Goal: Task Accomplishment & Management: Use online tool/utility

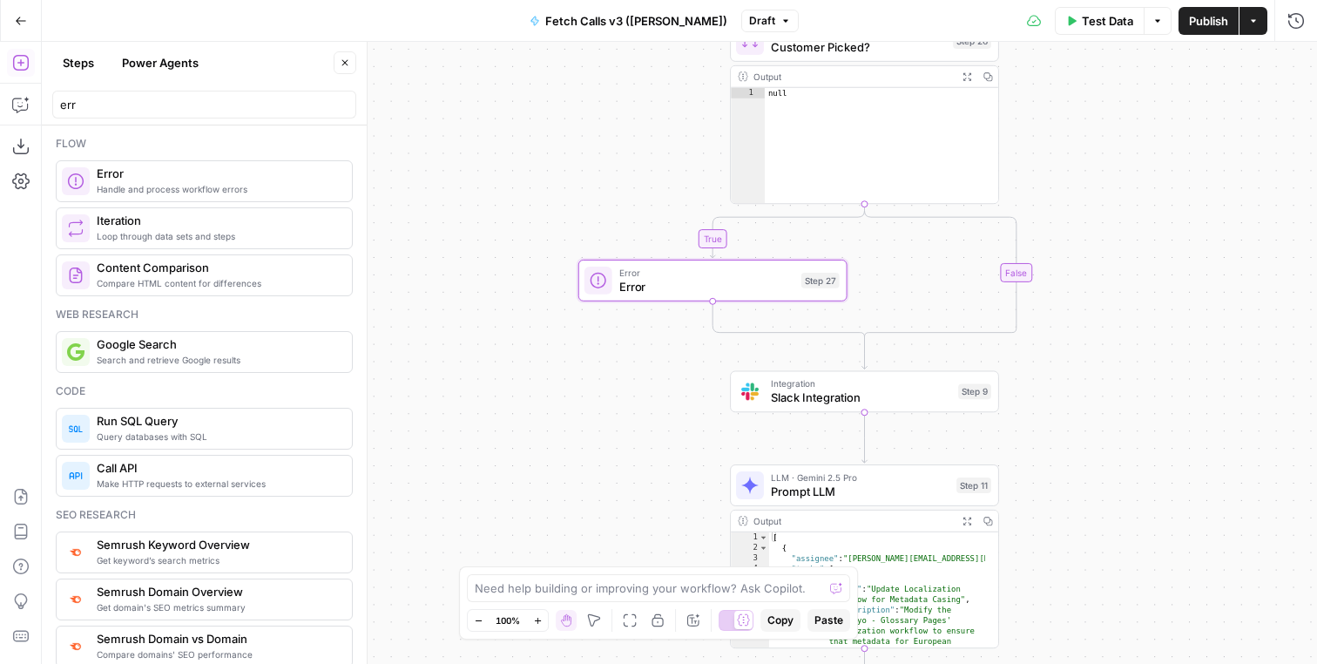
scroll to position [19, 0]
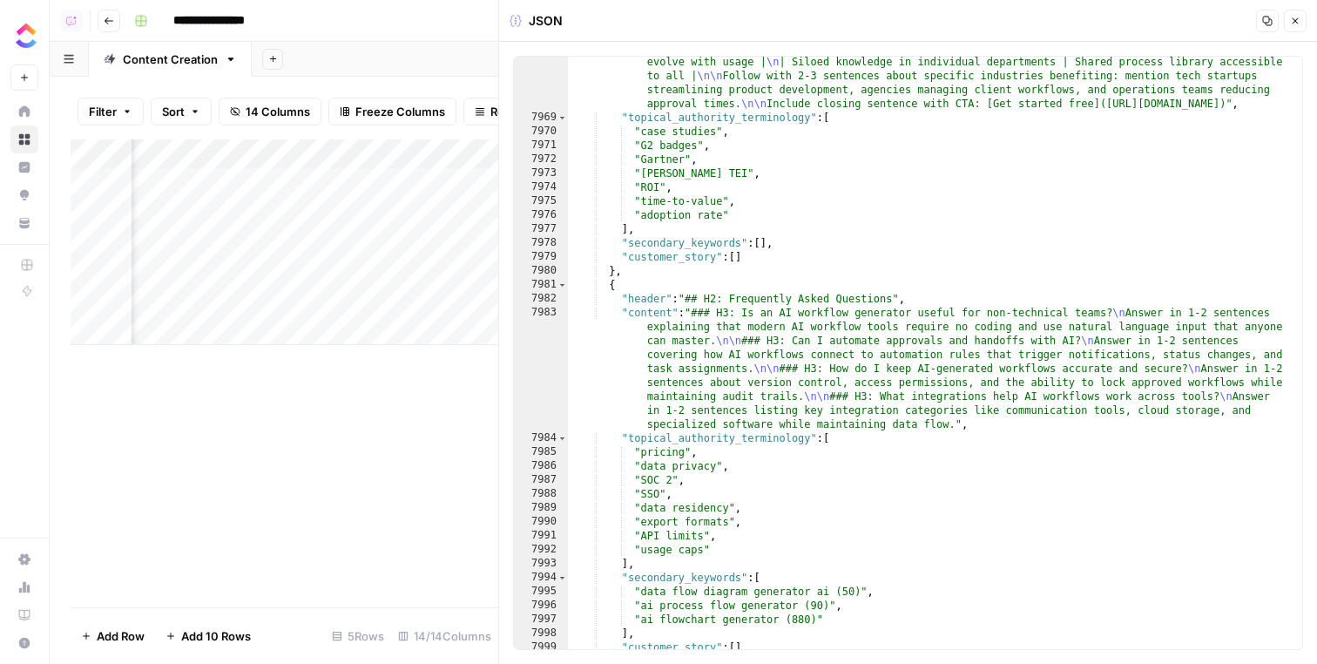
scroll to position [4992, 0]
click at [1308, 24] on header "JSON Copy Close" at bounding box center [908, 21] width 818 height 42
click at [1299, 24] on icon "button" at bounding box center [1295, 21] width 10 height 10
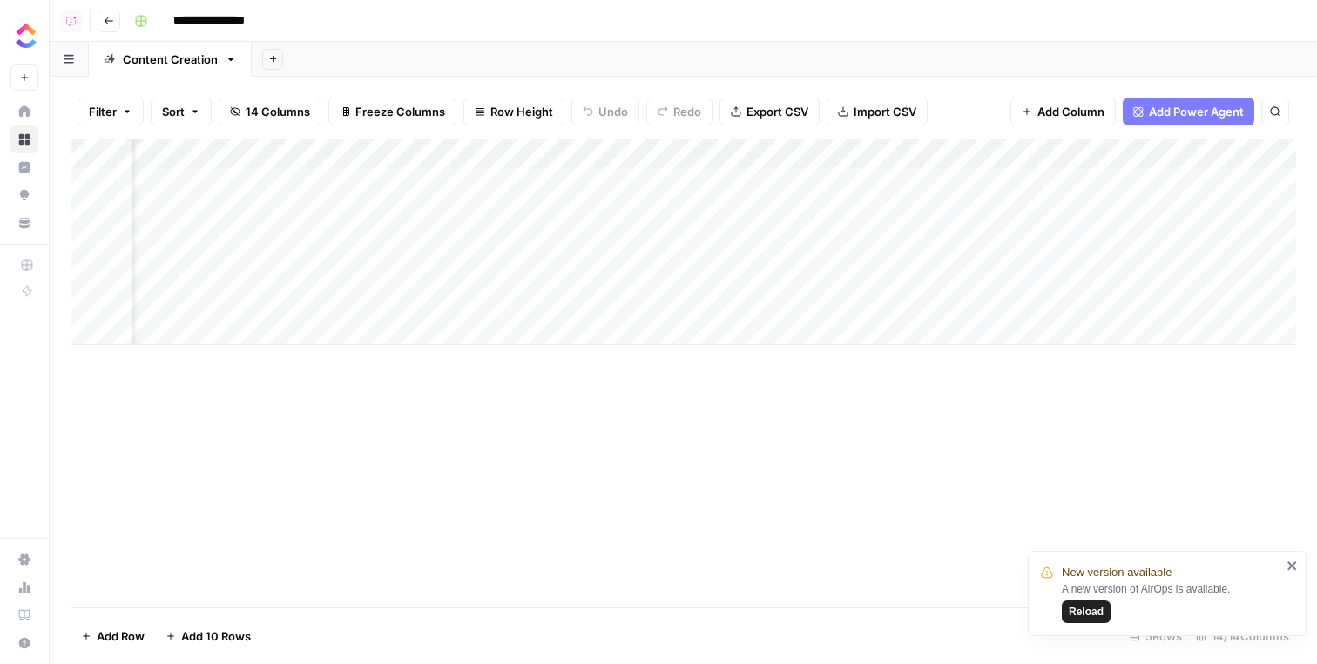
scroll to position [0, 1106]
click at [1087, 598] on div "A new version of AirOps is available. Reload" at bounding box center [1172, 602] width 220 height 42
click at [1087, 605] on span "Reload" at bounding box center [1086, 612] width 35 height 16
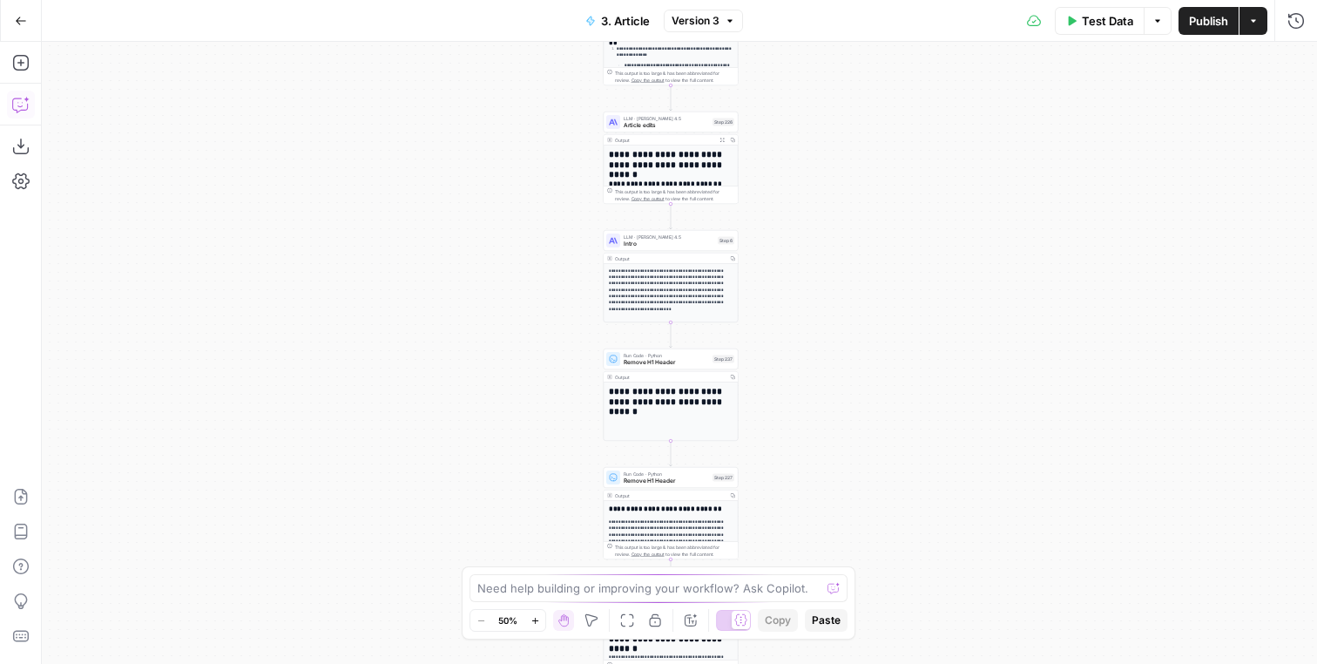
click at [23, 116] on button "Copilot" at bounding box center [21, 105] width 28 height 28
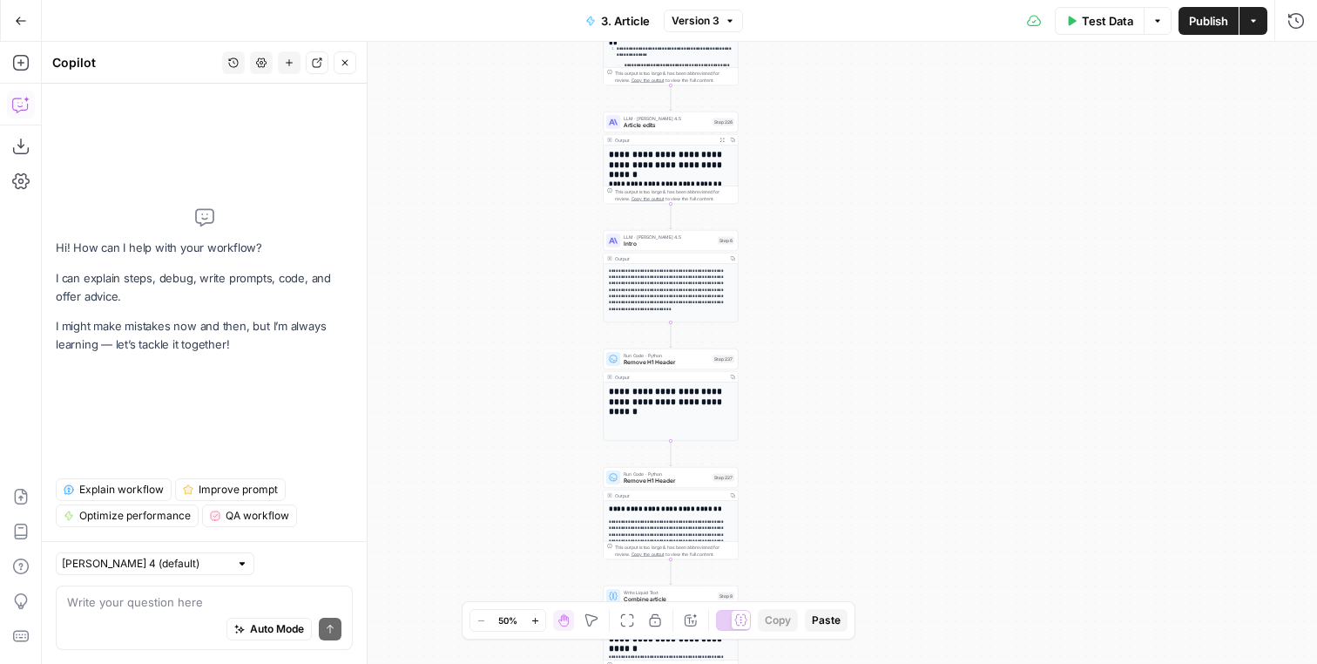
click at [229, 57] on icon "button" at bounding box center [233, 62] width 10 height 10
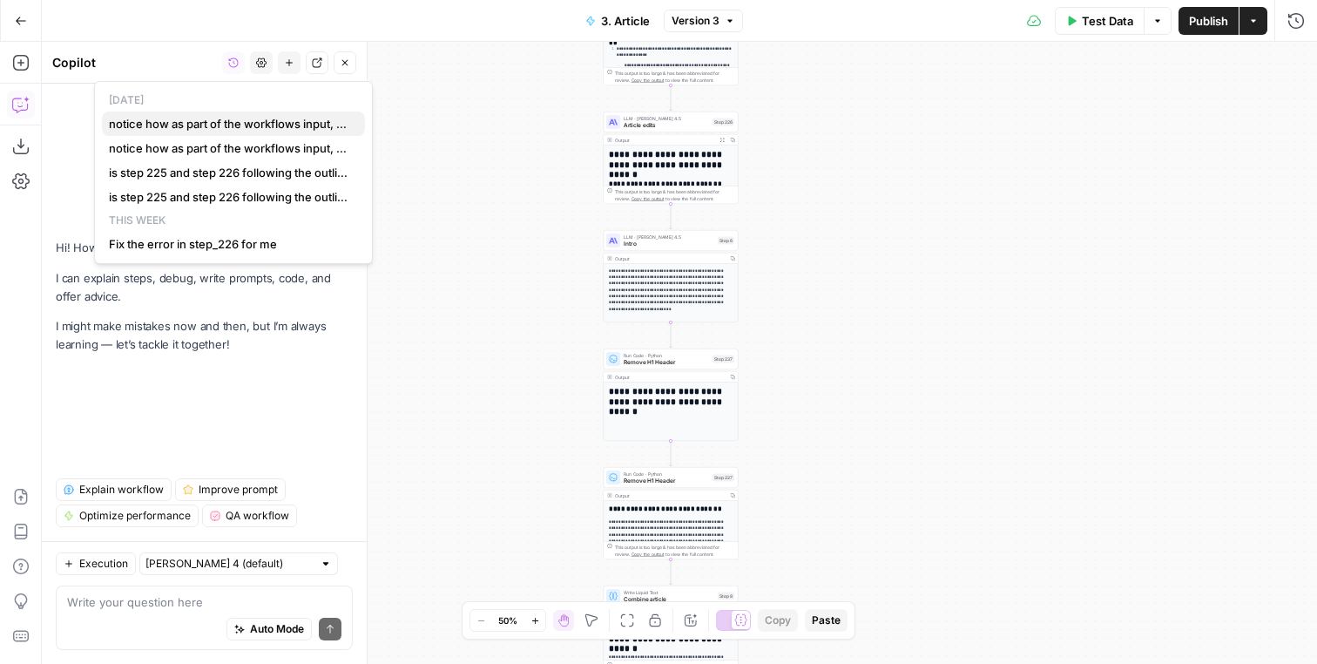
click at [234, 122] on span "notice how as part of the workflows input, we have brief JSON and then outline.…" at bounding box center [230, 123] width 242 height 17
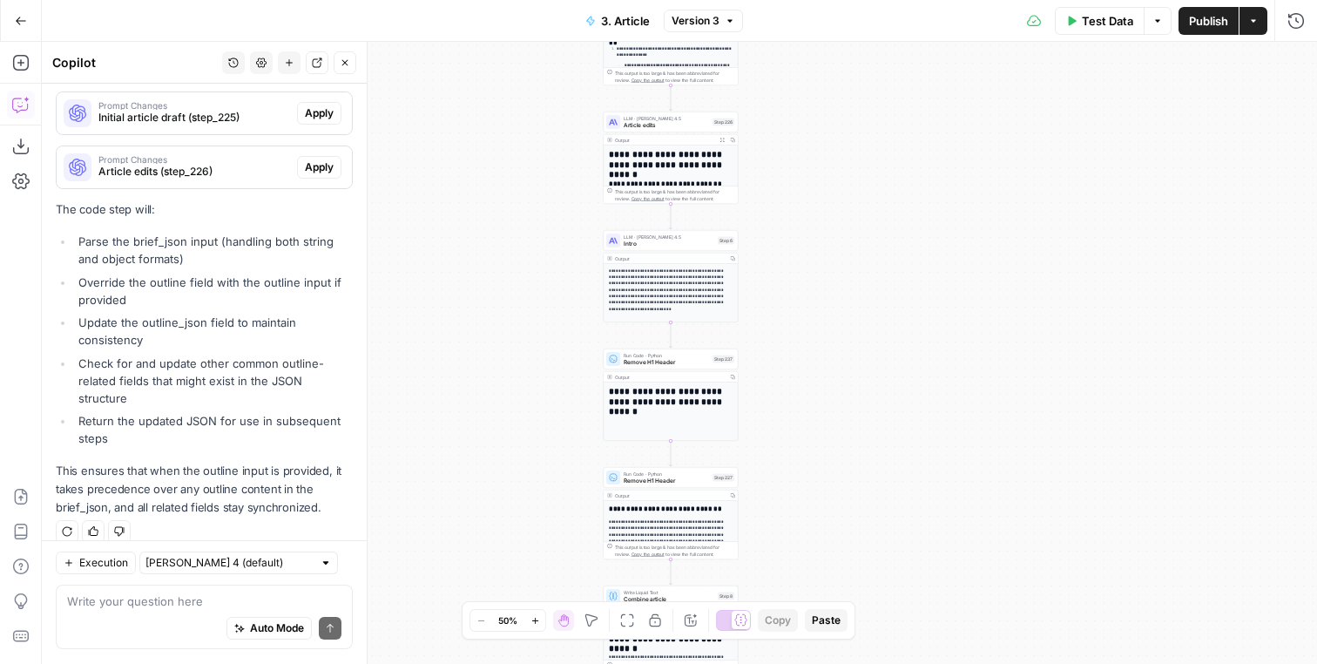
click at [269, 462] on p "This ensures that when the outline input is provided, it takes precedence over …" at bounding box center [204, 489] width 297 height 55
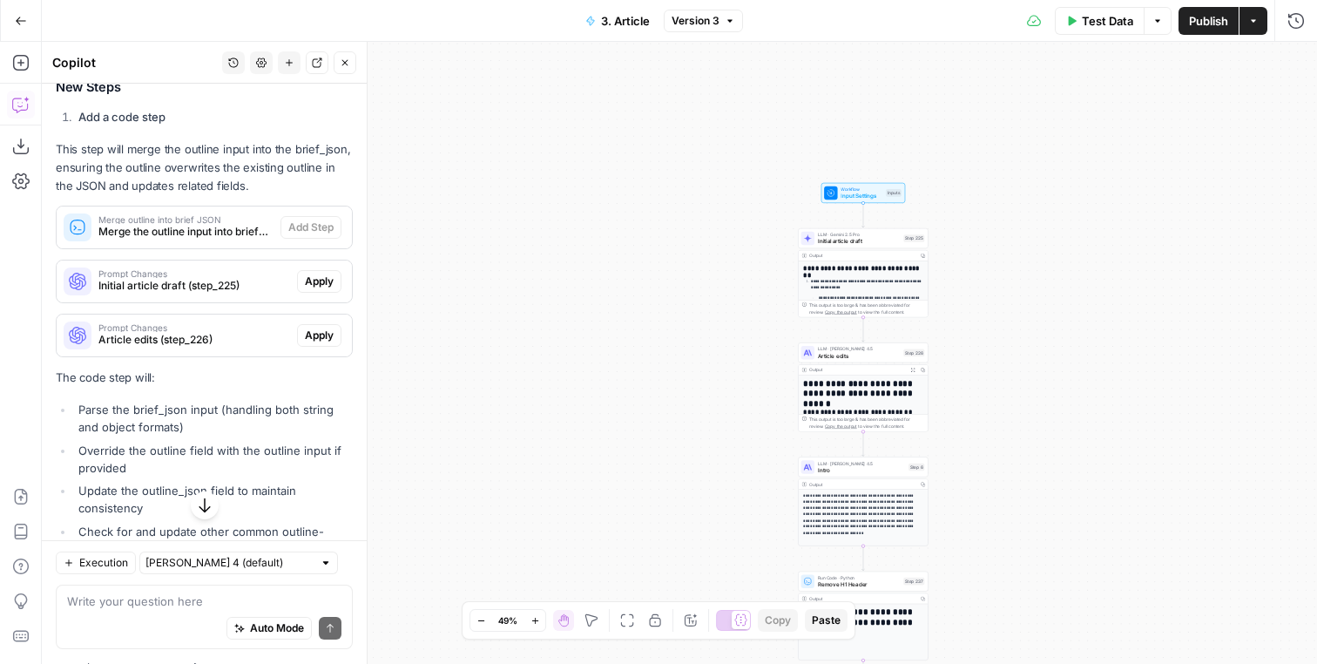
scroll to position [1027, 0]
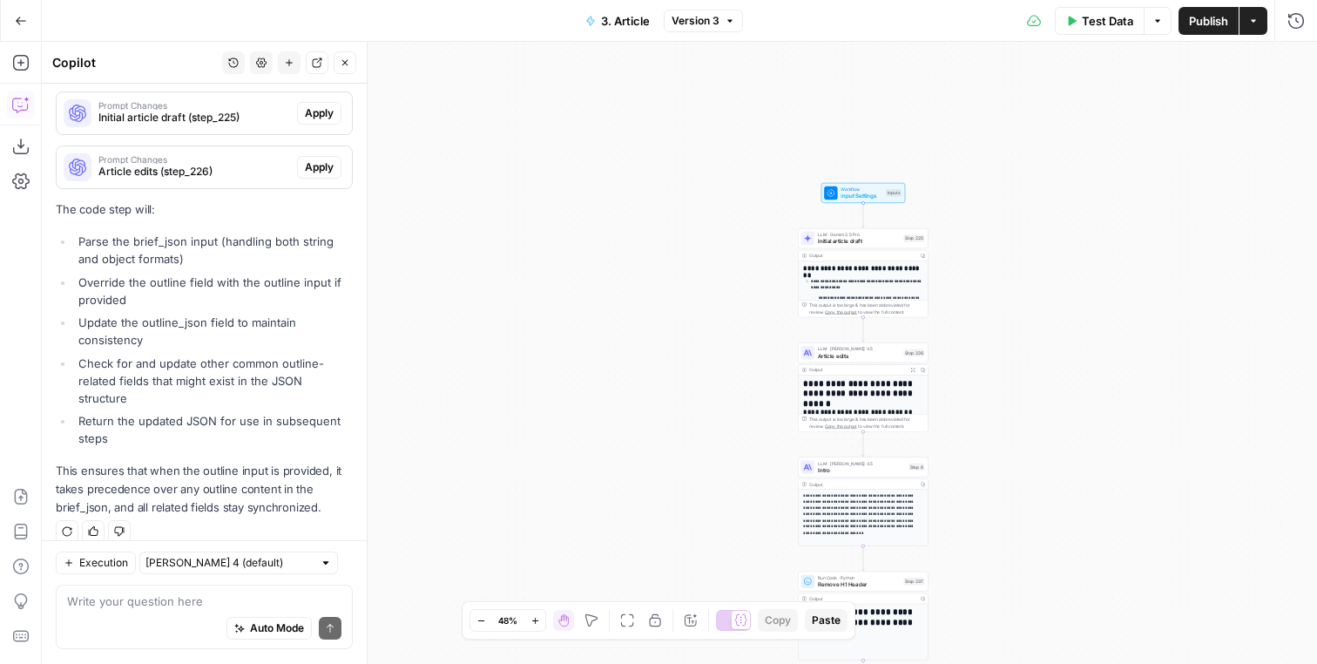
click at [70, 526] on icon "button" at bounding box center [67, 531] width 10 height 10
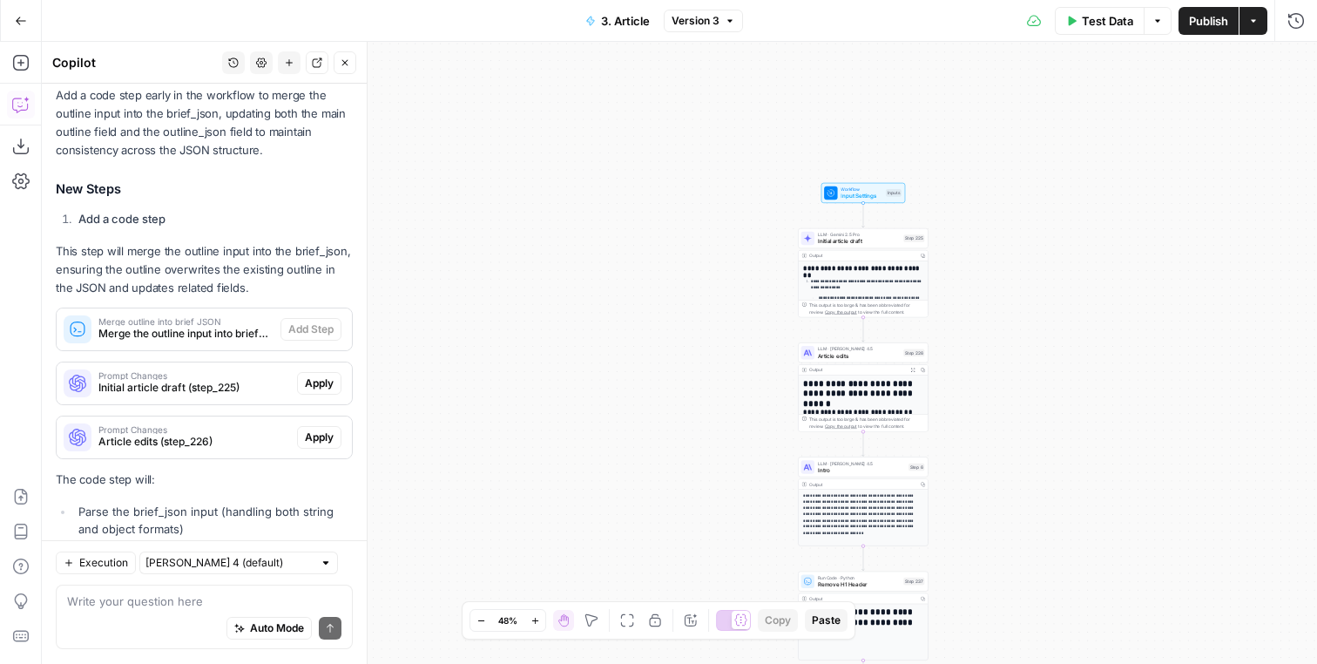
scroll to position [732, 0]
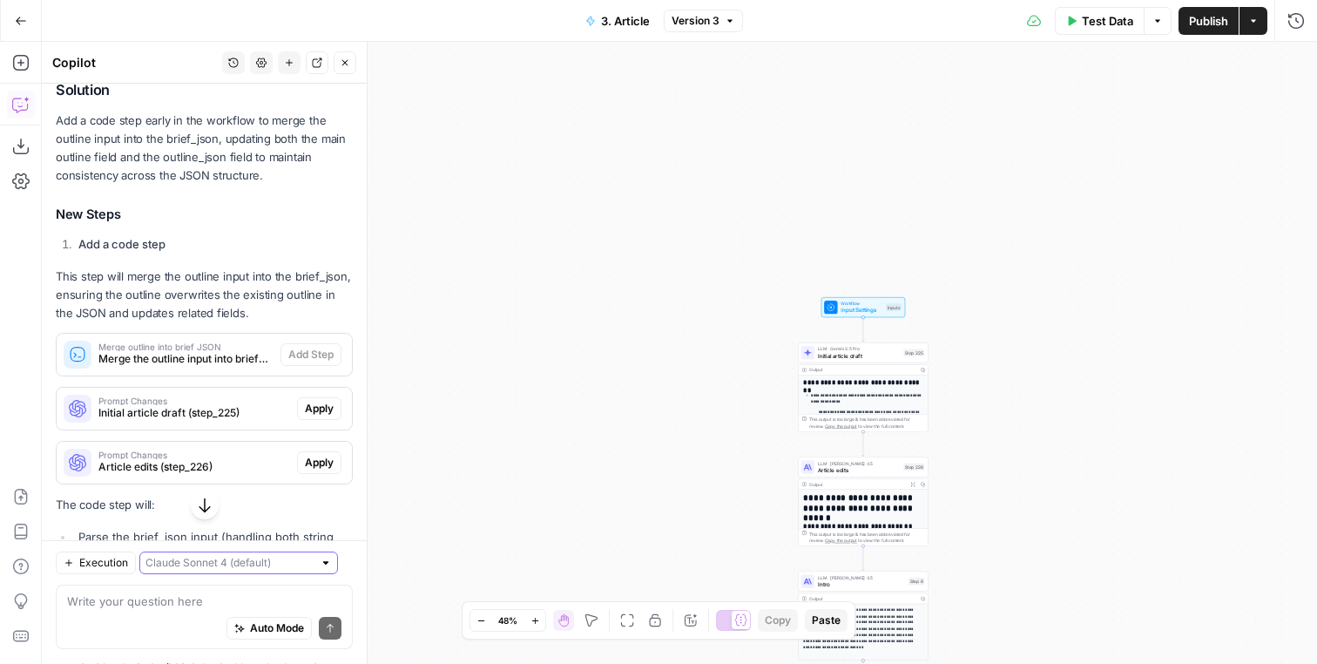
click at [265, 570] on input "text" at bounding box center [228, 563] width 167 height 17
click at [242, 637] on button "Claude Opus 4.1" at bounding box center [226, 626] width 158 height 24
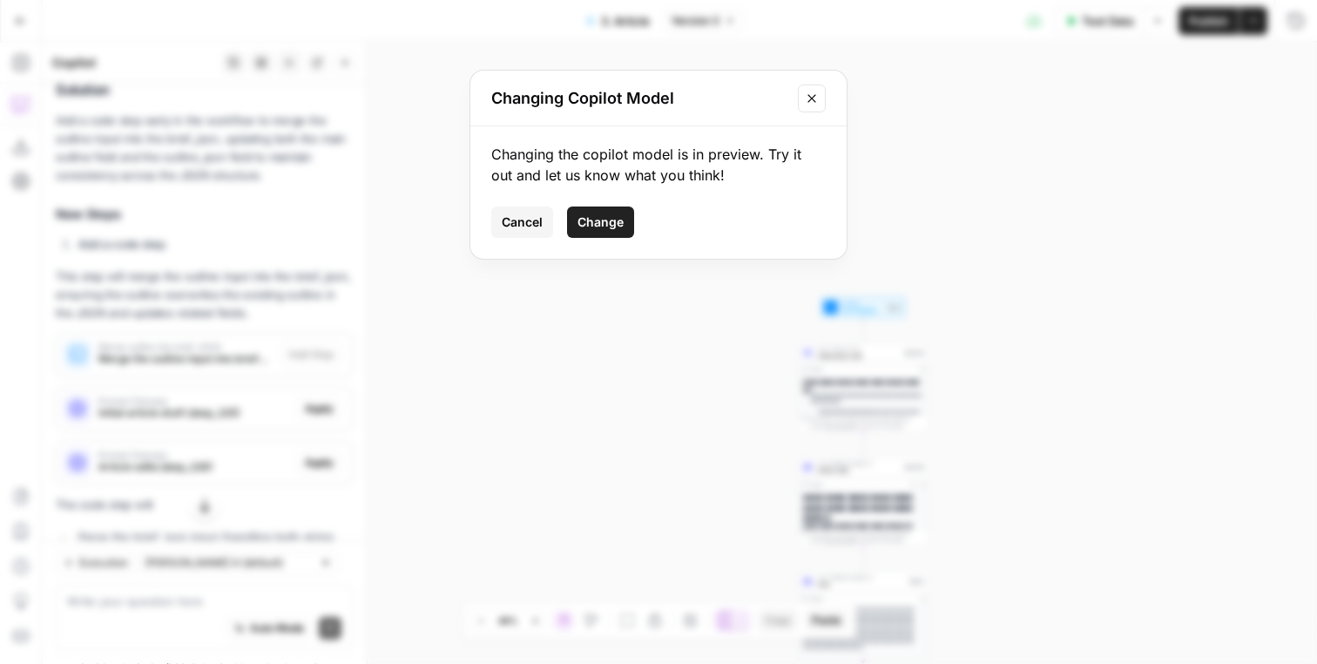
click at [609, 227] on span "Change" at bounding box center [601, 221] width 46 height 17
type input "Claude Opus 4.1"
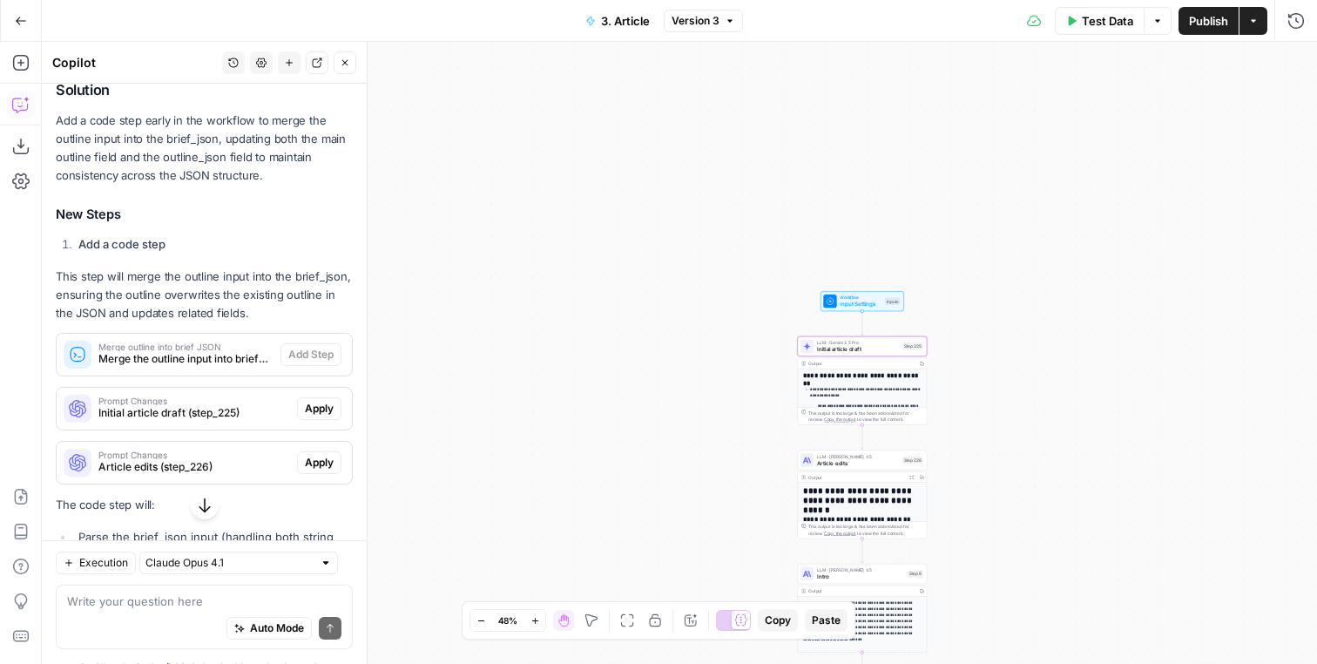
scroll to position [1027, 0]
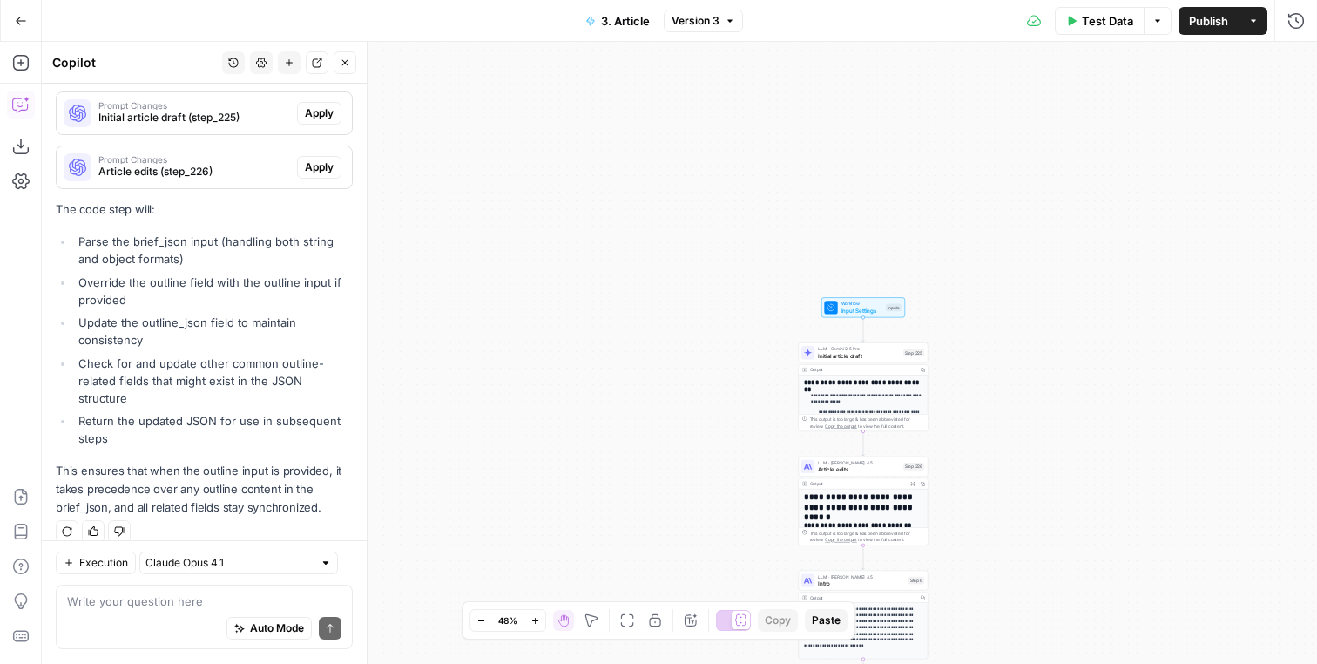
click at [71, 526] on icon "button" at bounding box center [67, 531] width 10 height 10
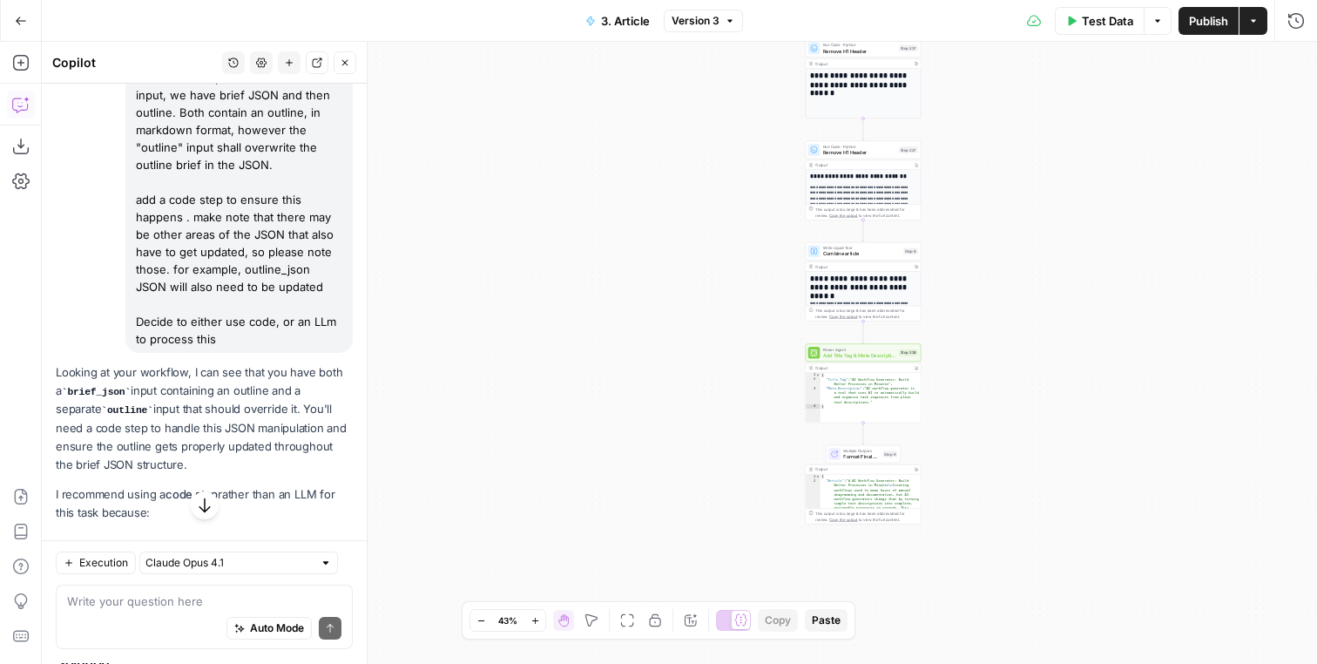
scroll to position [55, 0]
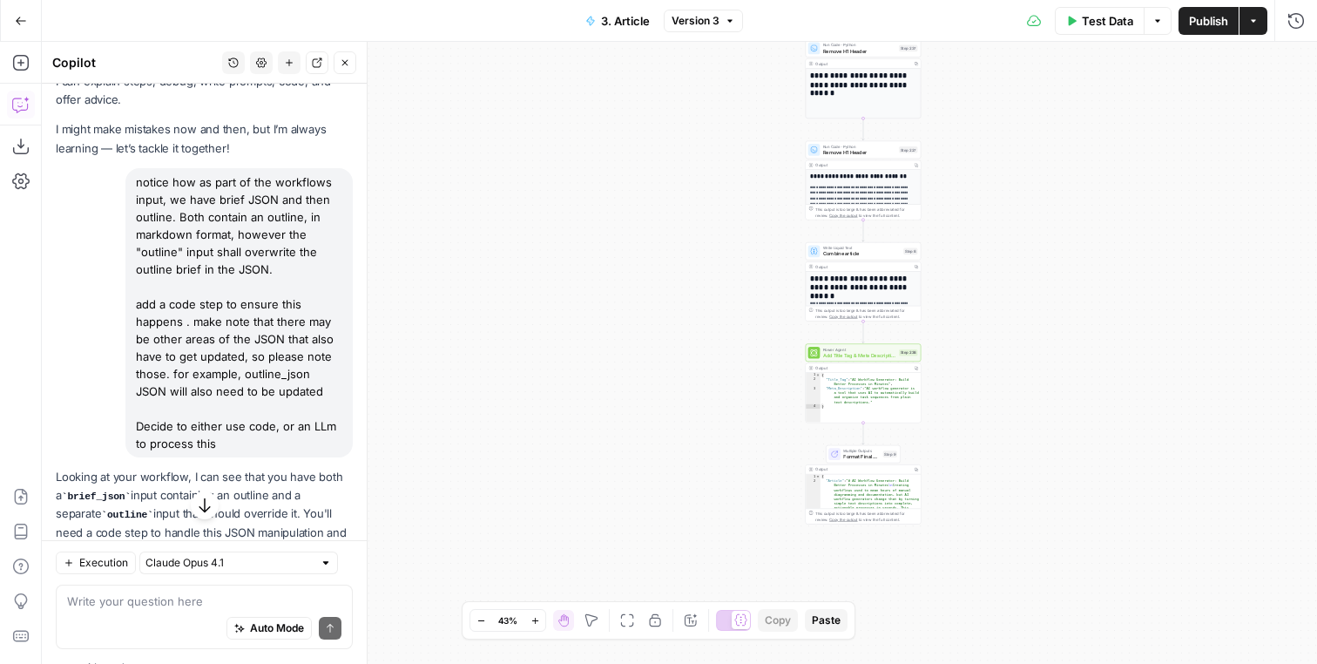
click at [143, 169] on div "notice how as part of the workflows input, we have brief JSON and then outline.…" at bounding box center [238, 312] width 227 height 289
click at [143, 181] on div "notice how as part of the workflows input, we have brief JSON and then outline.…" at bounding box center [238, 312] width 227 height 289
drag, startPoint x: 143, startPoint y: 181, endPoint x: 251, endPoint y: 443, distance: 283.6
click at [251, 443] on div "notice how as part of the workflows input, we have brief JSON and then outline.…" at bounding box center [238, 312] width 227 height 289
copy div "notice how as part of the workflows input, we have brief JSON and then outline.…"
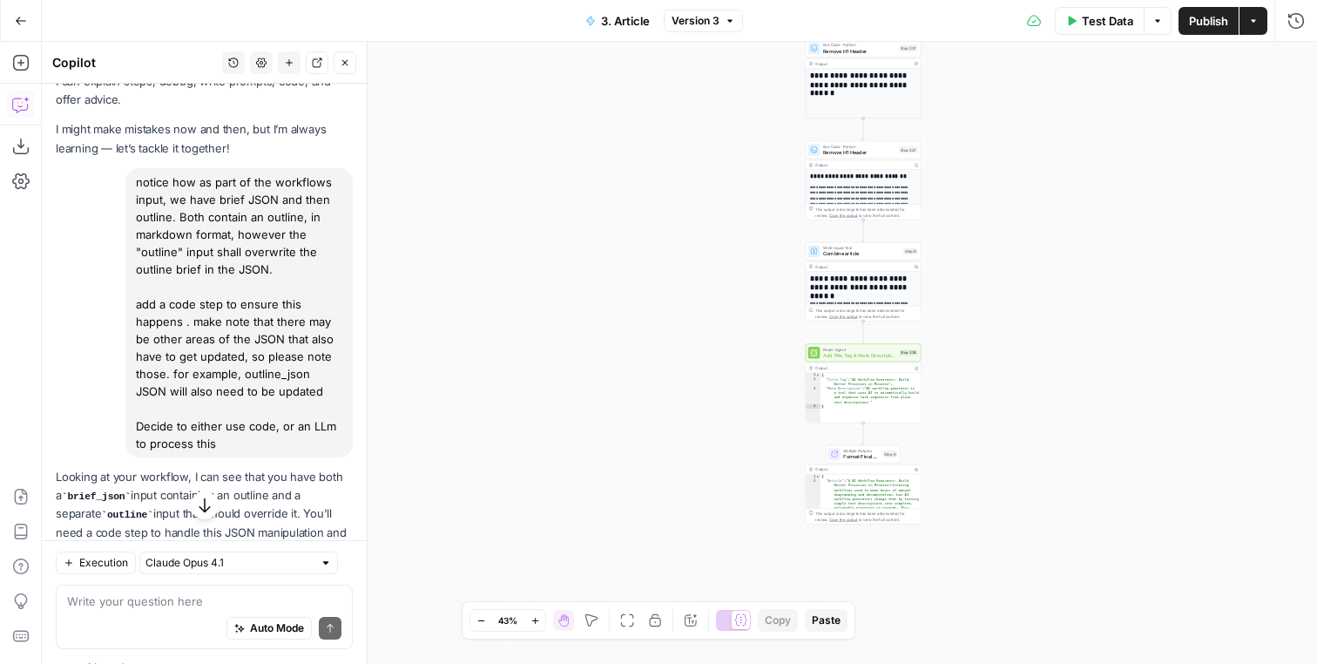
click at [285, 67] on icon "button" at bounding box center [289, 62] width 10 height 10
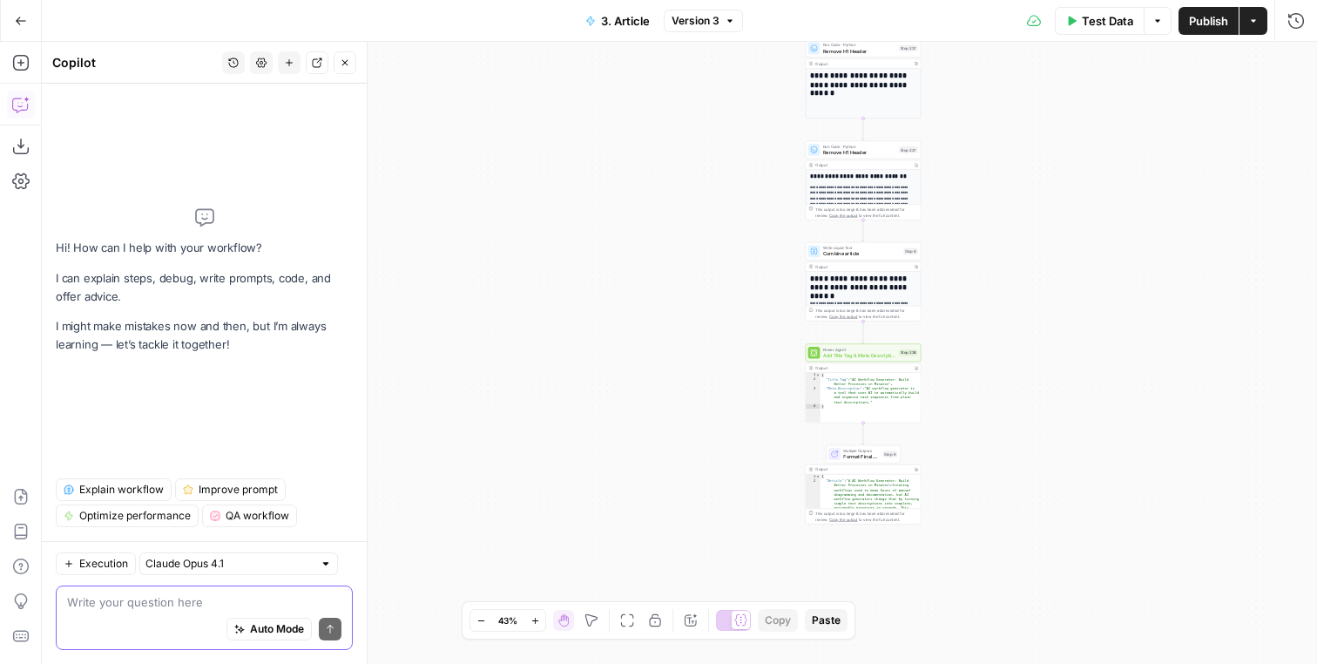
click at [158, 601] on textarea at bounding box center [204, 601] width 274 height 17
paste textarea "notice how as part of the workflows input, we have brief JSON and then outline.…"
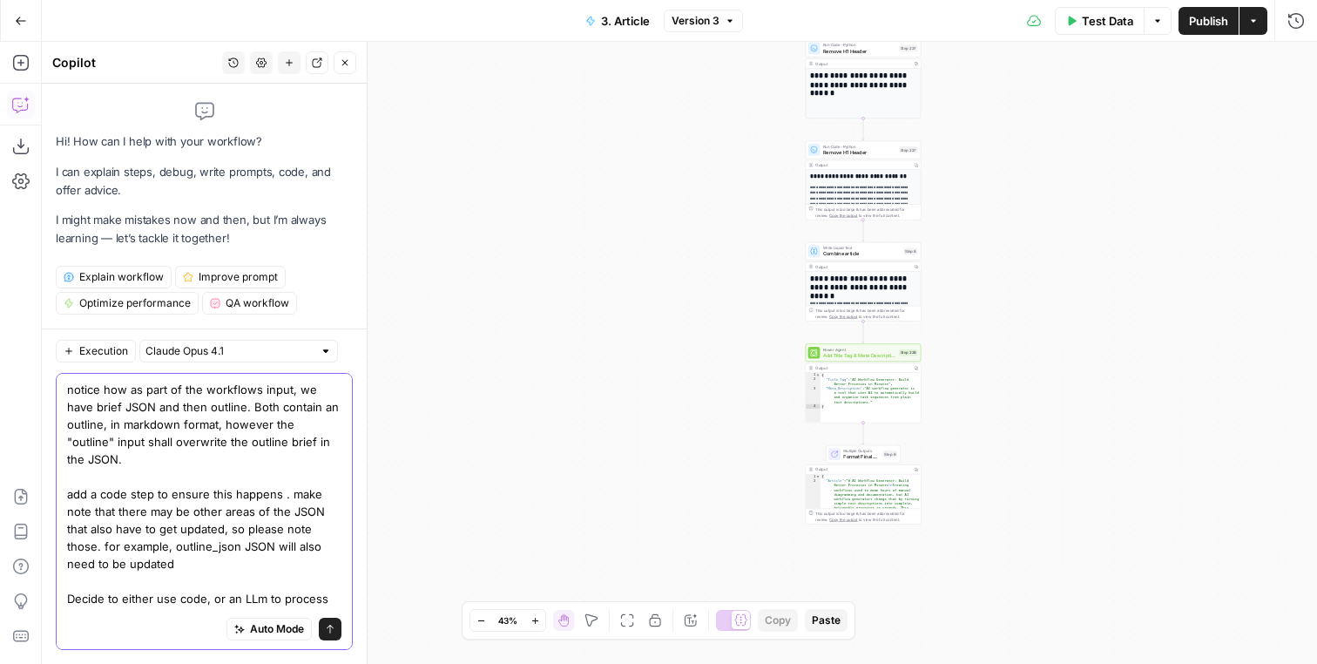
click at [201, 414] on textarea "notice how as part of the workflows input, we have brief JSON and then outline.…" at bounding box center [204, 503] width 274 height 244
click at [213, 459] on textarea "notice how as part of the workflows input, we have brief JSON and then outline.…" at bounding box center [204, 503] width 274 height 244
click at [127, 483] on textarea "notice how as part of the workflows input, we have brief JSON and then outline.…" at bounding box center [204, 503] width 274 height 244
click at [104, 483] on textarea "notice how as part of the workflows input, we have brief JSON and then outline.…" at bounding box center [204, 503] width 274 height 244
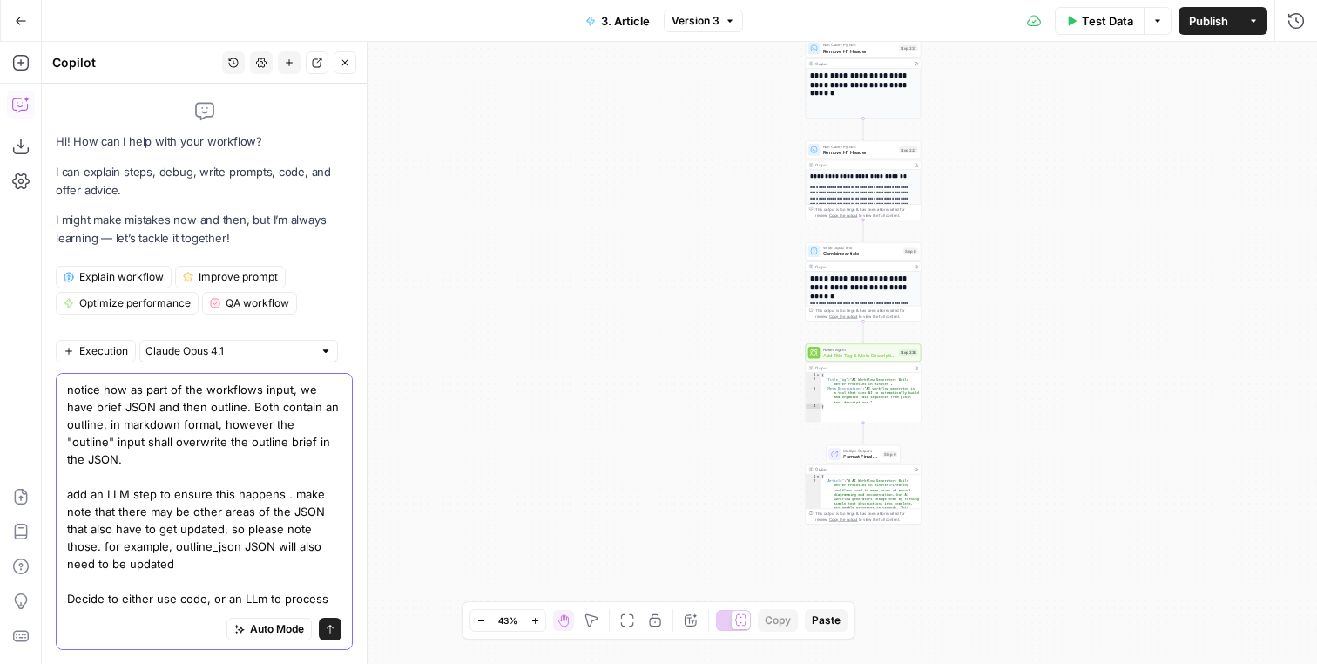
click at [119, 483] on textarea "notice how as part of the workflows input, we have brief JSON and then outline.…" at bounding box center [204, 503] width 274 height 244
drag, startPoint x: 231, startPoint y: 604, endPoint x: 51, endPoint y: 578, distance: 181.2
click at [67, 584] on textarea "notice how as part of the workflows input, we have brief JSON and then outline.…" at bounding box center [204, 503] width 274 height 244
type textarea "notice how as part of the workflows input, we have brief JSON and then outline.…"
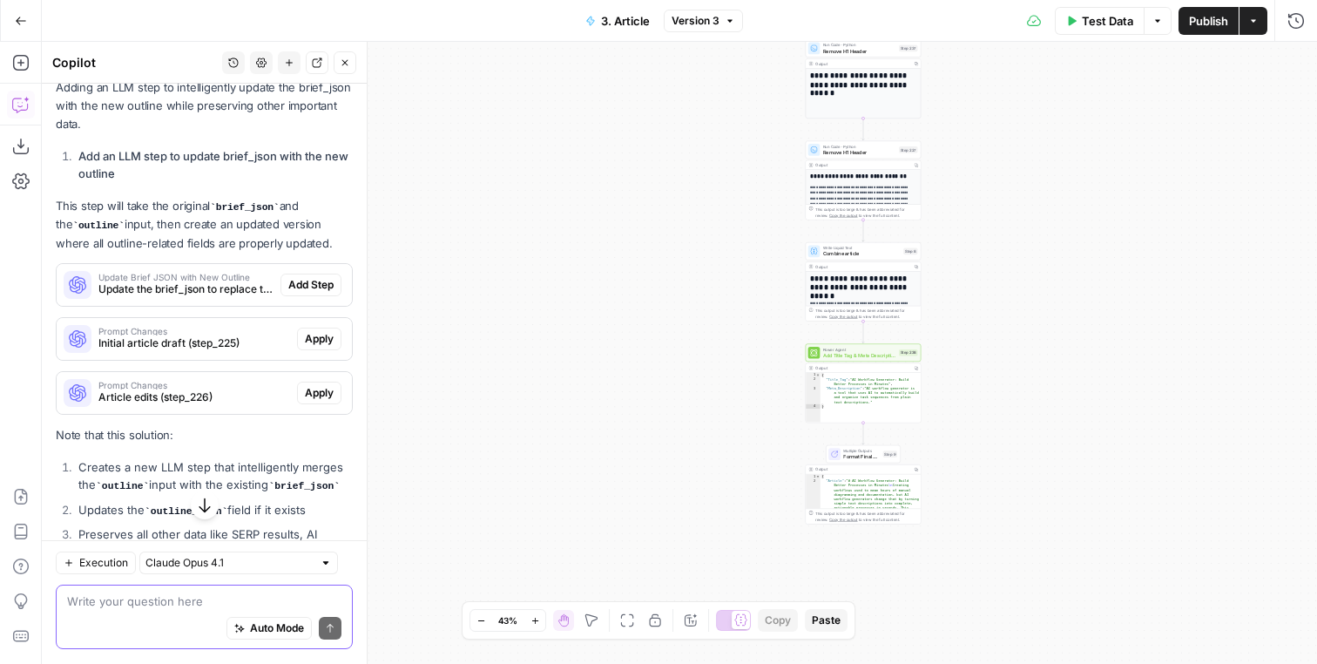
scroll to position [582, 0]
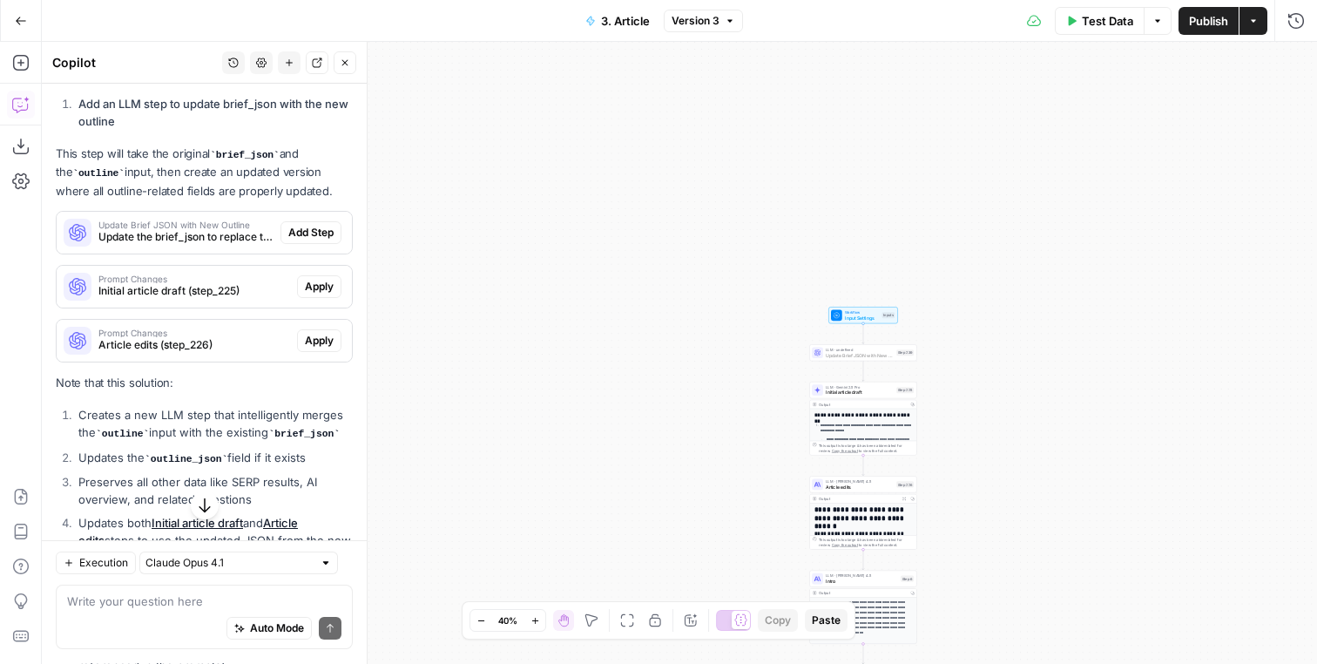
click at [306, 237] on span "Add Step" at bounding box center [310, 233] width 45 height 16
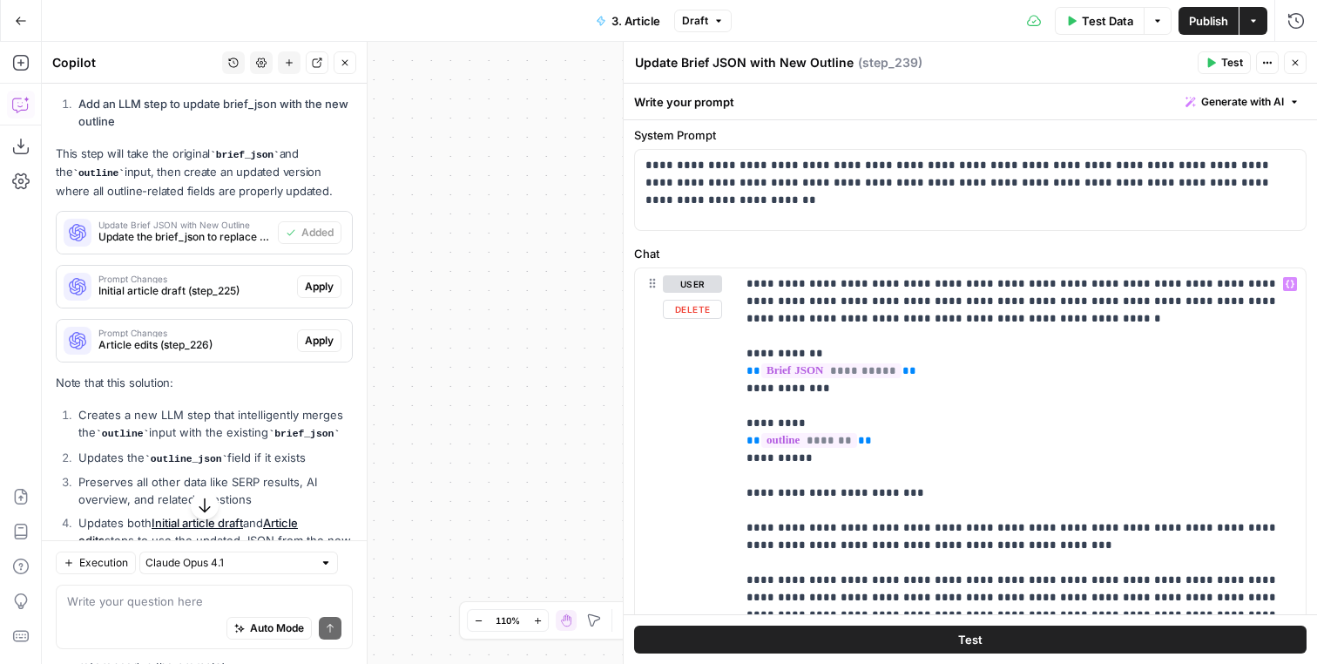
scroll to position [0, 0]
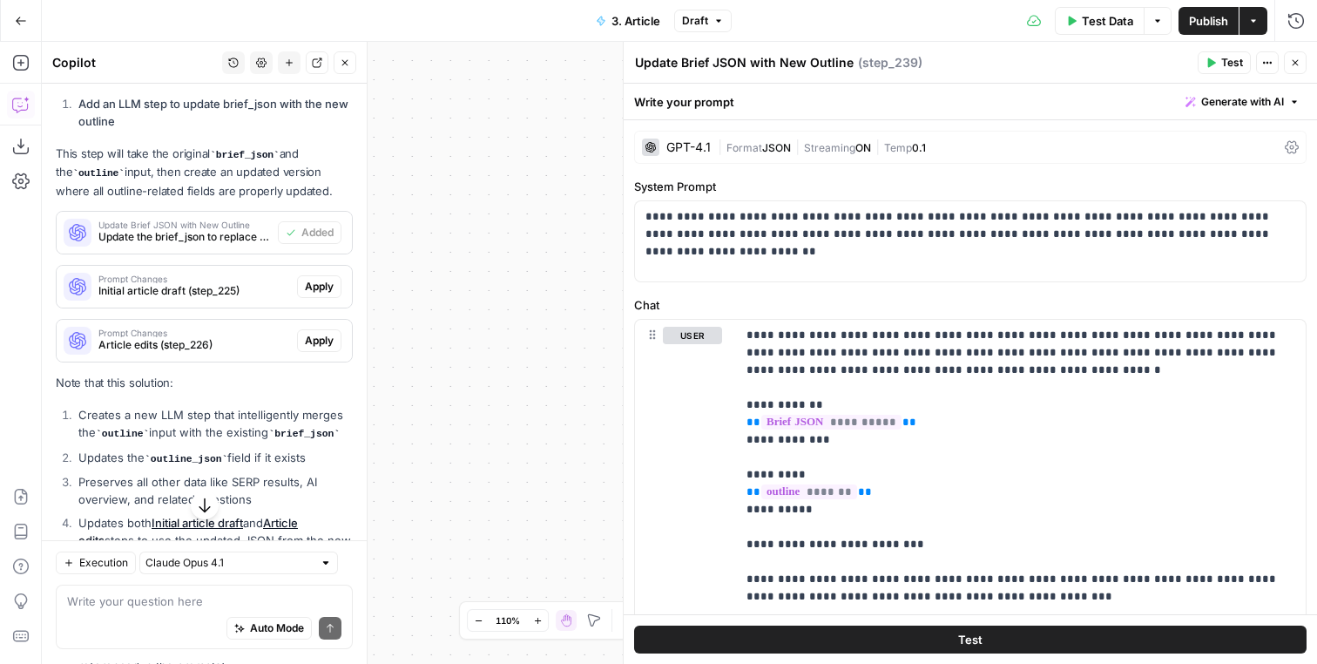
click at [1237, 64] on span "Test" at bounding box center [1232, 63] width 22 height 16
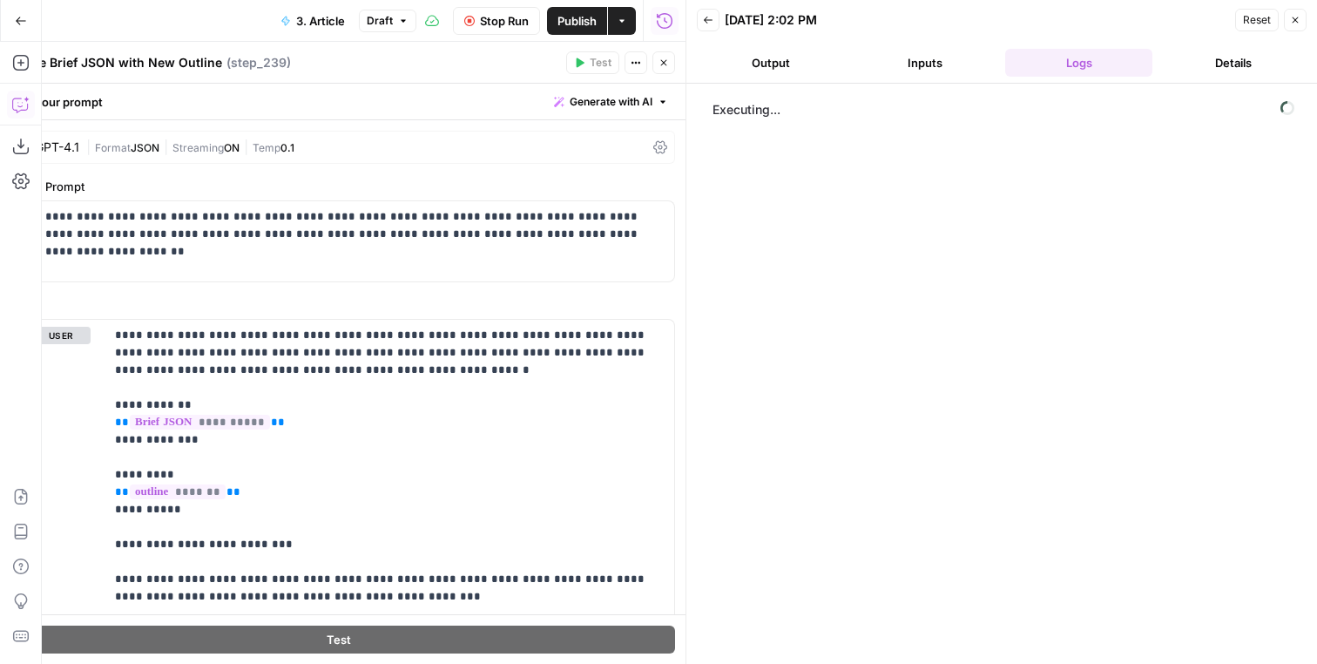
click at [664, 62] on icon "button" at bounding box center [664, 62] width 10 height 10
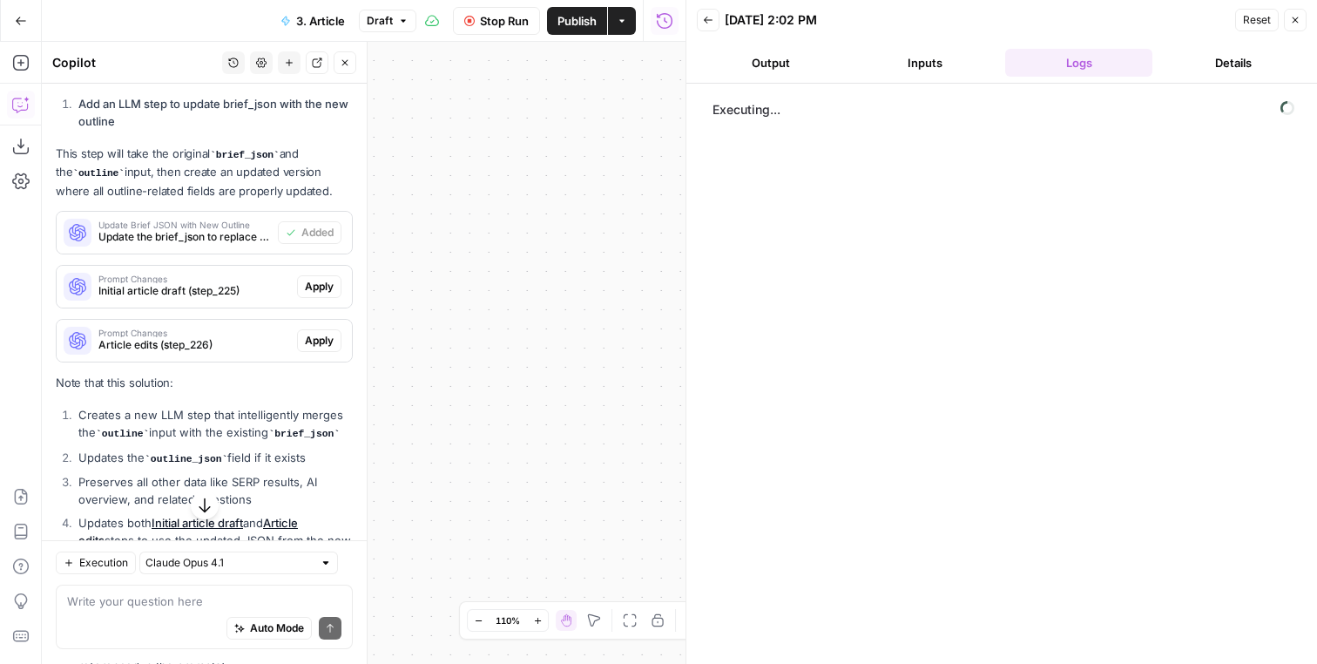
drag, startPoint x: 776, startPoint y: 378, endPoint x: 551, endPoint y: 304, distance: 237.5
click at [686, 305] on div "Executing..." at bounding box center [1001, 374] width 631 height 580
drag, startPoint x: 550, startPoint y: 304, endPoint x: 1120, endPoint y: 249, distance: 573.2
click at [686, 247] on div "**********" at bounding box center [364, 353] width 644 height 622
click at [623, 612] on button "Fit to View" at bounding box center [629, 620] width 21 height 21
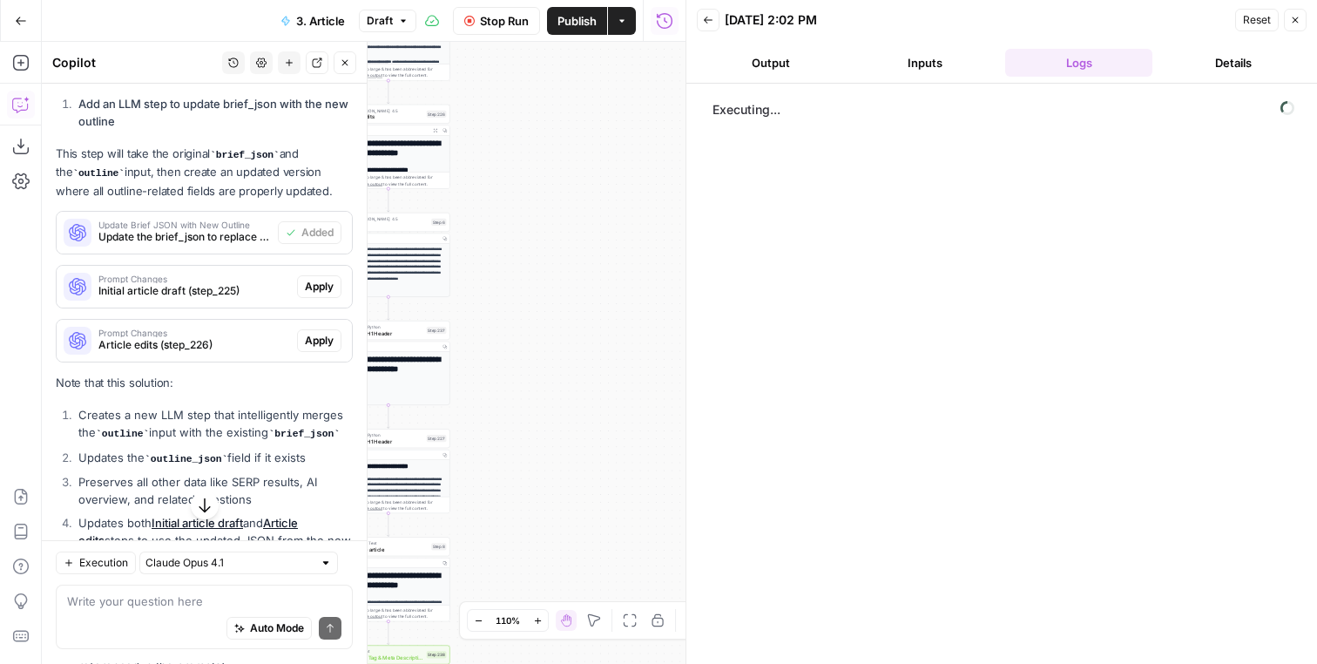
click at [623, 612] on button "Fit to View" at bounding box center [629, 620] width 21 height 21
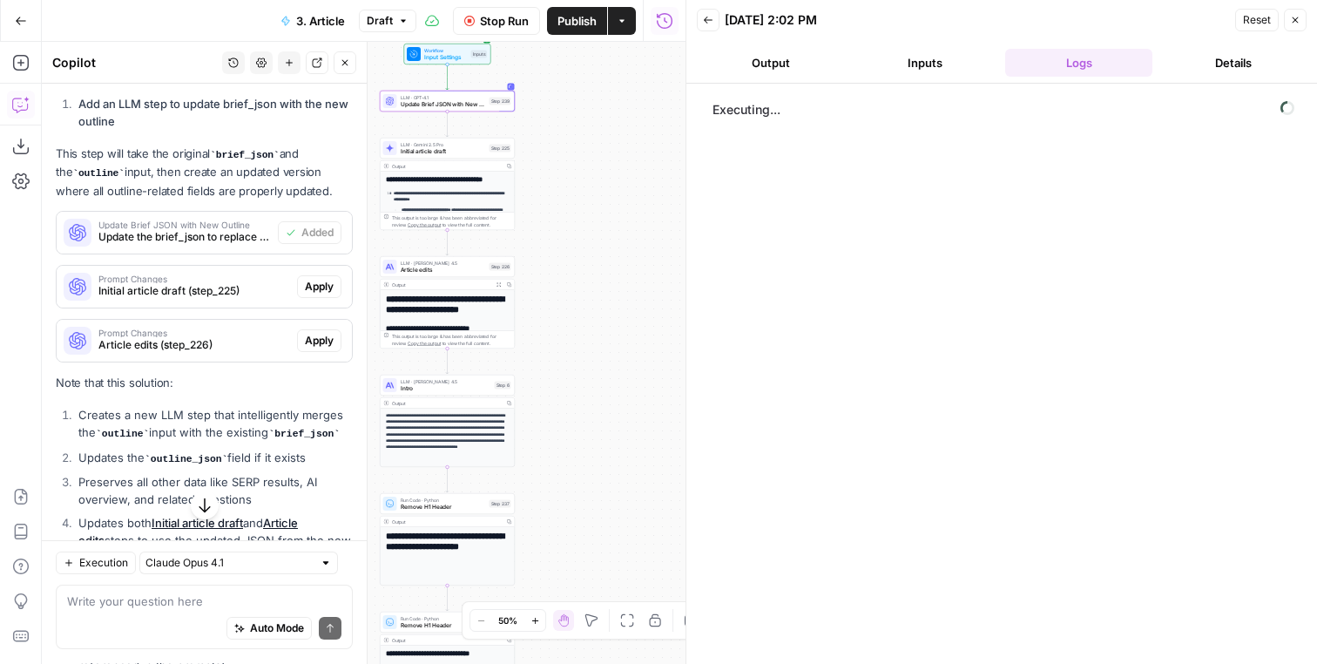
drag, startPoint x: 574, startPoint y: 408, endPoint x: 623, endPoint y: 641, distance: 238.5
click at [623, 641] on div "**********" at bounding box center [364, 353] width 644 height 622
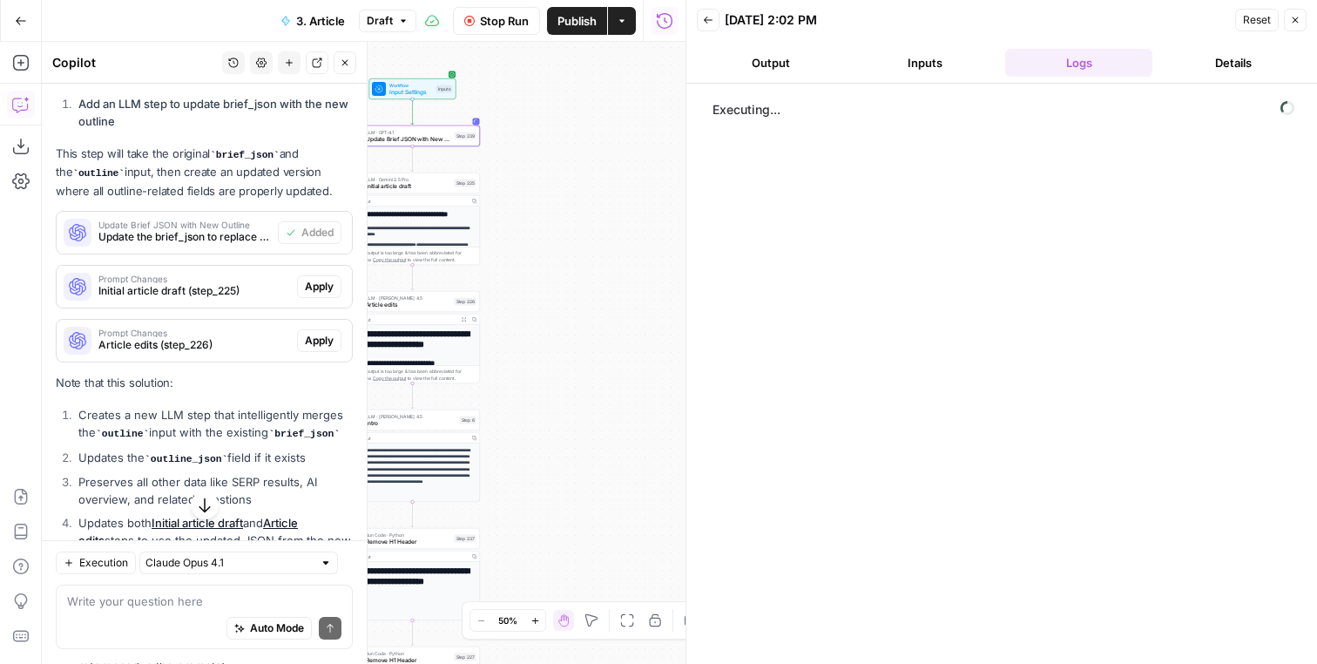
drag, startPoint x: 582, startPoint y: 197, endPoint x: 615, endPoint y: 226, distance: 43.8
click at [615, 226] on div "**********" at bounding box center [364, 353] width 644 height 622
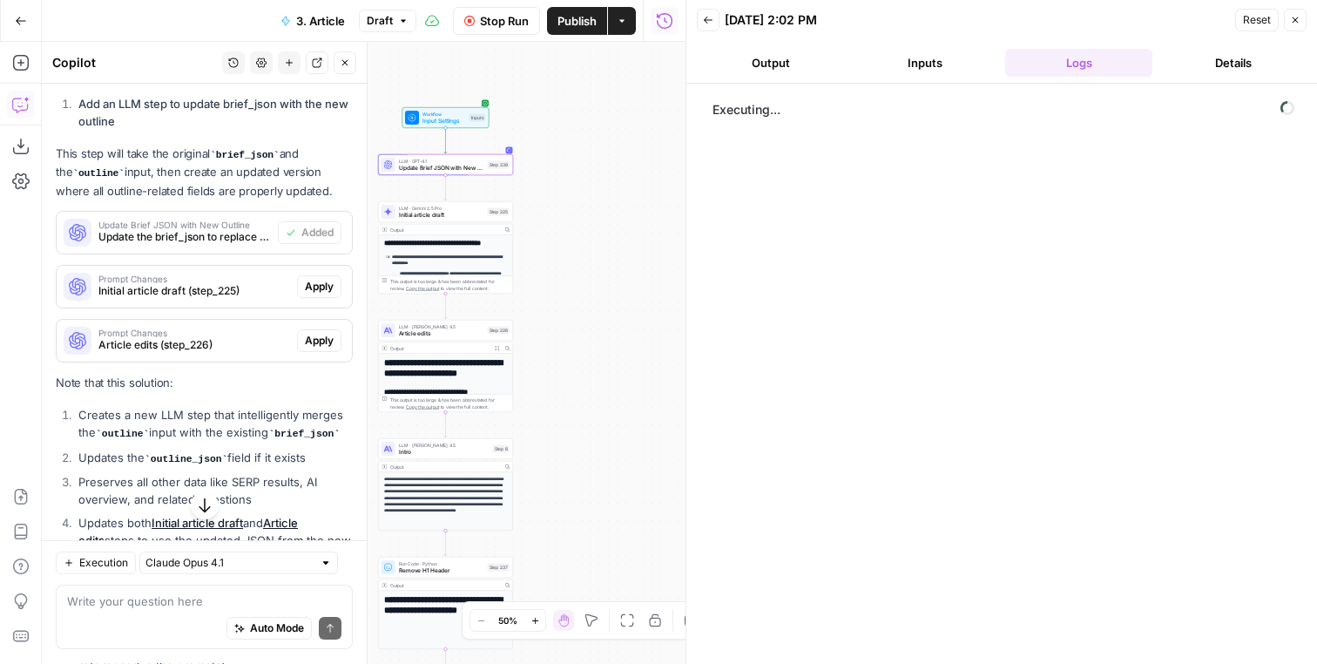
click at [547, 113] on div "**********" at bounding box center [364, 353] width 644 height 622
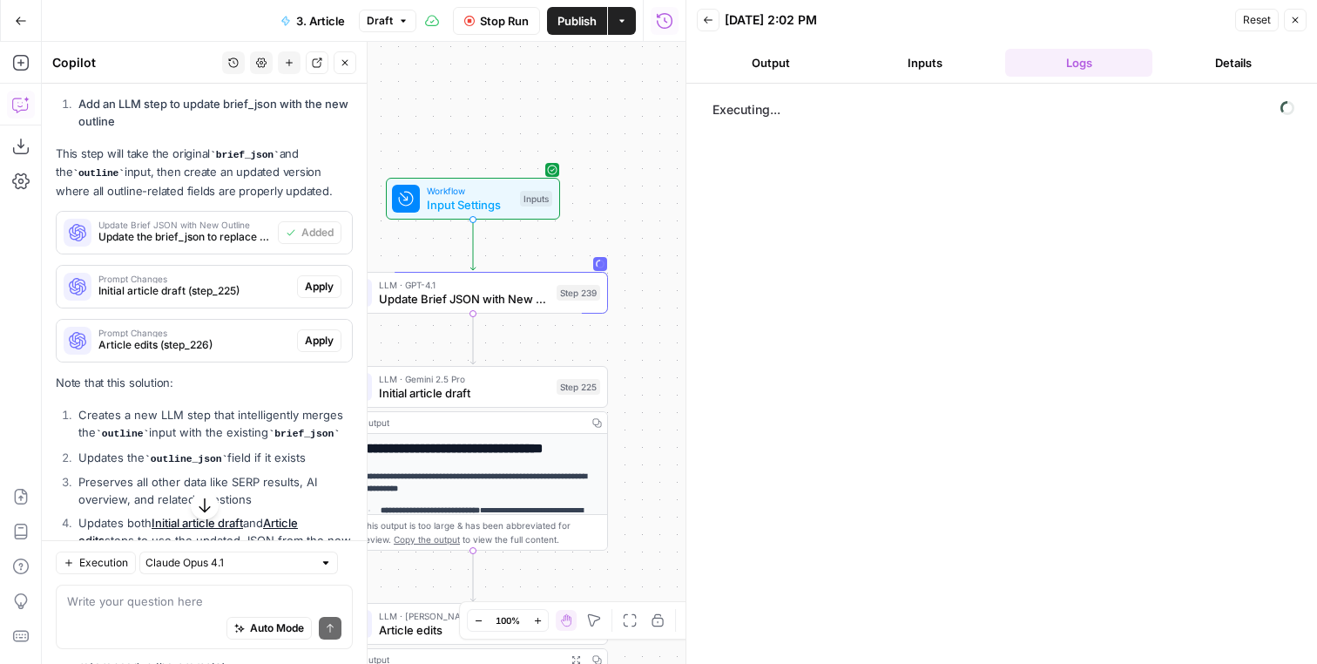
drag, startPoint x: 531, startPoint y: 126, endPoint x: 659, endPoint y: 203, distance: 150.0
click at [659, 203] on div "**********" at bounding box center [364, 353] width 644 height 622
drag, startPoint x: 578, startPoint y: 225, endPoint x: 604, endPoint y: 220, distance: 25.6
click at [604, 220] on div "**********" at bounding box center [364, 353] width 644 height 622
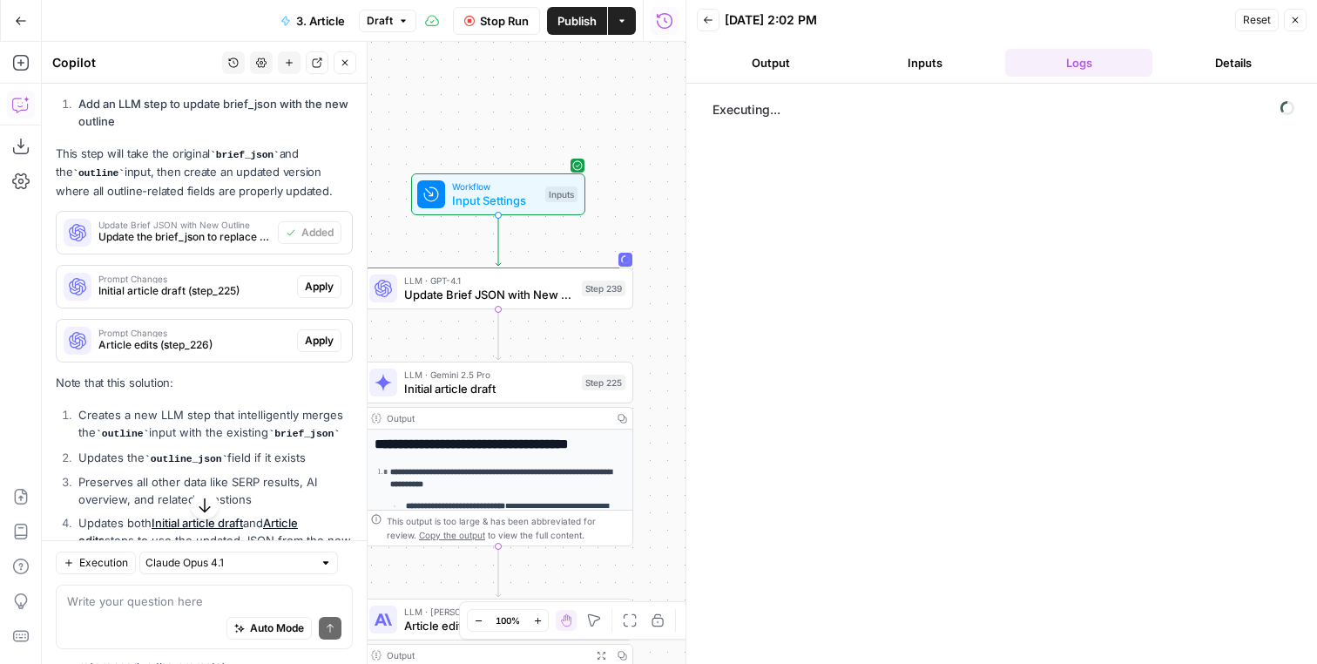
click at [576, 282] on div "LLM · GPT-4.1 Update Brief JSON with New Outline Step 239 Copy step Delete step…" at bounding box center [497, 289] width 256 height 30
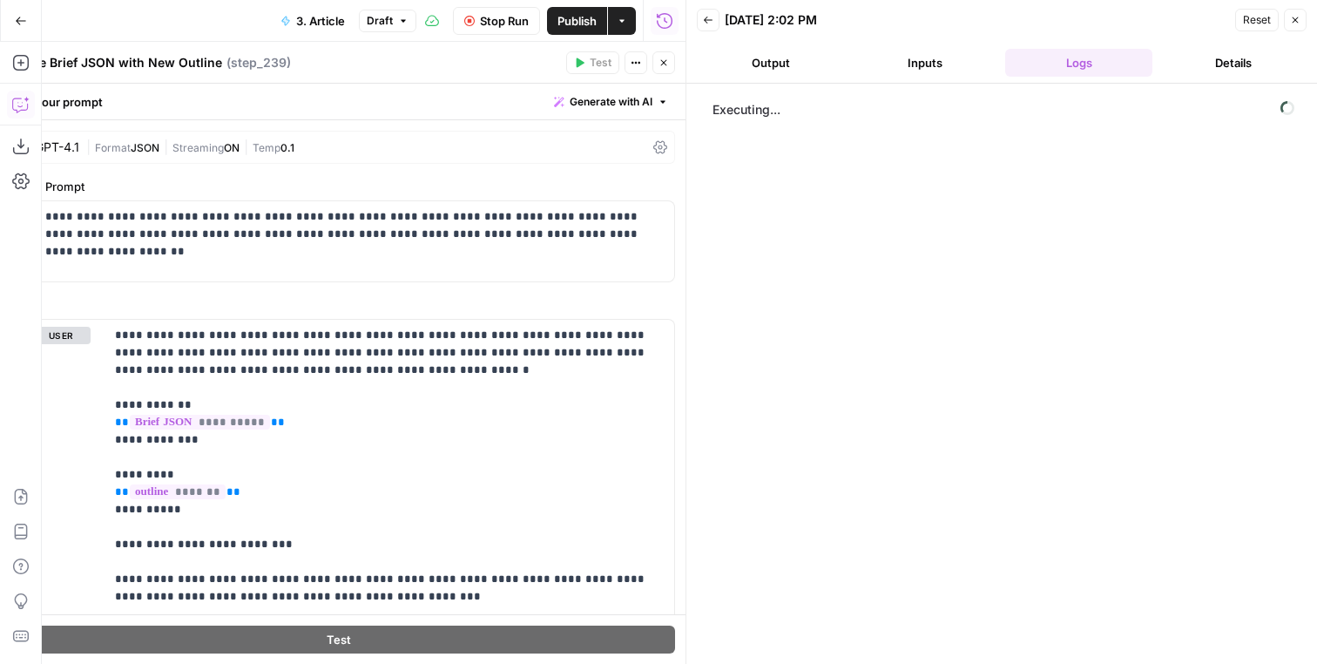
click at [1299, 17] on icon "button" at bounding box center [1295, 20] width 10 height 10
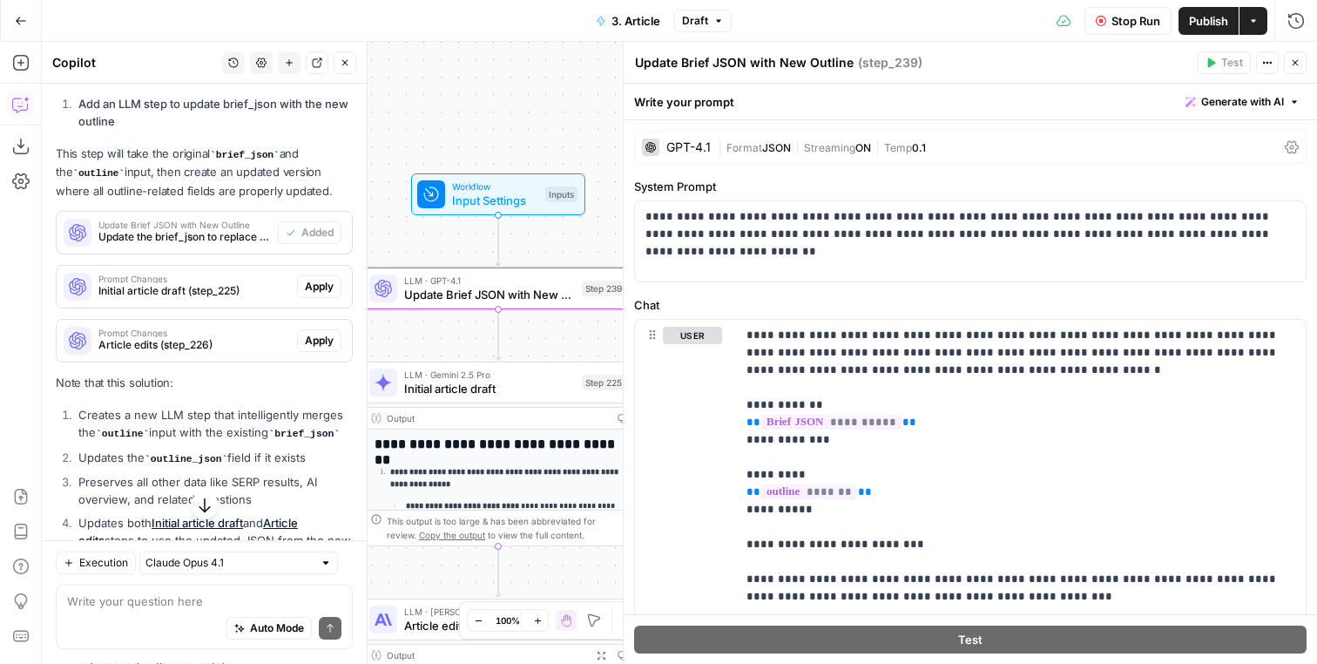
click at [894, 148] on span "Temp" at bounding box center [898, 147] width 28 height 13
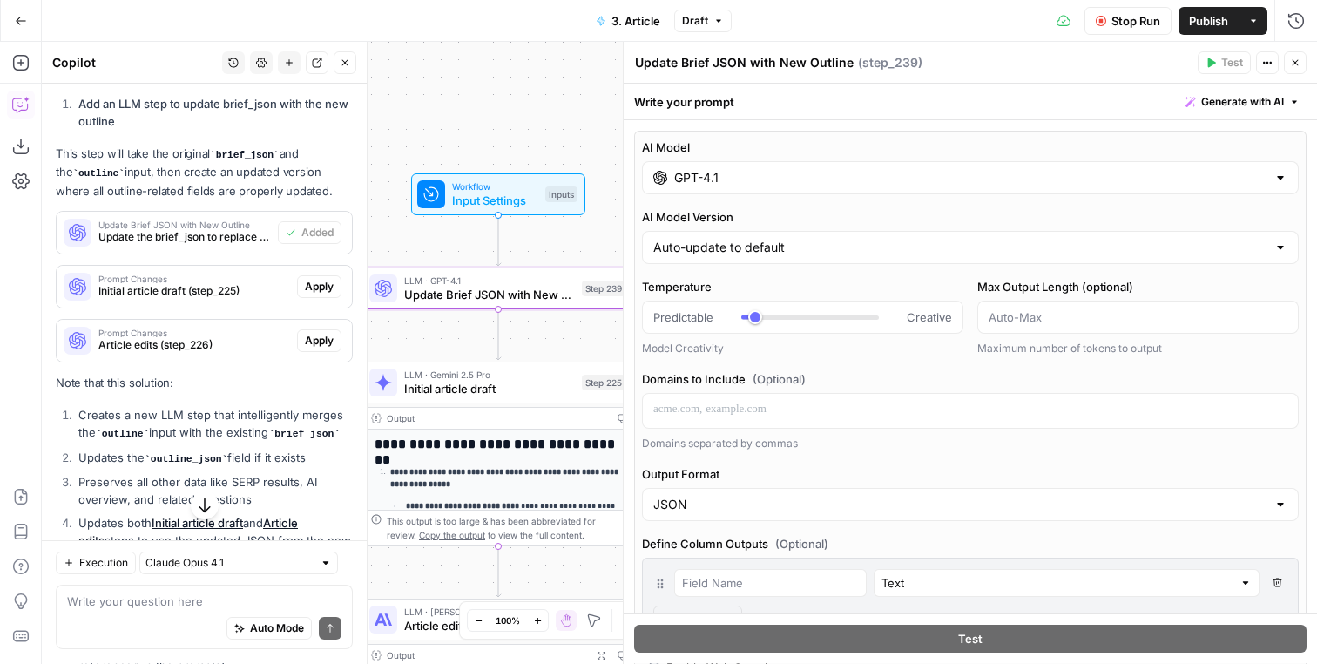
click at [750, 193] on div "GPT-4.1" at bounding box center [970, 177] width 657 height 33
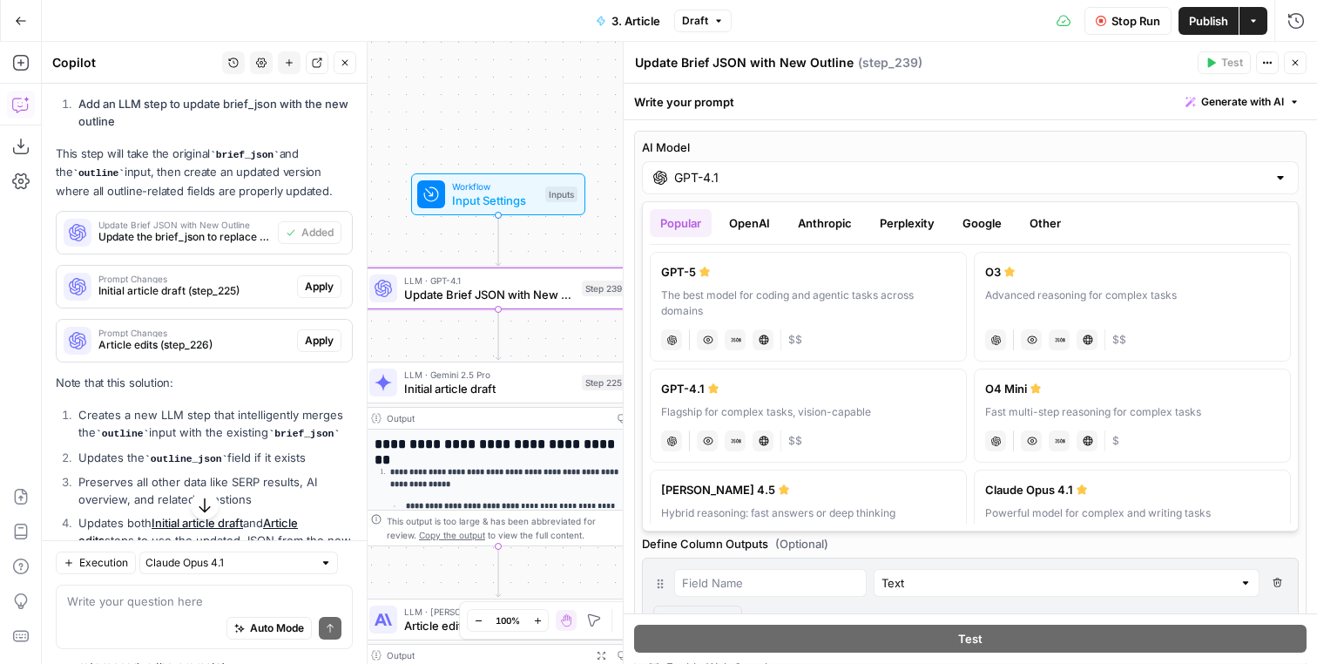
click at [994, 215] on button "Google" at bounding box center [982, 223] width 60 height 28
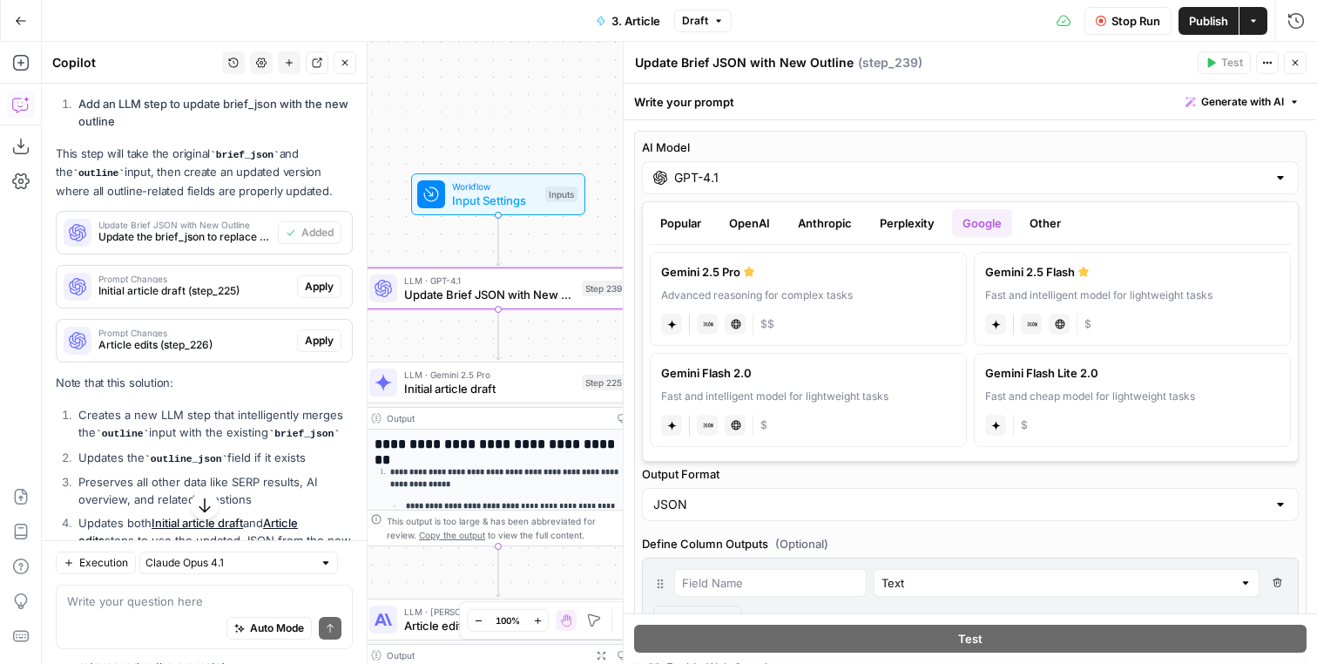
click at [841, 286] on label "Gemini 2.5 Pro Advanced reasoning for complex tasks gemini JSON Mode Live Web R…" at bounding box center [808, 299] width 317 height 94
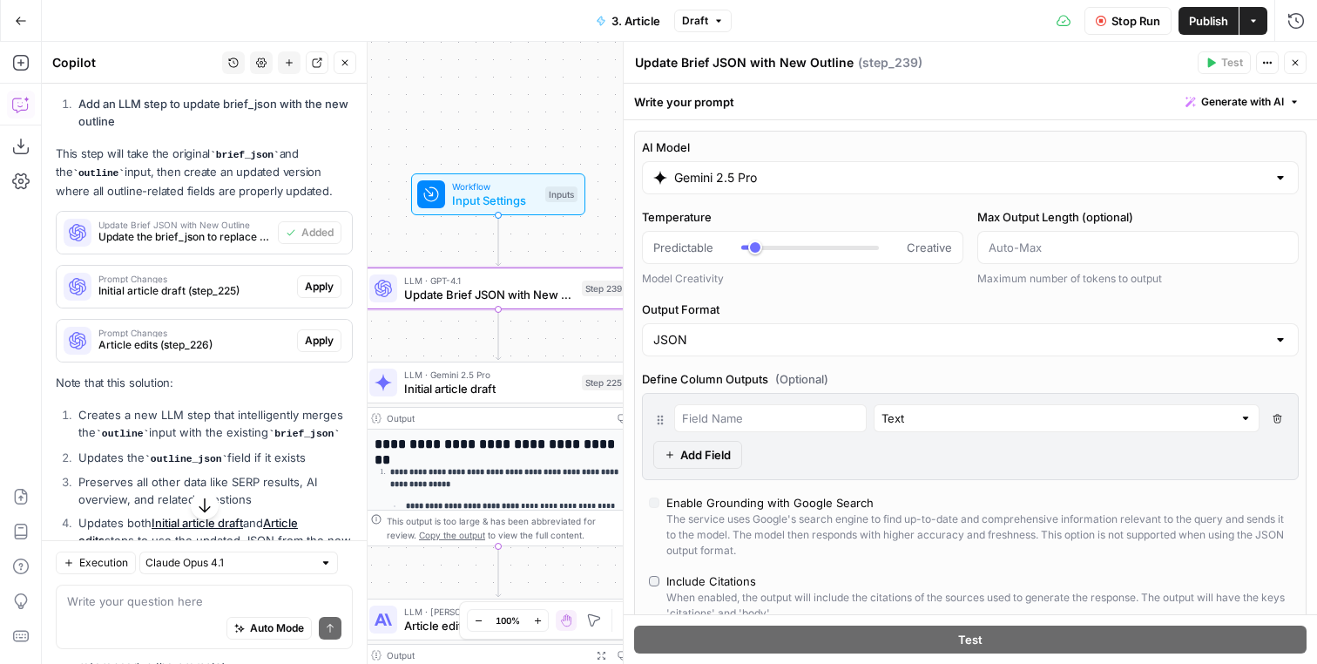
type input "Gemini 2.5 Pro"
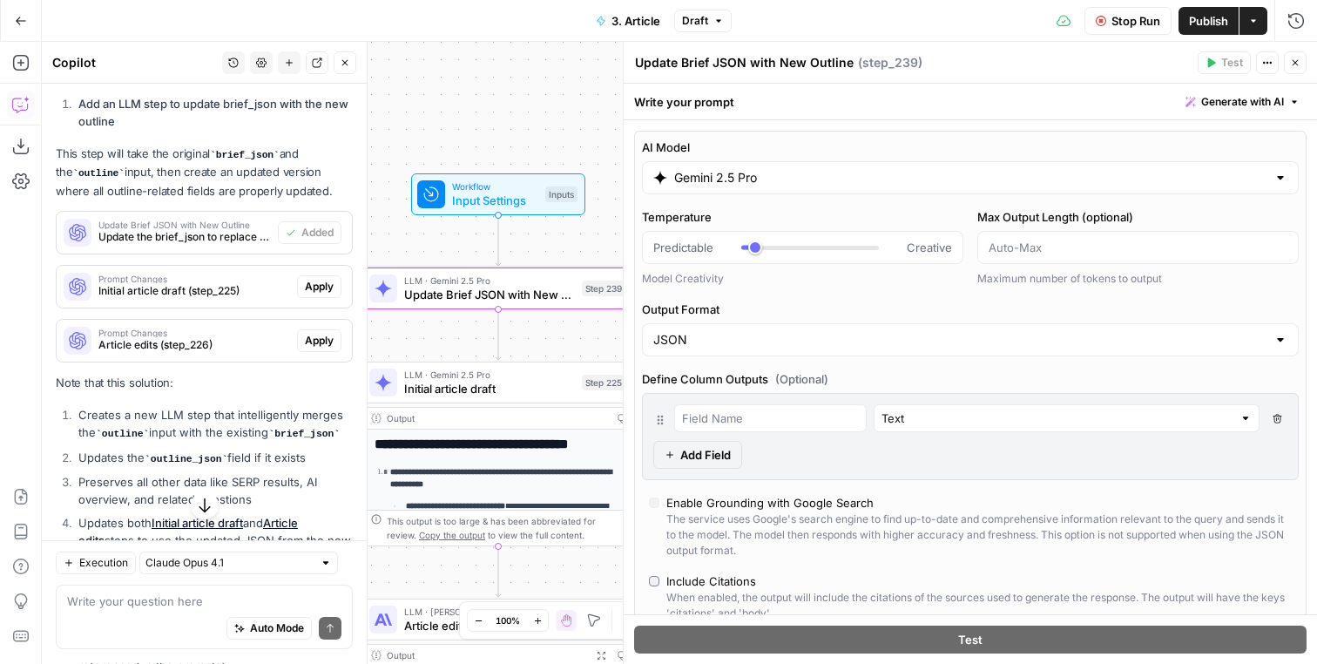
click at [1130, 17] on span "Stop Run" at bounding box center [1136, 20] width 49 height 17
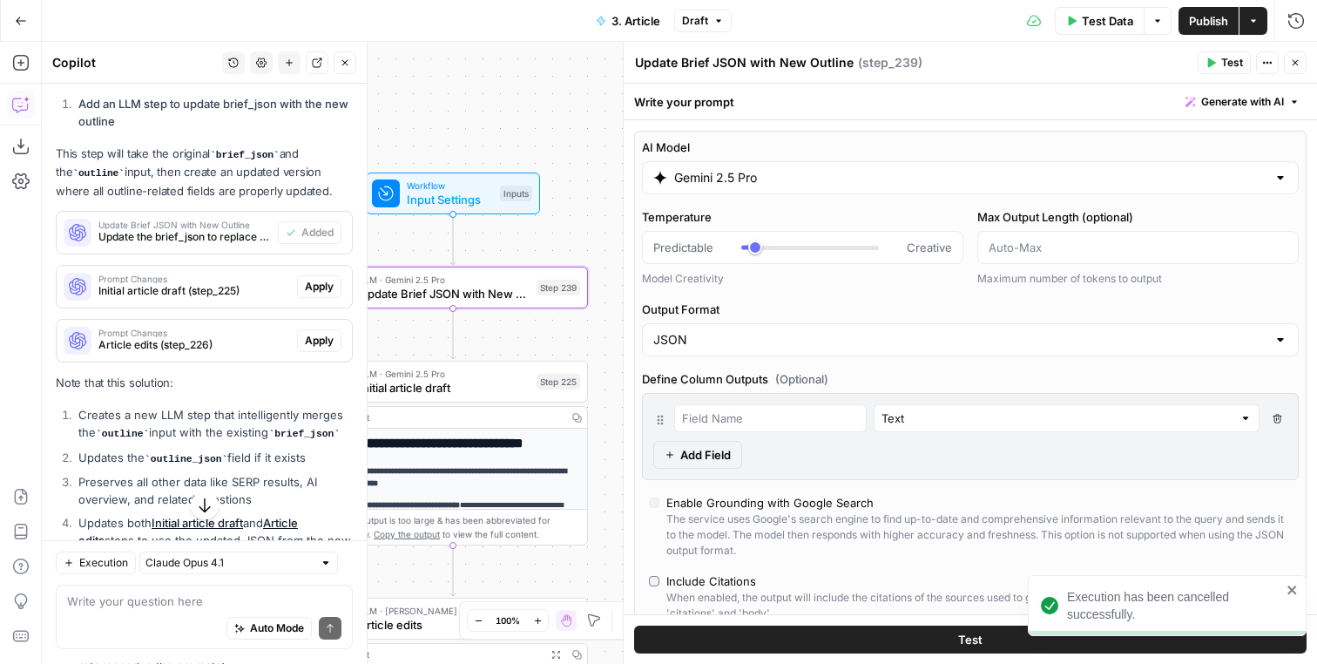
drag, startPoint x: 607, startPoint y: 206, endPoint x: 549, endPoint y: 202, distance: 58.5
click at [549, 202] on div "Workflow Input Settings Inputs" at bounding box center [453, 193] width 270 height 42
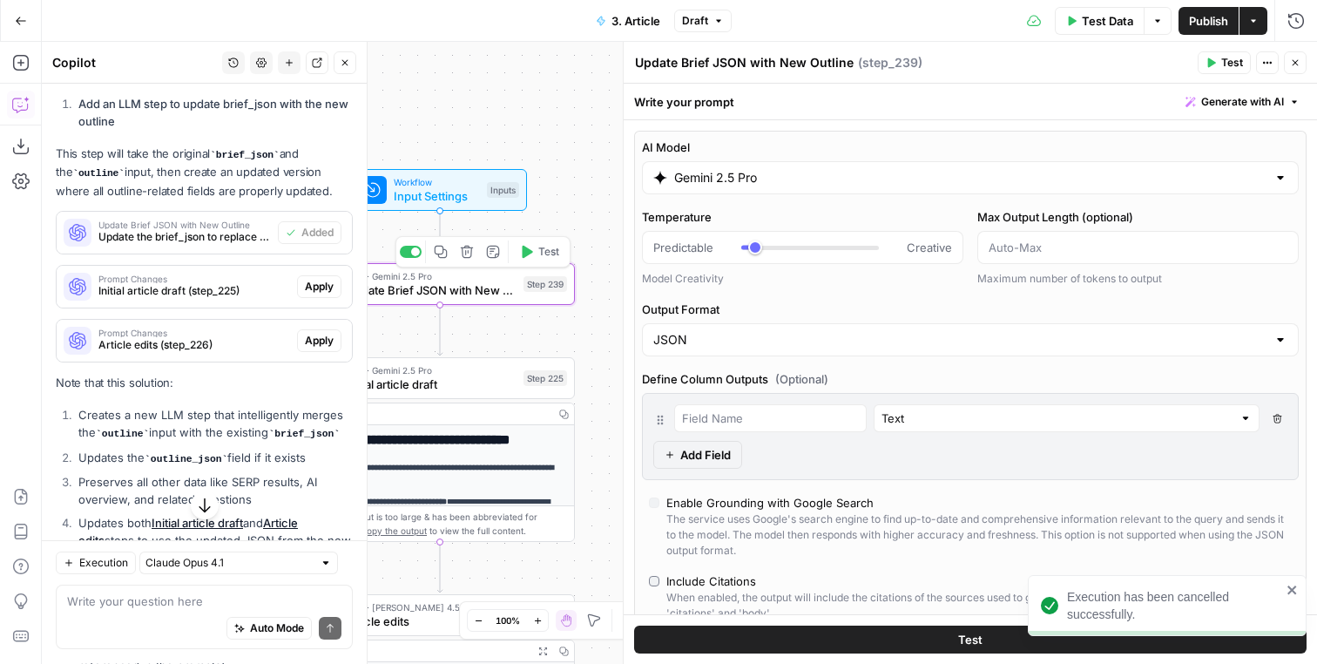
click at [558, 255] on span "Test" at bounding box center [548, 252] width 21 height 16
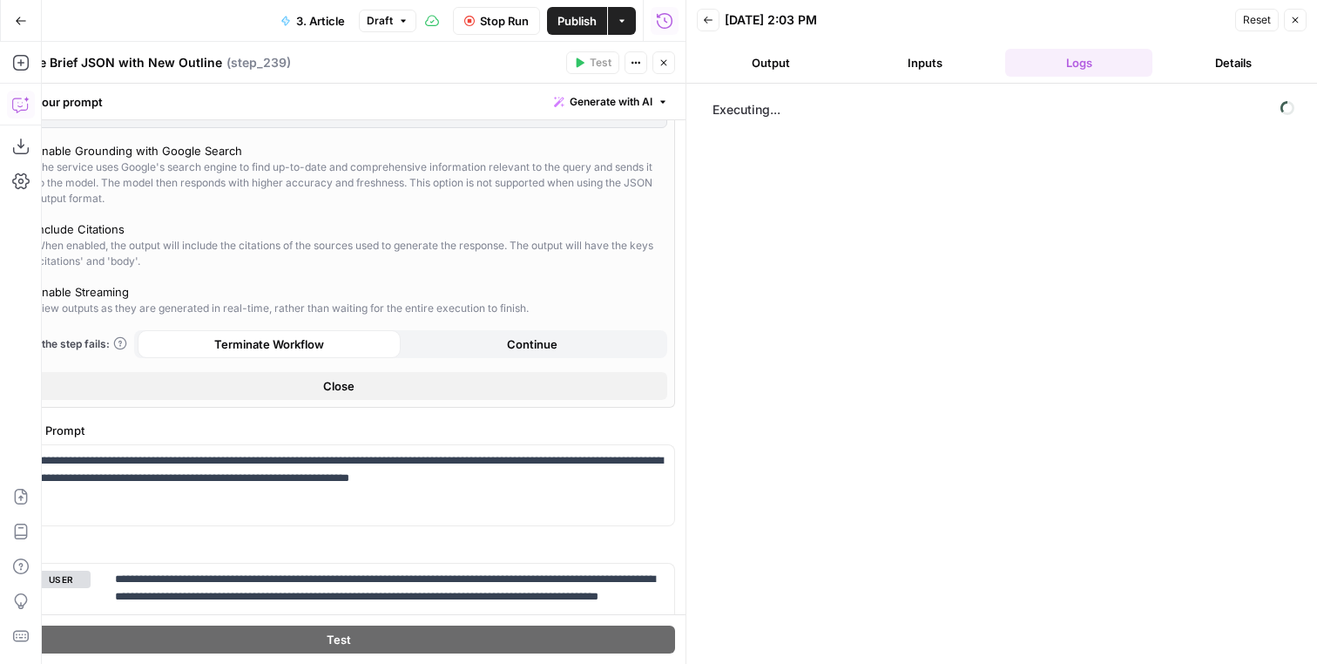
scroll to position [447, 0]
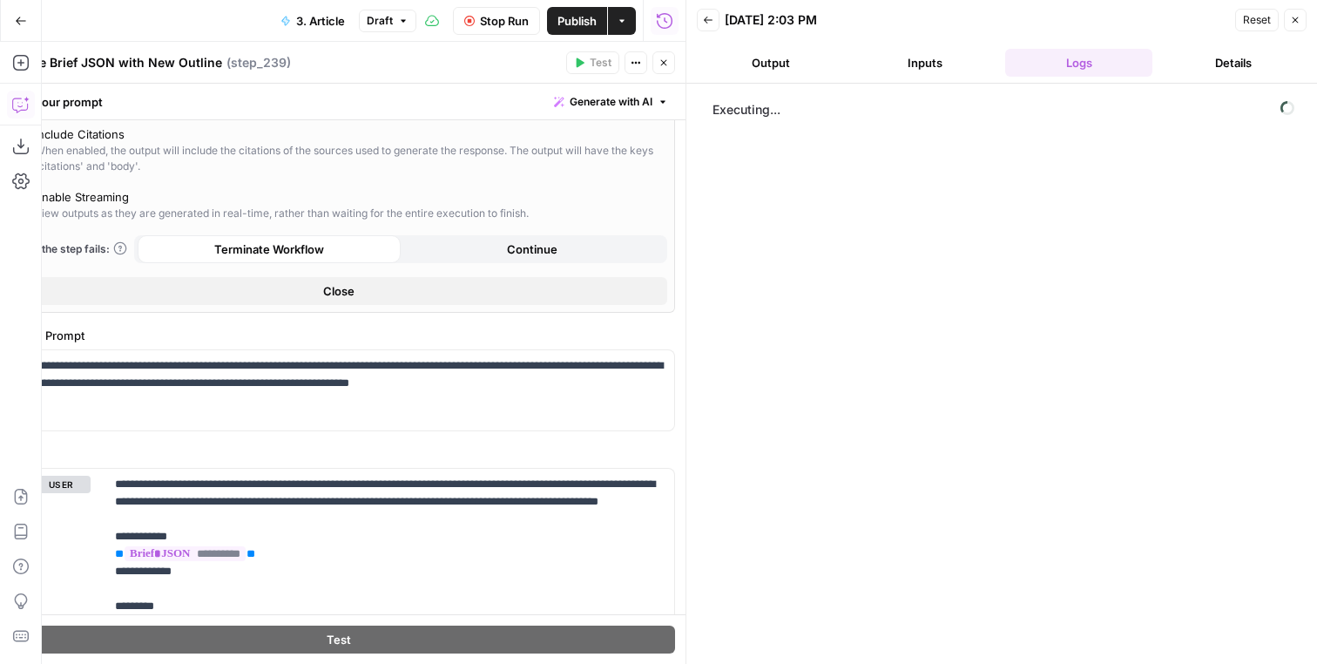
click at [1294, 24] on icon "button" at bounding box center [1295, 20] width 10 height 10
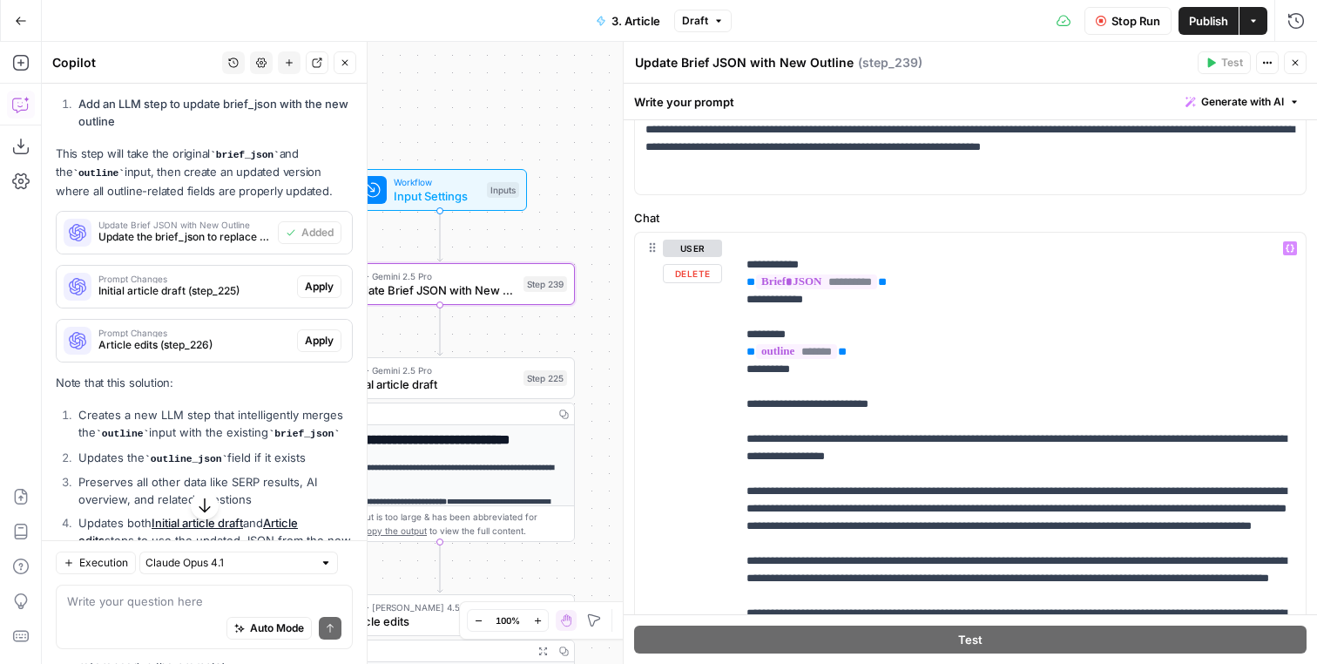
scroll to position [0, 0]
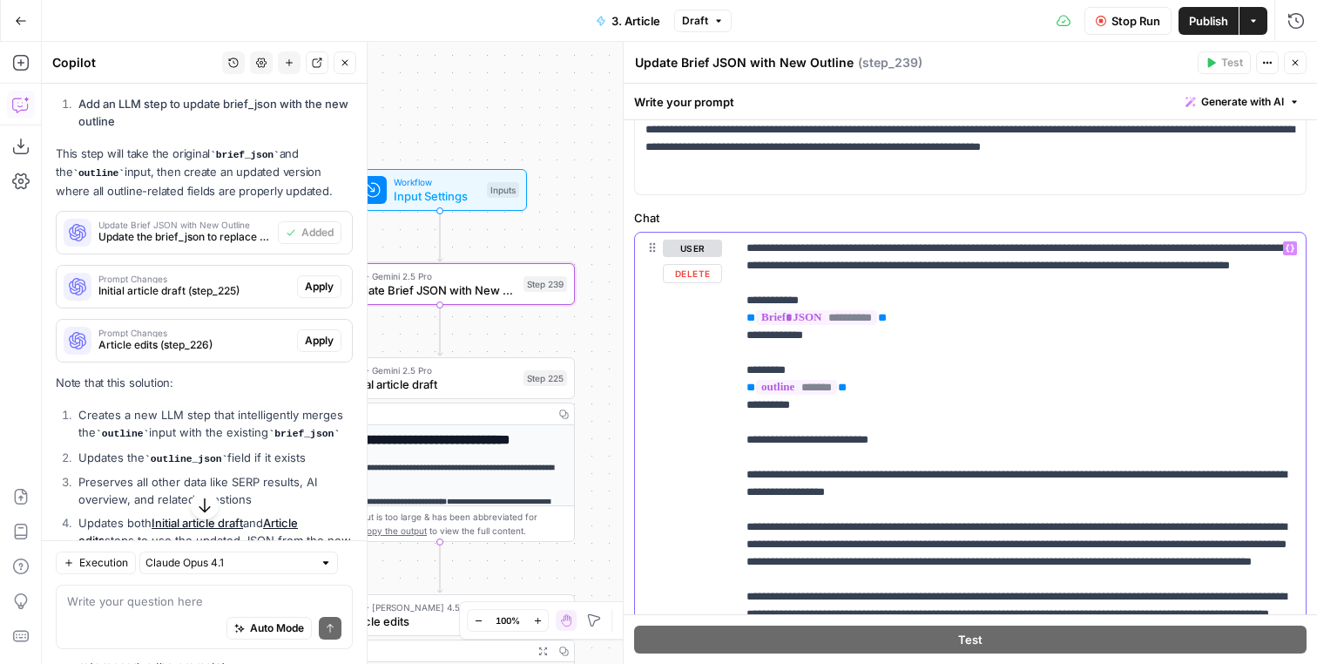
click at [878, 286] on p "**********" at bounding box center [1021, 606] width 549 height 732
click at [974, 289] on p "**********" at bounding box center [1021, 606] width 549 height 732
drag, startPoint x: 1099, startPoint y: 276, endPoint x: 1028, endPoint y: 280, distance: 71.5
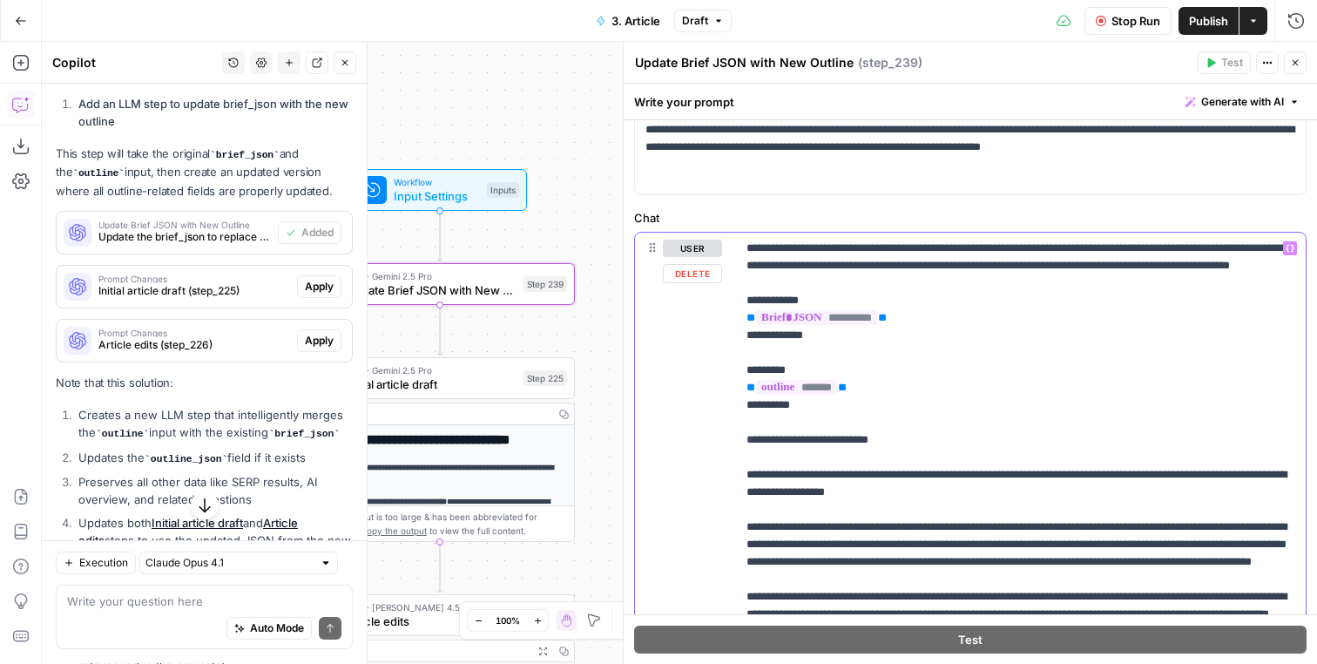
click at [1028, 280] on p "**********" at bounding box center [1021, 606] width 549 height 732
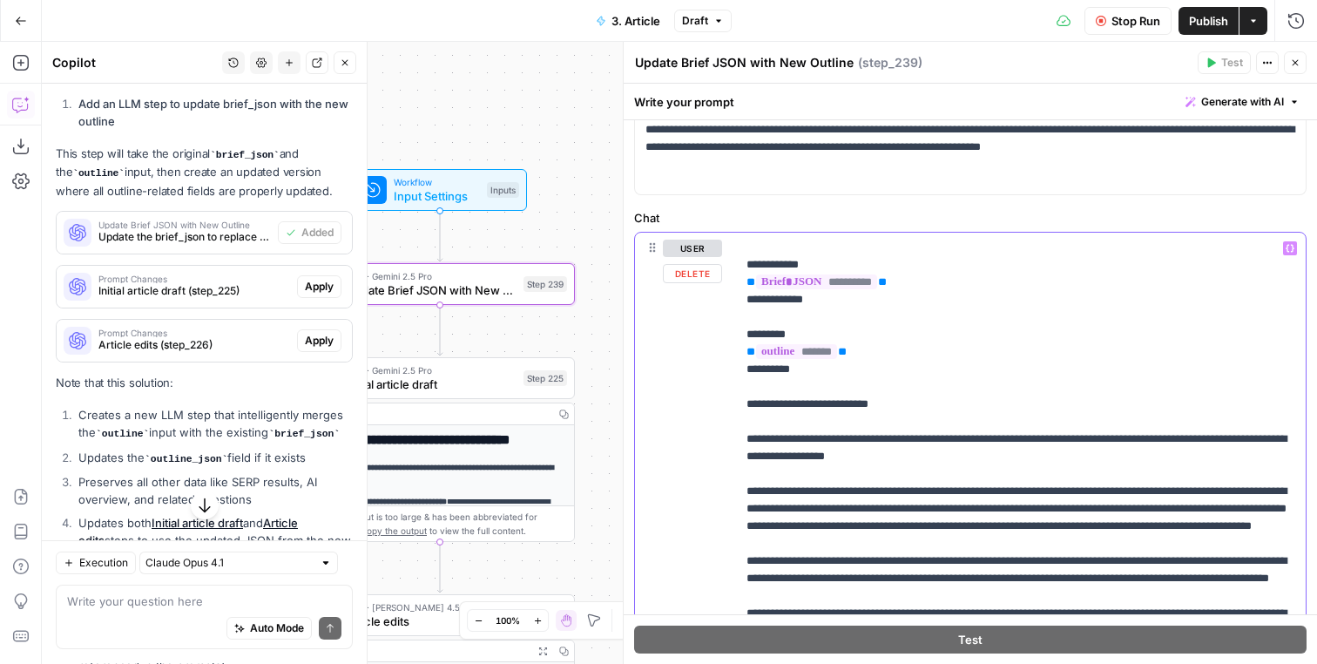
click at [852, 453] on p "**********" at bounding box center [1021, 570] width 549 height 732
drag, startPoint x: 852, startPoint y: 453, endPoint x: 978, endPoint y: 473, distance: 127.9
click at [979, 474] on p "**********" at bounding box center [1021, 570] width 549 height 732
click at [978, 473] on p "**********" at bounding box center [1021, 570] width 549 height 732
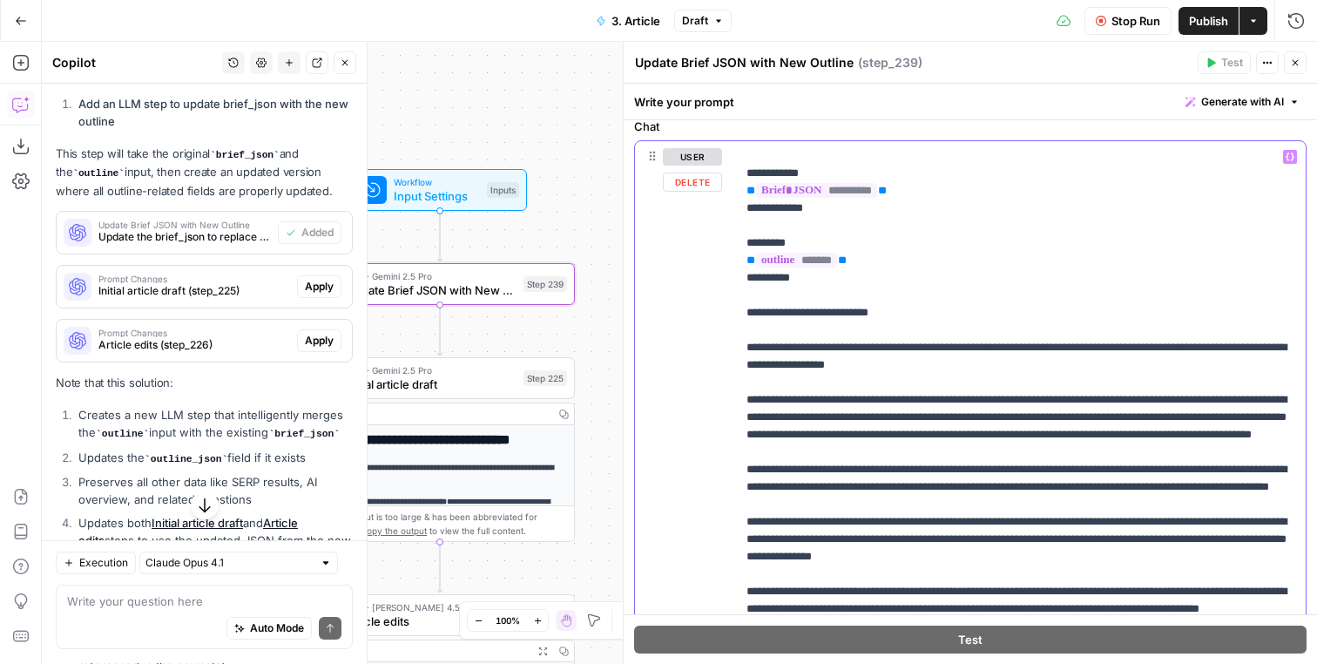
scroll to position [781, 0]
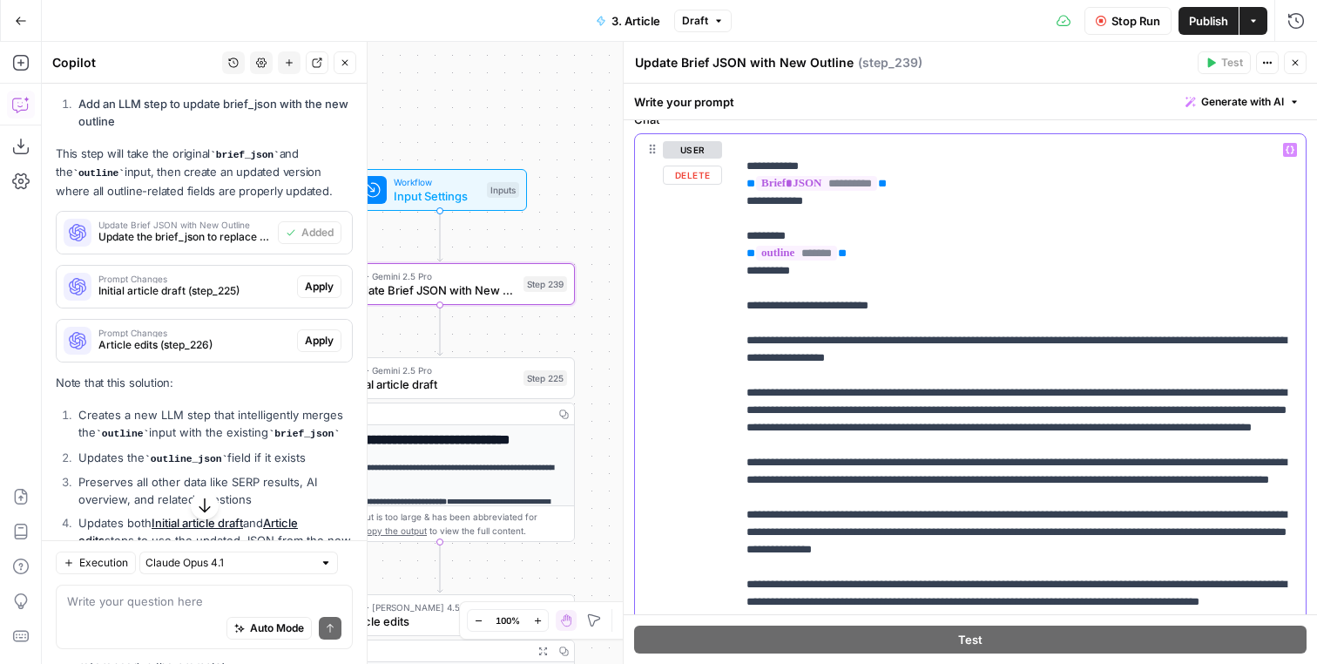
click at [881, 406] on p "**********" at bounding box center [1021, 471] width 549 height 732
click at [1004, 440] on p "**********" at bounding box center [1021, 471] width 549 height 732
click at [1019, 420] on p "**********" at bounding box center [1021, 471] width 549 height 732
drag, startPoint x: 1019, startPoint y: 420, endPoint x: 1046, endPoint y: 427, distance: 27.9
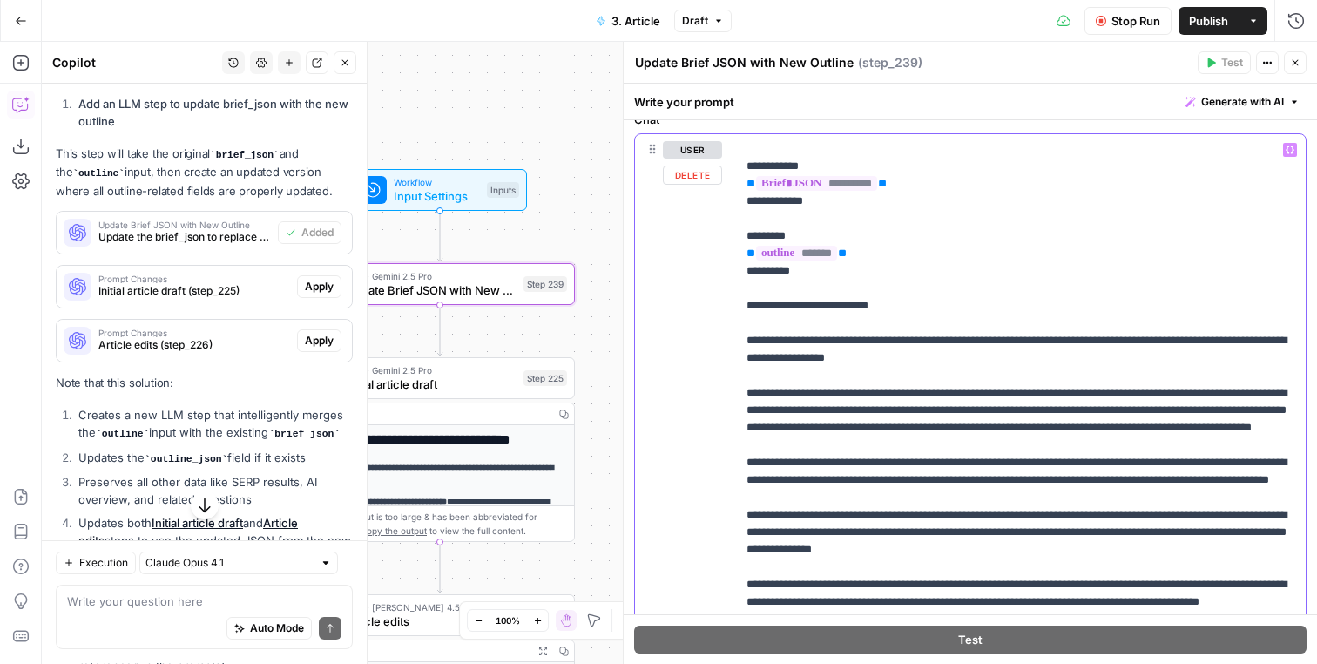
click at [1046, 427] on p "**********" at bounding box center [1021, 471] width 549 height 732
click at [922, 427] on p "**********" at bounding box center [1021, 471] width 549 height 732
drag, startPoint x: 922, startPoint y: 427, endPoint x: 1050, endPoint y: 463, distance: 132.9
click at [1050, 463] on p "**********" at bounding box center [1021, 471] width 549 height 732
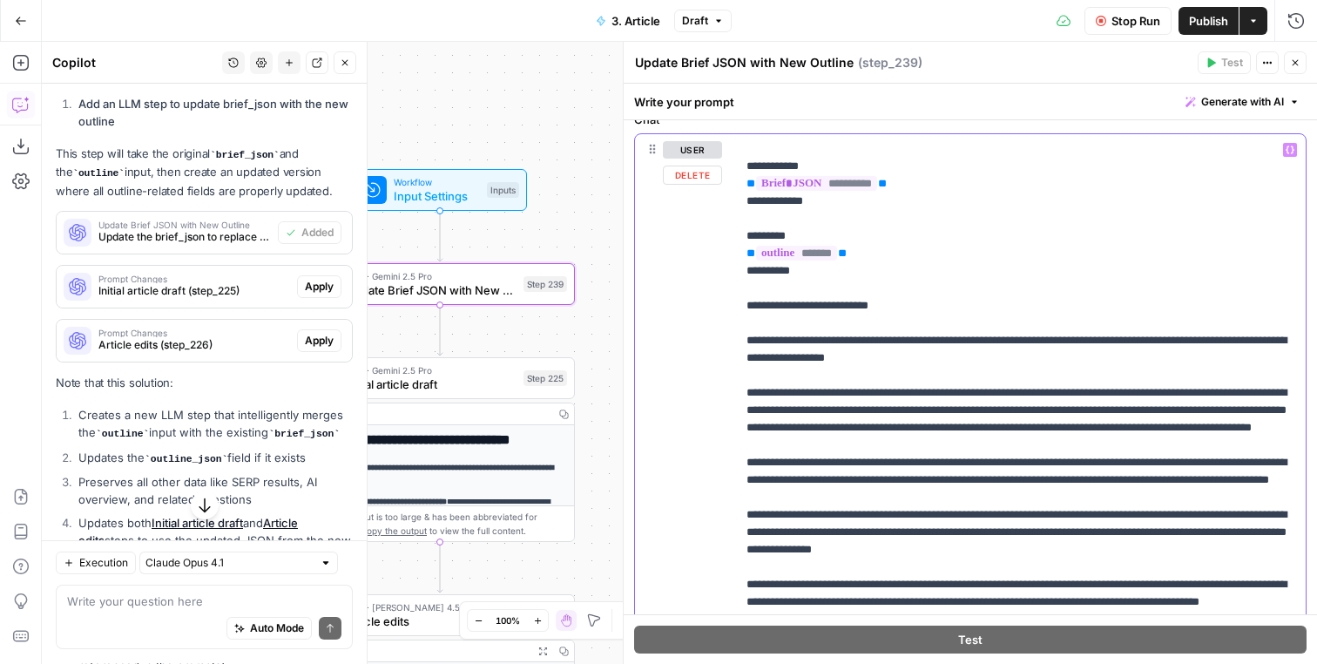
click at [1050, 463] on p "**********" at bounding box center [1021, 471] width 549 height 732
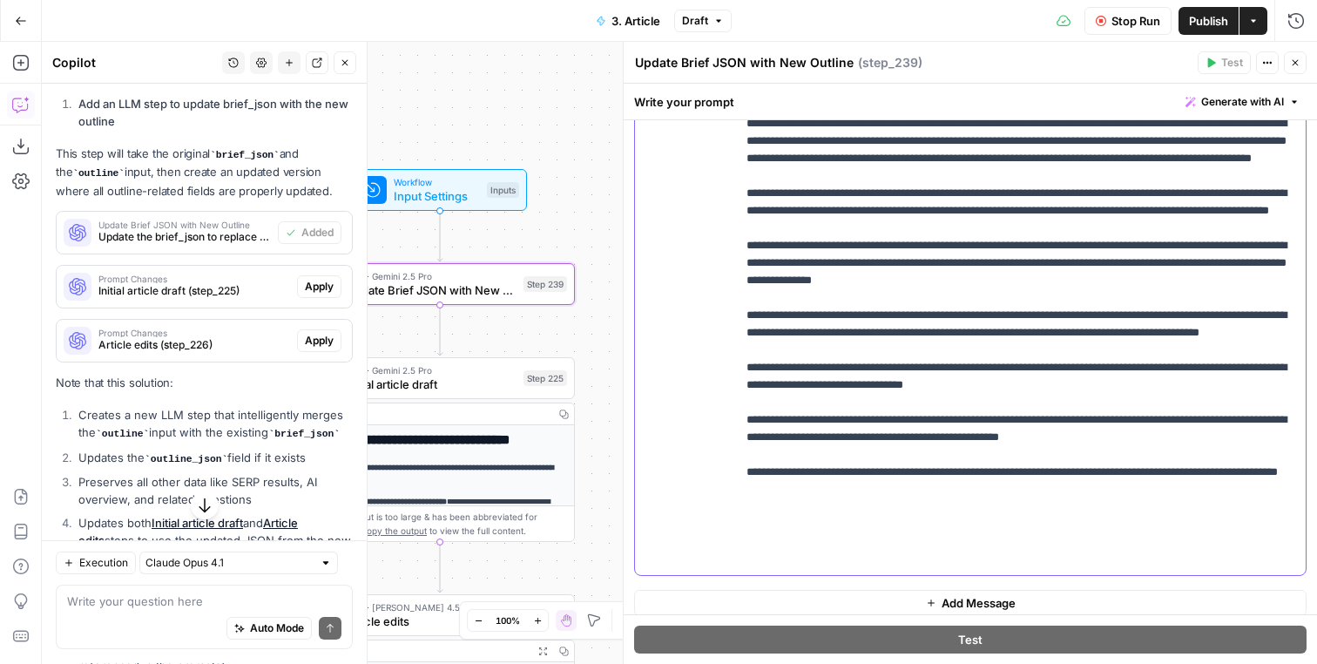
scroll to position [1063, 0]
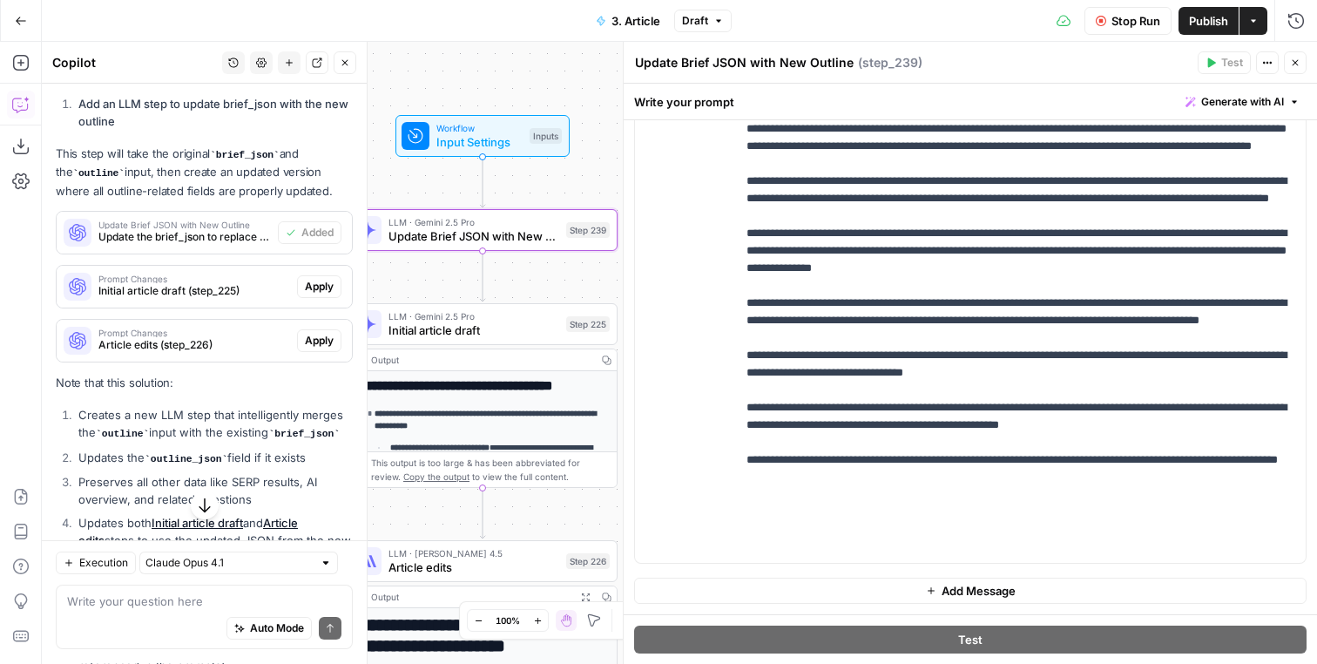
drag, startPoint x: 591, startPoint y: 212, endPoint x: 633, endPoint y: 158, distance: 68.8
click at [633, 158] on div "**********" at bounding box center [679, 353] width 1275 height 622
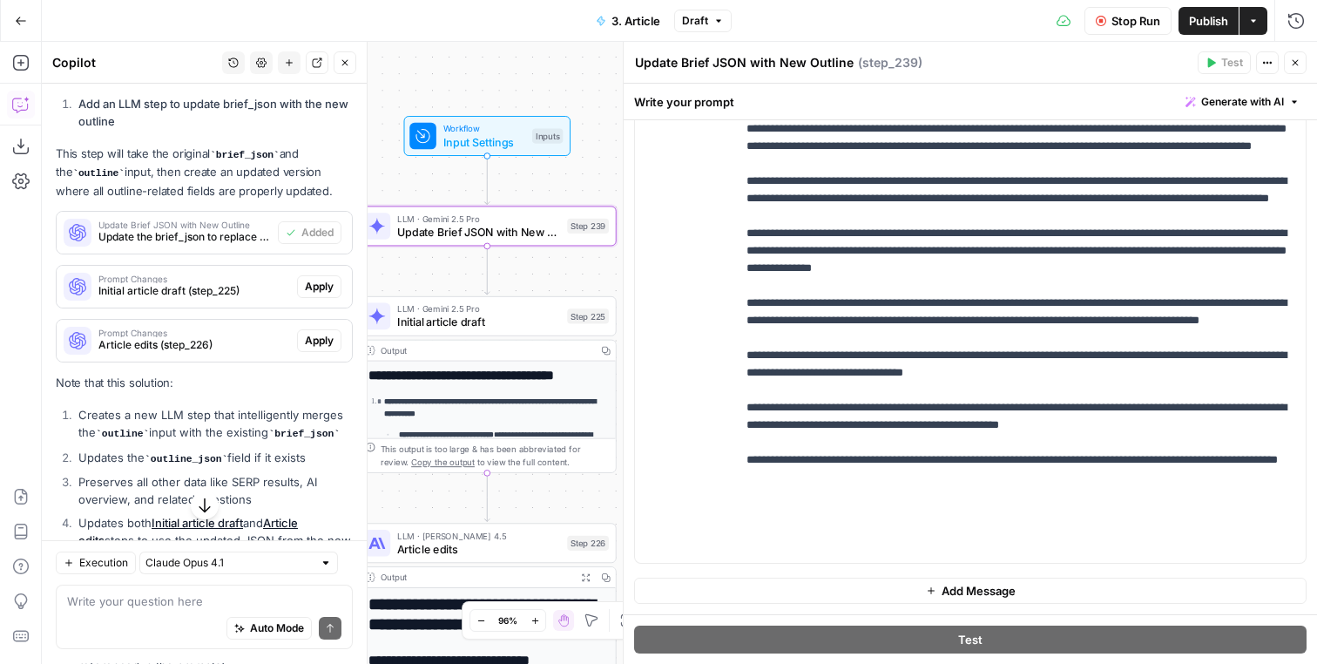
click at [1292, 67] on icon "button" at bounding box center [1295, 62] width 10 height 10
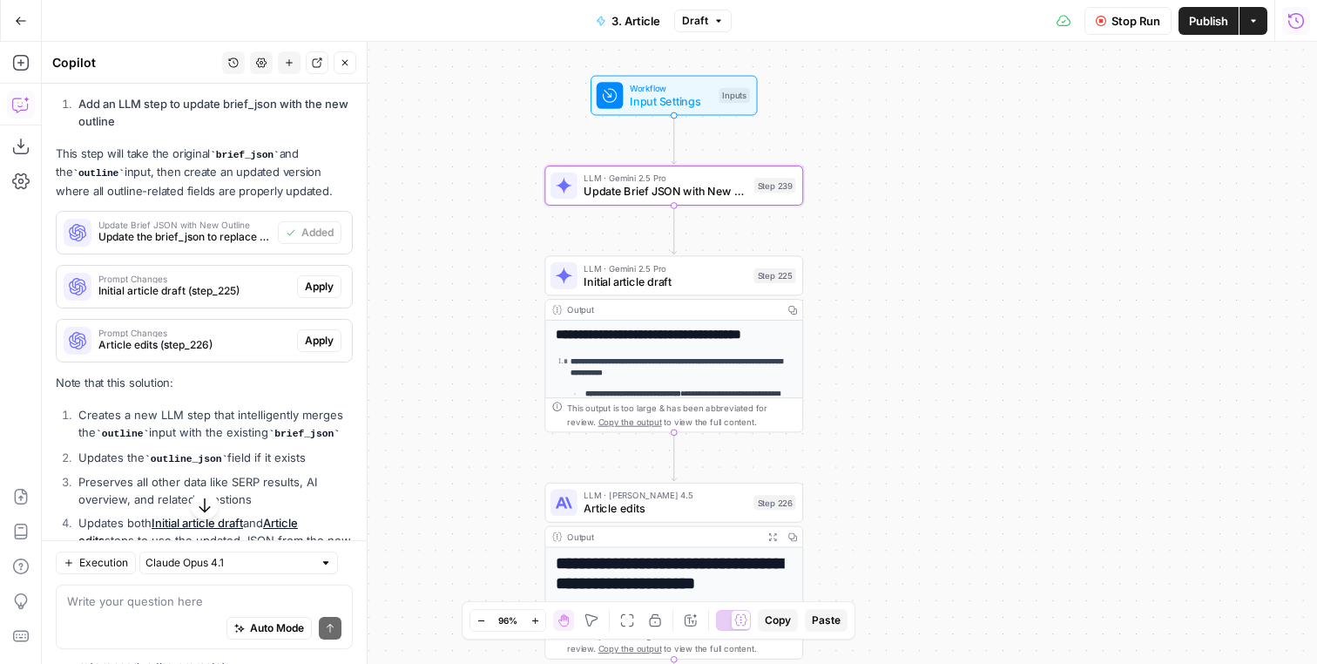
click at [1288, 31] on button "Run History" at bounding box center [1296, 21] width 28 height 28
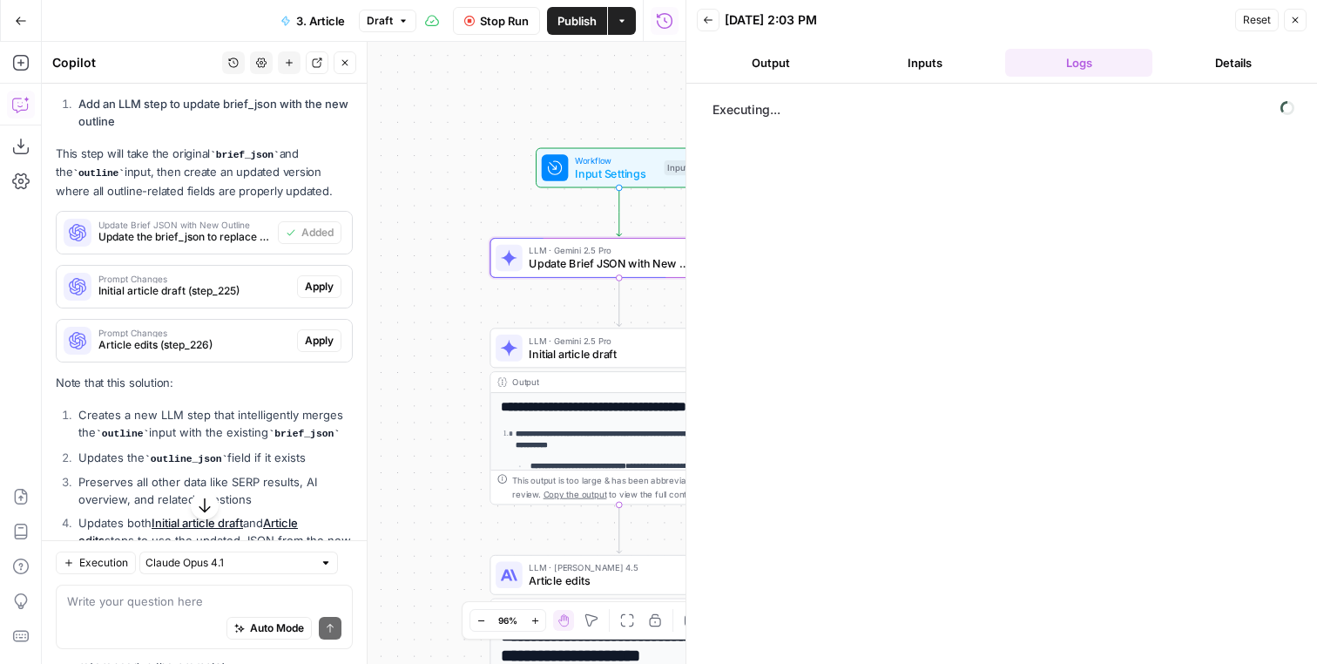
drag, startPoint x: 524, startPoint y: 152, endPoint x: 455, endPoint y: 240, distance: 112.4
click at [455, 240] on div "**********" at bounding box center [364, 353] width 644 height 622
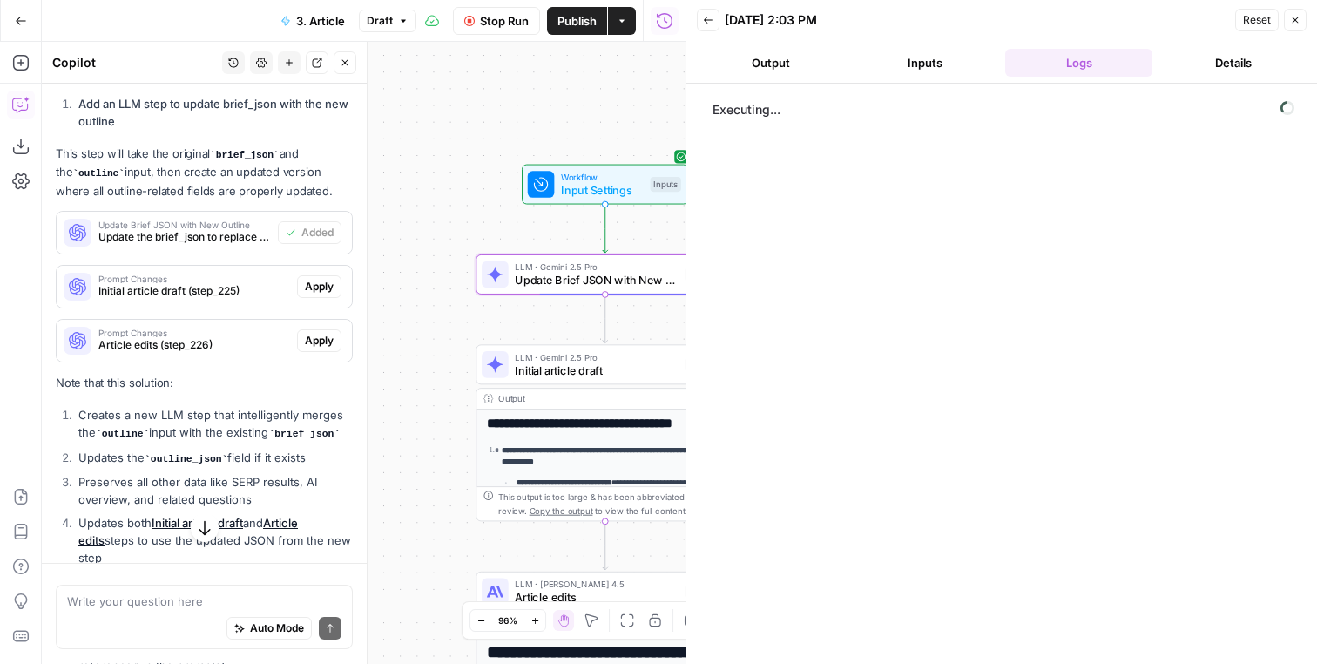
scroll to position [610, 0]
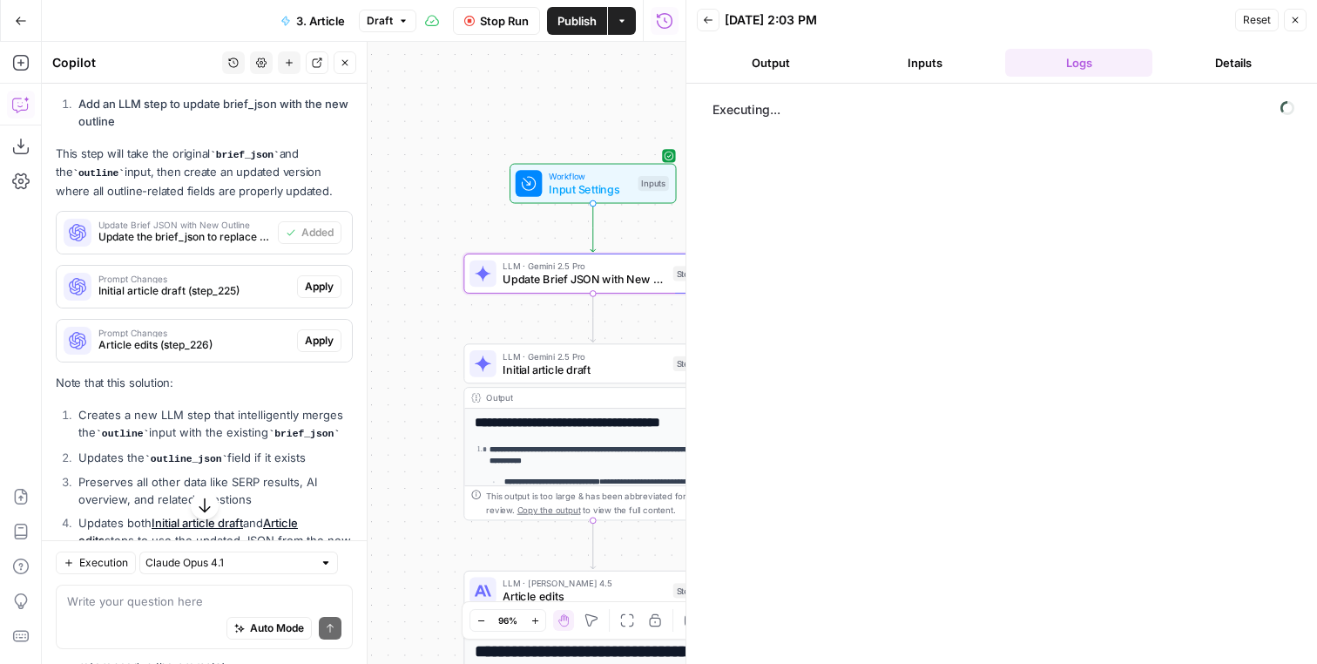
drag, startPoint x: 457, startPoint y: 208, endPoint x: 328, endPoint y: 192, distance: 130.9
click at [327, 194] on div "**********" at bounding box center [364, 353] width 644 height 622
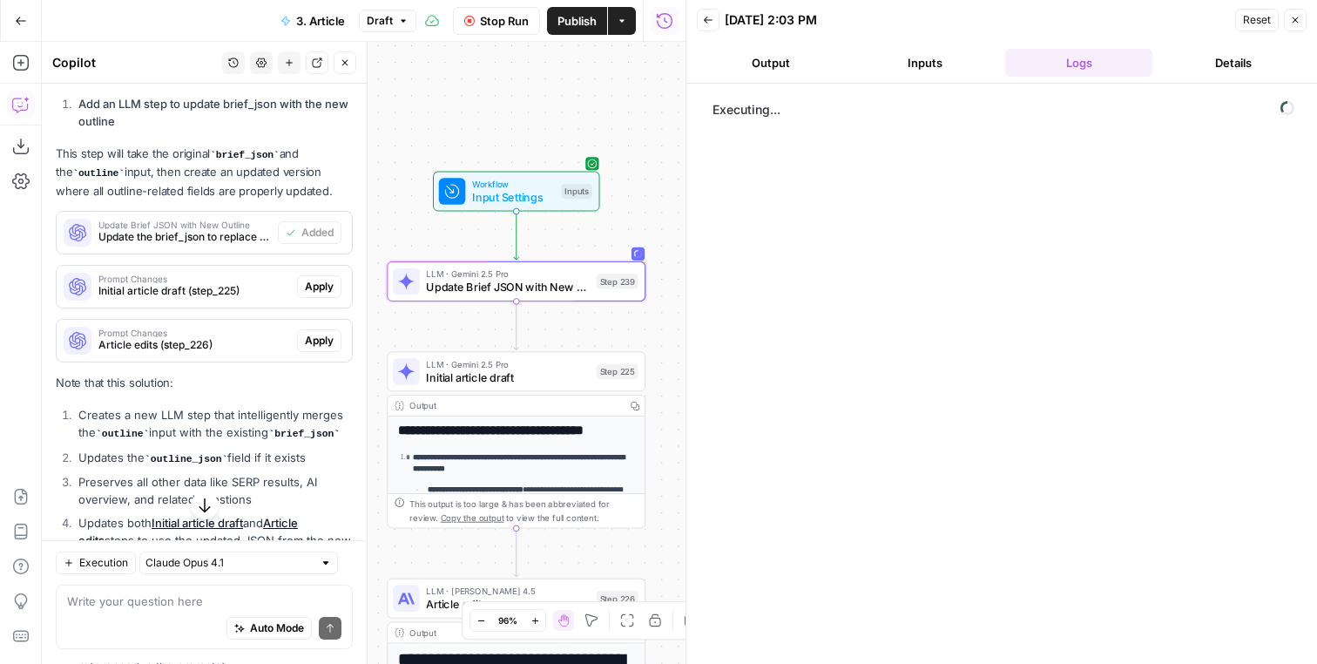
drag, startPoint x: 603, startPoint y: 69, endPoint x: 651, endPoint y: 77, distance: 48.5
click at [651, 79] on div "**********" at bounding box center [364, 353] width 644 height 622
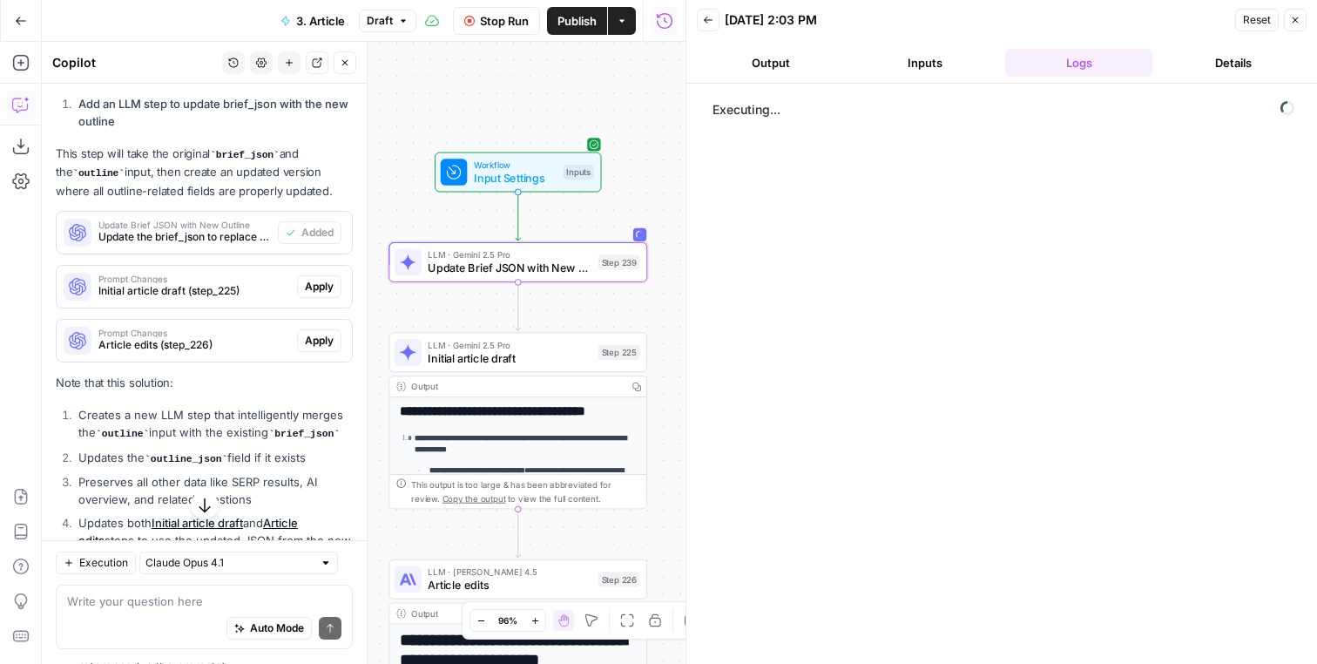
drag, startPoint x: 636, startPoint y: 218, endPoint x: 625, endPoint y: 199, distance: 21.1
click at [626, 199] on div "**********" at bounding box center [364, 353] width 644 height 622
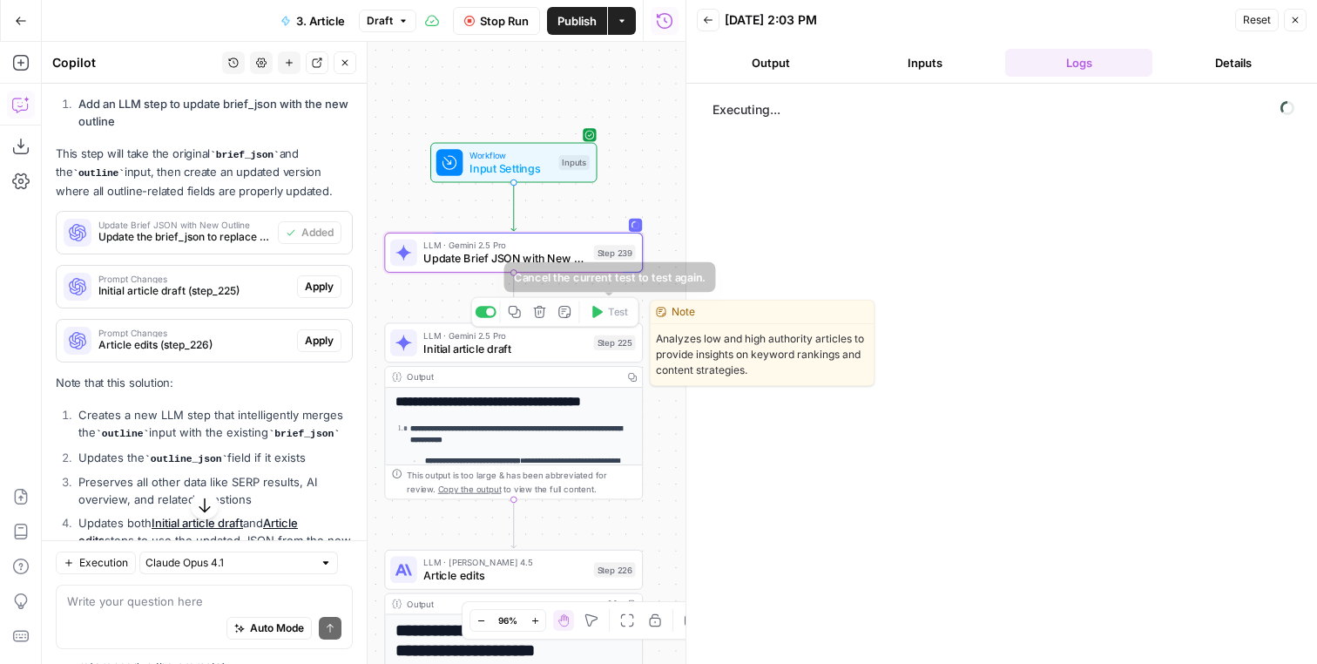
click at [585, 350] on span "Initial article draft" at bounding box center [505, 348] width 164 height 17
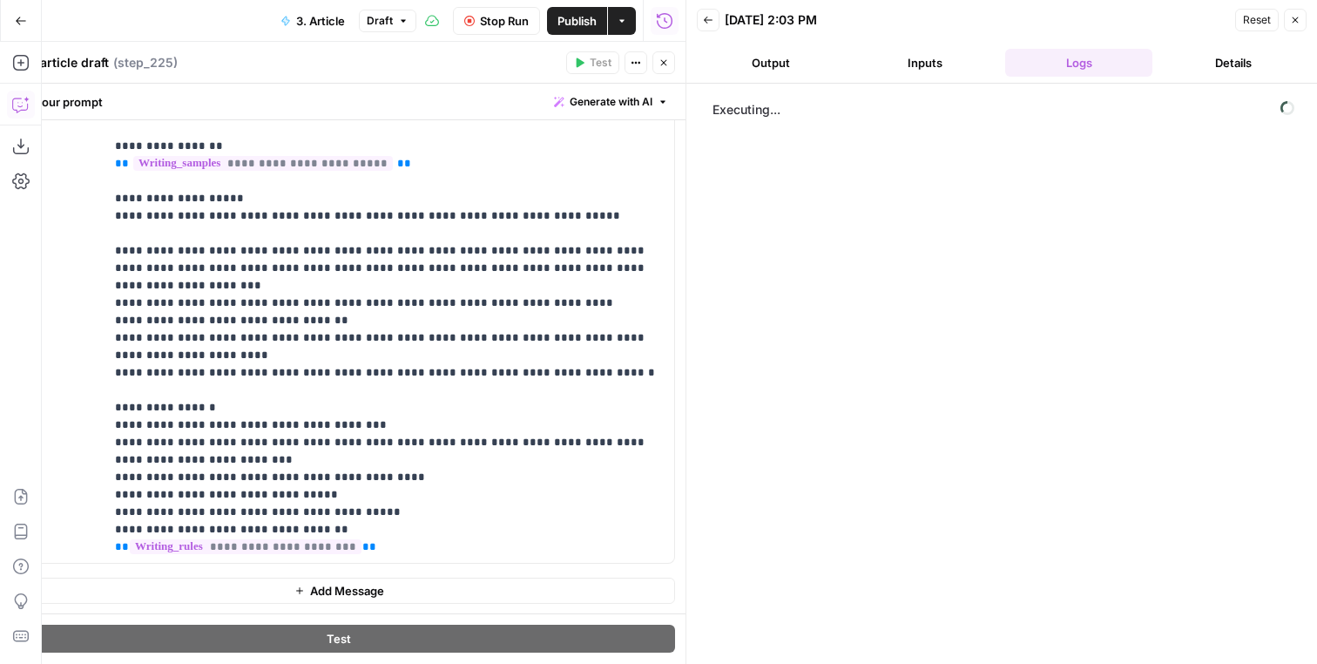
scroll to position [0, 0]
click at [659, 65] on icon "button" at bounding box center [664, 62] width 10 height 10
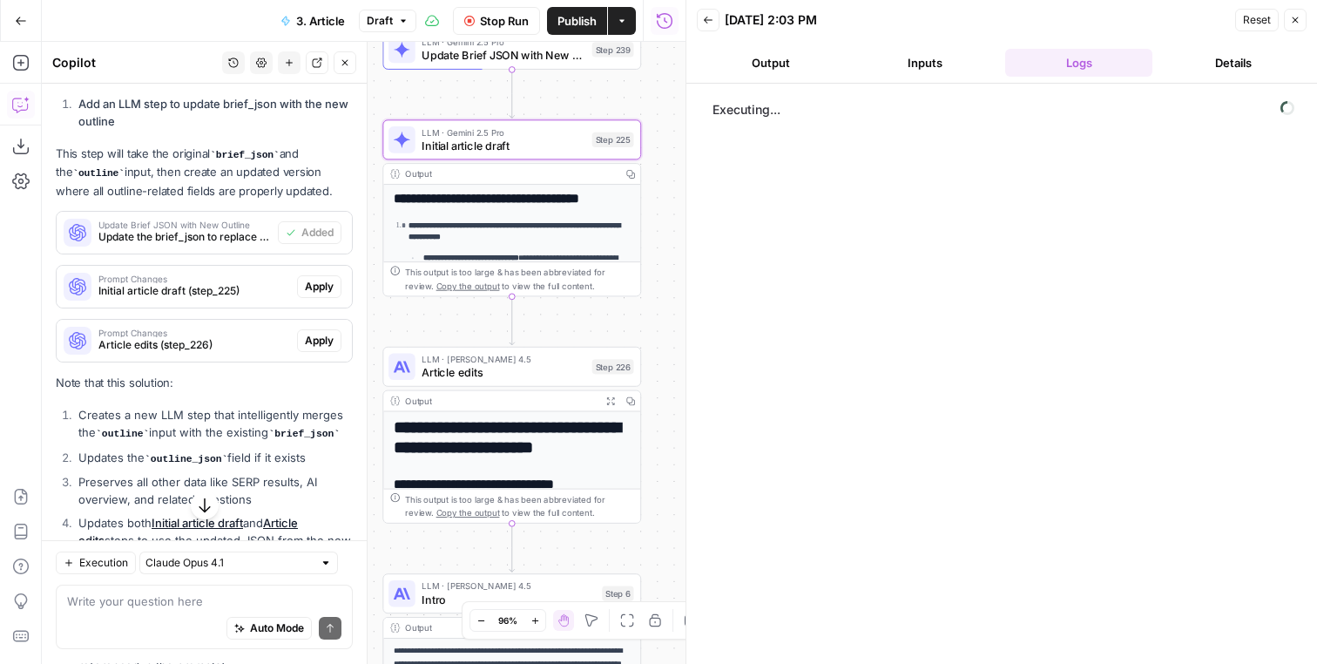
drag, startPoint x: 656, startPoint y: 449, endPoint x: 654, endPoint y: 240, distance: 209.1
click at [654, 240] on div "**********" at bounding box center [364, 353] width 644 height 622
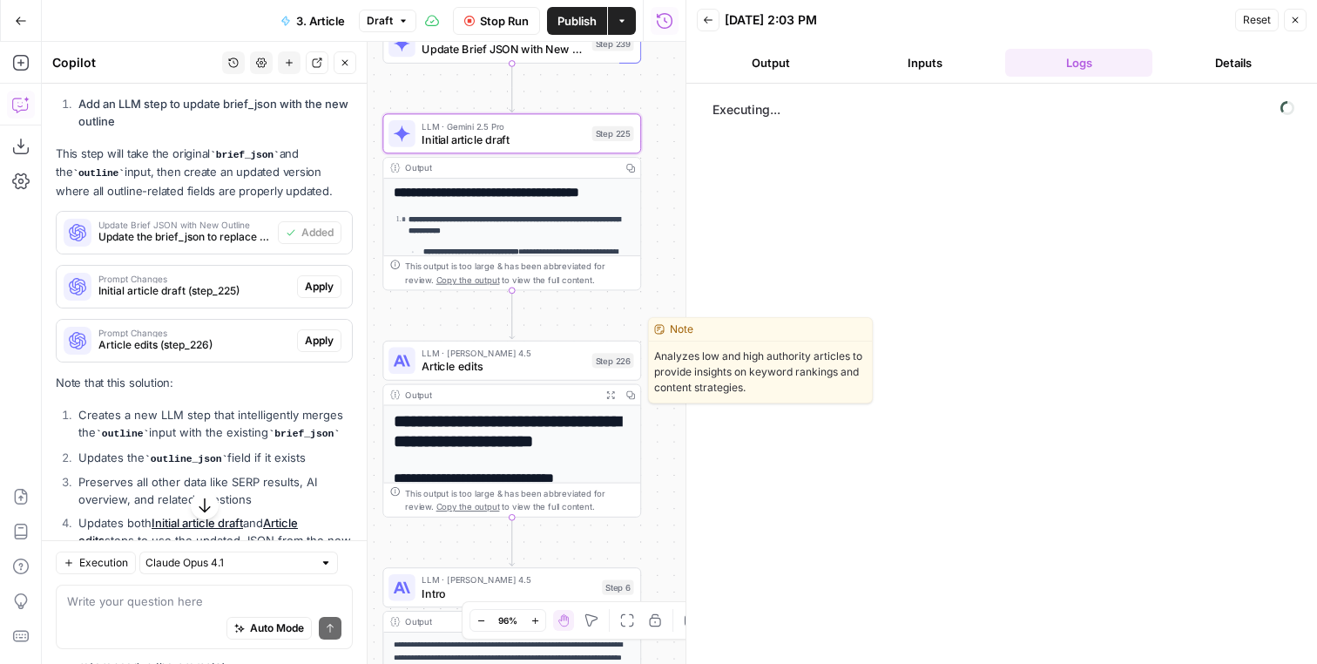
click at [569, 356] on span "LLM · Claude Sonnet 4.5" at bounding box center [504, 353] width 164 height 13
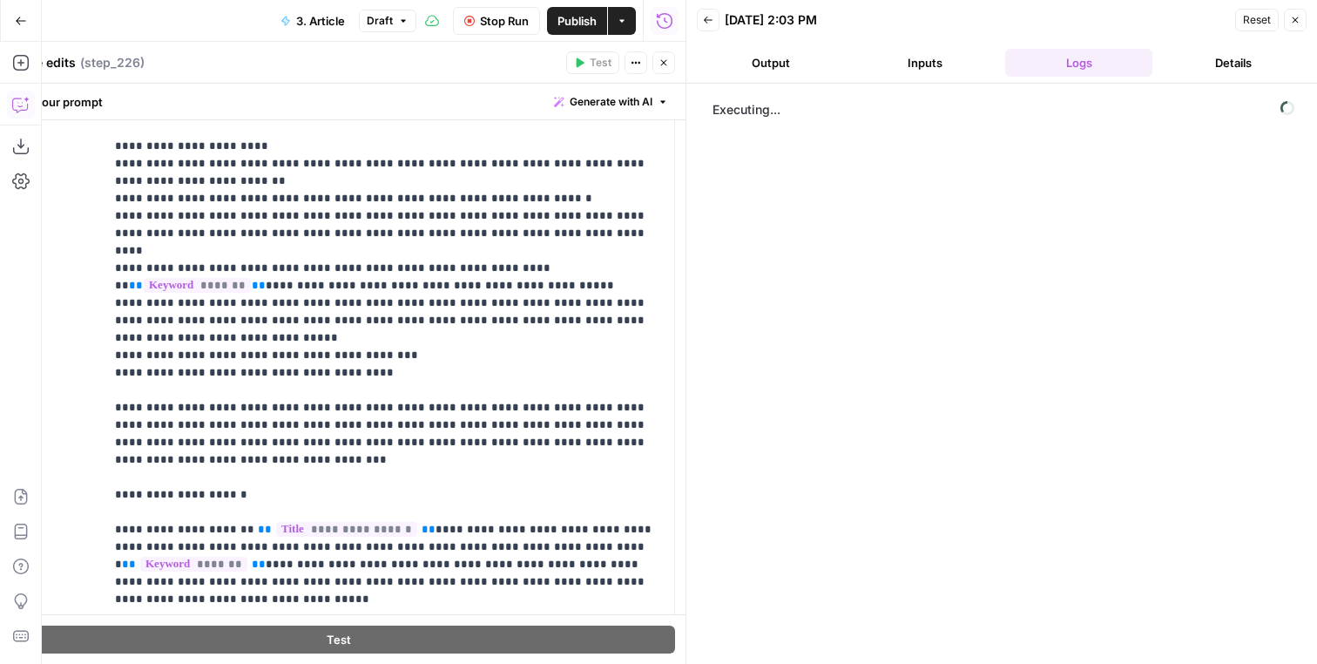
scroll to position [876, 0]
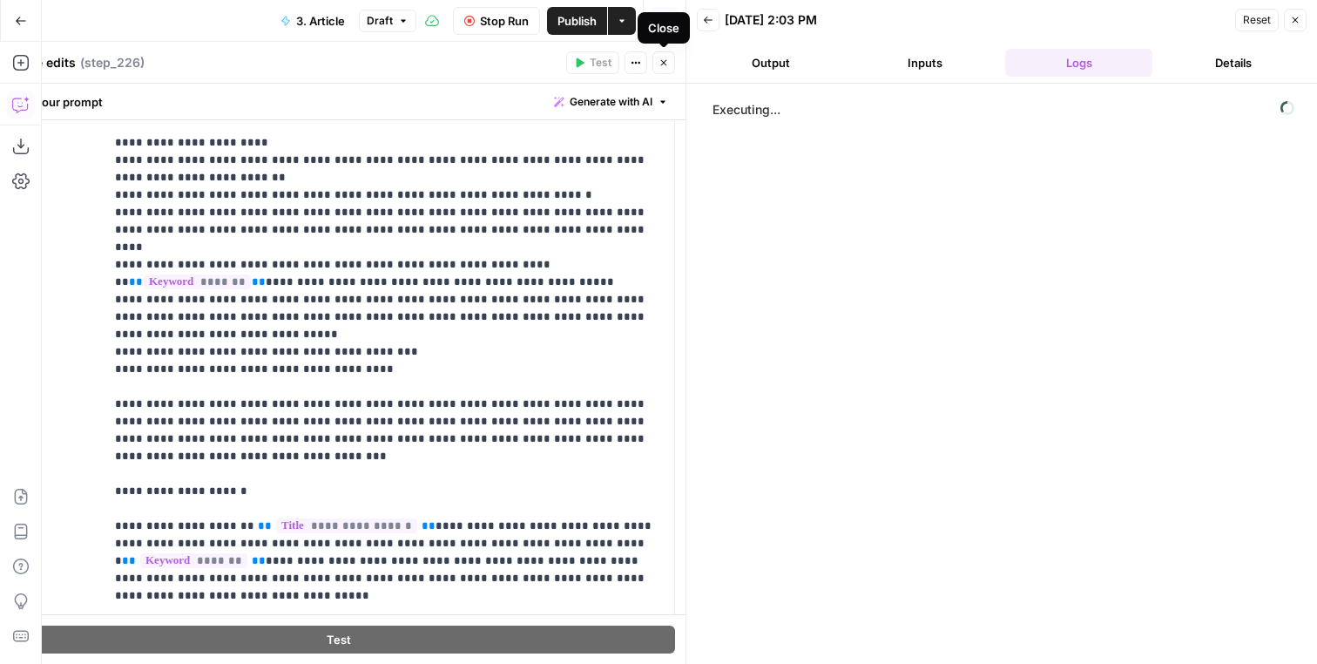
click at [672, 62] on button "Close" at bounding box center [663, 62] width 23 height 23
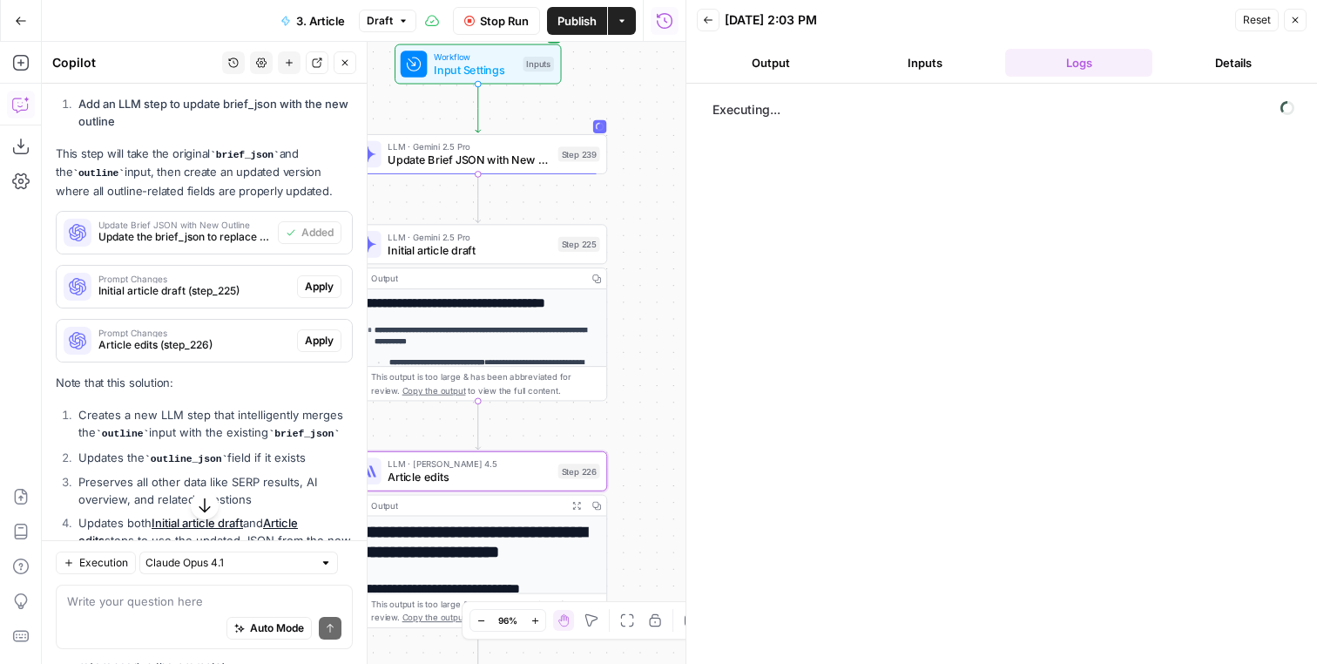
drag, startPoint x: 669, startPoint y: 237, endPoint x: 634, endPoint y: 349, distance: 117.7
click at [634, 349] on div "**********" at bounding box center [364, 353] width 644 height 622
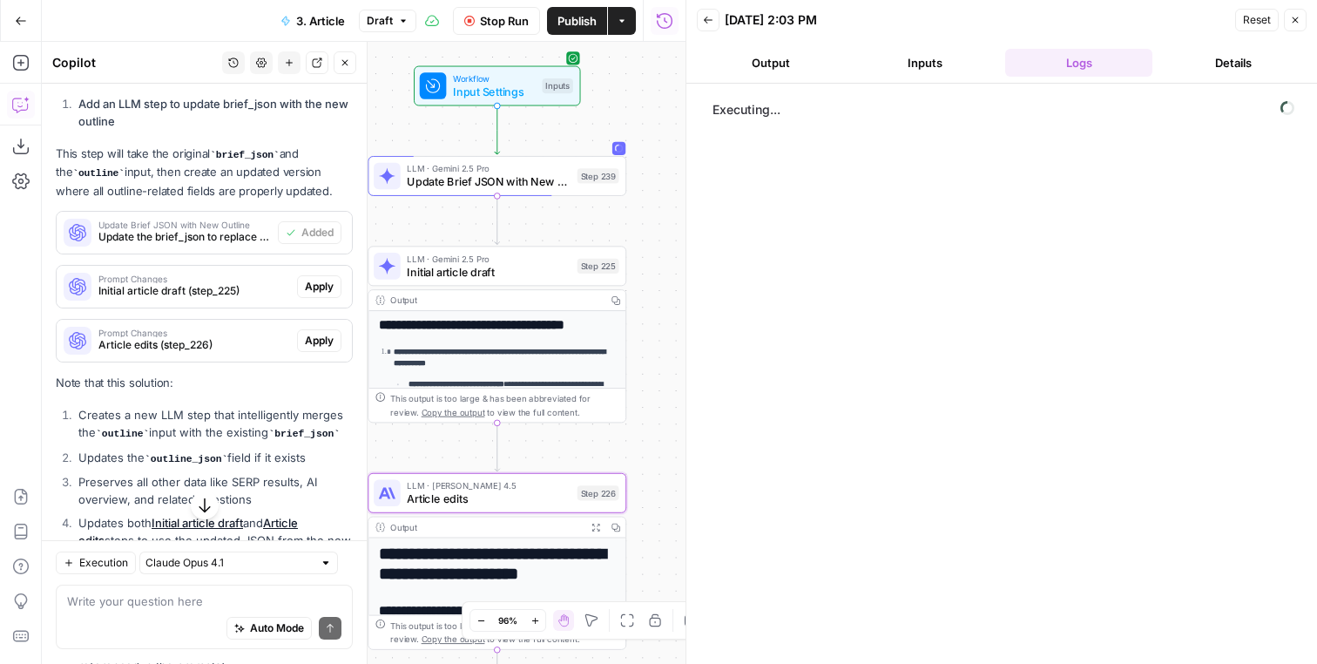
drag, startPoint x: 643, startPoint y: 271, endPoint x: 664, endPoint y: 291, distance: 29.0
click at [664, 291] on div "**********" at bounding box center [364, 353] width 644 height 622
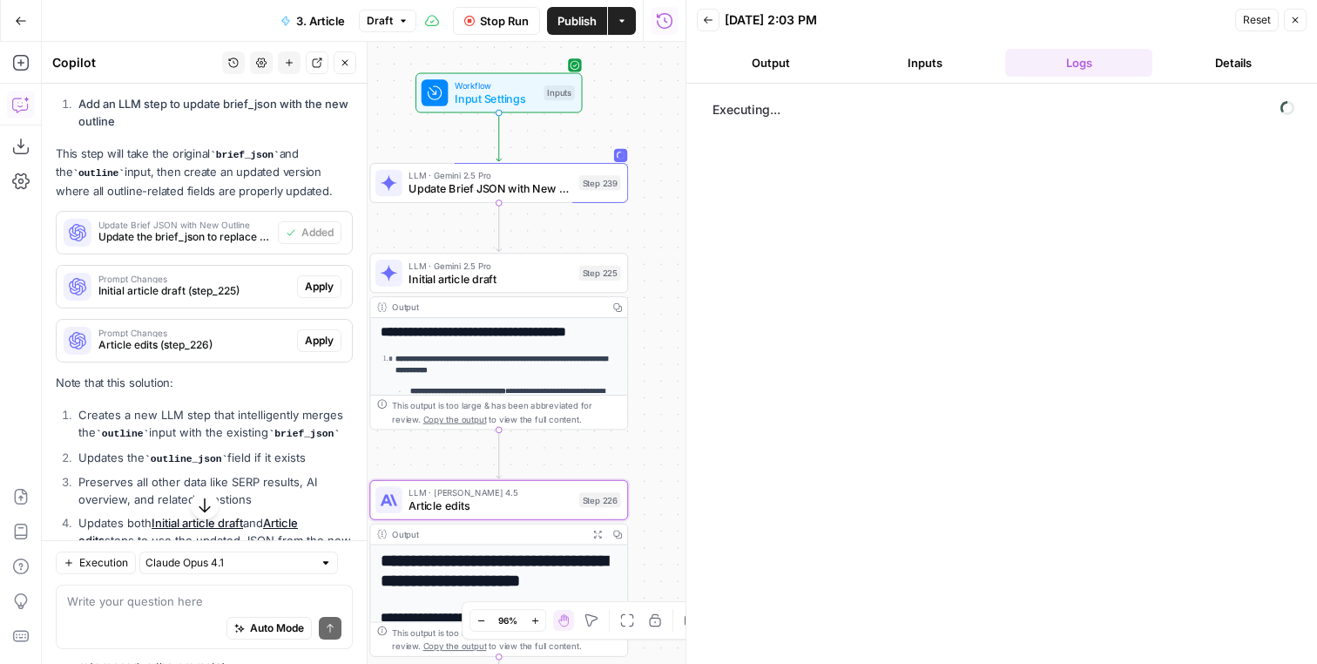
drag, startPoint x: 676, startPoint y: 225, endPoint x: 700, endPoint y: 241, distance: 28.8
click at [686, 241] on div "**********" at bounding box center [364, 353] width 644 height 622
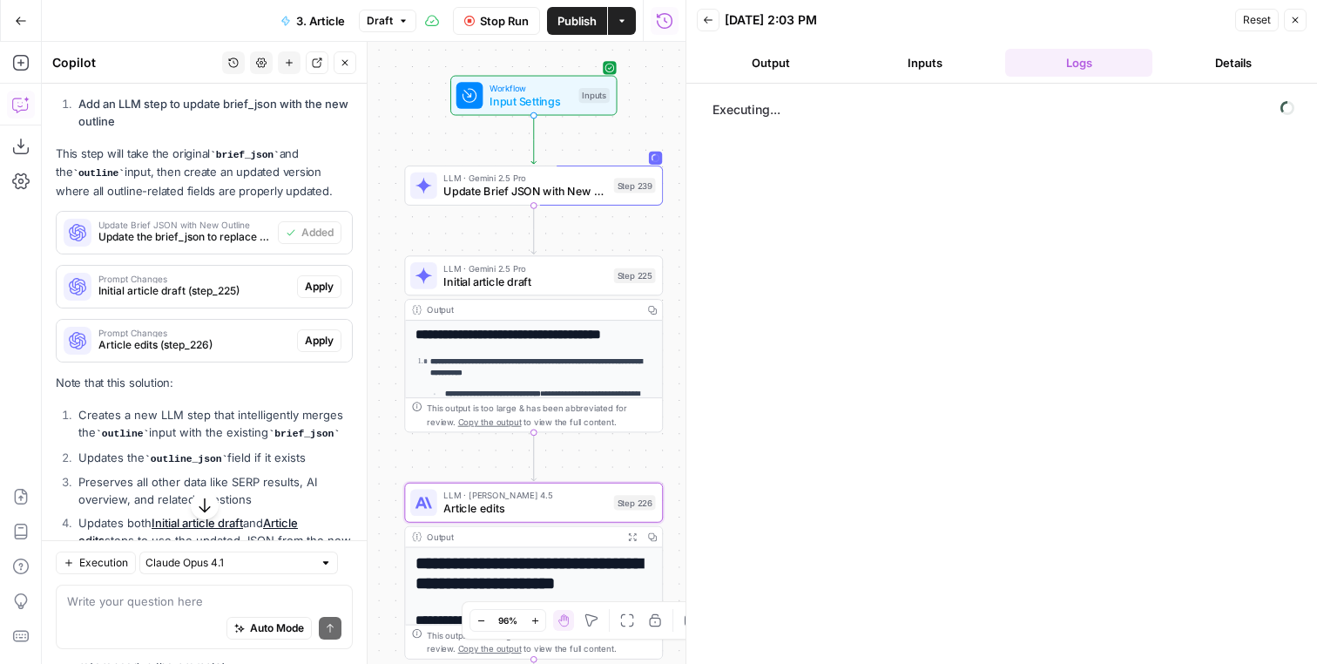
drag, startPoint x: 656, startPoint y: 112, endPoint x: 668, endPoint y: 105, distance: 14.0
click at [668, 105] on div "**********" at bounding box center [364, 353] width 644 height 622
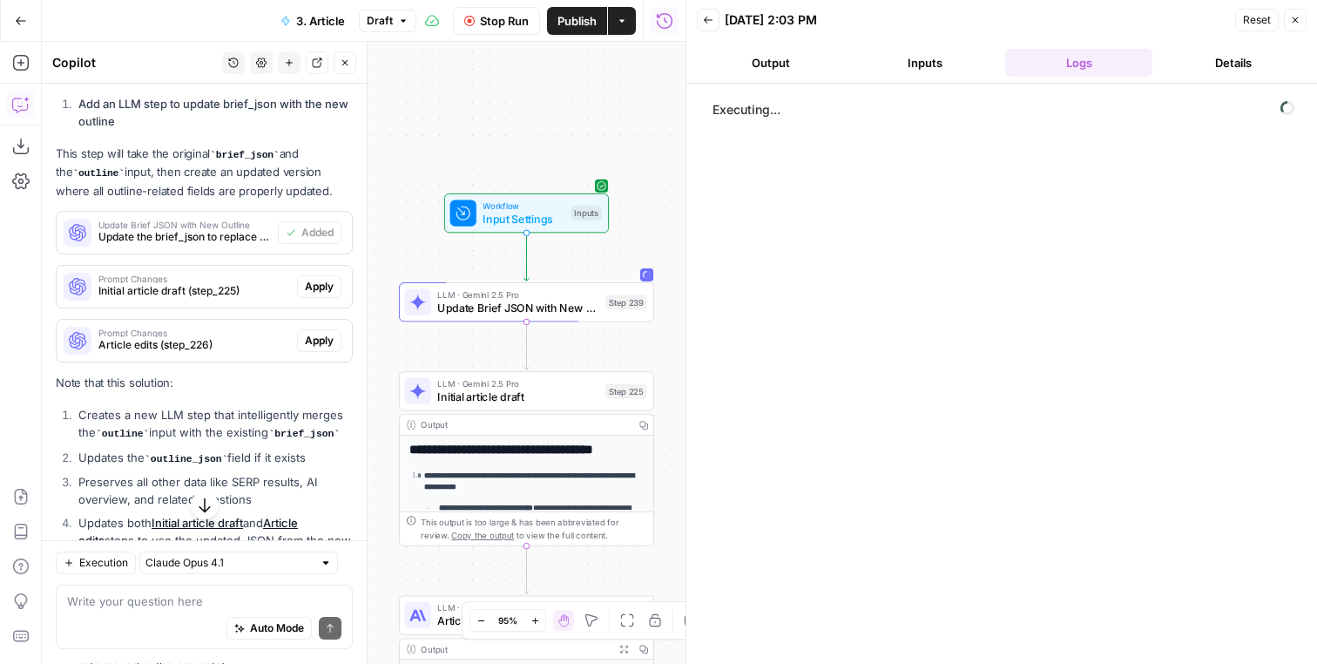
drag, startPoint x: 535, startPoint y: 135, endPoint x: 514, endPoint y: 85, distance: 54.7
click at [514, 85] on div "**********" at bounding box center [364, 353] width 644 height 622
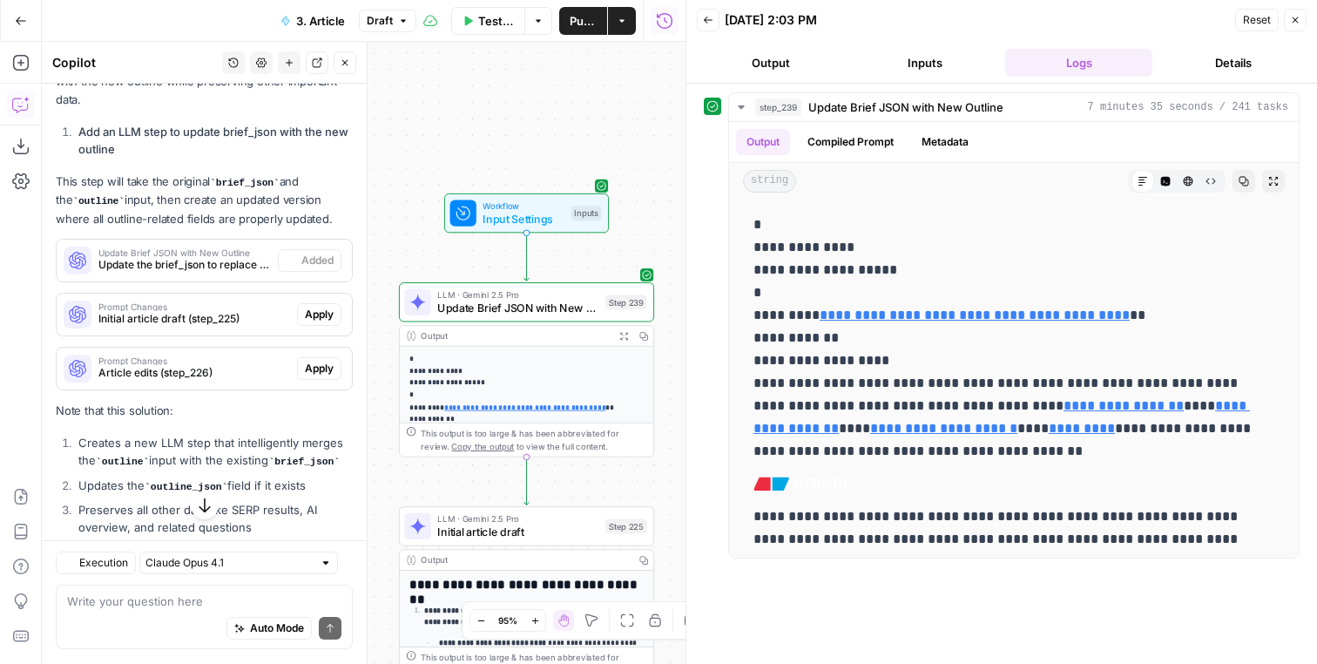
scroll to position [610, 0]
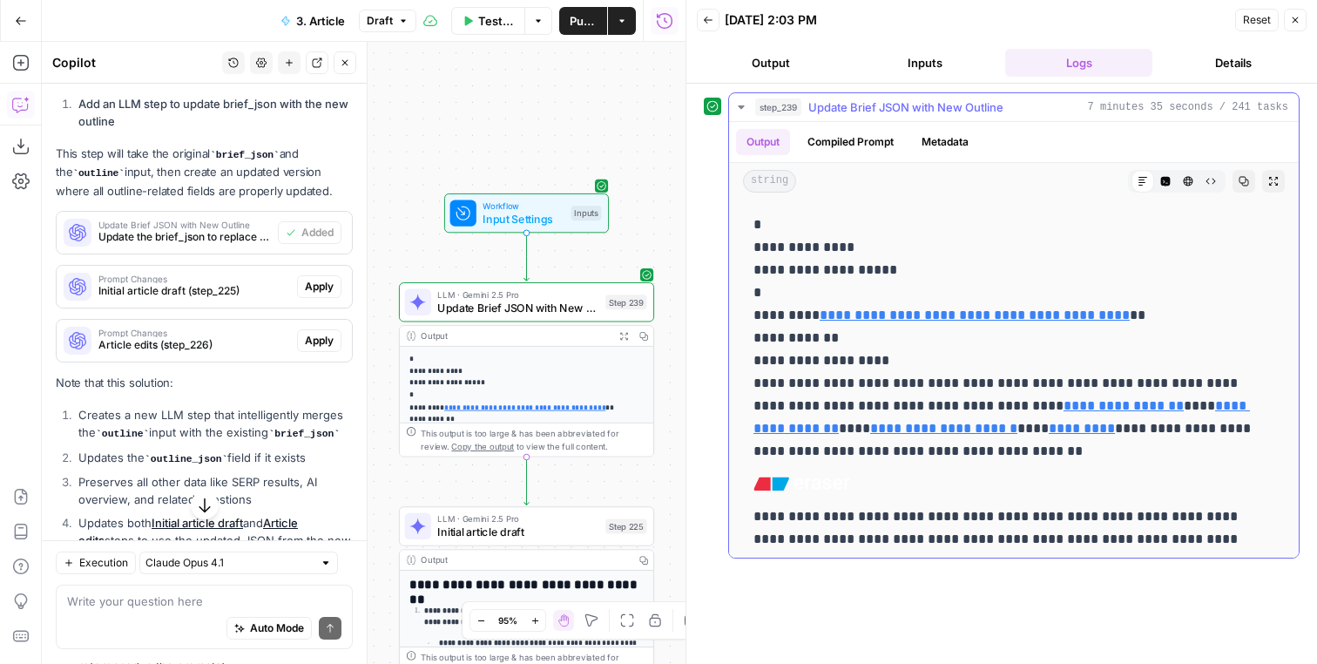
click at [1170, 179] on icon "button" at bounding box center [1166, 182] width 10 height 10
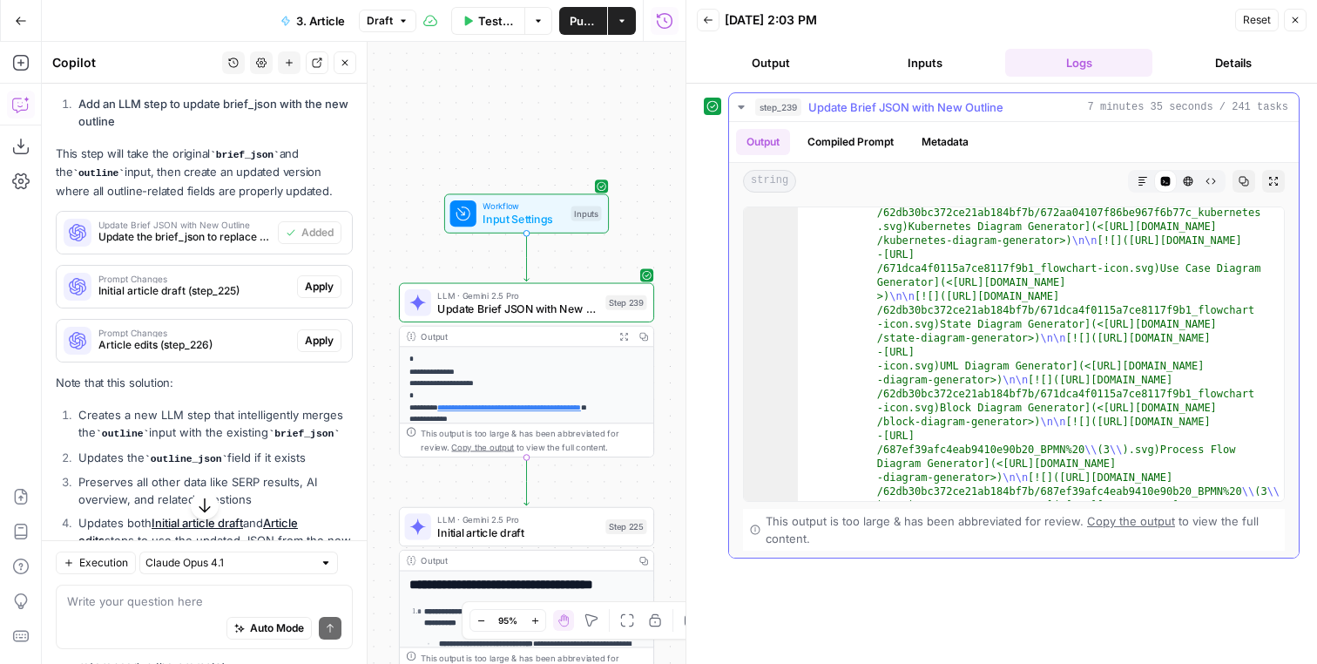
scroll to position [0, 0]
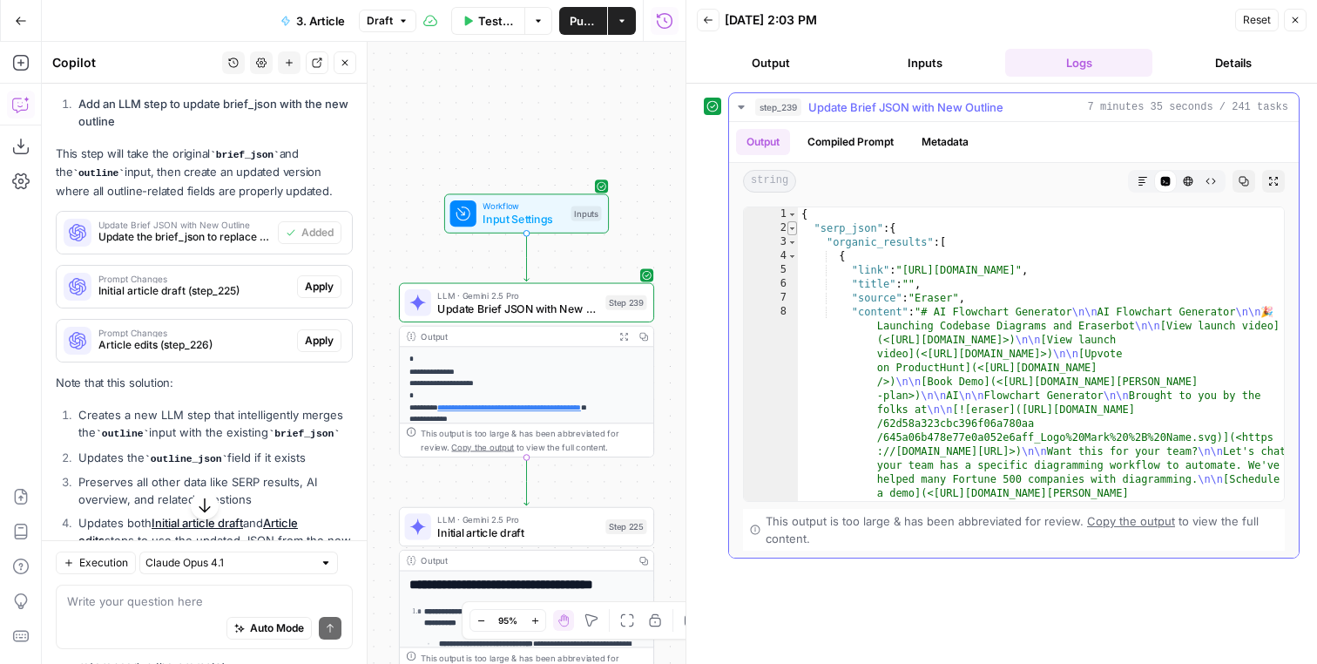
click at [794, 231] on span "Toggle code folding, row 2" at bounding box center [793, 228] width 10 height 14
click at [793, 240] on span "Toggle code folding, row 3" at bounding box center [793, 242] width 10 height 14
click at [794, 238] on span "Toggle code folding, row 3" at bounding box center [793, 242] width 10 height 14
click at [794, 229] on span "Toggle code folding, row 2" at bounding box center [793, 228] width 10 height 14
click at [1146, 172] on button "Markdown" at bounding box center [1143, 181] width 23 height 23
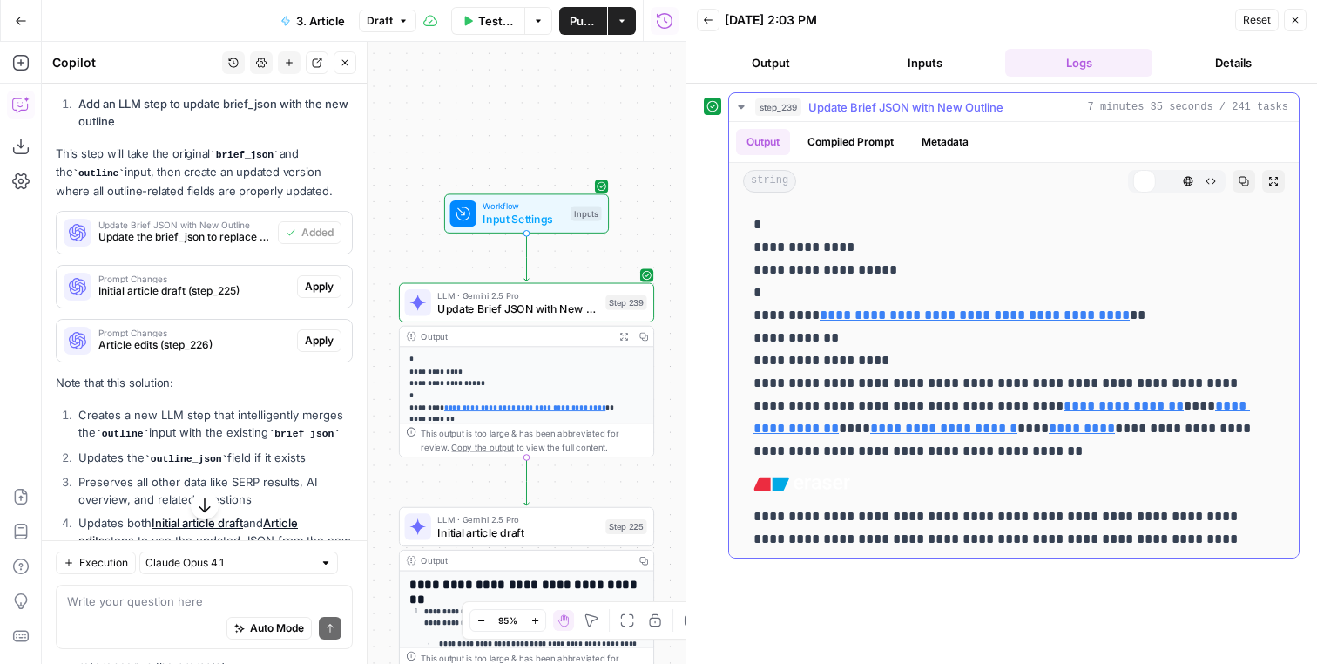
click at [1175, 183] on button "Code Editor" at bounding box center [1165, 181] width 23 height 23
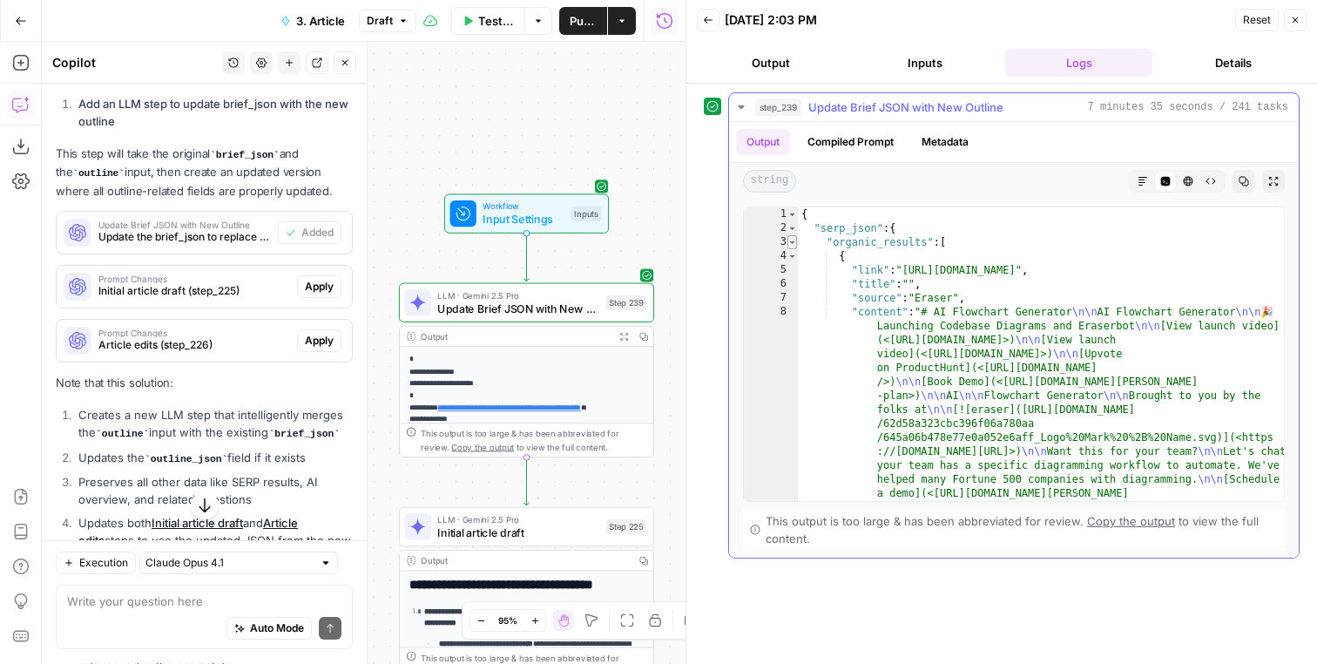
click at [790, 243] on span "Toggle code folding, row 3" at bounding box center [793, 242] width 10 height 14
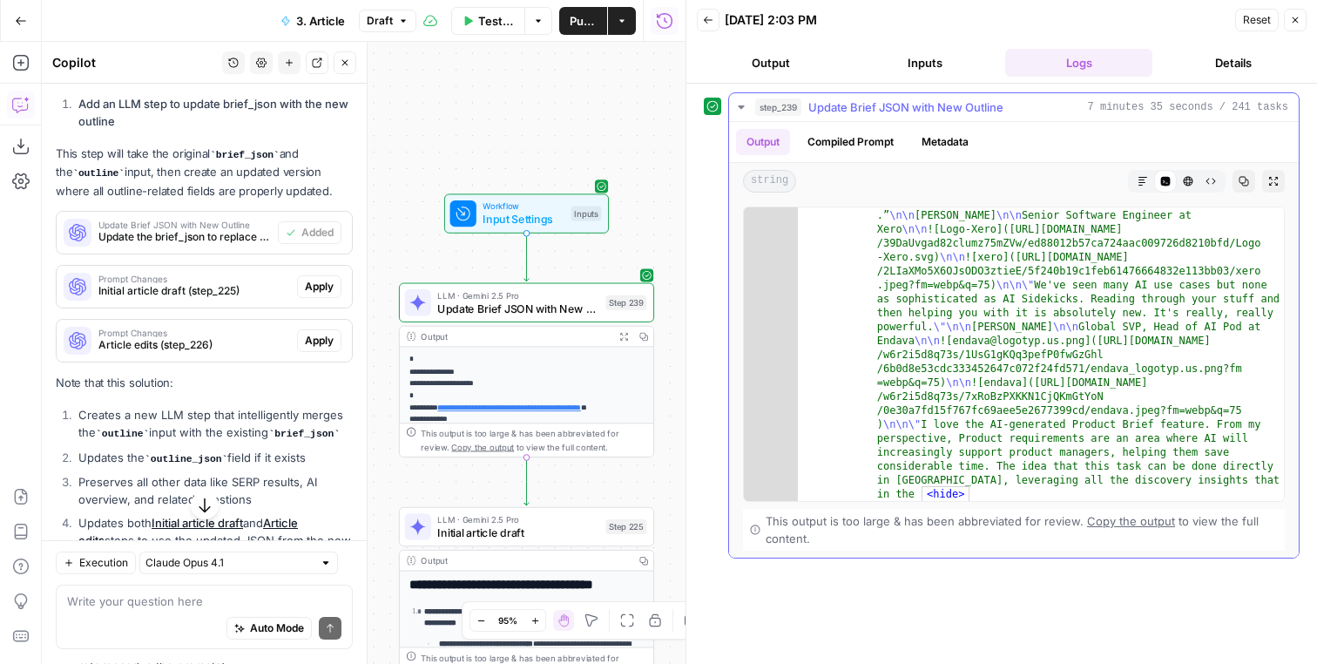
click at [1100, 510] on div "This output is too large & has been abbreviated for review. Copy the output to …" at bounding box center [1014, 530] width 542 height 42
drag, startPoint x: 1100, startPoint y: 515, endPoint x: 767, endPoint y: 725, distance: 394.2
click at [767, 551] on div "2039 "content" : "# AI Flowchart Generator Online | Text to Flows Easily | Miro…" at bounding box center [1014, 378] width 542 height 344
click at [1142, 521] on span "Copy the output" at bounding box center [1131, 521] width 88 height 14
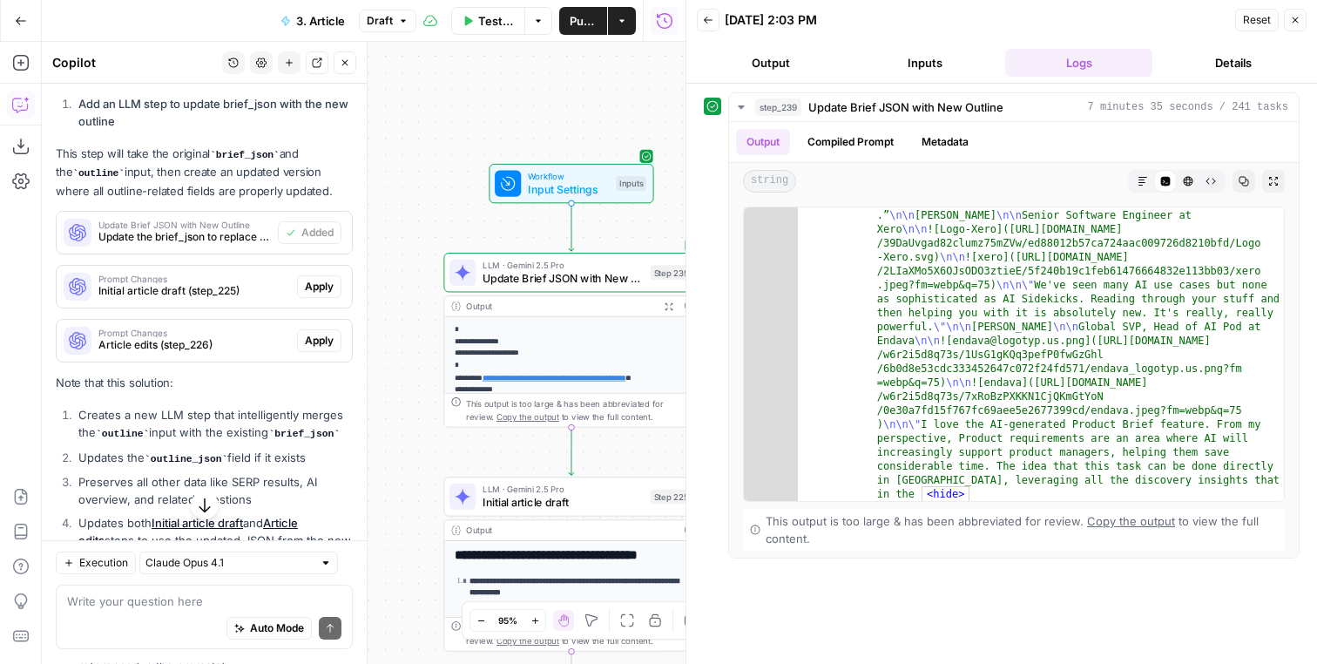
drag, startPoint x: 469, startPoint y: 186, endPoint x: 446, endPoint y: 161, distance: 33.9
click at [446, 164] on div "Workflow Input Settings Inputs" at bounding box center [570, 183] width 255 height 39
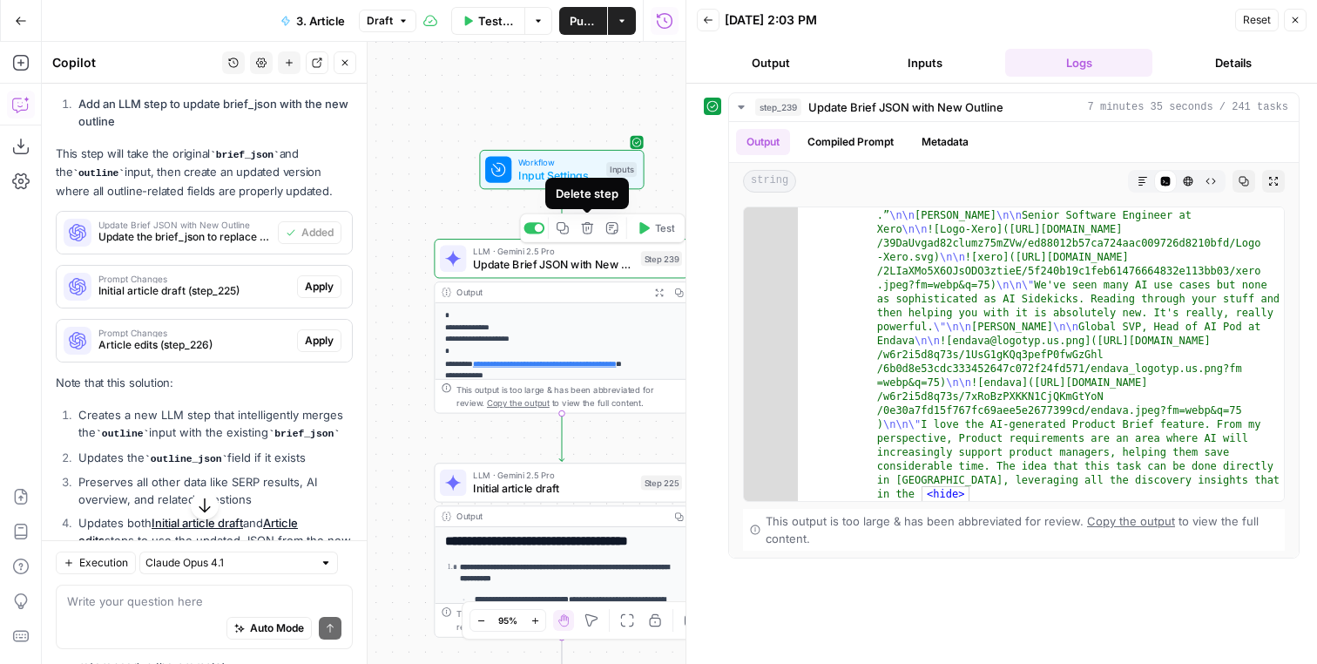
click at [582, 262] on span "Update Brief JSON with New Outline" at bounding box center [553, 264] width 161 height 17
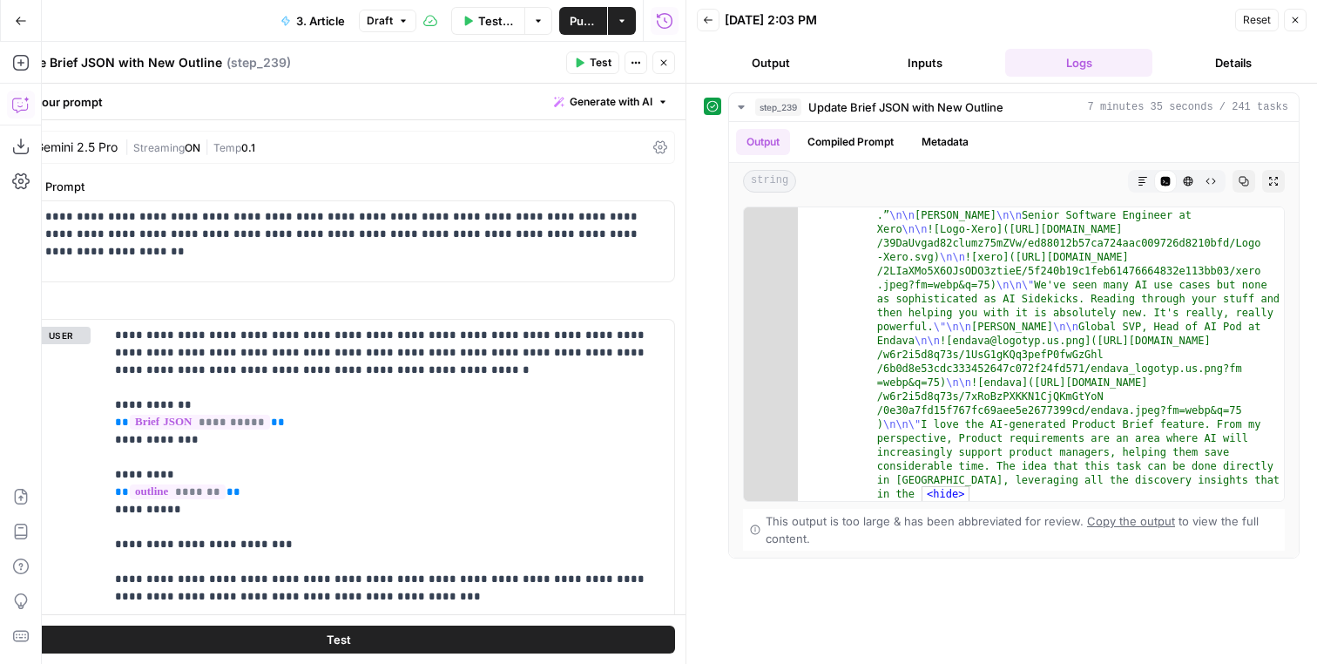
click at [1288, 15] on button "Close" at bounding box center [1295, 20] width 23 height 23
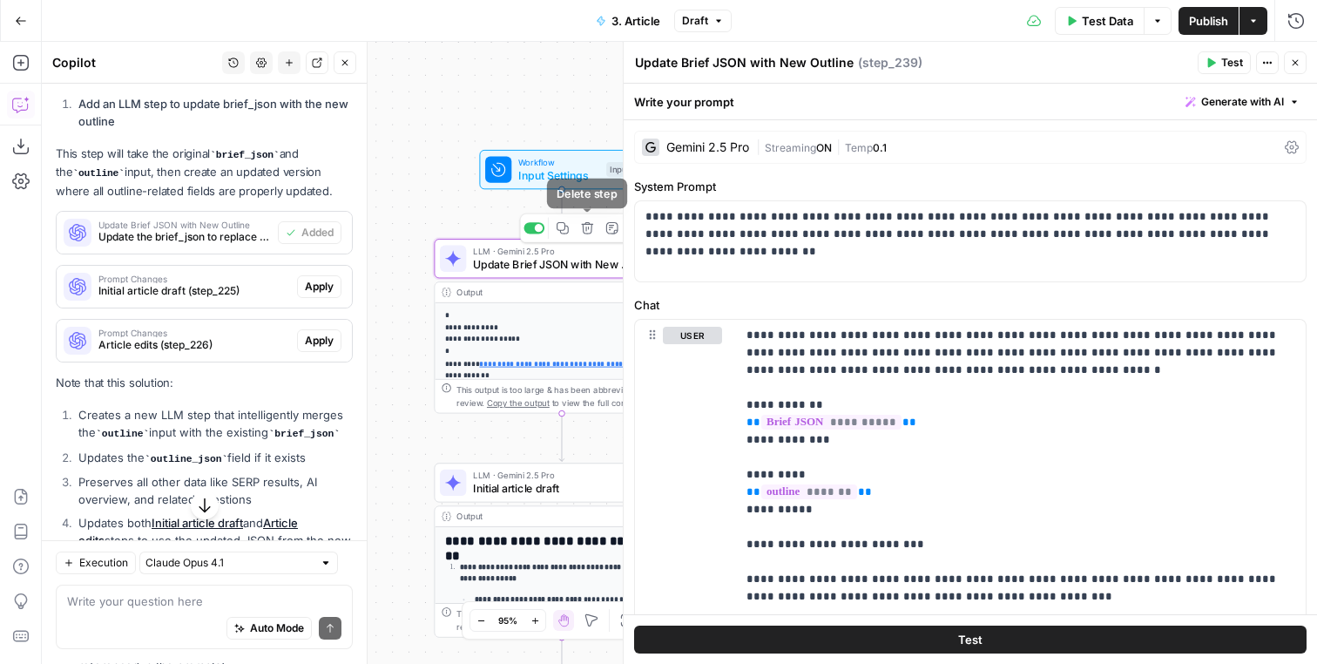
click at [585, 233] on icon "button" at bounding box center [587, 228] width 12 height 12
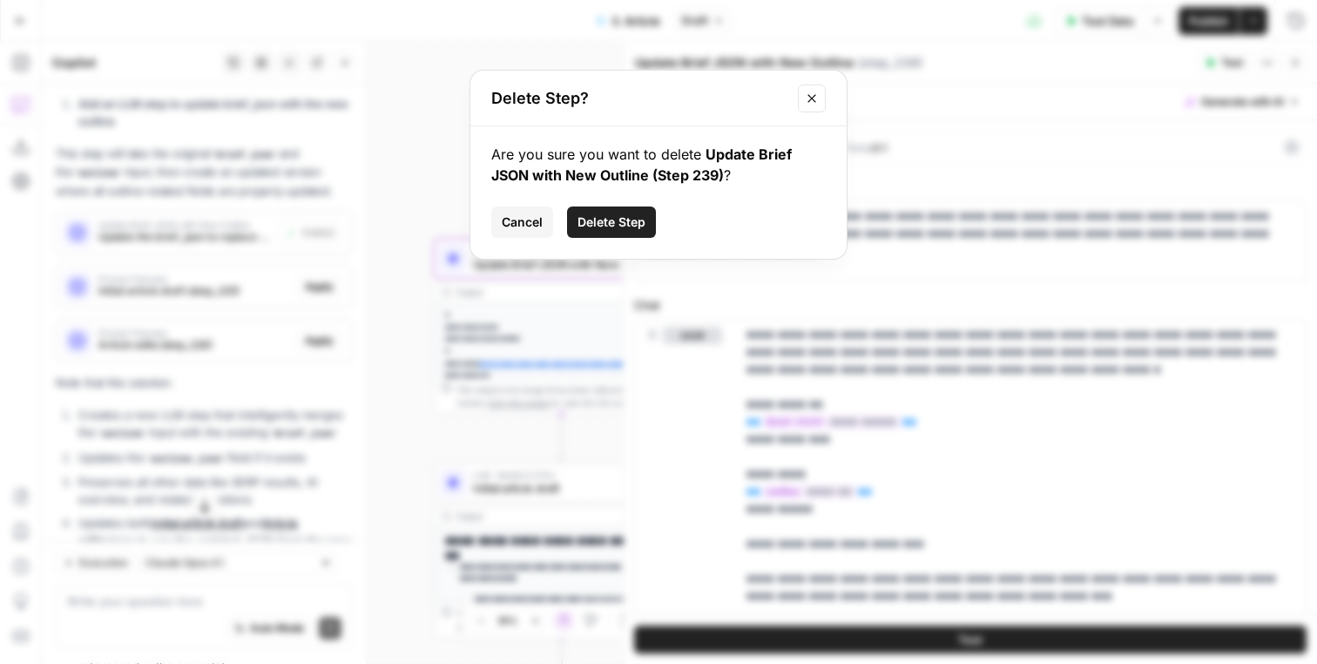
click at [538, 230] on span "Cancel" at bounding box center [522, 221] width 41 height 17
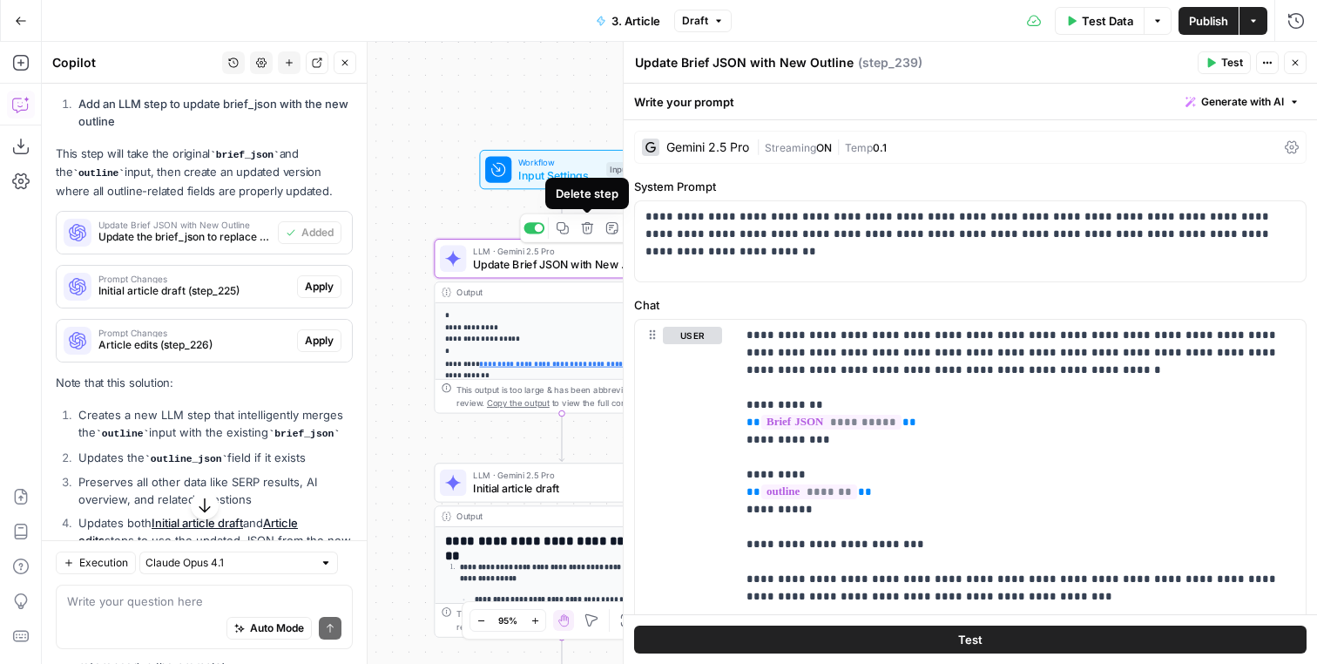
click at [584, 230] on icon "button" at bounding box center [587, 228] width 12 height 12
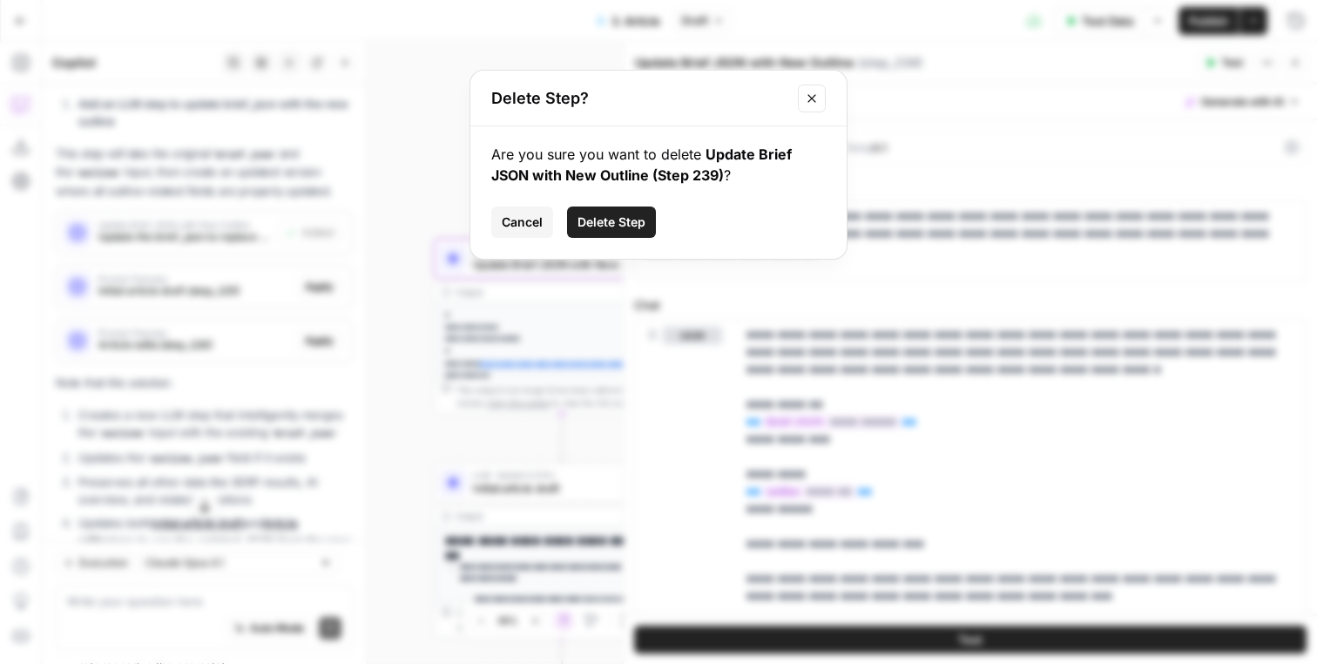
click at [612, 199] on div "Are you sure you want to delete Update Brief JSON with New Outline (Step 239) ?…" at bounding box center [658, 192] width 376 height 132
click at [612, 215] on span "Delete Step" at bounding box center [612, 221] width 68 height 17
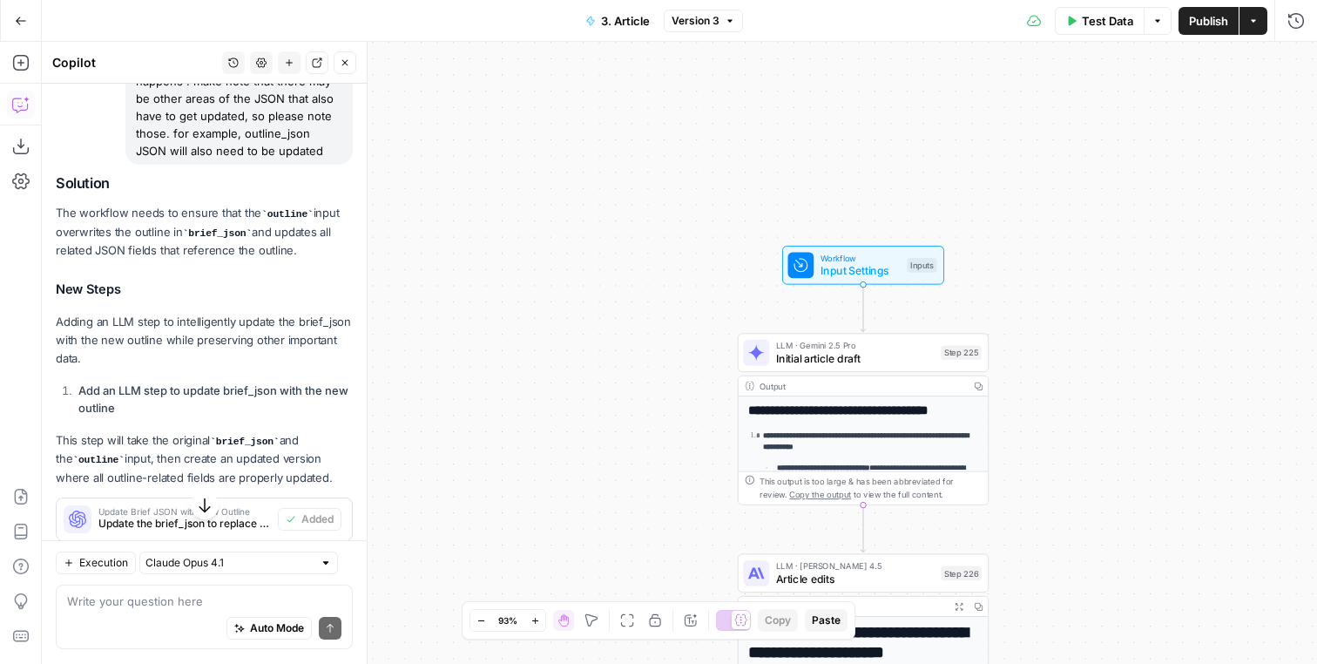
scroll to position [35, 0]
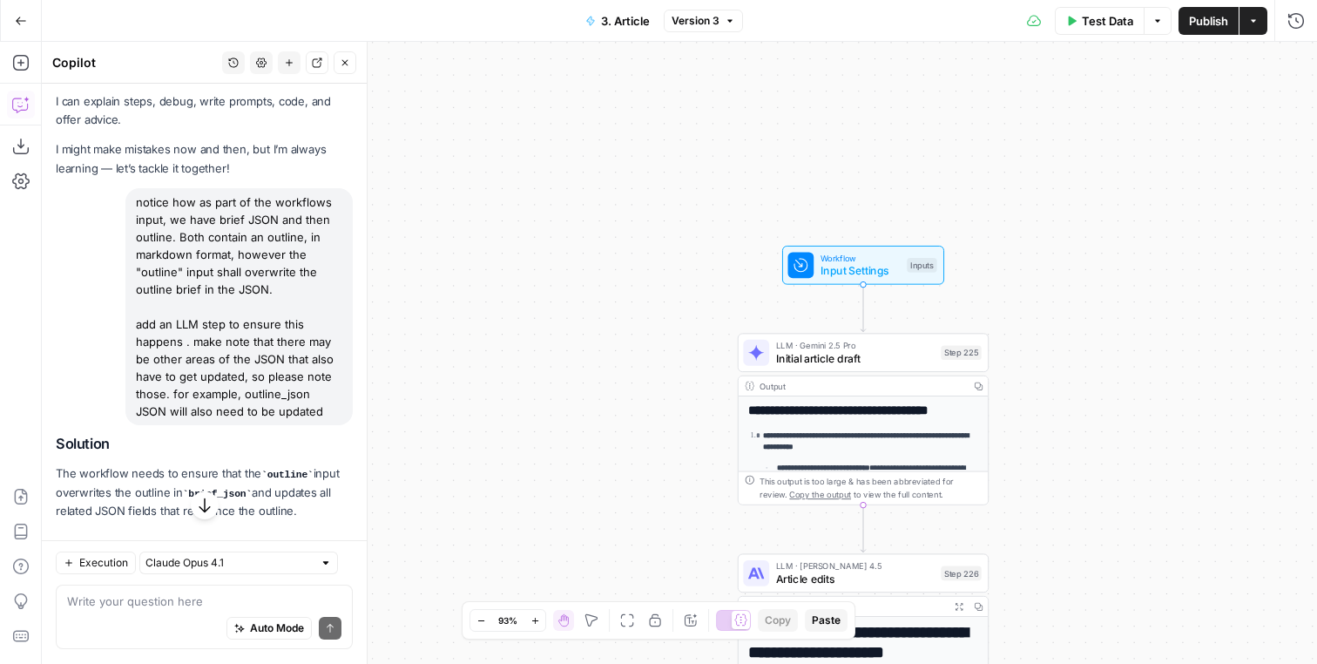
click at [339, 59] on button "Close" at bounding box center [345, 62] width 23 height 23
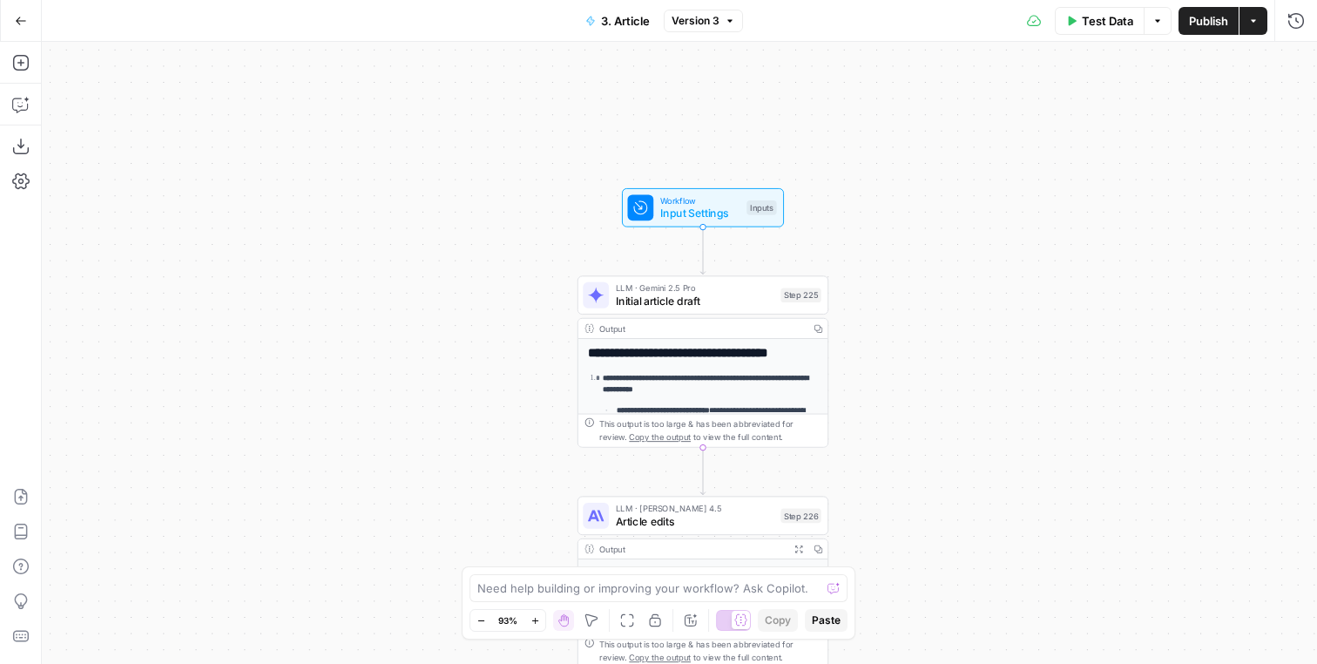
drag, startPoint x: 455, startPoint y: 205, endPoint x: 293, endPoint y: 147, distance: 171.9
click at [293, 147] on div "**********" at bounding box center [679, 353] width 1275 height 622
click at [699, 261] on icon "Edge from start to step_225" at bounding box center [701, 250] width 5 height 47
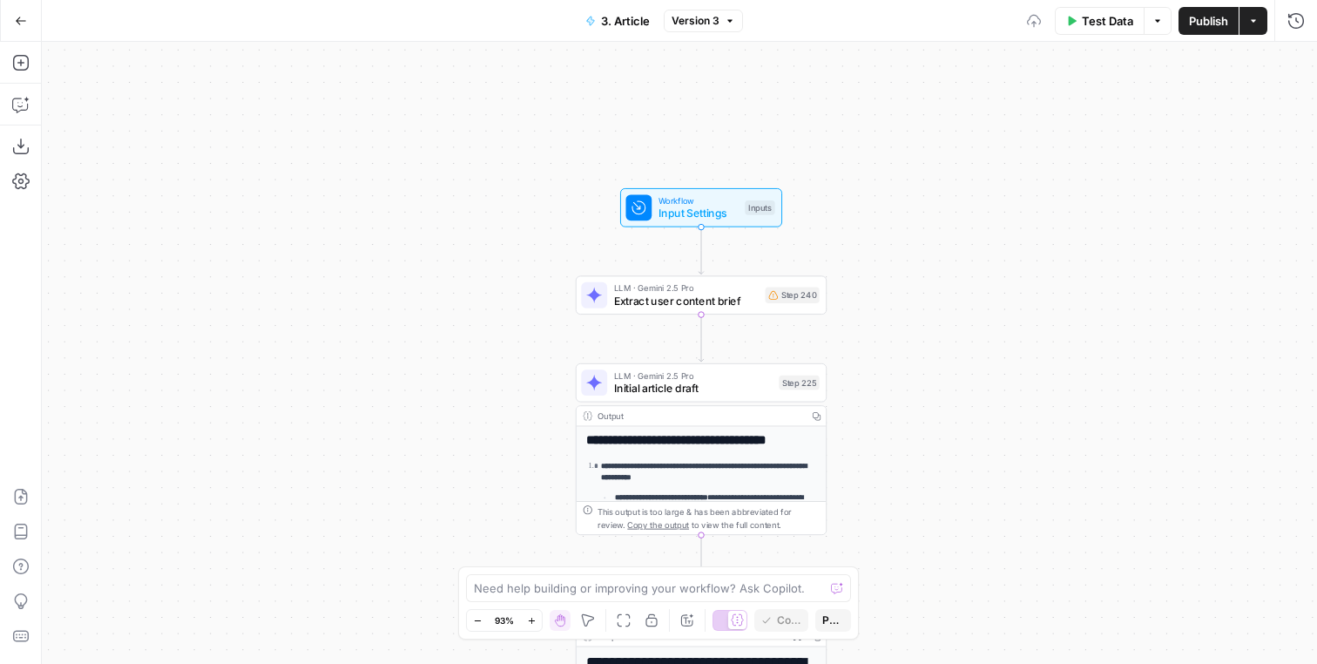
click at [749, 290] on span "LLM · Gemini 2.5 Pro" at bounding box center [686, 287] width 145 height 13
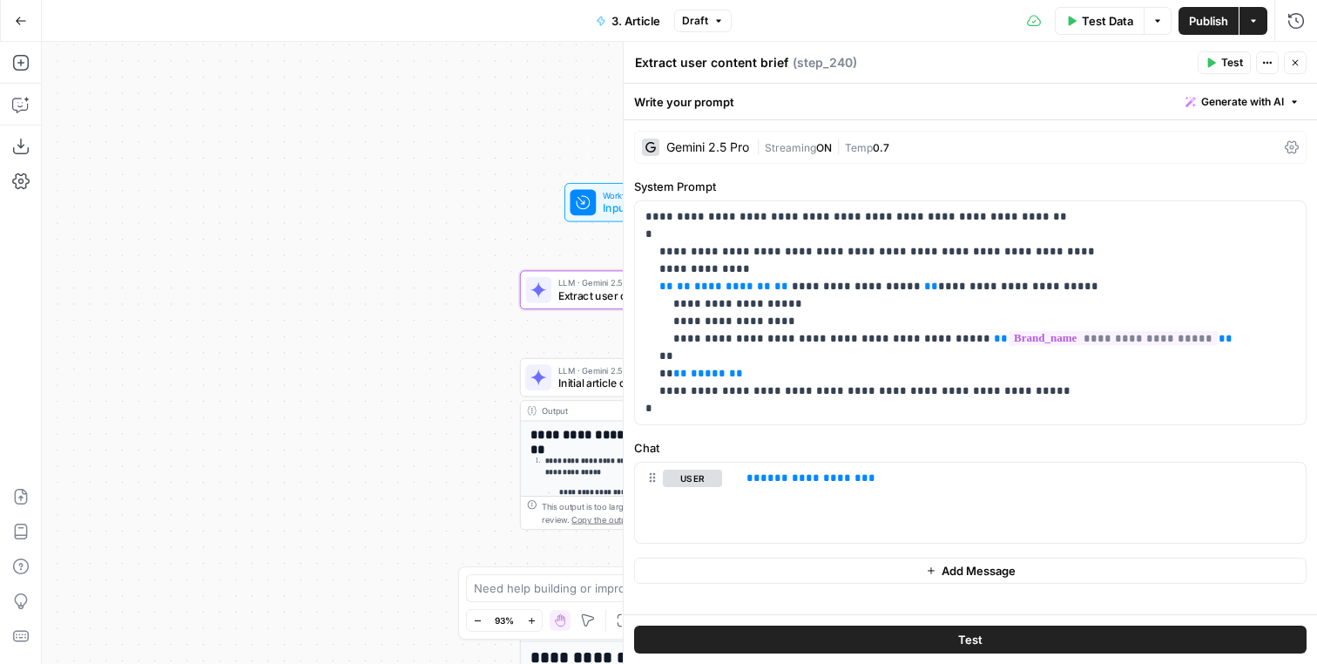
drag, startPoint x: 503, startPoint y: 439, endPoint x: 311, endPoint y: 374, distance: 202.5
click at [311, 374] on div "**********" at bounding box center [679, 353] width 1275 height 622
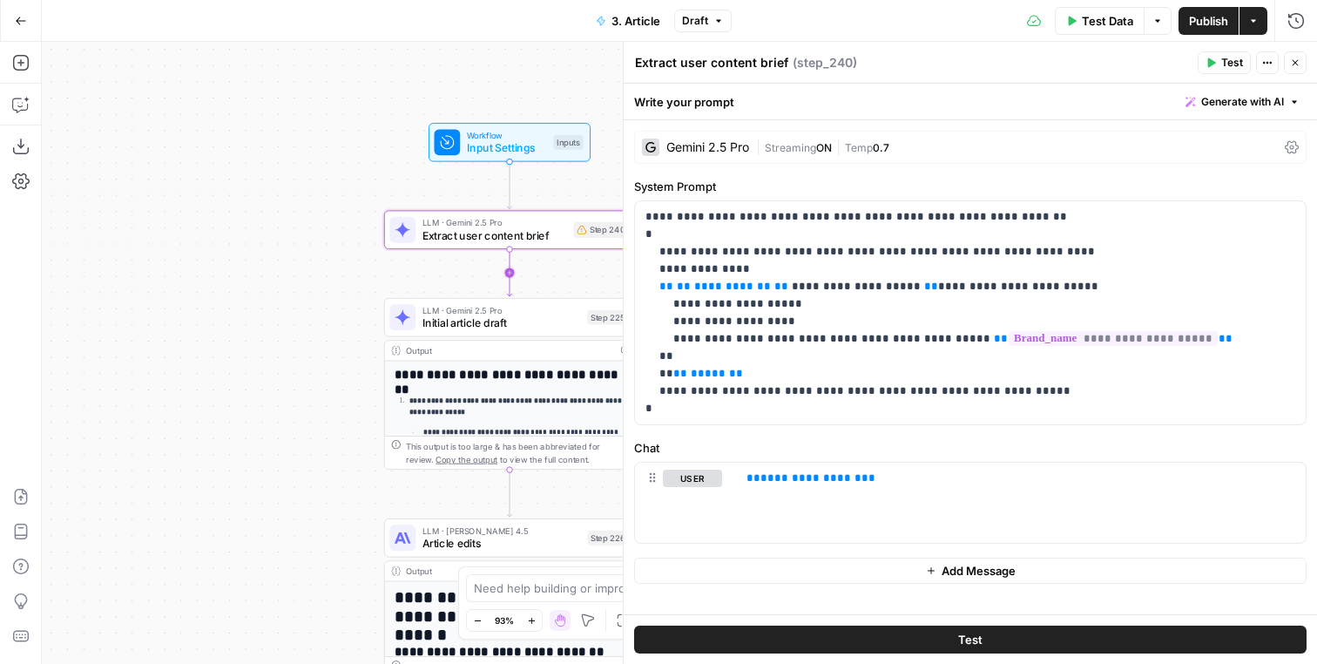
click at [512, 276] on icon "Edge from step_240 to step_225" at bounding box center [509, 272] width 5 height 47
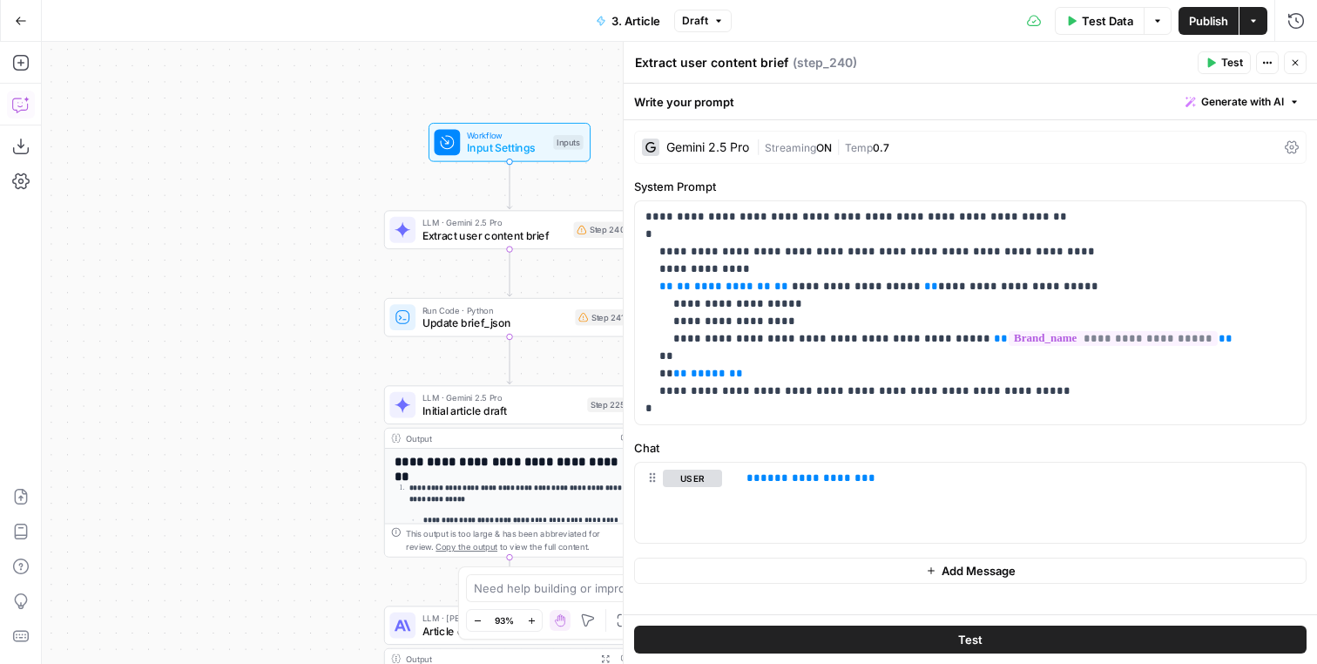
click at [22, 102] on icon "button" at bounding box center [20, 104] width 17 height 17
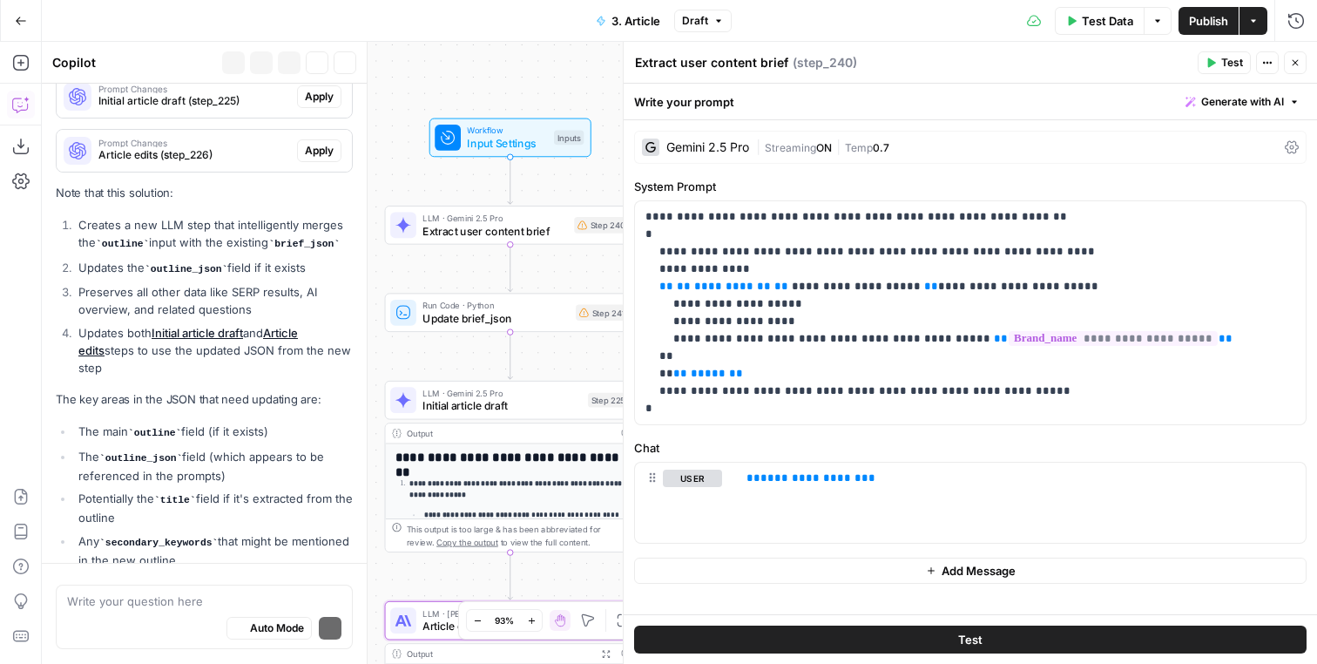
scroll to position [850, 0]
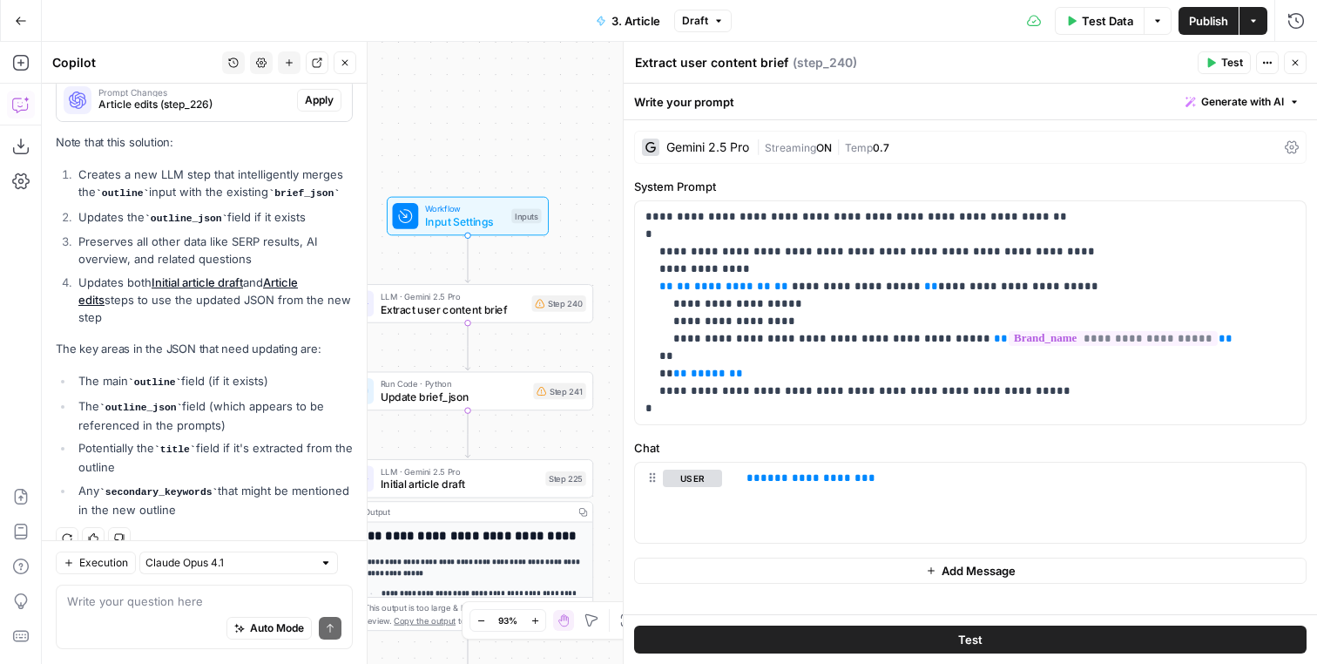
click at [227, 609] on textarea at bounding box center [204, 601] width 274 height 17
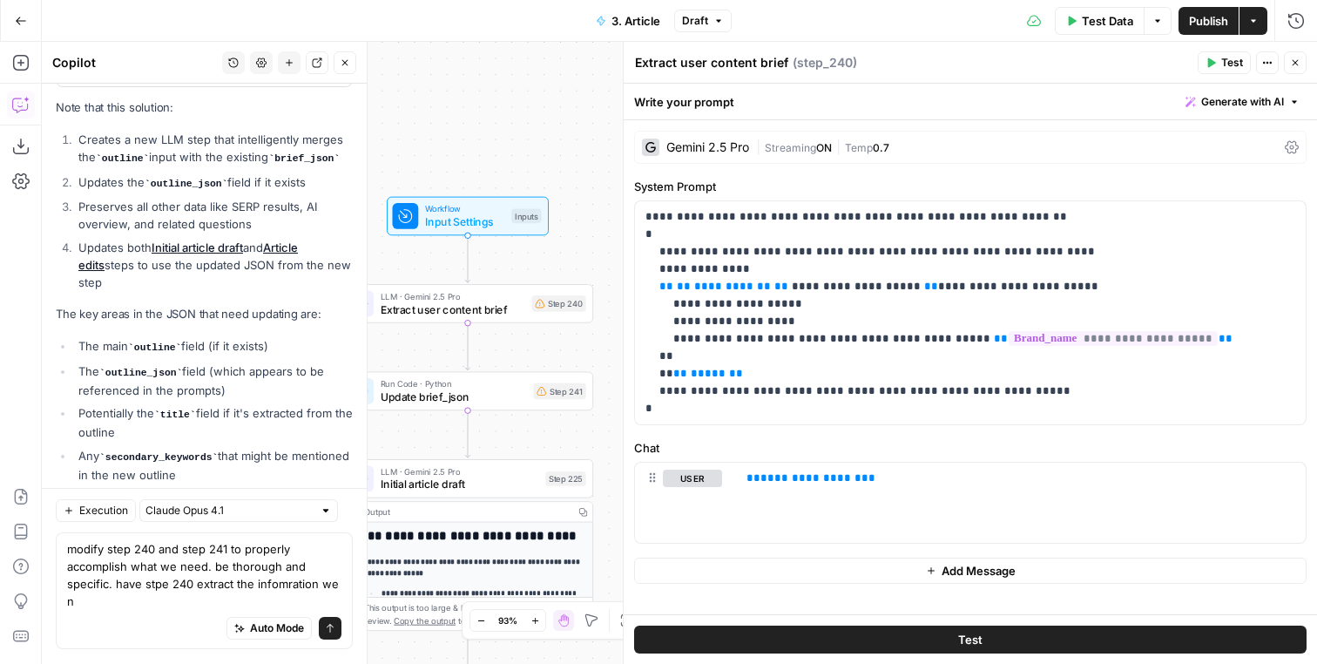
scroll to position [902, 0]
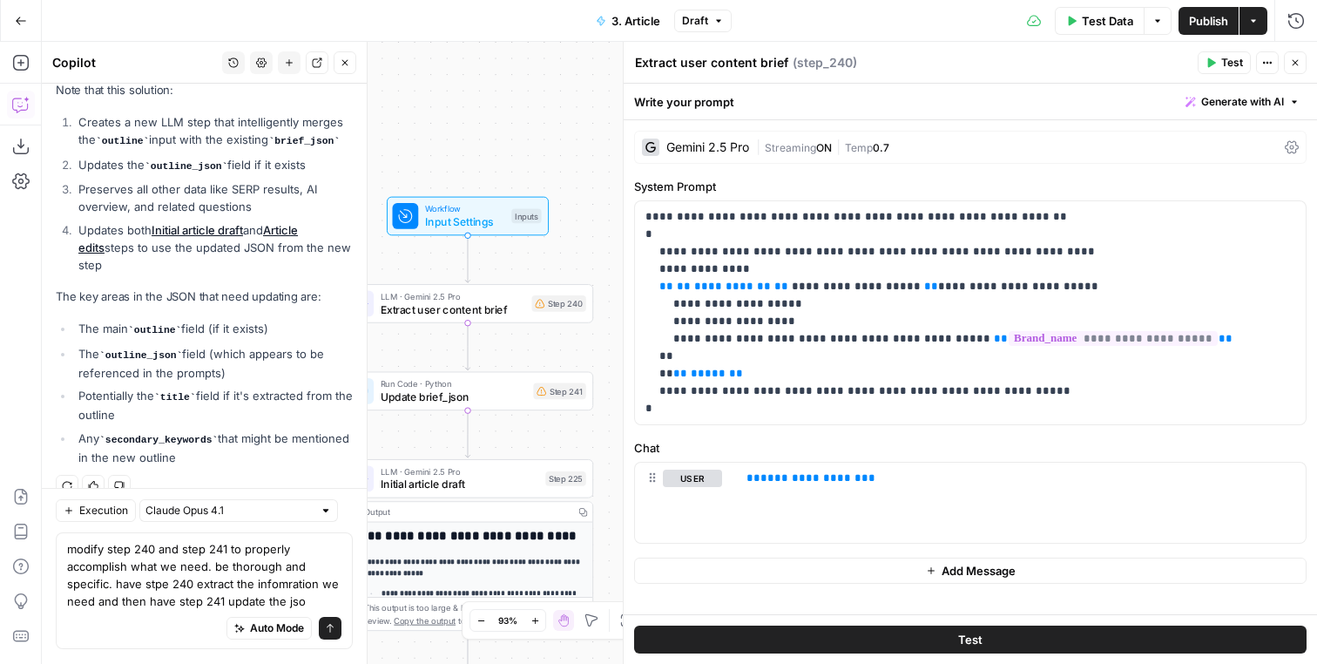
type textarea "modify step 240 and step 241 to properly accomplish what we need. be thorough a…"
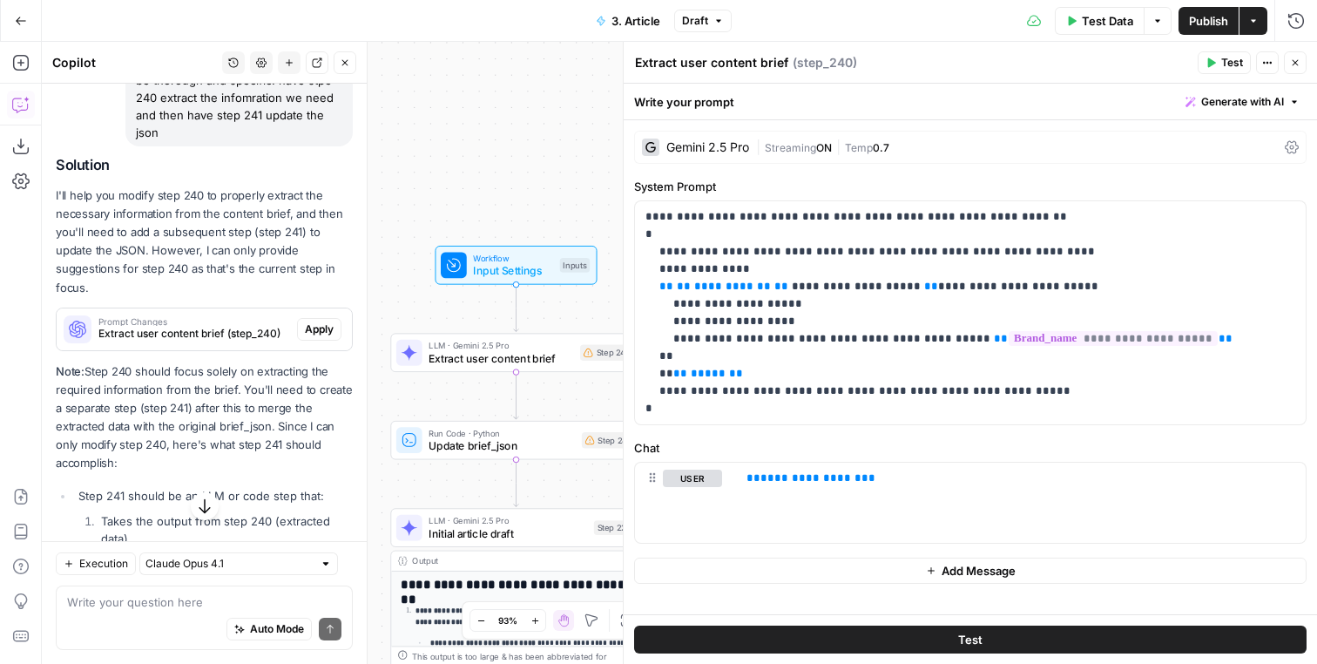
scroll to position [1362, 0]
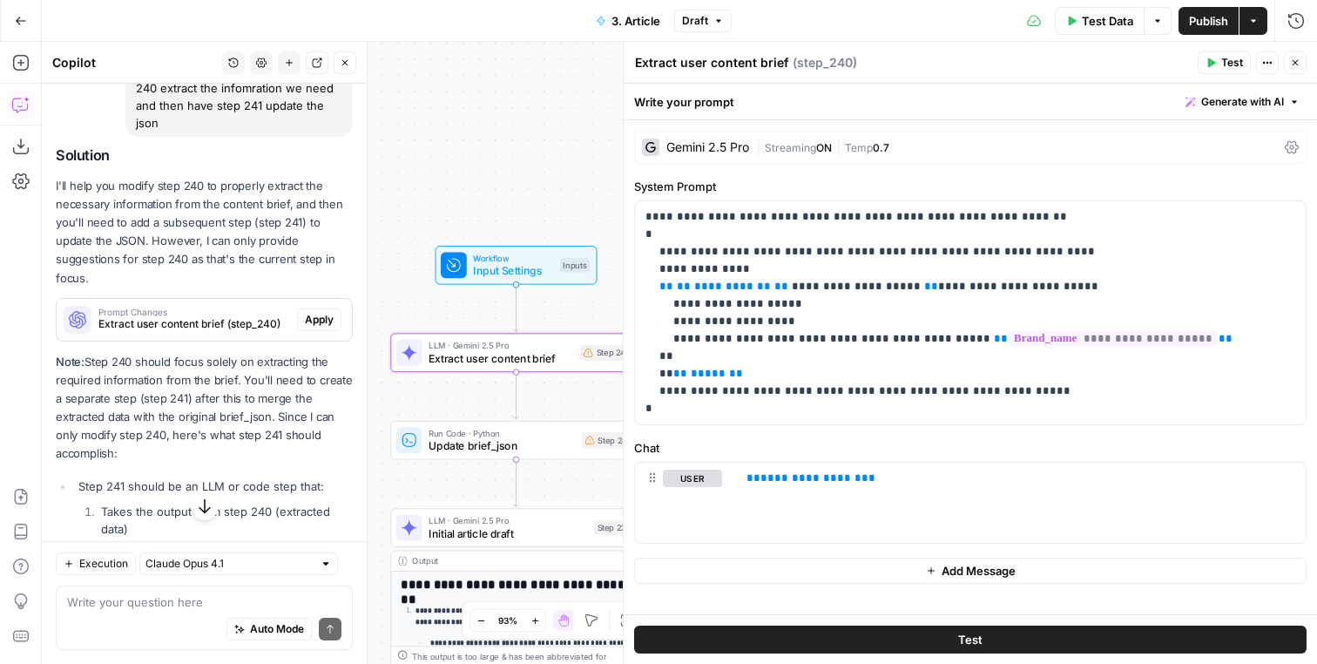
click at [338, 308] on button "Apply" at bounding box center [319, 319] width 44 height 23
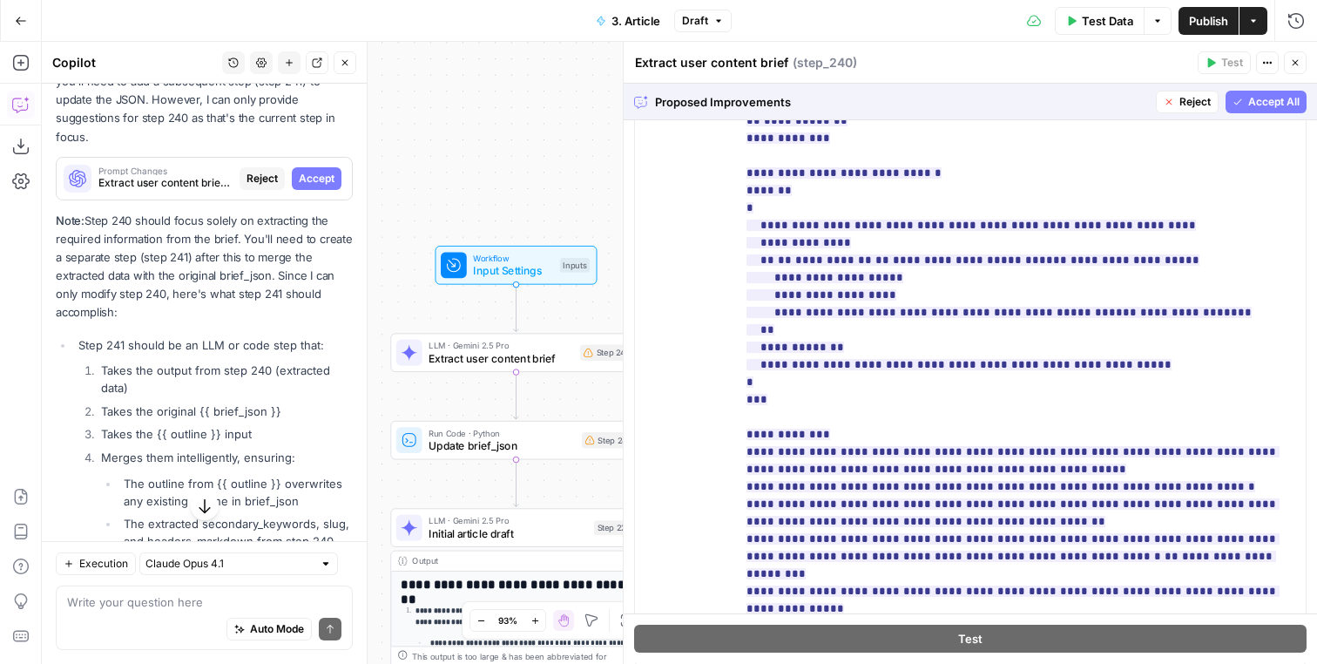
scroll to position [1057, 0]
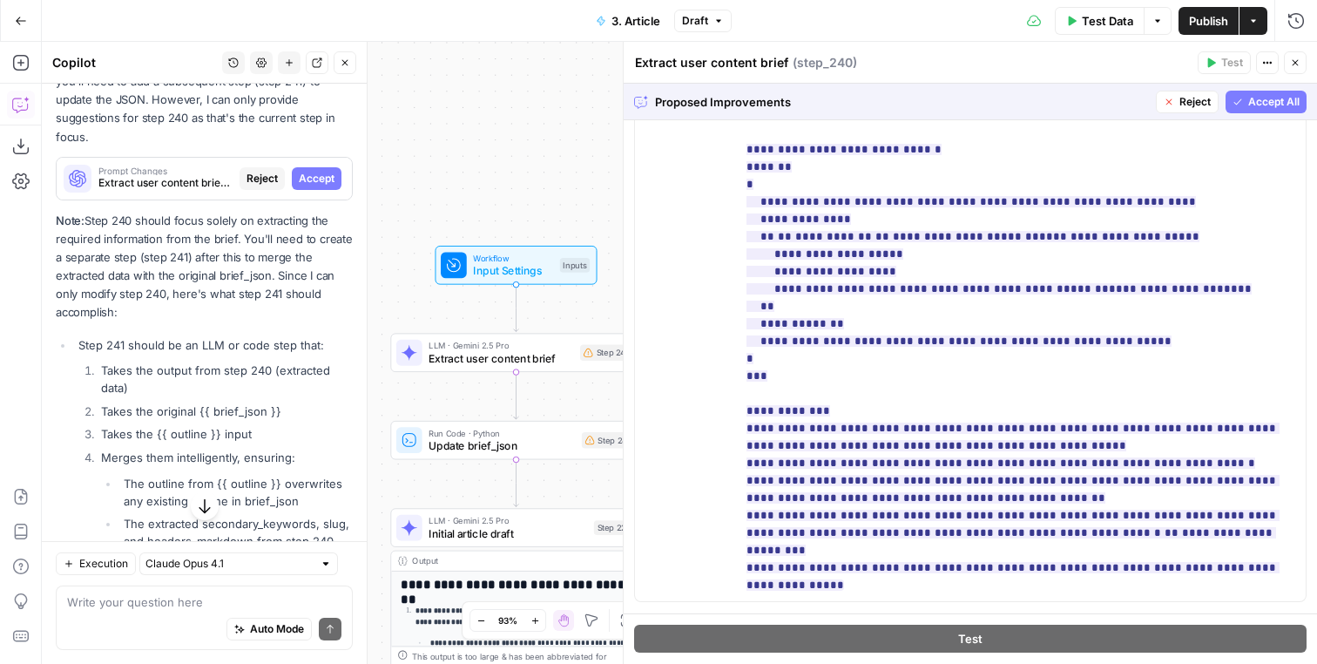
click at [1250, 105] on span "Accept All" at bounding box center [1273, 102] width 51 height 16
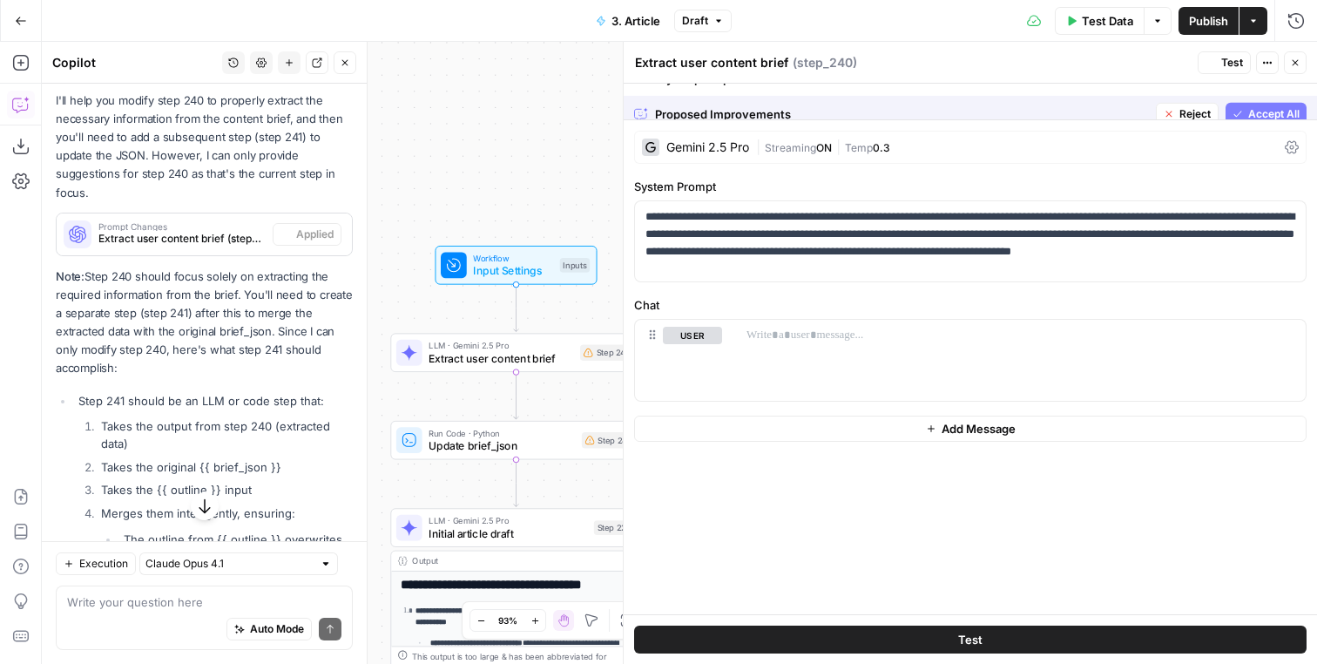
scroll to position [1531, 0]
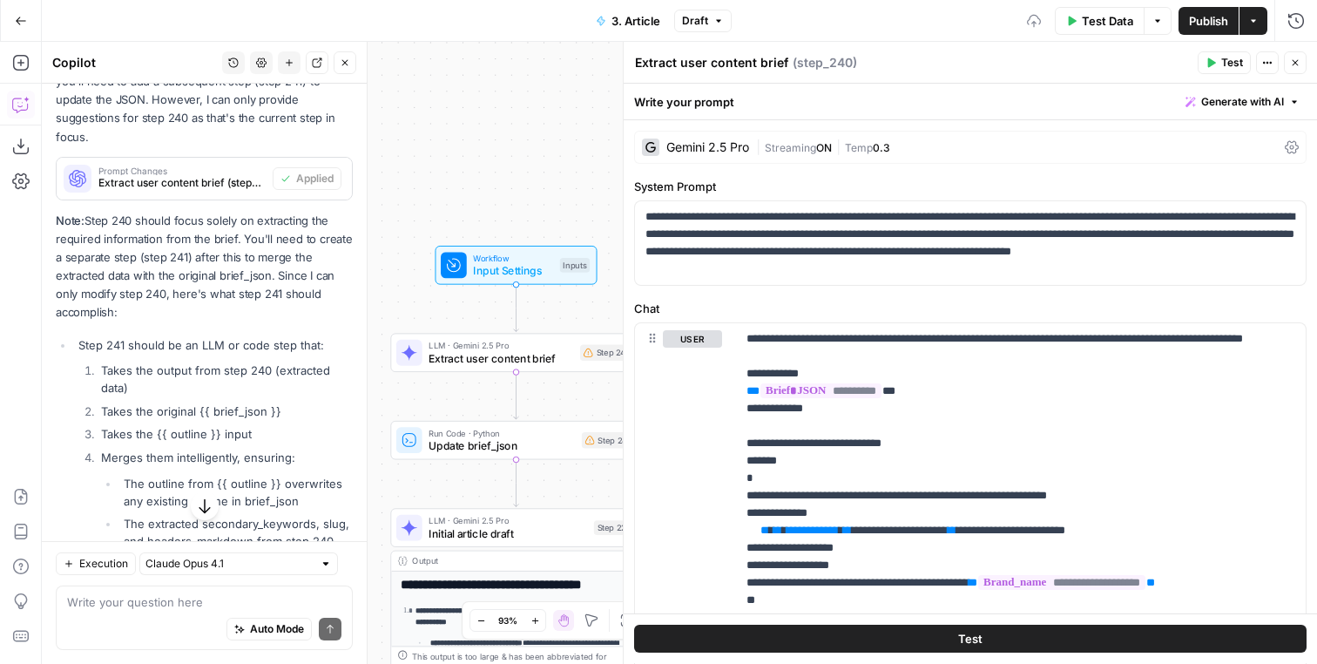
click at [1227, 61] on span "Test" at bounding box center [1232, 63] width 22 height 16
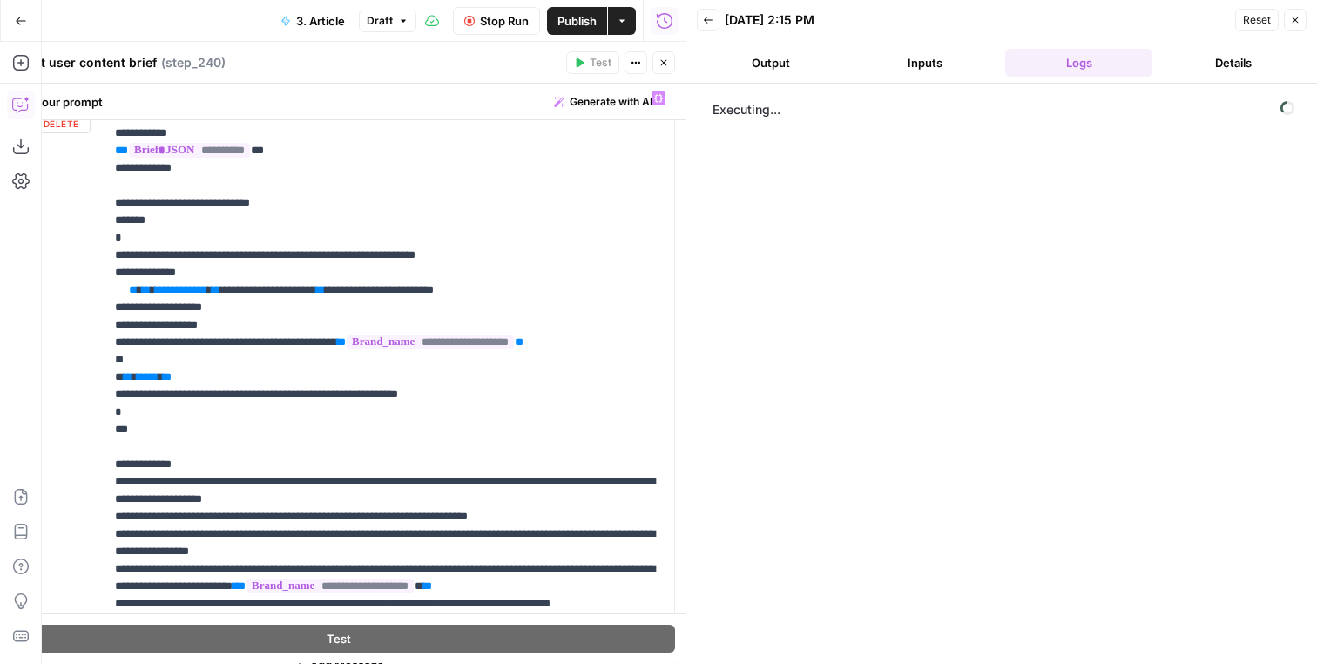
scroll to position [225, 0]
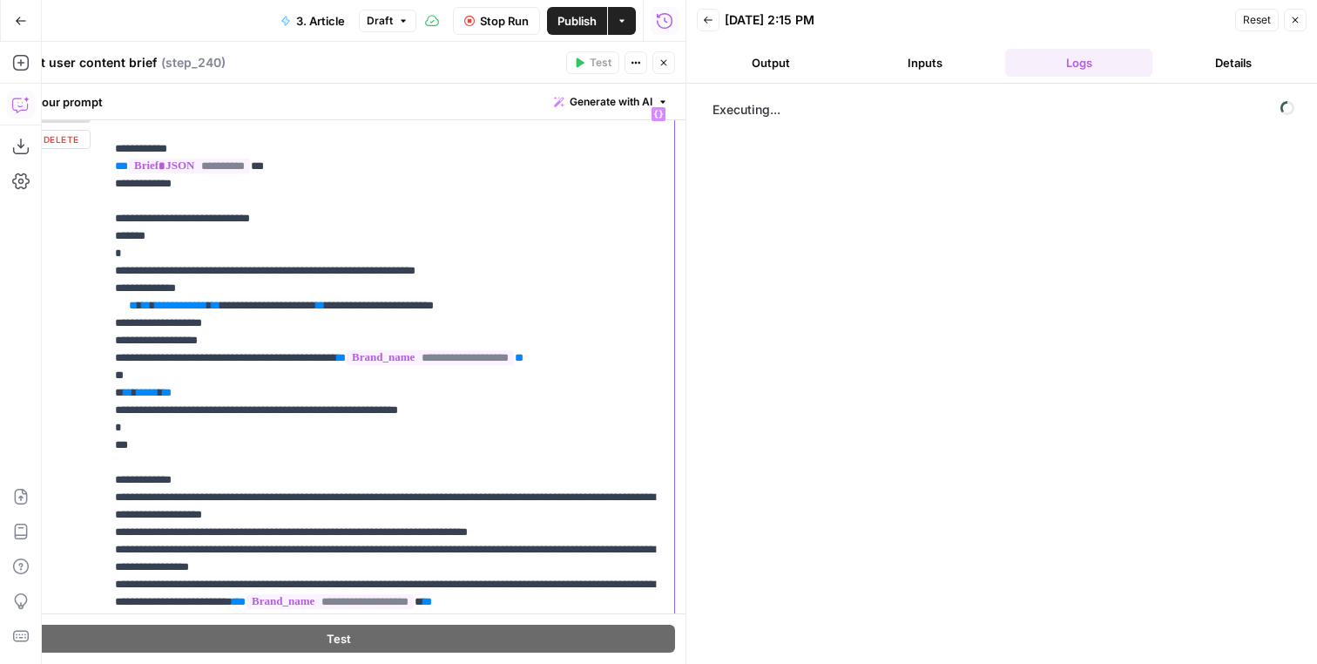
click at [207, 311] on span "**********" at bounding box center [181, 305] width 52 height 11
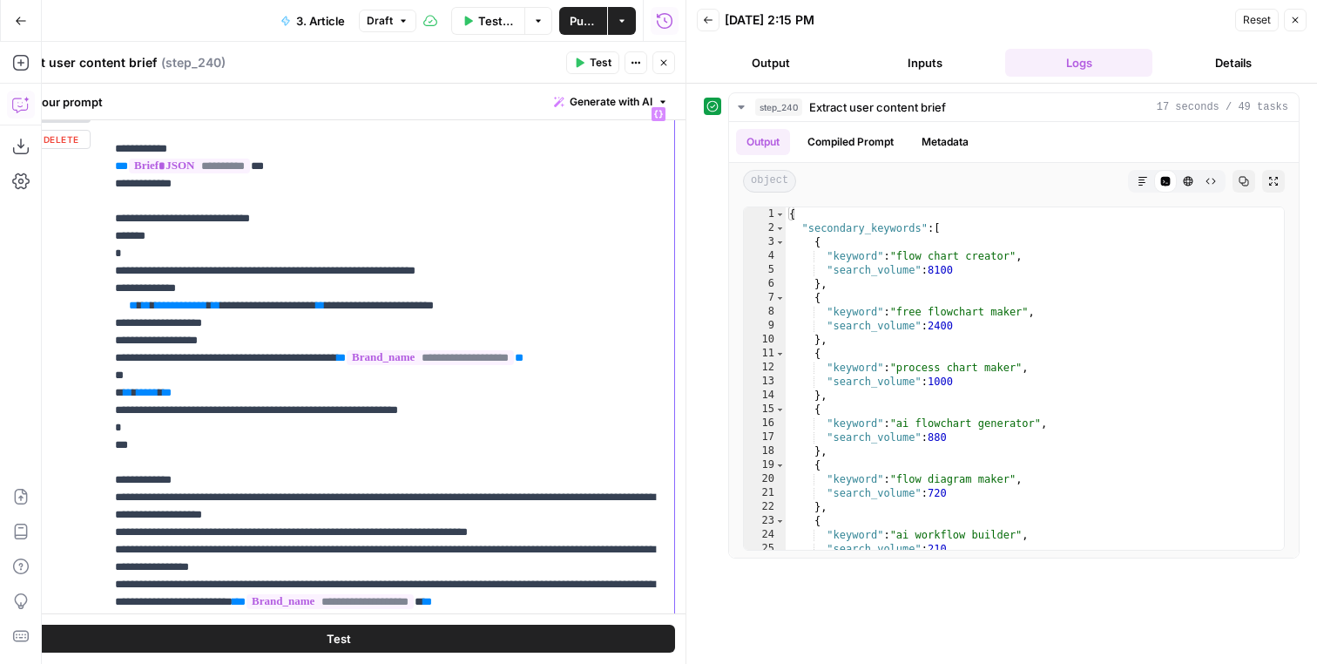
scroll to position [1531, 0]
type textarea "**"
click at [1103, 449] on div "{ "secondary_keywords" : [ { "keyword" : "flow chart creator" , "search_volume"…" at bounding box center [1035, 392] width 498 height 370
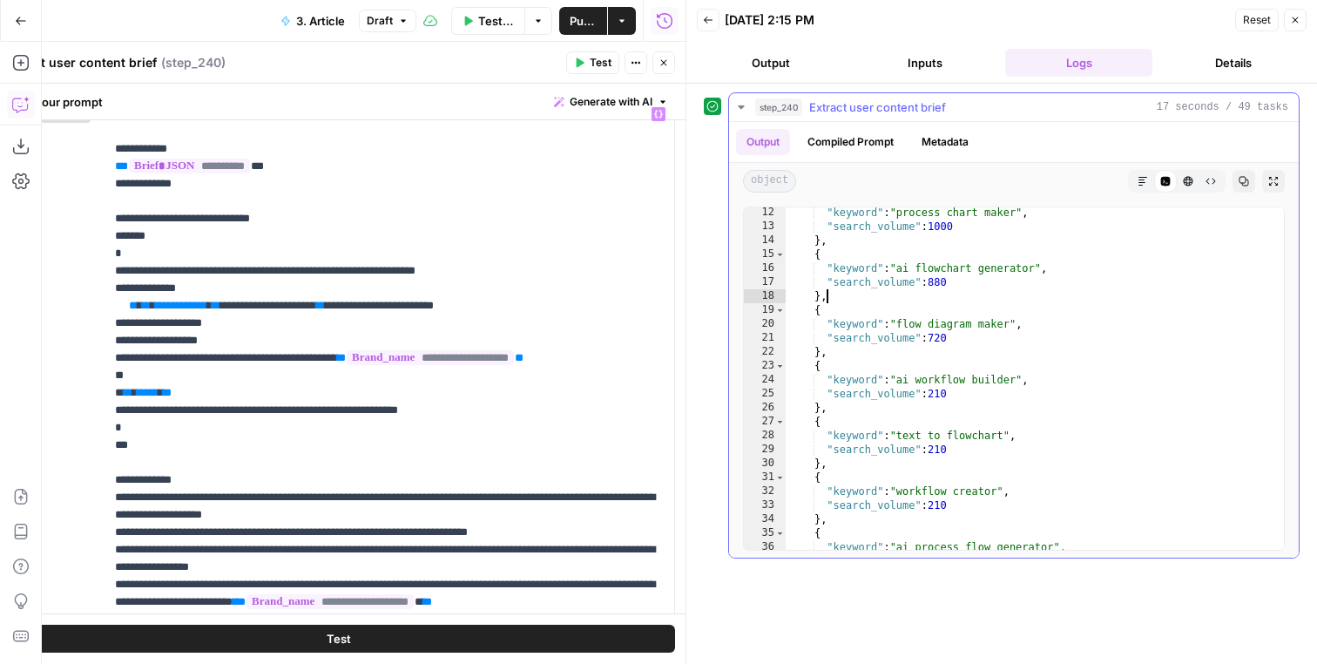
scroll to position [452, 0]
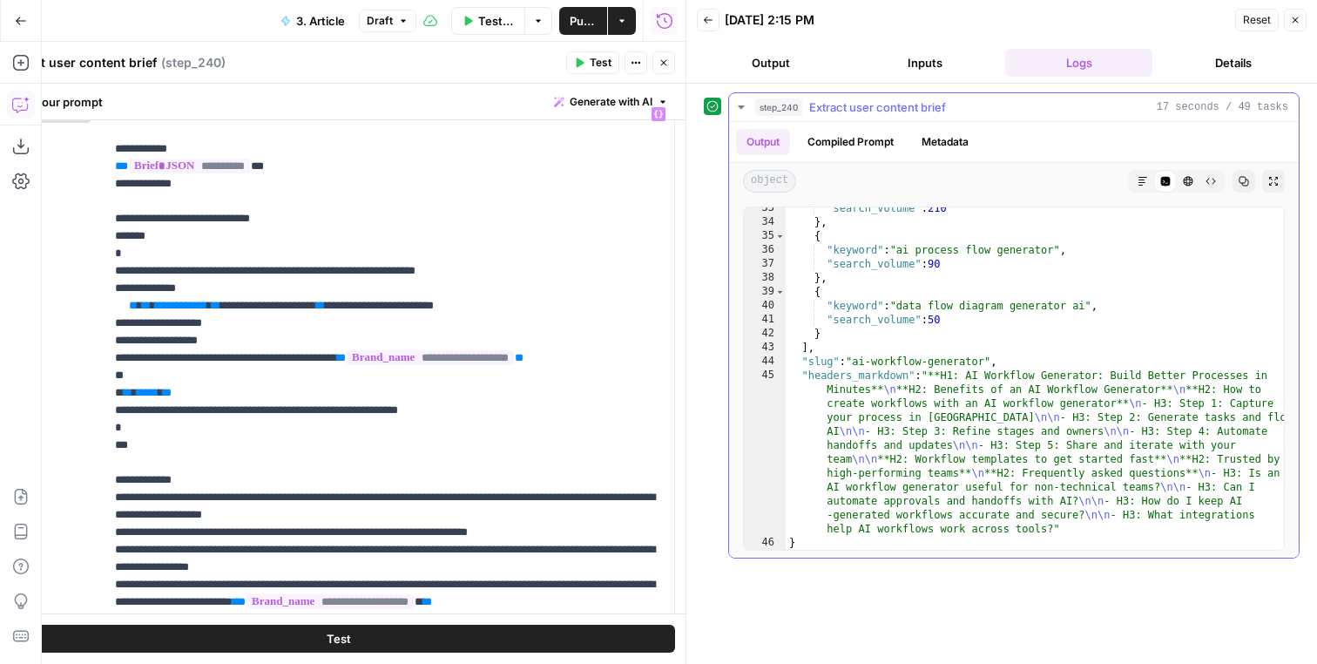
click at [1145, 183] on icon "button" at bounding box center [1143, 181] width 10 height 10
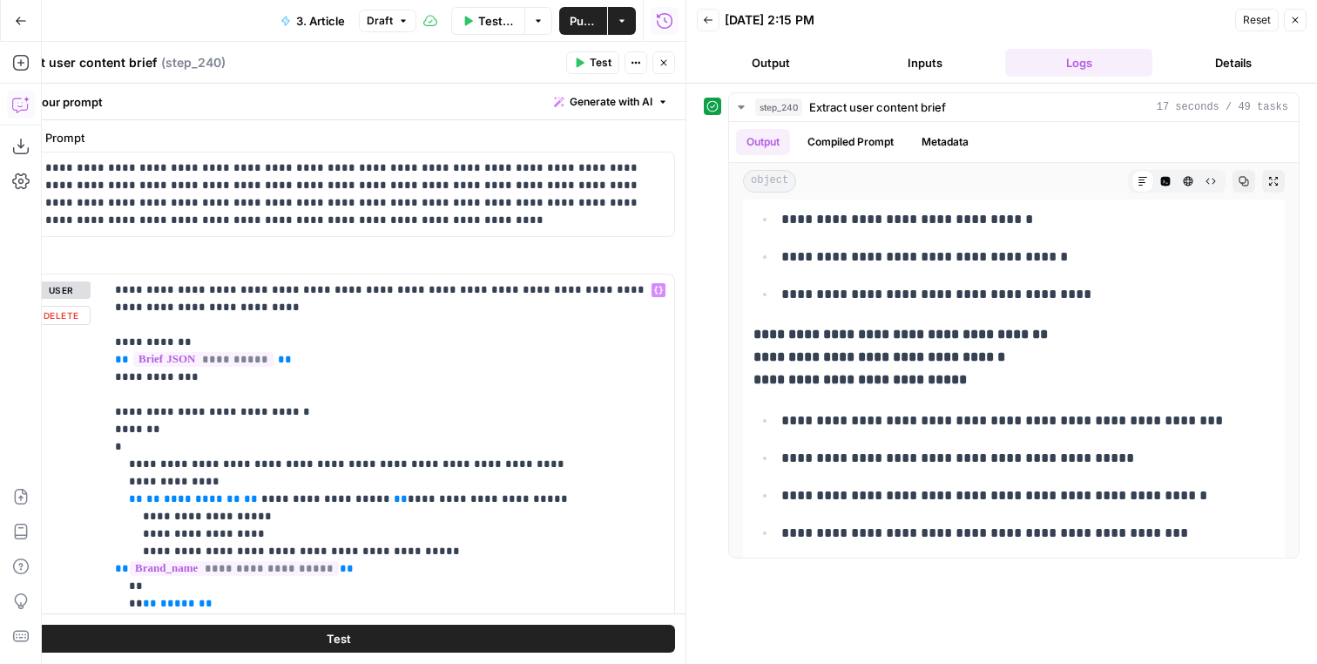
scroll to position [0, 0]
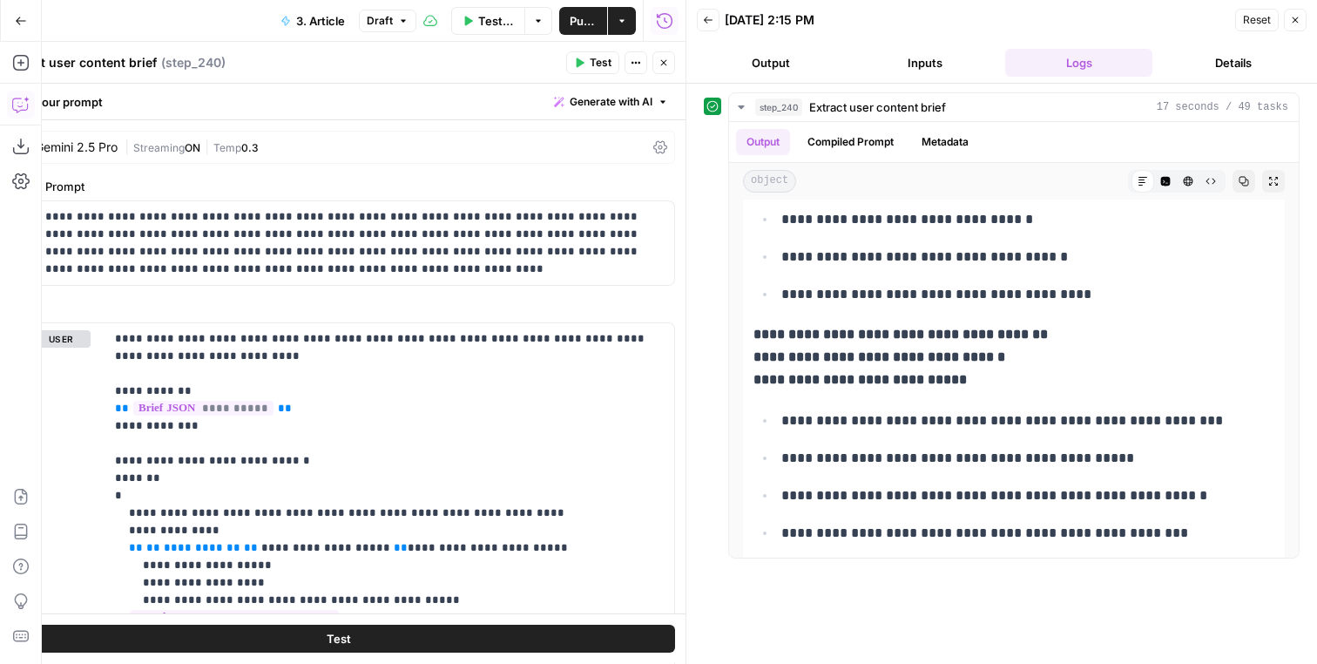
click at [666, 57] on button "Close" at bounding box center [663, 62] width 23 height 23
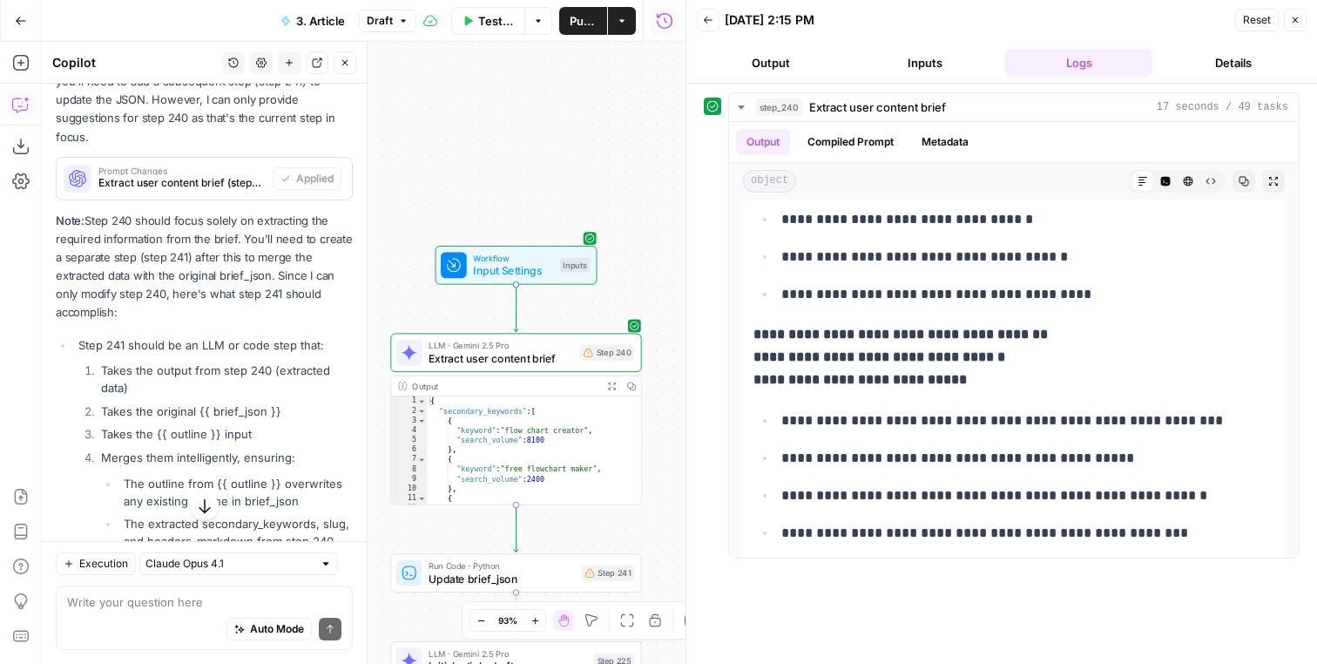
click at [266, 578] on div "Auto Mode will automatically modify and execute the workflow" at bounding box center [269, 585] width 240 height 32
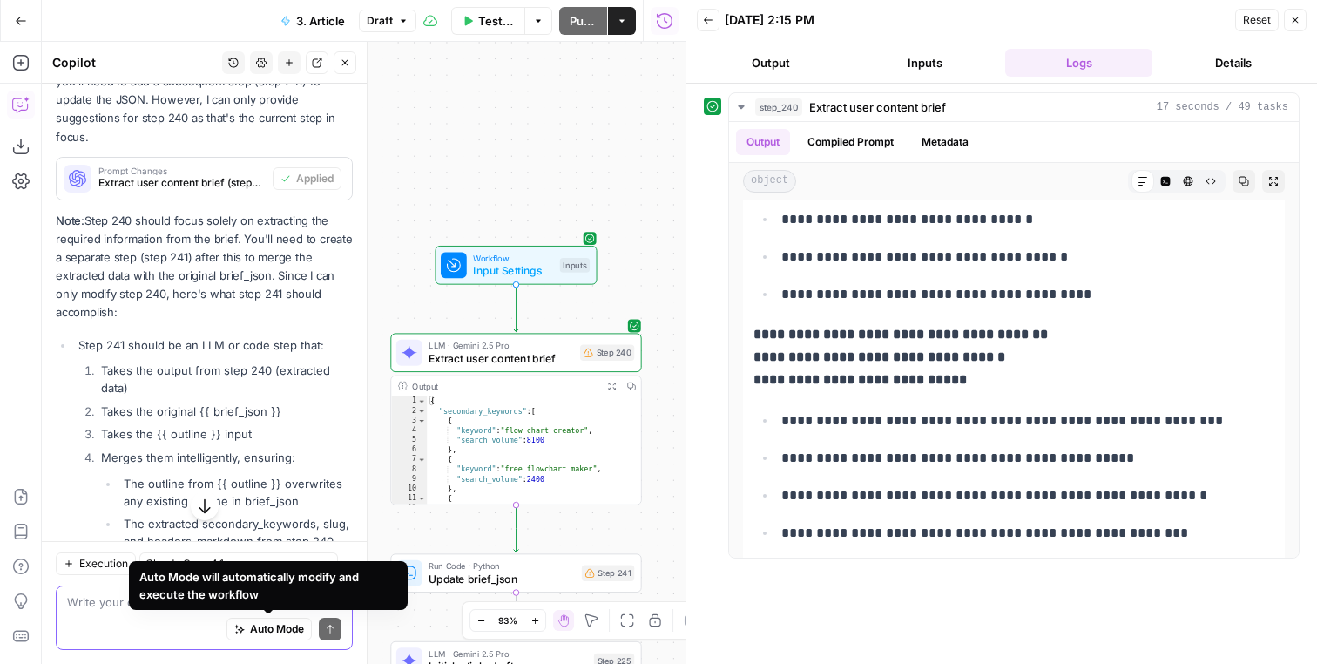
click at [99, 598] on textarea at bounding box center [204, 601] width 274 height 17
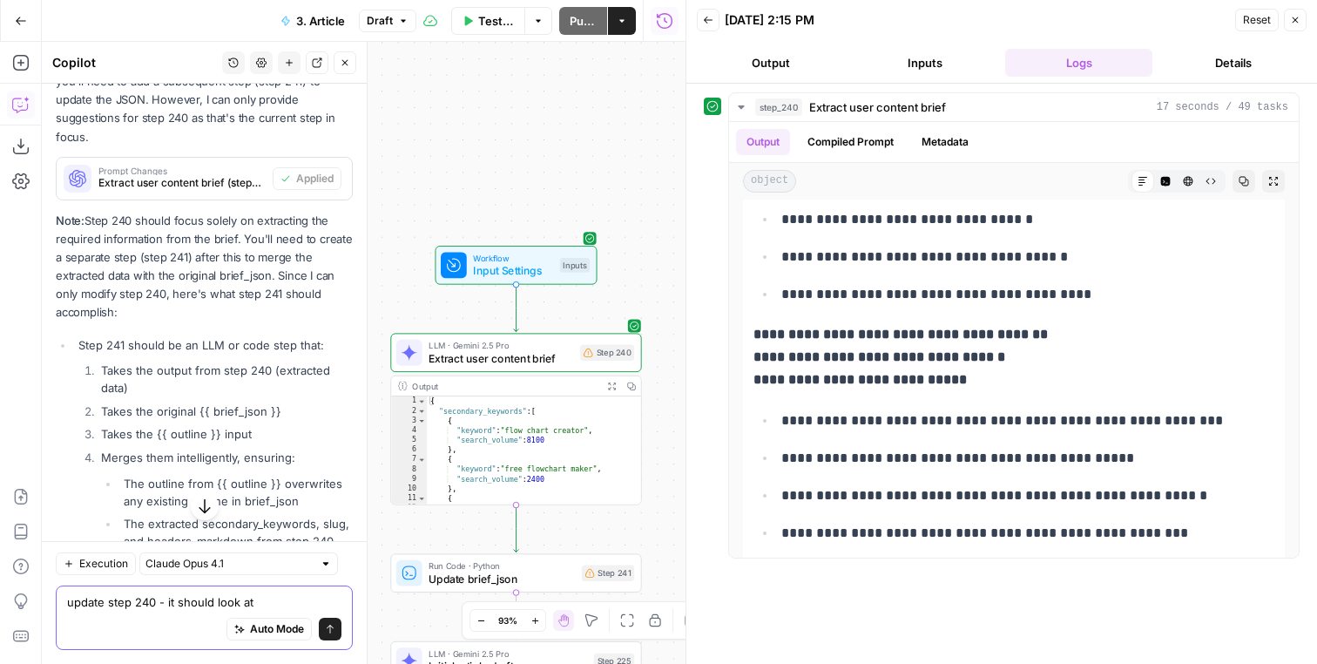
type textarea "update step 240 - it should look at"
click at [953, 59] on button "Inputs" at bounding box center [924, 63] width 147 height 28
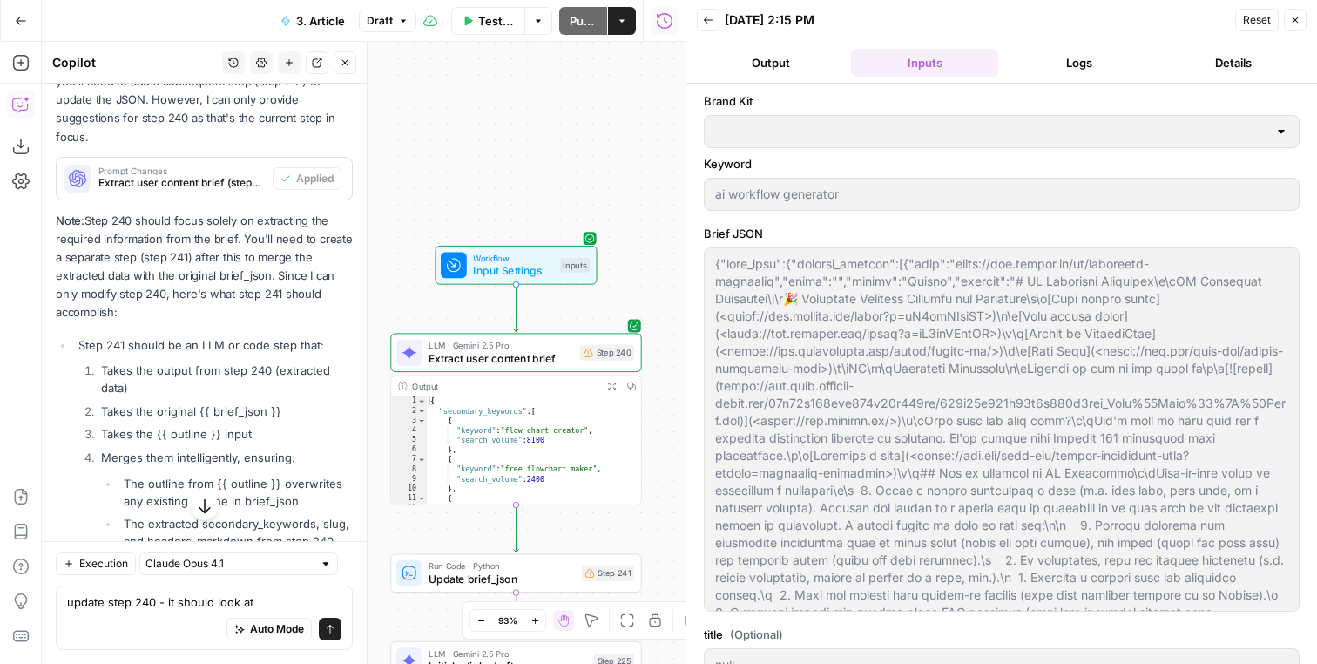
type input "# H1: AI Workflow Generator: Build Better Processes in Minutes## Introduction/H…"
type input "ClickUp"
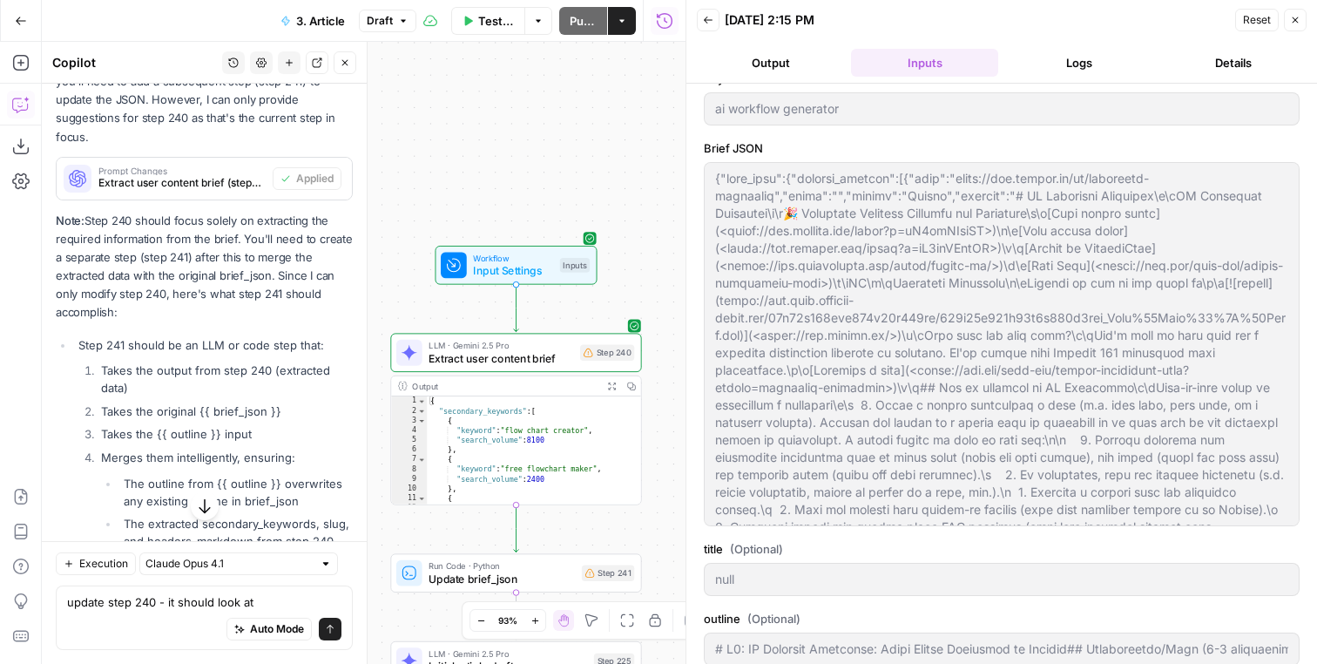
scroll to position [103, 0]
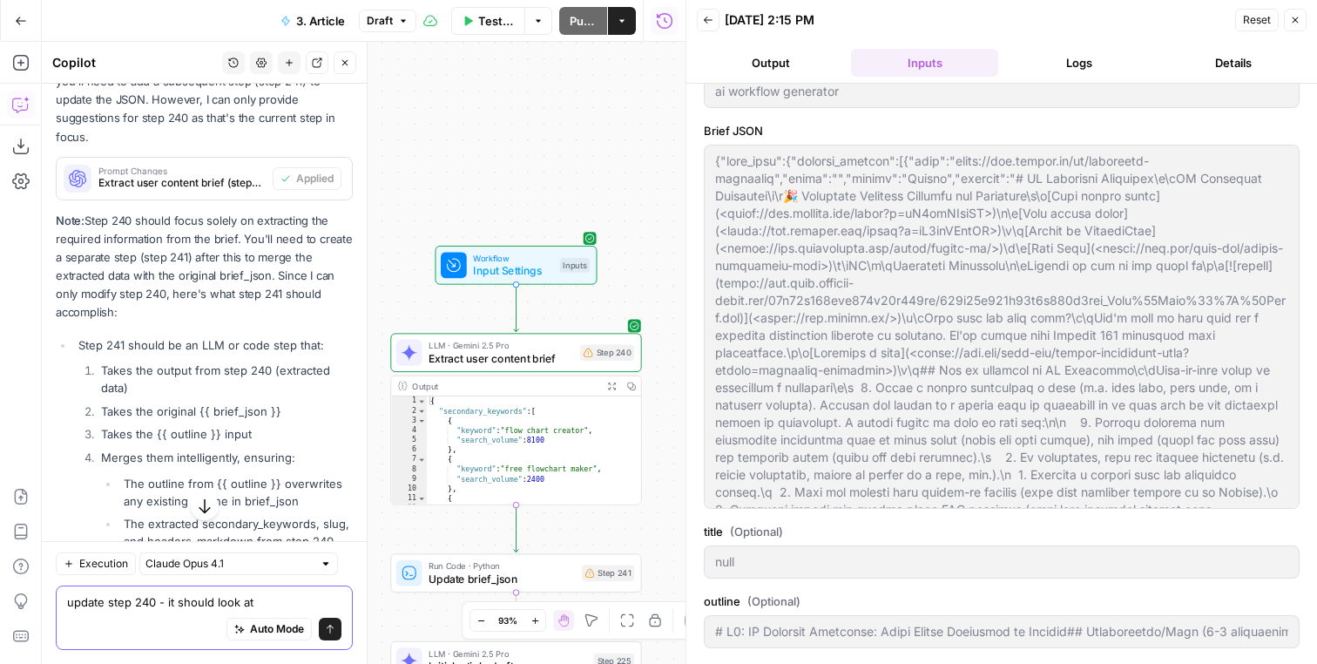
click at [323, 603] on textarea "update step 240 - it should look at" at bounding box center [204, 601] width 274 height 17
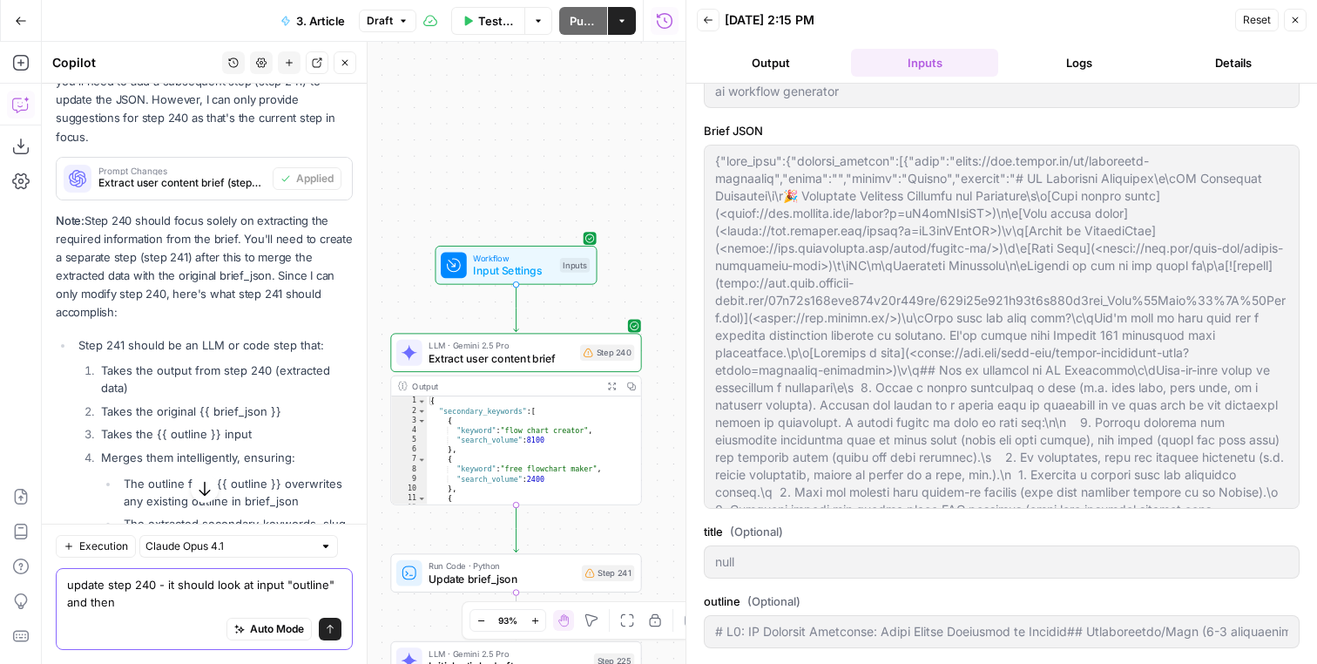
type textarea "update step 240 - it should look at input "outline" and then"
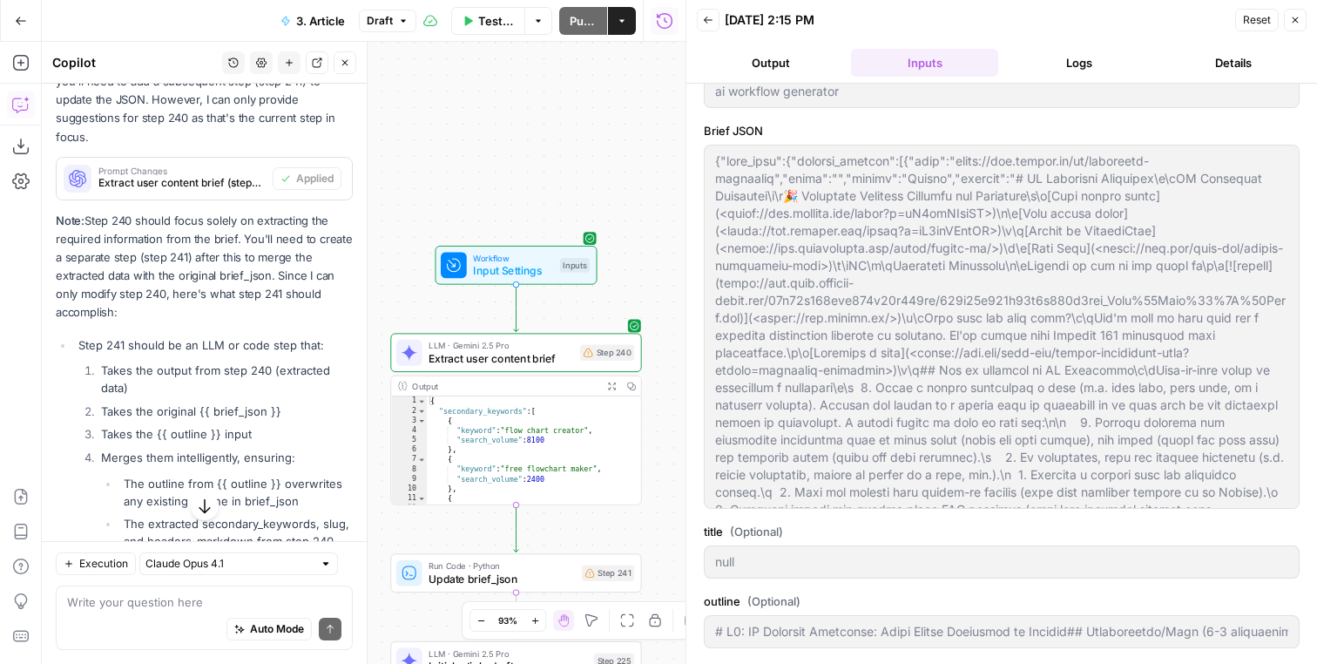
click at [549, 343] on span "LLM · Gemini 2.5 Pro" at bounding box center [501, 345] width 145 height 13
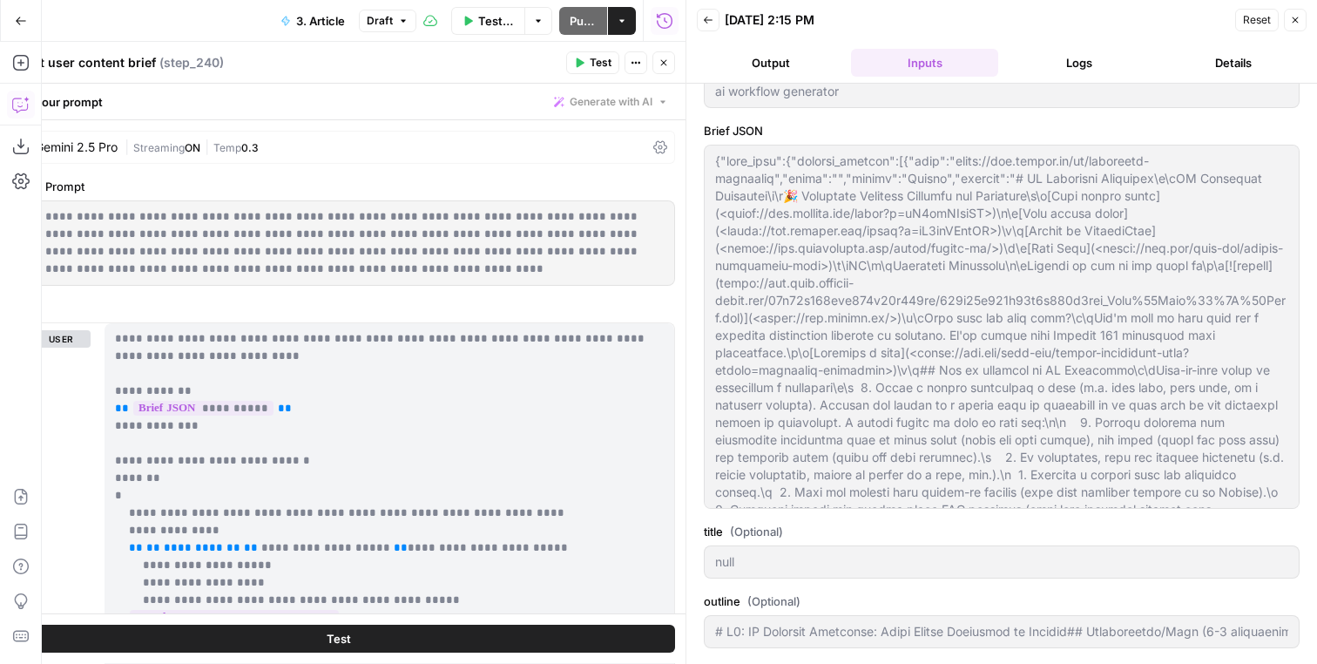
click at [660, 66] on icon "button" at bounding box center [664, 62] width 10 height 10
type input "# H1: AI Workflow Generator: Build Better Processes in Minutes## Introduction/H…"
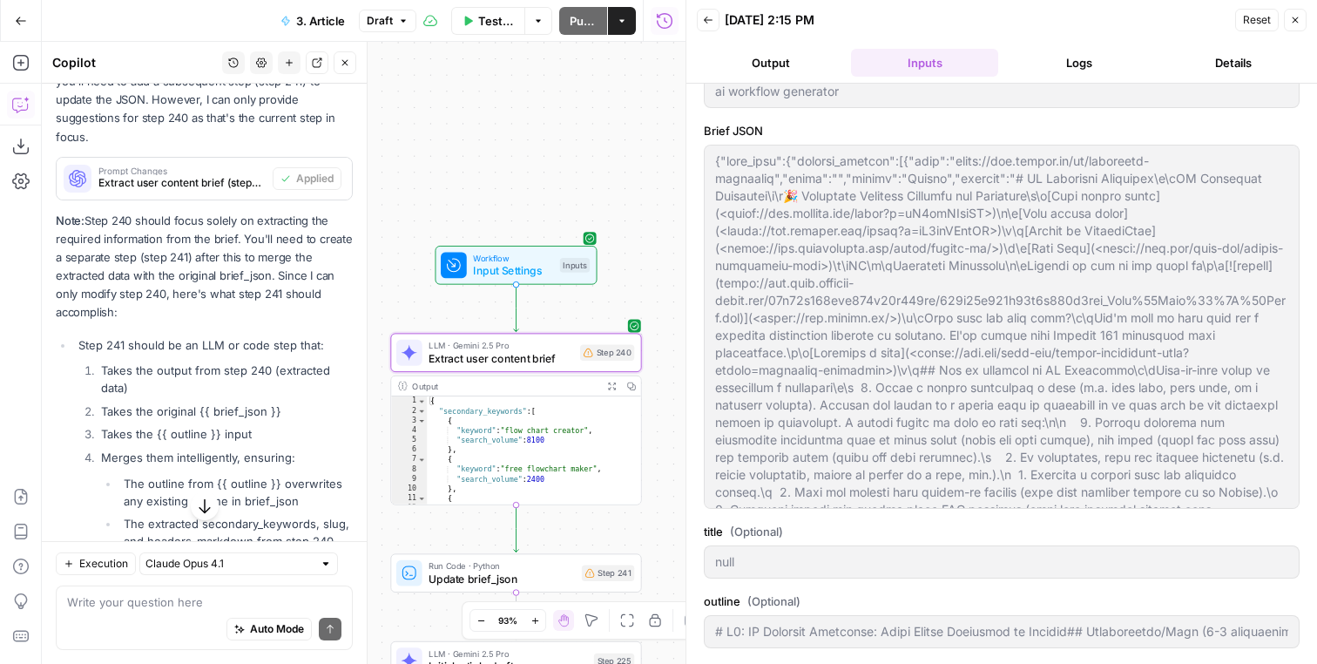
click at [294, 588] on div "Write your question here Auto Mode Send" at bounding box center [204, 617] width 297 height 64
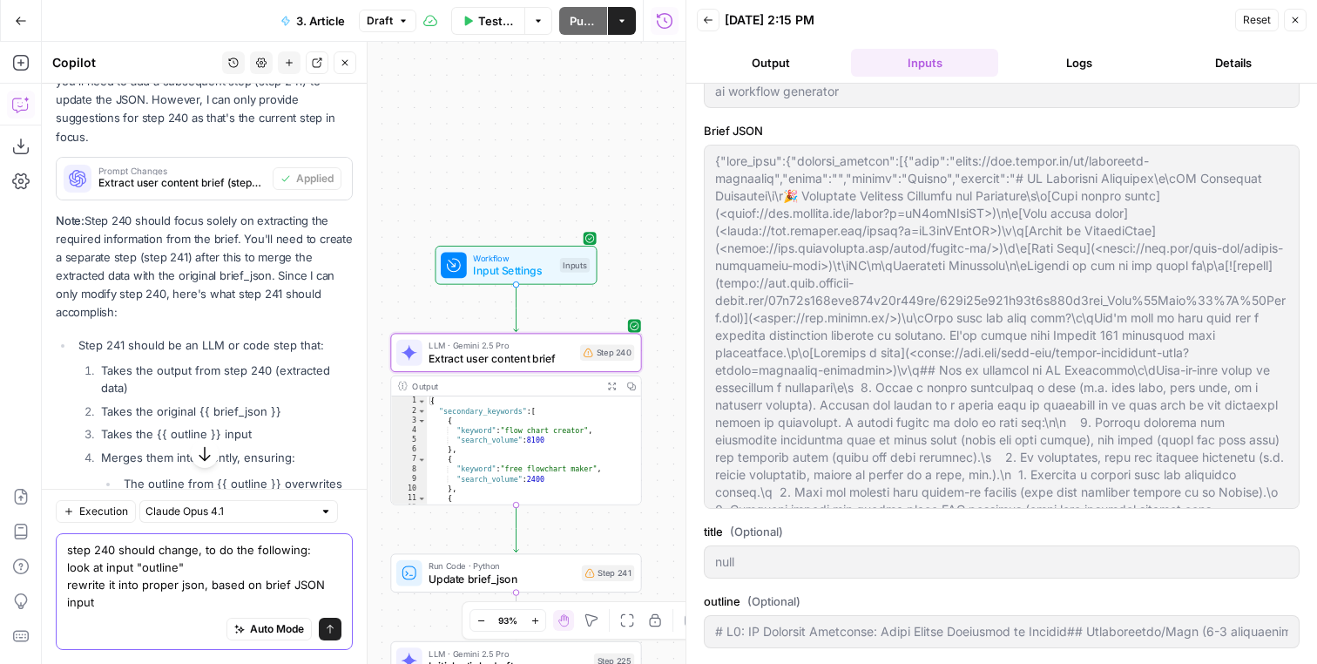
scroll to position [0, 0]
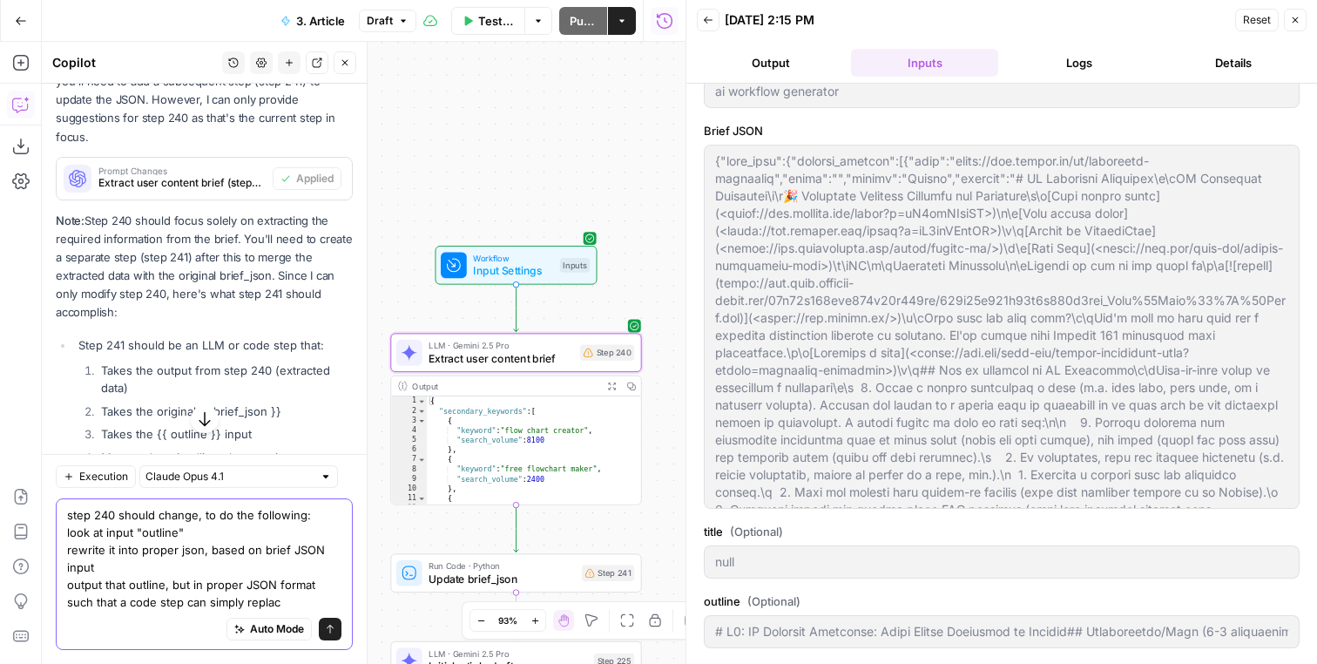
type textarea "step 240 should change, to do the following: look at input "outline" rewrite it…"
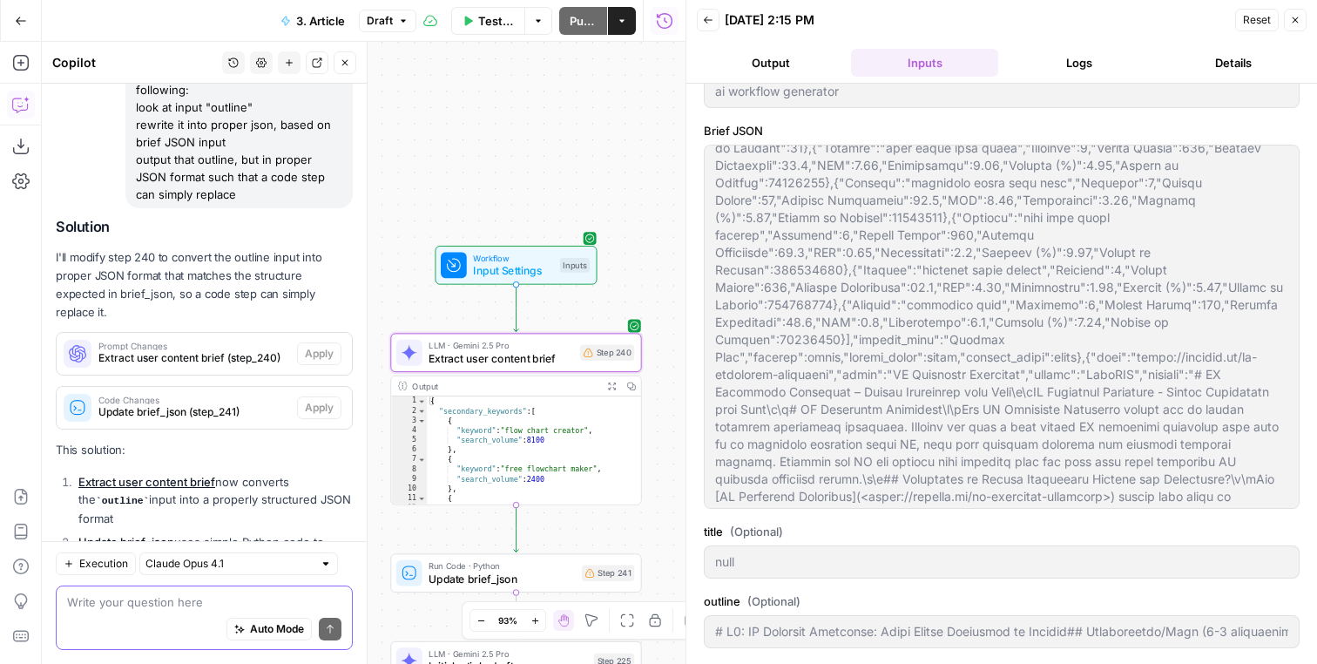
scroll to position [2207, 0]
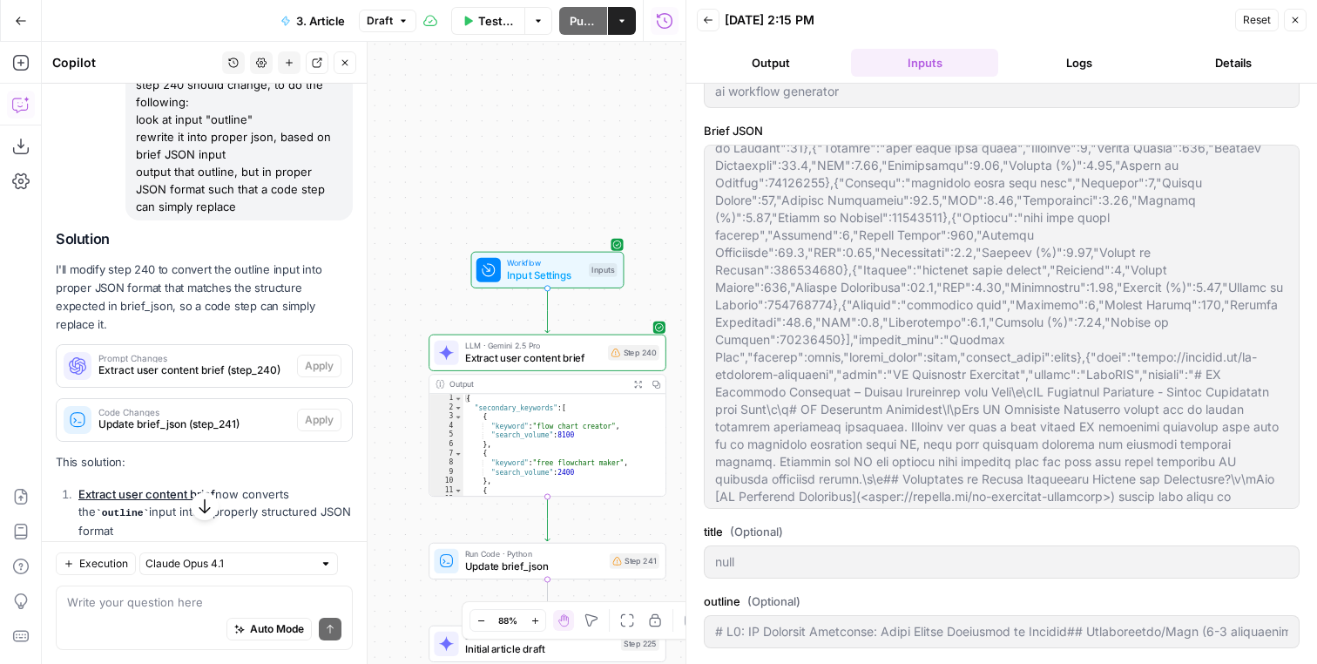
click at [319, 267] on p "I'll modify step 240 to convert the outline input into proper JSON format that …" at bounding box center [204, 297] width 297 height 74
click at [561, 351] on span "Extract user content brief" at bounding box center [533, 358] width 137 height 16
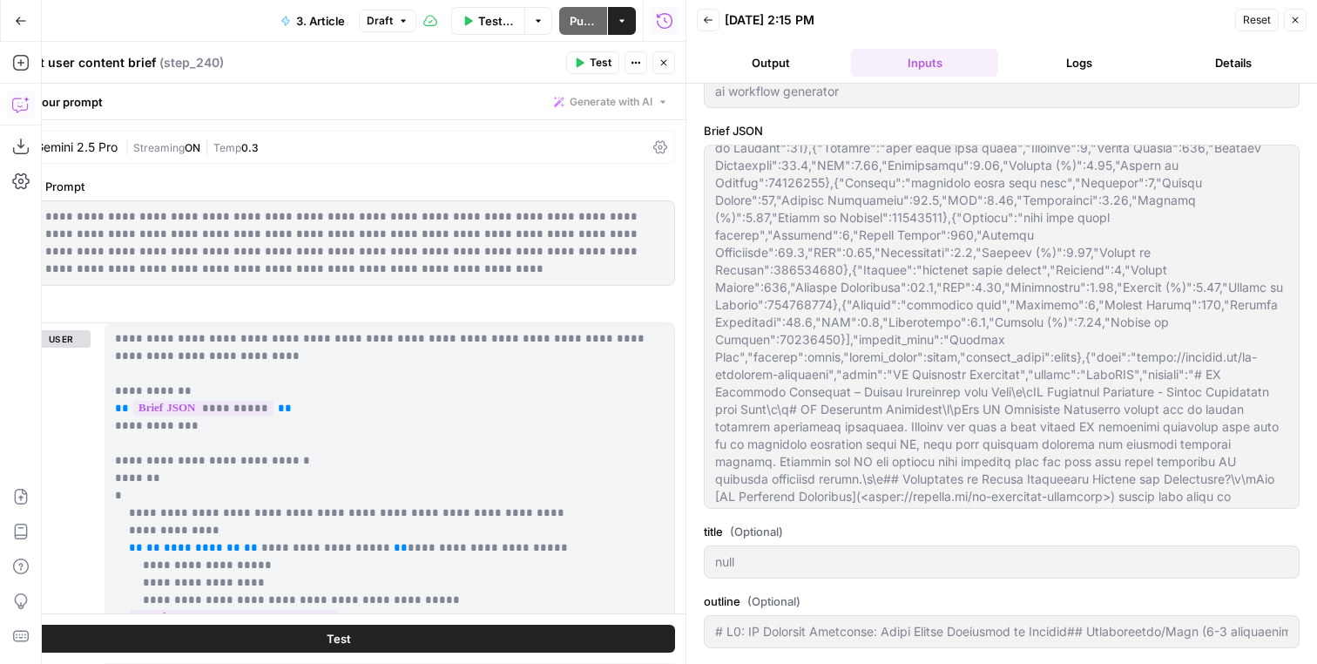
click at [673, 78] on header "Extract user content brief ( step_240 ) Test Actions Close" at bounding box center [338, 63] width 693 height 42
click at [673, 72] on div "Test Actions Close" at bounding box center [620, 62] width 109 height 23
click at [673, 66] on button "Close" at bounding box center [663, 62] width 23 height 23
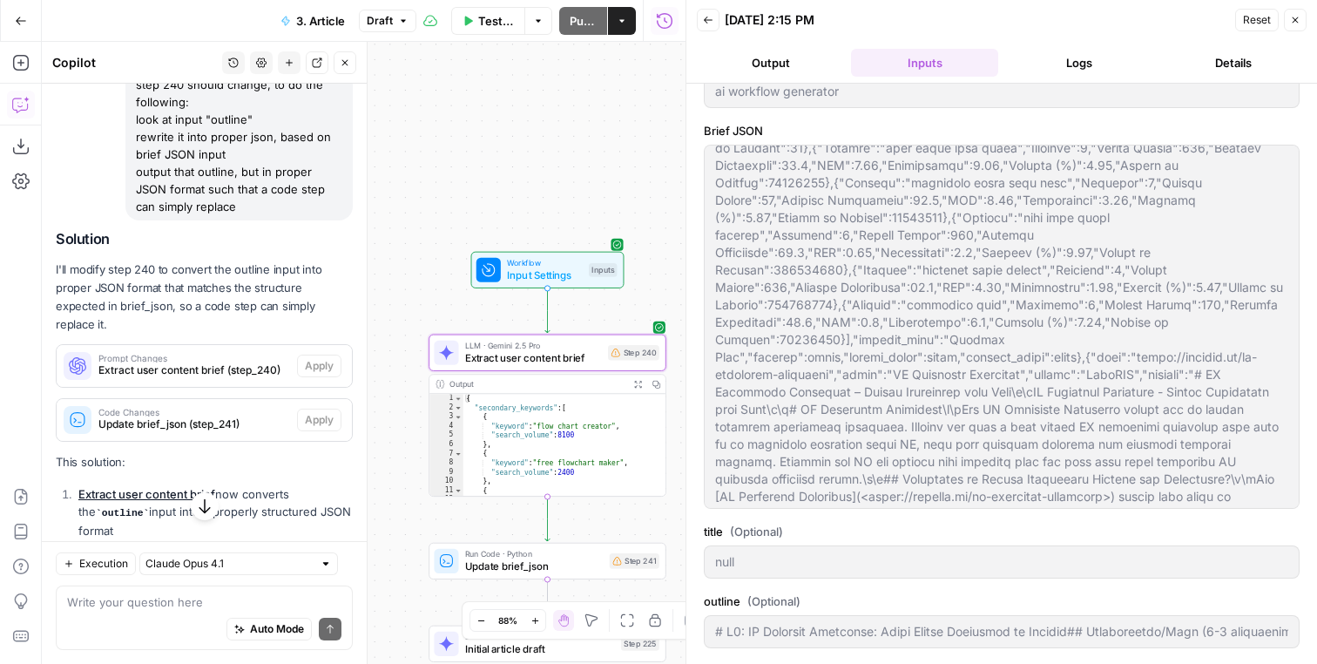
click at [1290, 17] on button "Close" at bounding box center [1295, 20] width 23 height 23
type input "# H1: AI Workflow Generator: Build Better Processes in Minutes## Introduction/H…"
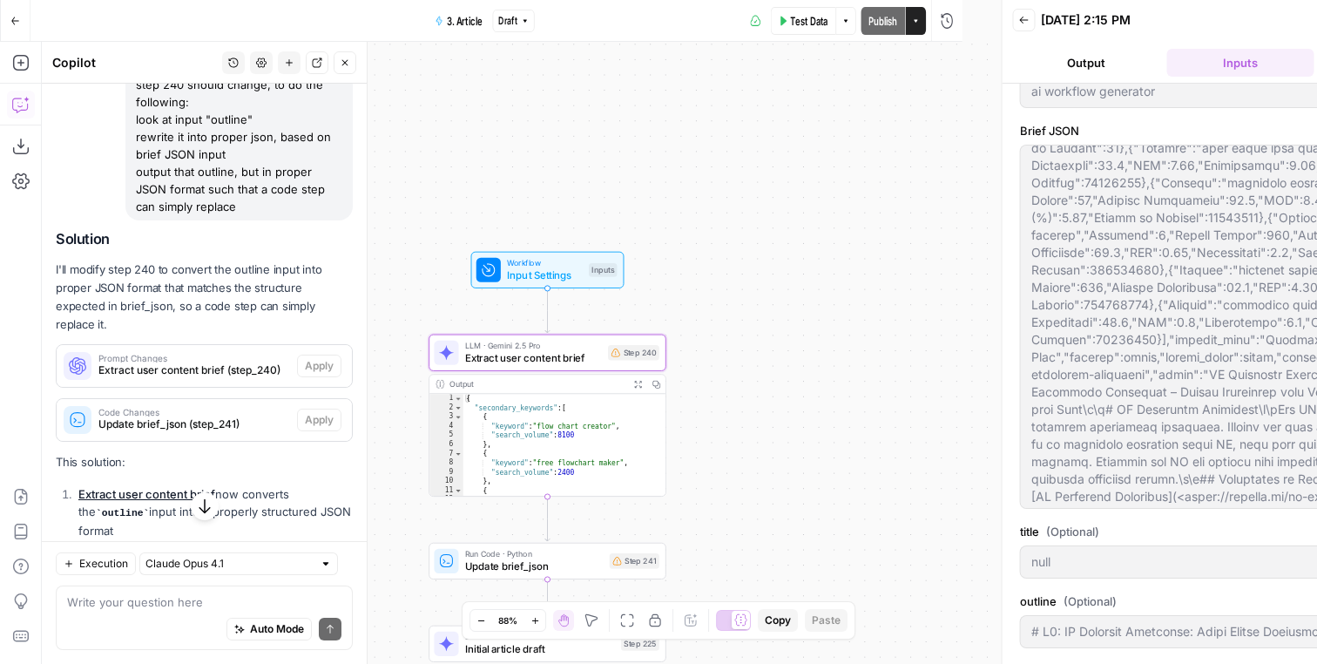
scroll to position [0, 0]
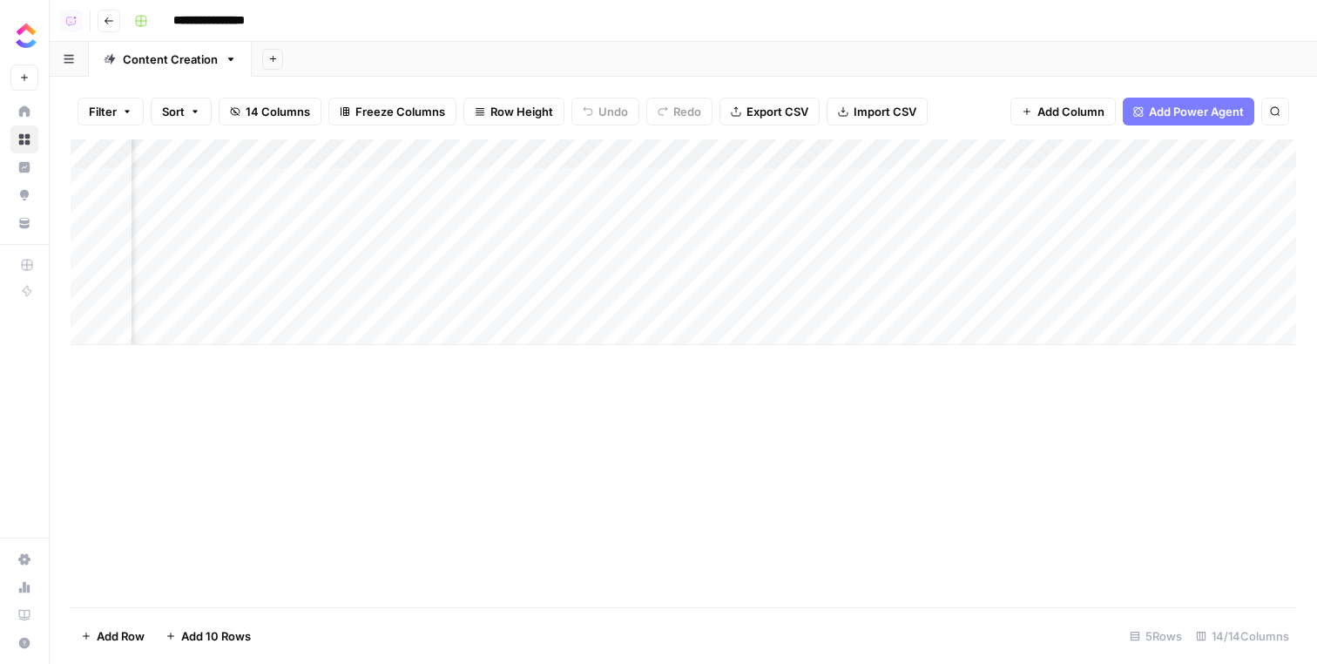
scroll to position [0, 1316]
click at [1152, 179] on div "Add Column" at bounding box center [684, 242] width 1226 height 206
click at [526, 175] on div "Add Column" at bounding box center [684, 242] width 1226 height 206
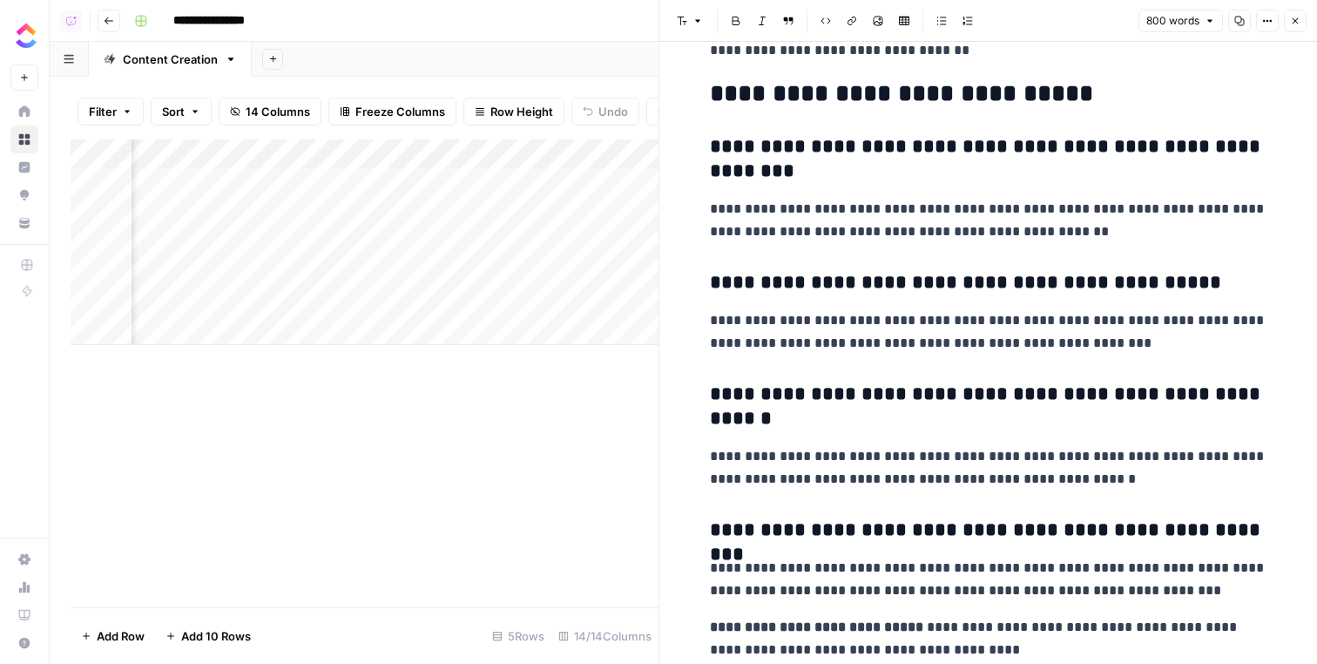
scroll to position [3062, 0]
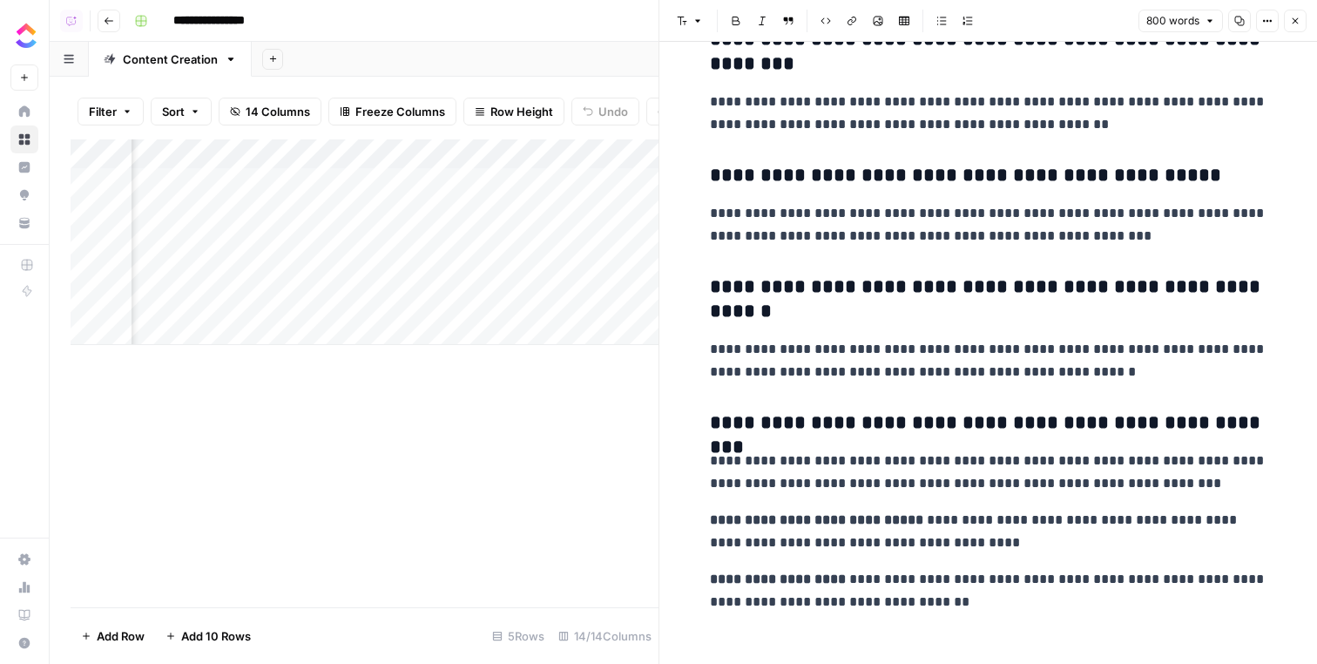
click at [1296, 26] on button "Close" at bounding box center [1295, 21] width 23 height 23
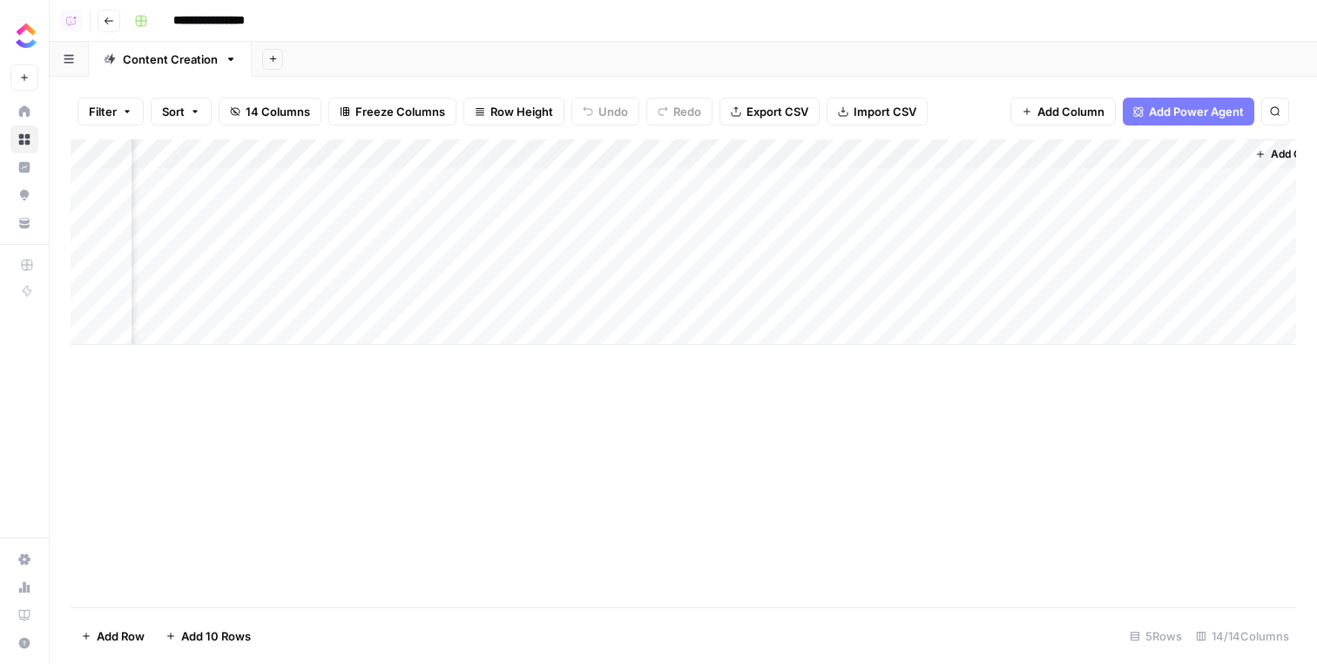
scroll to position [0, 1316]
click at [1156, 178] on div "Add Column" at bounding box center [684, 242] width 1226 height 206
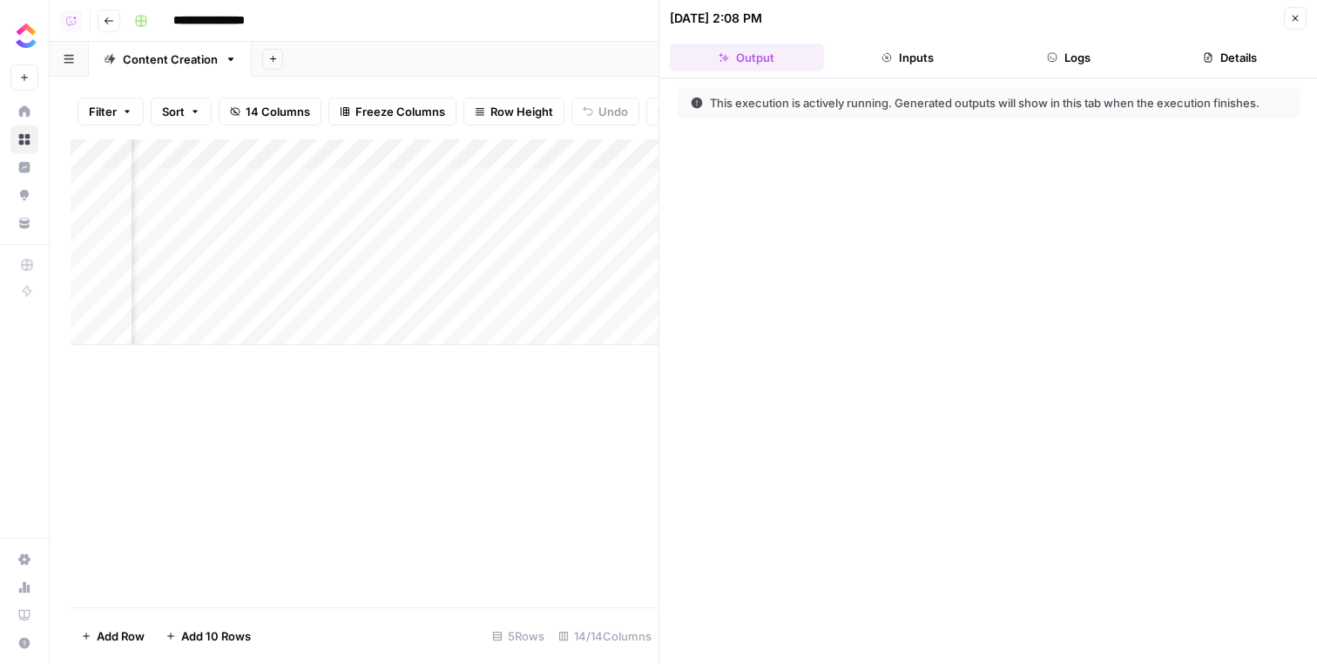
click at [1105, 55] on button "Logs" at bounding box center [1069, 58] width 154 height 28
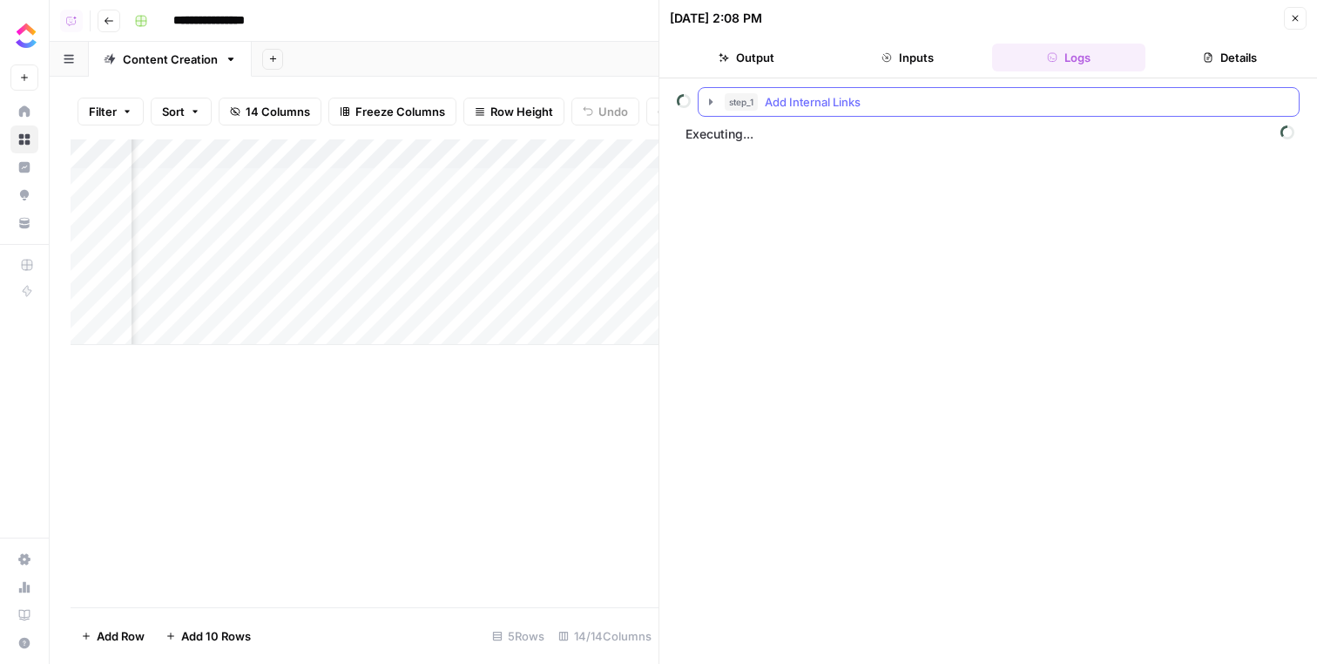
click at [1022, 92] on button "step_1 Add Internal Links" at bounding box center [999, 102] width 600 height 28
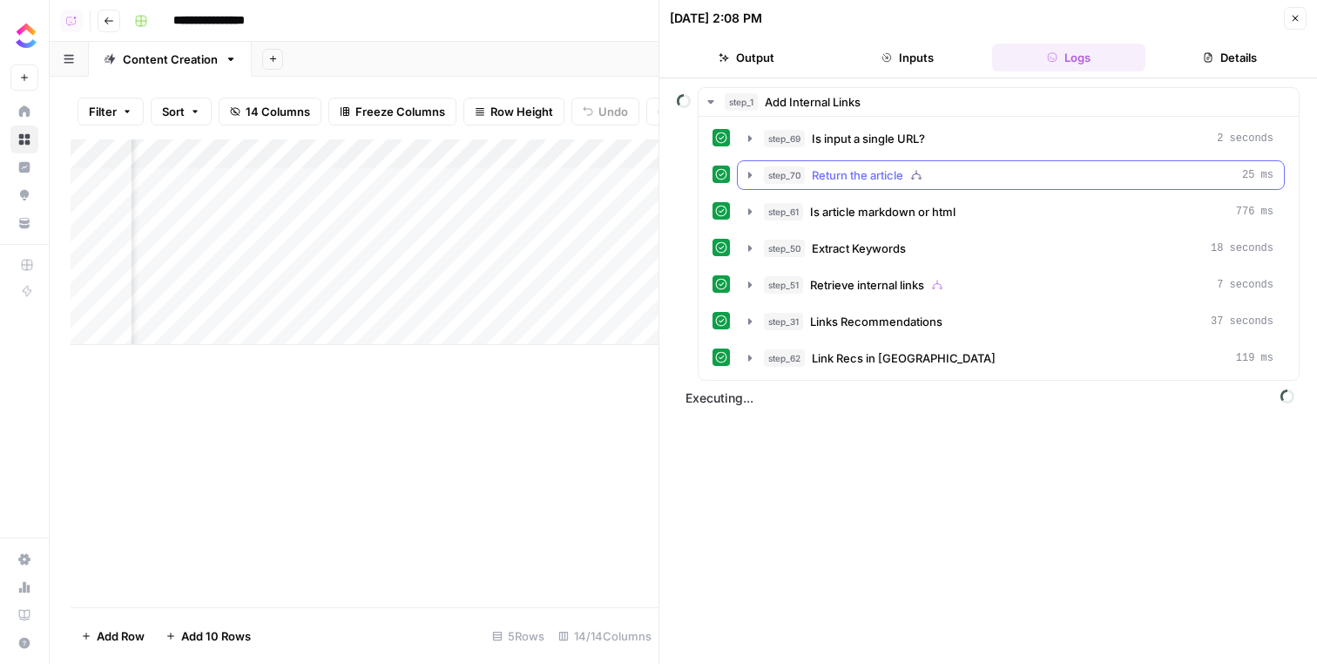
click at [992, 185] on button "step_70 Return the article 25 ms" at bounding box center [1011, 175] width 546 height 28
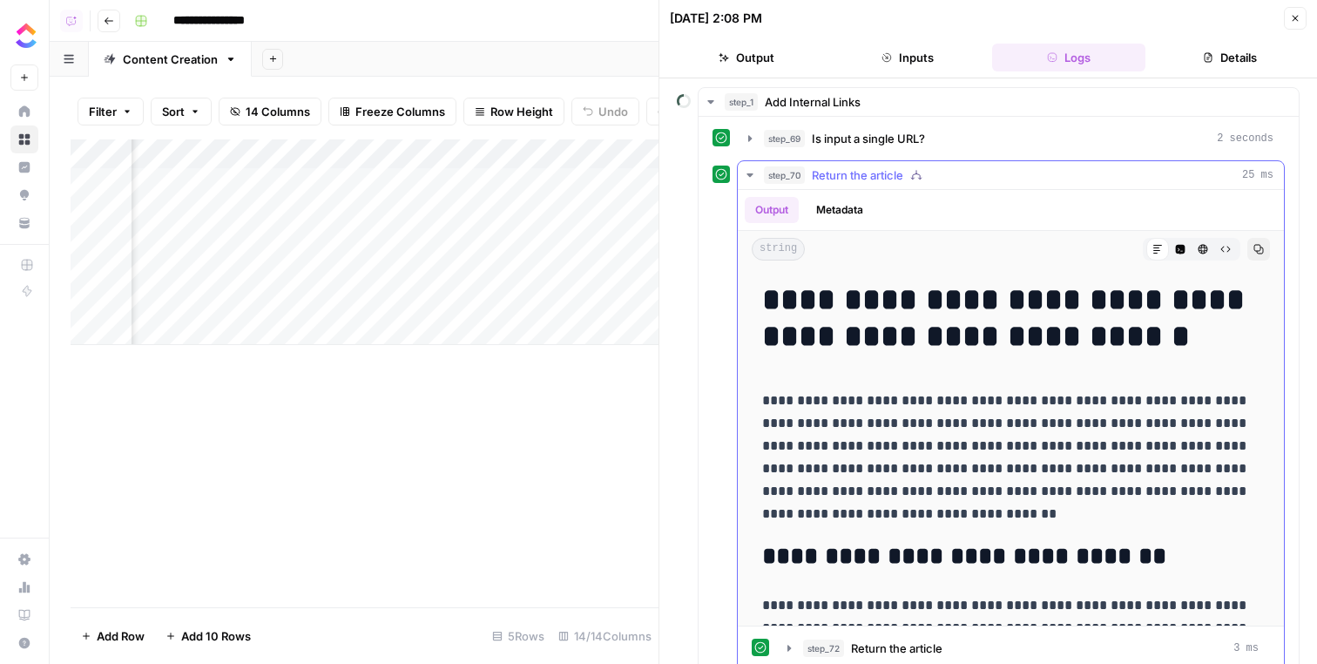
click at [992, 184] on button "step_70 Return the article 25 ms" at bounding box center [1011, 175] width 546 height 28
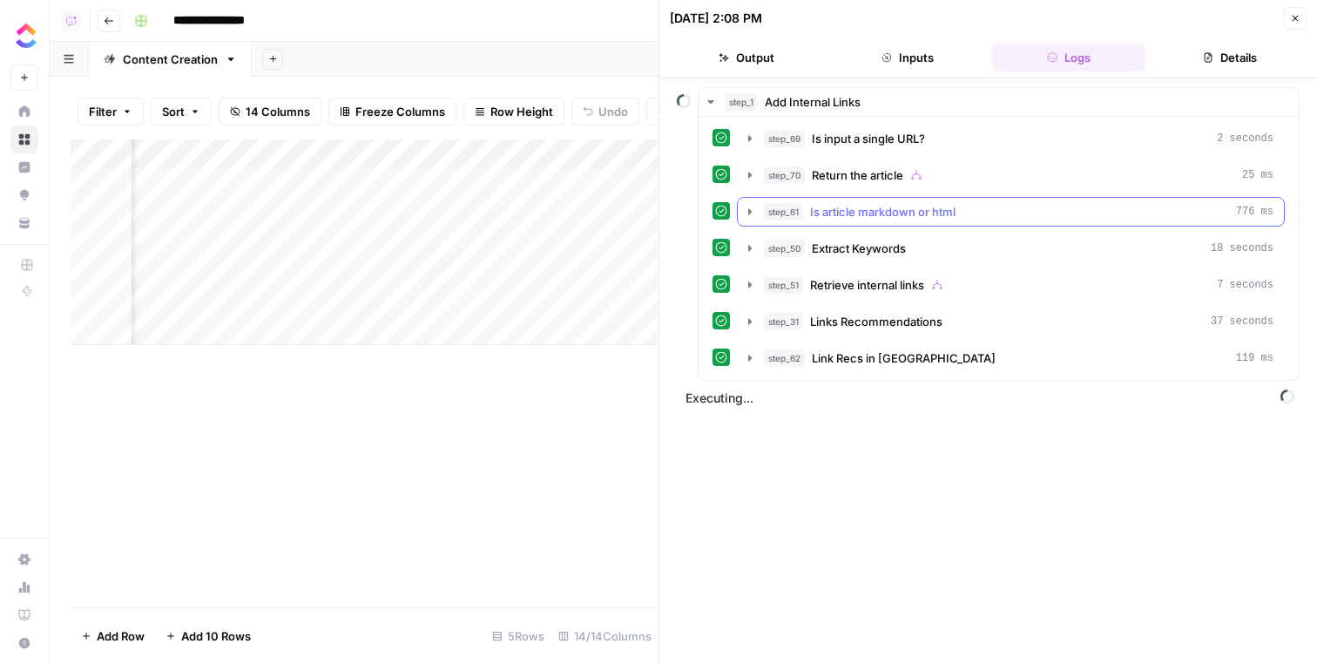
click at [992, 206] on div "step_61 Is article markdown or html 776 ms" at bounding box center [1019, 211] width 510 height 17
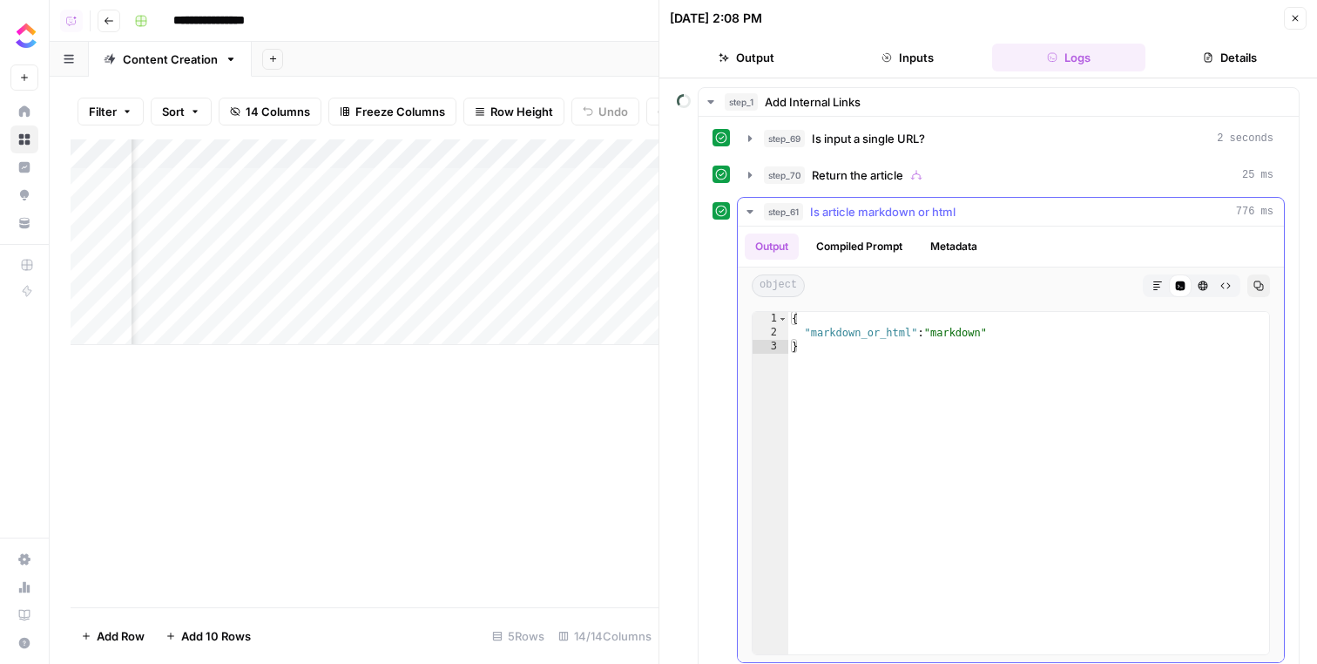
click at [992, 206] on div "step_61 Is article markdown or html 776 ms" at bounding box center [1019, 211] width 510 height 17
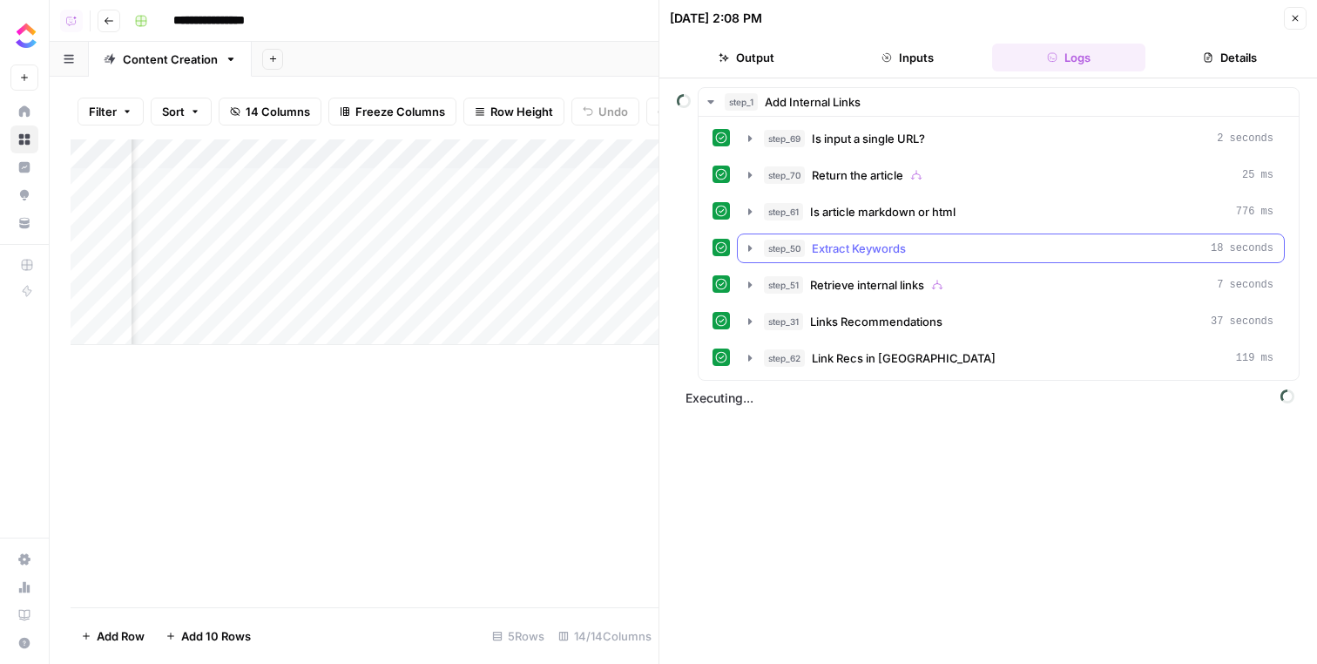
click at [988, 259] on button "step_50 Extract Keywords 18 seconds" at bounding box center [1011, 248] width 546 height 28
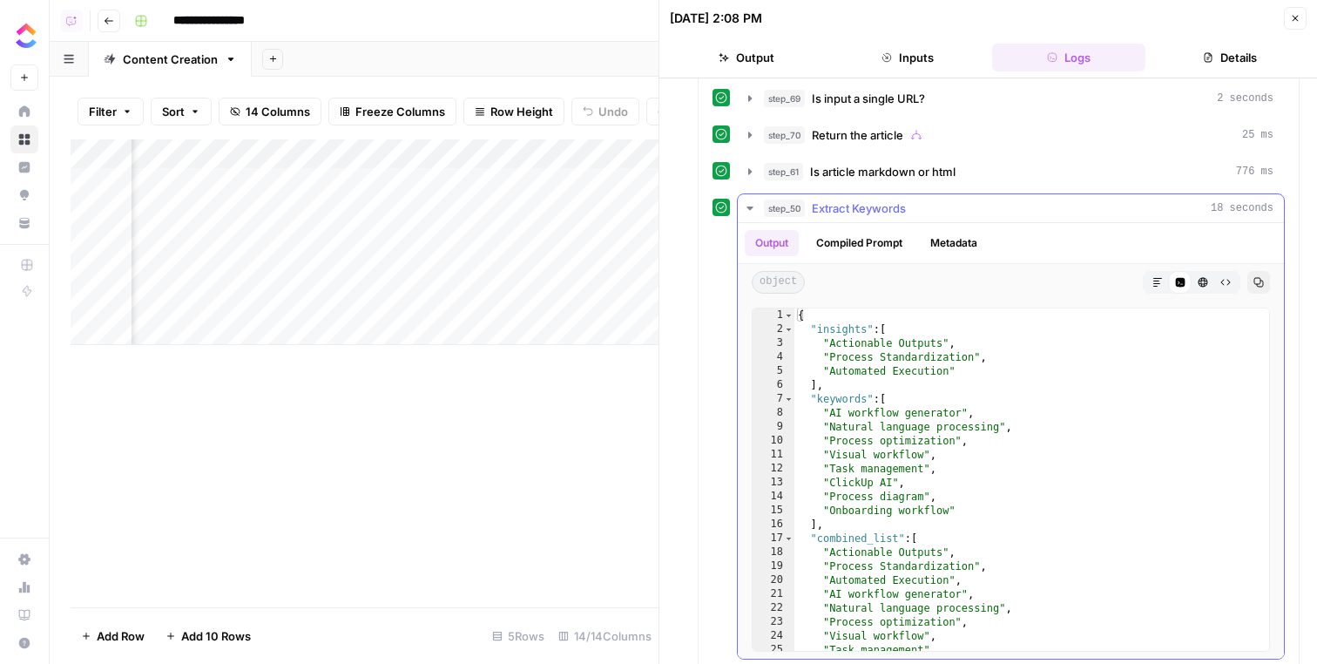
scroll to position [45, 0]
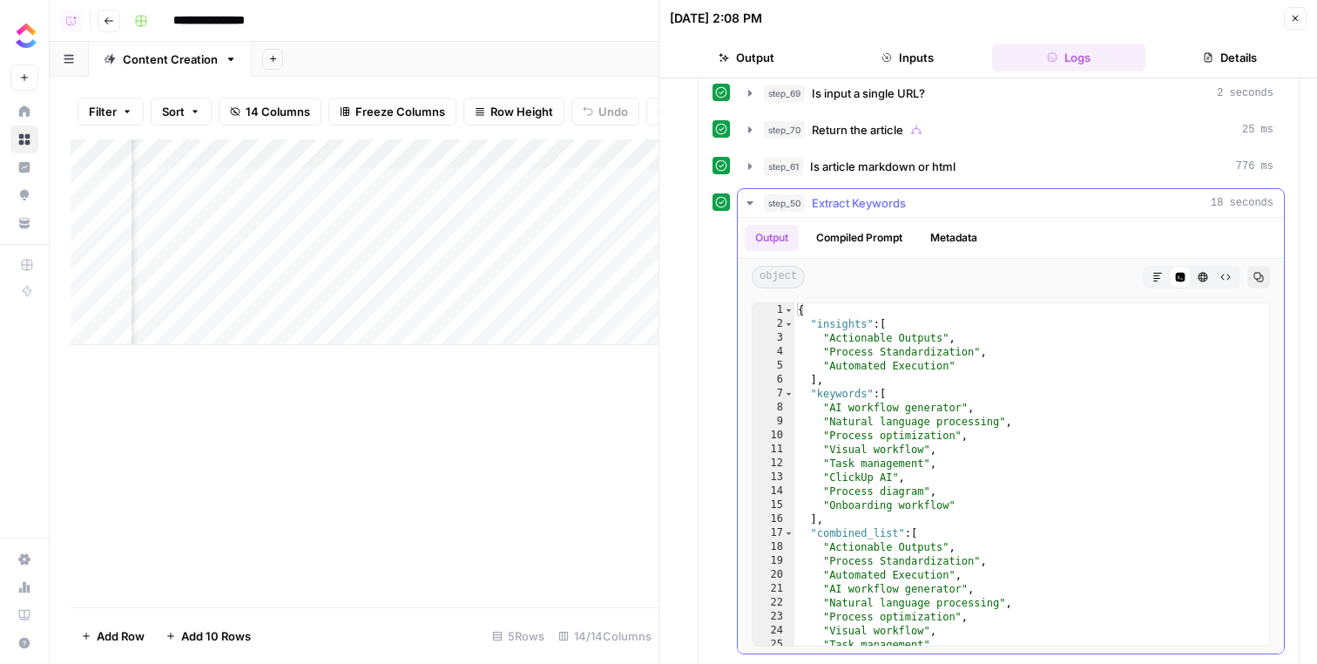
click at [994, 206] on div "step_50 Extract Keywords 18 seconds" at bounding box center [1019, 202] width 510 height 17
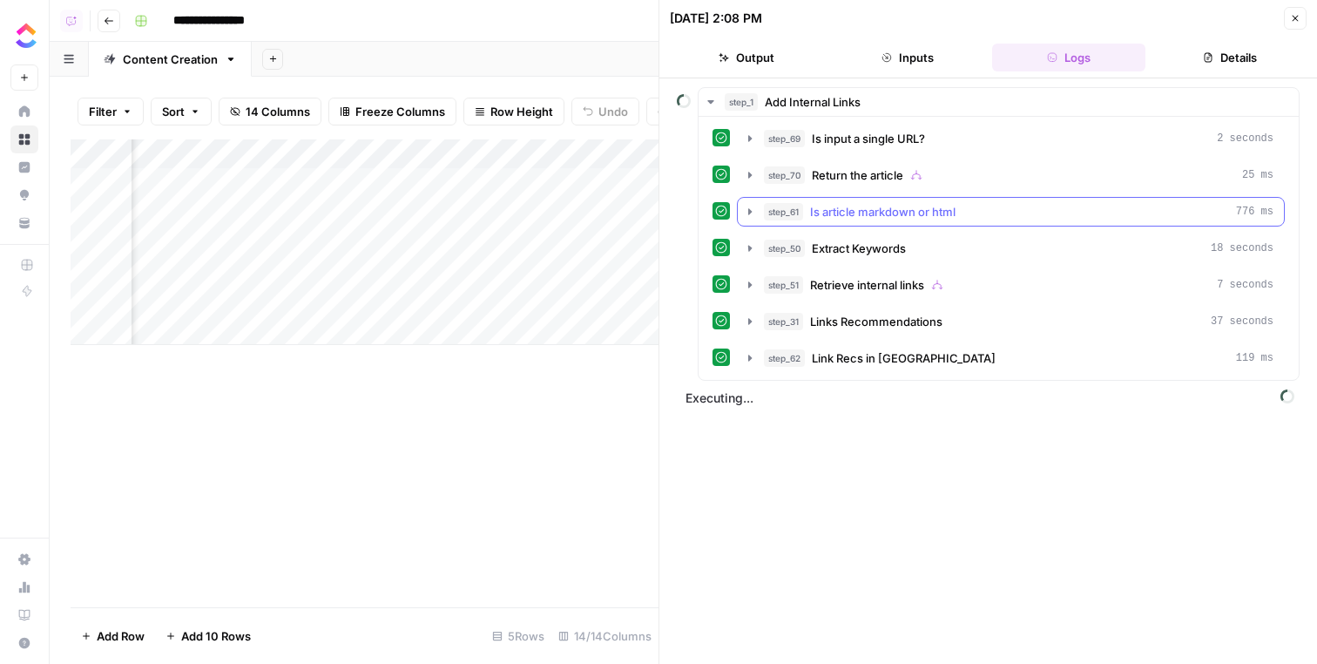
scroll to position [0, 0]
click at [967, 275] on button "step_51 Retrieve internal links 7 seconds" at bounding box center [1011, 285] width 546 height 28
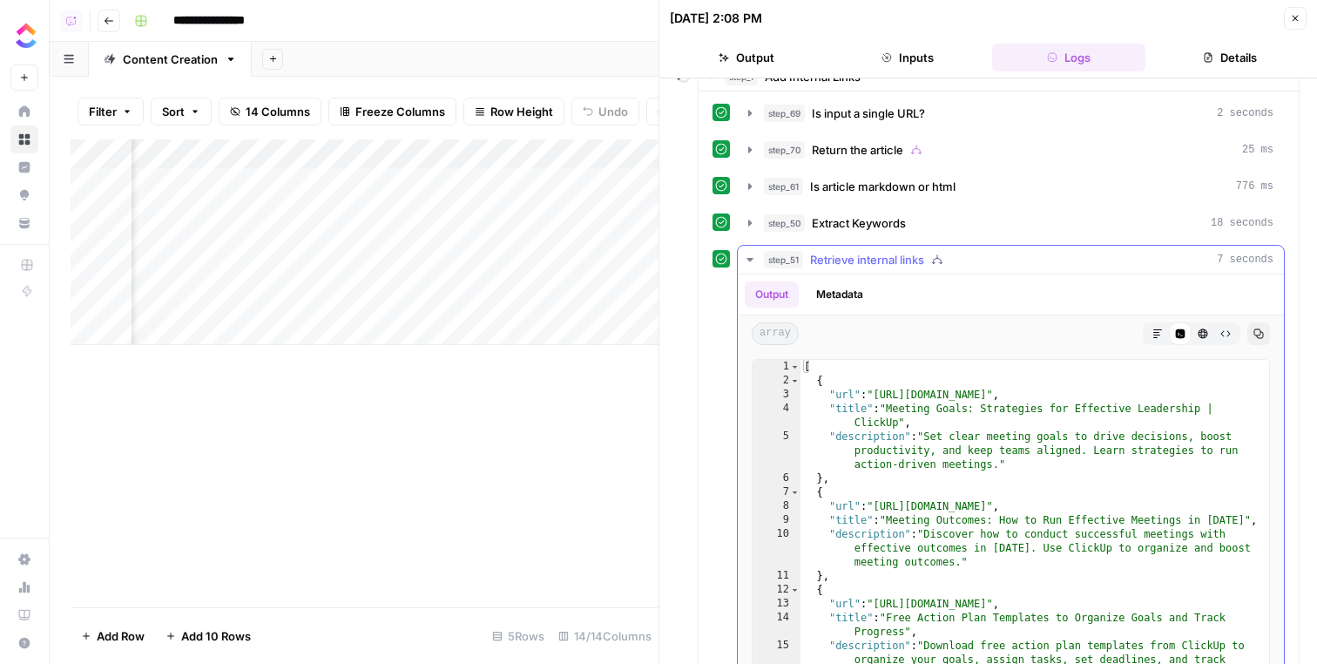
scroll to position [29, 0]
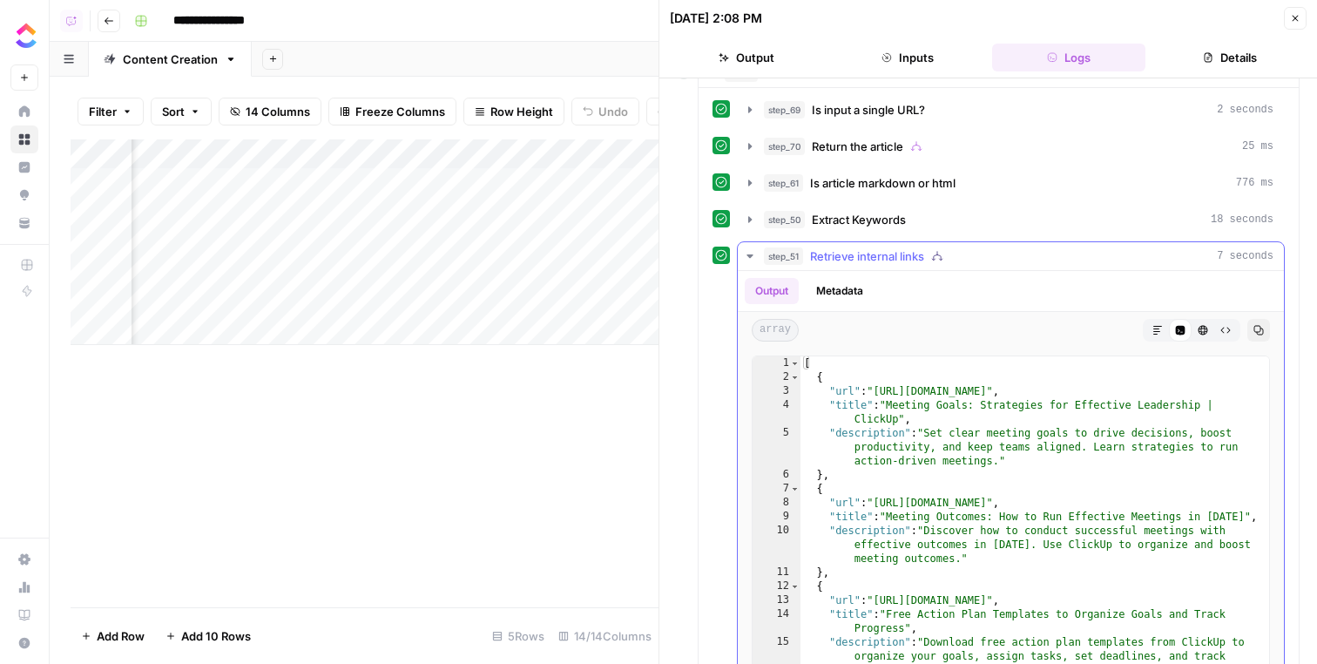
click at [978, 260] on div "step_51 Retrieve internal links 7 seconds" at bounding box center [1019, 255] width 510 height 17
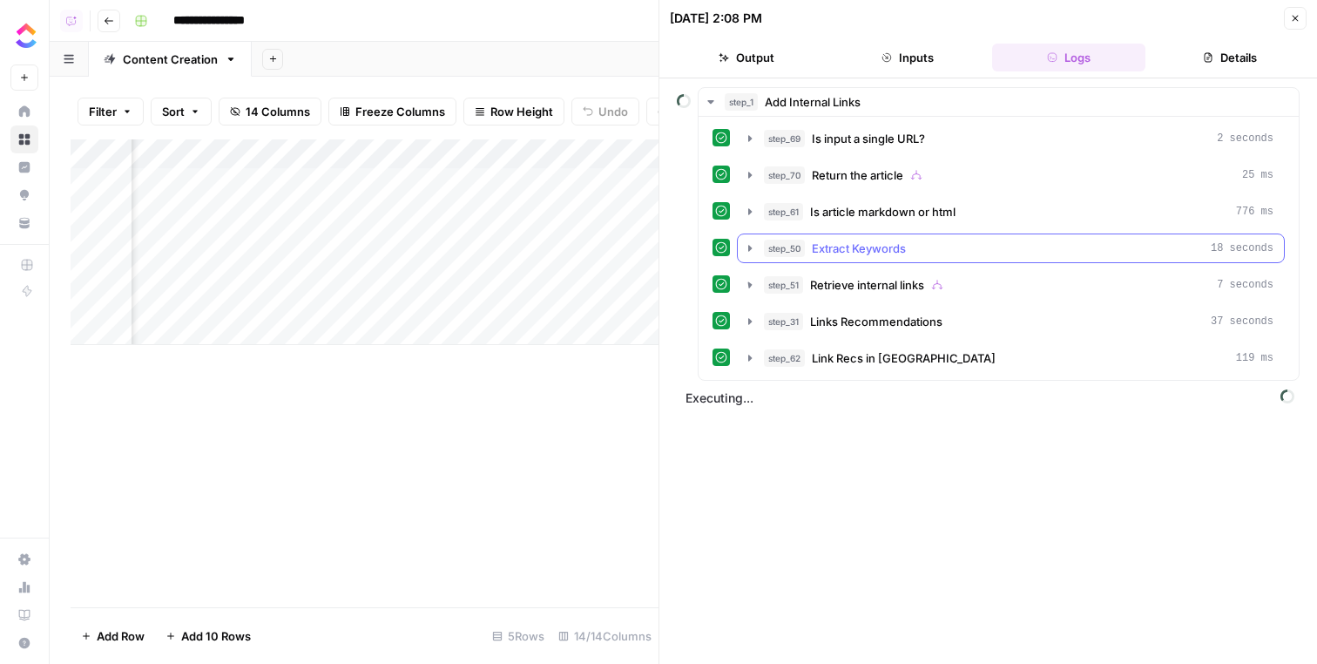
scroll to position [0, 0]
click at [966, 312] on button "step_31 Links Recommendations 37 seconds" at bounding box center [1011, 322] width 546 height 28
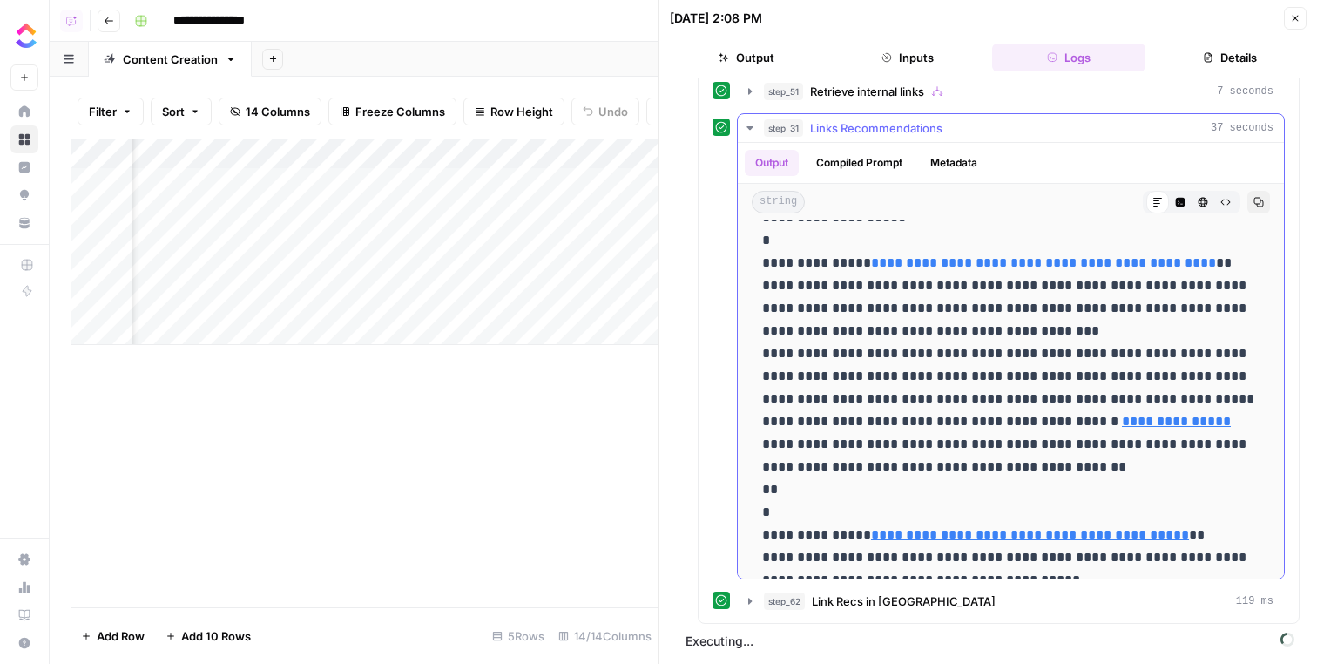
scroll to position [113, 0]
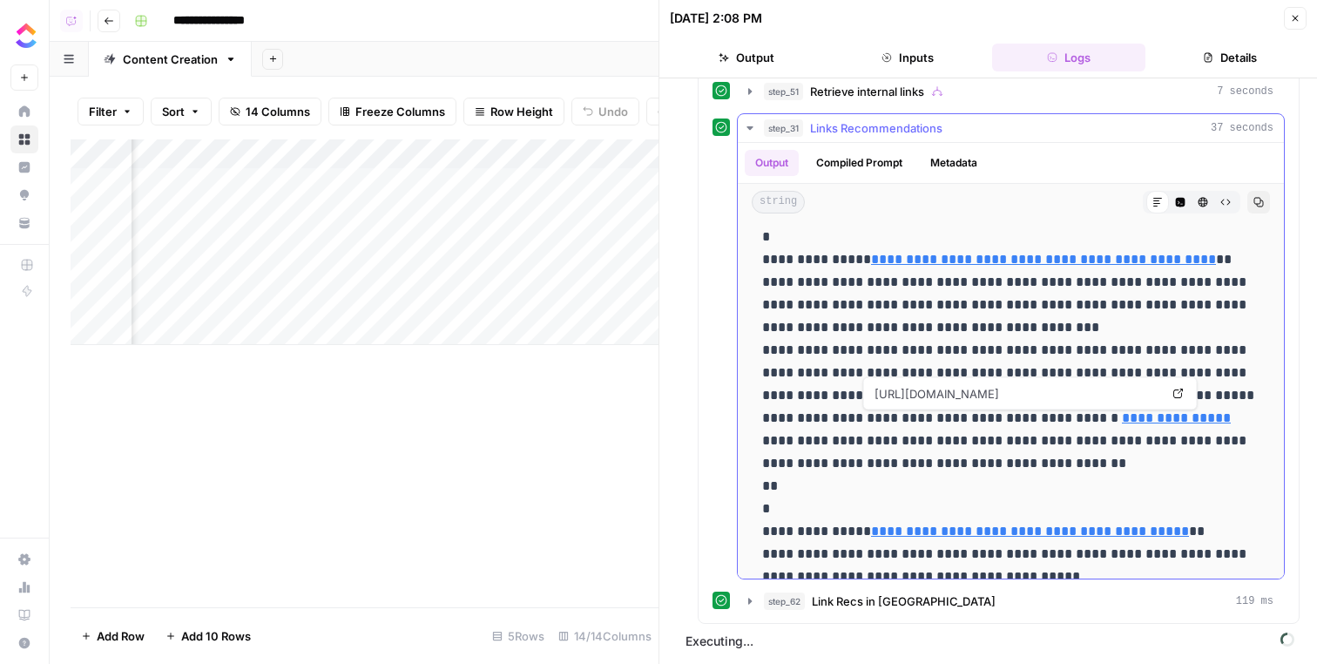
click at [1185, 423] on link "**********" at bounding box center [1176, 417] width 109 height 13
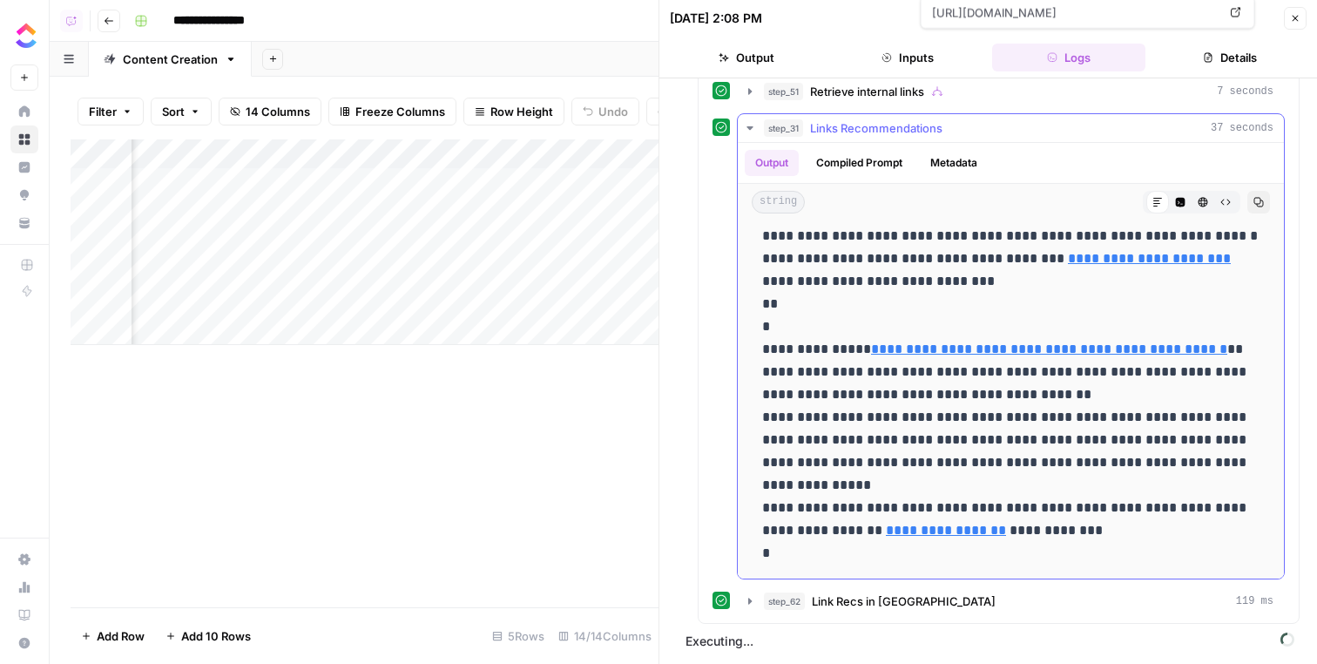
scroll to position [0, 0]
click at [1299, 17] on icon "button" at bounding box center [1295, 18] width 10 height 10
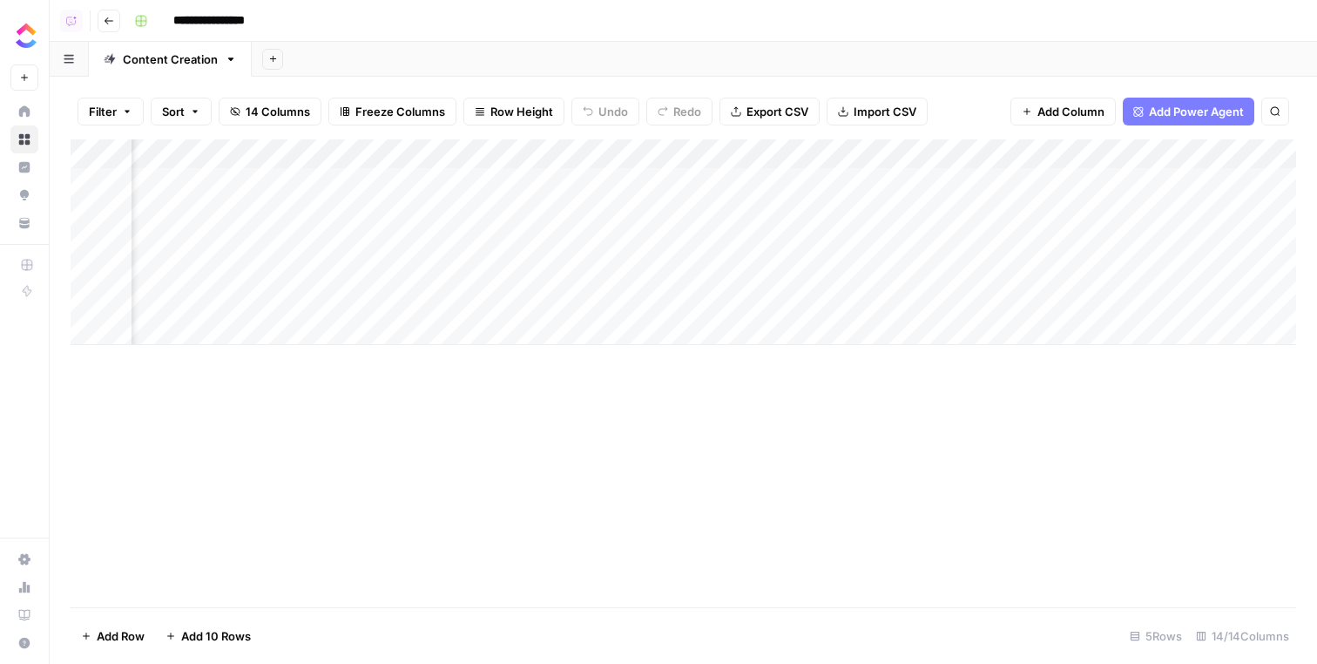
scroll to position [0, 621]
click at [762, 145] on div "Add Column" at bounding box center [684, 242] width 1226 height 206
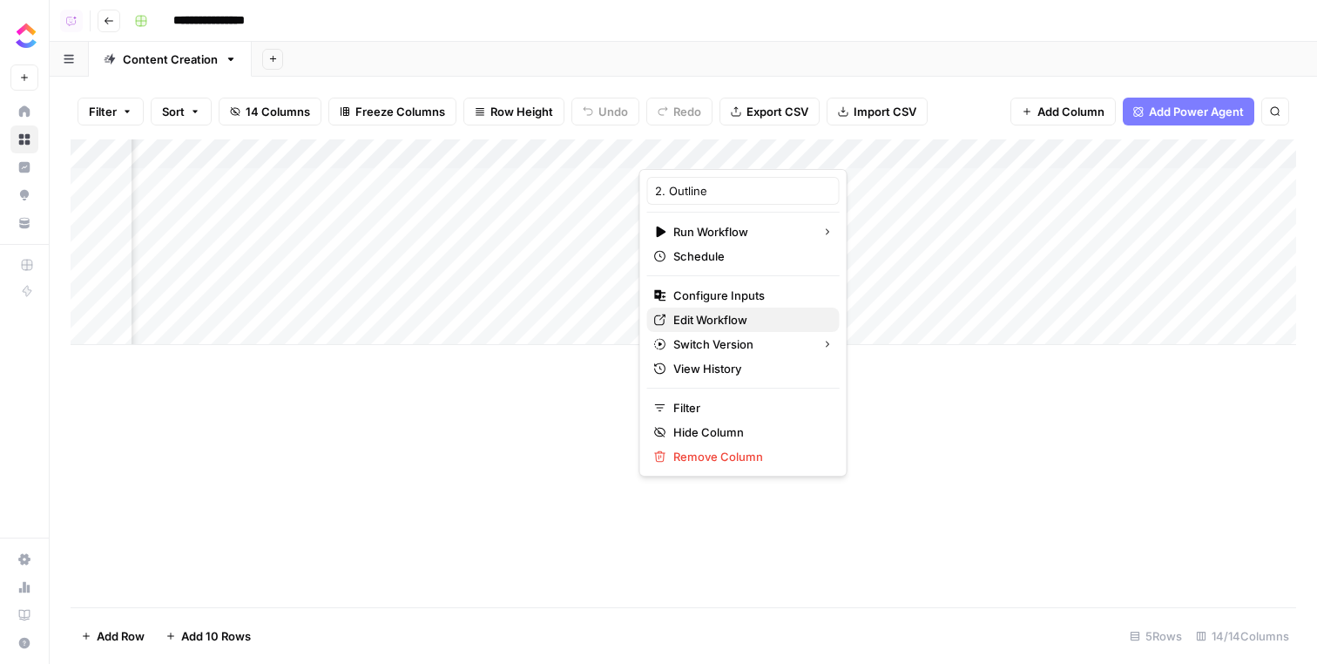
click at [714, 322] on span "Edit Workflow" at bounding box center [749, 319] width 152 height 17
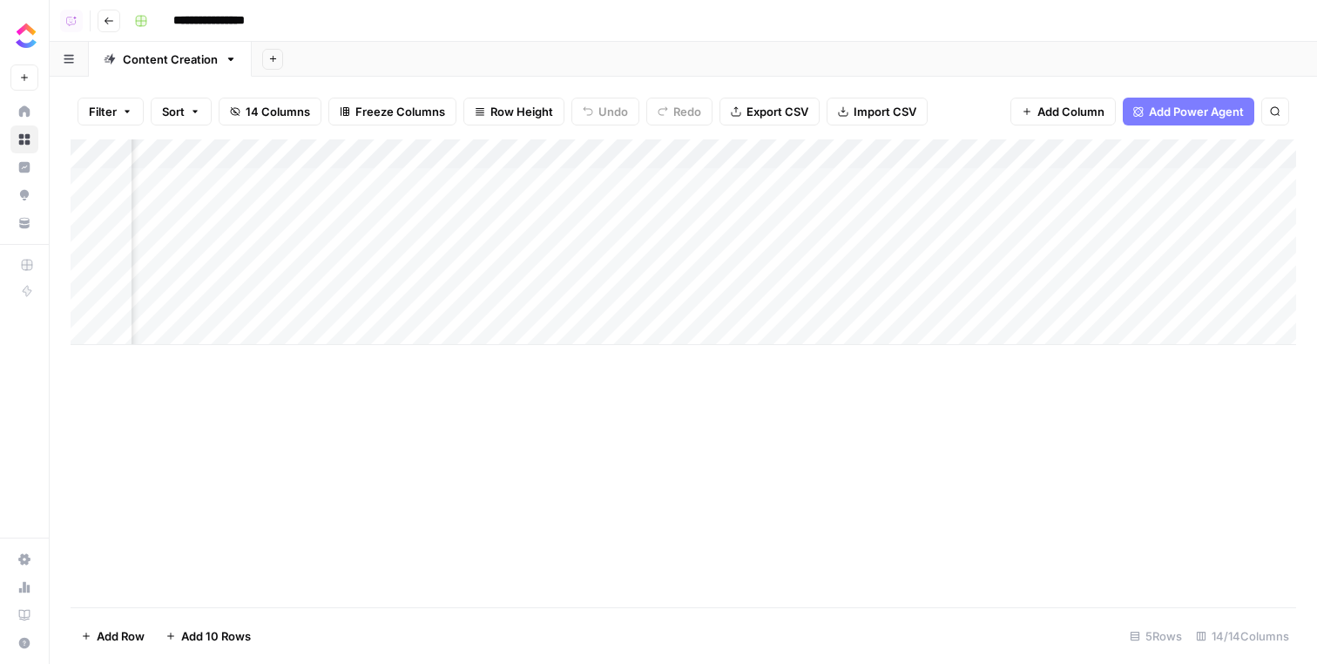
click at [459, 172] on div "Add Column" at bounding box center [684, 242] width 1226 height 206
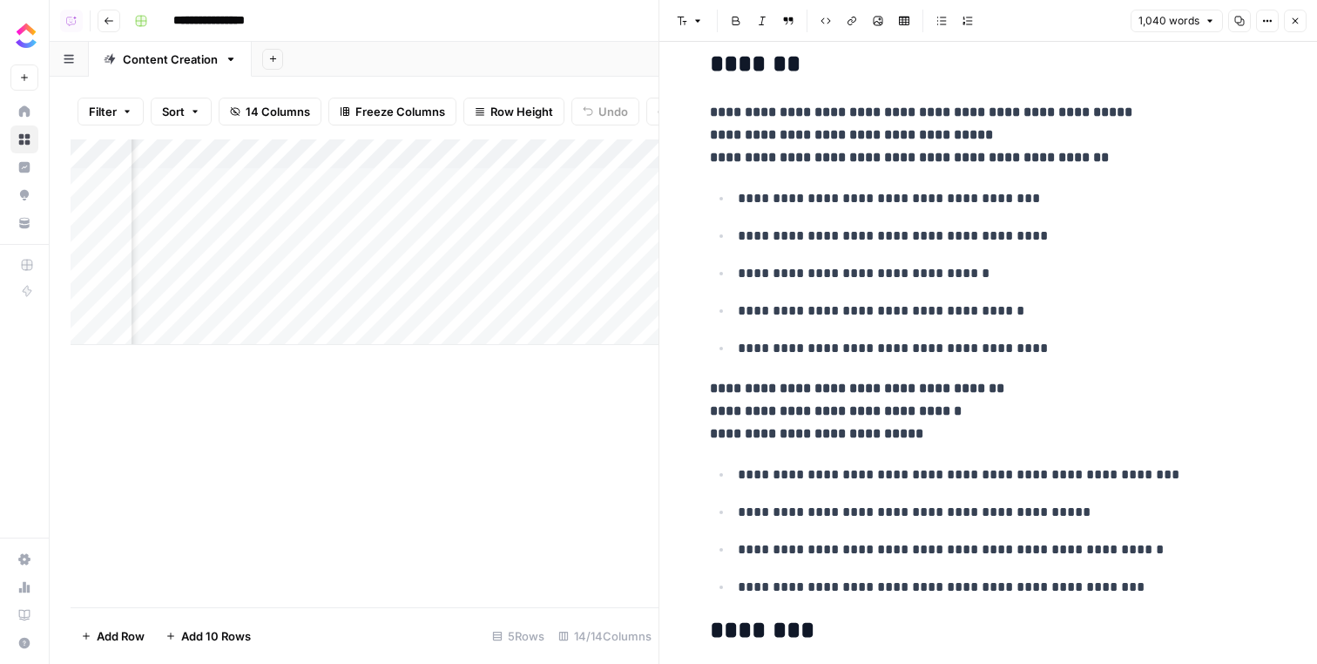
scroll to position [0, 1003]
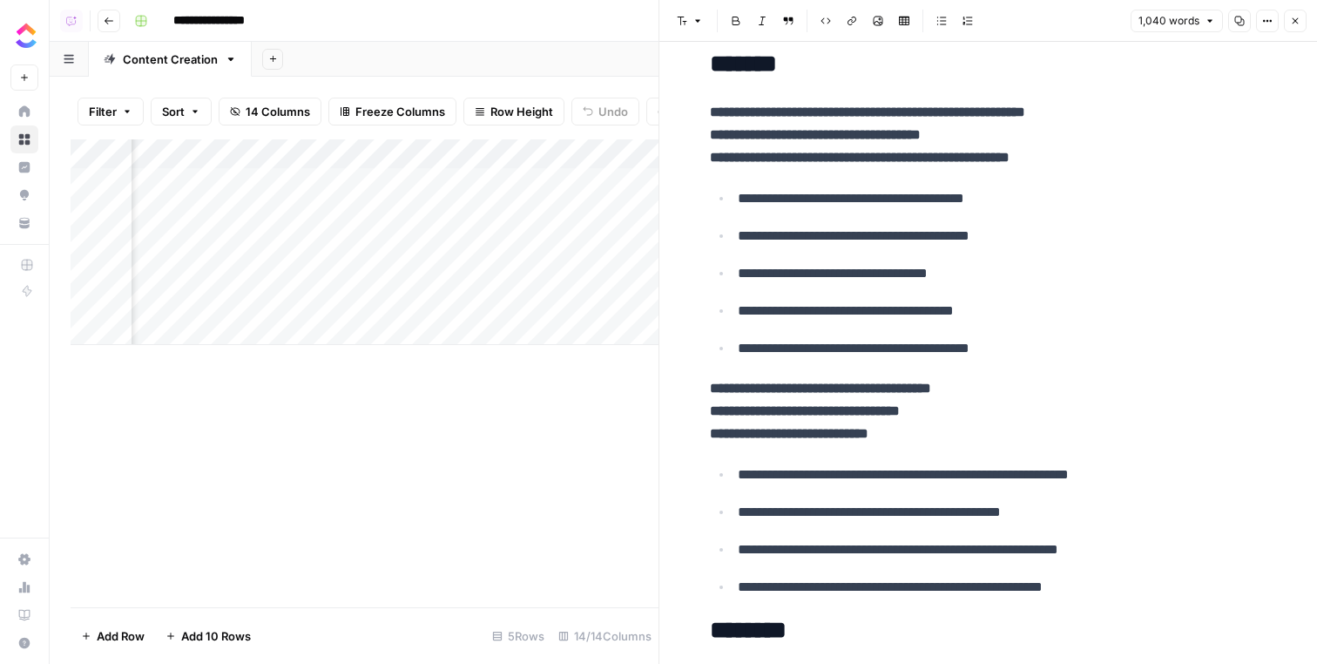
click at [555, 177] on div "Add Column" at bounding box center [365, 242] width 588 height 206
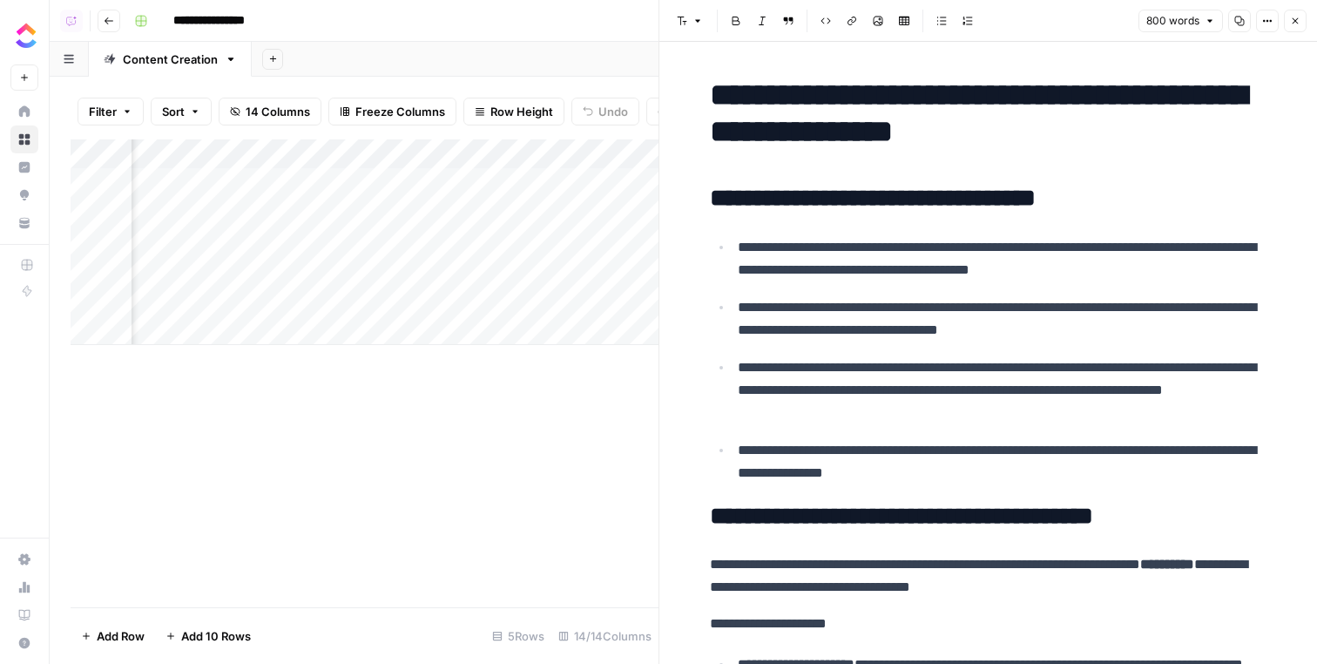
click at [565, 177] on div "Add Column" at bounding box center [365, 242] width 588 height 206
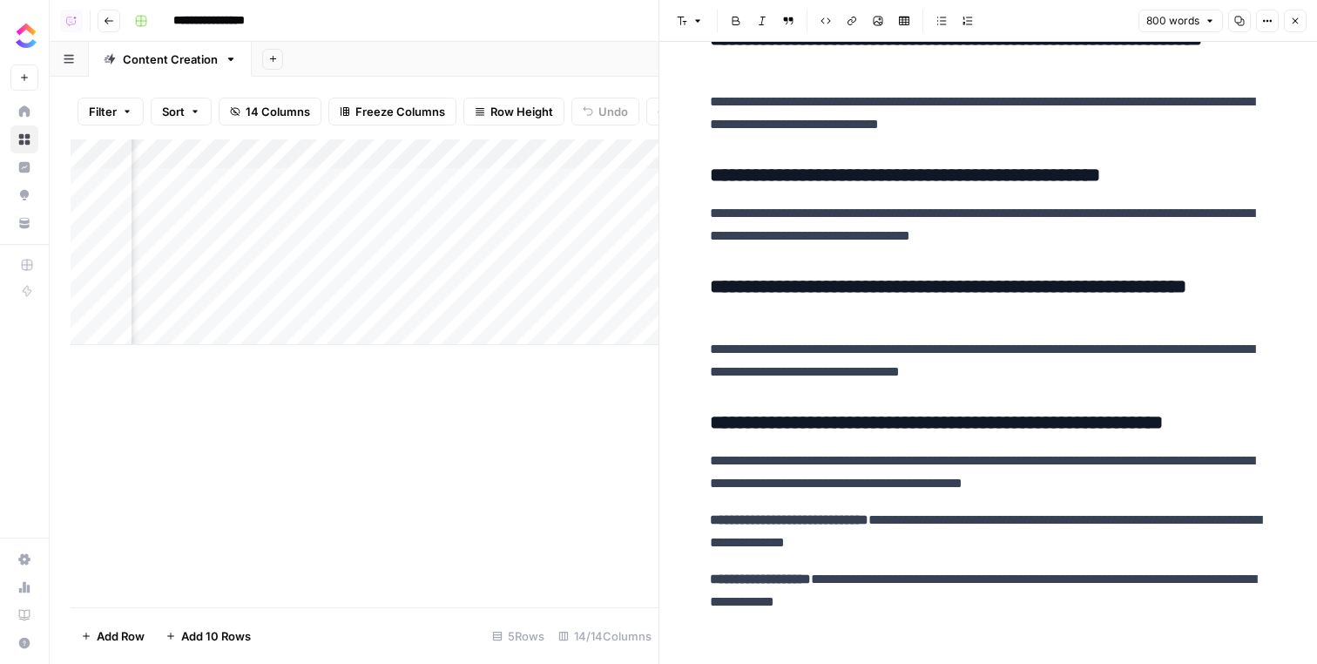
scroll to position [0, 1061]
click at [627, 185] on div "Add Column" at bounding box center [365, 242] width 588 height 206
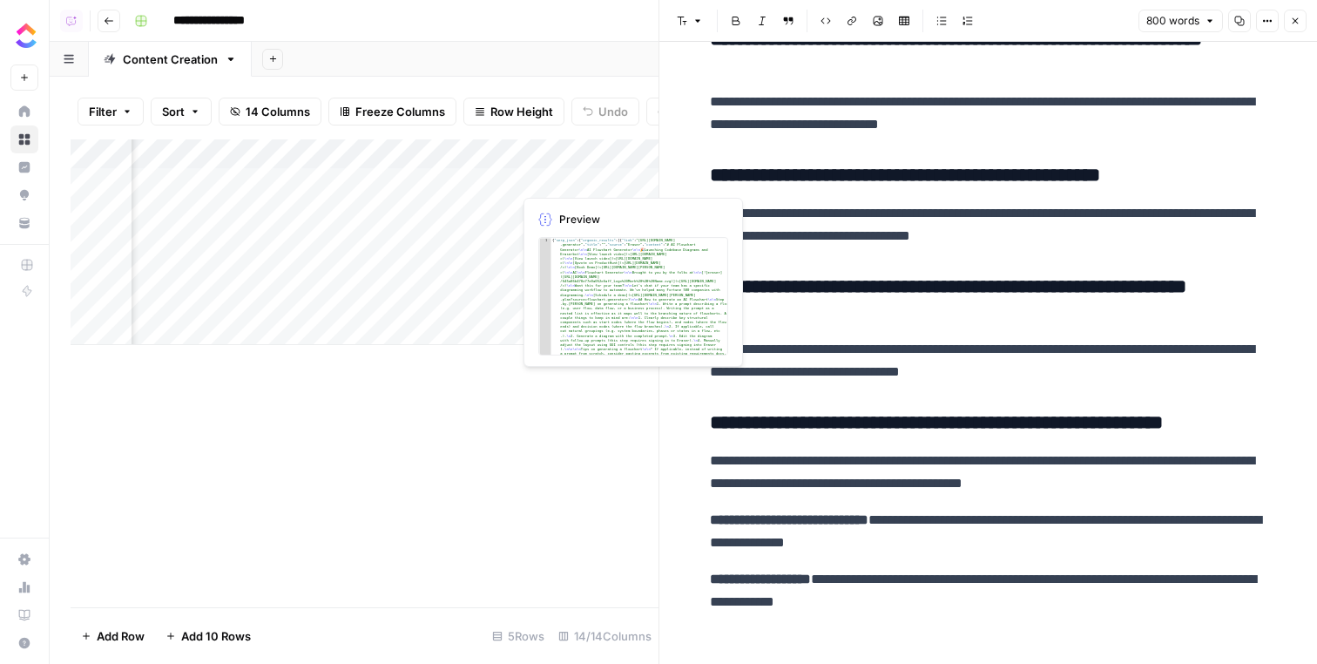
click at [623, 185] on div "Add Column" at bounding box center [365, 242] width 588 height 206
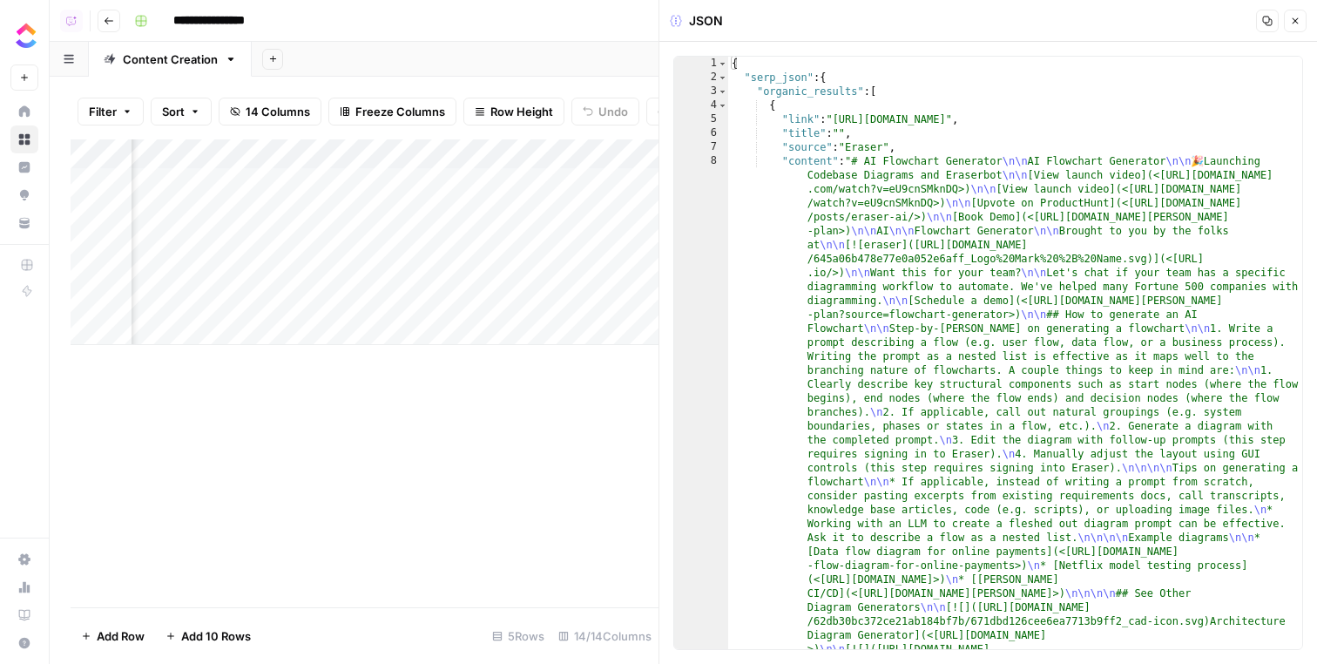
click at [1267, 21] on icon "button" at bounding box center [1267, 21] width 10 height 10
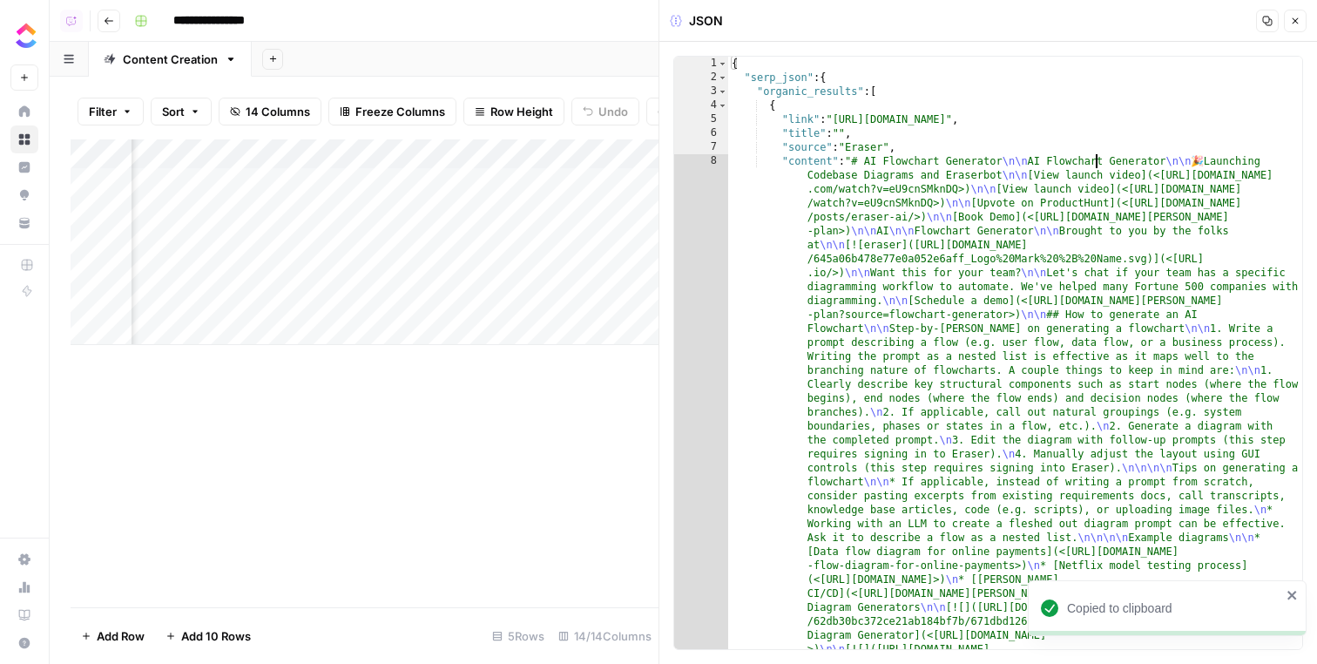
type textarea "* *"
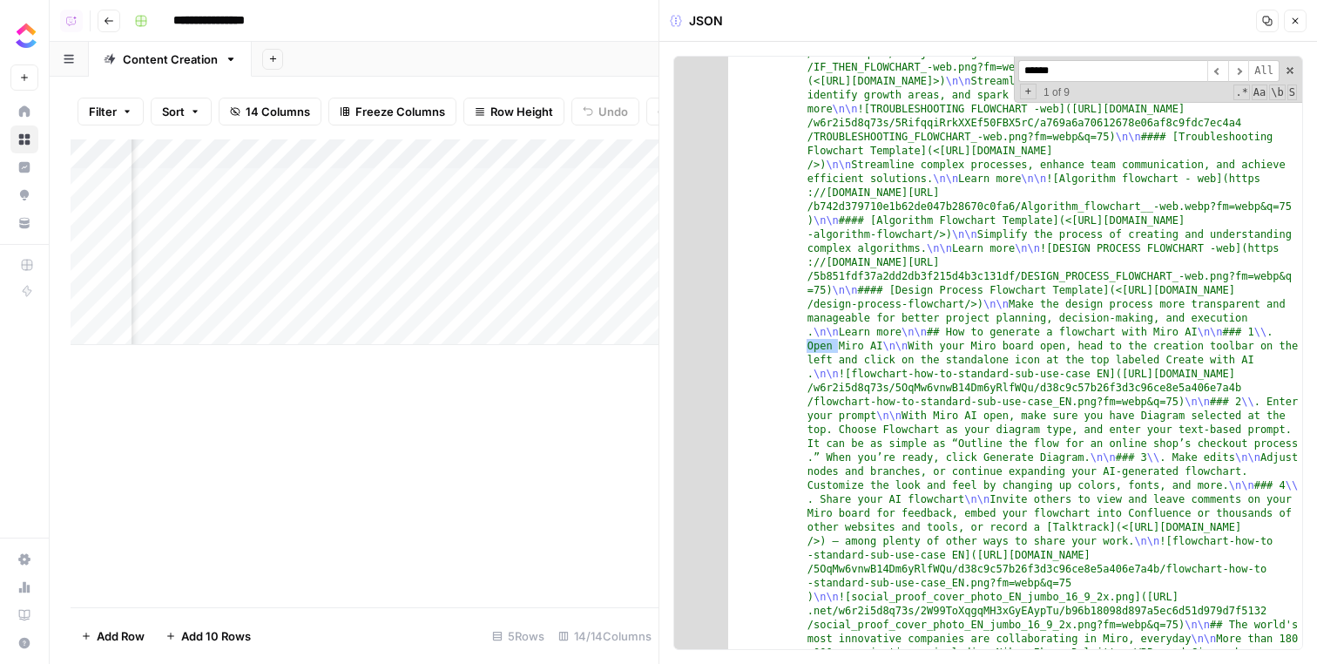
scroll to position [27813, 0]
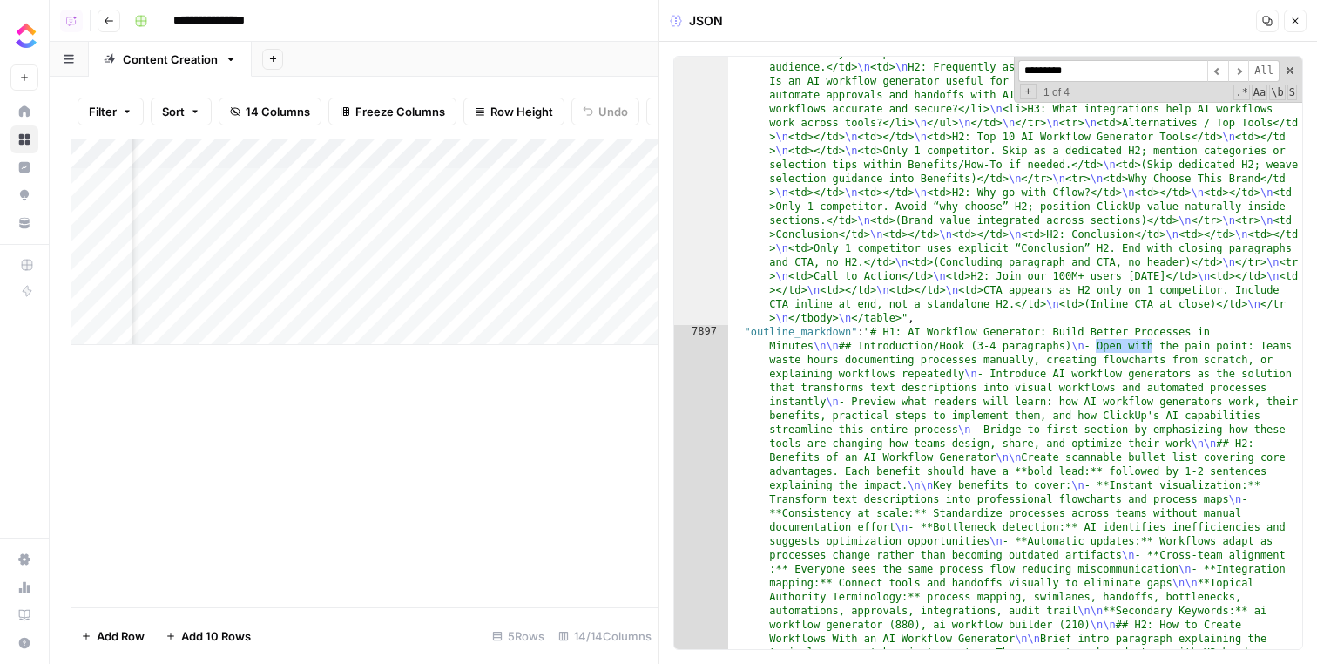
type input "*********"
click at [1282, 74] on div "********* ​ ​ All Replace All + 1 of 4 .* Aa \b S" at bounding box center [1158, 80] width 288 height 46
click at [960, 321] on div ""brief_content_markdown" : "# SEO Brief \n\n | SEO Details | | \n |------|-----…" at bounding box center [1015, 412] width 574 height 3241
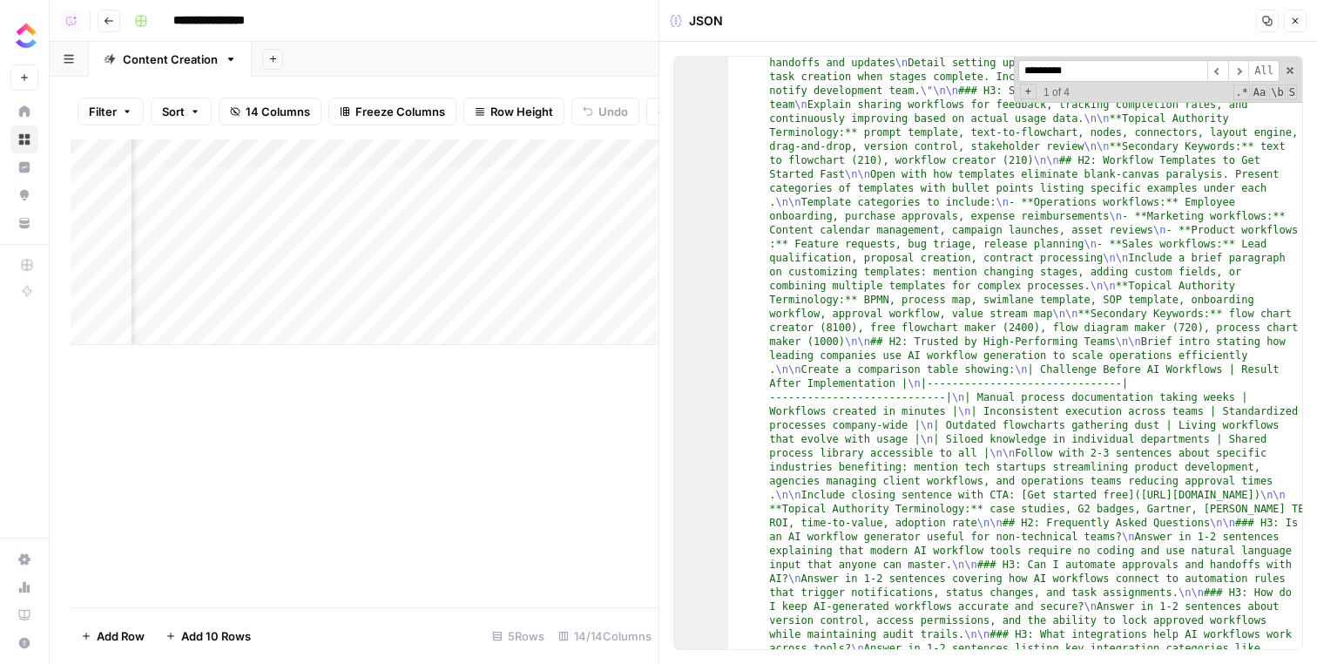
scroll to position [27953, 0]
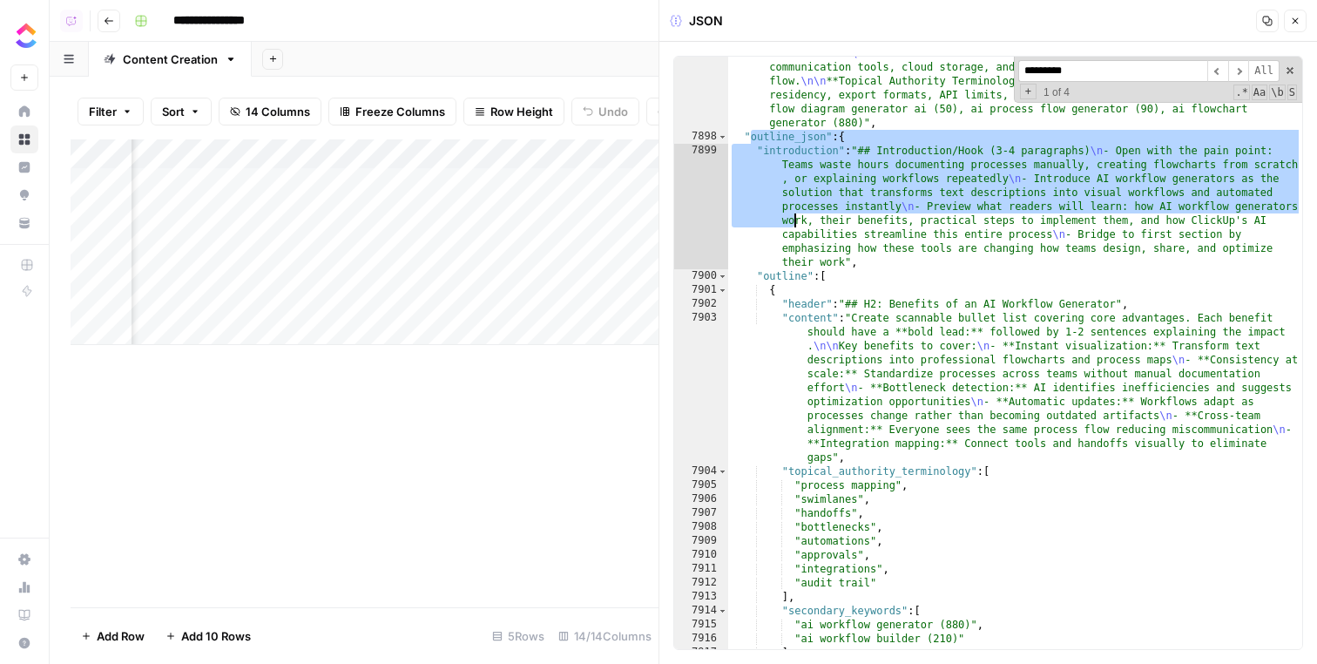
drag, startPoint x: 747, startPoint y: 137, endPoint x: 765, endPoint y: 182, distance: 48.5
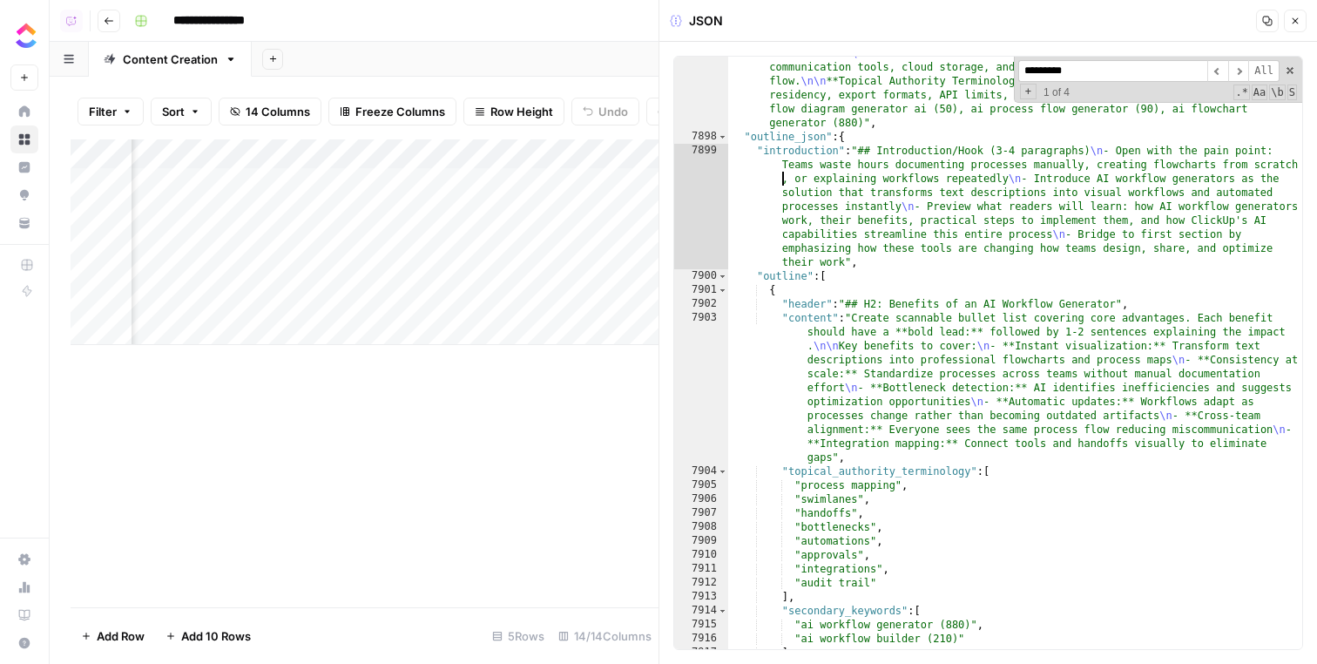
type textarea "* *"
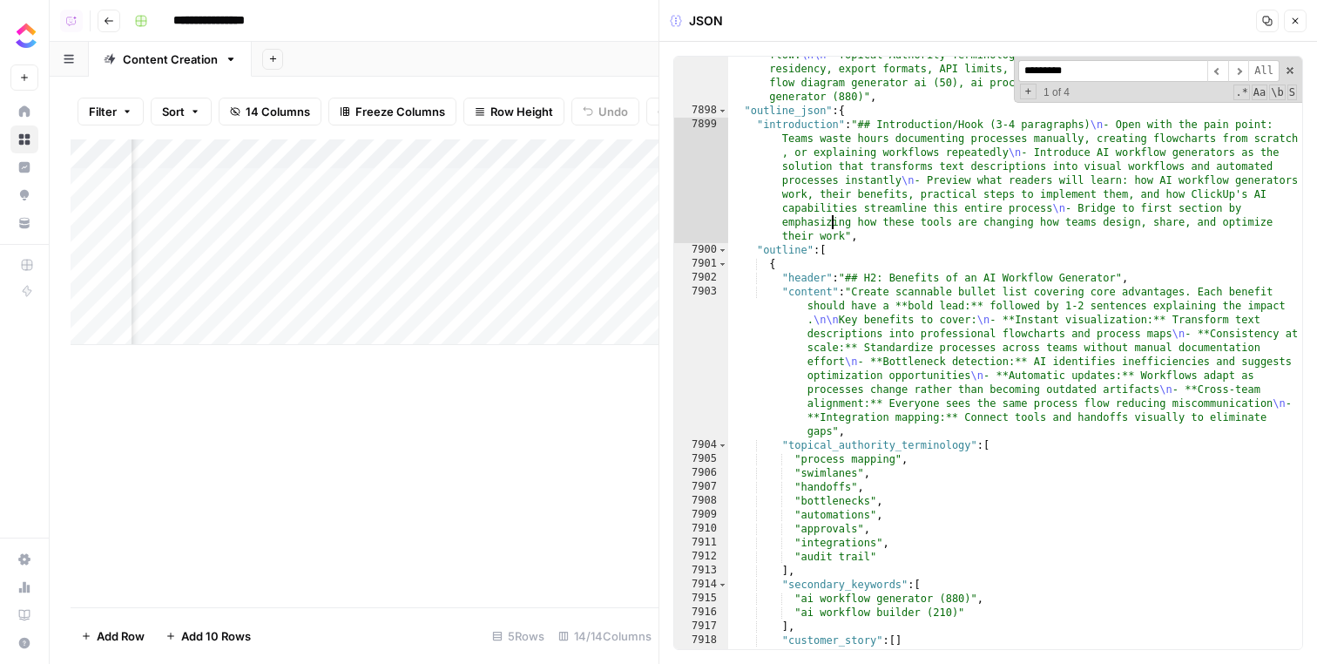
scroll to position [0, 0]
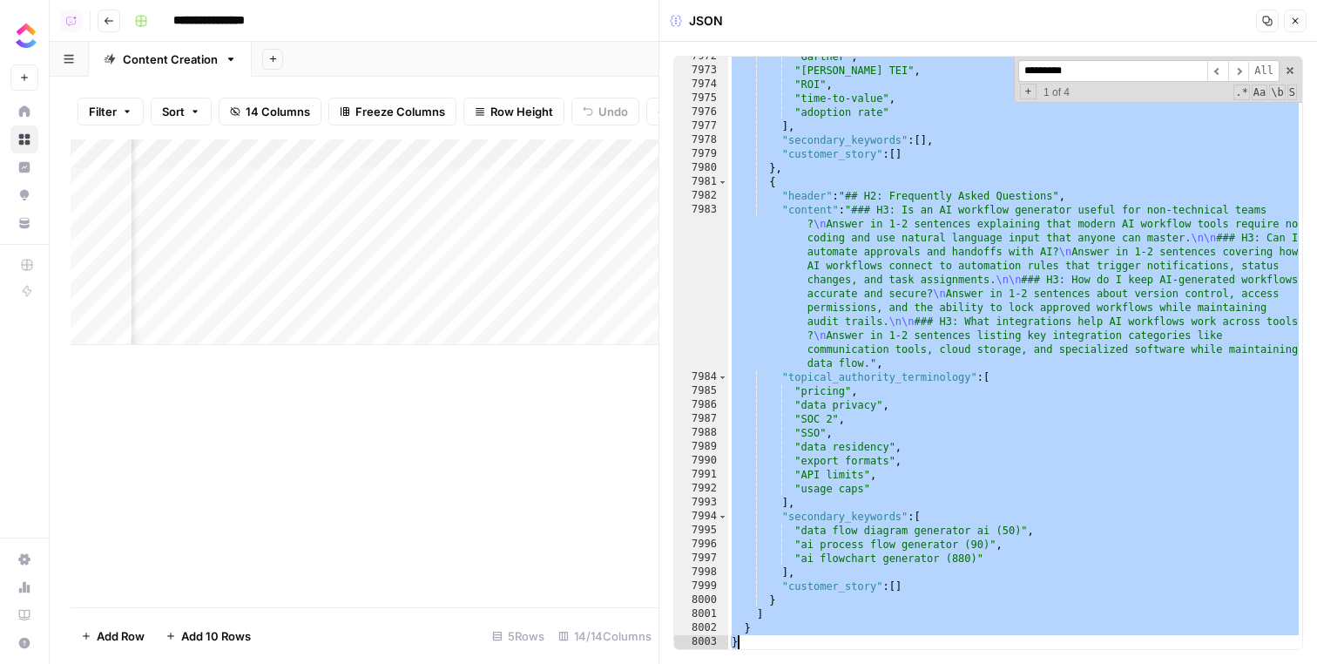
drag, startPoint x: 744, startPoint y: 117, endPoint x: 1125, endPoint y: 683, distance: 682.3
click at [924, 250] on div ""Gartner" , "Forrester TEI" , "ROI" , "time-to-value" , "adoption rate" ] , "se…" at bounding box center [1015, 360] width 574 height 620
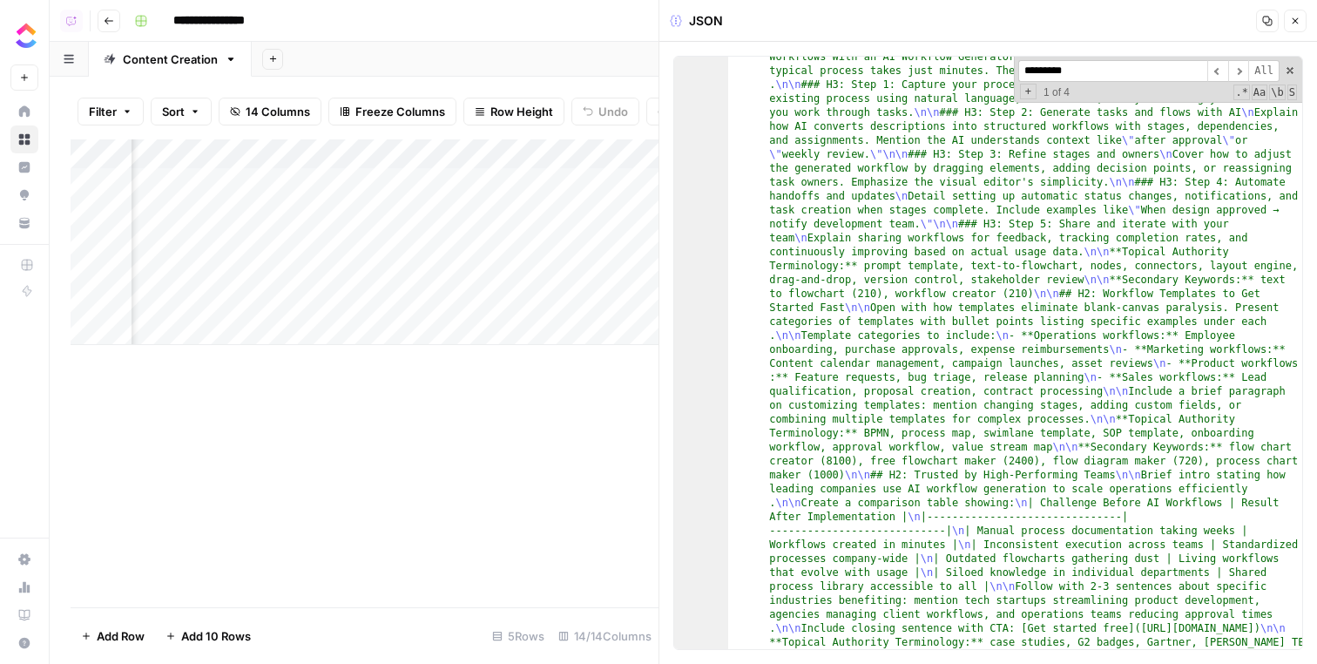
scroll to position [27953, 0]
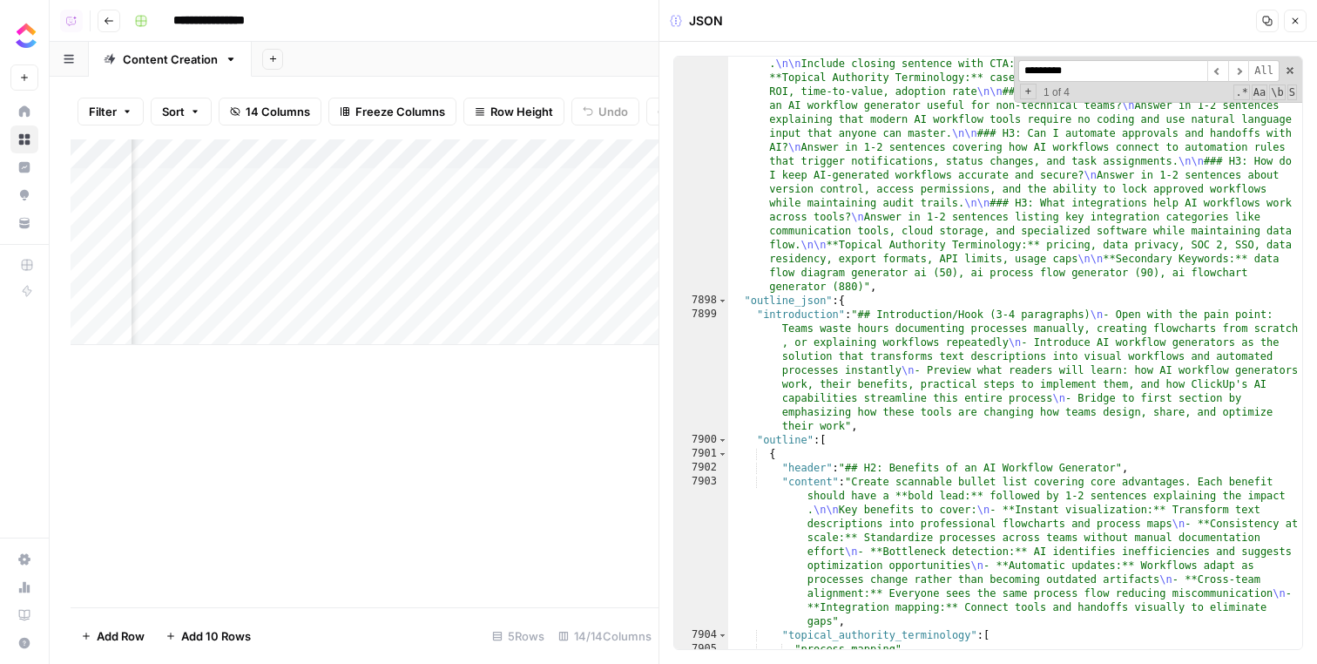
click at [870, 310] on div ""outline_markdown" : "# H1: AI Workflow Generator: Build Better Processes in Mi…" at bounding box center [1015, 39] width 574 height 1721
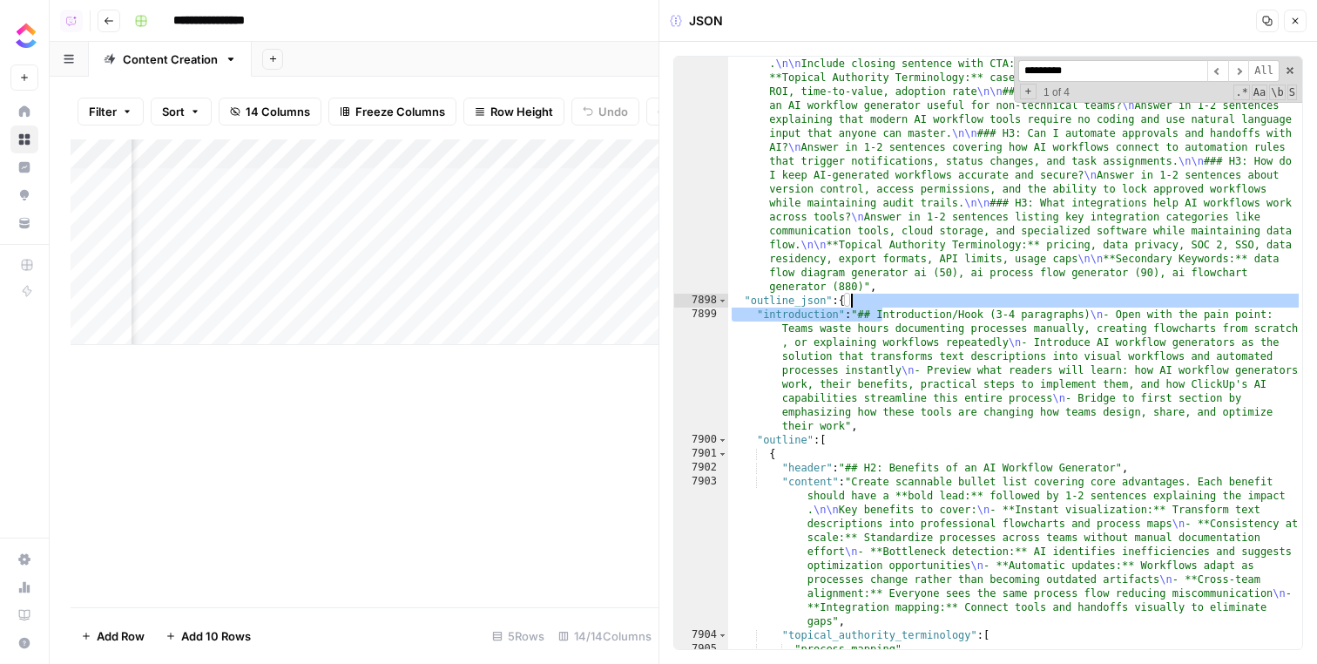
drag, startPoint x: 870, startPoint y: 310, endPoint x: 1067, endPoint y: 305, distance: 196.9
click at [1068, 305] on div ""outline_markdown" : "# H1: AI Workflow Generator: Build Better Processes in Mi…" at bounding box center [1015, 39] width 574 height 1721
click at [1067, 305] on div ""outline_markdown" : "# H1: AI Workflow Generator: Build Better Processes in Mi…" at bounding box center [1015, 39] width 574 height 1721
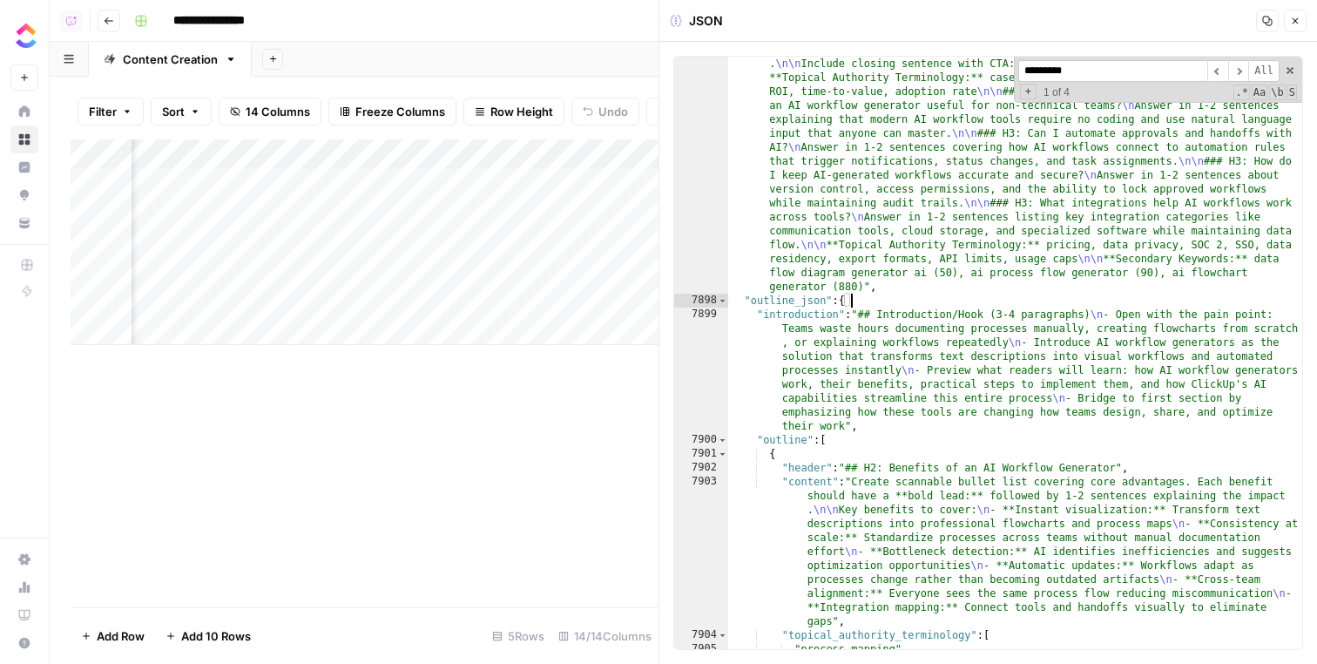
click at [802, 348] on div ""outline_markdown" : "# H1: AI Workflow Generator: Build Better Processes in Mi…" at bounding box center [1015, 39] width 574 height 1721
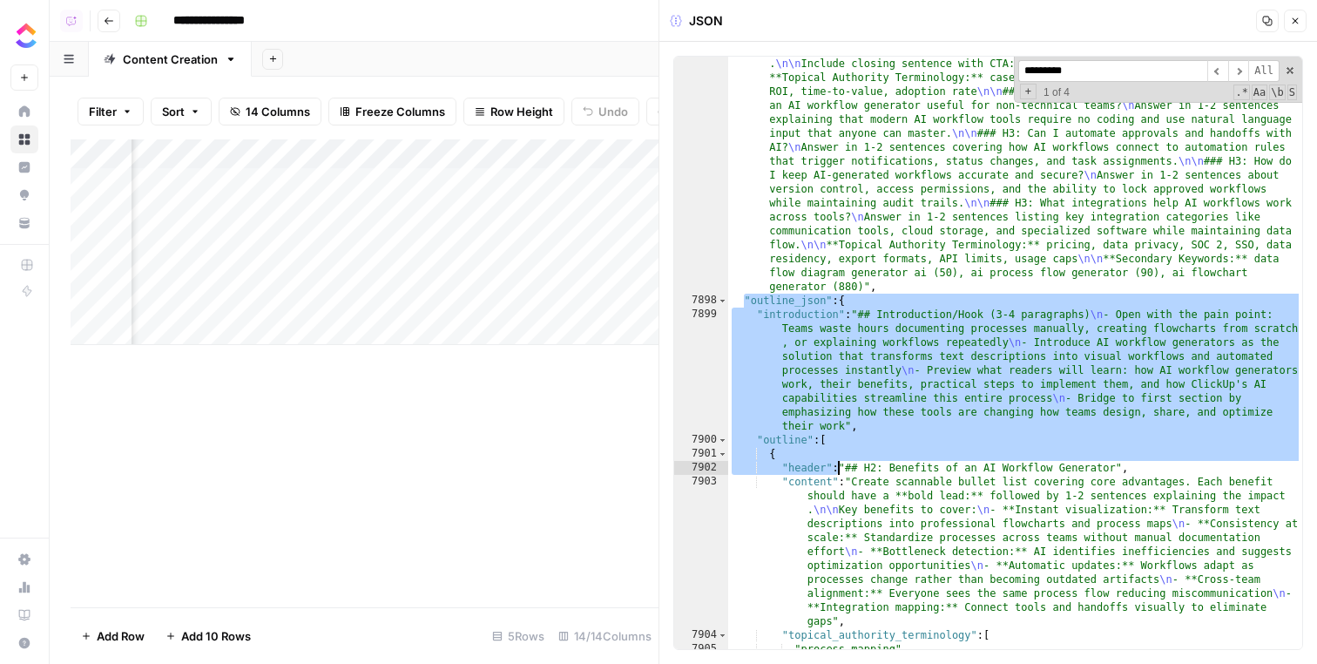
drag, startPoint x: 744, startPoint y: 298, endPoint x: 836, endPoint y: 462, distance: 188.0
click at [836, 462] on div ""outline_markdown" : "# H1: AI Workflow Generator: Build Better Processes in Mi…" at bounding box center [1015, 39] width 574 height 1721
type textarea "**********"
click at [390, 176] on div "Add Column" at bounding box center [365, 242] width 588 height 206
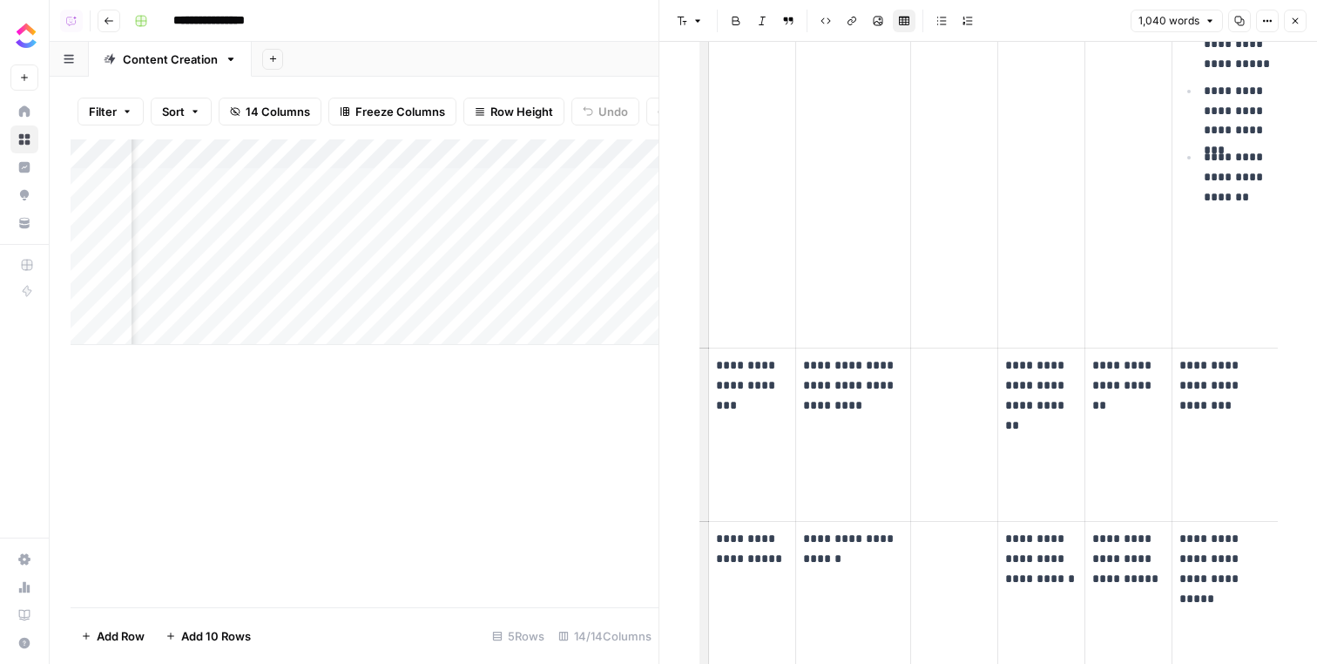
scroll to position [0, 1125]
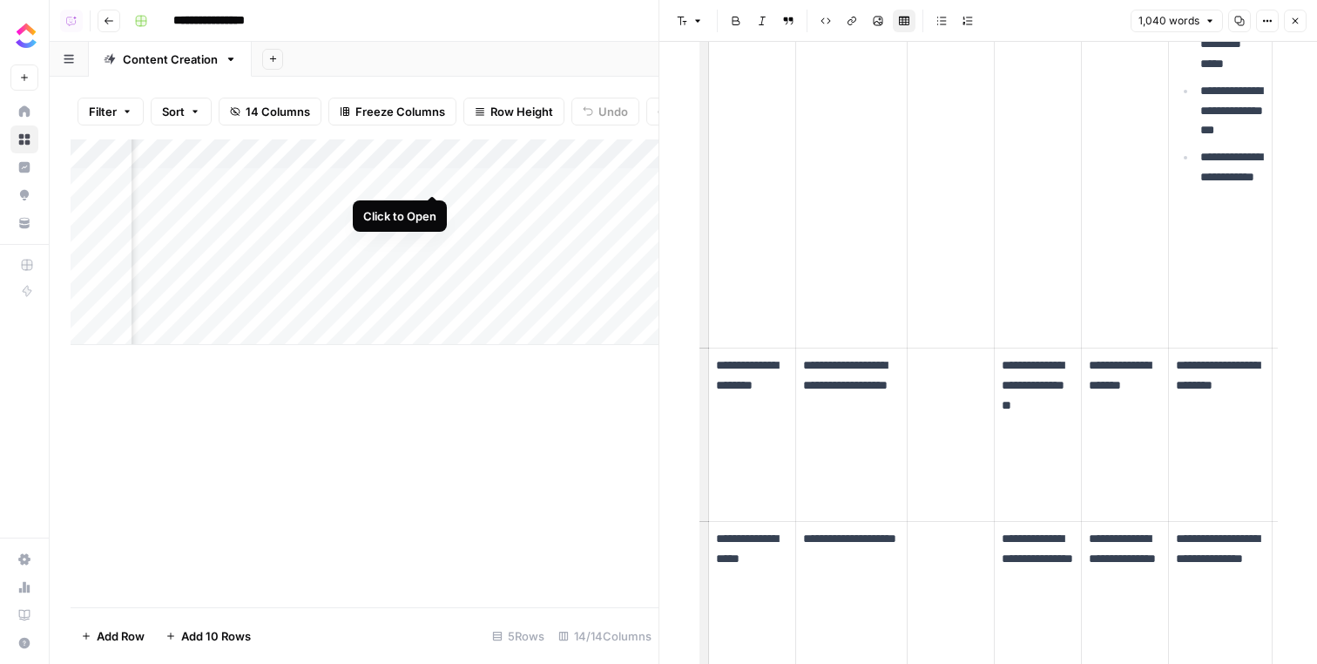
click at [435, 176] on div "Add Column" at bounding box center [365, 242] width 588 height 206
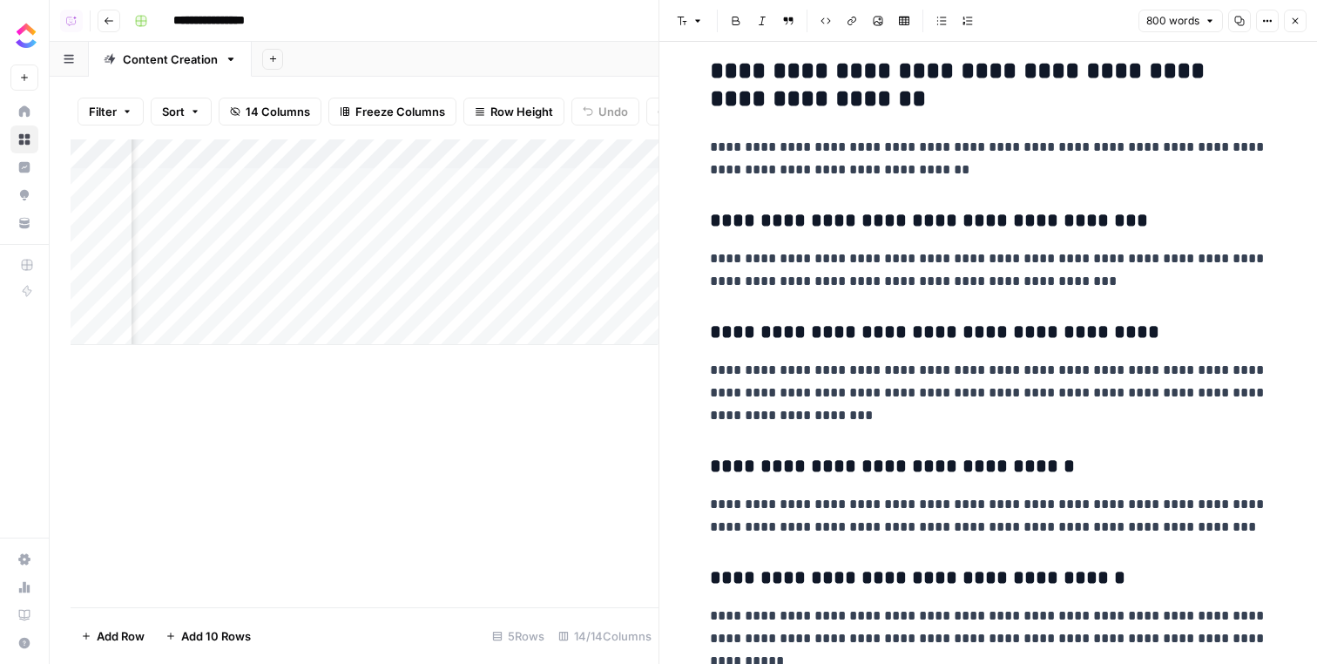
scroll to position [0, 1954]
click at [527, 179] on div "Add Column" at bounding box center [365, 242] width 588 height 206
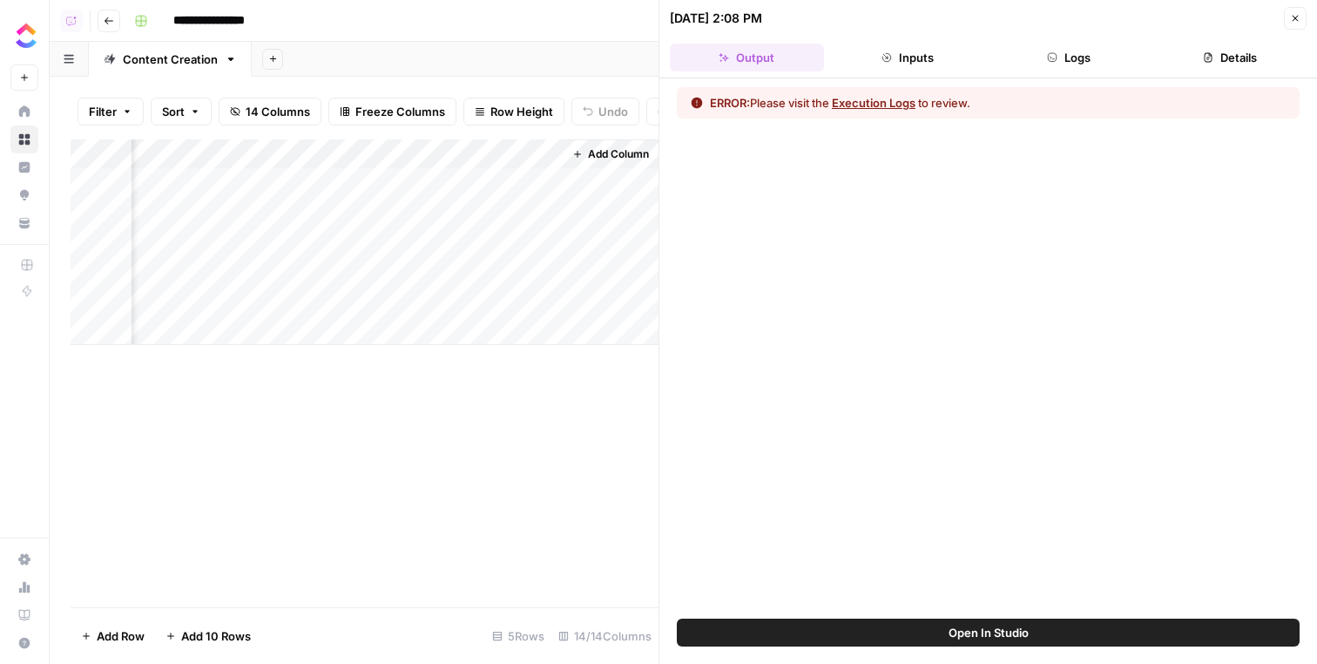
click at [1005, 632] on span "Open In Studio" at bounding box center [989, 632] width 80 height 17
click at [547, 494] on div "Add Column" at bounding box center [365, 373] width 588 height 468
click at [404, 179] on div "Add Column" at bounding box center [365, 242] width 588 height 206
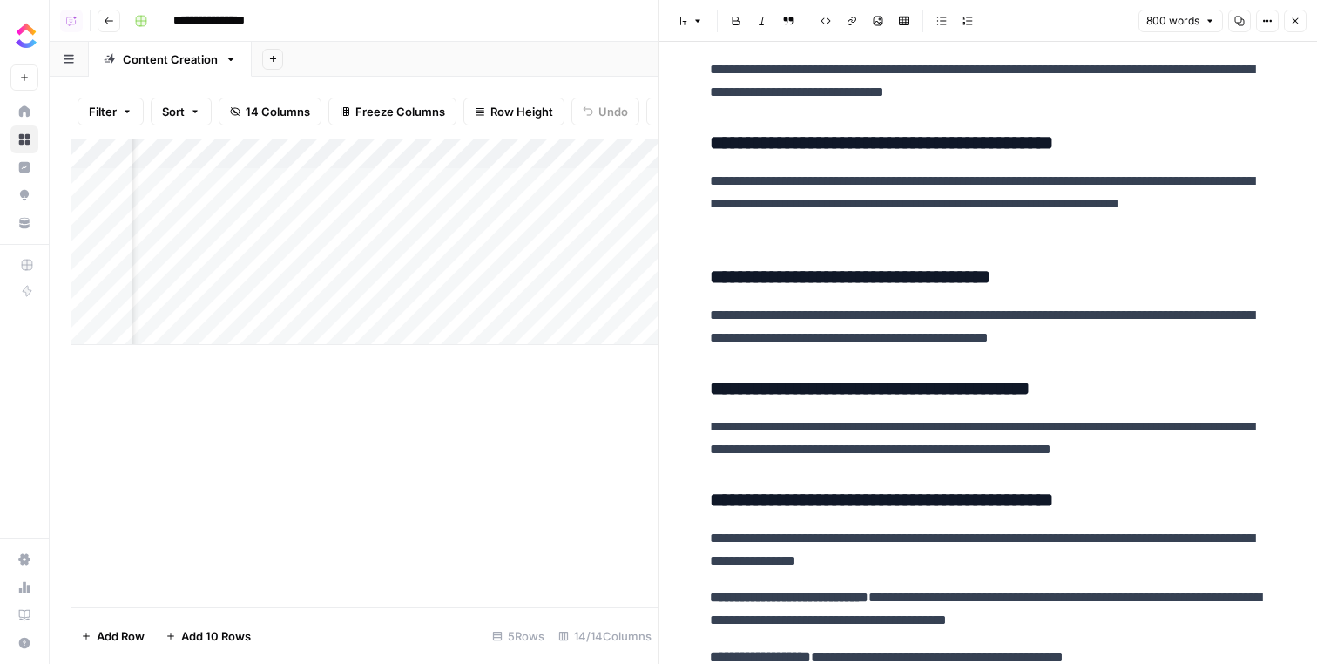
scroll to position [1226, 0]
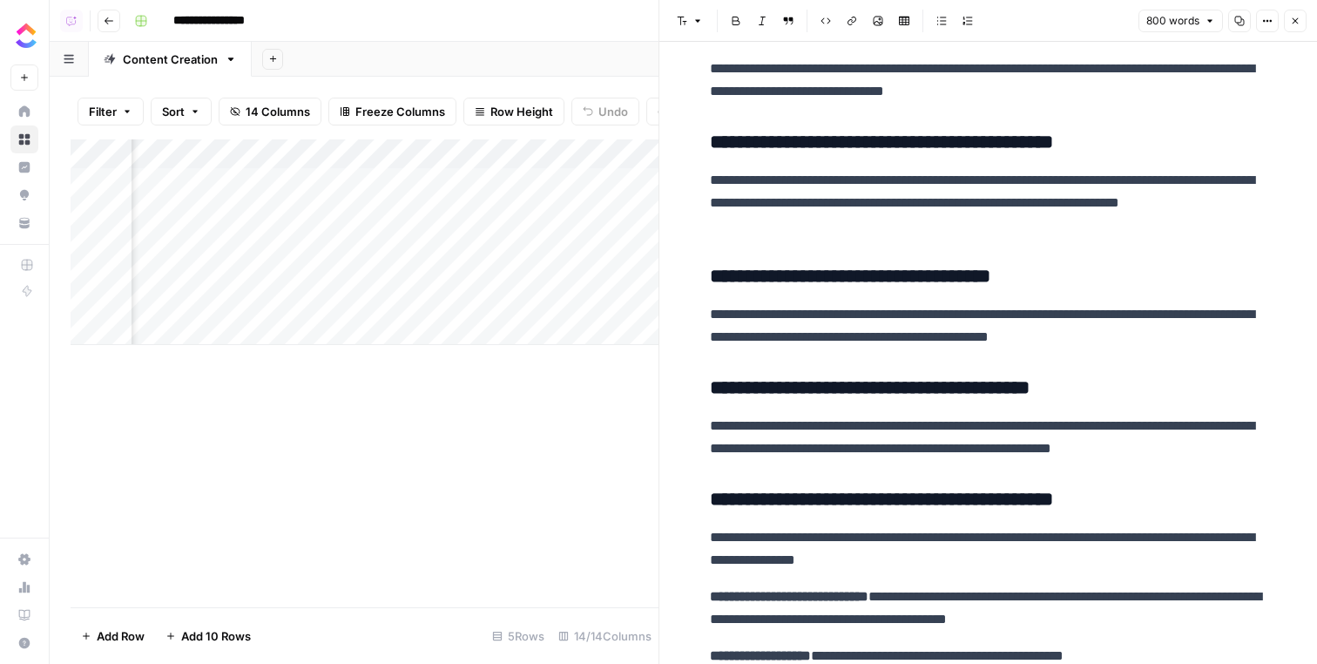
click at [819, 310] on p "**********" at bounding box center [989, 325] width 558 height 45
click at [859, 310] on p "**********" at bounding box center [989, 325] width 558 height 45
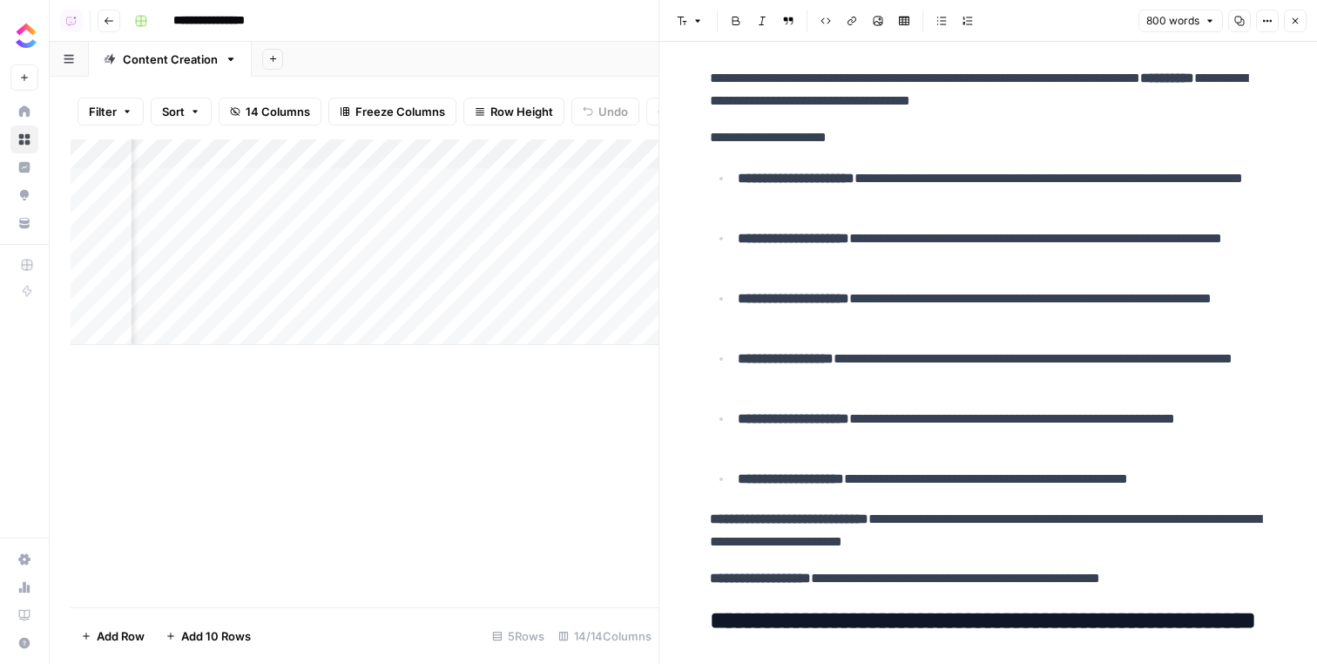
scroll to position [0, 1349]
click at [517, 177] on div "Add Column" at bounding box center [365, 242] width 588 height 206
click at [500, 179] on div "Add Column" at bounding box center [365, 242] width 588 height 206
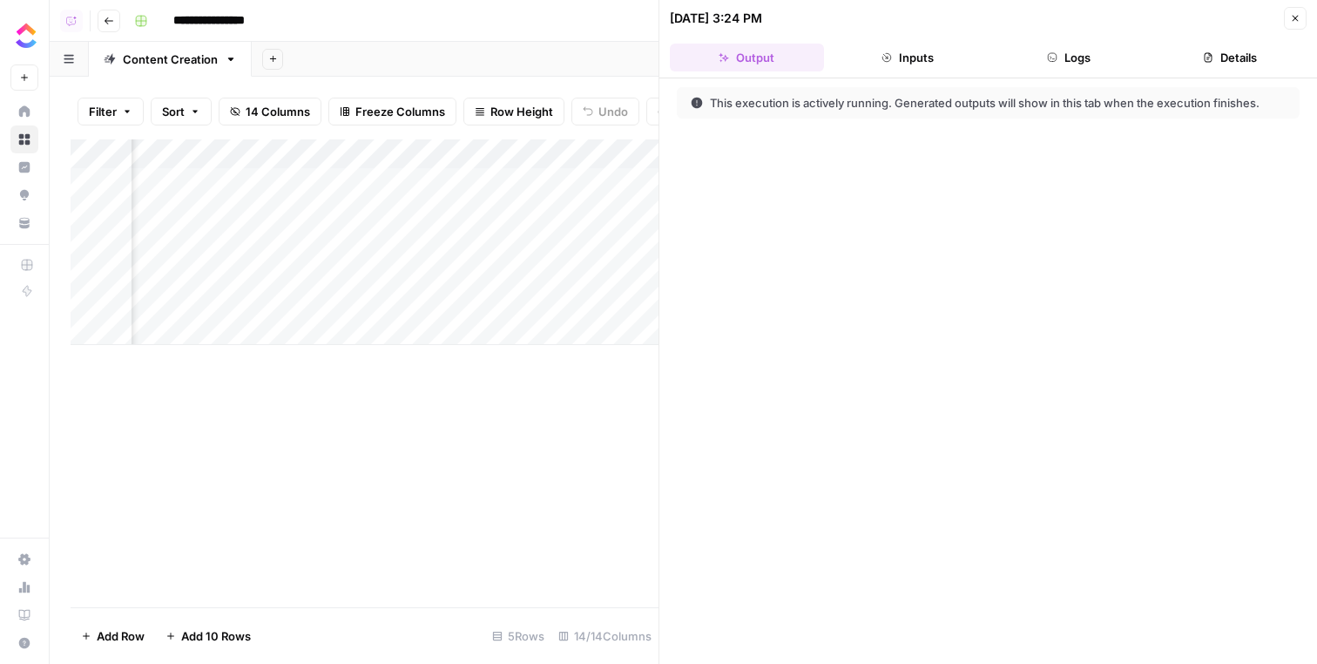
click at [1035, 47] on button "Logs" at bounding box center [1069, 58] width 154 height 28
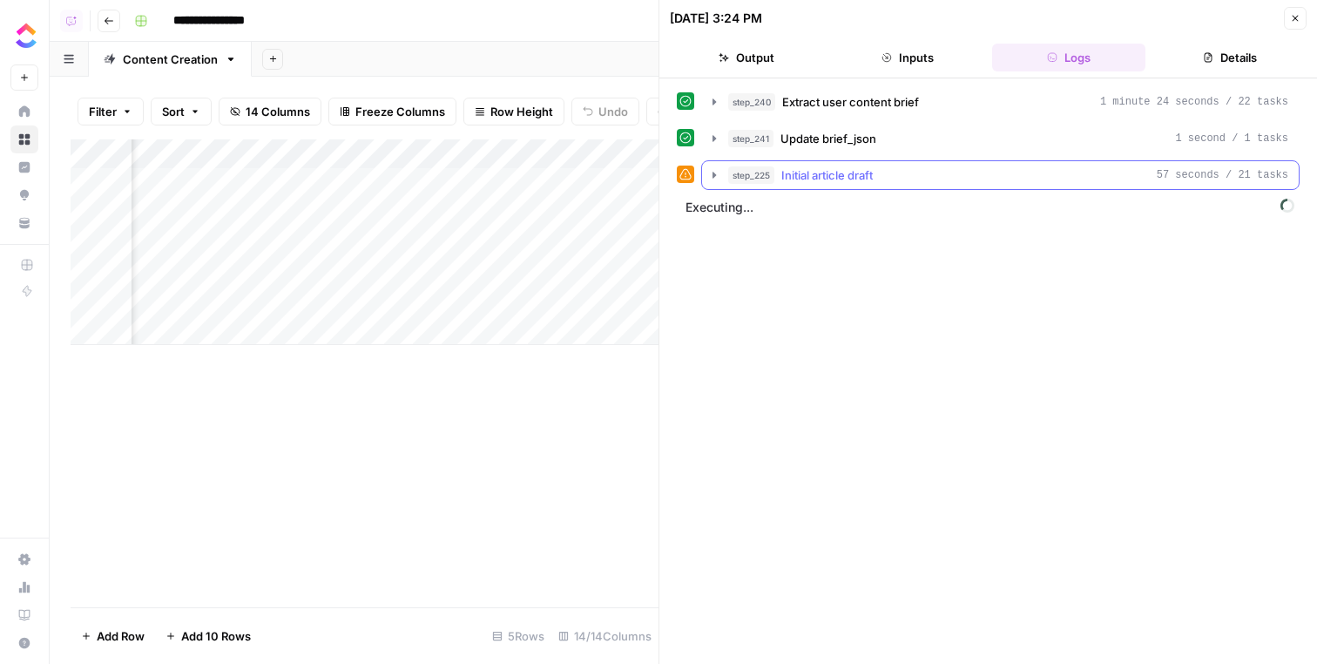
click at [932, 162] on button "step_225 Initial article draft 57 seconds / 21 tasks" at bounding box center [1000, 175] width 597 height 28
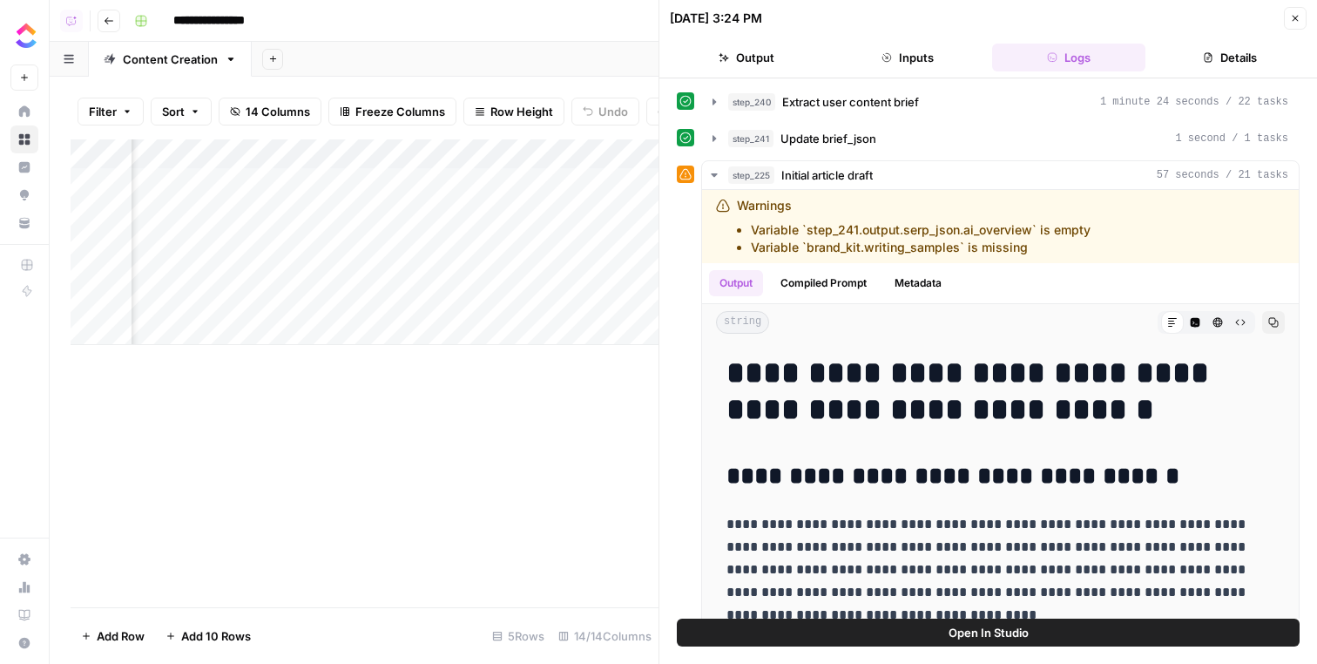
scroll to position [0, 1456]
click at [578, 175] on div "Add Column" at bounding box center [365, 242] width 588 height 206
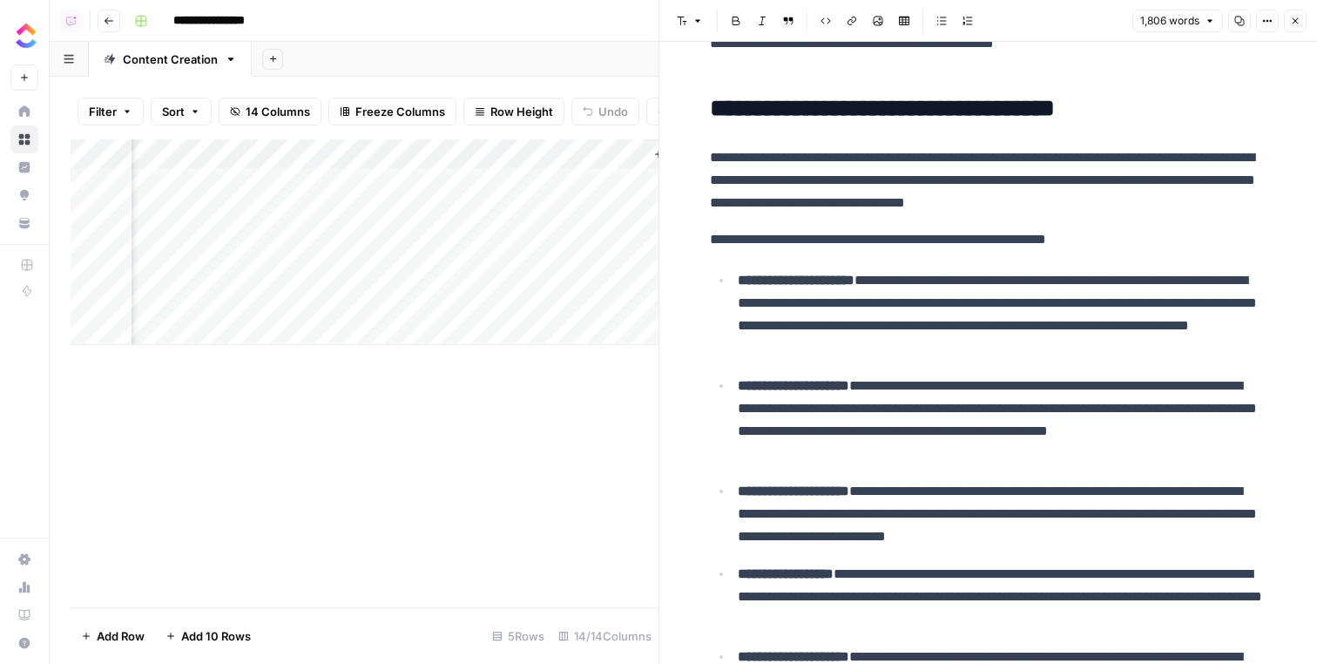
scroll to position [0, 1932]
click at [568, 181] on div "Add Column" at bounding box center [365, 242] width 588 height 206
click at [559, 180] on div "Add Column" at bounding box center [365, 242] width 588 height 206
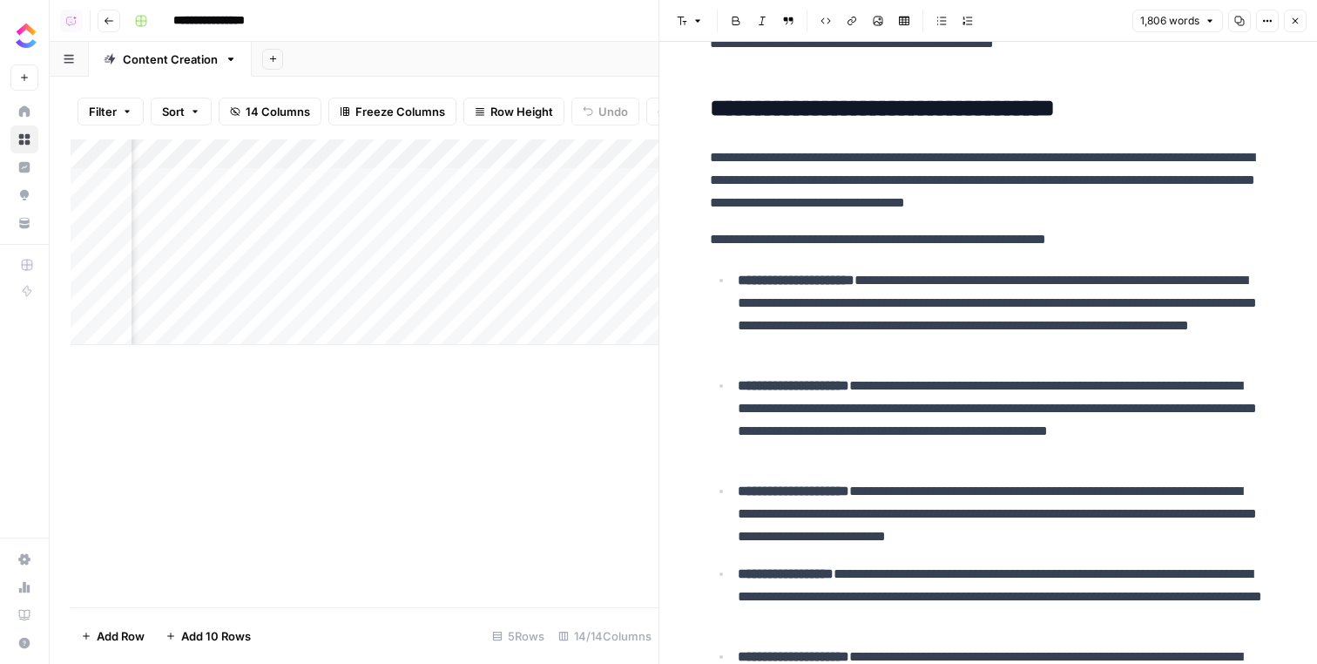
click at [452, 574] on div "Add Column" at bounding box center [365, 373] width 588 height 468
click at [470, 179] on div "Add Column" at bounding box center [365, 242] width 588 height 206
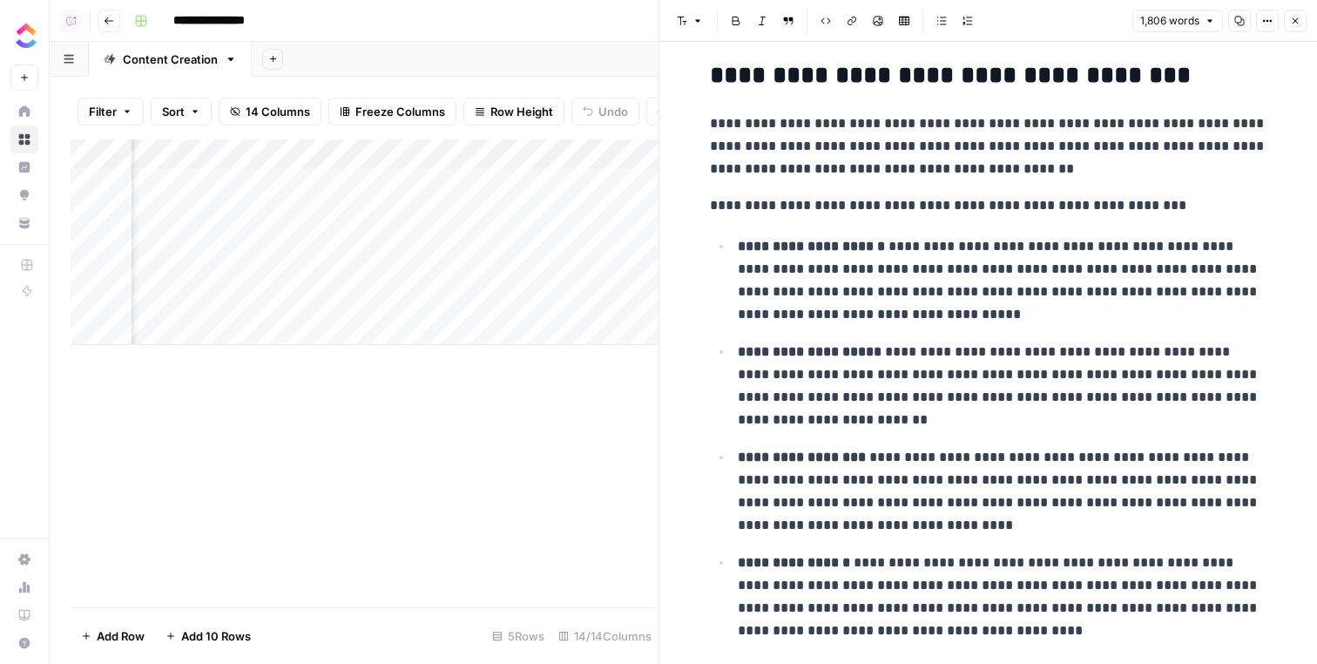
scroll to position [2913, 0]
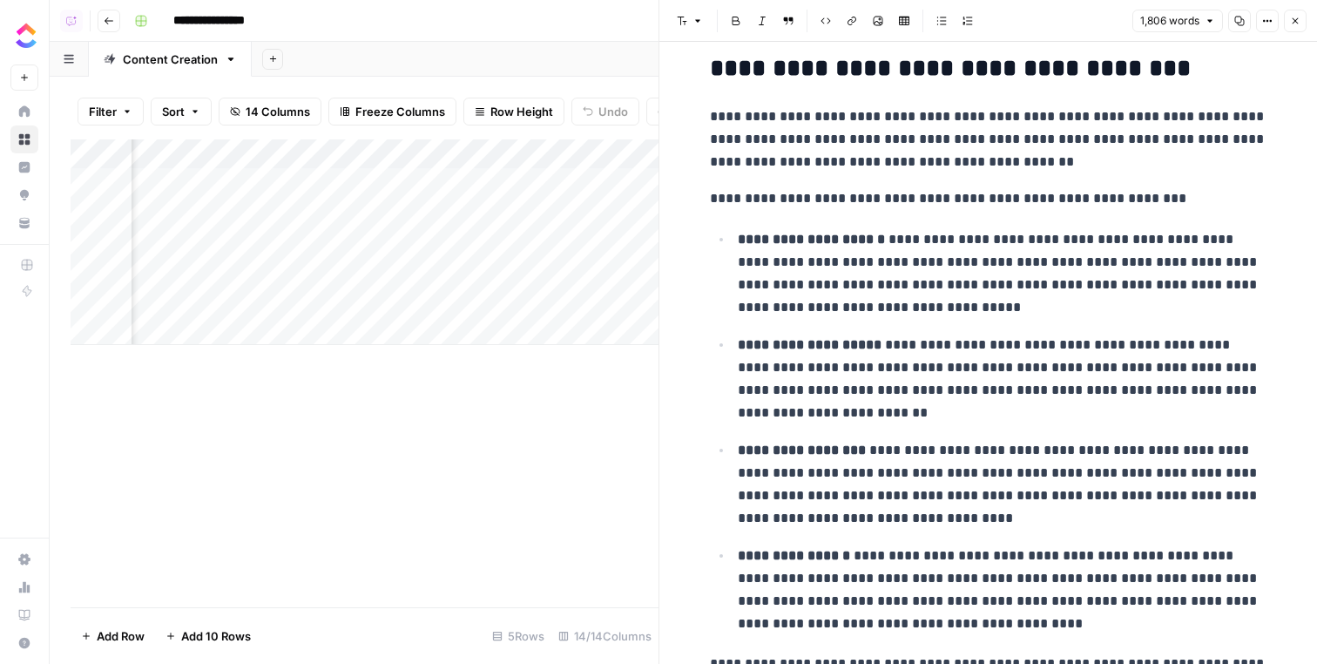
click at [868, 135] on p "**********" at bounding box center [989, 139] width 558 height 68
click at [871, 134] on p "**********" at bounding box center [989, 139] width 558 height 68
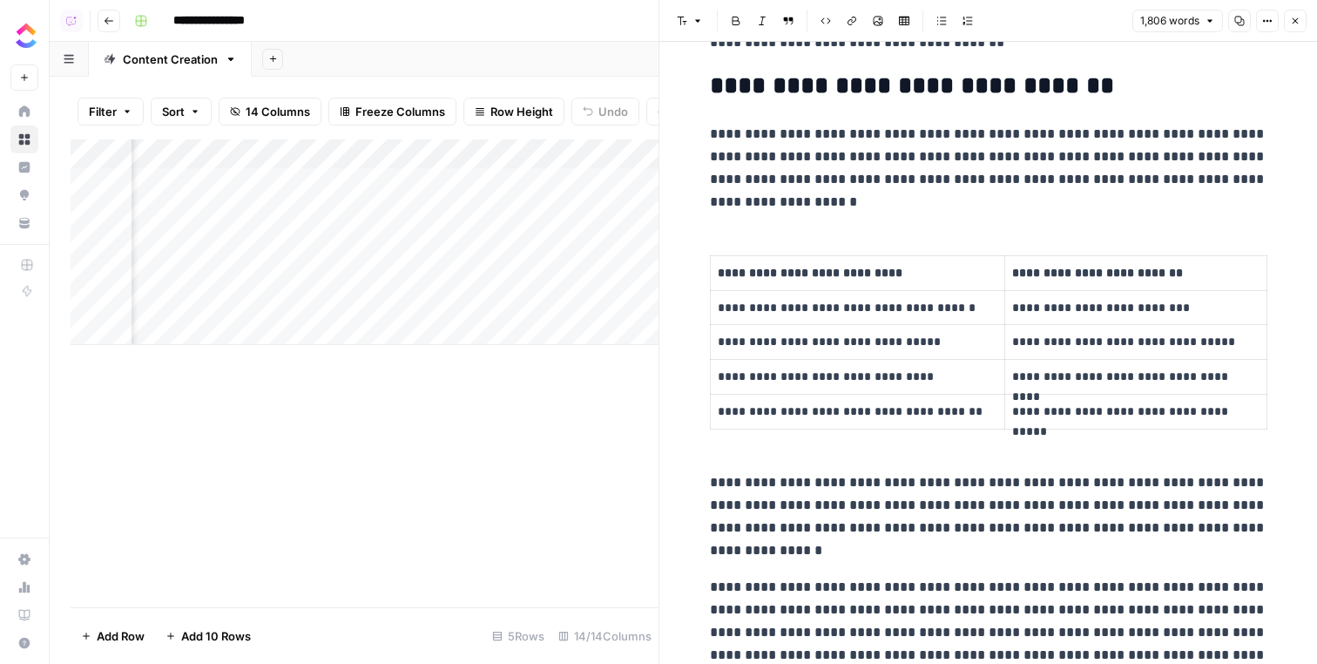
scroll to position [4061, 0]
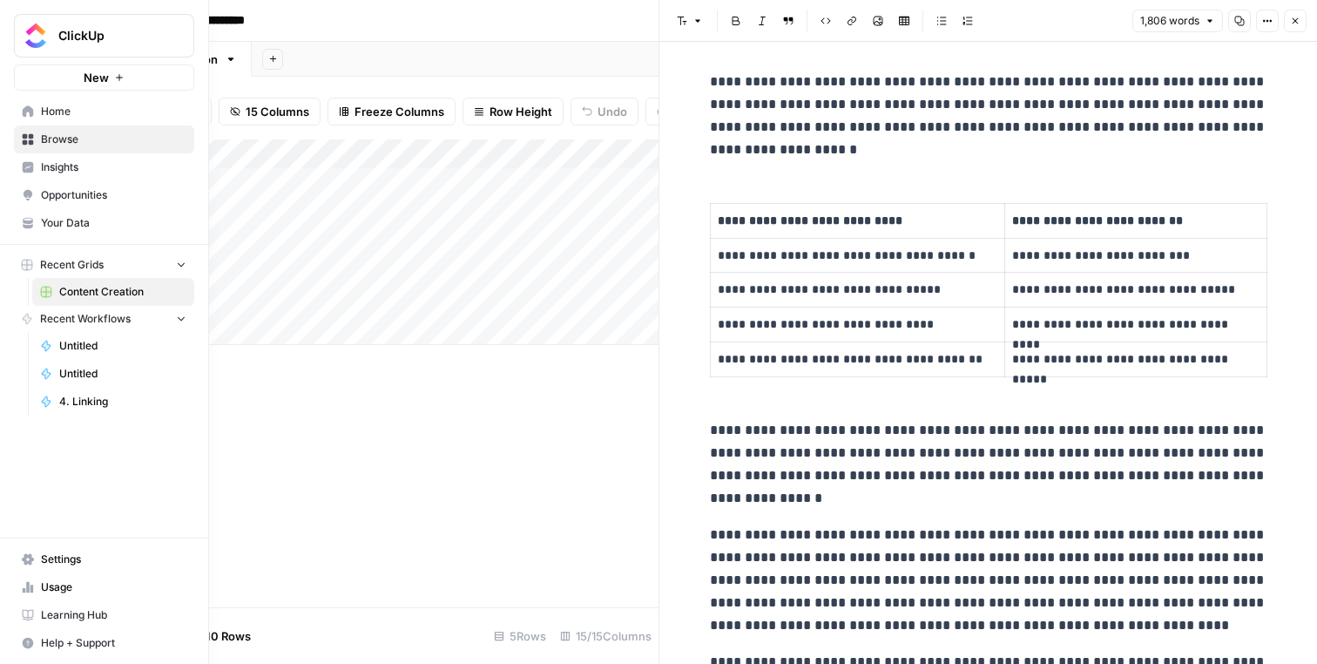
click at [27, 226] on icon at bounding box center [28, 226] width 10 height 4
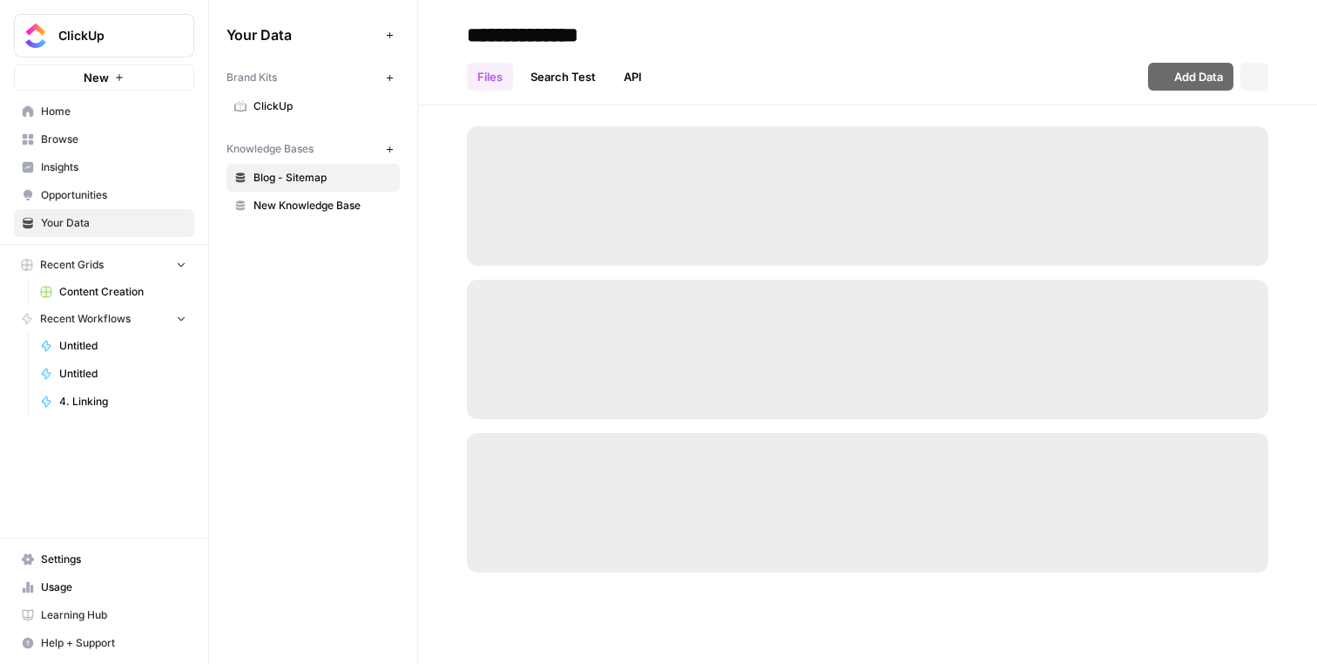
click at [389, 152] on icon "button" at bounding box center [390, 150] width 10 height 10
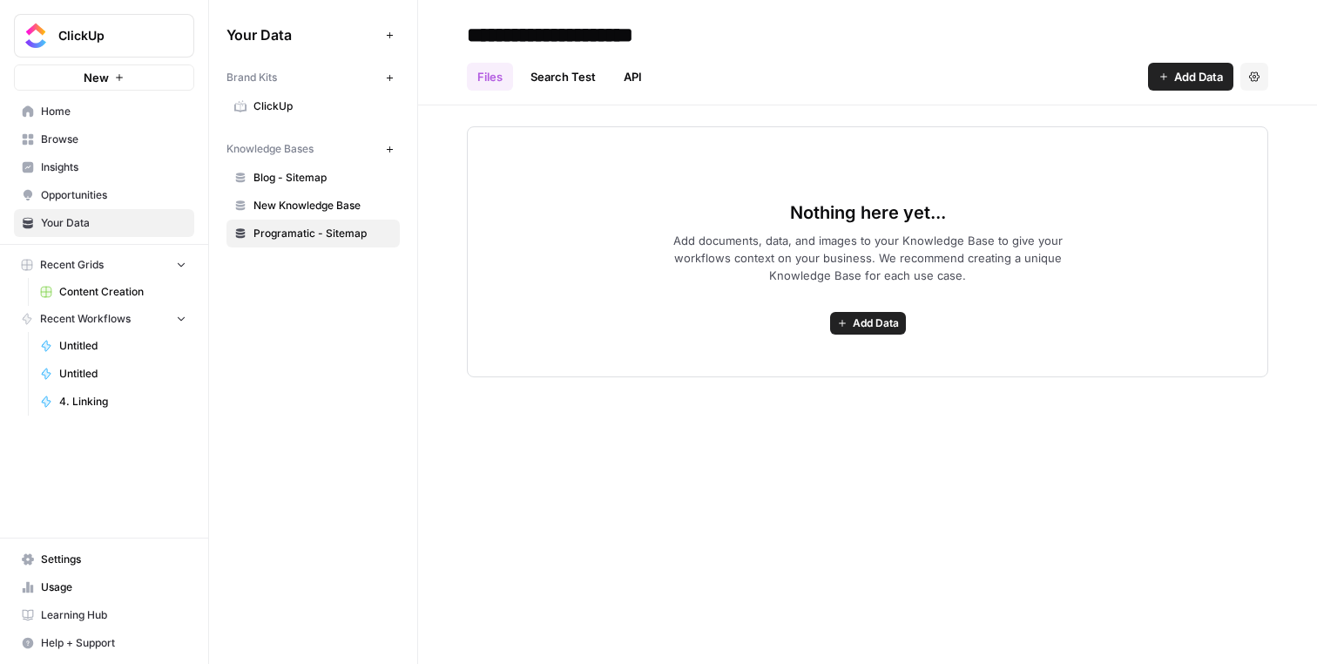
type input "**********"
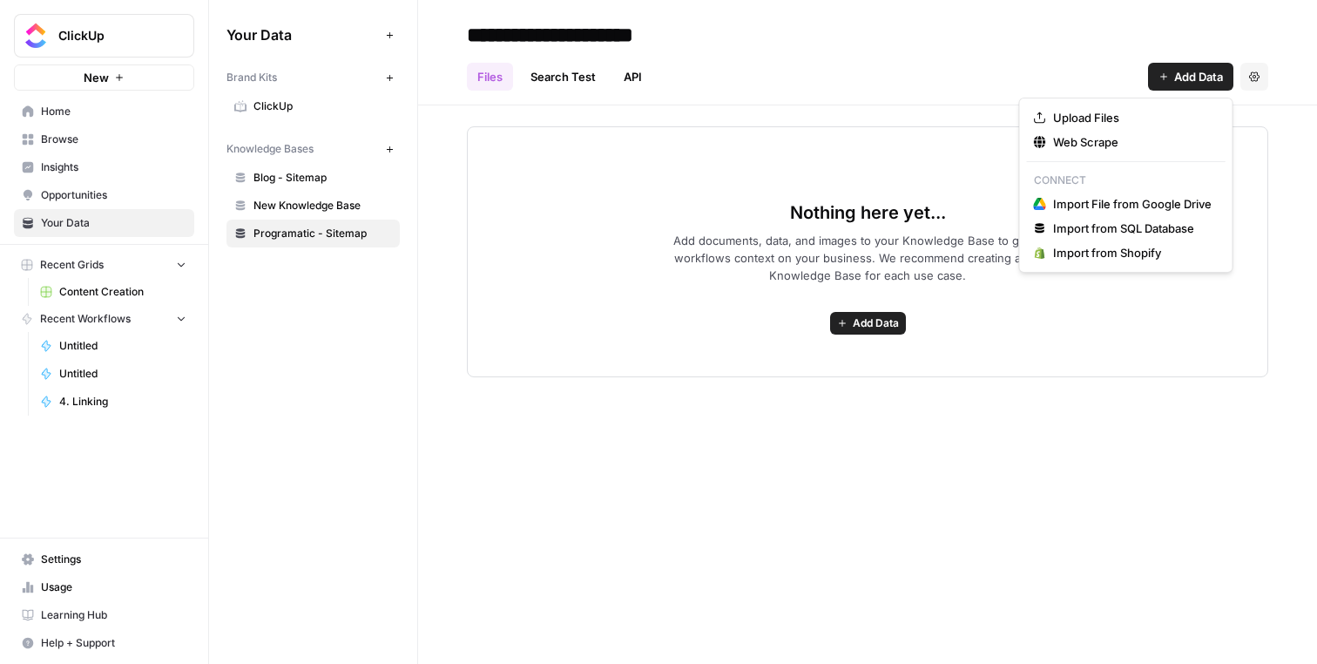
click at [1206, 82] on span "Add Data" at bounding box center [1198, 76] width 49 height 17
click at [1151, 148] on span "Web Scrape" at bounding box center [1132, 141] width 159 height 17
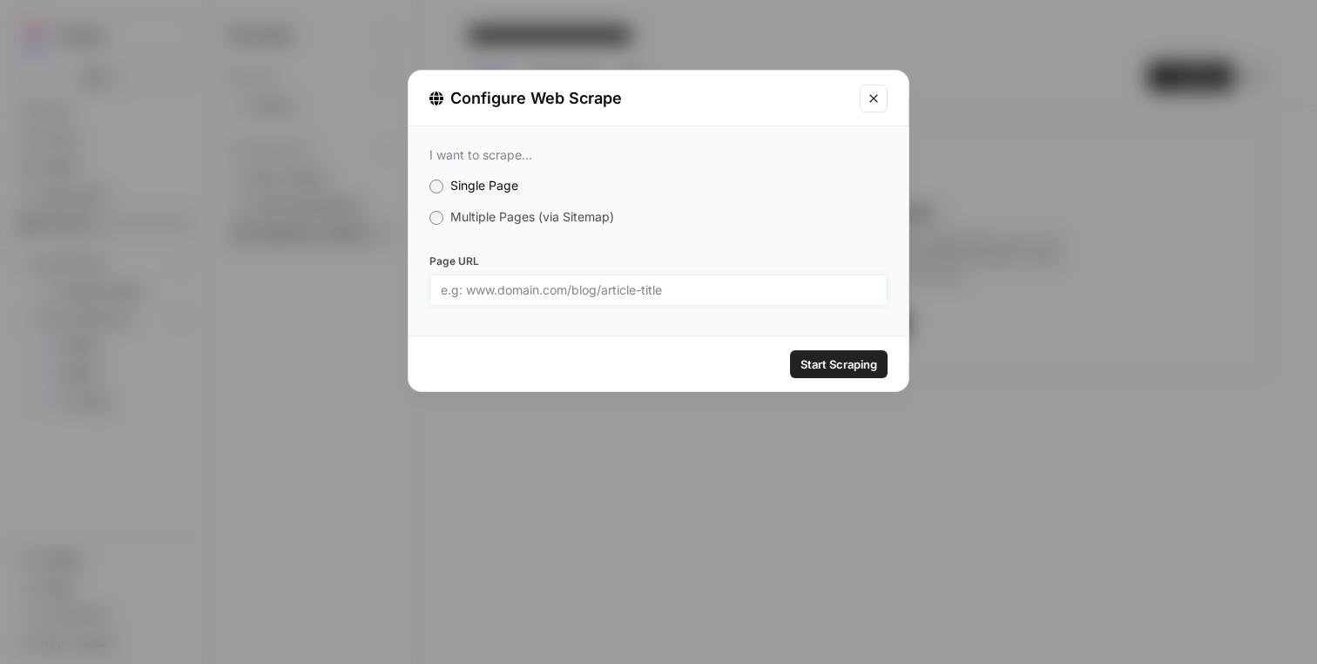
click at [674, 291] on input "Page URL" at bounding box center [659, 290] width 436 height 16
paste input "https://clickup.com/sitemap-programmatic.xml"
type input "https://clickup.com/sitemap-programmatic.xml"
click at [534, 213] on span "Multiple Pages (via Sitemap)" at bounding box center [532, 216] width 164 height 15
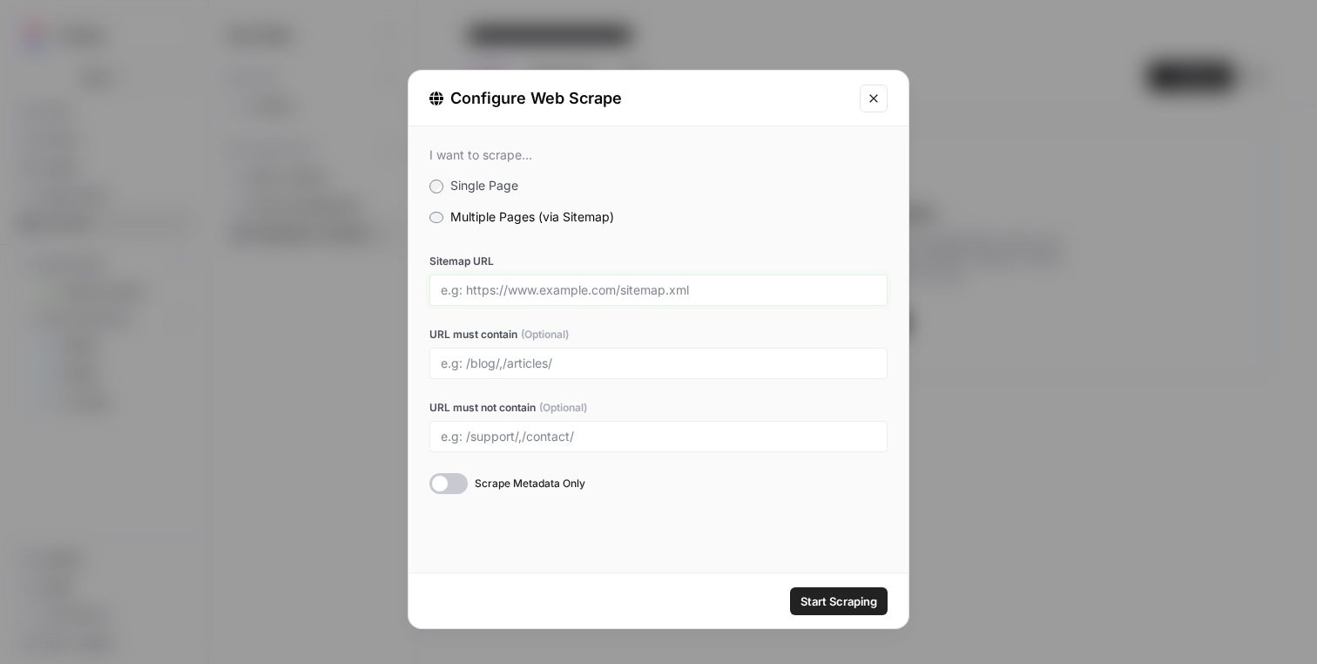
click at [728, 294] on input "Sitemap URL" at bounding box center [659, 290] width 436 height 16
paste input "https://clickup.com/sitemap-programmatic.xml"
type input "https://clickup.com/sitemap-programmatic.xml"
click at [725, 573] on div "Start Scraping" at bounding box center [659, 600] width 500 height 55
click at [851, 598] on span "Start Scraping" at bounding box center [839, 600] width 77 height 17
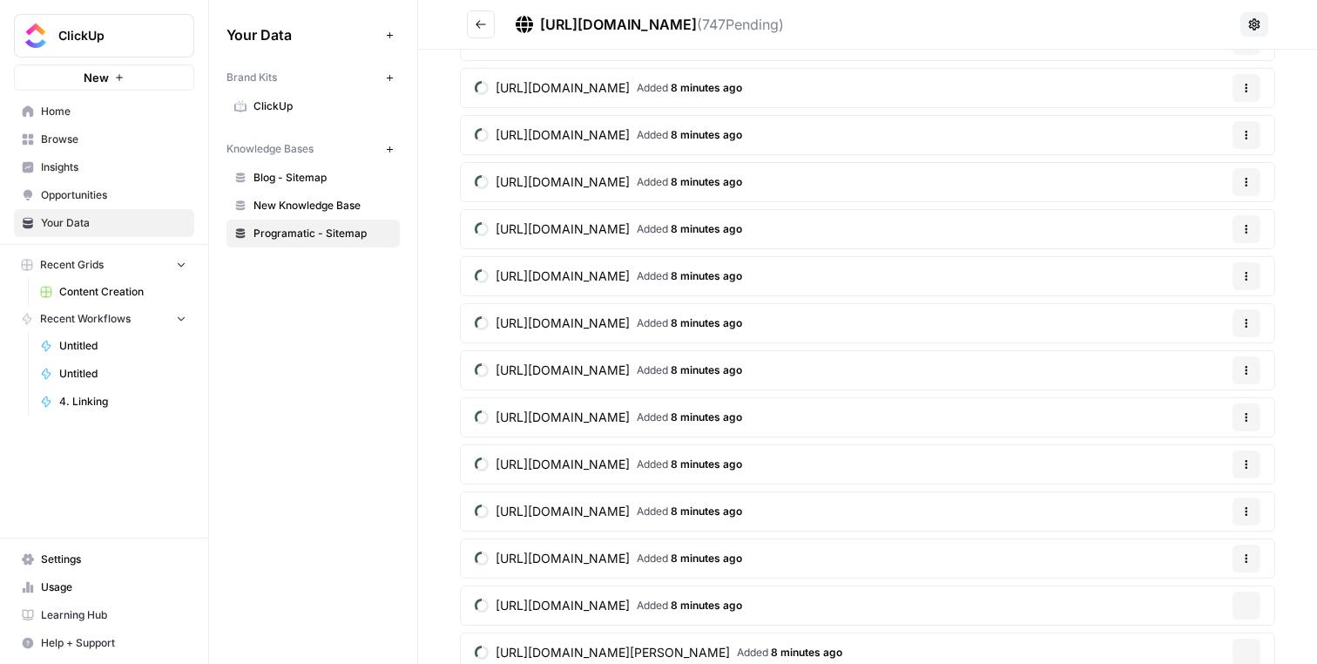
scroll to position [1416, 0]
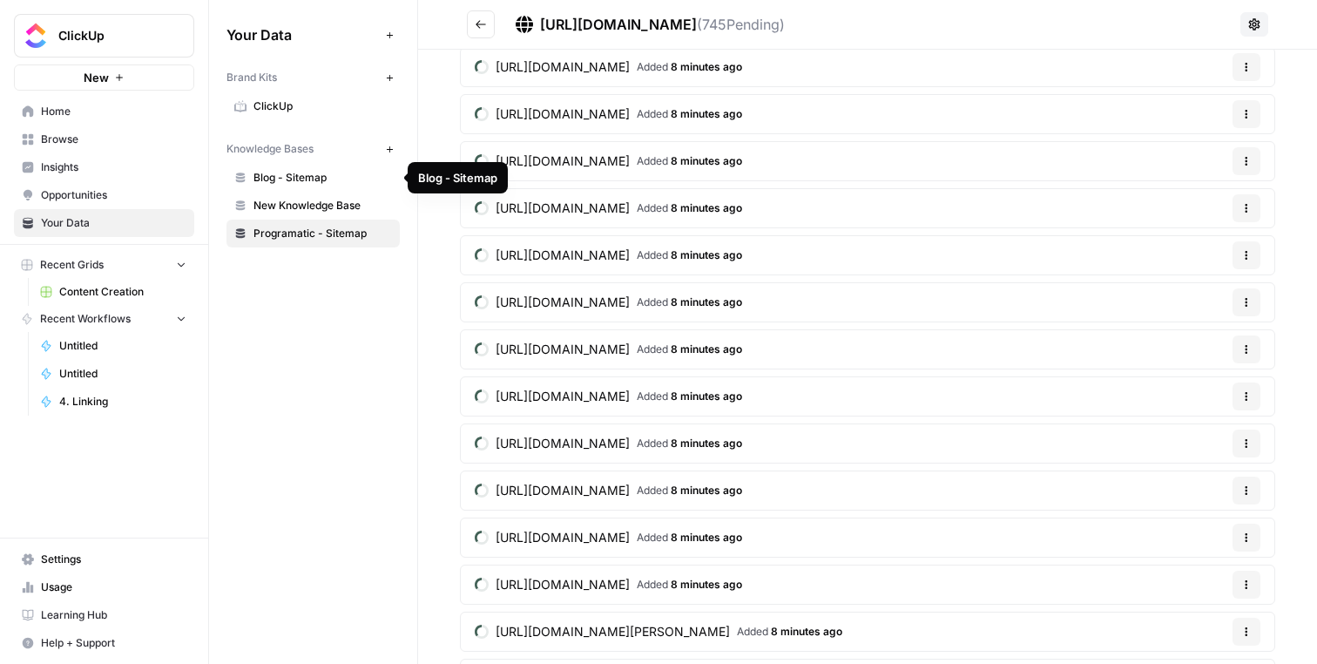
click at [305, 168] on link "Blog - Sitemap" at bounding box center [312, 178] width 173 height 28
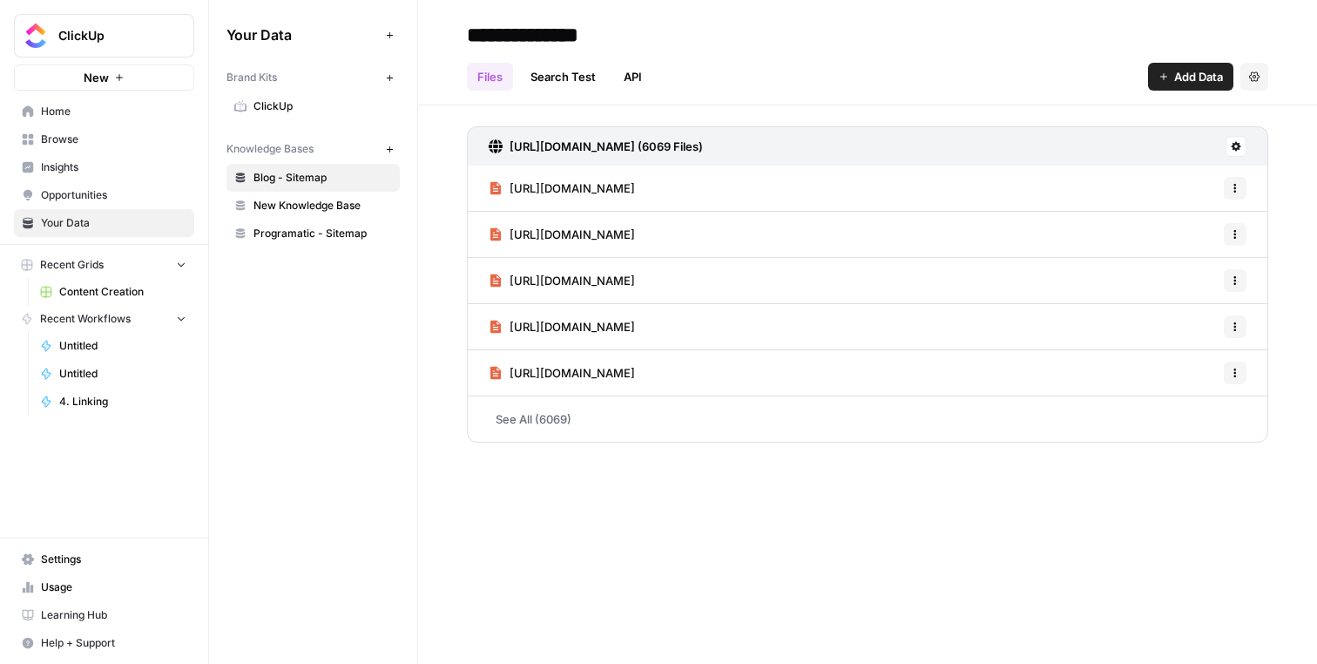
click at [301, 200] on span "New Knowledge Base" at bounding box center [323, 206] width 139 height 16
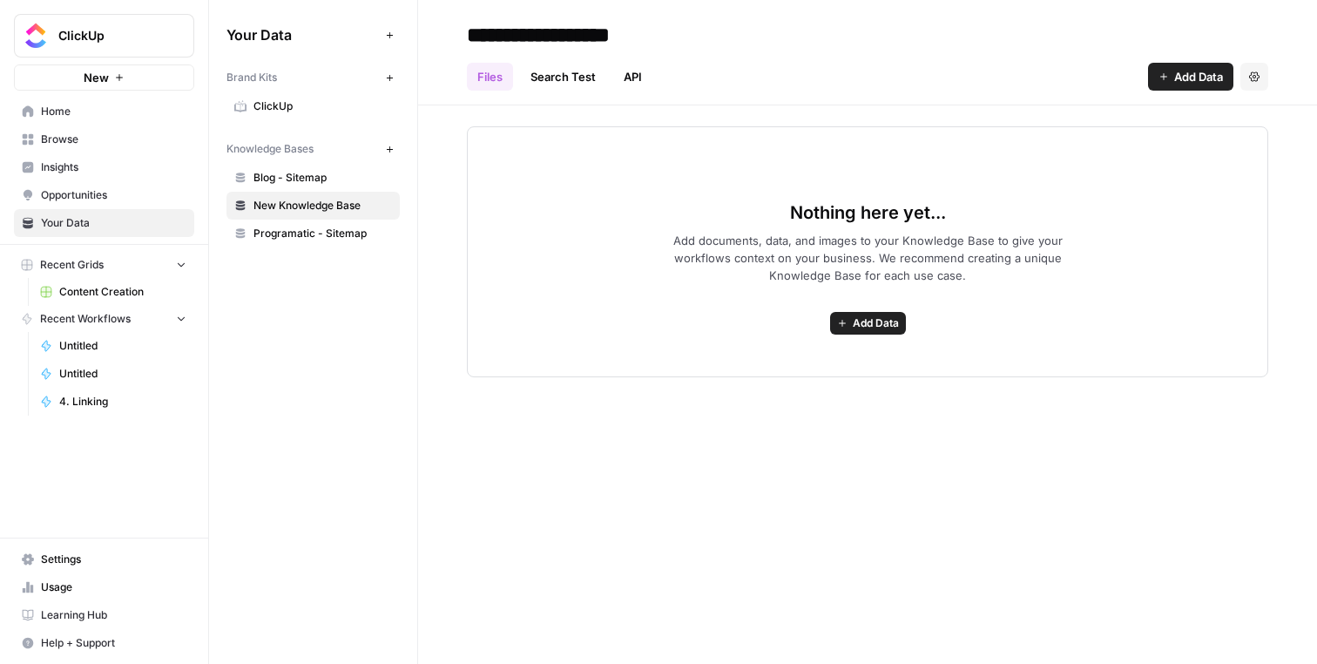
click at [1254, 76] on icon "button" at bounding box center [1254, 76] width 10 height 10
click at [1216, 111] on span "Delete Knowledge Base" at bounding box center [1183, 117] width 129 height 17
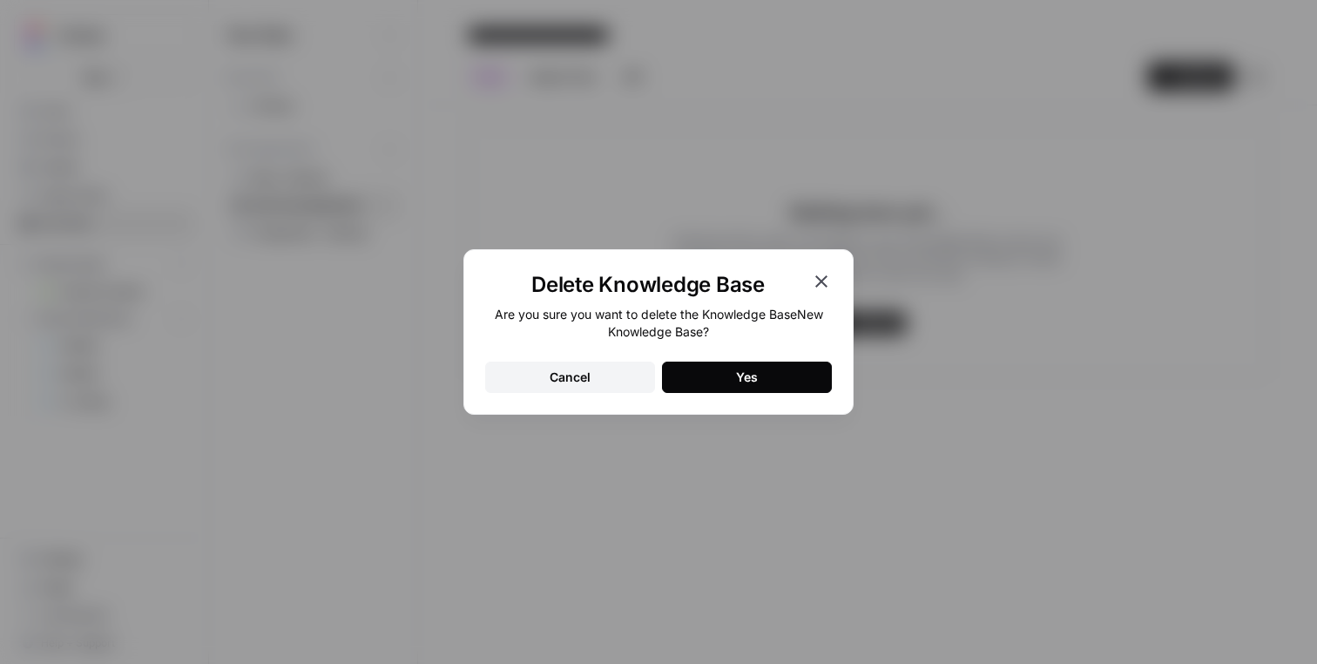
click at [791, 377] on button "Yes" at bounding box center [747, 377] width 170 height 31
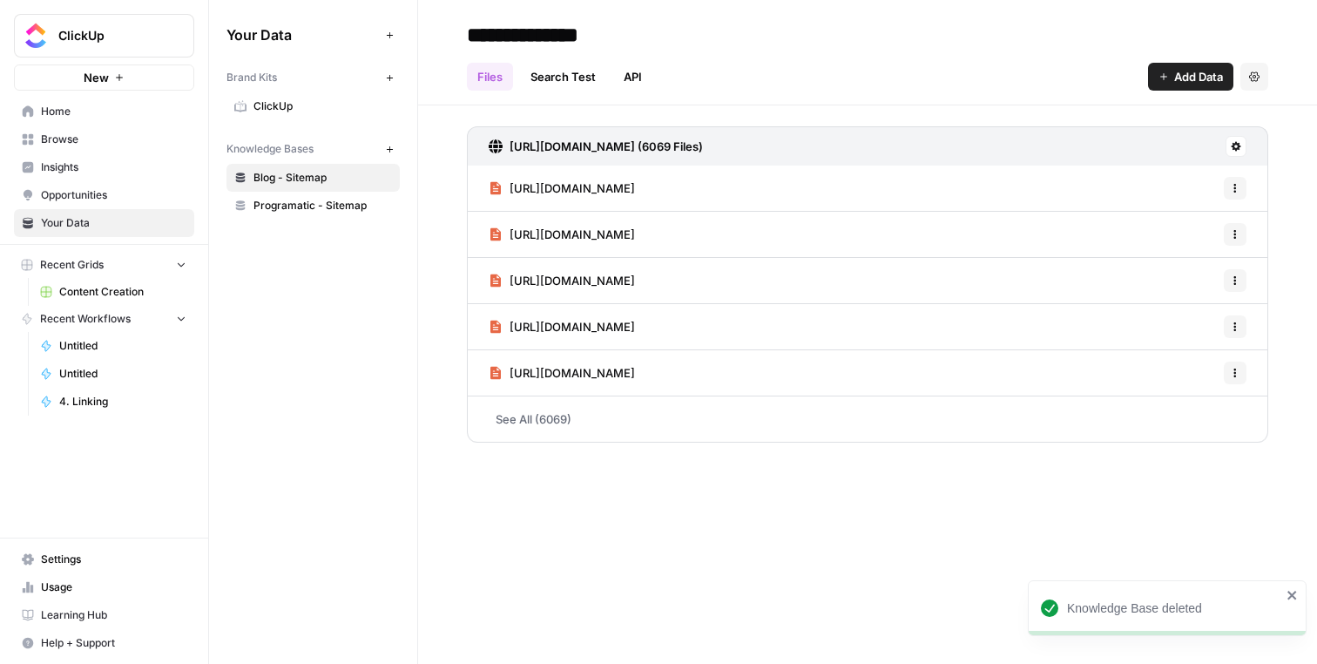
click at [287, 97] on link "ClickUp" at bounding box center [312, 106] width 173 height 28
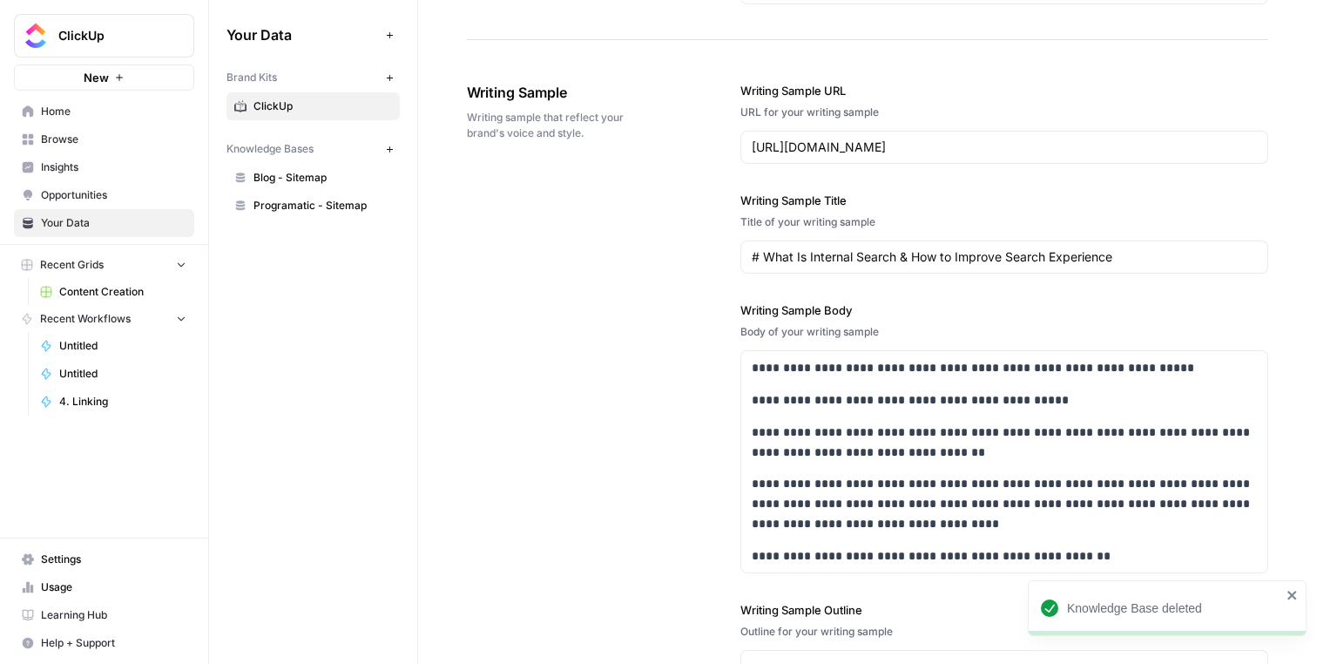
scroll to position [2804, 0]
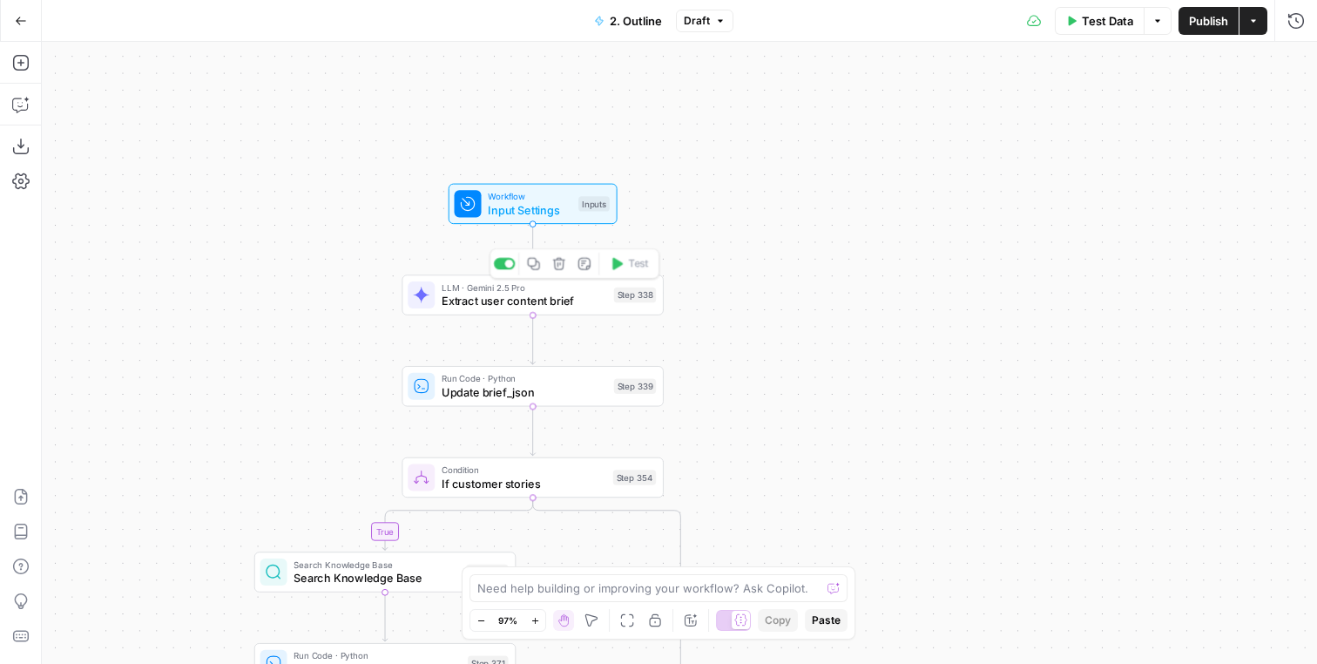
click at [632, 305] on div "LLM · Gemini 2.5 Pro Extract user content brief Step 338 Copy step Delete step …" at bounding box center [532, 295] width 248 height 29
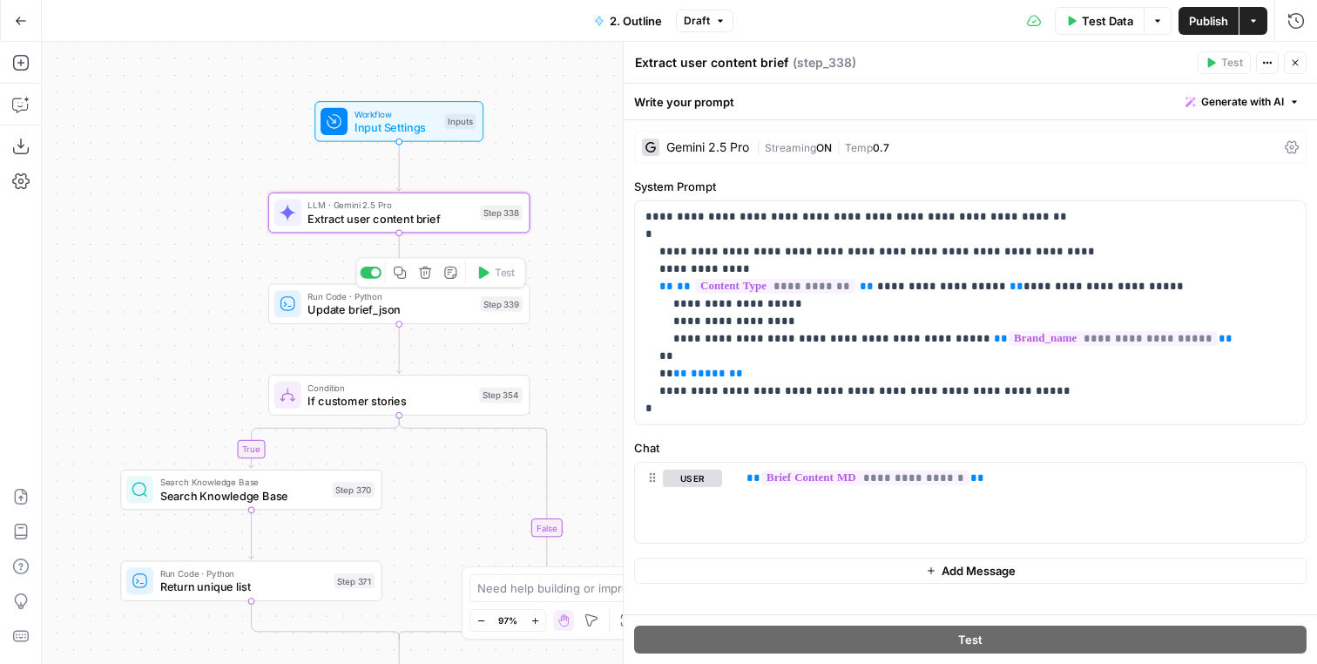
click at [296, 312] on div at bounding box center [287, 303] width 27 height 27
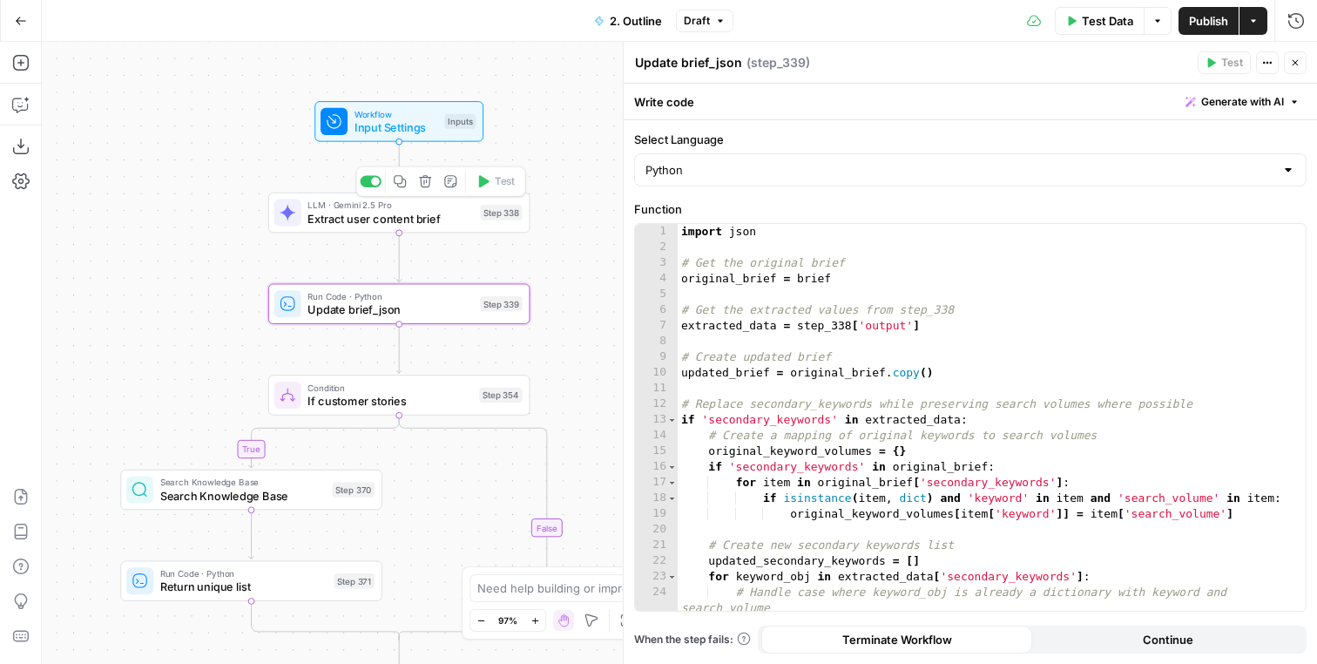
click at [464, 223] on span "Extract user content brief" at bounding box center [391, 218] width 166 height 17
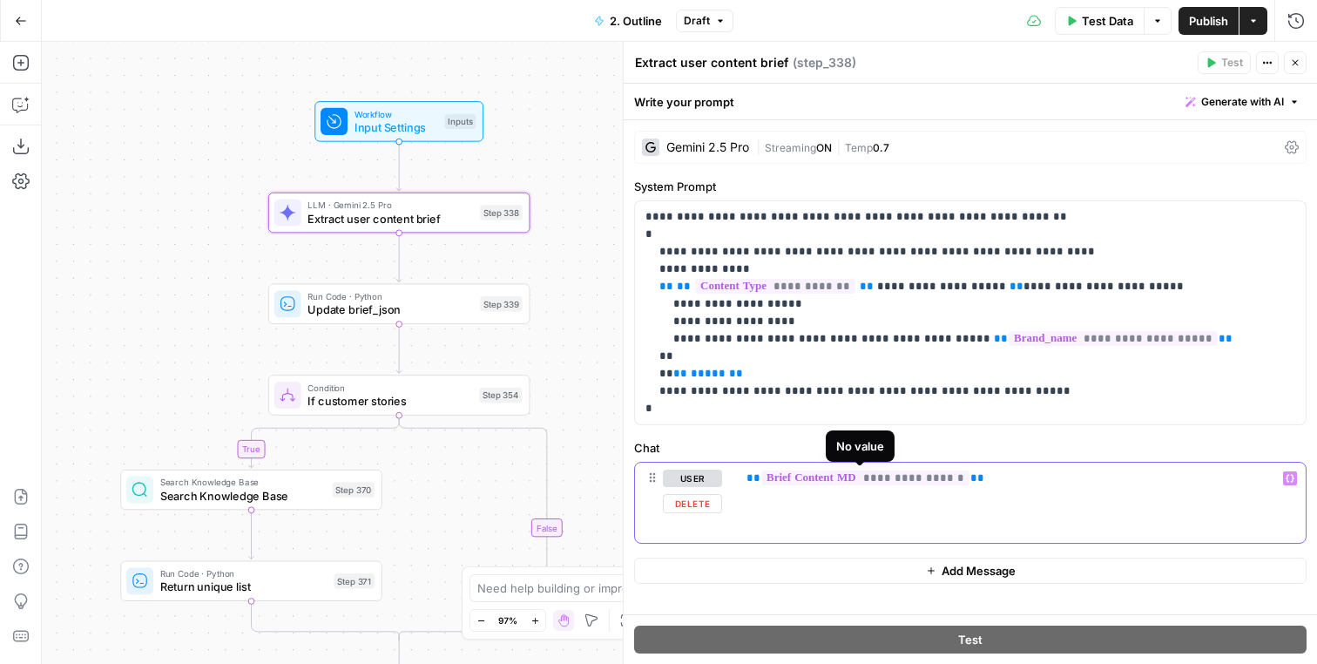
click at [827, 477] on span "**********" at bounding box center [865, 477] width 208 height 15
click at [479, 207] on div "LLM · Gemini 2.5 Pro Extract user content brief Step 338 Copy step Delete step …" at bounding box center [398, 213] width 248 height 29
click at [407, 179] on button "Copy step" at bounding box center [400, 182] width 22 height 22
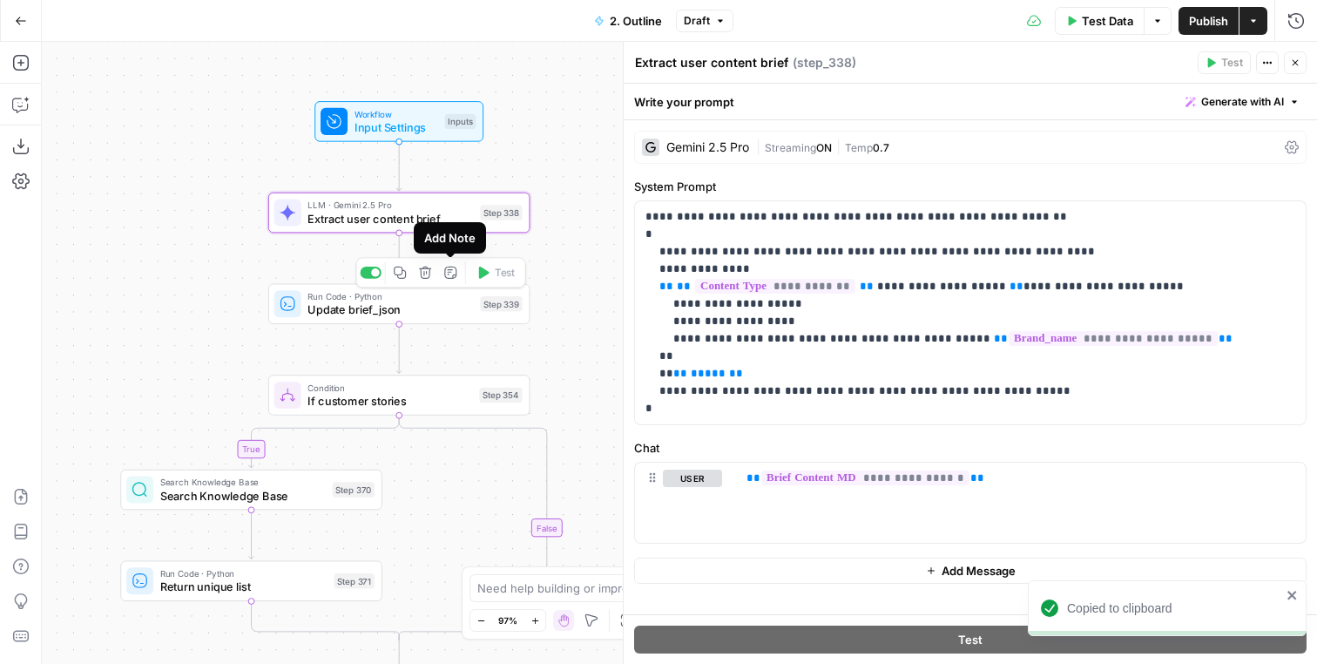
click at [406, 274] on icon "button" at bounding box center [400, 273] width 12 height 12
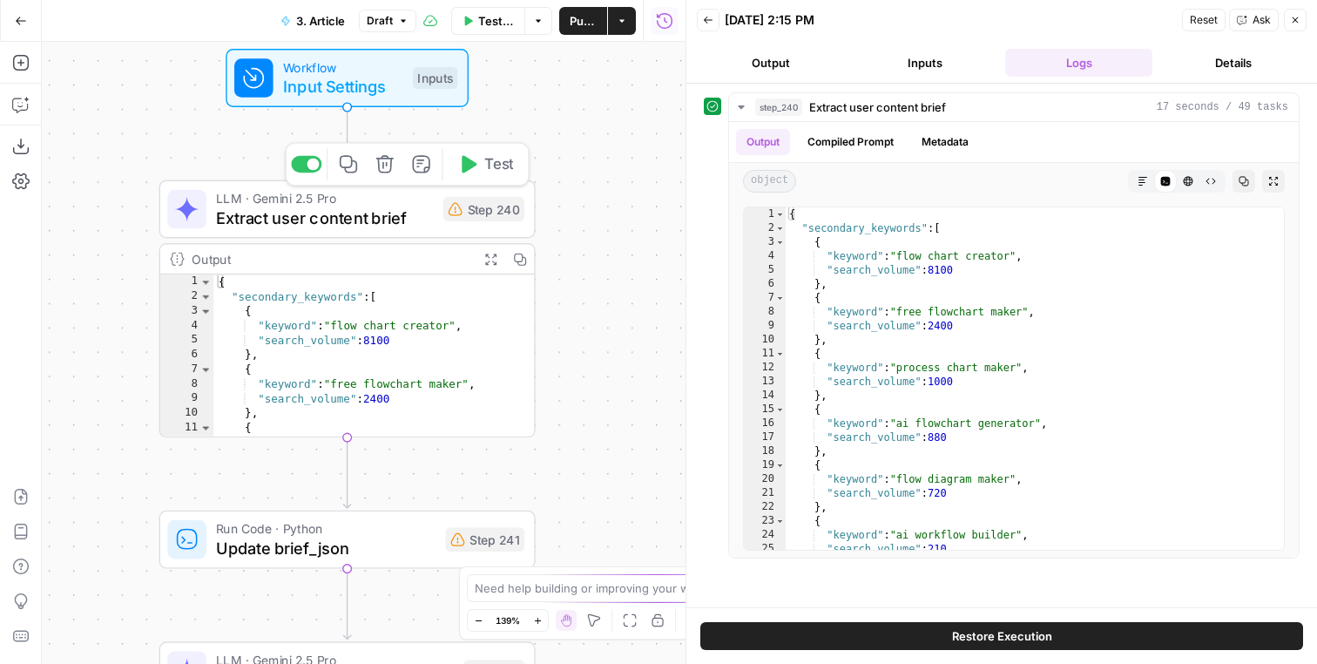
click at [363, 205] on span "LLM · Gemini 2.5 Pro" at bounding box center [324, 197] width 217 height 19
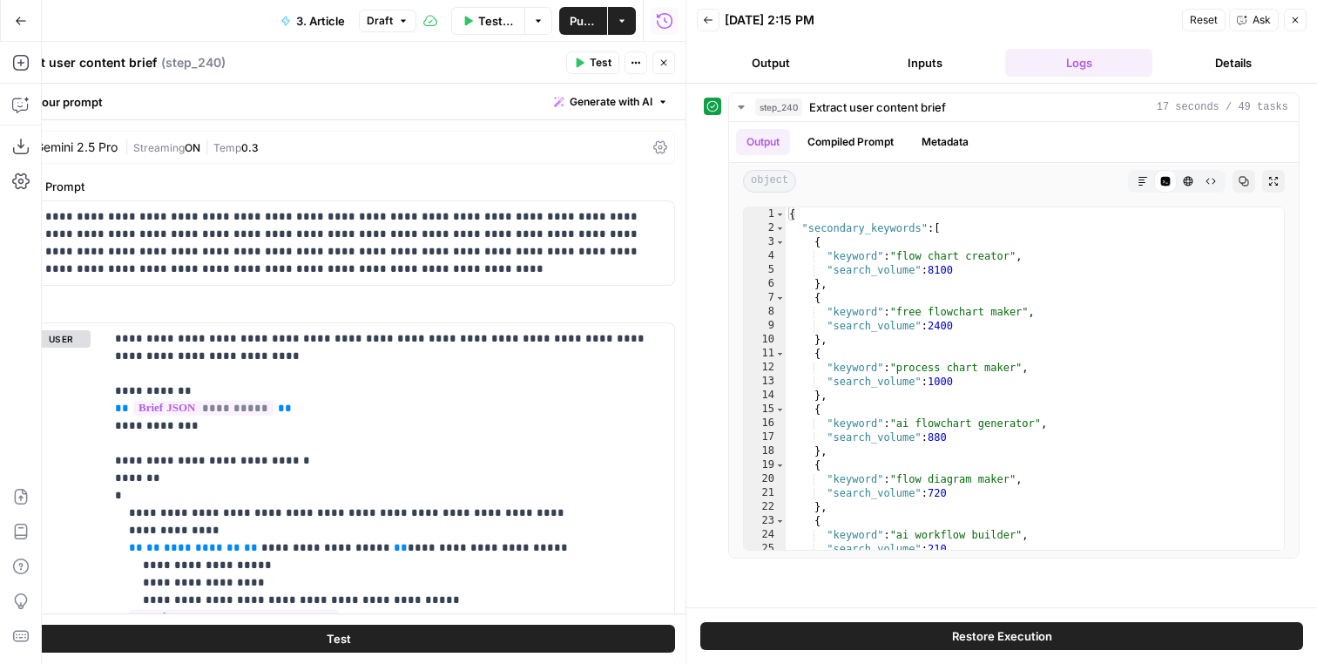
click at [664, 61] on icon "button" at bounding box center [664, 62] width 10 height 10
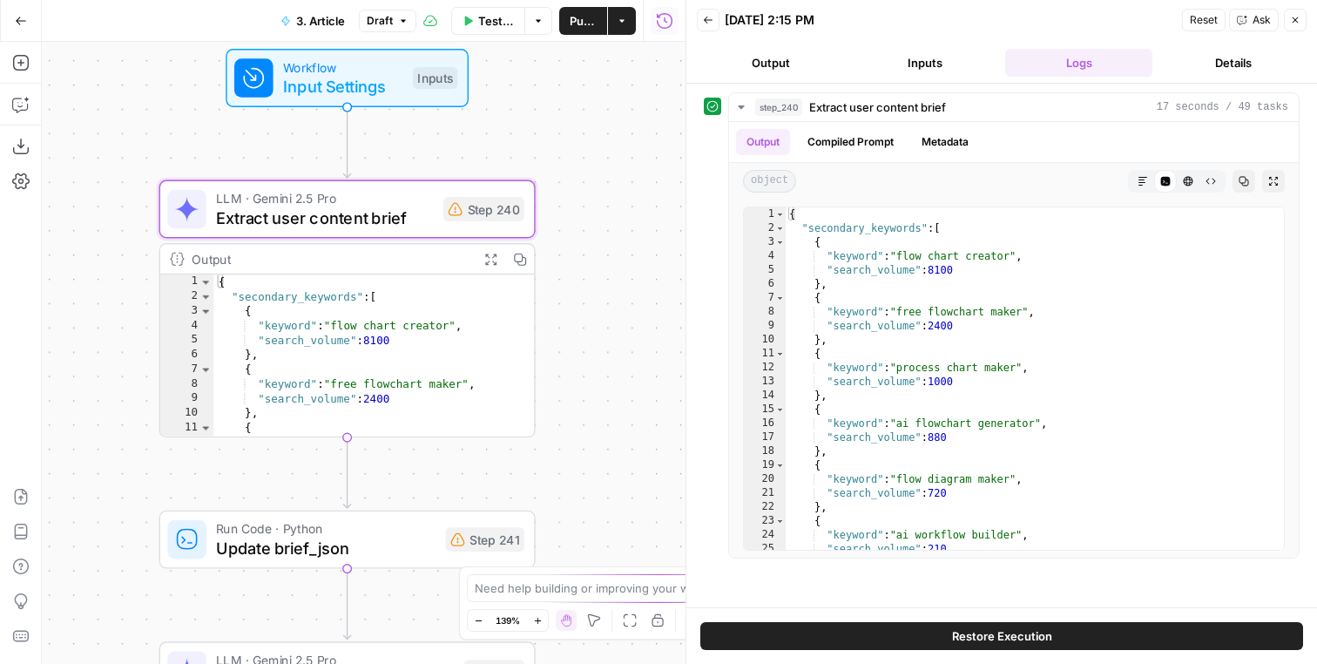
click at [1298, 13] on button "Close" at bounding box center [1295, 20] width 23 height 23
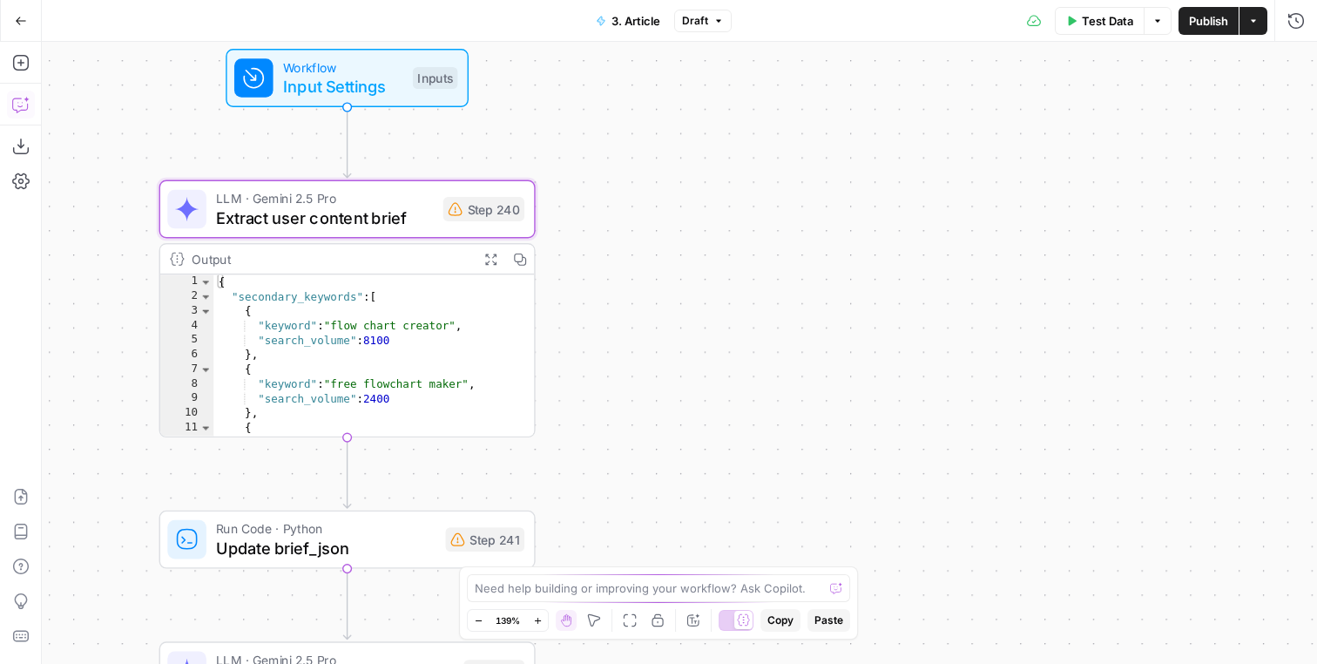
click at [17, 107] on icon "button" at bounding box center [20, 104] width 17 height 17
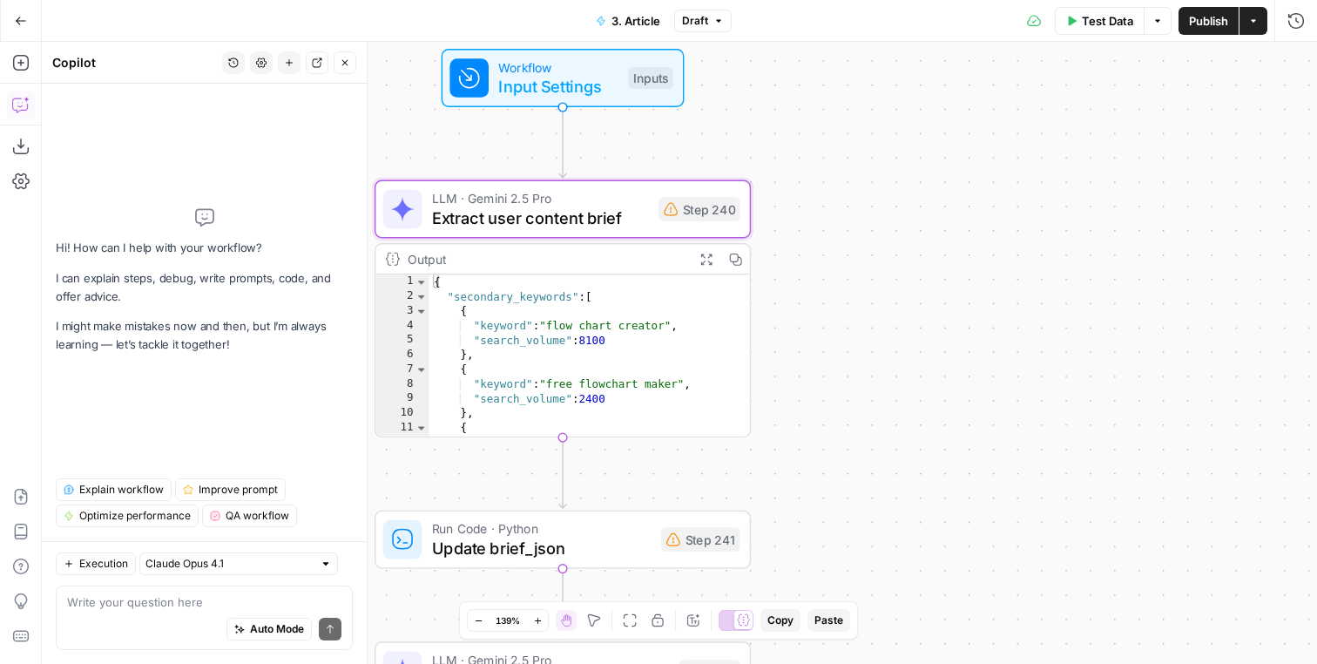
click at [237, 64] on icon "button" at bounding box center [233, 62] width 10 height 10
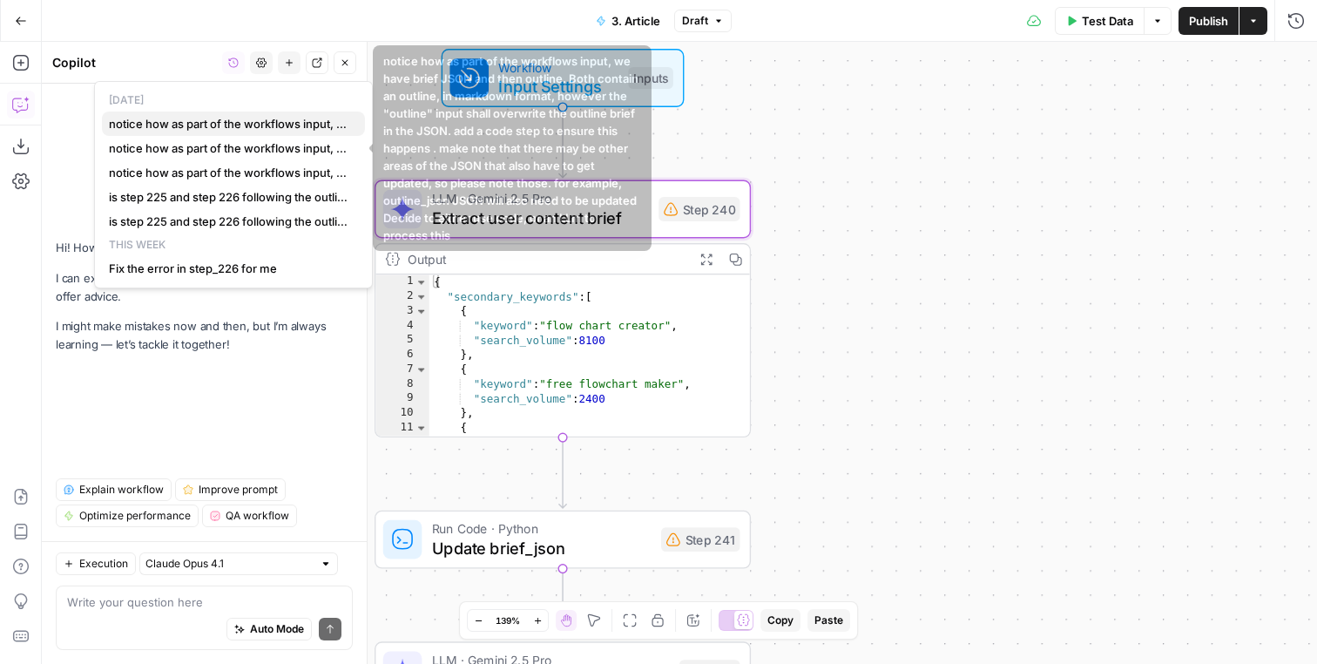
click at [214, 130] on span "notice how as part of the workflows input, we have brief JSON and then outline.…" at bounding box center [230, 123] width 242 height 17
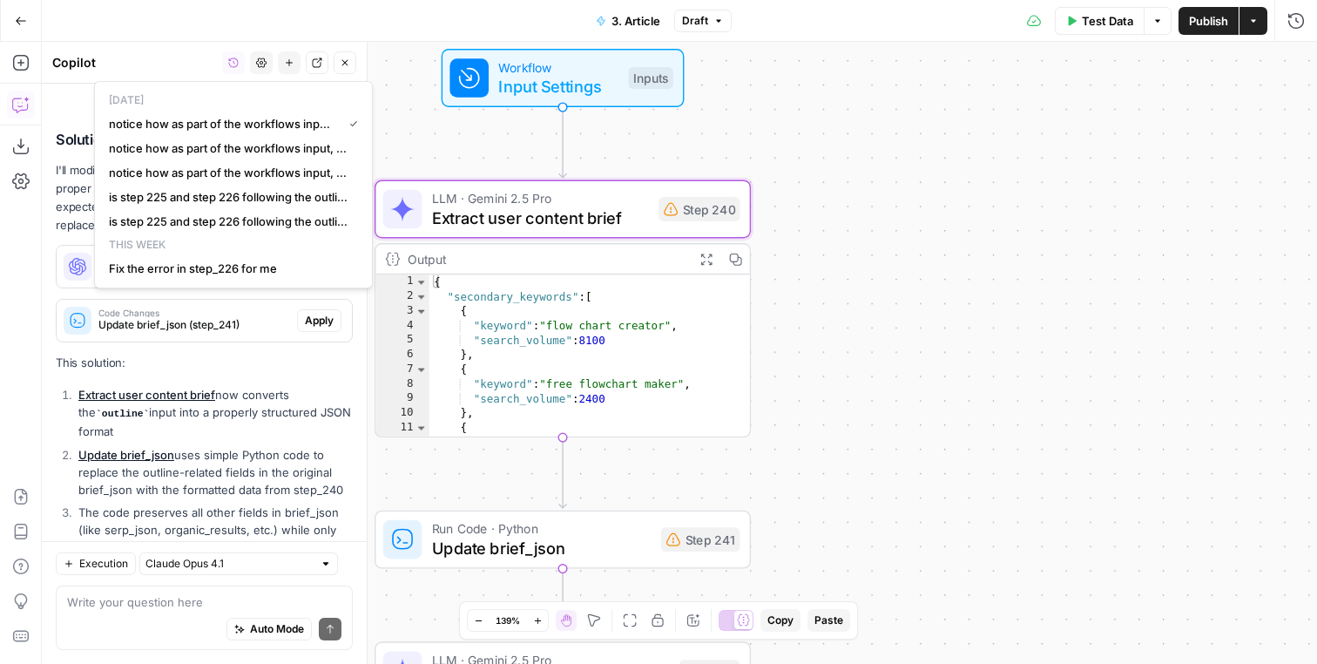
click at [229, 504] on li "The code preserves all other fields in brief_json (like serp_json, organic_resu…" at bounding box center [213, 530] width 279 height 52
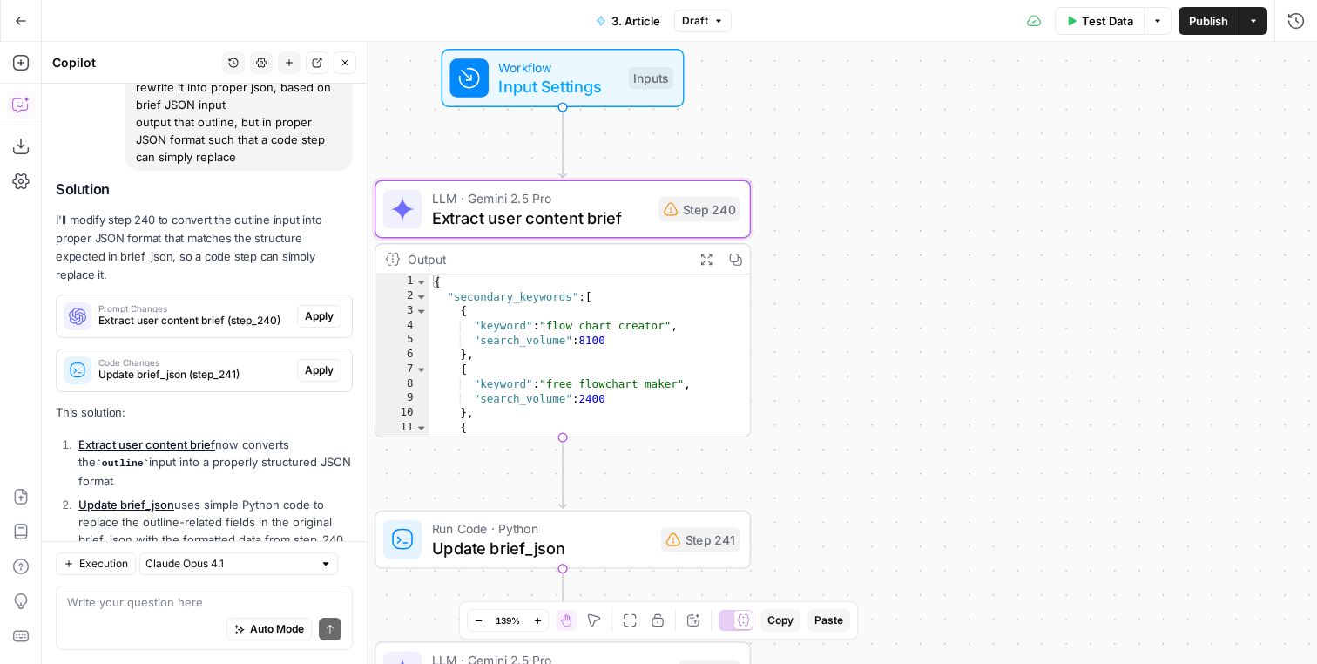
scroll to position [2179, 0]
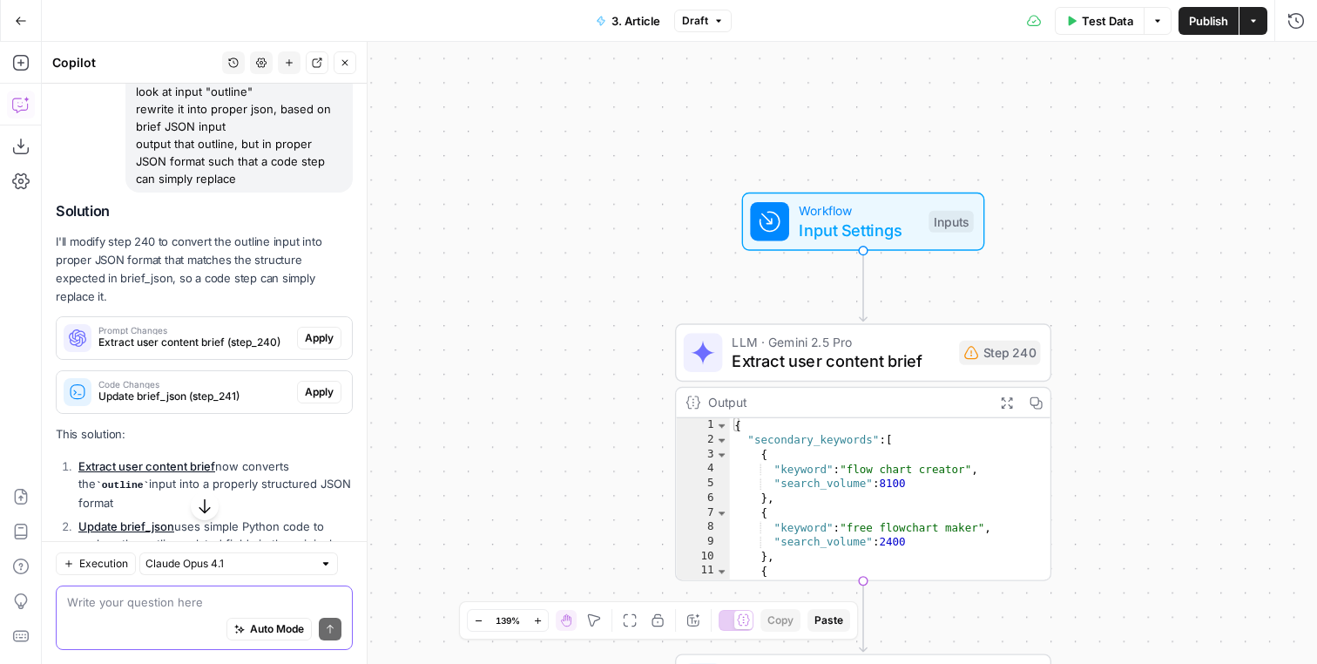
click at [238, 598] on textarea at bounding box center [204, 601] width 274 height 17
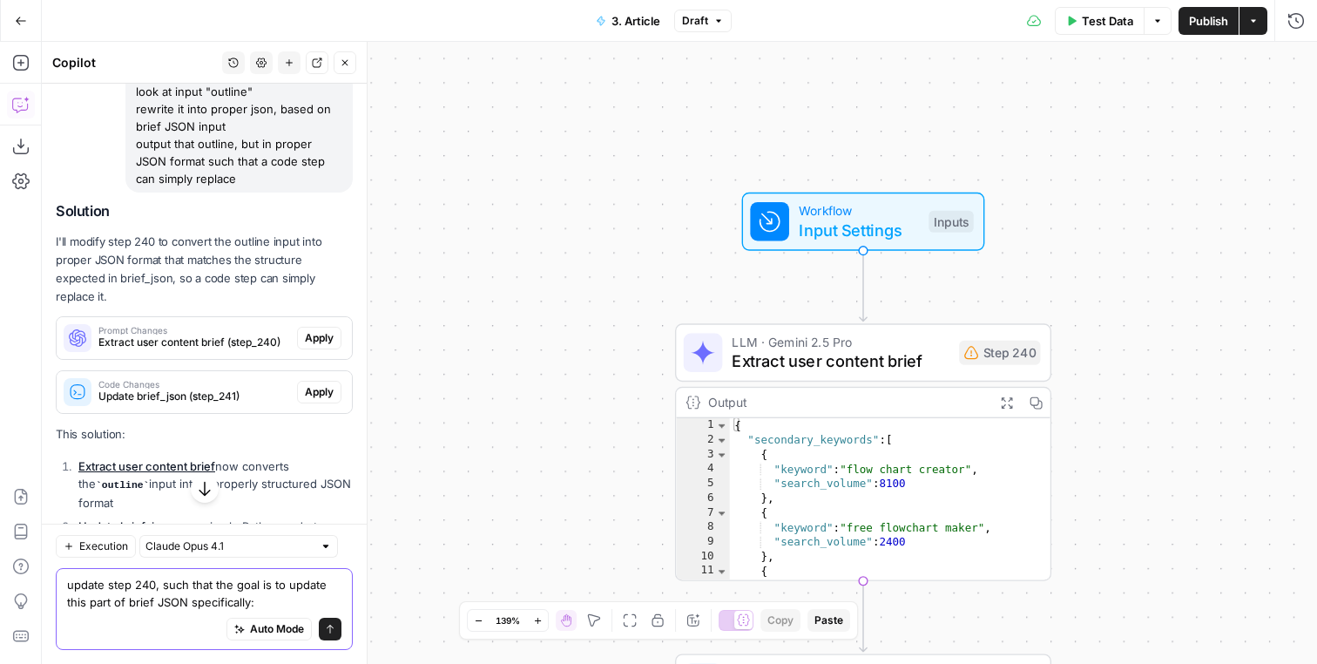
scroll to position [17, 0]
paste textarea ""title": "AI Workflow Generator: Build Better Processes in Minutes", "slug": "a…"
type textarea "update step 240, such that the goal is to update this part of brief JSON specif…"
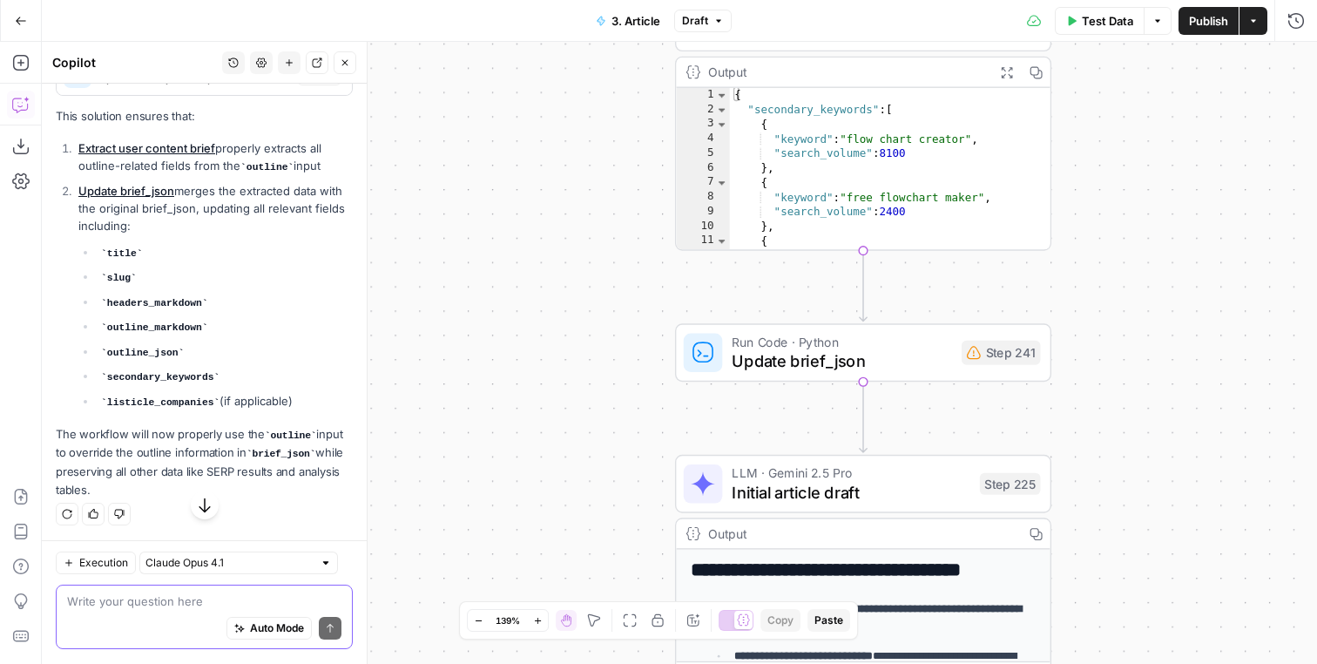
scroll to position [13856, 0]
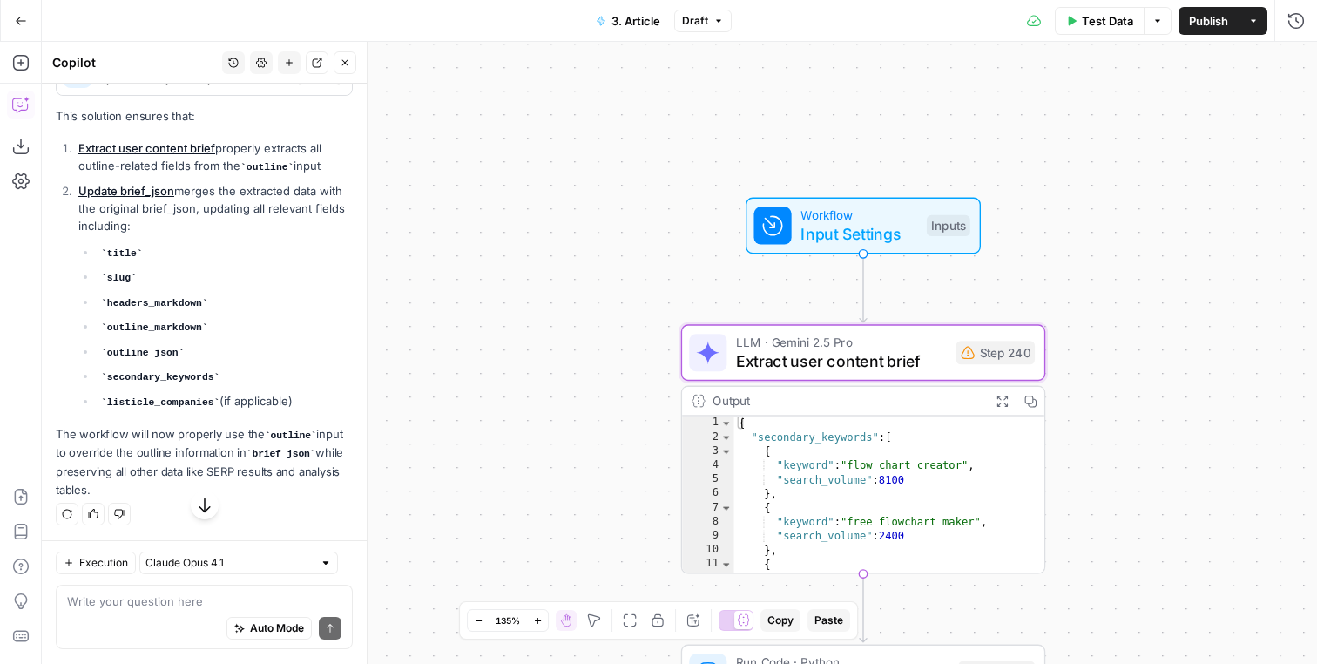
click at [329, 28] on span "Apply" at bounding box center [319, 20] width 29 height 16
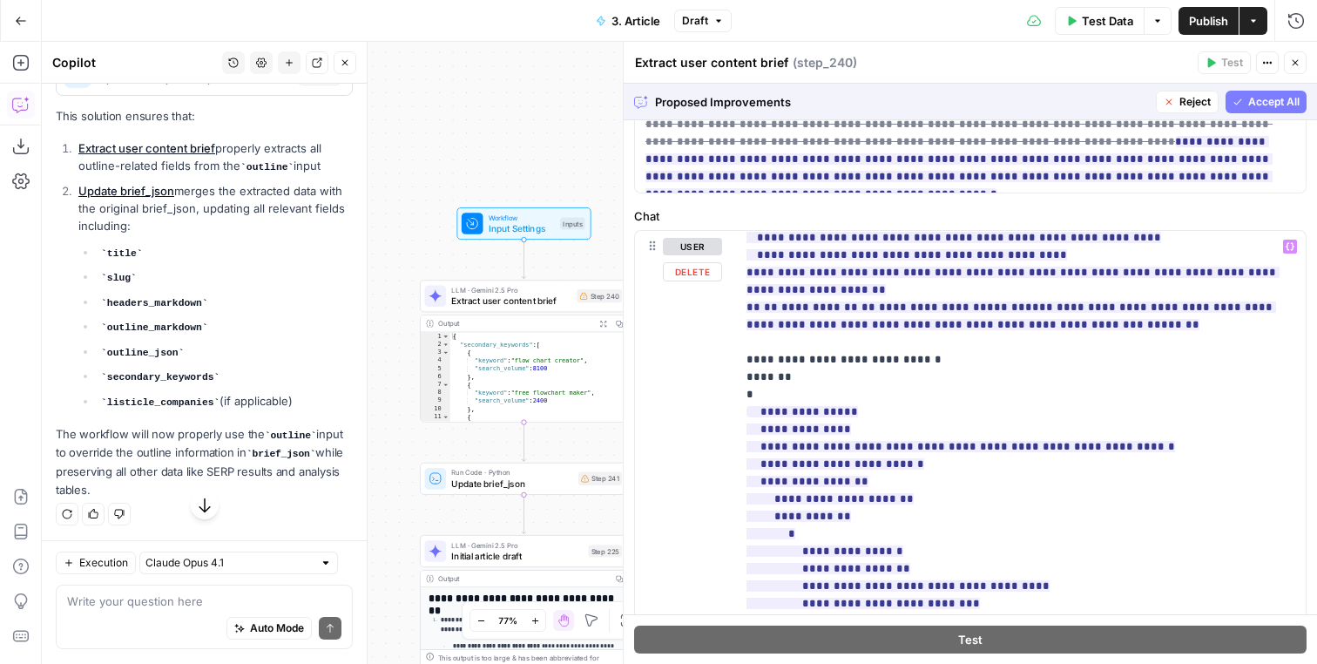
scroll to position [680, 0]
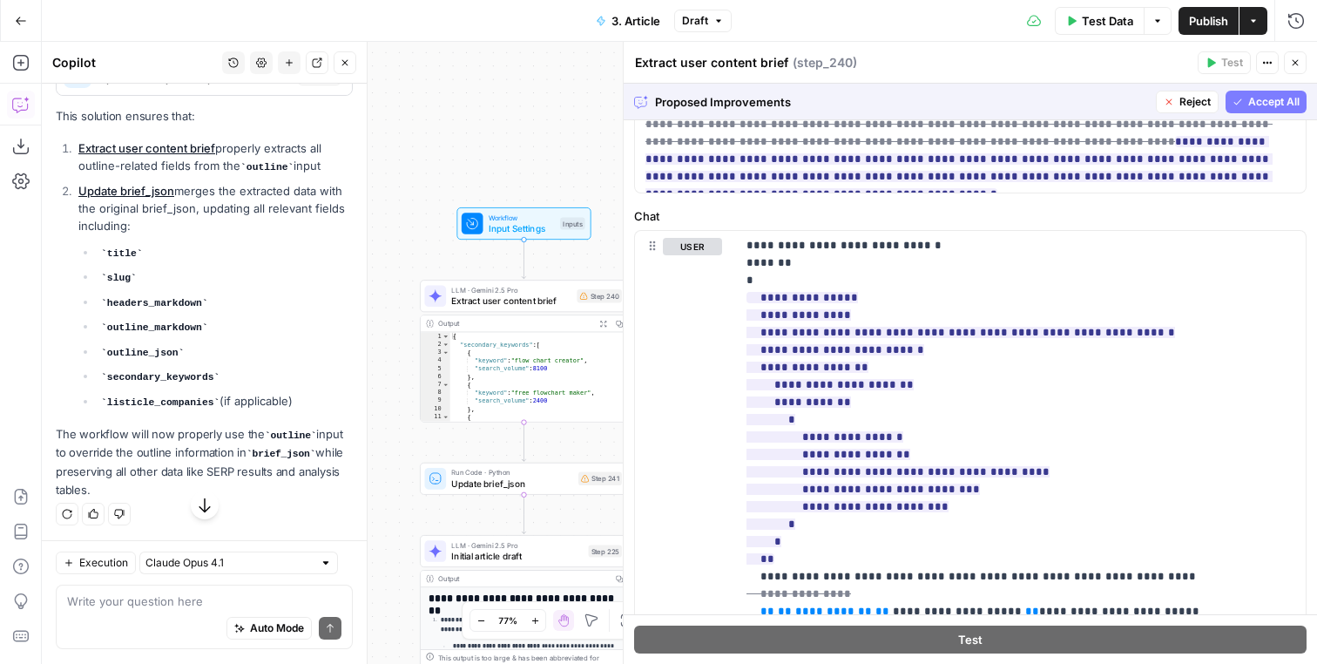
click at [1247, 105] on button "Accept All" at bounding box center [1266, 102] width 81 height 23
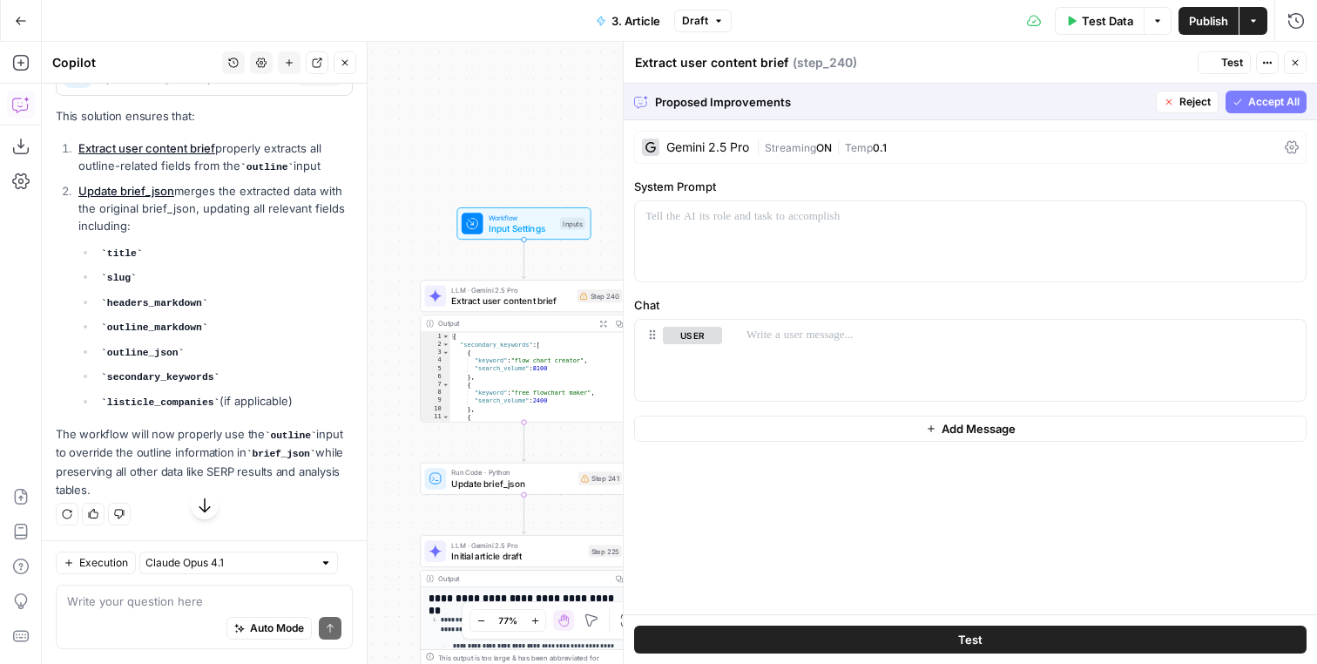
scroll to position [0, 0]
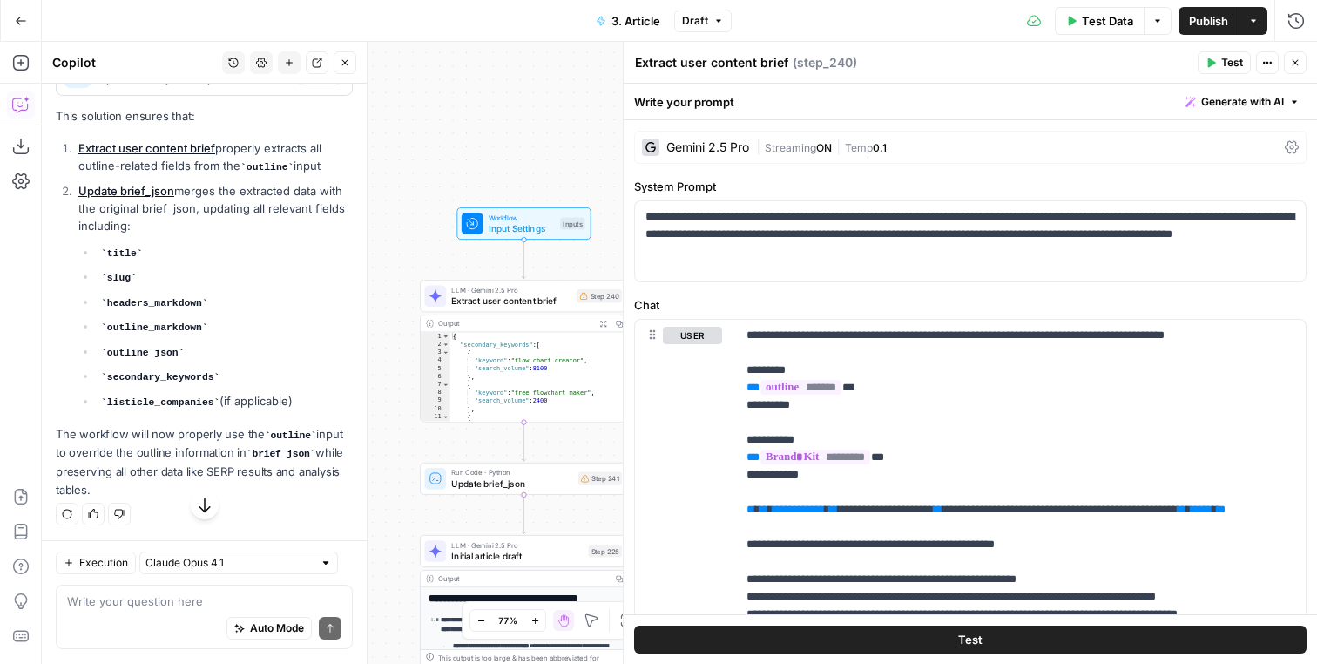
click at [1234, 64] on span "Test" at bounding box center [1232, 63] width 22 height 16
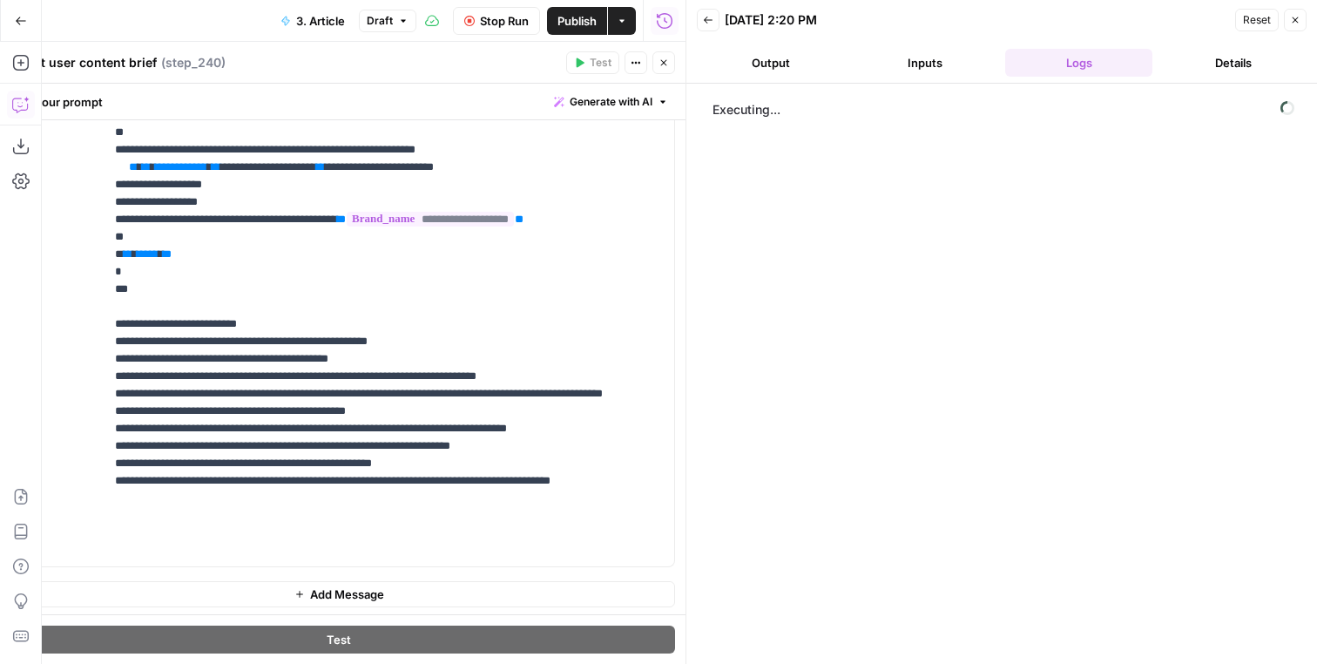
scroll to position [467, 0]
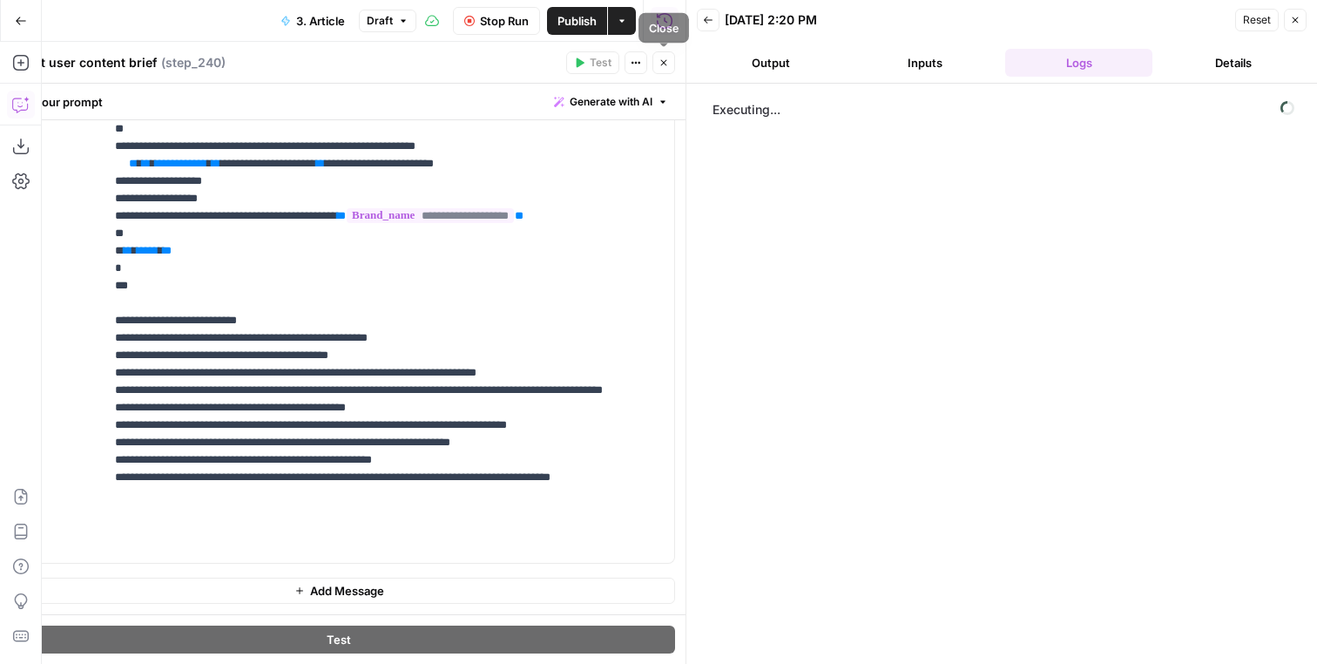
click at [659, 55] on button "Close" at bounding box center [663, 62] width 23 height 23
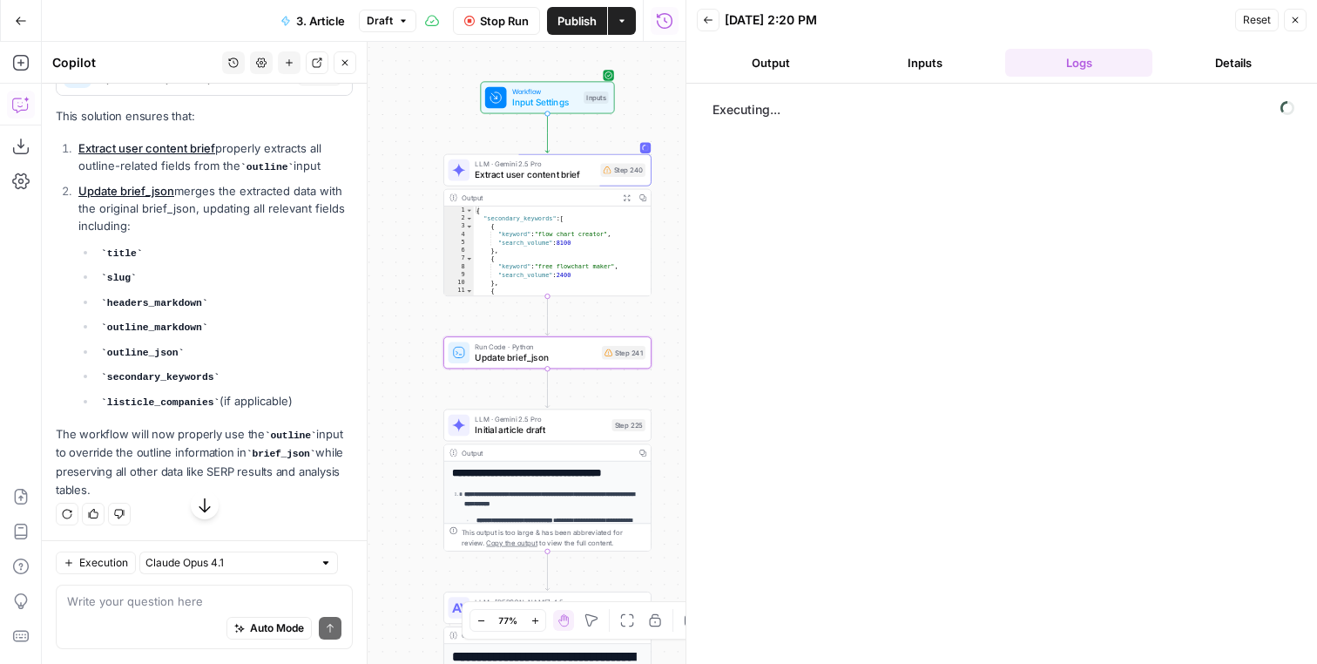
click at [305, 82] on span "Apply" at bounding box center [319, 74] width 29 height 16
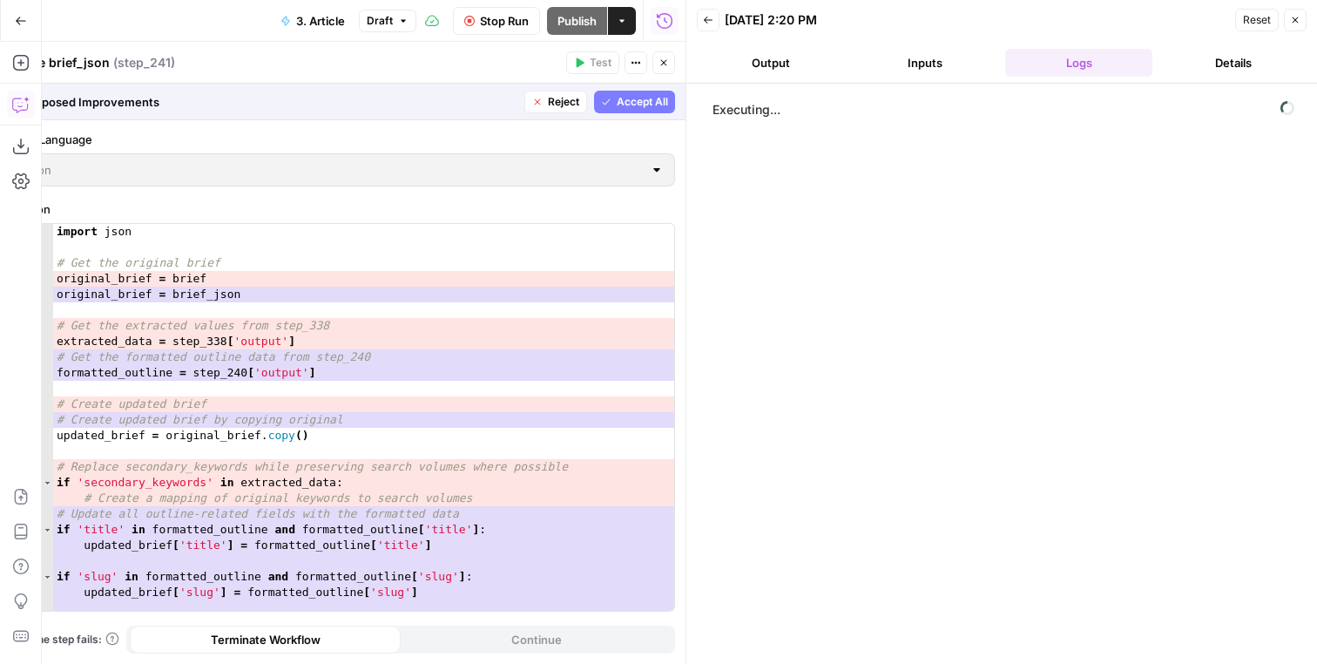
click at [660, 109] on span "Accept All" at bounding box center [642, 102] width 51 height 16
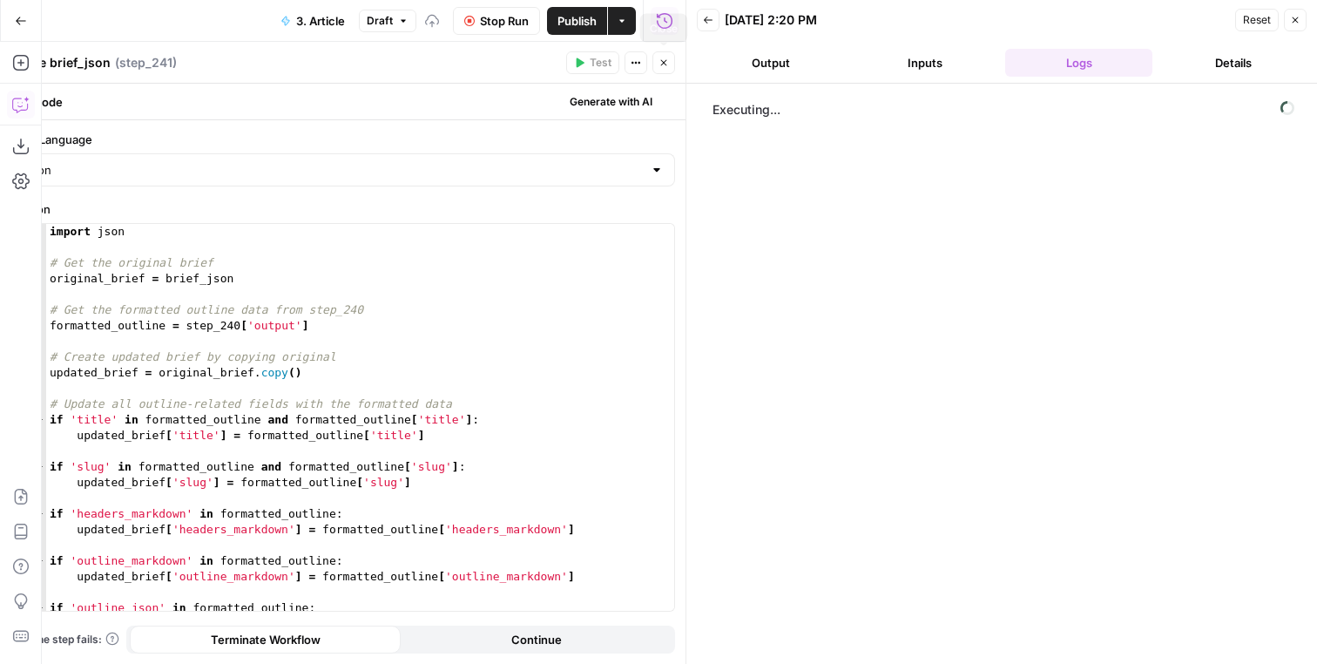
click at [673, 65] on button "Close" at bounding box center [663, 62] width 23 height 23
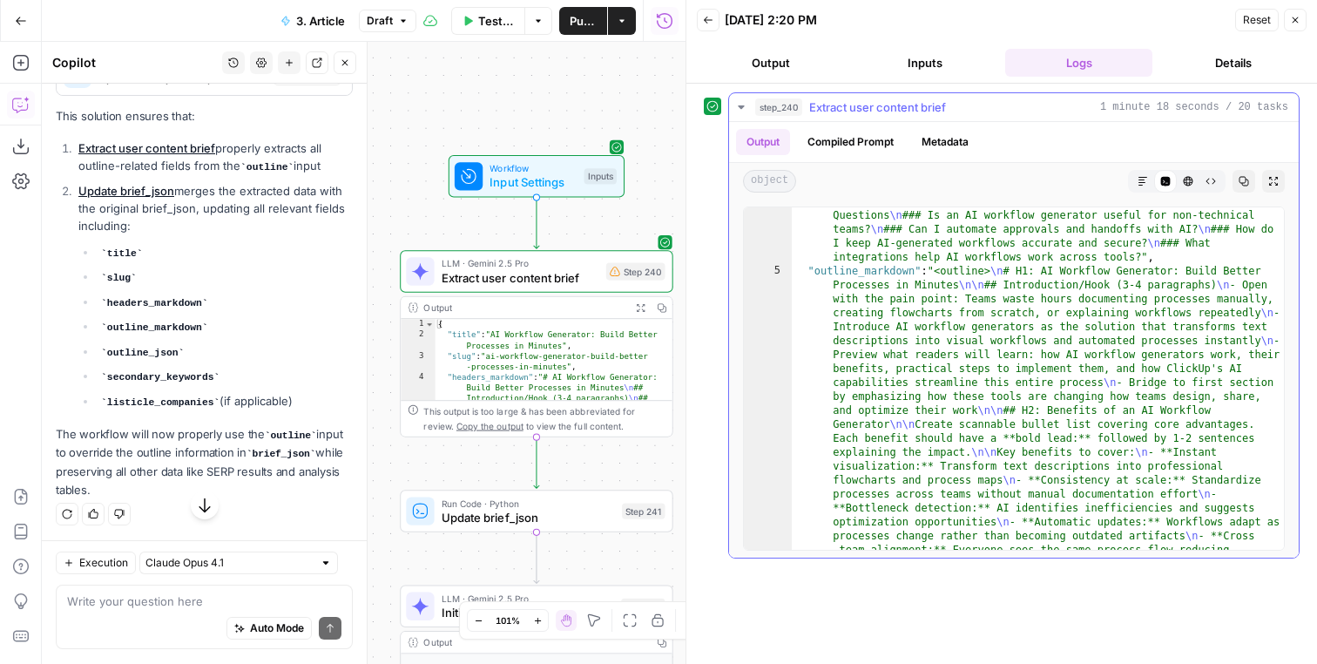
scroll to position [192, 0]
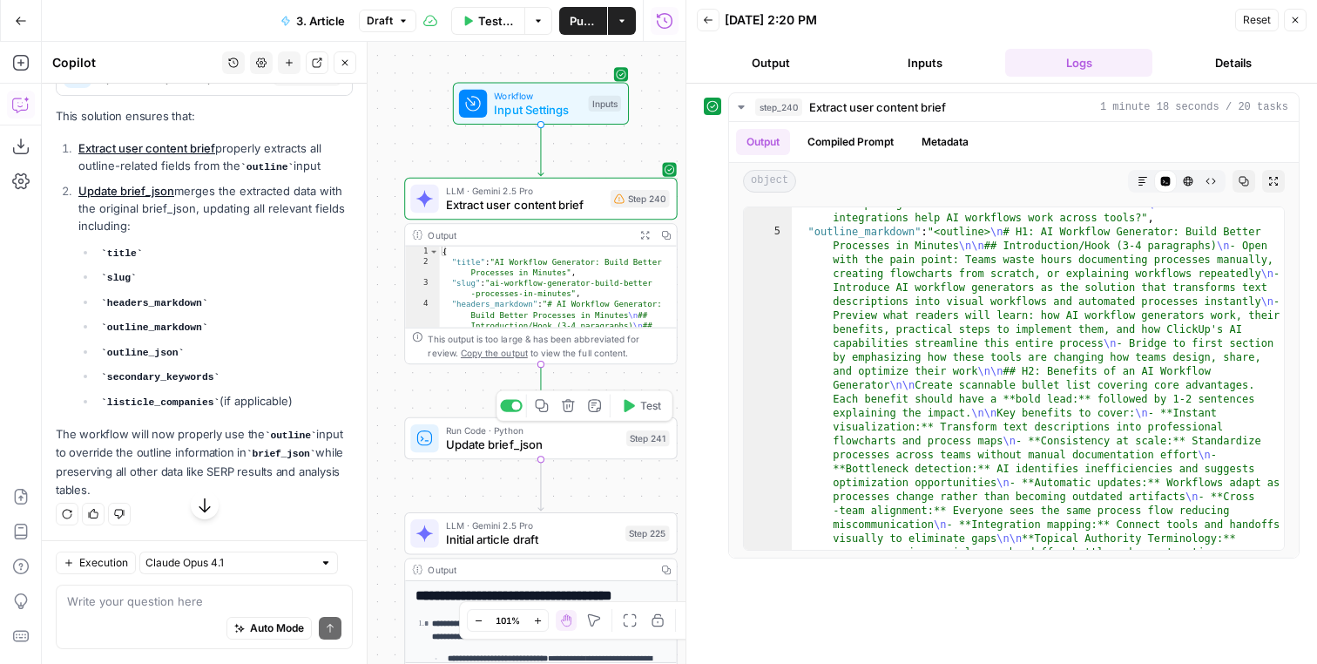
click at [640, 403] on button "Test" at bounding box center [641, 406] width 55 height 23
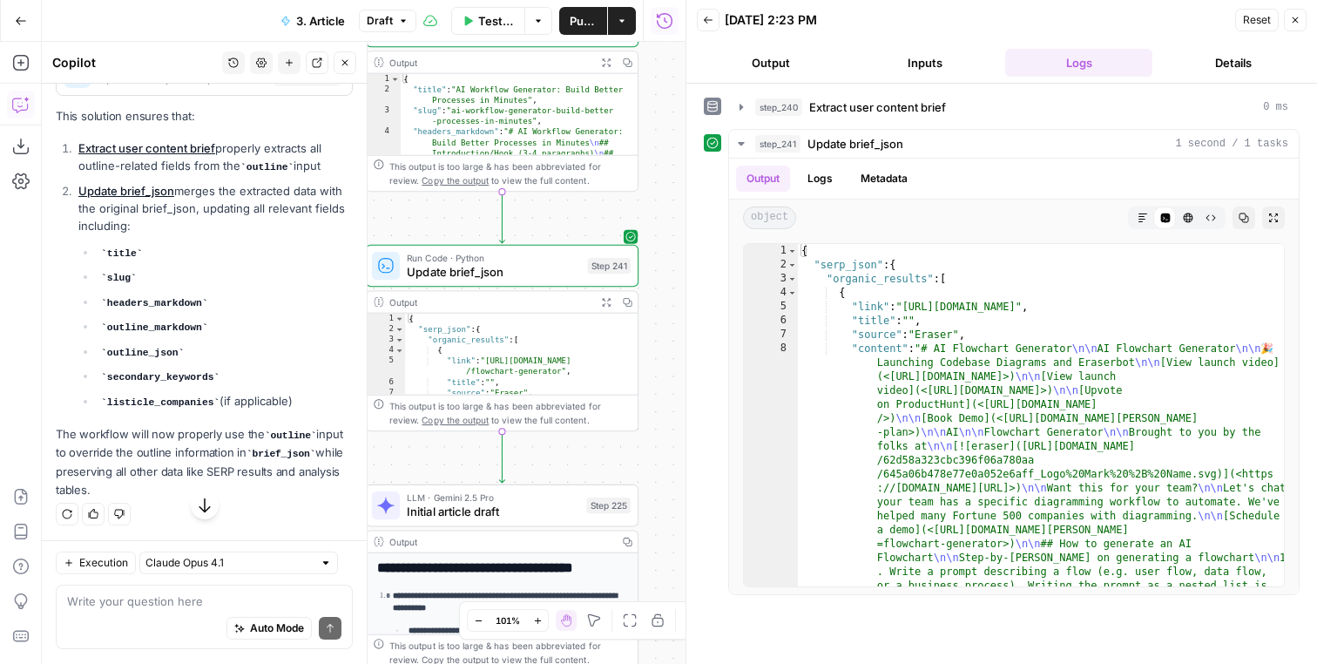
click at [608, 306] on icon "button" at bounding box center [606, 302] width 10 height 10
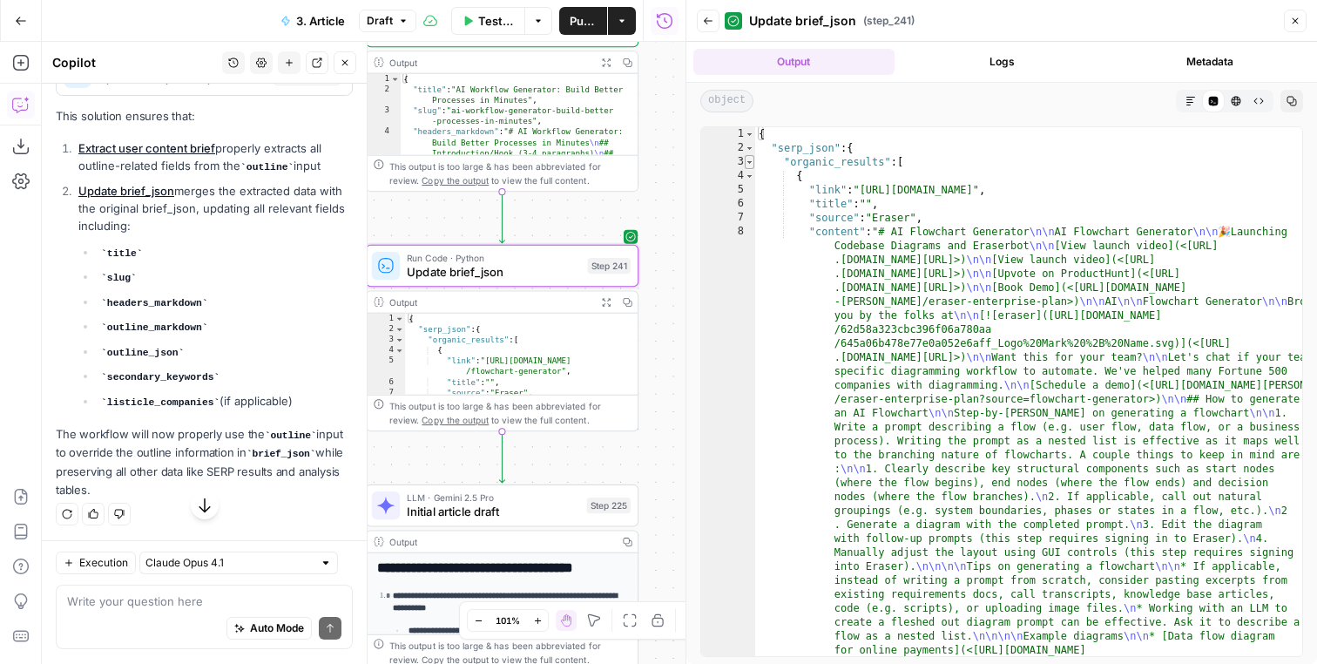
type textarea "*"
click at [754, 162] on span "Toggle code folding, rows 3 through 7793" at bounding box center [750, 162] width 10 height 14
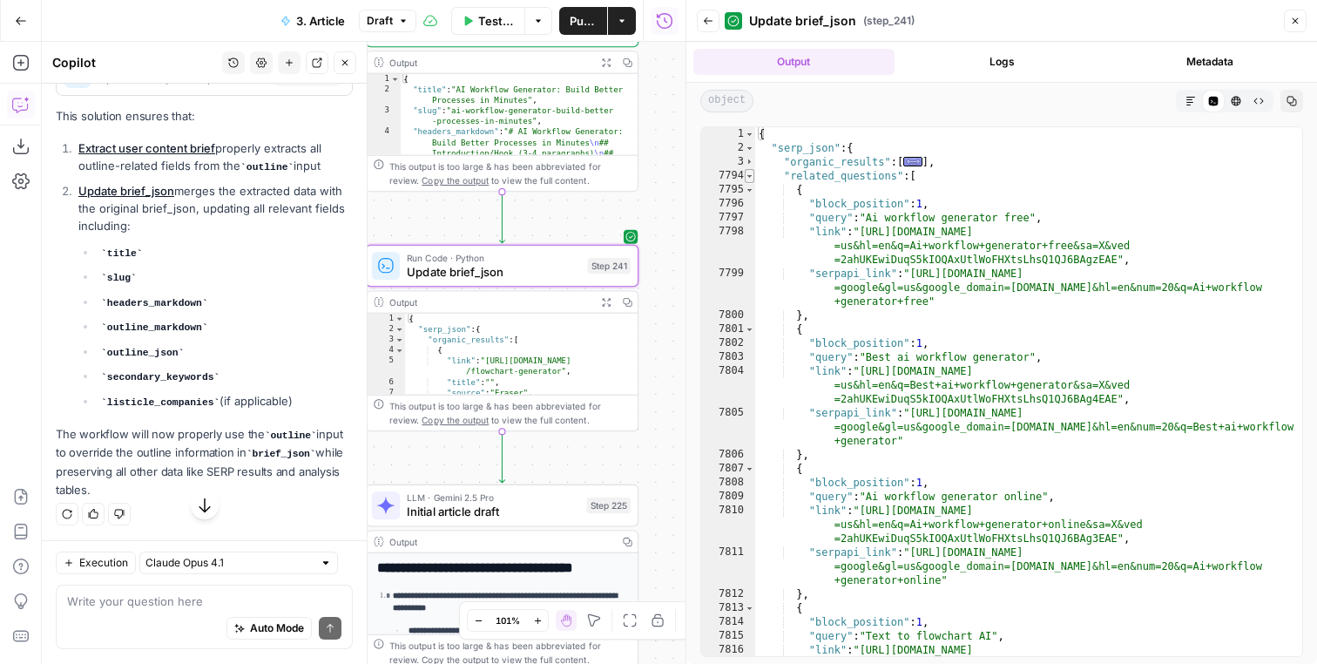
click at [754, 180] on span "Toggle code folding, rows 7794 through 7843" at bounding box center [750, 176] width 10 height 14
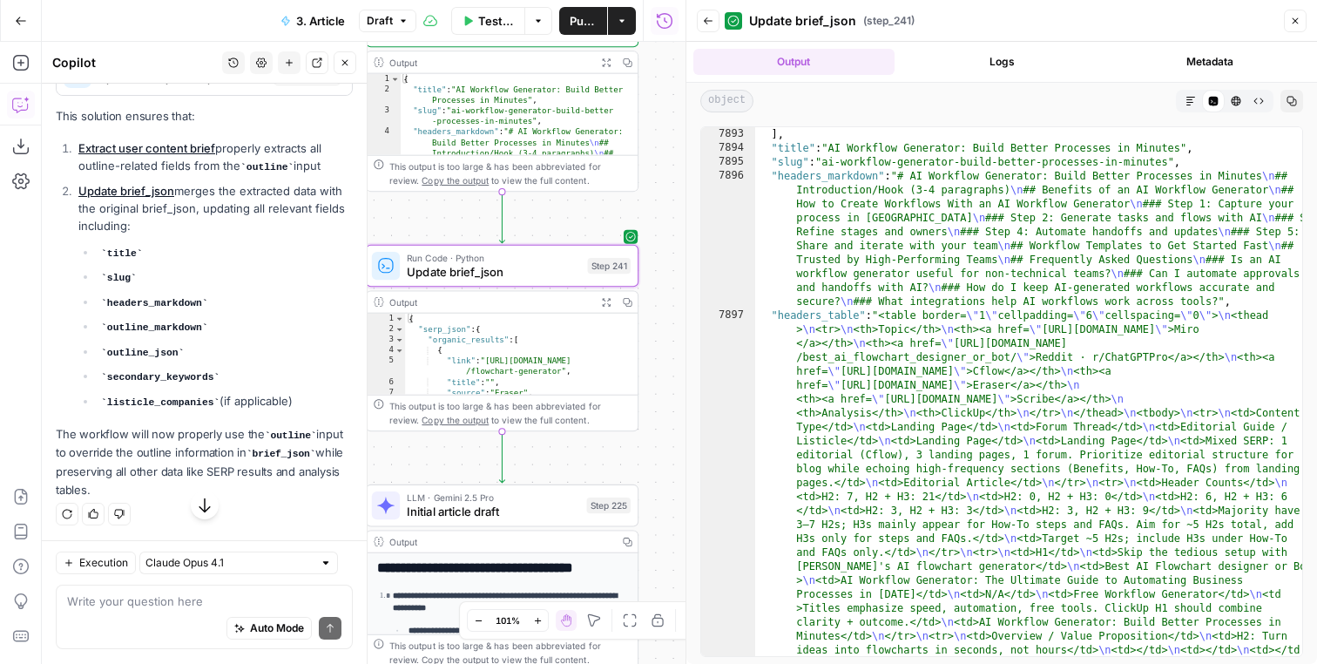
scroll to position [742, 0]
click at [1185, 100] on button "Markdown" at bounding box center [1191, 101] width 23 height 23
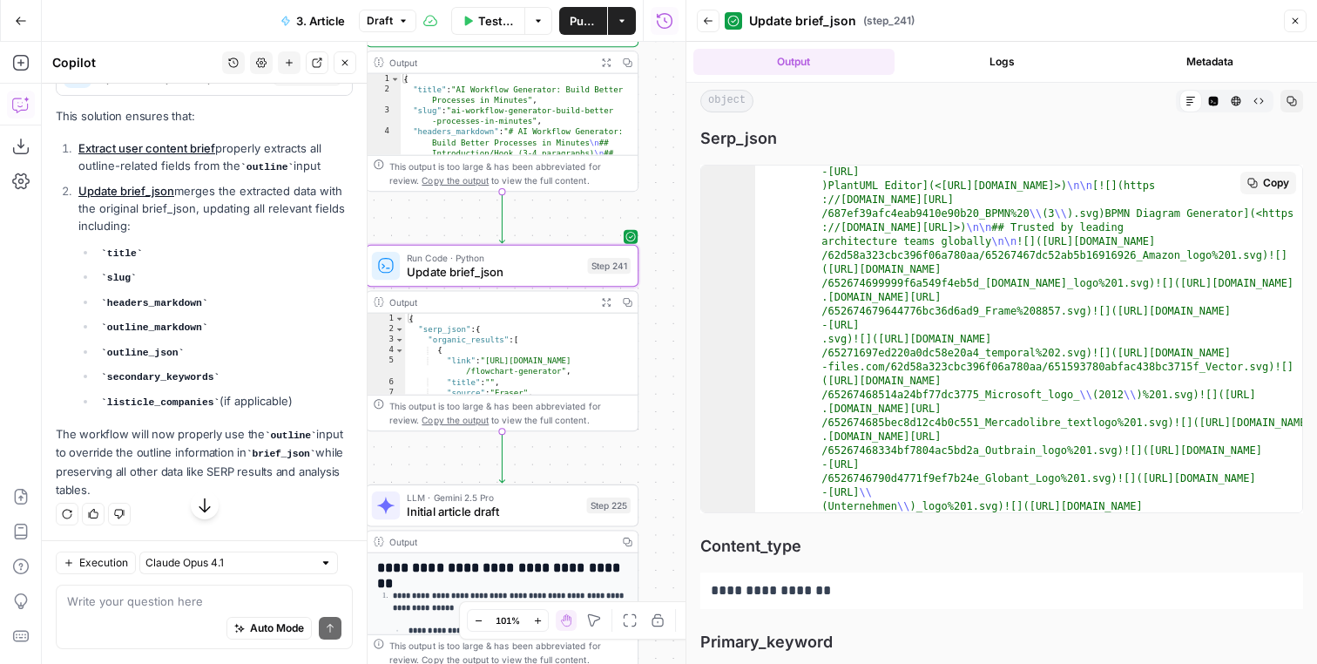
scroll to position [399, 0]
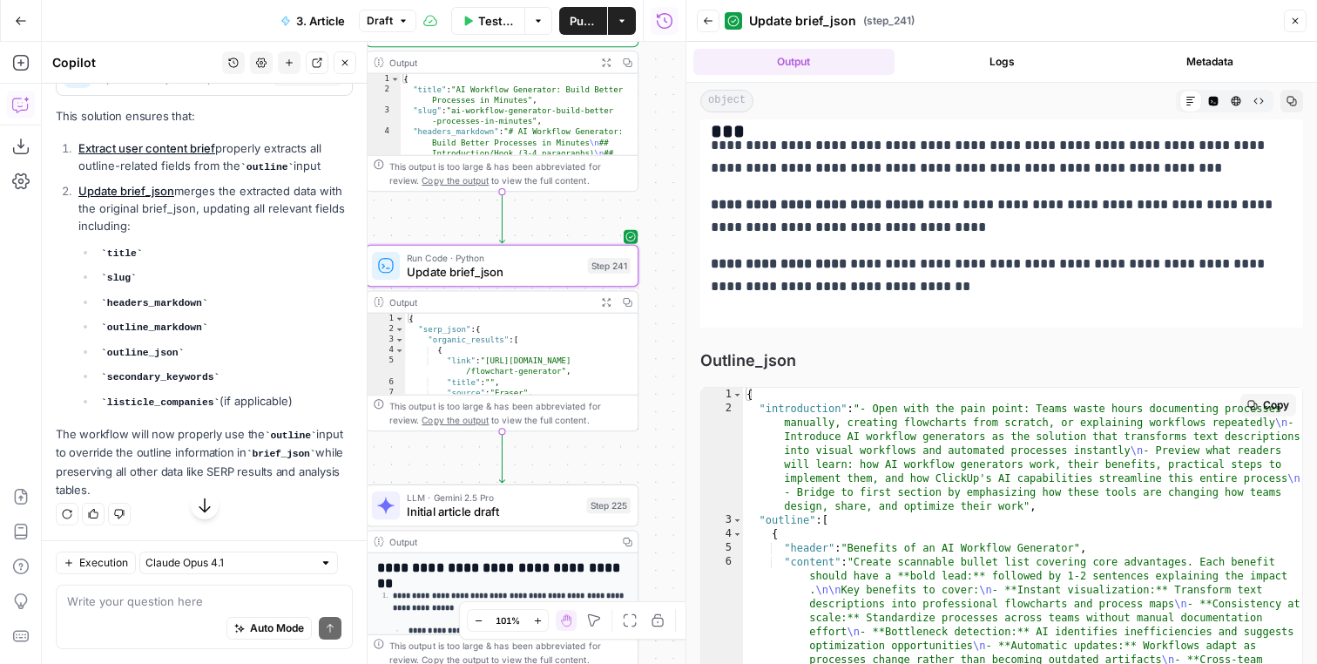
type textarea "**********"
click at [968, 388] on div "{ "introduction" : "- Open with the pain point: Teams waste hours documenting p…" at bounding box center [1022, 576] width 559 height 376
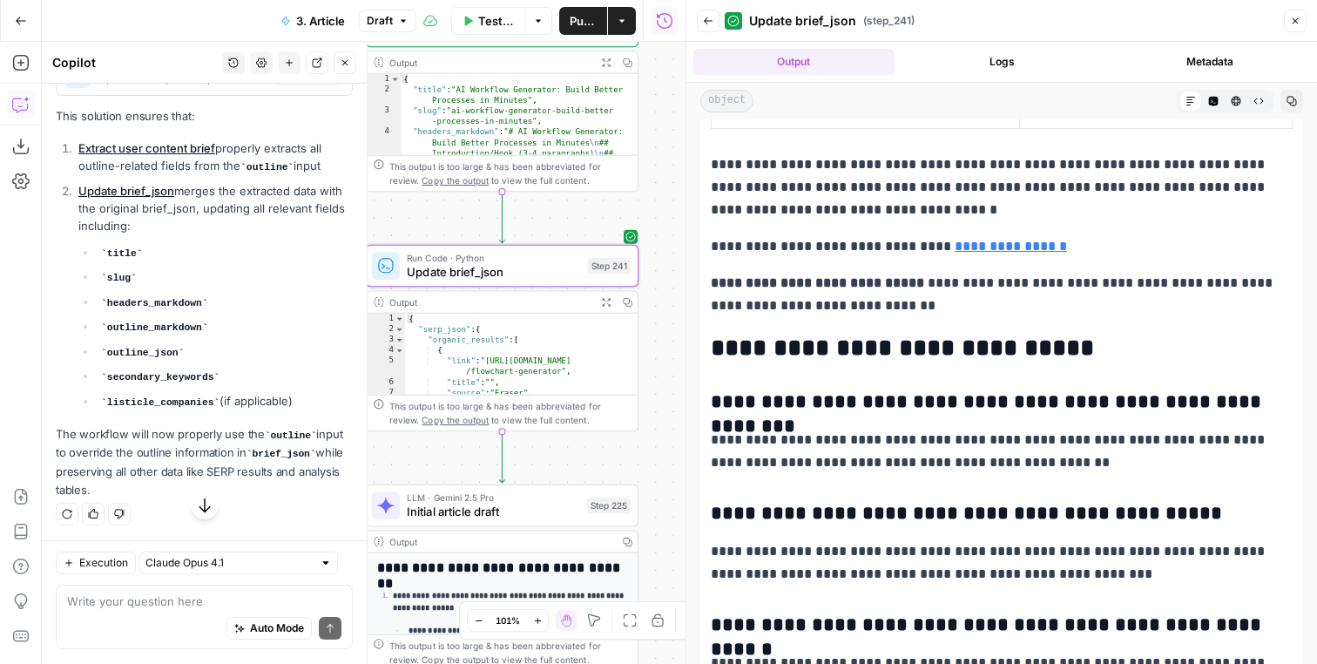
scroll to position [18270, 0]
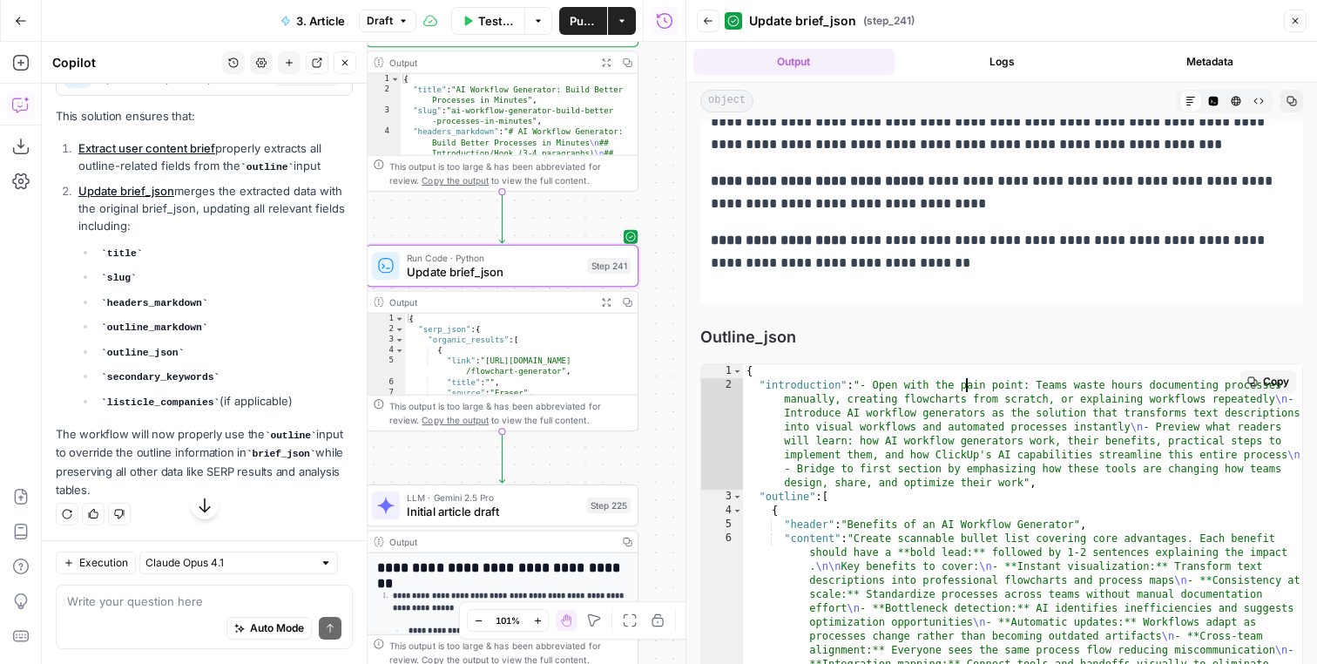
click at [997, 364] on div "{ "introduction" : "- Open with the pain point: Teams waste hours documenting p…" at bounding box center [1022, 552] width 559 height 376
click at [1000, 382] on div "{ "introduction" : "- Open with the pain point: Teams waste hours documenting p…" at bounding box center [1022, 552] width 559 height 376
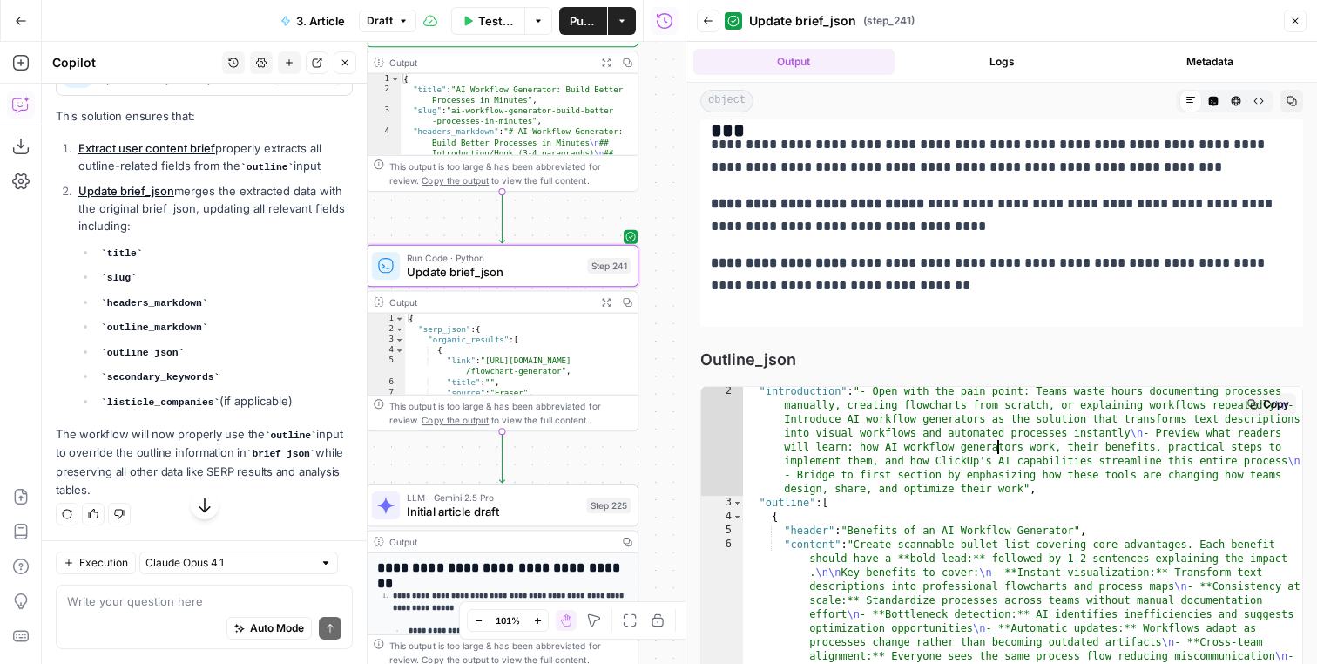
scroll to position [61, 0]
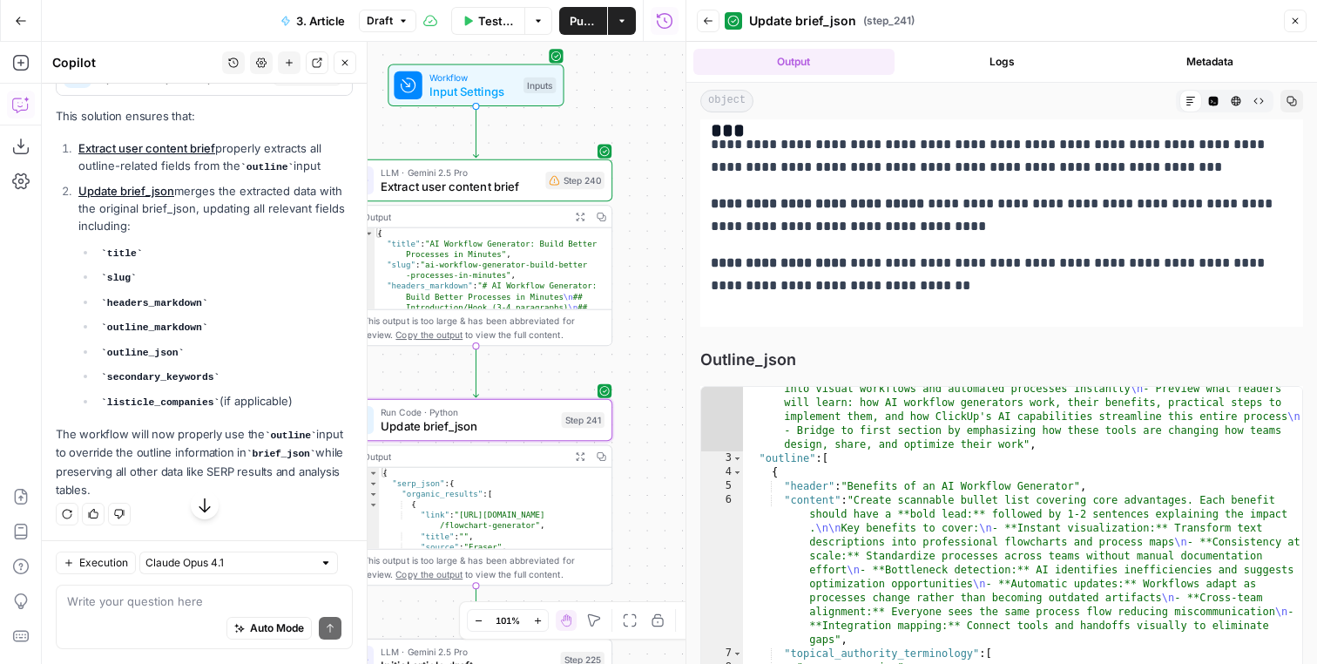
drag, startPoint x: 585, startPoint y: 212, endPoint x: 548, endPoint y: 398, distance: 190.1
click at [548, 403] on div "Workflow Input Settings Inputs LLM · Gemini 2.5 Pro Extract user content brief …" at bounding box center [364, 353] width 644 height 622
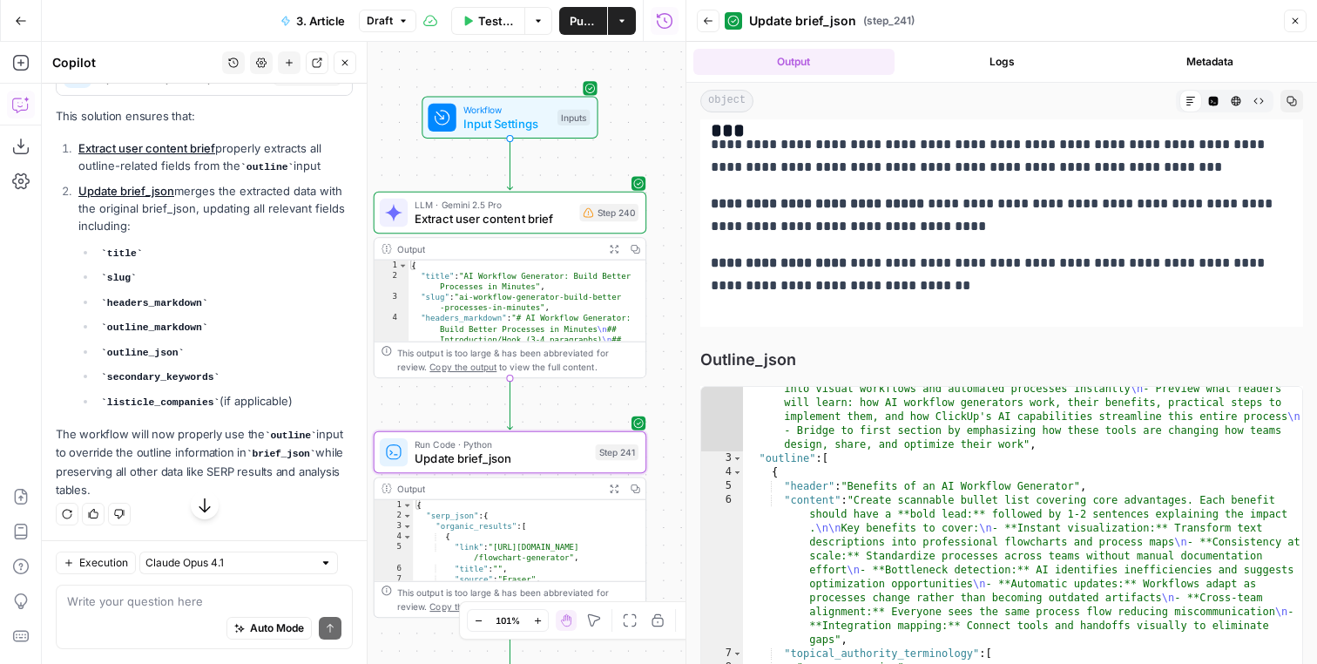
drag, startPoint x: 564, startPoint y: 399, endPoint x: 609, endPoint y: 394, distance: 45.6
click at [609, 394] on div "Workflow Input Settings Inputs LLM · Gemini 2.5 Pro Extract user content brief …" at bounding box center [364, 353] width 644 height 622
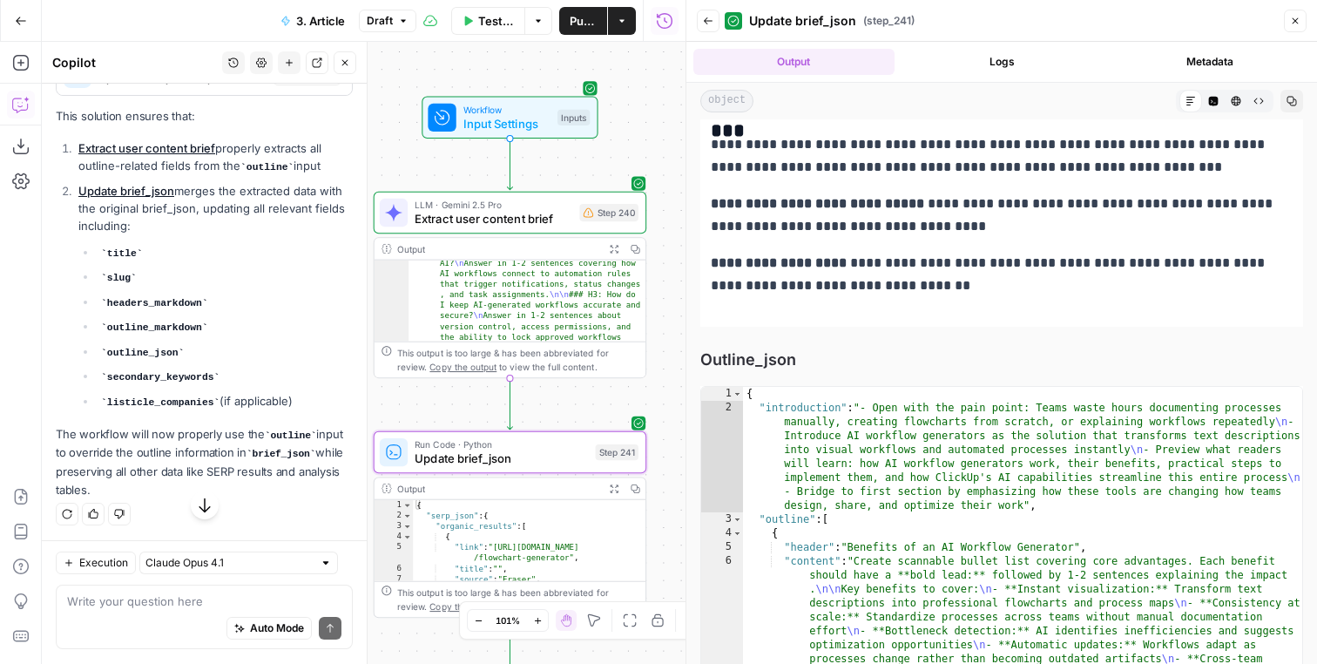
scroll to position [1883, 0]
click at [608, 250] on button "Expand Output" at bounding box center [614, 248] width 21 height 21
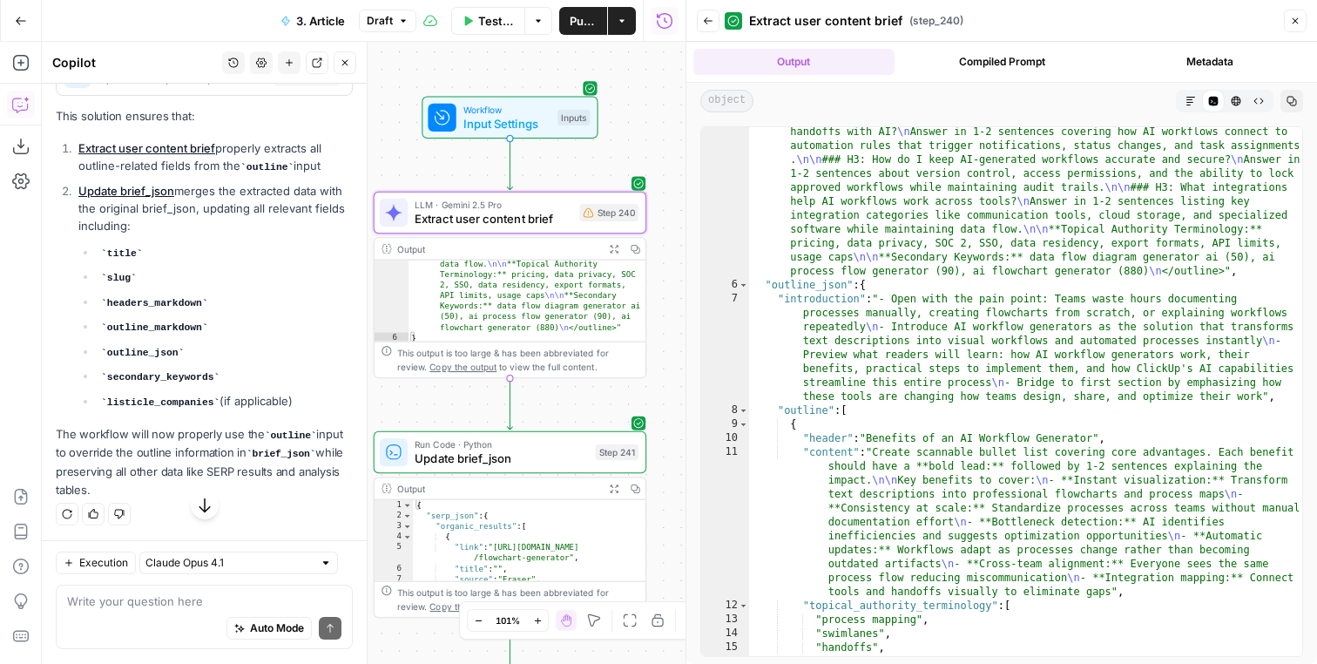
scroll to position [1164, 0]
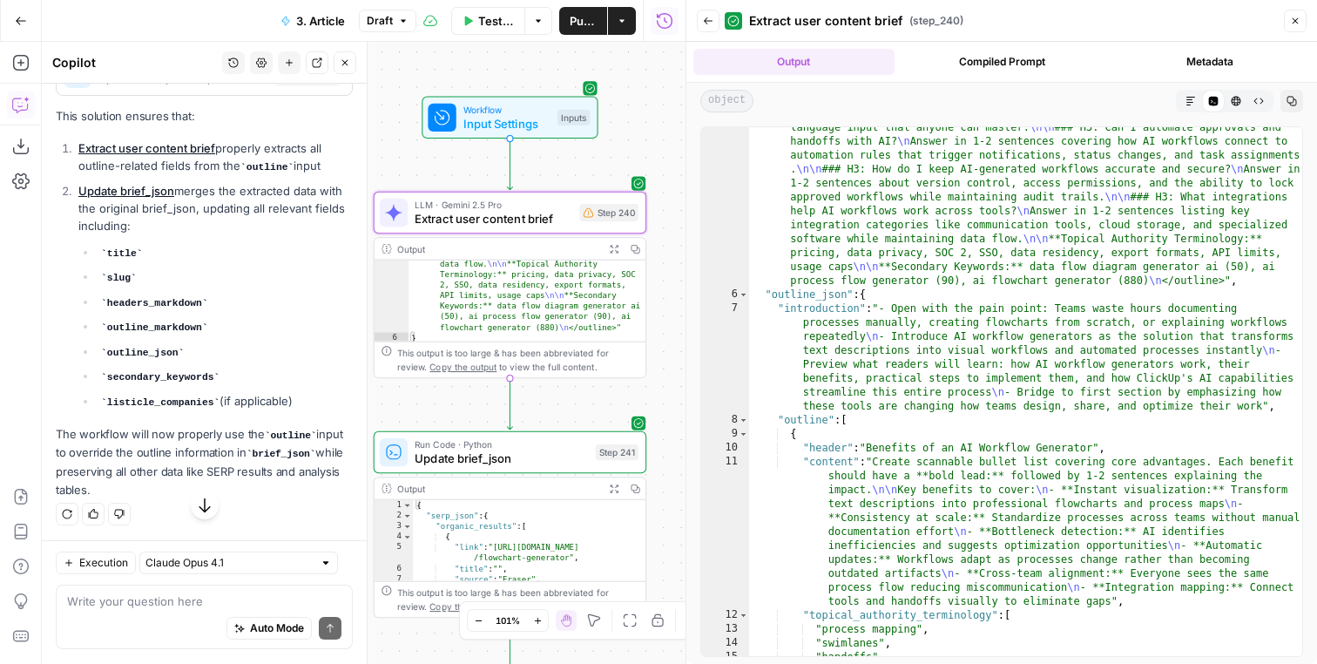
click at [541, 218] on span "Extract user content brief" at bounding box center [494, 218] width 158 height 17
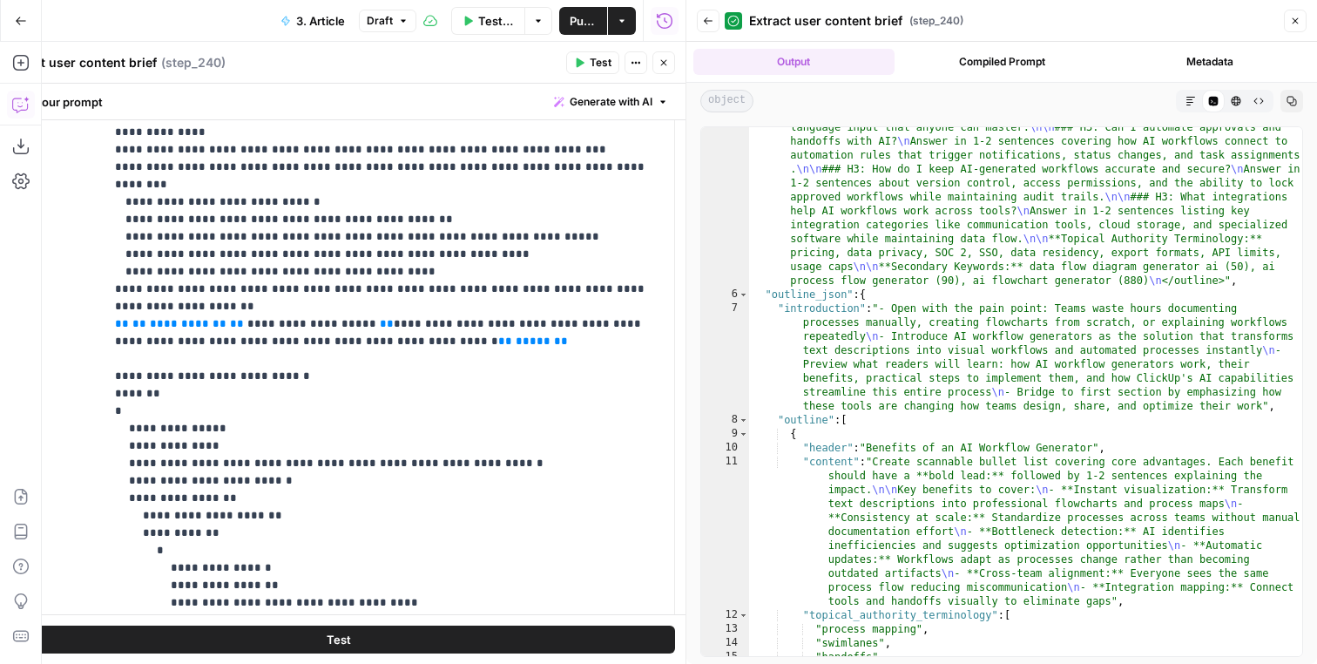
scroll to position [305, 0]
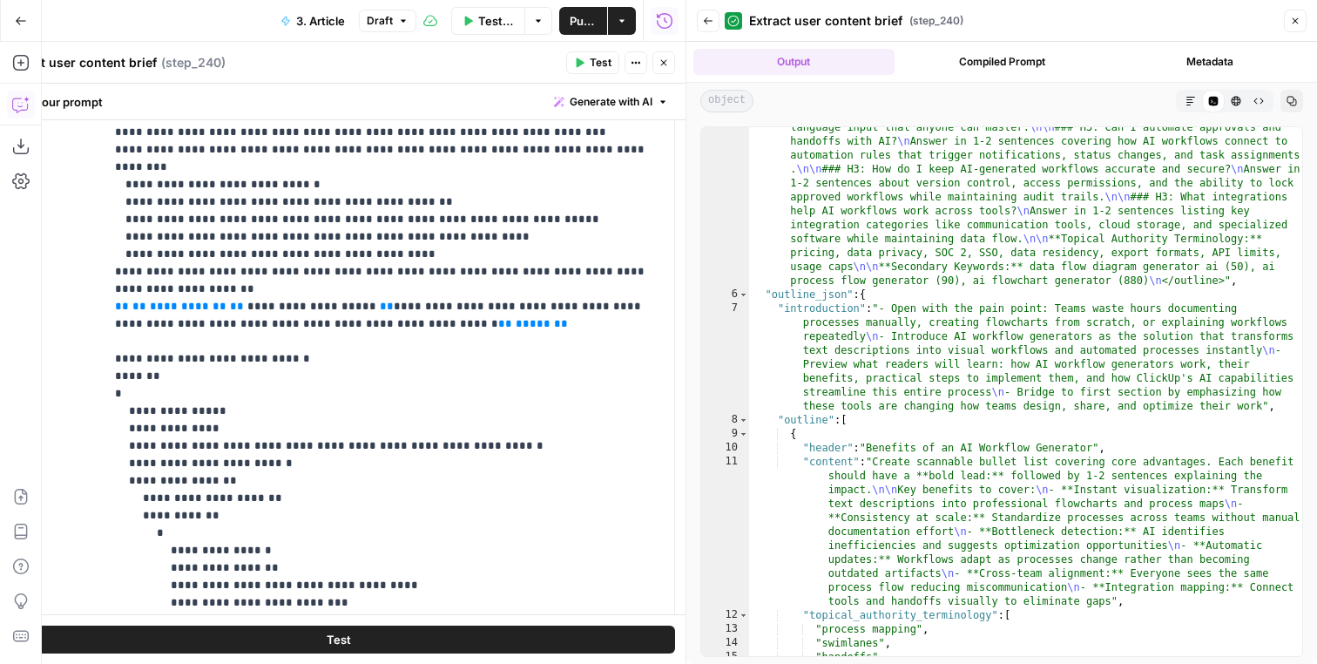
click at [636, 102] on span "Generate with AI" at bounding box center [611, 102] width 83 height 16
click at [633, 191] on div "Improve your existing prompt" at bounding box center [586, 197] width 145 height 16
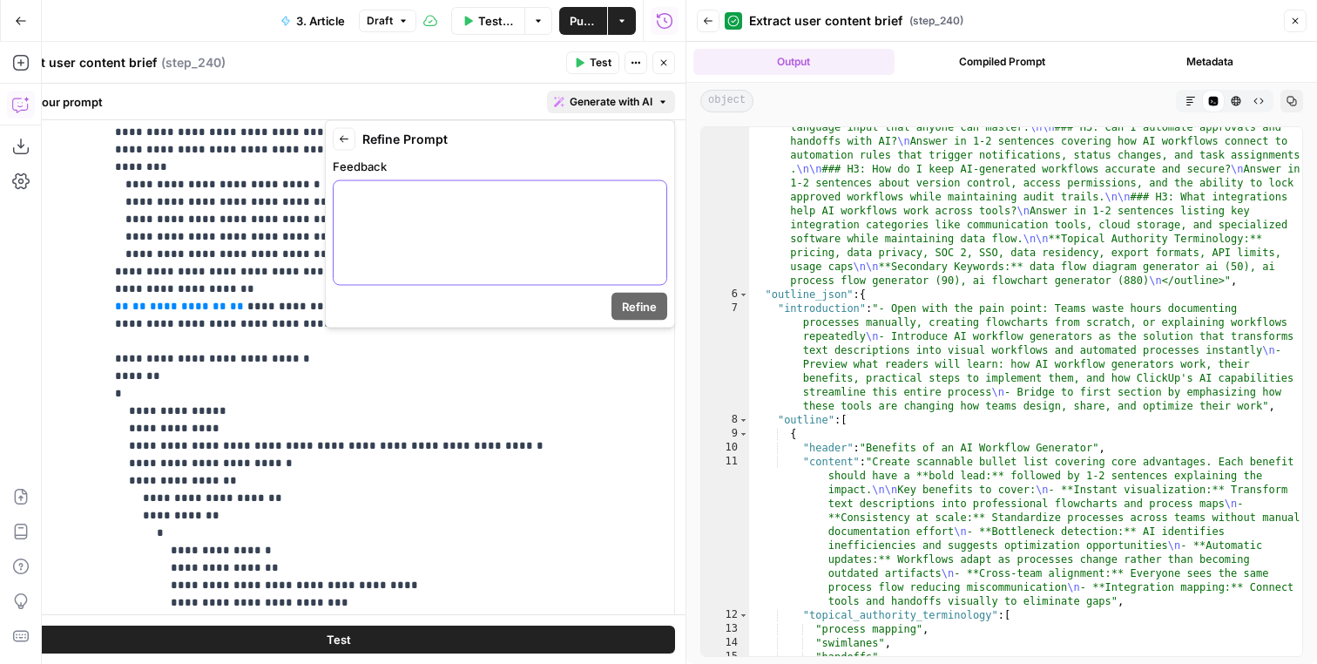
click at [465, 189] on p at bounding box center [500, 196] width 312 height 17
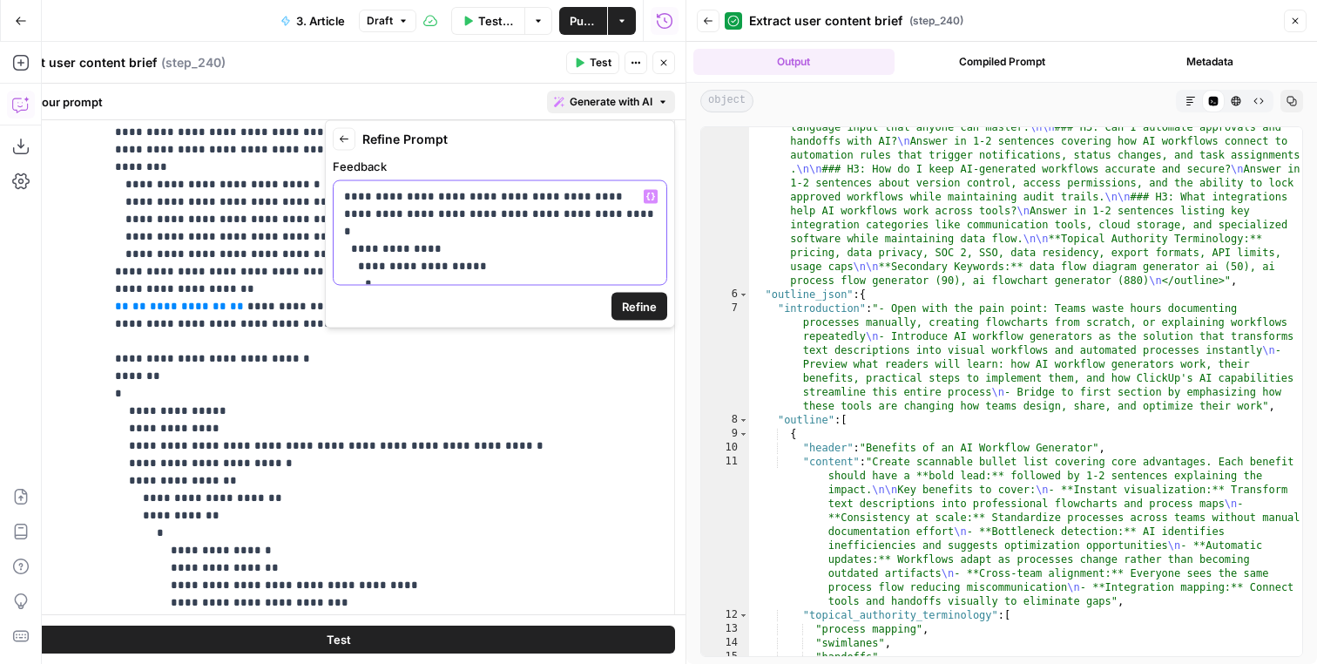
click at [497, 240] on p "**********" at bounding box center [500, 214] width 312 height 52
click at [627, 300] on span "Refine" at bounding box center [639, 306] width 35 height 17
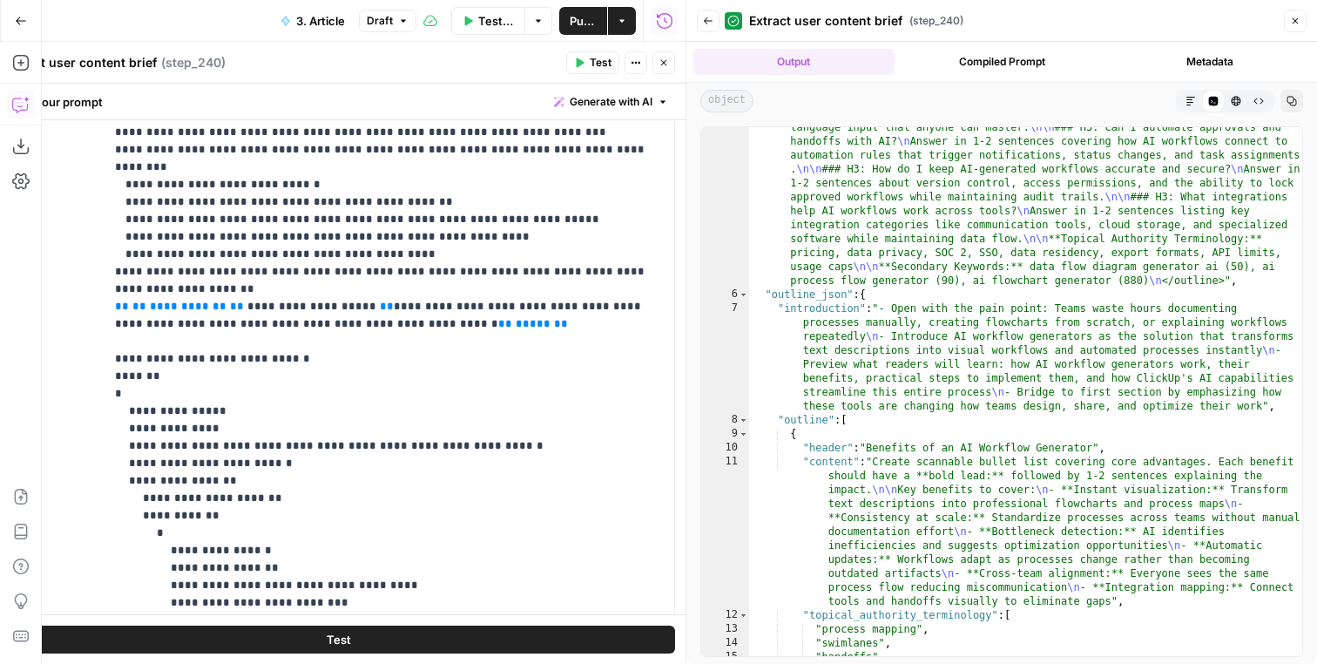
click at [1295, 10] on button "Close" at bounding box center [1295, 21] width 23 height 23
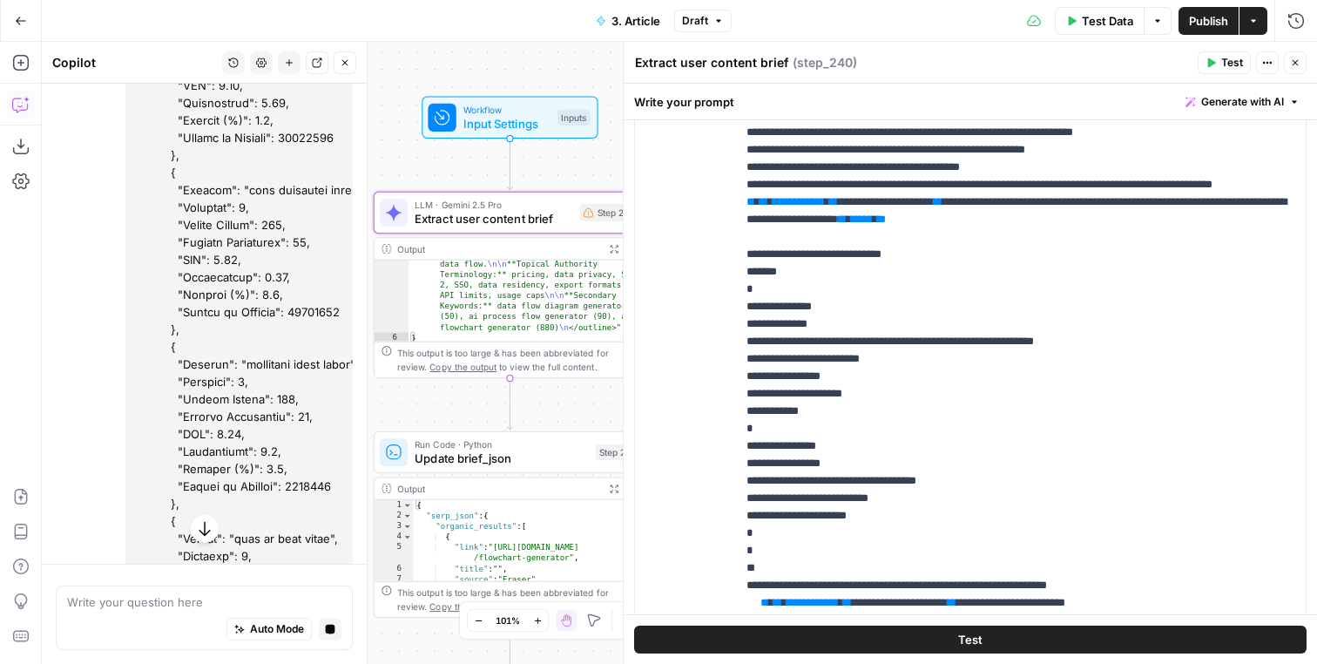
scroll to position [19513, 0]
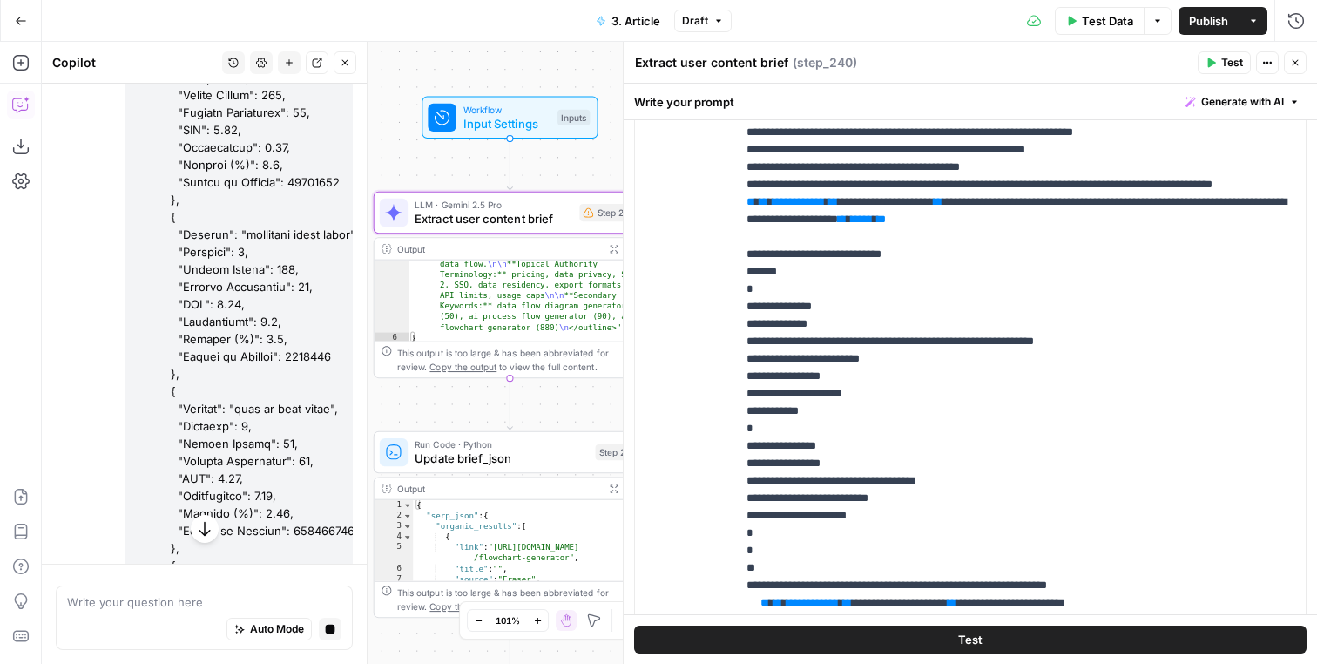
click at [362, 152] on div "Copilot History Settings New chat Detach Close Hi! How can I help with your wor…" at bounding box center [205, 353] width 326 height 622
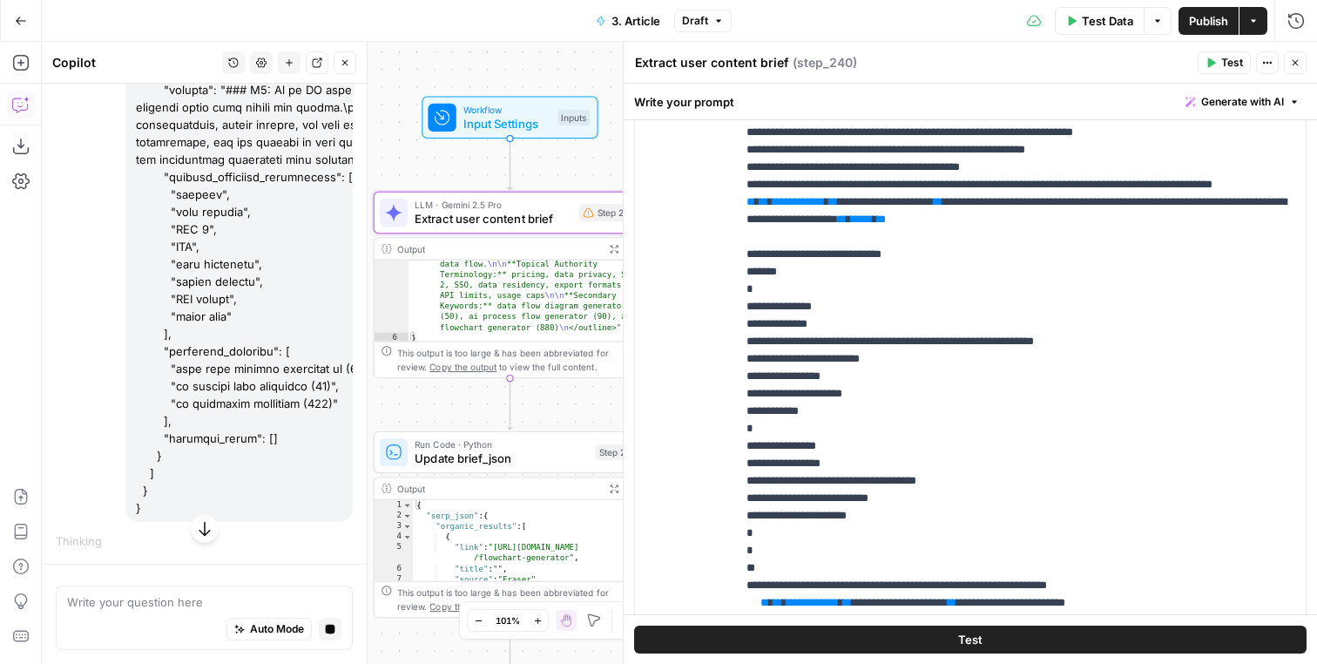
scroll to position [185537, 0]
click at [327, 622] on button "Stop generating" at bounding box center [330, 629] width 23 height 23
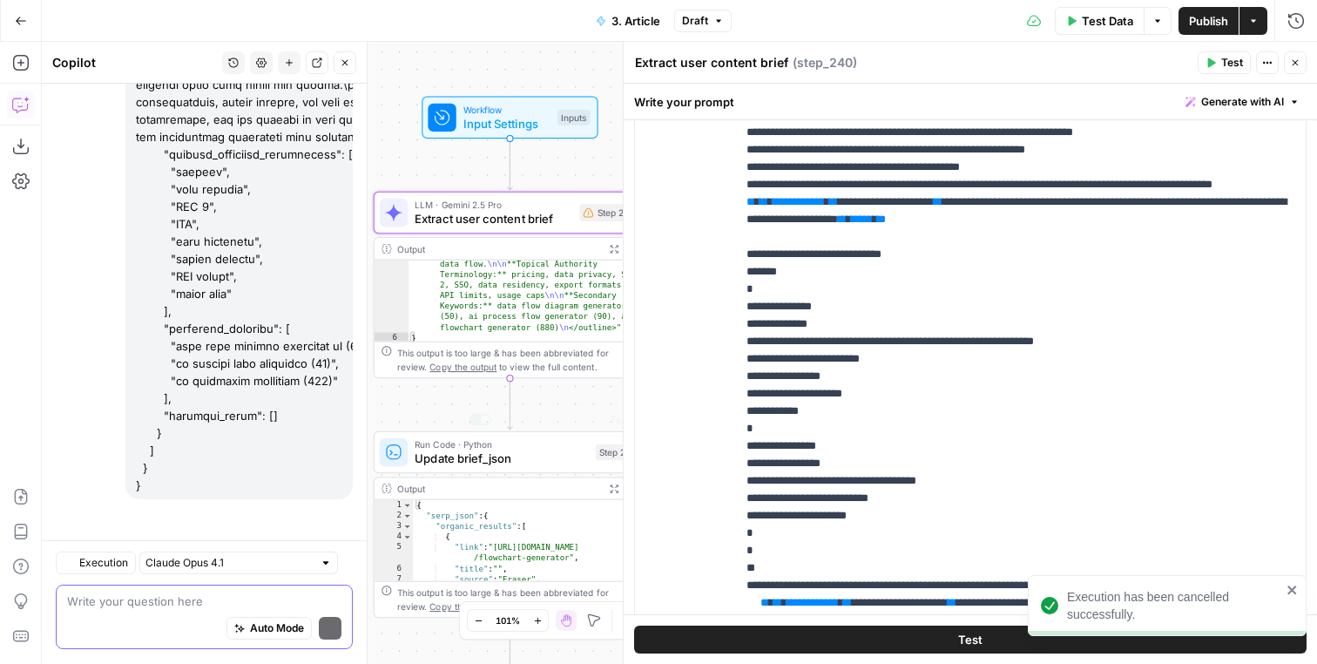
scroll to position [185594, 0]
click at [519, 226] on span "Extract user content brief" at bounding box center [494, 218] width 158 height 17
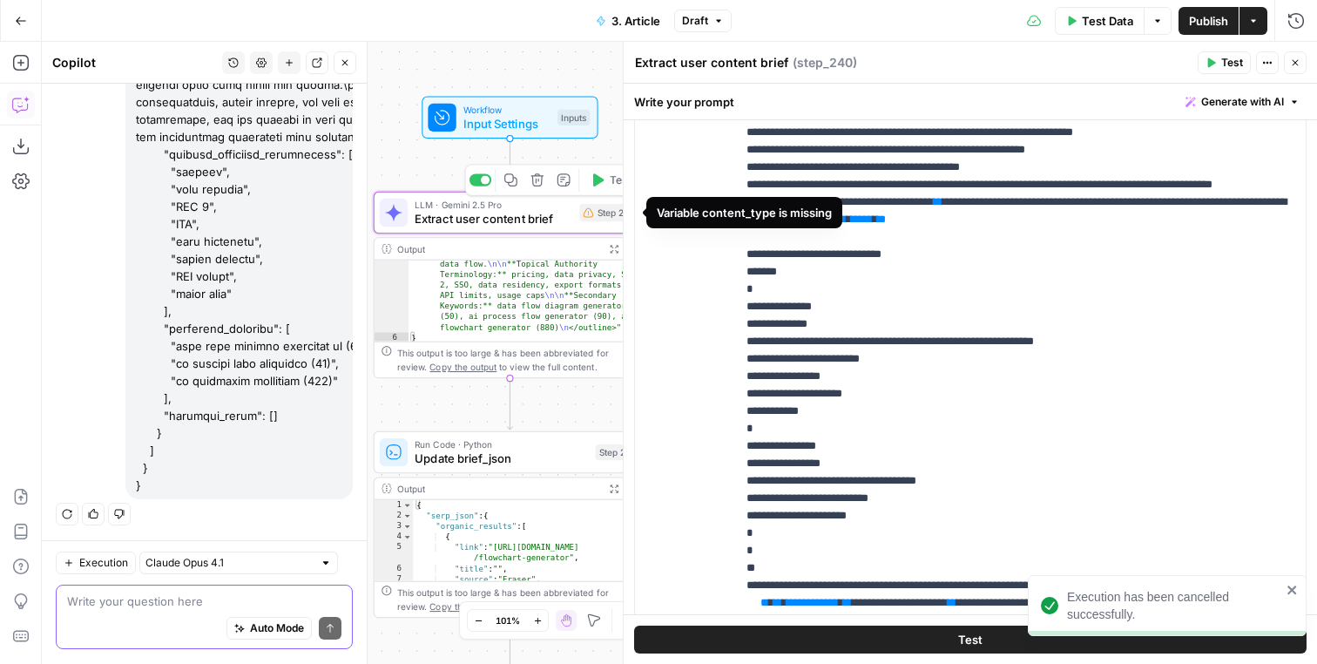
click at [582, 208] on div "Step 240" at bounding box center [608, 212] width 59 height 17
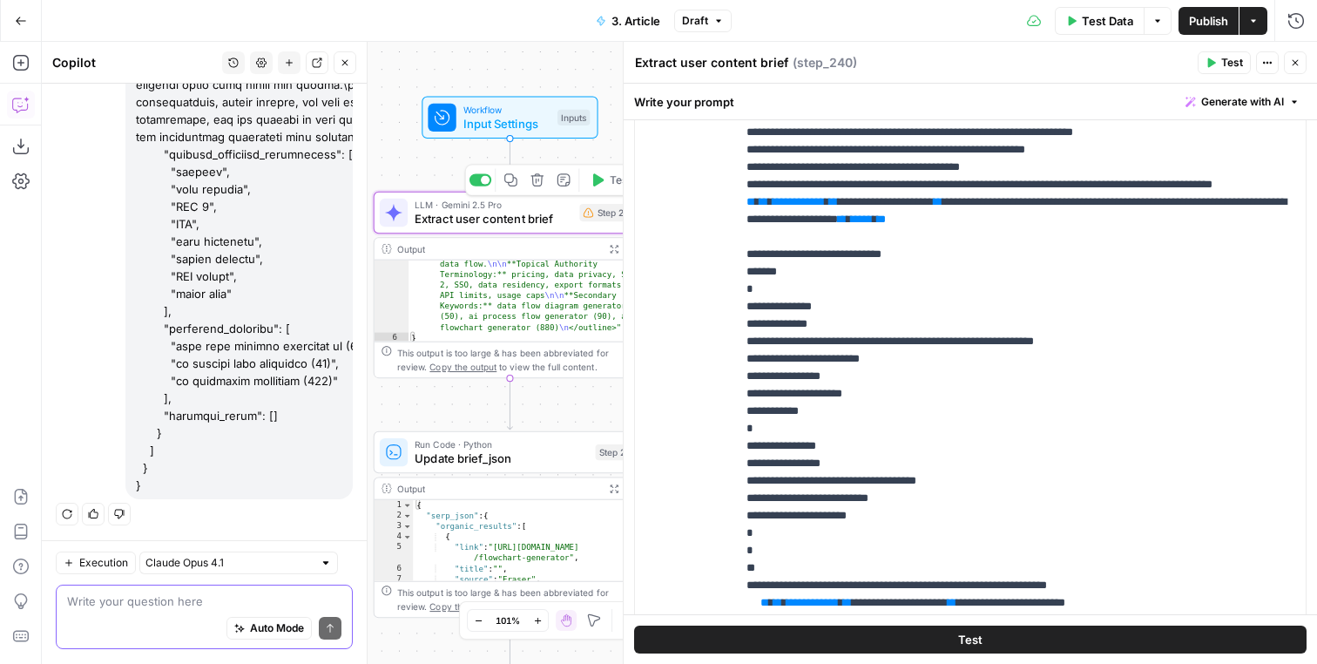
click at [569, 206] on span "LLM · Gemini 2.5 Pro" at bounding box center [494, 205] width 158 height 14
click at [344, 62] on icon "button" at bounding box center [345, 63] width 6 height 6
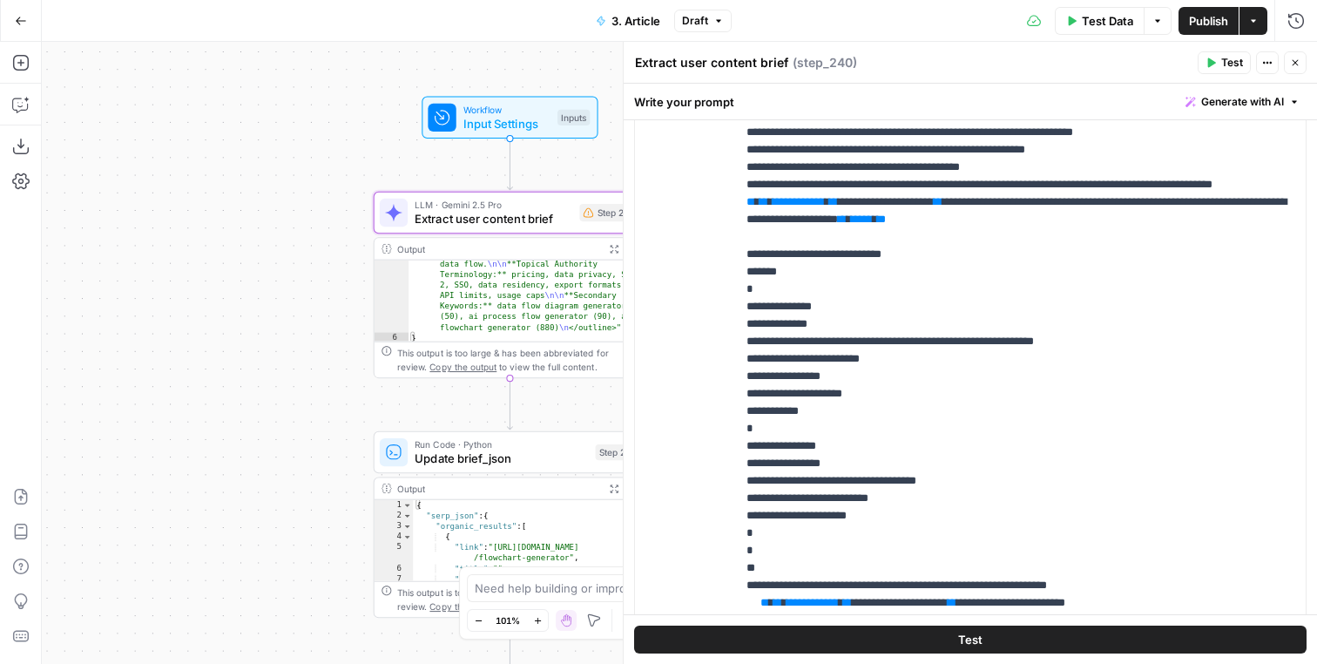
click at [1216, 101] on span "Generate with AI" at bounding box center [1242, 102] width 83 height 16
click at [1198, 180] on span "Refine" at bounding box center [1215, 180] width 139 height 17
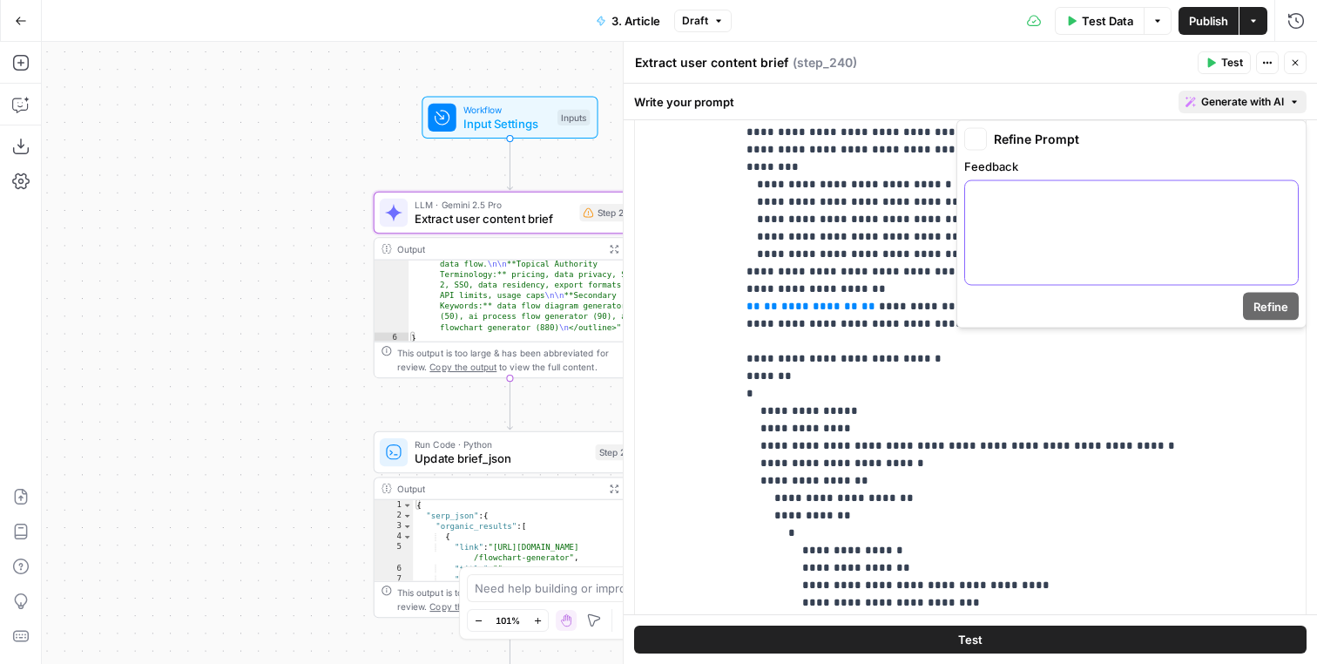
click at [1102, 211] on div at bounding box center [1131, 233] width 333 height 104
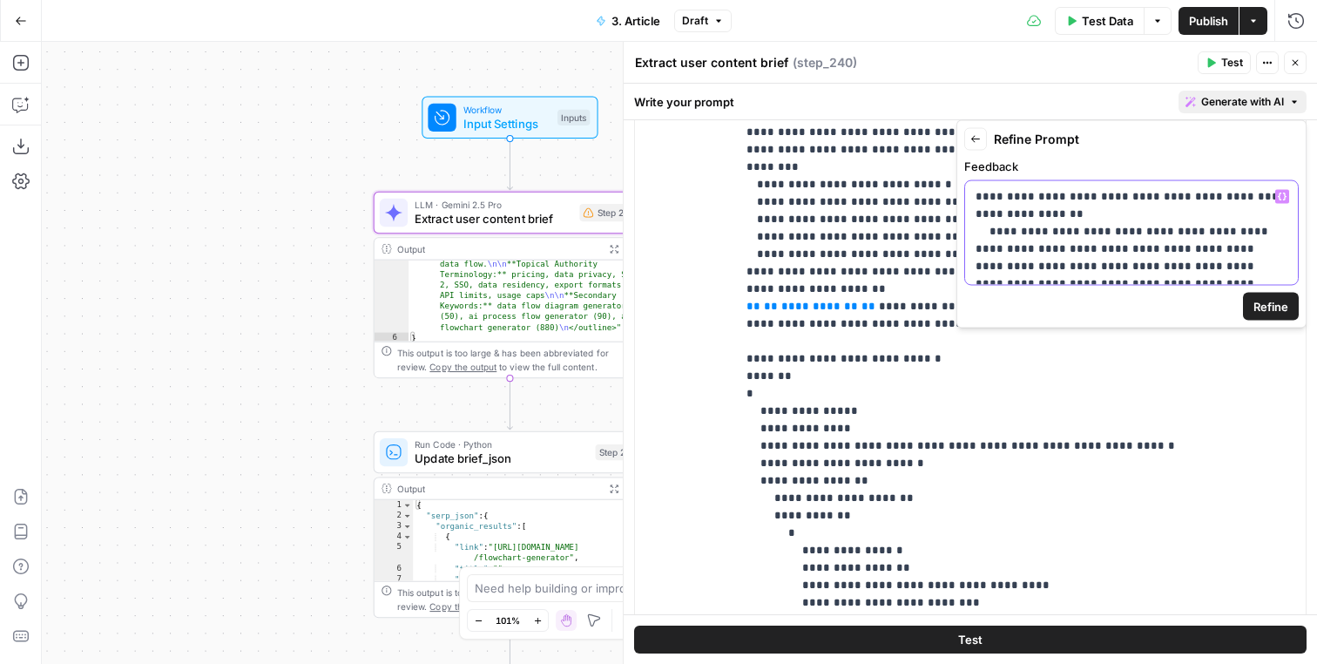
scroll to position [3530, 0]
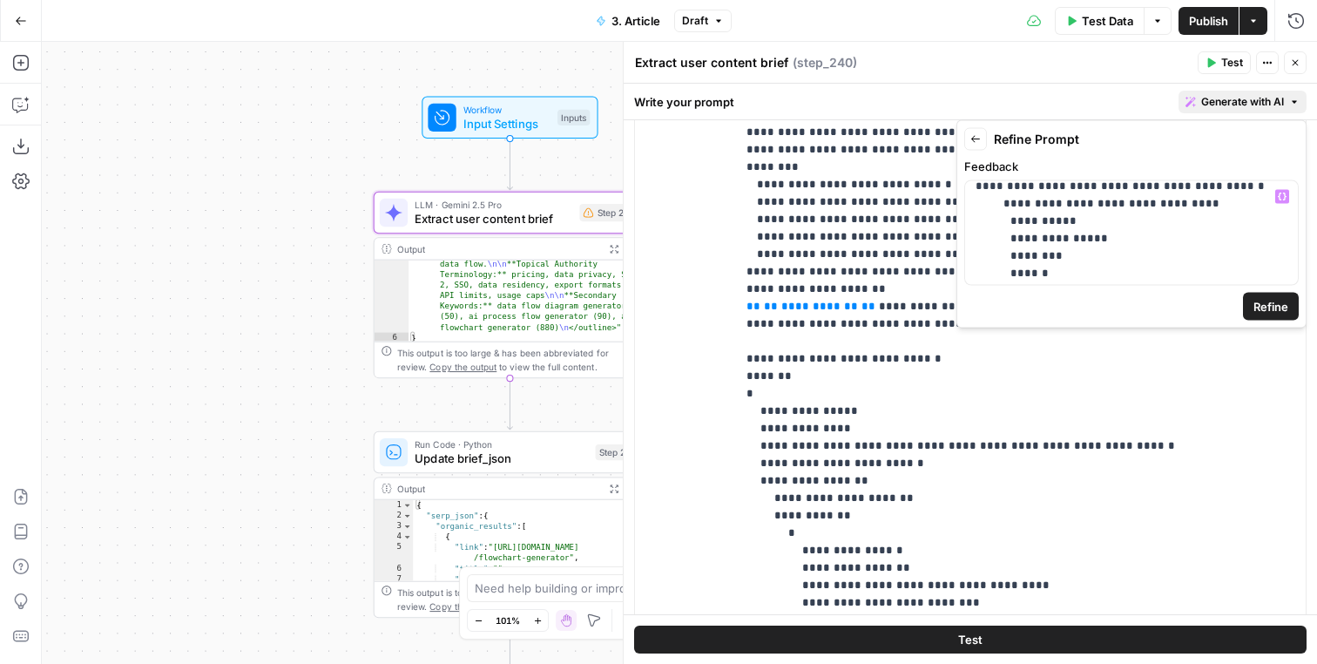
click at [1240, 302] on form "**********" at bounding box center [1131, 224] width 335 height 193
click at [1242, 302] on form "**********" at bounding box center [1131, 224] width 335 height 193
click at [1267, 300] on span "Refine" at bounding box center [1271, 306] width 35 height 17
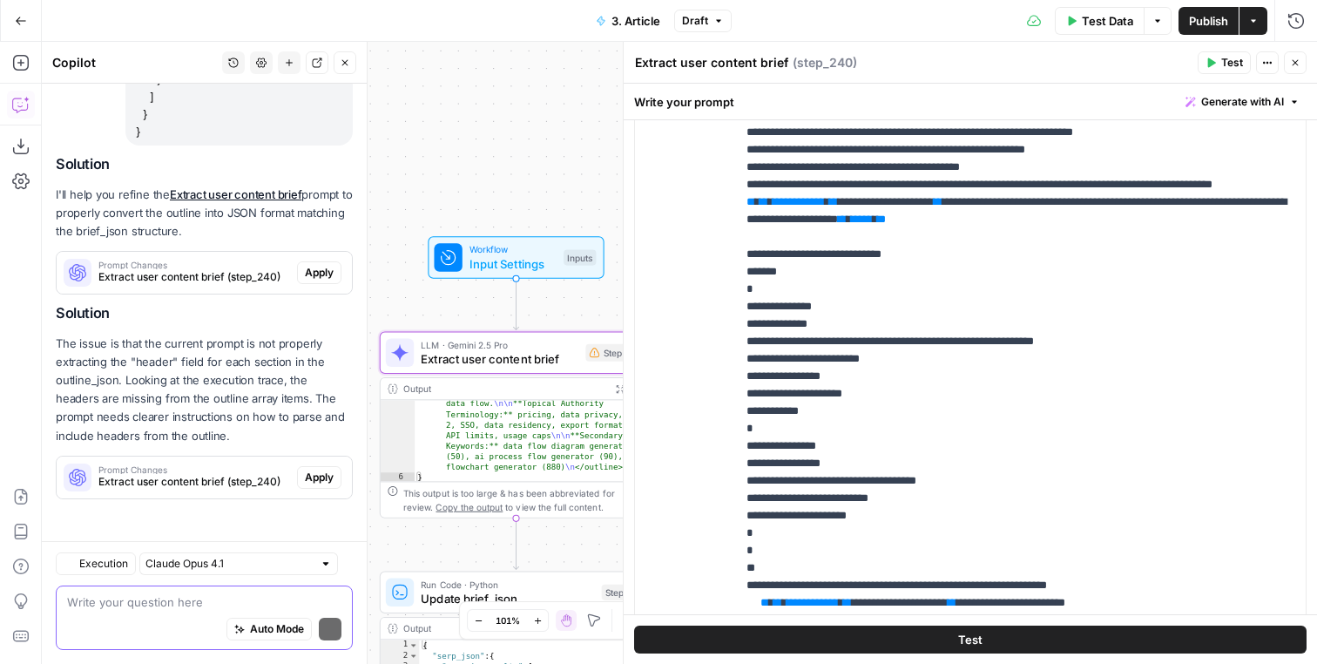
scroll to position [189488, 0]
click at [321, 270] on span "Apply" at bounding box center [319, 273] width 29 height 16
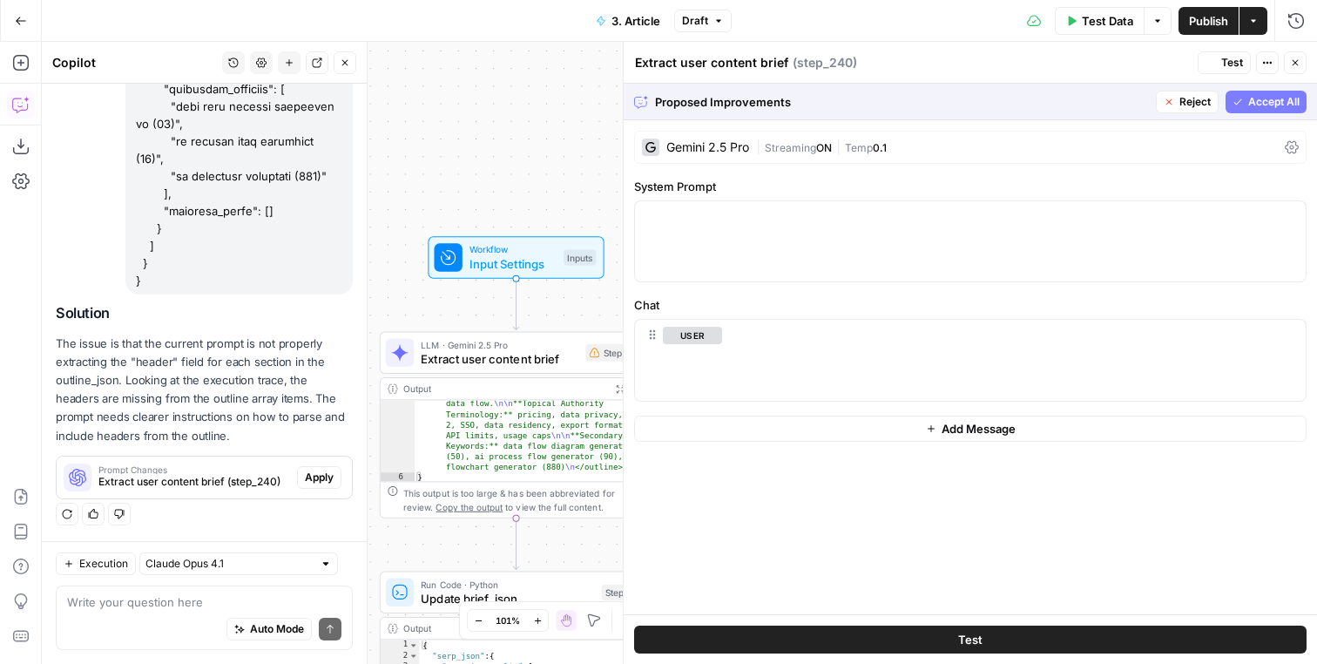
scroll to position [0, 0]
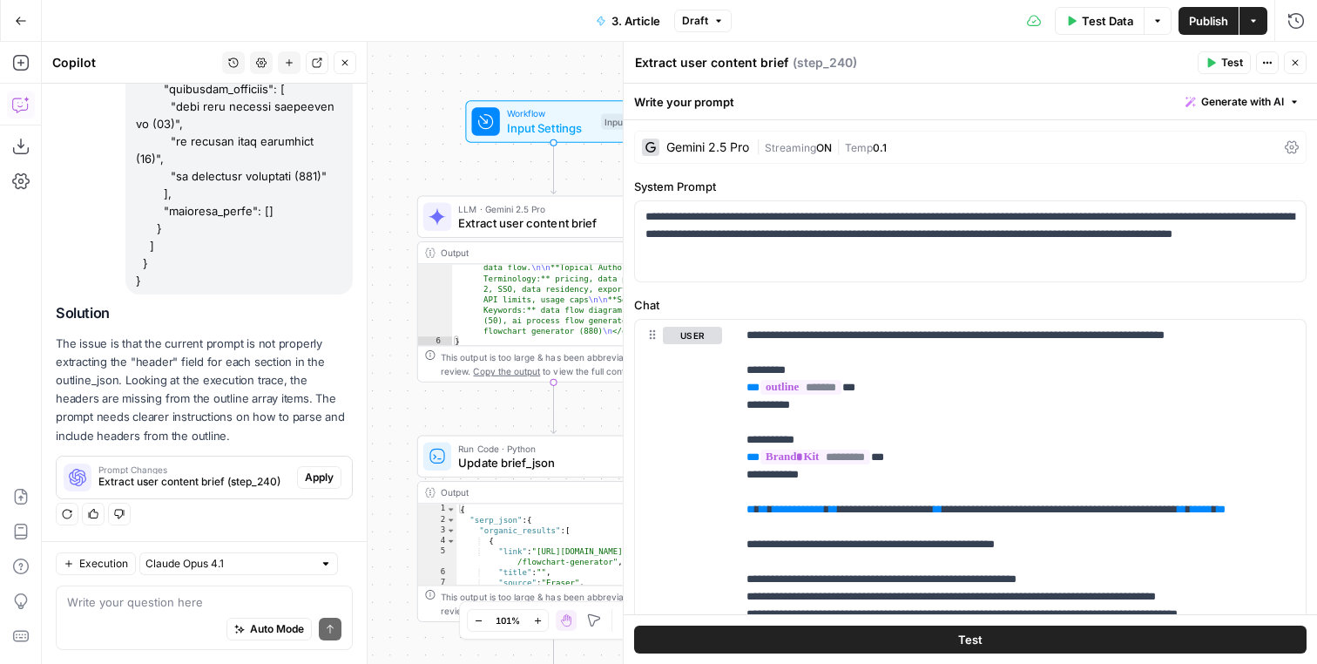
drag, startPoint x: 430, startPoint y: 301, endPoint x: 468, endPoint y: 166, distance: 141.0
click at [468, 166] on div "Workflow Input Settings Inputs LLM · Gemini 2.5 Pro Extract user content brief …" at bounding box center [679, 353] width 1275 height 622
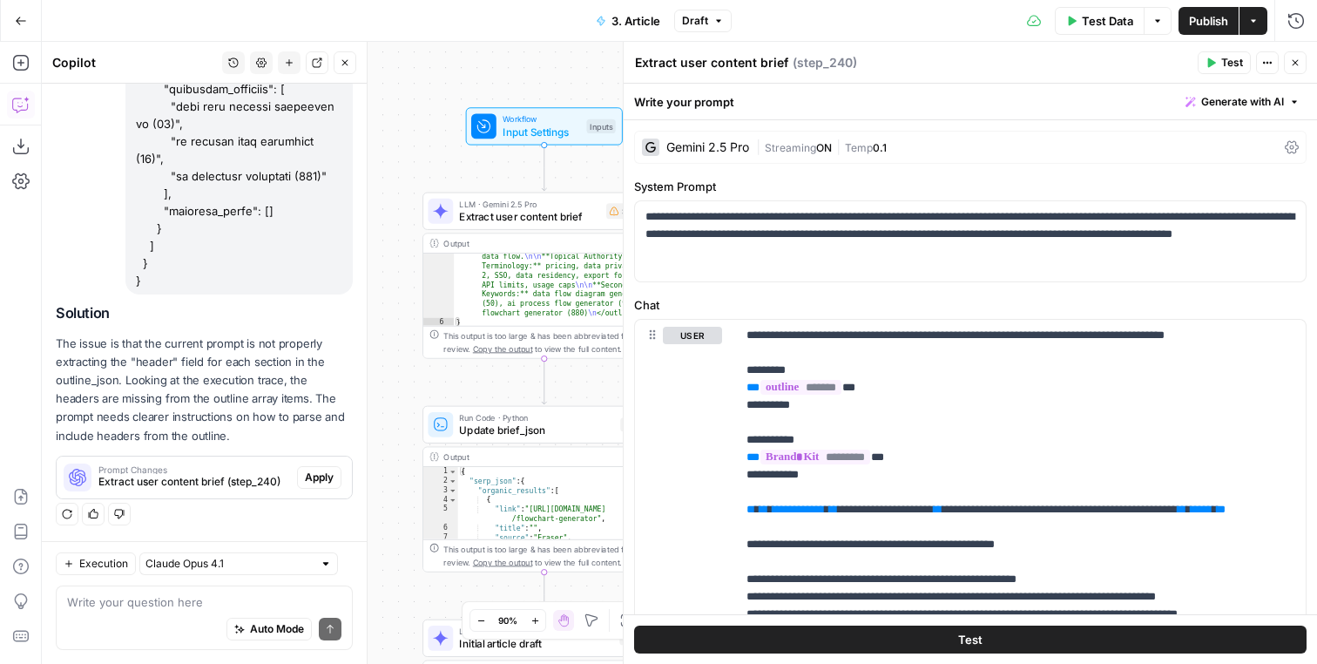
scroll to position [189488, 0]
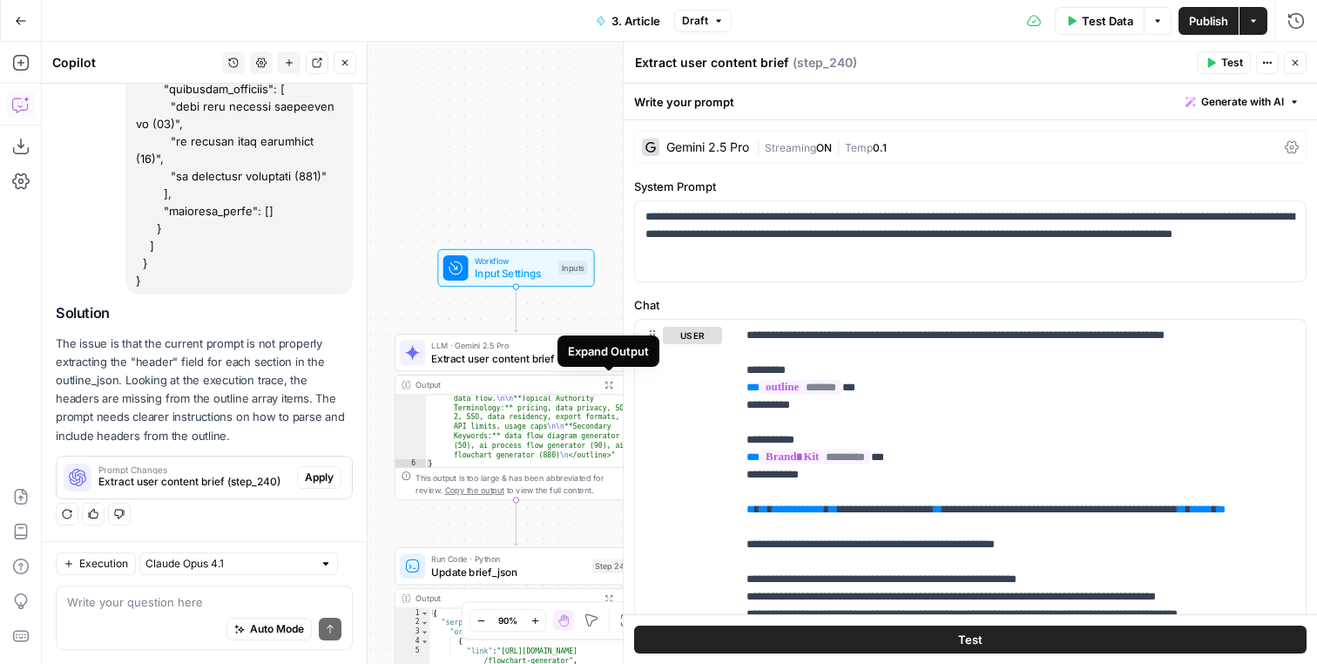
click at [605, 379] on button "Expand Output" at bounding box center [608, 384] width 19 height 19
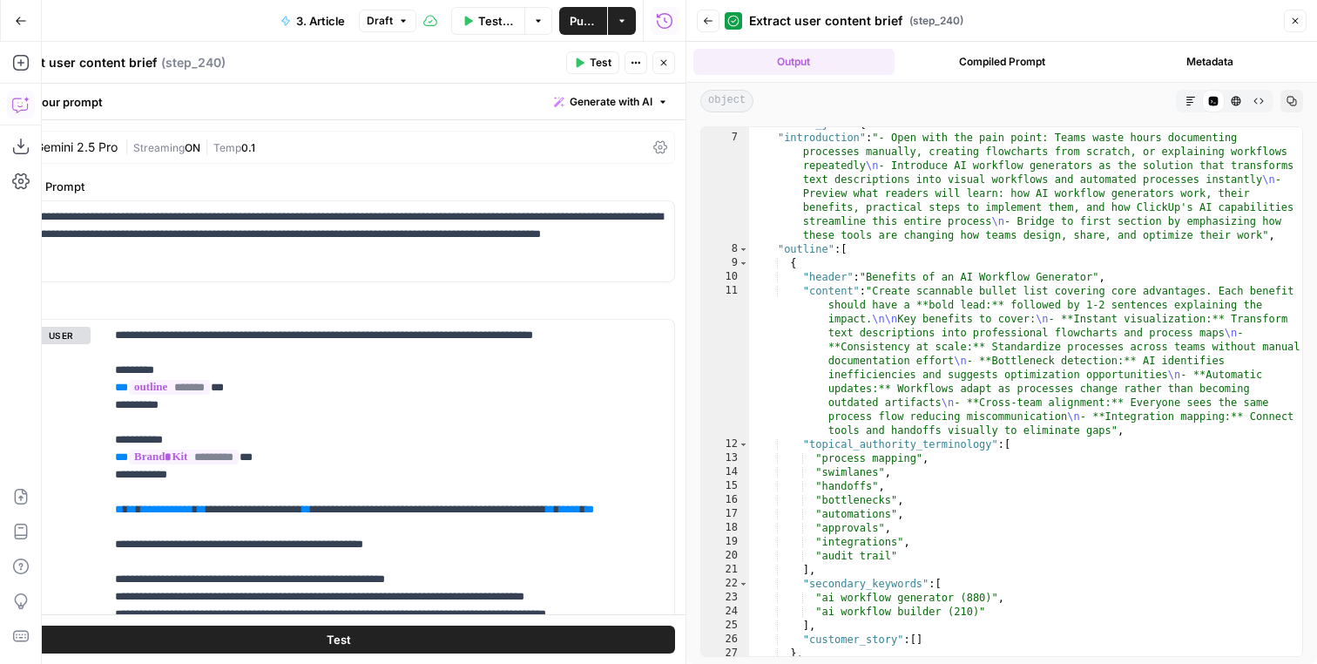
scroll to position [1322, 0]
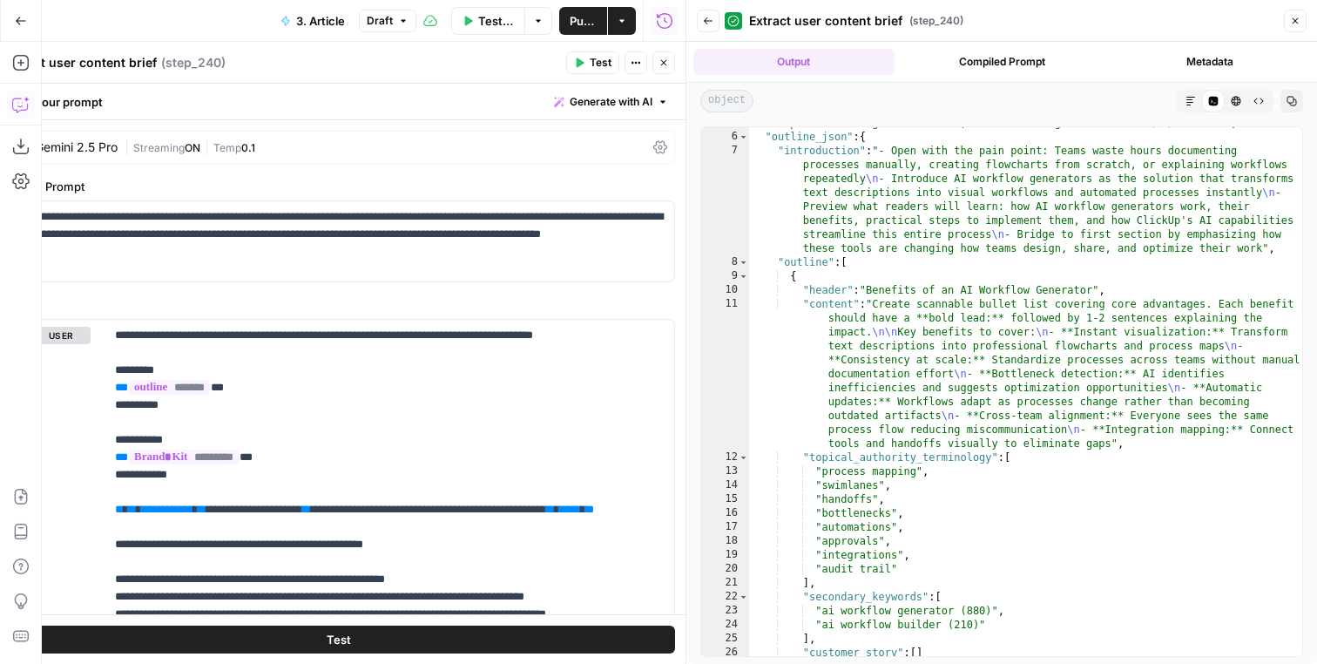
click at [667, 59] on icon "button" at bounding box center [664, 62] width 10 height 10
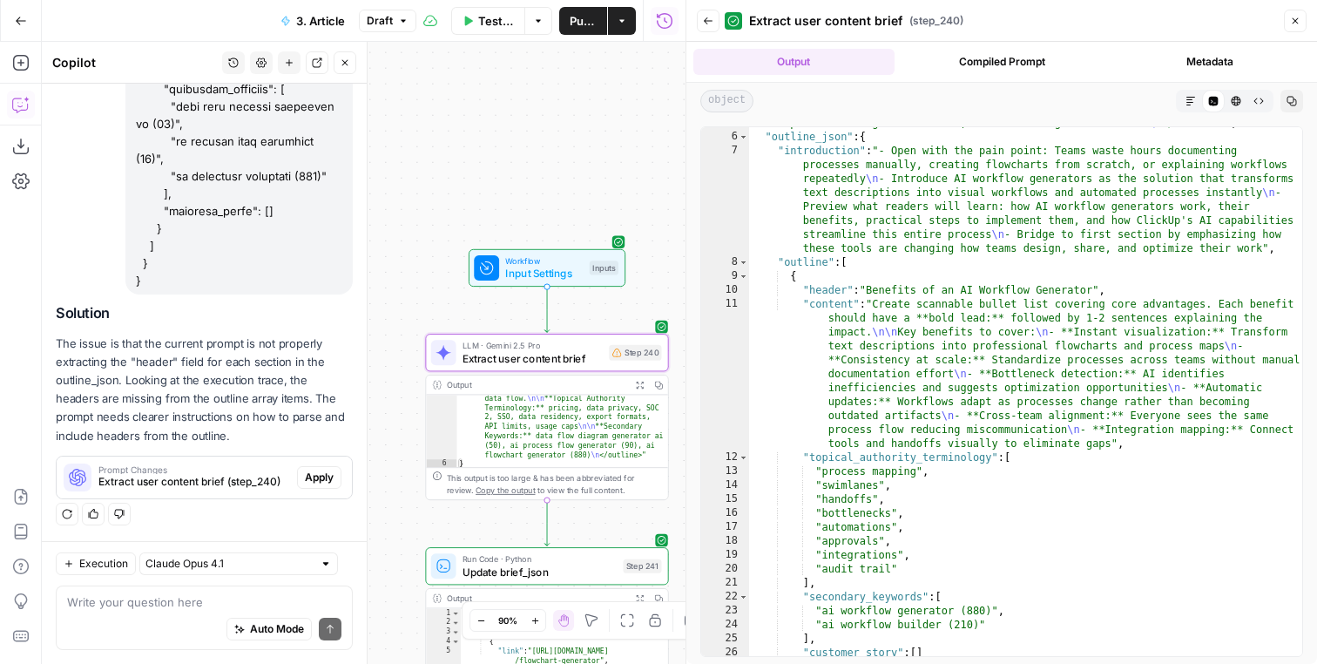
click at [253, 479] on span "Extract user content brief (step_240)" at bounding box center [194, 482] width 192 height 16
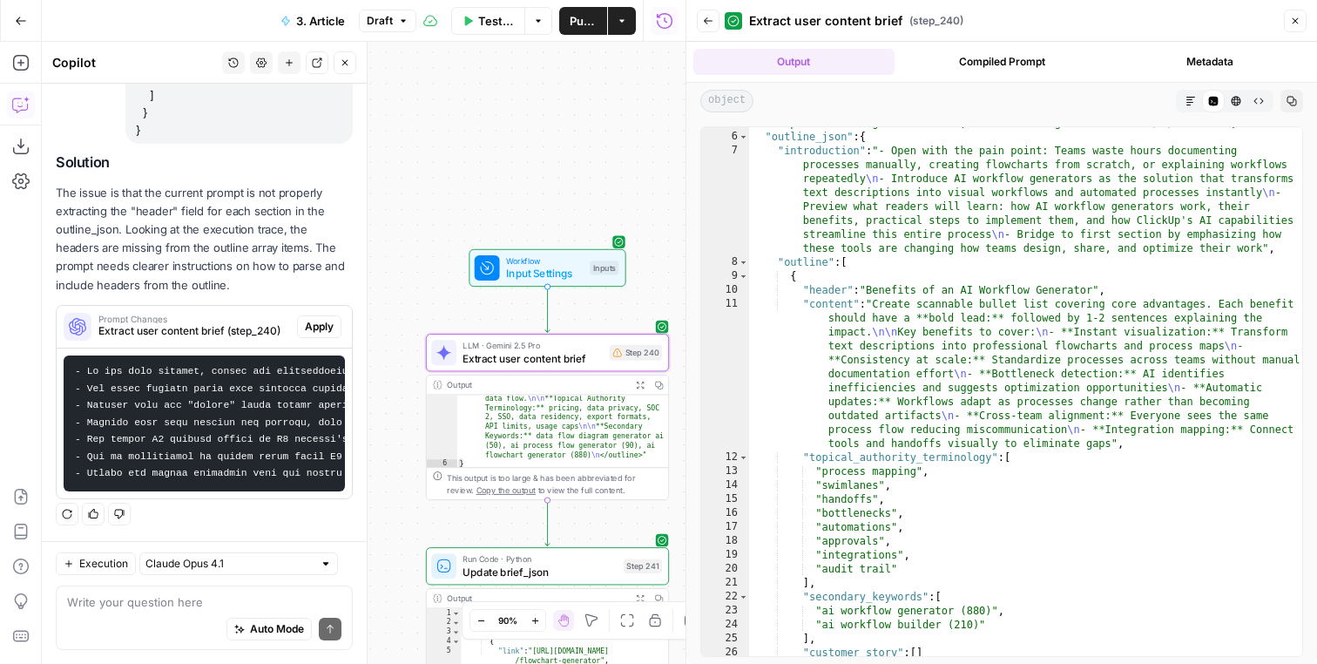
scroll to position [0, 0]
click at [325, 328] on span "Apply" at bounding box center [319, 327] width 29 height 16
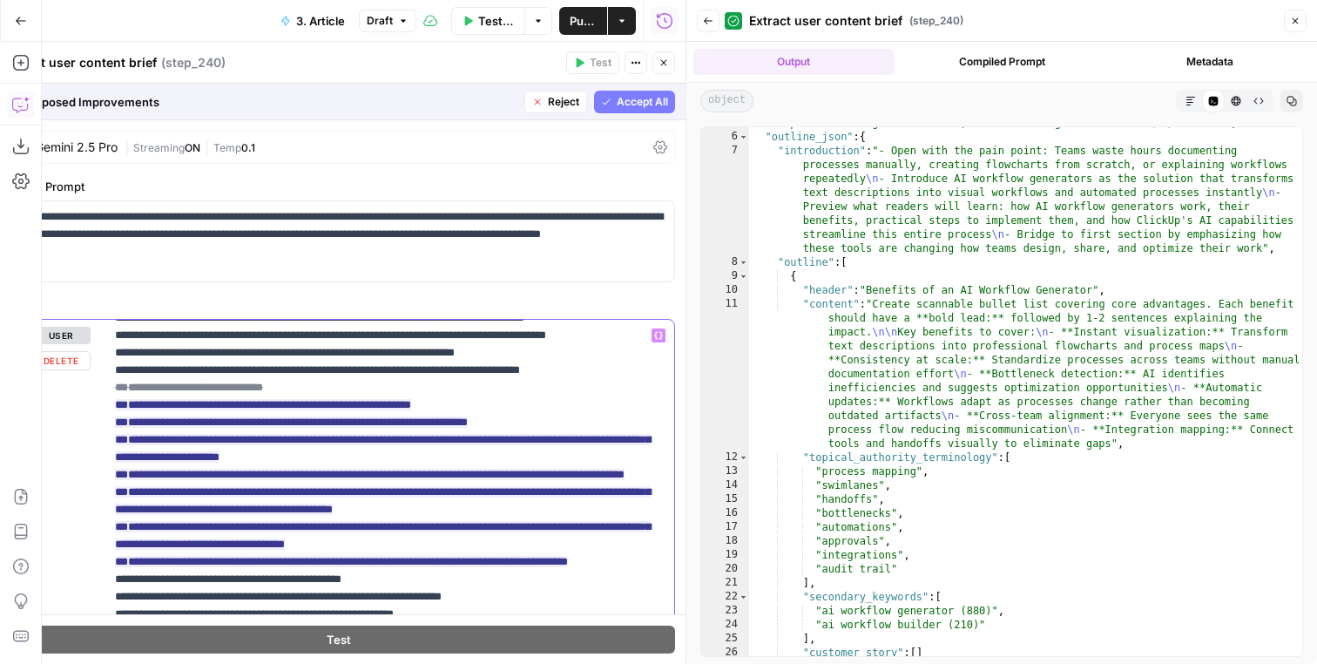
scroll to position [323, 0]
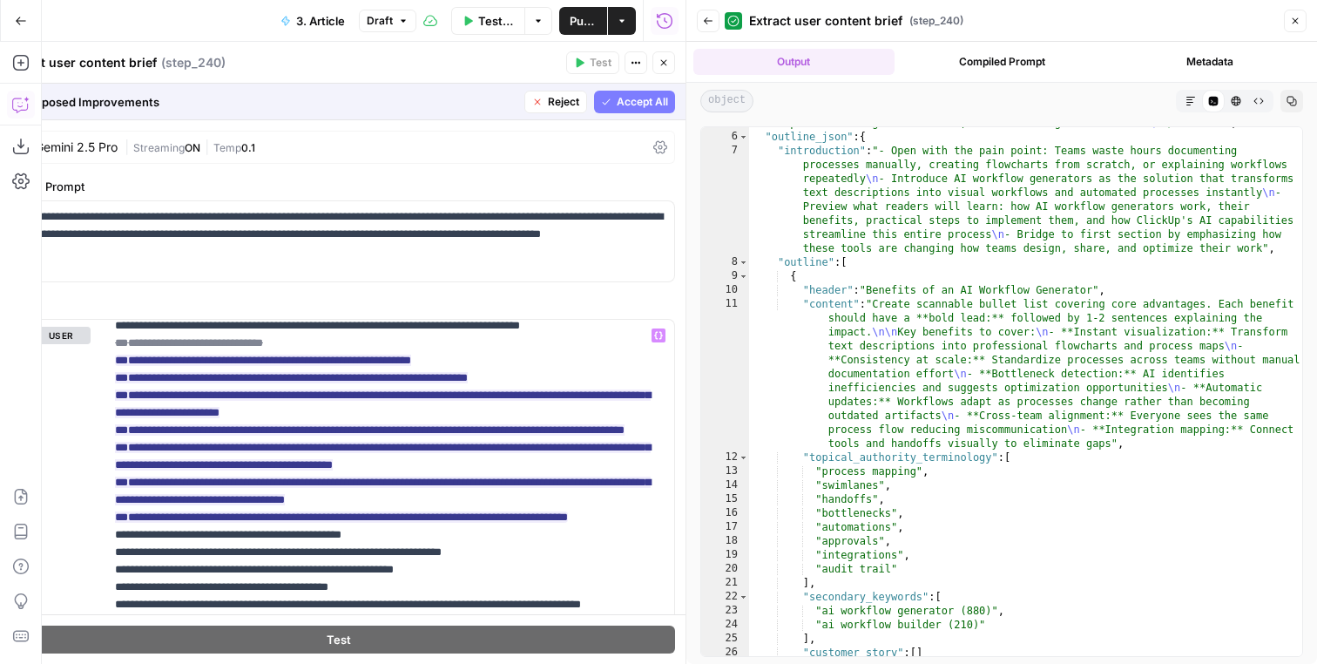
click at [619, 98] on span "Accept All" at bounding box center [642, 102] width 51 height 16
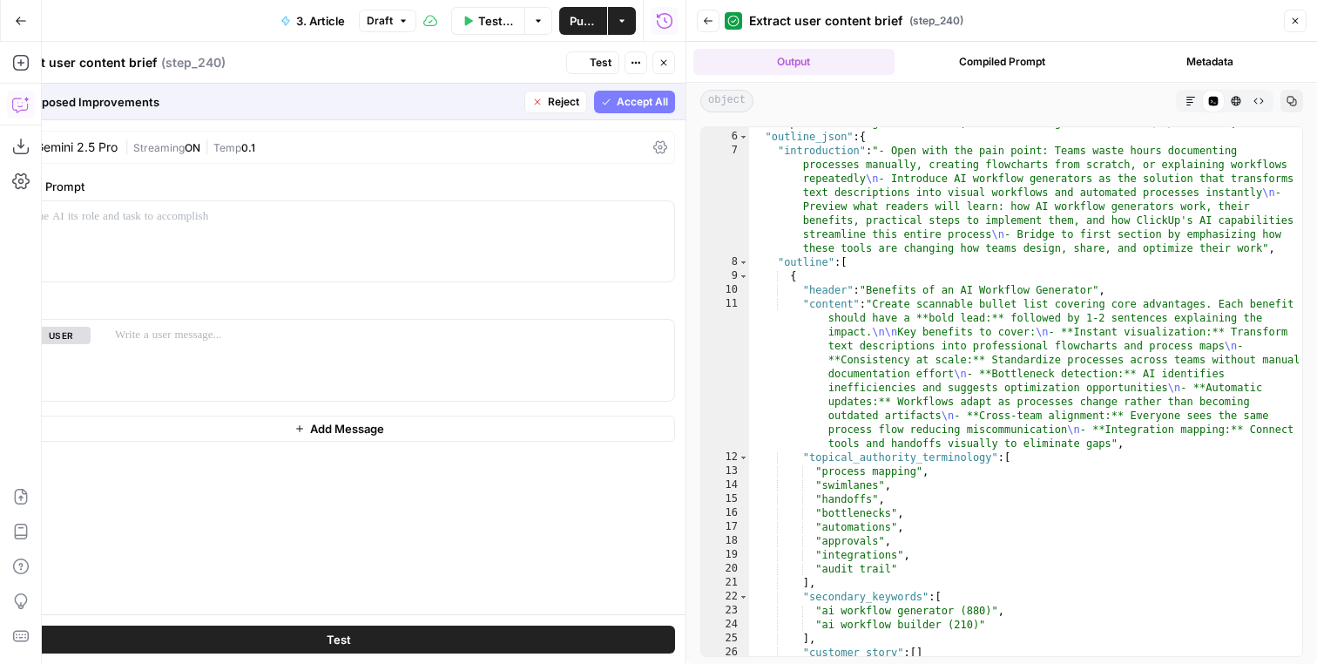
scroll to position [189694, 0]
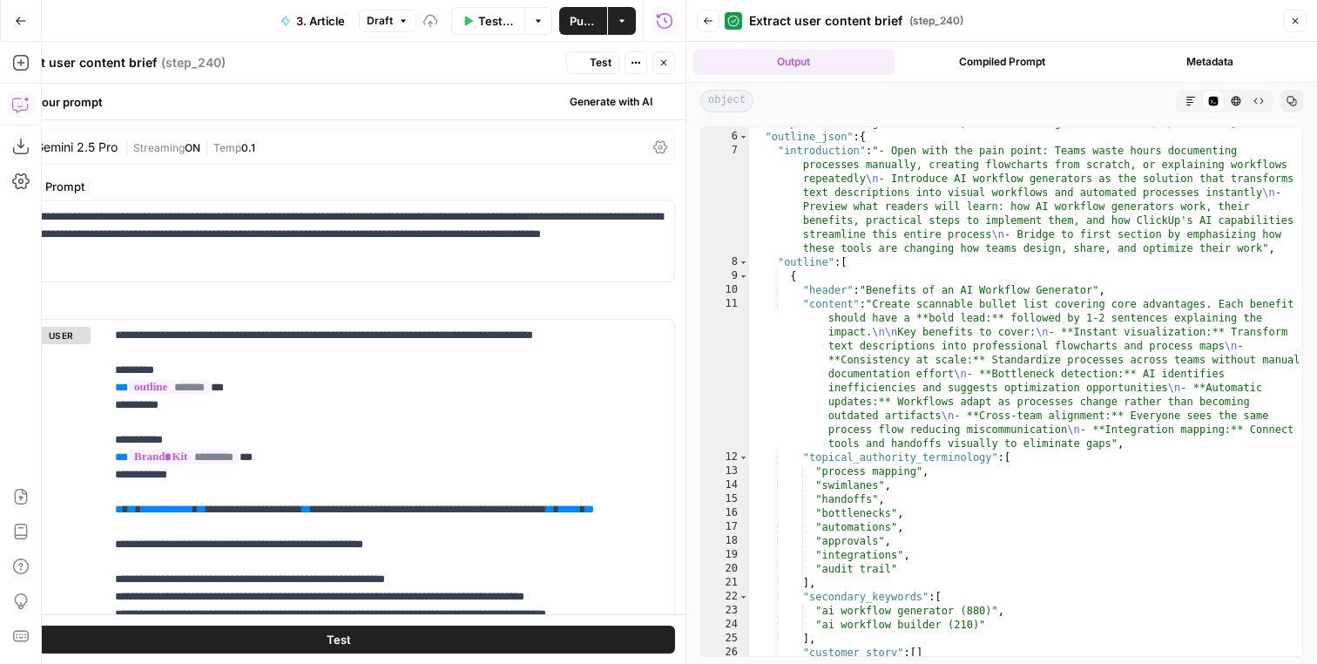
click at [609, 71] on button "Test" at bounding box center [592, 62] width 53 height 23
click at [661, 71] on button "Close" at bounding box center [663, 62] width 23 height 23
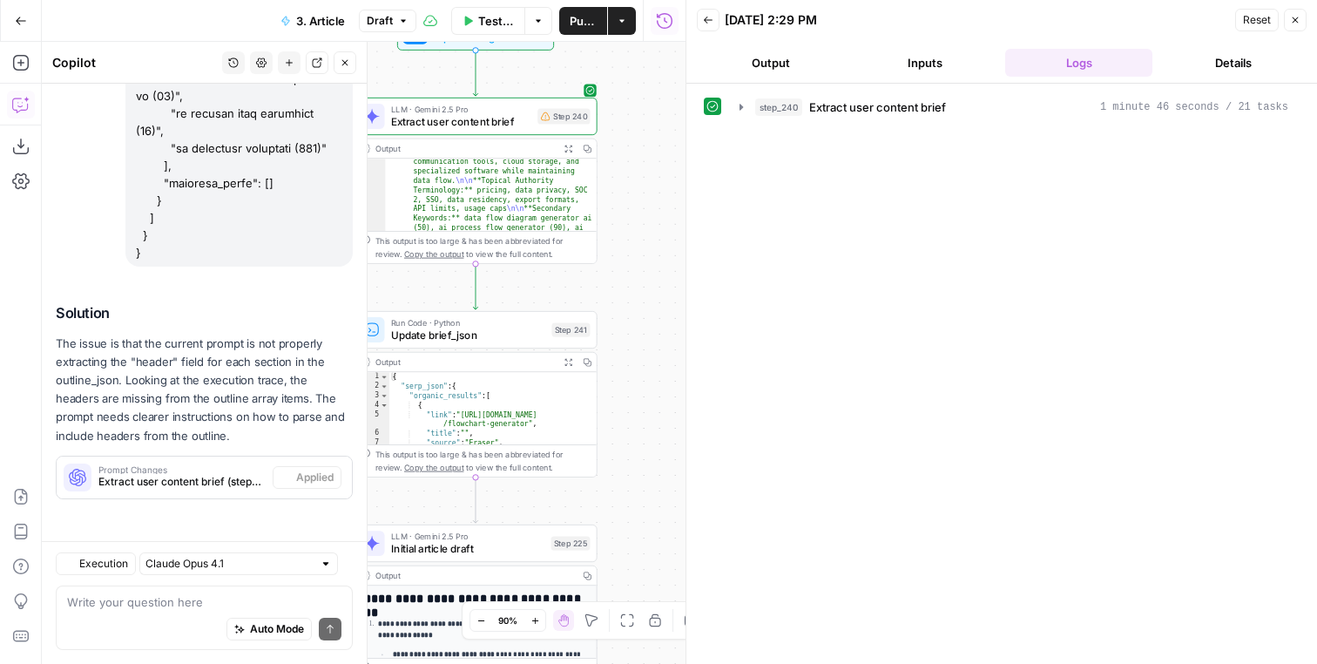
scroll to position [189543, 0]
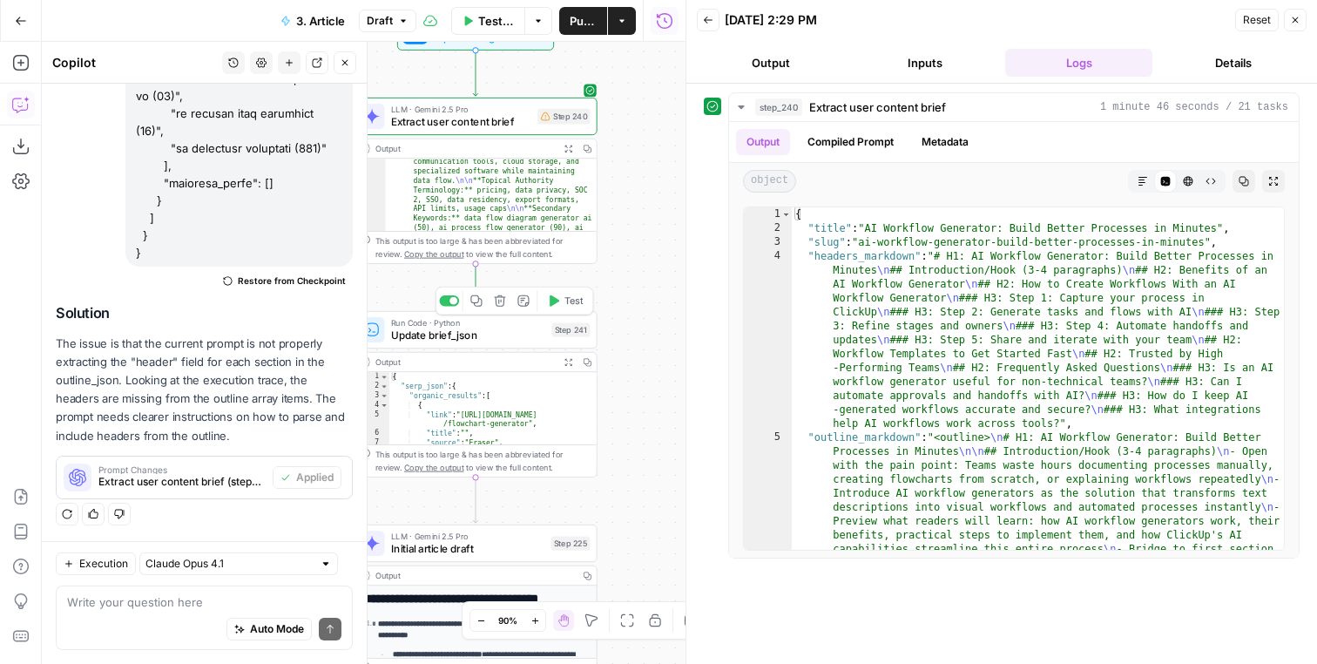
click at [578, 301] on span "Test" at bounding box center [573, 301] width 19 height 14
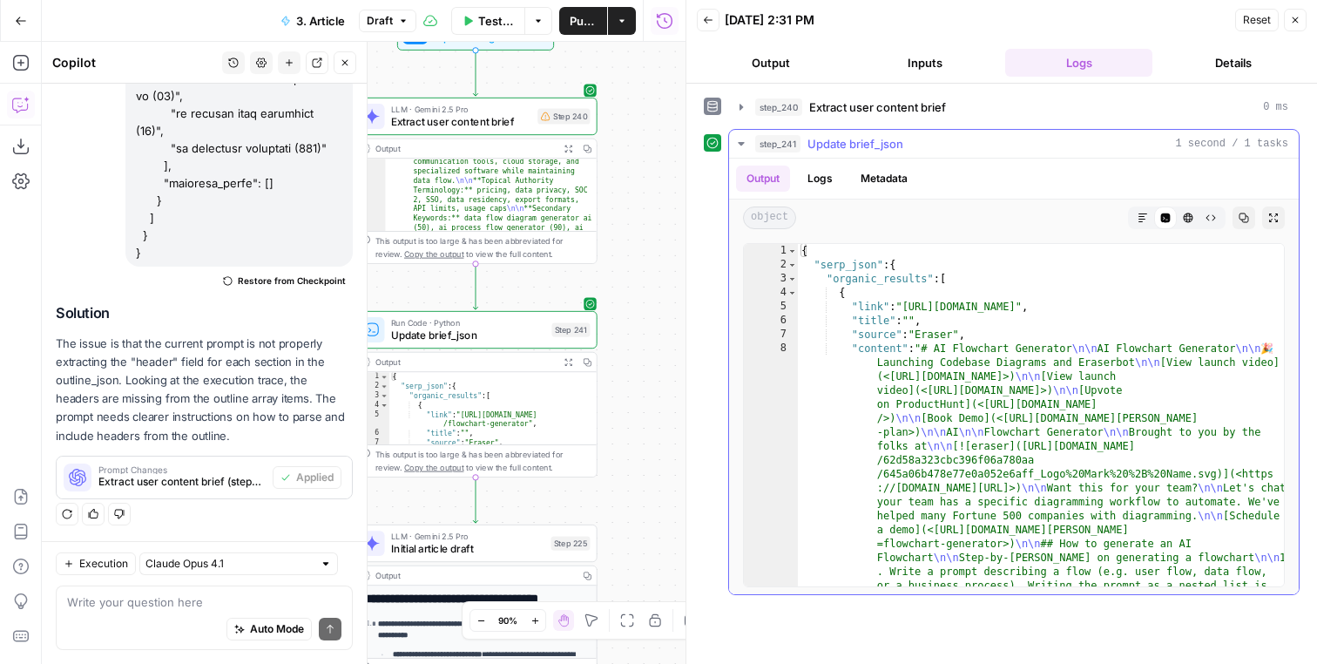
type textarea "**********"
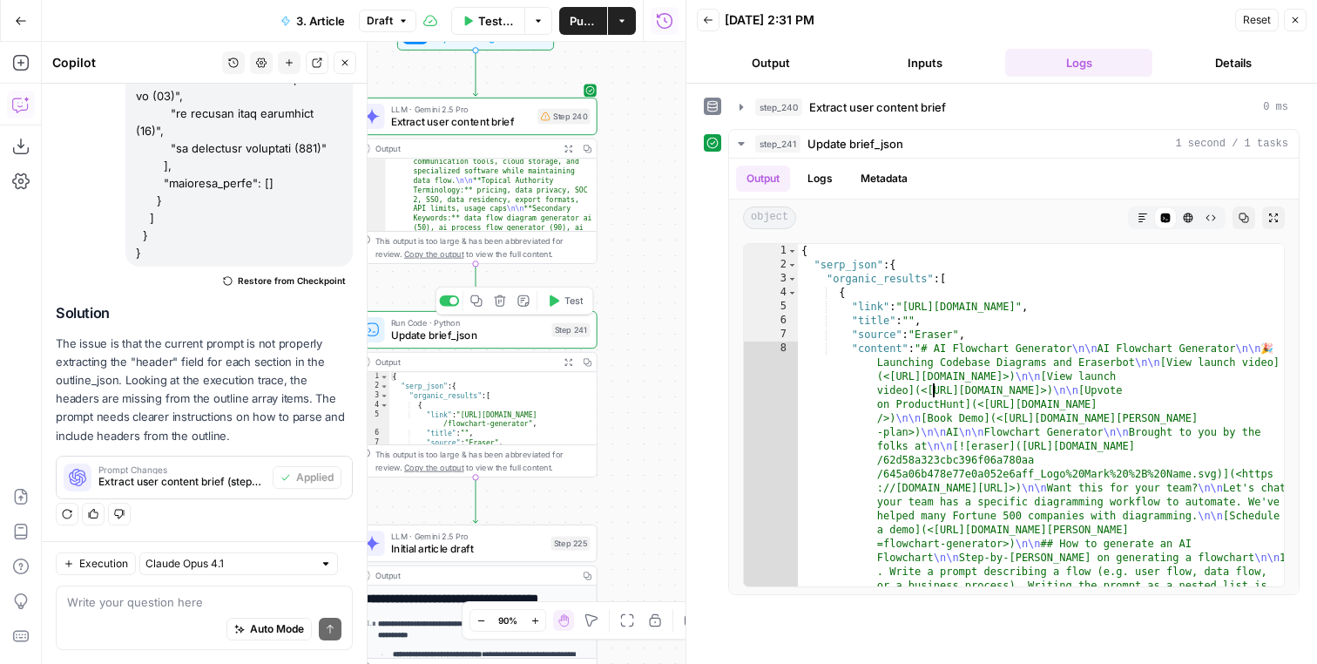
click at [569, 302] on span "Test" at bounding box center [573, 301] width 19 height 14
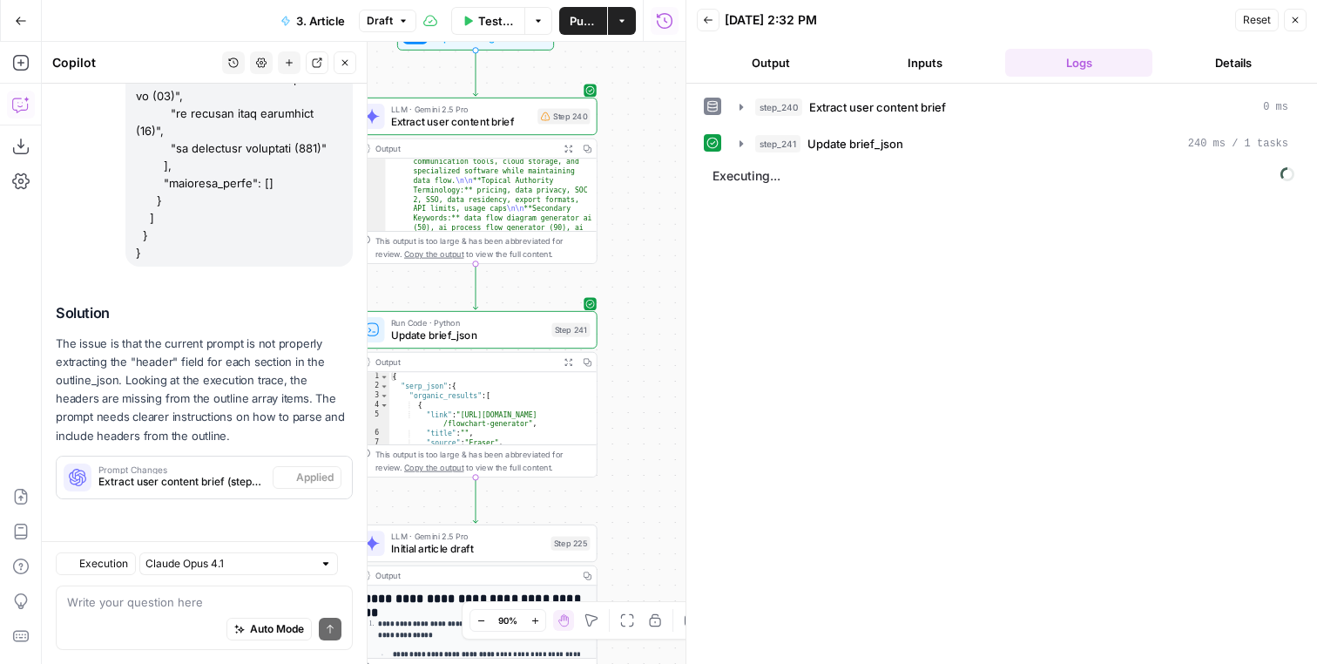
scroll to position [189543, 0]
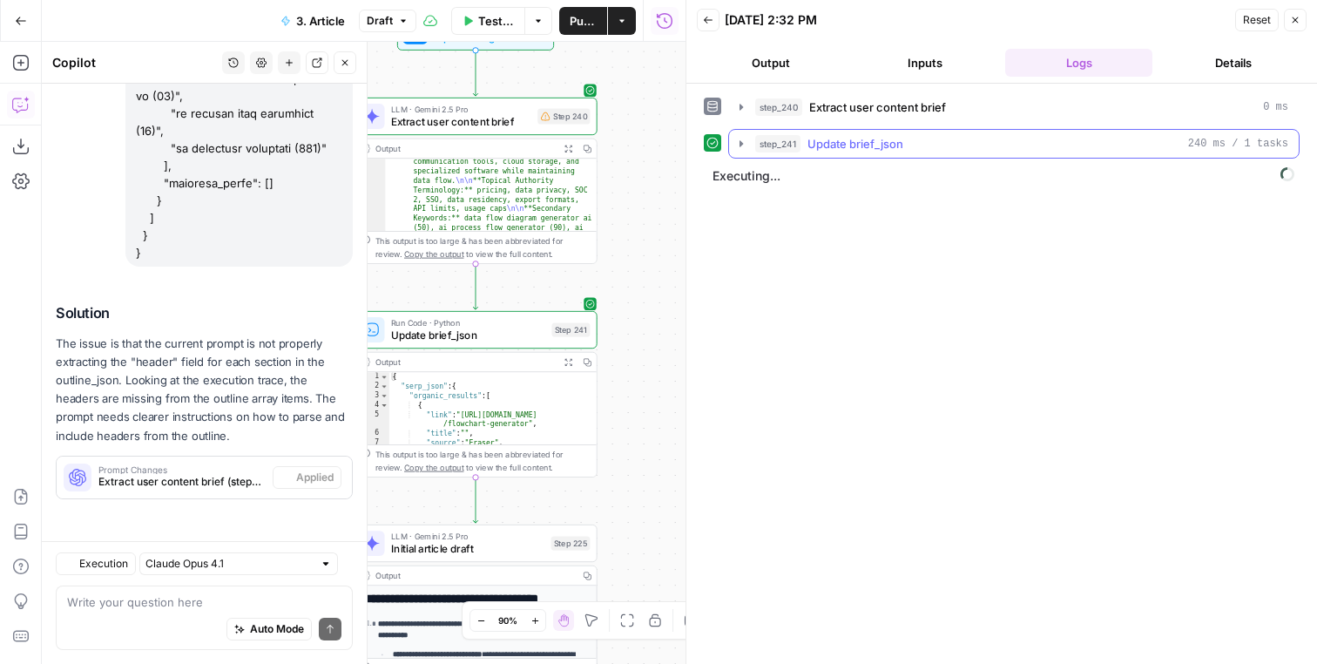
click at [815, 140] on span "Update brief_json" at bounding box center [856, 143] width 96 height 17
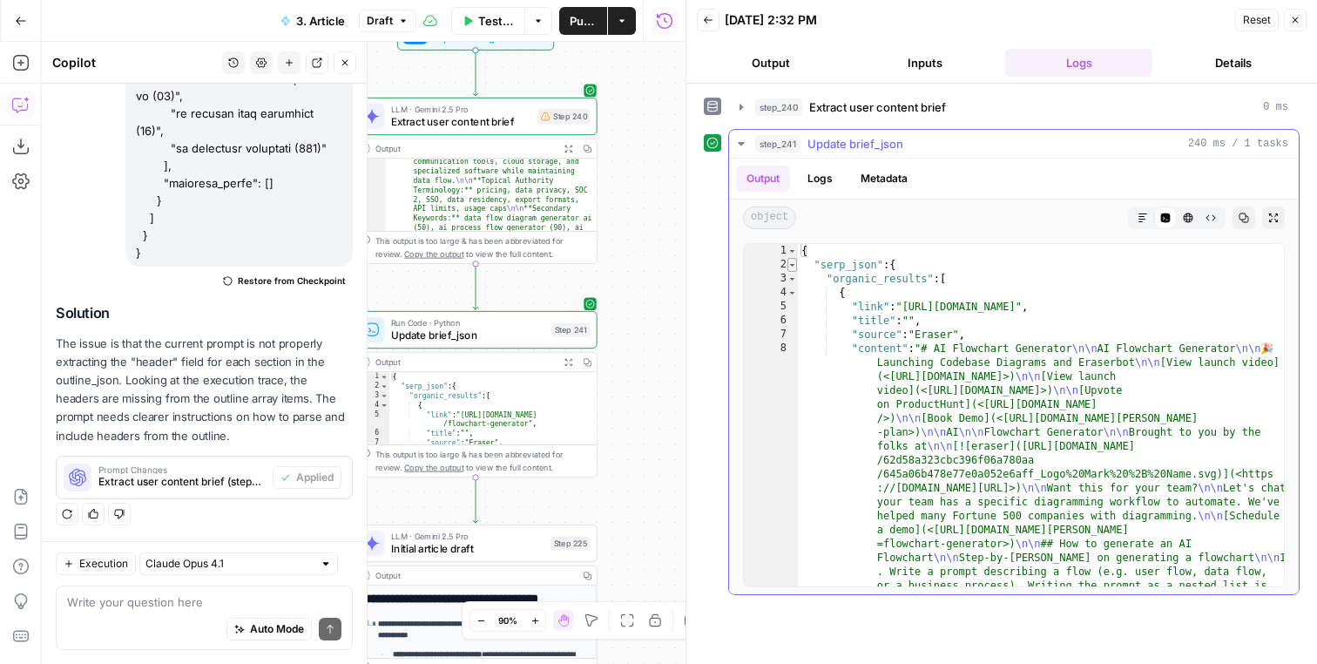
type textarea "*"
click at [788, 261] on span "Toggle code folding, rows 2 through 7845" at bounding box center [793, 265] width 10 height 14
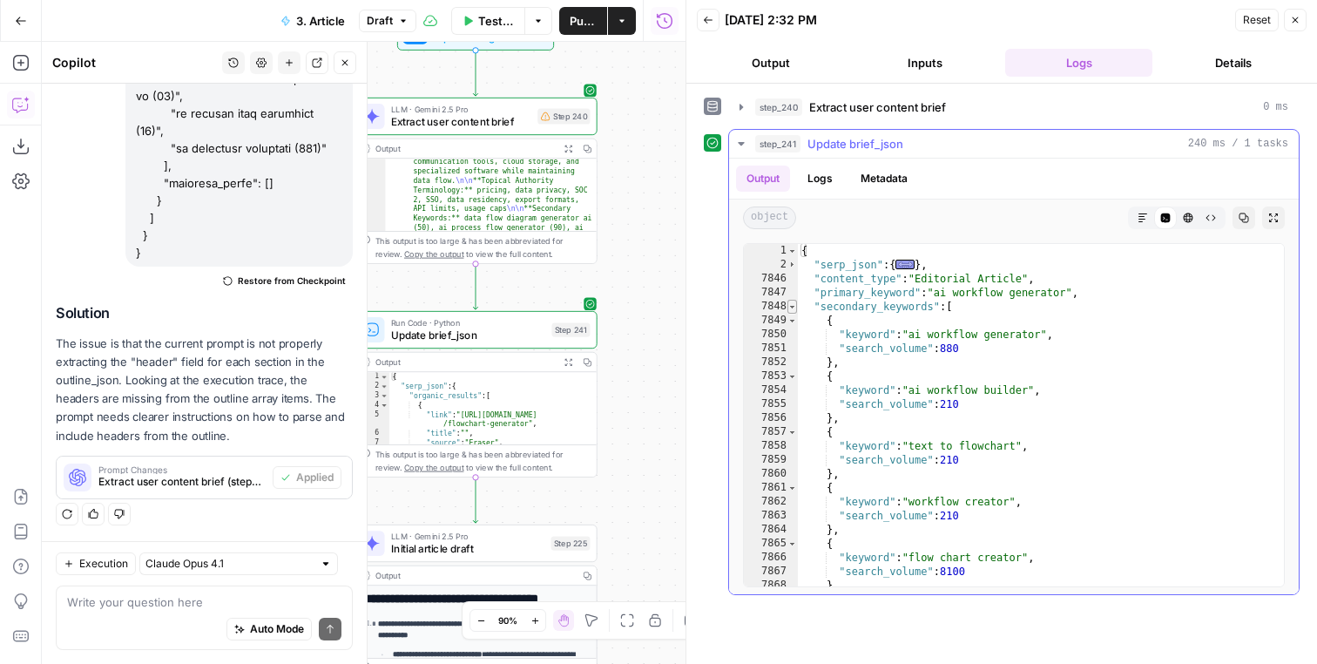
click at [795, 310] on span "Toggle code folding, rows 7848 through 7893" at bounding box center [793, 307] width 10 height 14
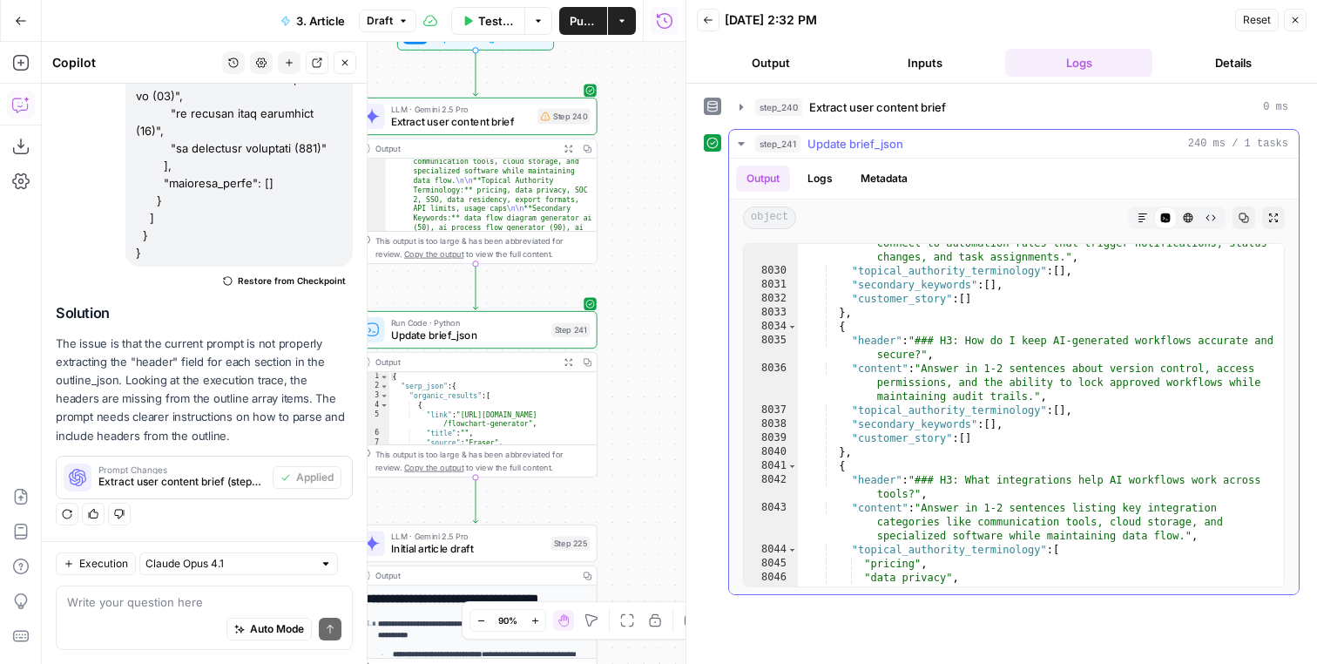
scroll to position [8160, 0]
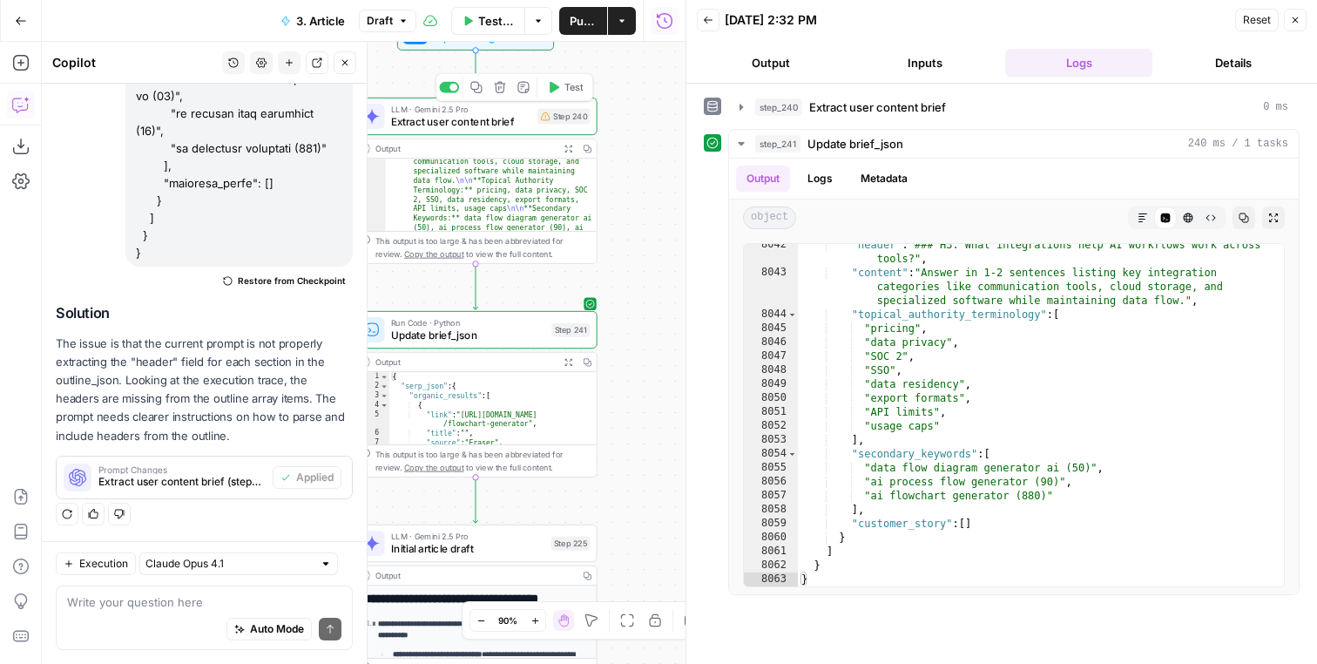
click at [424, 120] on span "Extract user content brief" at bounding box center [461, 122] width 140 height 16
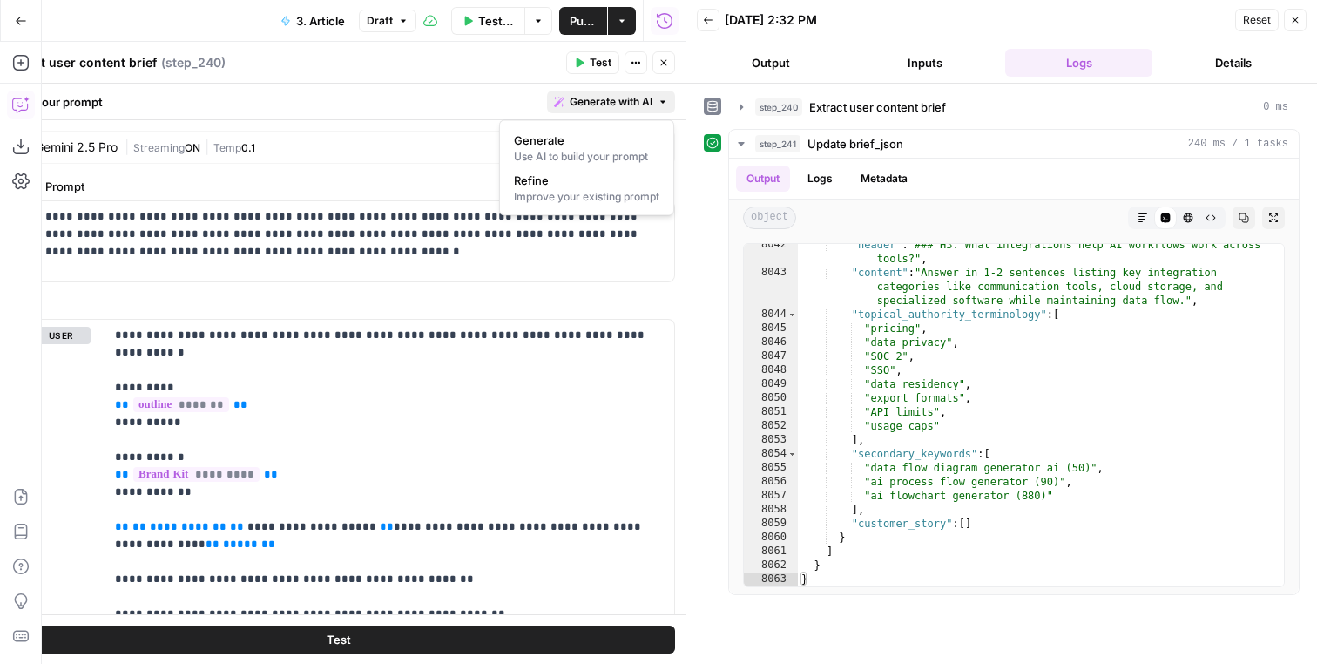
click at [638, 100] on span "Generate with AI" at bounding box center [611, 102] width 83 height 16
click at [622, 179] on span "Refine" at bounding box center [583, 180] width 139 height 17
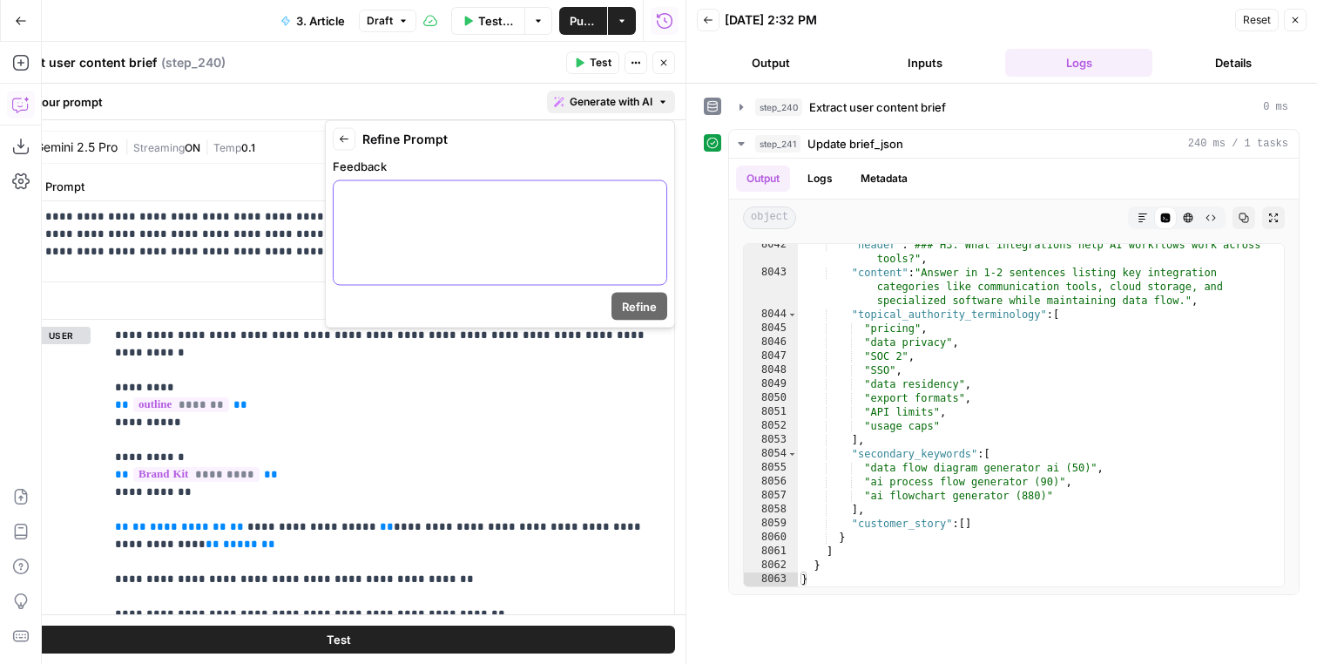
click at [578, 212] on div at bounding box center [500, 233] width 333 height 104
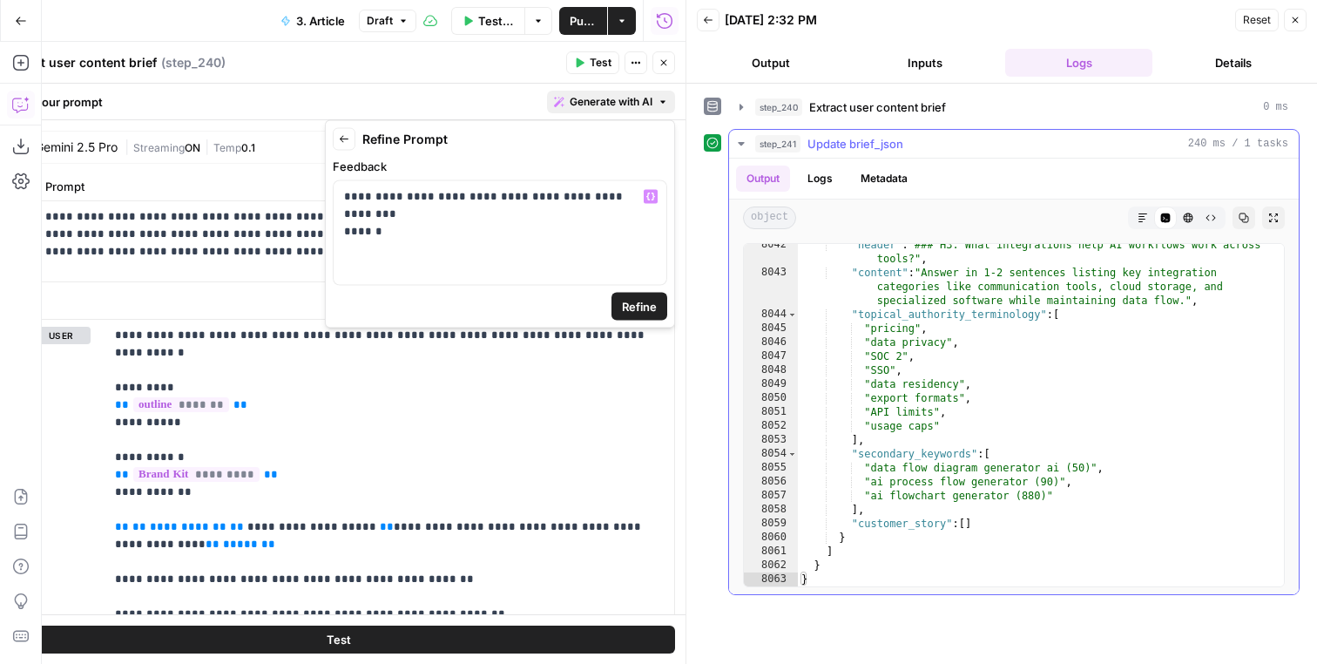
type textarea "**********"
click at [1195, 423] on div ""header" : "### H3: What integrations help AI workflows work across tools?" , "…" at bounding box center [1041, 430] width 486 height 384
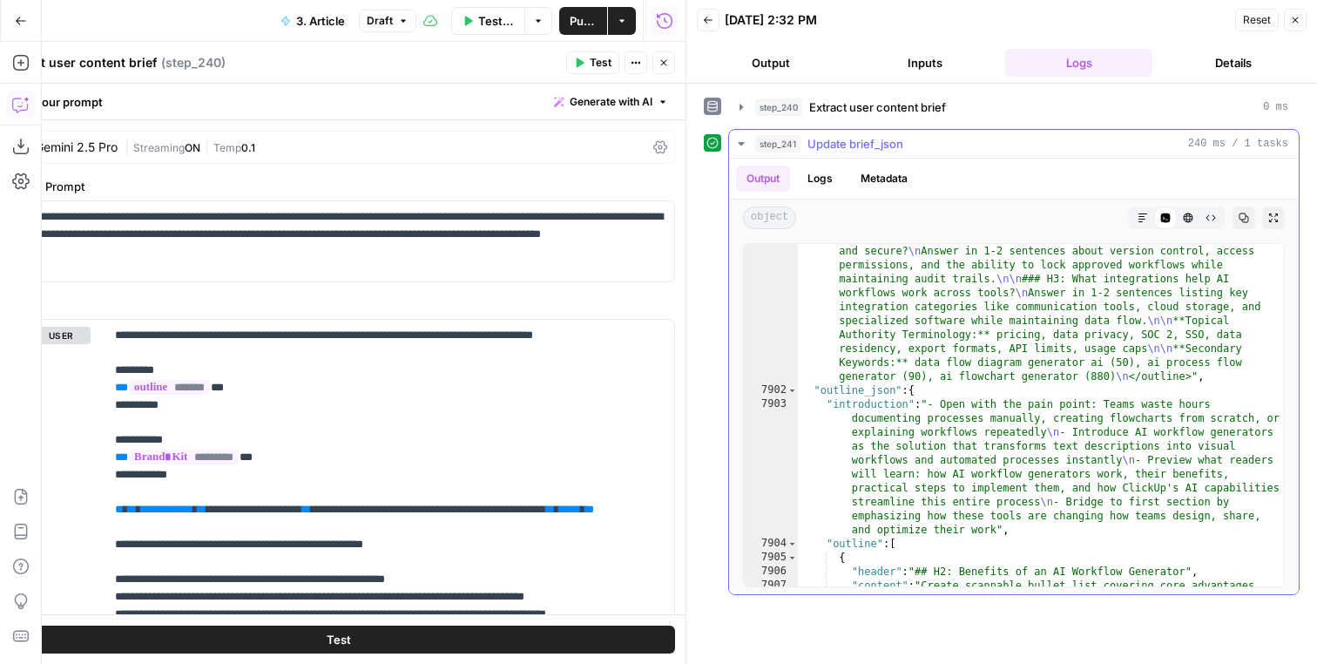
scroll to position [5115, 0]
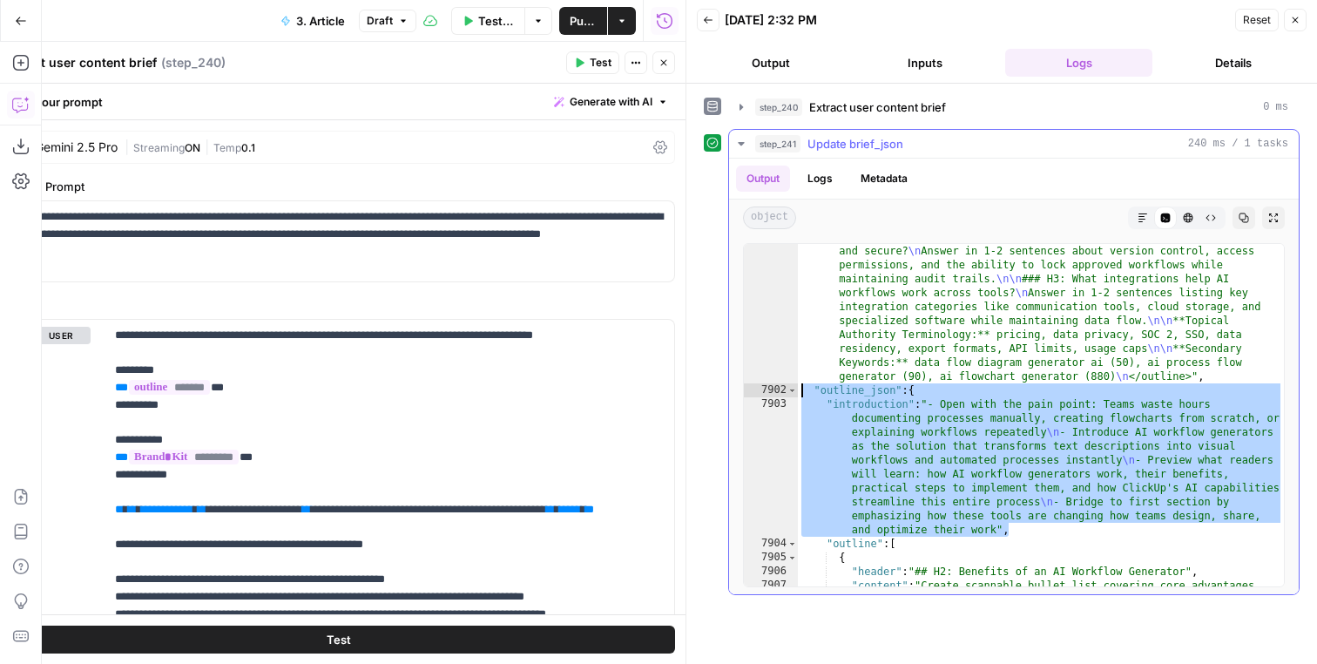
drag, startPoint x: 1031, startPoint y: 529, endPoint x: 779, endPoint y: 386, distance: 289.5
click at [779, 386] on div "**********" at bounding box center [1014, 415] width 542 height 344
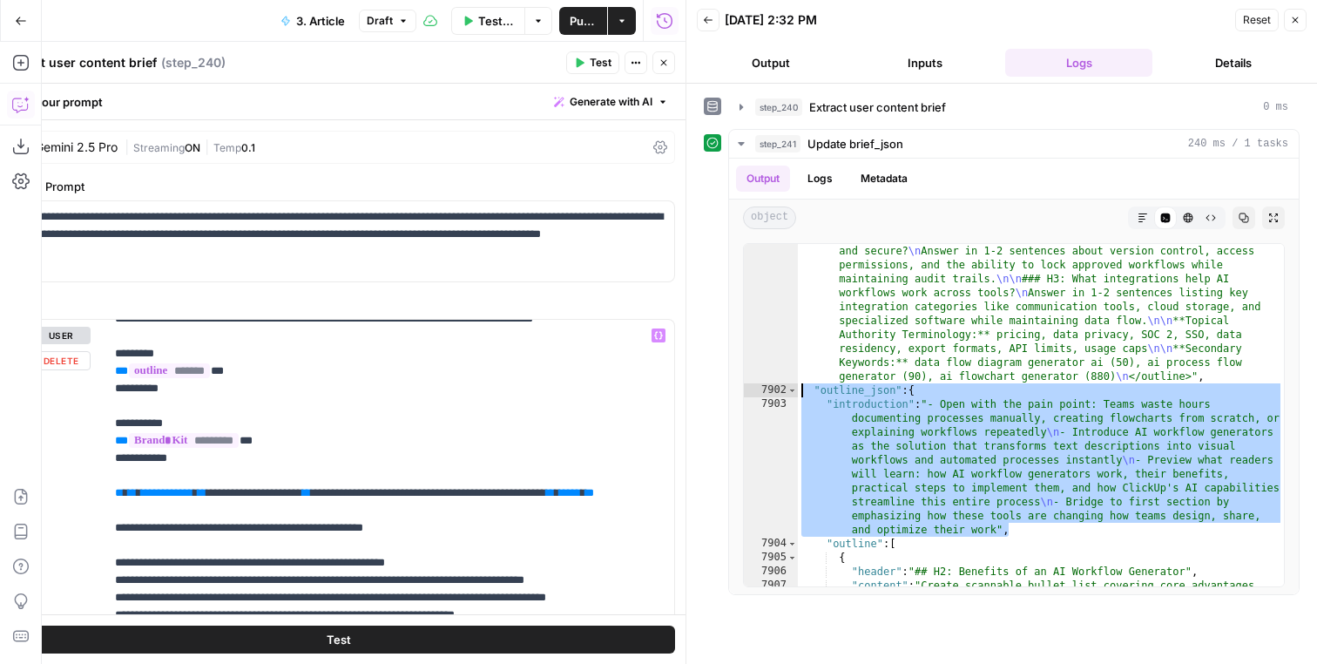
scroll to position [0, 0]
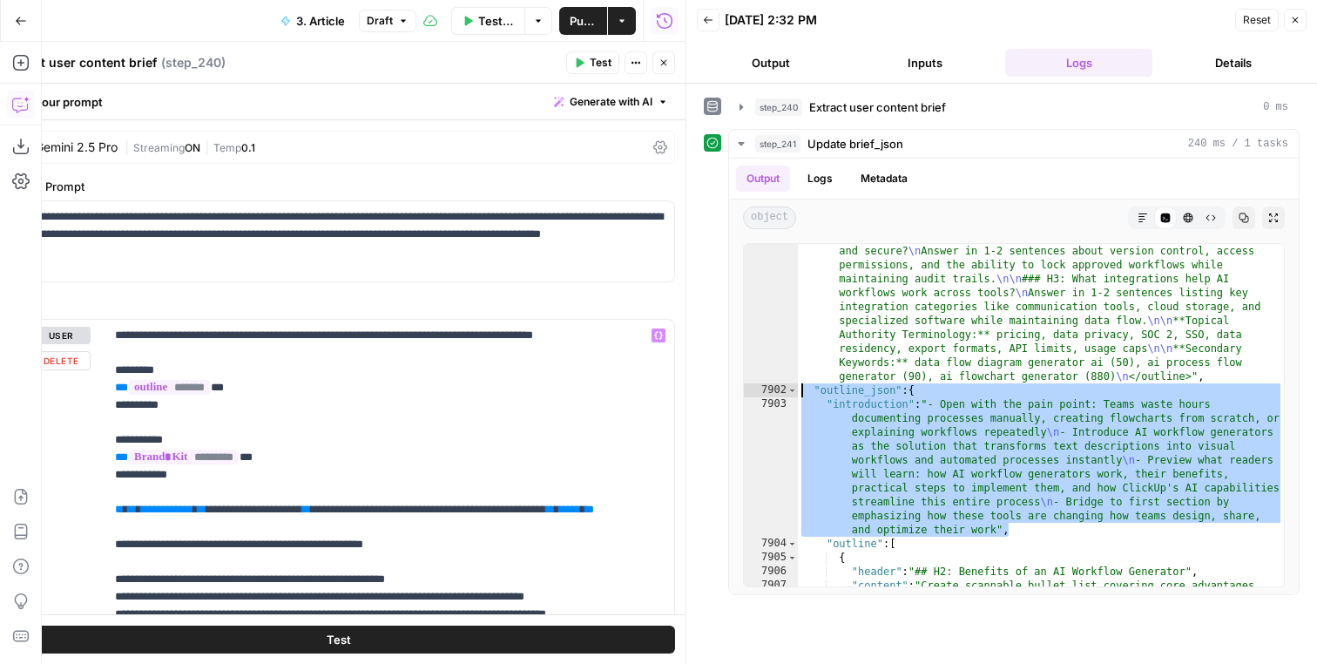
click at [609, 103] on span "Generate with AI" at bounding box center [611, 102] width 83 height 16
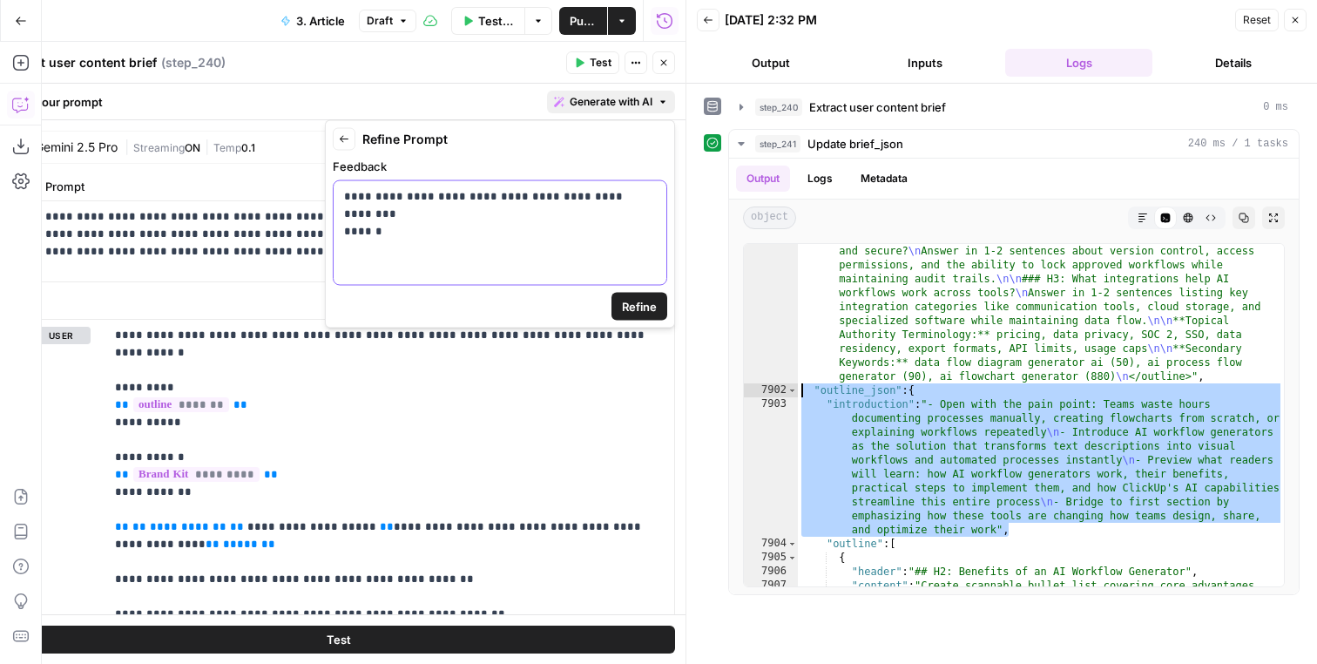
click at [565, 232] on div "**********" at bounding box center [500, 233] width 333 height 104
paste div
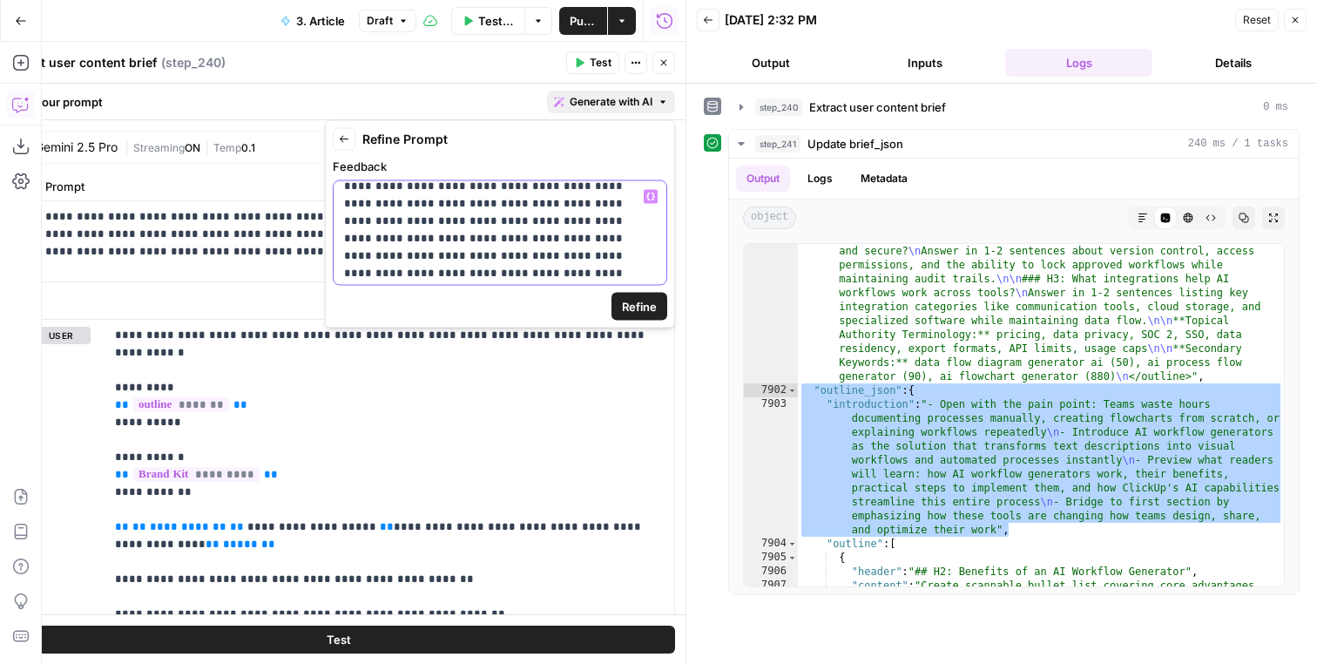
scroll to position [224, 0]
click at [445, 258] on p "**********" at bounding box center [500, 121] width 312 height 314
click at [442, 287] on form "**********" at bounding box center [500, 224] width 335 height 193
click at [450, 275] on p "**********" at bounding box center [500, 121] width 312 height 314
click at [659, 314] on button "Refine" at bounding box center [640, 307] width 56 height 28
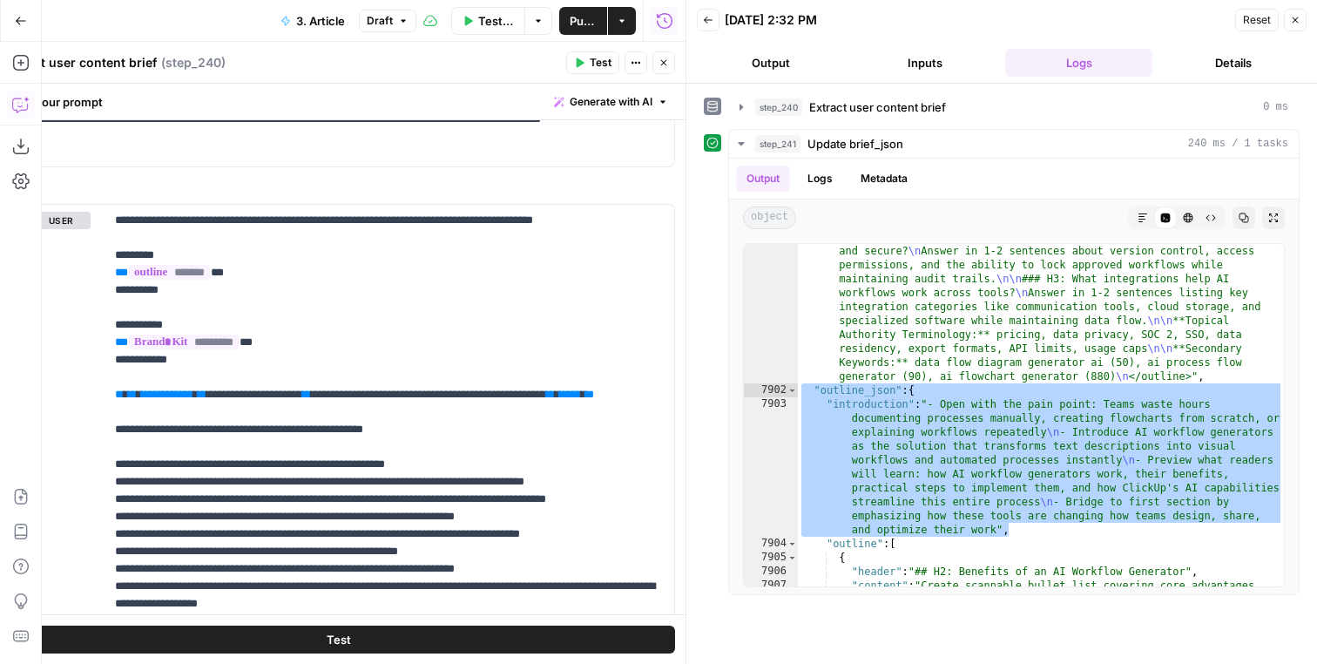
scroll to position [144, 0]
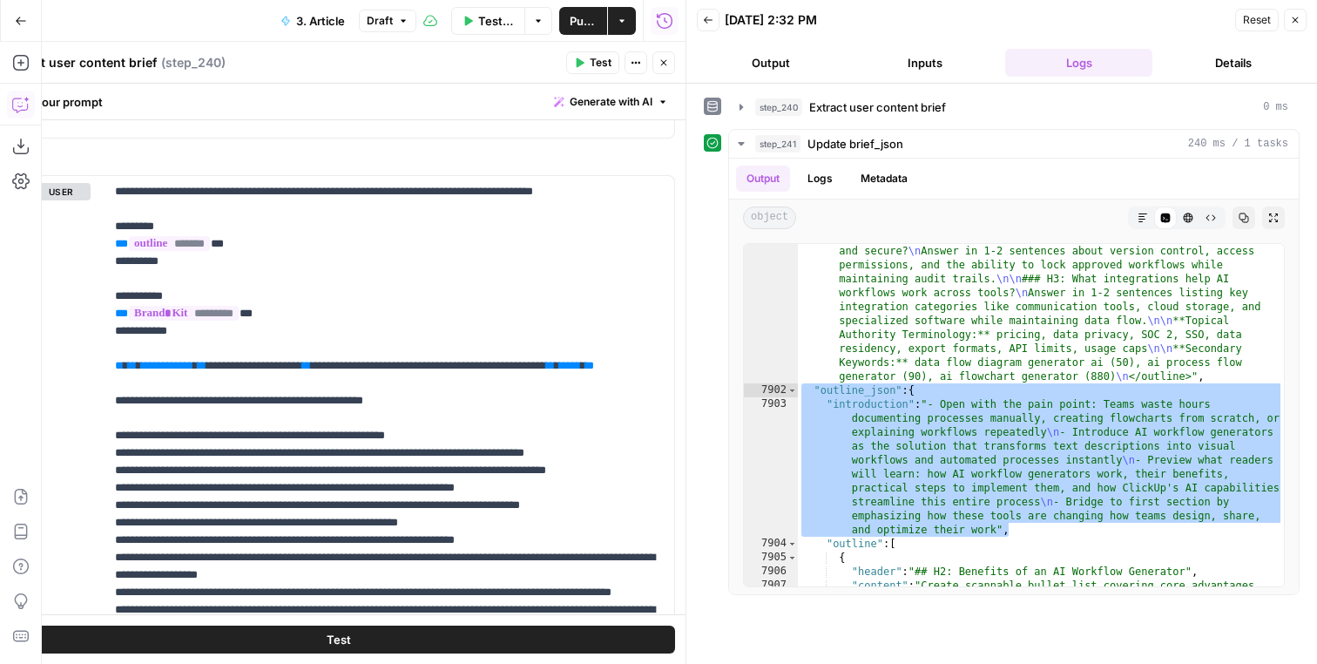
click at [656, 61] on div "Run History E" at bounding box center [664, 58] width 79 height 17
click at [658, 60] on button "Close" at bounding box center [663, 62] width 23 height 23
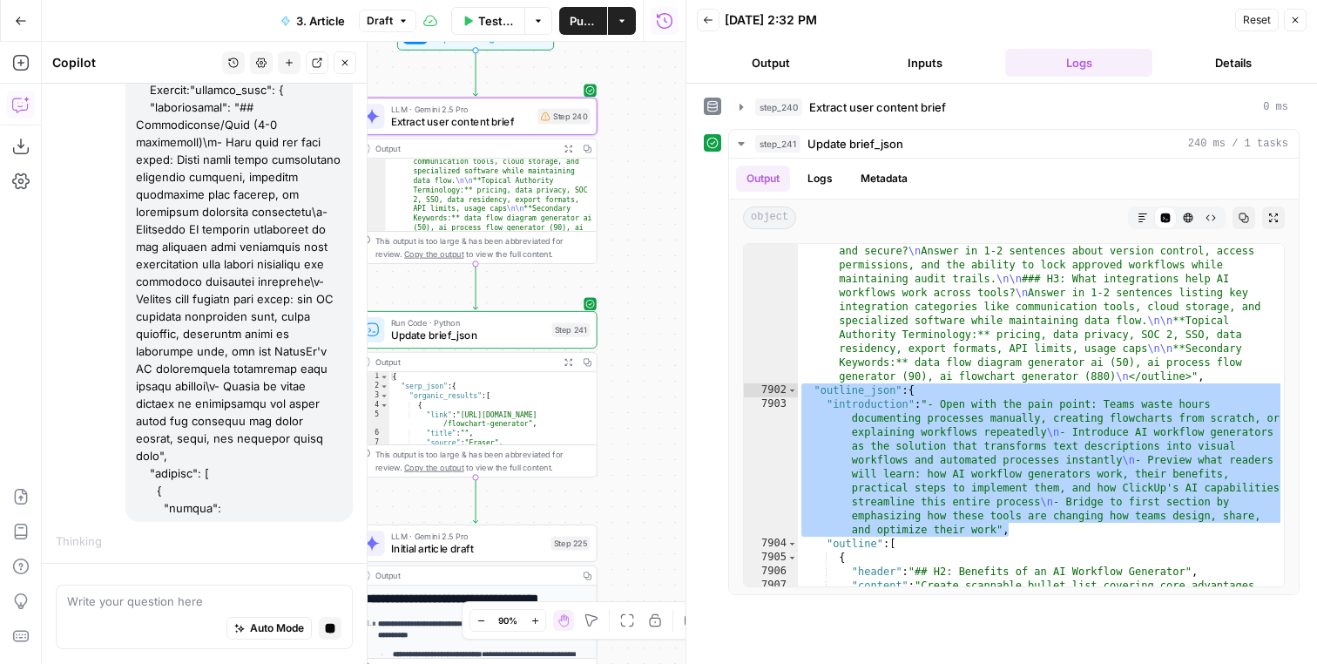
click at [658, 60] on div "Workflow Input Settings Inputs LLM · Gemini 2.5 Pro Extract user content brief …" at bounding box center [364, 353] width 644 height 622
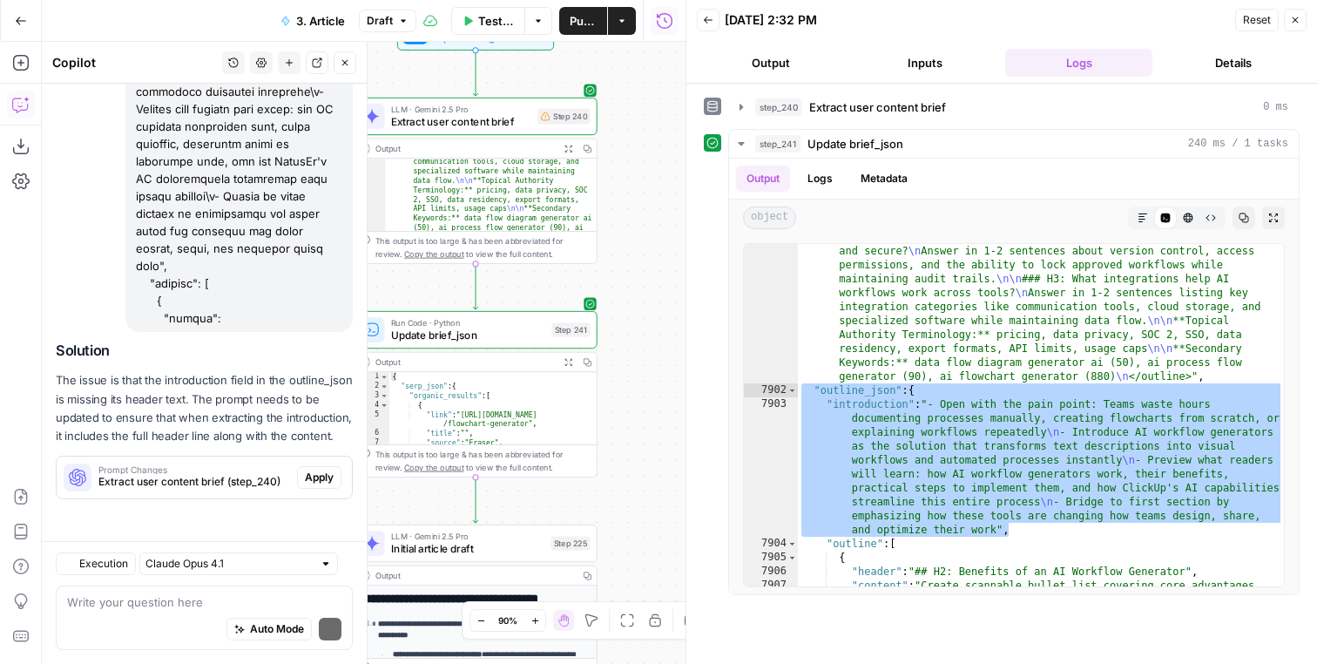
scroll to position [190603, 0]
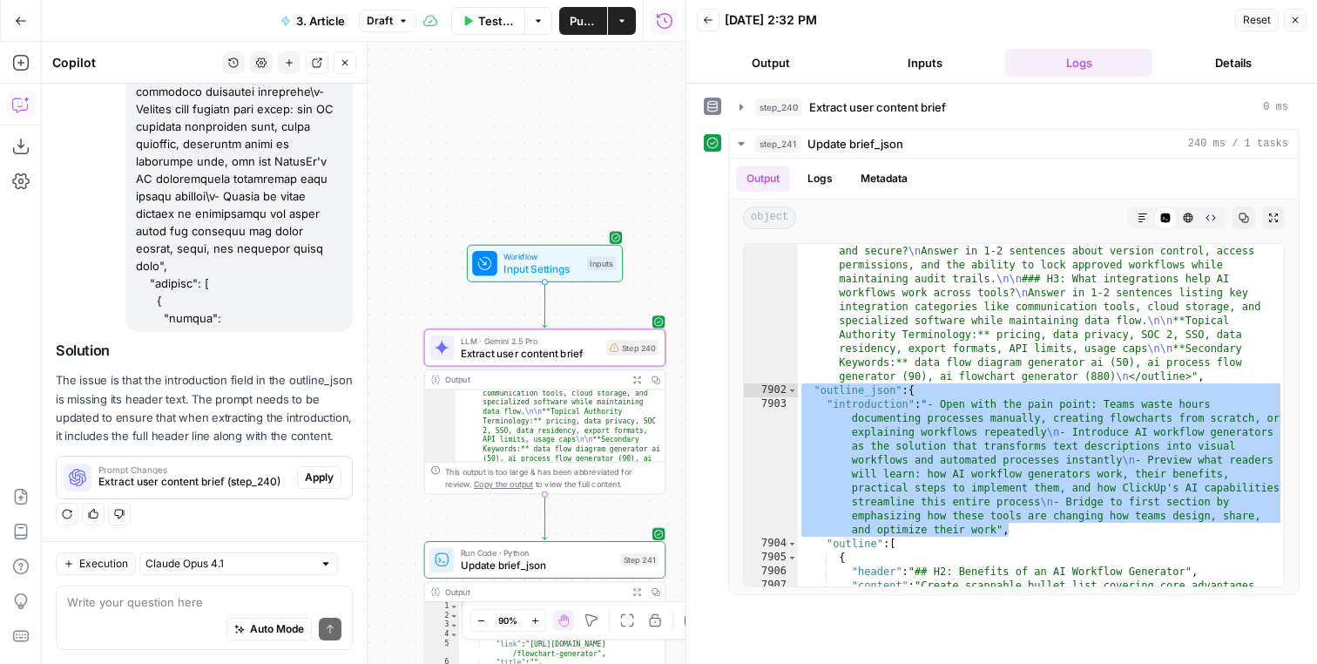
click at [310, 478] on span "Apply" at bounding box center [319, 478] width 29 height 16
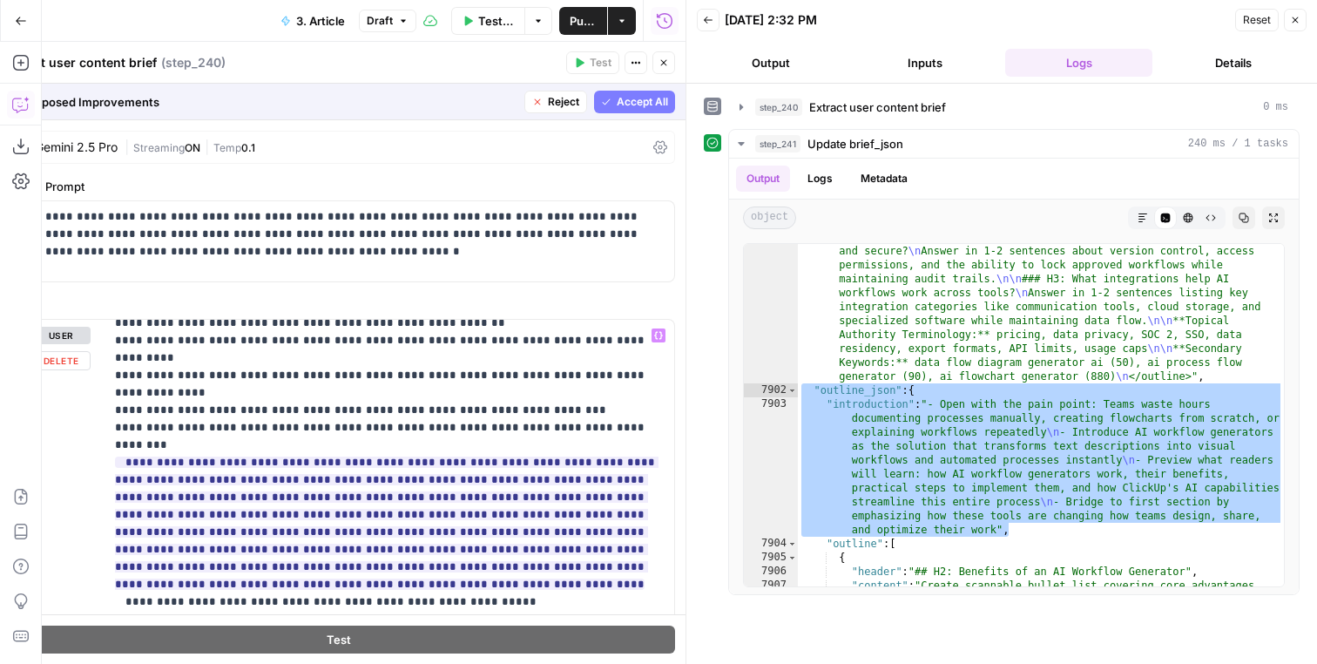
scroll to position [286, 0]
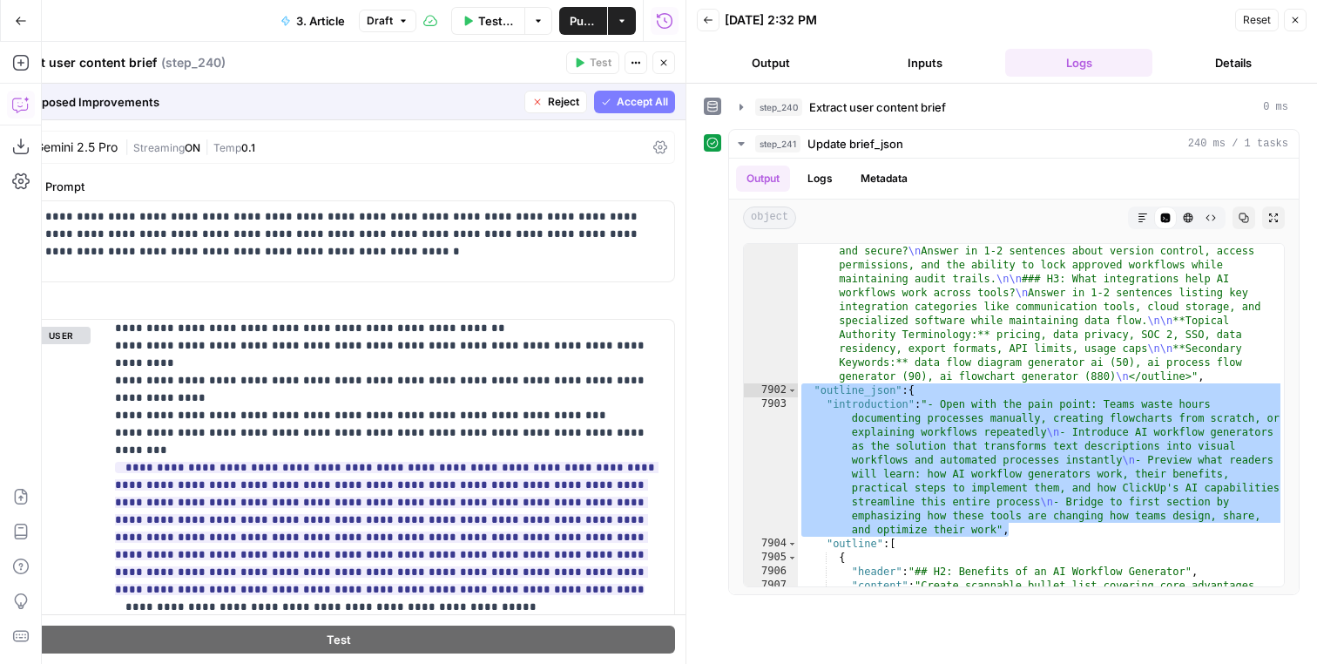
click at [659, 99] on span "Accept All" at bounding box center [642, 102] width 51 height 16
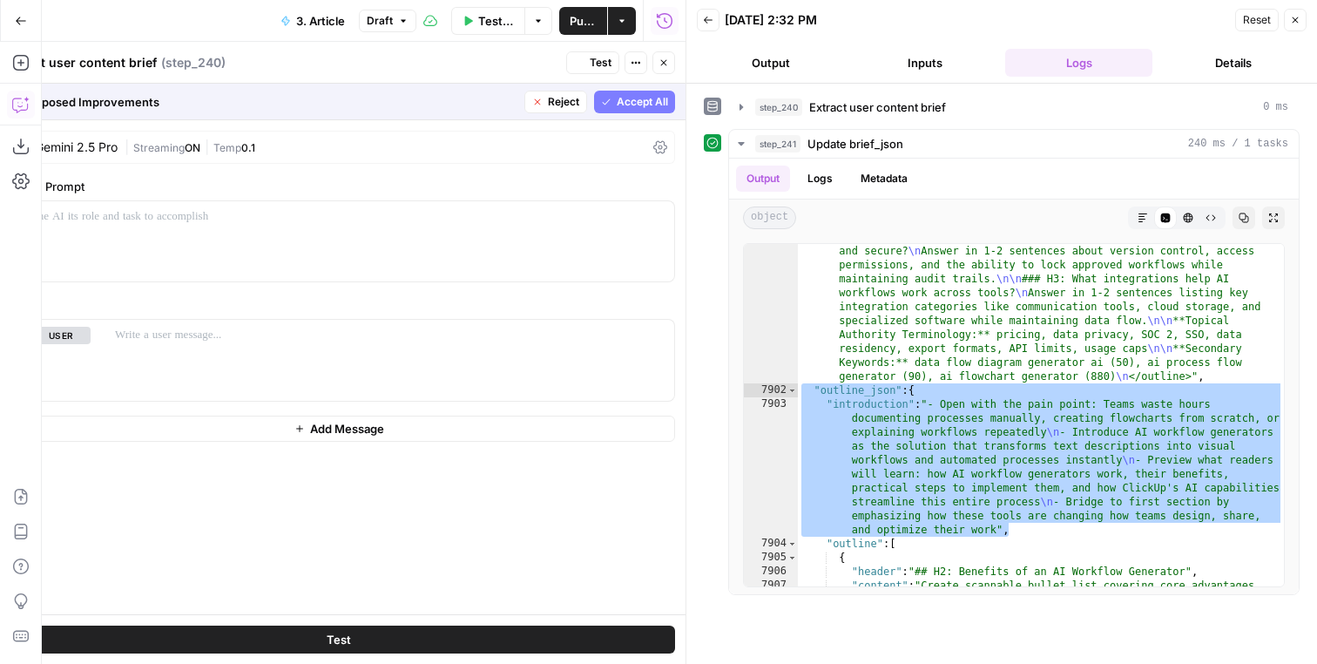
scroll to position [190631, 0]
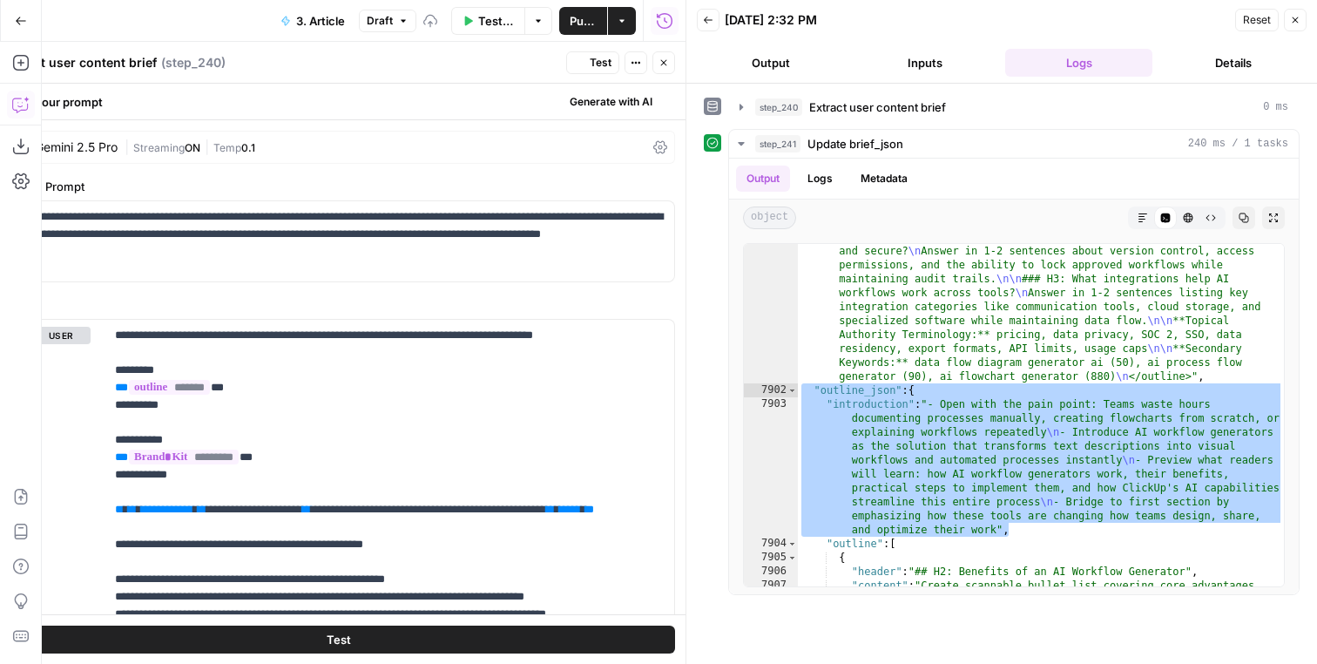
click at [594, 63] on span "Test" at bounding box center [601, 63] width 22 height 16
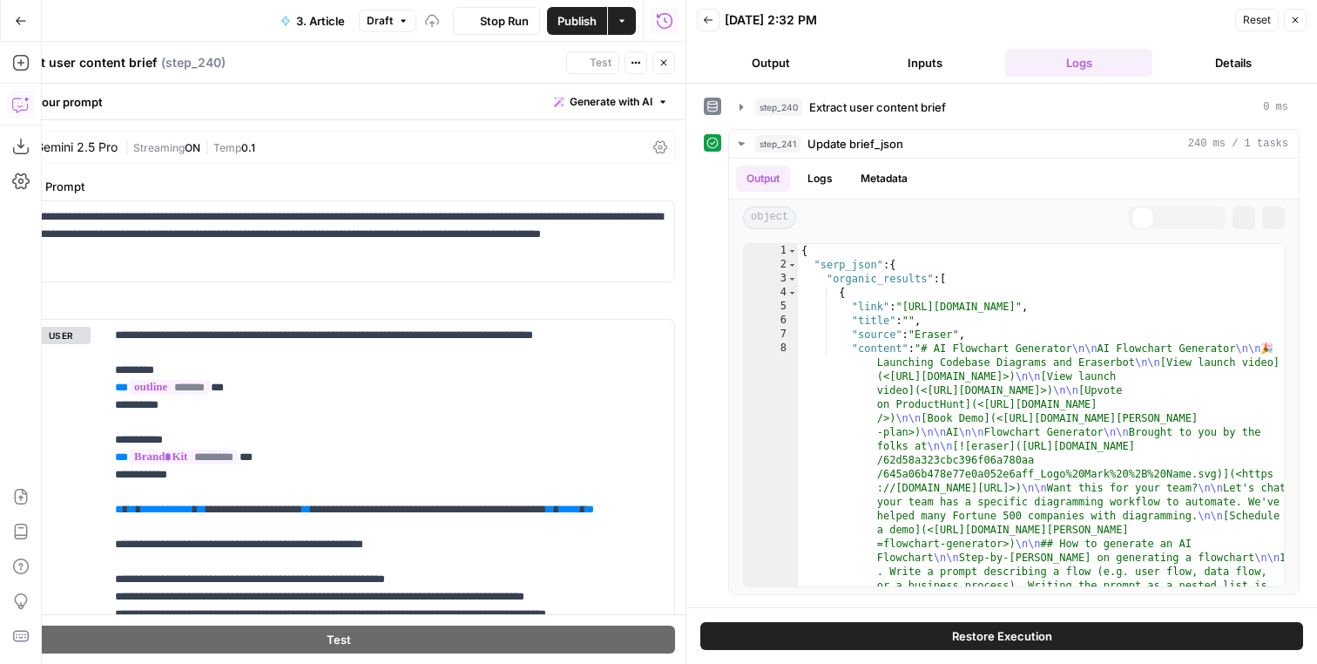
click at [658, 67] on button "Close" at bounding box center [663, 62] width 23 height 23
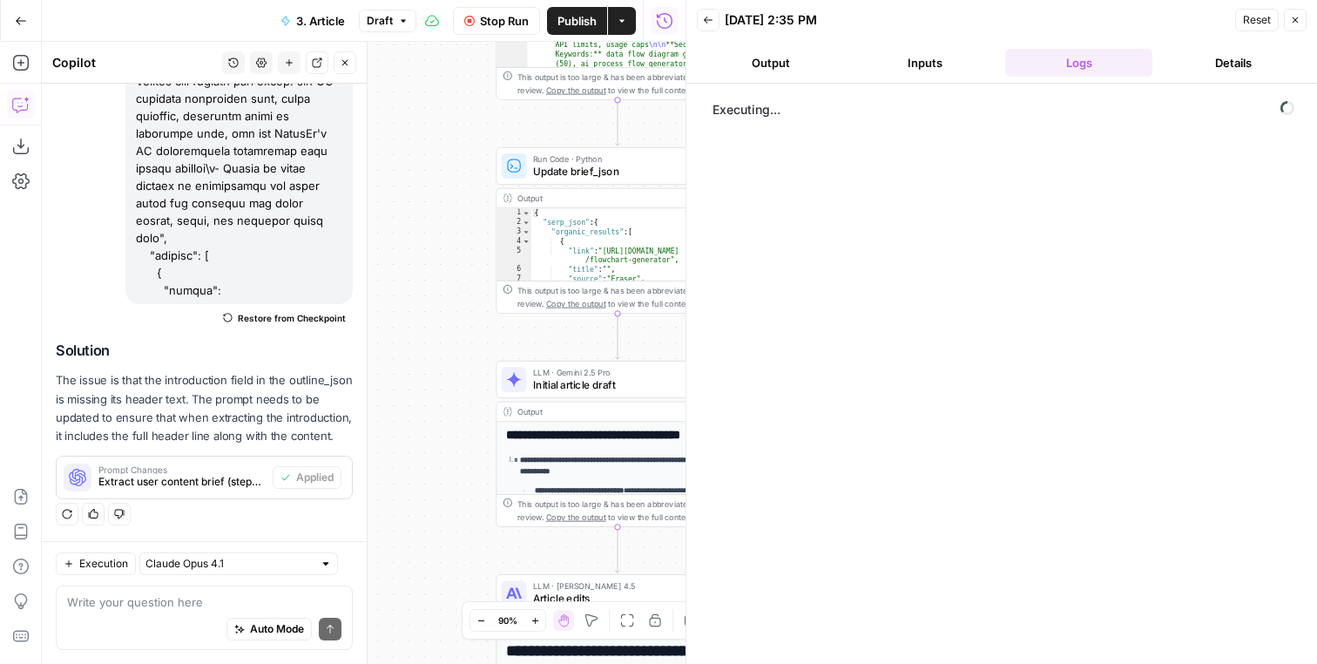
scroll to position [190587, 0]
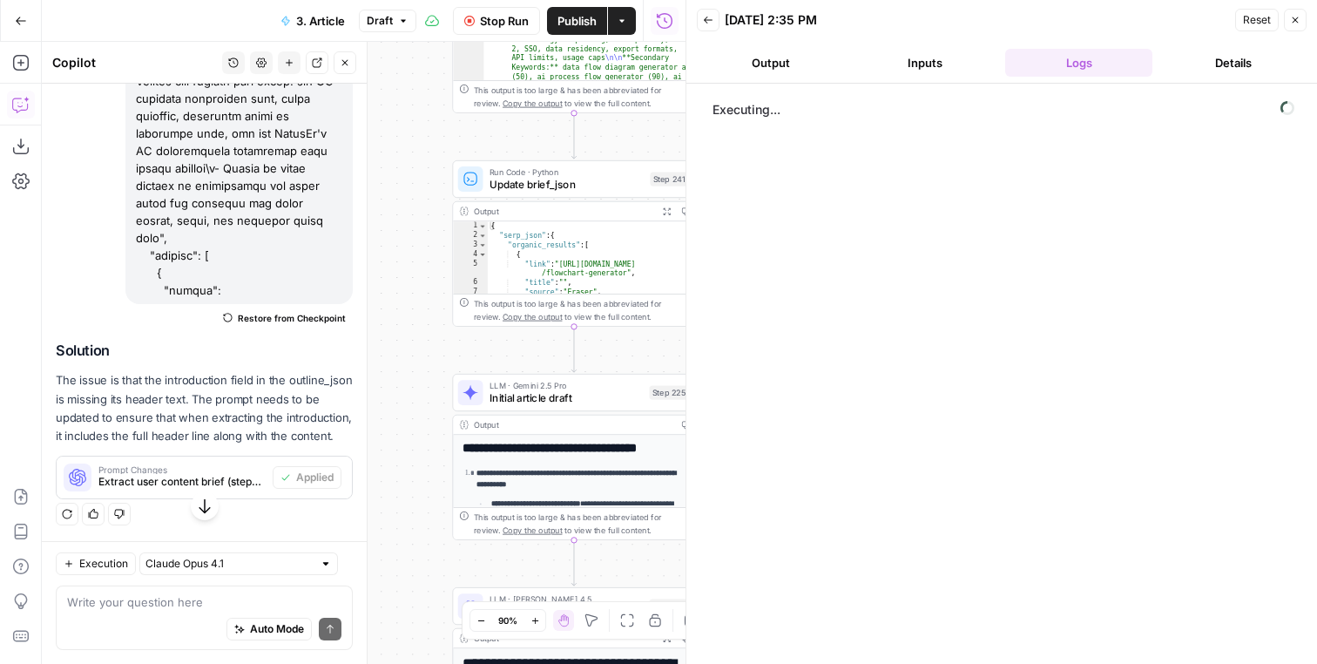
drag, startPoint x: 470, startPoint y: 258, endPoint x: 422, endPoint y: 279, distance: 52.3
click at [422, 279] on div "Workflow Input Settings Inputs LLM · Gemini 2.5 Pro Extract user content brief …" at bounding box center [364, 353] width 644 height 622
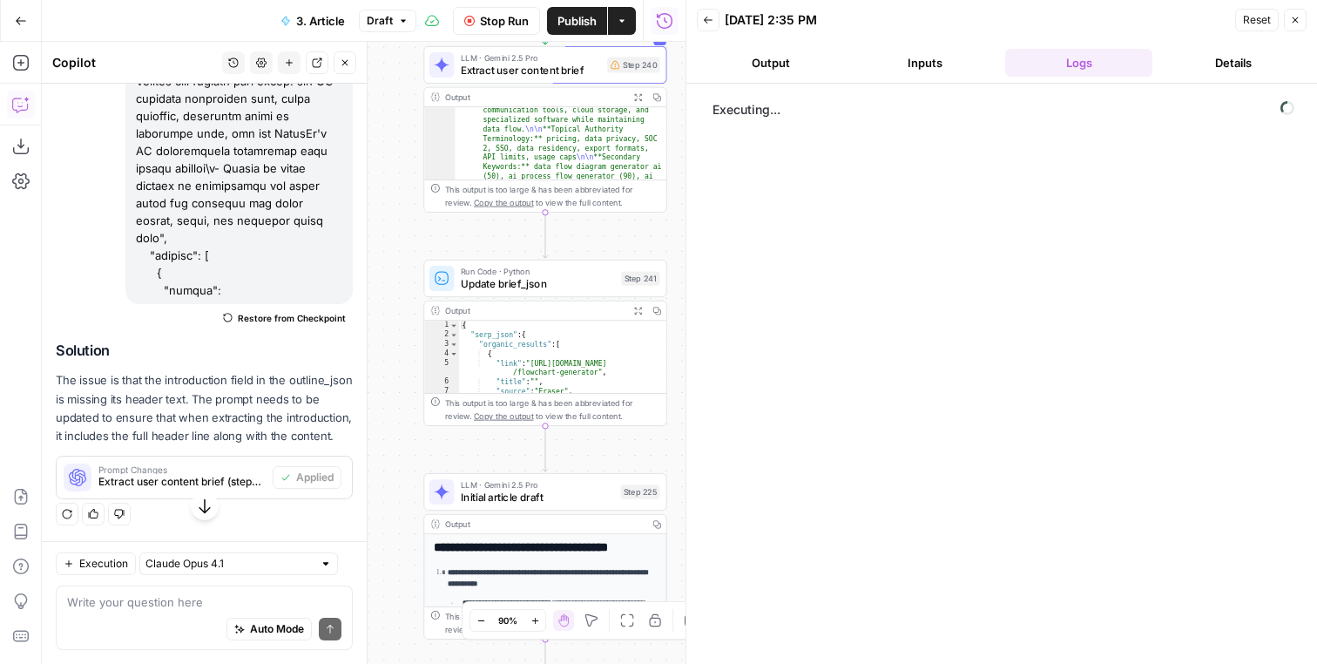
drag, startPoint x: 391, startPoint y: 379, endPoint x: 365, endPoint y: 480, distance: 104.4
click at [365, 477] on div "Workflow Input Settings Inputs LLM · Gemini 2.5 Pro Extract user content brief …" at bounding box center [364, 353] width 644 height 622
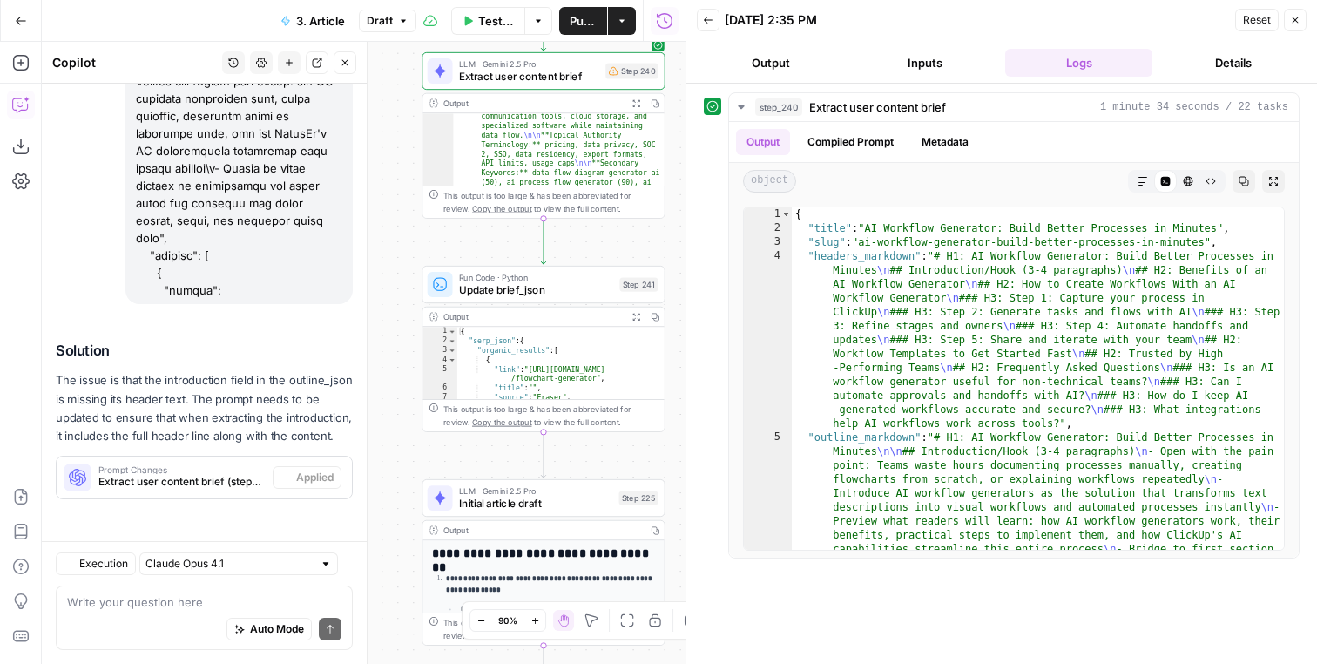
scroll to position [190631, 0]
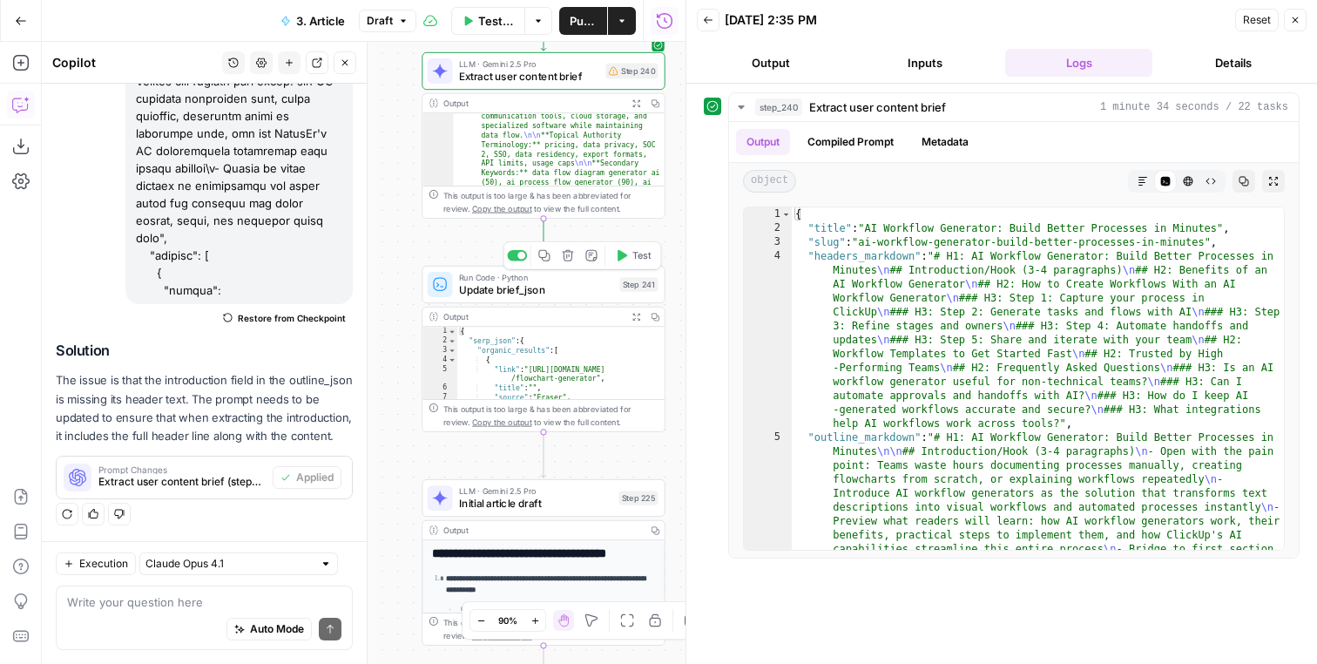
click at [646, 262] on span "Test" at bounding box center [641, 255] width 19 height 14
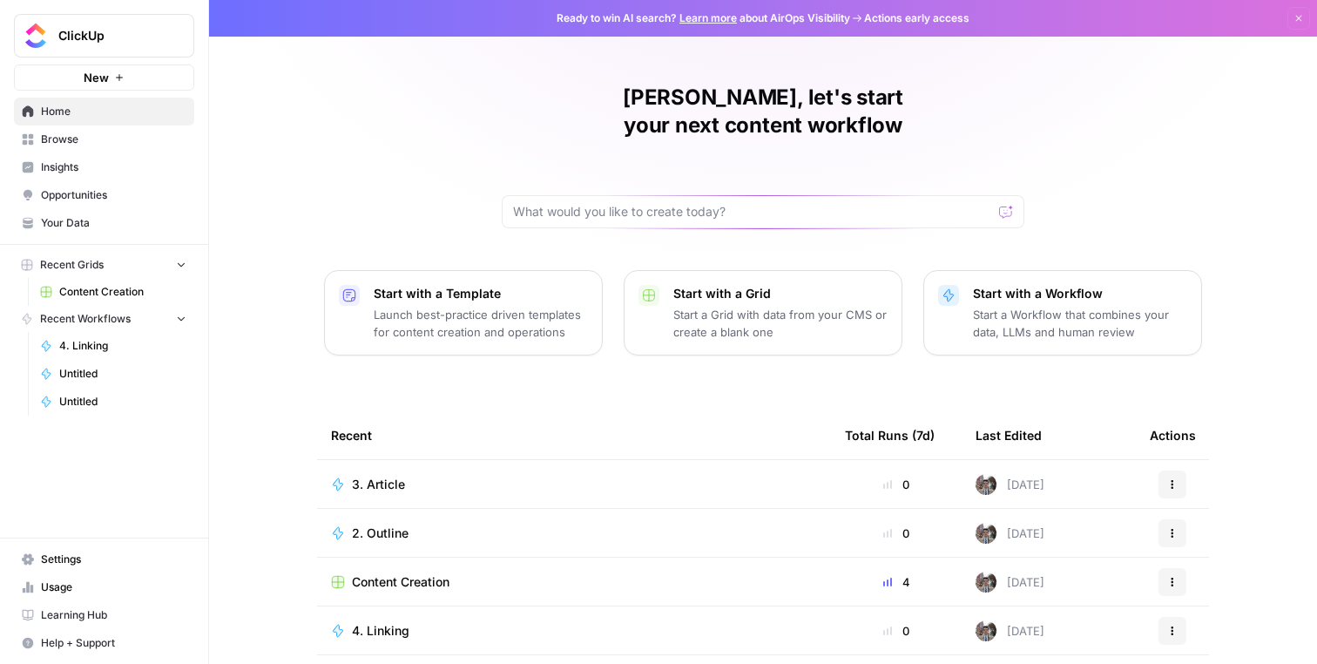
click at [113, 28] on span "ClickUp" at bounding box center [110, 35] width 105 height 17
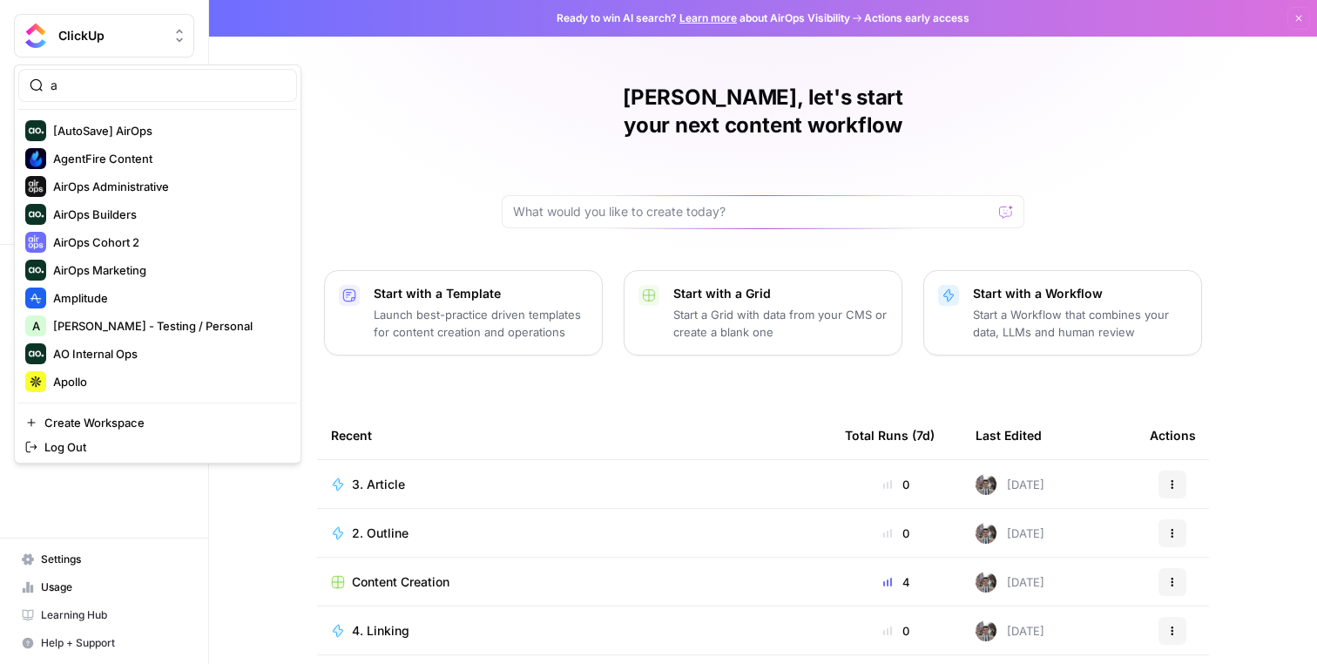
type input "a"
click at [151, 92] on input "a" at bounding box center [168, 85] width 235 height 17
type input "ass"
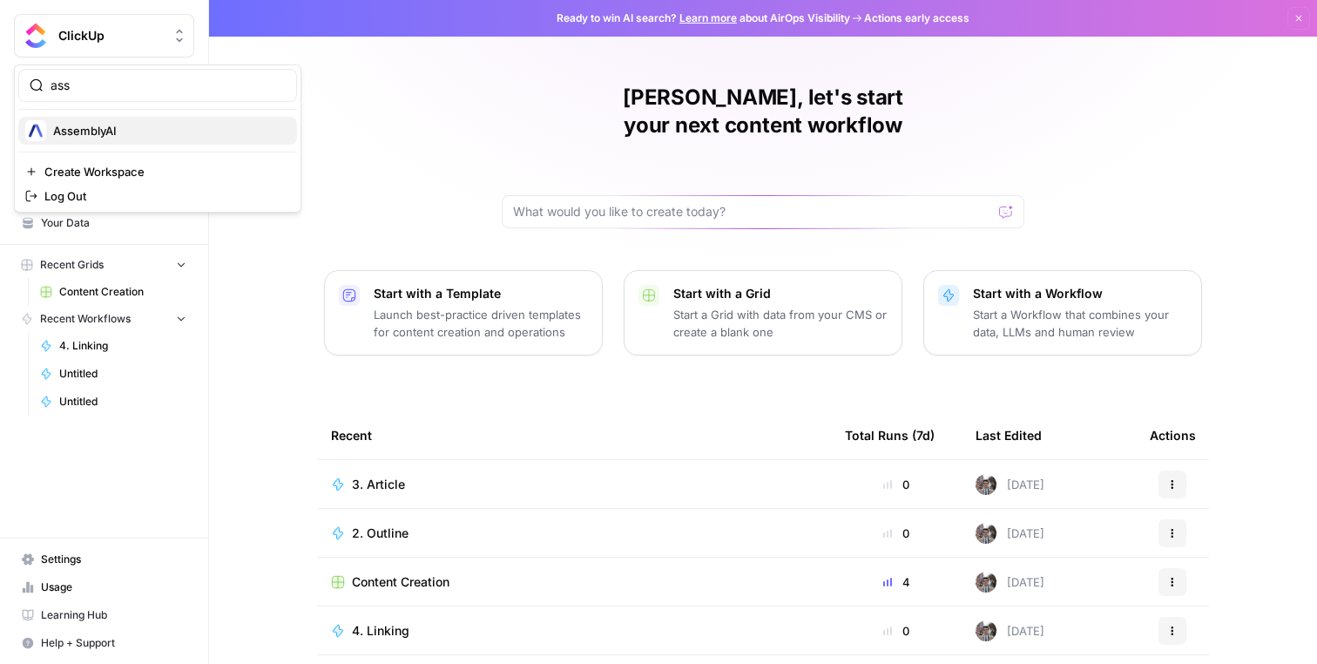
click at [166, 130] on span "AssemblyAI" at bounding box center [168, 130] width 230 height 17
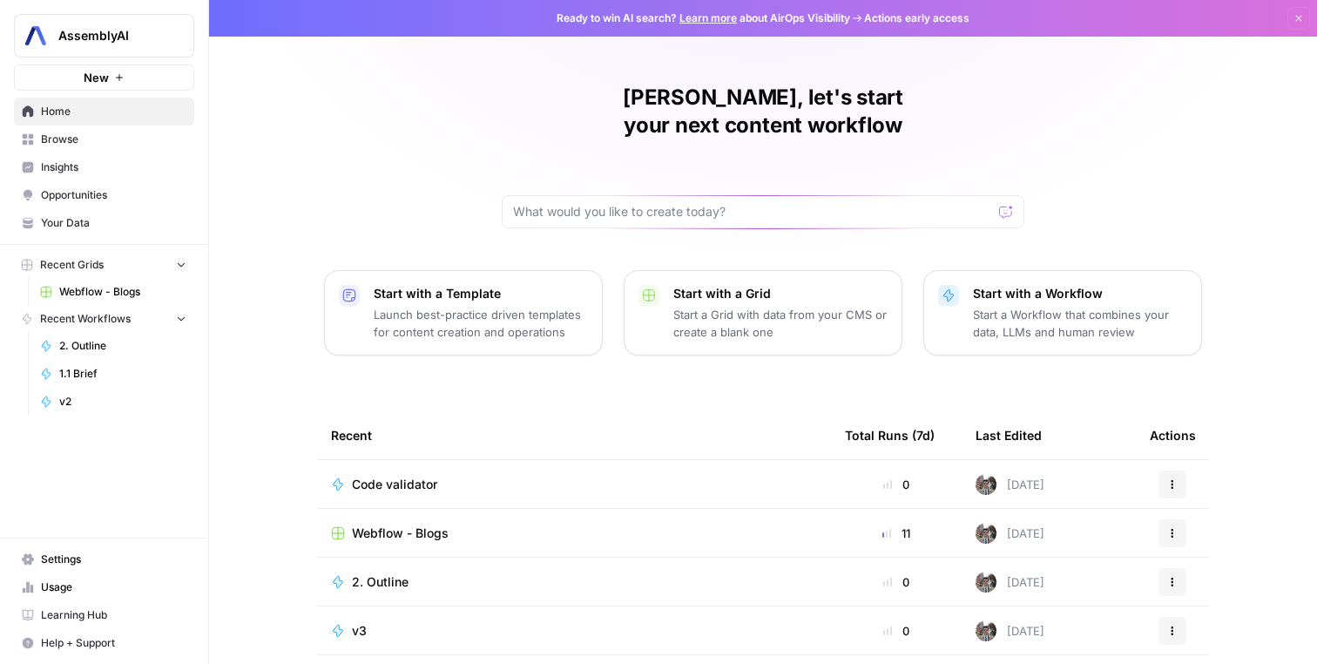
click at [112, 297] on span "Webflow - Blogs" at bounding box center [122, 292] width 127 height 16
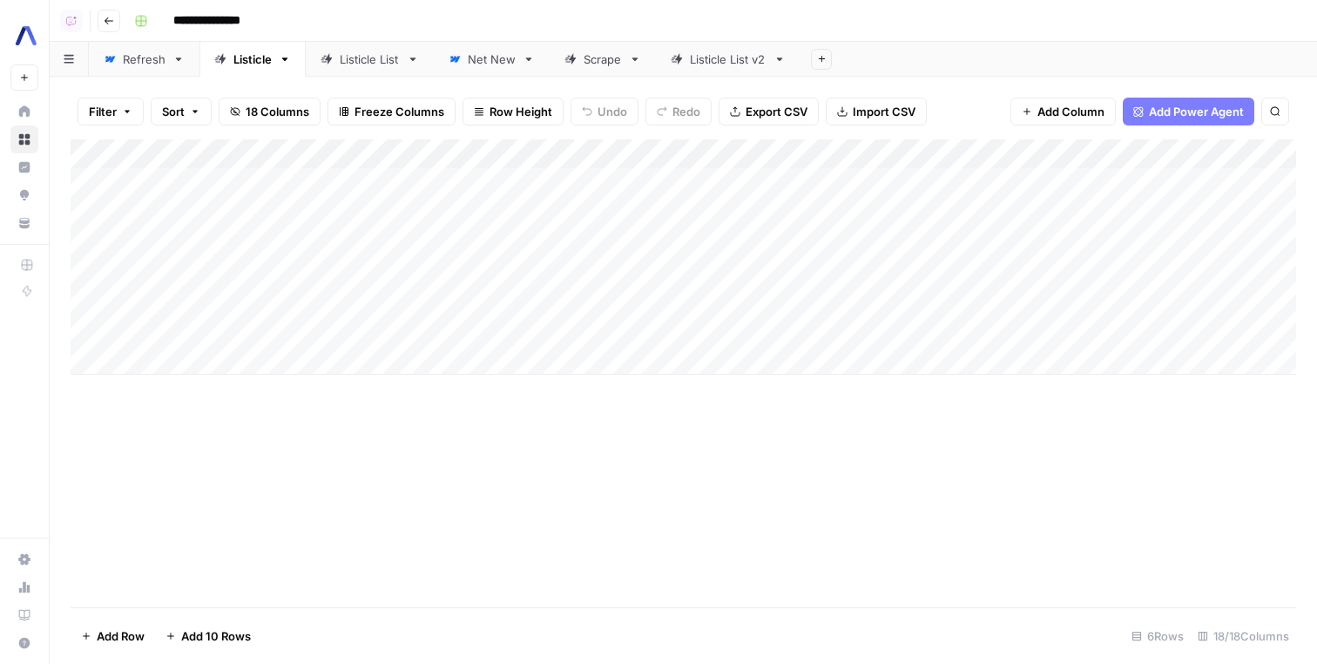
click at [480, 55] on div "Net New" at bounding box center [492, 59] width 48 height 17
click at [827, 180] on div "Add Column" at bounding box center [684, 227] width 1226 height 176
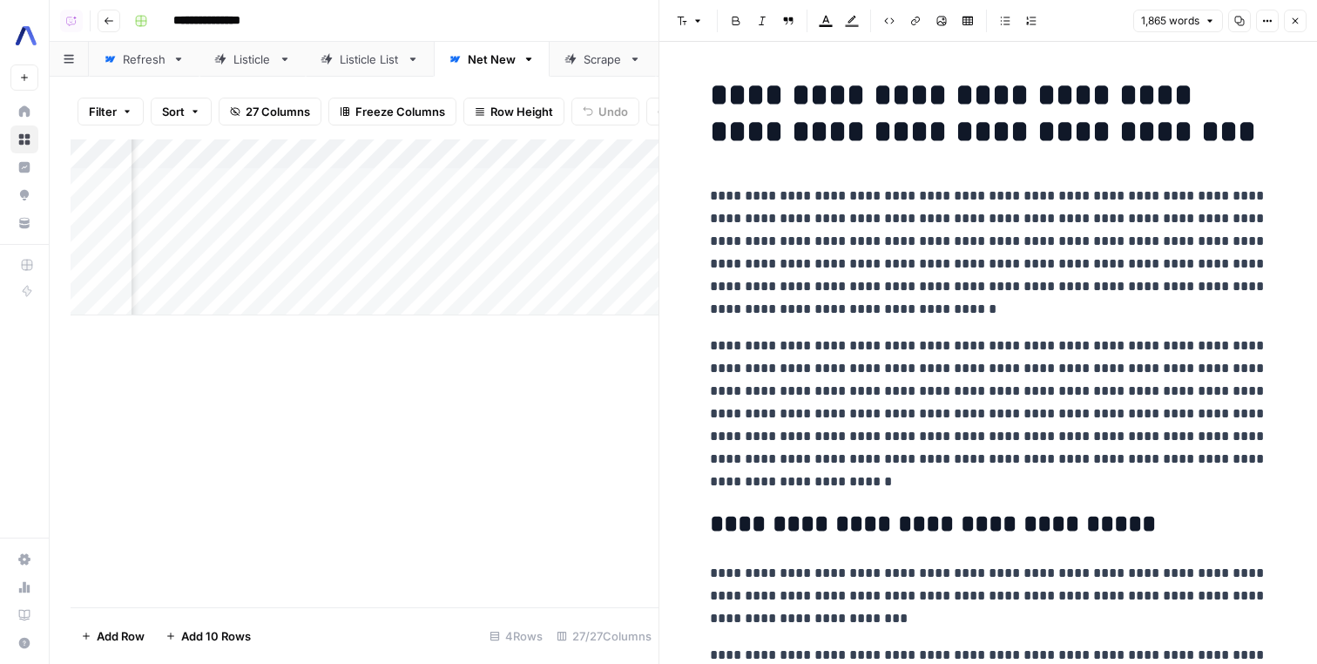
scroll to position [0, 3090]
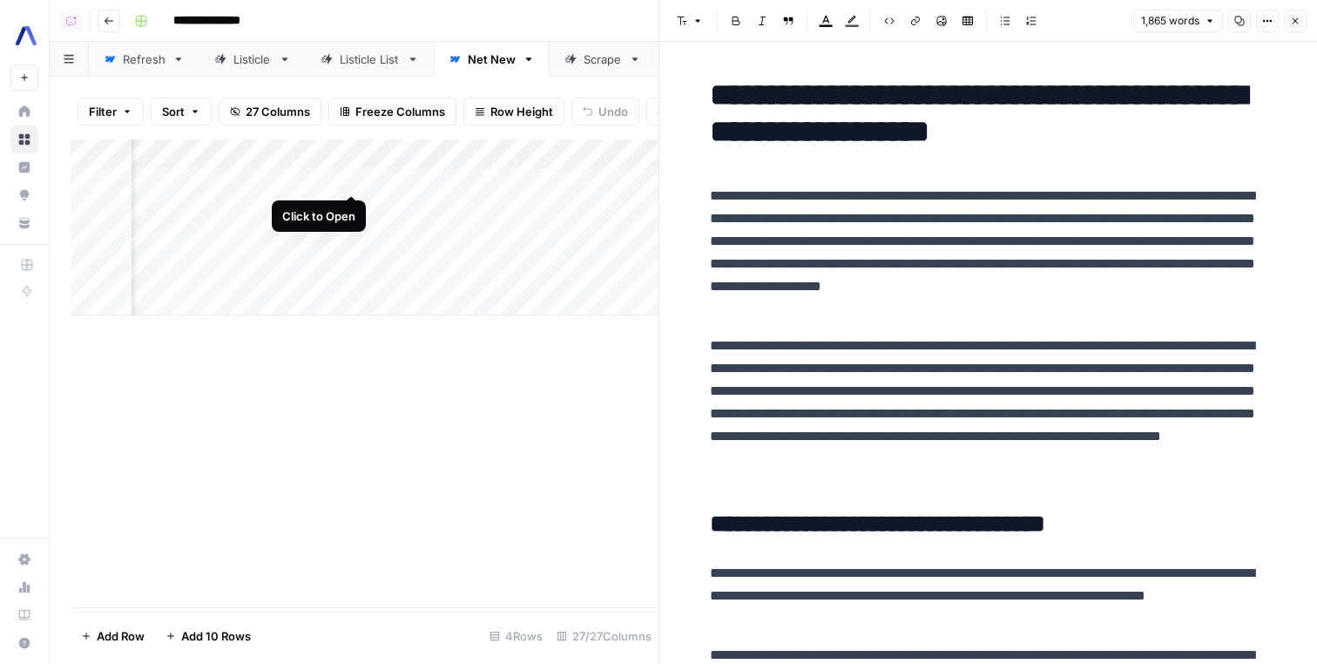
click at [354, 174] on div "Add Column" at bounding box center [365, 227] width 588 height 176
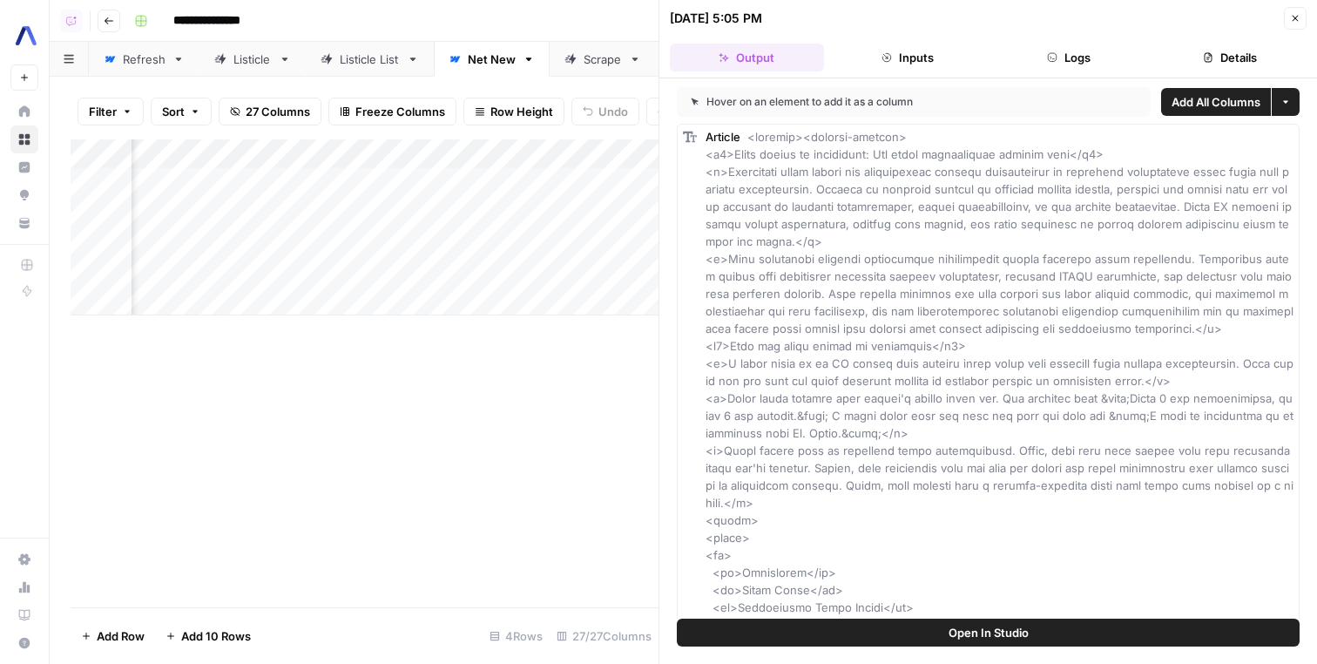
click at [350, 203] on div "Add Column" at bounding box center [365, 227] width 588 height 176
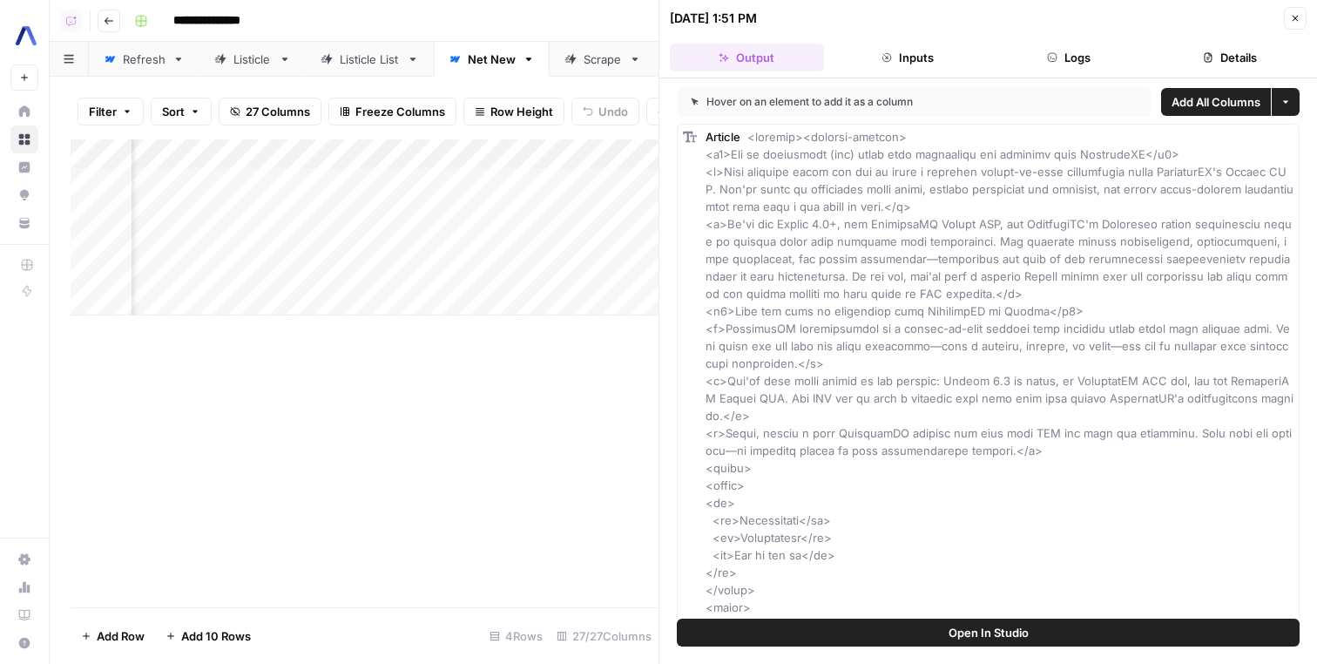
click at [249, 45] on link "Listicle" at bounding box center [252, 59] width 106 height 35
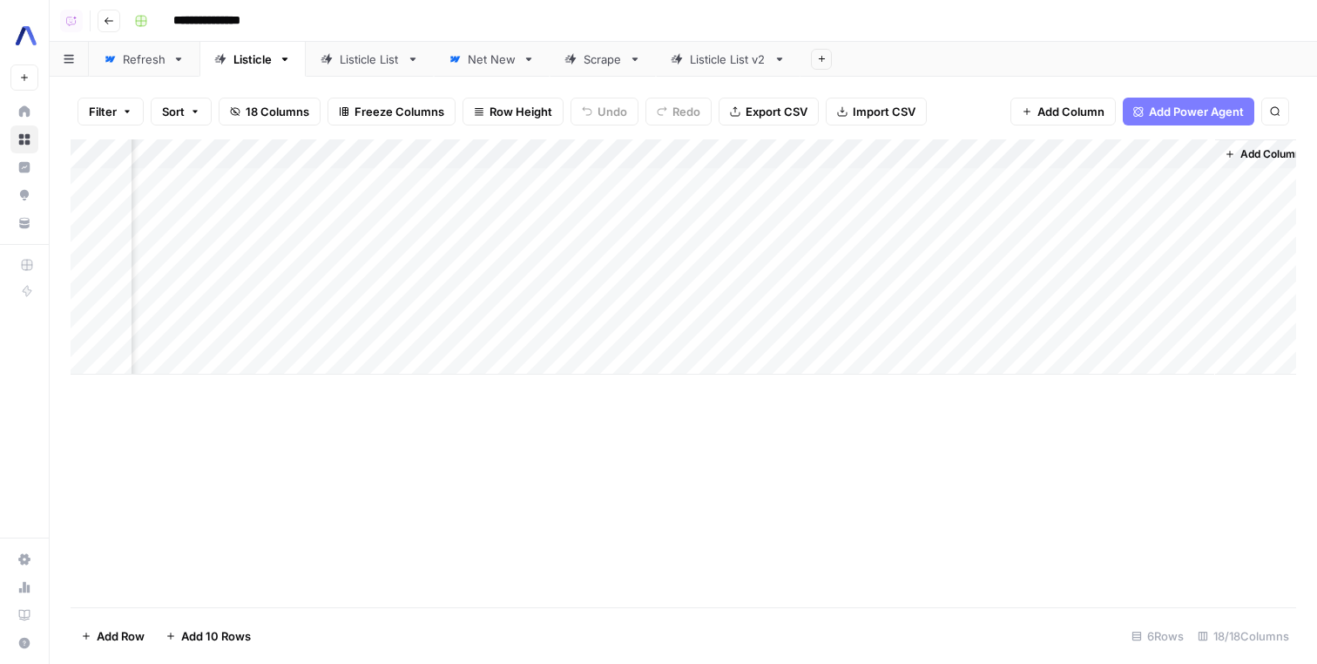
scroll to position [0, 1949]
click at [773, 183] on div "Add Column" at bounding box center [684, 256] width 1226 height 235
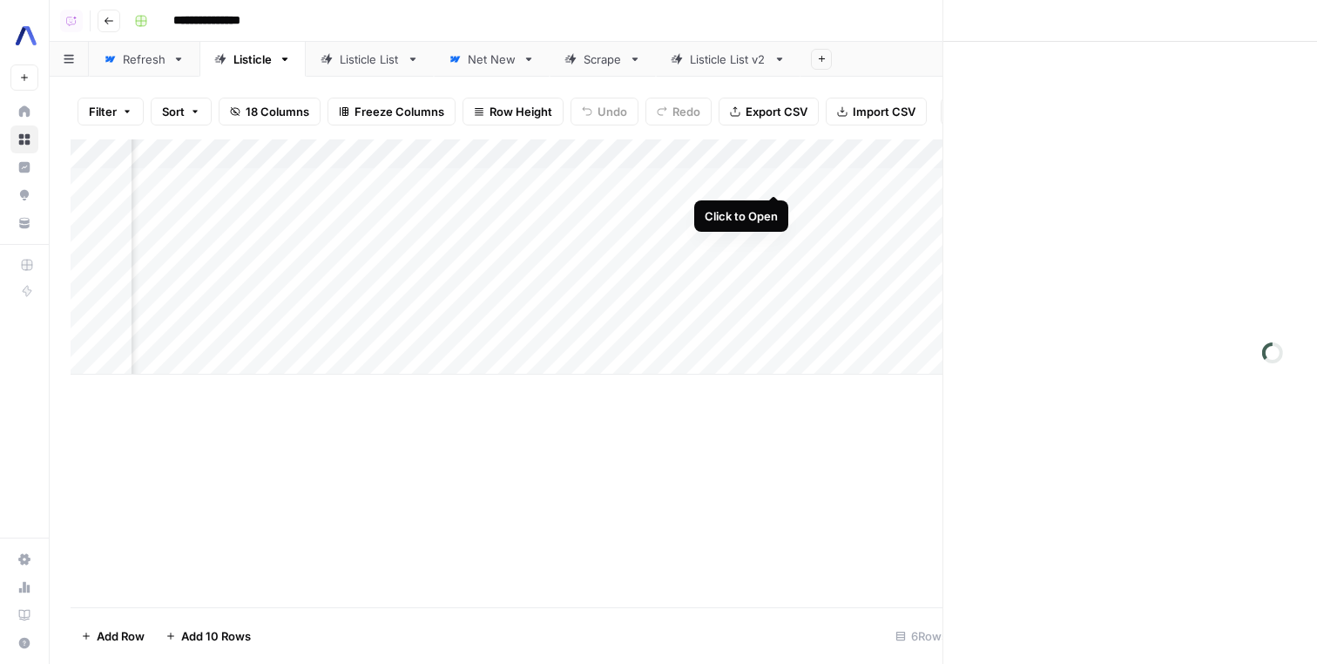
scroll to position [0, 1938]
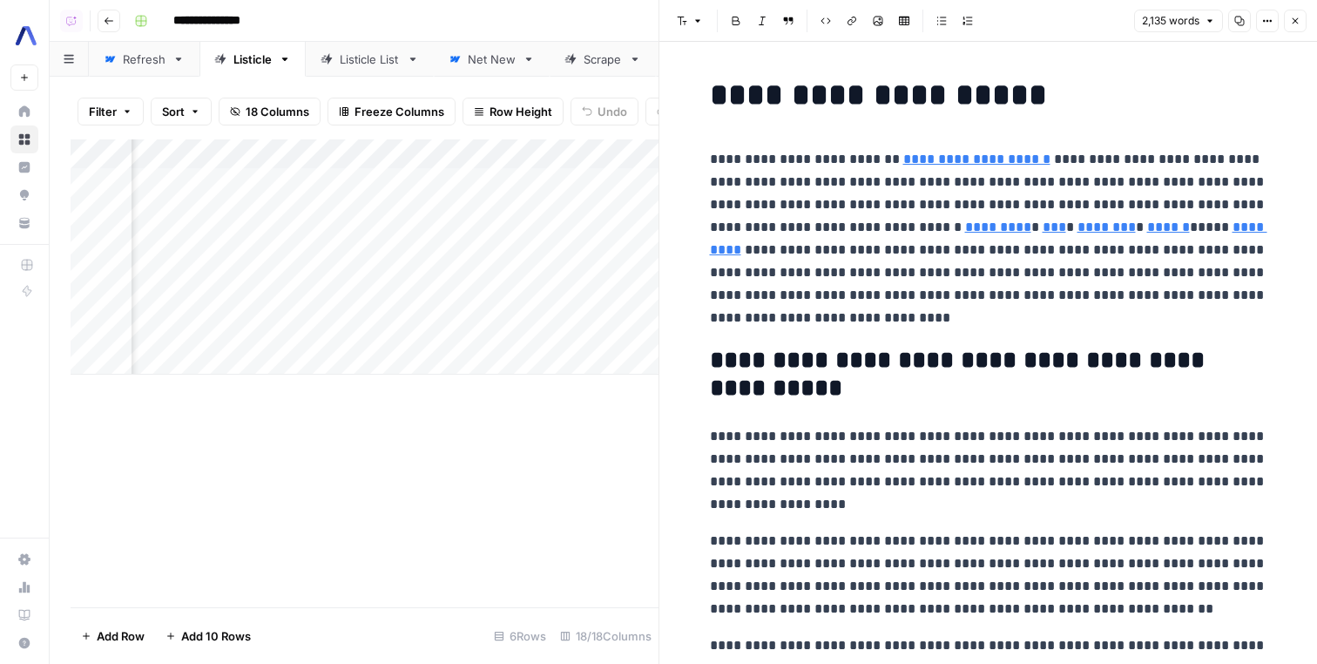
click at [600, 298] on div "Add Column" at bounding box center [365, 256] width 588 height 235
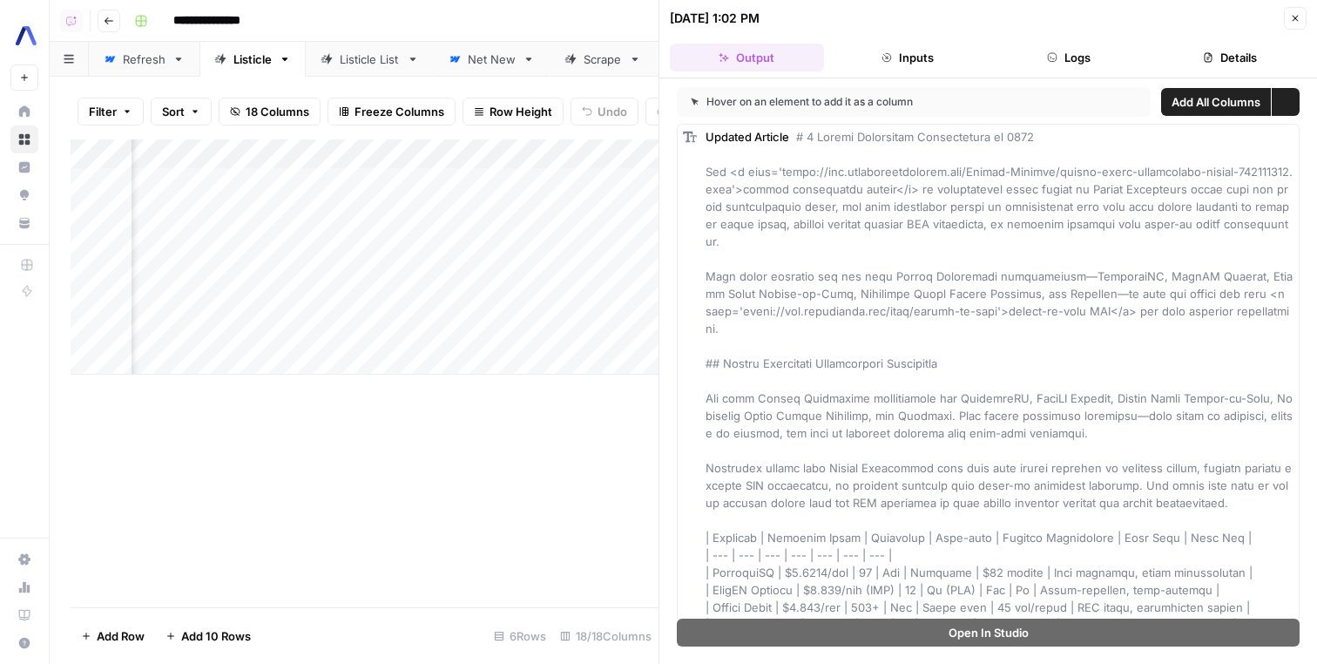
scroll to position [0, 1994]
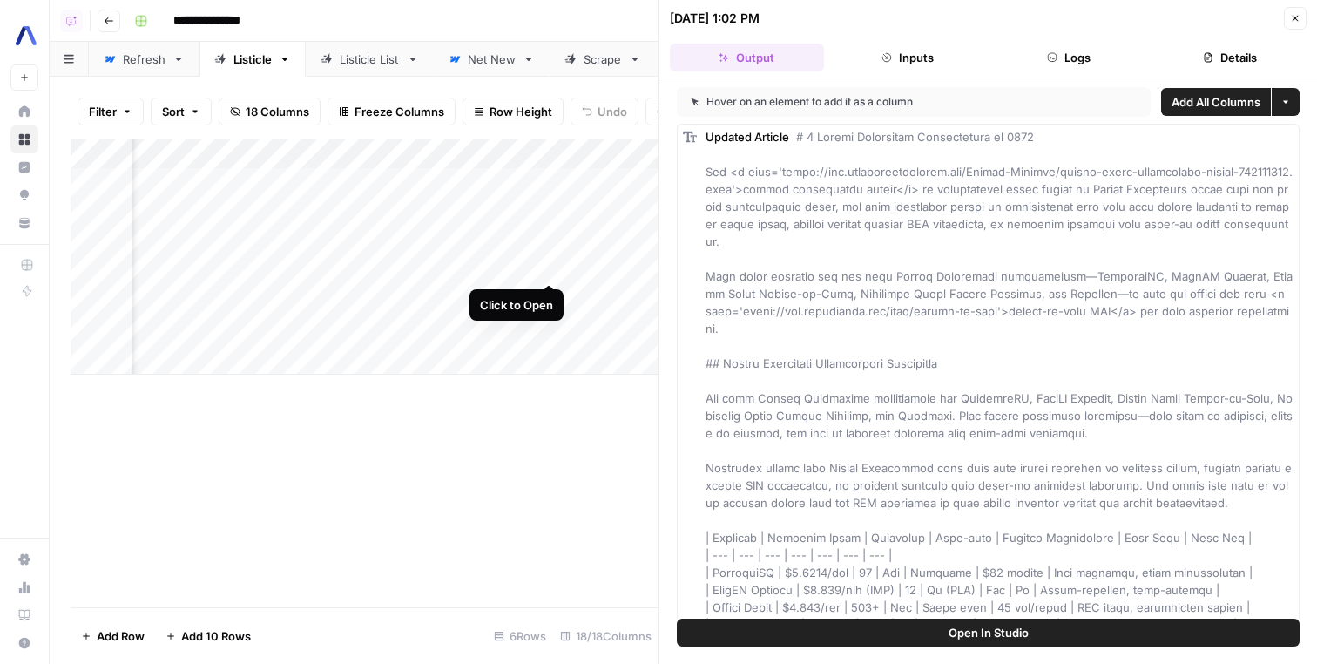
click at [553, 267] on div "Add Column" at bounding box center [365, 256] width 588 height 235
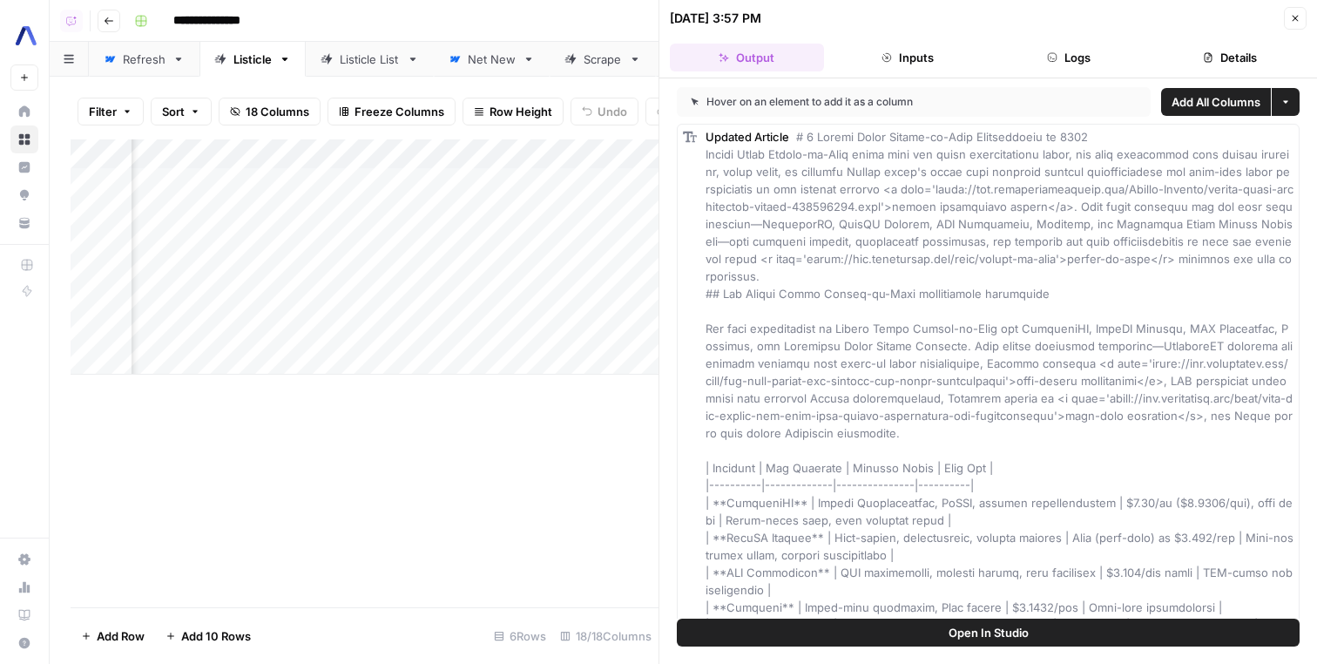
scroll to position [0, 1820]
click at [412, 295] on div "Add Column" at bounding box center [365, 256] width 588 height 235
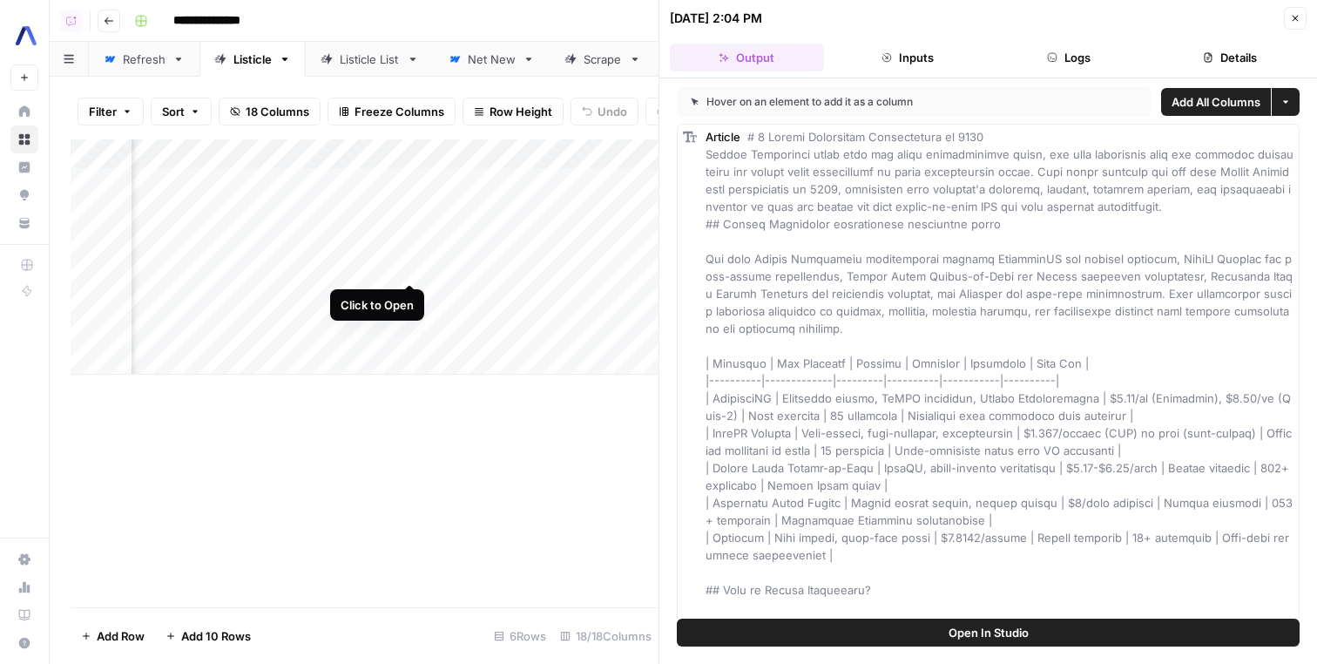
click at [411, 270] on div "Add Column" at bounding box center [365, 256] width 588 height 235
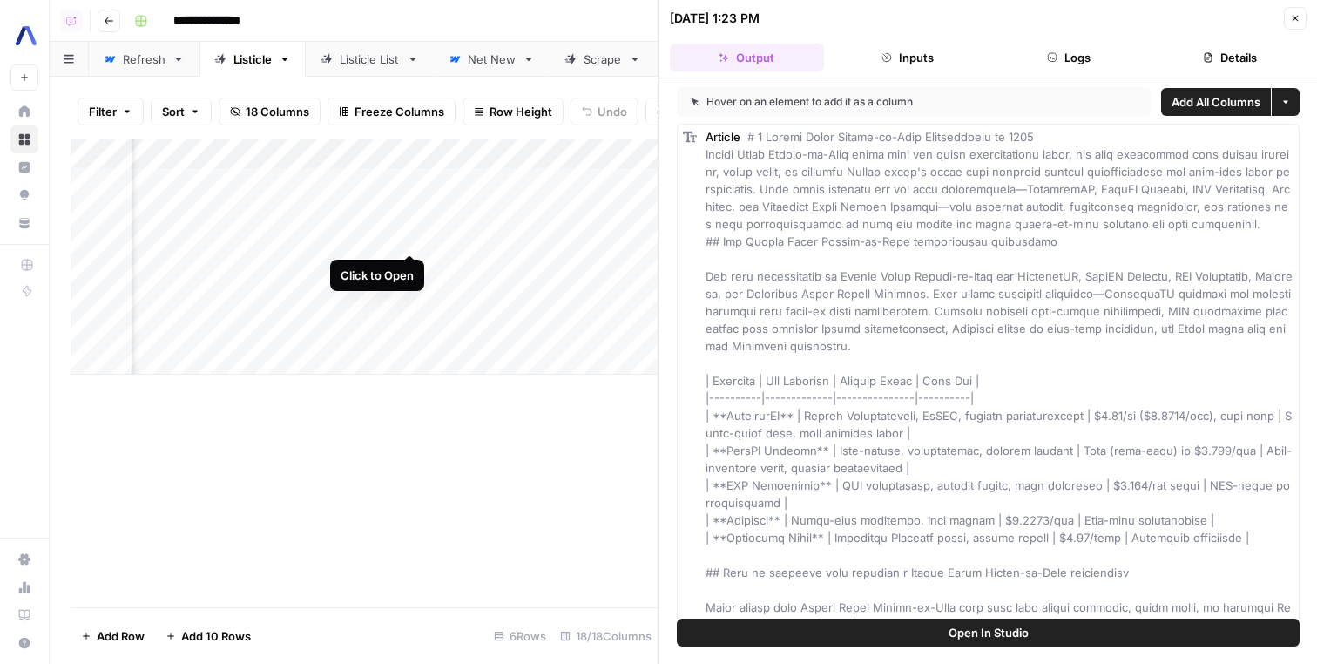
click at [412, 240] on div "Add Column" at bounding box center [365, 256] width 588 height 235
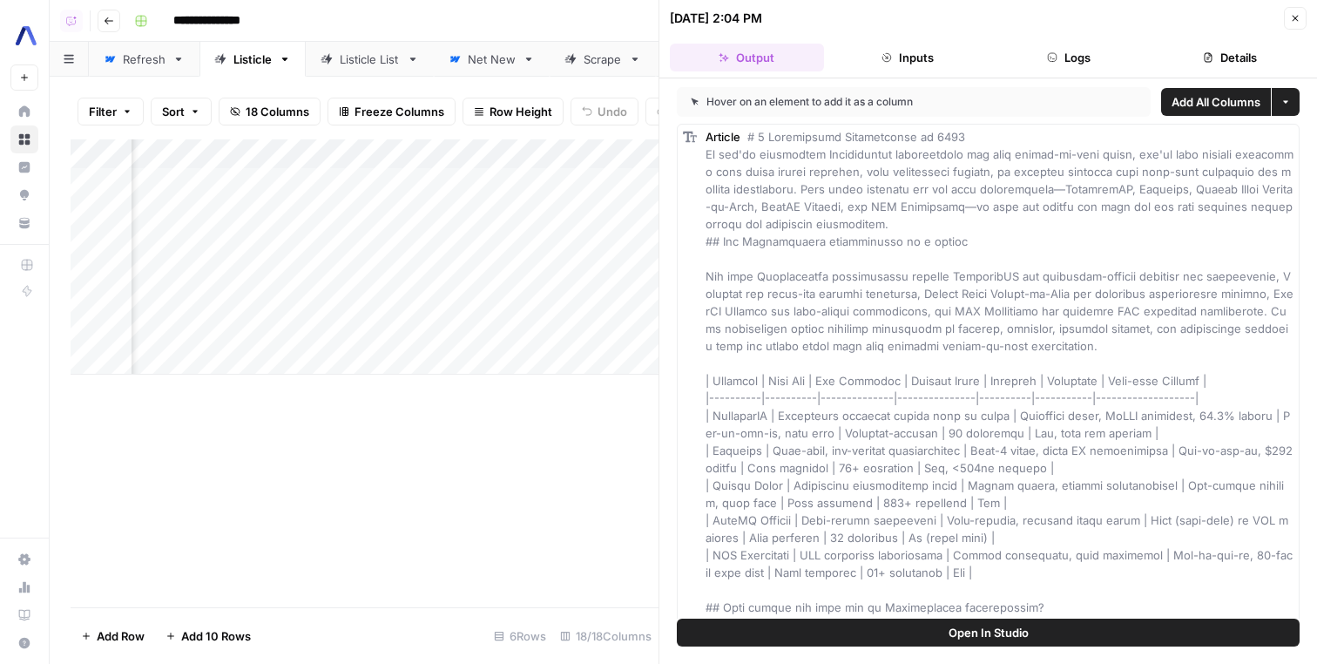
click at [411, 206] on div "Add Column" at bounding box center [365, 256] width 588 height 235
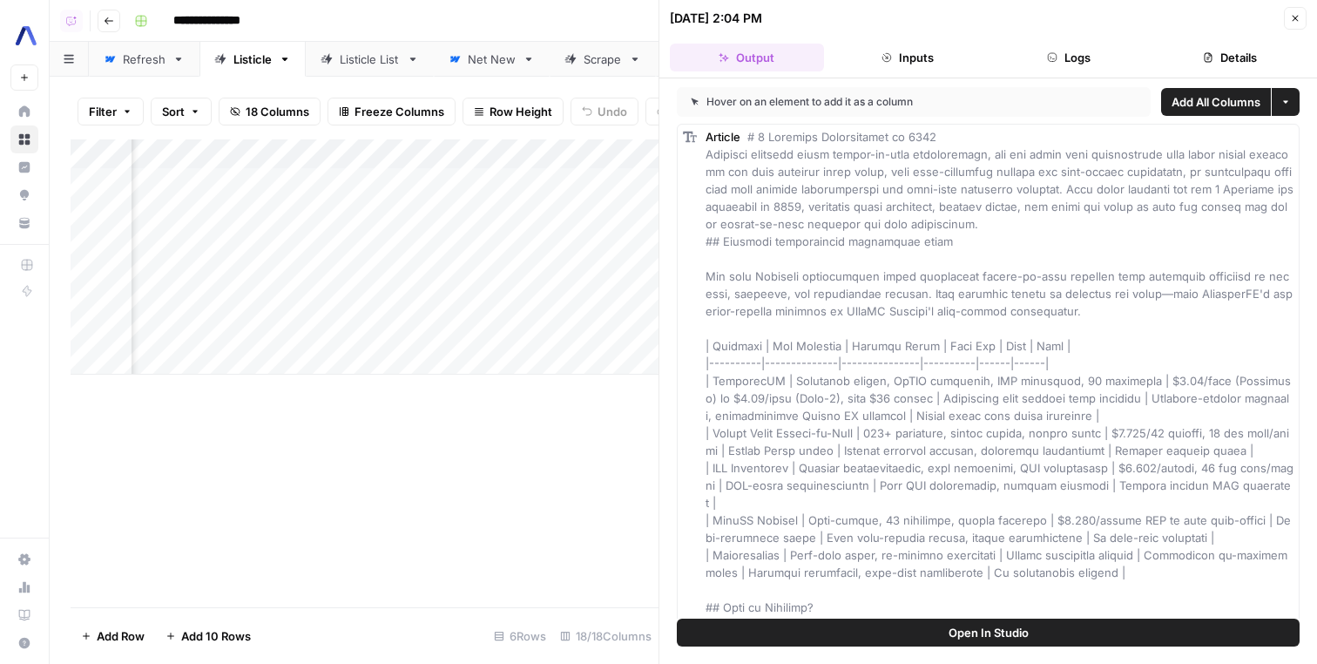
click at [413, 174] on div "Add Column" at bounding box center [365, 256] width 588 height 235
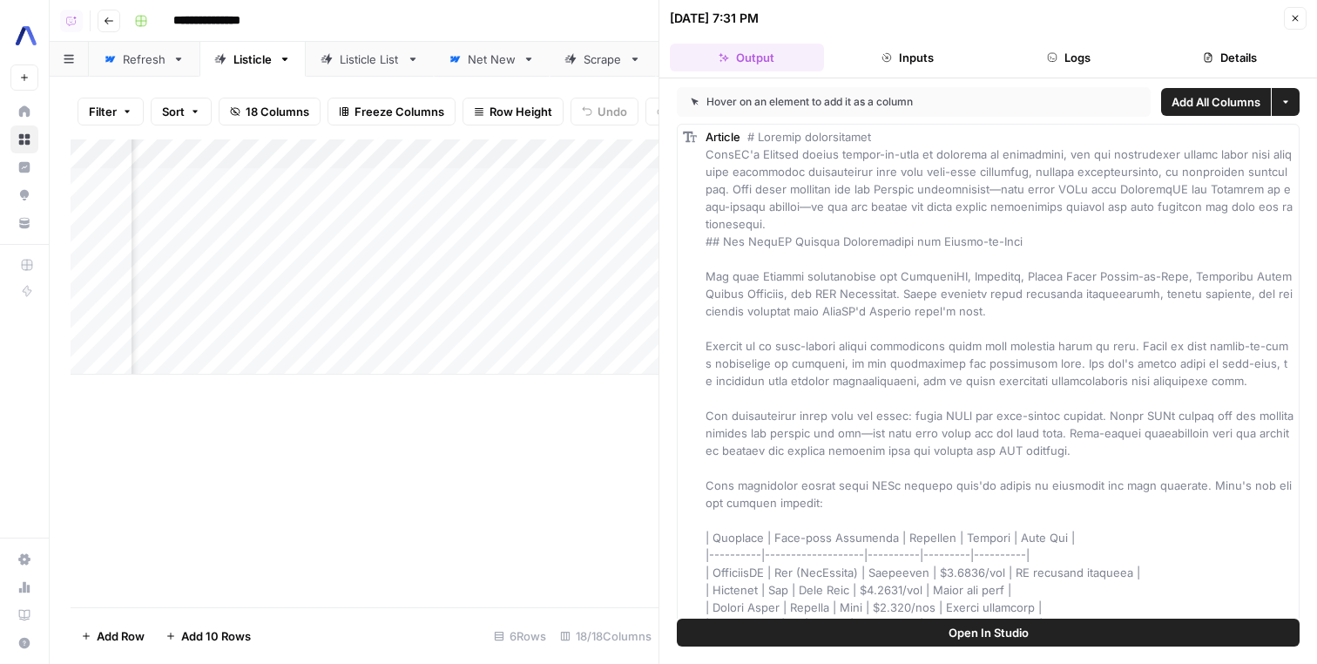
scroll to position [0, 1320]
click at [443, 299] on div "Add Column" at bounding box center [365, 256] width 588 height 235
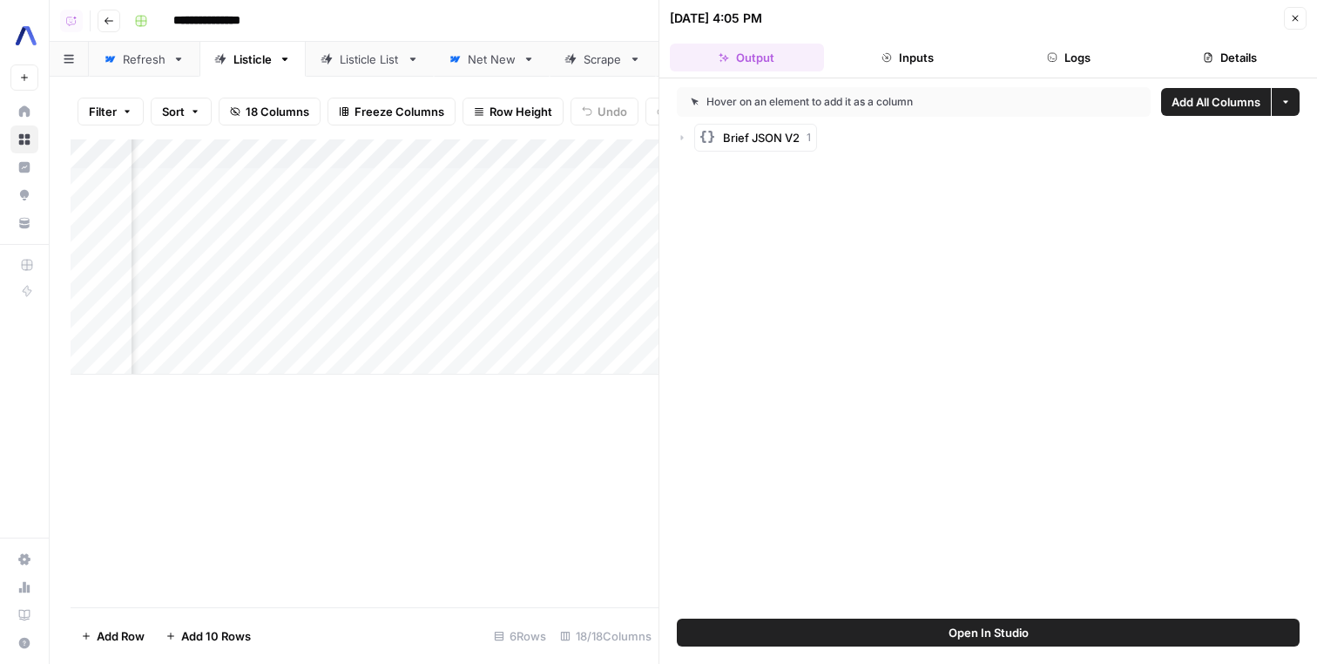
scroll to position [0, 1560]
click at [538, 294] on div "Add Column" at bounding box center [365, 256] width 588 height 235
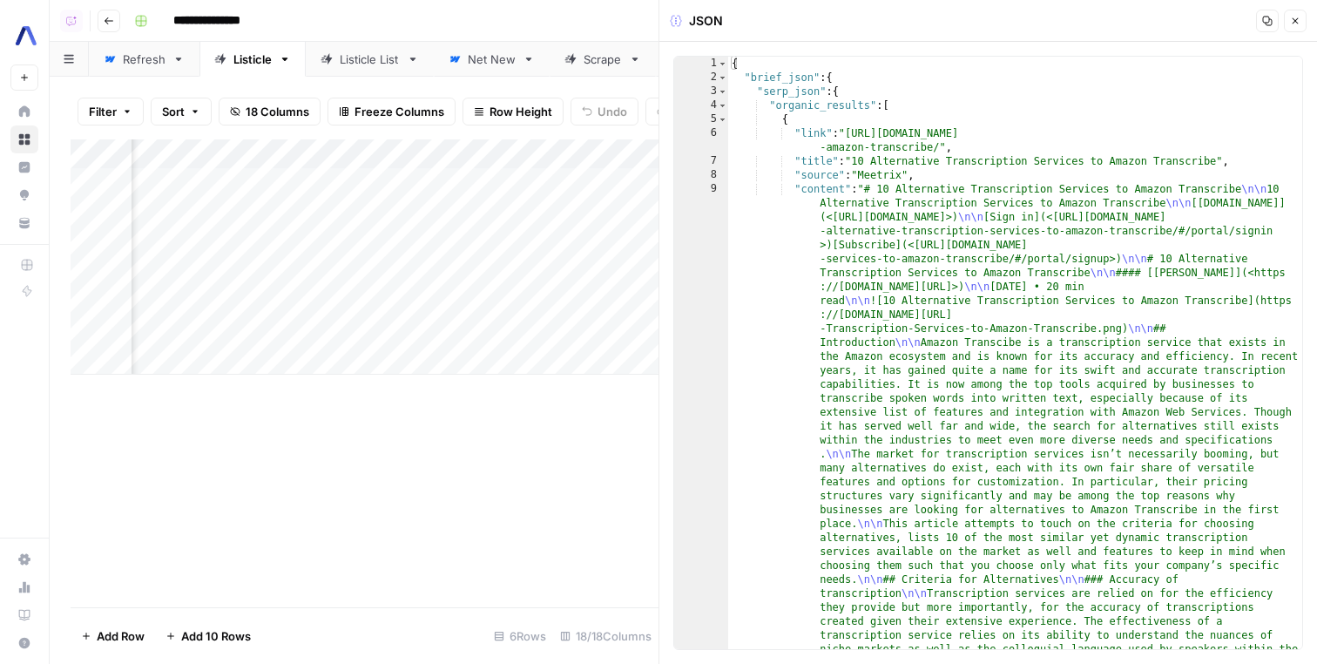
scroll to position [0, 1228]
click at [375, 296] on div "Add Column" at bounding box center [365, 256] width 588 height 235
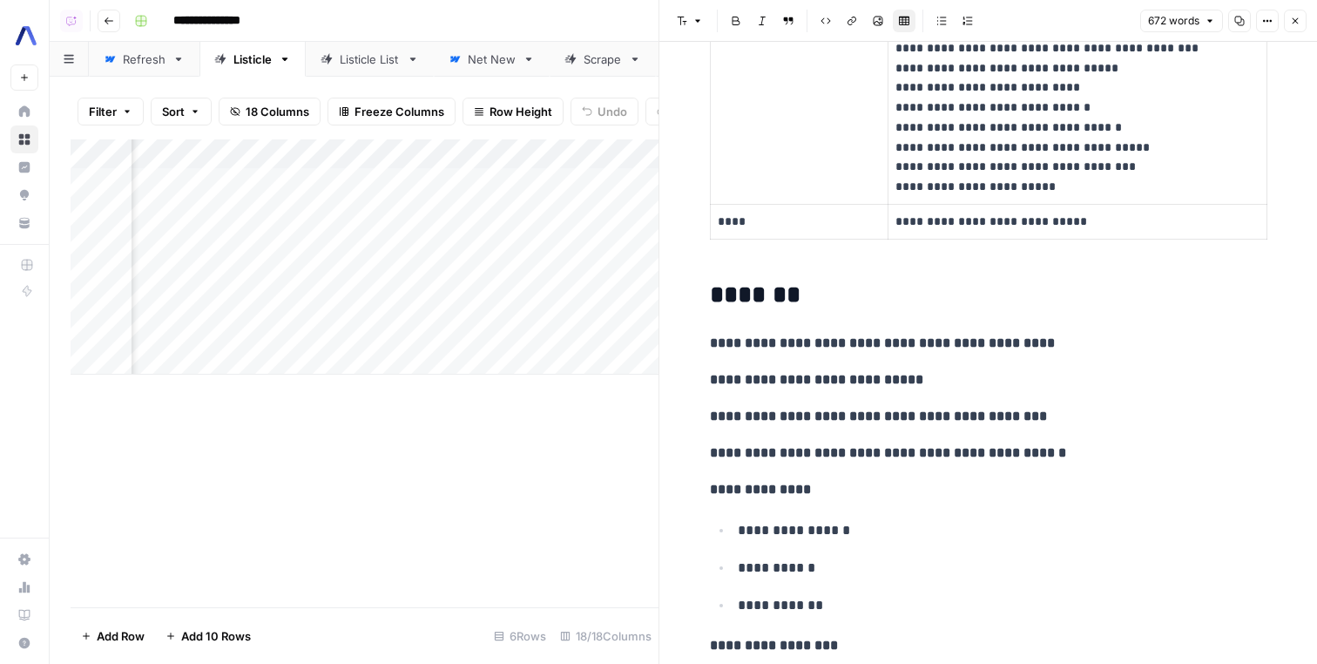
scroll to position [241, 0]
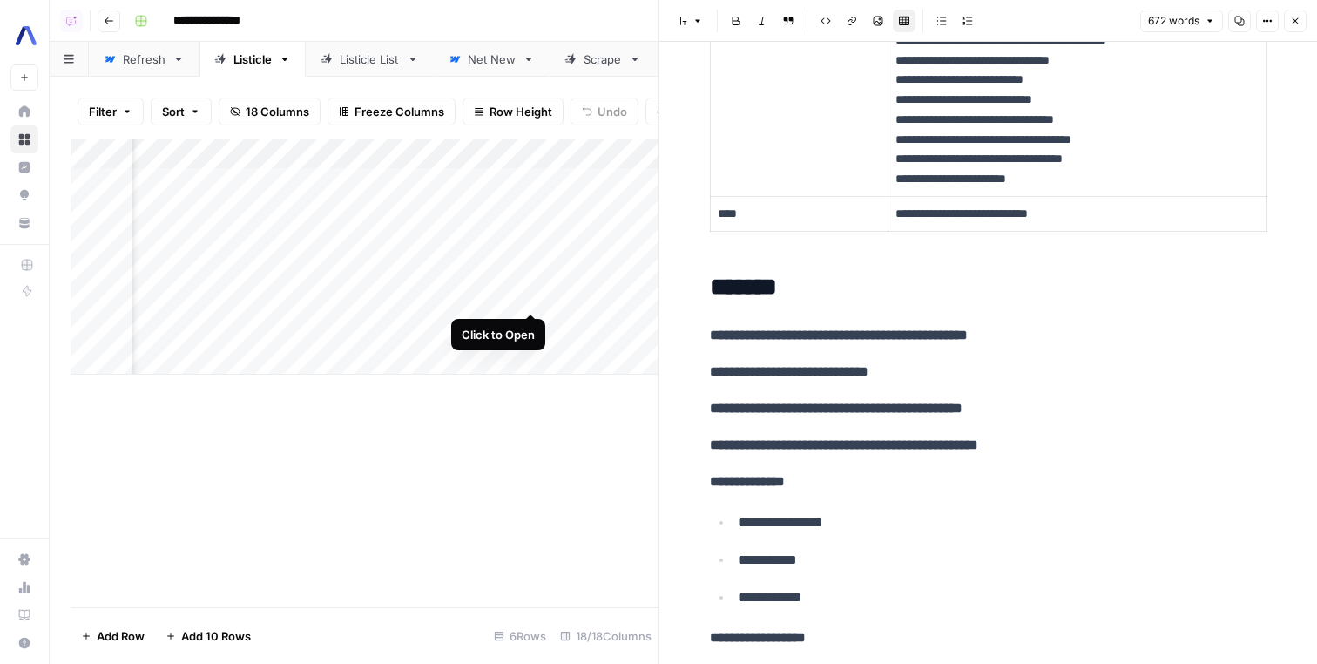
click at [526, 295] on div "Add Column" at bounding box center [365, 256] width 588 height 235
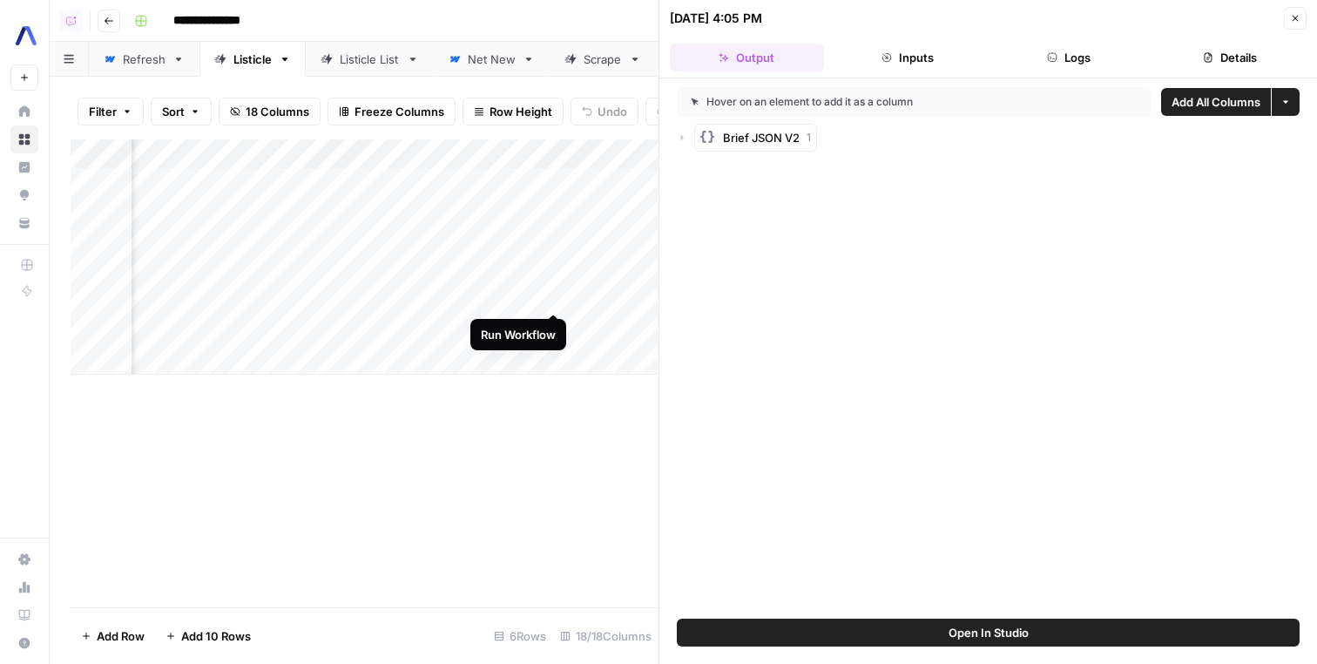
click at [556, 299] on div "Add Column" at bounding box center [365, 256] width 588 height 235
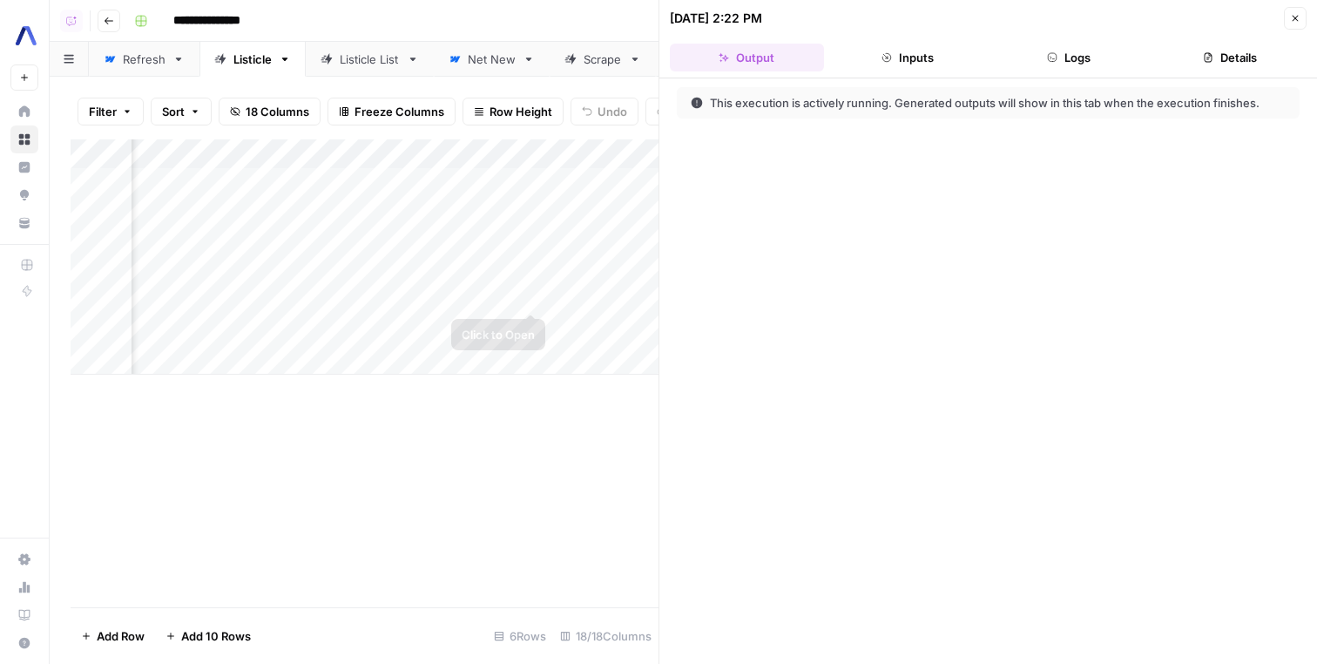
click at [528, 298] on div "Add Column" at bounding box center [365, 256] width 588 height 235
click at [1078, 63] on button "Logs" at bounding box center [1069, 58] width 154 height 28
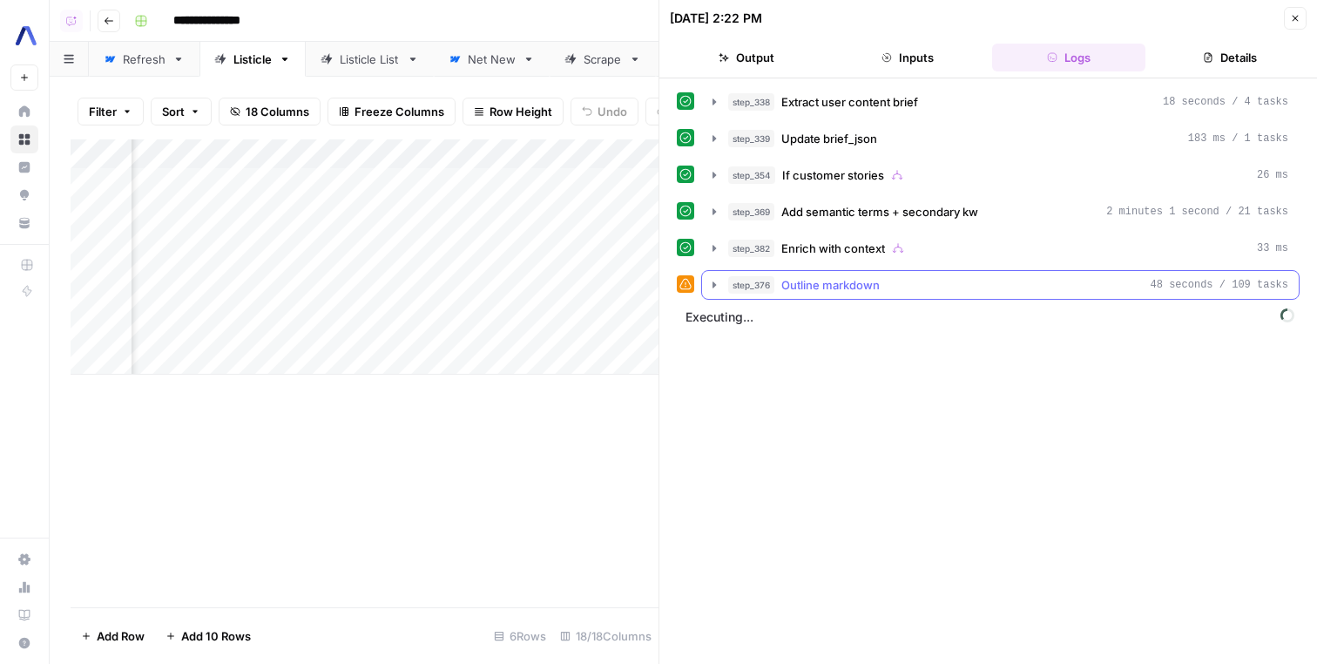
click at [956, 280] on div "step_376 Outline markdown 48 seconds / 109 tasks" at bounding box center [1008, 284] width 560 height 17
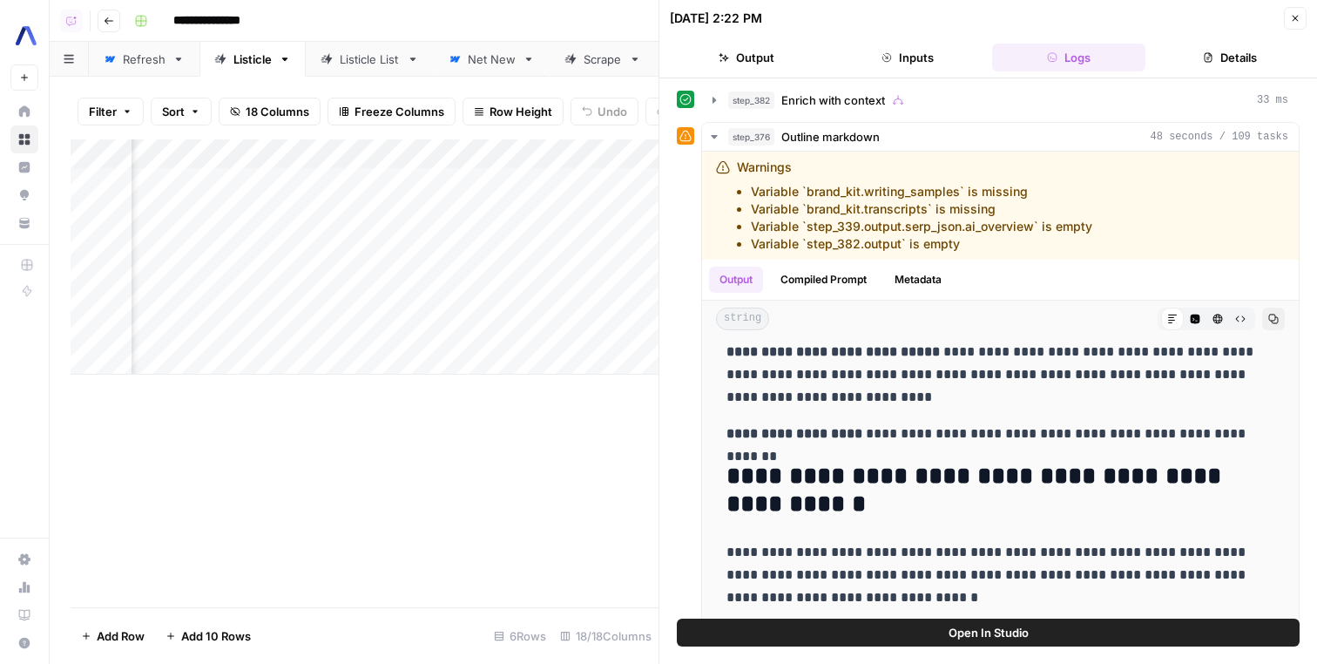
scroll to position [0, 1366]
click at [569, 295] on div "Add Column" at bounding box center [365, 256] width 588 height 235
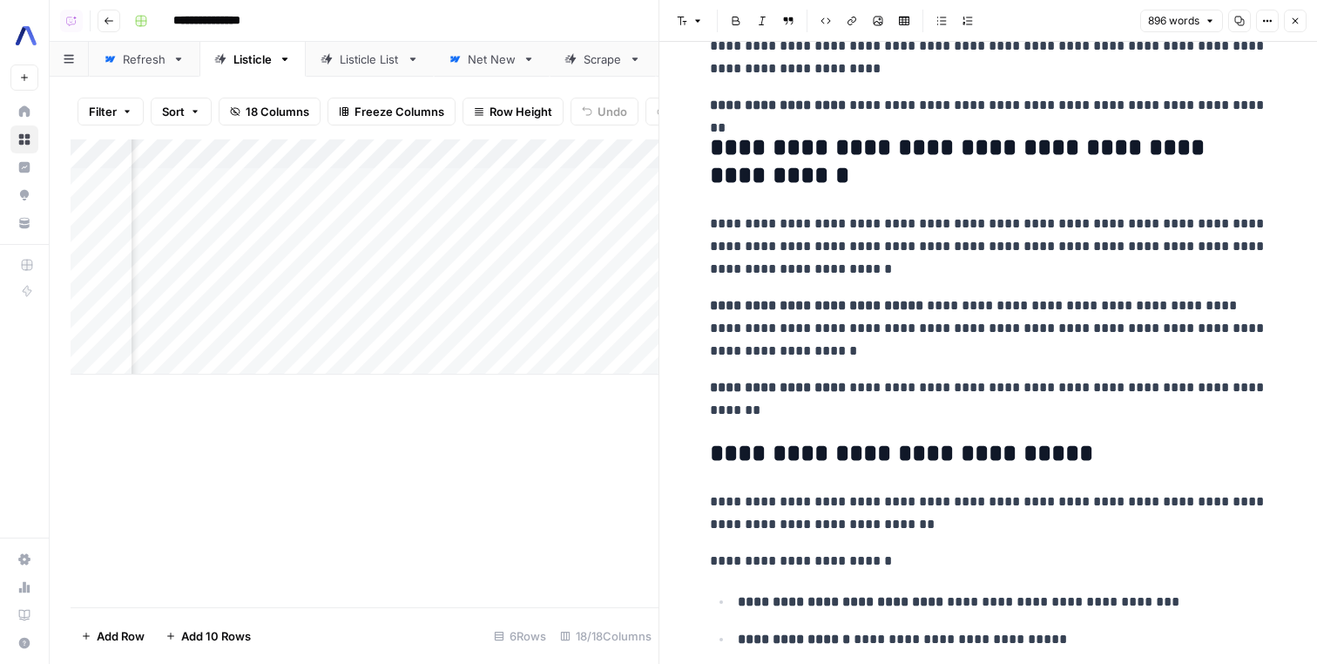
scroll to position [0, 1612]
click at [636, 299] on div "Add Column" at bounding box center [365, 256] width 588 height 235
click at [614, 295] on div "Add Column" at bounding box center [365, 256] width 588 height 235
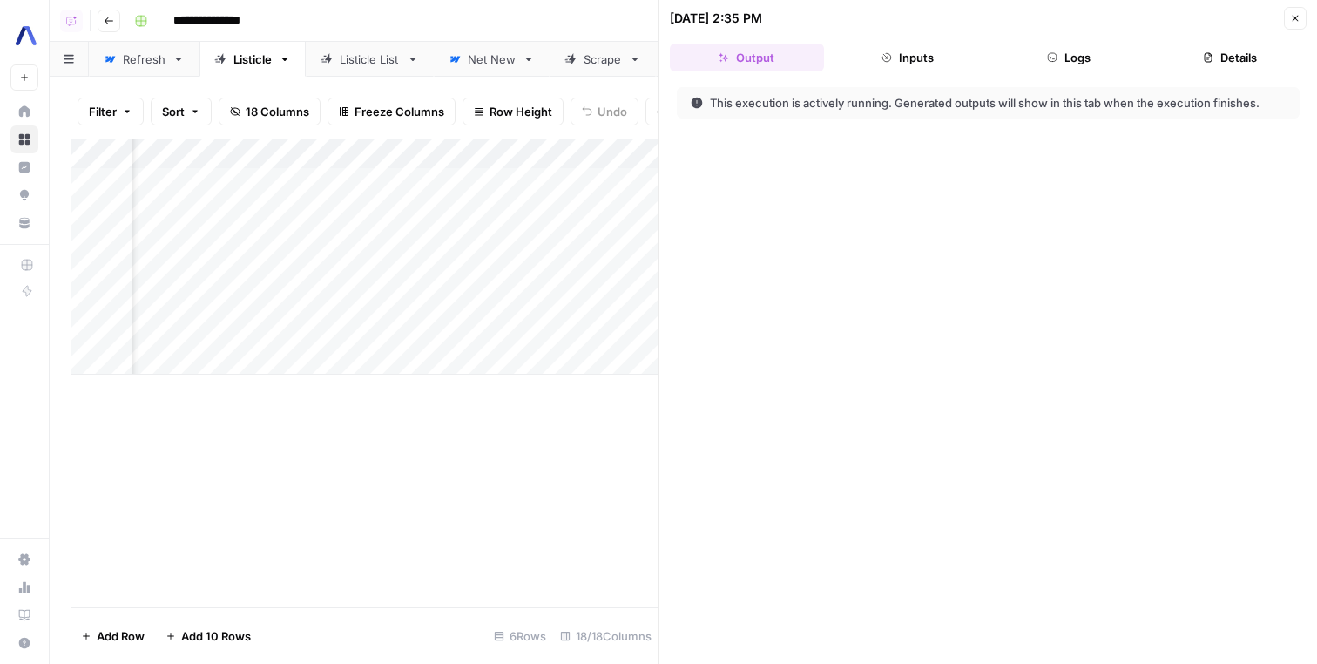
click at [1077, 55] on button "Logs" at bounding box center [1069, 58] width 154 height 28
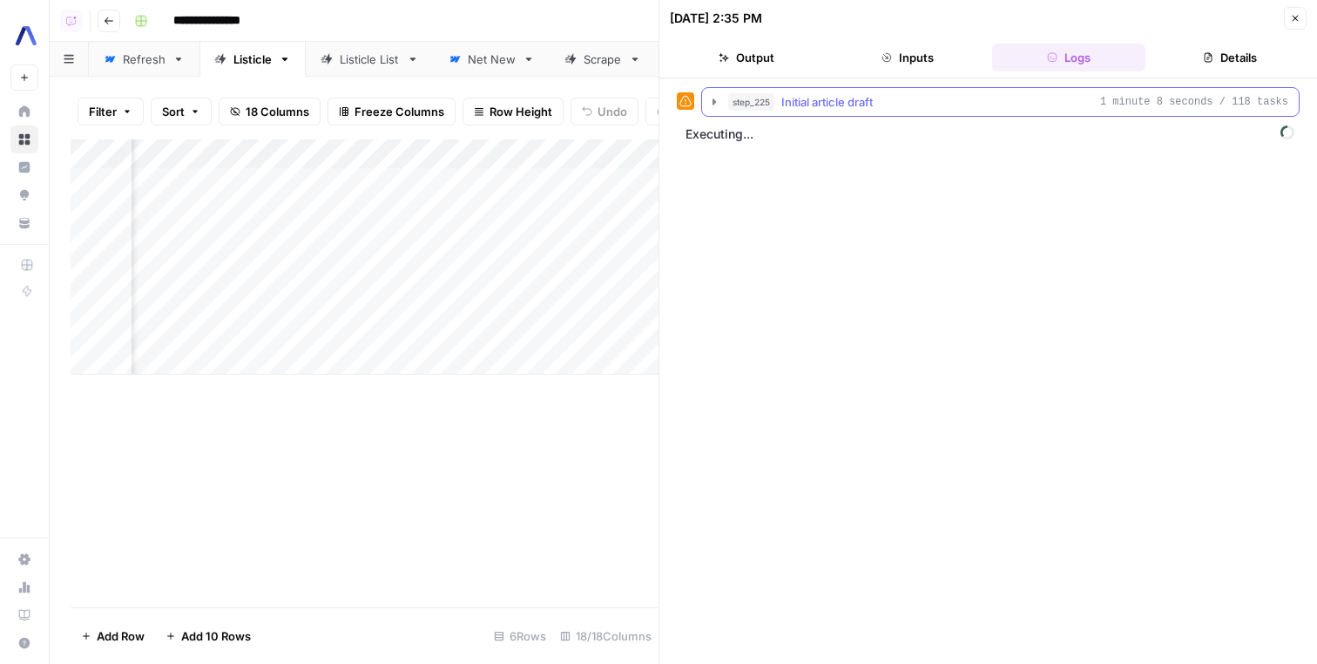
click at [910, 94] on div "step_225 Initial article draft 1 minute 8 seconds / 118 tasks" at bounding box center [1008, 101] width 560 height 17
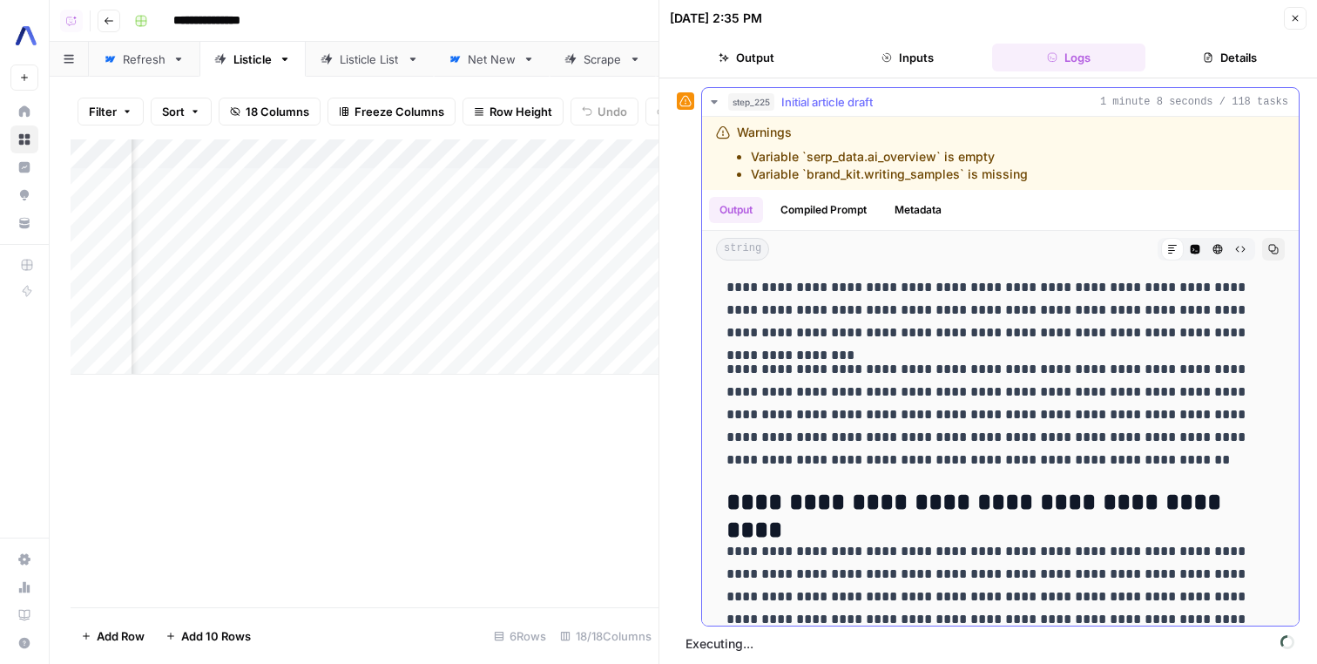
scroll to position [1125, 0]
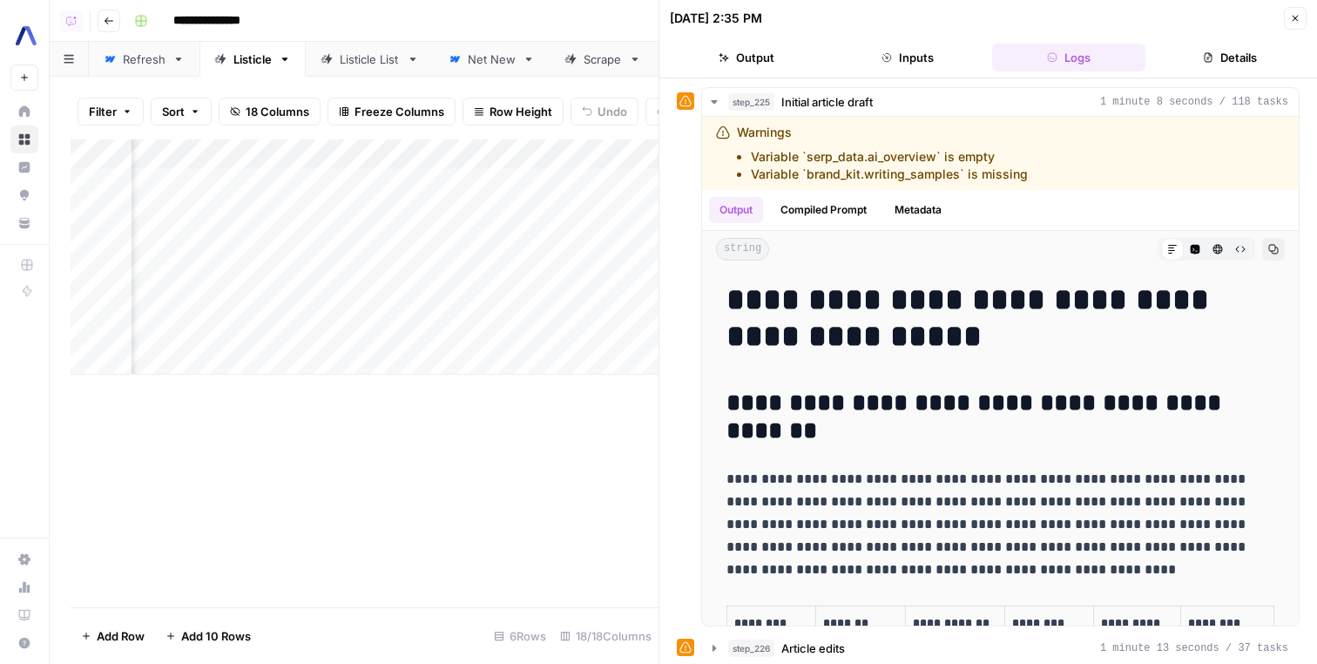
scroll to position [1125, 0]
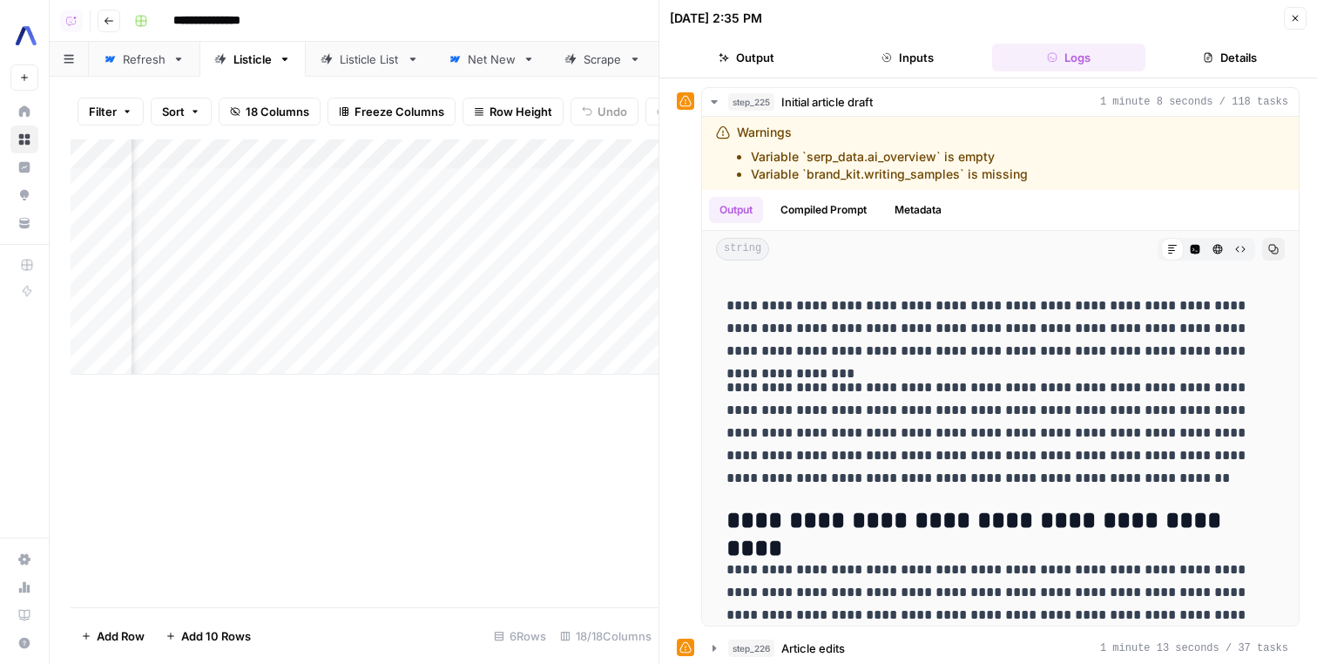
click at [608, 499] on div "Add Column" at bounding box center [365, 373] width 588 height 468
click at [615, 294] on div "Add Column" at bounding box center [365, 256] width 588 height 235
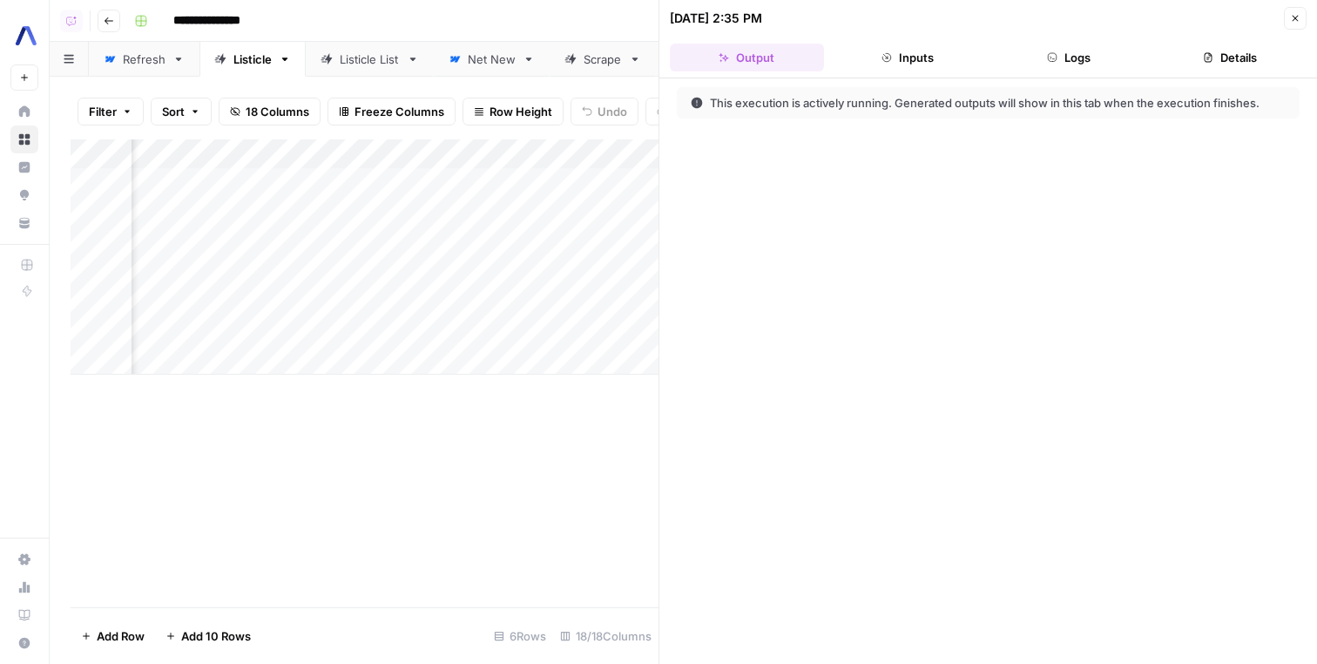
click at [1087, 56] on button "Logs" at bounding box center [1069, 58] width 154 height 28
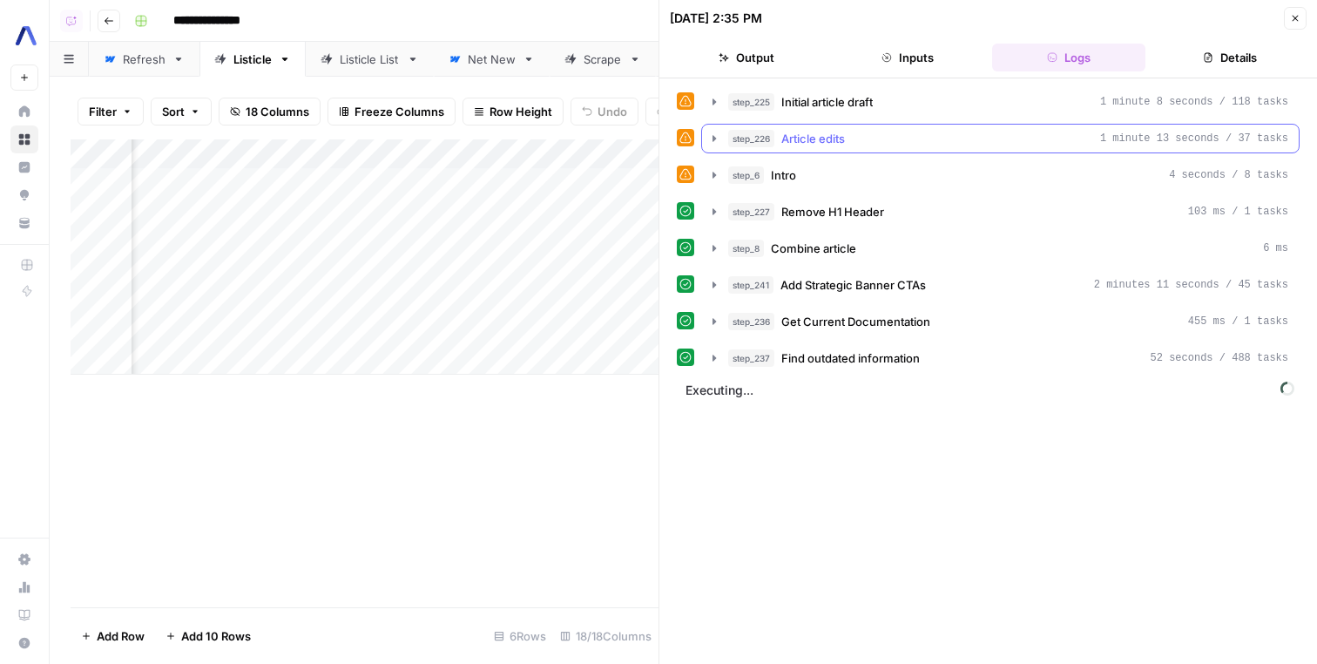
click at [976, 148] on button "step_226 Article edits 1 minute 13 seconds / 37 tasks" at bounding box center [1000, 139] width 597 height 28
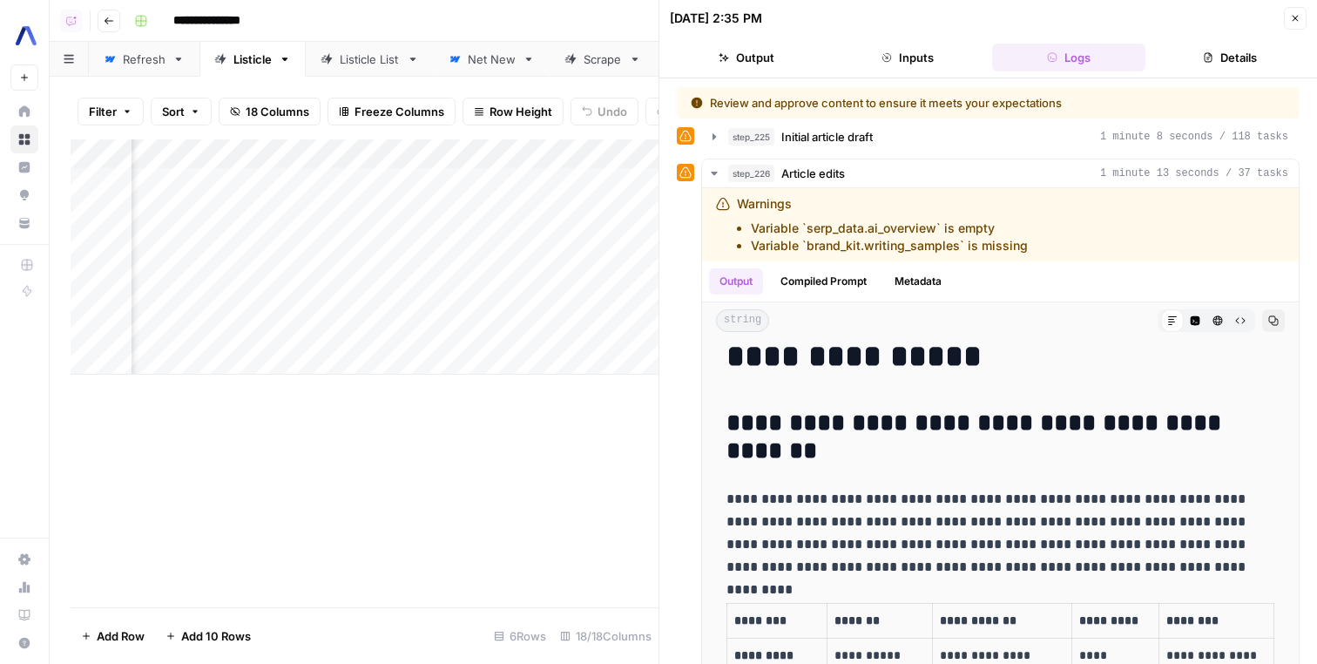
scroll to position [0, 1605]
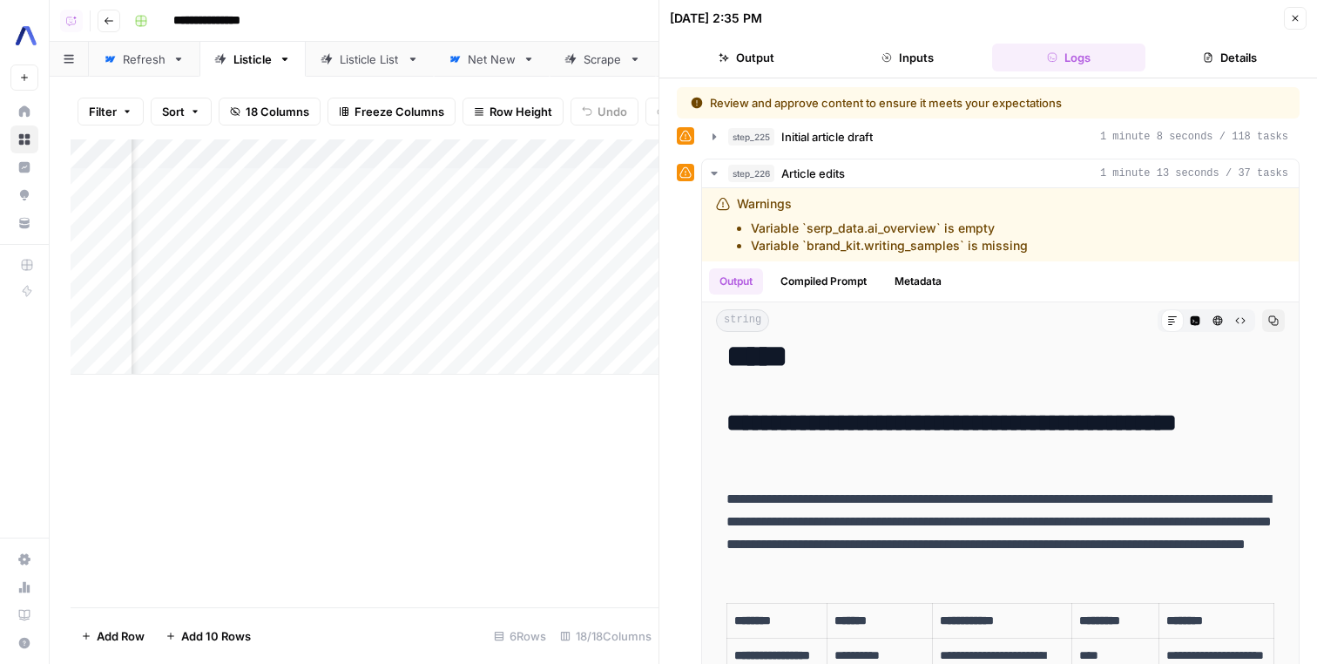
click at [341, 300] on div "Add Column" at bounding box center [365, 256] width 588 height 235
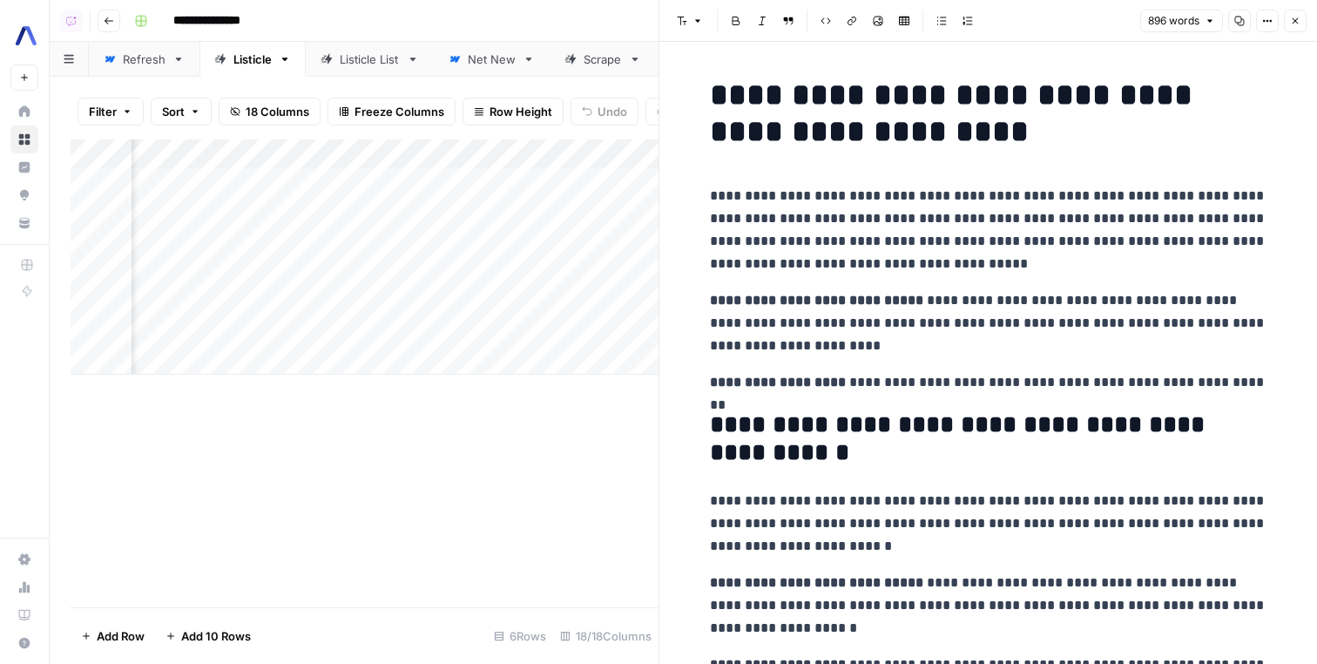
scroll to position [24, 0]
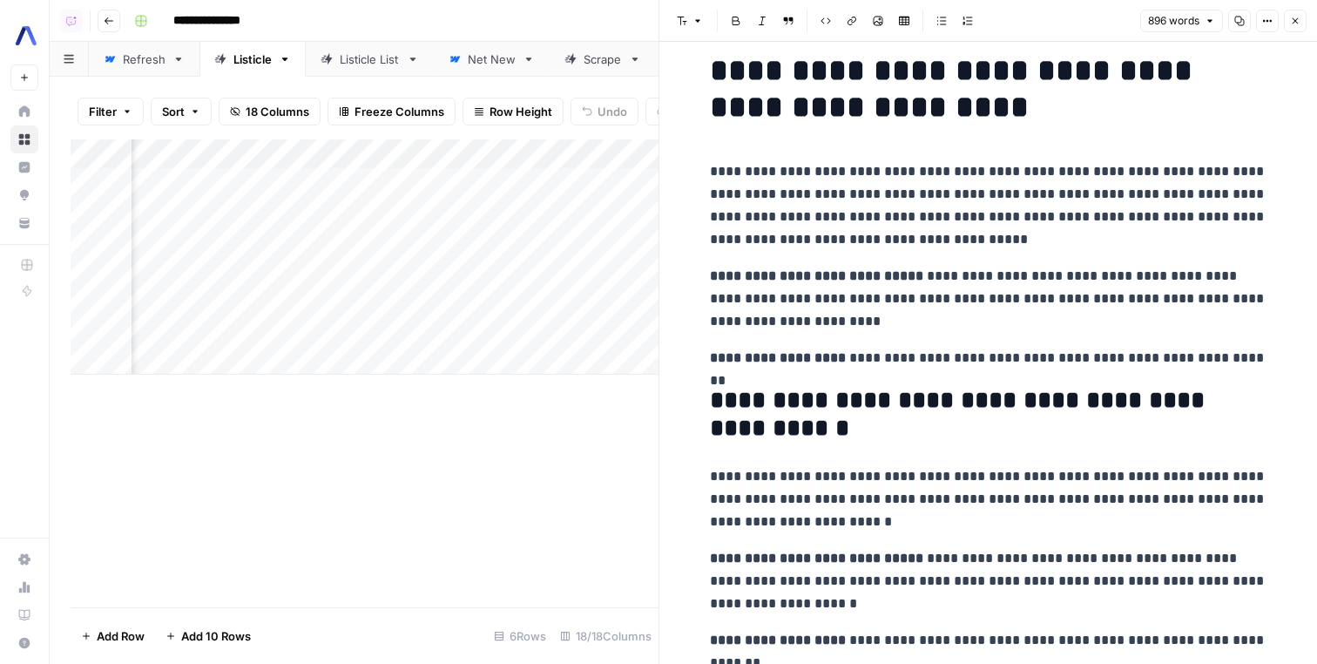
click at [646, 299] on div "Add Column" at bounding box center [365, 256] width 588 height 235
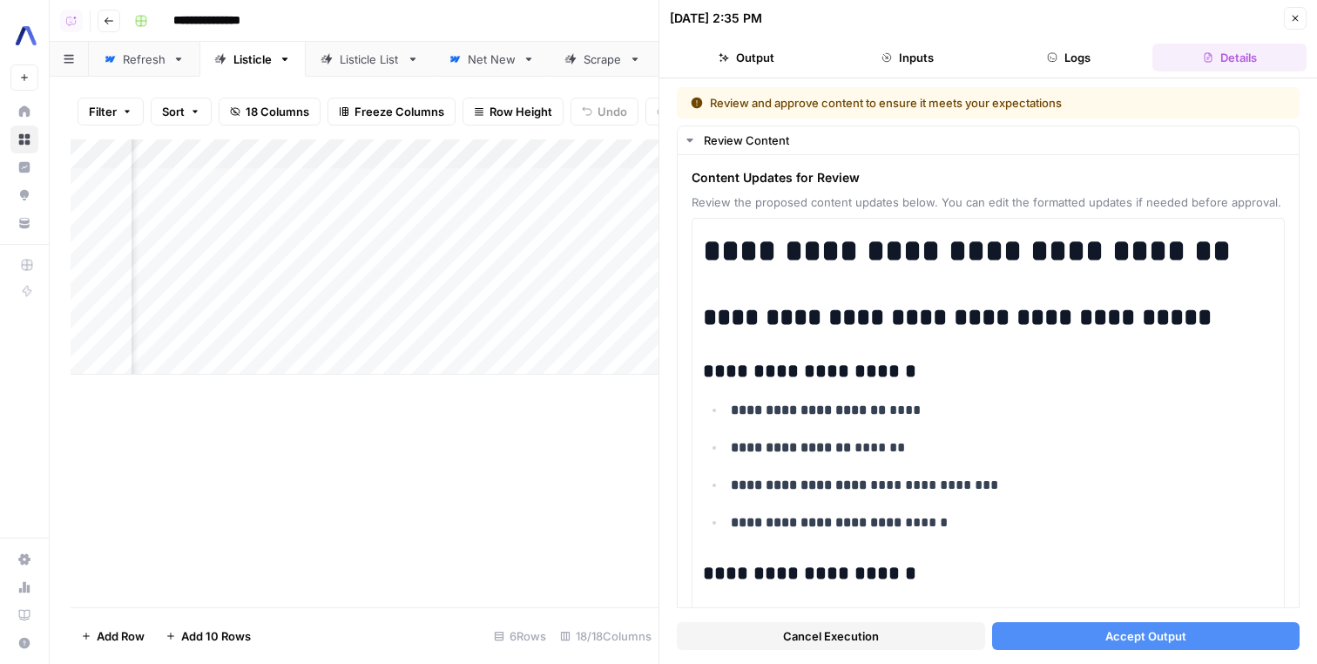
click at [1082, 44] on button "Logs" at bounding box center [1069, 58] width 154 height 28
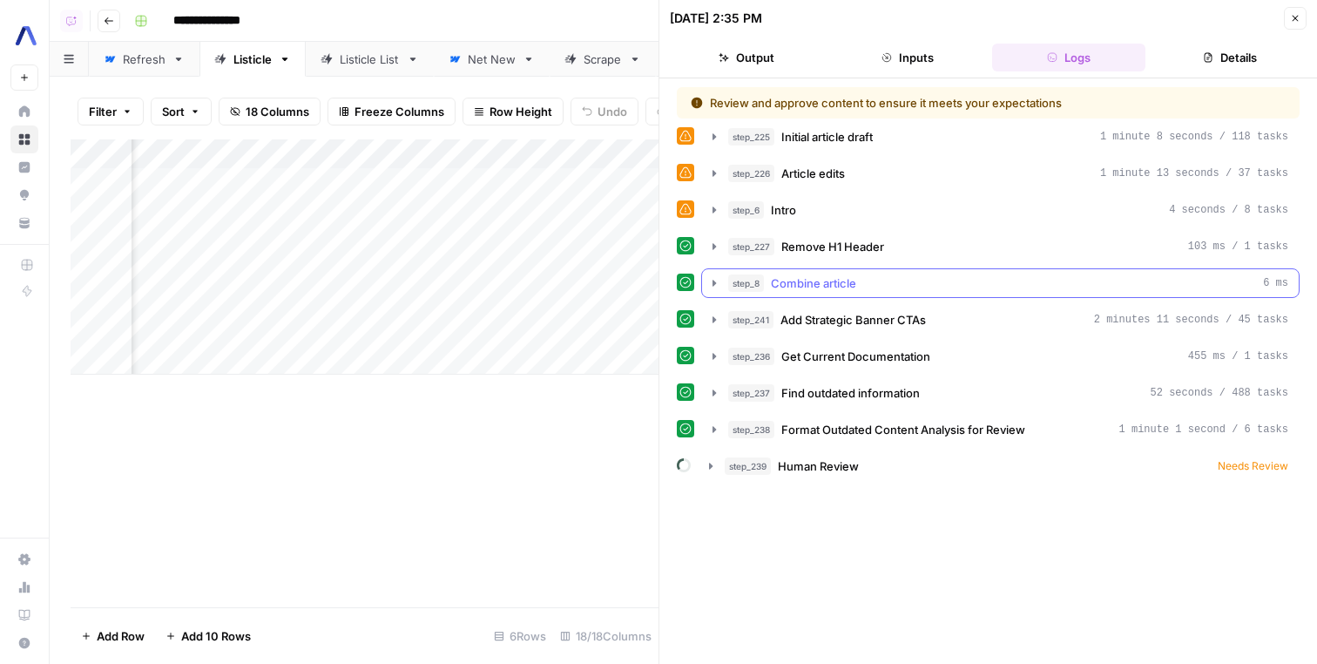
click at [921, 279] on div "step_8 Combine article 6 ms" at bounding box center [1008, 282] width 560 height 17
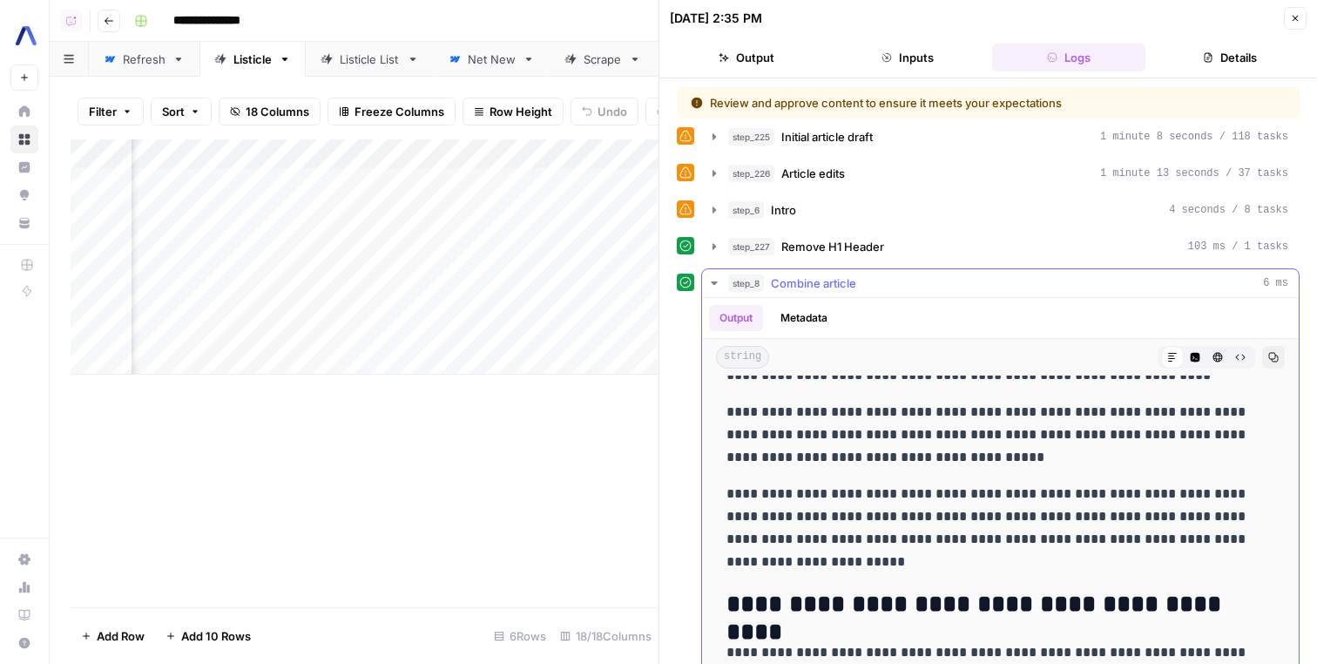
scroll to position [1118, 0]
click at [642, 302] on div "Add Column" at bounding box center [365, 256] width 588 height 235
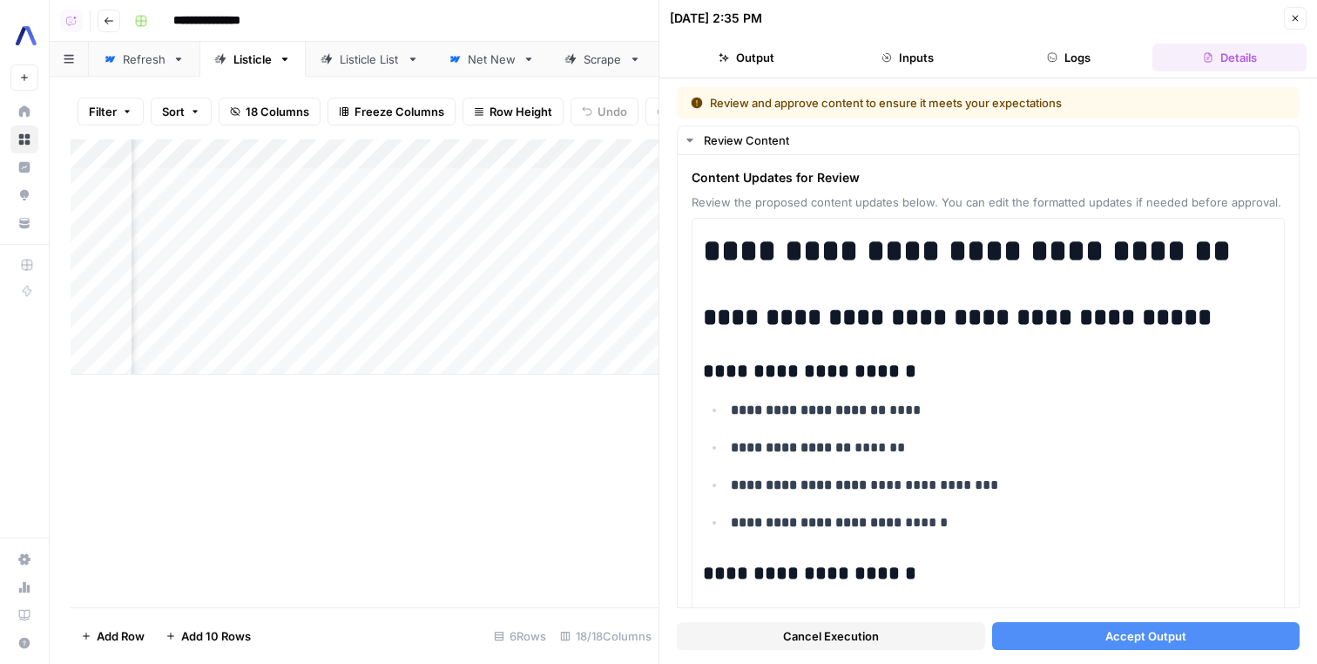
click at [1186, 636] on button "Accept Output" at bounding box center [1146, 636] width 308 height 28
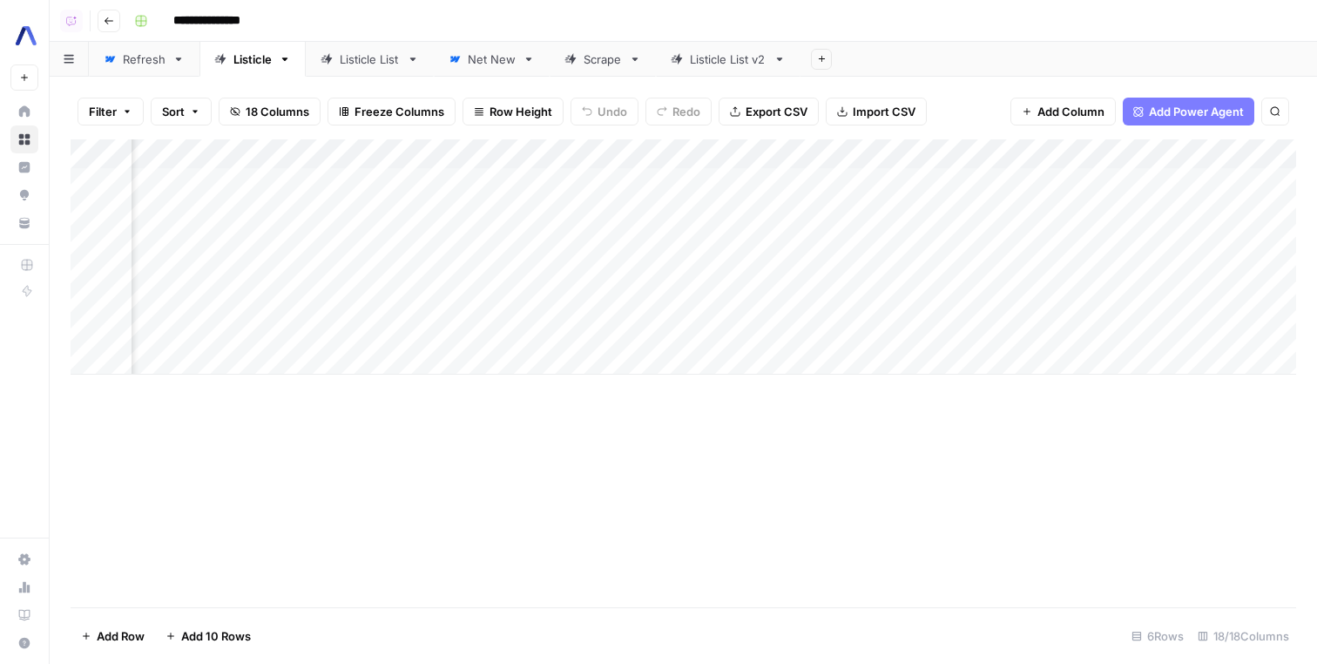
scroll to position [0, 1783]
click at [625, 297] on div "Add Column" at bounding box center [684, 256] width 1226 height 235
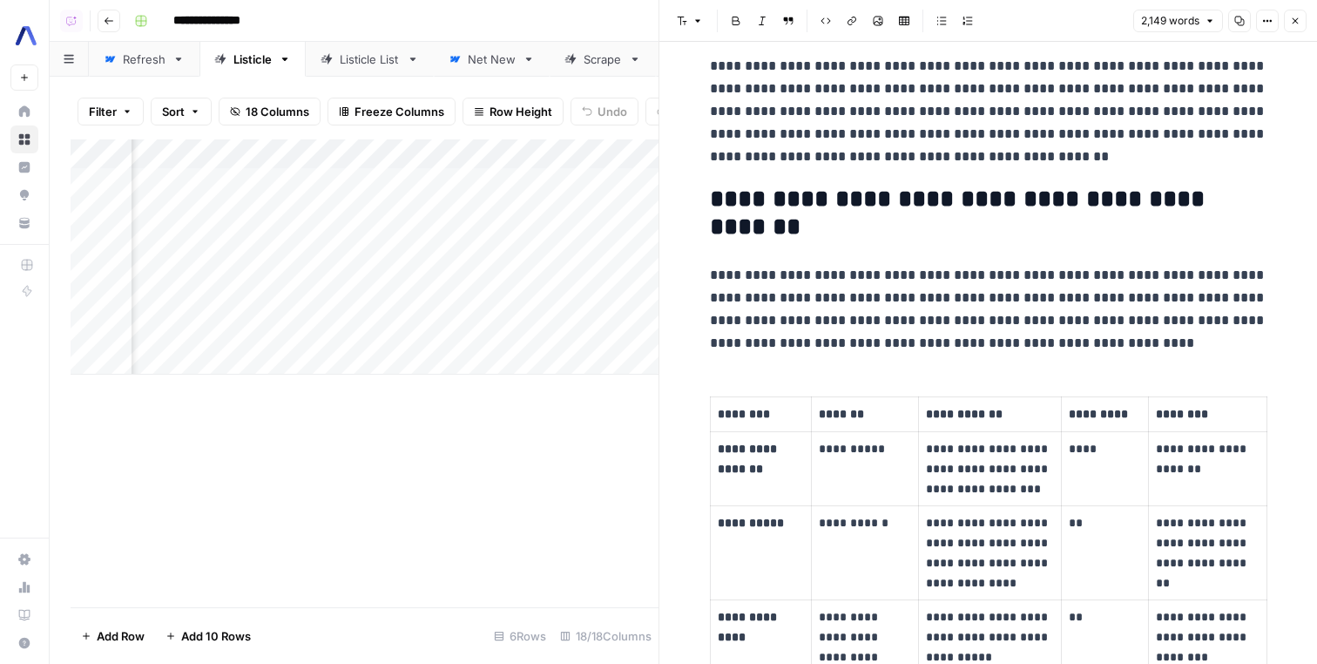
scroll to position [0, 1945]
click at [625, 298] on div "Add Column" at bounding box center [365, 256] width 588 height 235
click at [1291, 16] on button "Close" at bounding box center [1295, 21] width 23 height 23
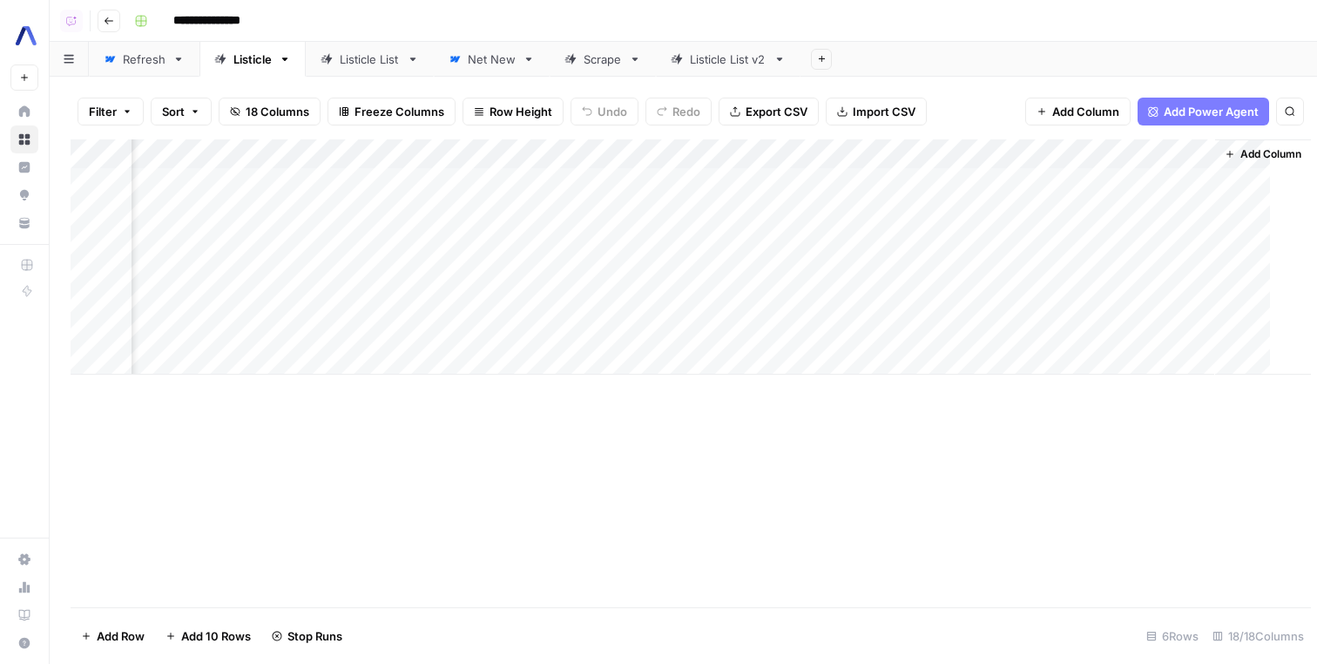
scroll to position [0, 1928]
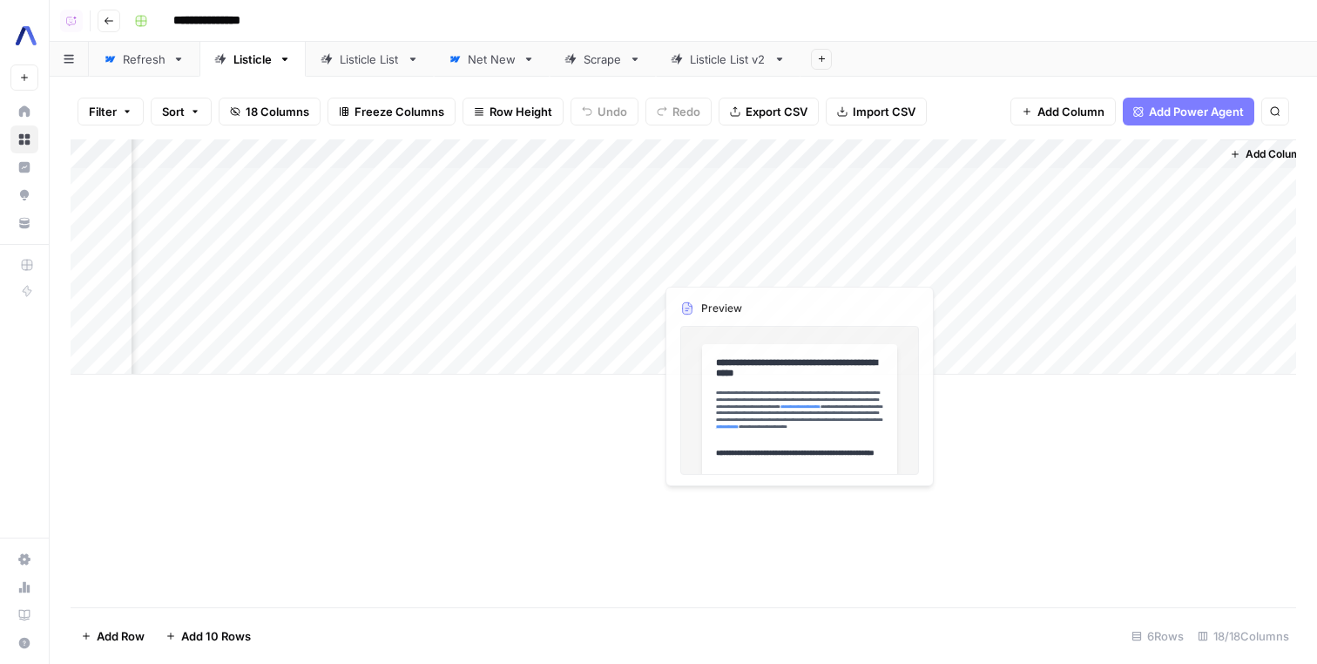
click at [794, 301] on div "Add Column" at bounding box center [684, 256] width 1226 height 235
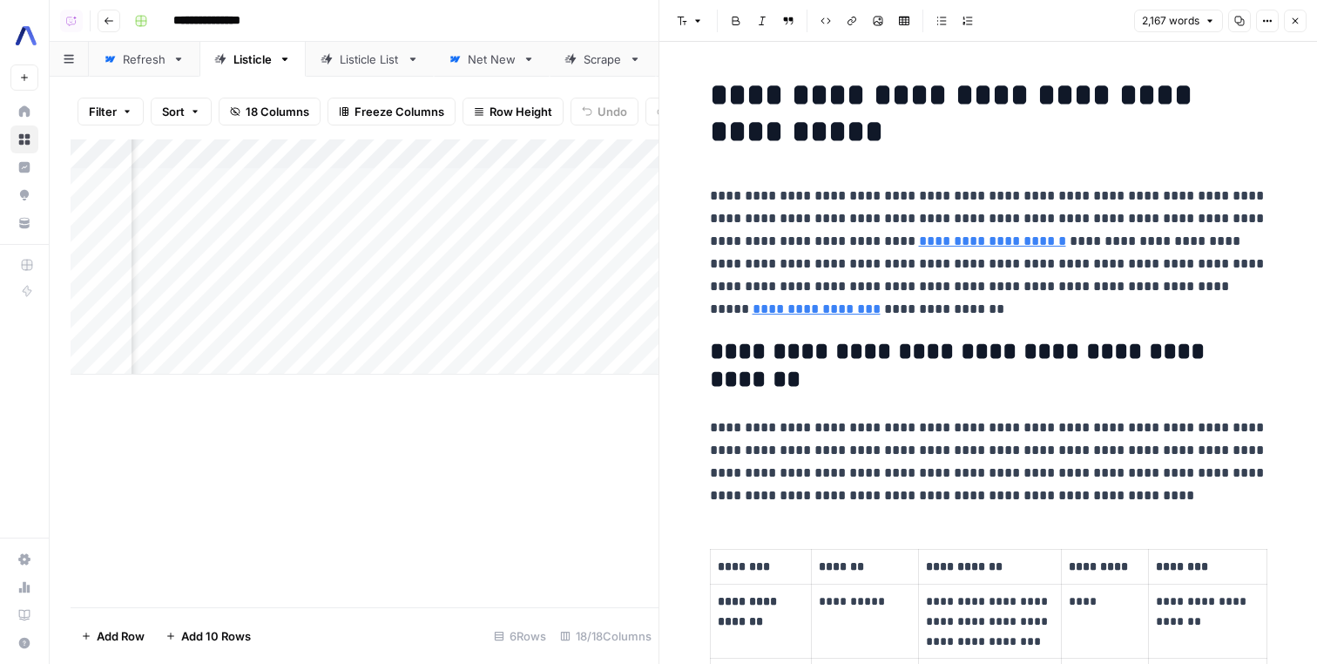
click at [941, 431] on p "**********" at bounding box center [989, 461] width 558 height 91
click at [948, 431] on p "**********" at bounding box center [989, 461] width 558 height 91
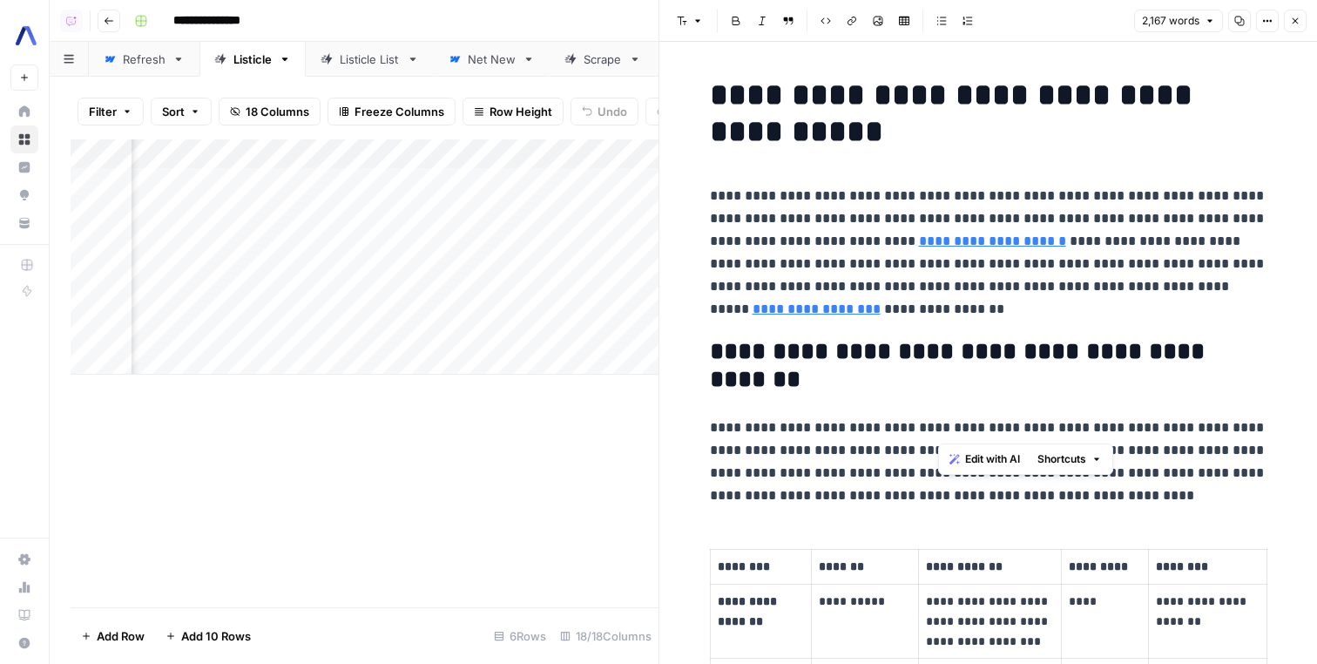
click at [948, 431] on p "**********" at bounding box center [989, 461] width 558 height 91
click at [968, 385] on h2 "**********" at bounding box center [989, 366] width 558 height 56
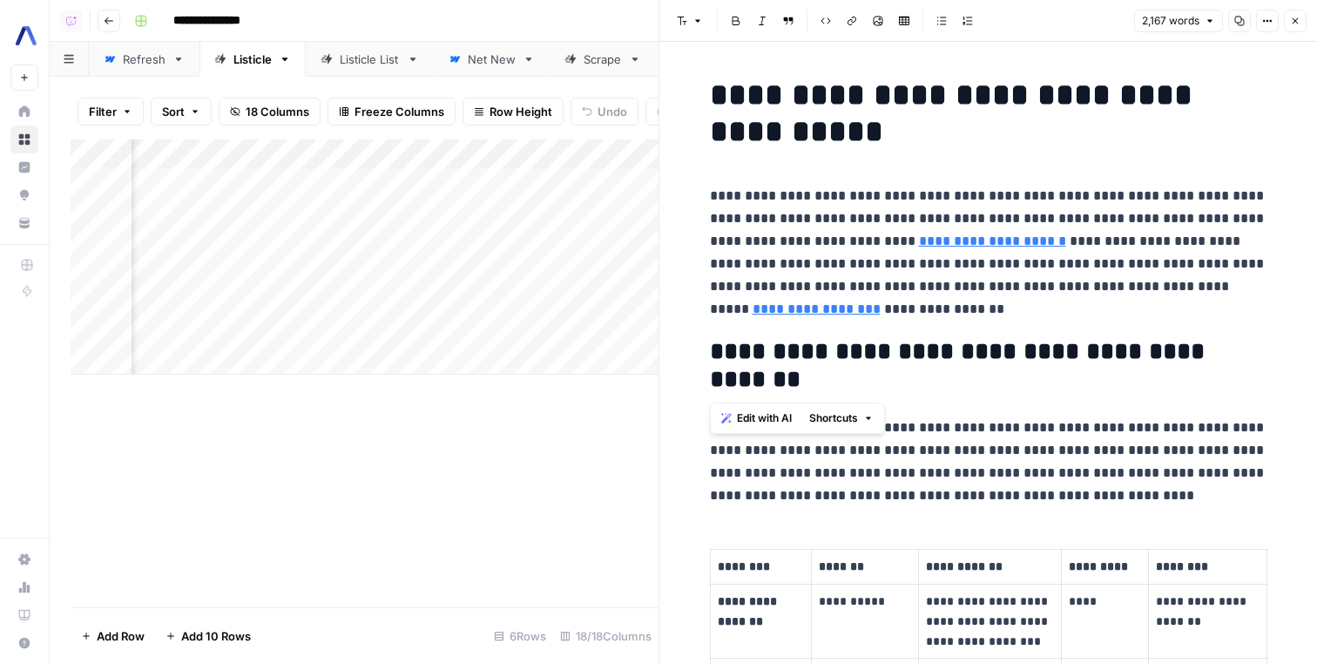
click at [968, 385] on h2 "**********" at bounding box center [989, 366] width 558 height 56
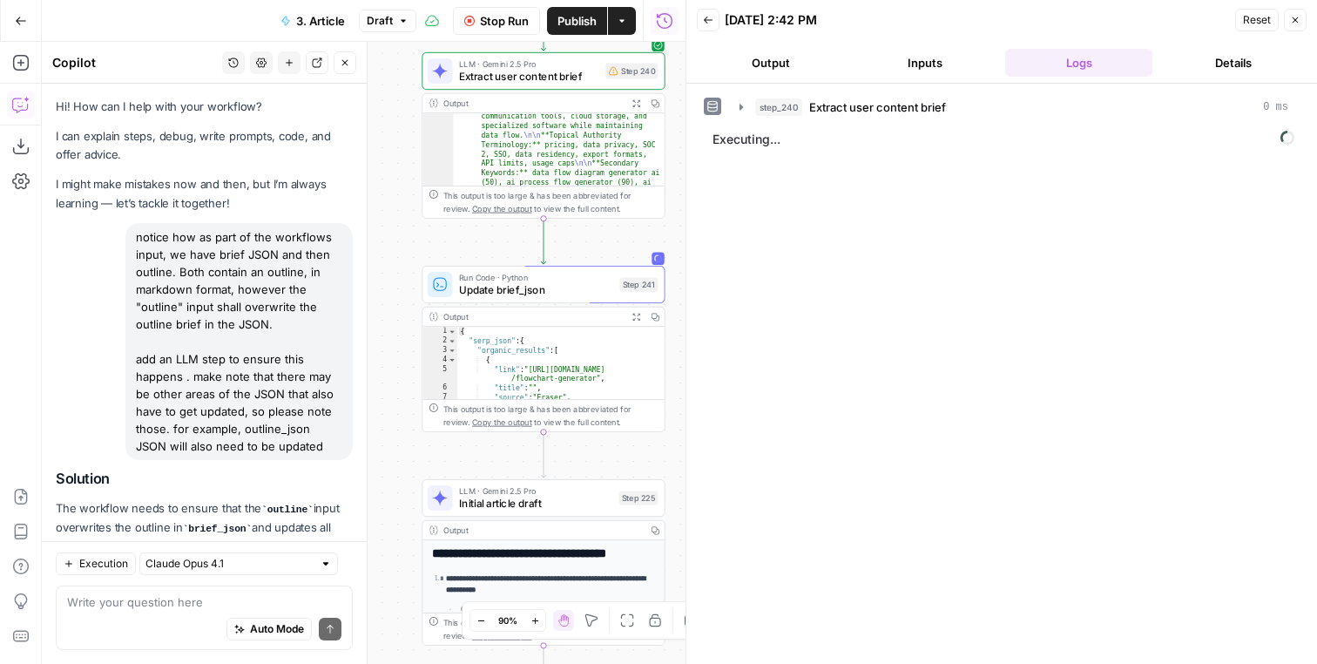
click at [638, 322] on button "Expand Output" at bounding box center [635, 317] width 19 height 19
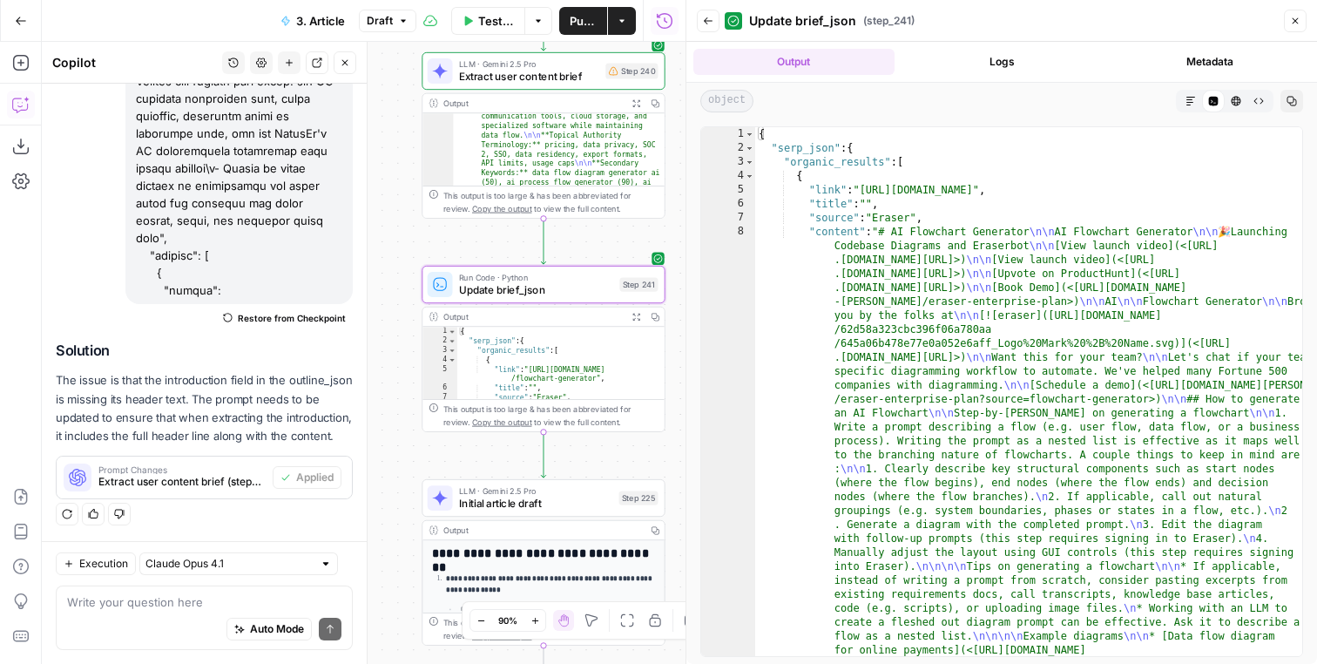
scroll to position [190631, 0]
click at [645, 264] on button "Test" at bounding box center [633, 255] width 49 height 20
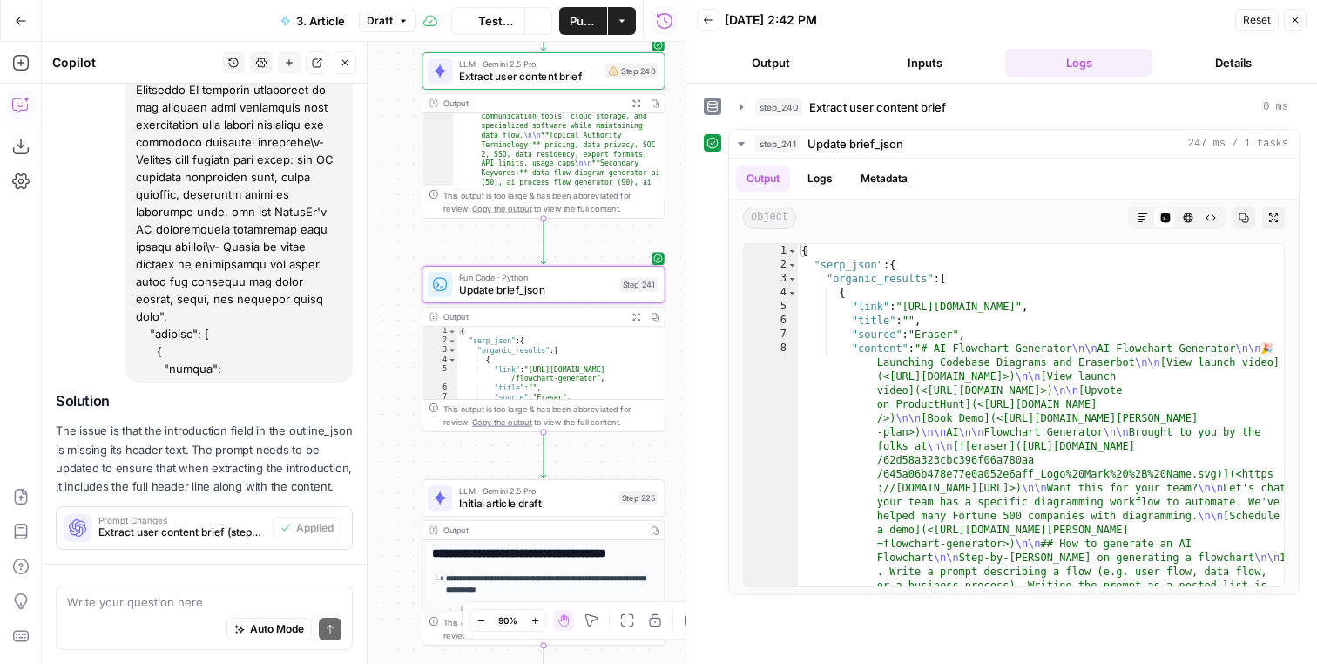
scroll to position [190631, 0]
click at [644, 325] on button "Expand Output" at bounding box center [635, 317] width 19 height 19
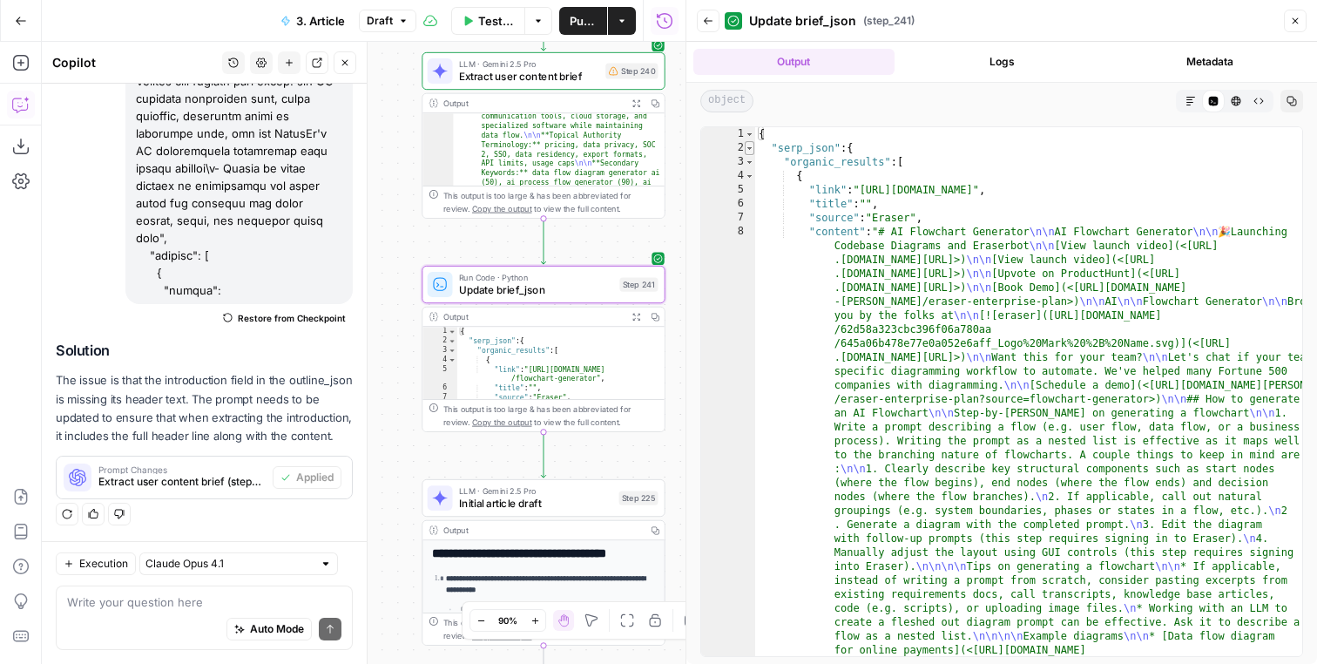
type textarea "*"
click at [748, 150] on span "Toggle code folding, rows 2 through 7845" at bounding box center [750, 148] width 10 height 14
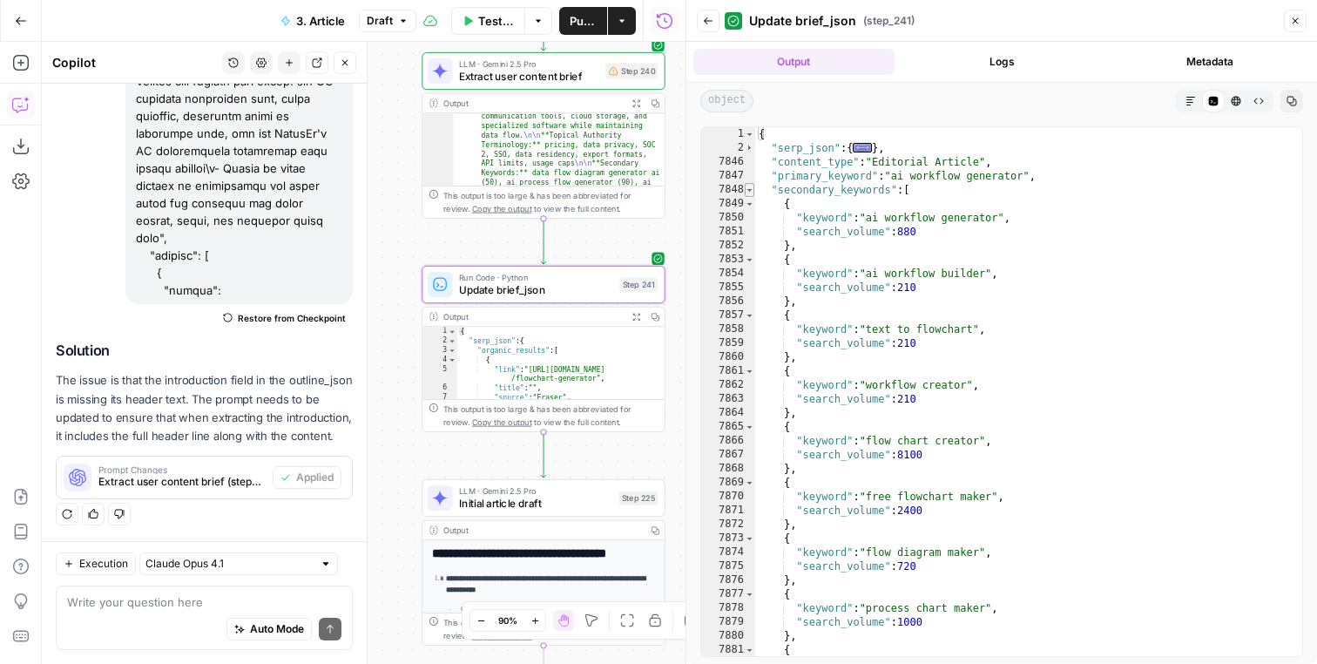
click at [750, 193] on span "Toggle code folding, rows 7848 through 7893" at bounding box center [750, 190] width 10 height 14
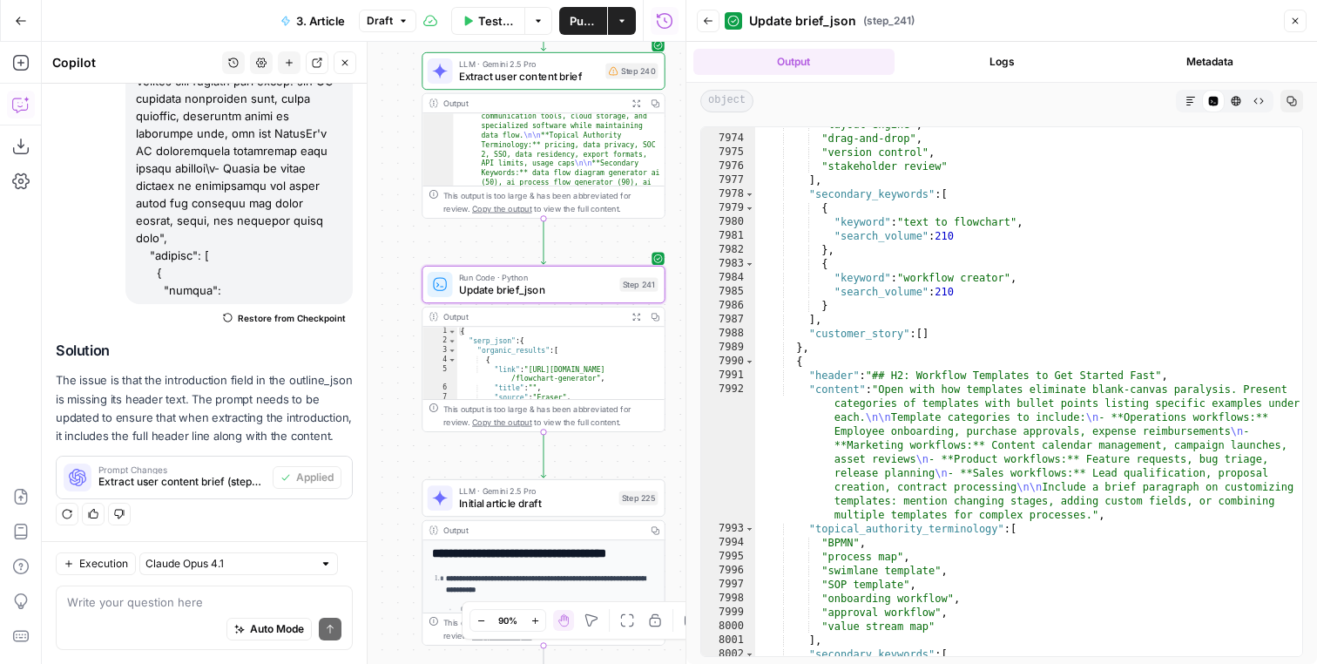
scroll to position [5990, 0]
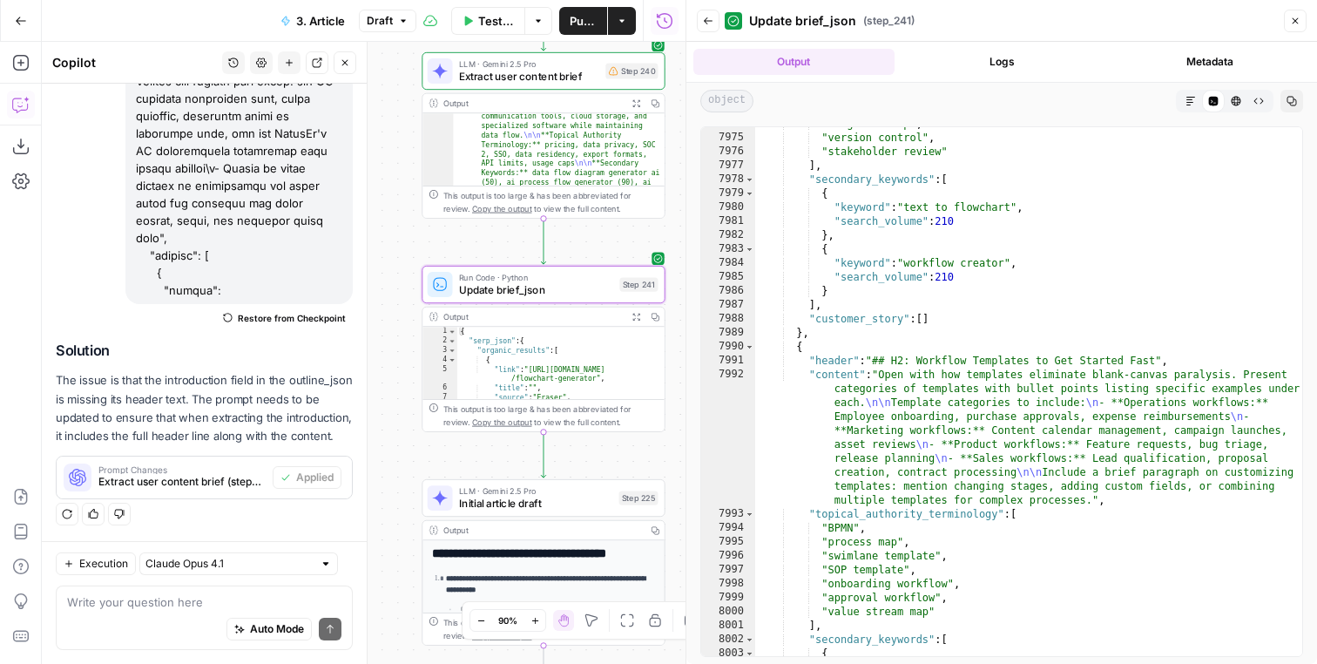
drag, startPoint x: 644, startPoint y: 457, endPoint x: 633, endPoint y: 437, distance: 22.6
click at [634, 437] on div "Workflow Input Settings Inputs LLM · Gemini 2.5 Pro Extract user content brief …" at bounding box center [364, 353] width 644 height 622
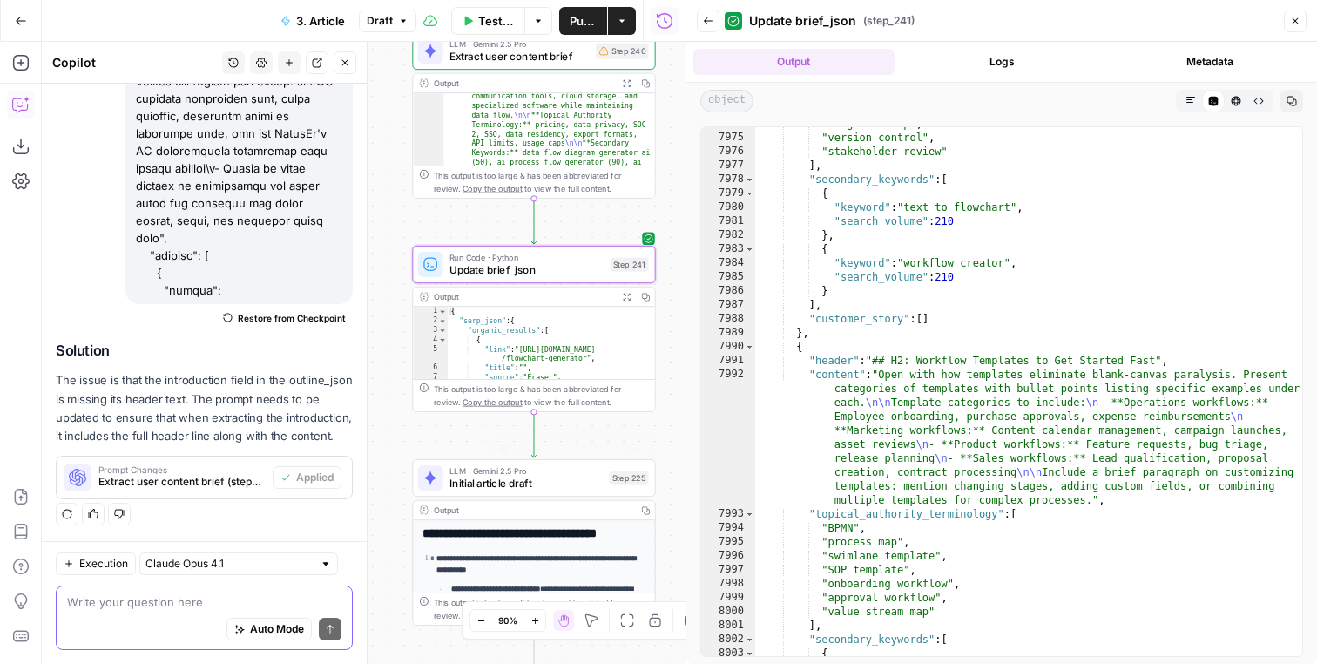
click at [300, 594] on textarea at bounding box center [204, 601] width 274 height 17
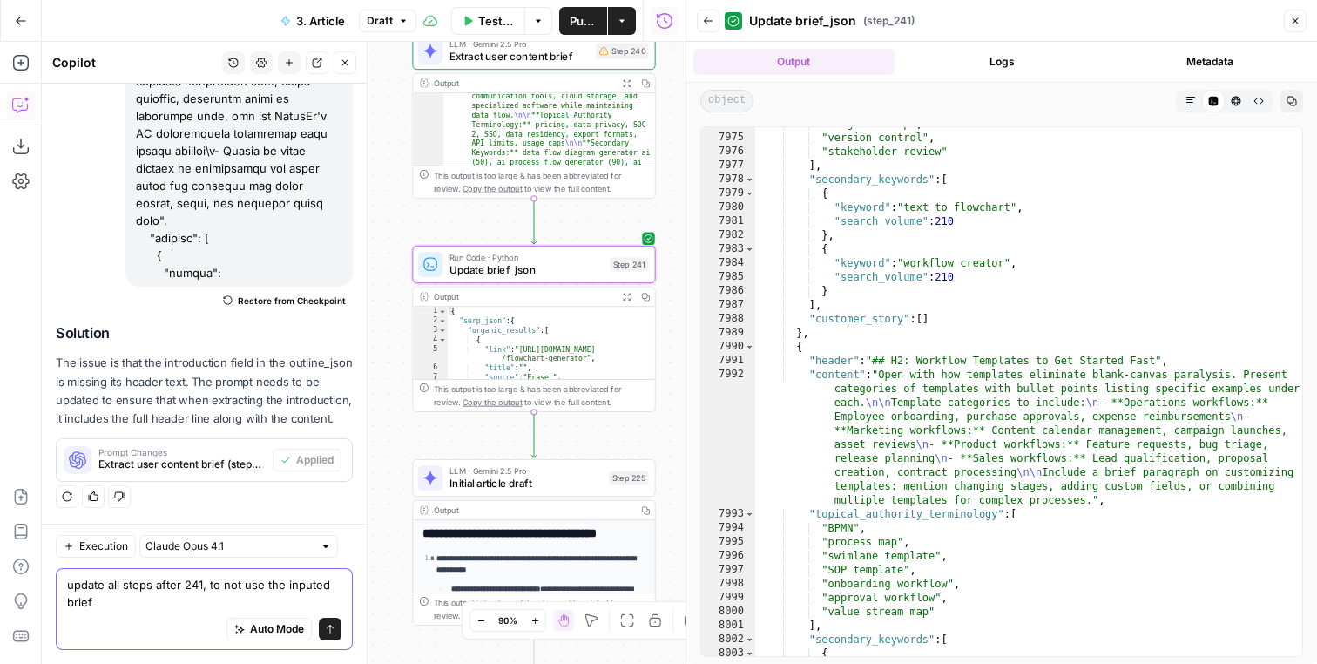
scroll to position [190649, 0]
type textarea "update all steps after 241, to not use the inputed brief json, rather the outpu…"
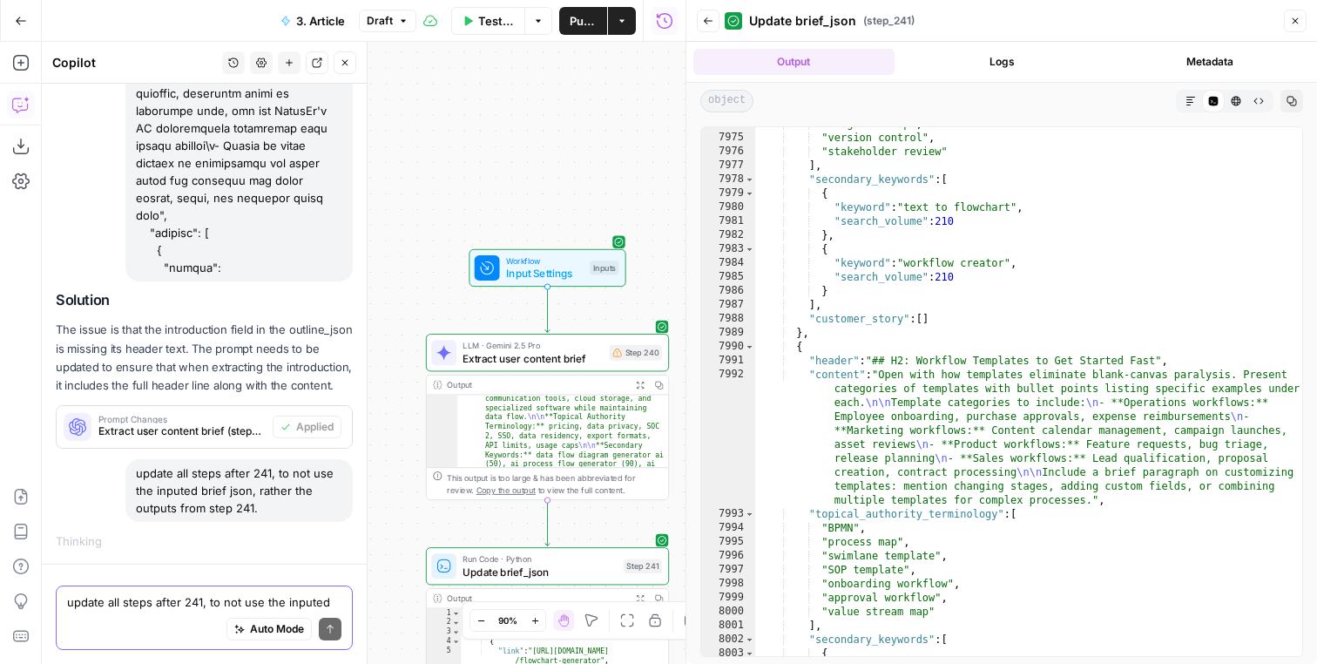
scroll to position [190705, 0]
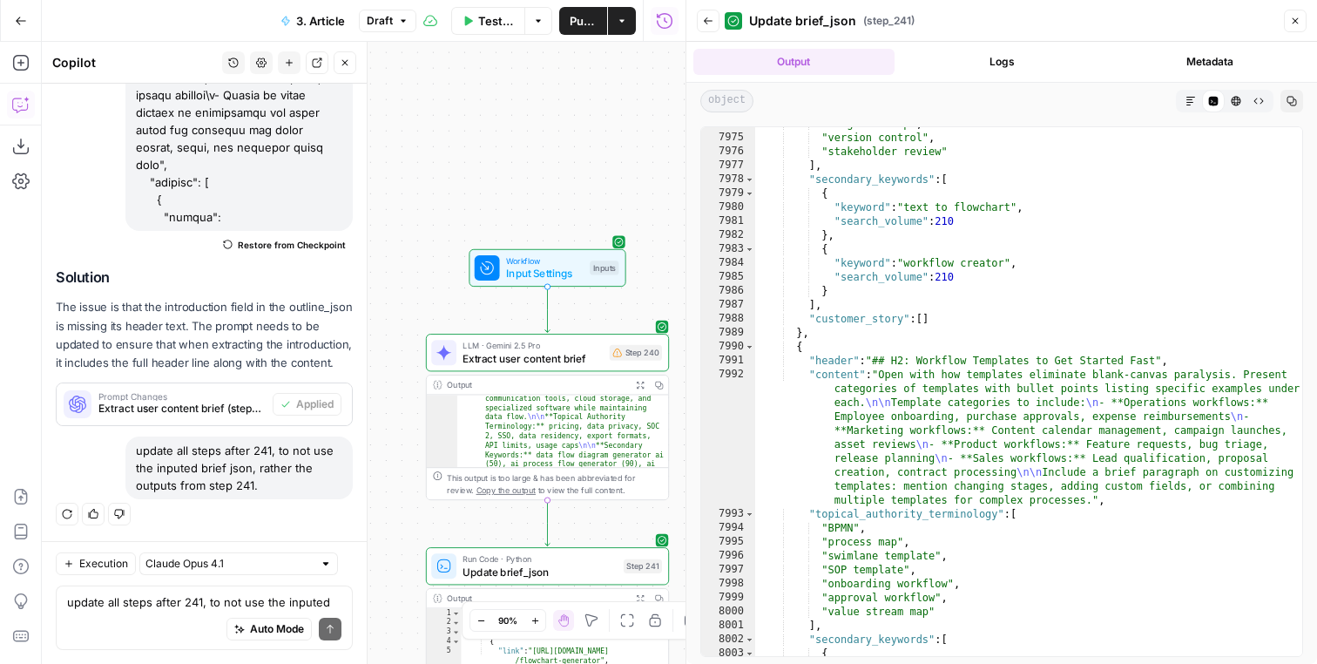
drag, startPoint x: 639, startPoint y: 220, endPoint x: 636, endPoint y: 56, distance: 163.8
click at [636, 56] on div "Workflow Input Settings Inputs LLM · Gemini 2.5 Pro Extract user content brief …" at bounding box center [364, 353] width 644 height 622
click at [63, 516] on icon "button" at bounding box center [67, 514] width 10 height 10
click at [70, 508] on button "Regenerate" at bounding box center [67, 514] width 23 height 23
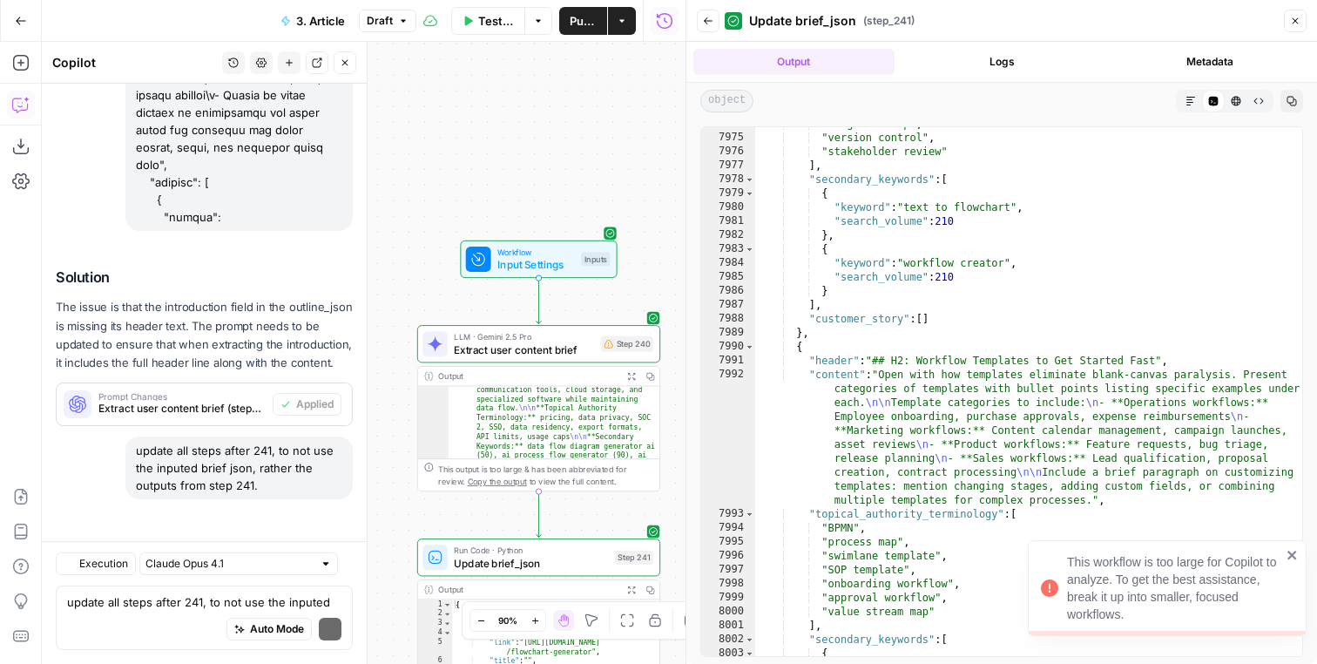
drag, startPoint x: 603, startPoint y: 134, endPoint x: 567, endPoint y: 101, distance: 48.7
click at [568, 102] on div "Workflow Input Settings Inputs LLM · Gemini 2.5 Pro Extract user content brief …" at bounding box center [364, 353] width 644 height 622
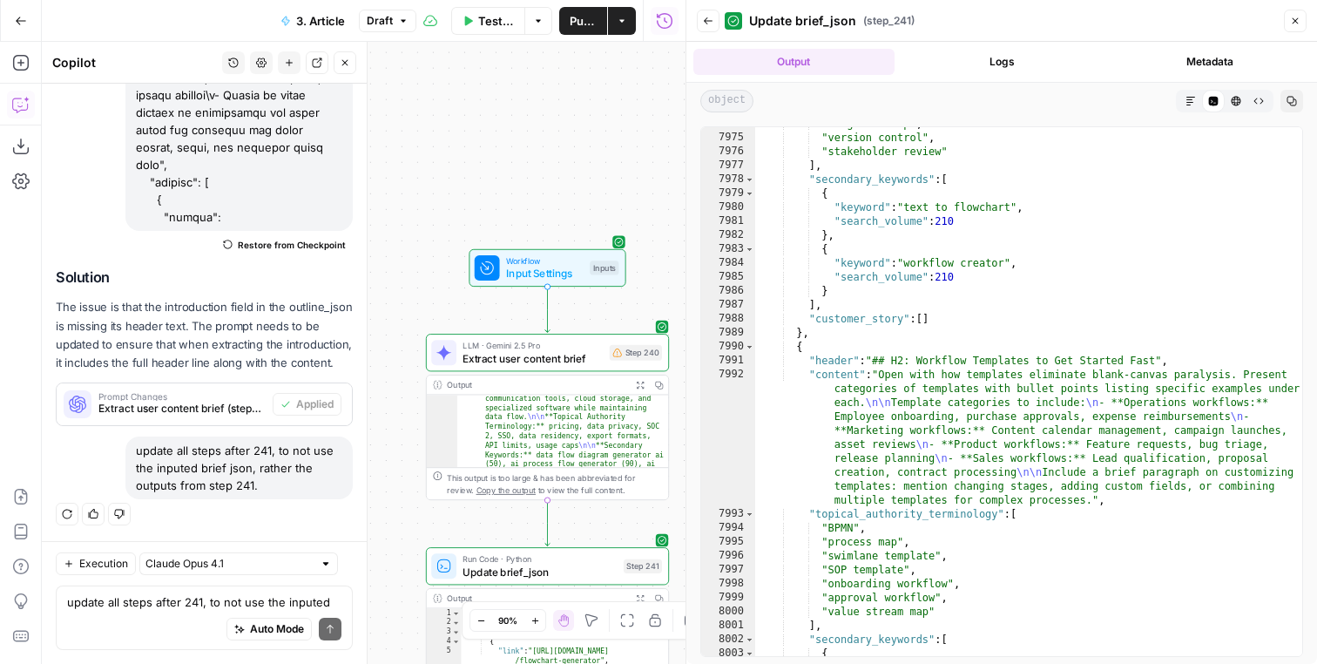
click at [74, 512] on button "Regenerate" at bounding box center [67, 514] width 23 height 23
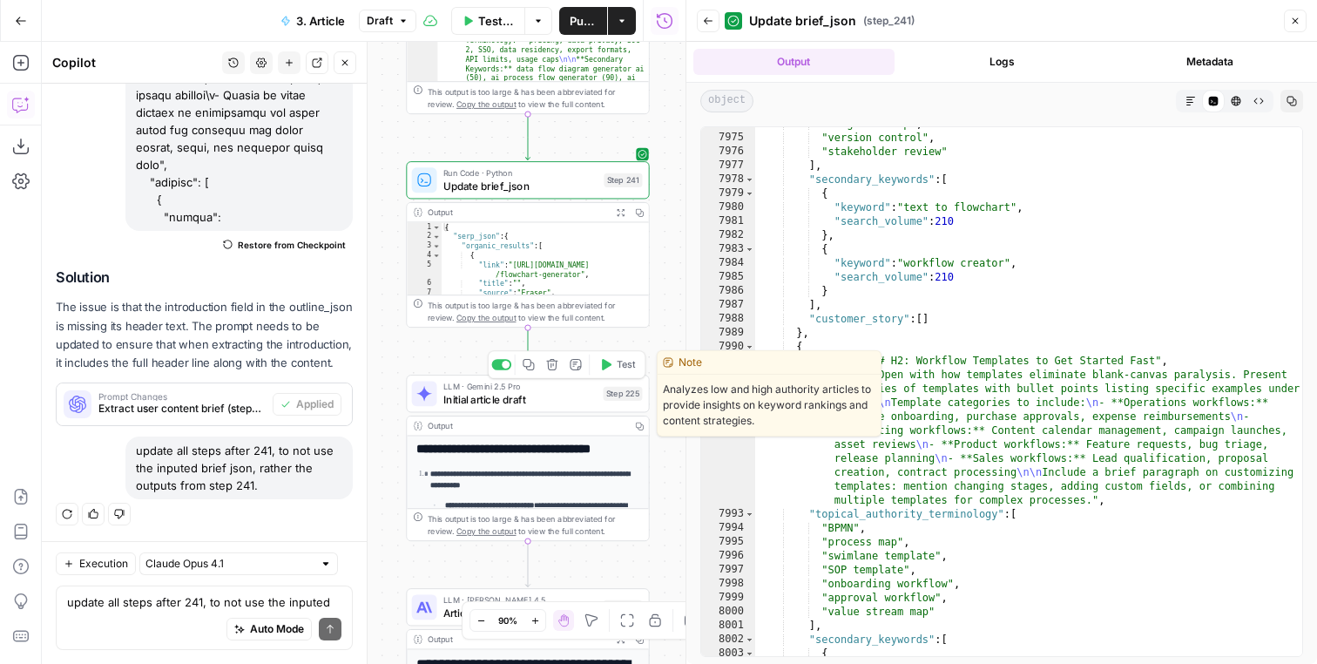
click at [503, 400] on span "Initial article draft" at bounding box center [520, 399] width 154 height 16
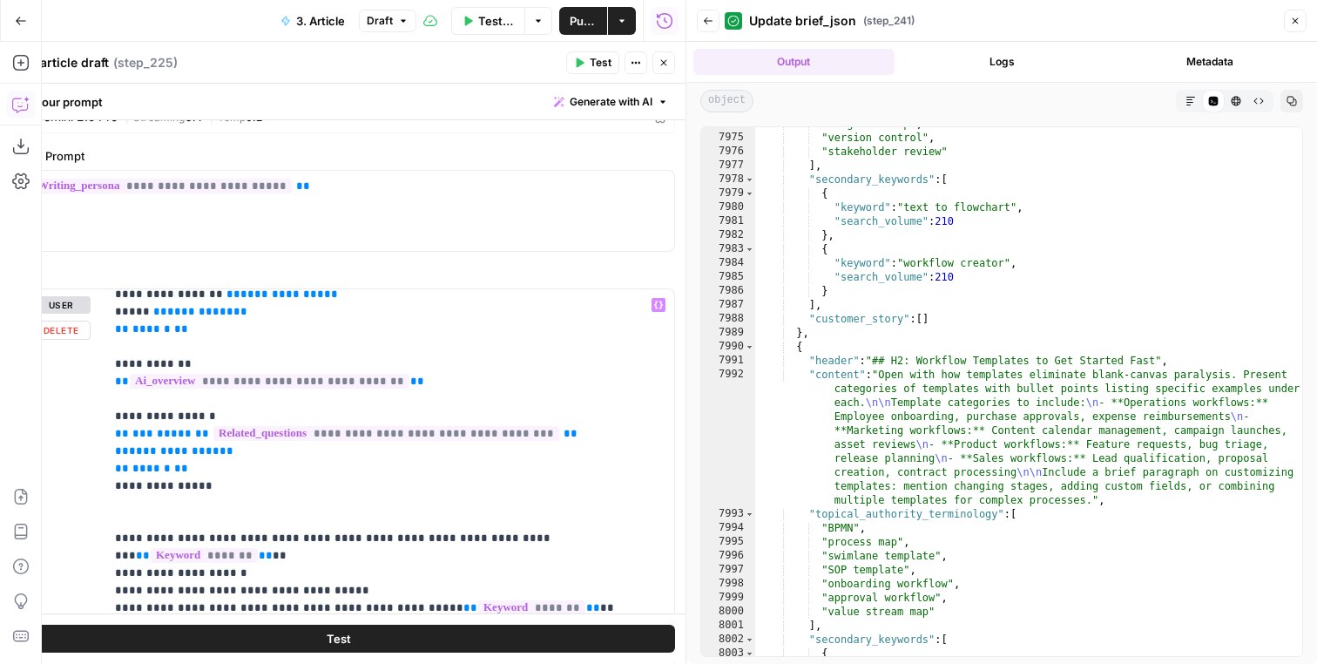
scroll to position [260, 0]
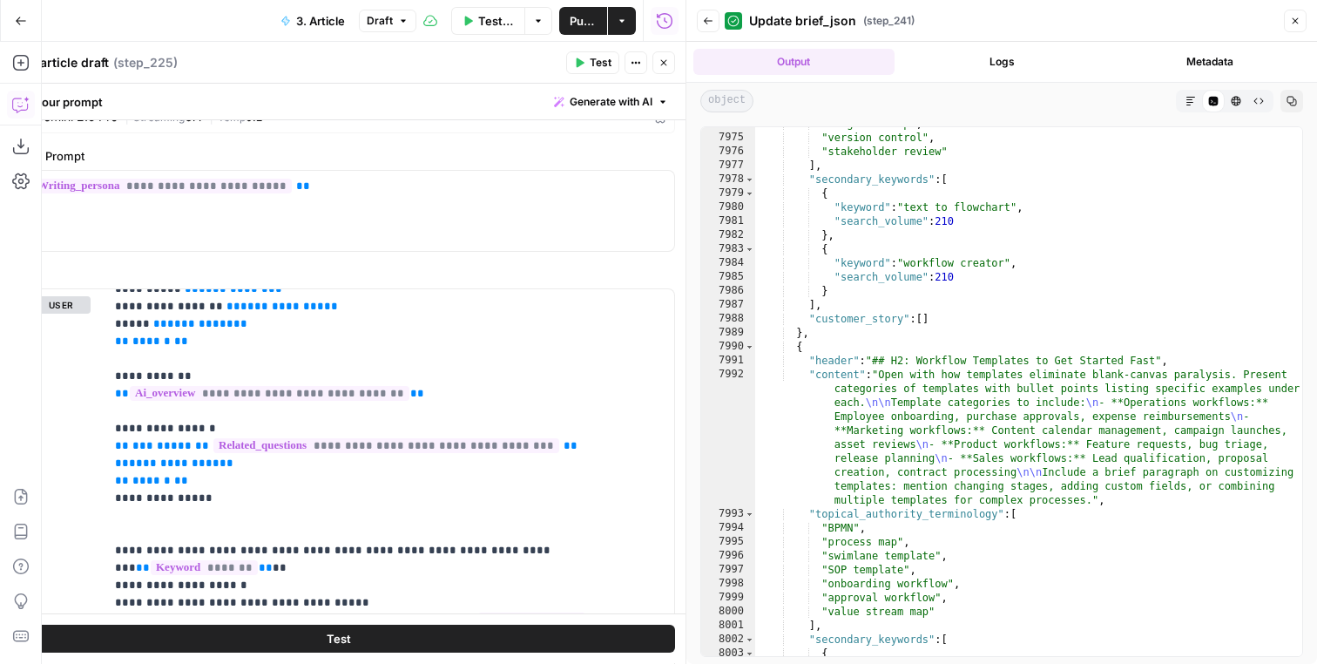
click at [668, 63] on span "Close" at bounding box center [668, 63] width 1 height 1
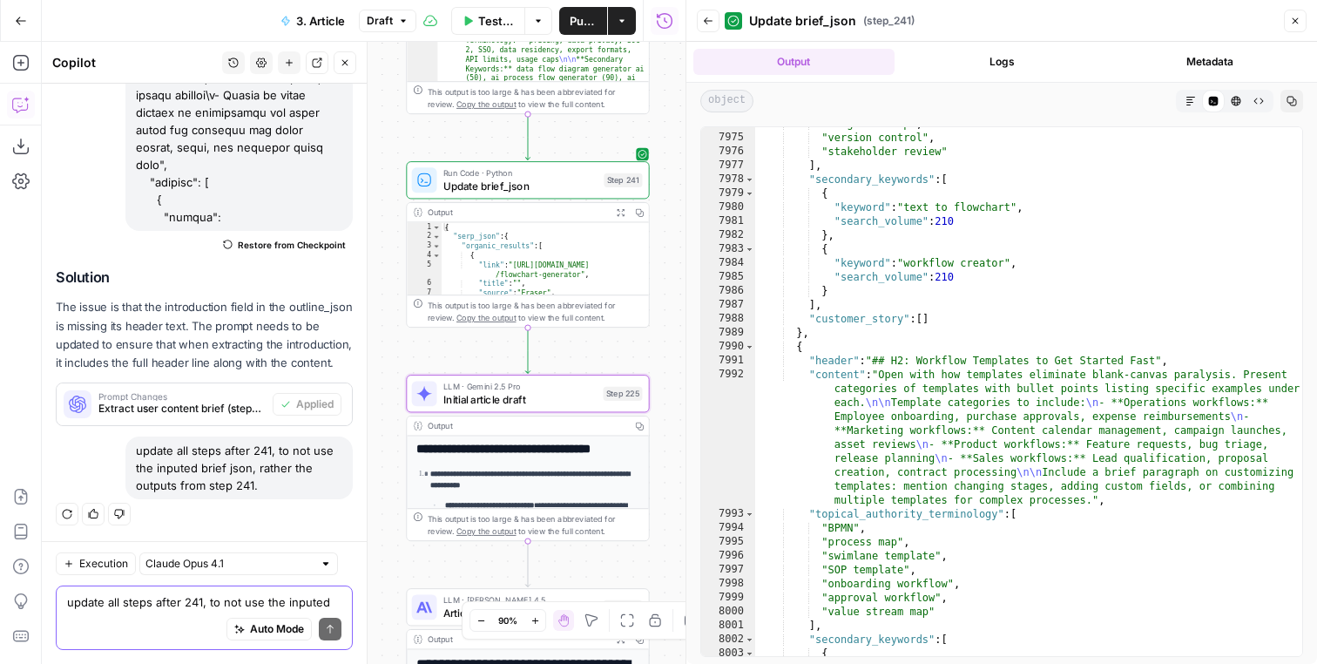
click at [177, 598] on textarea "update all steps after 241, to not use the inputed brief json, rather the outpu…" at bounding box center [204, 601] width 274 height 17
click at [288, 449] on div "update all steps after 241, to not use the inputed brief json, rather the outpu…" at bounding box center [238, 467] width 227 height 63
drag, startPoint x: 288, startPoint y: 449, endPoint x: 290, endPoint y: 482, distance: 33.1
click at [290, 482] on div "update all steps after 241, to not use the inputed brief json, rather the outpu…" at bounding box center [238, 467] width 227 height 63
copy div "not use the inputed brief json, rather the outputs from step 241."
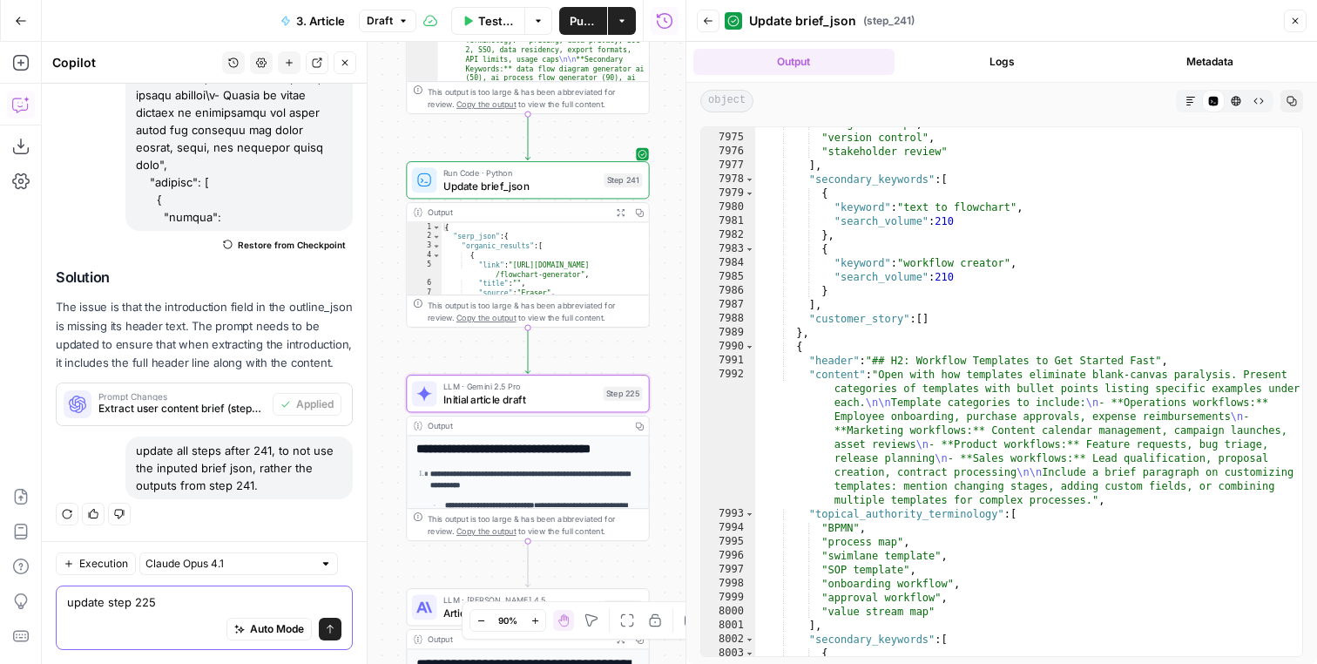
click at [274, 609] on textarea "update step 225" at bounding box center [204, 601] width 274 height 17
paste textarea "not use the inputed brief json, rather the outputs from step 241."
type textarea "update step 225 not use the inputed brief json, rather the outputs from step 24…"
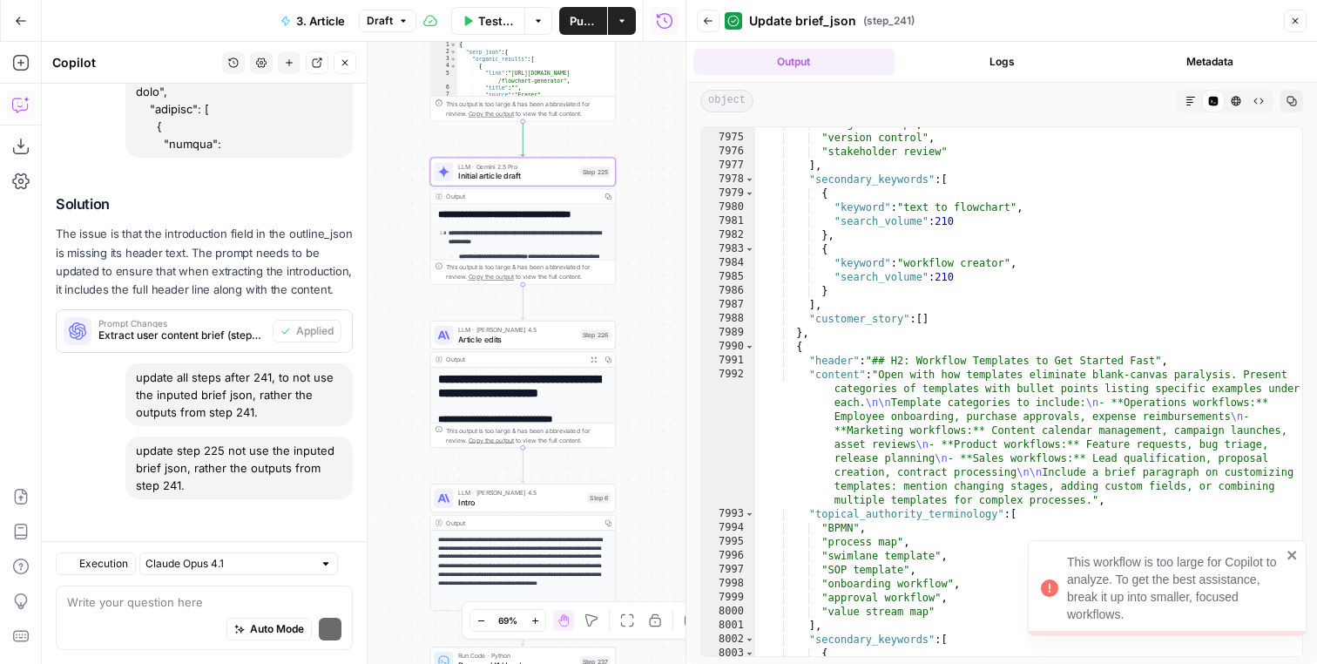
scroll to position [190778, 0]
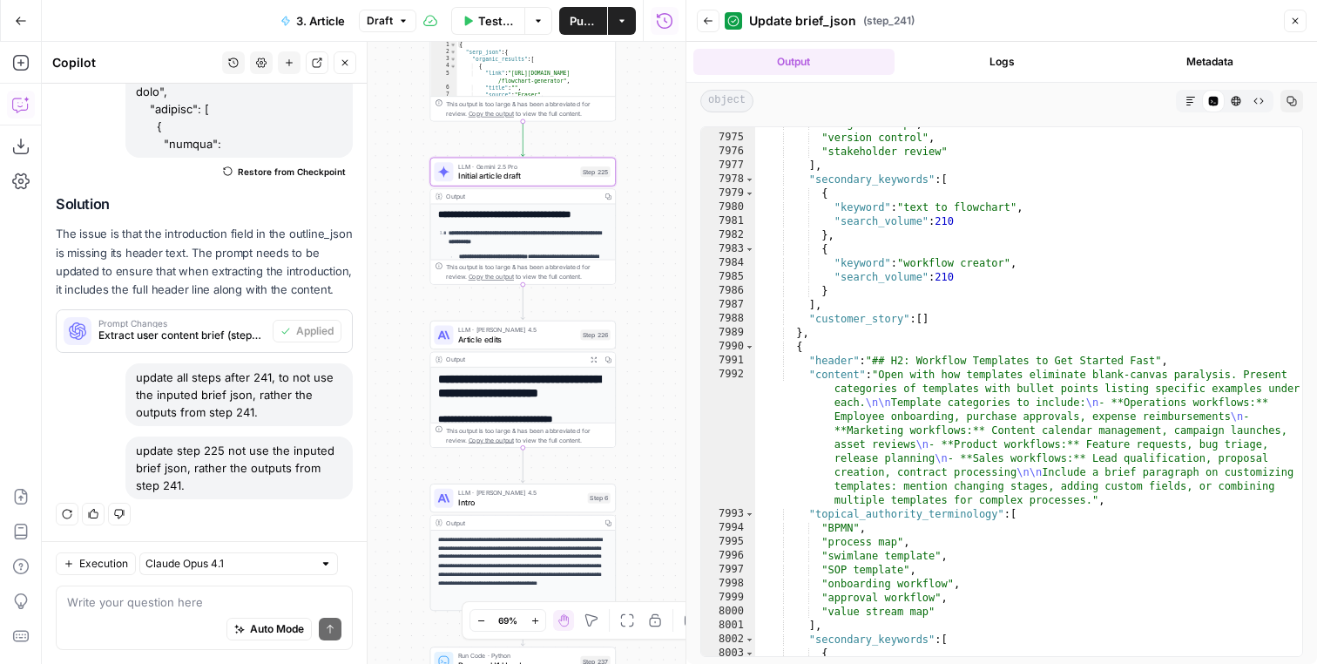
click at [61, 510] on button "Regenerate" at bounding box center [67, 514] width 23 height 23
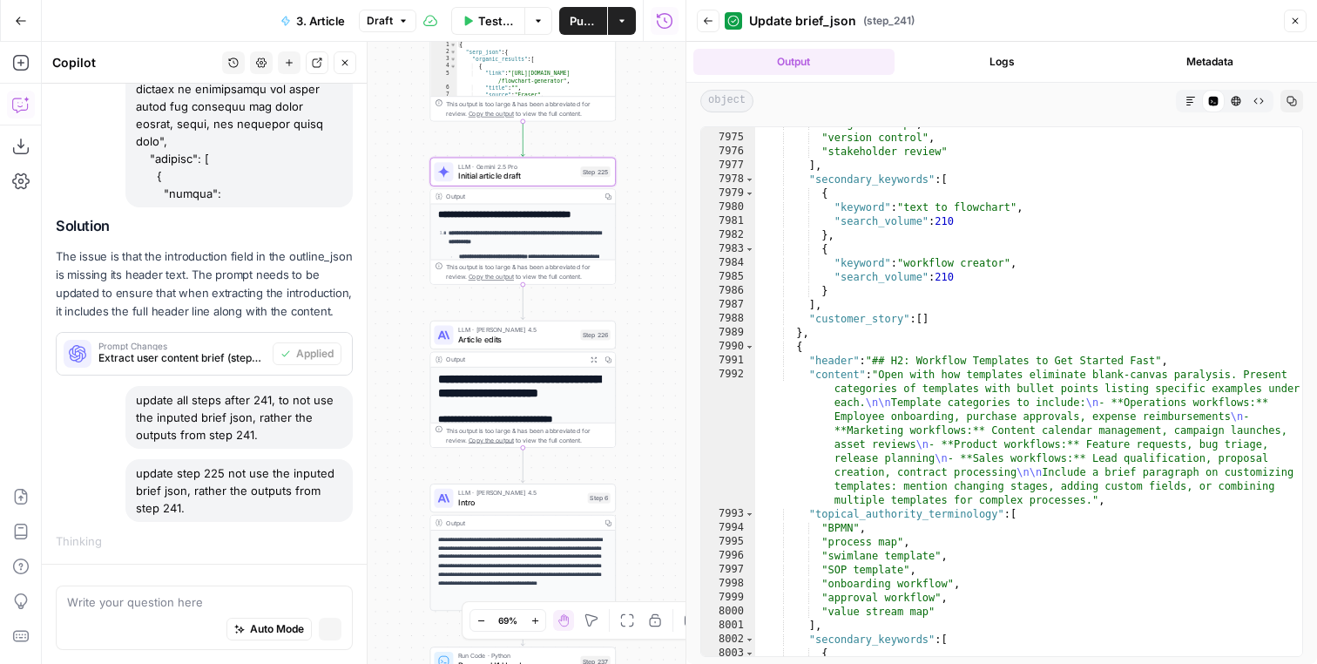
scroll to position [190637, 0]
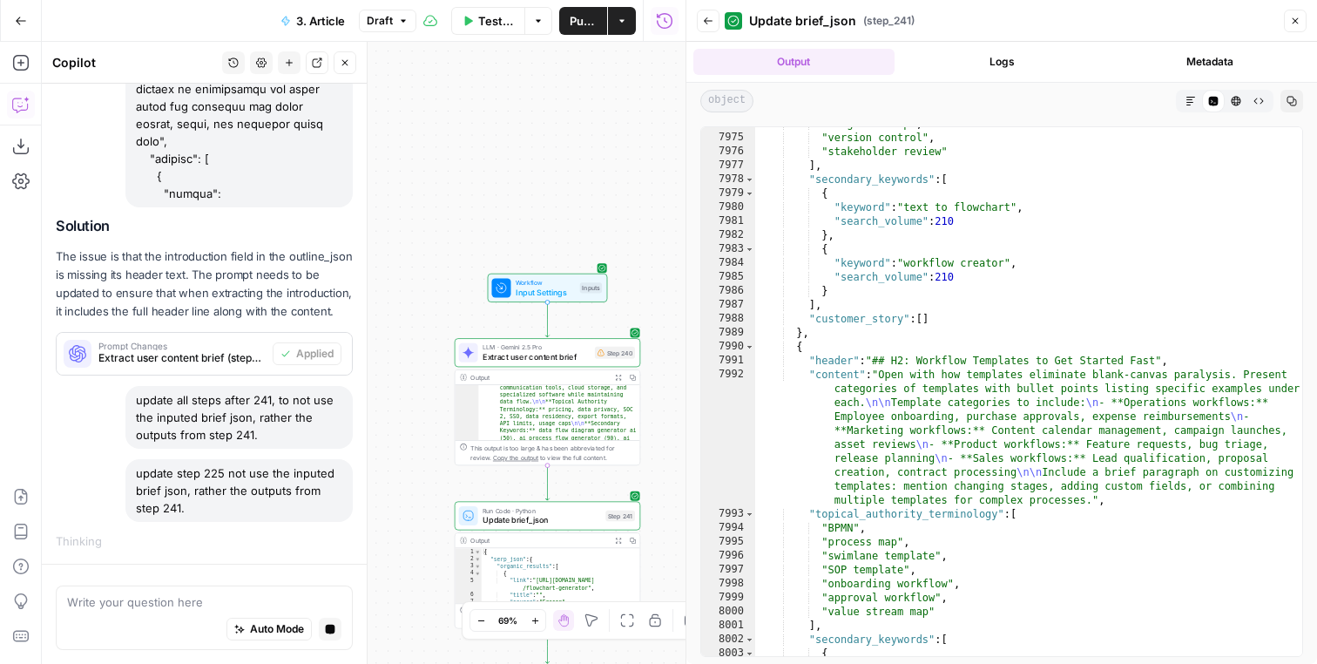
click at [1293, 18] on icon "button" at bounding box center [1295, 21] width 10 height 10
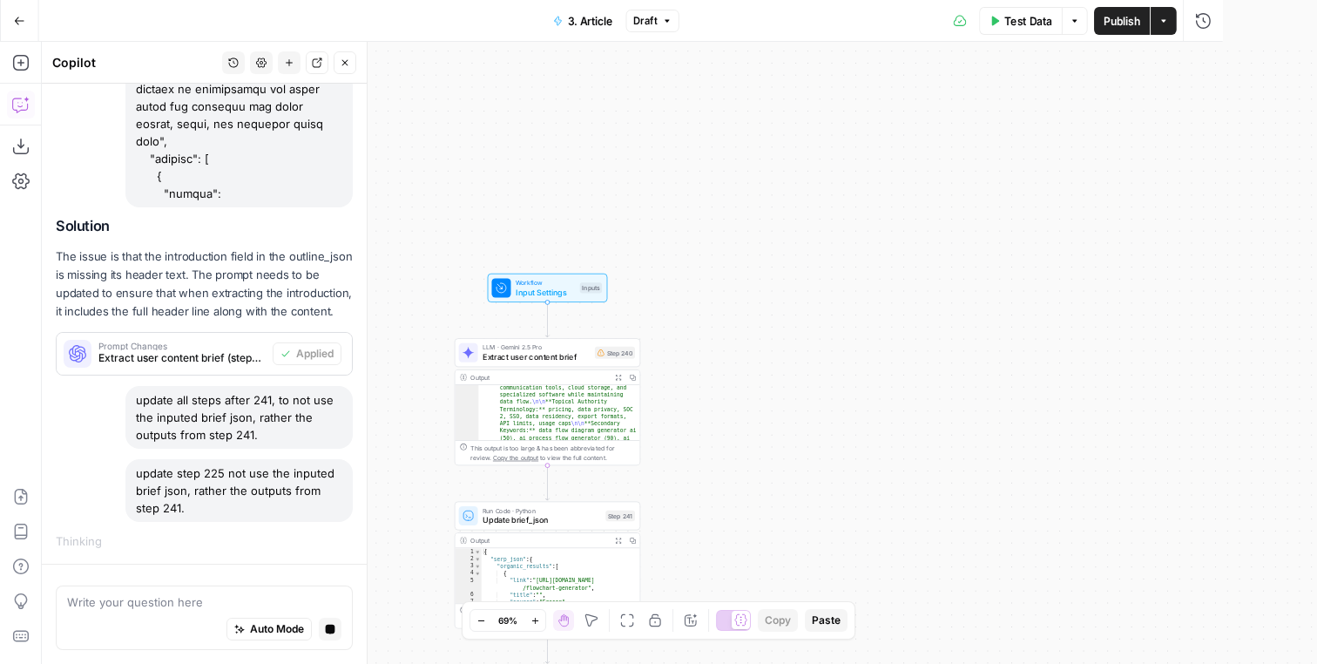
scroll to position [0, 0]
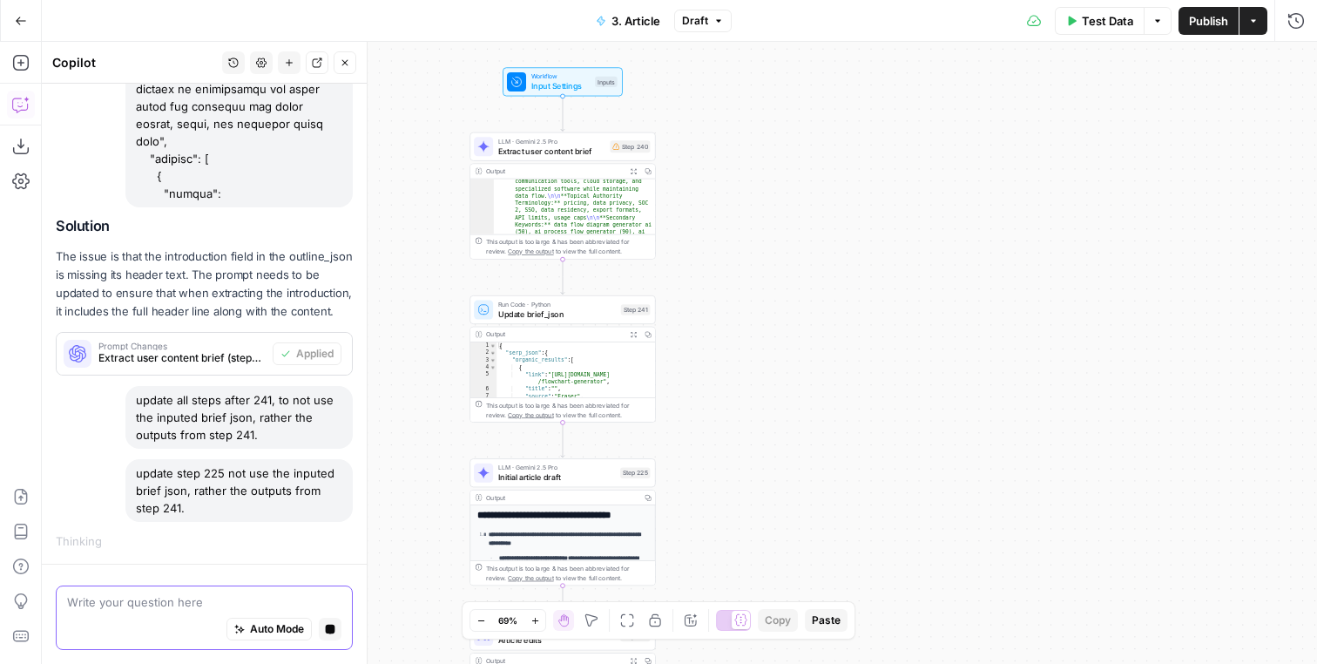
click at [329, 625] on icon "button" at bounding box center [331, 629] width 10 height 10
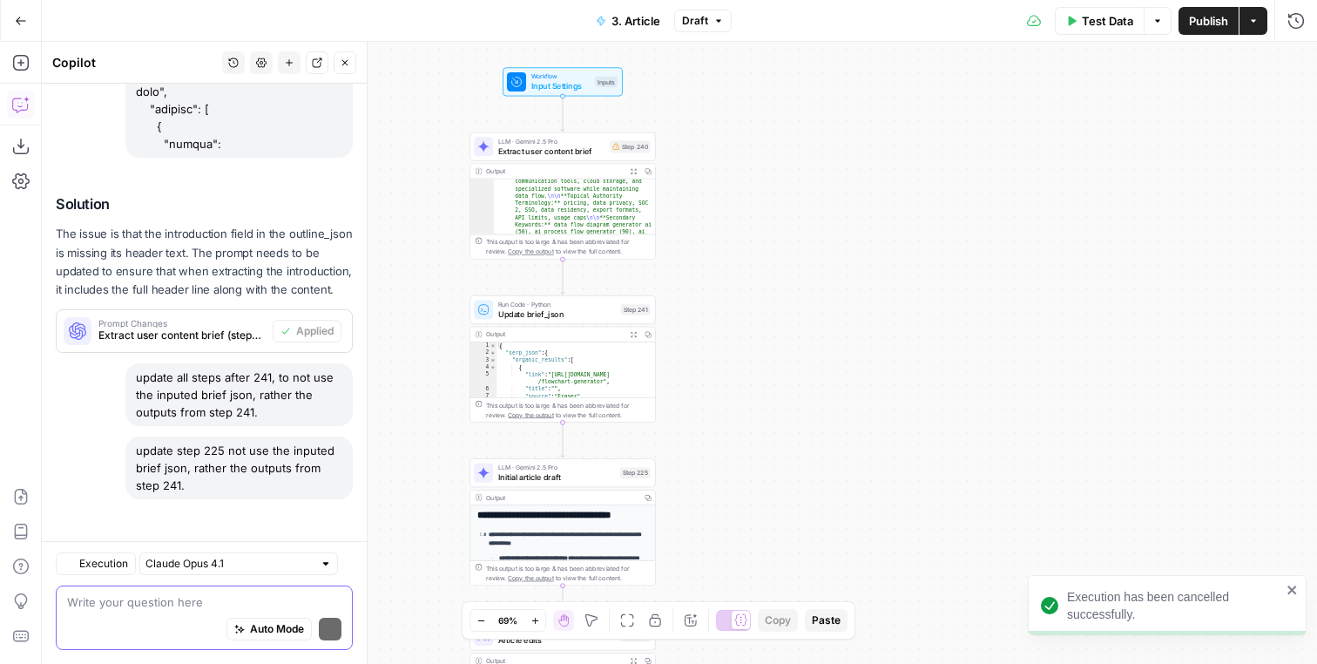
scroll to position [190778, 0]
click at [181, 468] on div "update step 225 not use the inputed brief json, rather the outputs from step 24…" at bounding box center [238, 467] width 227 height 63
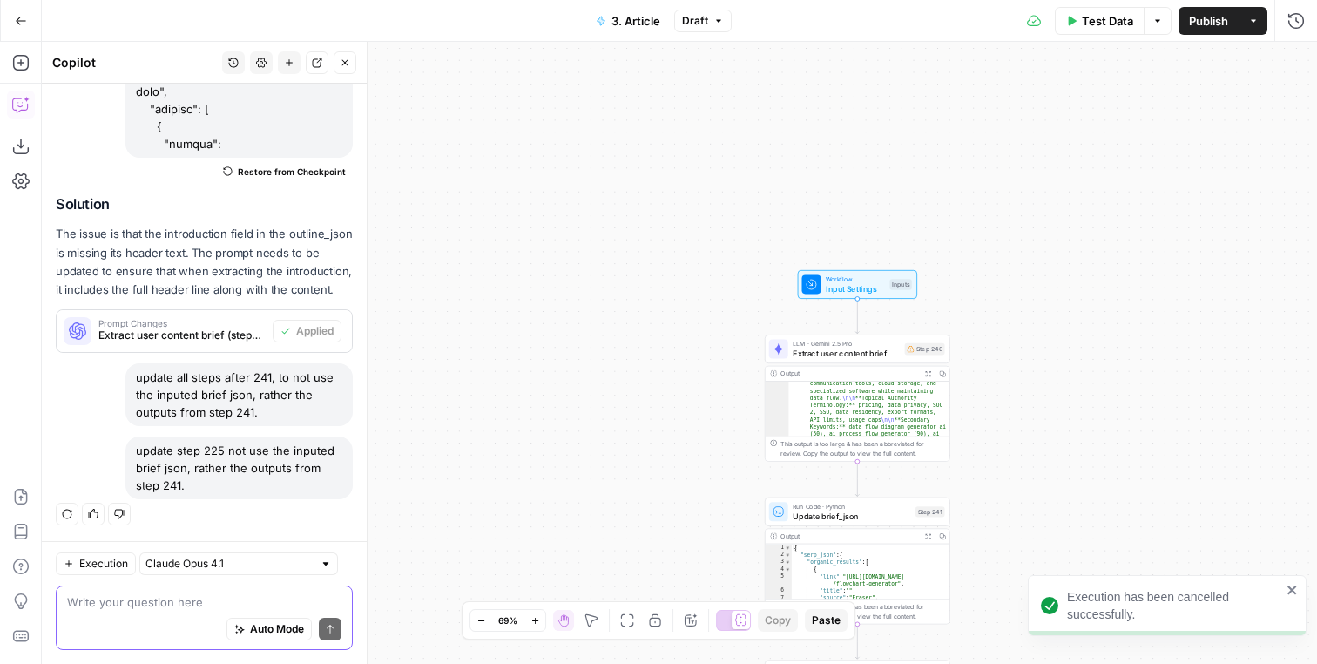
click at [280, 61] on button "New chat" at bounding box center [289, 62] width 23 height 23
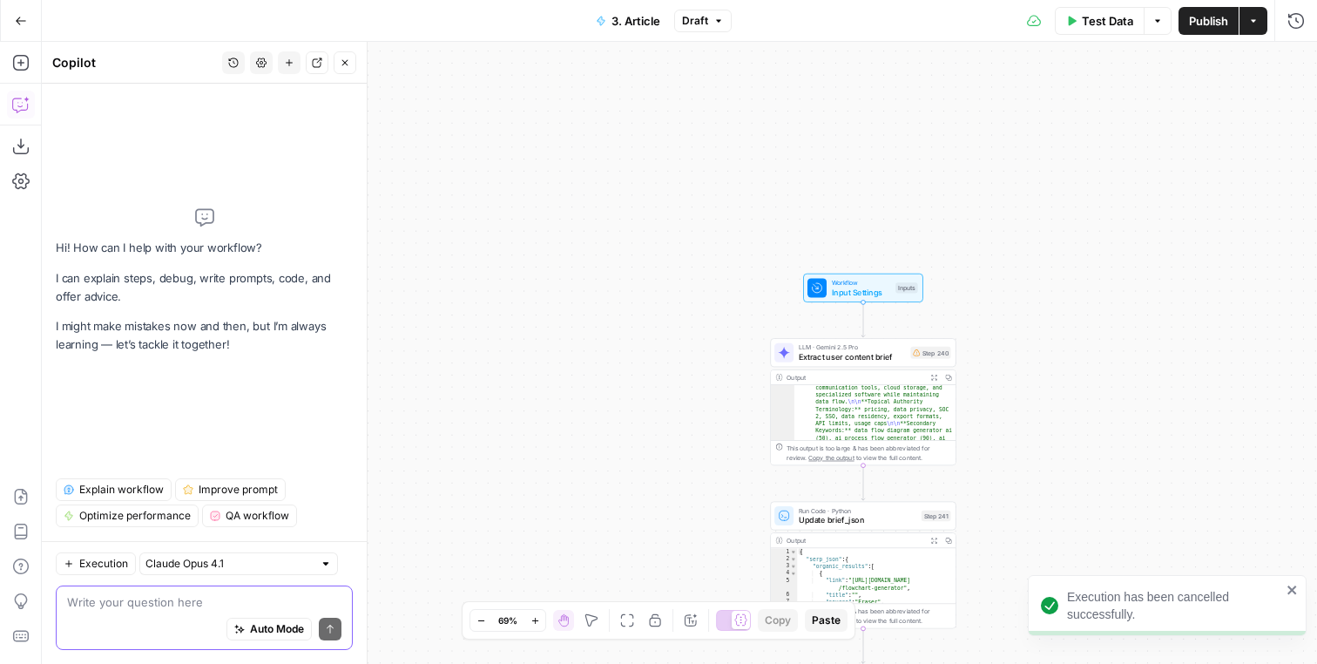
click at [220, 595] on textarea at bounding box center [204, 601] width 274 height 17
paste textarea "update step 225 not use the inputed brief json, rather the outputs from step 24…"
type textarea "update step 225 not use the inputed brief json, rather the outputs from step 24…"
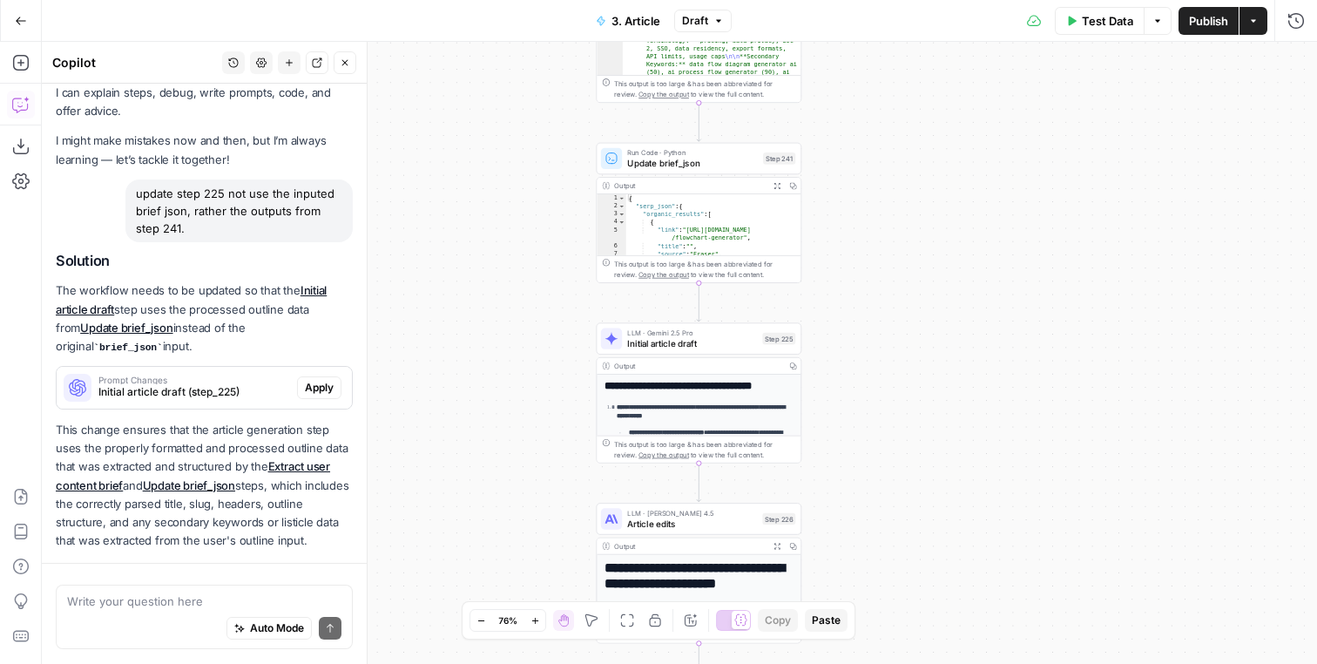
scroll to position [94, 0]
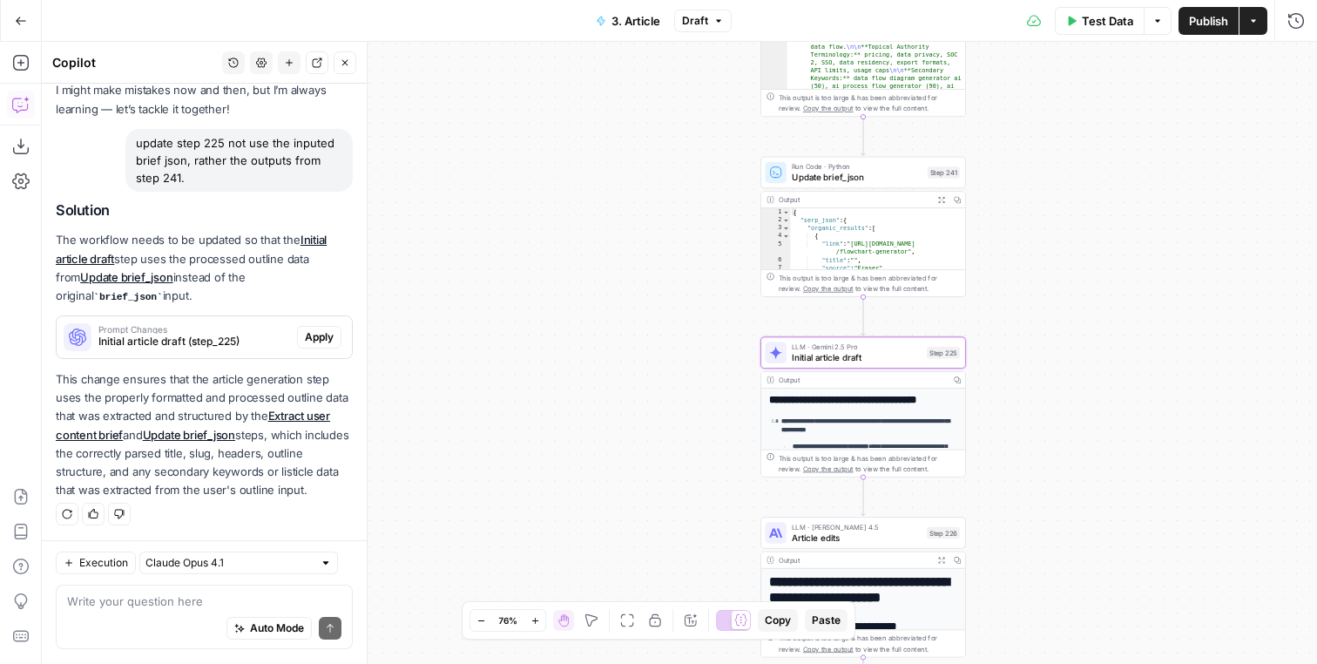
click at [323, 341] on span "Apply" at bounding box center [319, 337] width 29 height 16
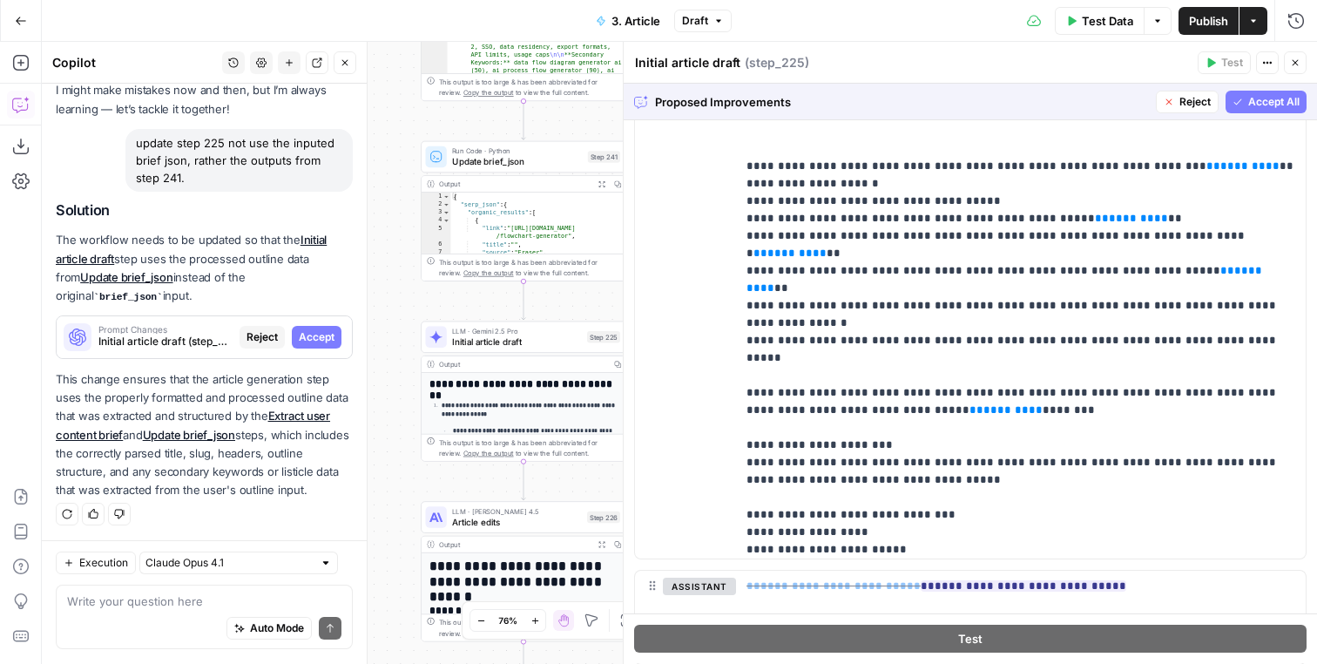
scroll to position [119, 0]
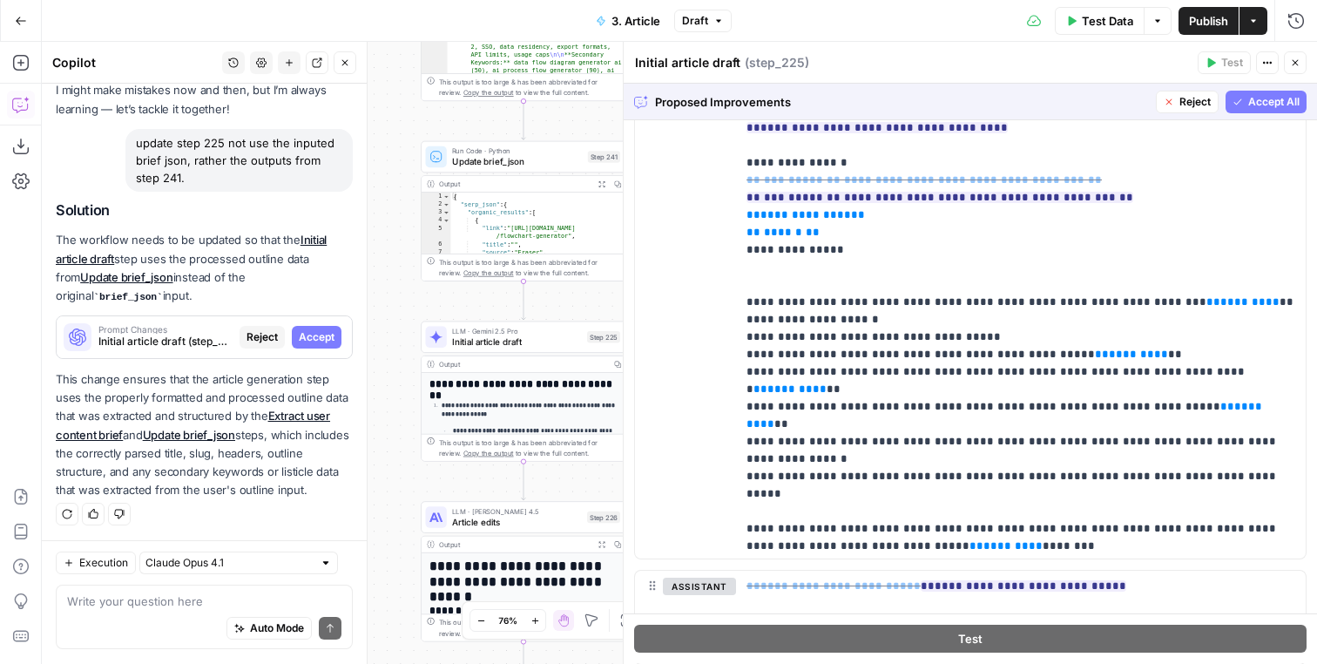
click at [1277, 111] on button "Accept All" at bounding box center [1266, 102] width 81 height 23
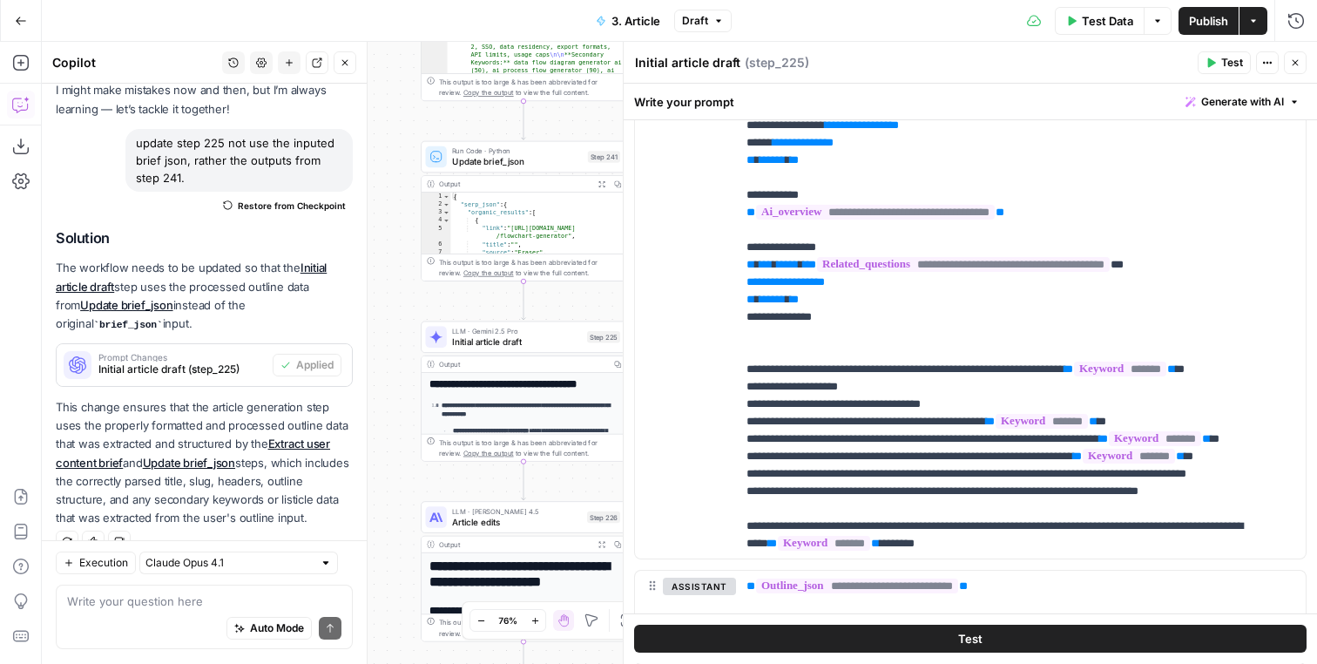
scroll to position [122, 0]
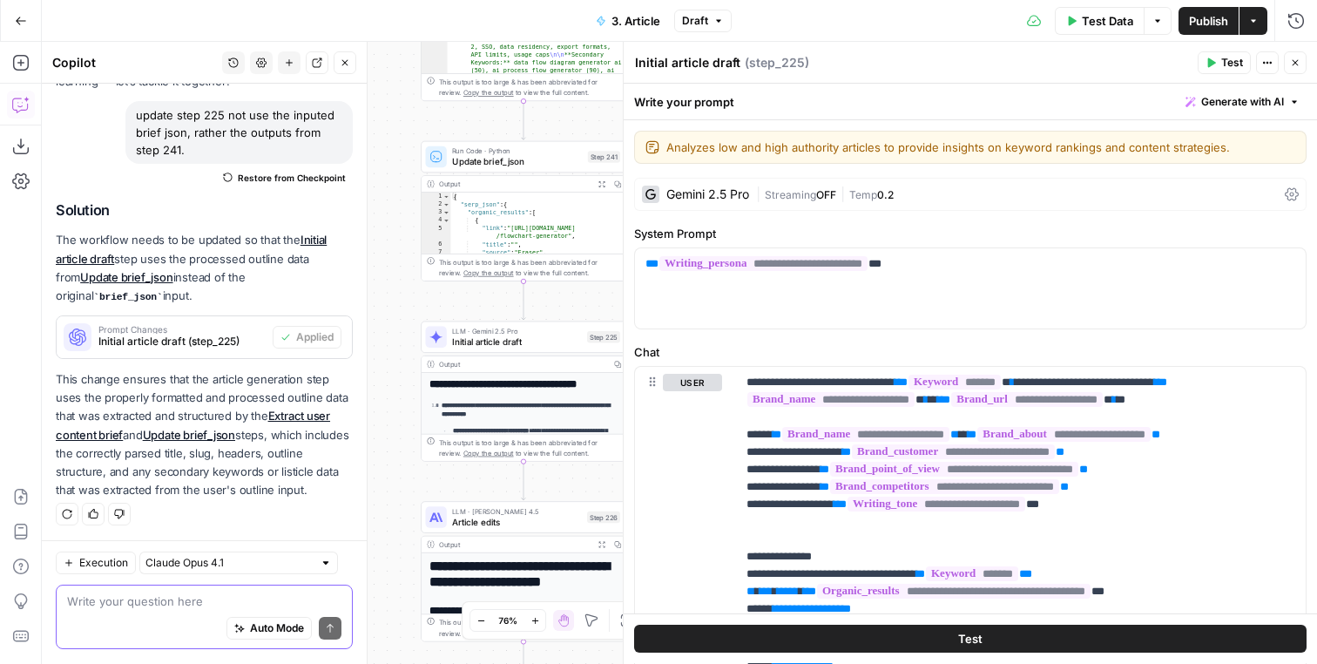
click at [204, 605] on textarea at bounding box center [204, 601] width 274 height 17
type textarea "now do the same for step 226"
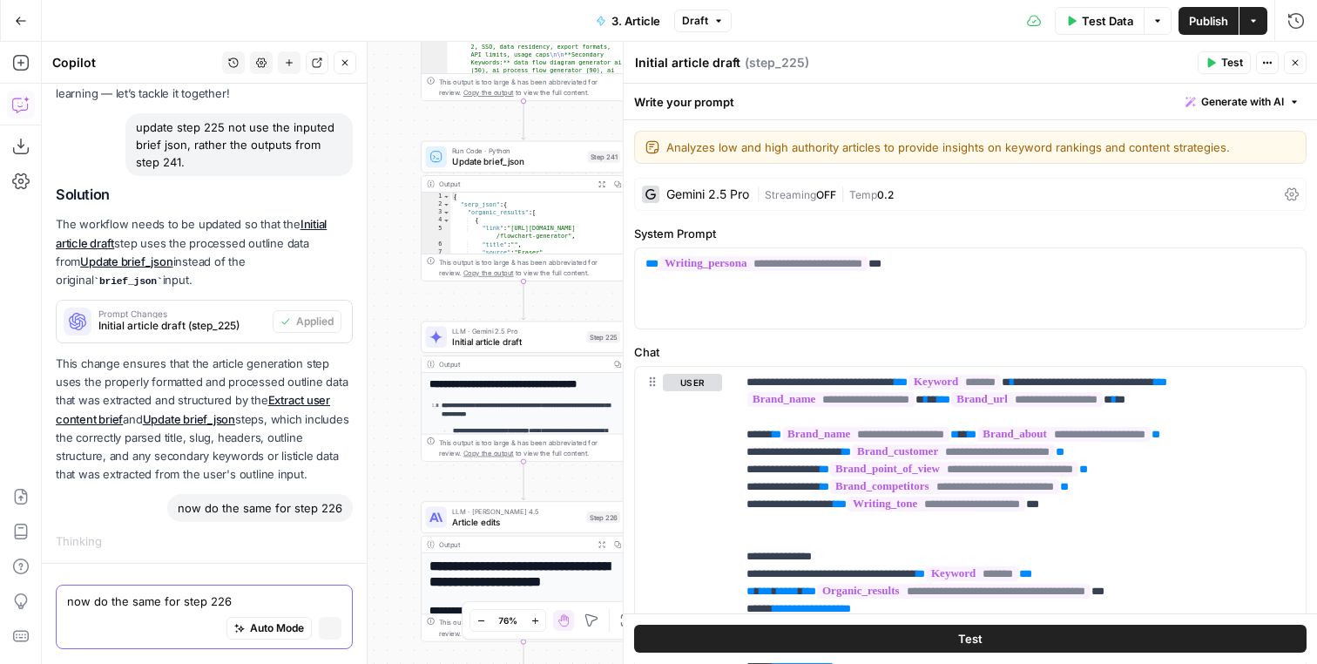
scroll to position [110, 0]
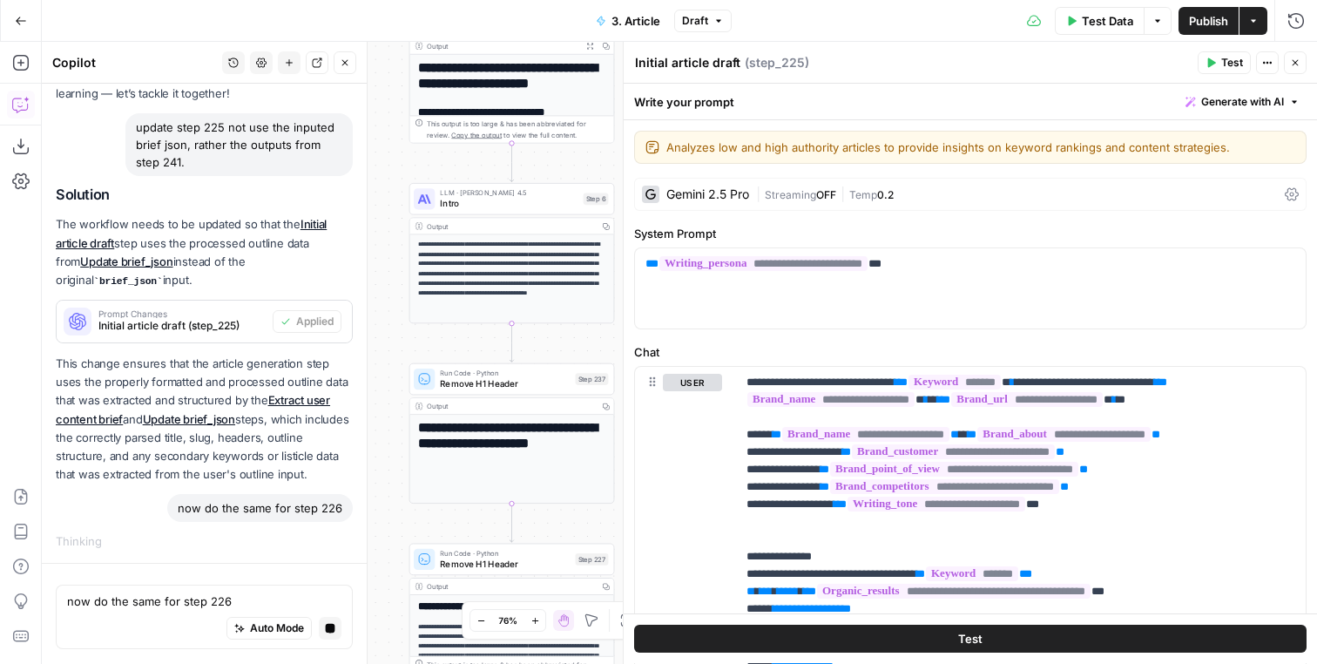
click at [497, 214] on div "LLM · Claude Sonnet 4.5 Intro Step 6 Copy step Delete step Edit Note Test" at bounding box center [512, 198] width 206 height 31
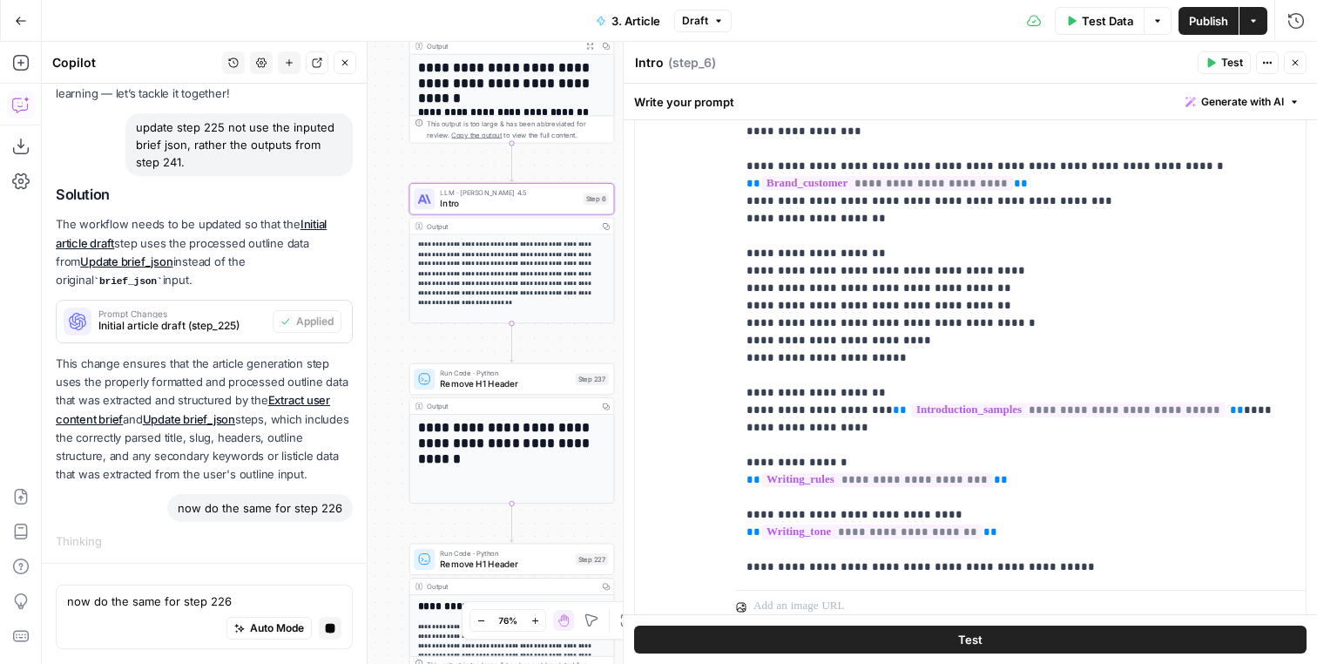
scroll to position [556, 0]
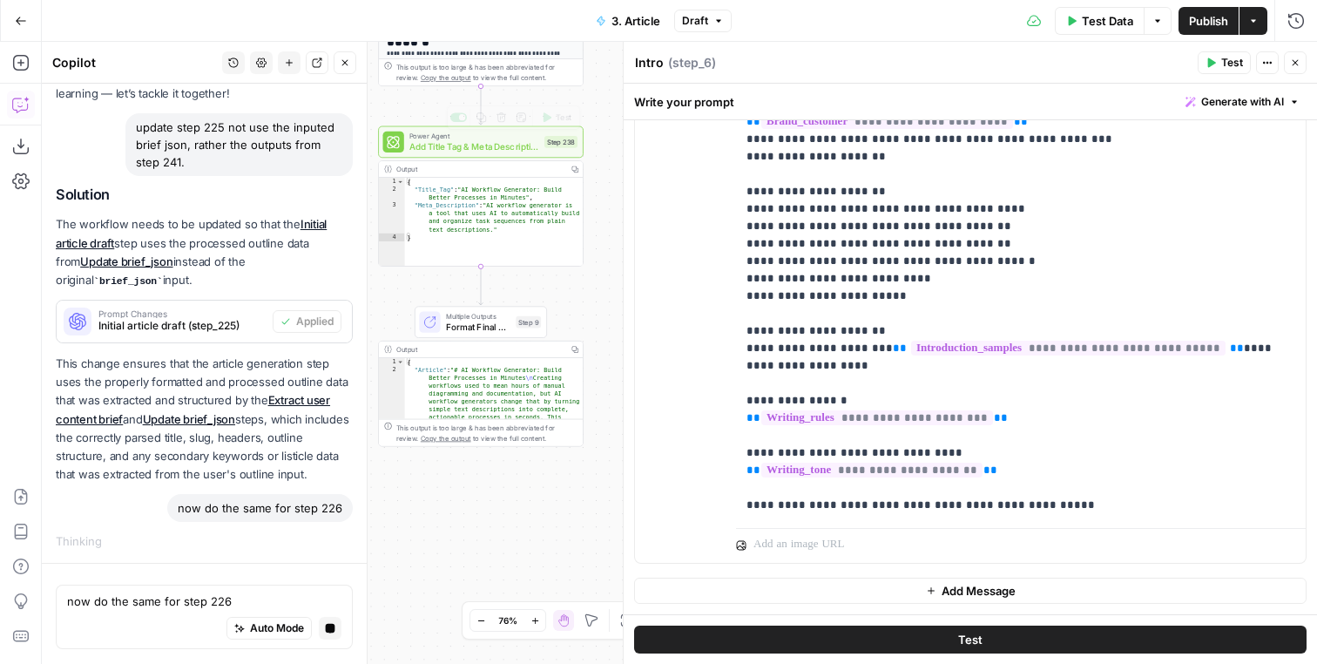
click at [516, 144] on span "Add Title Tag & Meta Description" at bounding box center [474, 146] width 130 height 13
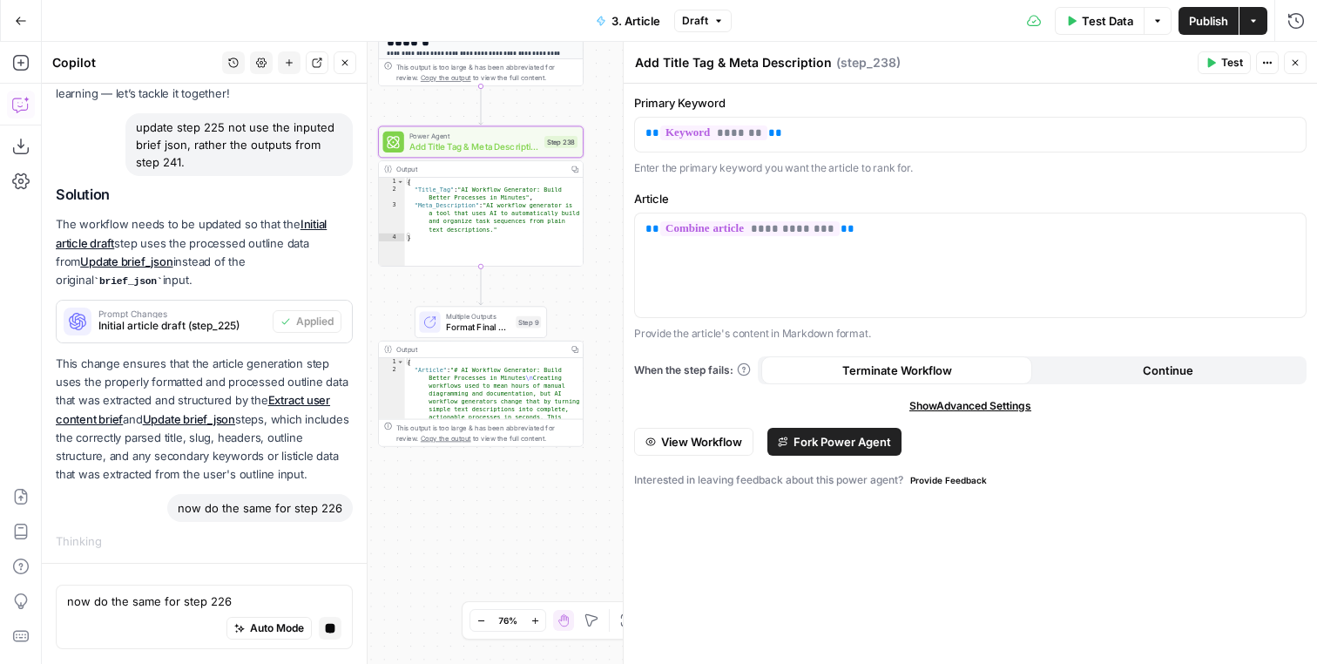
click at [1288, 64] on button "Close" at bounding box center [1295, 62] width 23 height 23
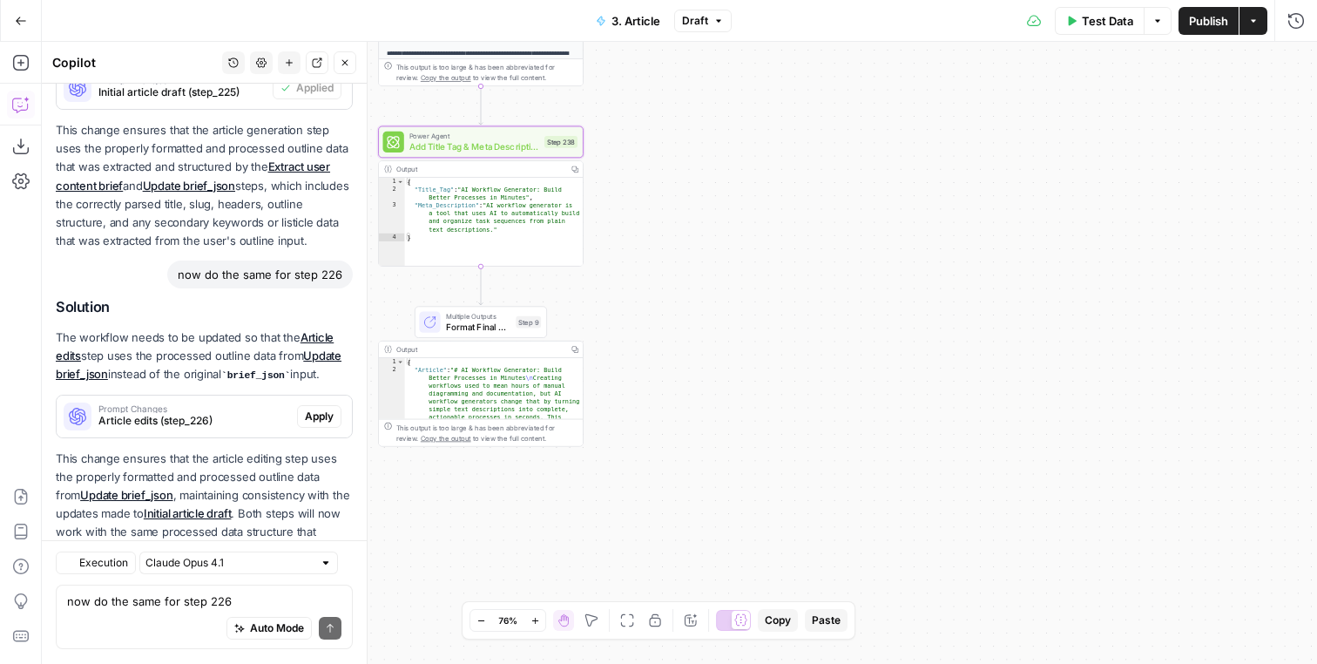
scroll to position [450, 0]
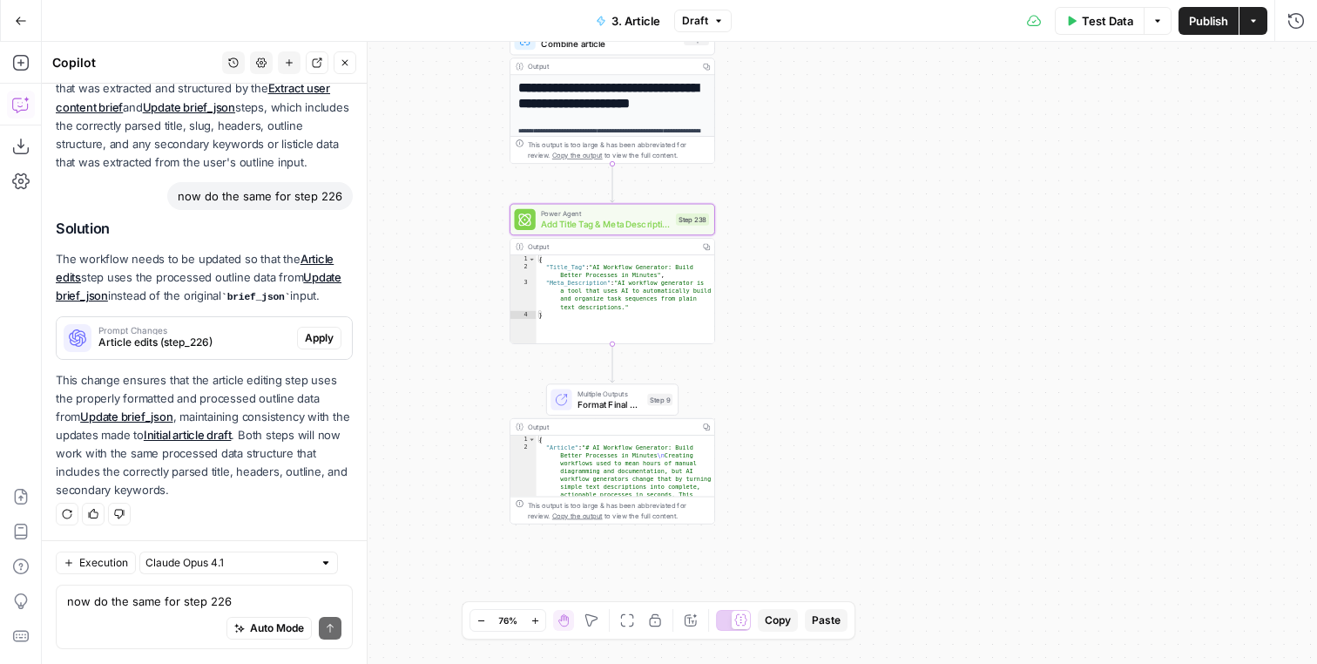
drag, startPoint x: 518, startPoint y: 537, endPoint x: 649, endPoint y: 615, distance: 151.9
click at [649, 615] on div "Workflow Input Settings Inputs LLM · Gemini 2.5 Pro Extract user content brief …" at bounding box center [679, 353] width 1275 height 622
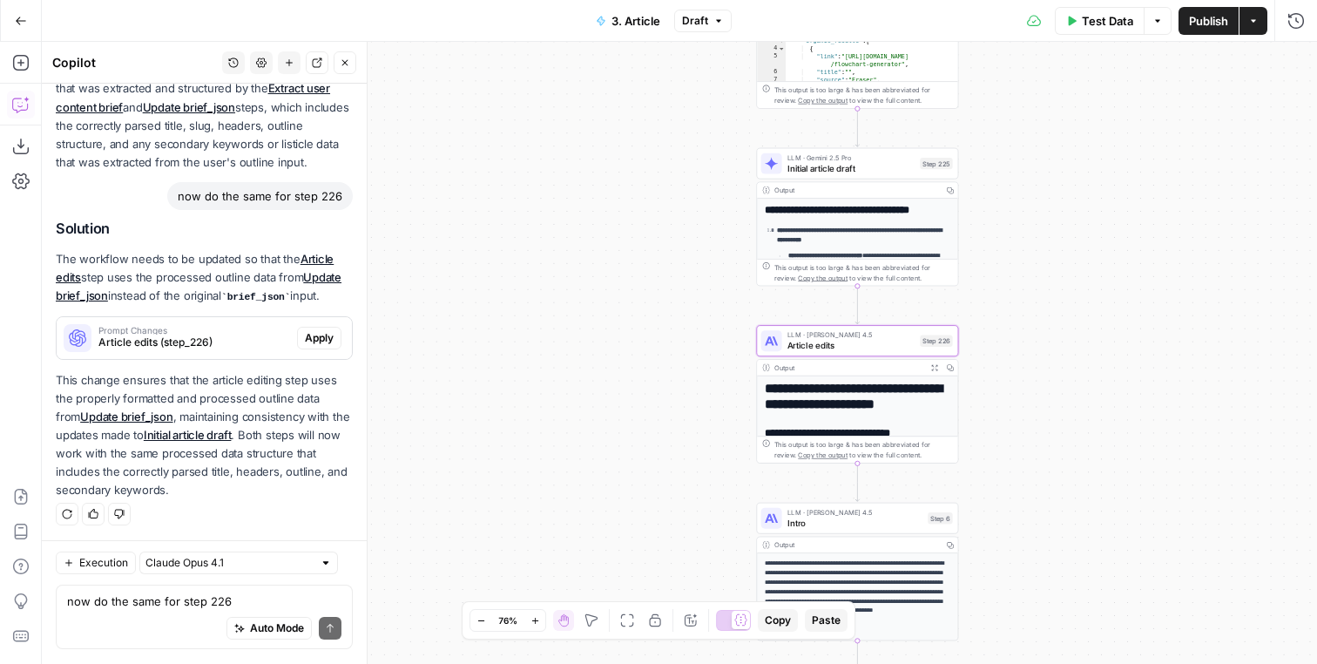
click at [332, 334] on span "Apply" at bounding box center [319, 338] width 29 height 16
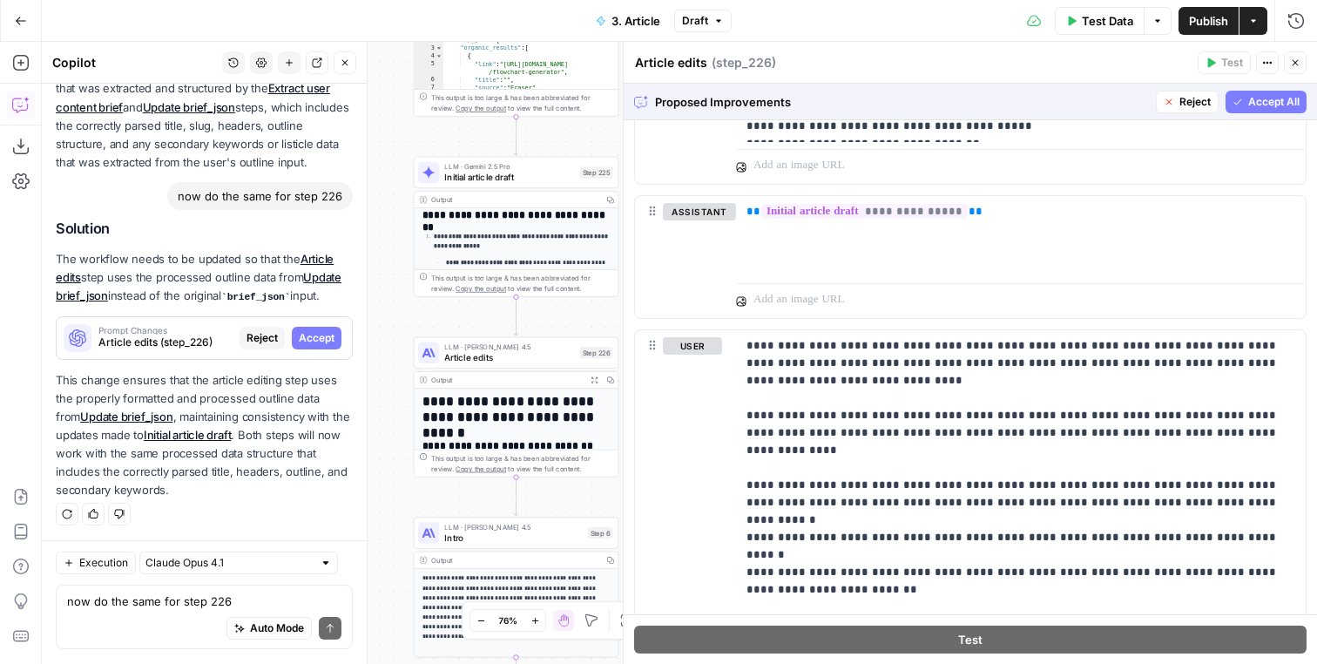
scroll to position [2398, 0]
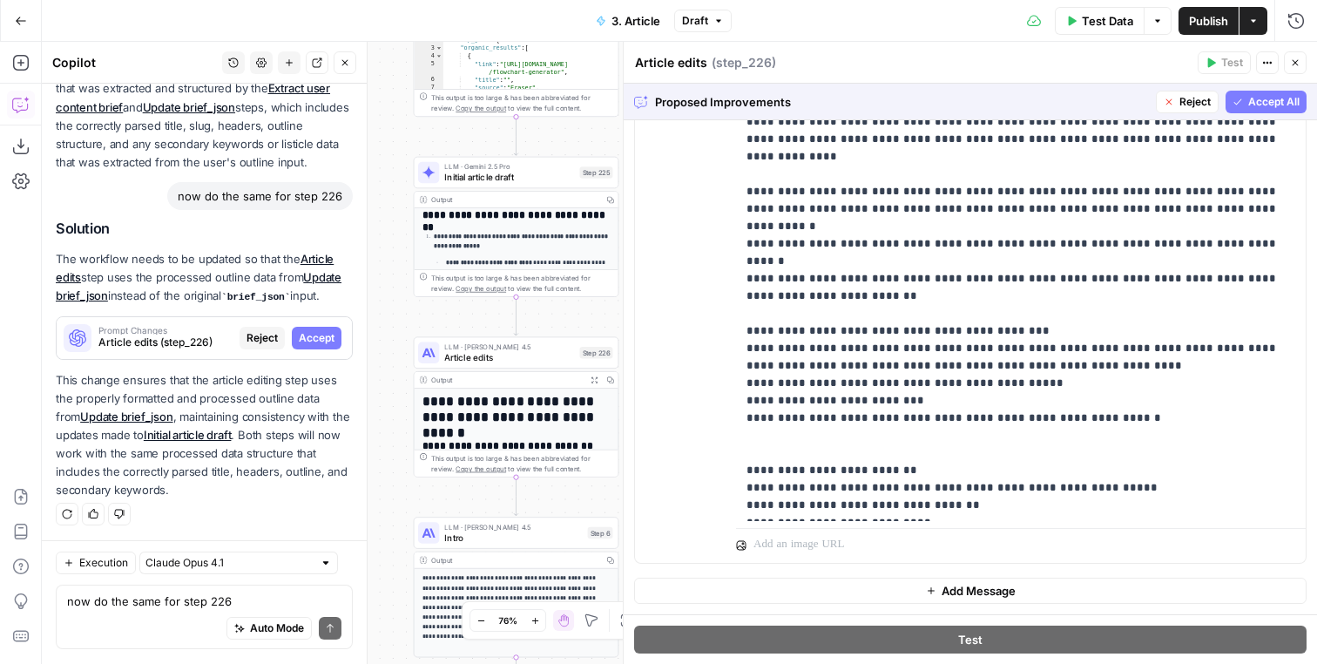
click at [1262, 101] on span "Accept All" at bounding box center [1273, 102] width 51 height 16
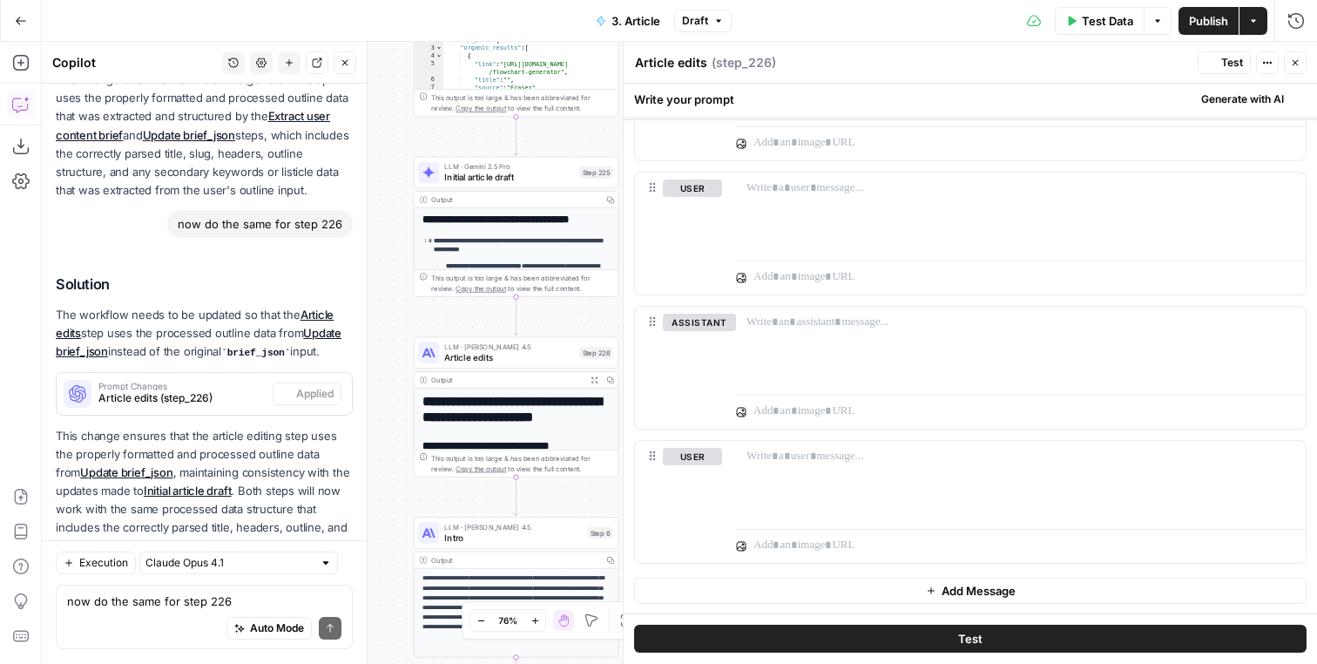
click at [1300, 65] on icon "button" at bounding box center [1295, 62] width 10 height 10
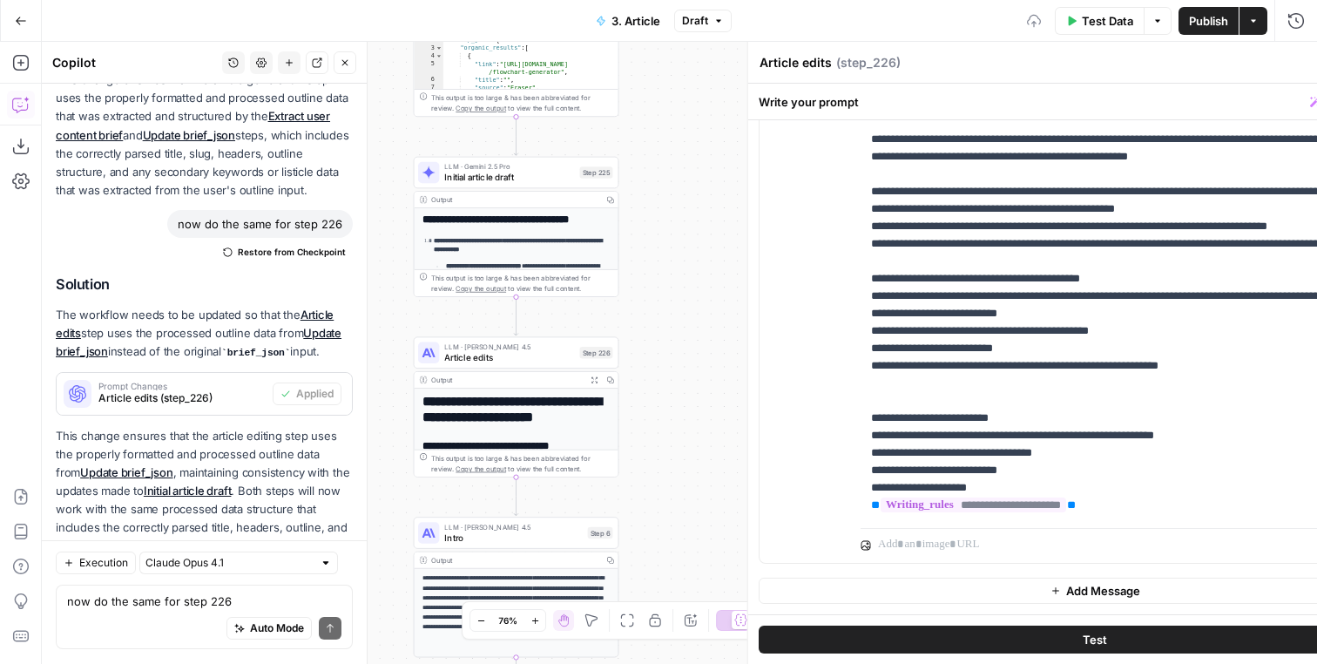
scroll to position [103, 0]
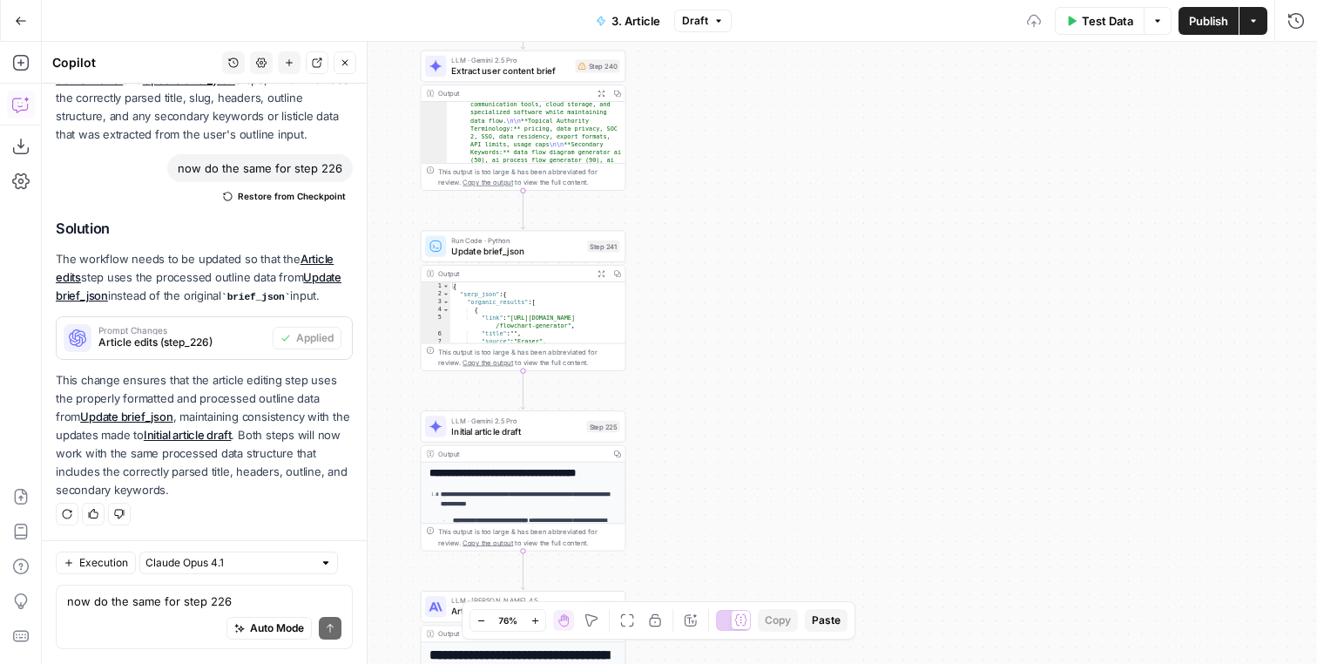
click at [1105, 11] on button "Test Data" at bounding box center [1100, 21] width 90 height 28
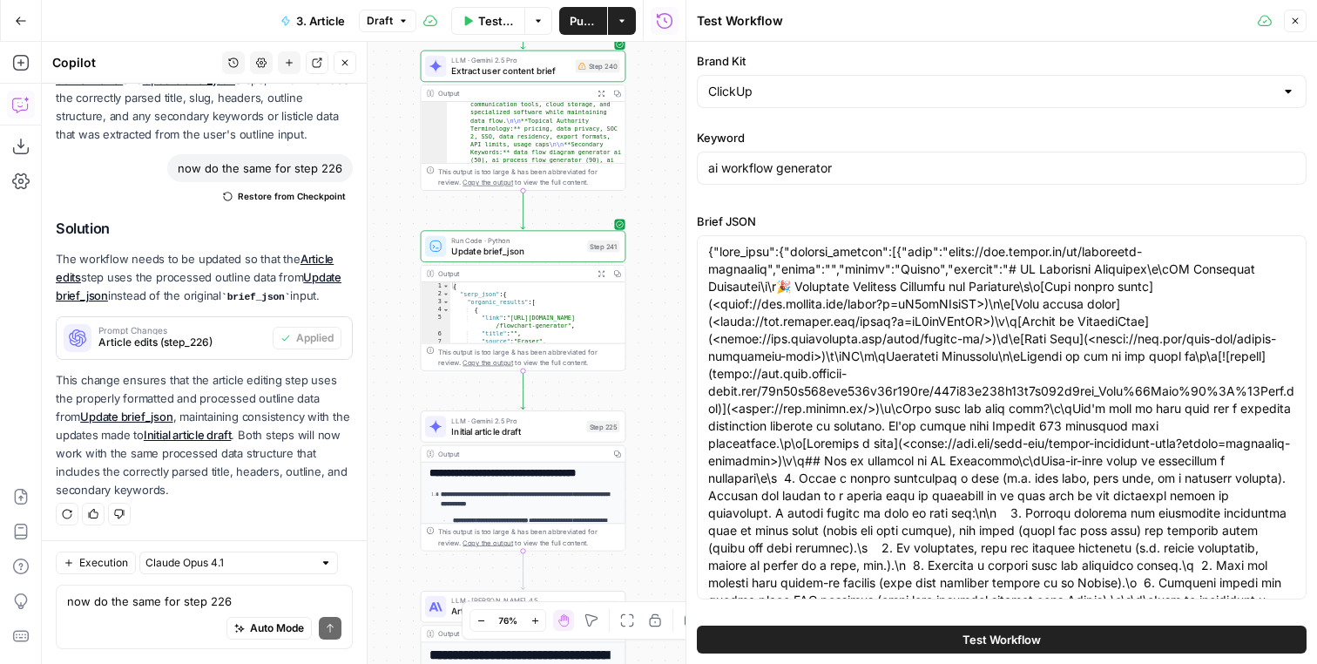
click at [1003, 635] on span "Test Workflow" at bounding box center [1002, 639] width 78 height 17
type input "# H1: AI Workflow Generator: Build Better Processes in Minutes## Introduction/H…"
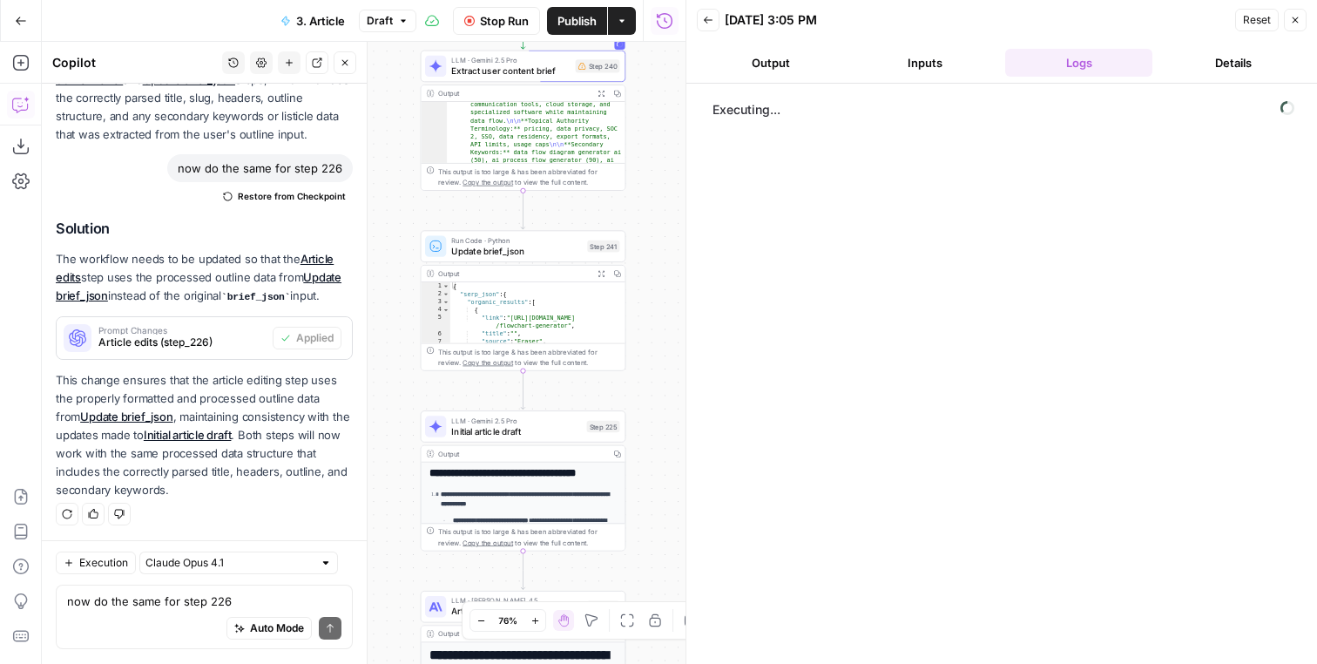
click at [646, 359] on div "Workflow Input Settings Inputs LLM · Gemini 2.5 Pro Extract user content brief …" at bounding box center [364, 353] width 644 height 622
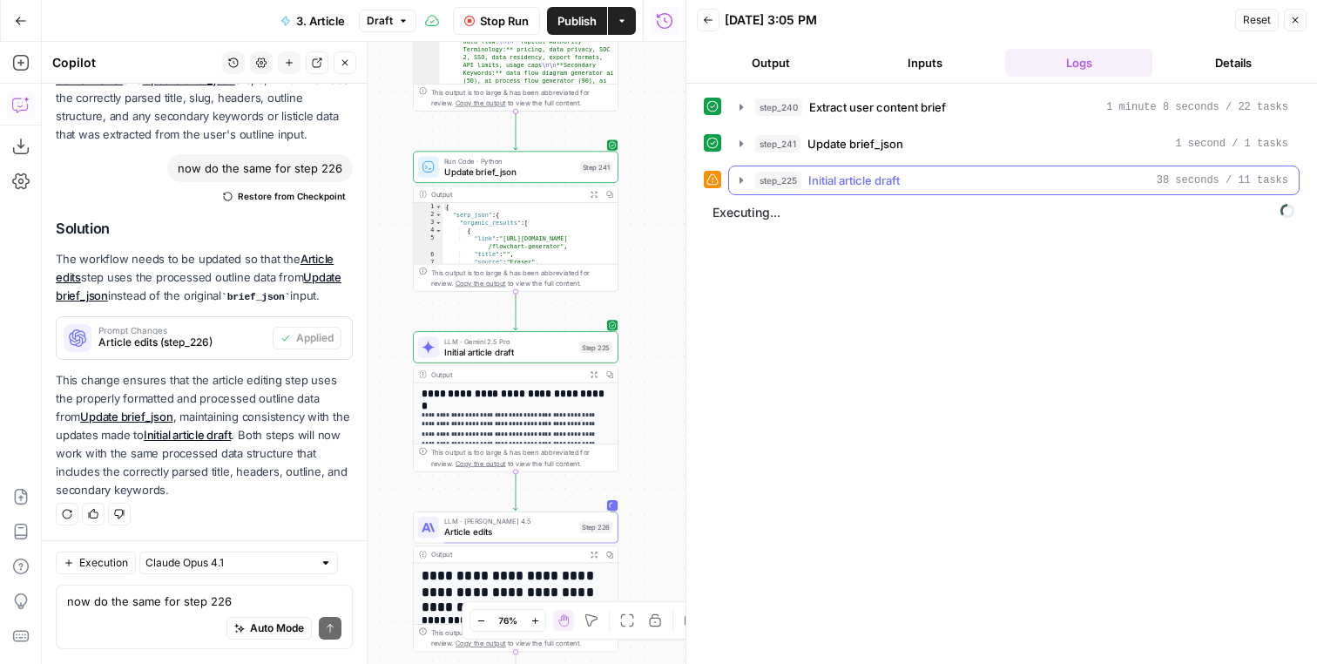
click at [926, 186] on div "step_225 Initial article draft 38 seconds / 11 tasks" at bounding box center [1021, 180] width 533 height 17
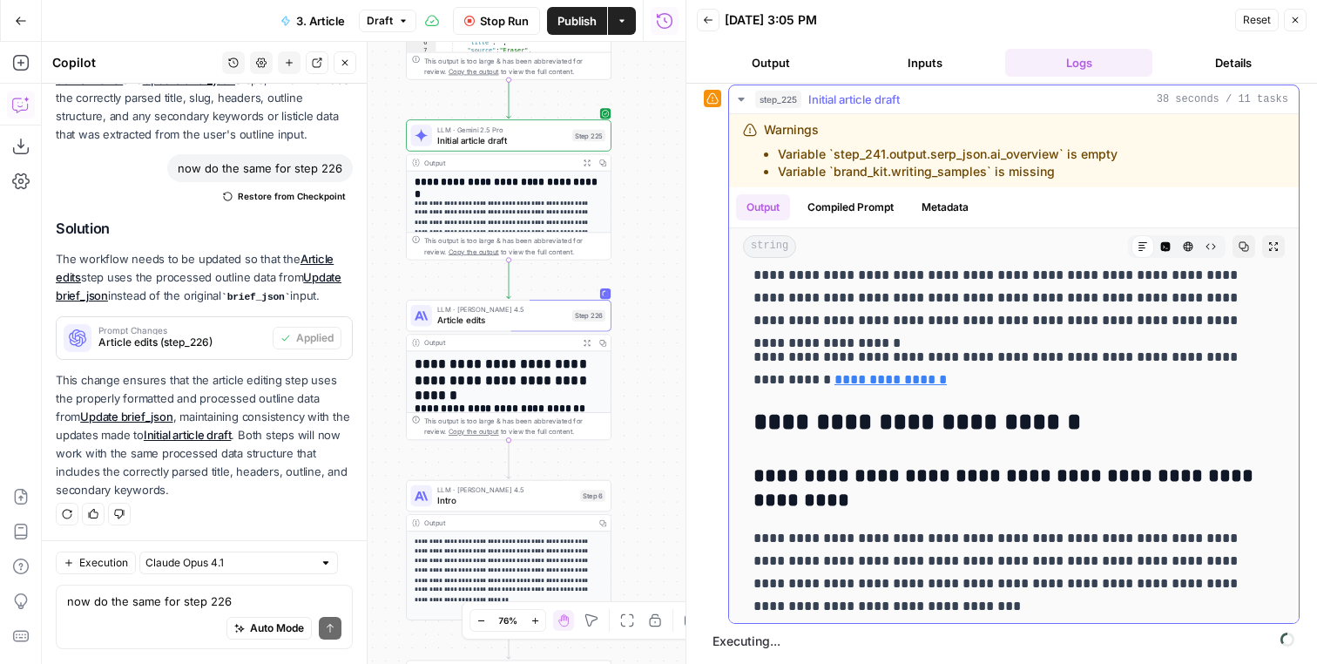
scroll to position [4144, 0]
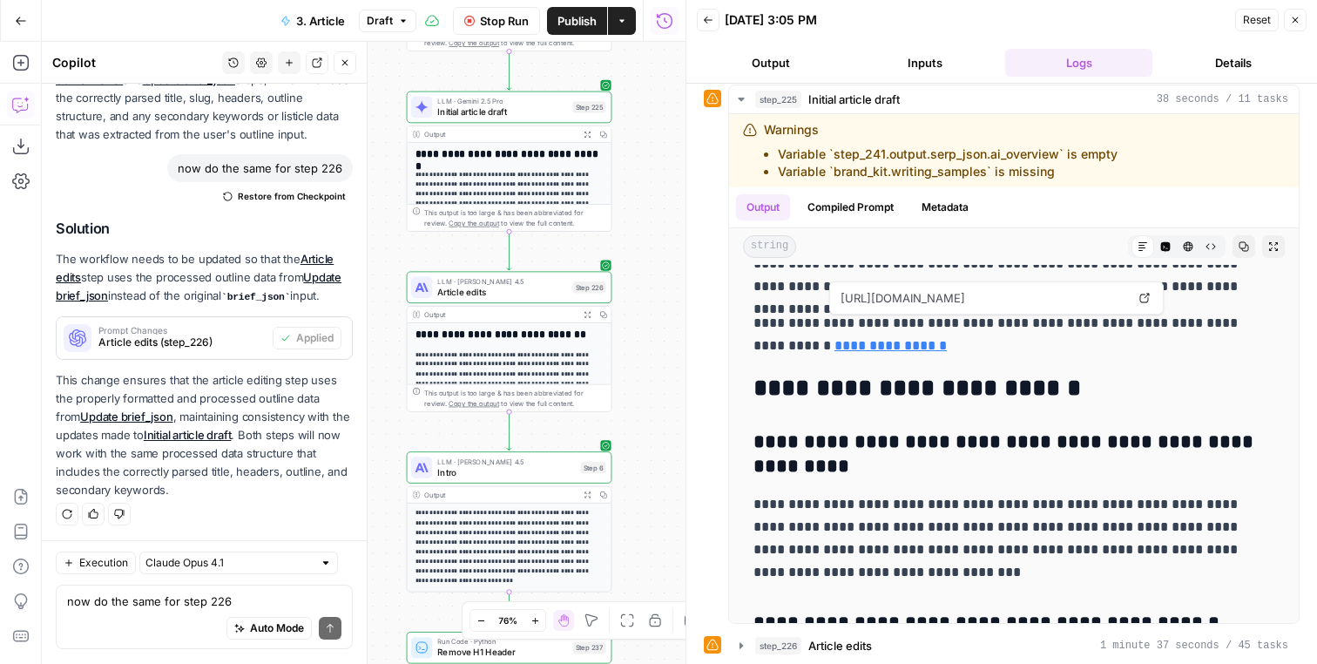
click at [587, 316] on icon "button" at bounding box center [587, 314] width 7 height 7
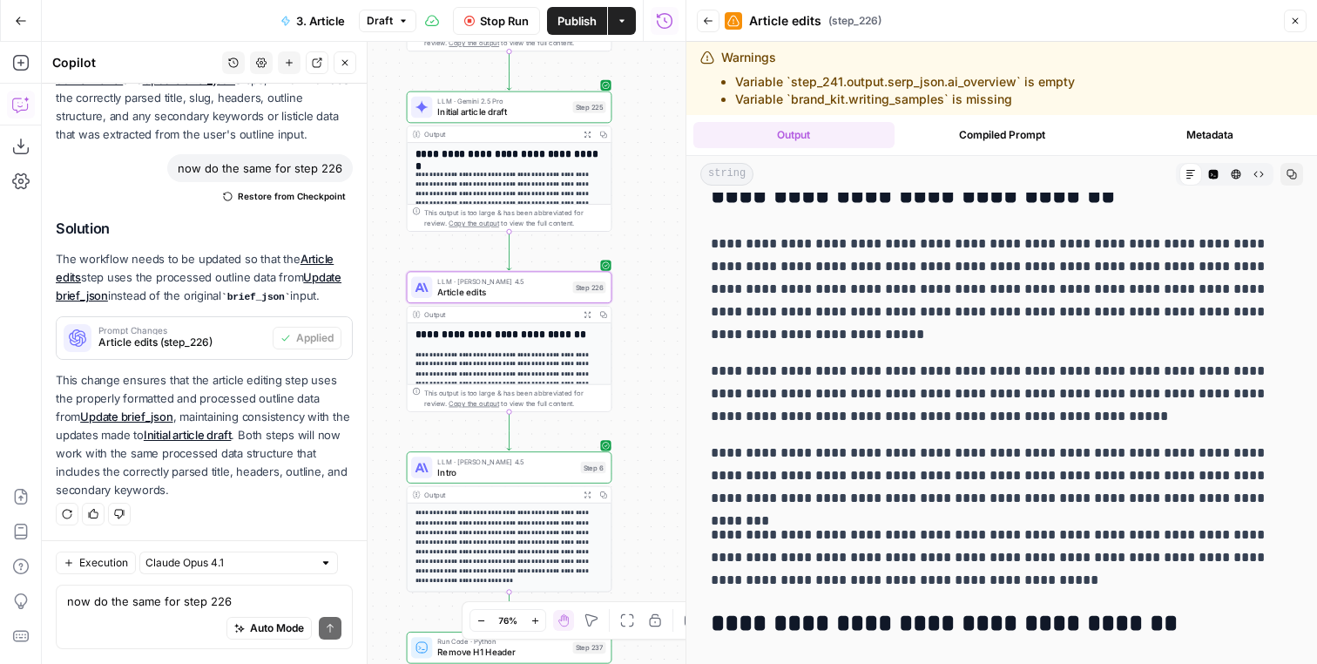
scroll to position [0, 0]
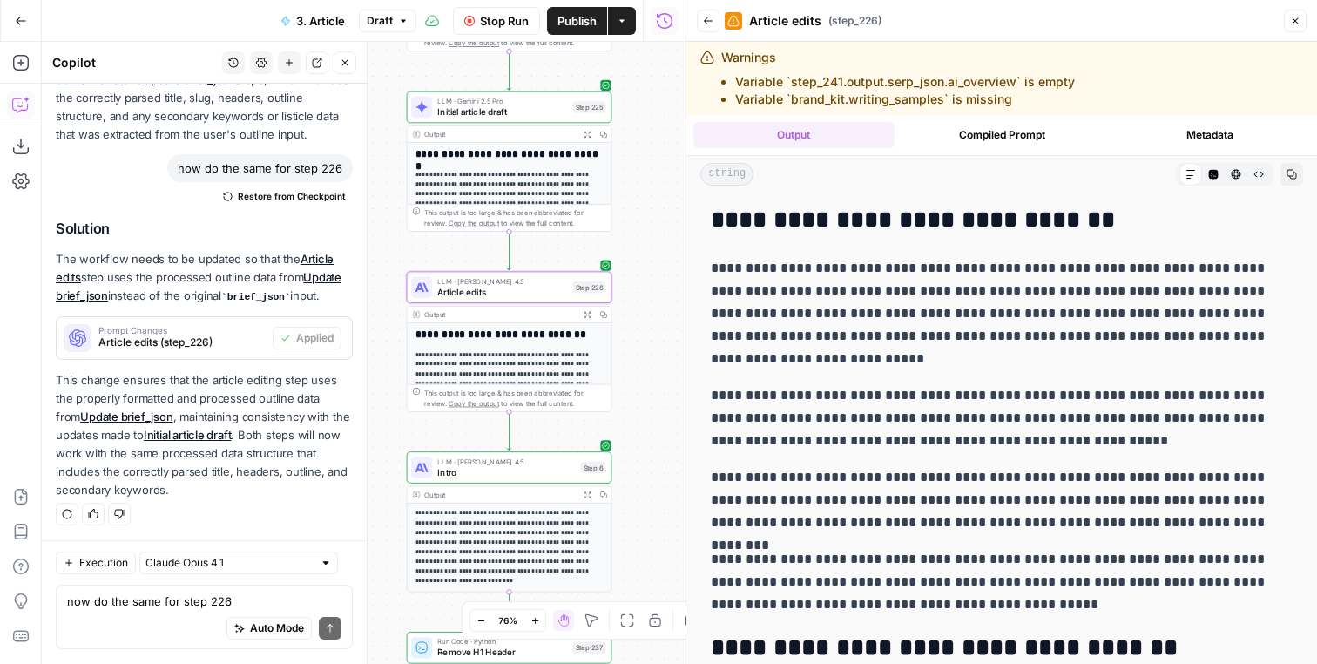
click at [1211, 167] on button "Code Editor" at bounding box center [1213, 174] width 23 height 23
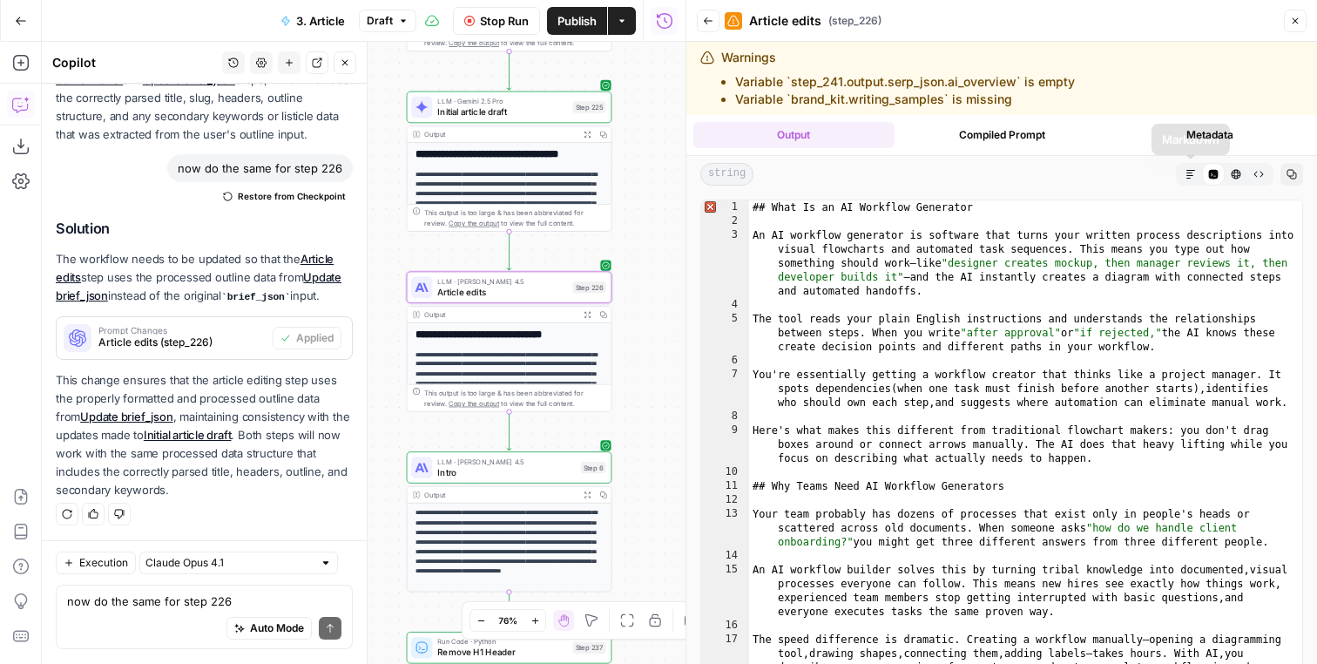
click at [1189, 172] on icon "button" at bounding box center [1191, 174] width 10 height 10
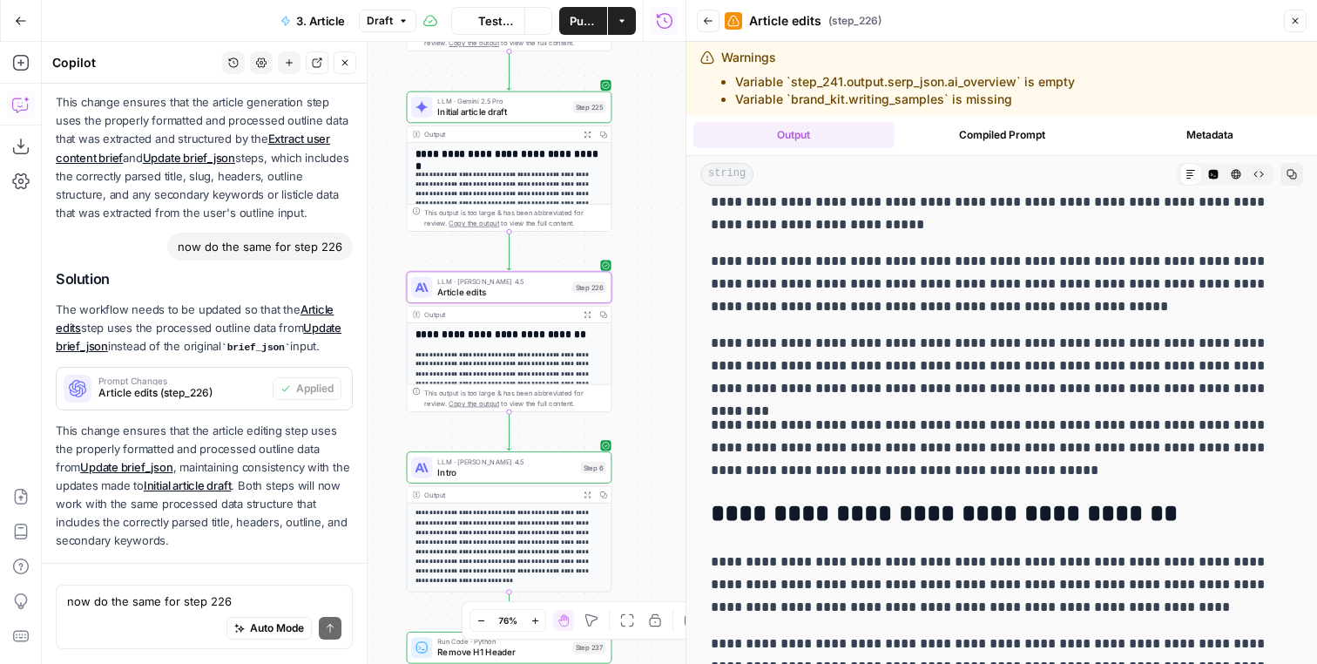
scroll to position [477, 0]
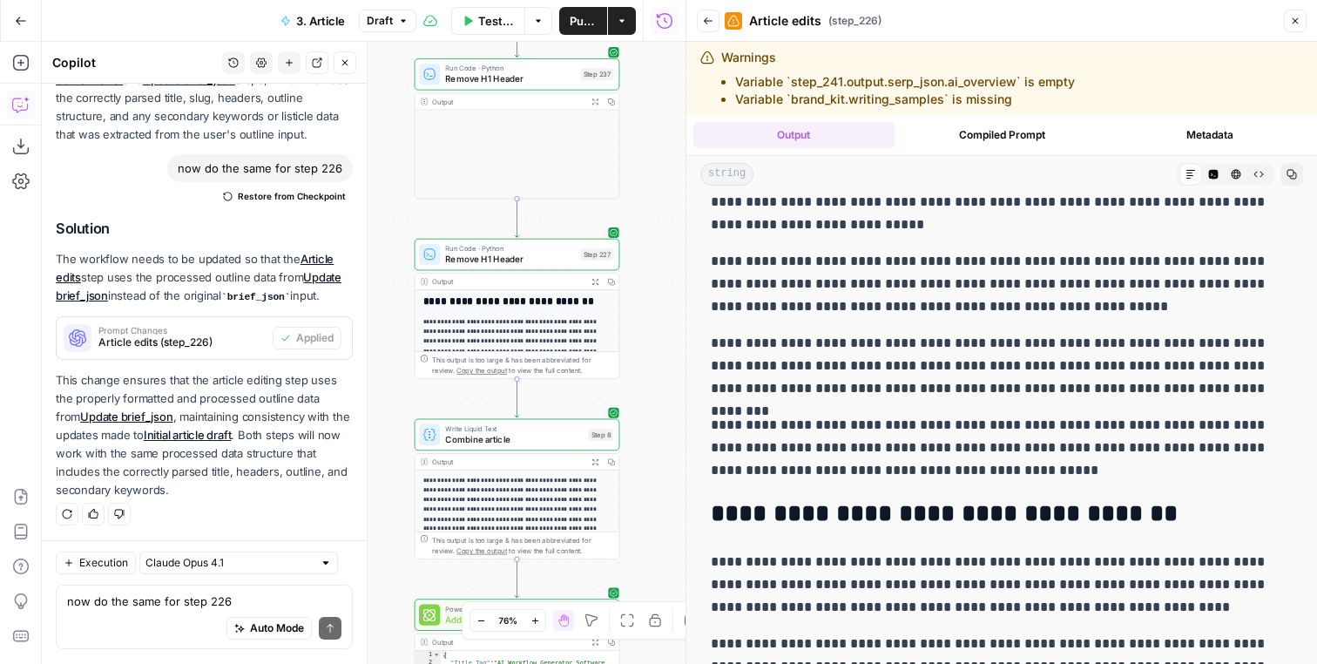
click at [596, 459] on icon "button" at bounding box center [595, 461] width 7 height 7
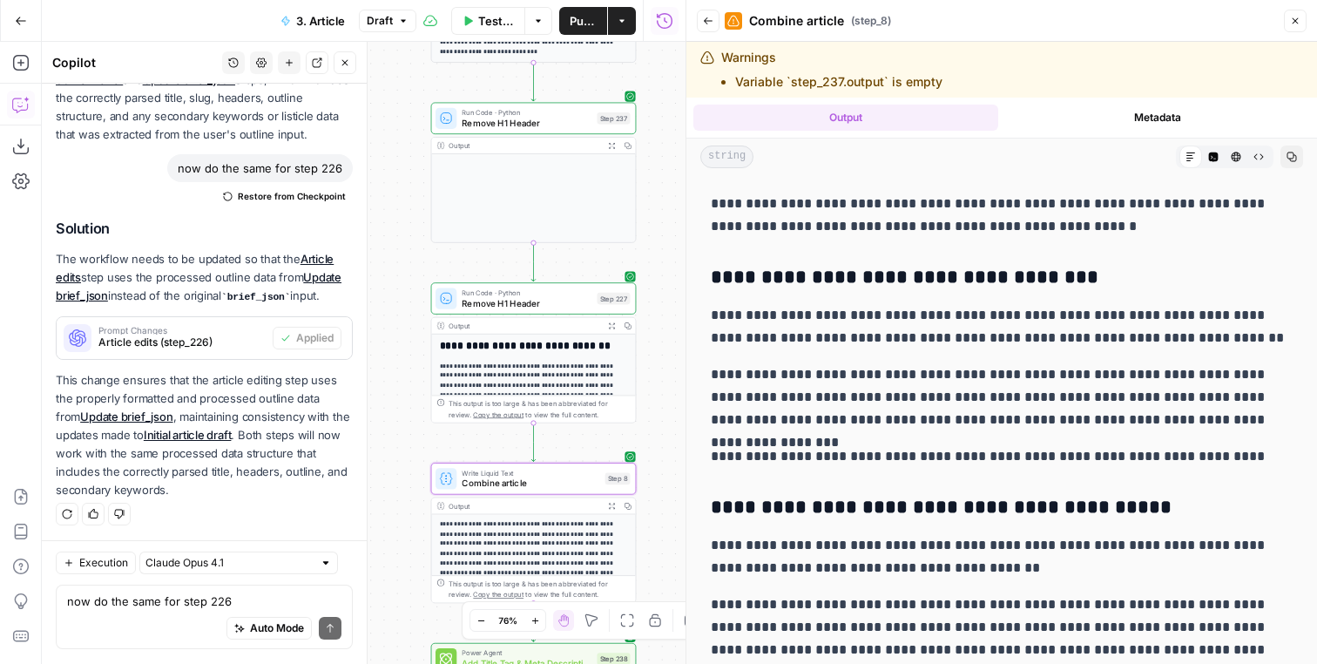
scroll to position [2144, 0]
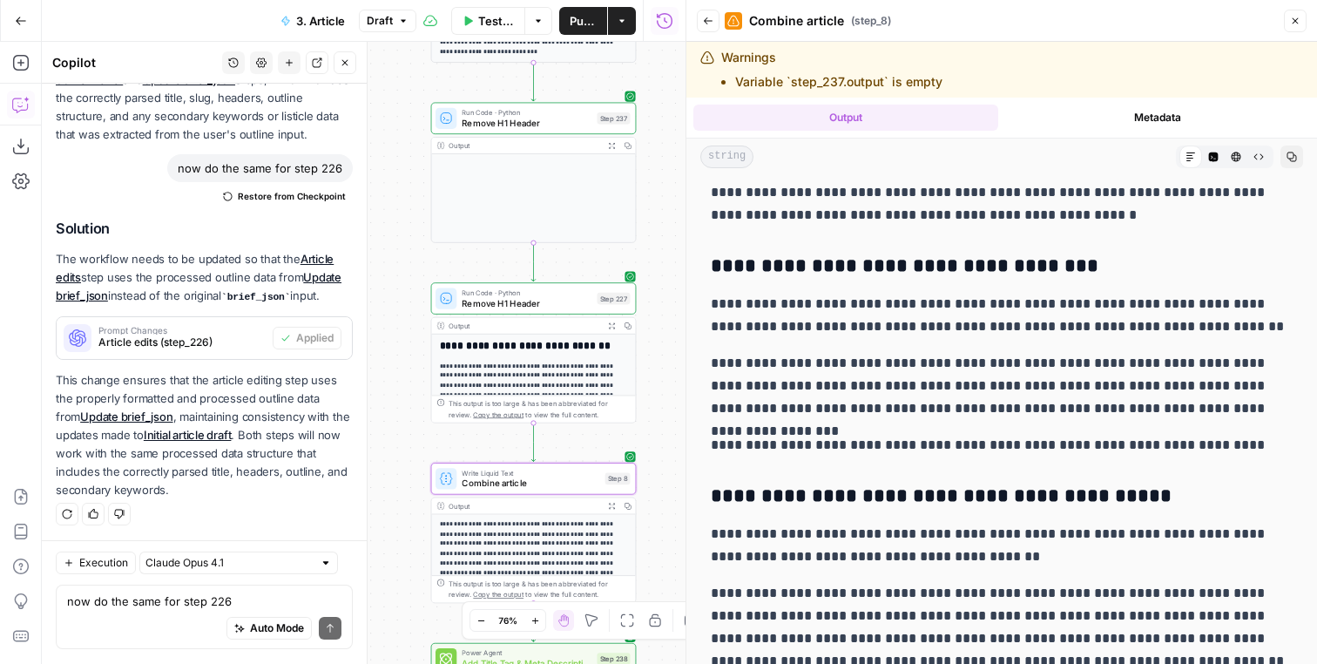
click at [834, 294] on p "**********" at bounding box center [1002, 315] width 582 height 45
drag, startPoint x: 834, startPoint y: 294, endPoint x: 912, endPoint y: 297, distance: 78.5
click at [912, 297] on p "**********" at bounding box center [1002, 315] width 582 height 45
click at [912, 299] on p "**********" at bounding box center [1002, 315] width 582 height 45
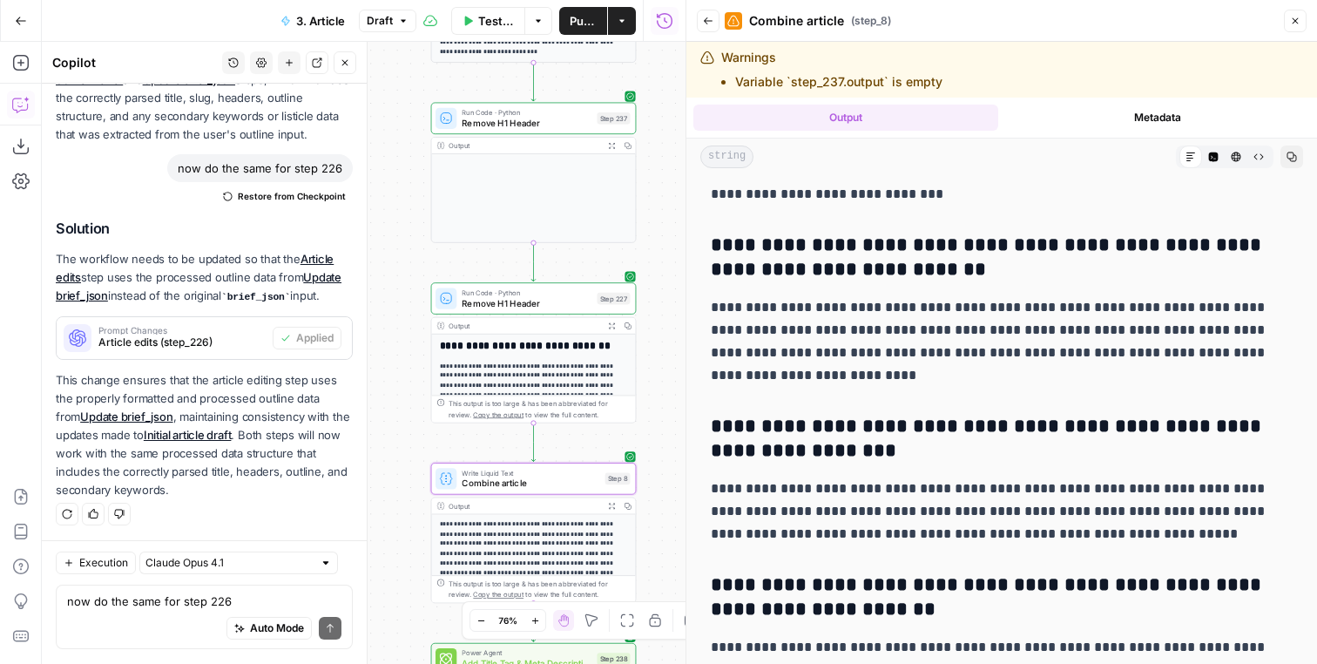
scroll to position [56, 0]
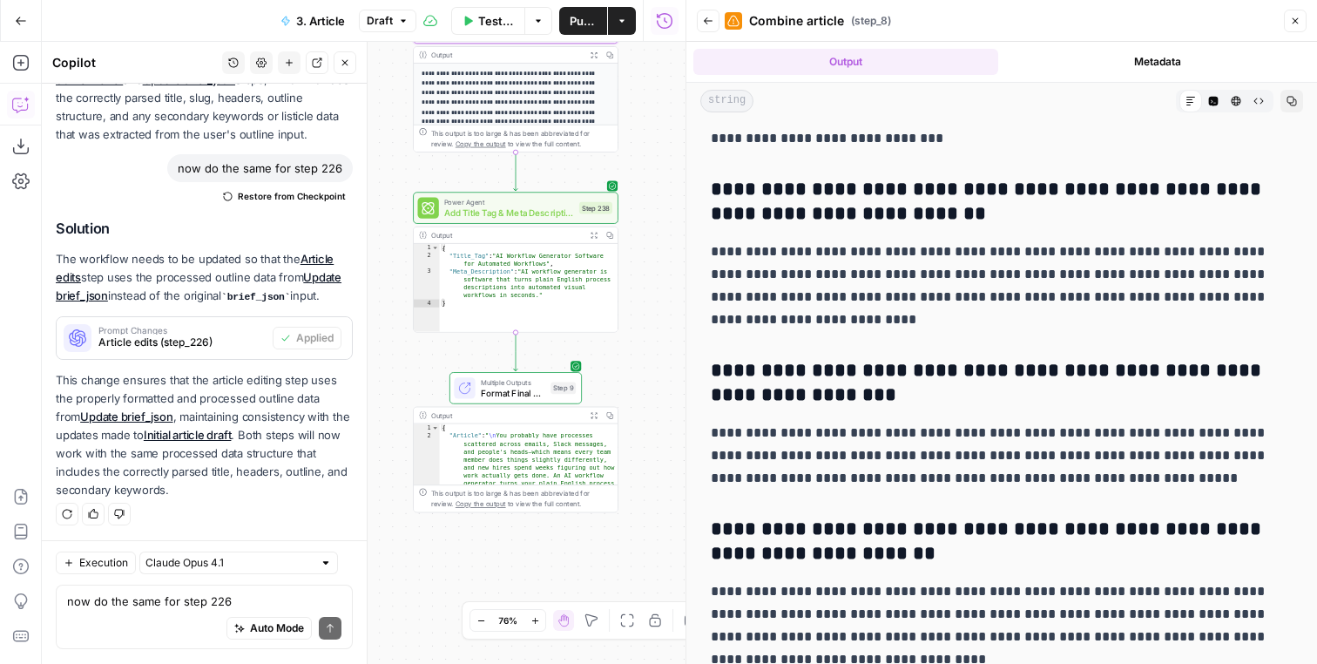
click at [1281, 103] on button "Copy" at bounding box center [1292, 101] width 23 height 23
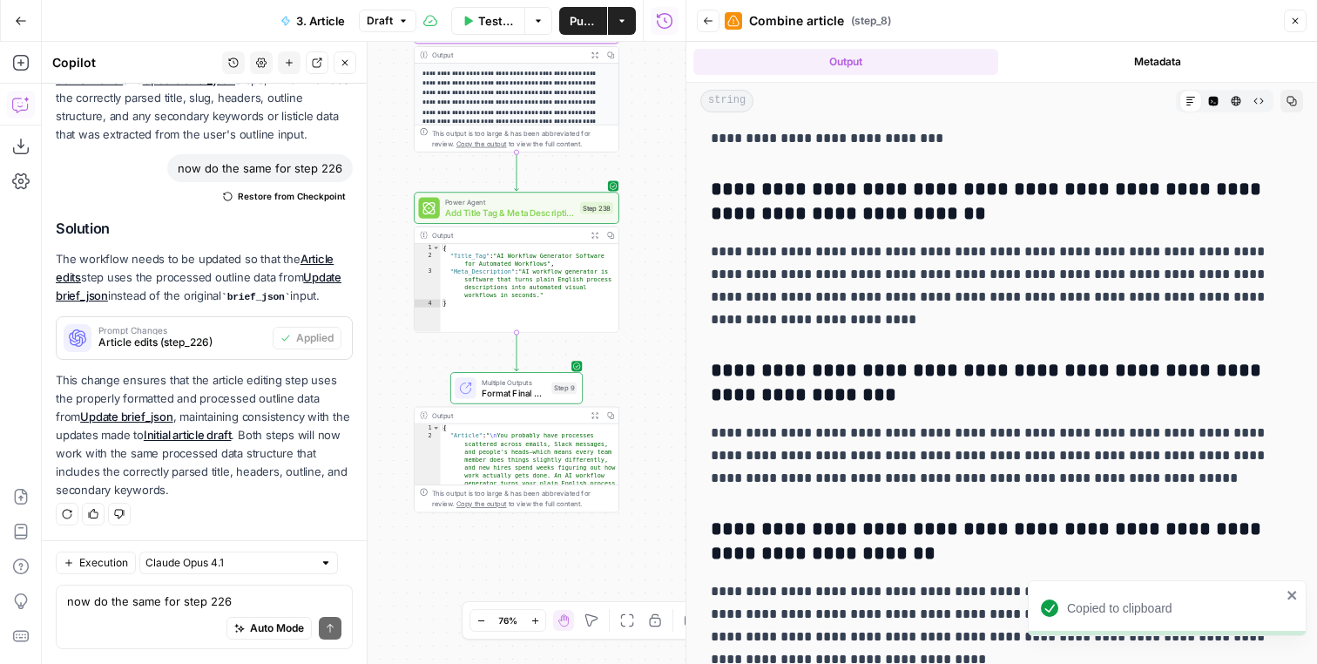
click at [627, 150] on div "Workflow Input Settings Inputs LLM · Gemini 2.5 Pro Extract user content brief …" at bounding box center [364, 353] width 644 height 622
click at [341, 68] on button "Close" at bounding box center [345, 62] width 23 height 23
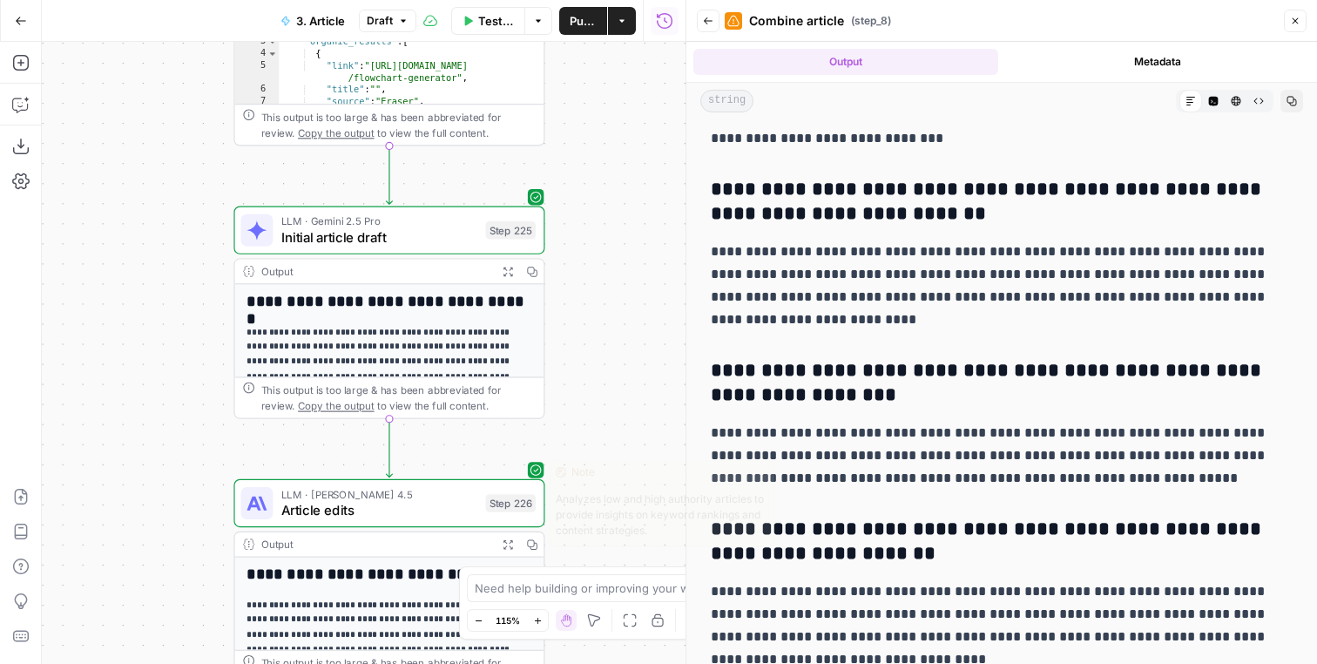
click at [450, 504] on span "Article edits" at bounding box center [379, 510] width 197 height 20
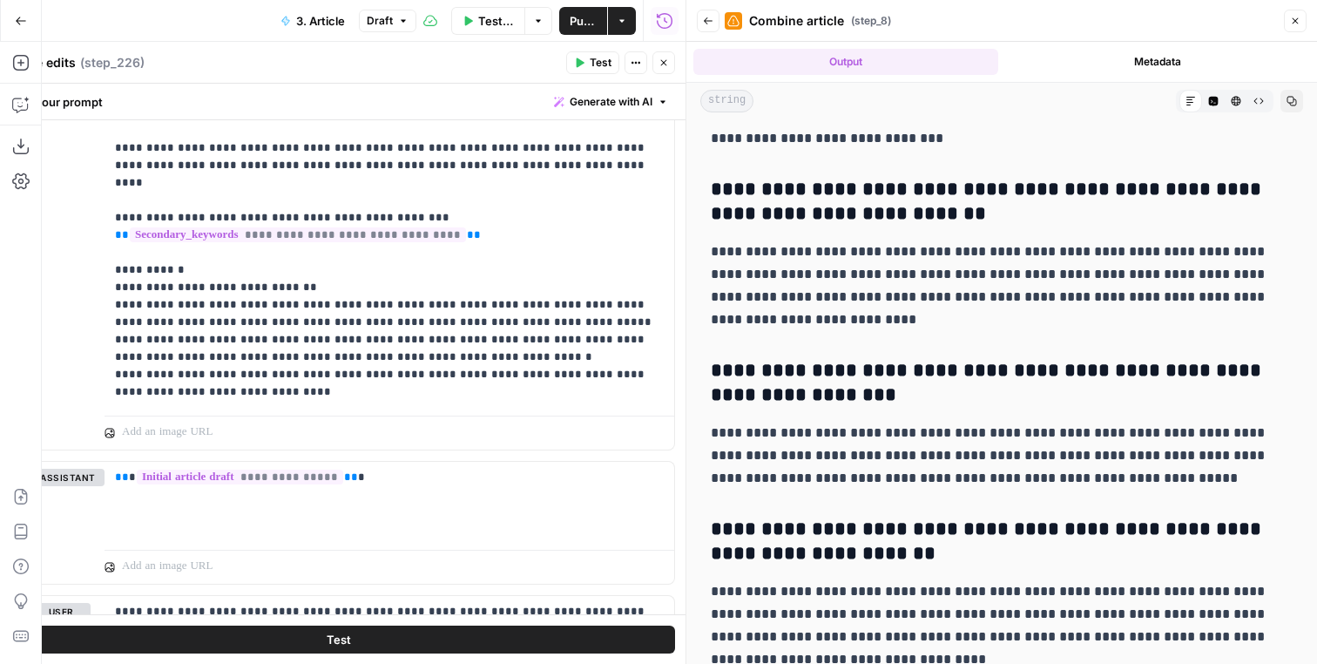
scroll to position [1691, 0]
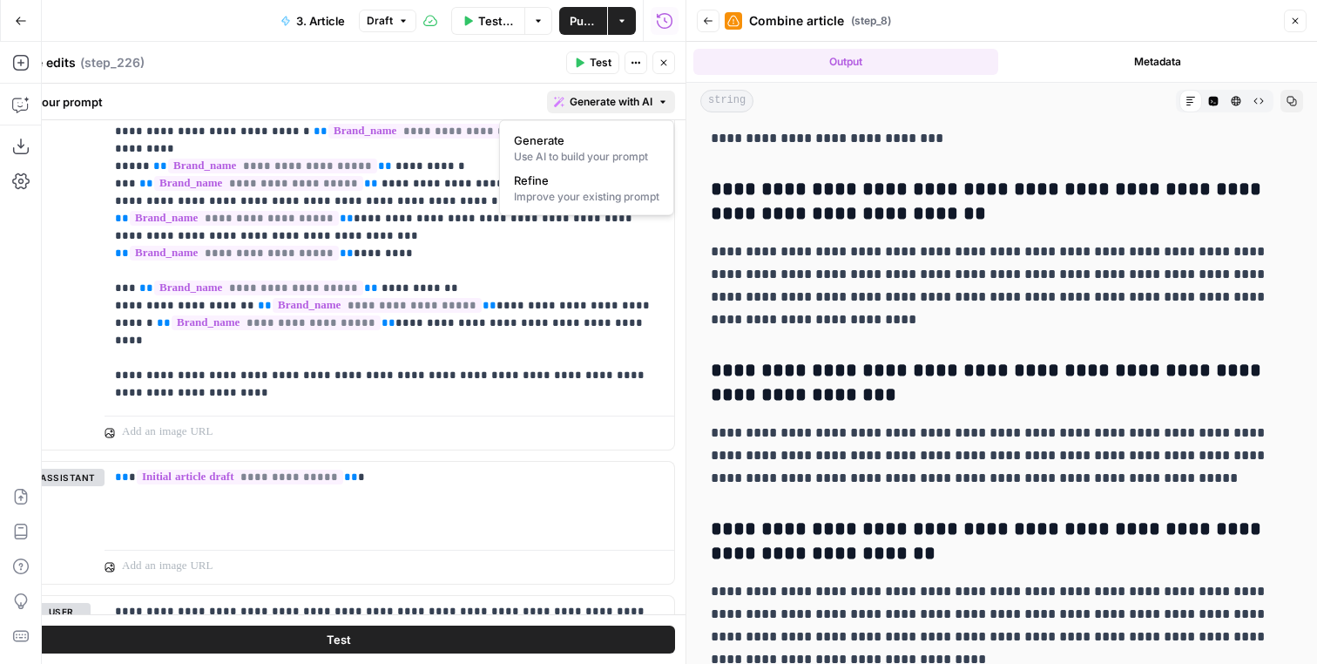
click at [628, 112] on button "Generate with AI" at bounding box center [611, 102] width 128 height 23
click at [603, 191] on div "Improve your existing prompt" at bounding box center [586, 197] width 145 height 16
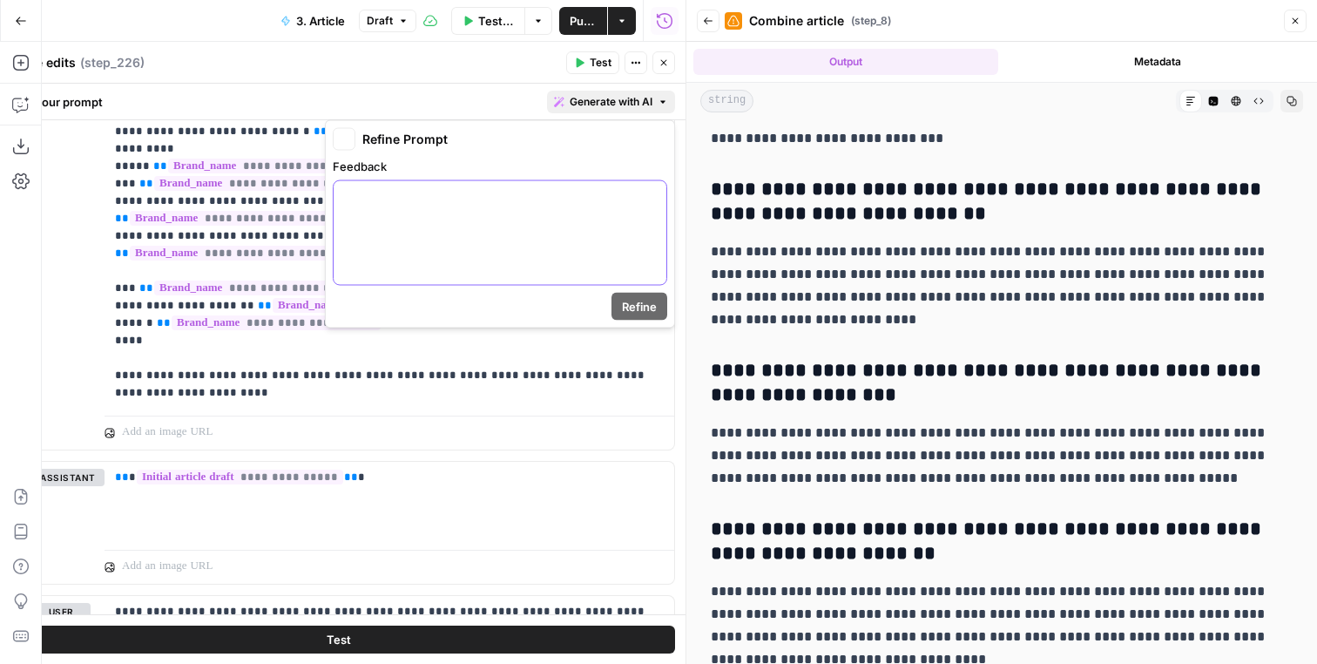
click at [594, 224] on div at bounding box center [500, 233] width 333 height 104
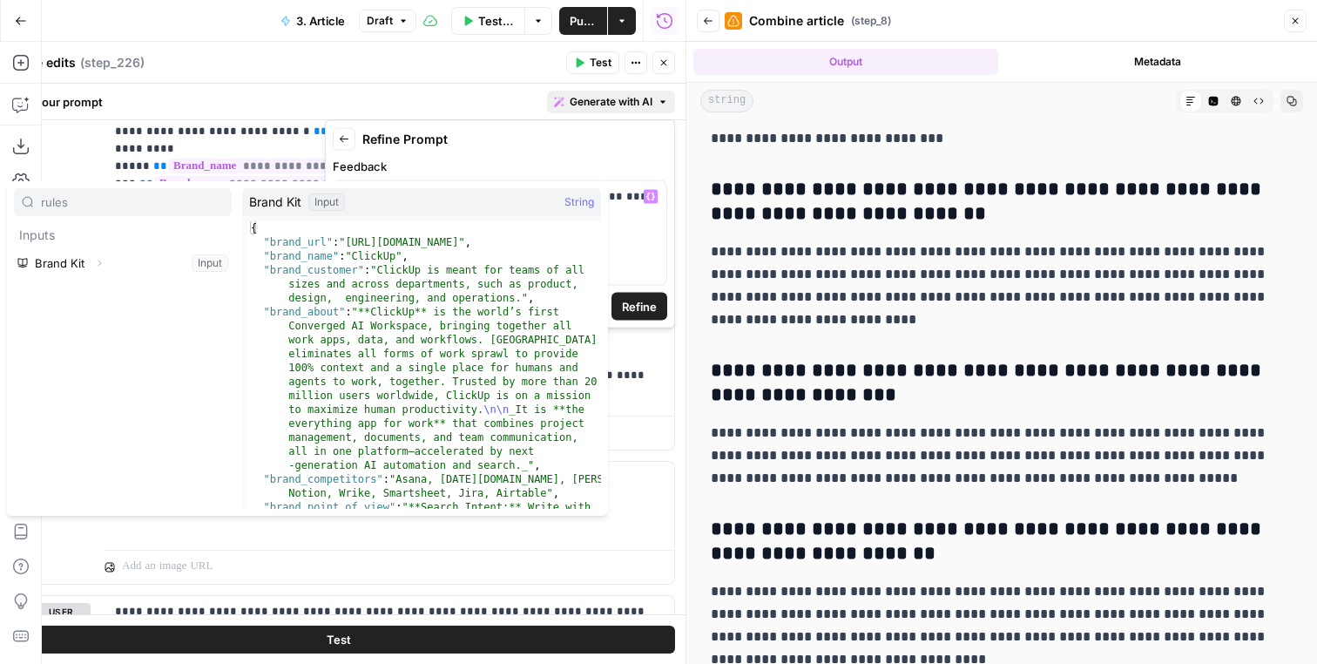
type input "rules"
click at [105, 260] on button "Expand" at bounding box center [99, 263] width 23 height 23
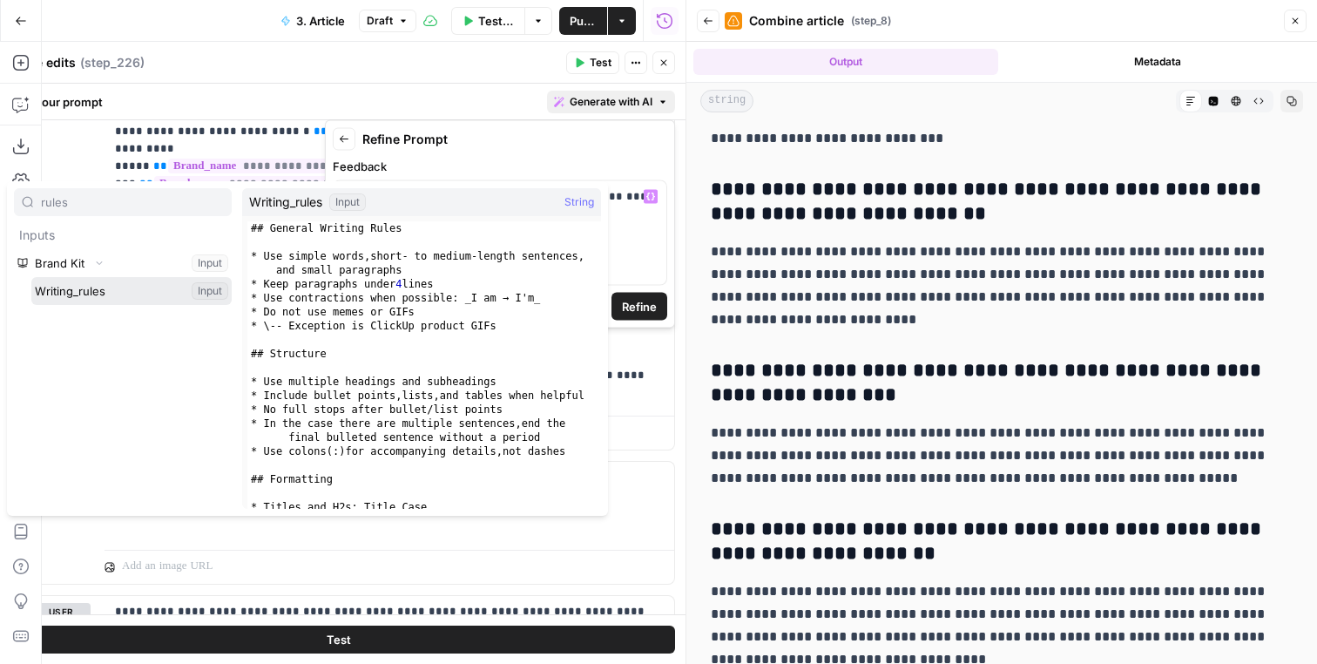
click at [89, 300] on button "Select variable Writing_rules" at bounding box center [131, 291] width 200 height 28
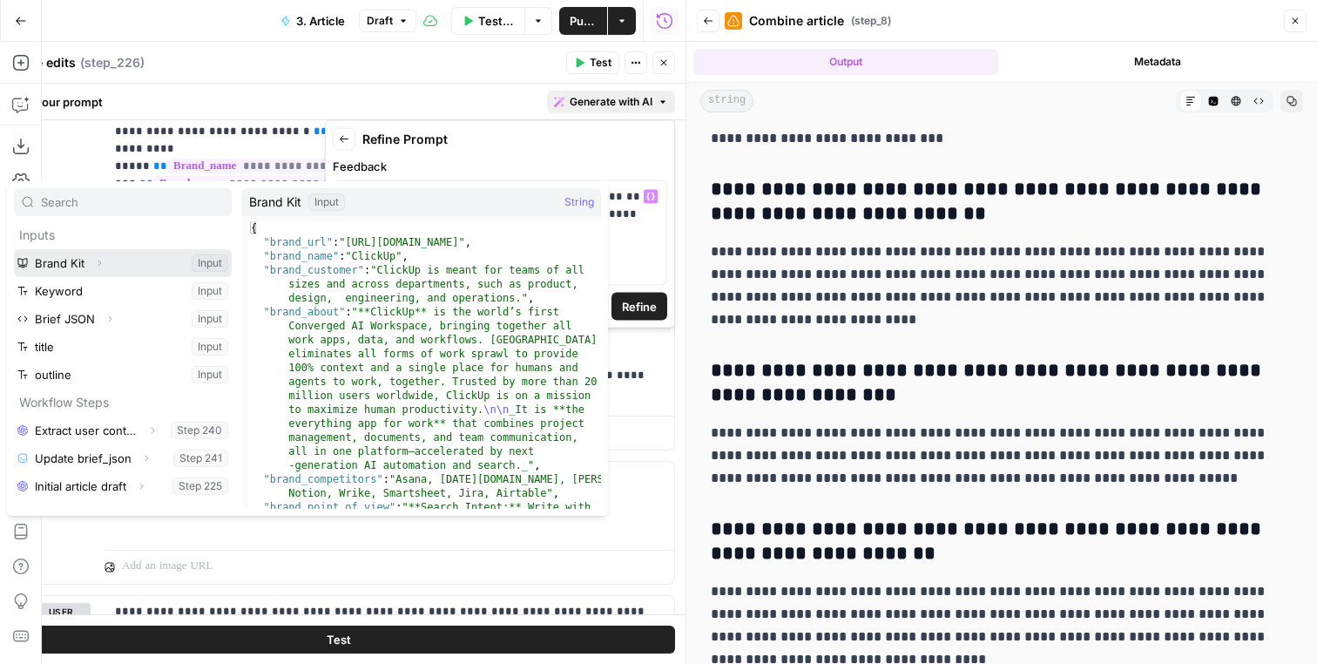
click at [100, 265] on icon "button" at bounding box center [99, 263] width 10 height 10
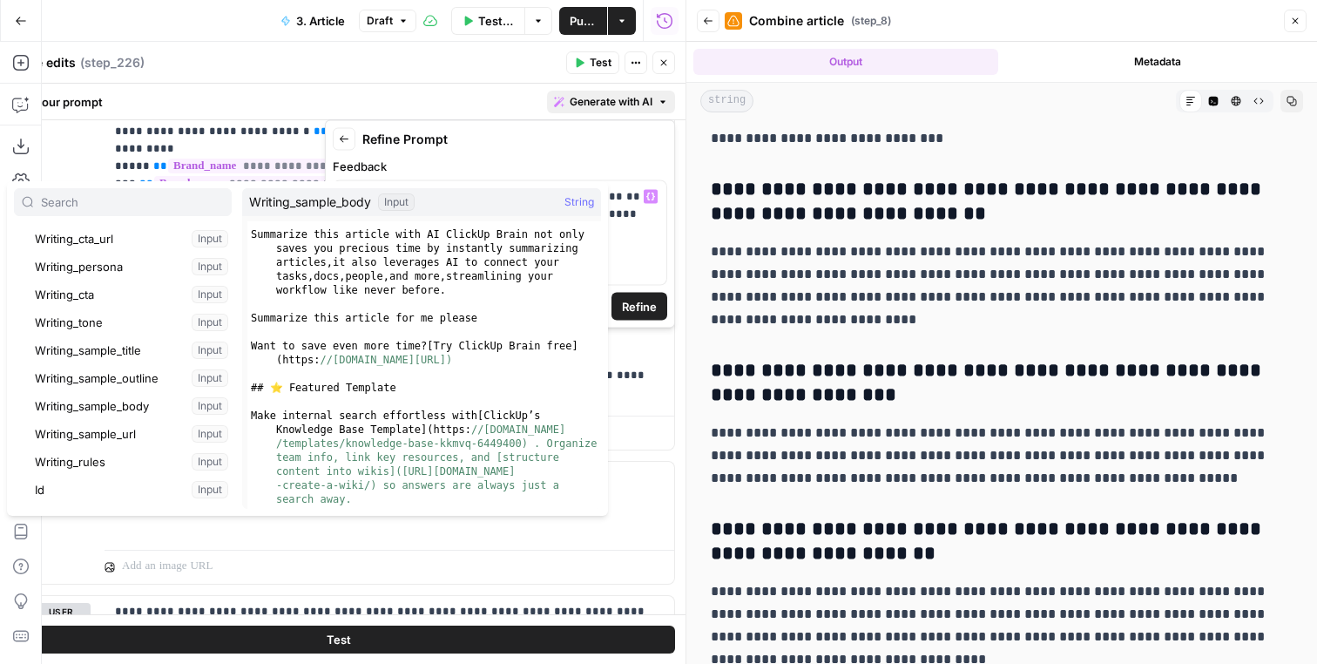
scroll to position [1469, 0]
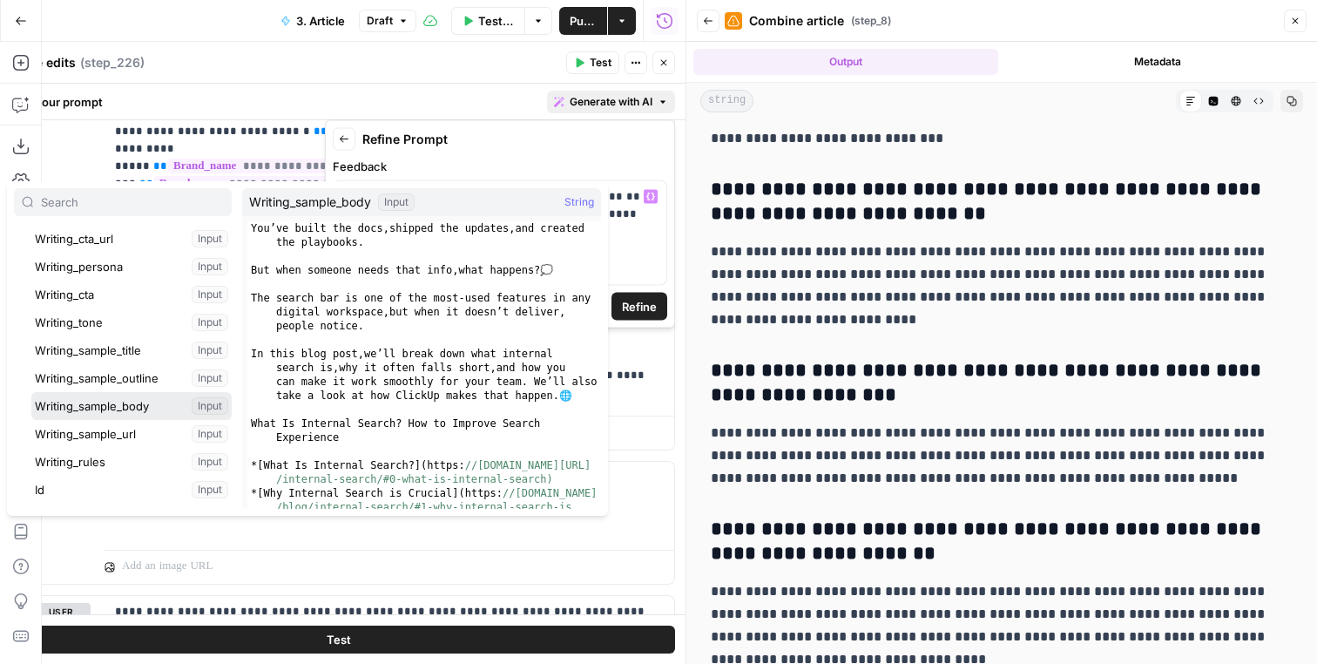
click at [147, 409] on button "Select variable Writing_sample_body" at bounding box center [131, 406] width 200 height 28
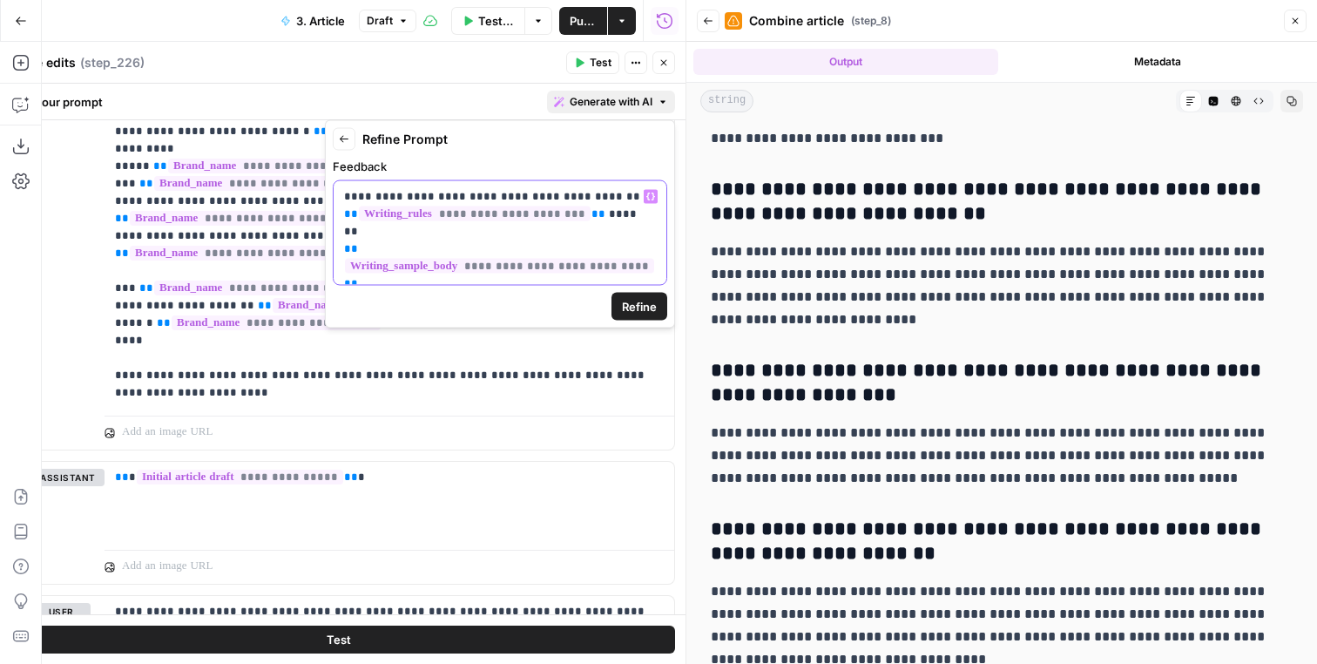
click at [592, 212] on p "**********" at bounding box center [500, 231] width 312 height 87
drag, startPoint x: 592, startPoint y: 212, endPoint x: 623, endPoint y: 212, distance: 30.5
click at [623, 212] on p "**********" at bounding box center [500, 231] width 312 height 87
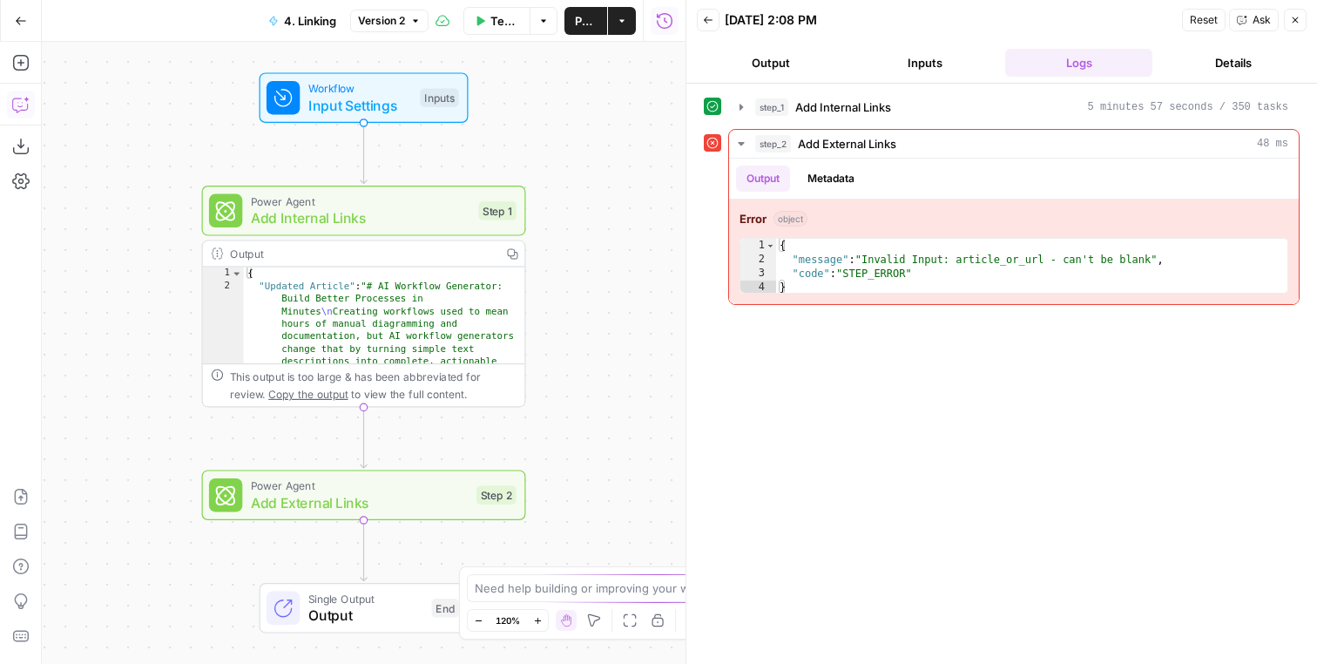
click at [25, 102] on icon "button" at bounding box center [20, 104] width 17 height 17
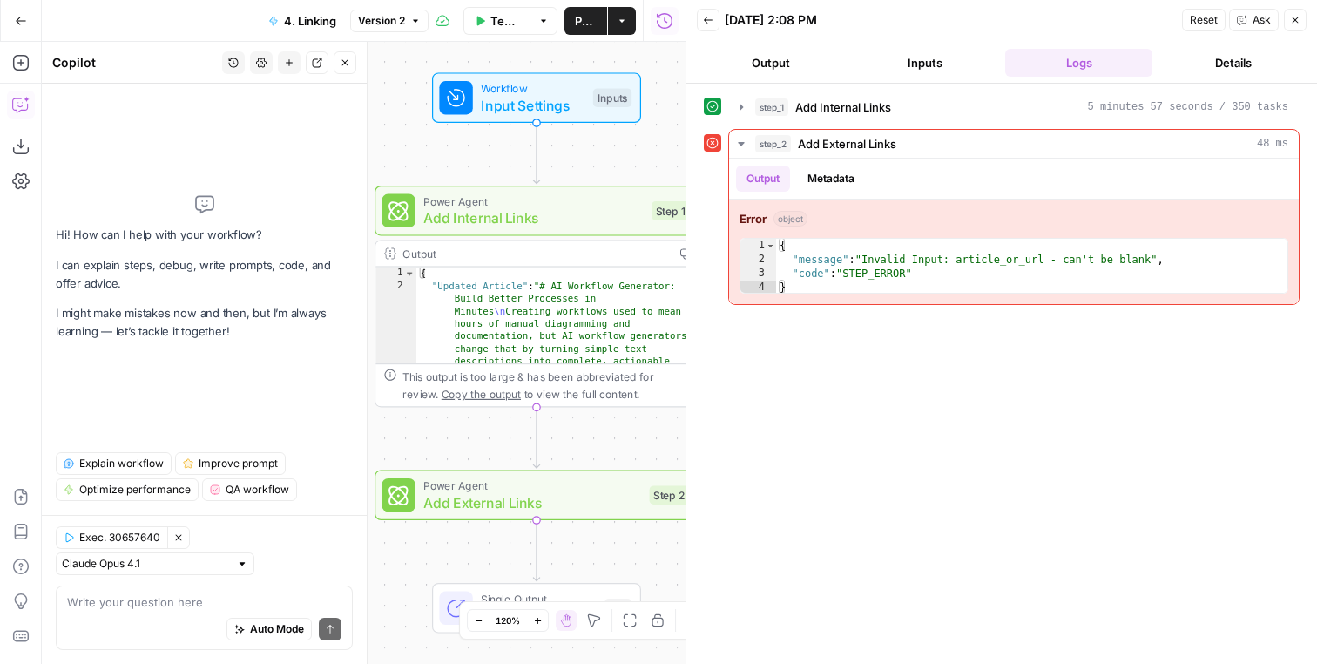
click at [351, 57] on button "Close" at bounding box center [345, 62] width 23 height 23
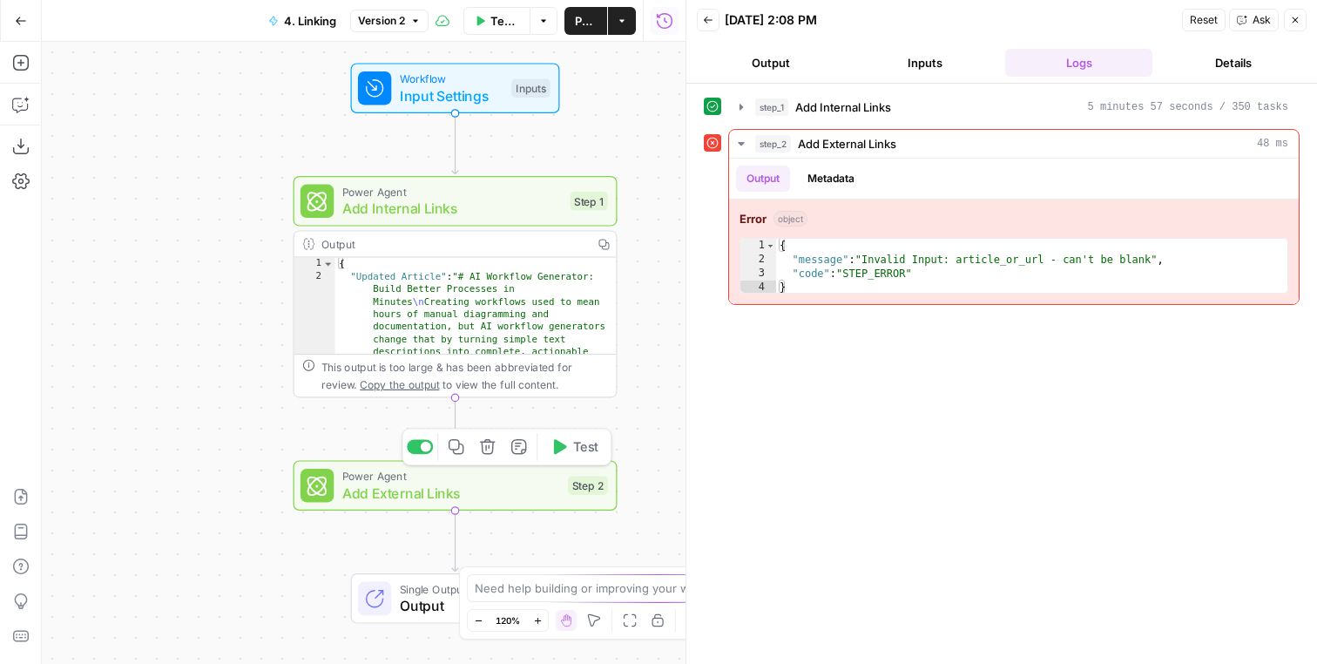
click at [558, 494] on span "Add External Links" at bounding box center [451, 493] width 218 height 21
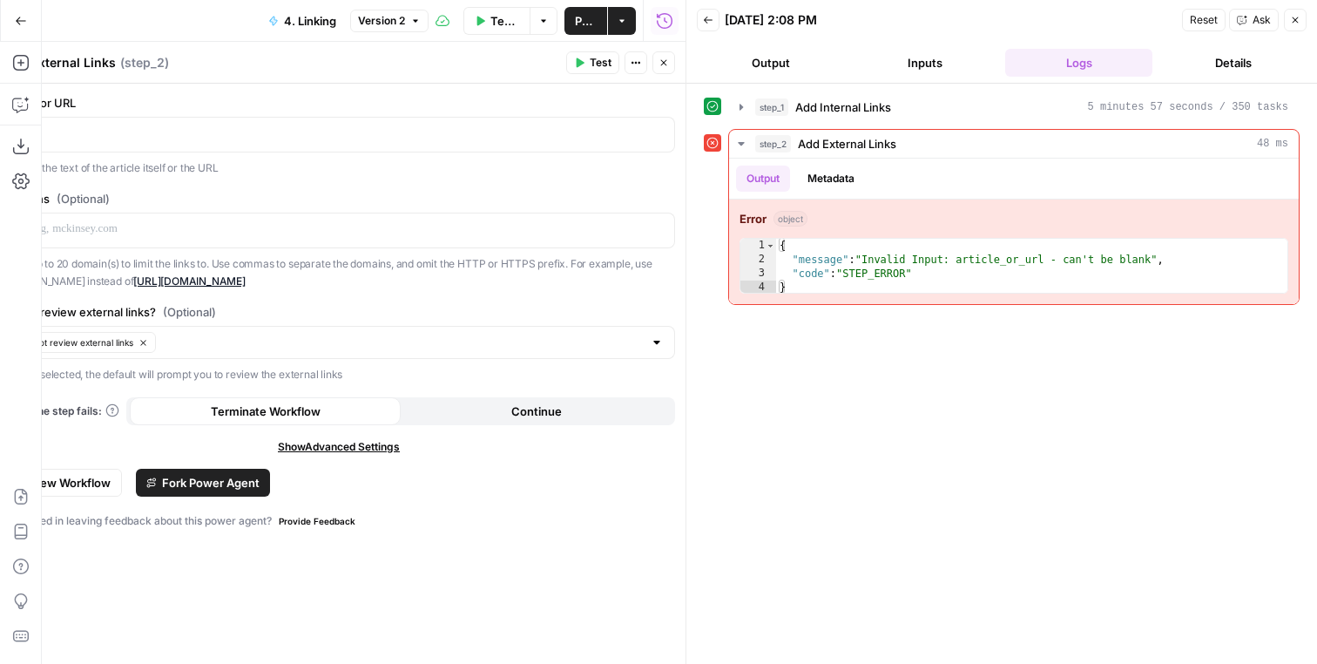
click at [1300, 16] on icon "button" at bounding box center [1295, 20] width 10 height 10
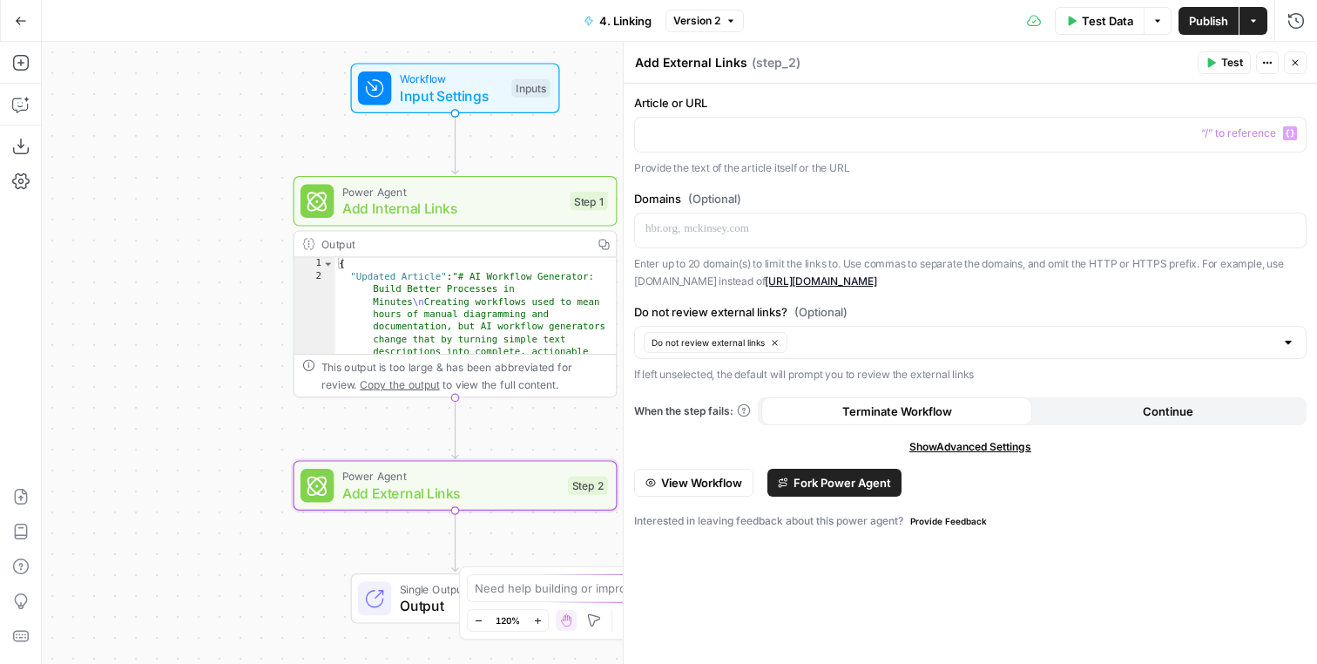
click at [916, 152] on div "“/” to reference Variables Menu" at bounding box center [970, 135] width 673 height 36
click at [915, 138] on p at bounding box center [971, 133] width 650 height 17
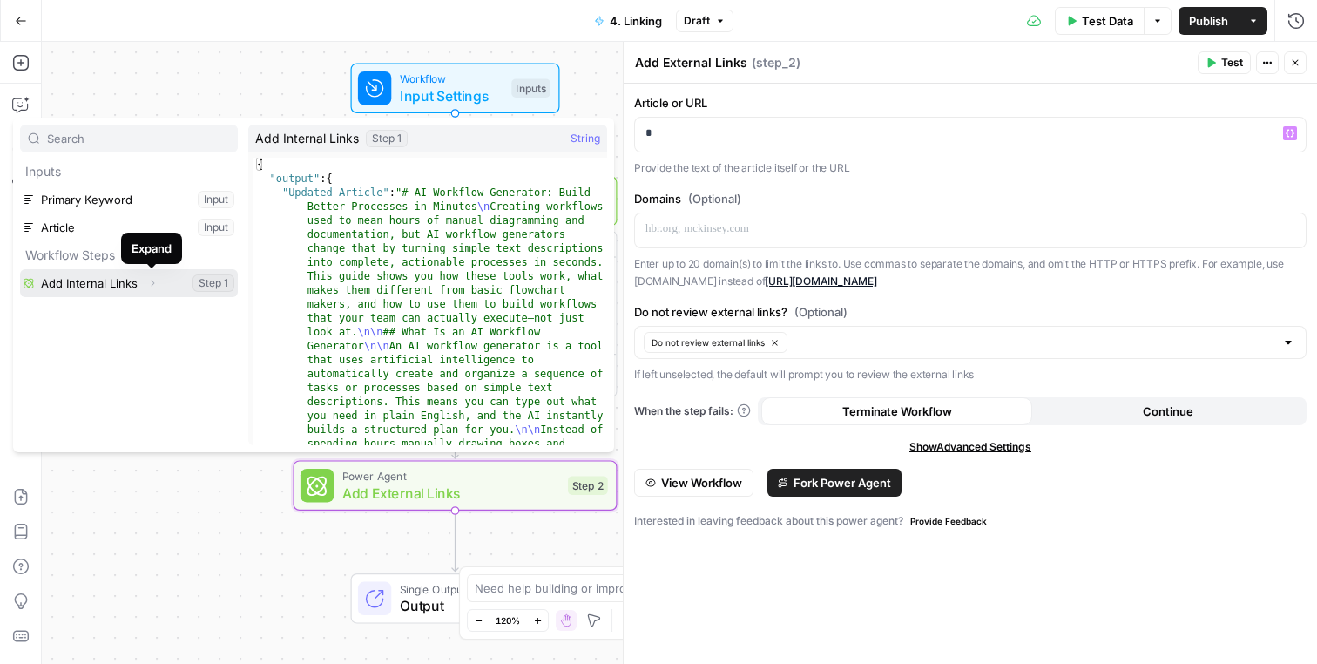
click at [152, 285] on icon "button" at bounding box center [153, 284] width 3 height 6
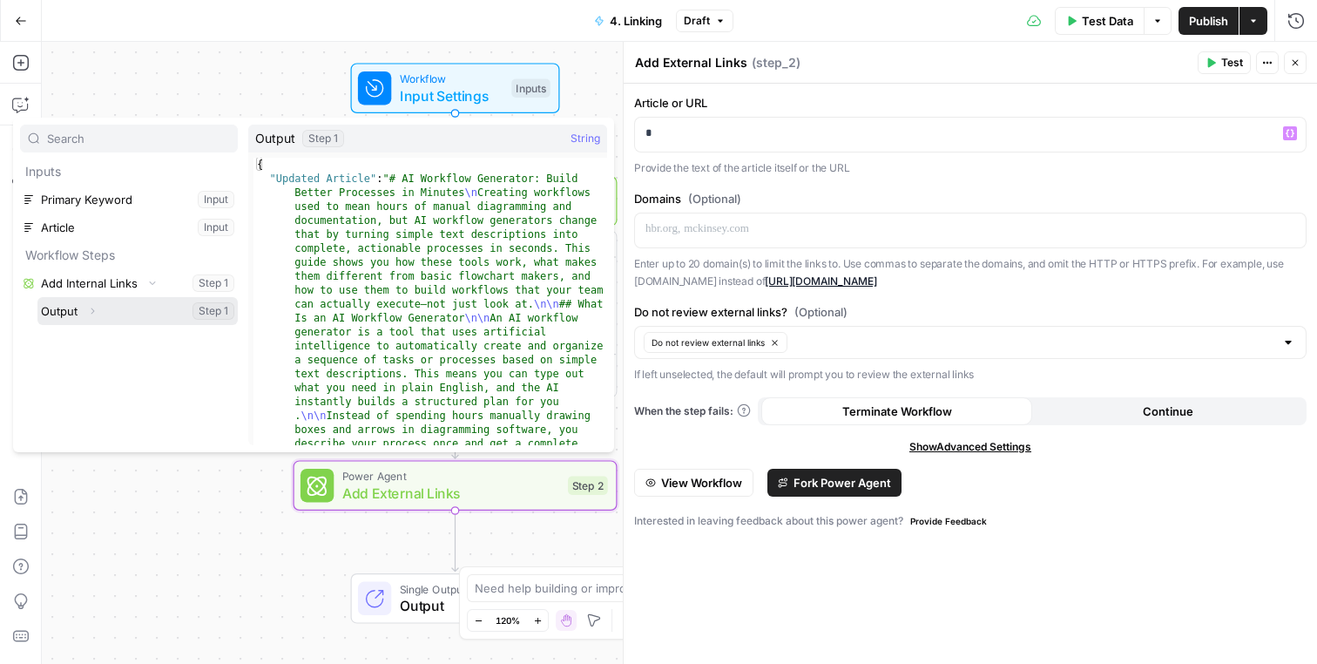
click at [94, 315] on icon "button" at bounding box center [92, 311] width 10 height 10
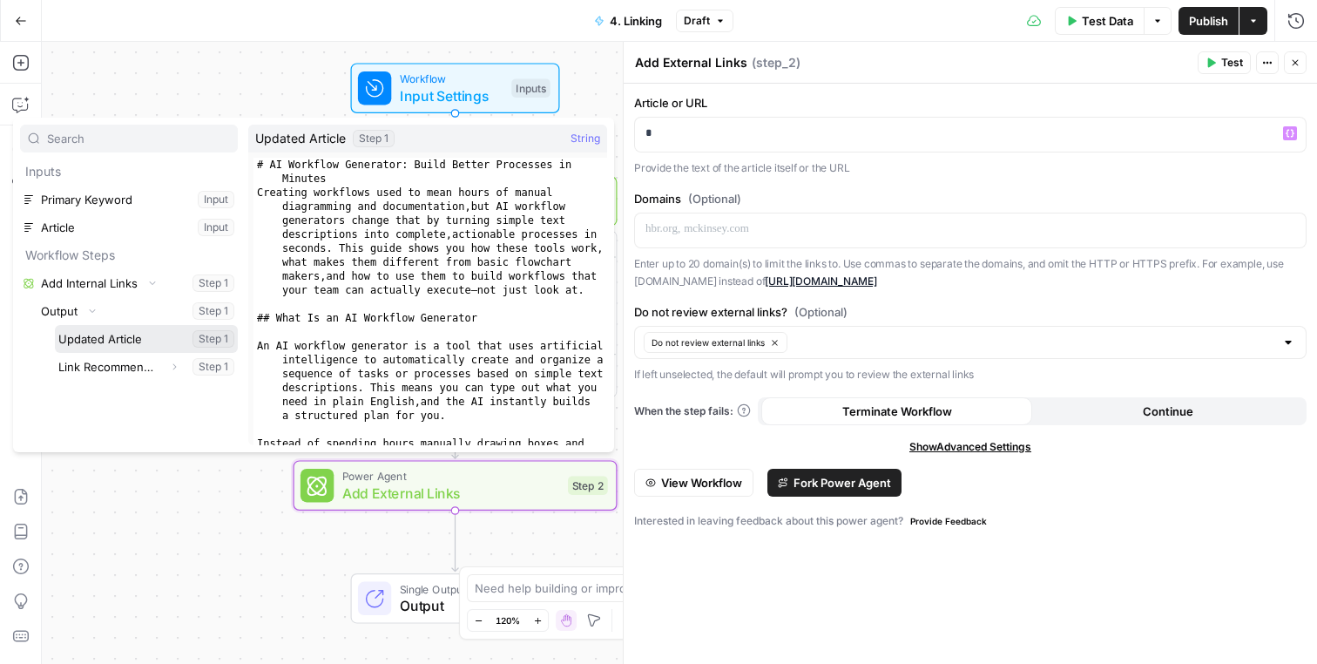
click at [122, 331] on button "Select variable Updated Article" at bounding box center [146, 339] width 183 height 28
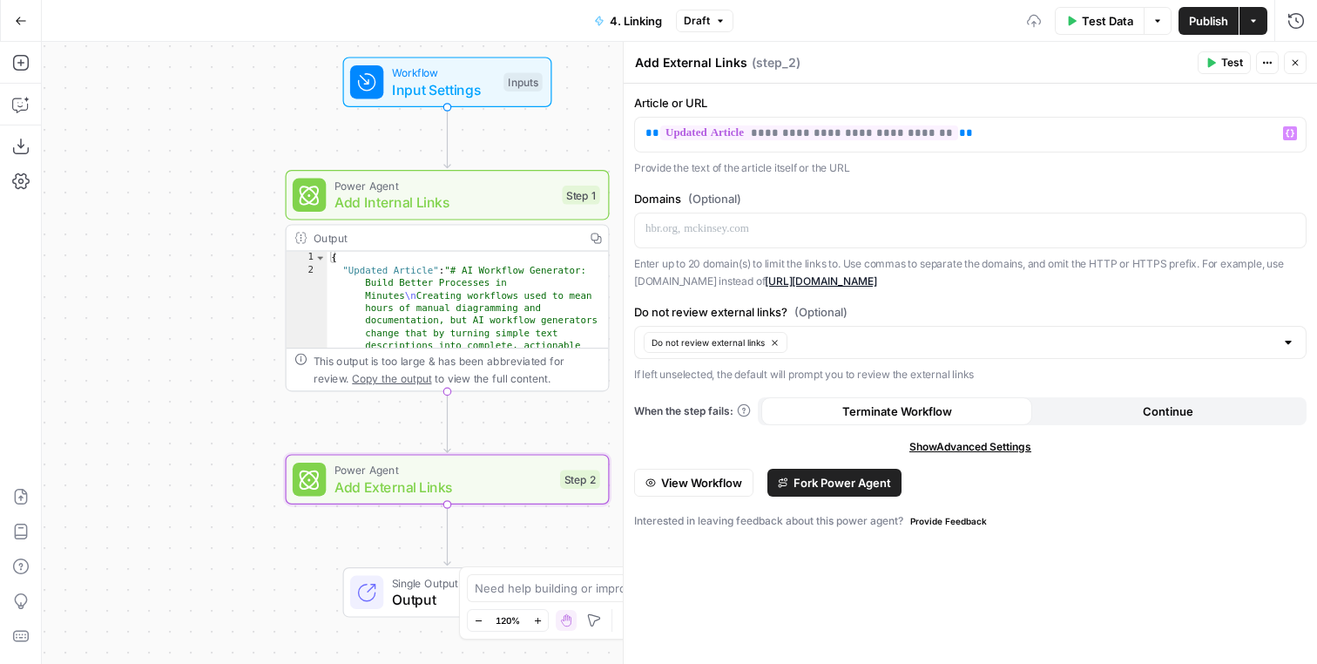
drag, startPoint x: 177, startPoint y: 399, endPoint x: 155, endPoint y: 372, distance: 34.7
click at [156, 372] on div "Workflow Input Settings Inputs Power Agent Add Internal Links Step 1 Output Cop…" at bounding box center [679, 353] width 1275 height 622
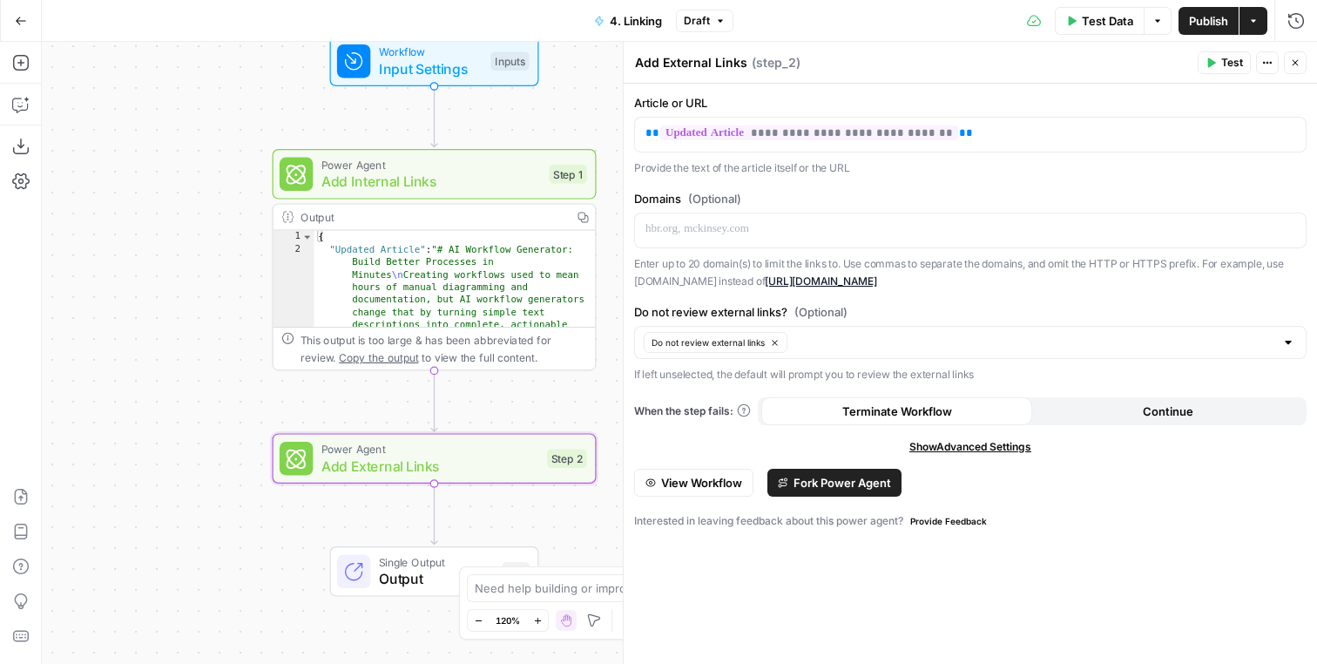
click at [1224, 65] on span "Test" at bounding box center [1232, 63] width 22 height 16
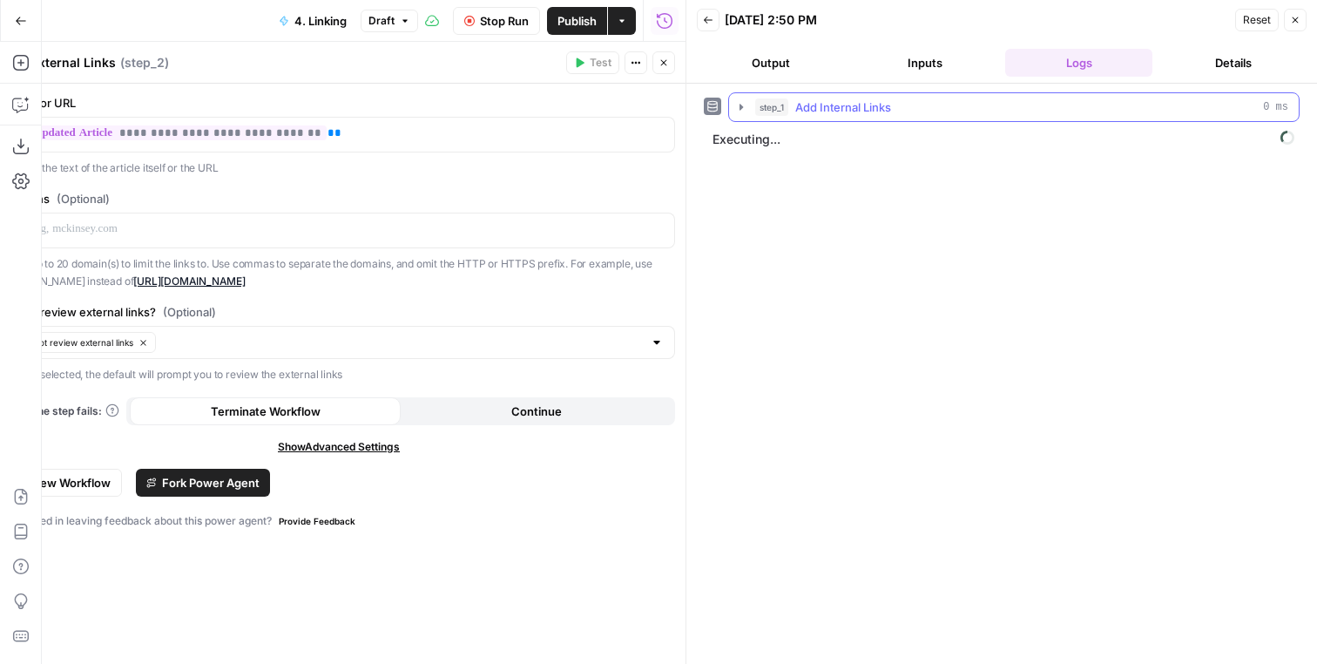
click at [966, 100] on div "step_1 Add Internal Links 0 ms" at bounding box center [1021, 106] width 533 height 17
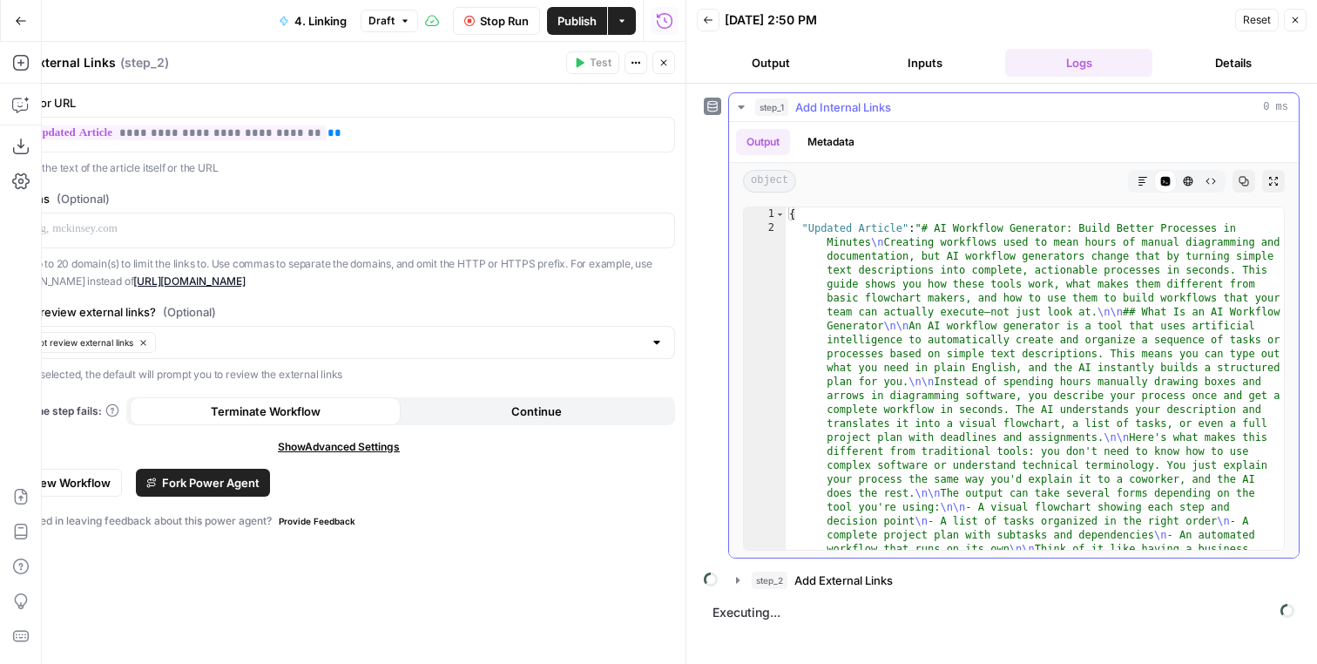
click at [1133, 181] on button "Markdown" at bounding box center [1143, 181] width 23 height 23
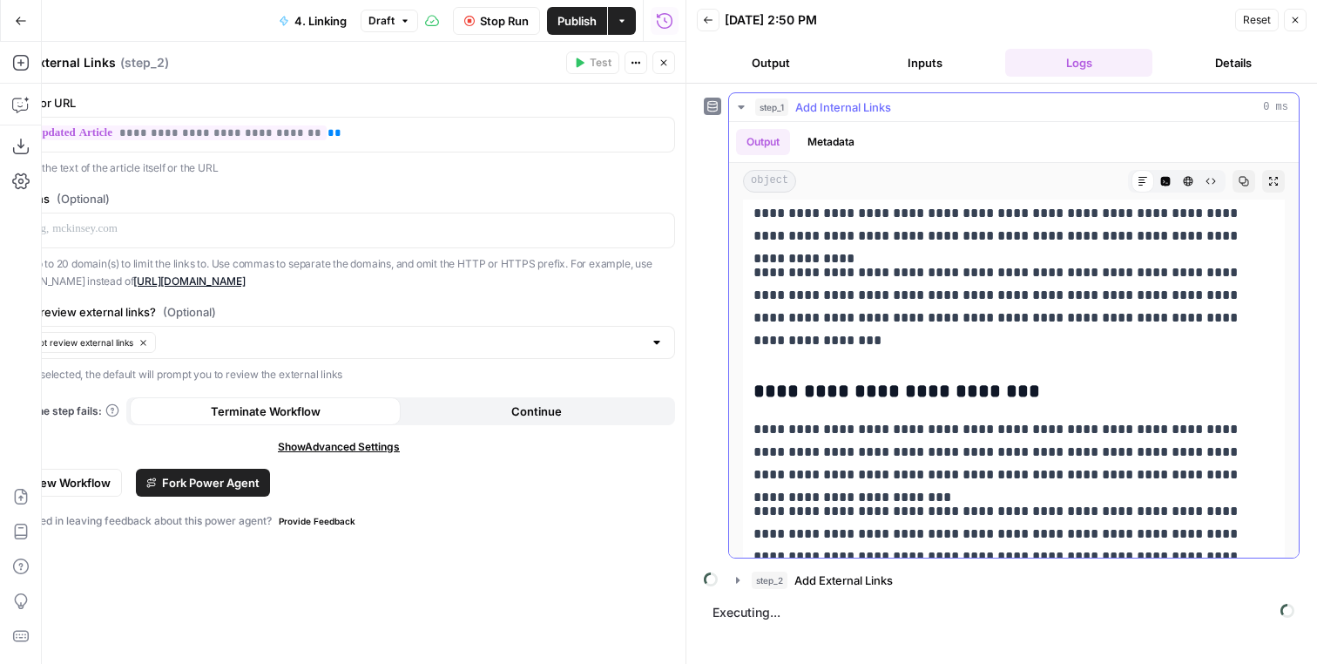
scroll to position [4000, 0]
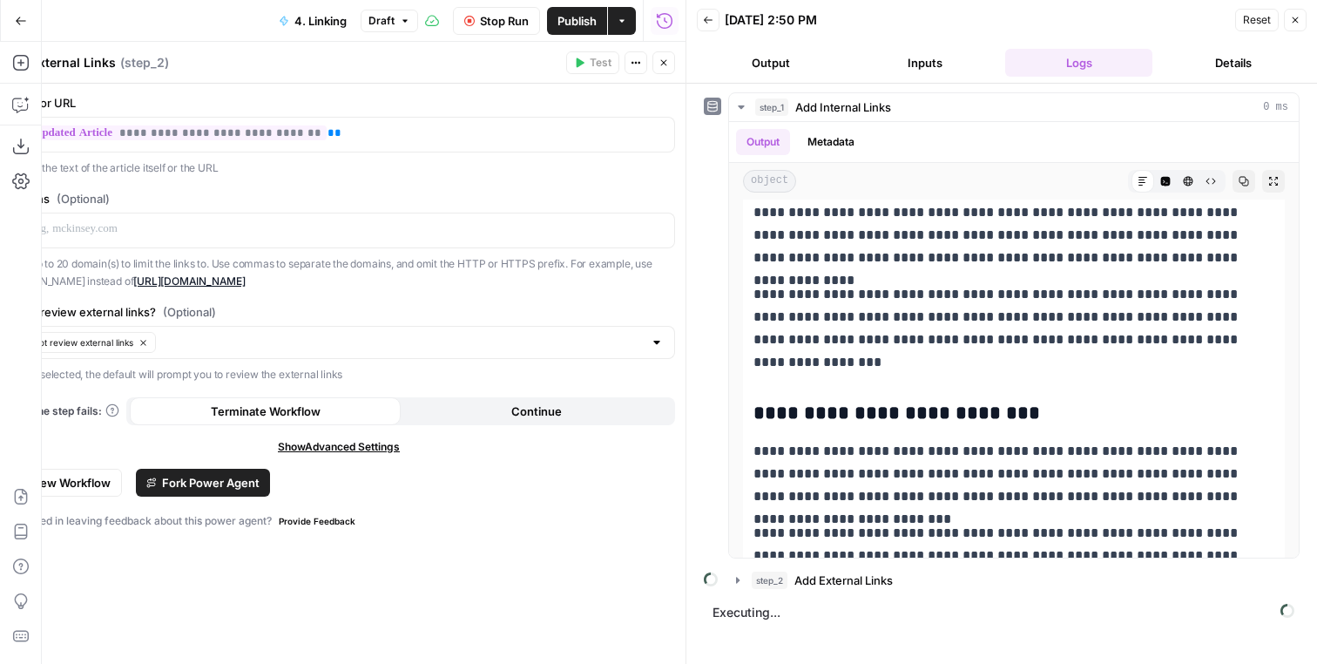
click at [666, 61] on icon "button" at bounding box center [664, 62] width 10 height 10
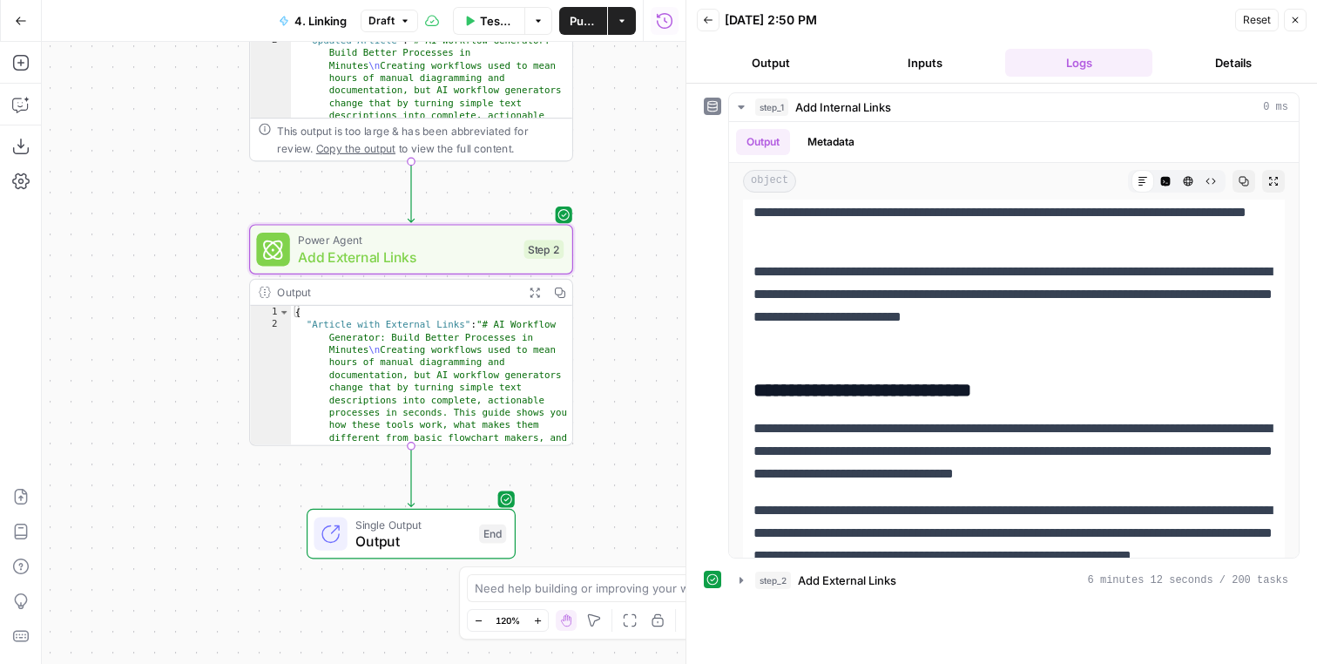
click at [533, 287] on icon "button" at bounding box center [535, 292] width 10 height 10
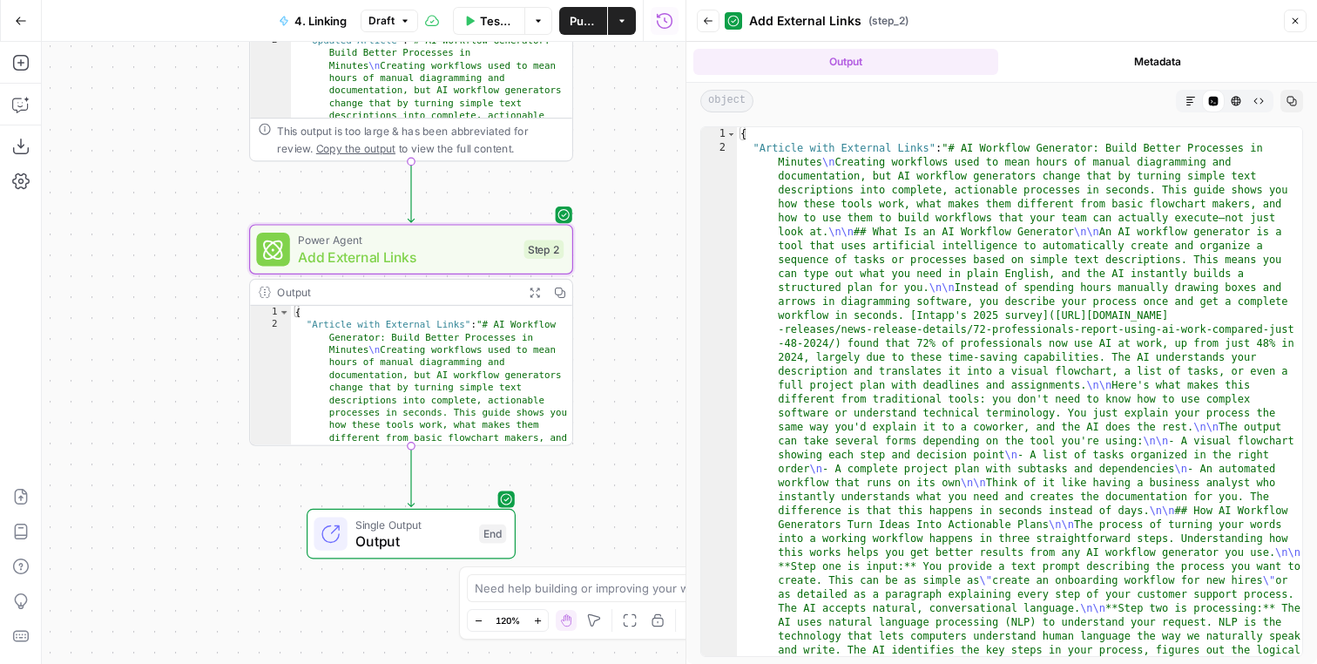
click at [1196, 85] on div "object Markdown Code Editor HTML Viewer Raw Output Copy" at bounding box center [1001, 101] width 631 height 37
click at [1196, 89] on div "object Markdown Code Editor HTML Viewer Raw Output Copy" at bounding box center [1001, 101] width 631 height 37
click at [1195, 99] on icon "button" at bounding box center [1191, 101] width 10 height 10
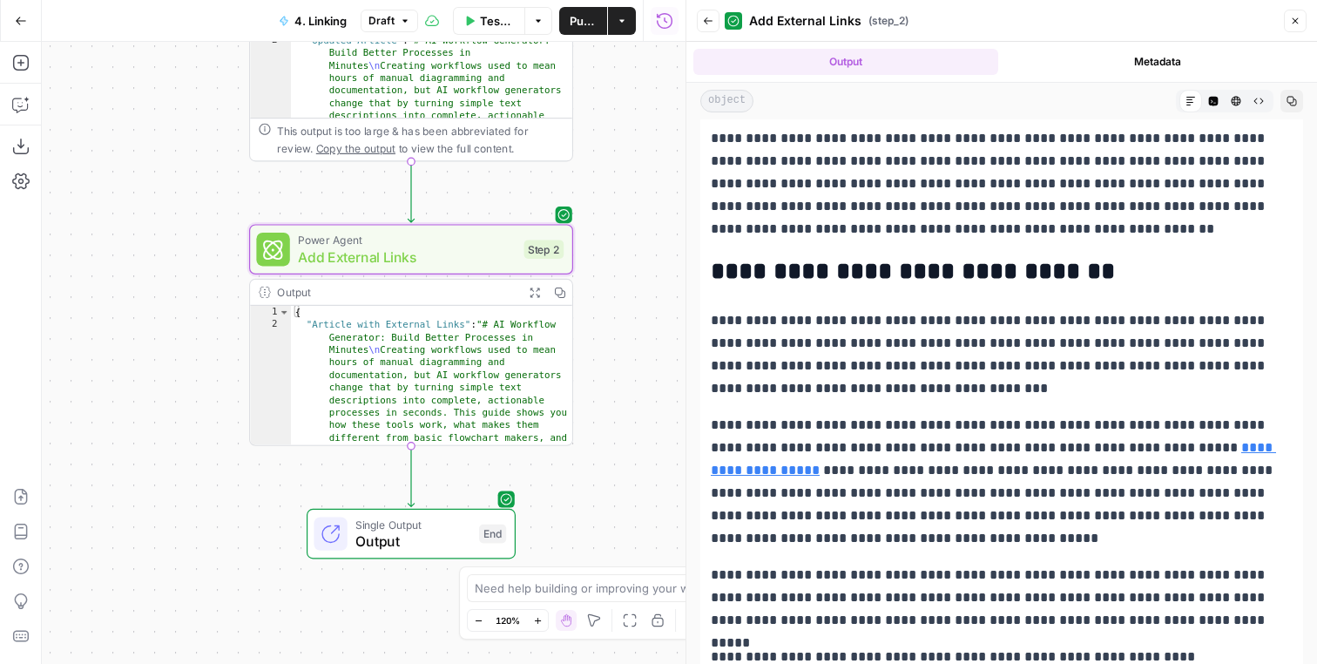
scroll to position [157, 0]
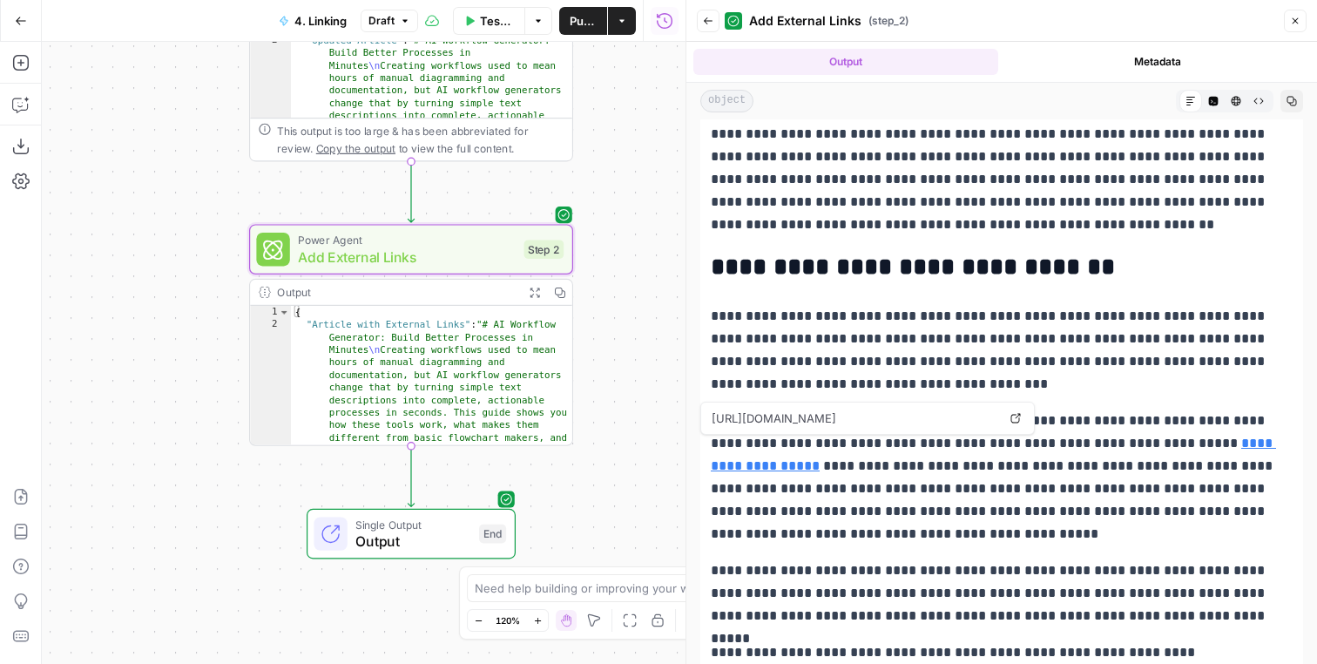
click at [1227, 443] on link "**********" at bounding box center [993, 454] width 565 height 36
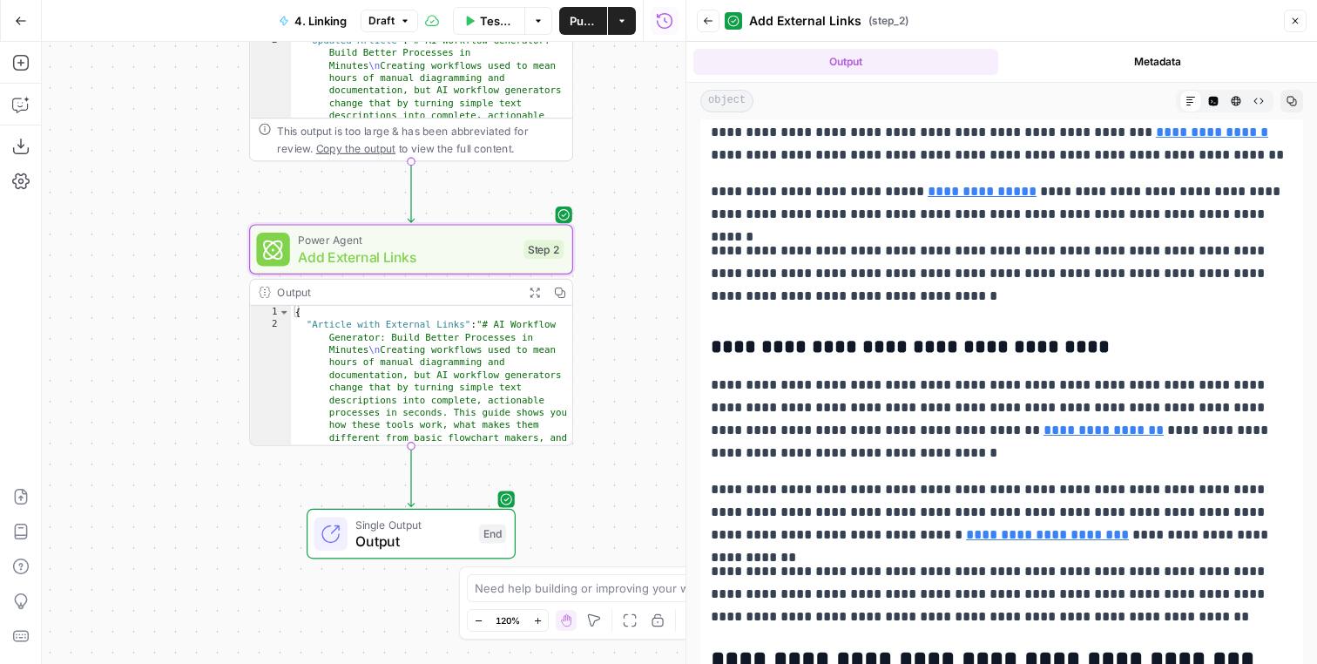
scroll to position [2649, 0]
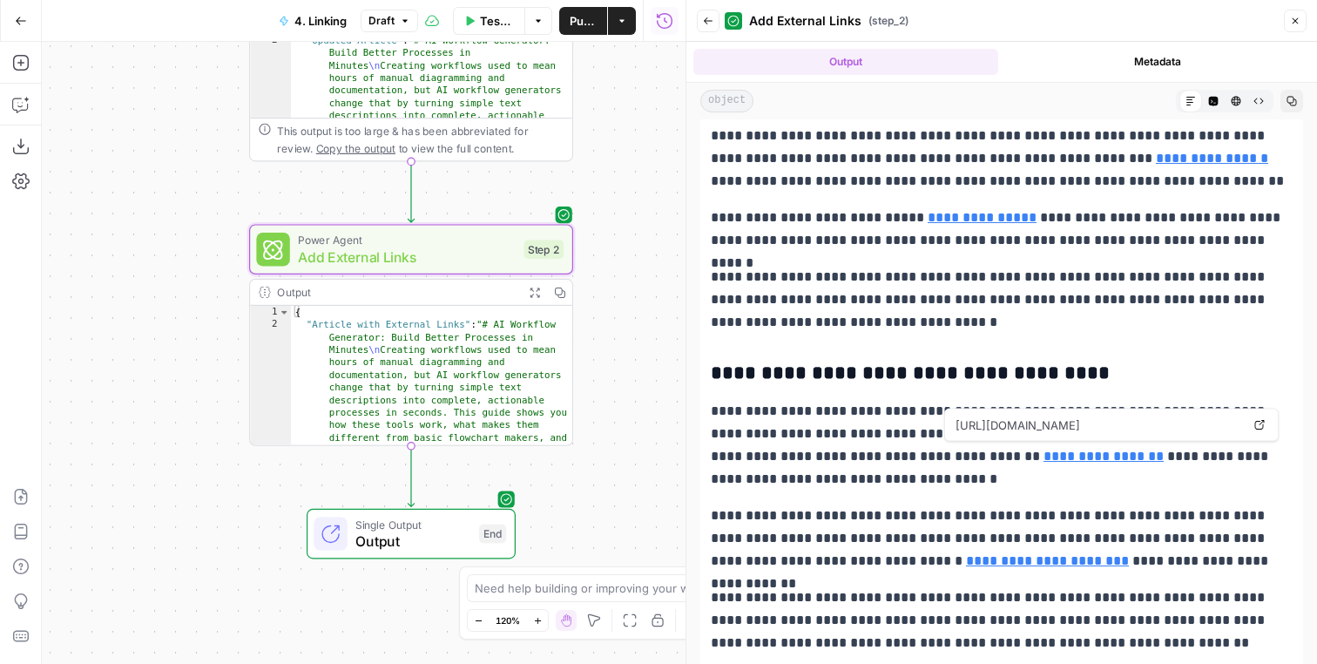
click at [1044, 450] on link "**********" at bounding box center [1104, 456] width 120 height 13
click at [700, 29] on button "Back" at bounding box center [708, 21] width 23 height 23
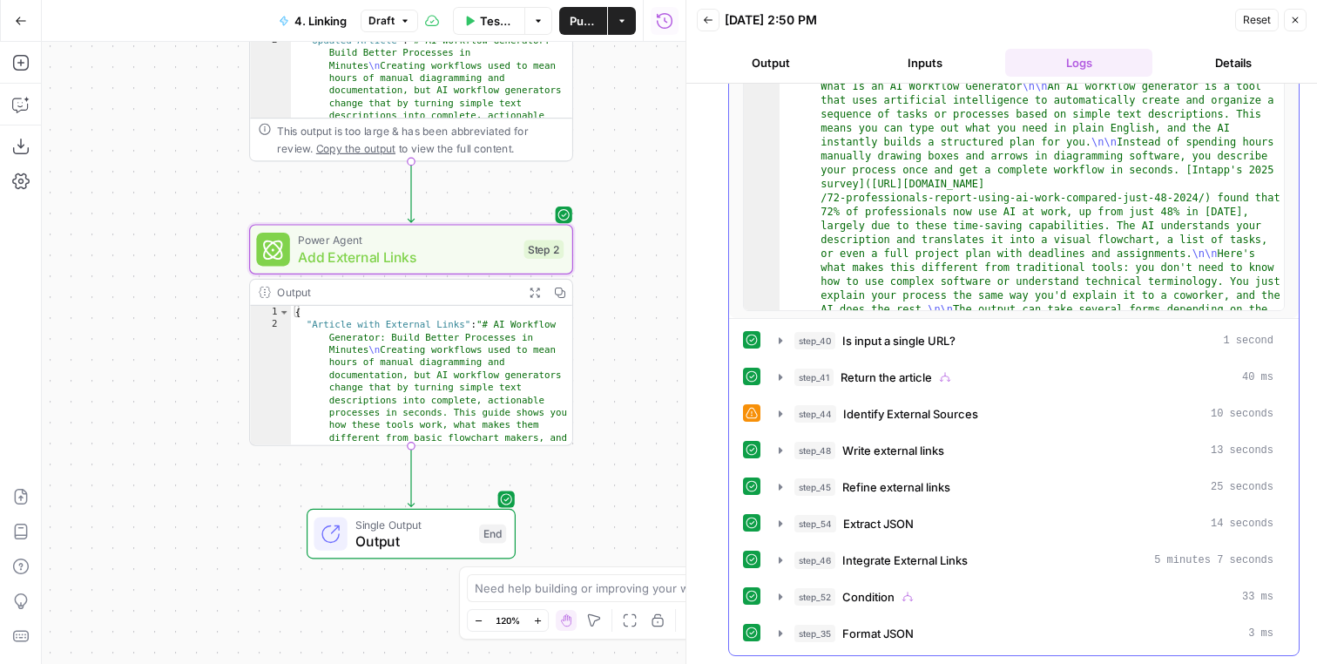
scroll to position [277, 0]
click at [957, 420] on span "Identify External Sources" at bounding box center [910, 412] width 135 height 17
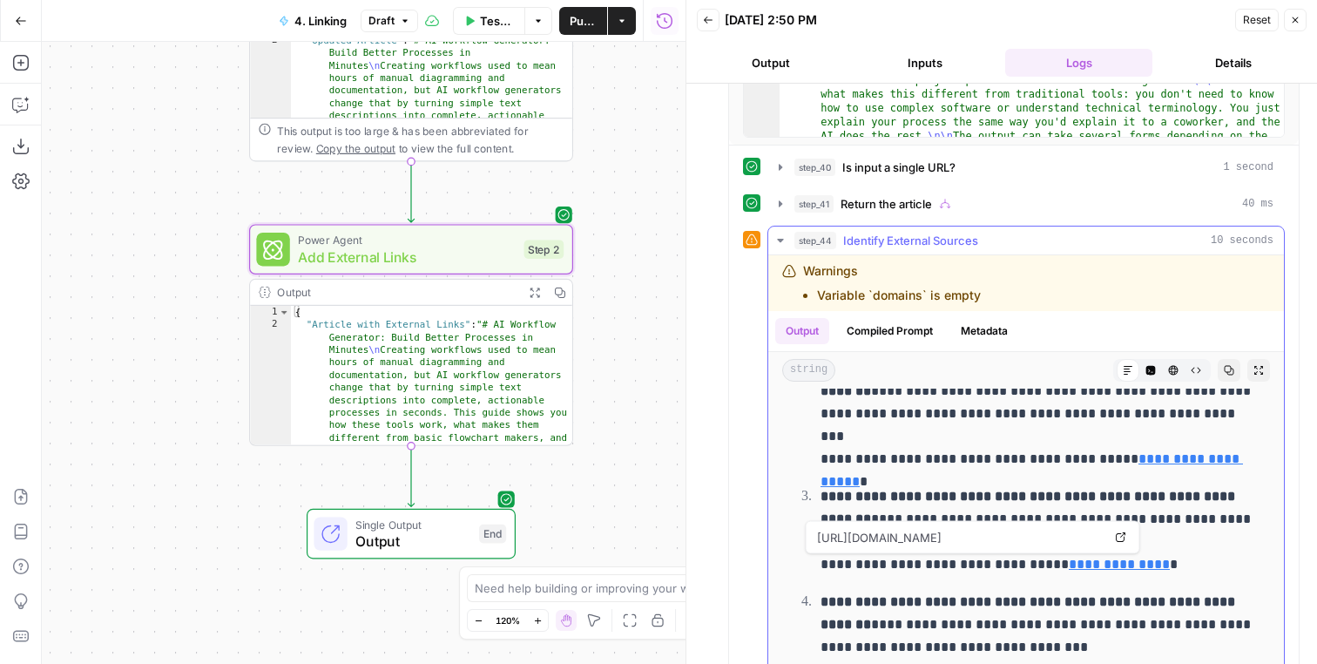
scroll to position [769, 0]
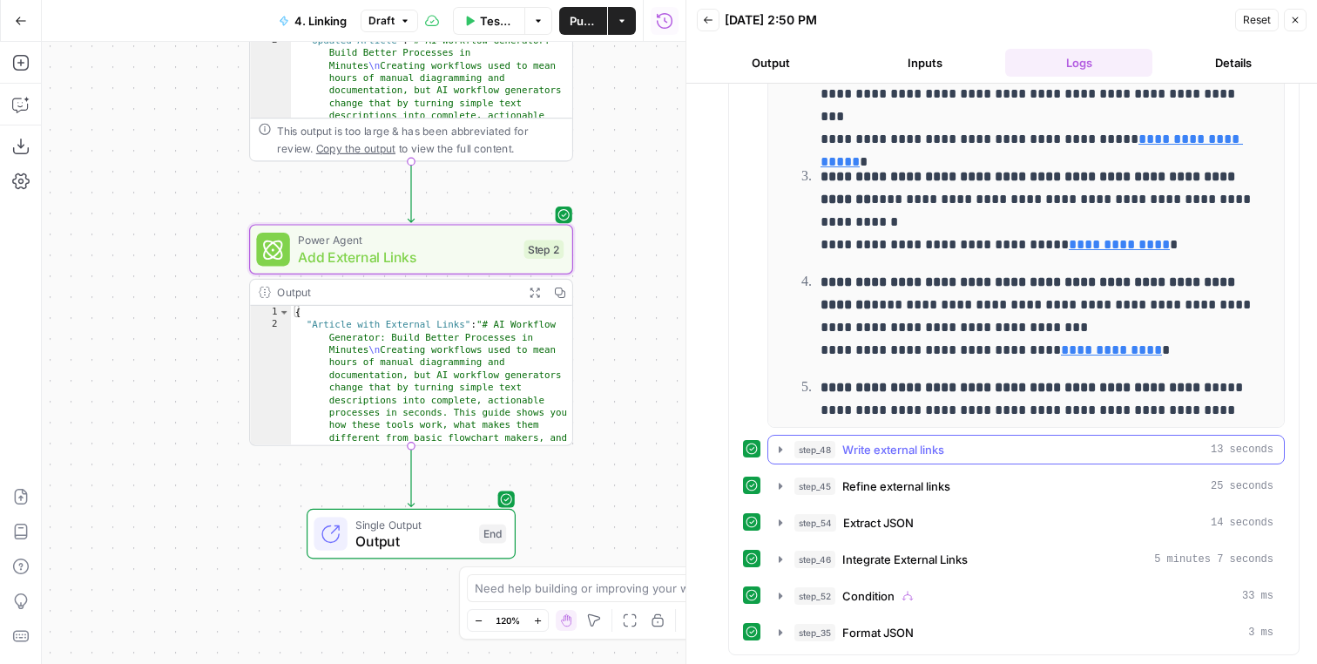
click at [953, 447] on div "step_48 Write external links 13 seconds" at bounding box center [1033, 449] width 479 height 17
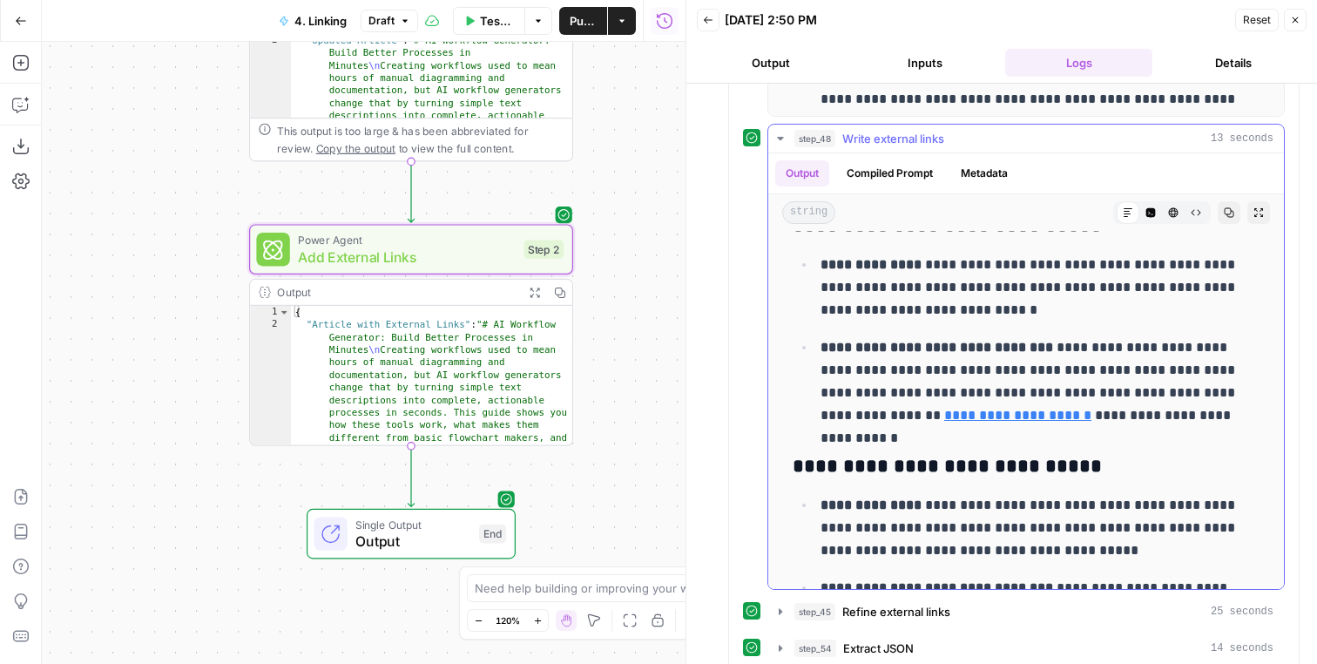
scroll to position [98, 0]
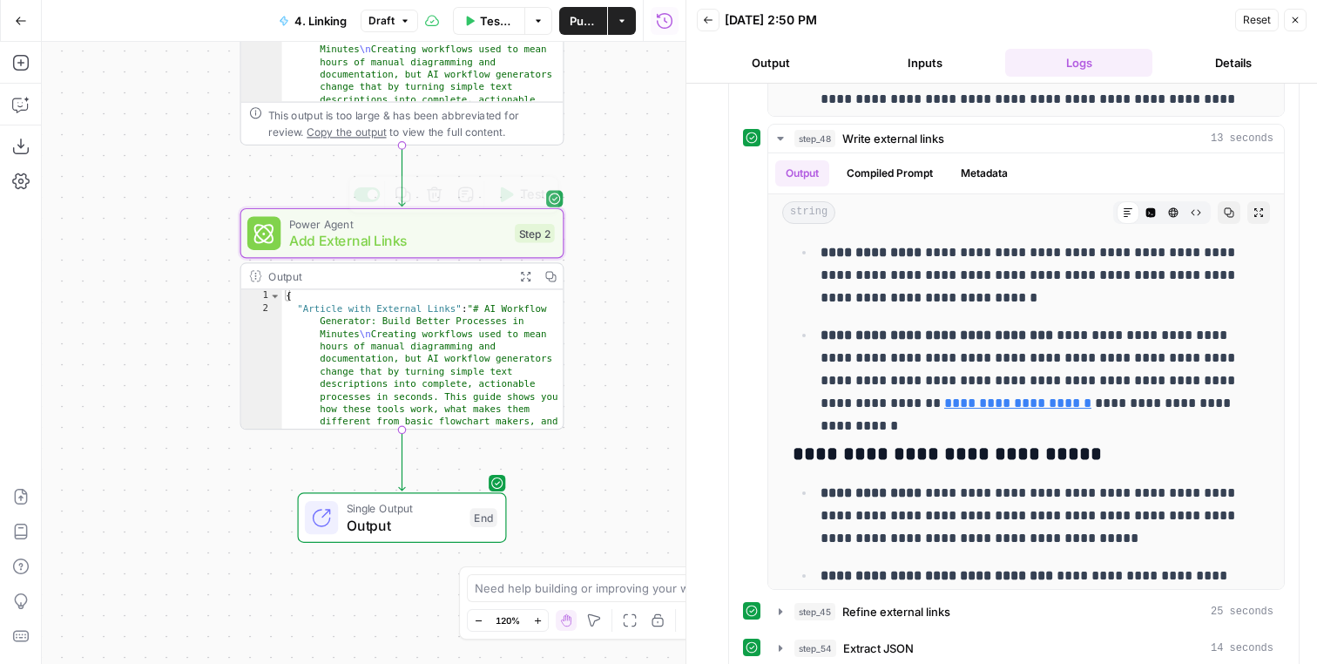
click at [523, 276] on icon "button" at bounding box center [525, 275] width 11 height 11
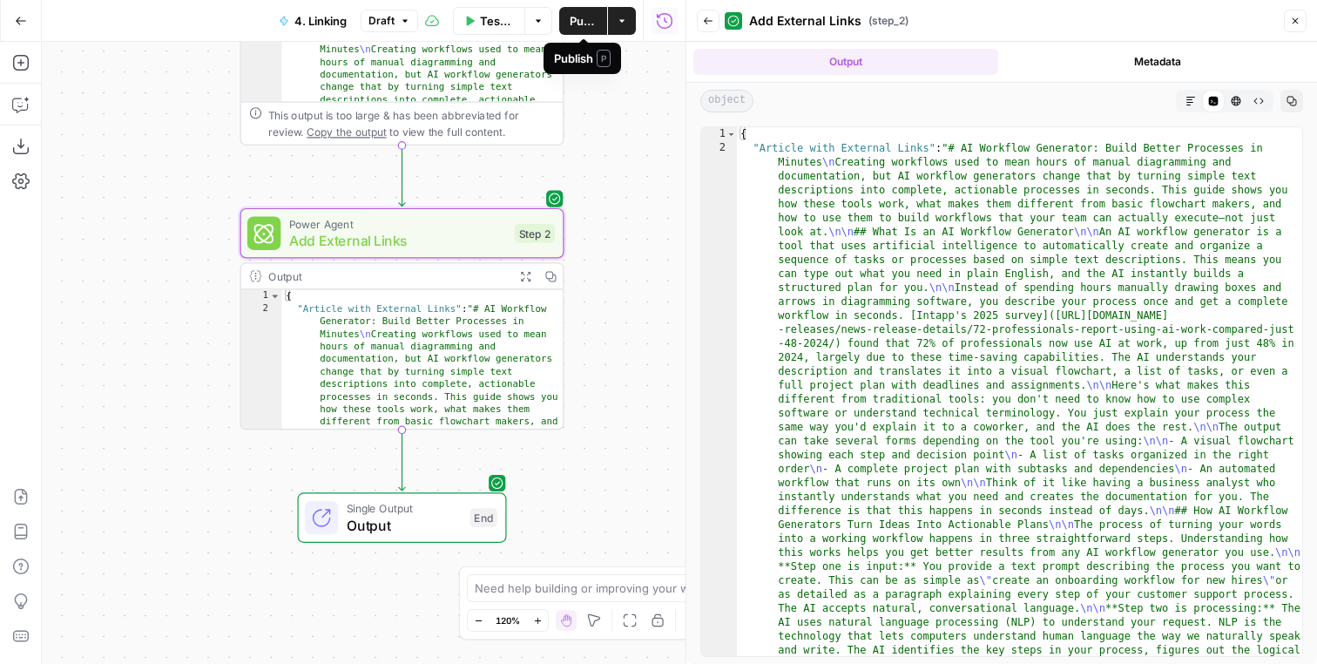
click at [584, 18] on span "Publish" at bounding box center [583, 20] width 27 height 17
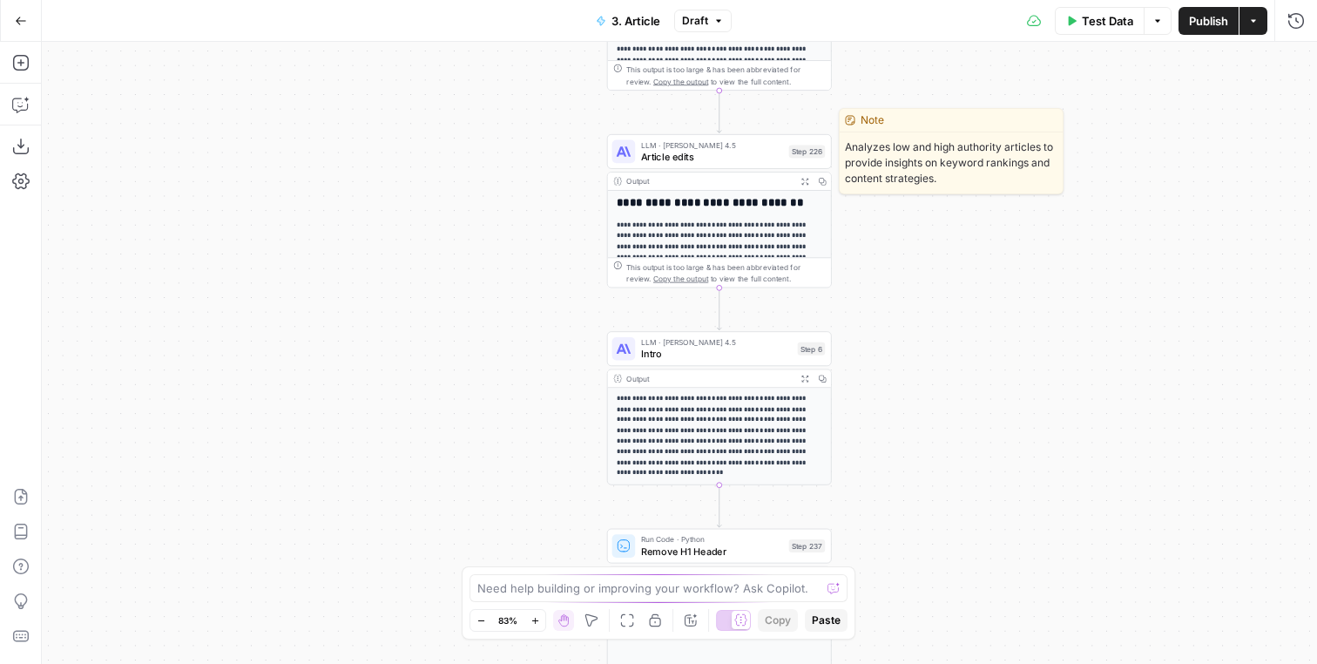
click at [766, 152] on span "Article edits" at bounding box center [712, 156] width 142 height 15
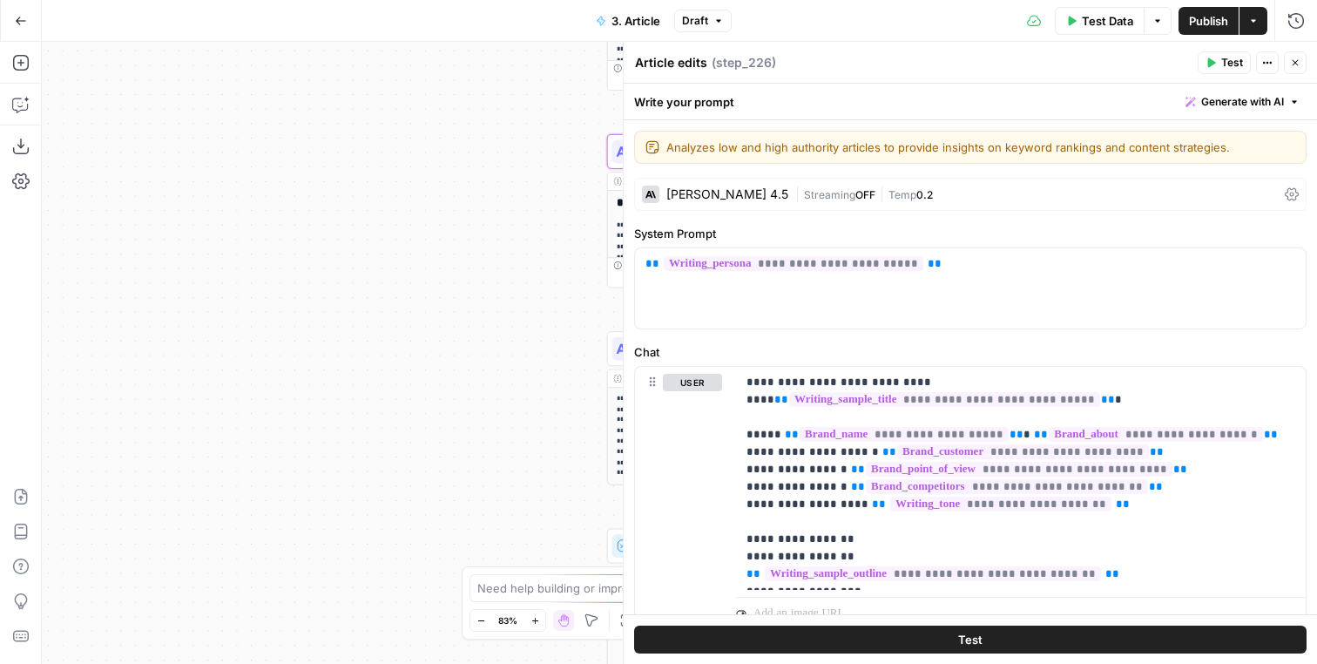
click at [1257, 102] on span "Generate with AI" at bounding box center [1242, 102] width 83 height 16
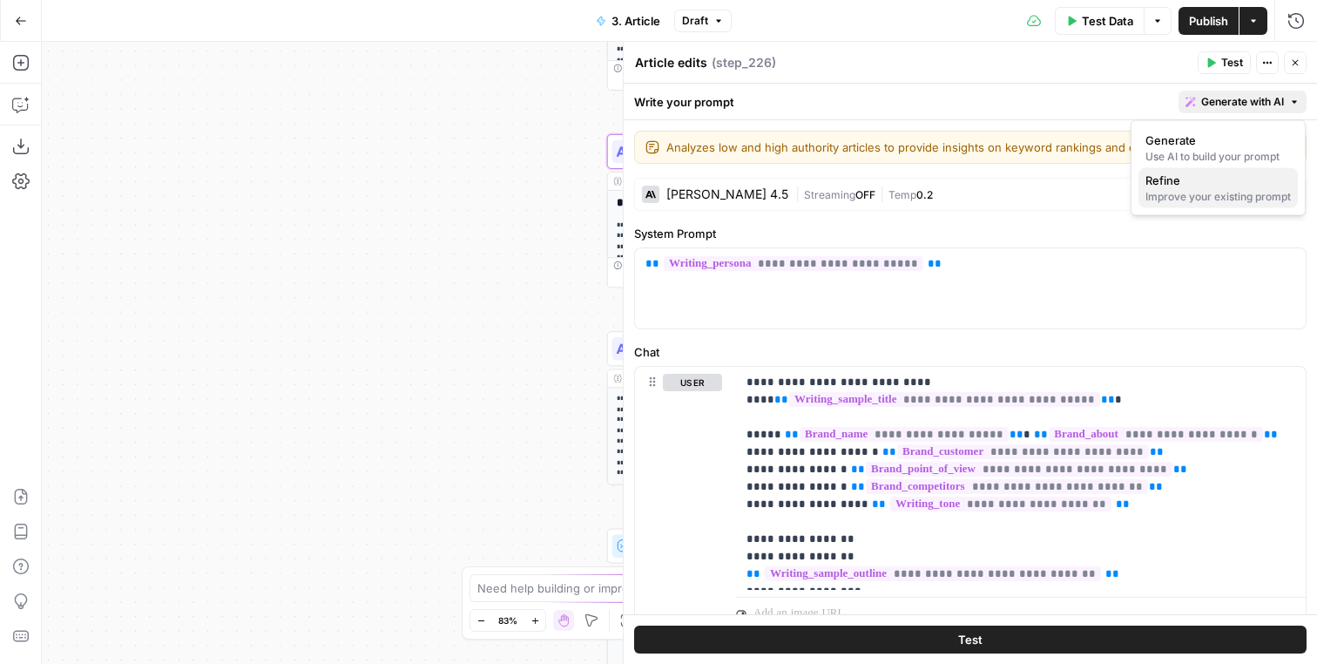
click at [1207, 176] on span "Refine" at bounding box center [1215, 180] width 139 height 17
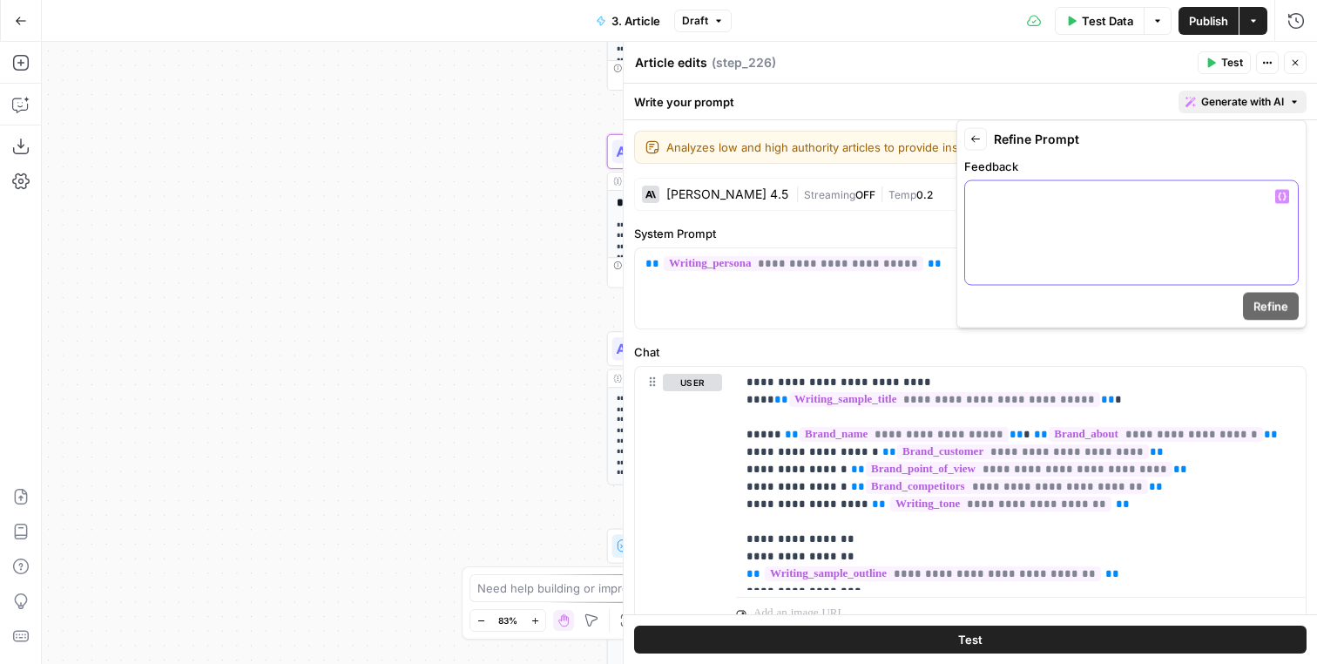
click at [1165, 253] on div at bounding box center [1131, 233] width 333 height 104
click at [1138, 206] on p at bounding box center [1132, 196] width 312 height 17
click at [1138, 200] on p at bounding box center [1132, 196] width 312 height 17
click at [1106, 206] on p at bounding box center [1132, 196] width 312 height 17
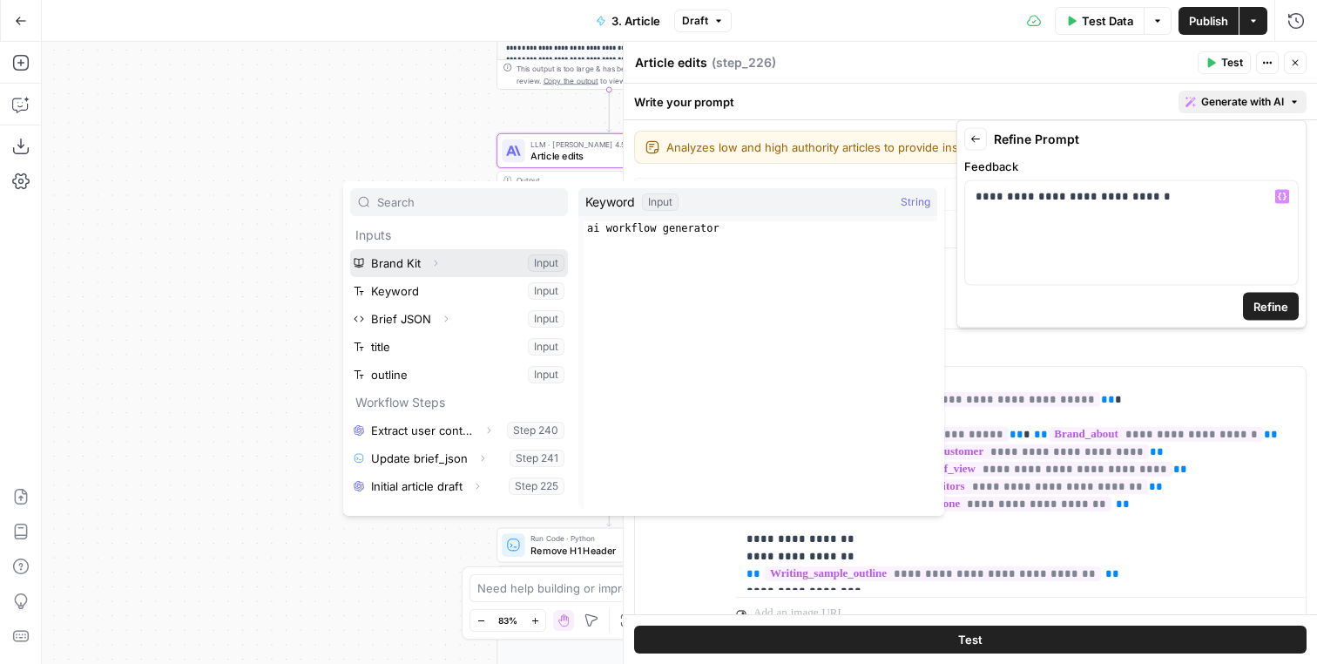
click at [436, 261] on icon "button" at bounding box center [436, 263] width 3 height 6
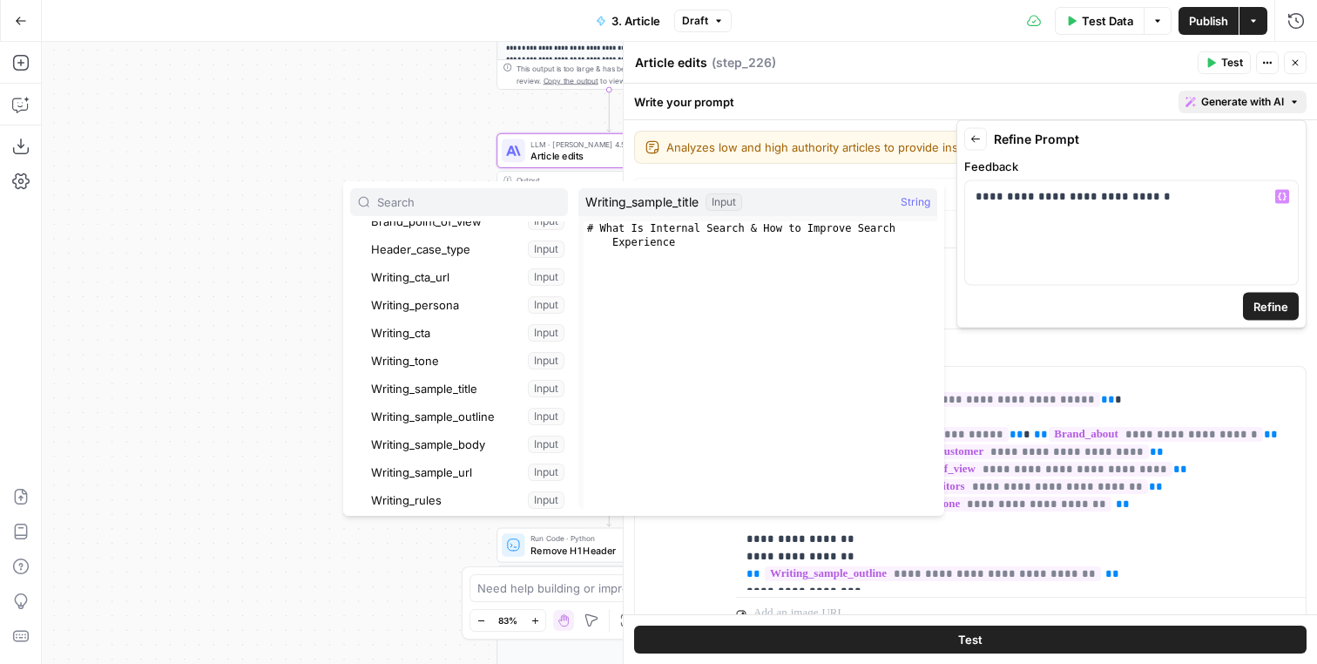
scroll to position [215, 0]
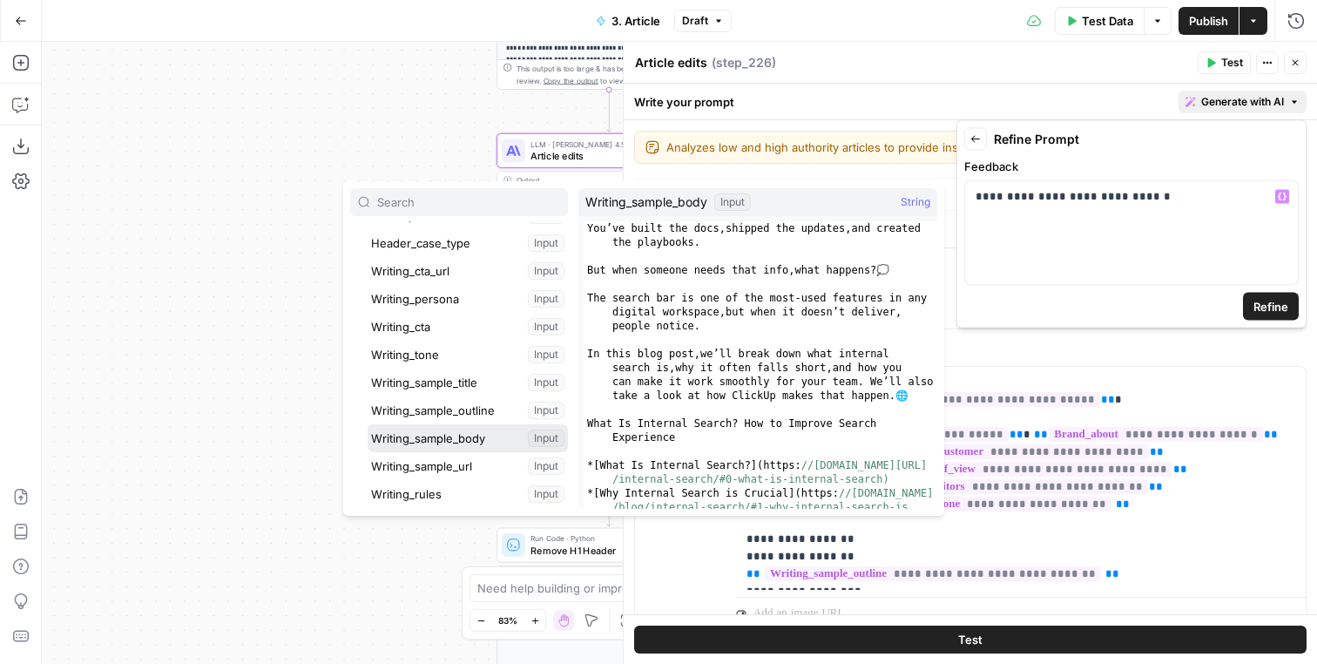
click at [489, 441] on button "Select variable Writing_sample_body" at bounding box center [468, 438] width 200 height 28
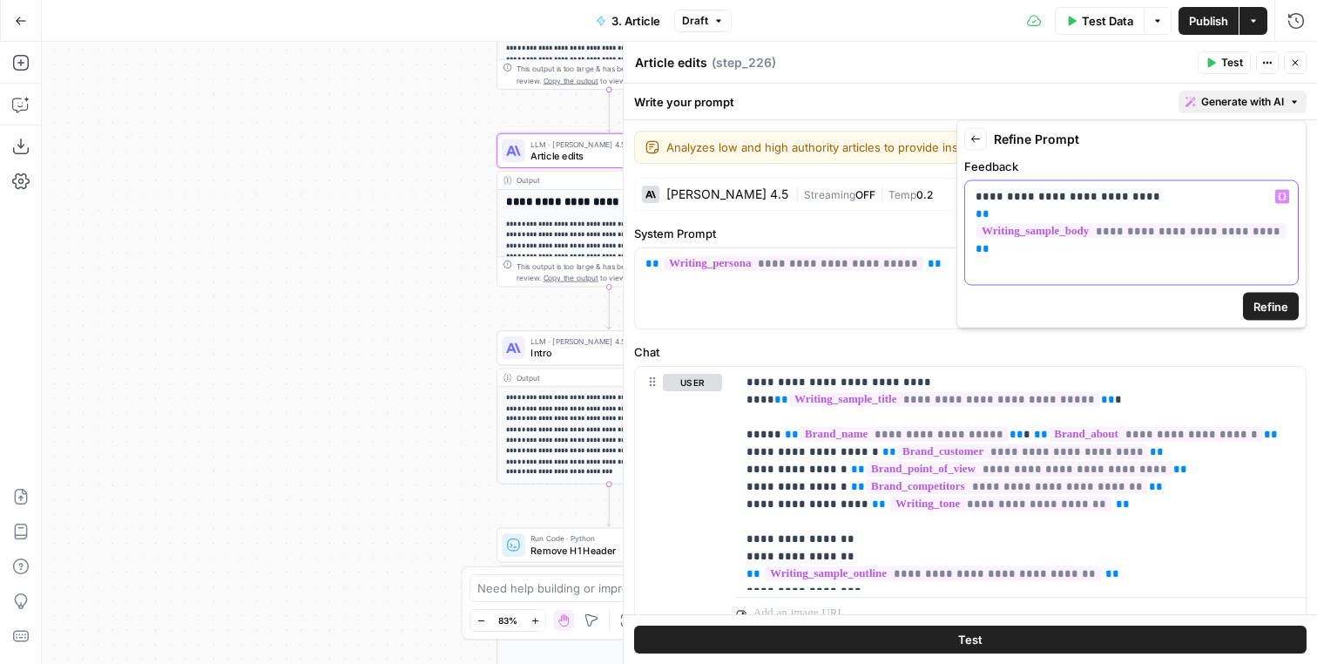
click at [1157, 199] on p "**********" at bounding box center [1132, 223] width 312 height 70
click at [1142, 202] on p "**********" at bounding box center [1132, 223] width 312 height 70
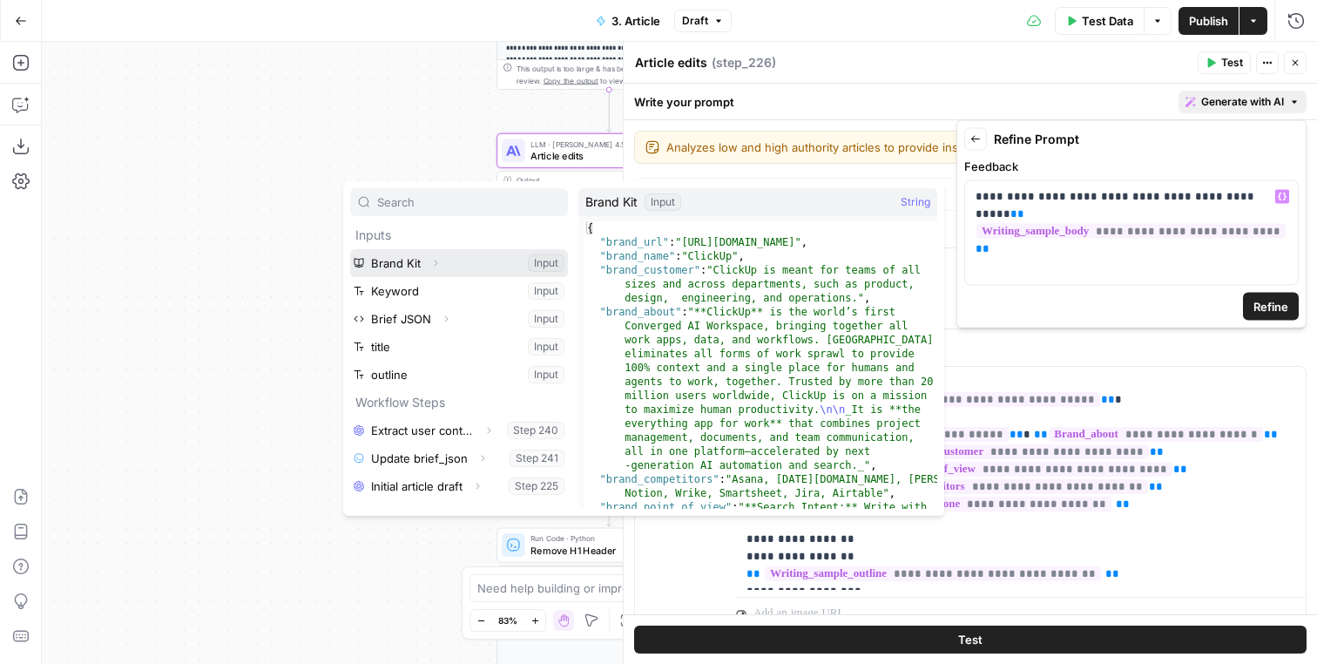
click at [437, 264] on icon "button" at bounding box center [435, 263] width 10 height 10
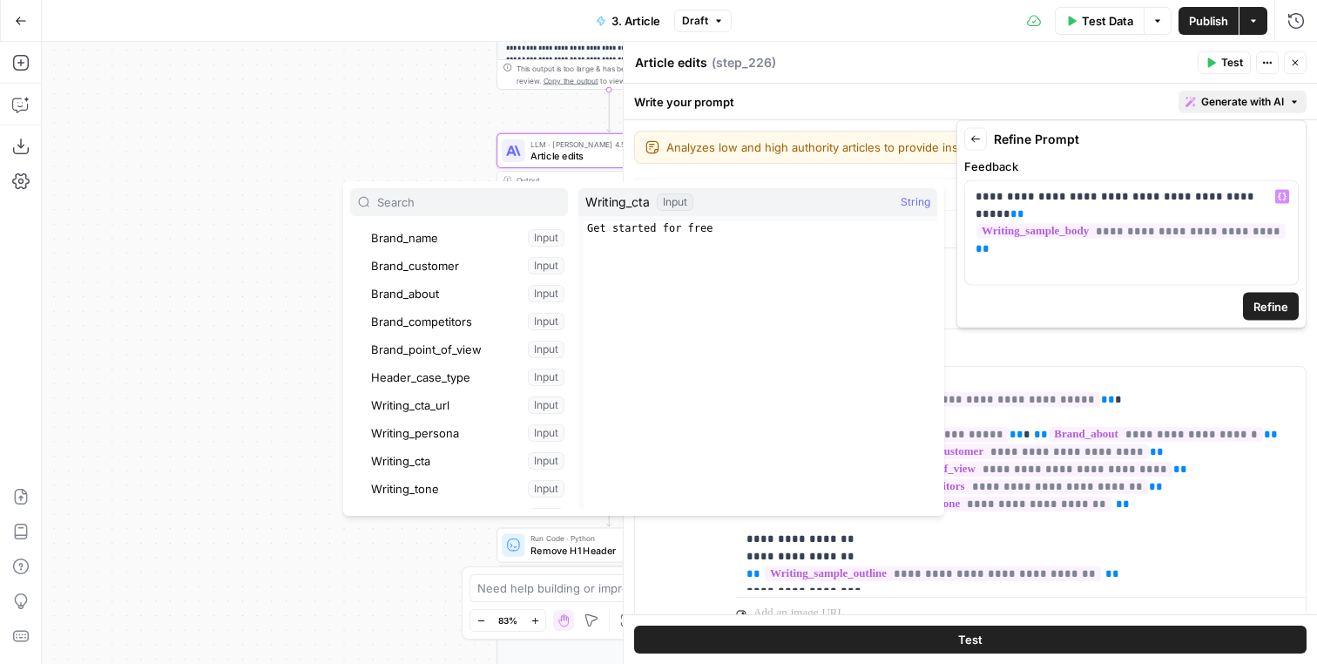
scroll to position [61, 0]
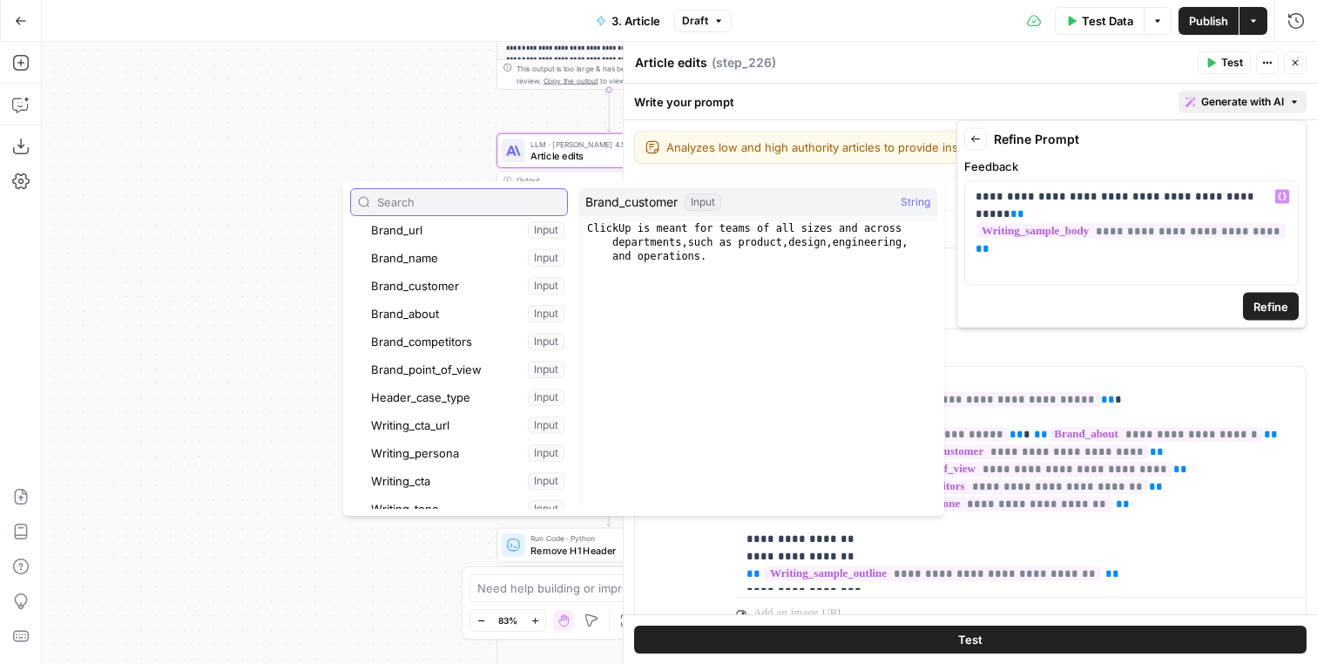
click at [475, 206] on input "text" at bounding box center [468, 201] width 183 height 17
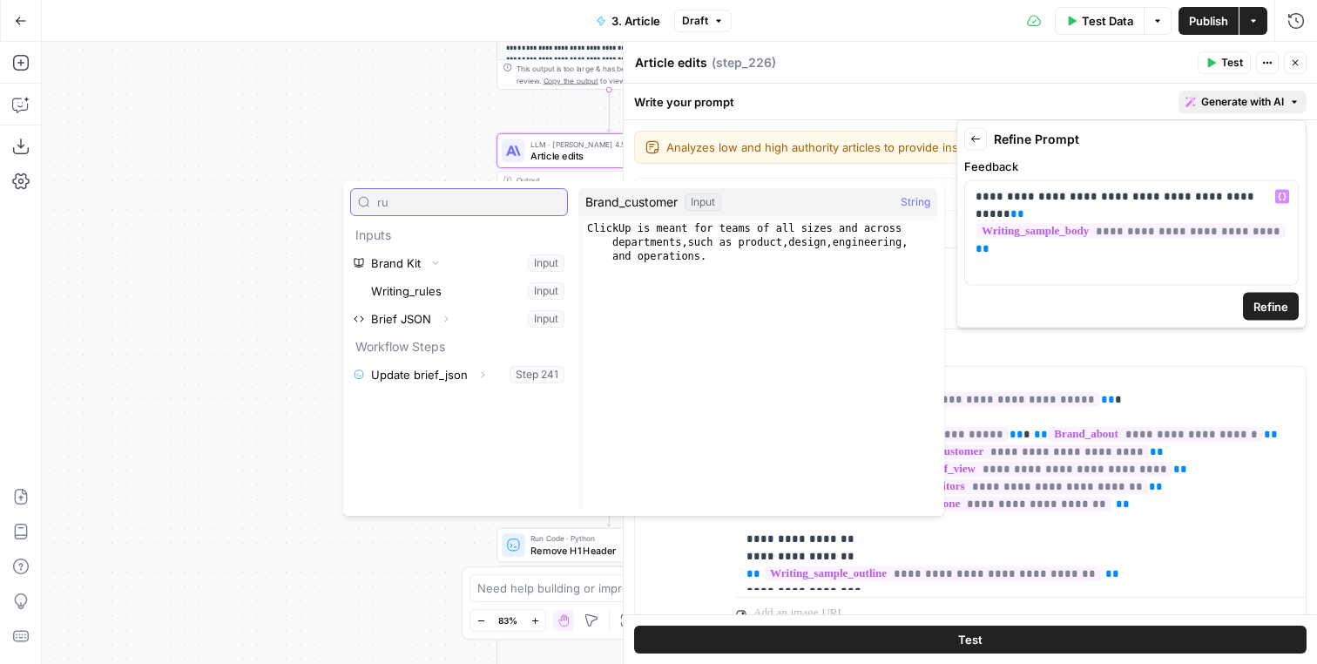
scroll to position [0, 0]
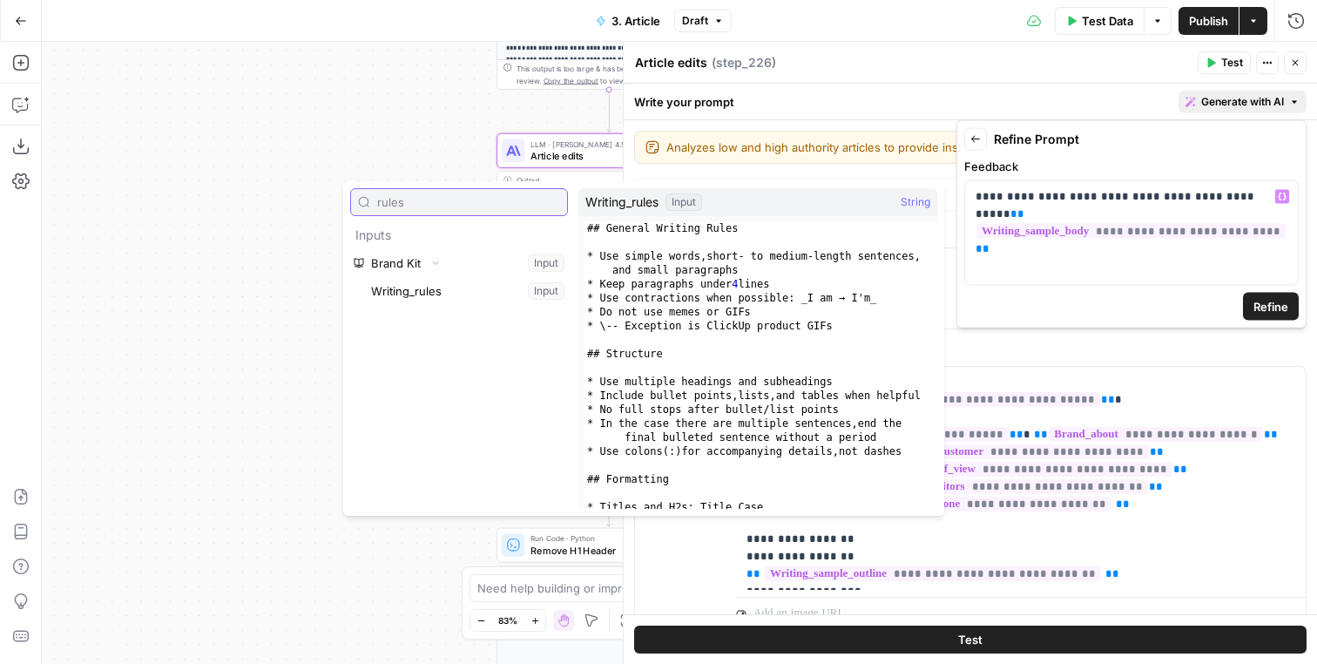
type input "rules"
click at [470, 287] on button "Select variable Writing_rules" at bounding box center [468, 291] width 200 height 28
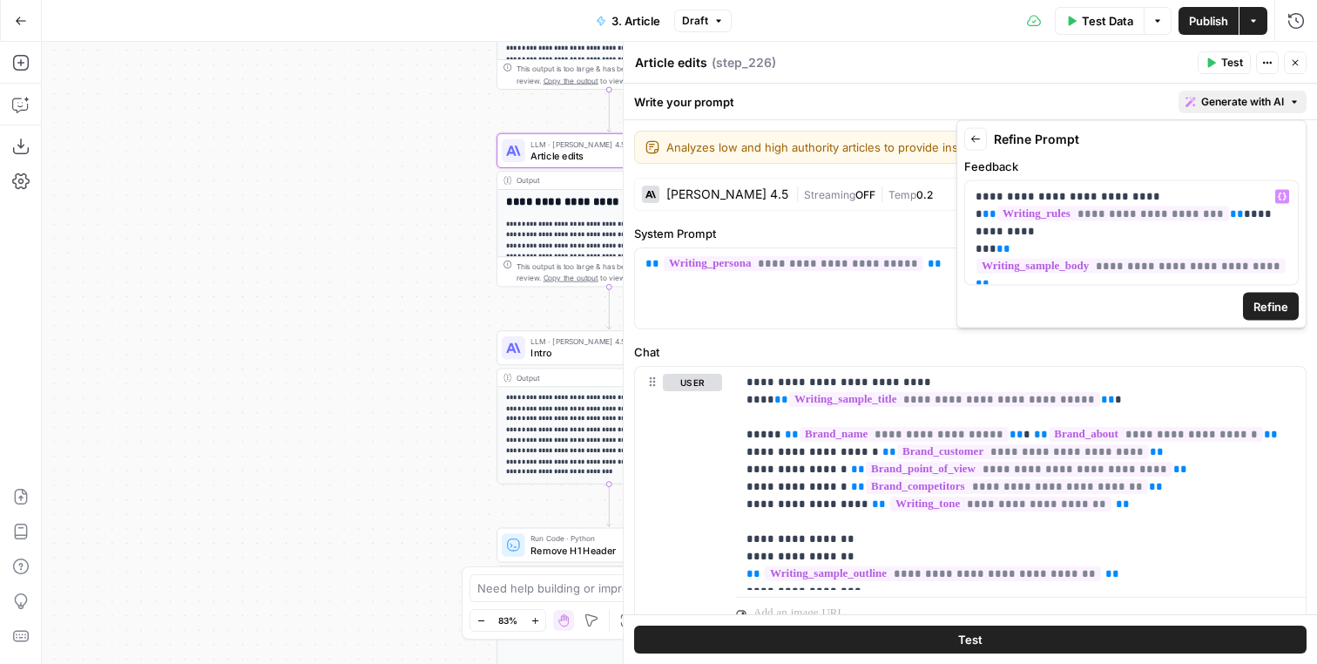
click at [1274, 299] on span "Refine" at bounding box center [1271, 306] width 35 height 17
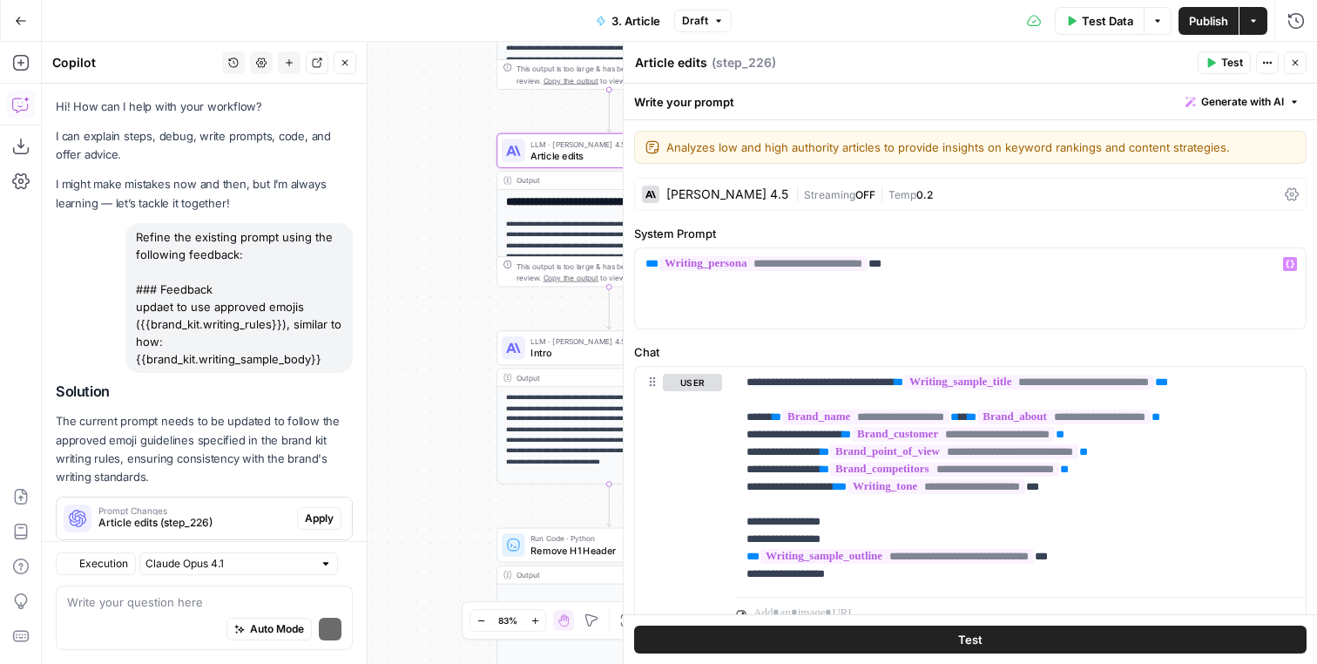
scroll to position [41, 0]
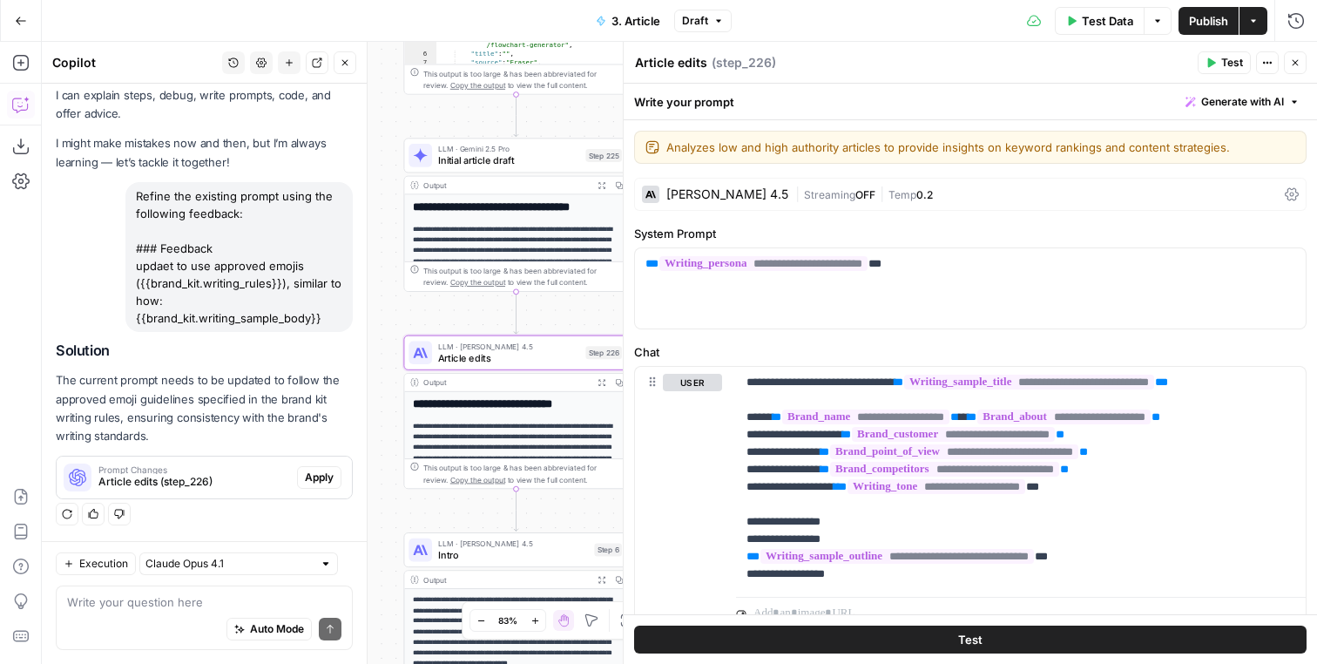
click at [322, 479] on span "Apply" at bounding box center [319, 478] width 29 height 16
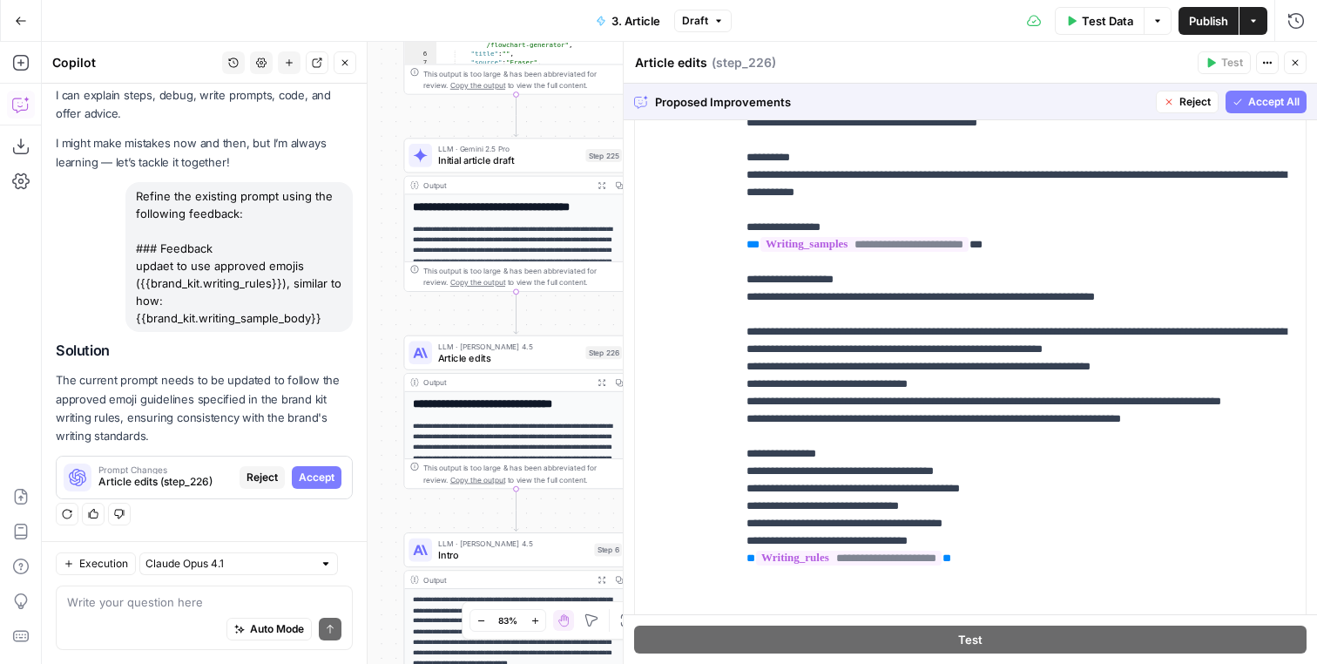
scroll to position [2485, 0]
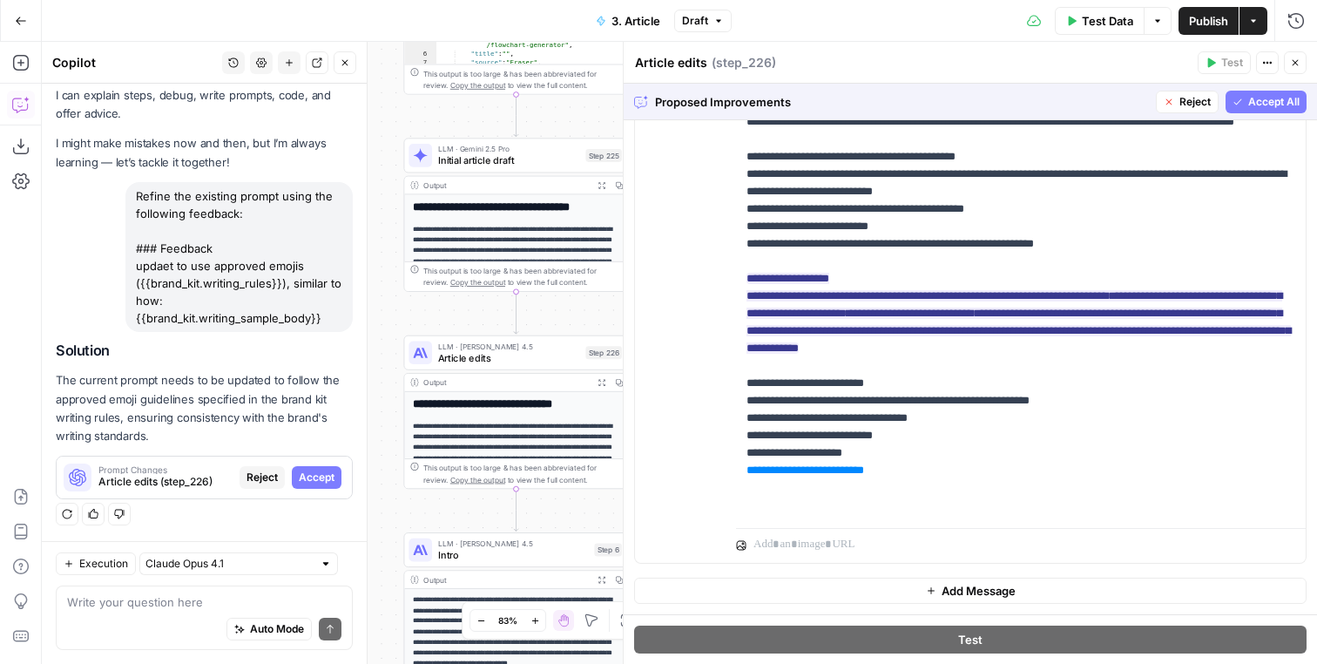
click at [1263, 102] on span "Accept All" at bounding box center [1273, 102] width 51 height 16
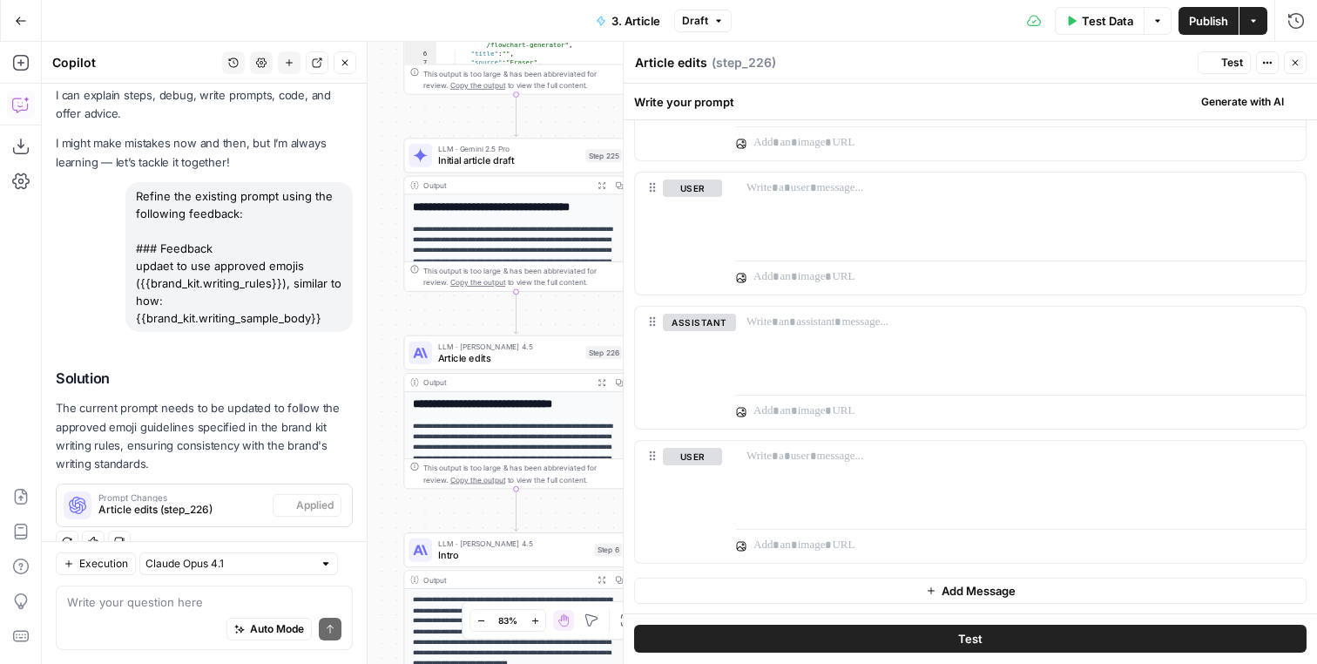
click at [1219, 62] on button "Test" at bounding box center [1224, 62] width 53 height 23
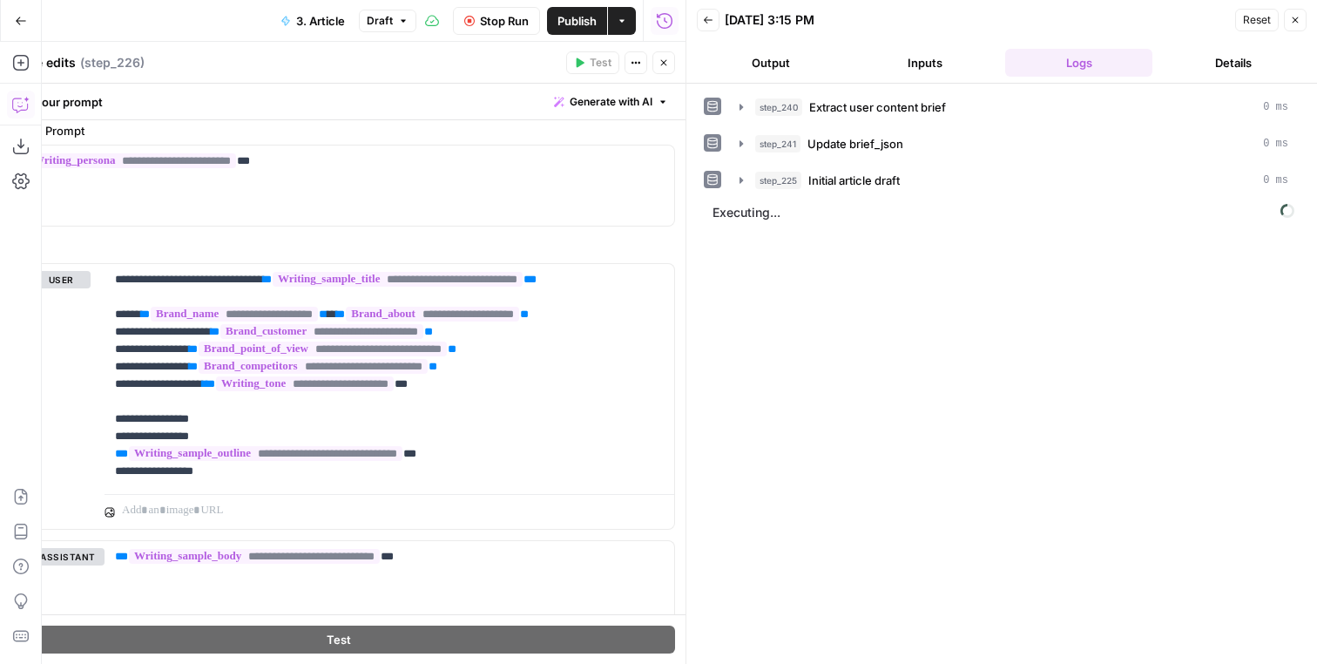
click at [651, 66] on div "Test Actions Close" at bounding box center [620, 62] width 109 height 23
click at [652, 66] on button "Close" at bounding box center [663, 62] width 23 height 23
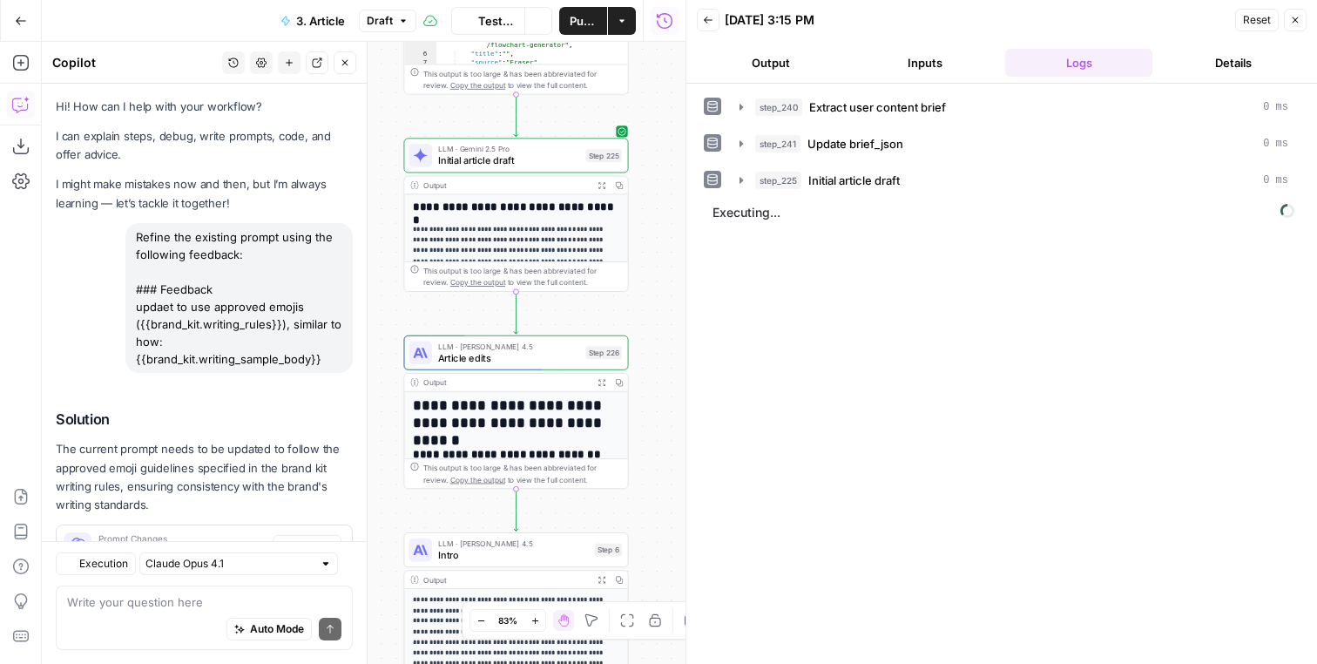
scroll to position [69, 0]
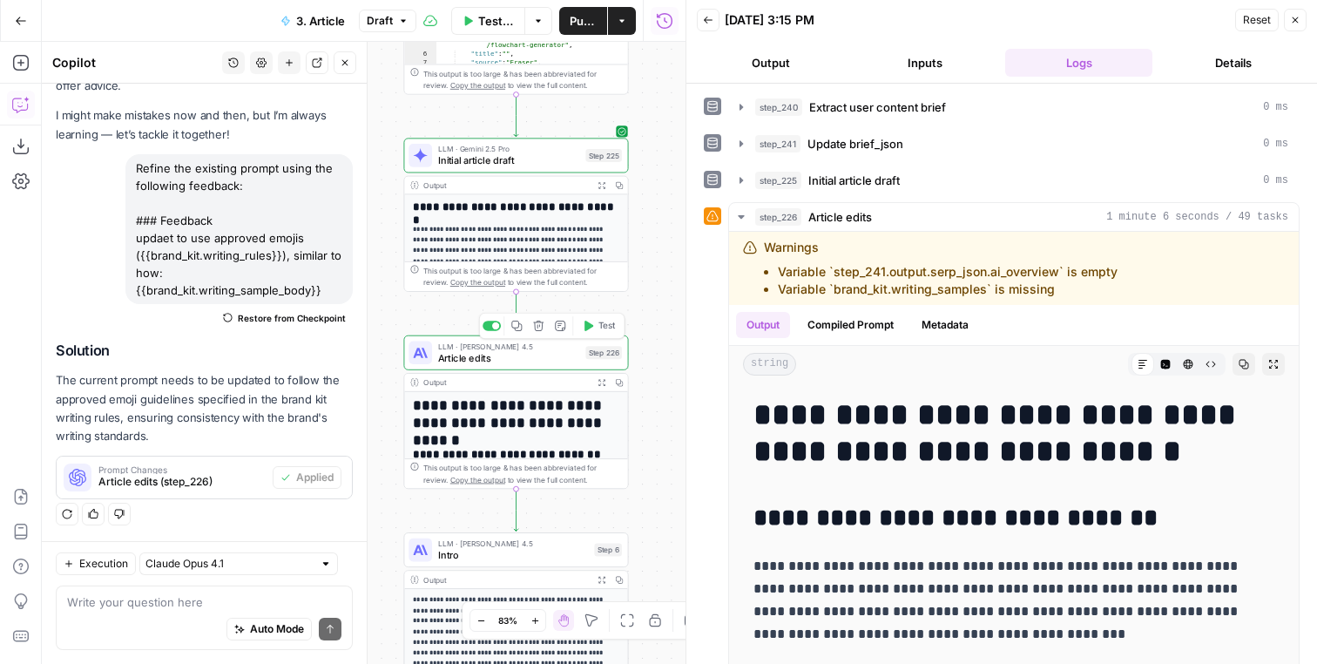
click at [602, 388] on button "Expand Output" at bounding box center [601, 382] width 17 height 17
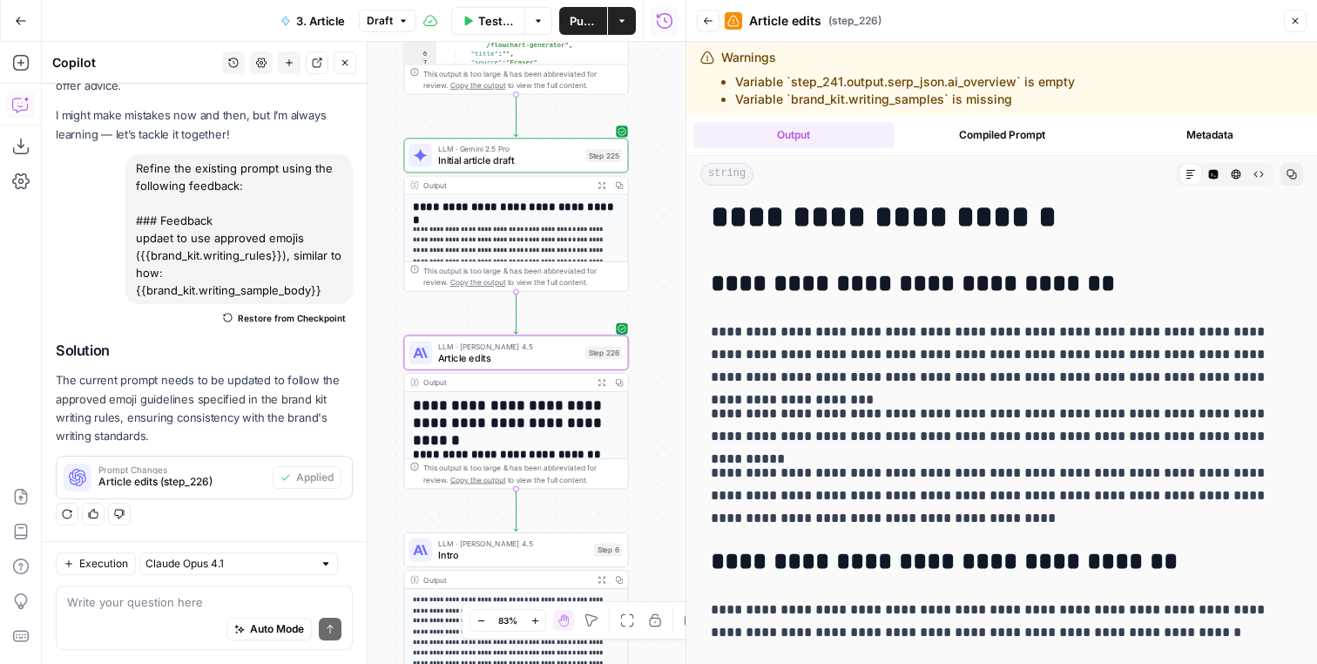
scroll to position [74, 0]
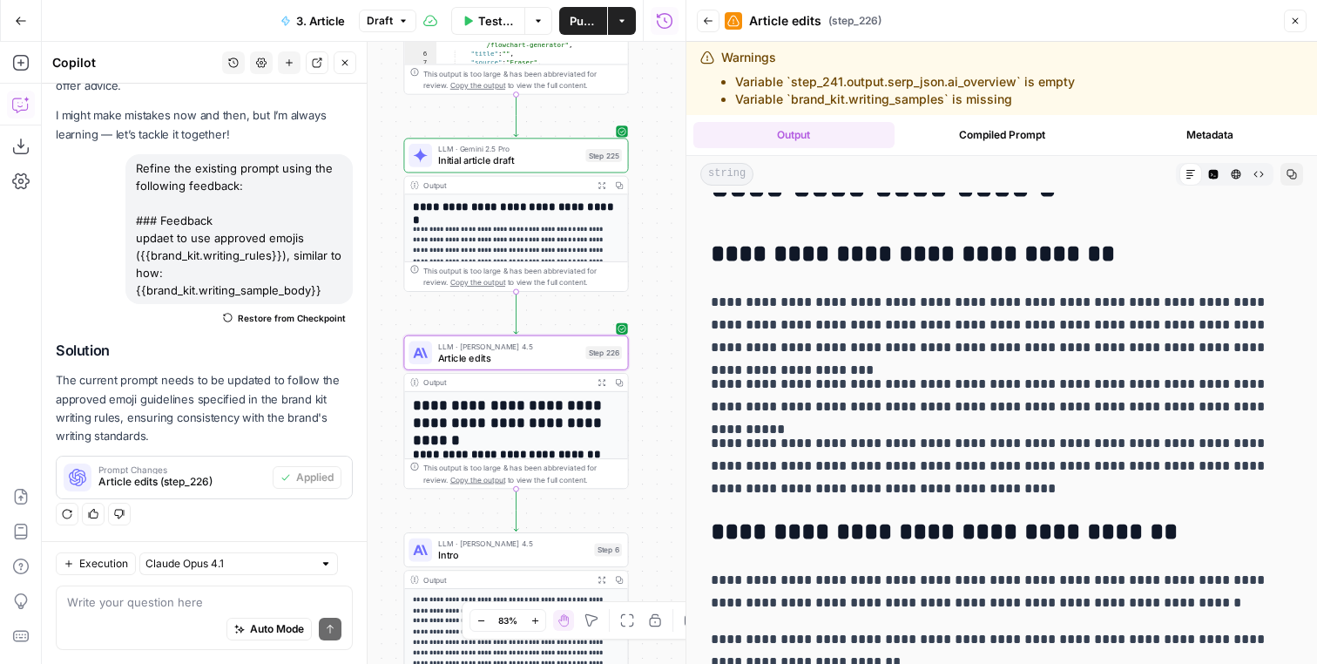
click at [921, 300] on p "**********" at bounding box center [1002, 325] width 582 height 68
click at [955, 300] on p "**********" at bounding box center [1002, 325] width 582 height 68
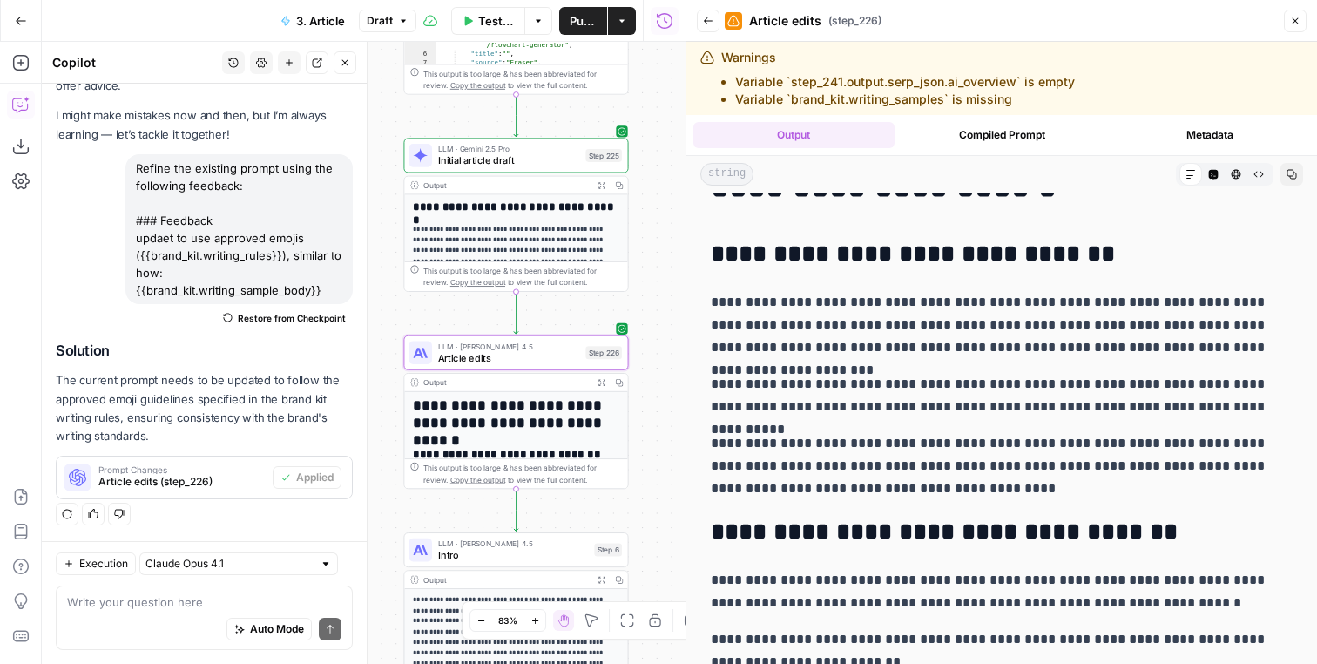
click at [955, 300] on p "**********" at bounding box center [1002, 325] width 582 height 68
click at [963, 328] on p "**********" at bounding box center [1002, 325] width 582 height 68
click at [974, 339] on p "**********" at bounding box center [1002, 325] width 582 height 68
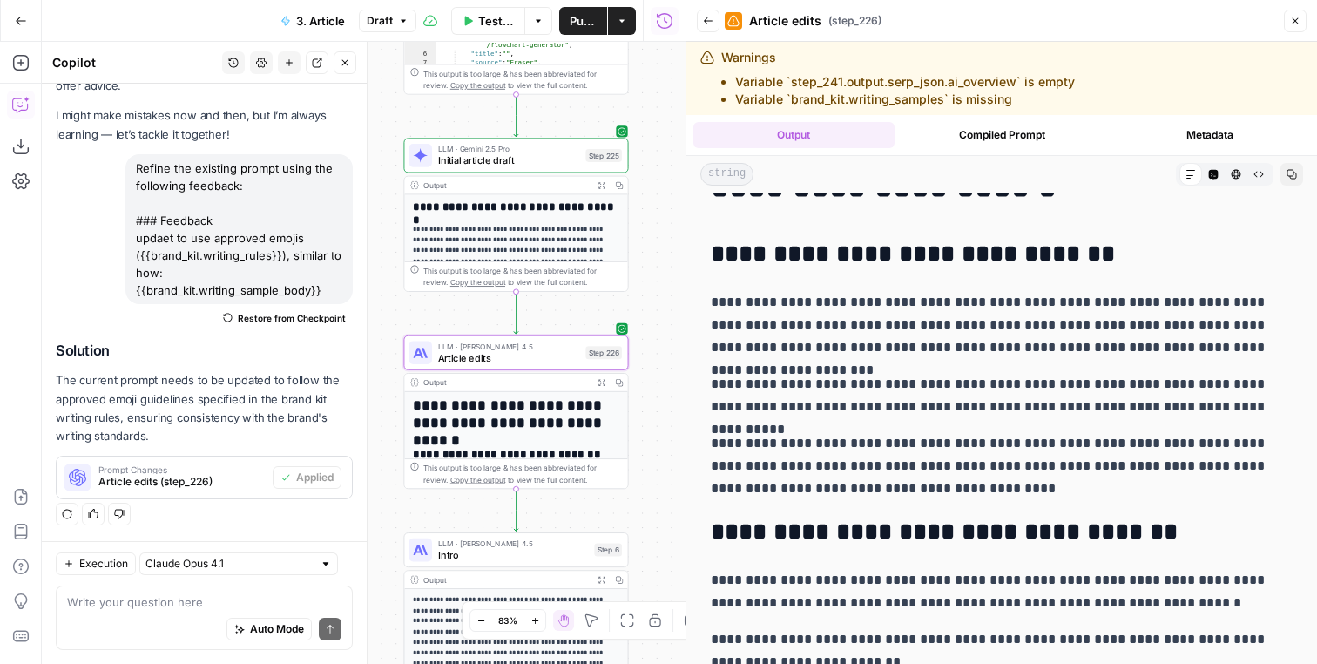
click at [882, 381] on p "**********" at bounding box center [1002, 395] width 582 height 45
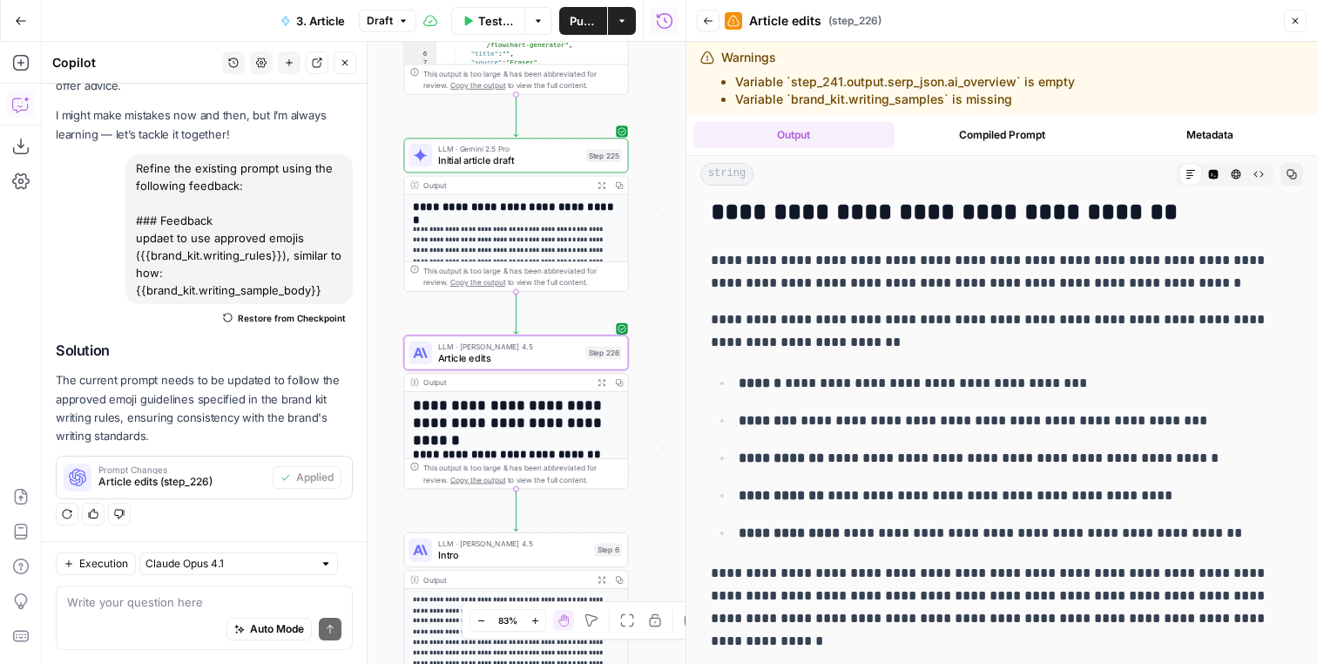
scroll to position [401, 0]
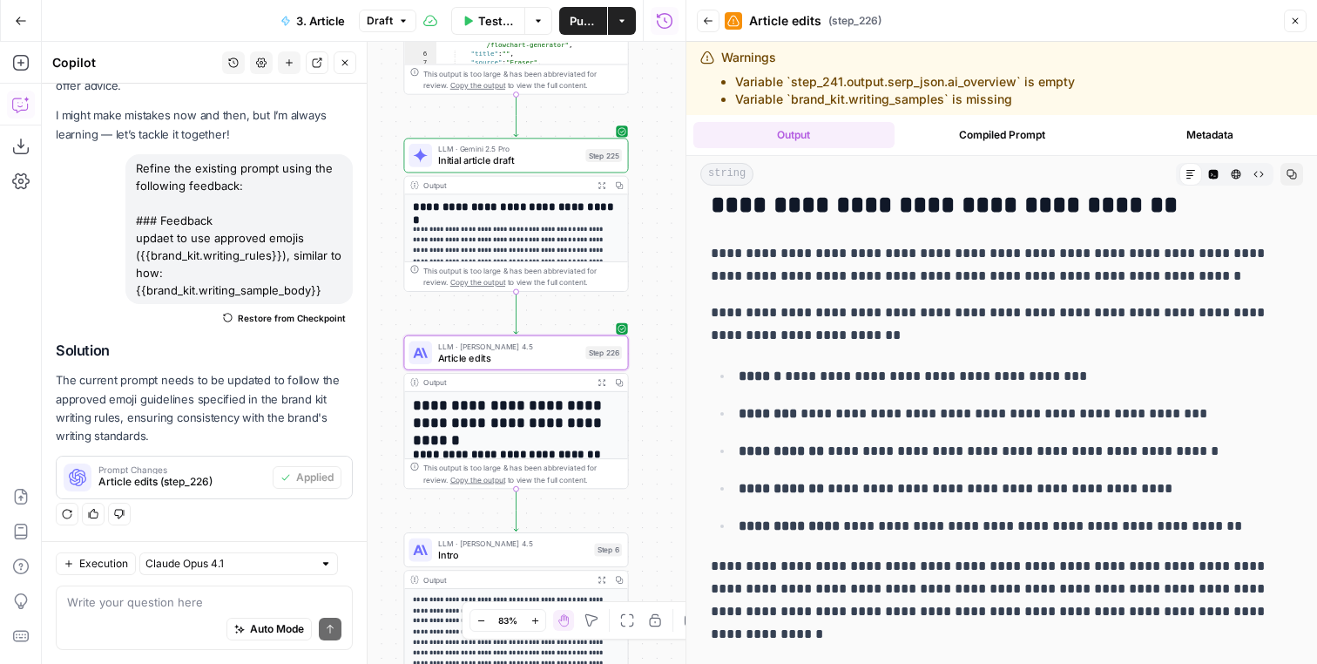
click at [815, 255] on p "**********" at bounding box center [1002, 264] width 582 height 45
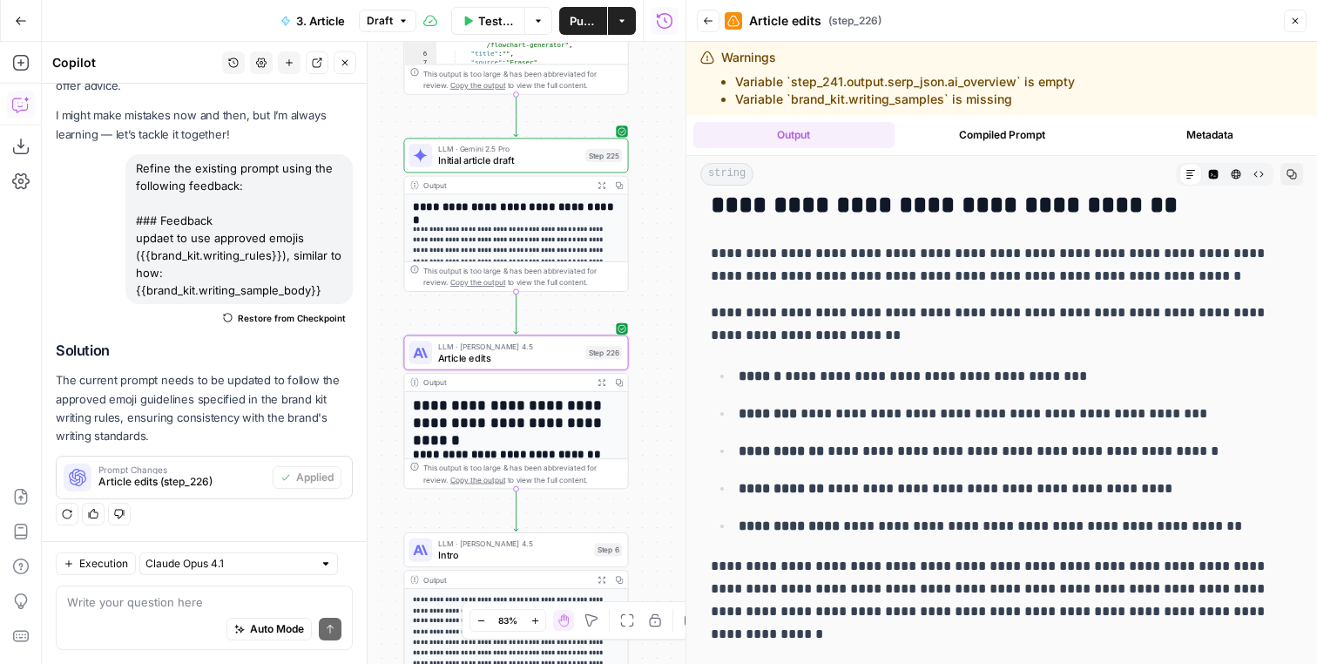
click at [801, 306] on p "**********" at bounding box center [1002, 323] width 582 height 45
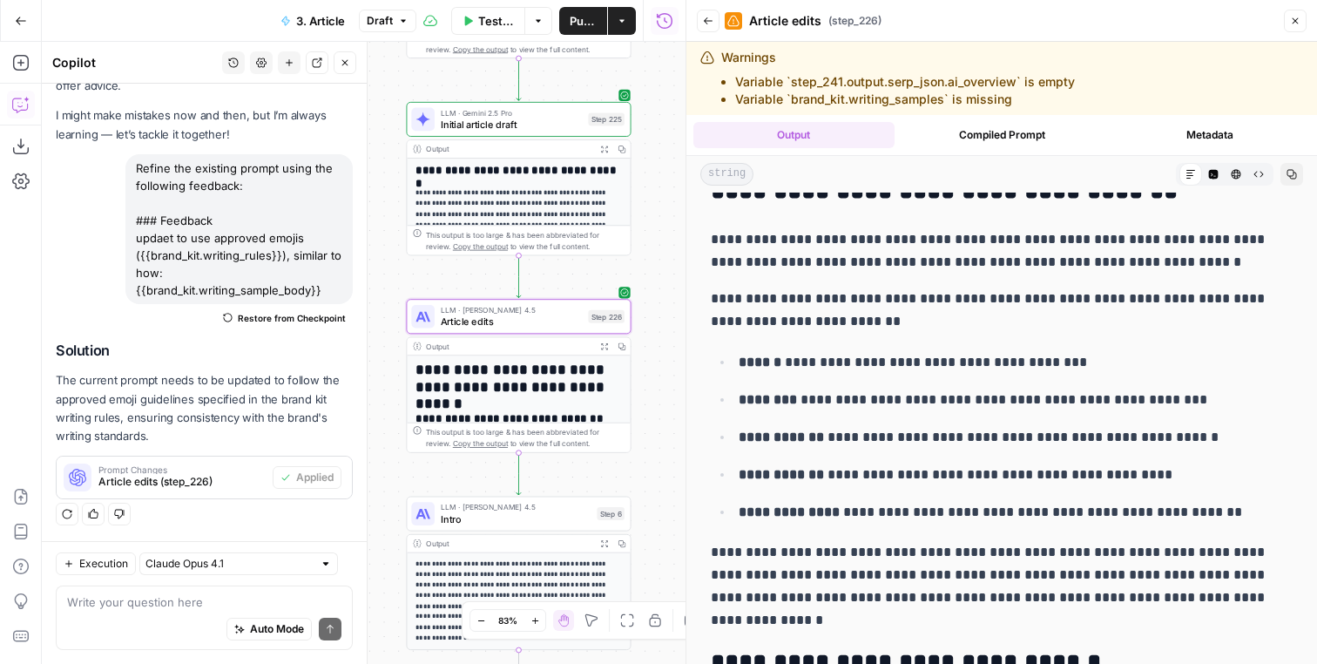
scroll to position [409, 0]
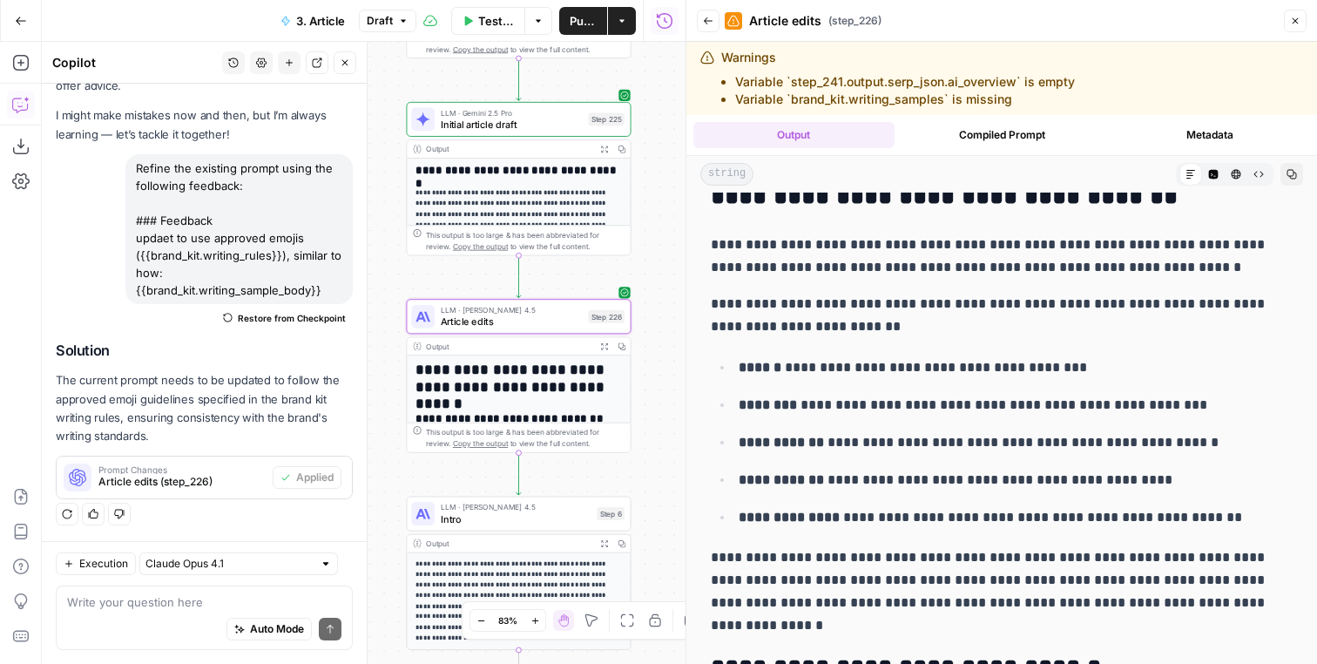
click at [809, 329] on p "**********" at bounding box center [1002, 315] width 582 height 45
click at [820, 327] on p "**********" at bounding box center [1002, 315] width 582 height 45
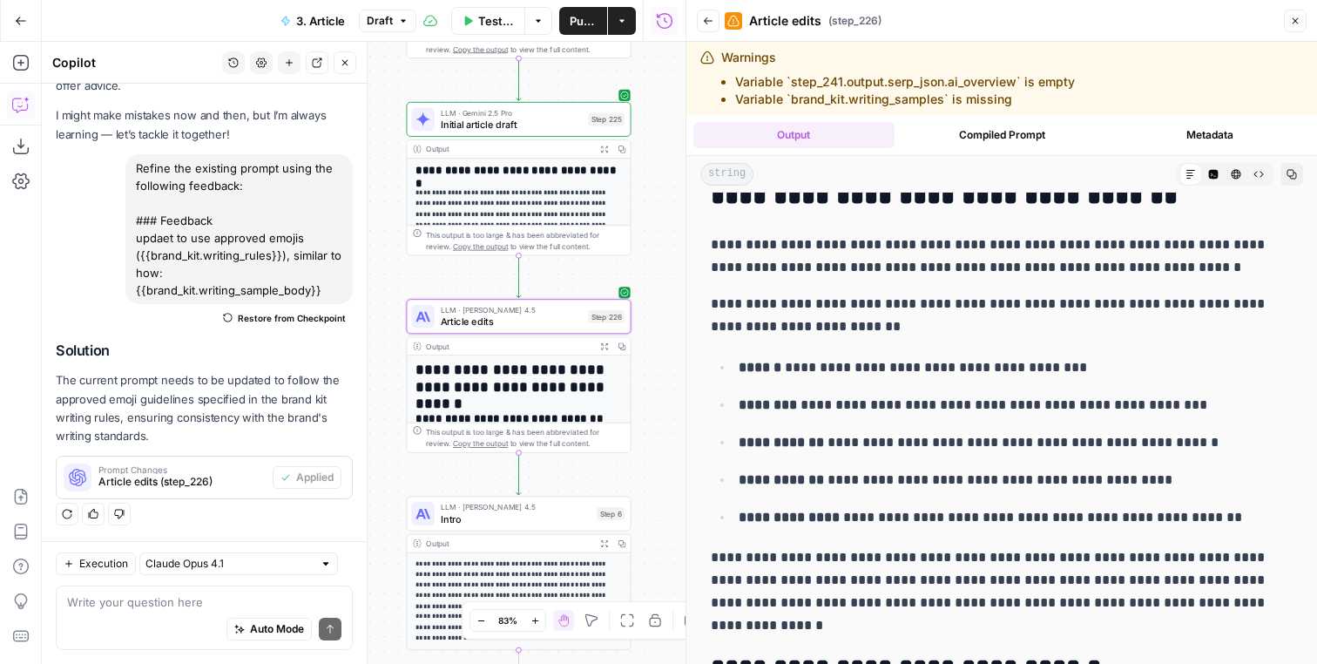
click at [820, 327] on p "**********" at bounding box center [1002, 315] width 582 height 45
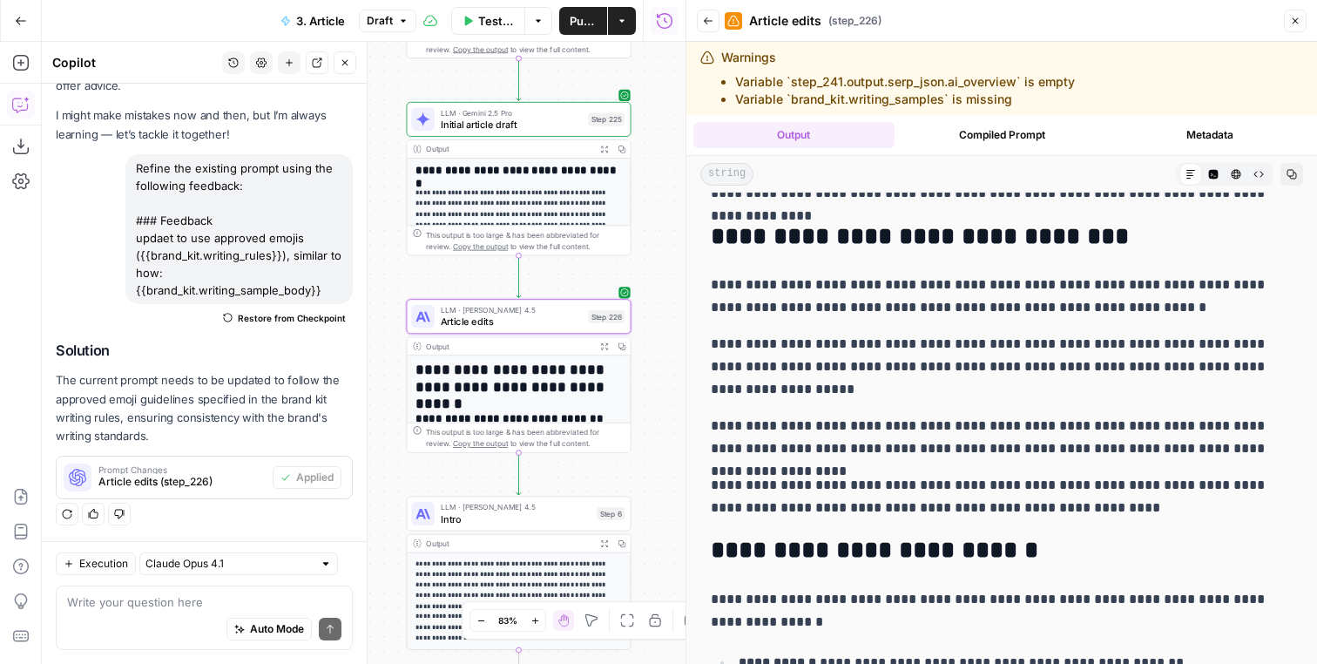
scroll to position [5080, 0]
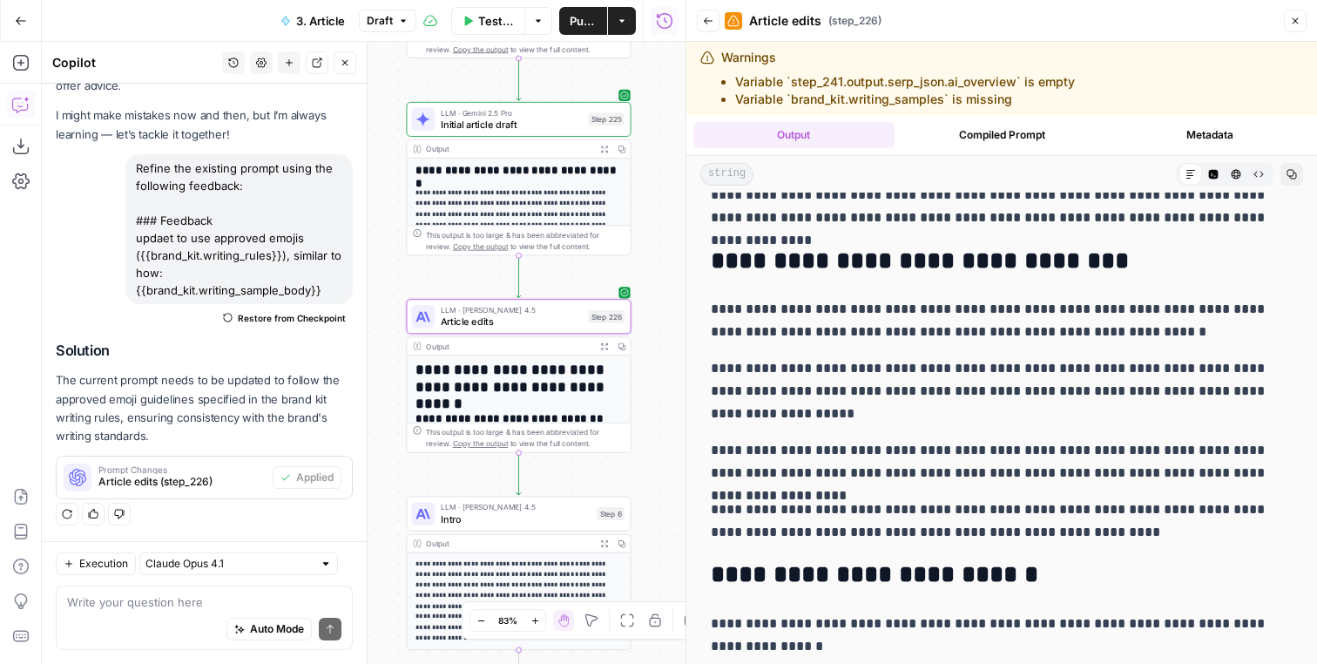
click at [873, 314] on p "**********" at bounding box center [1002, 320] width 582 height 45
click at [880, 402] on p "**********" at bounding box center [1002, 391] width 582 height 68
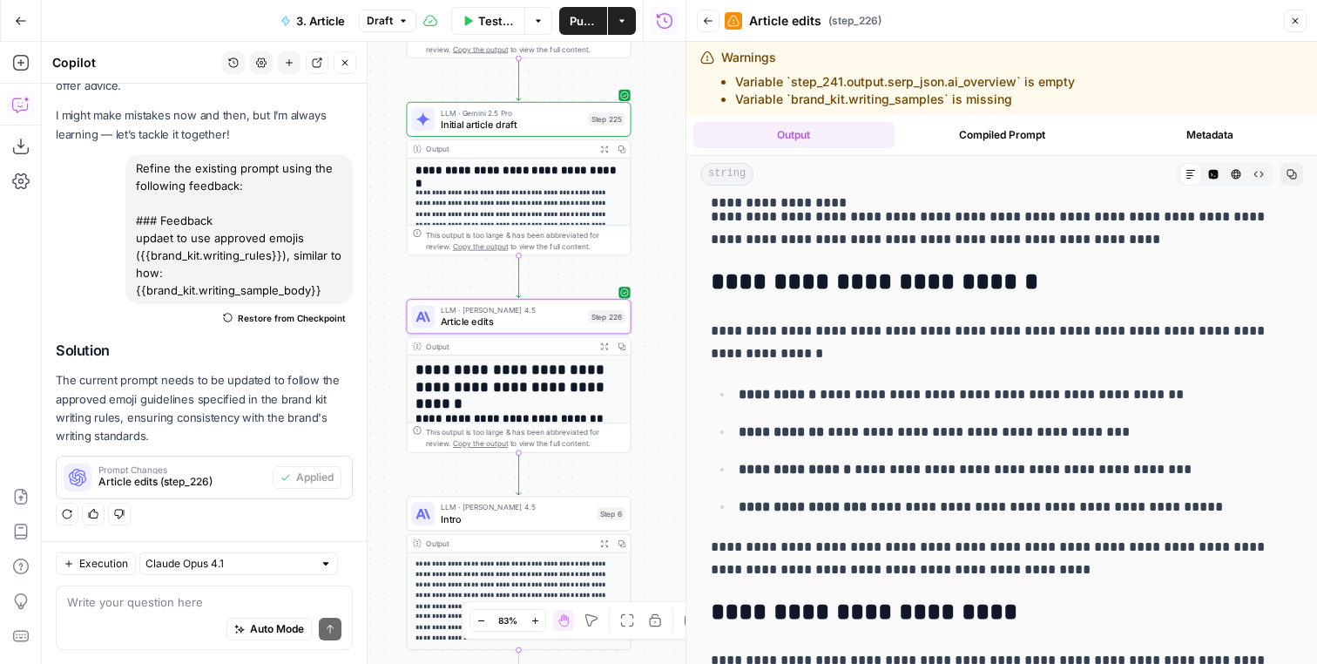
scroll to position [5376, 0]
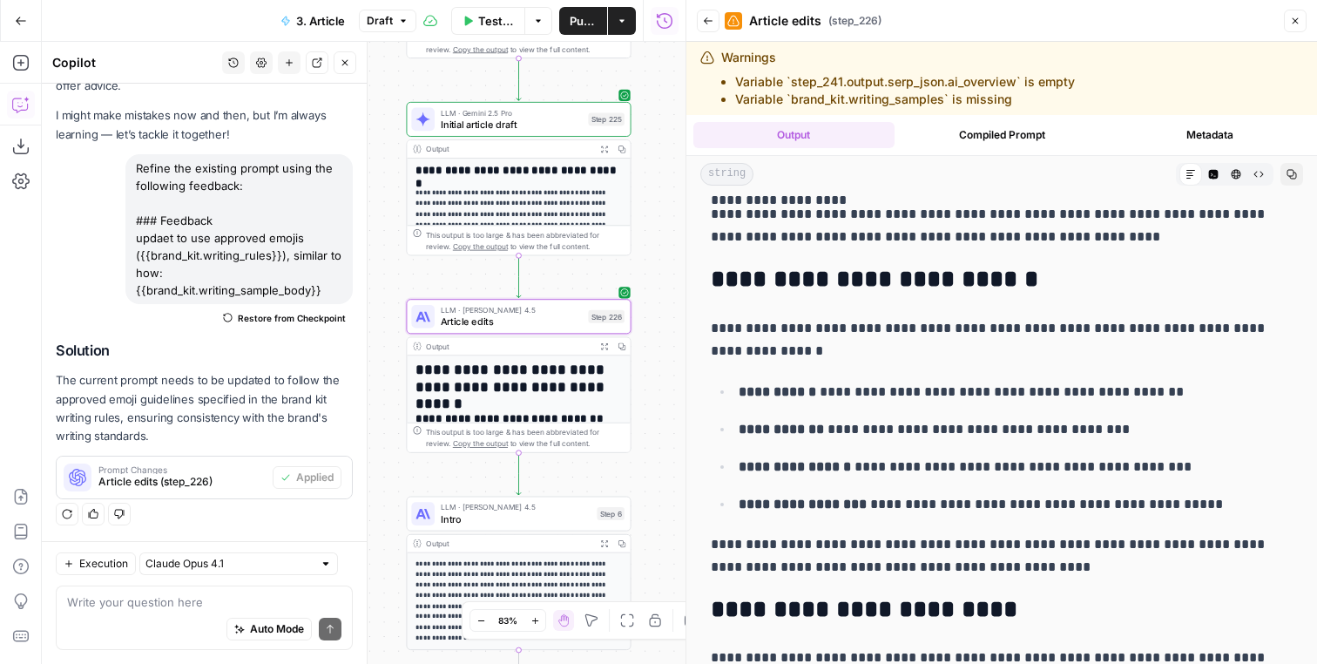
click at [607, 148] on icon "button" at bounding box center [604, 149] width 8 height 8
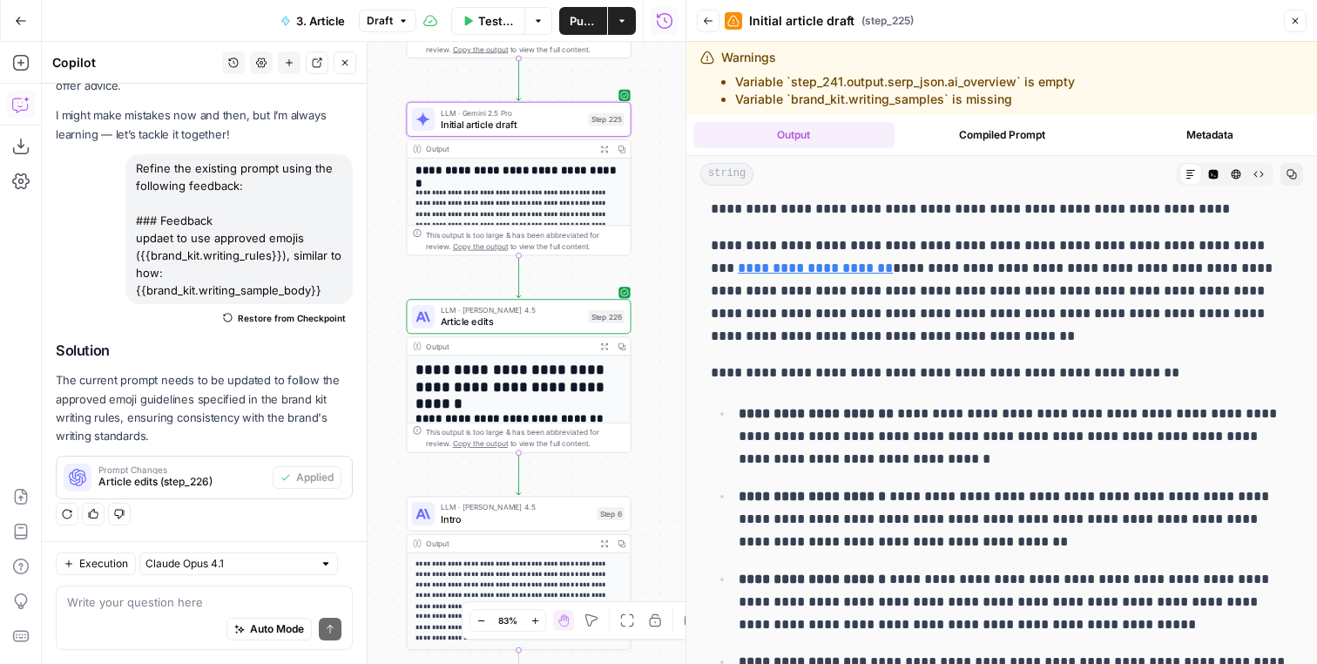
scroll to position [0, 0]
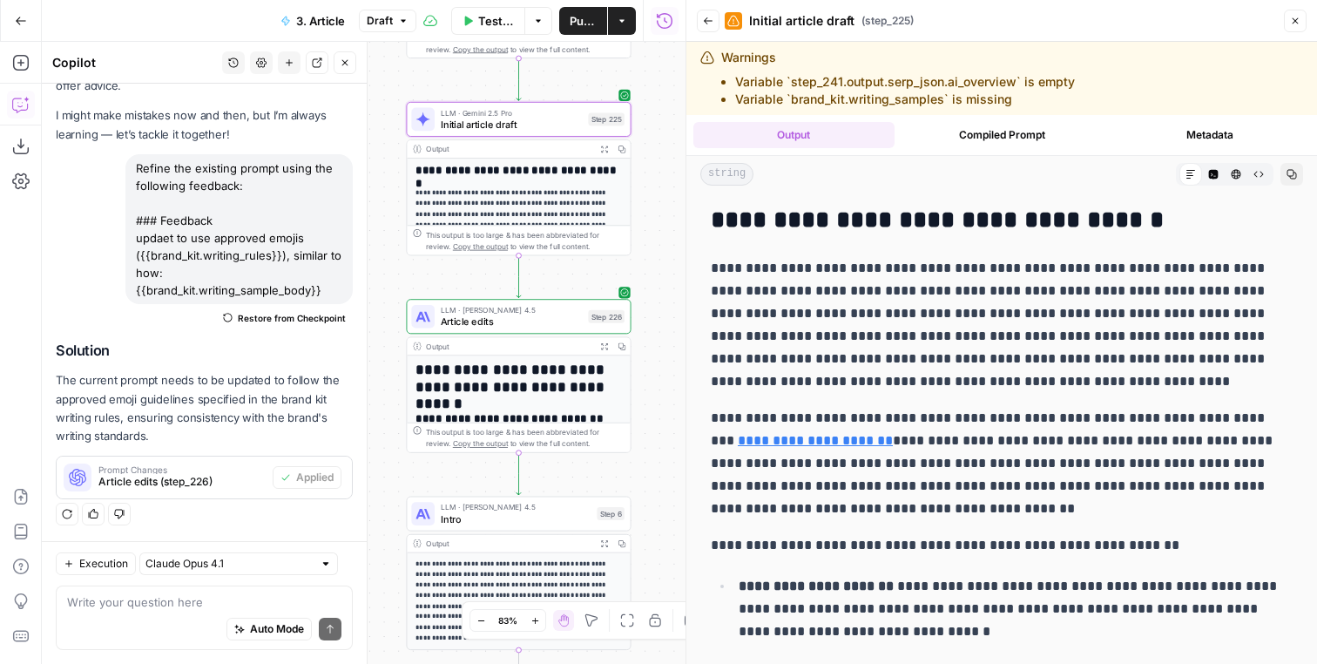
click at [889, 328] on p "**********" at bounding box center [1002, 325] width 582 height 136
click at [932, 319] on p "**********" at bounding box center [1002, 325] width 582 height 136
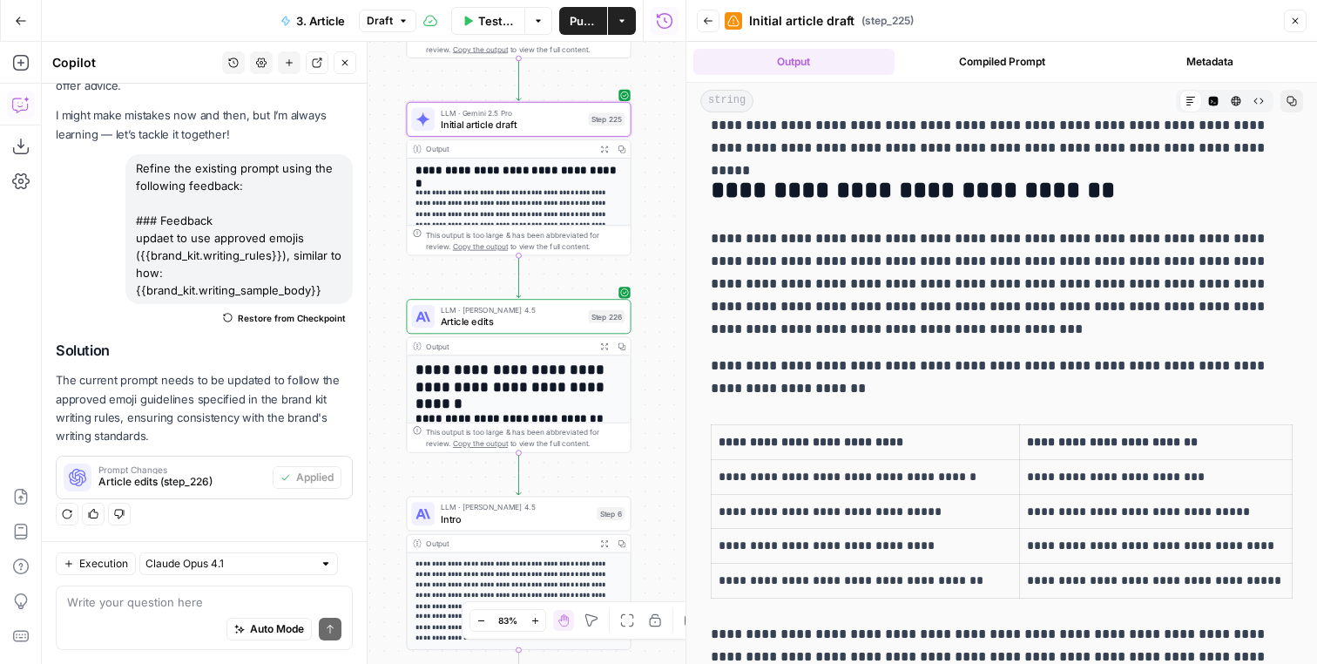
scroll to position [3540, 0]
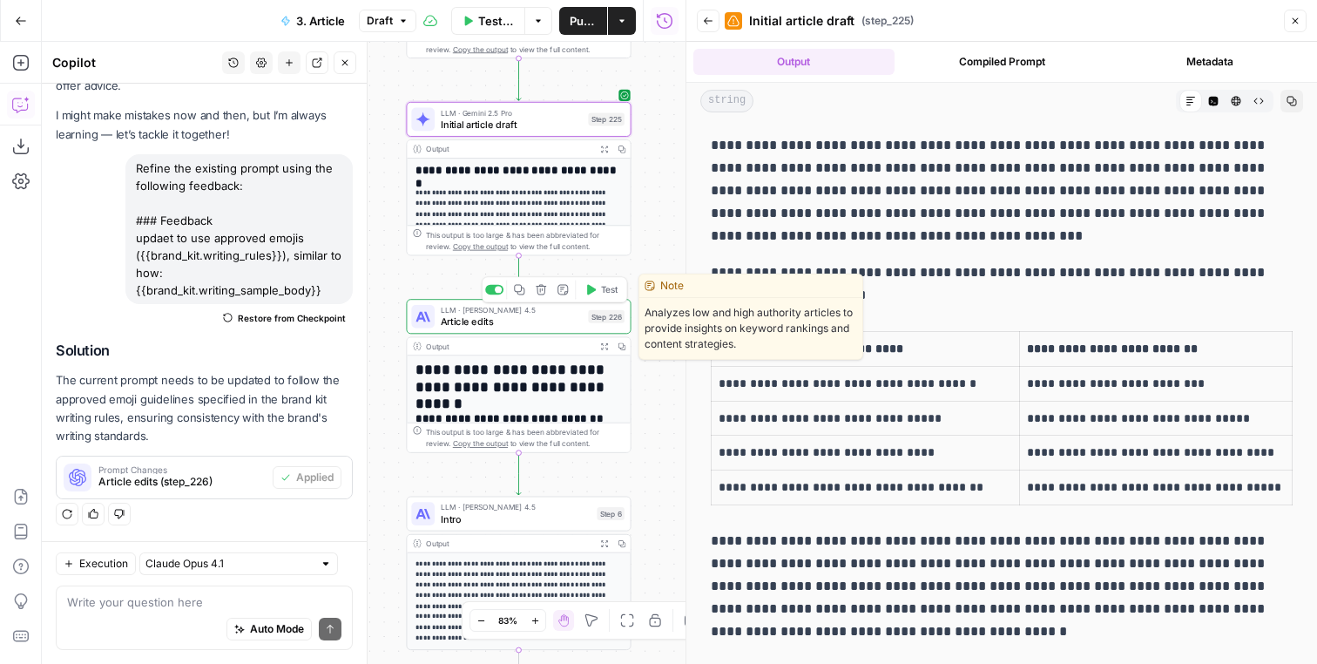
click at [497, 293] on div at bounding box center [498, 289] width 7 height 7
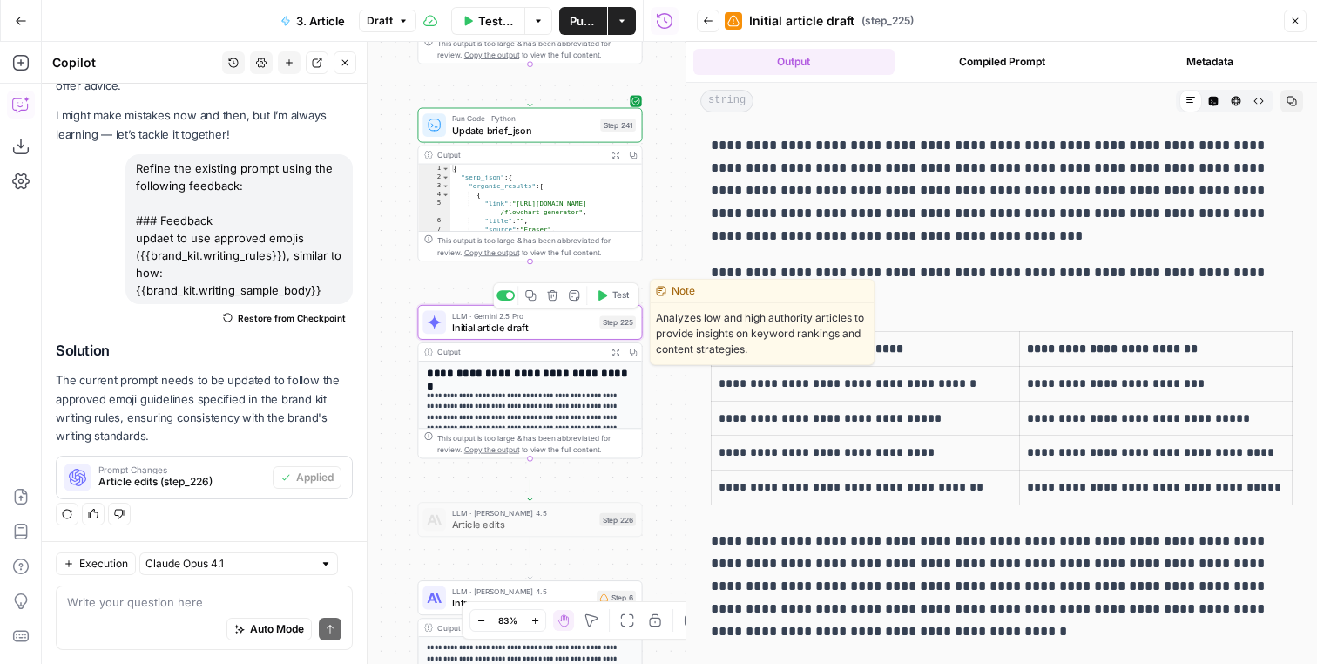
click at [533, 324] on span "Initial article draft" at bounding box center [523, 327] width 142 height 15
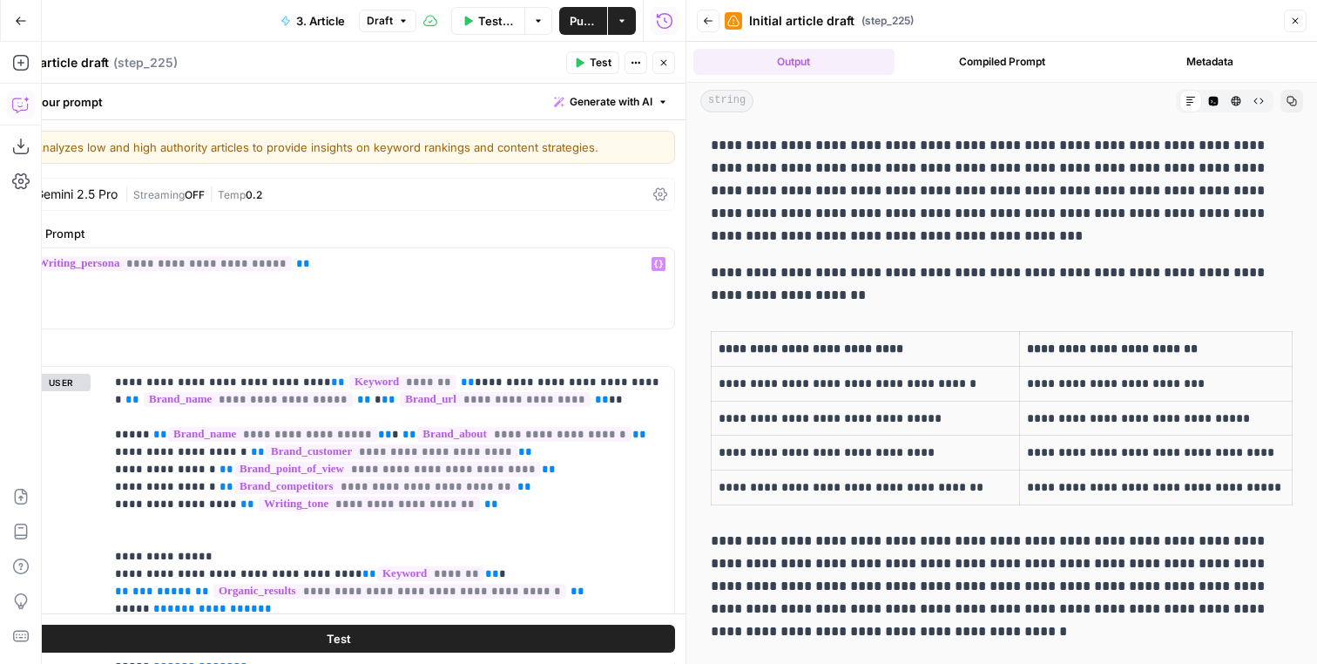
click at [323, 183] on div "Gemini 2.5 Pro | Streaming OFF | Temp 0.2" at bounding box center [339, 194] width 673 height 33
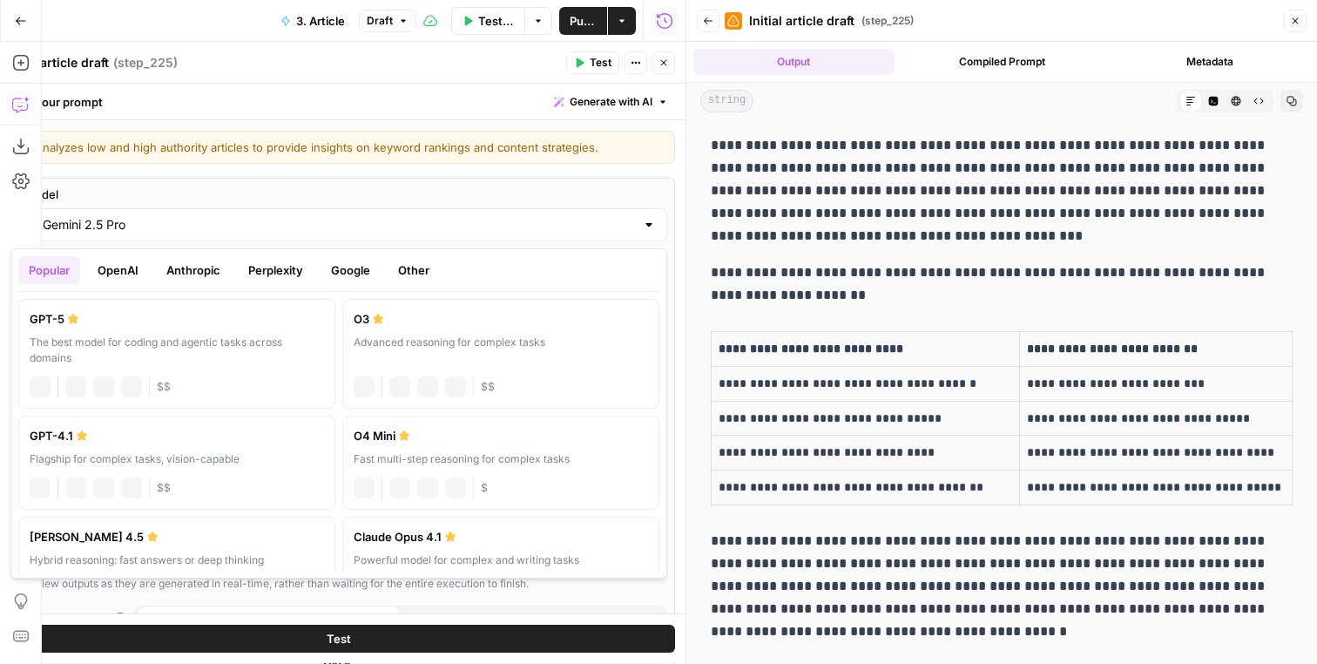
click at [280, 219] on input "Gemini 2.5 Pro" at bounding box center [339, 224] width 592 height 17
click at [139, 265] on button "OpenAI" at bounding box center [118, 270] width 62 height 28
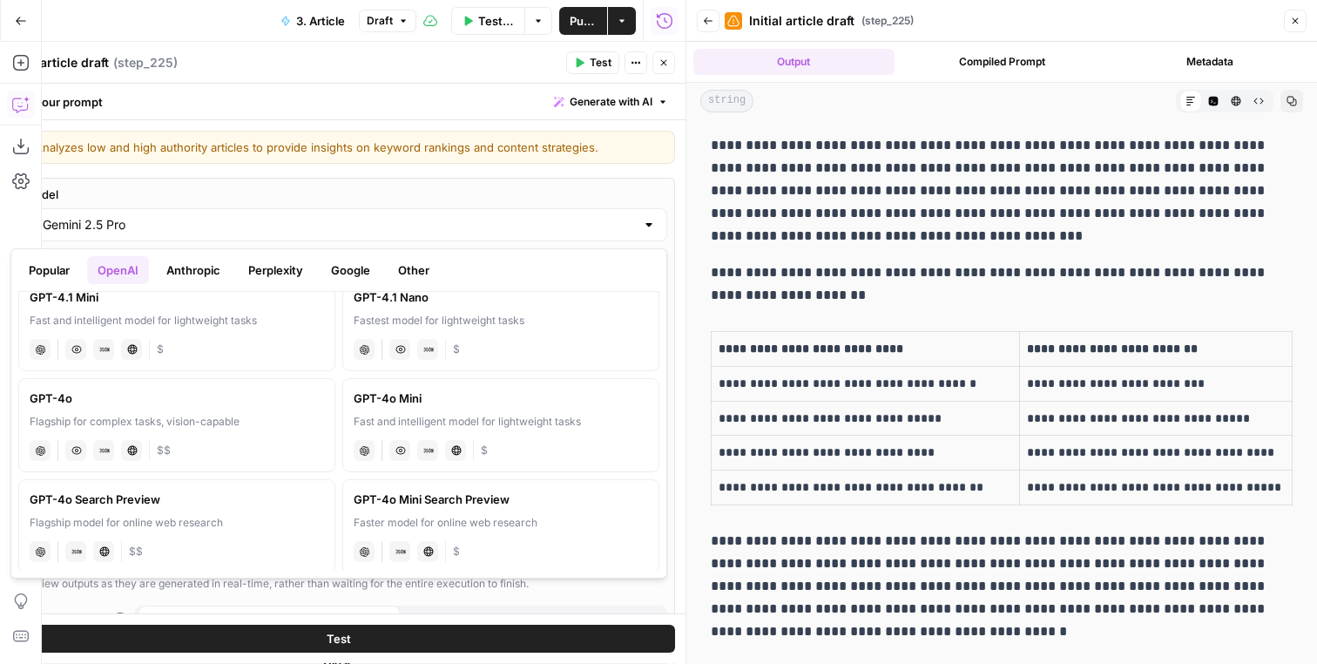
scroll to position [360, 0]
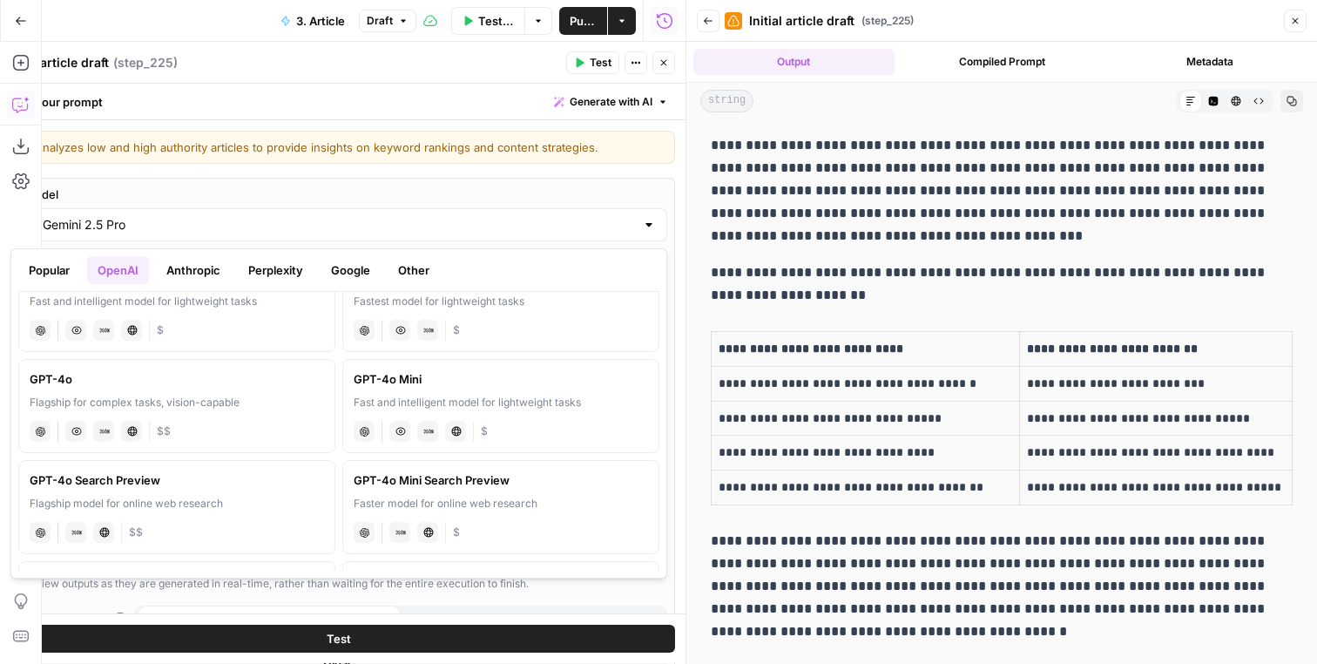
click at [190, 256] on div "Popular OpenAI Anthropic Perplexity Google Other GPT-5 The best model for codin…" at bounding box center [338, 413] width 657 height 330
click at [190, 275] on button "Anthropic" at bounding box center [193, 270] width 75 height 28
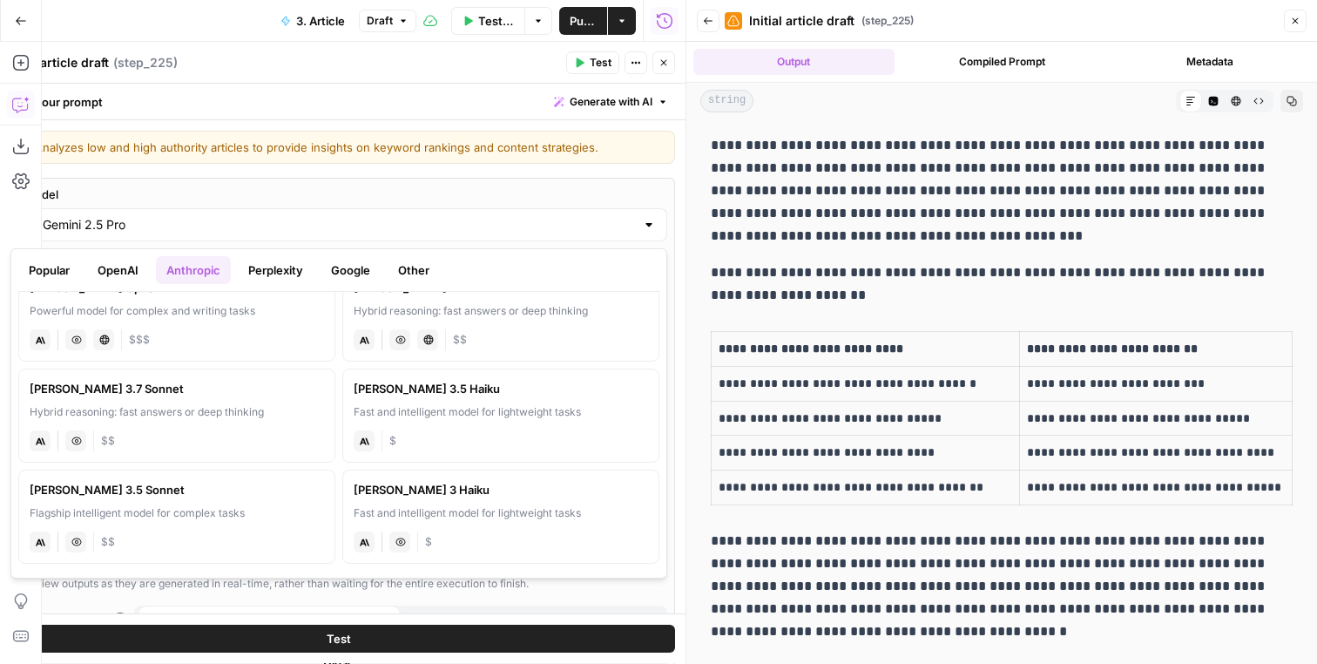
scroll to position [0, 0]
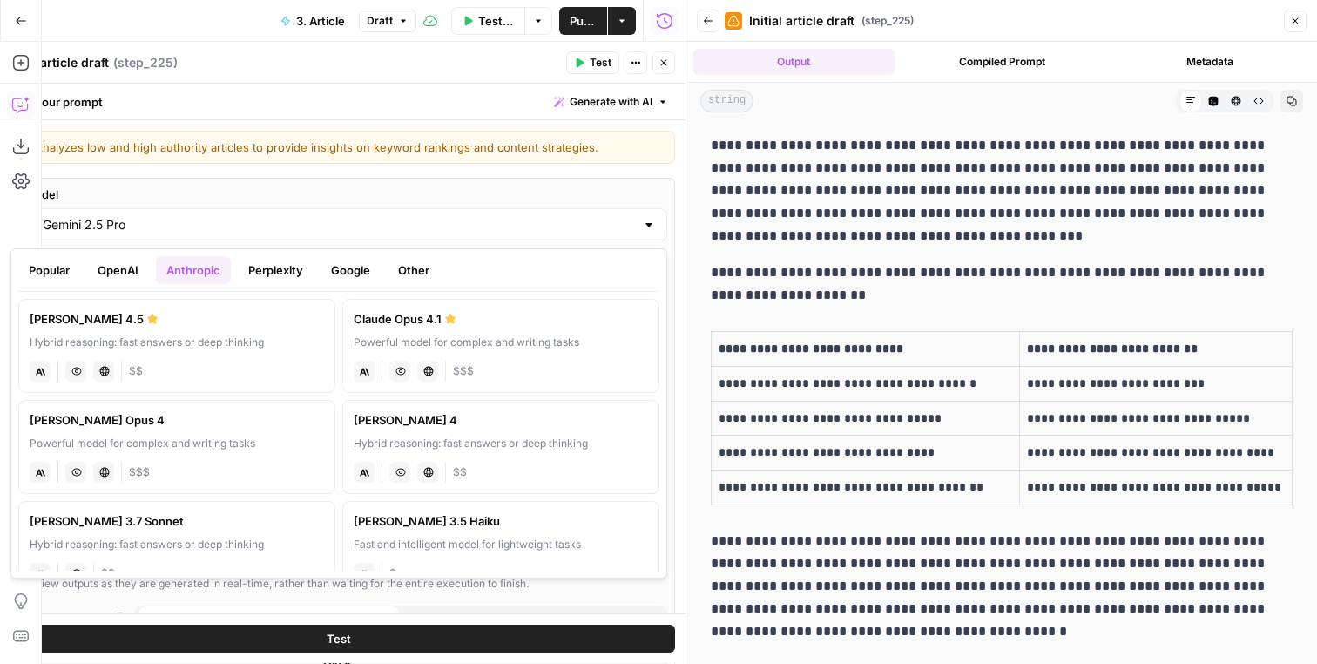
click at [277, 346] on div "Hybrid reasoning: fast answers or deep thinking" at bounding box center [177, 343] width 294 height 16
type input "Claude Sonnet 4.5"
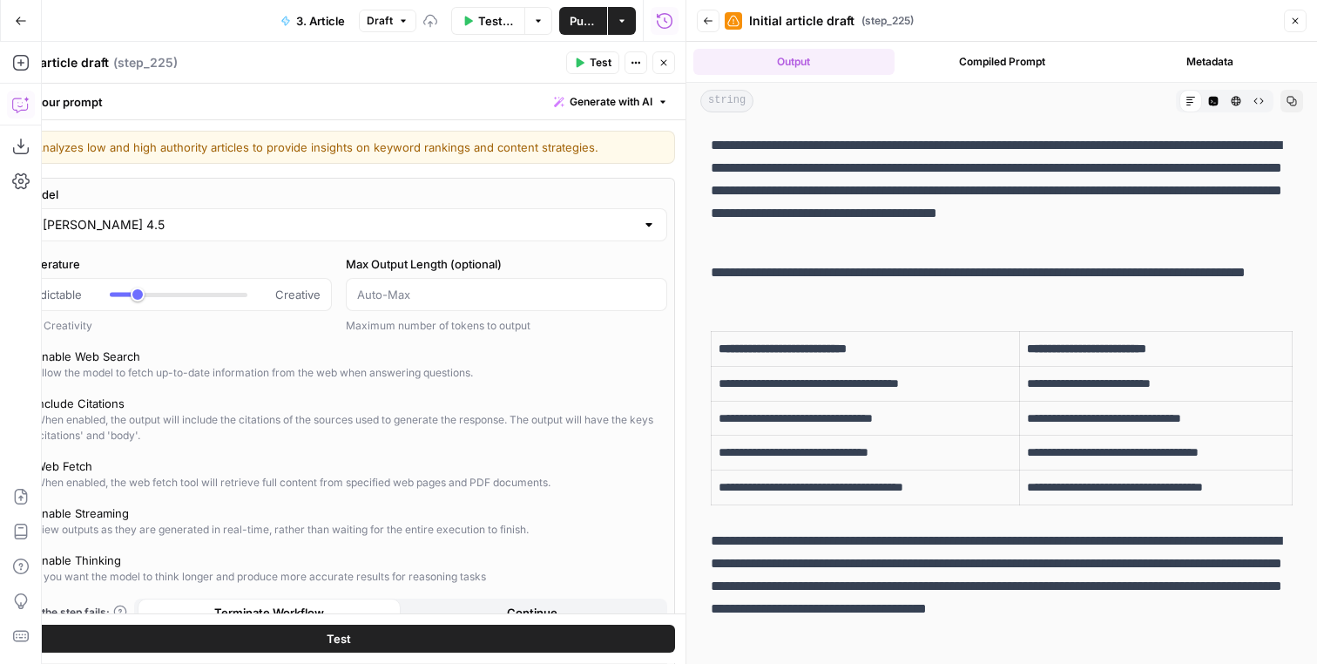
click at [423, 639] on button "Test" at bounding box center [339, 639] width 673 height 28
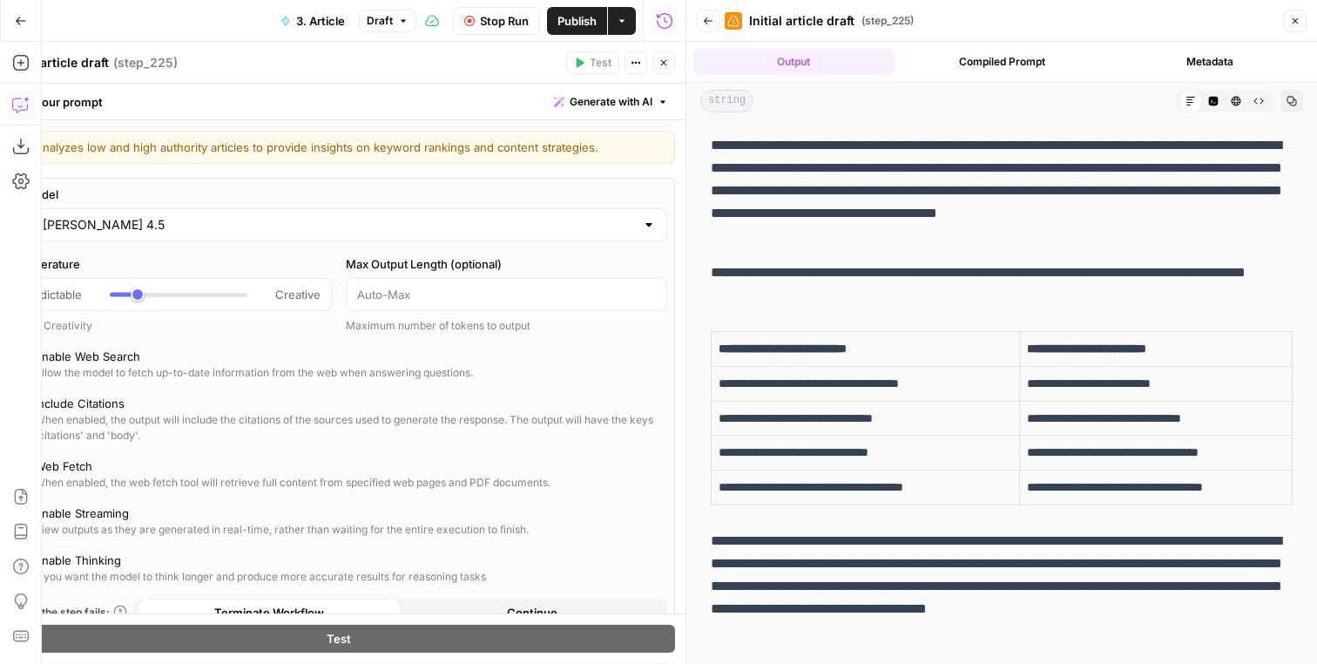
click at [669, 64] on button "Close" at bounding box center [663, 62] width 23 height 23
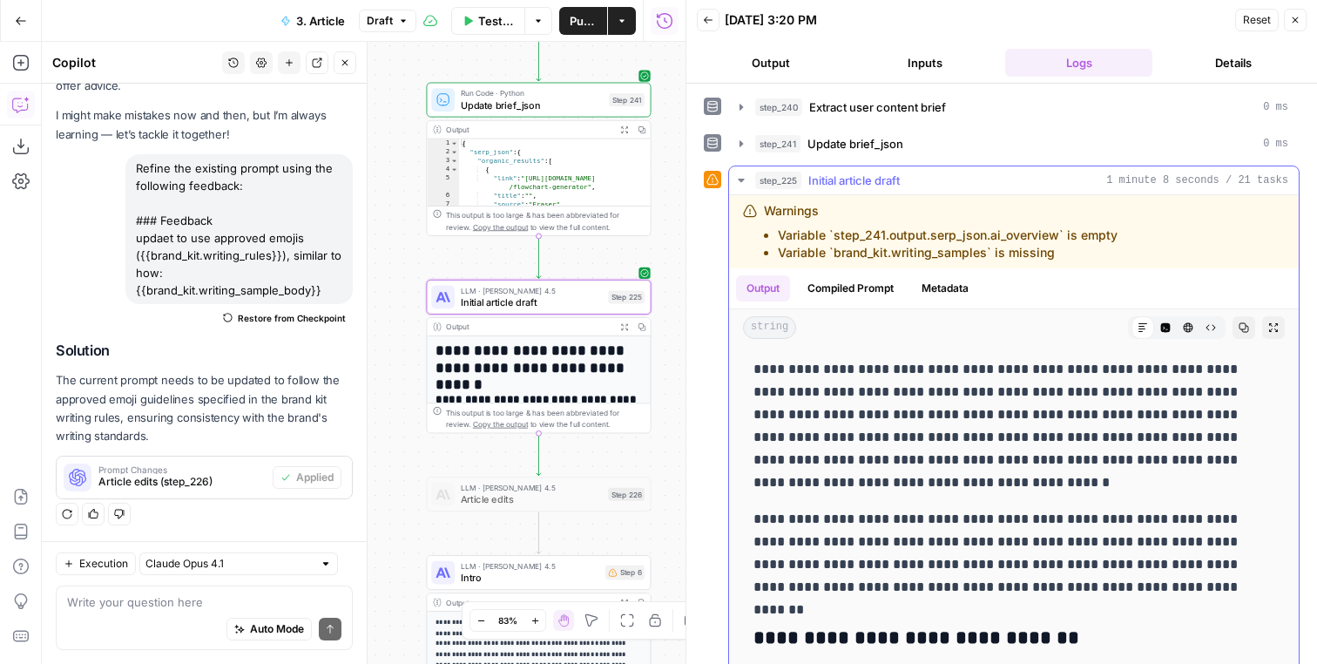
scroll to position [1473, 0]
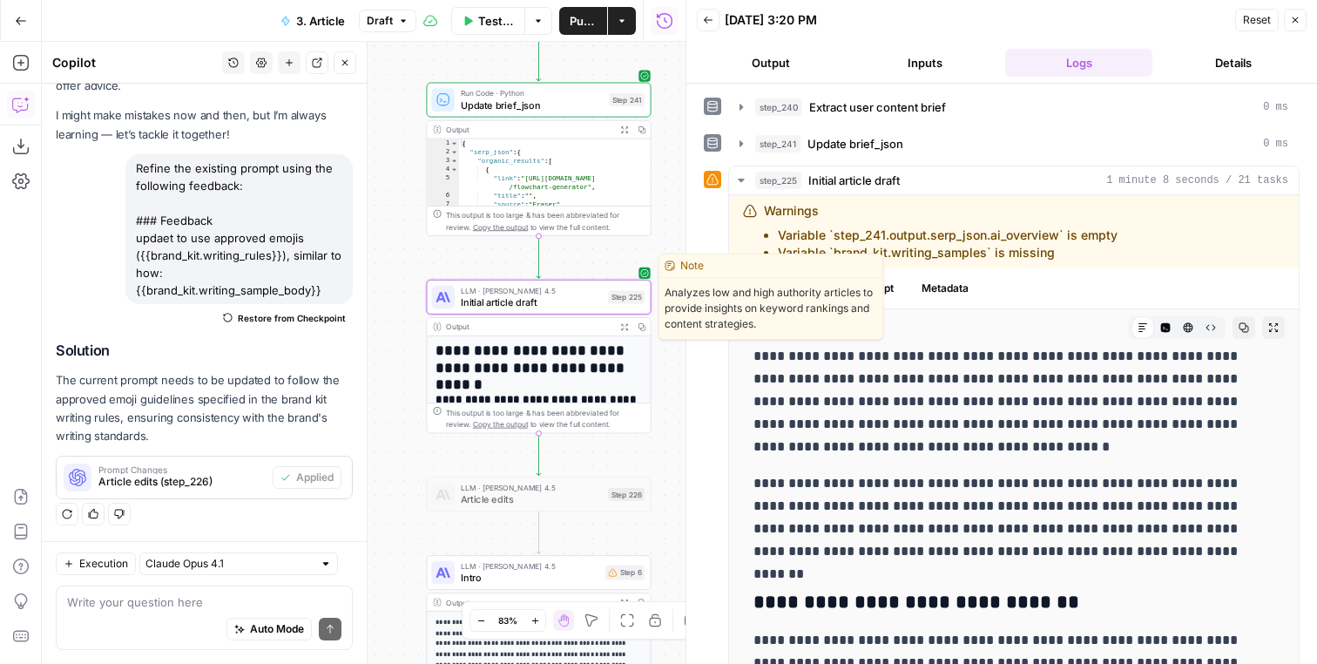
click at [485, 302] on span "Initial article draft" at bounding box center [532, 301] width 142 height 15
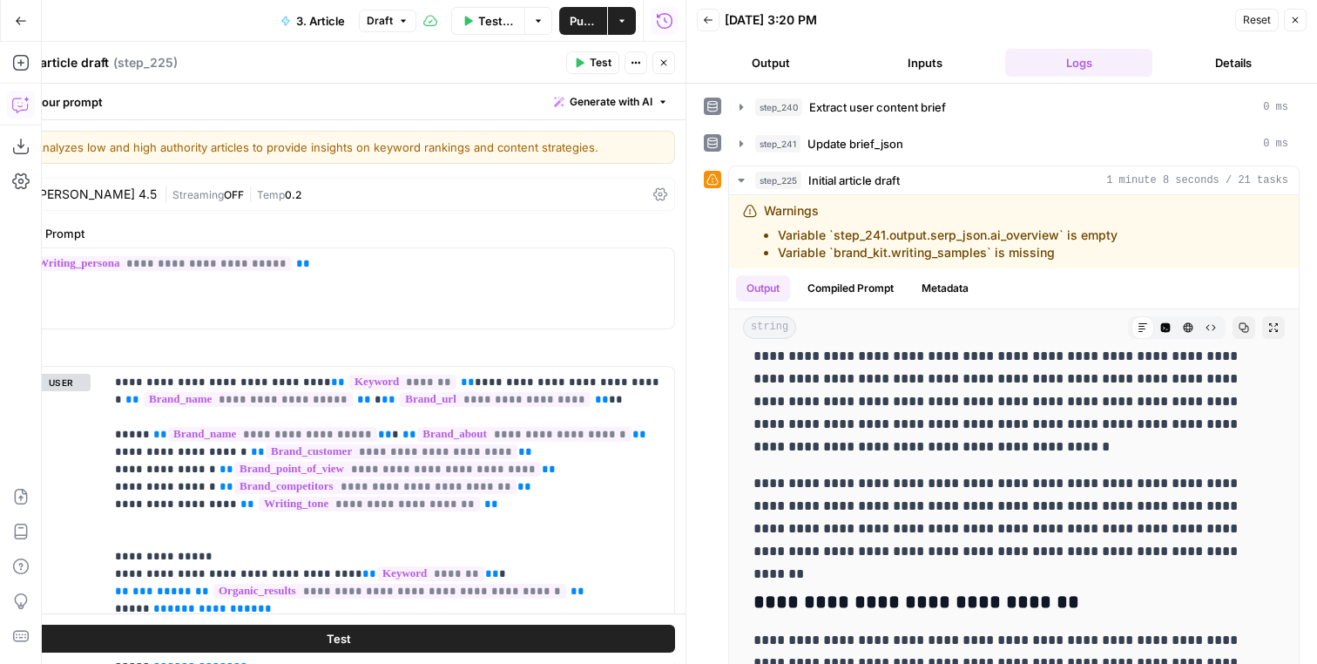
click at [662, 62] on icon "button" at bounding box center [664, 62] width 10 height 10
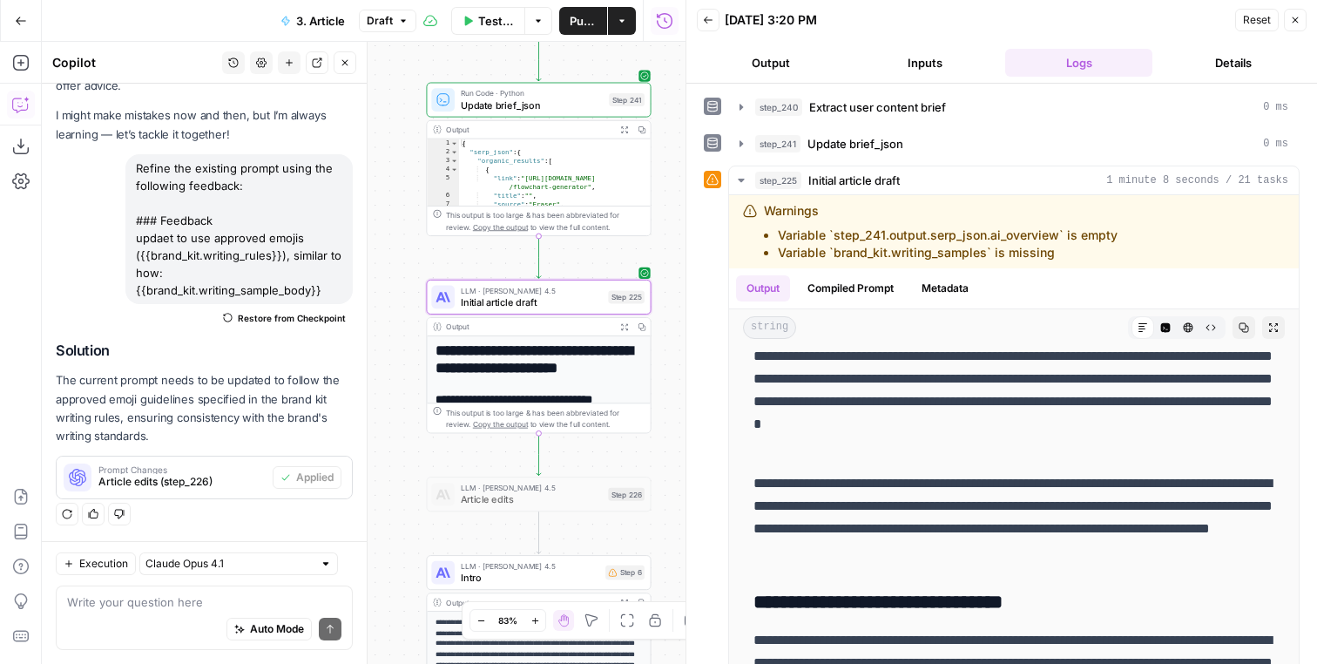
click at [604, 494] on div "LLM · Claude Sonnet 4.5 Article edits Step 226" at bounding box center [537, 494] width 213 height 24
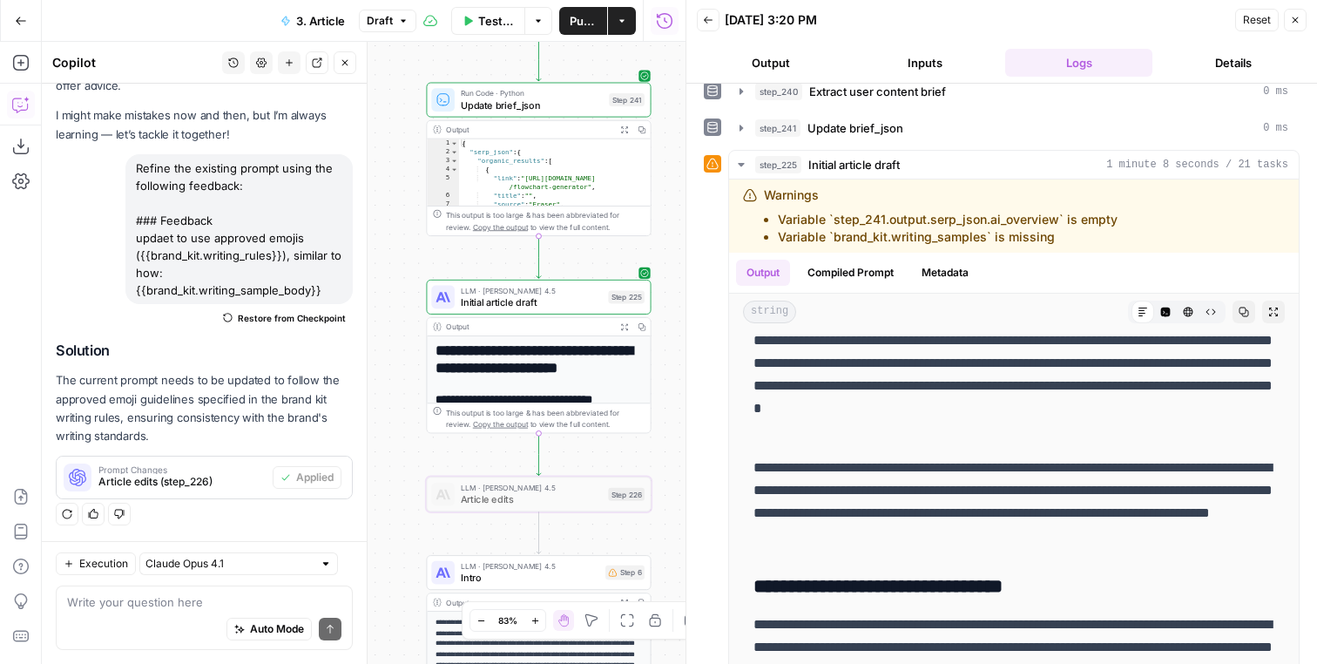
scroll to position [19, 0]
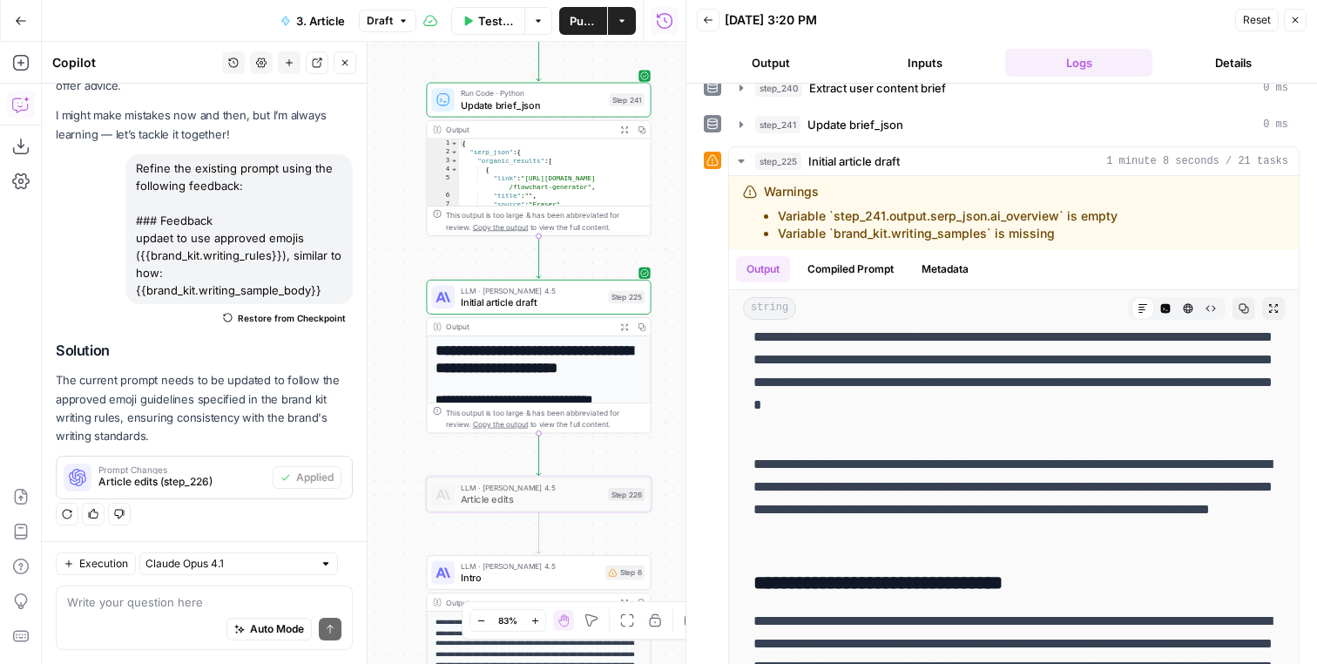
click at [611, 471] on div "Workflow Input Settings Inputs LLM · Gemini 2.5 Pro Extract user content brief …" at bounding box center [364, 353] width 644 height 622
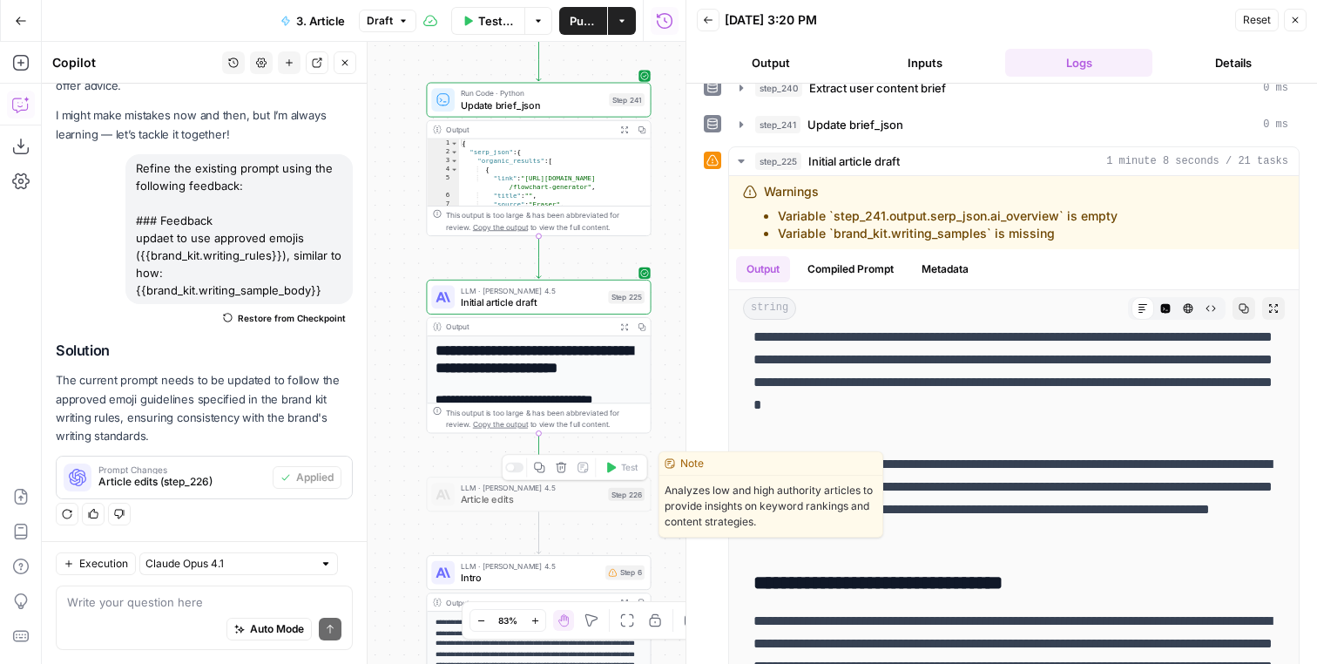
click at [517, 466] on div at bounding box center [514, 468] width 18 height 10
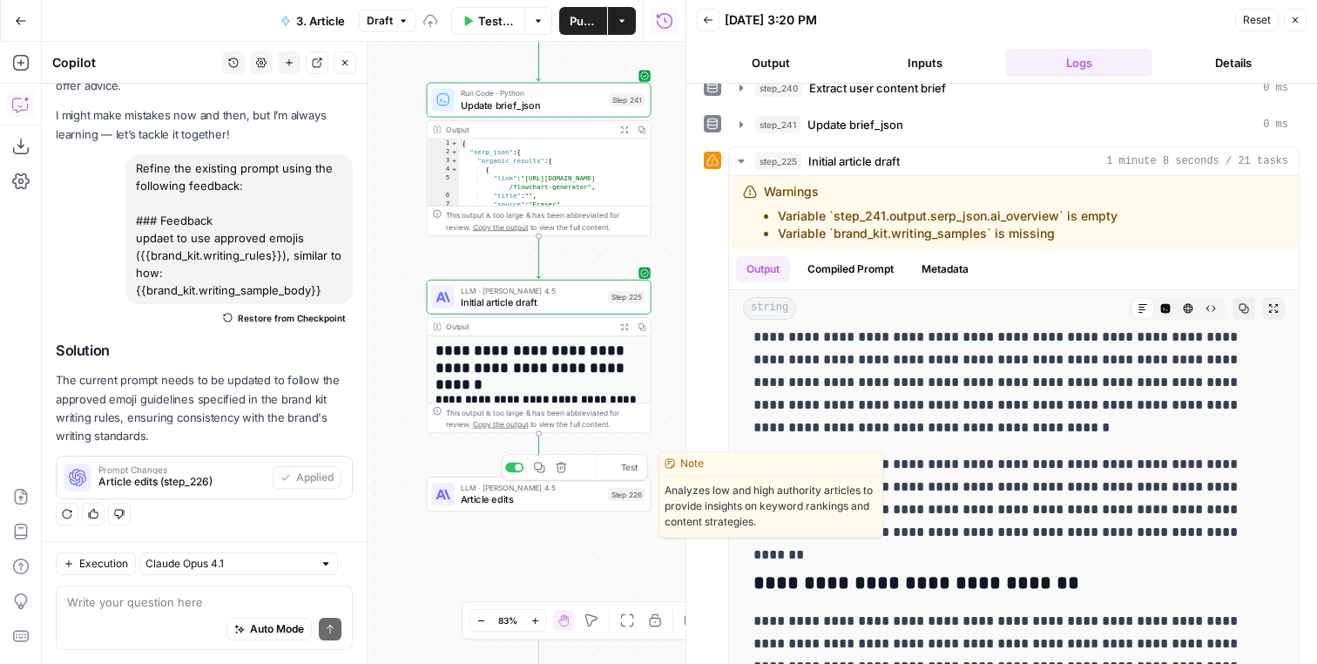
click at [607, 504] on div "LLM · Claude Sonnet 4.5 Article edits Step 226 Copy step Delete step Edit Note …" at bounding box center [537, 494] width 213 height 24
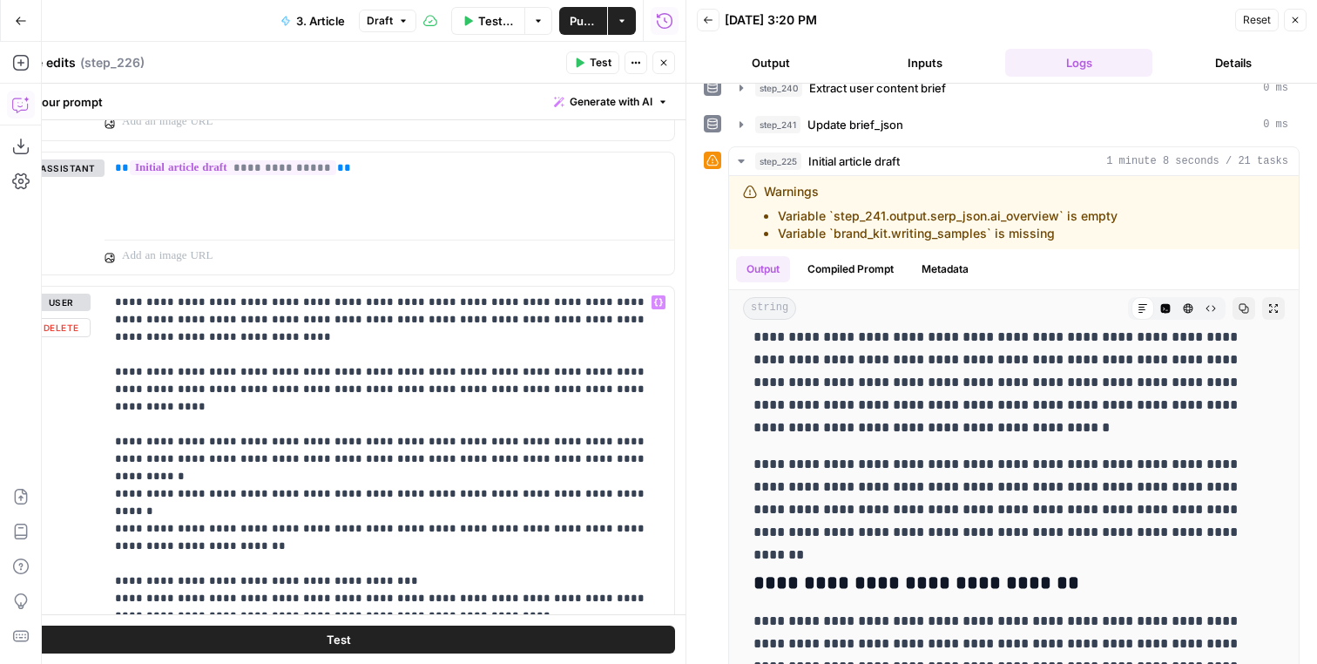
scroll to position [2140, 0]
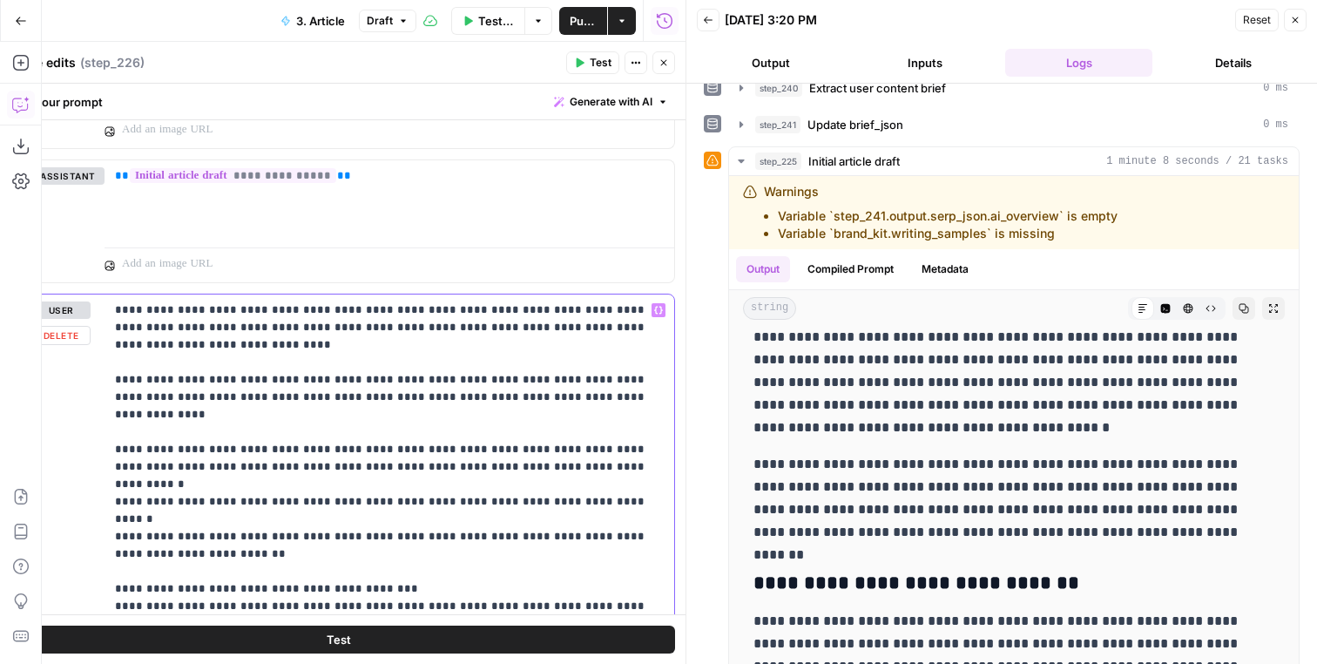
click at [368, 304] on p "**********" at bounding box center [389, 588] width 549 height 575
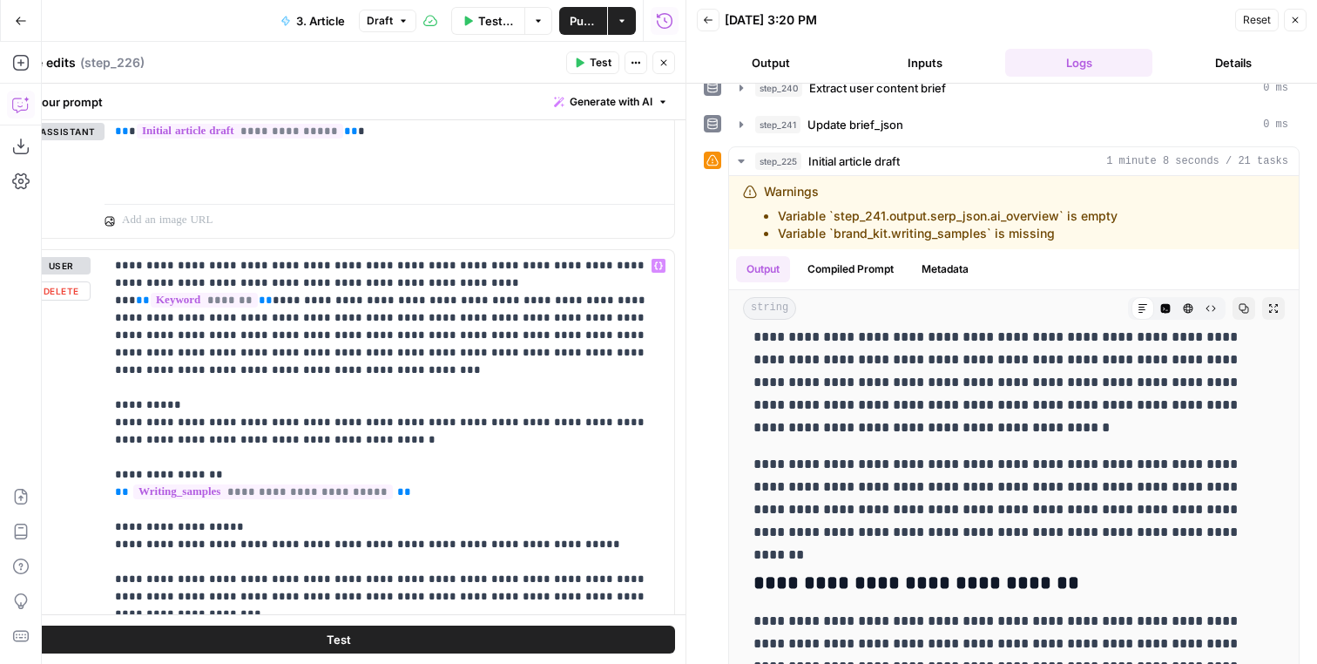
scroll to position [1403, 0]
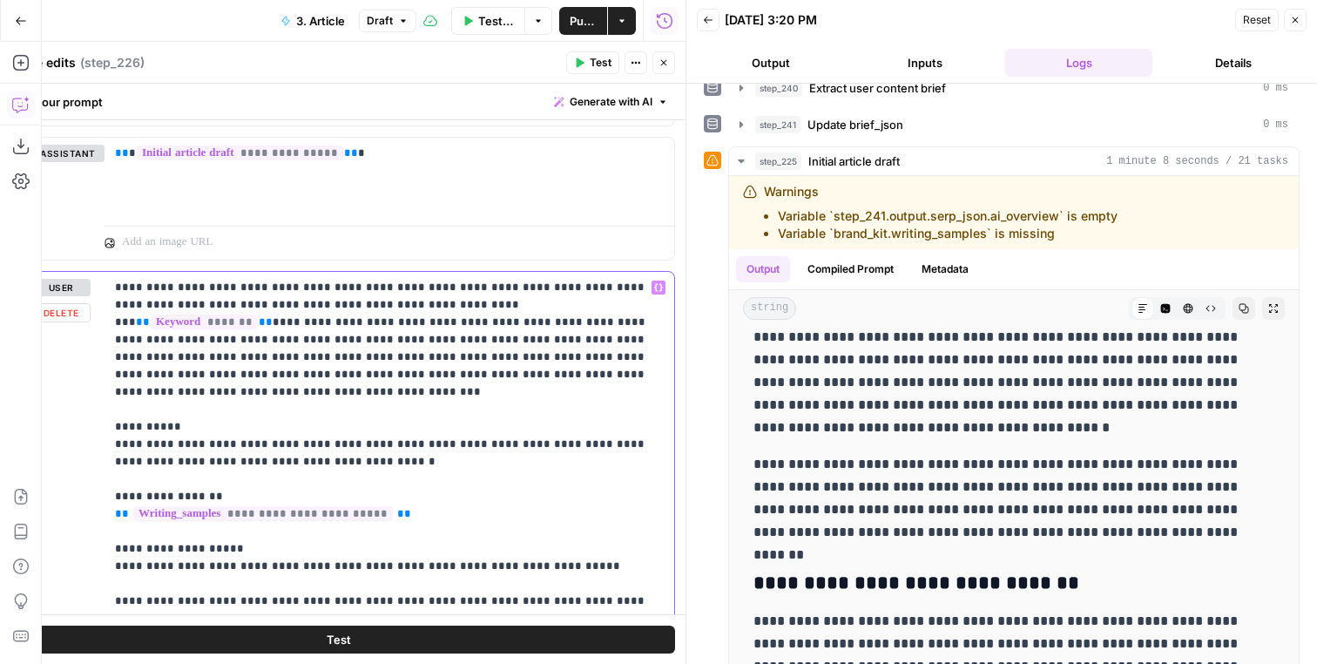
click at [305, 302] on p "**********" at bounding box center [389, 558] width 549 height 558
click at [209, 290] on p "**********" at bounding box center [389, 558] width 549 height 558
click at [265, 289] on p "**********" at bounding box center [389, 558] width 549 height 558
click at [116, 287] on p "**********" at bounding box center [389, 558] width 549 height 558
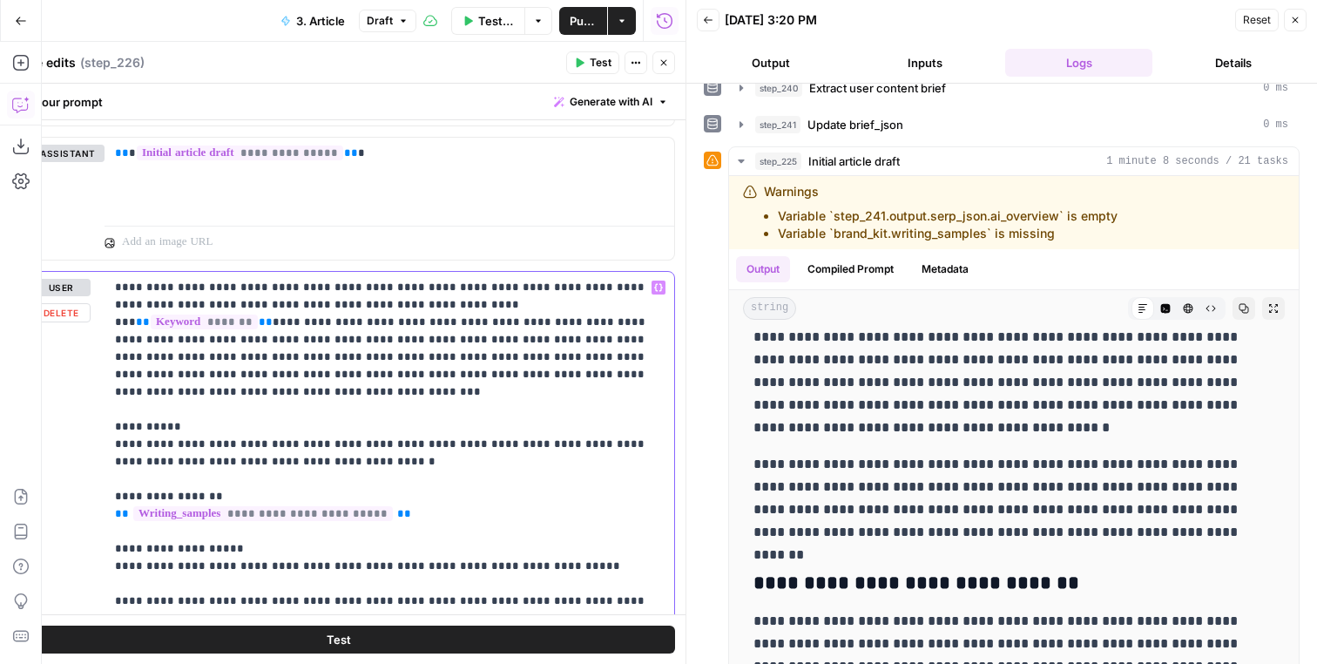
click at [276, 289] on p "**********" at bounding box center [389, 558] width 549 height 558
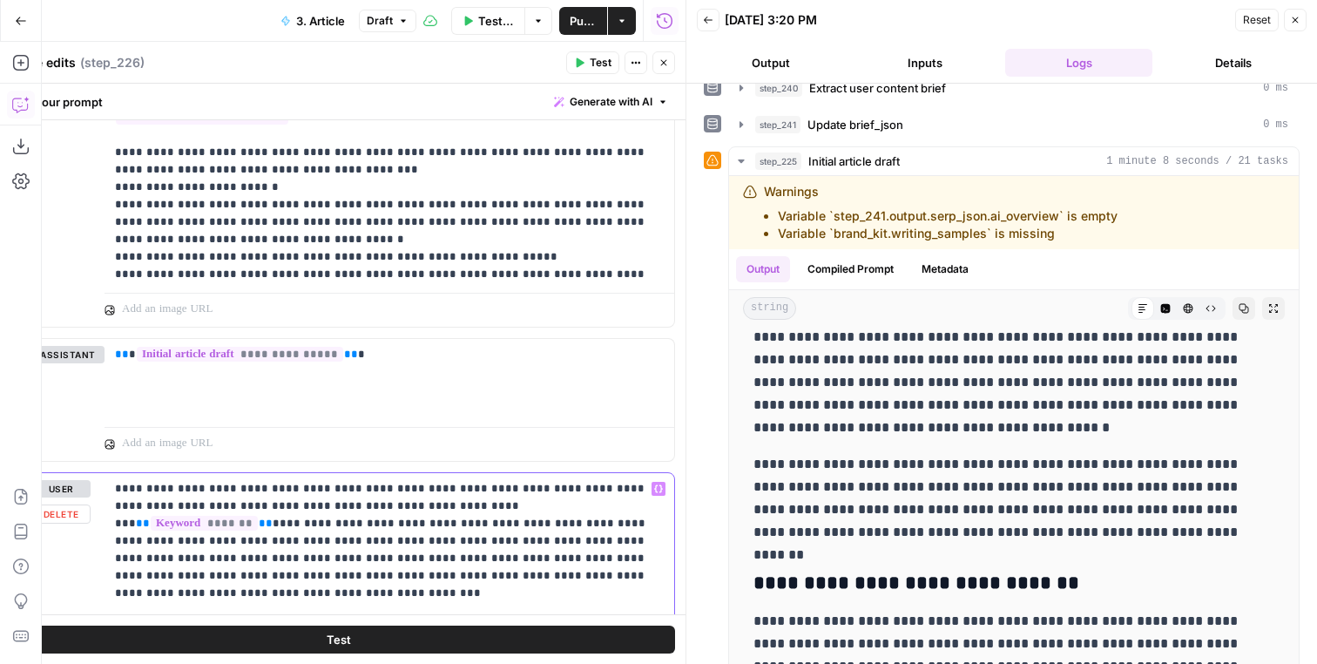
scroll to position [1235, 0]
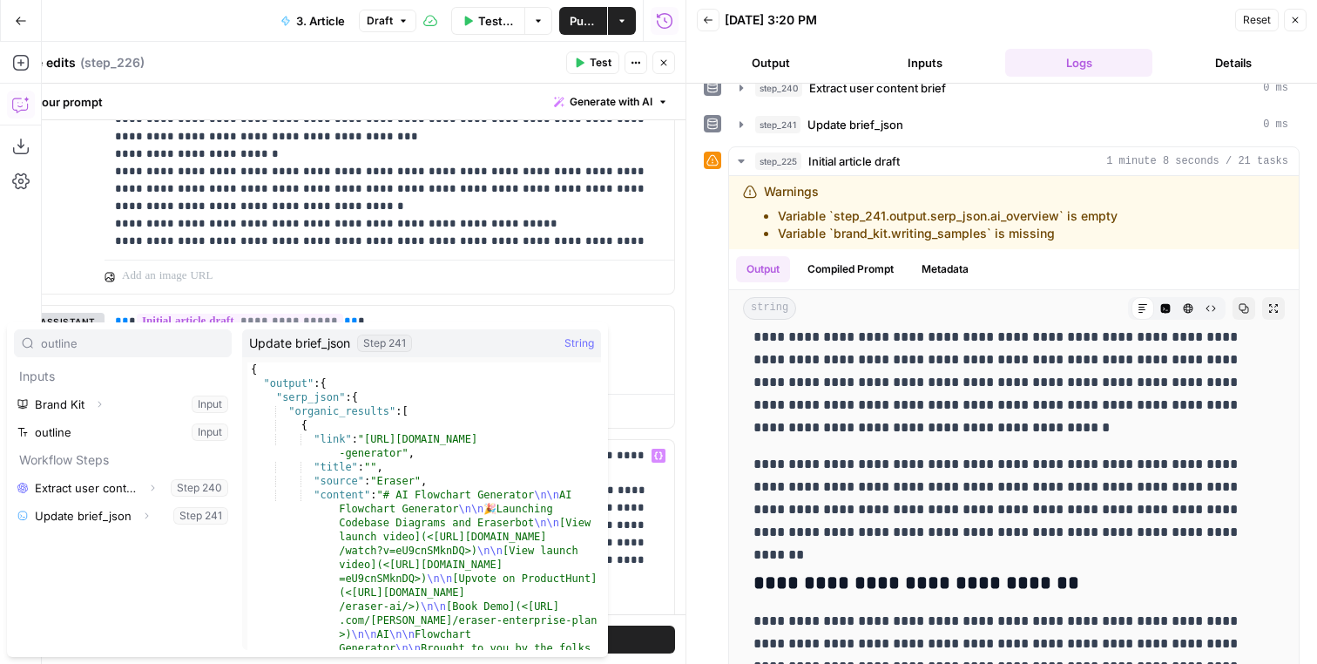
type input "outline"
click at [145, 519] on icon "button" at bounding box center [146, 515] width 10 height 10
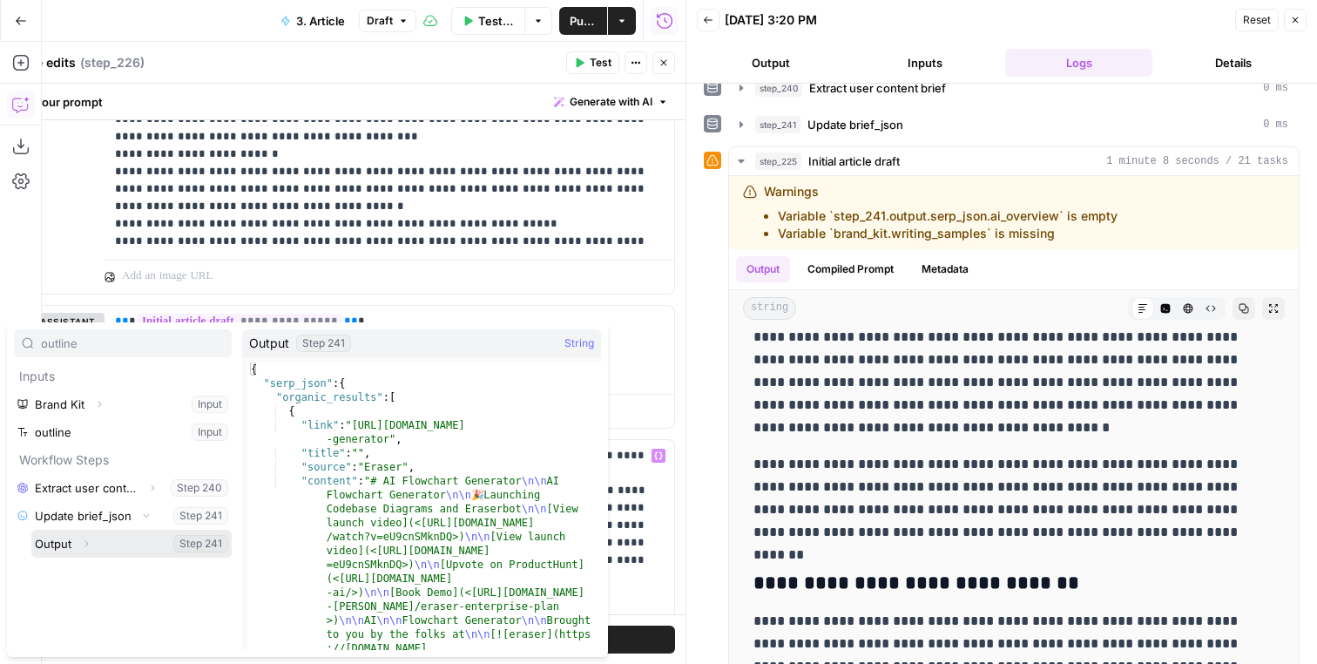
click at [89, 547] on icon "button" at bounding box center [86, 543] width 10 height 10
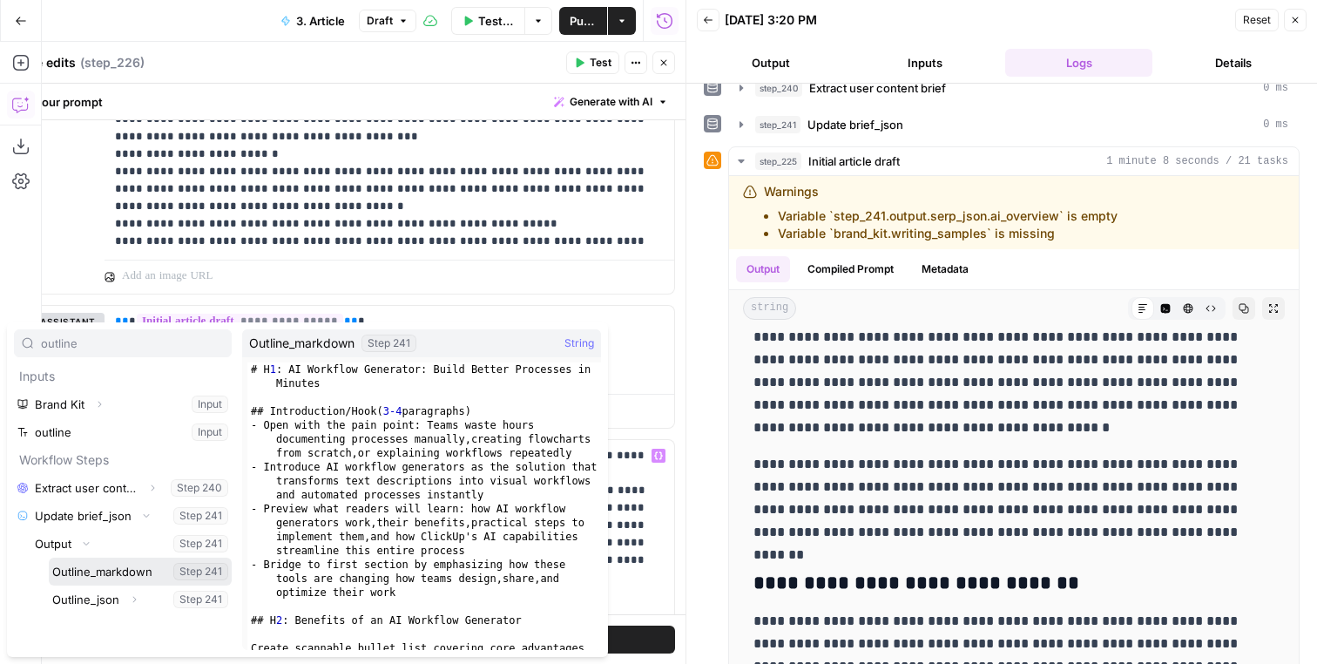
click at [85, 574] on button "Select variable Outline_markdown" at bounding box center [140, 572] width 183 height 28
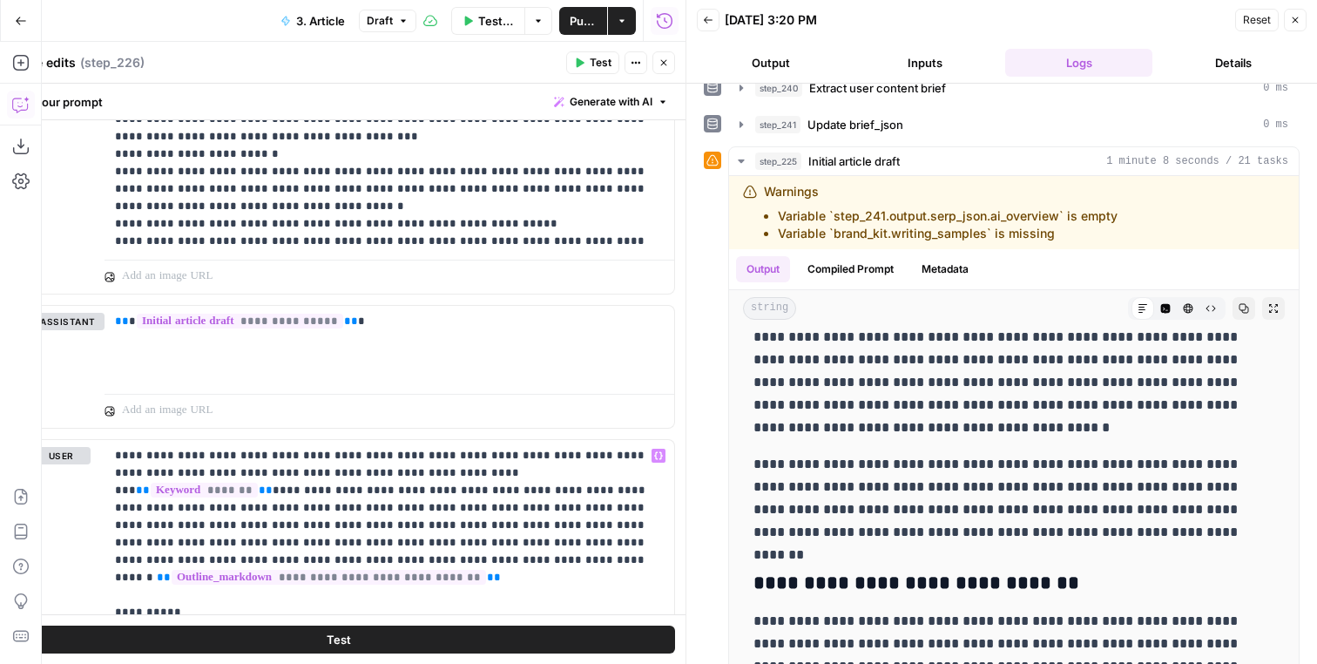
click at [601, 72] on button "Test" at bounding box center [592, 62] width 53 height 23
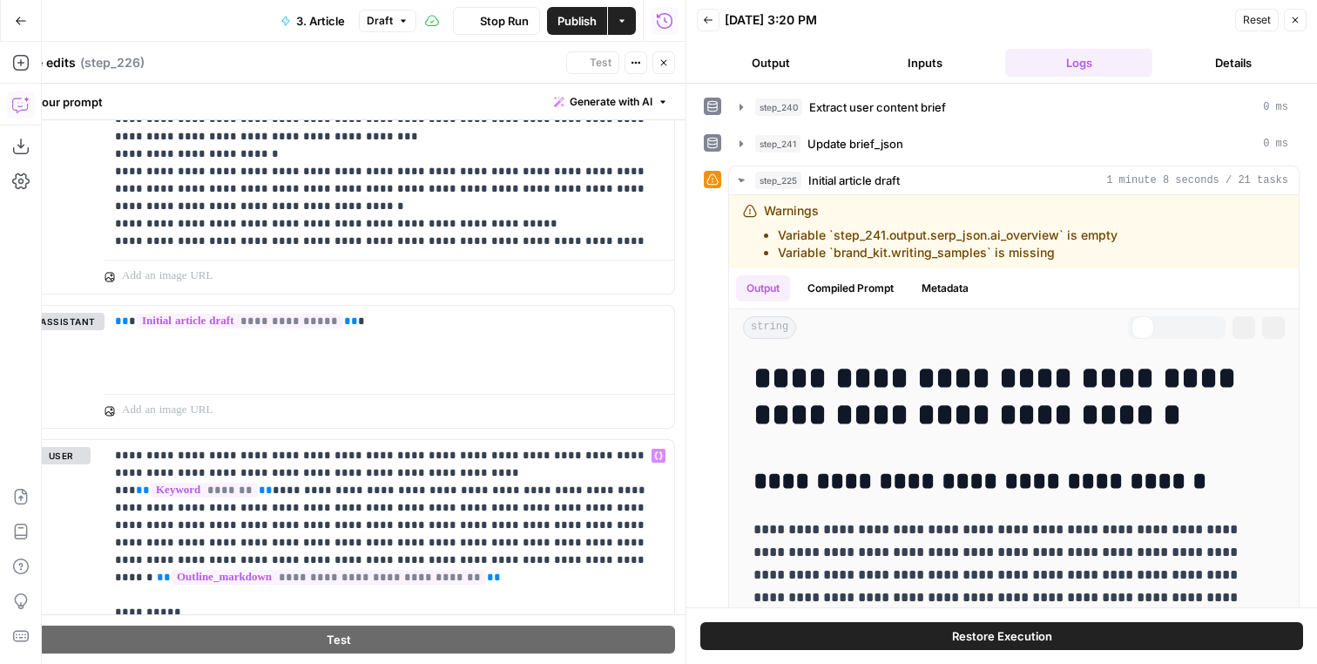
click at [673, 71] on button "Close" at bounding box center [663, 62] width 23 height 23
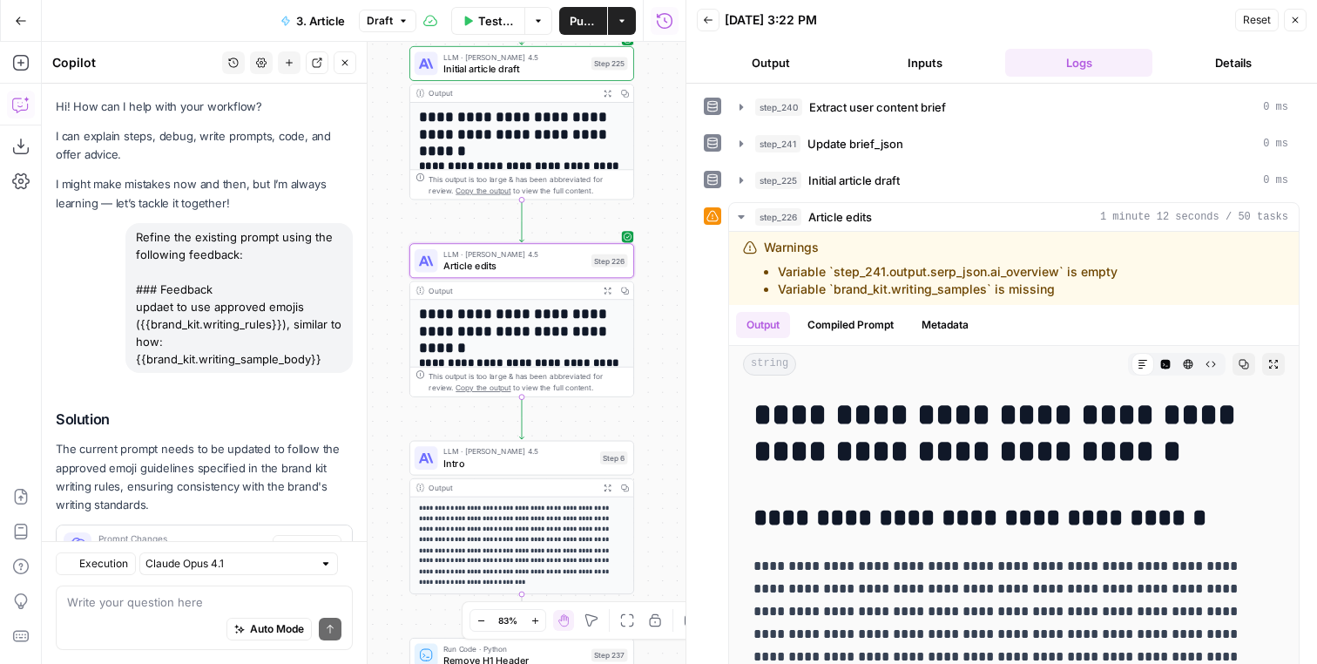
scroll to position [69, 0]
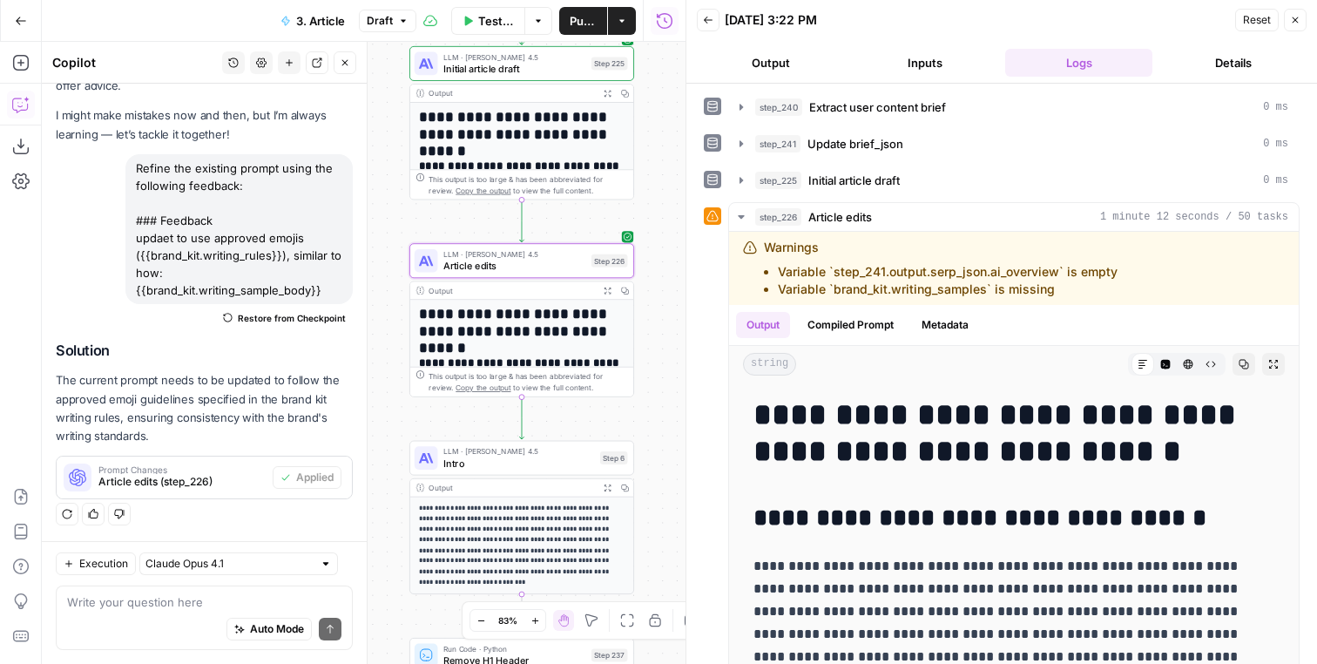
click at [605, 287] on icon "button" at bounding box center [607, 290] width 7 height 7
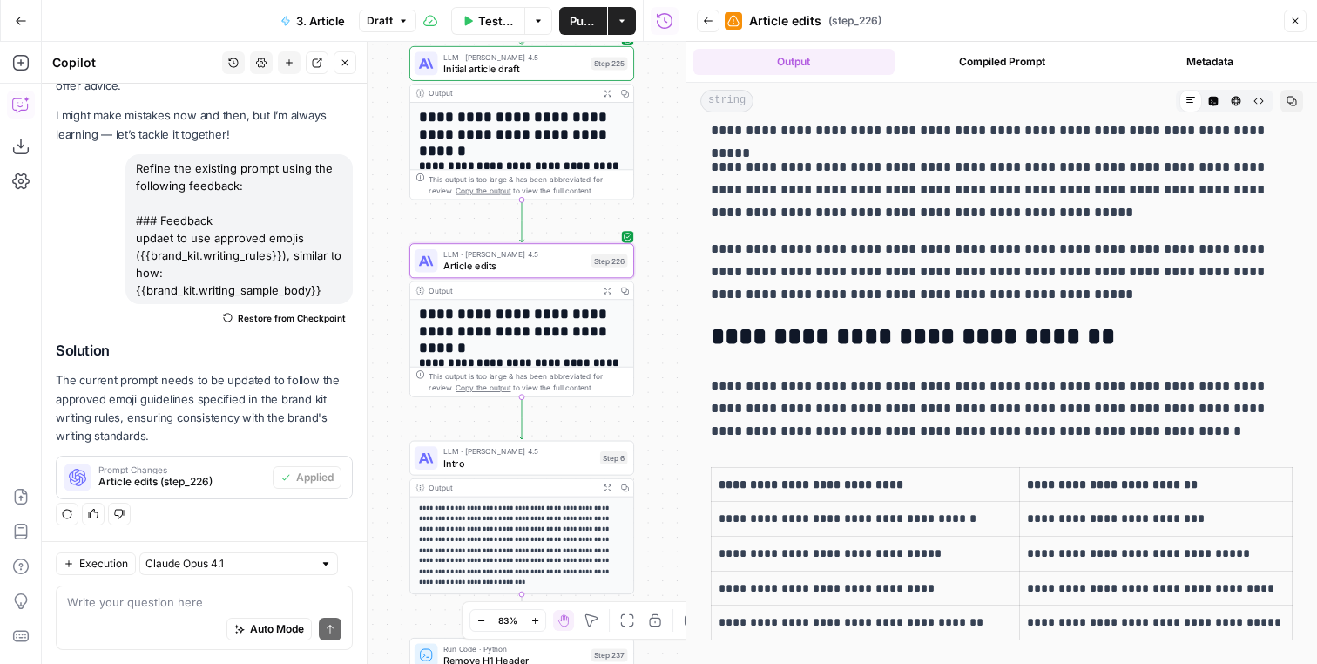
scroll to position [4367, 0]
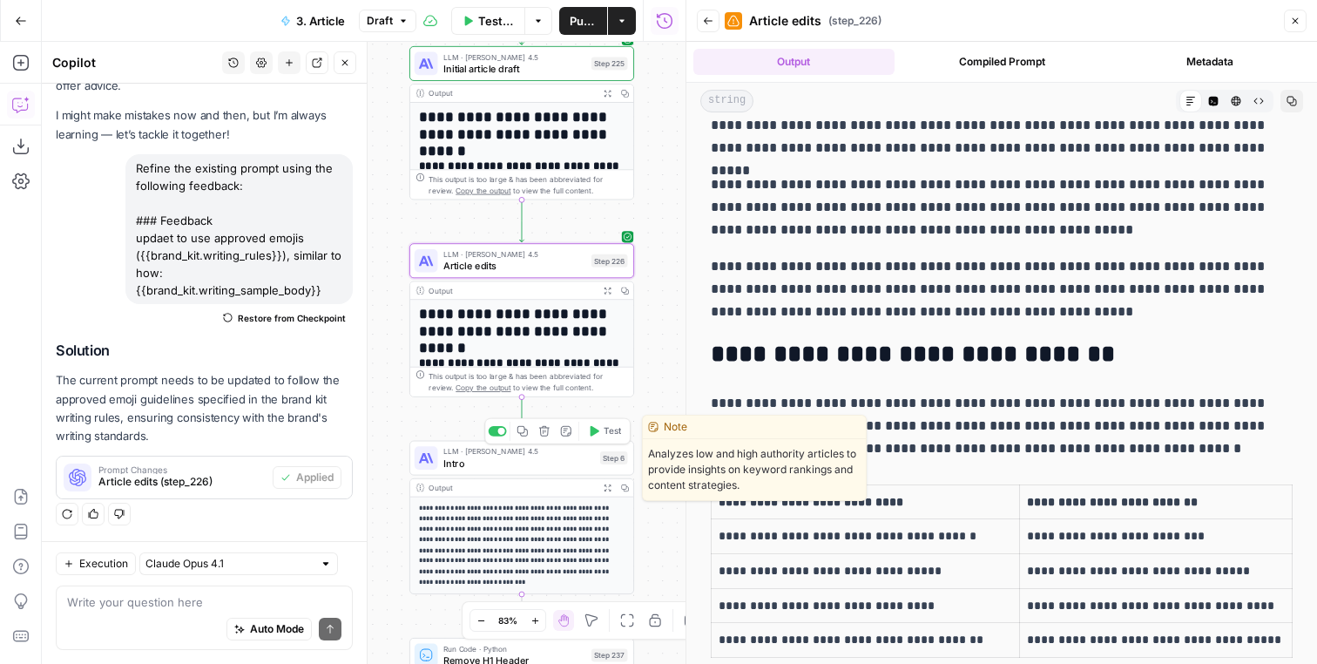
click at [612, 434] on span "Test" at bounding box center [612, 430] width 17 height 13
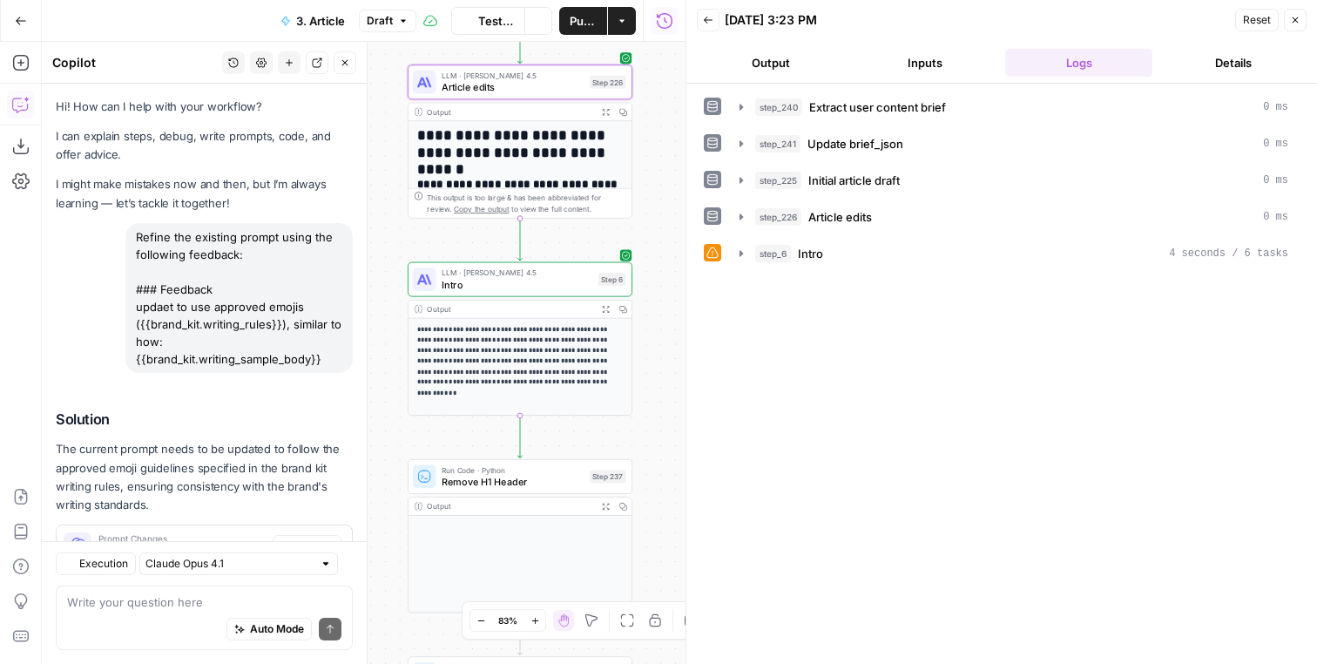
scroll to position [69, 0]
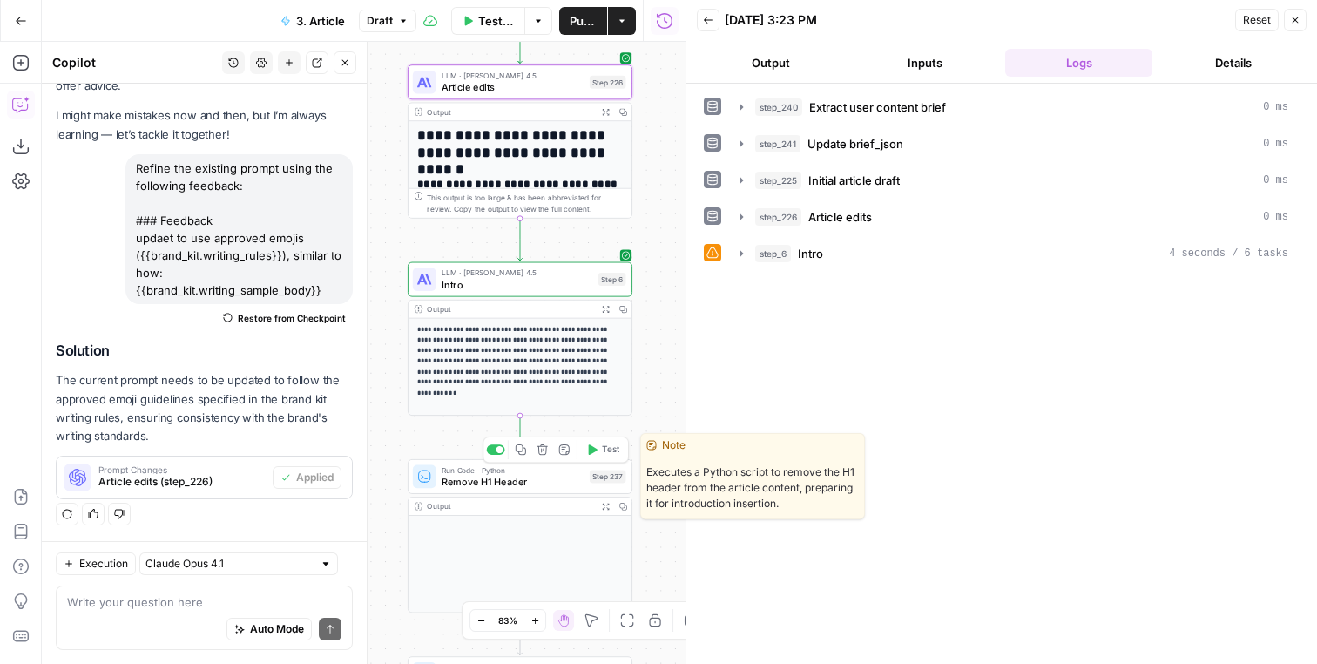
click at [617, 443] on span "Test" at bounding box center [610, 449] width 17 height 13
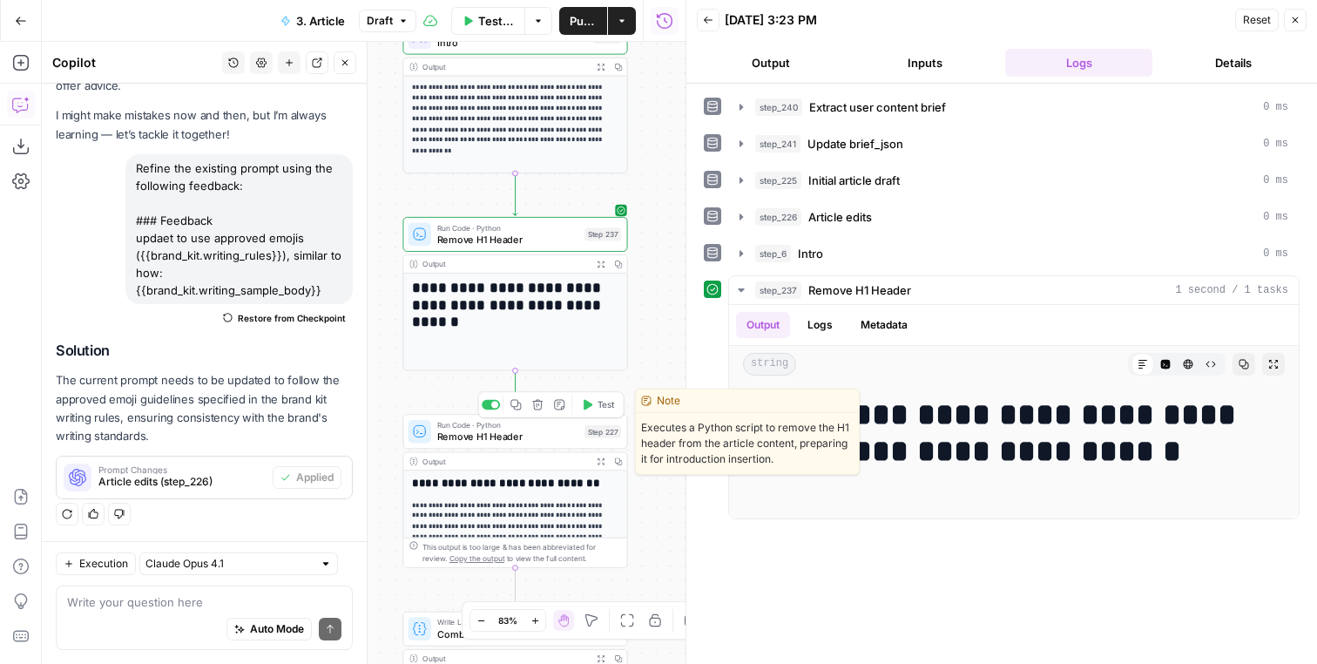
click at [605, 406] on span "Test" at bounding box center [606, 404] width 17 height 13
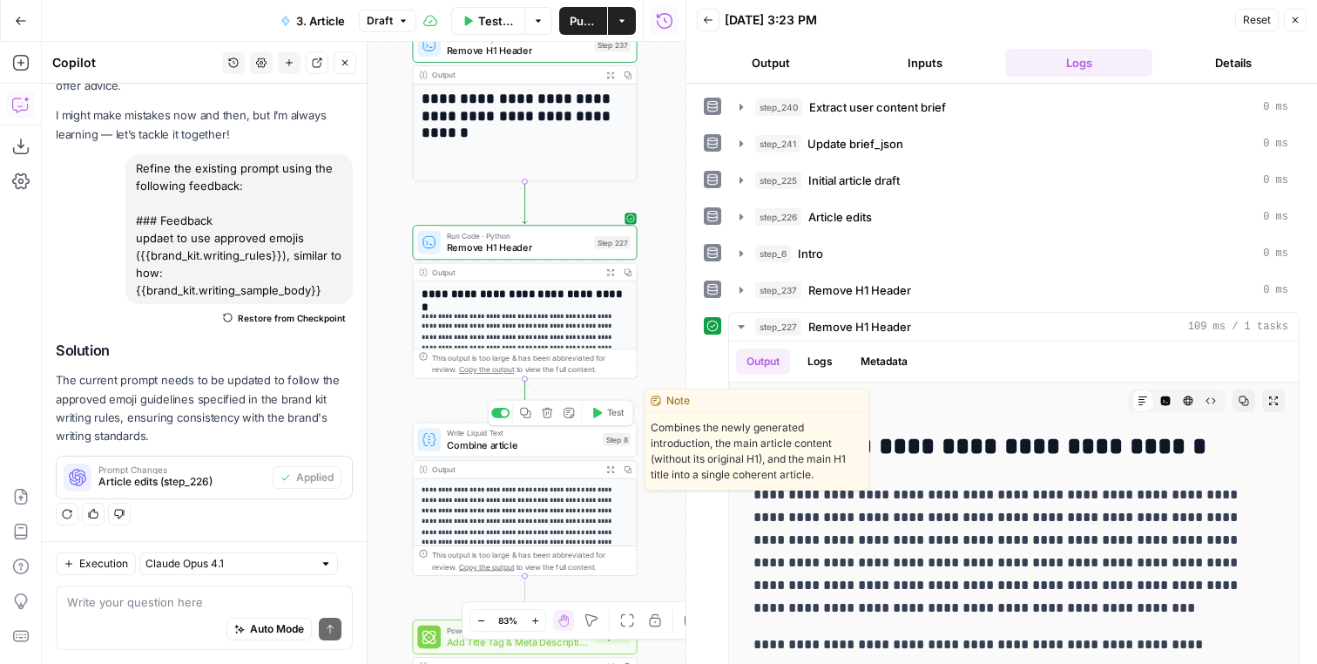
click at [612, 415] on span "Test" at bounding box center [615, 412] width 17 height 13
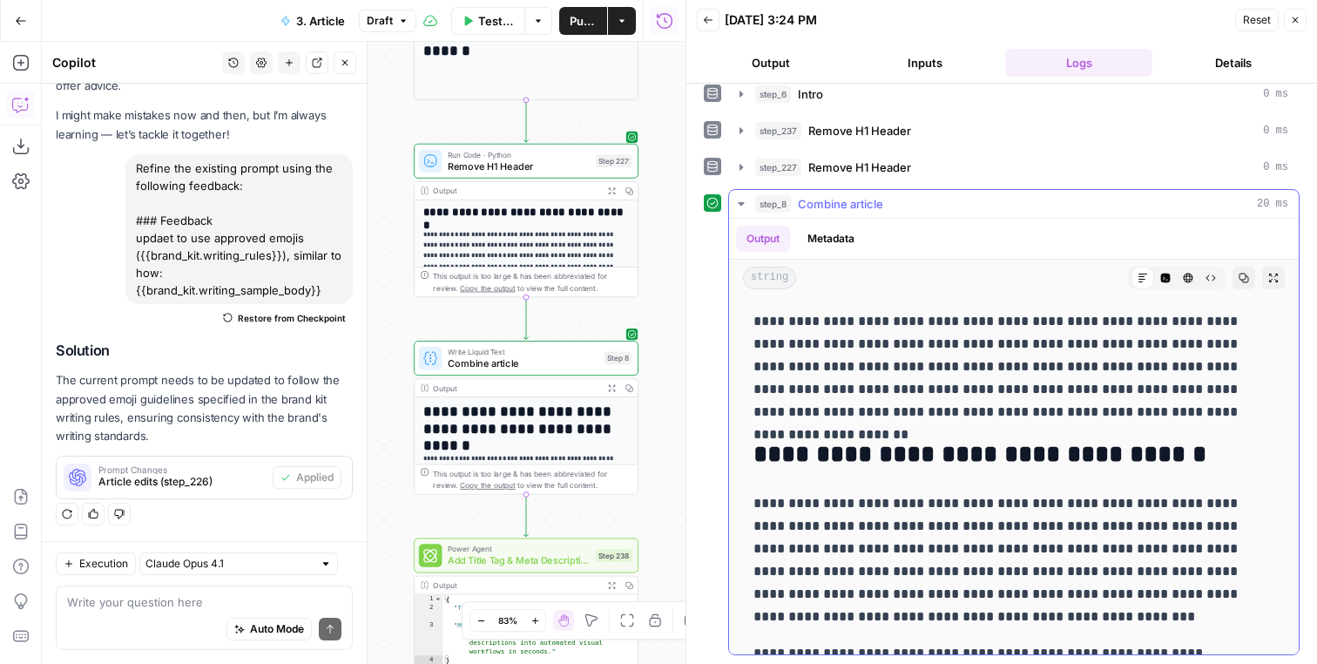
scroll to position [93, 0]
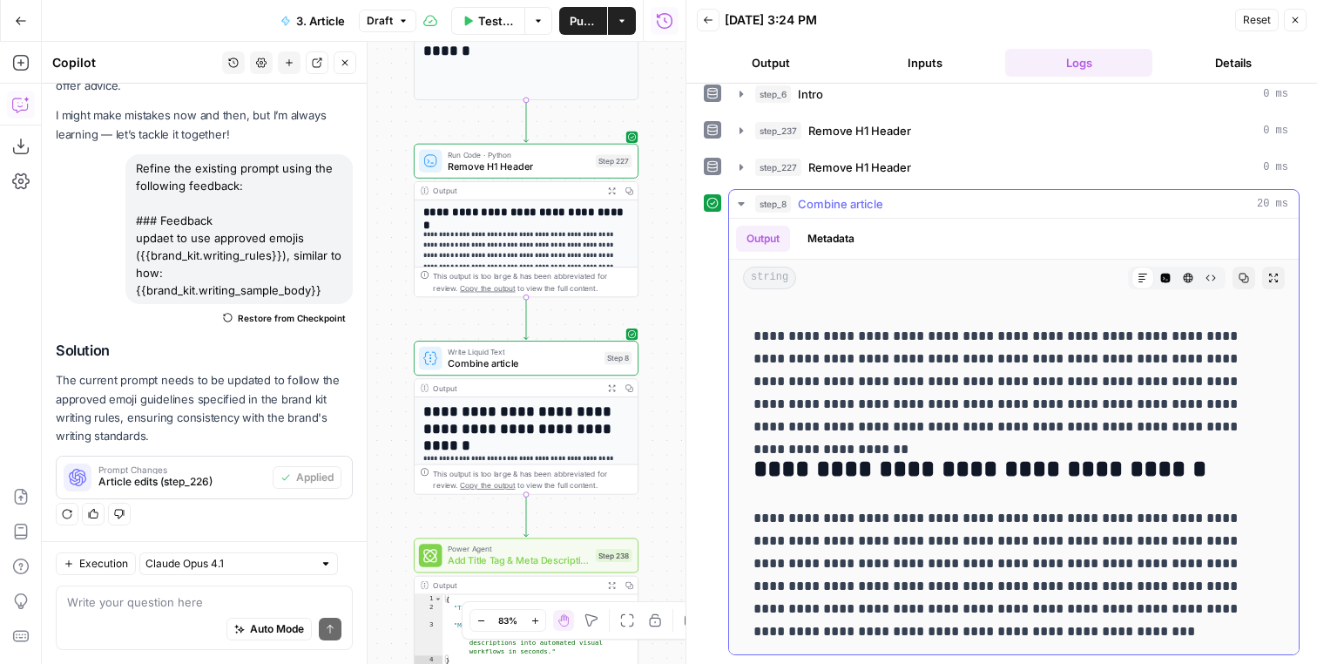
click at [1056, 363] on p "**********" at bounding box center [1014, 381] width 521 height 113
click at [1056, 408] on p "**********" at bounding box center [1014, 381] width 521 height 113
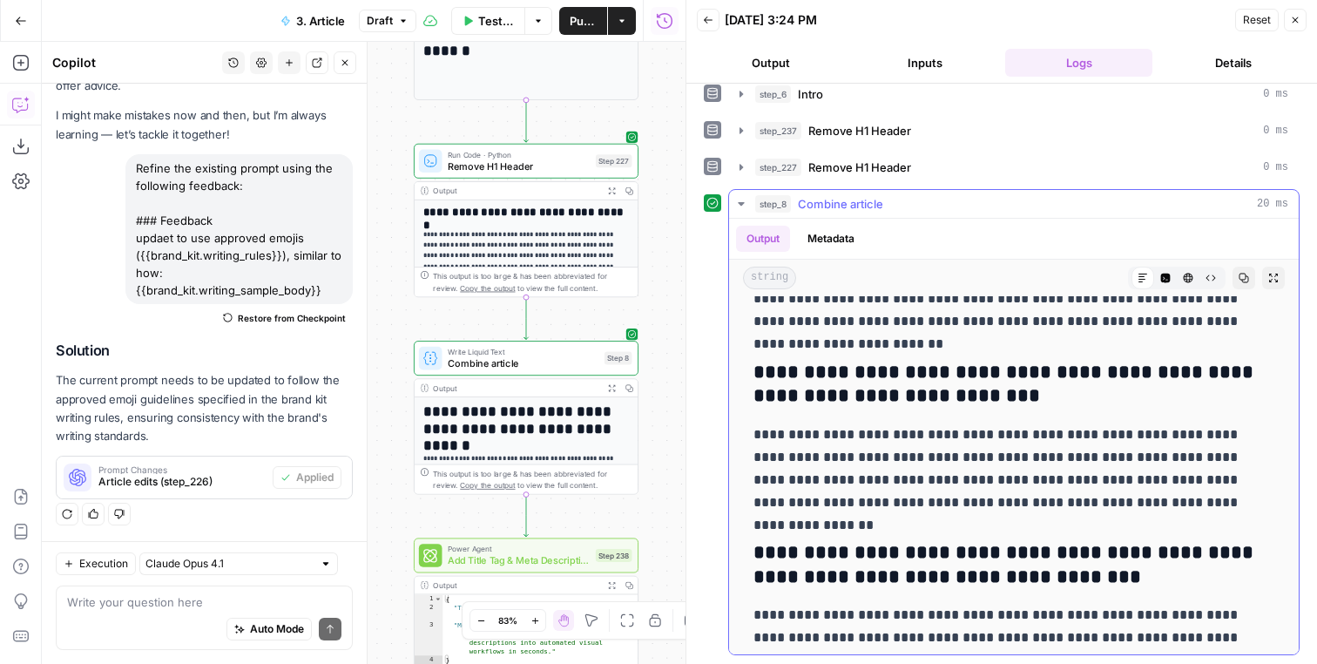
scroll to position [6389, 0]
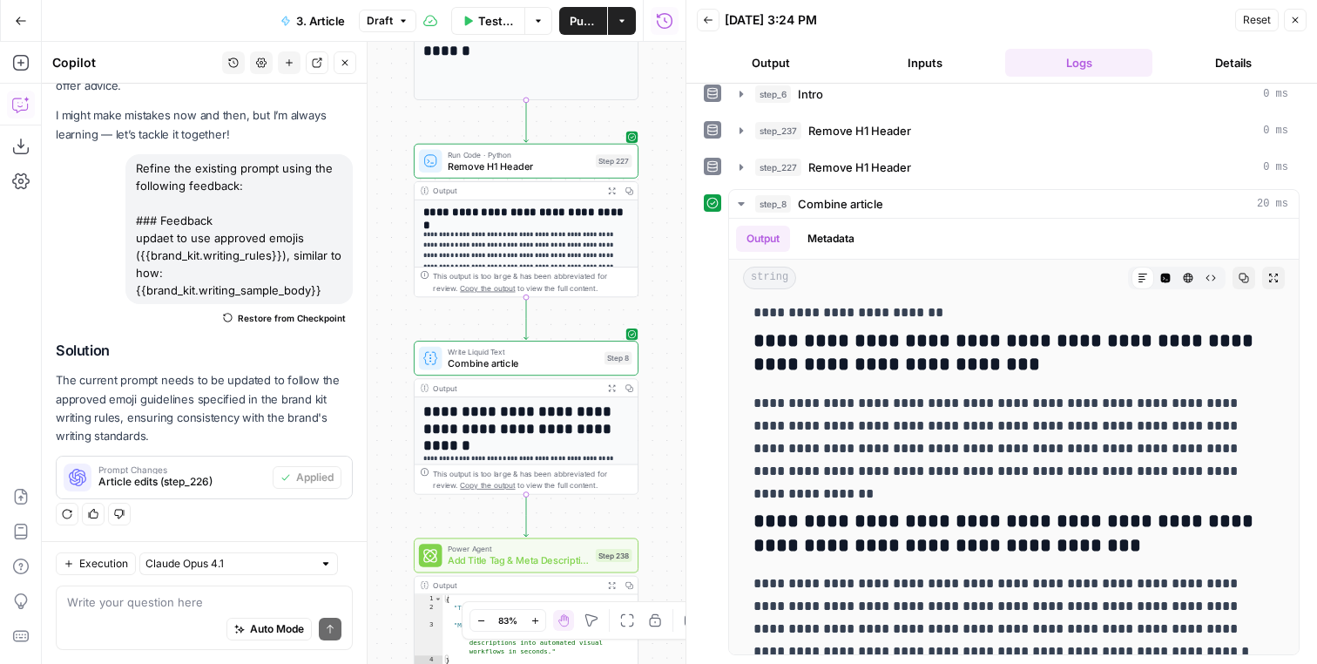
click at [585, 32] on button "Publish" at bounding box center [583, 21] width 48 height 28
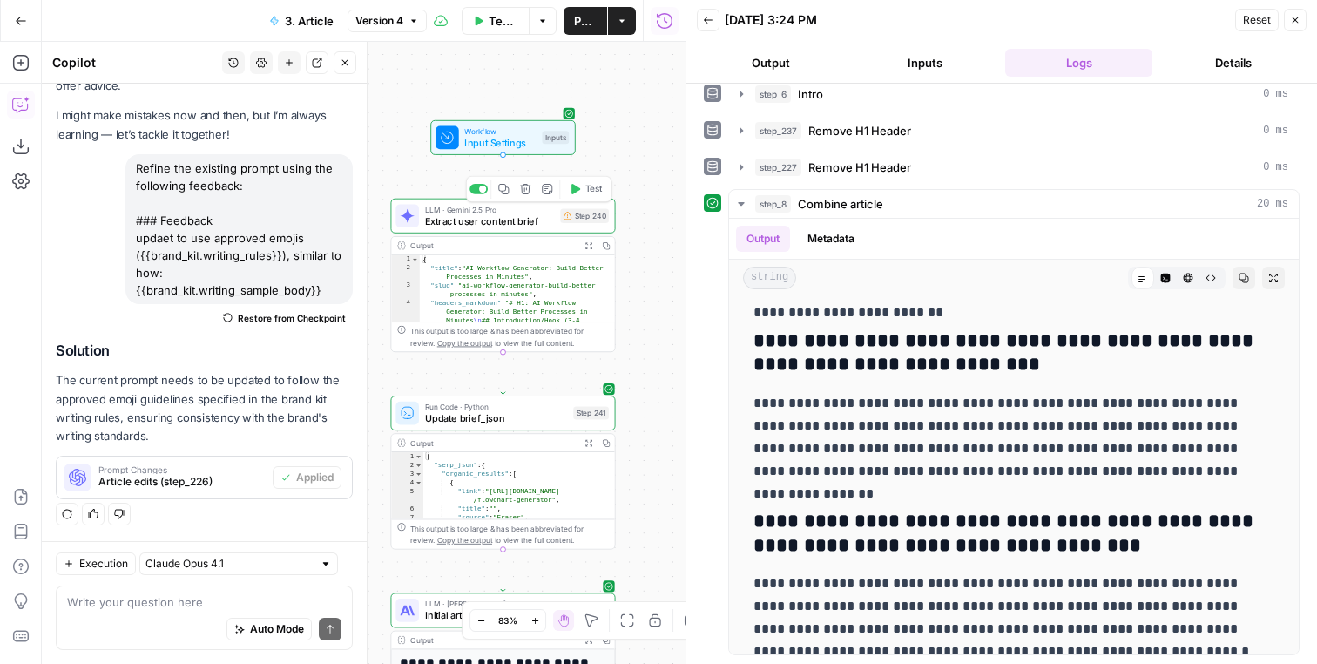
click at [504, 186] on icon "button" at bounding box center [503, 188] width 11 height 11
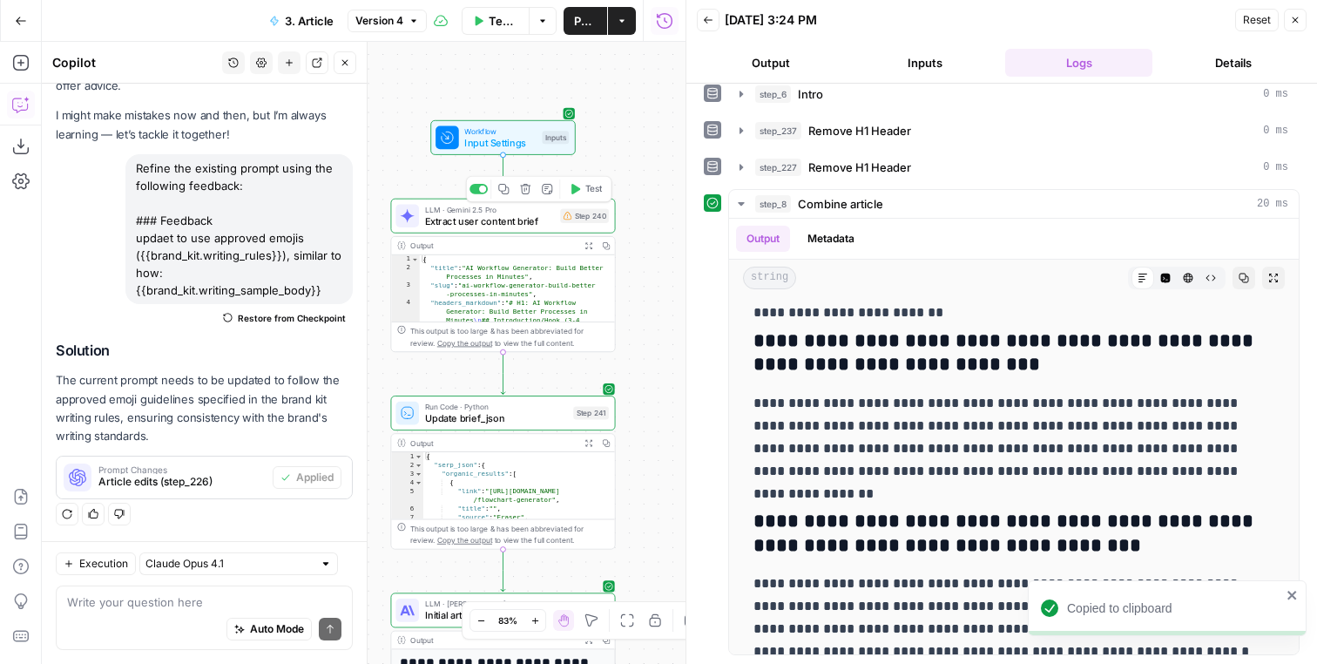
click at [508, 190] on icon "button" at bounding box center [503, 189] width 10 height 10
click at [506, 390] on icon "button" at bounding box center [503, 386] width 11 height 11
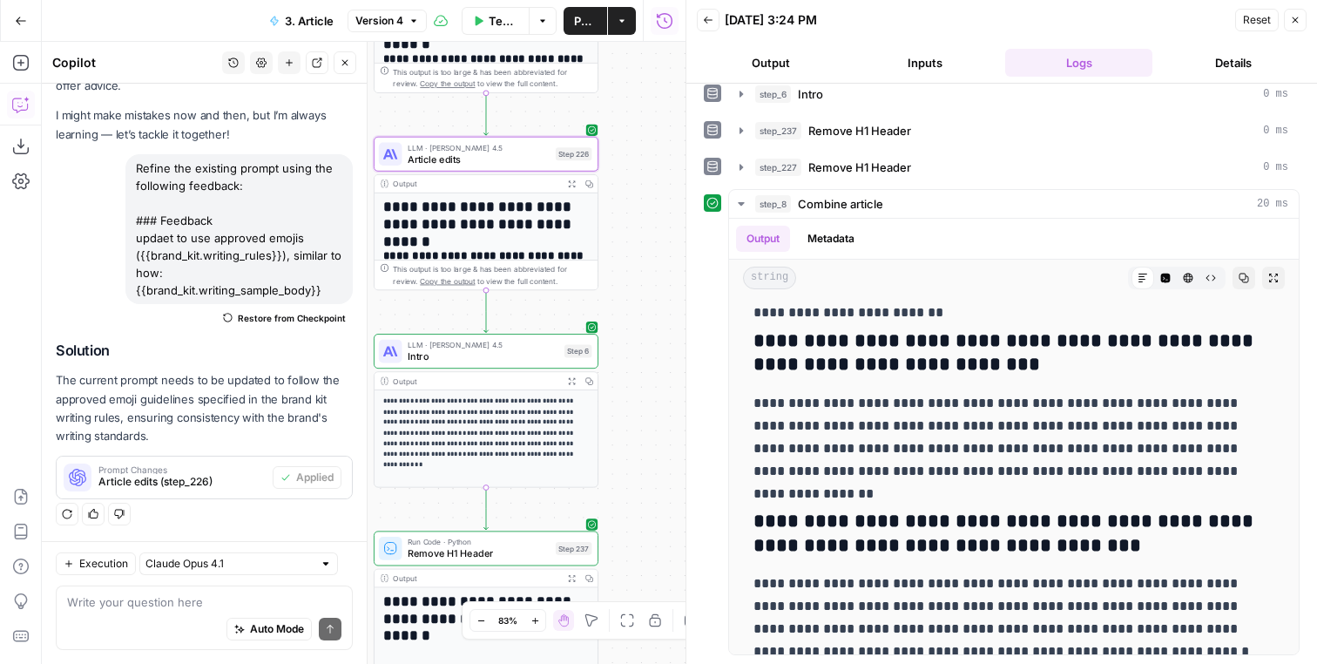
click at [387, 14] on span "Version 4" at bounding box center [379, 21] width 48 height 16
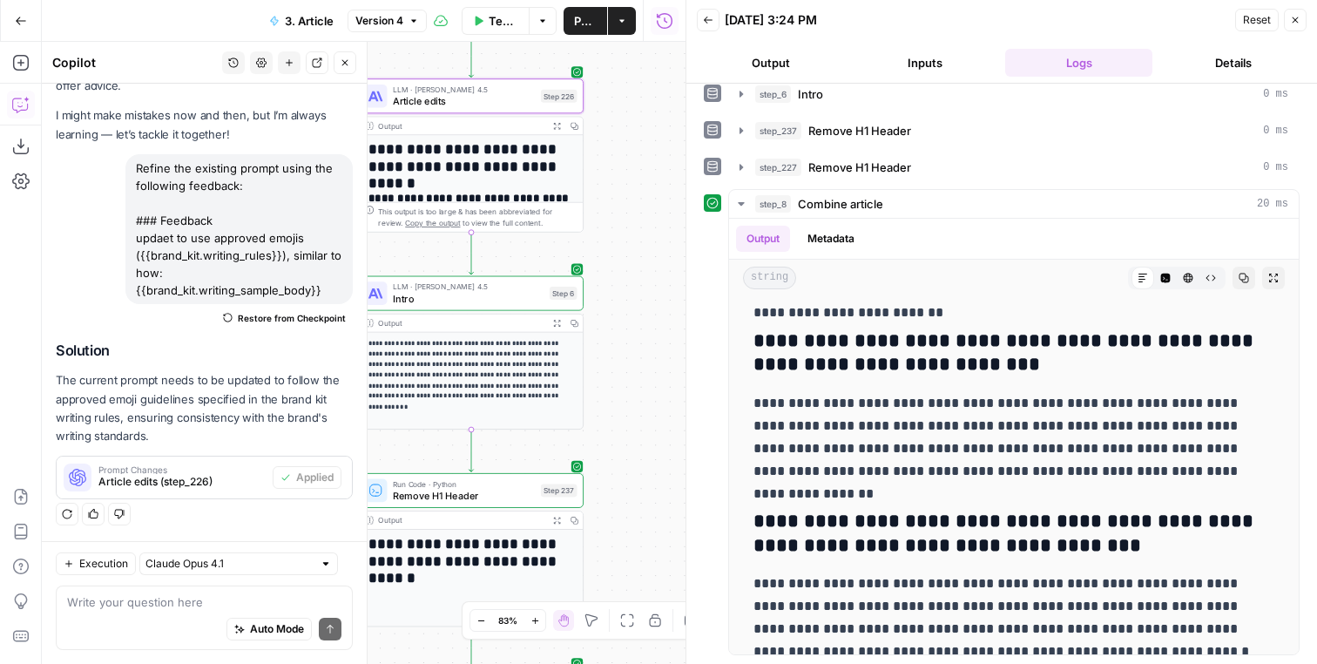
click at [29, 28] on button "Go Back" at bounding box center [20, 20] width 31 height 31
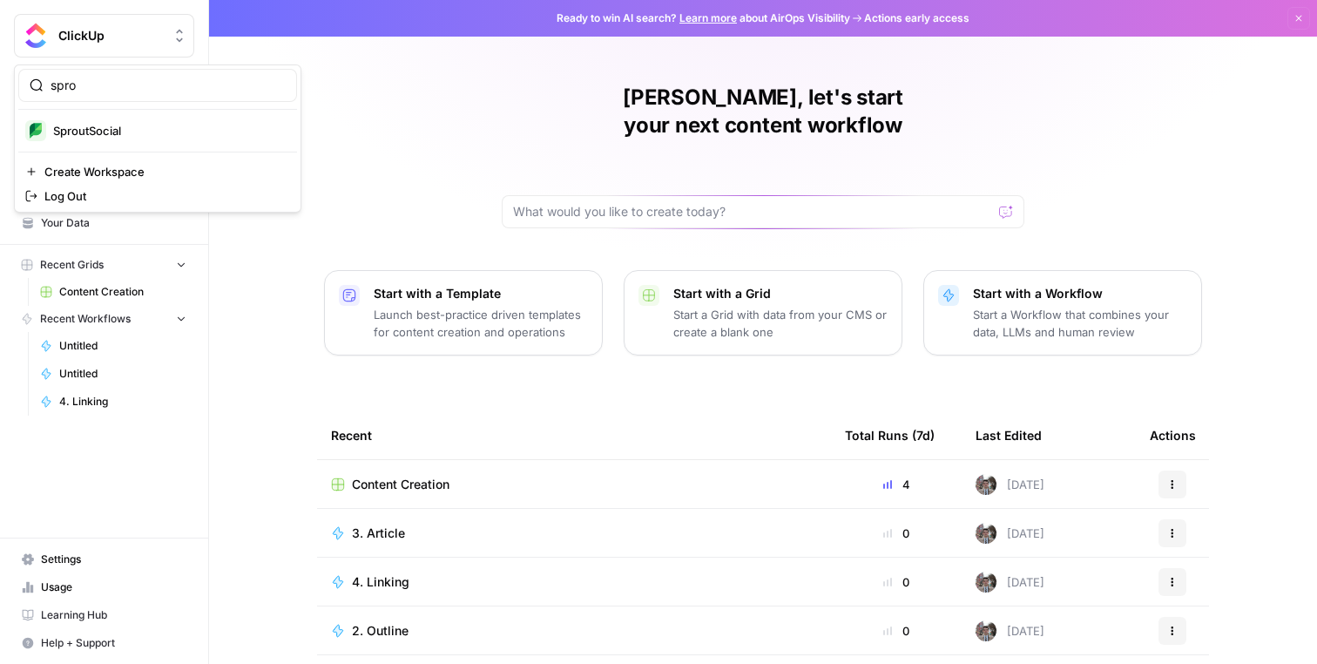
type input "spro"
click at [125, 132] on span "SproutSocial" at bounding box center [168, 130] width 230 height 17
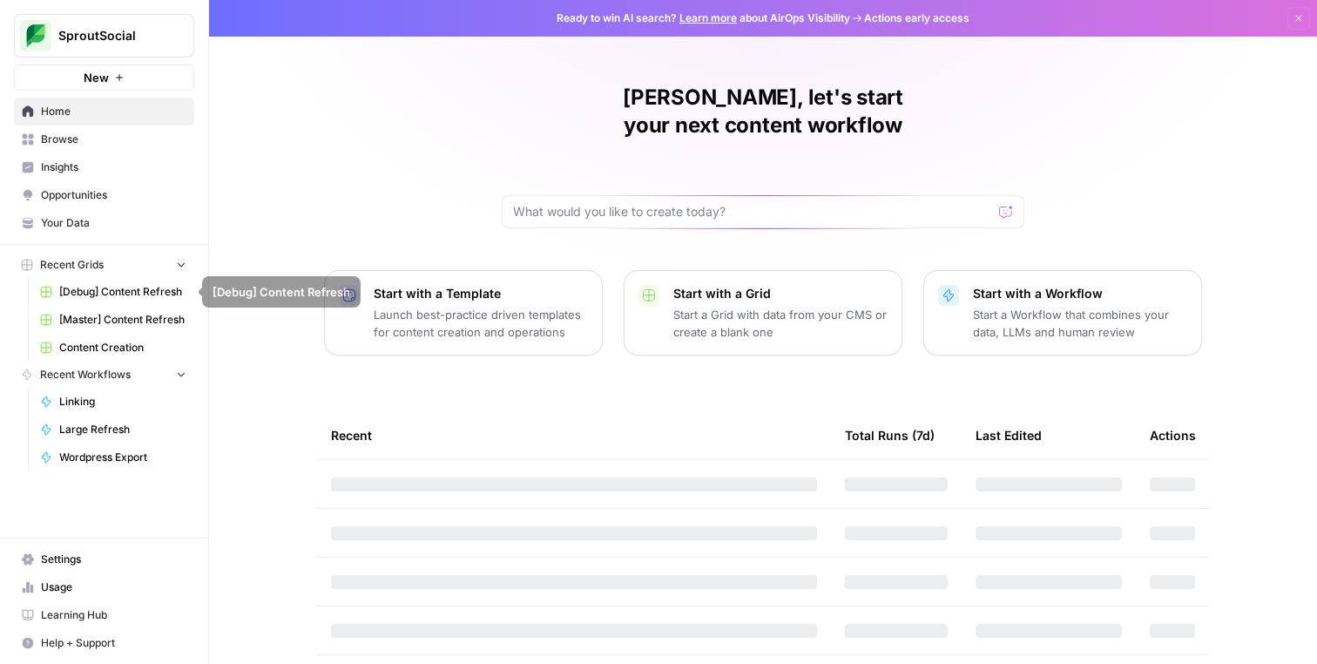
click at [138, 347] on span "Content Creation" at bounding box center [122, 348] width 127 height 16
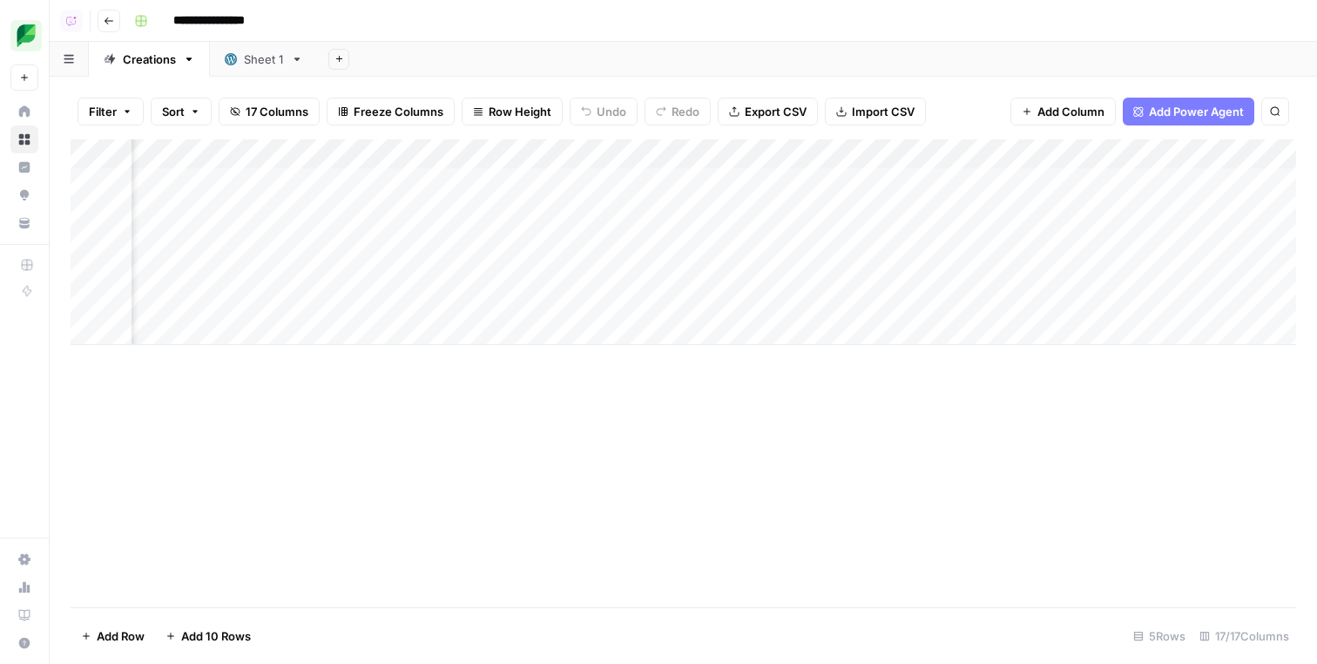
scroll to position [0, 1177]
click at [887, 152] on div "Add Column" at bounding box center [684, 242] width 1226 height 206
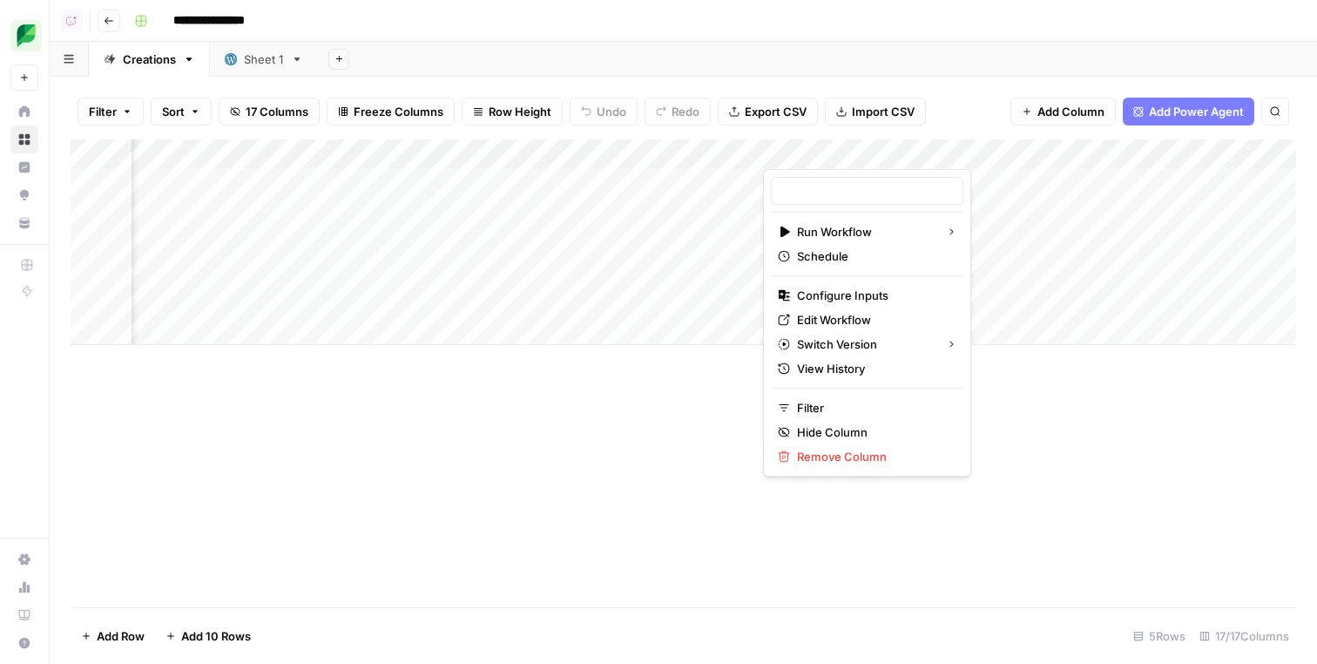
type input "Article WF"
click at [838, 312] on span "Edit Workflow" at bounding box center [873, 319] width 152 height 17
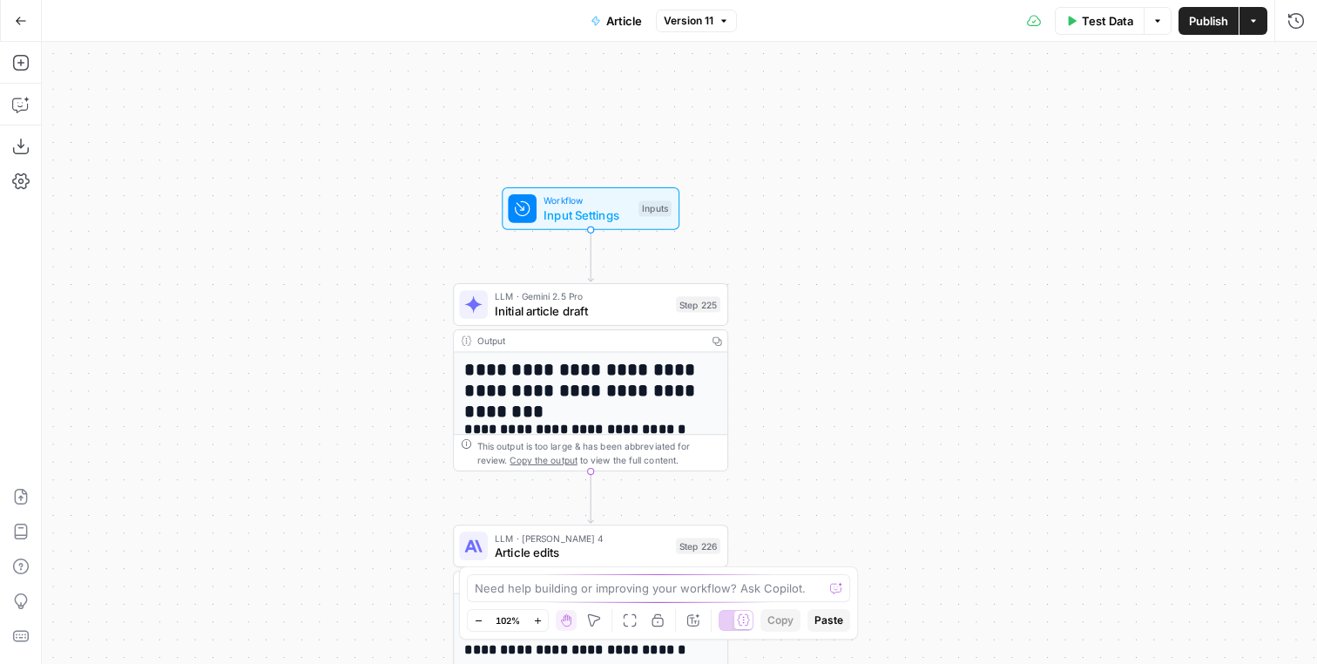
click at [589, 263] on icon "Edge from start to step_225" at bounding box center [590, 255] width 5 height 51
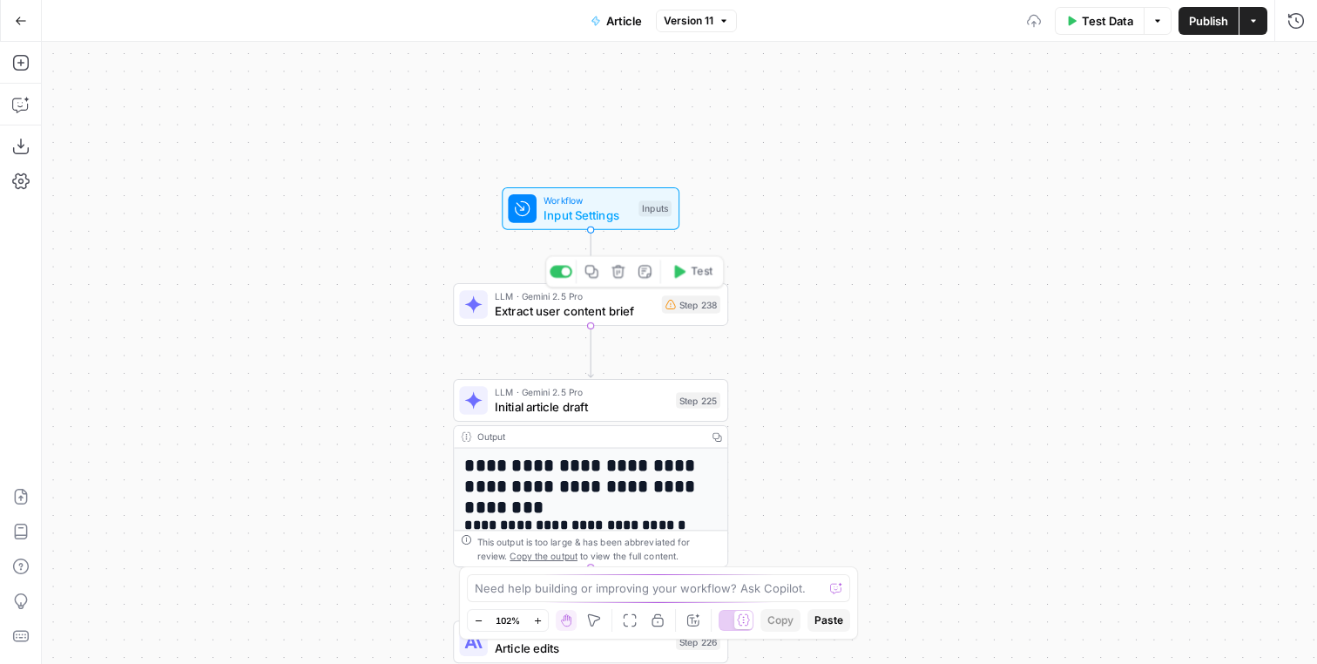
click at [625, 319] on span "Extract user content brief" at bounding box center [574, 309] width 159 height 17
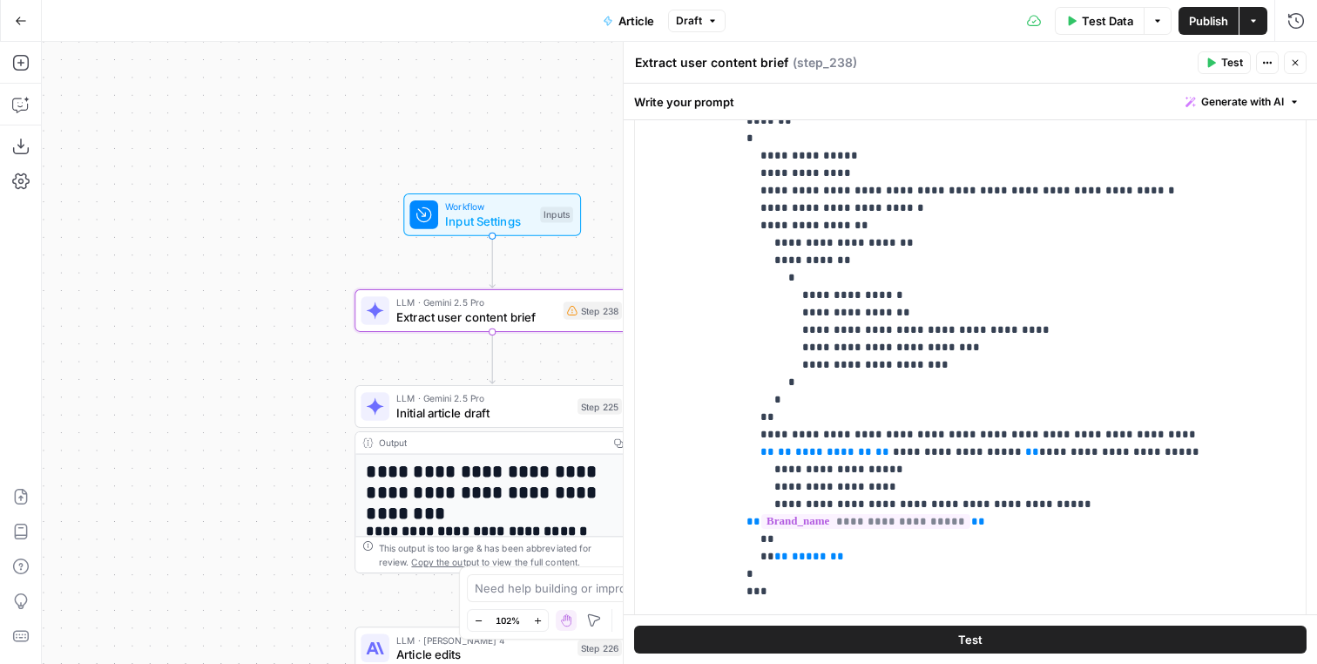
scroll to position [467, 0]
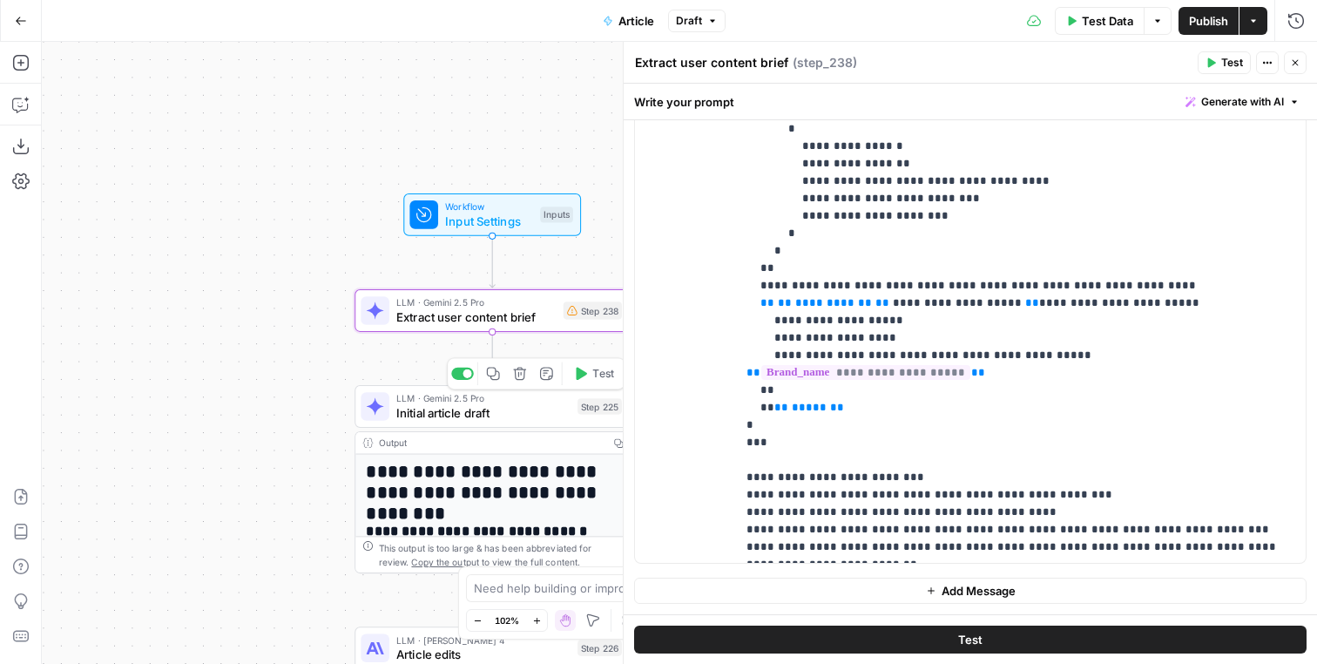
click at [490, 362] on div "Copy step Delete step Edit Note Test" at bounding box center [536, 373] width 179 height 32
click at [490, 357] on icon "Edge from step_238 to step_225" at bounding box center [492, 357] width 5 height 51
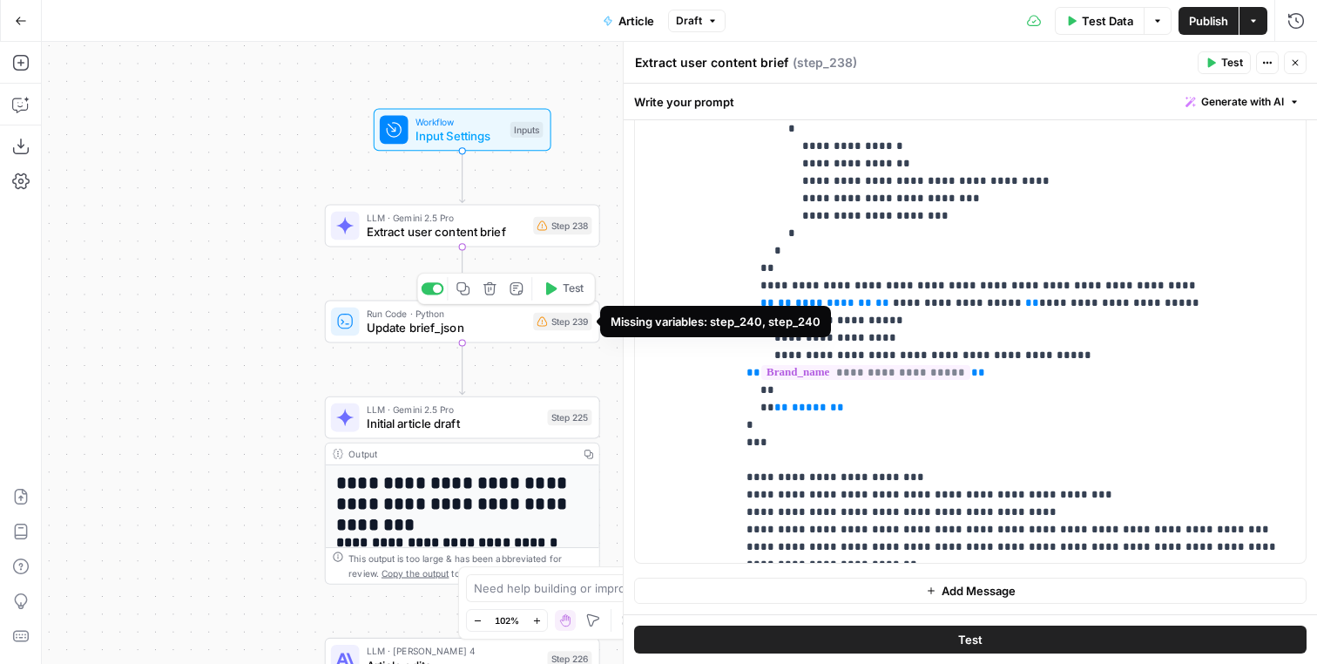
click at [556, 323] on div "Step 239" at bounding box center [562, 321] width 58 height 17
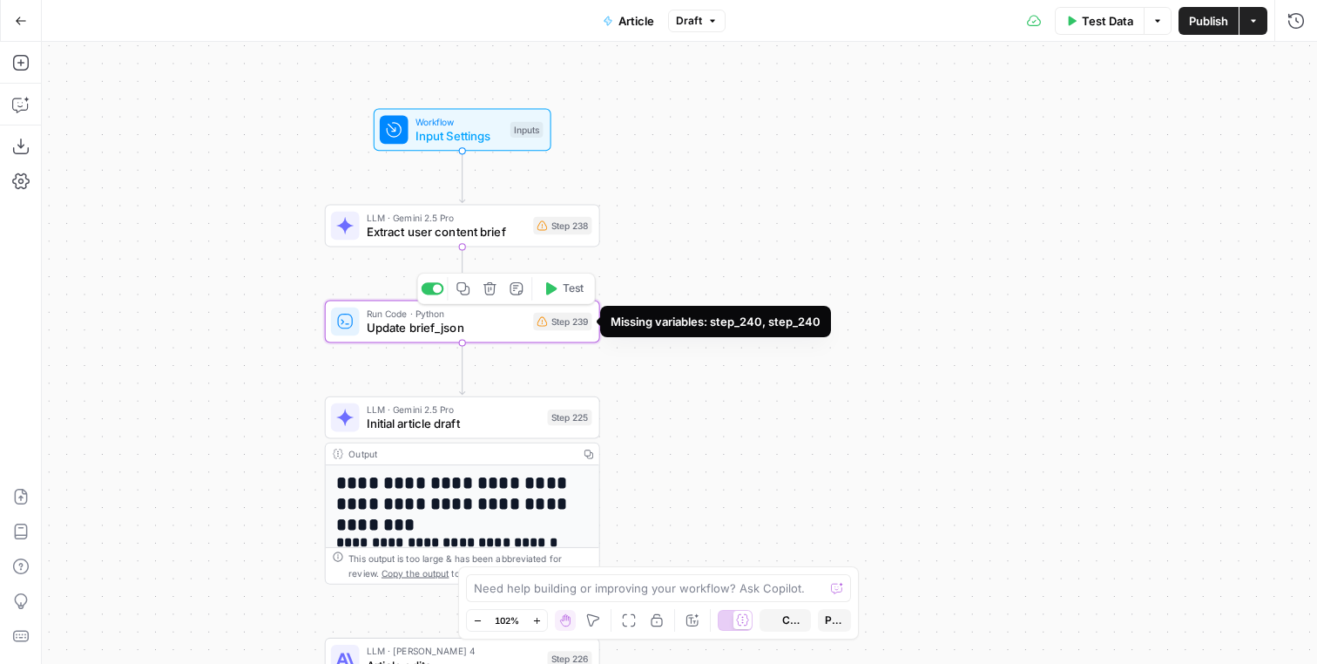
type textarea "Update brief_json"
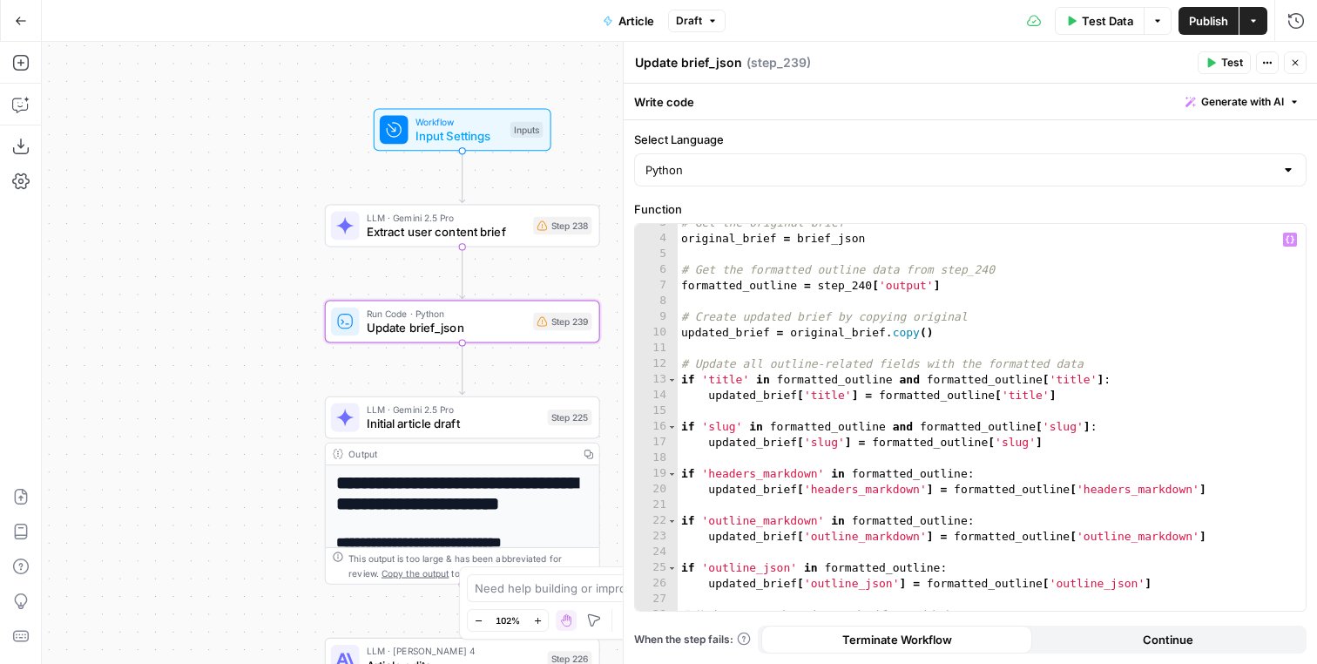
scroll to position [52, 0]
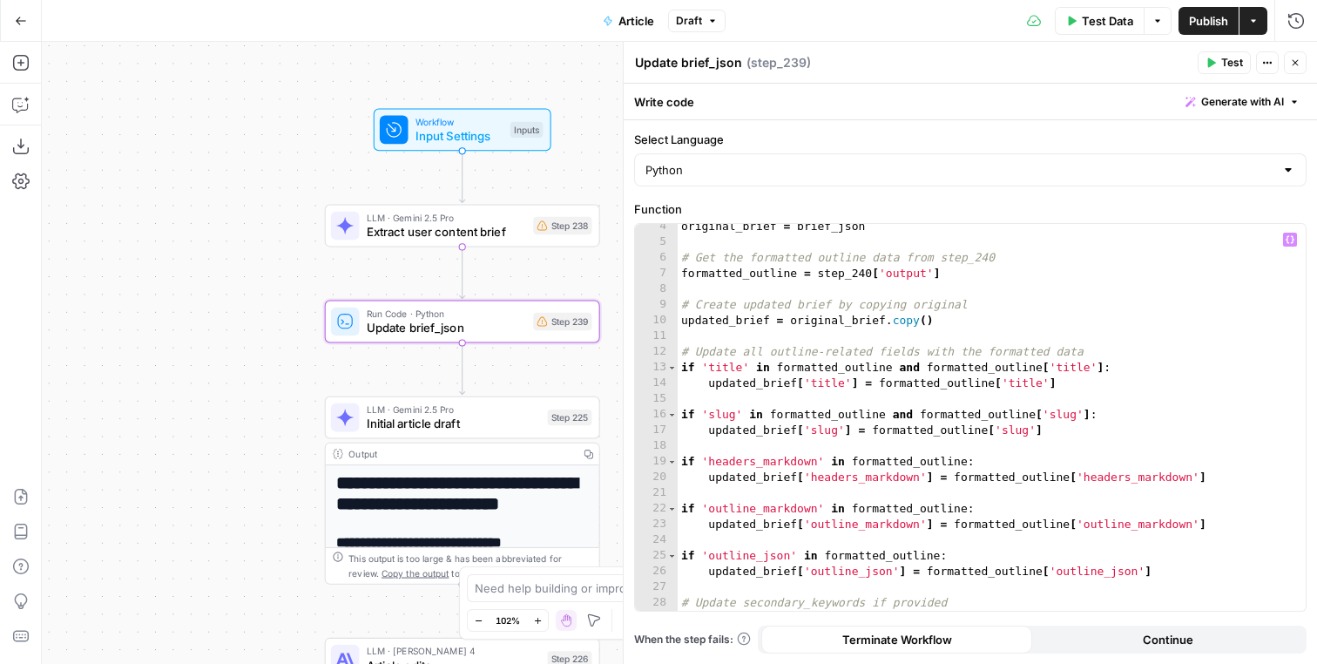
click at [872, 277] on div "original_brief = brief_json # Get the formatted outline data from step_240 form…" at bounding box center [992, 428] width 628 height 418
type textarea "**********"
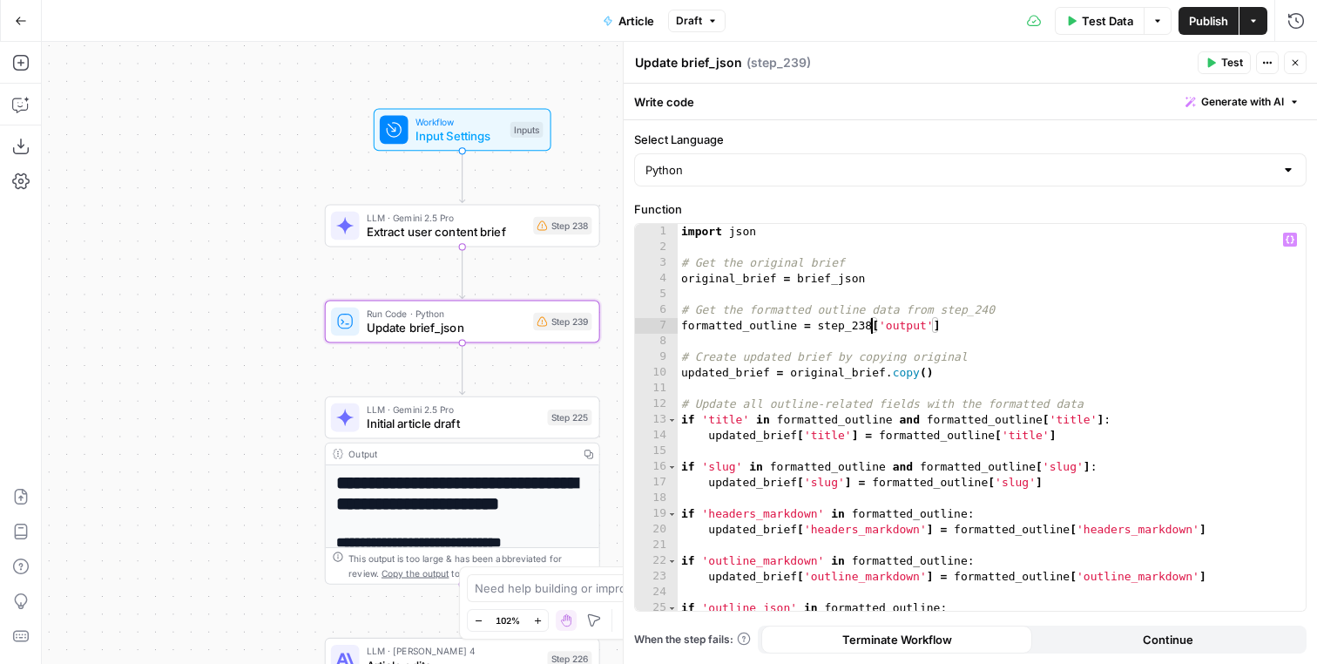
scroll to position [0, 0]
click at [935, 344] on div "import json # Get the original brief original_brief = brief_json # Get the form…" at bounding box center [992, 433] width 628 height 418
click at [997, 310] on div "import json # Get the original brief original_brief = brief_json # Get the form…" at bounding box center [992, 433] width 628 height 418
click at [976, 367] on div "import json # Get the original brief original_brief = brief_json # Get the form…" at bounding box center [992, 433] width 628 height 418
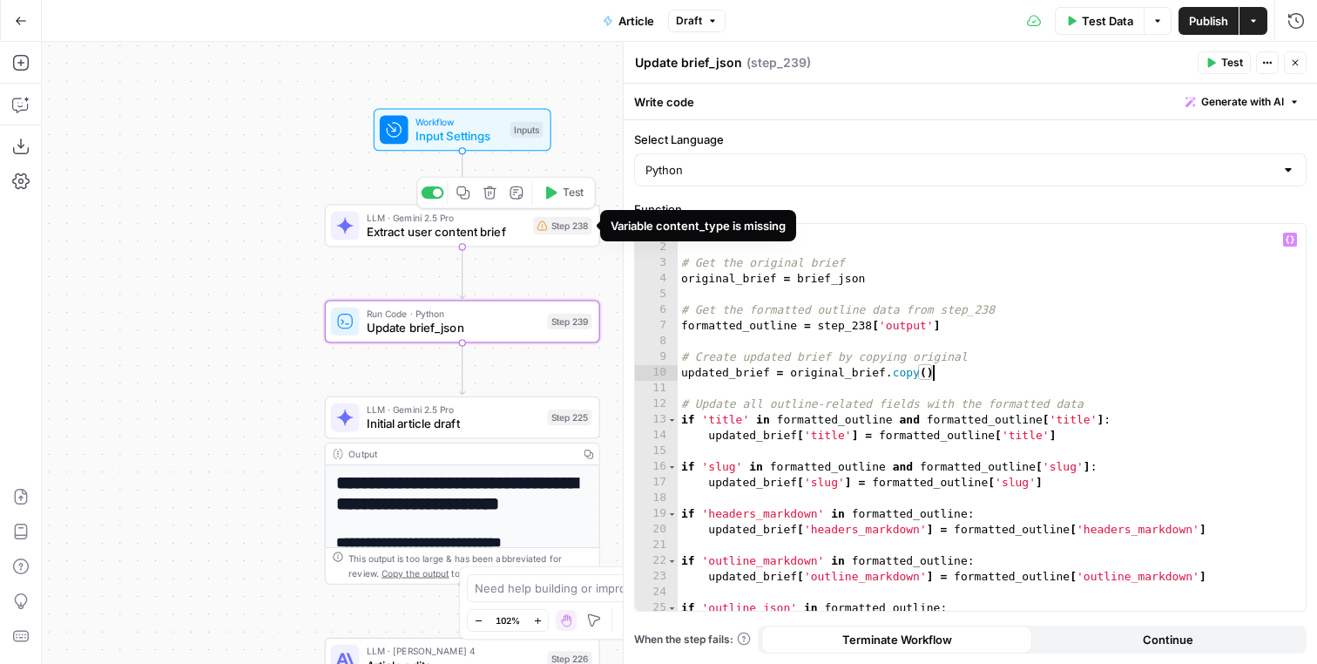
type textarea "**********"
click at [568, 224] on div "Step 238" at bounding box center [562, 225] width 58 height 17
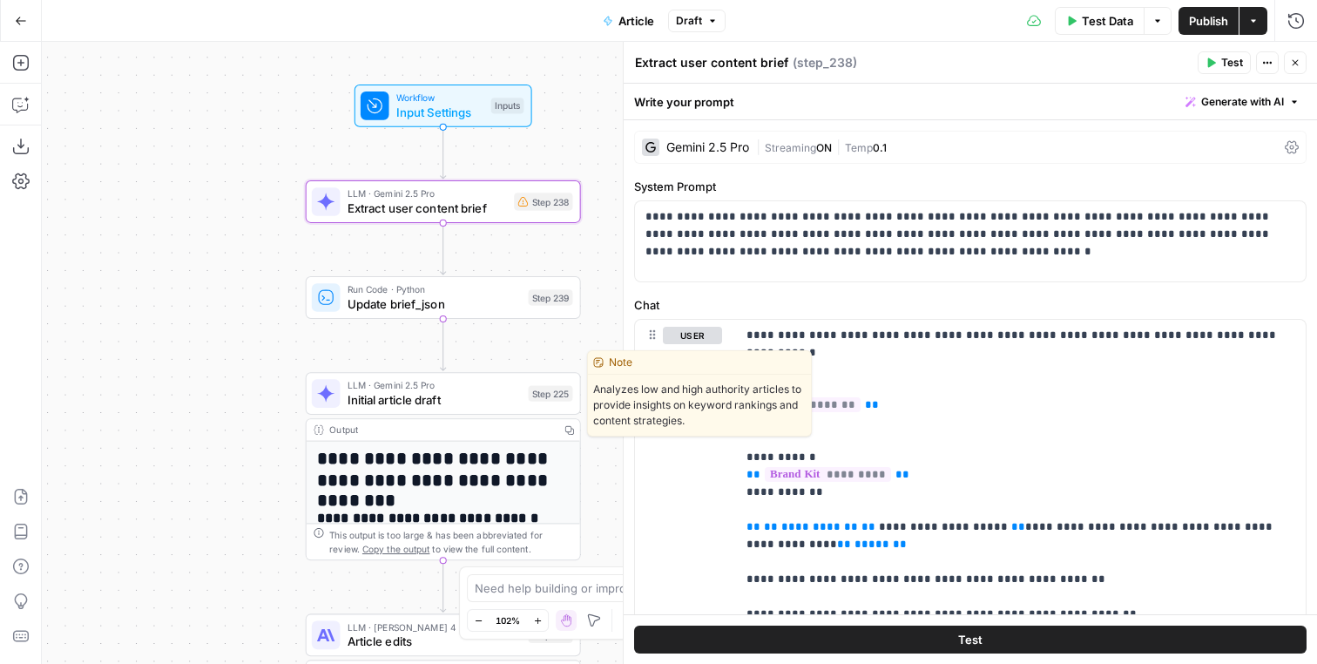
click at [429, 392] on span "Initial article draft" at bounding box center [435, 399] width 174 height 17
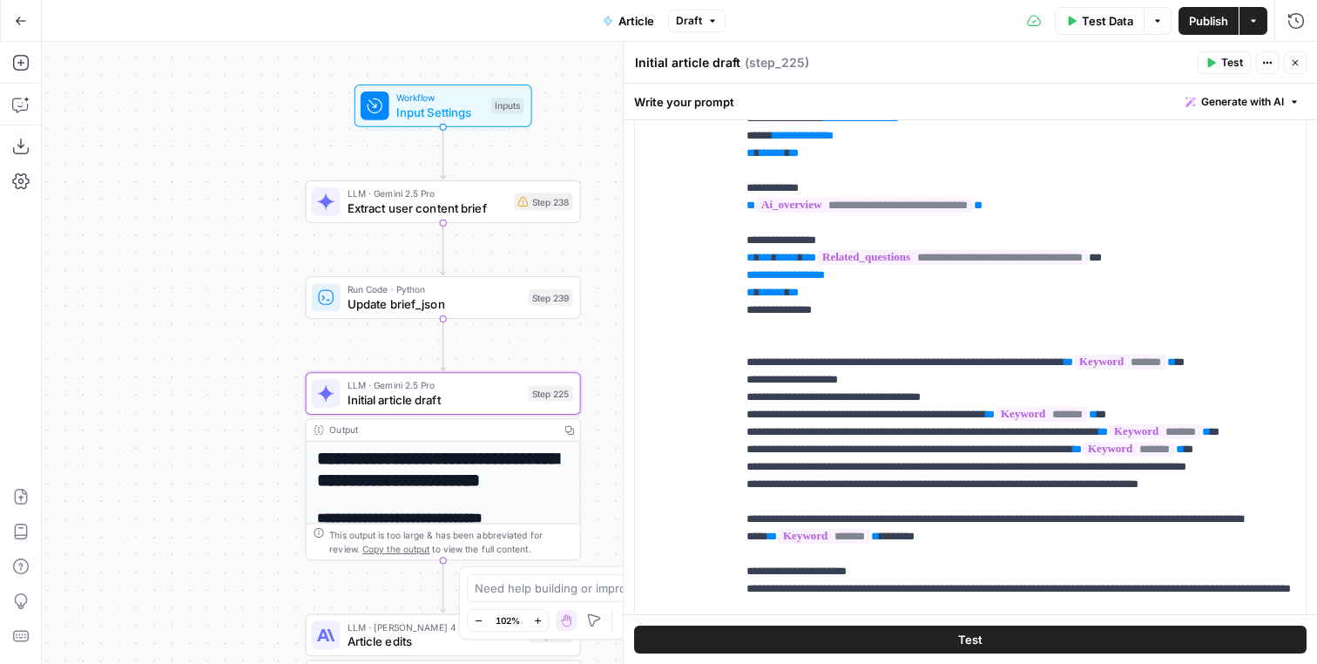
scroll to position [161, 0]
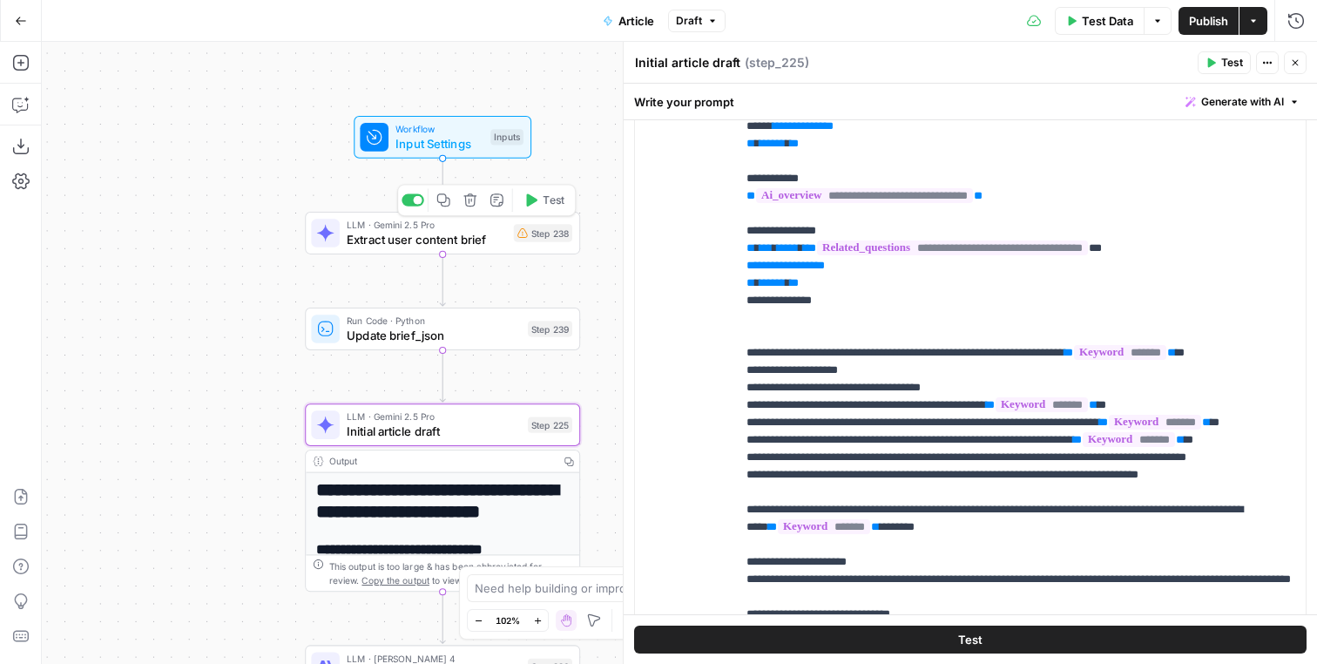
click at [544, 201] on span "Test" at bounding box center [553, 201] width 21 height 16
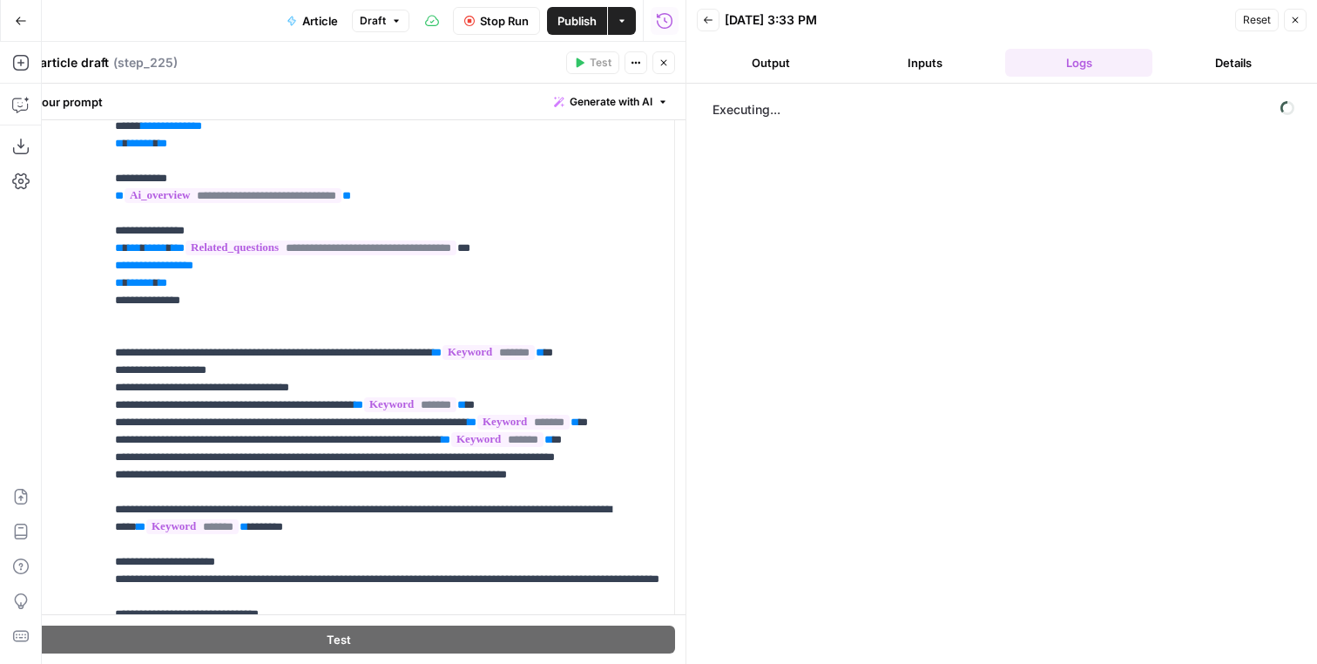
click at [658, 58] on button "Close" at bounding box center [663, 62] width 23 height 23
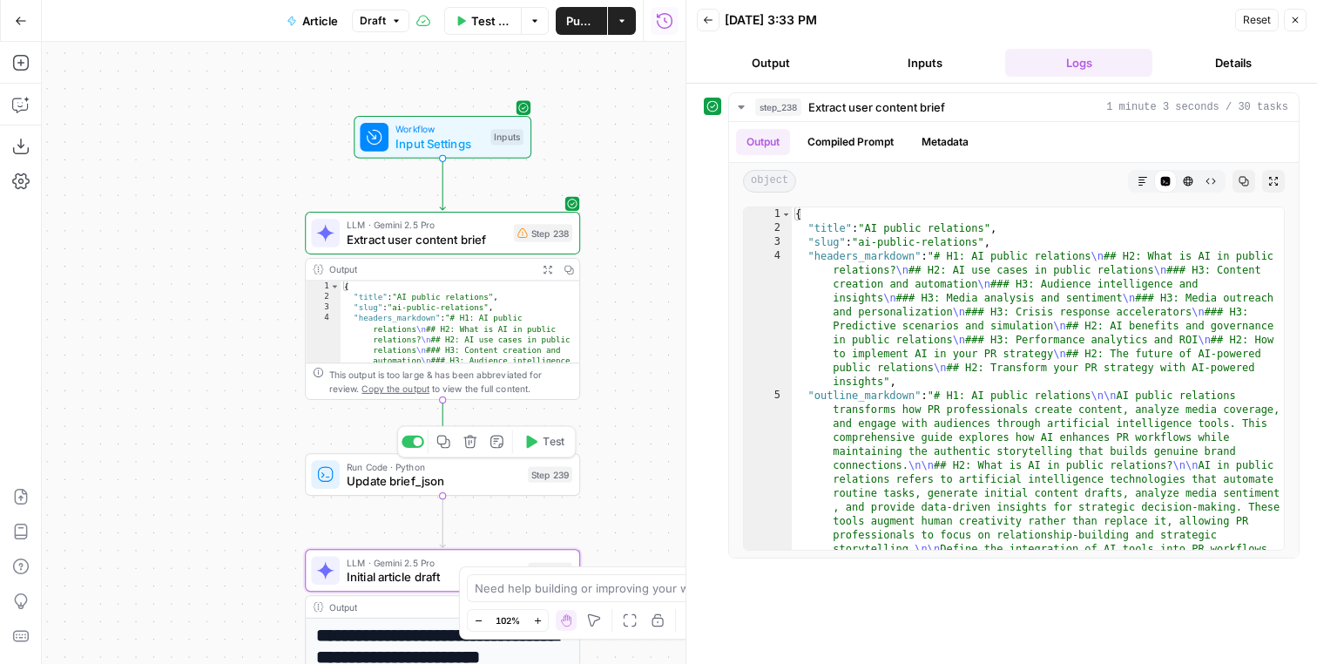
click at [540, 443] on button "Test" at bounding box center [544, 441] width 55 height 23
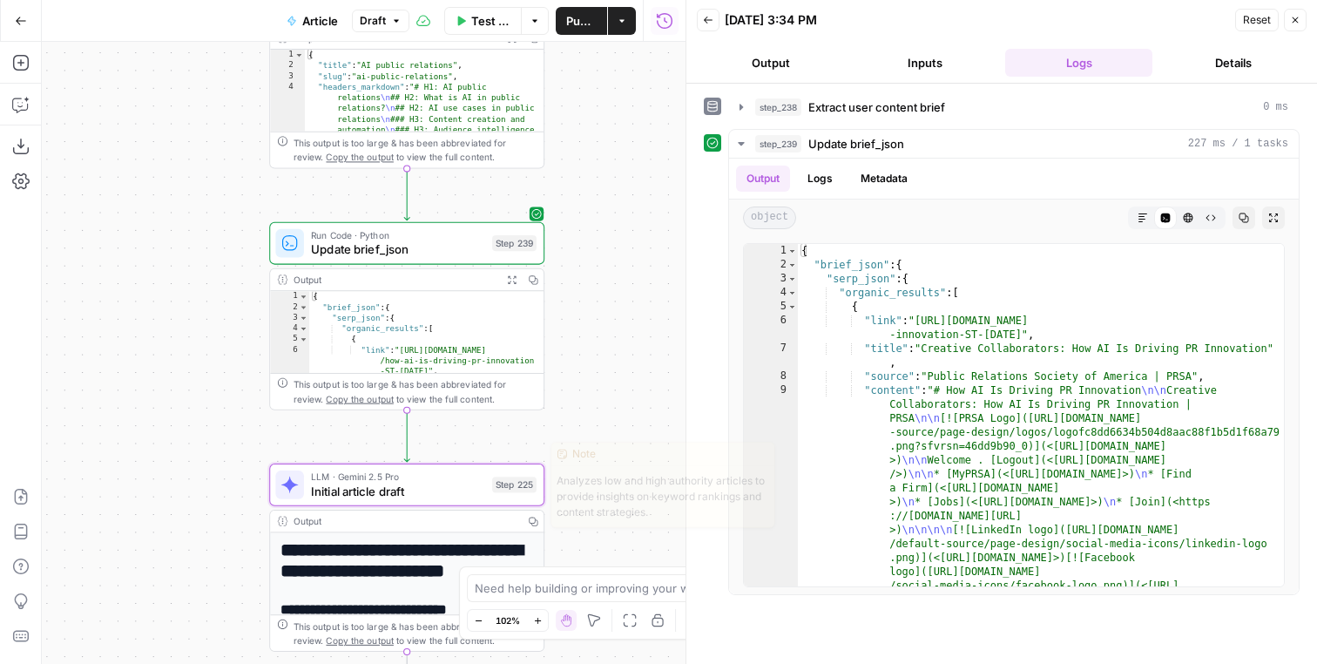
click at [517, 503] on div "LLM · Gemini 2.5 Pro Initial article draft Step 225 Copy step Delete step Edit …" at bounding box center [406, 484] width 275 height 43
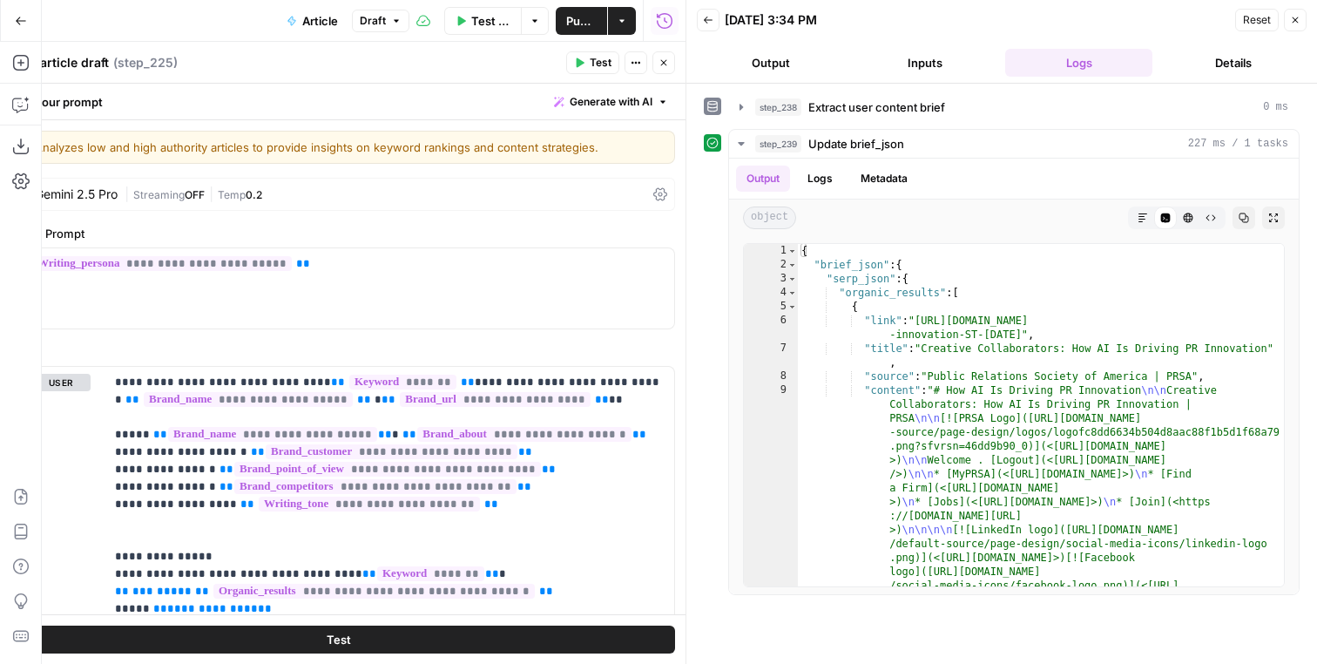
click at [658, 54] on button "Close" at bounding box center [663, 62] width 23 height 23
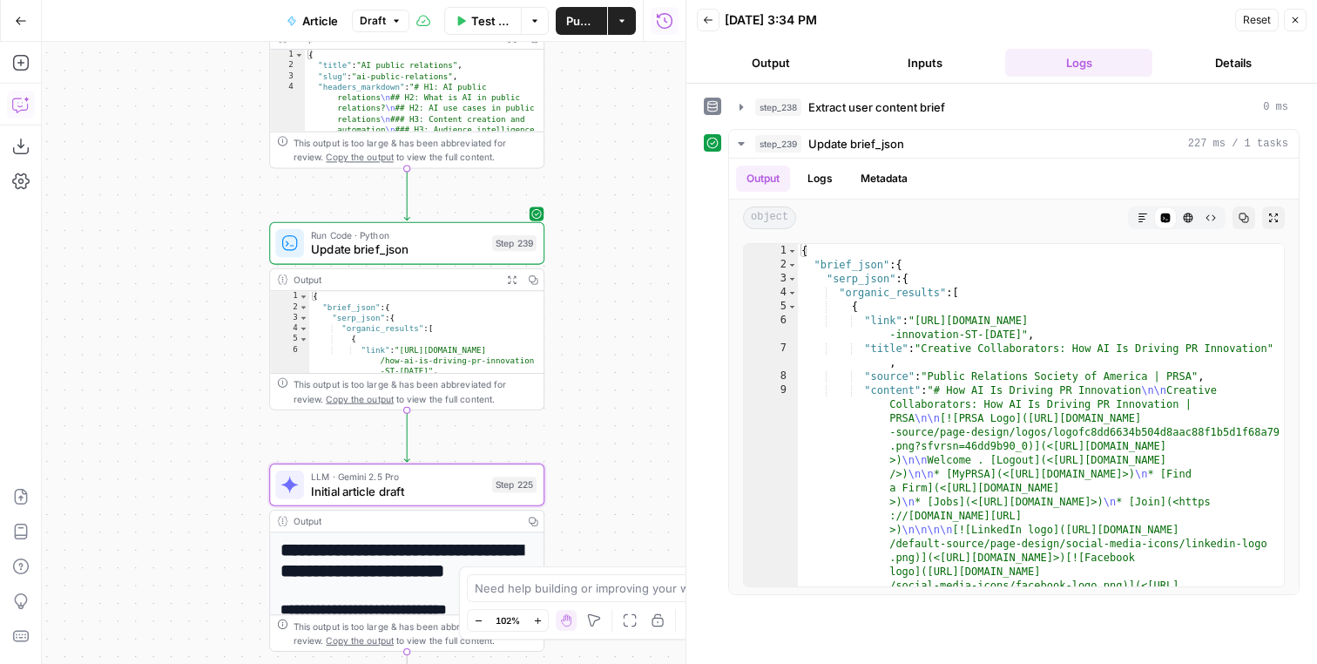
click at [21, 112] on icon "button" at bounding box center [20, 104] width 17 height 17
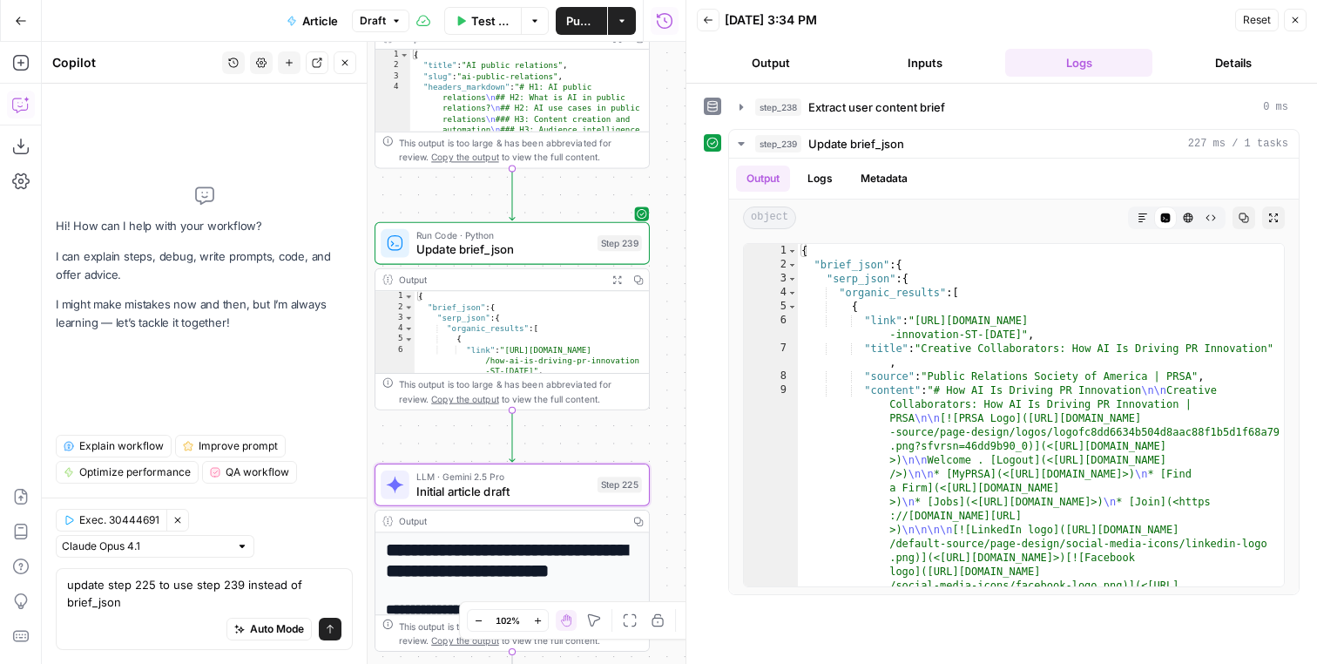
type textarea "update step 225 to use step 239 instead of brief_json"
click at [928, 69] on button "Inputs" at bounding box center [924, 63] width 147 height 28
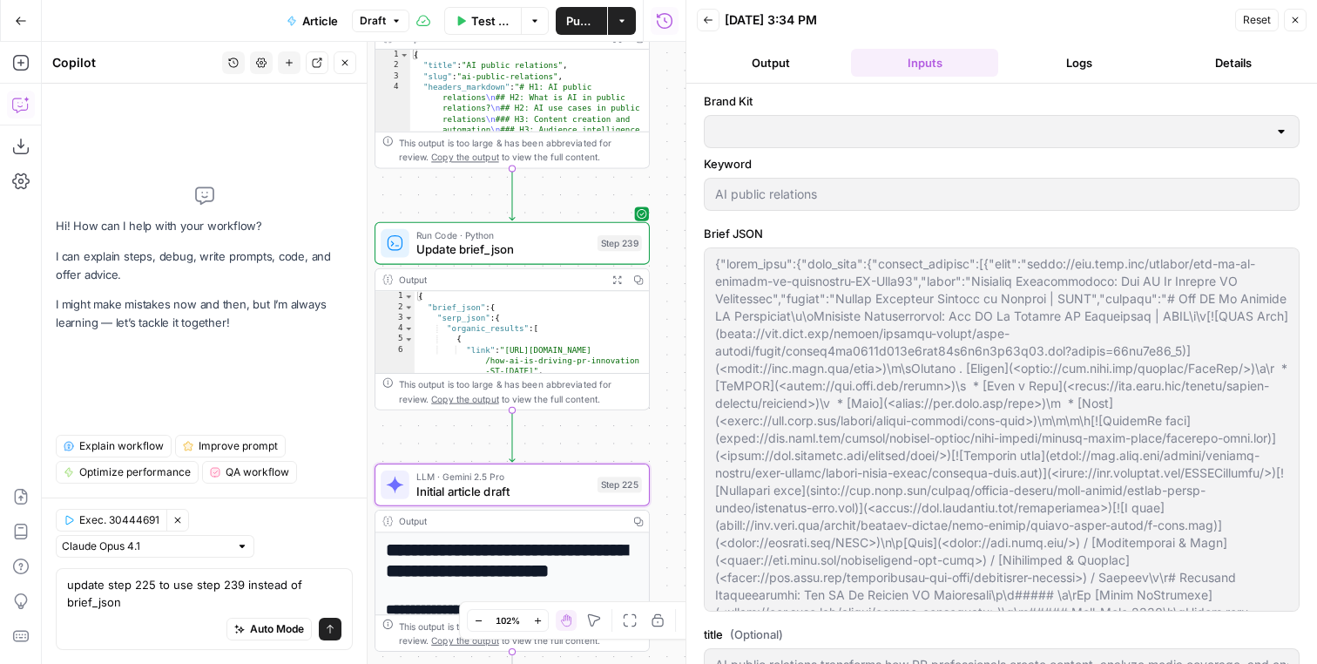
type input "# H1: AI public relationsAI public relations transforms how PR professionals cr…"
type input "Sprout Social"
click at [120, 604] on textarea "update step 225 to use step 239 instead of brief_json" at bounding box center [204, 593] width 274 height 35
click at [118, 604] on textarea "update step 225 to use step 239 instead of brief_json" at bounding box center [204, 593] width 274 height 35
click at [158, 604] on textarea "update step 225 to use step 239 instead of brief_json" at bounding box center [204, 593] width 274 height 35
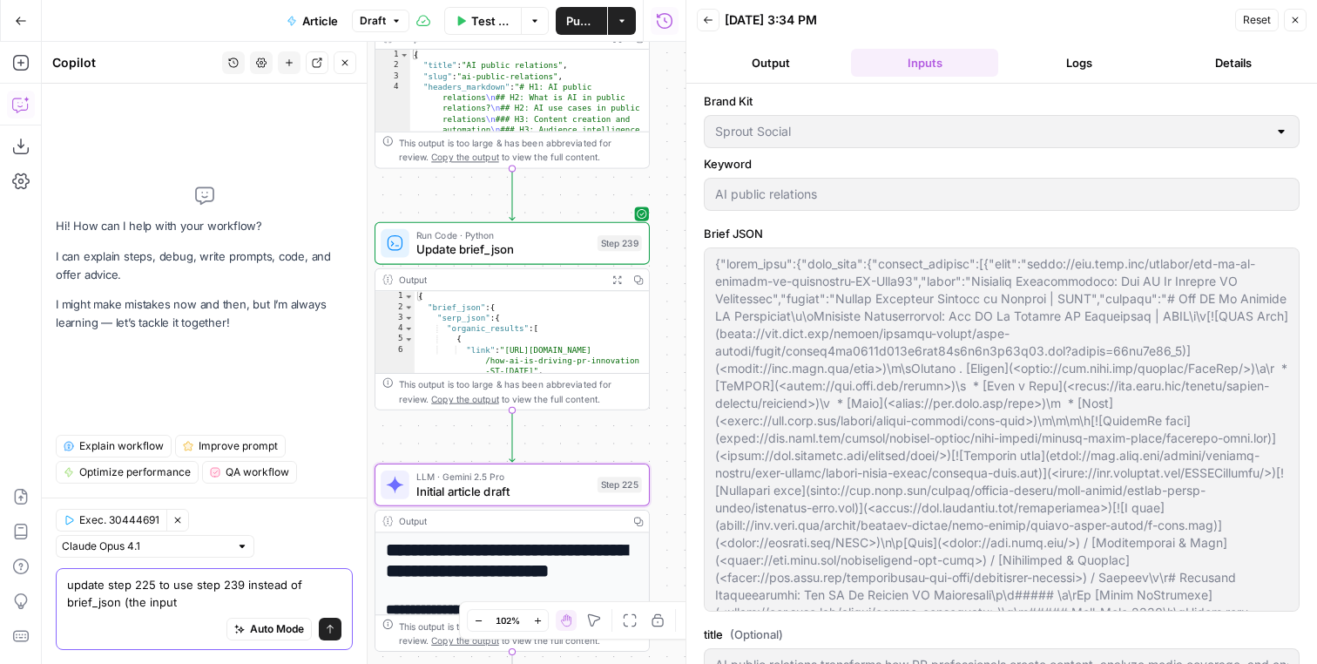
type textarea "update step 225 to use step 239 instead of brief_json (the input)"
type input "# H1: AI public relationsAI public relations transforms how PR professionals cr…"
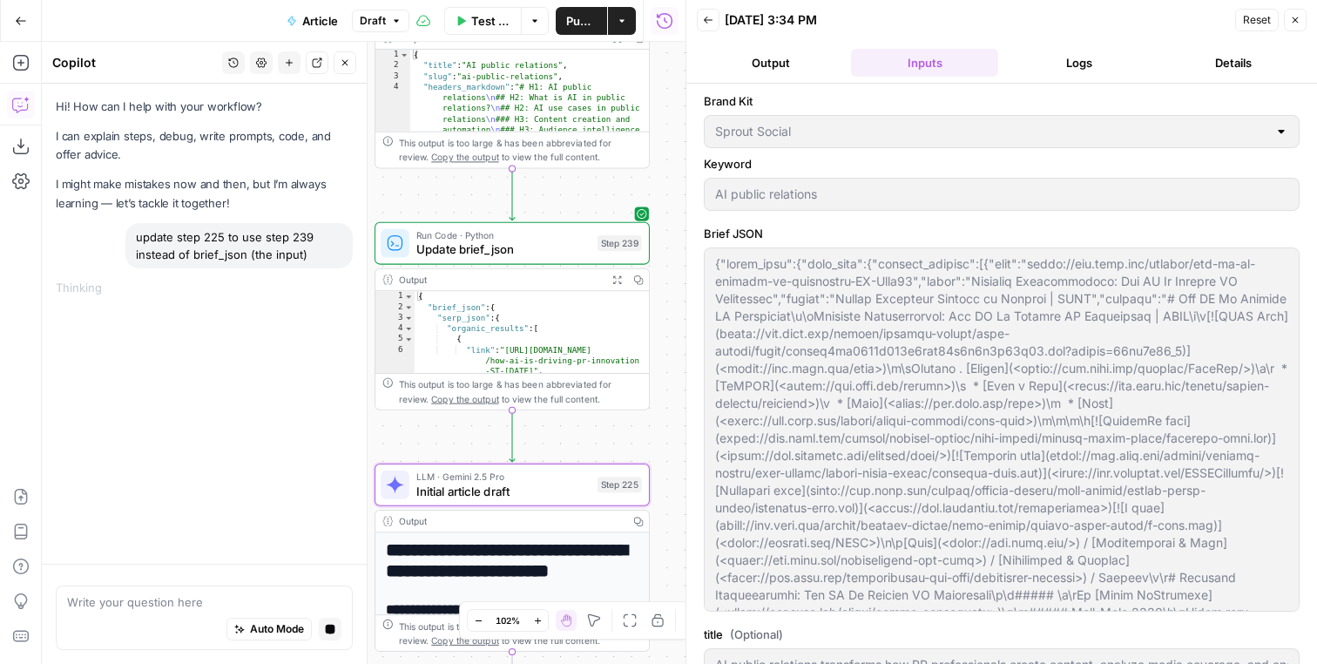
click at [1295, 19] on icon "button" at bounding box center [1296, 20] width 6 height 6
type input "# H1: AI public relationsAI public relations transforms how PR professionals cr…"
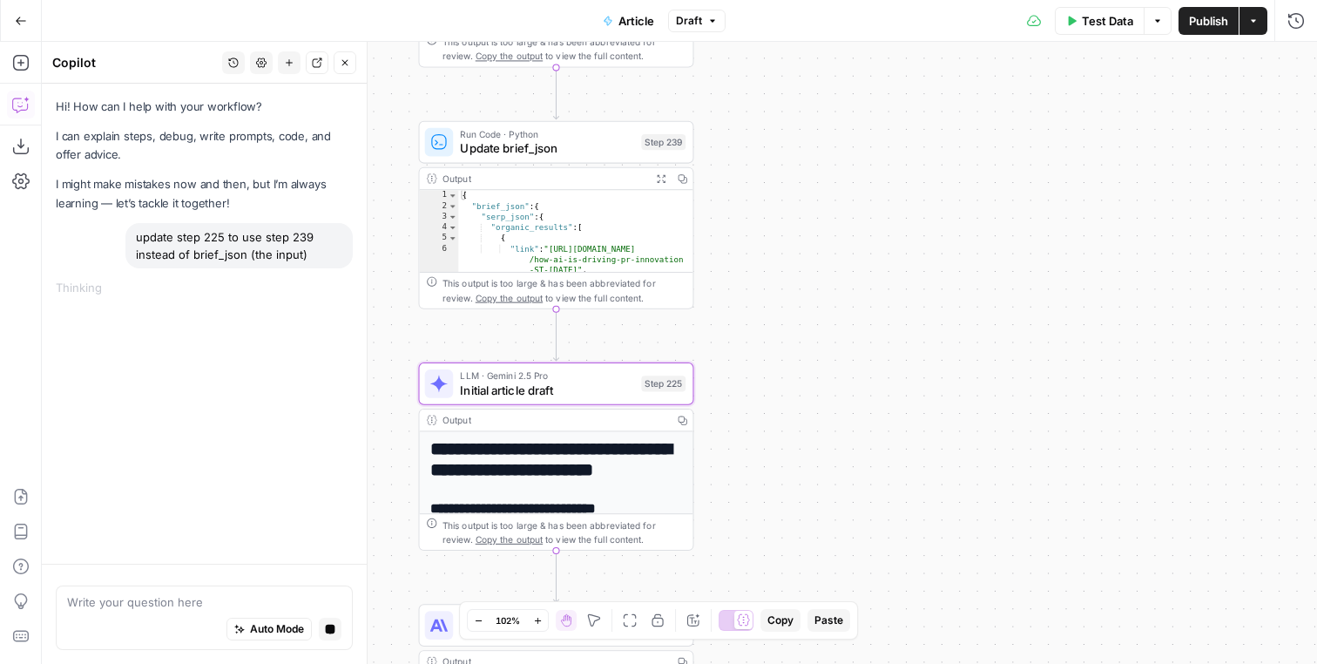
click at [658, 179] on icon "button" at bounding box center [661, 178] width 10 height 10
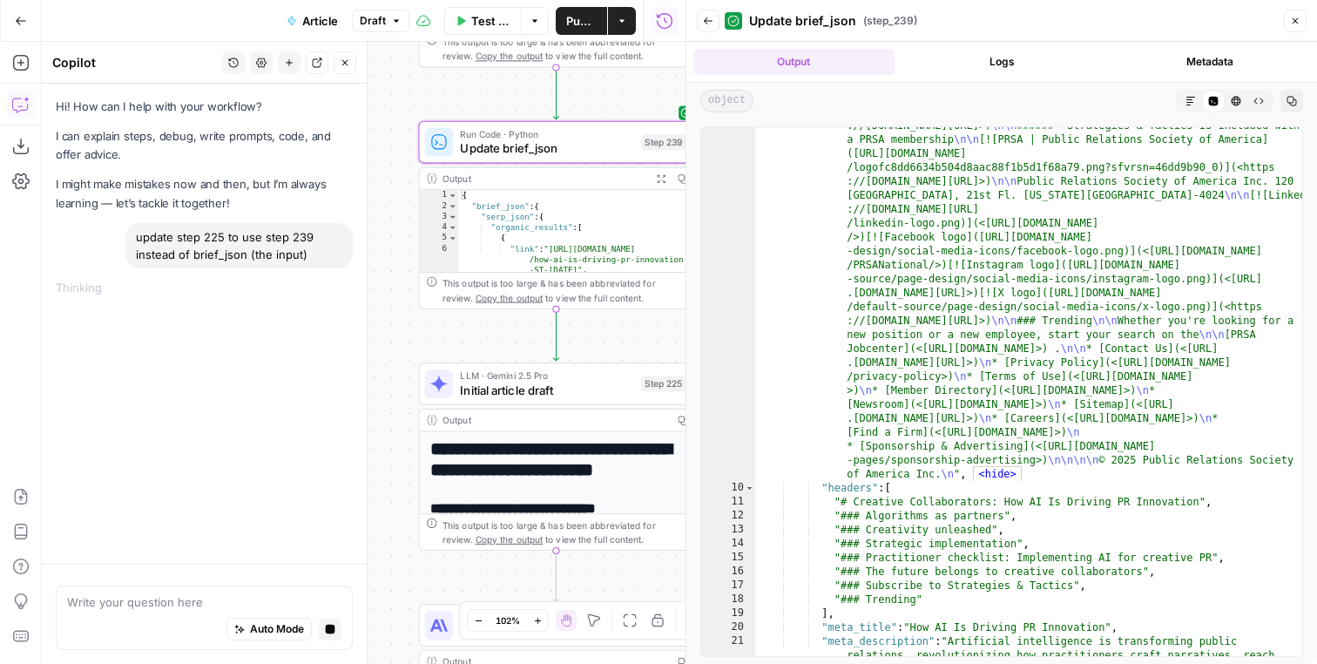
scroll to position [768, 0]
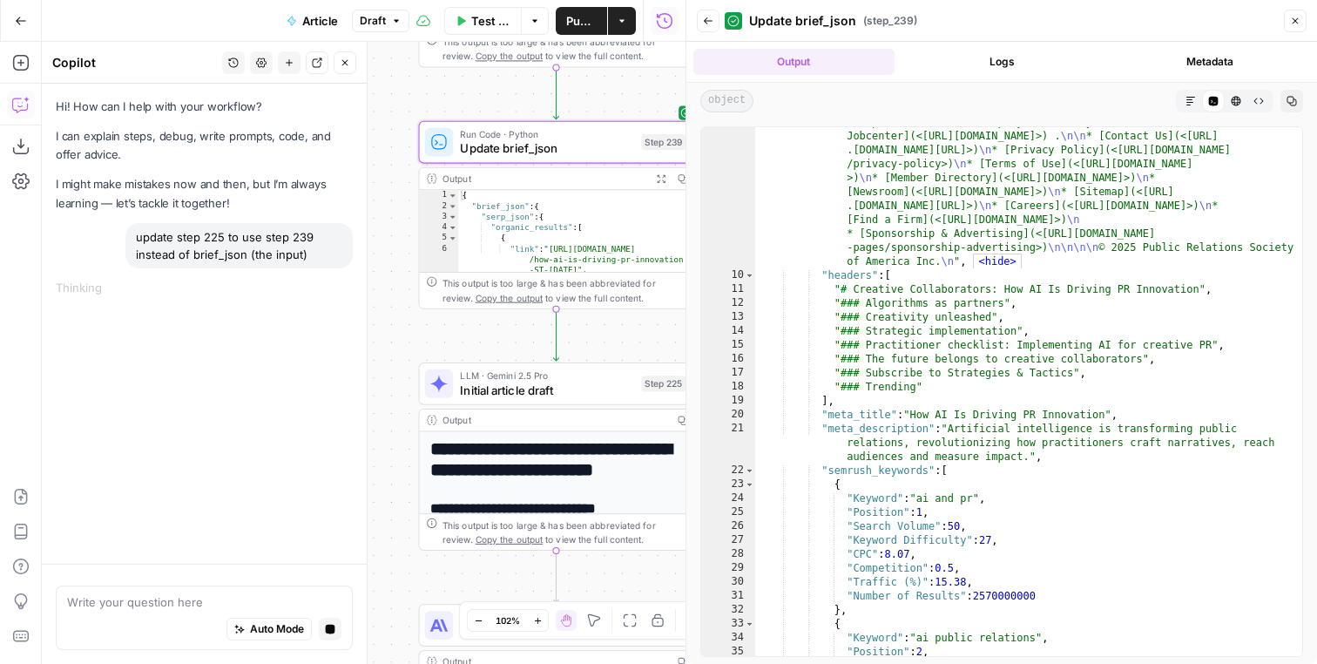
click at [1288, 22] on button "Close" at bounding box center [1295, 21] width 23 height 23
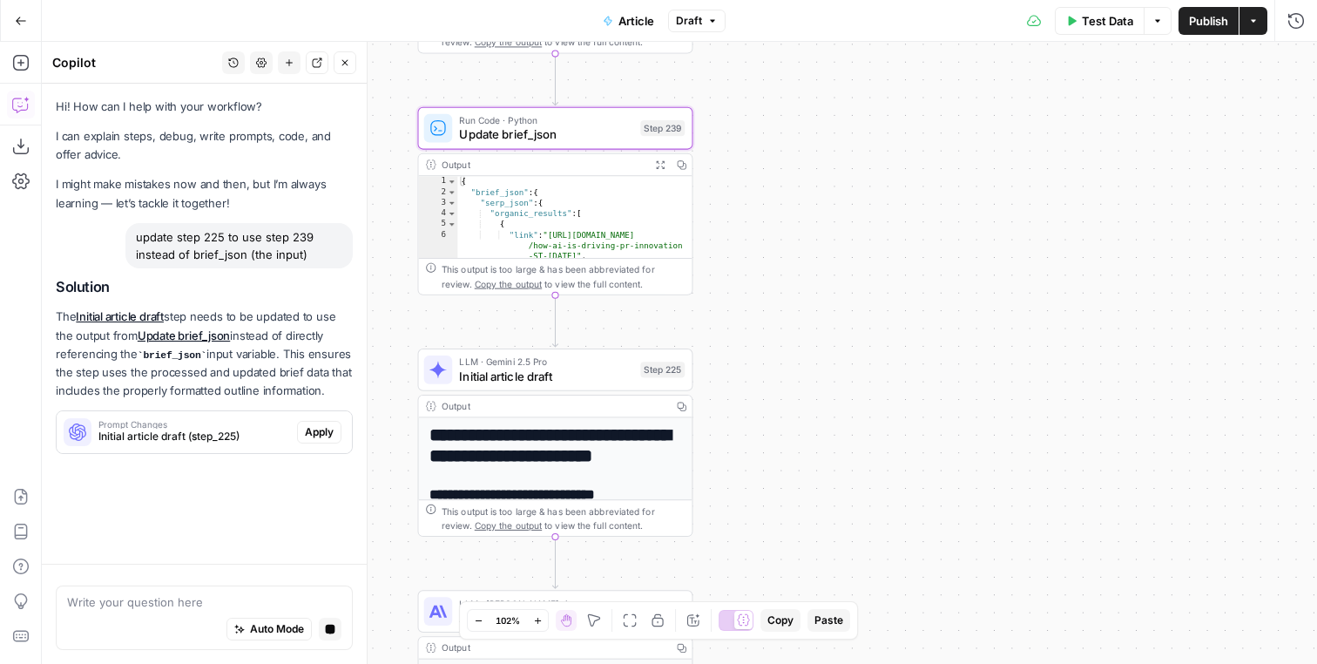
scroll to position [0, 0]
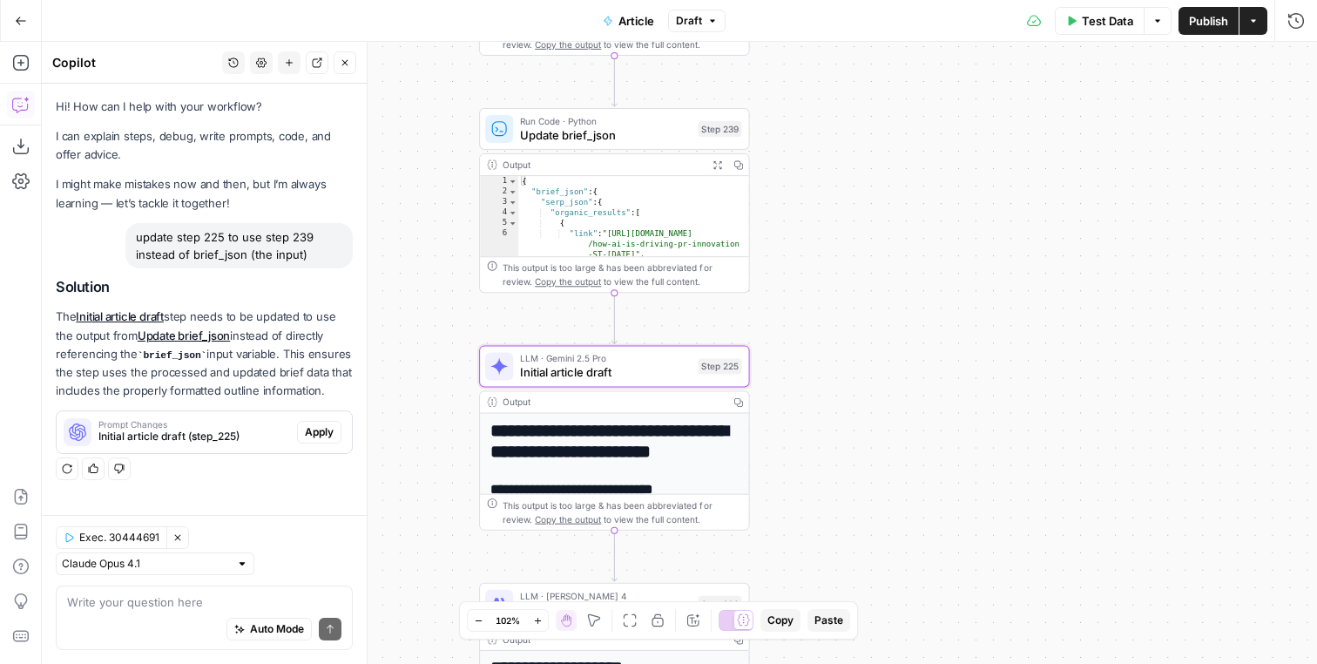
click at [323, 436] on span "Apply" at bounding box center [319, 432] width 29 height 16
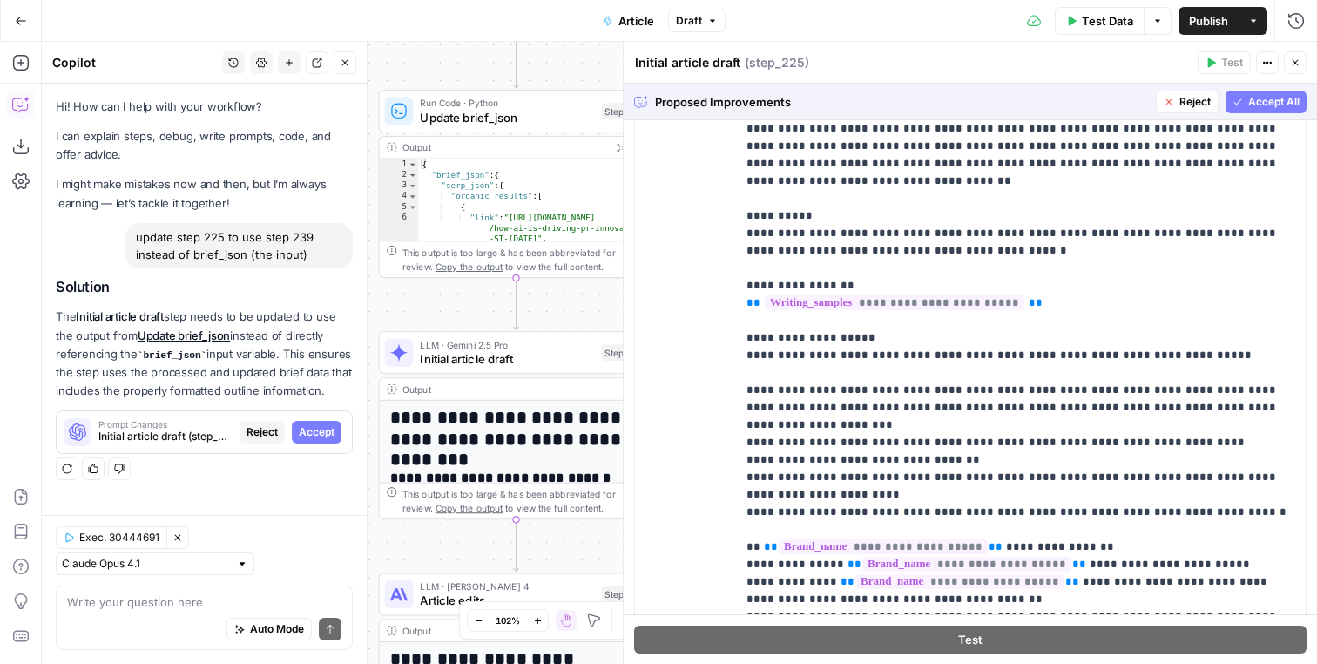
scroll to position [1295, 0]
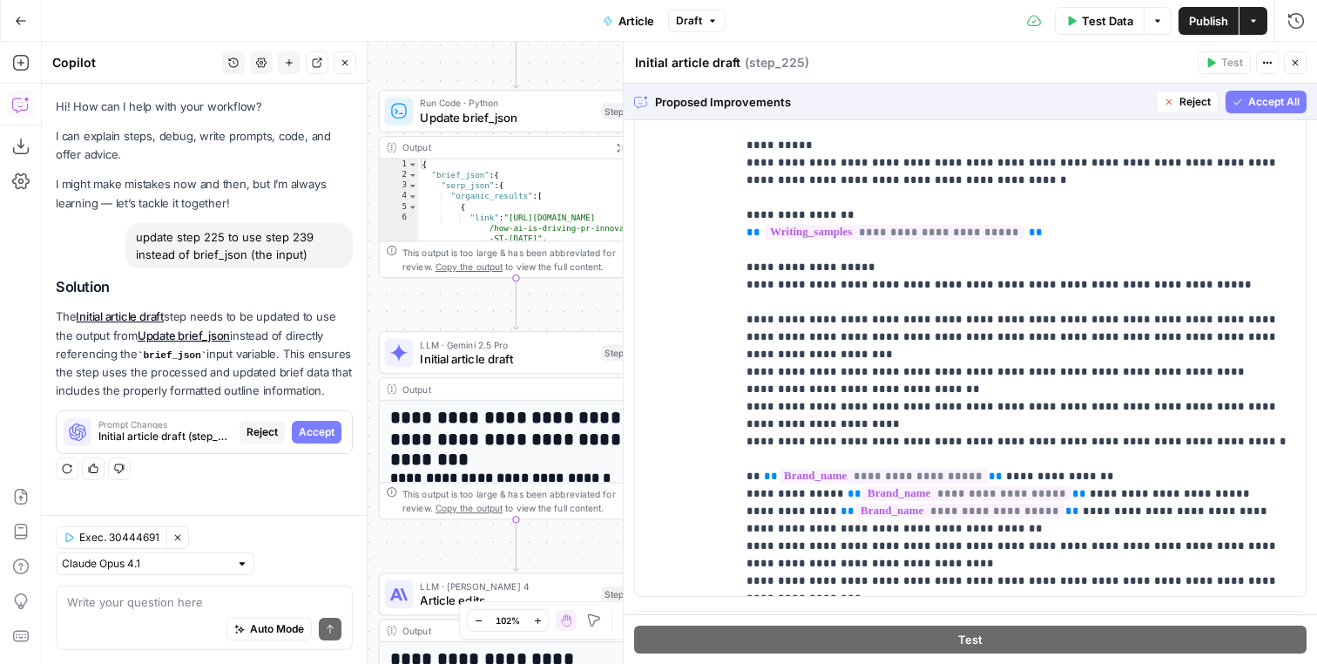
click at [1241, 106] on icon "button" at bounding box center [1238, 102] width 10 height 10
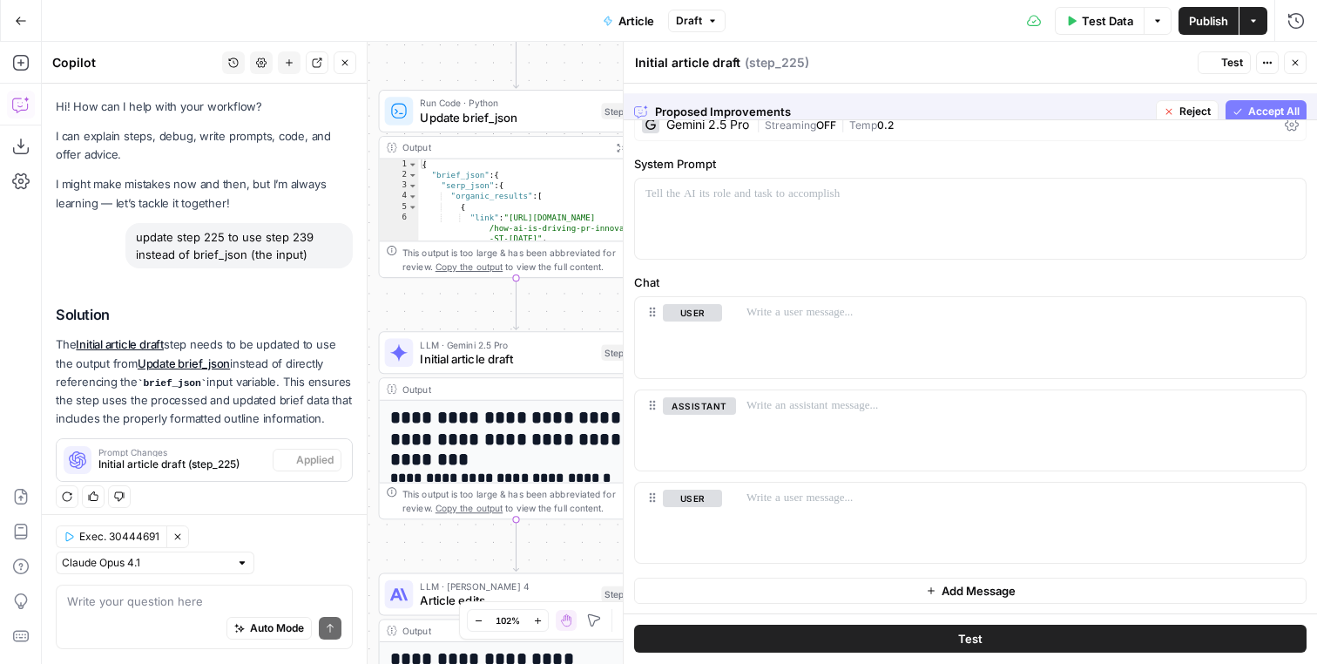
scroll to position [9, 0]
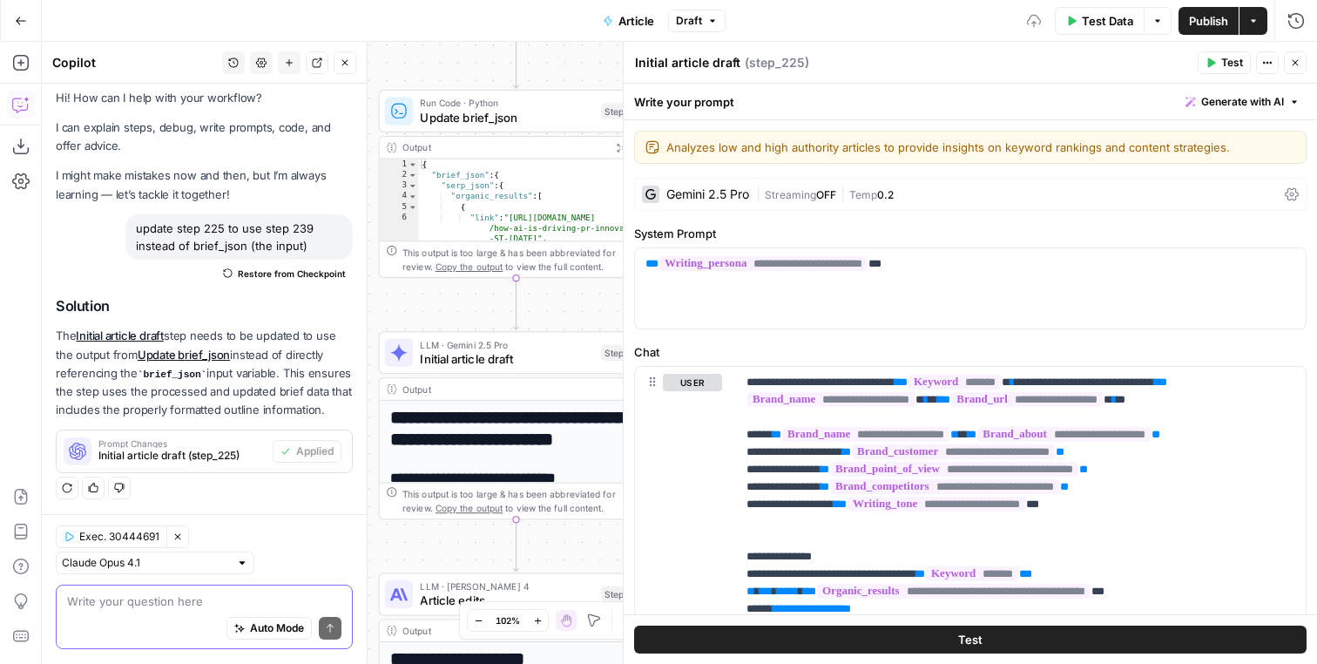
click at [247, 609] on textarea at bounding box center [204, 601] width 274 height 17
type textarea "great, and now do the same for step 226 please"
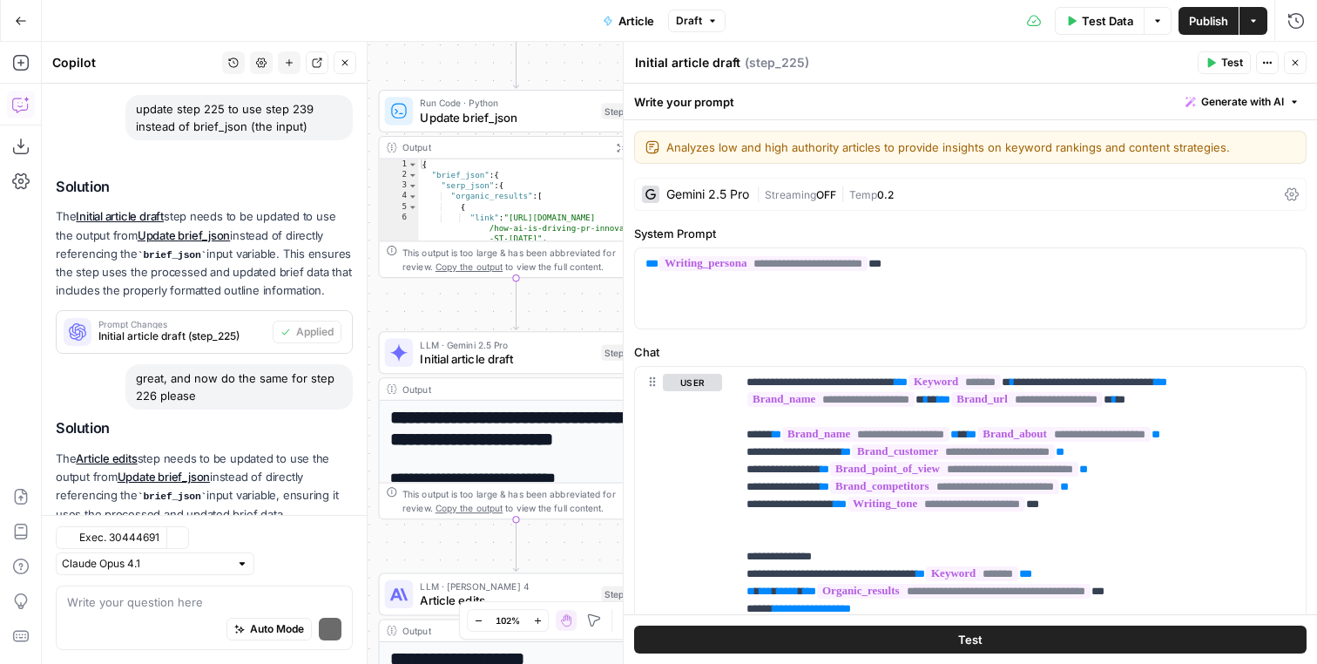
scroll to position [233, 0]
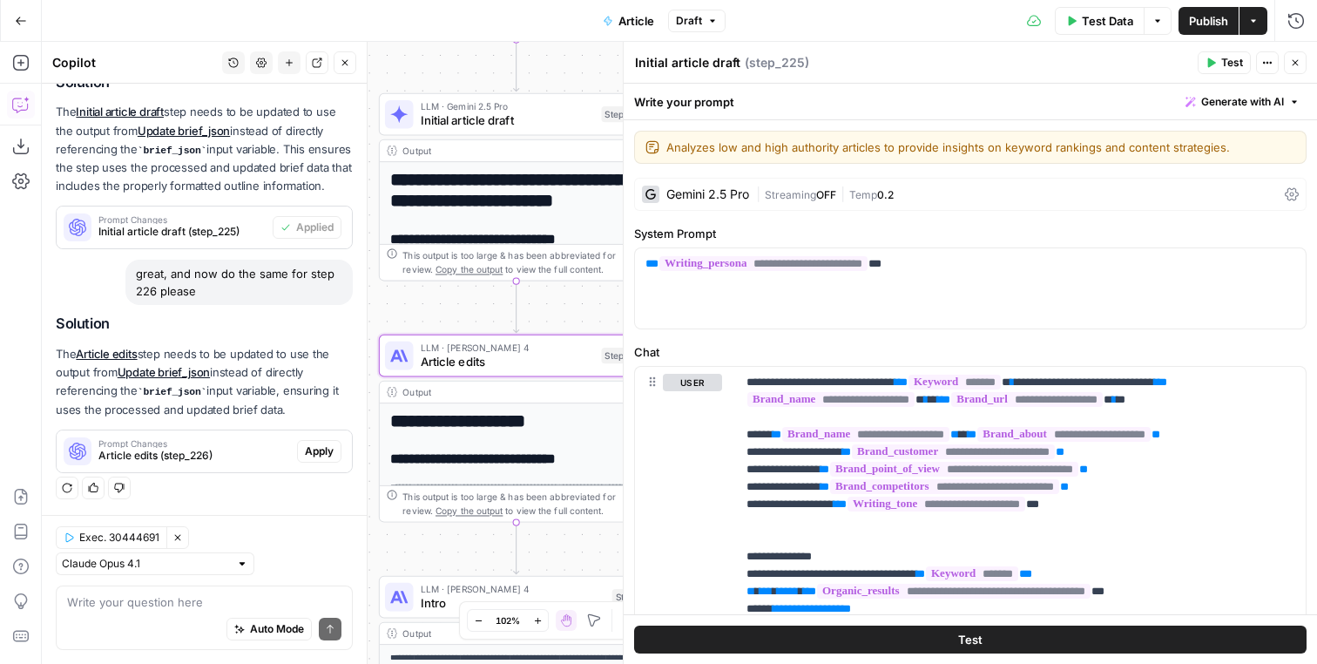
click at [324, 458] on span "Apply" at bounding box center [319, 451] width 29 height 16
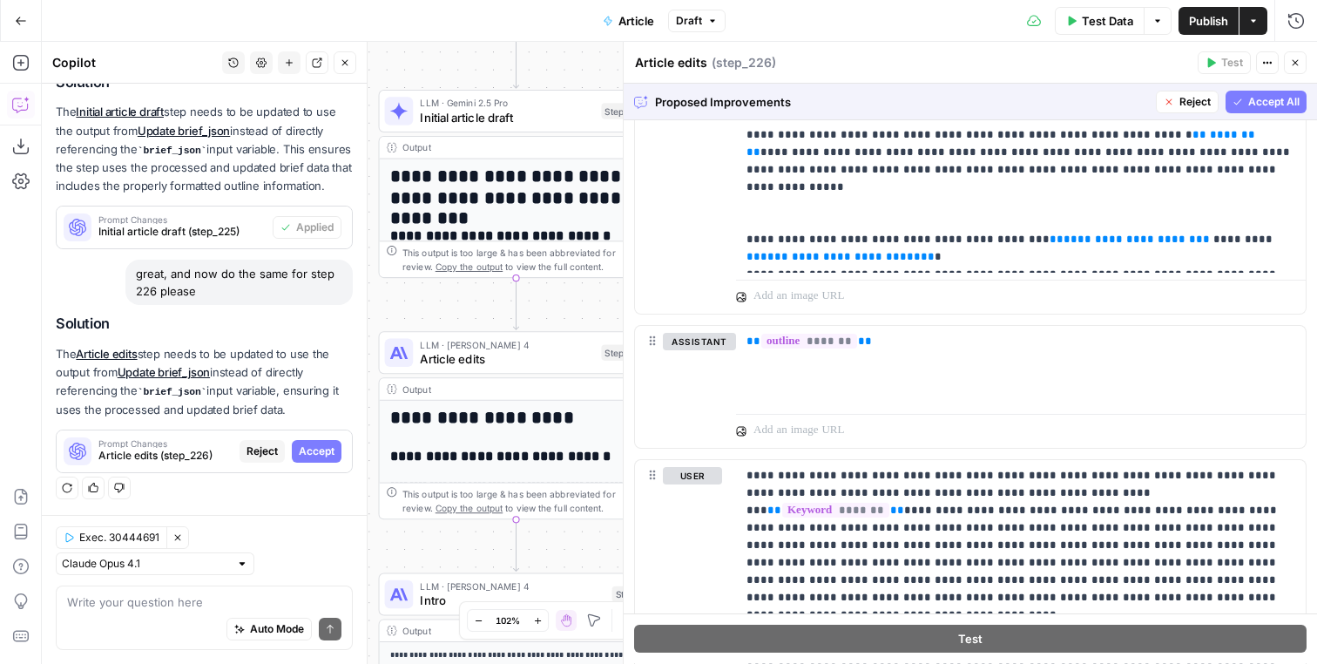
scroll to position [1225, 0]
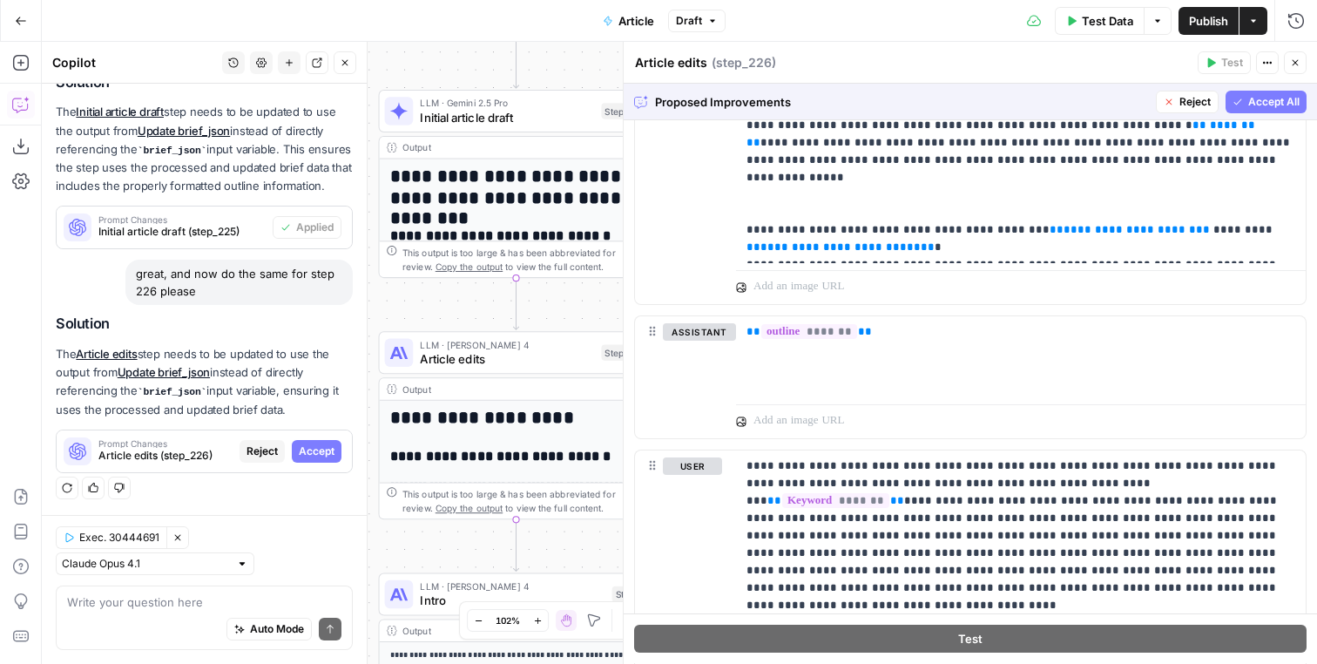
click at [1247, 100] on button "Accept All" at bounding box center [1266, 102] width 81 height 23
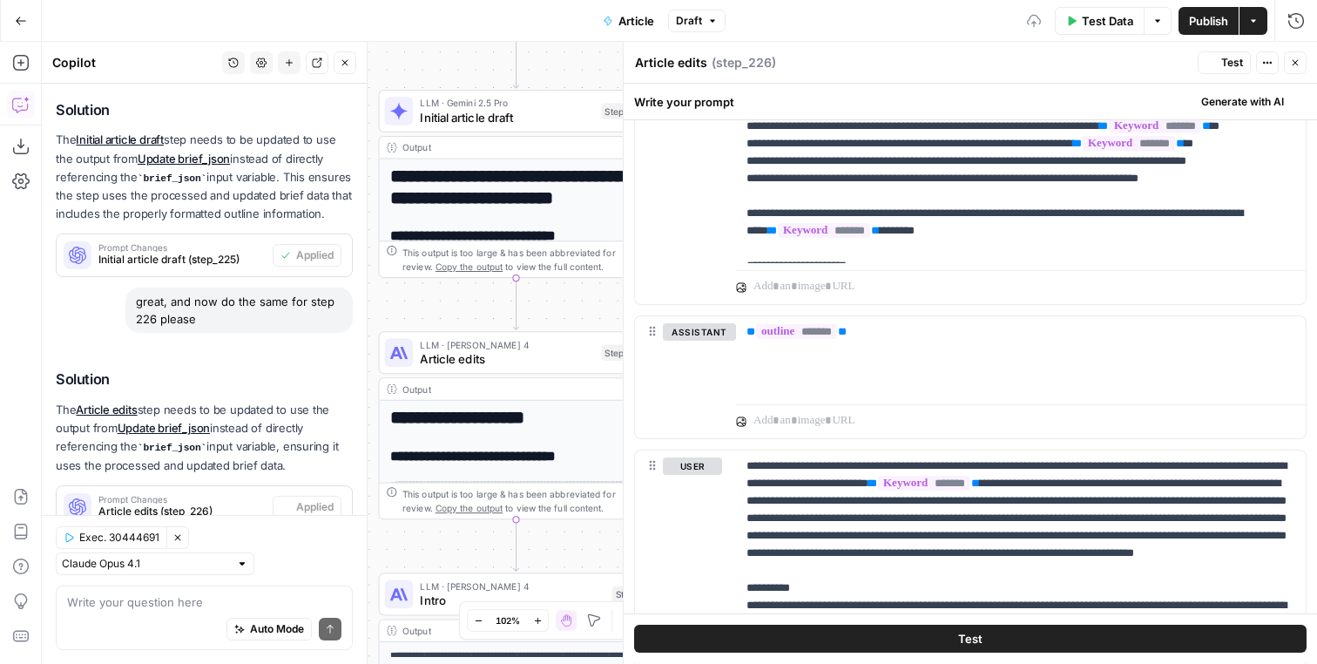
scroll to position [103, 0]
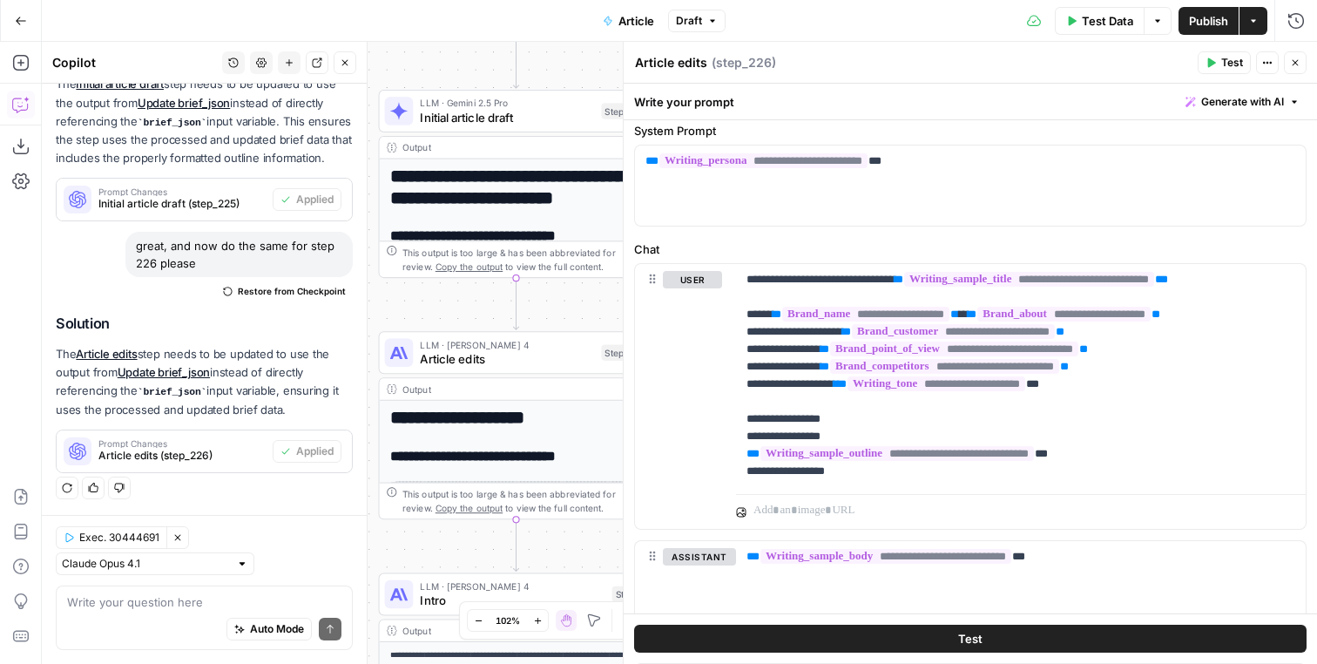
click at [1289, 62] on button "Close" at bounding box center [1295, 62] width 23 height 23
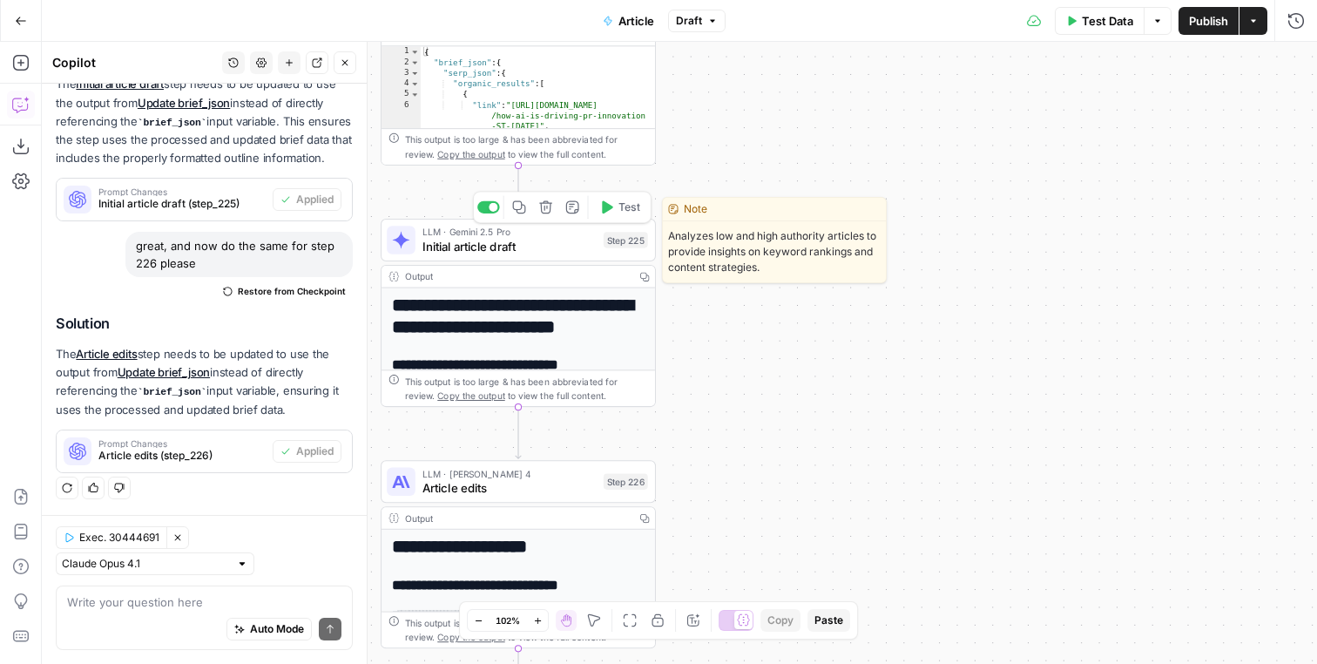
click at [625, 198] on button "Test" at bounding box center [619, 207] width 55 height 23
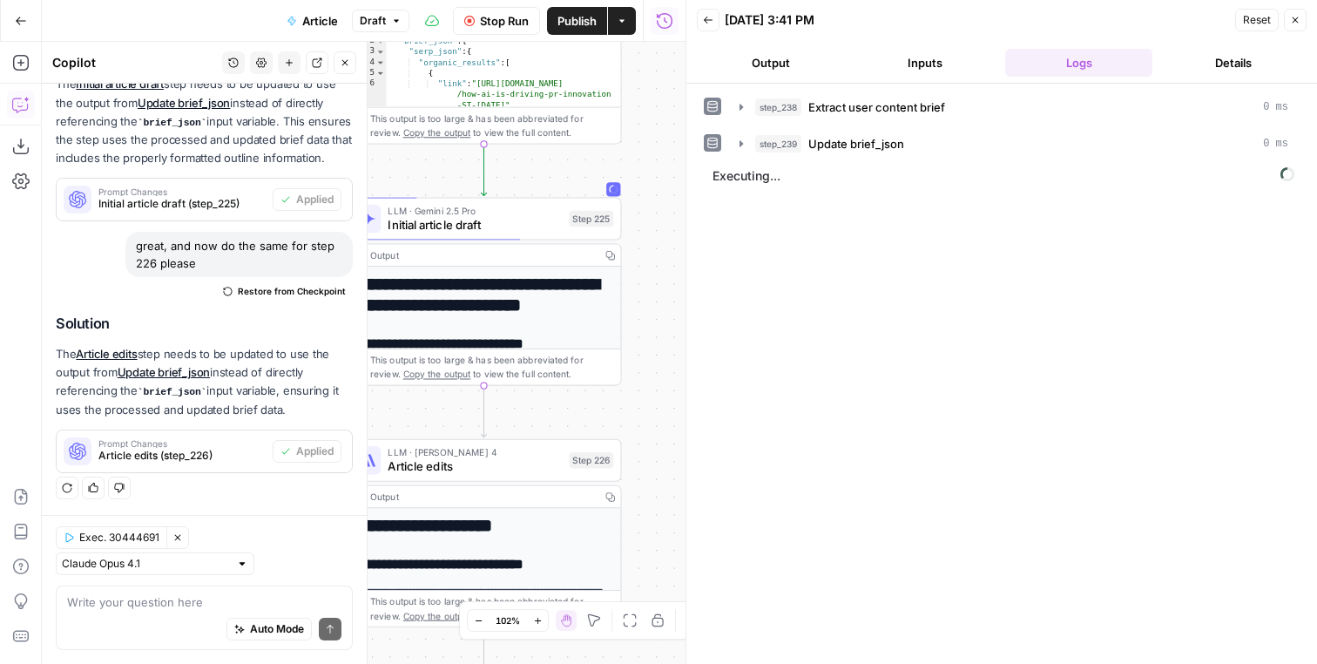
click at [596, 456] on div "Step 226" at bounding box center [591, 460] width 44 height 16
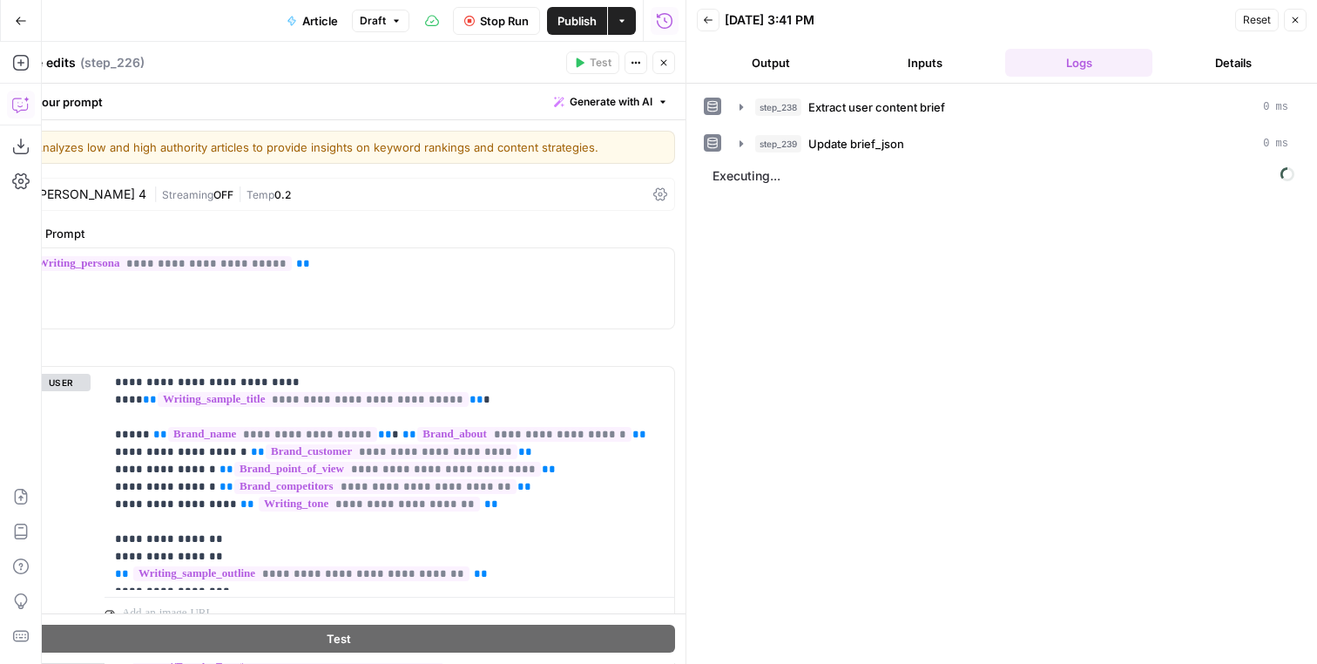
click at [671, 64] on button "Close" at bounding box center [663, 62] width 23 height 23
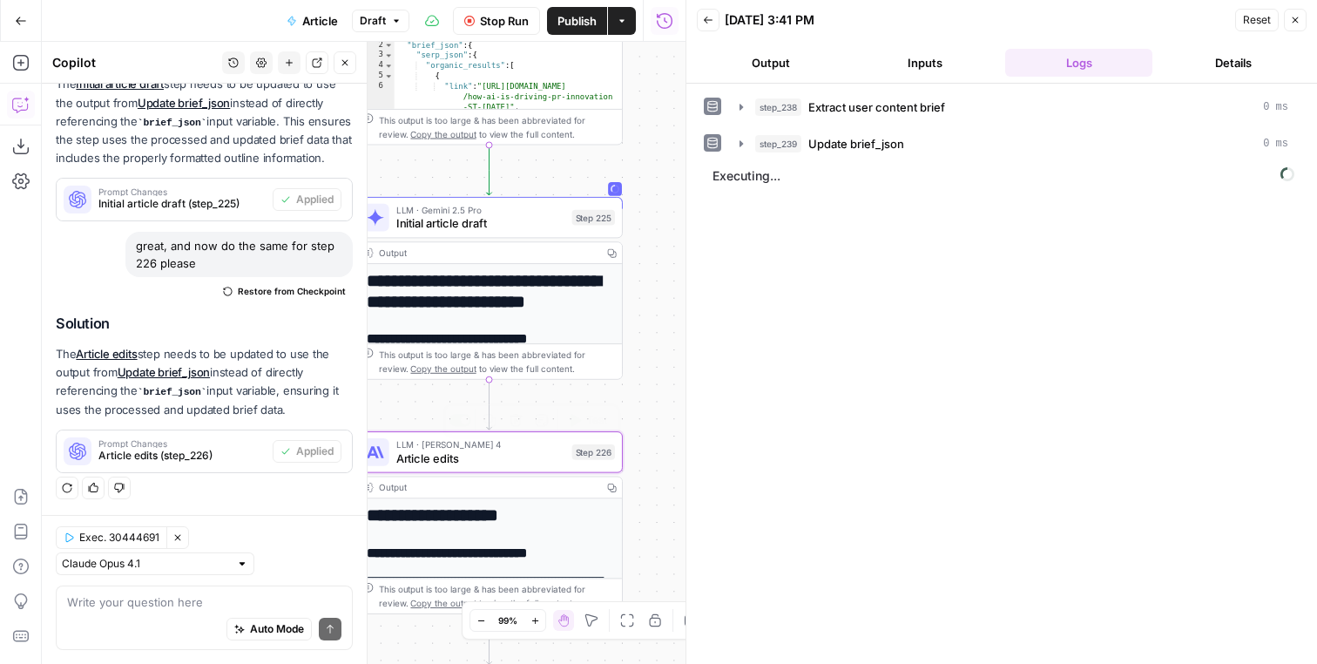
click at [551, 450] on span "LLM · Claude Sonnet 4" at bounding box center [480, 444] width 169 height 14
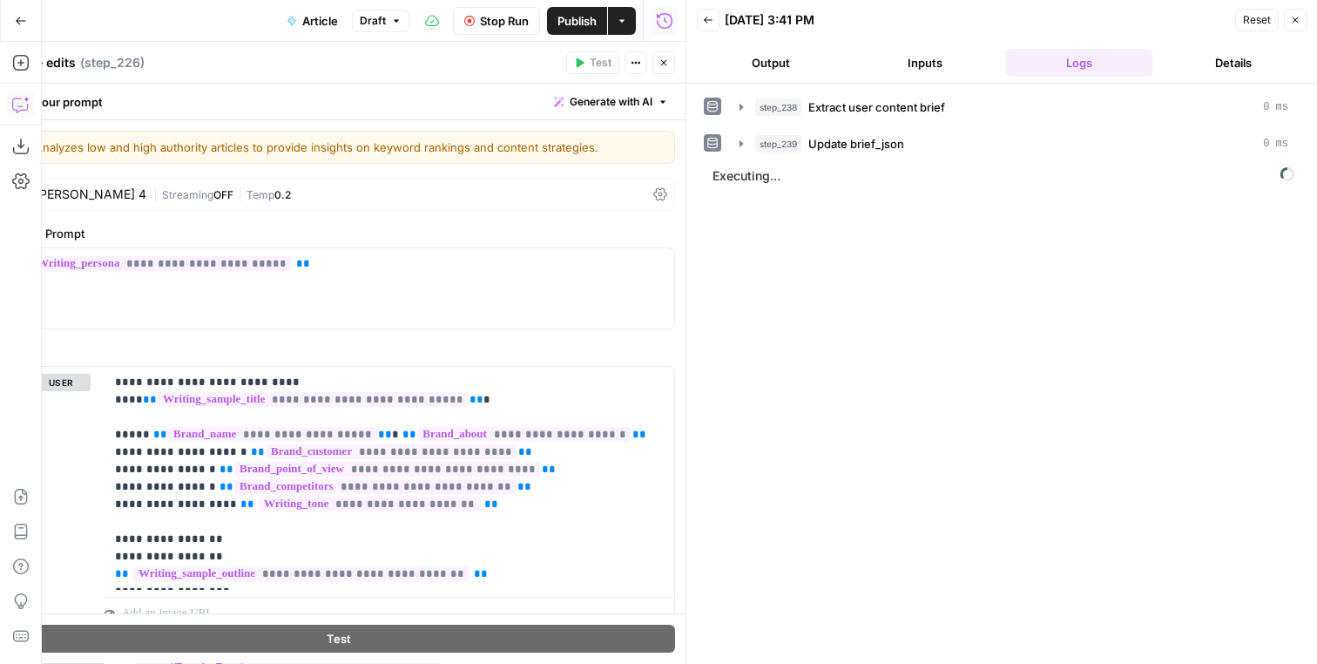
click at [254, 189] on span "Temp" at bounding box center [261, 194] width 28 height 13
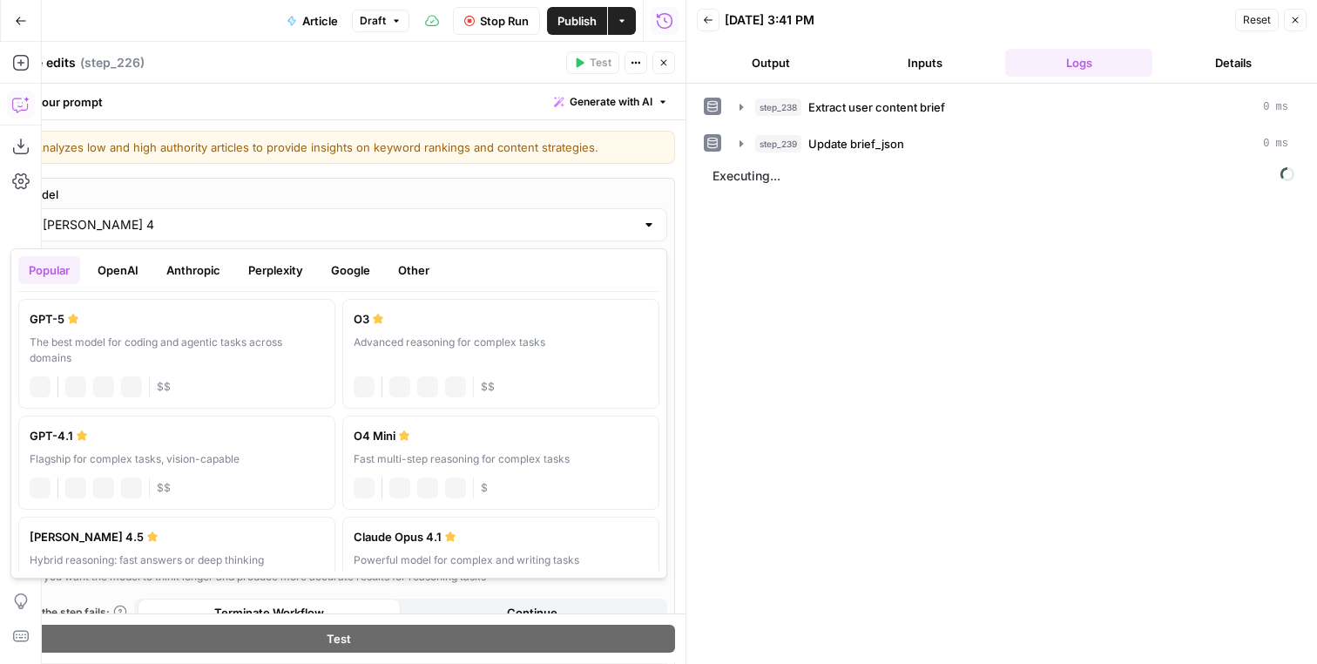
click at [197, 235] on div "Claude Sonnet 4" at bounding box center [338, 224] width 657 height 33
click at [129, 277] on button "OpenAI" at bounding box center [118, 270] width 62 height 28
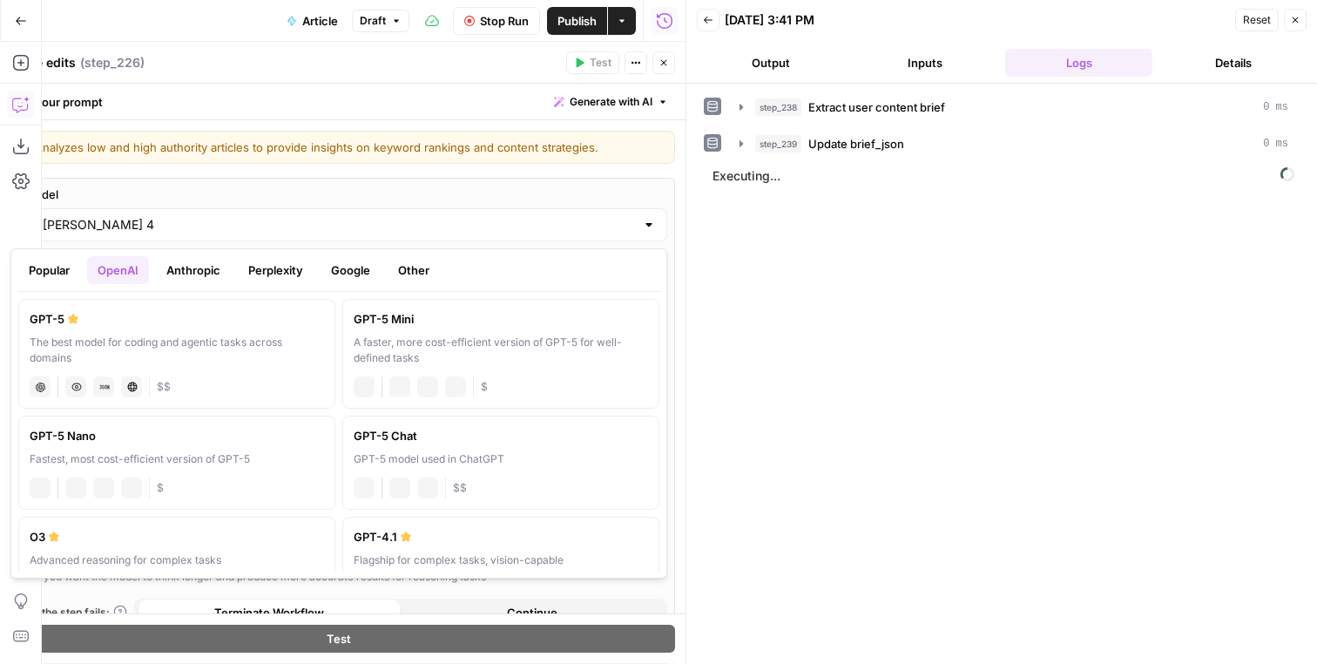
click at [183, 277] on button "Anthropic" at bounding box center [193, 270] width 75 height 28
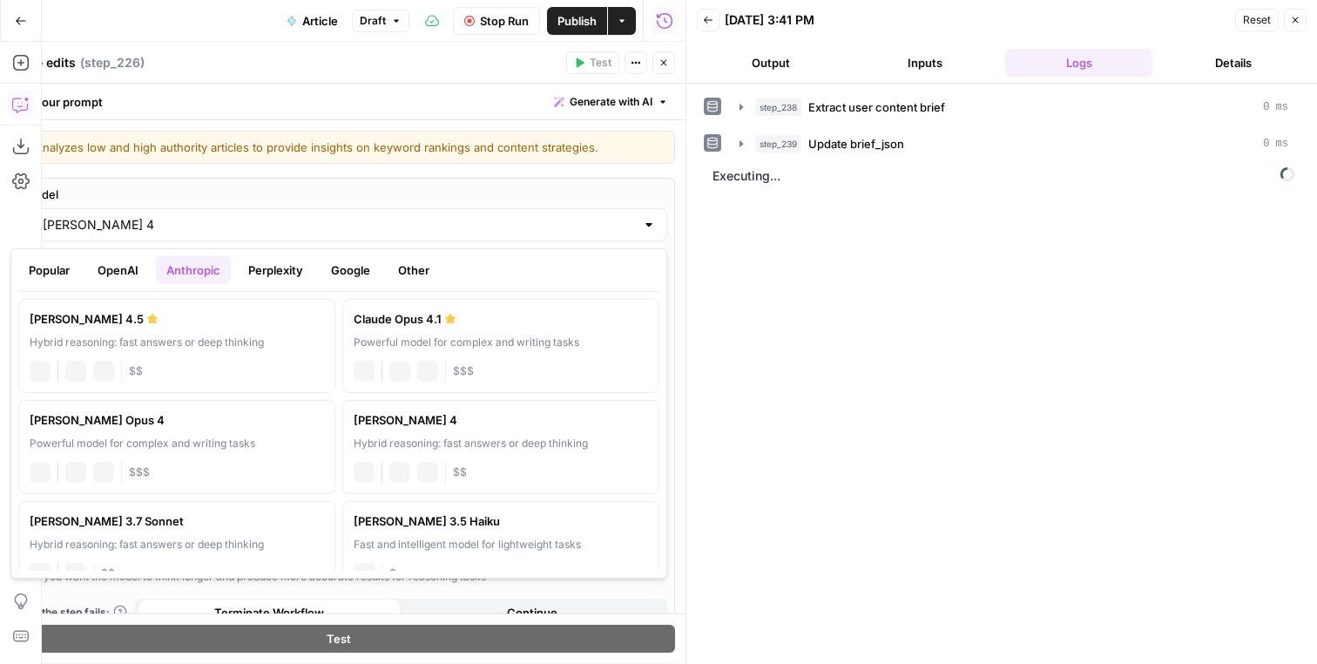
click at [181, 341] on div "Hybrid reasoning: fast answers or deep thinking" at bounding box center [177, 343] width 294 height 16
type input "Claude Sonnet 4.5"
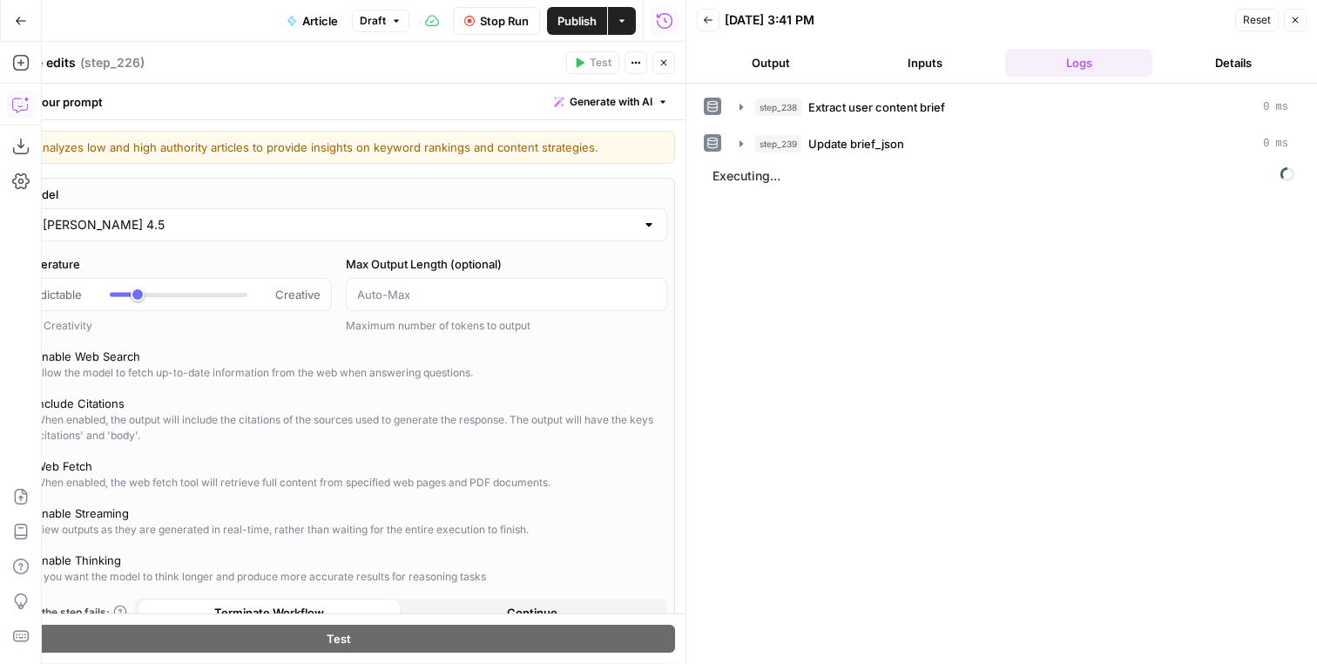
click at [673, 70] on button "Close" at bounding box center [663, 62] width 23 height 23
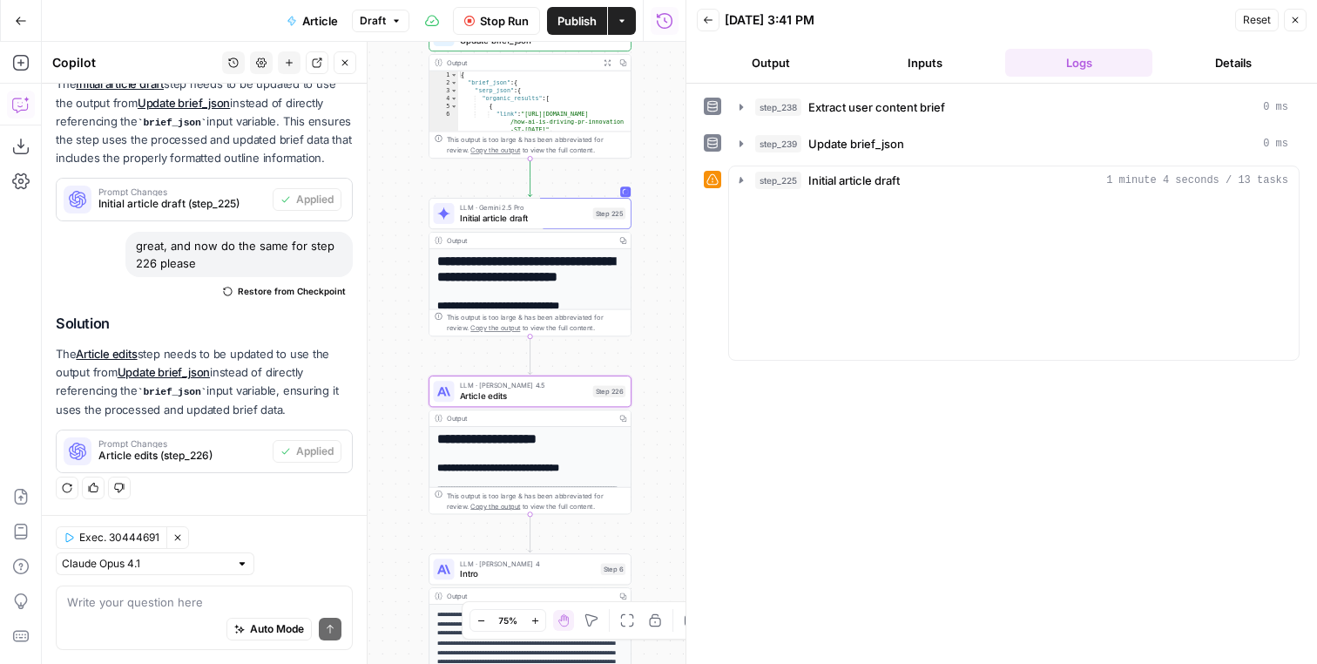
scroll to position [260, 0]
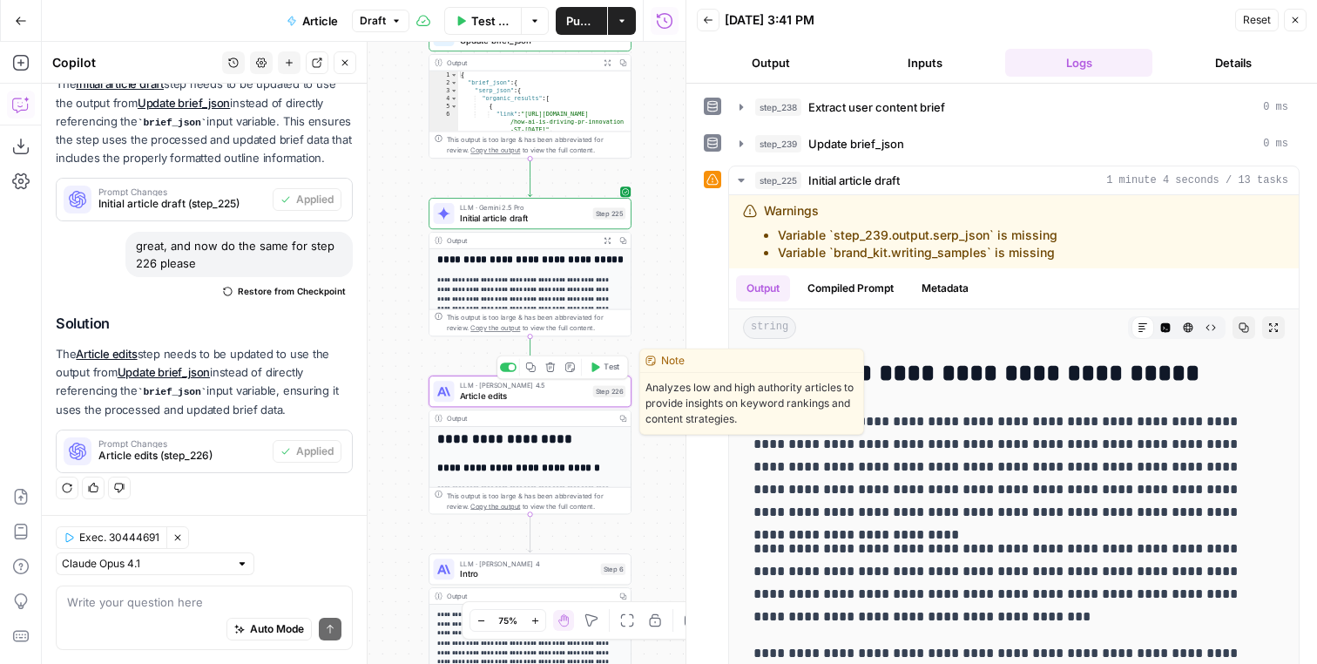
click at [609, 367] on span "Test" at bounding box center [612, 368] width 16 height 12
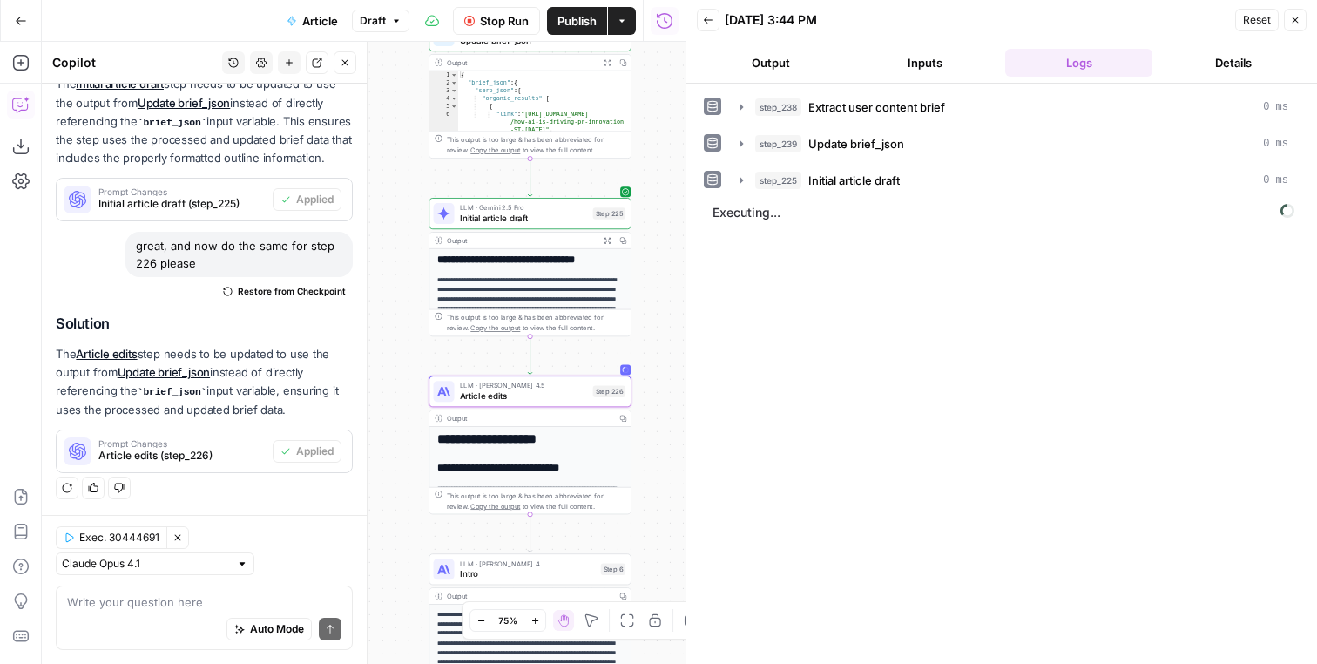
click at [609, 240] on icon "button" at bounding box center [607, 240] width 7 height 7
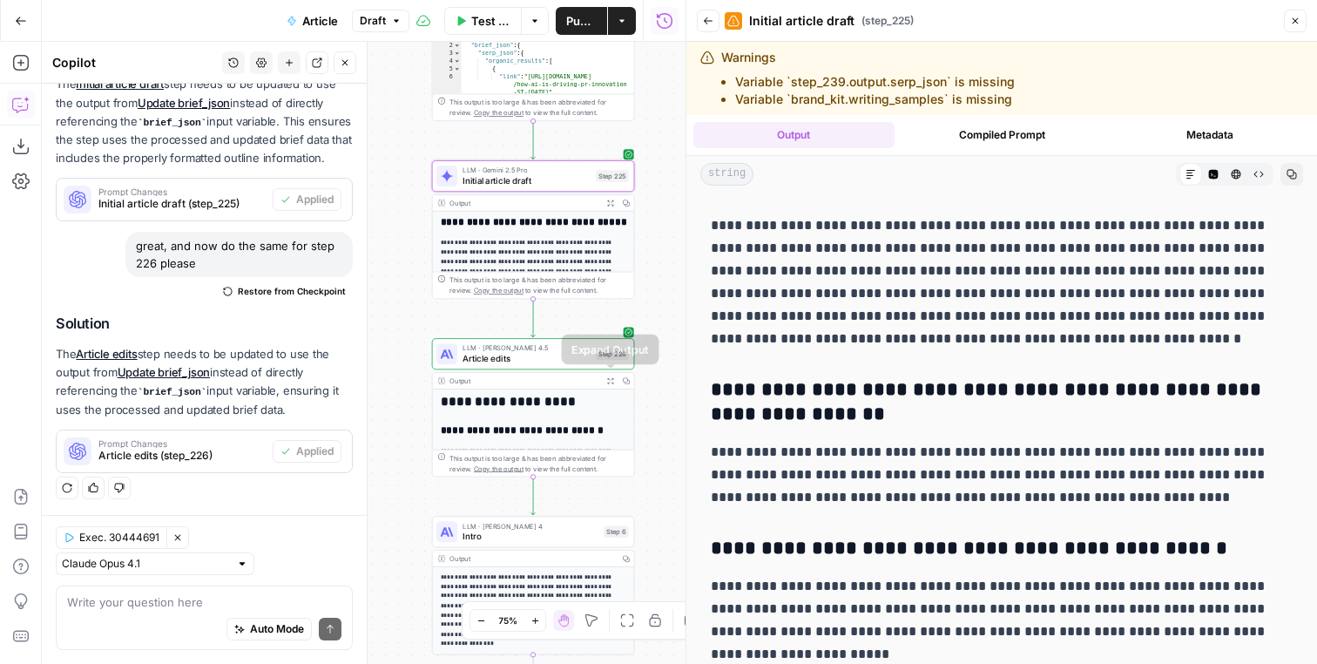
click at [607, 385] on button "Expand Output" at bounding box center [611, 381] width 16 height 16
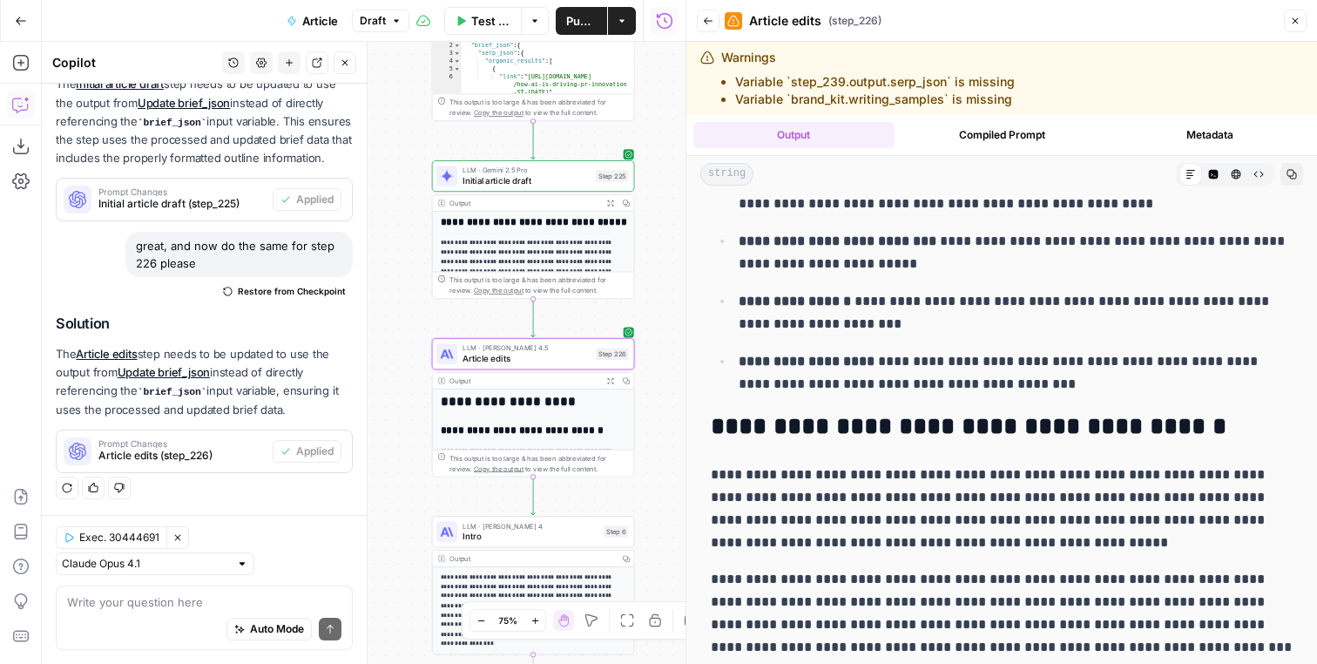
scroll to position [5209, 0]
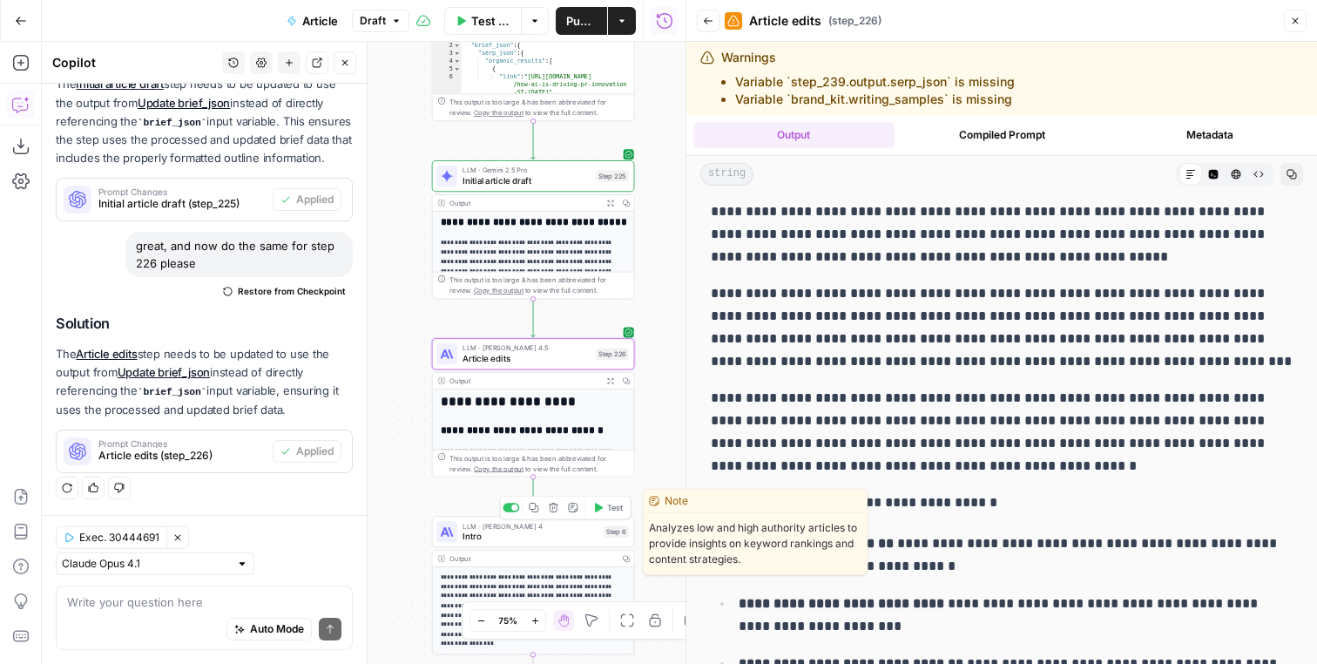
click at [608, 507] on span "Test" at bounding box center [615, 508] width 16 height 12
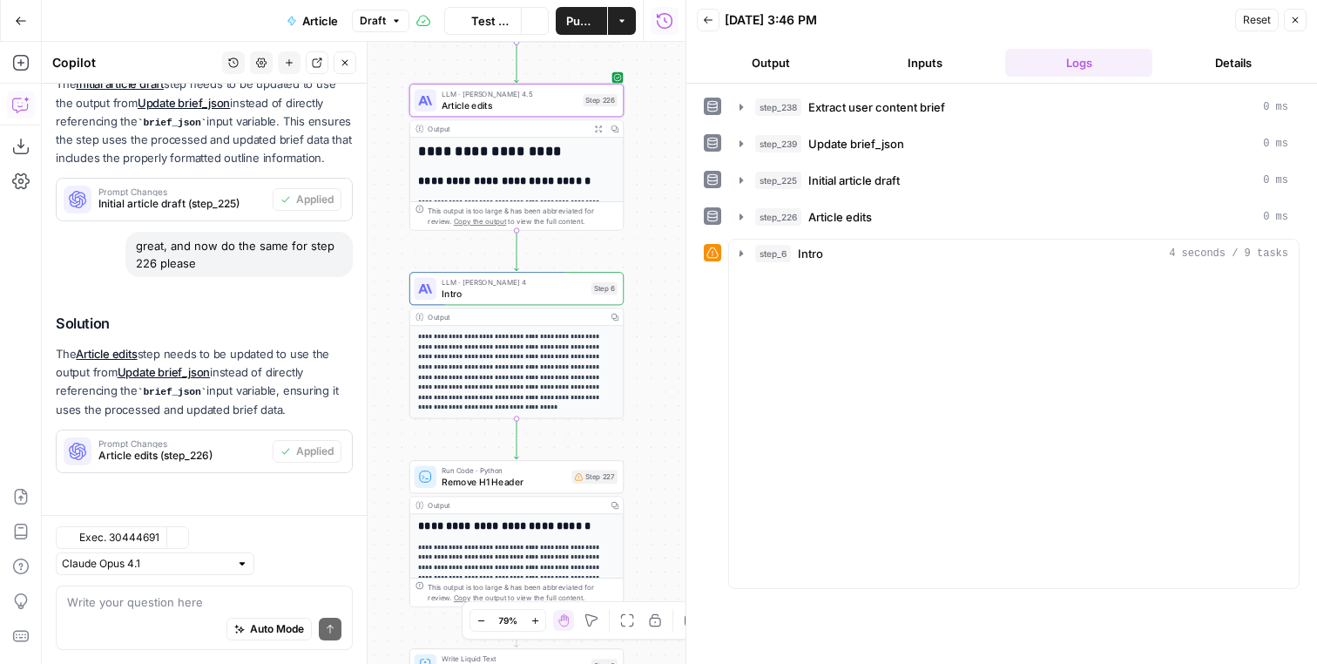
scroll to position [260, 0]
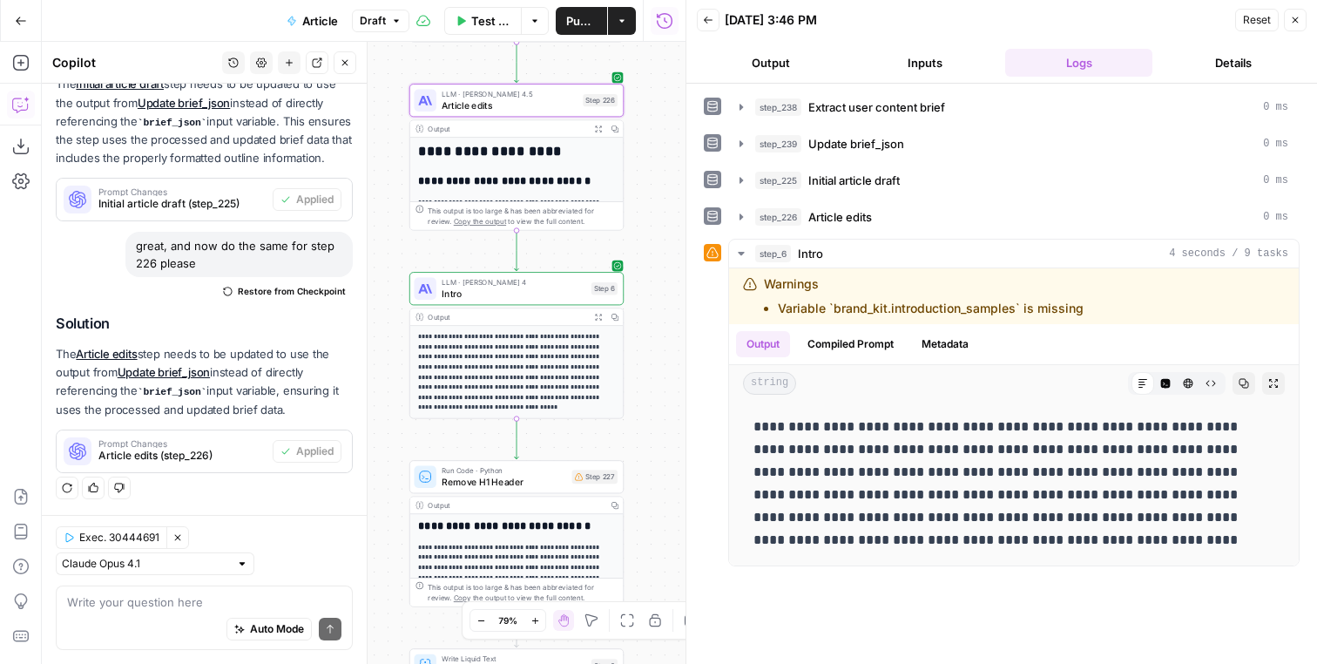
click at [555, 281] on span "LLM · Claude Sonnet 4" at bounding box center [514, 282] width 144 height 11
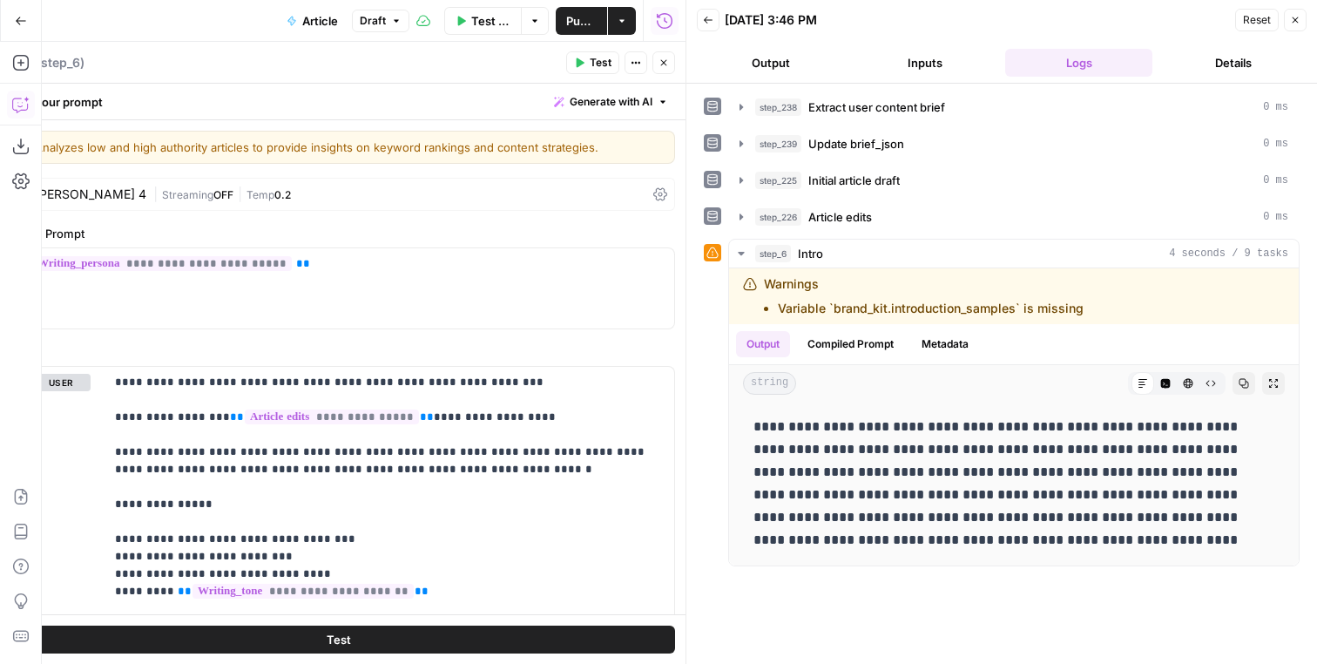
click at [564, 114] on div "Write your prompt Generate with AI" at bounding box center [338, 102] width 693 height 36
click at [590, 97] on span "Generate with AI" at bounding box center [611, 102] width 83 height 16
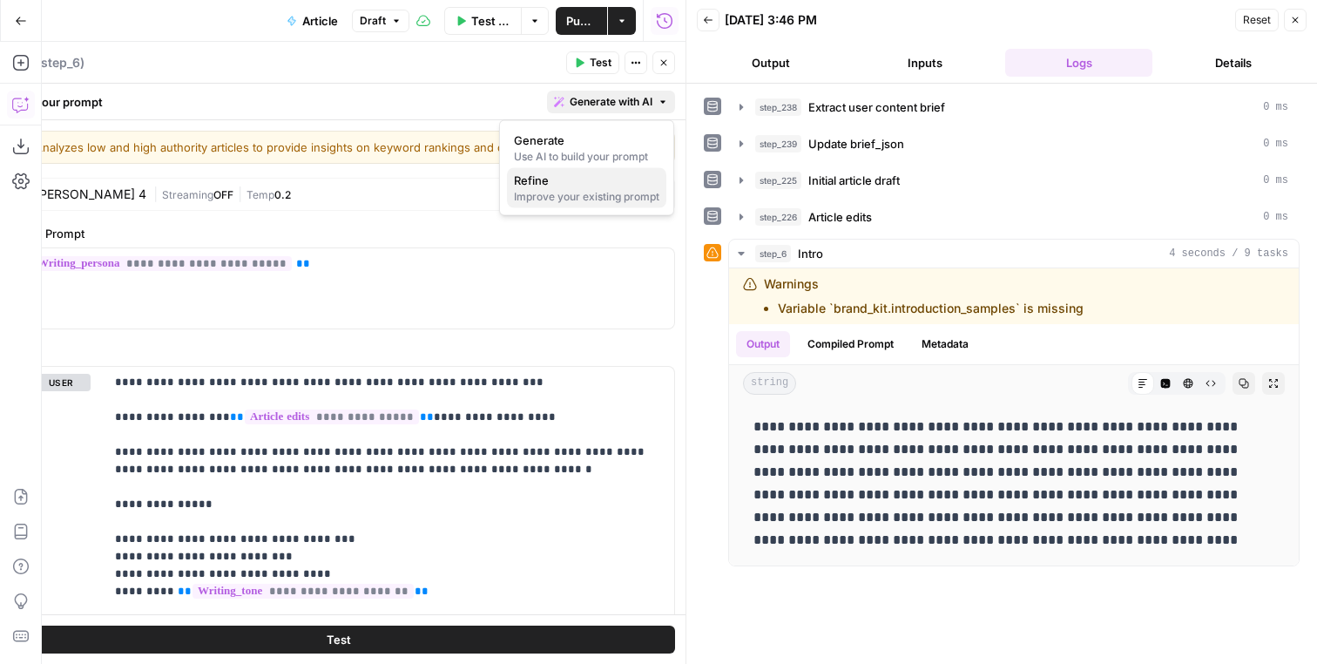
click at [586, 183] on span "Refine" at bounding box center [583, 180] width 139 height 17
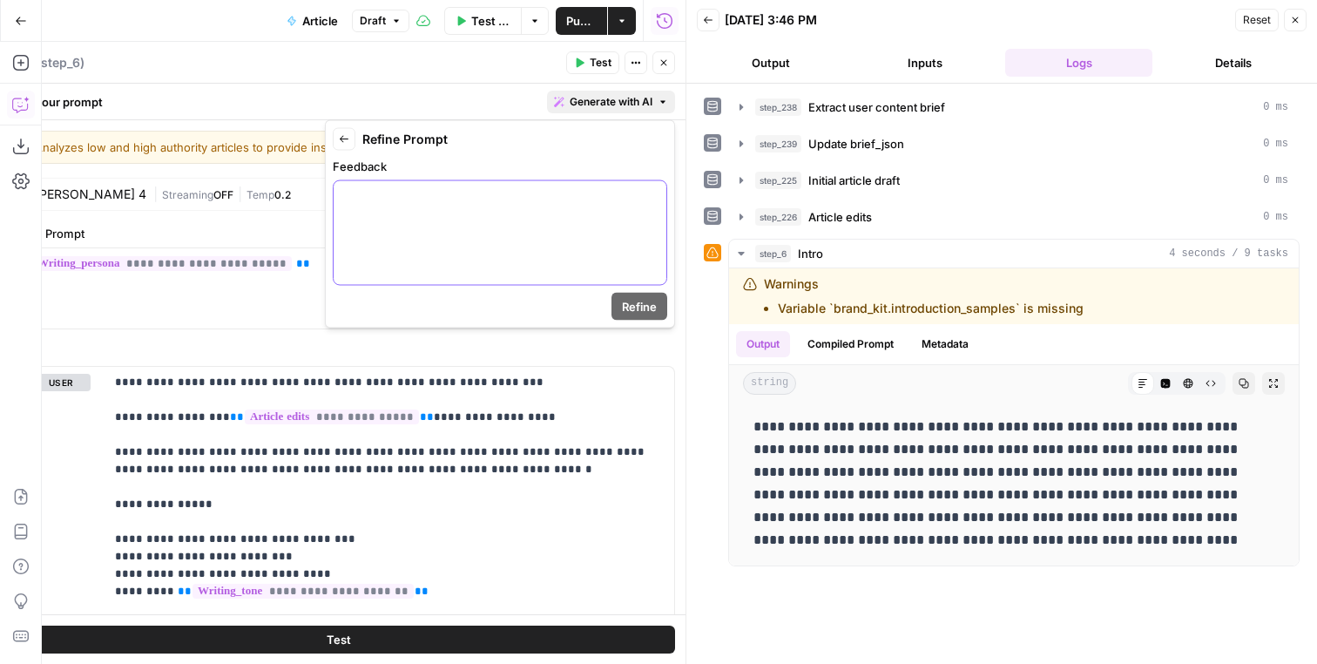
click at [581, 186] on div at bounding box center [500, 233] width 333 height 104
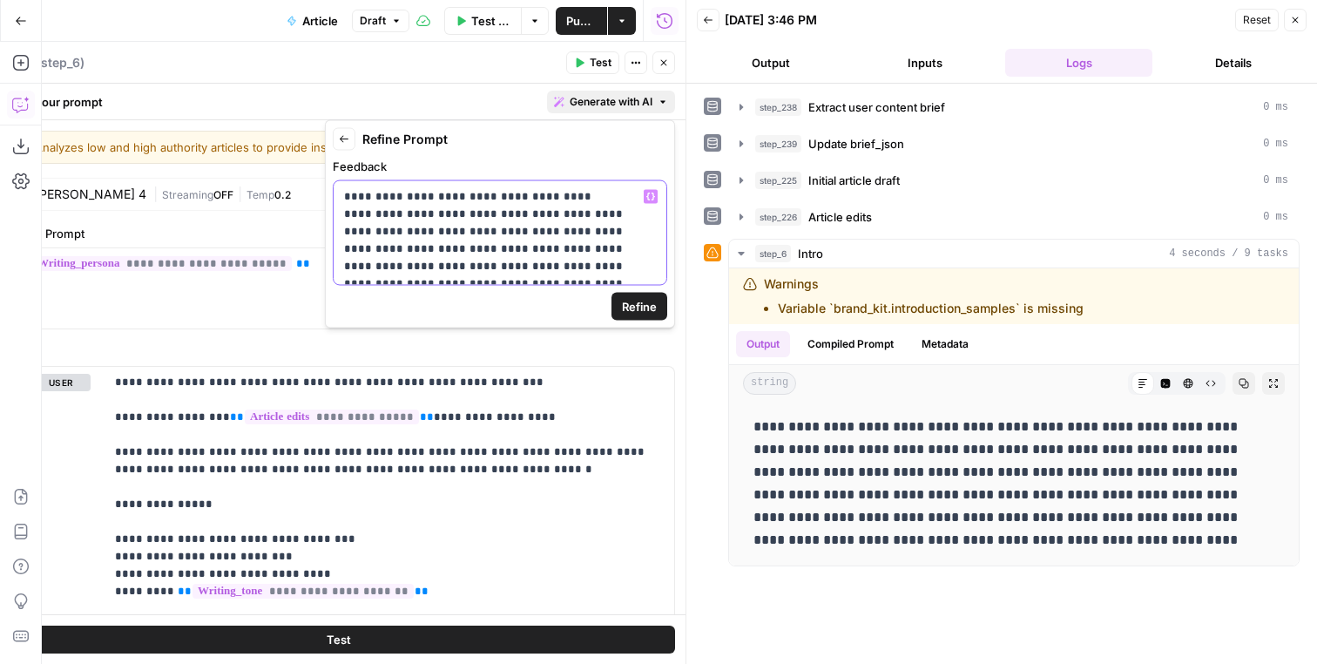
scroll to position [26, 0]
click at [476, 208] on p "**********" at bounding box center [500, 231] width 312 height 139
drag, startPoint x: 476, startPoint y: 208, endPoint x: 422, endPoint y: 203, distance: 54.3
click at [422, 203] on p "**********" at bounding box center [500, 231] width 312 height 139
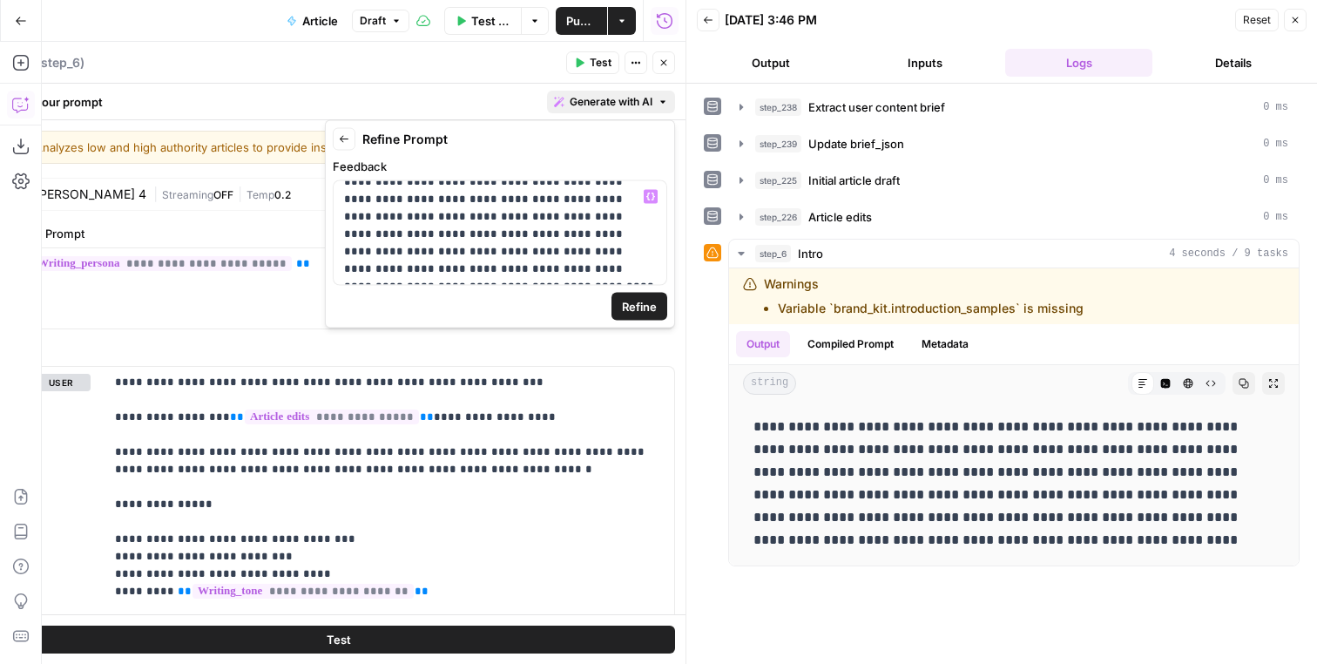
click at [651, 305] on span "Refine" at bounding box center [639, 306] width 35 height 17
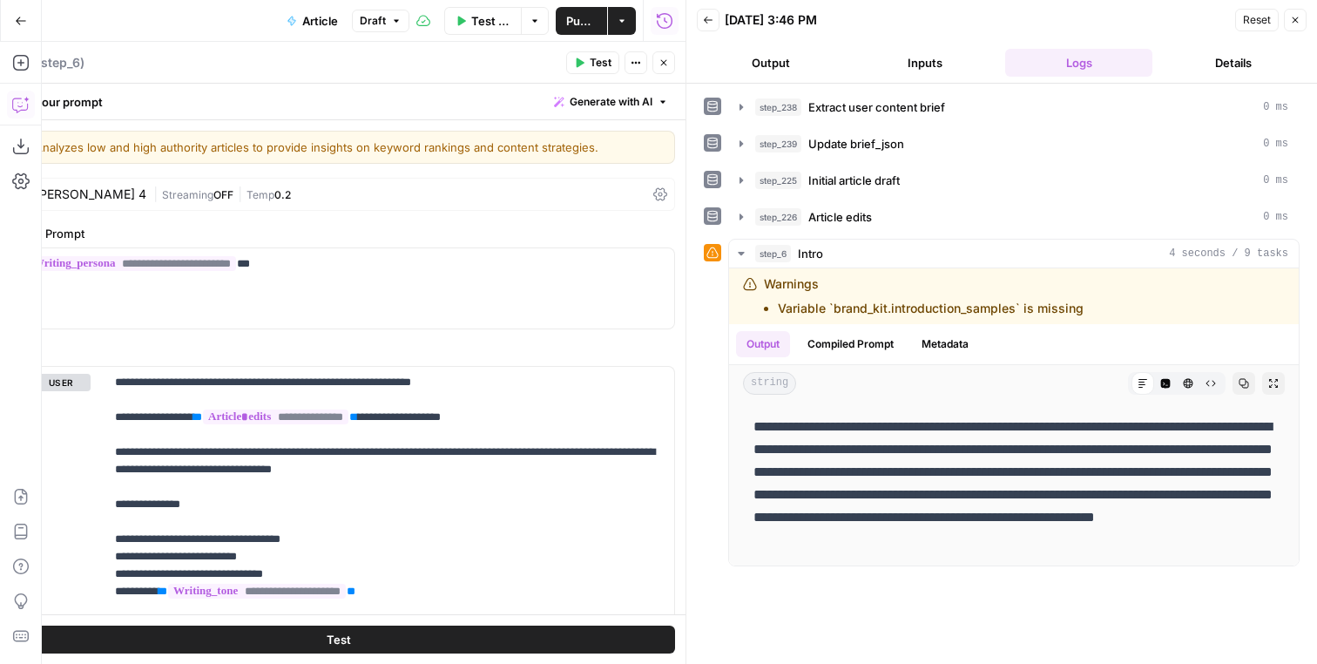
scroll to position [473, 0]
click at [666, 58] on icon "button" at bounding box center [664, 62] width 10 height 10
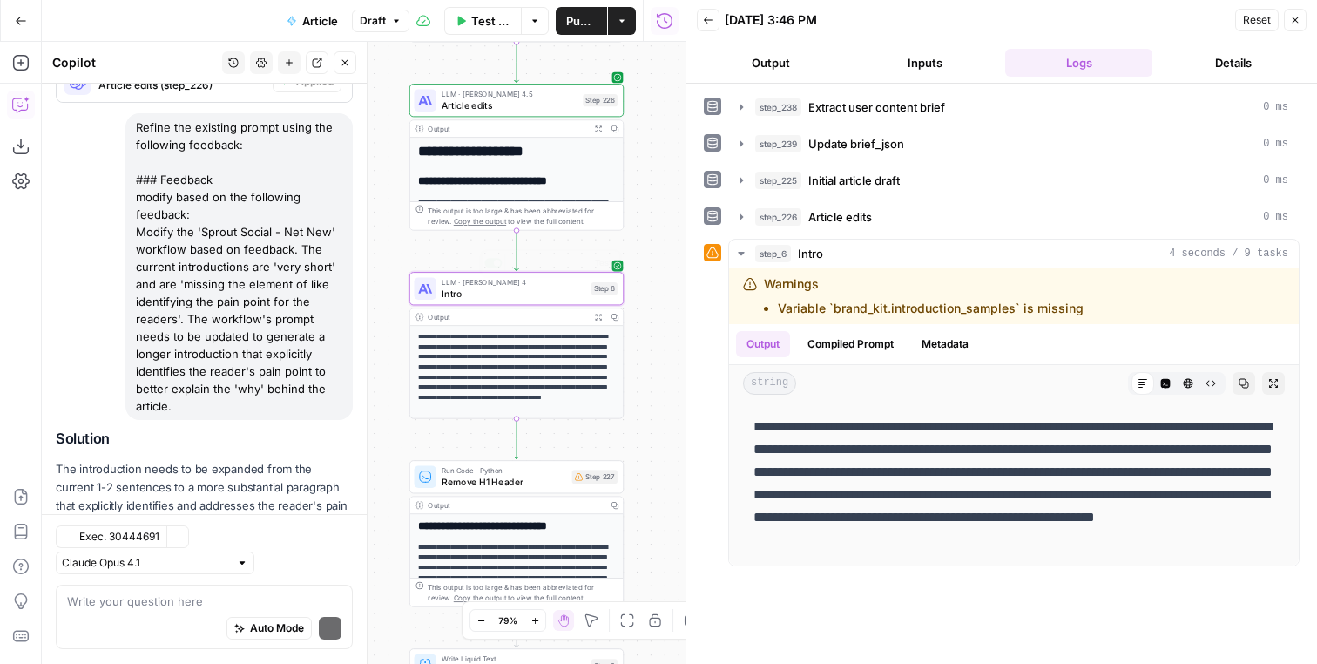
scroll to position [763, 0]
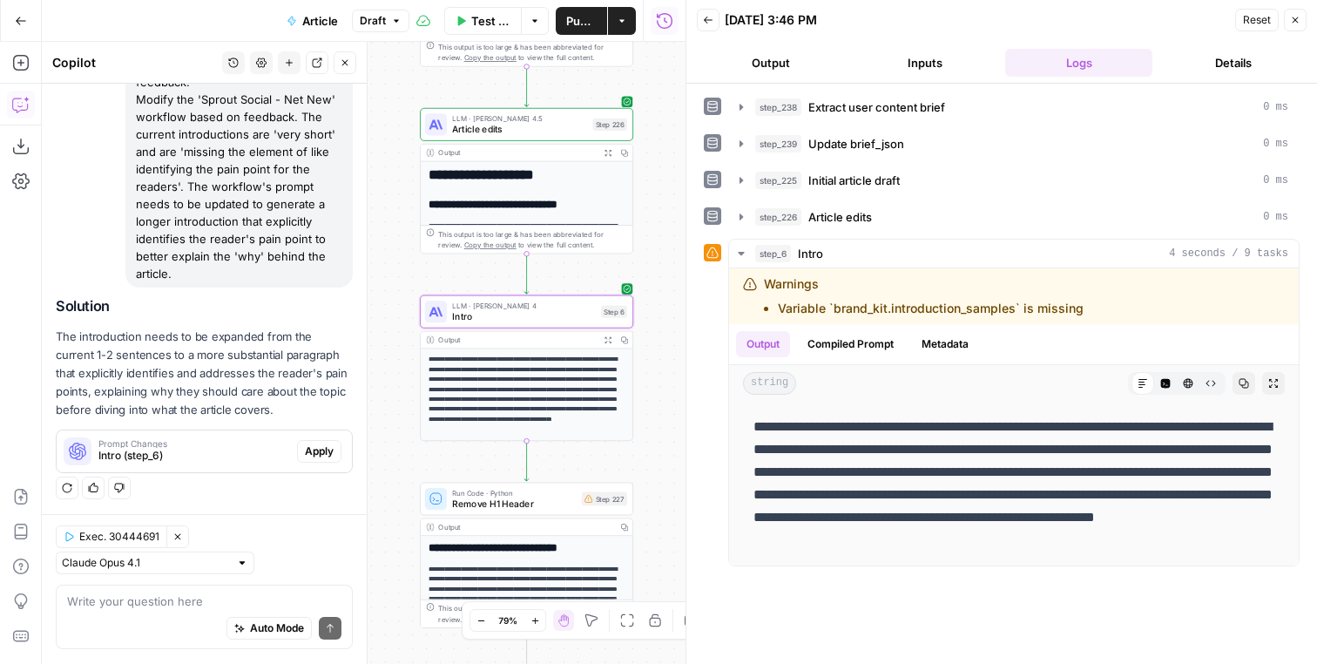
click at [327, 450] on span "Apply" at bounding box center [319, 451] width 29 height 16
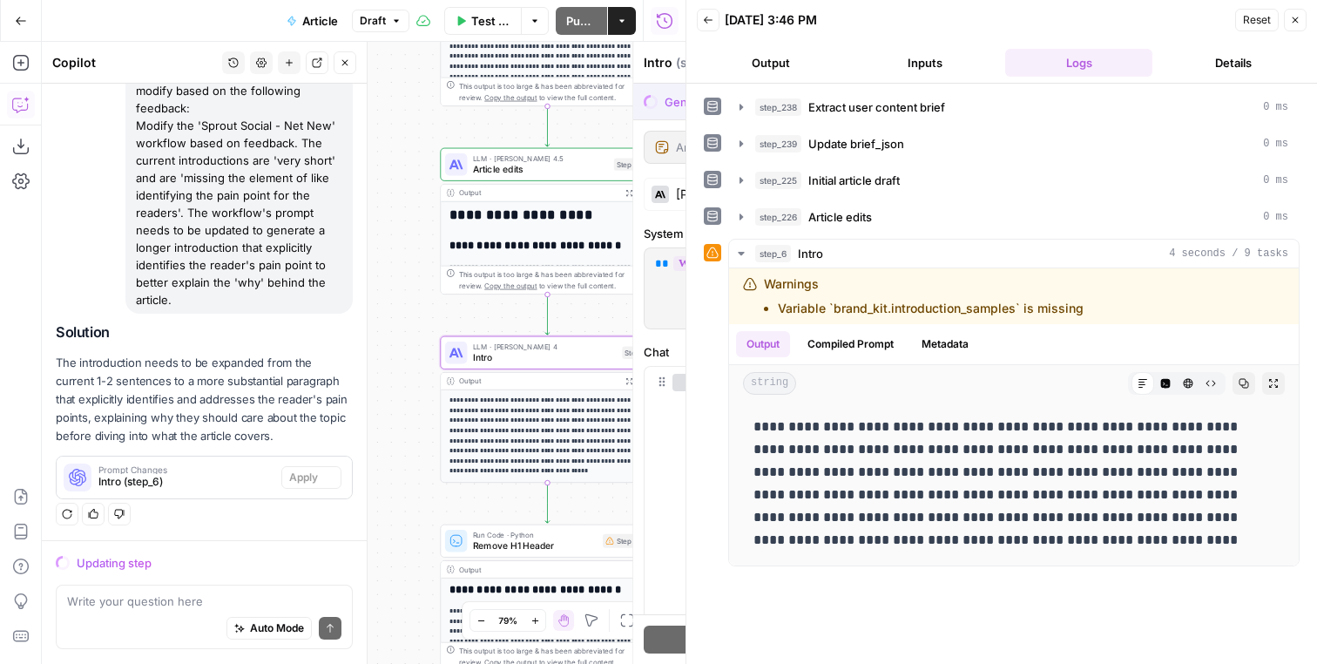
scroll to position [681, 0]
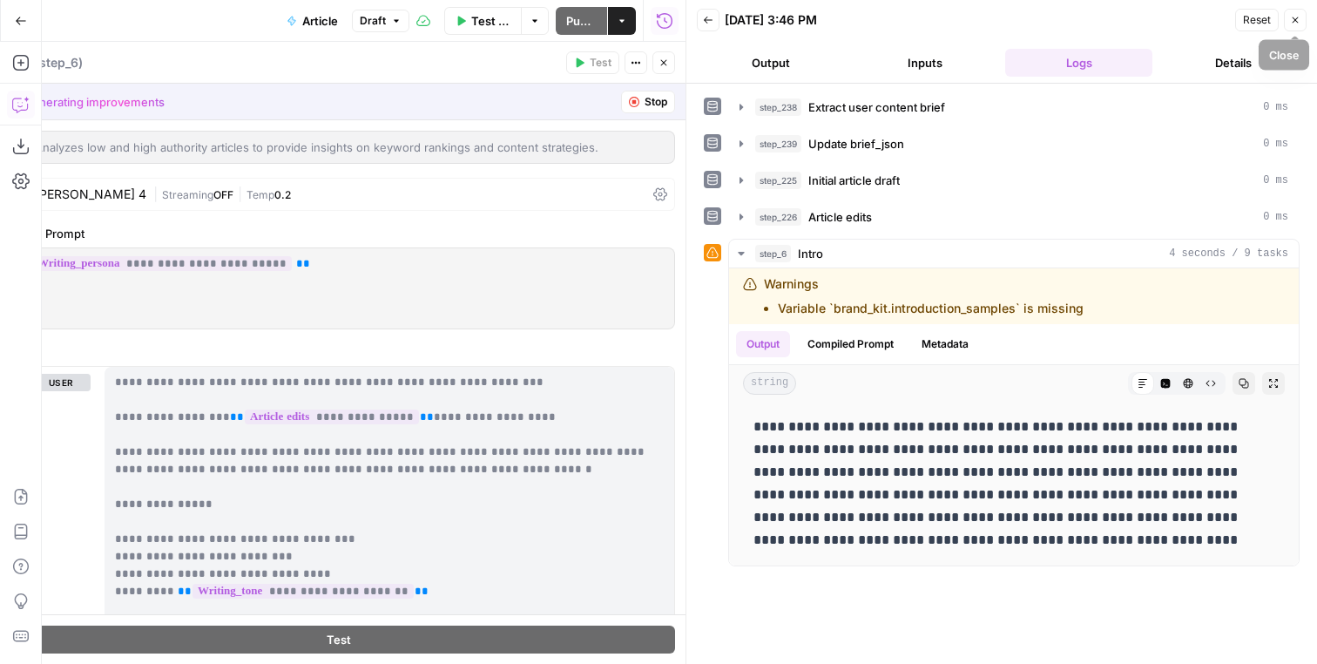
click at [1302, 26] on button "Close" at bounding box center [1295, 20] width 23 height 23
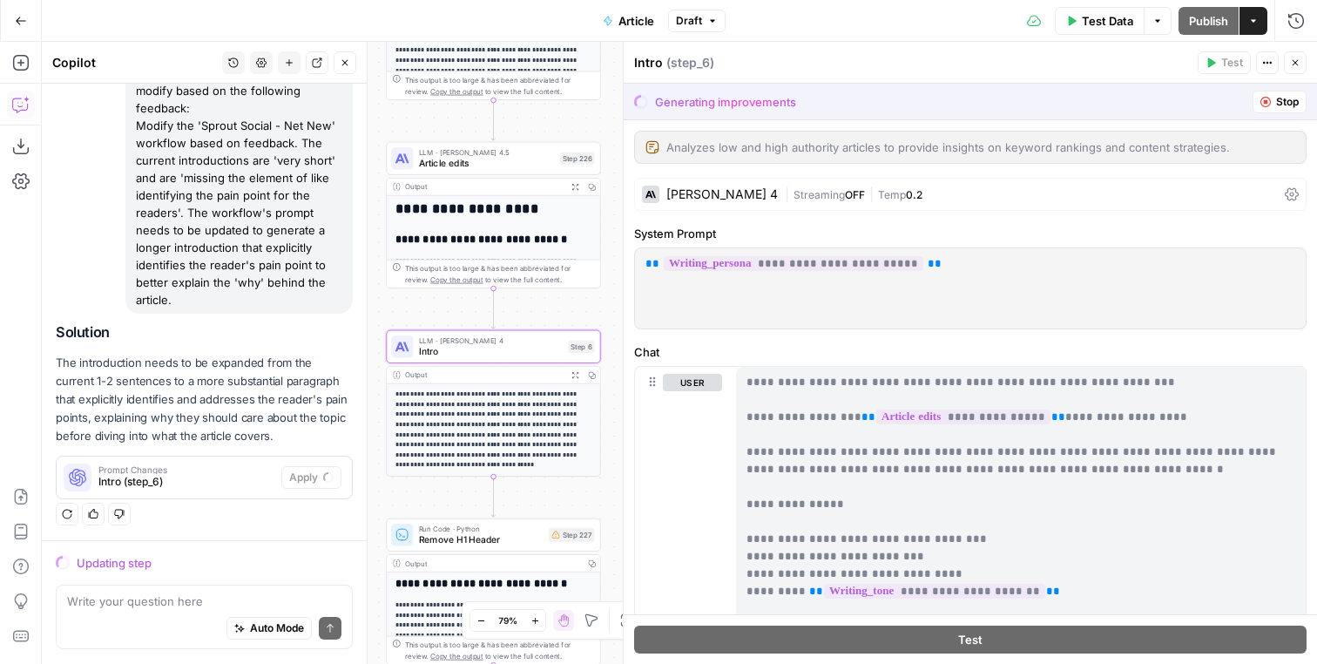
drag, startPoint x: 412, startPoint y: 345, endPoint x: 358, endPoint y: 339, distance: 54.4
click at [358, 339] on div "Workflow Input Settings Inputs LLM · Gemini 2.5 Pro Extract user content brief …" at bounding box center [679, 353] width 1275 height 622
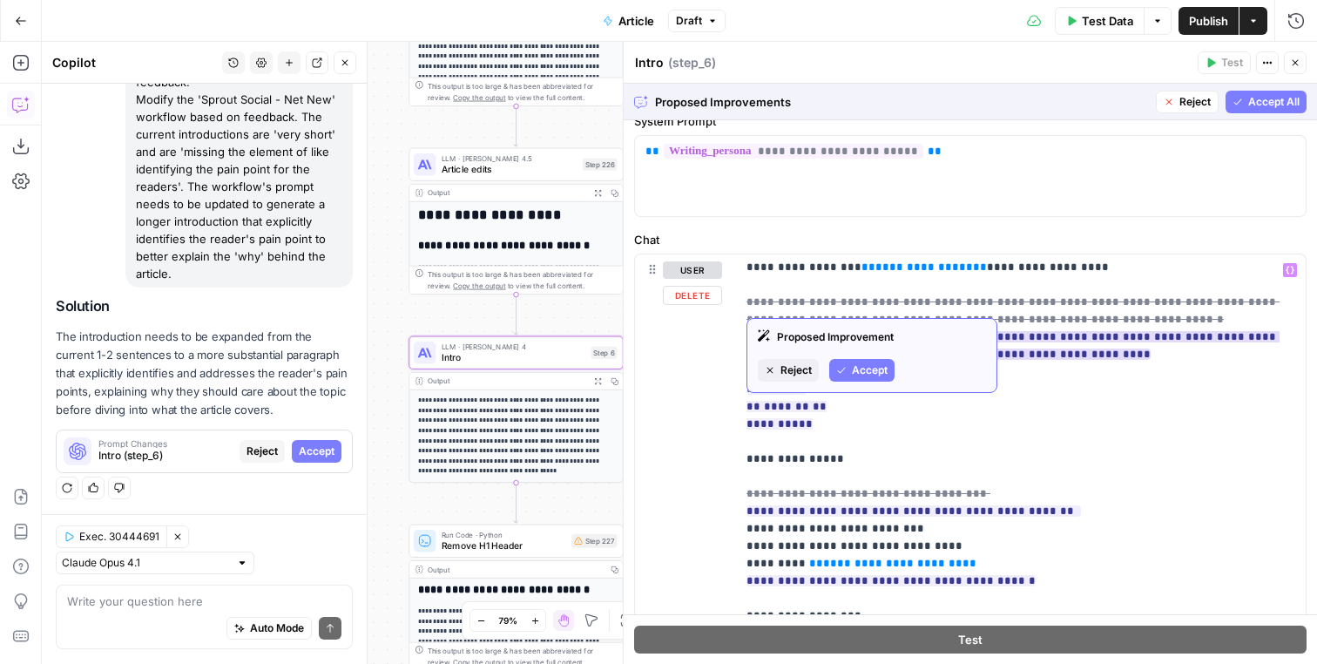
scroll to position [349, 0]
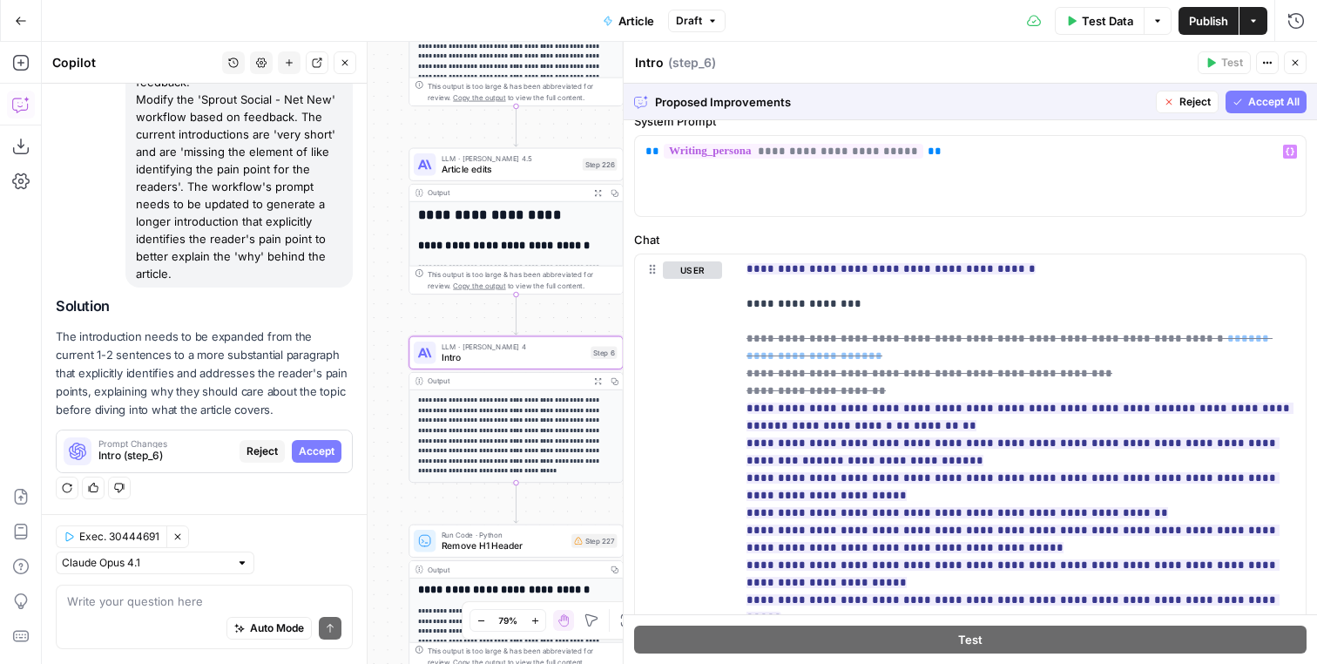
click at [1256, 105] on span "Accept All" at bounding box center [1273, 102] width 51 height 16
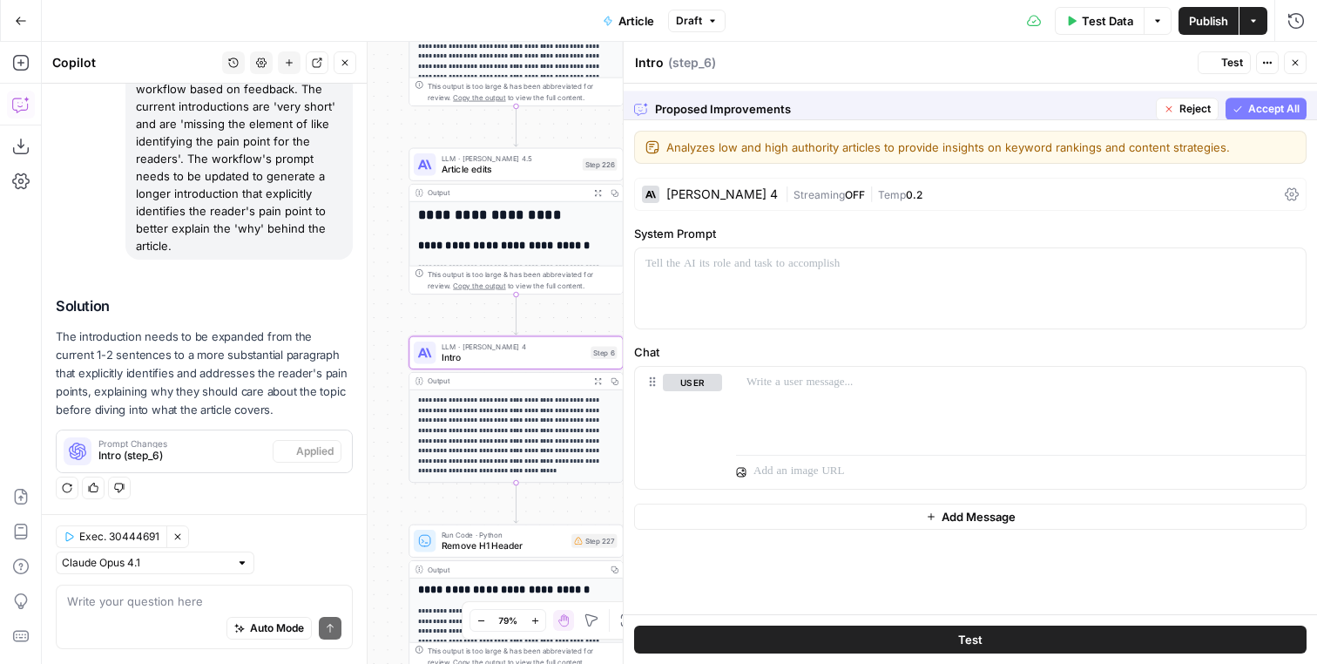
scroll to position [0, 0]
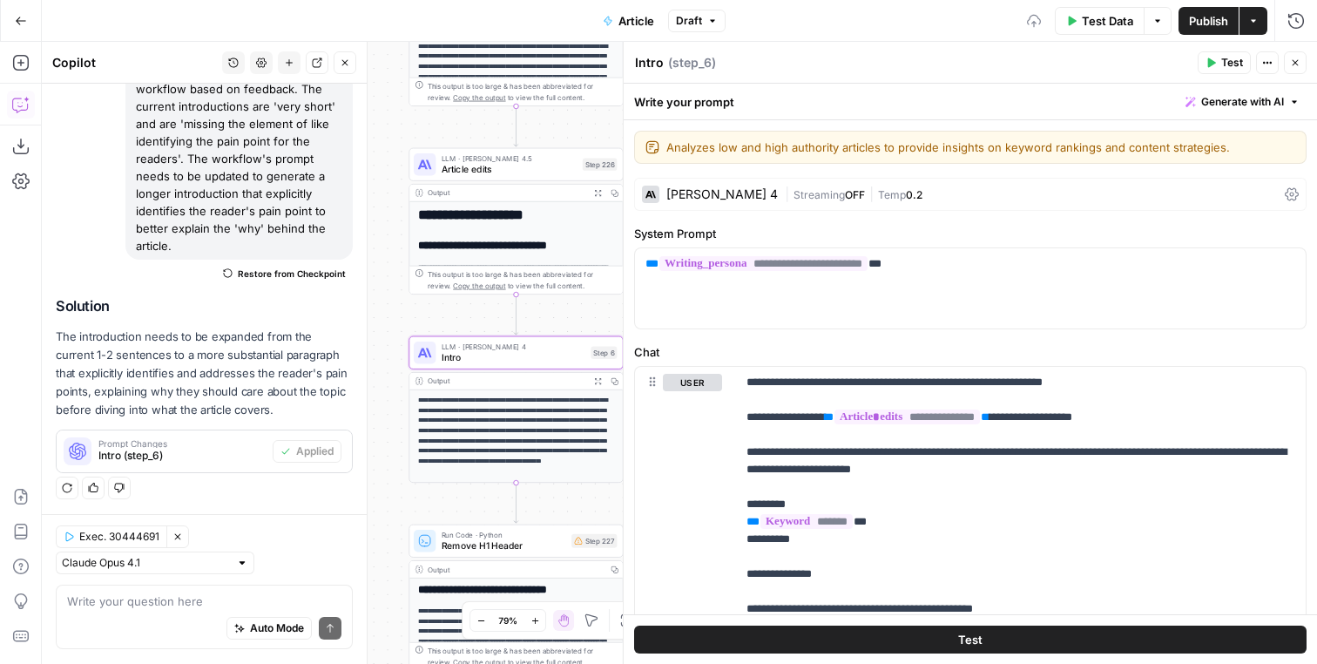
click at [1230, 59] on span "Test" at bounding box center [1232, 63] width 22 height 16
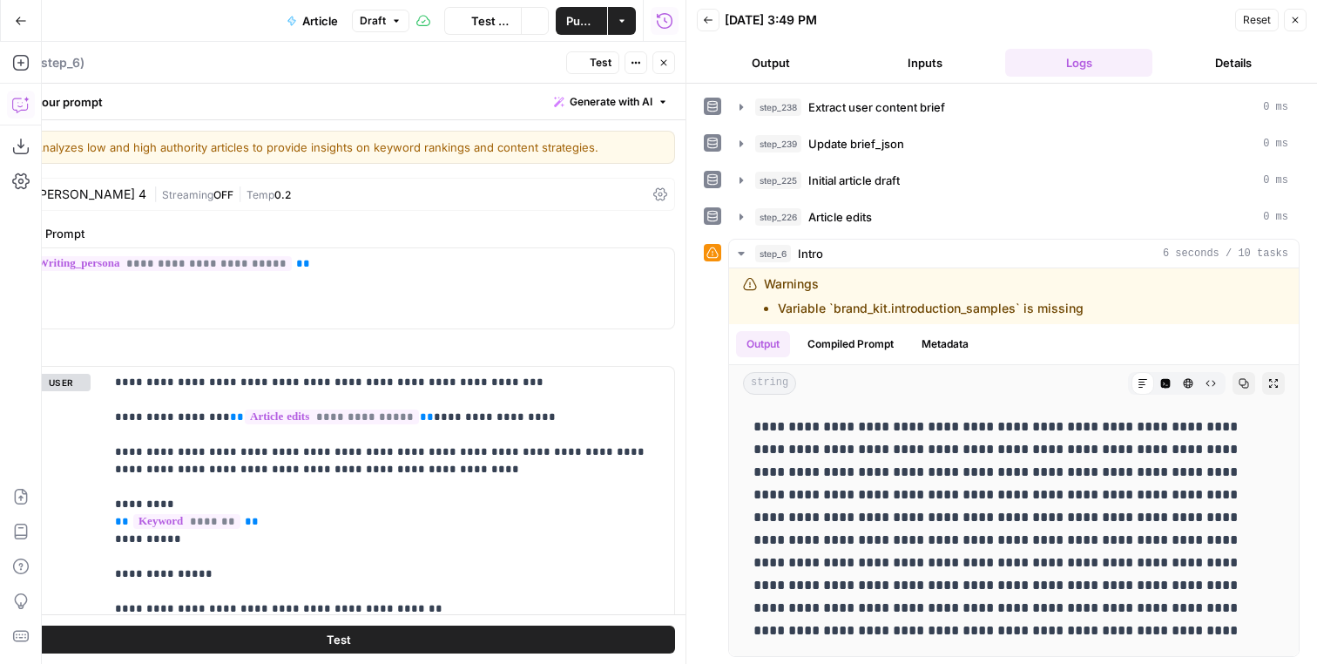
scroll to position [791, 0]
click at [661, 57] on icon "button" at bounding box center [664, 62] width 10 height 10
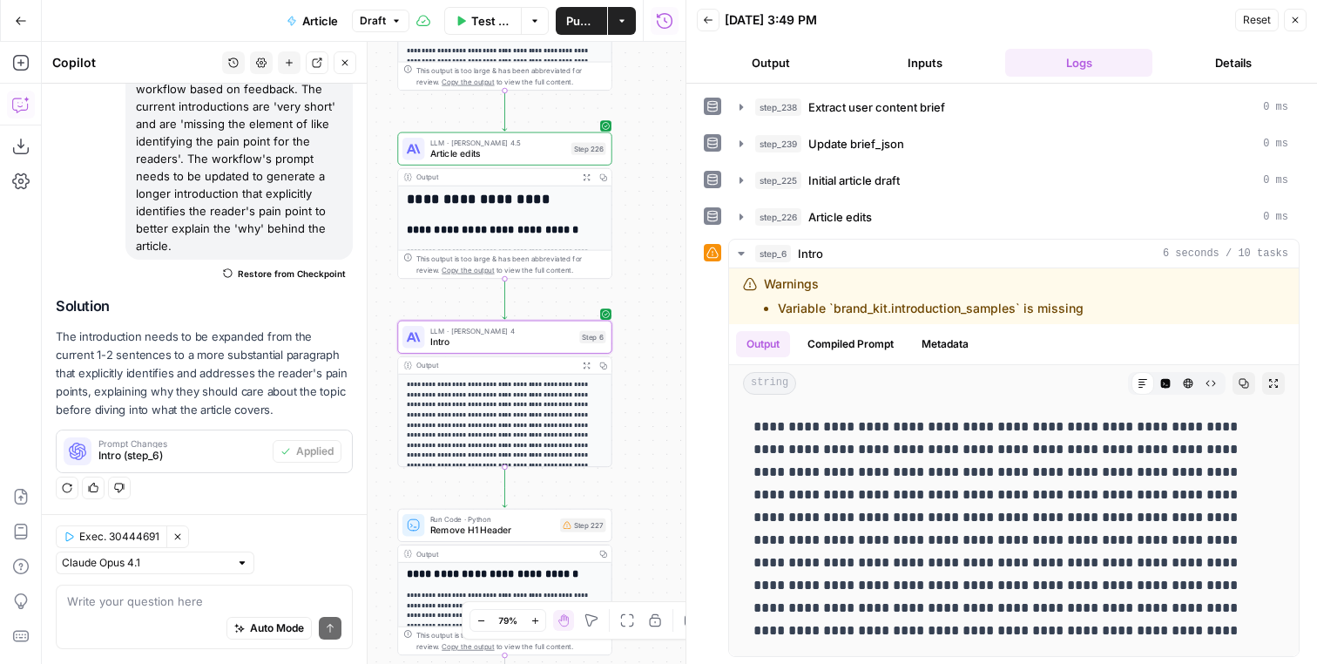
scroll to position [0, 0]
click at [589, 361] on button "Expand Output" at bounding box center [586, 365] width 17 height 17
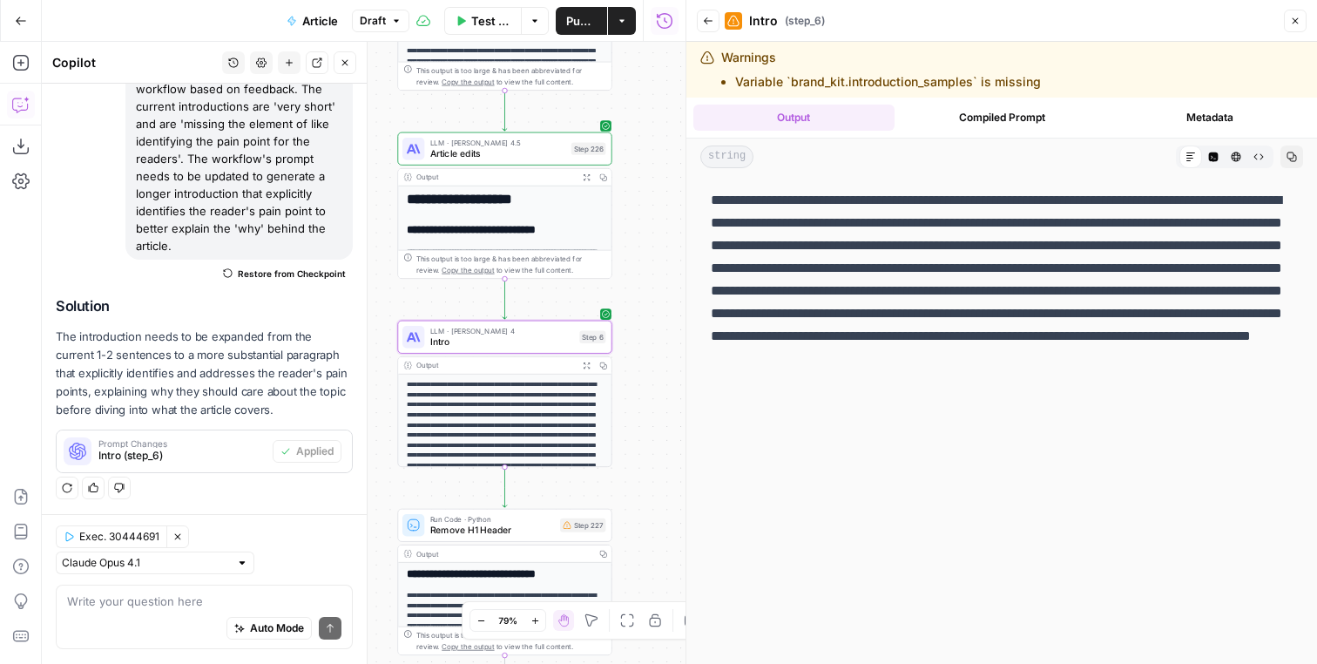
scroll to position [35, 0]
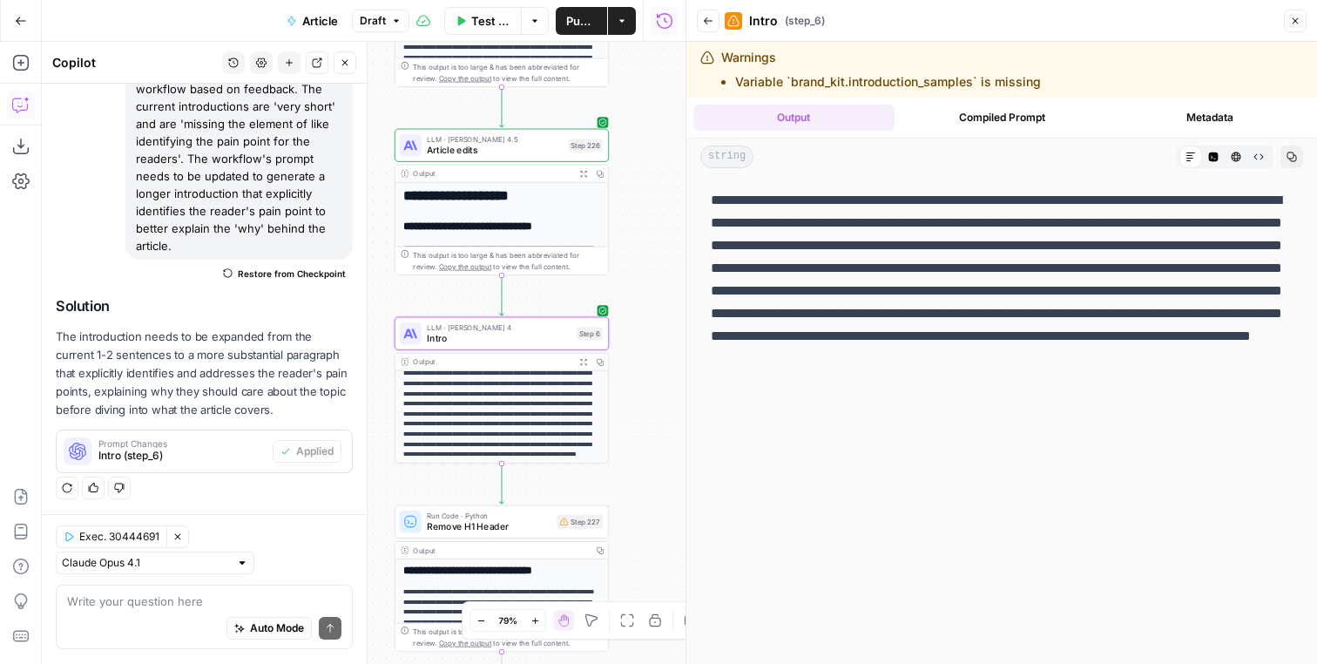
click at [576, 22] on span "Publish" at bounding box center [581, 20] width 30 height 17
drag, startPoint x: 576, startPoint y: 22, endPoint x: 587, endPoint y: 26, distance: 12.1
click at [585, 26] on span "Publish" at bounding box center [584, 20] width 24 height 17
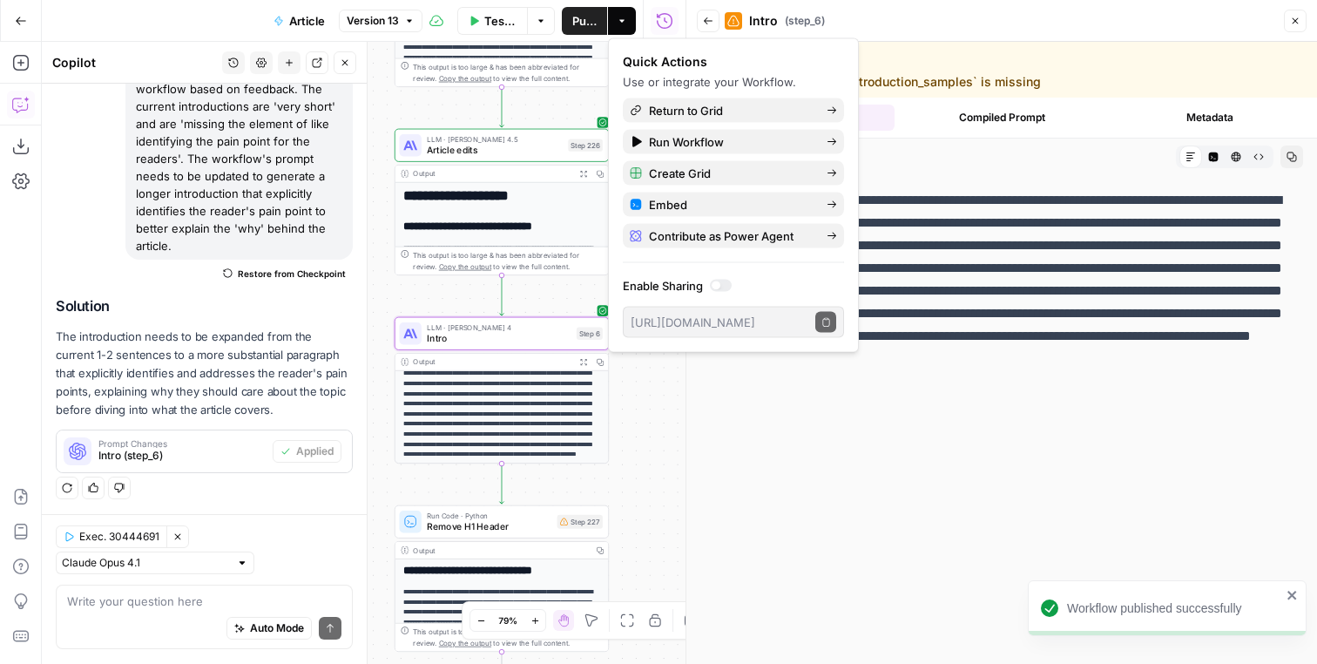
click at [633, 457] on div "Workflow Input Settings Inputs LLM · Gemini 2.5 Pro Extract user content brief …" at bounding box center [364, 353] width 644 height 622
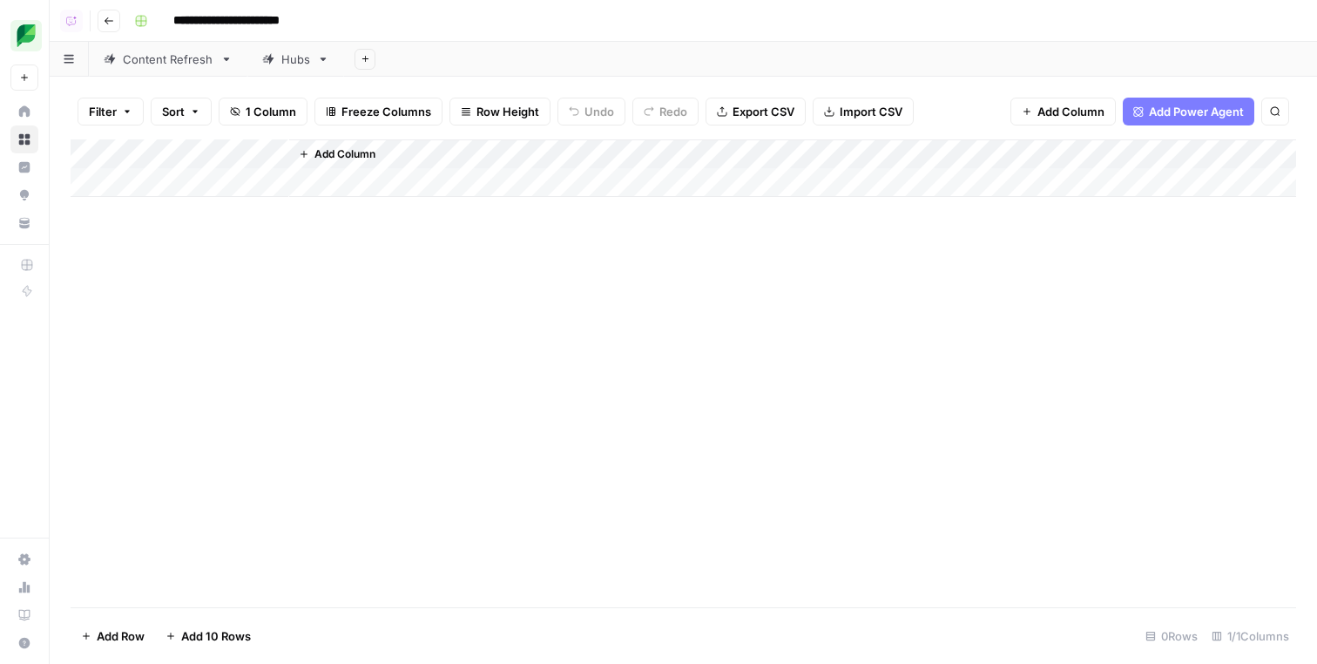
click at [290, 70] on link "Hubs" at bounding box center [295, 59] width 97 height 35
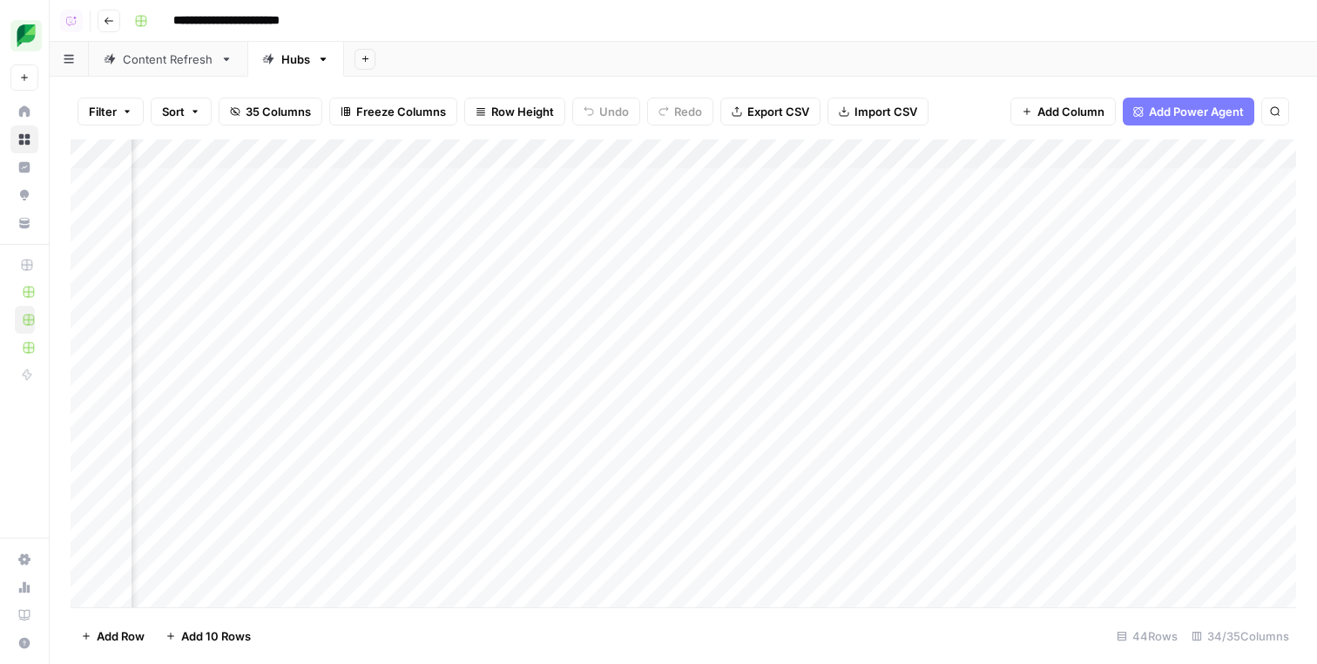
scroll to position [0, 126]
click at [905, 174] on div "Add Column" at bounding box center [684, 375] width 1226 height 472
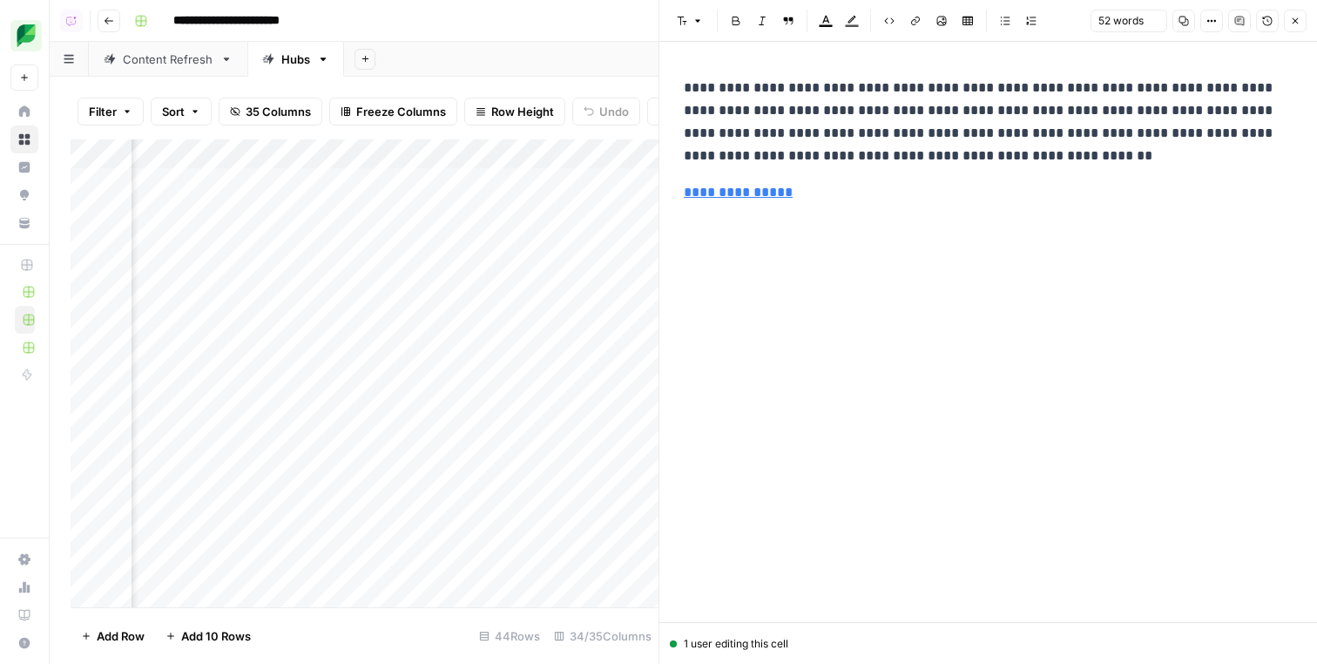
click at [1288, 22] on button "Close" at bounding box center [1295, 21] width 23 height 23
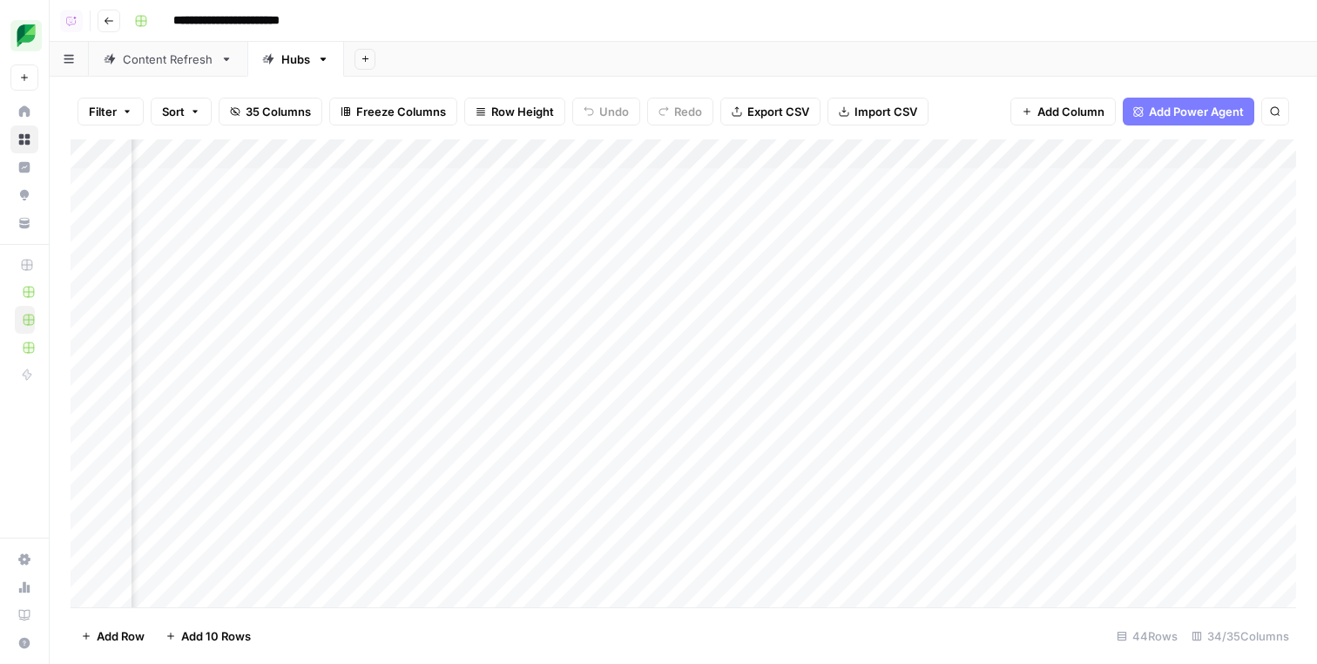
scroll to position [0, 4468]
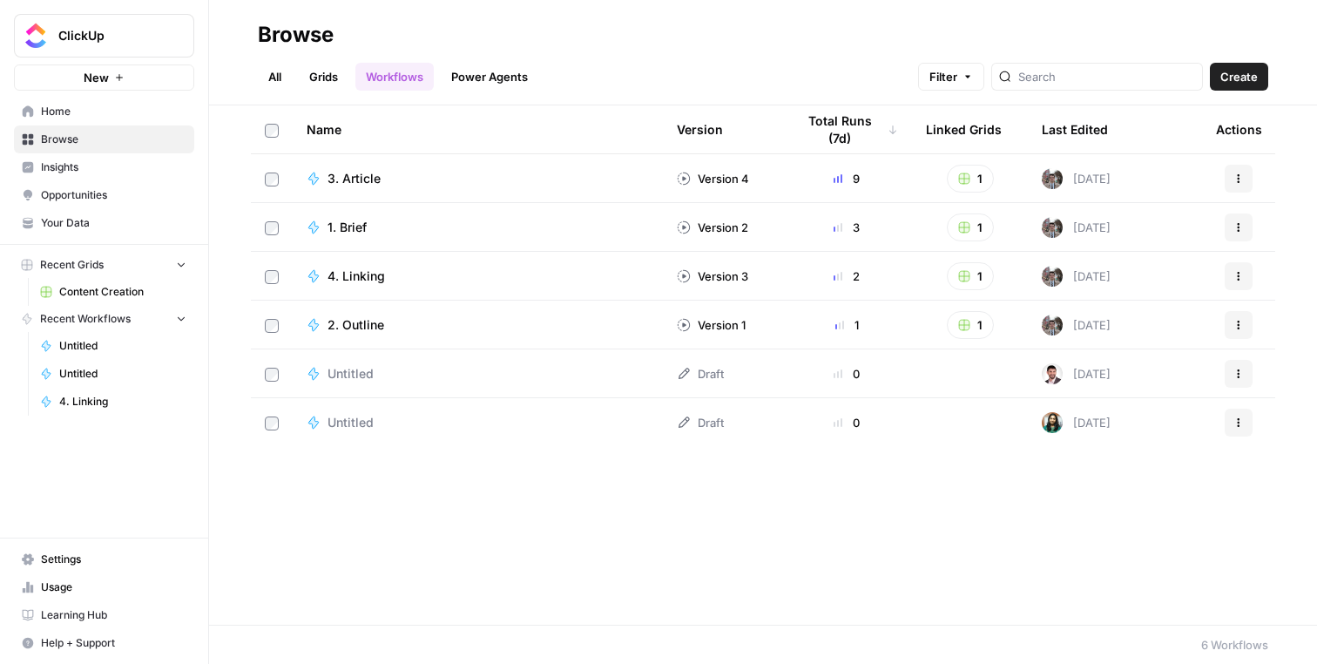
click at [733, 632] on footer "6 Workflows" at bounding box center [763, 644] width 1108 height 39
click at [131, 287] on span "Content Creation" at bounding box center [122, 292] width 127 height 16
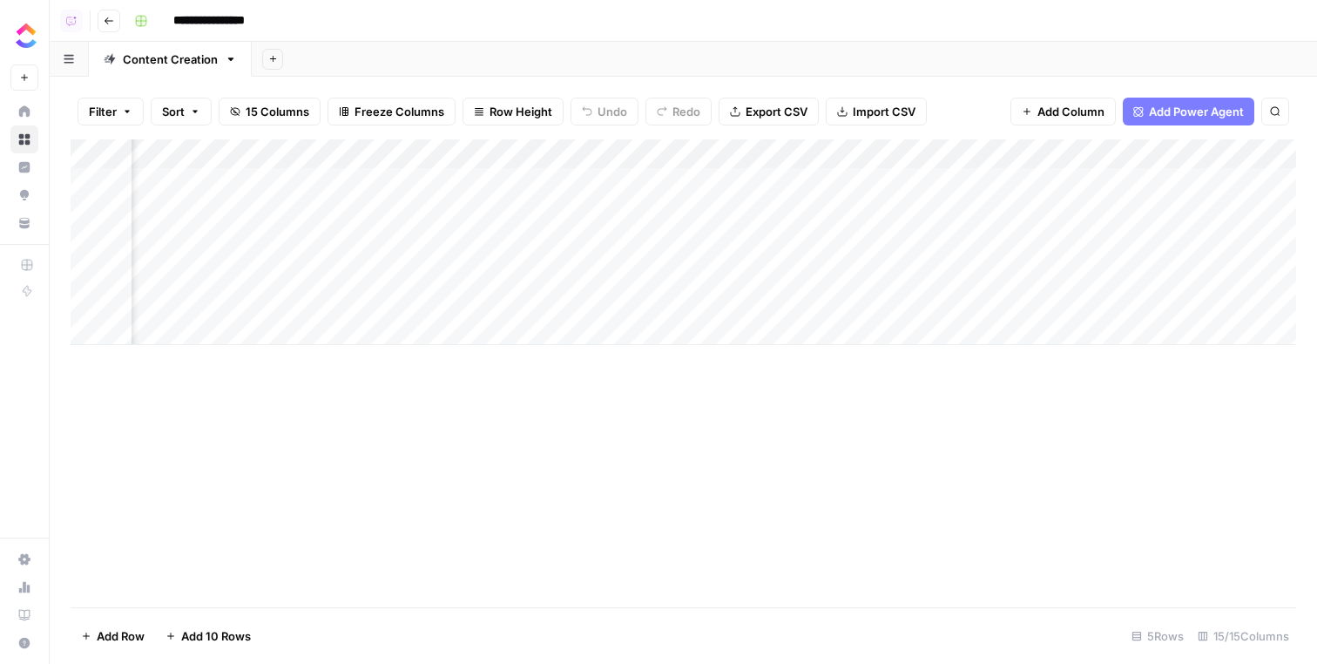
scroll to position [0, 1473]
click at [1189, 172] on div "Add Column" at bounding box center [684, 242] width 1226 height 206
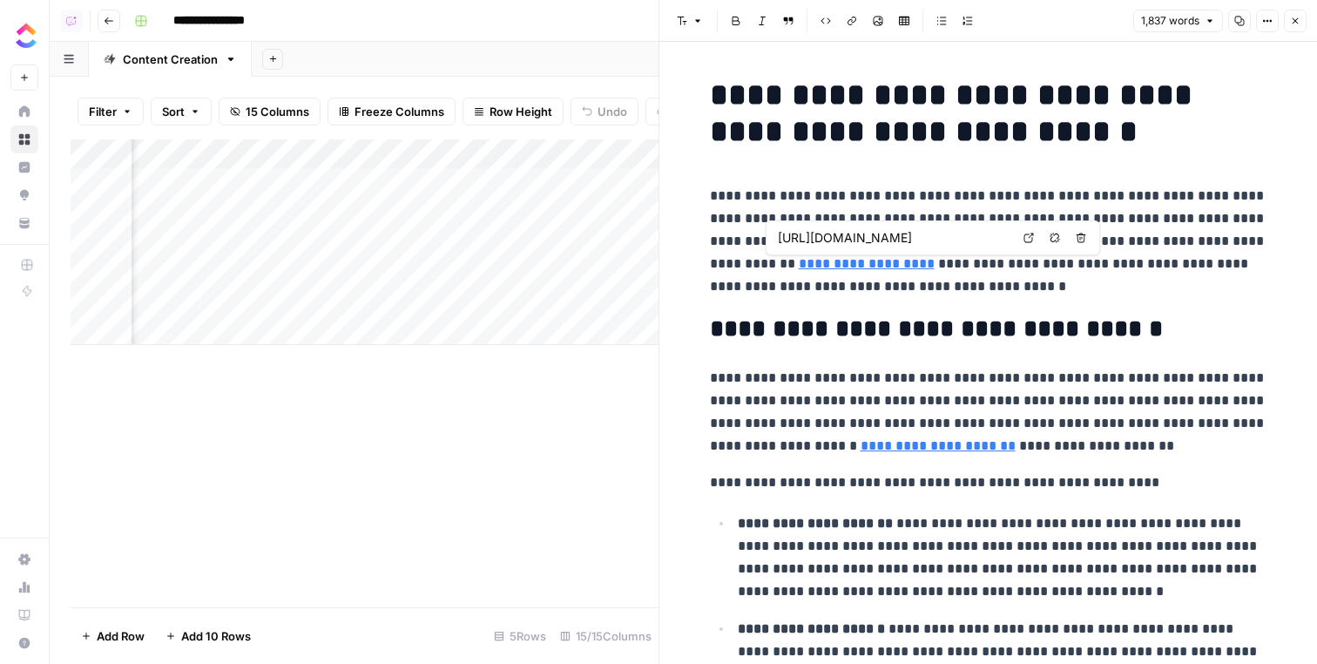
type input "[URL][DOMAIN_NAME]"
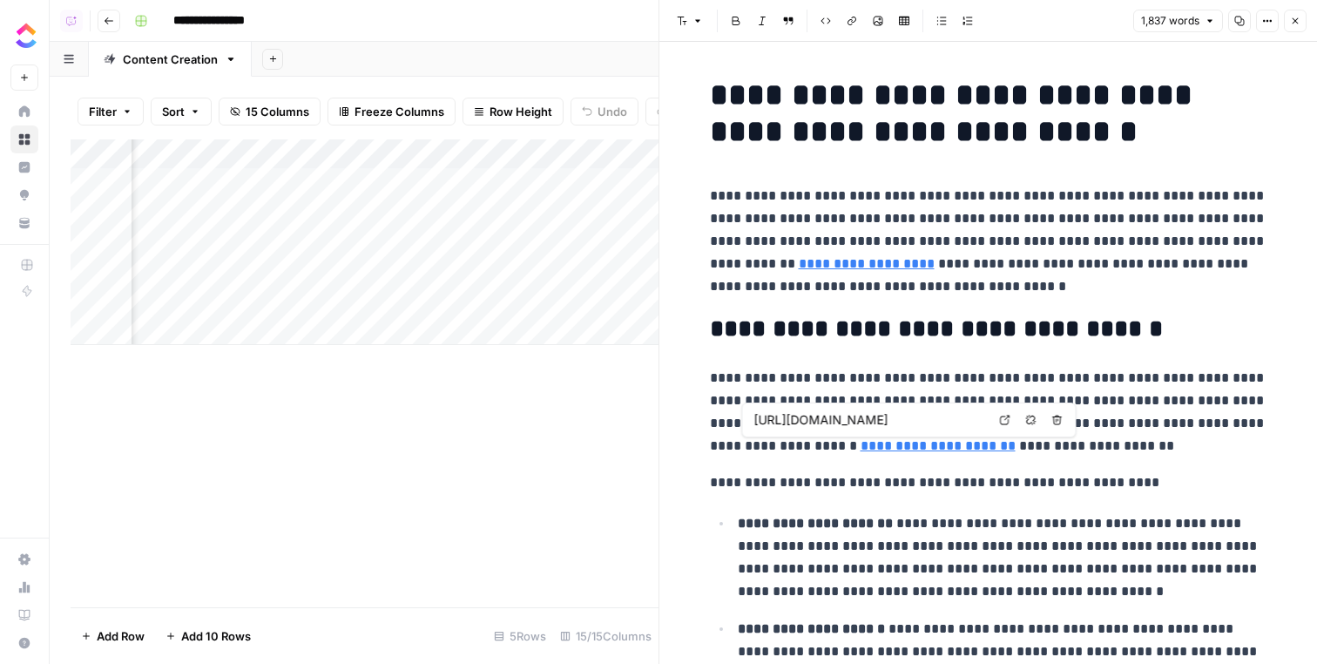
click at [1004, 423] on icon at bounding box center [1005, 420] width 10 height 10
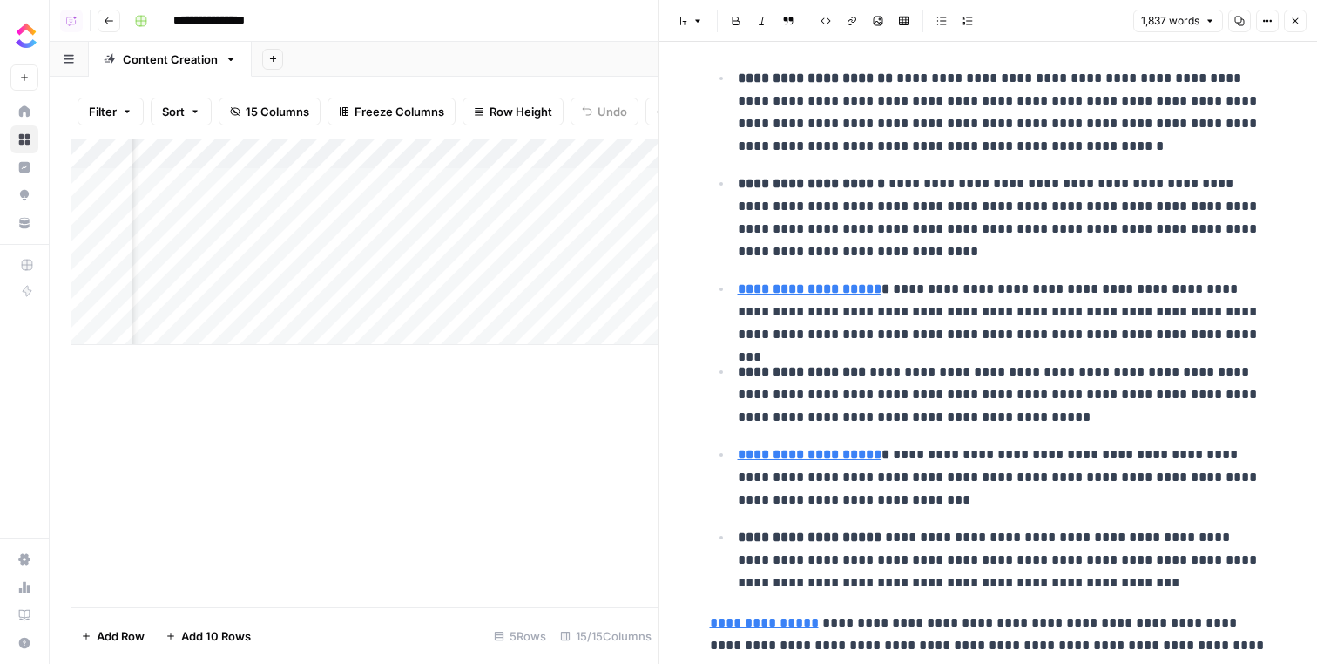
scroll to position [453, 0]
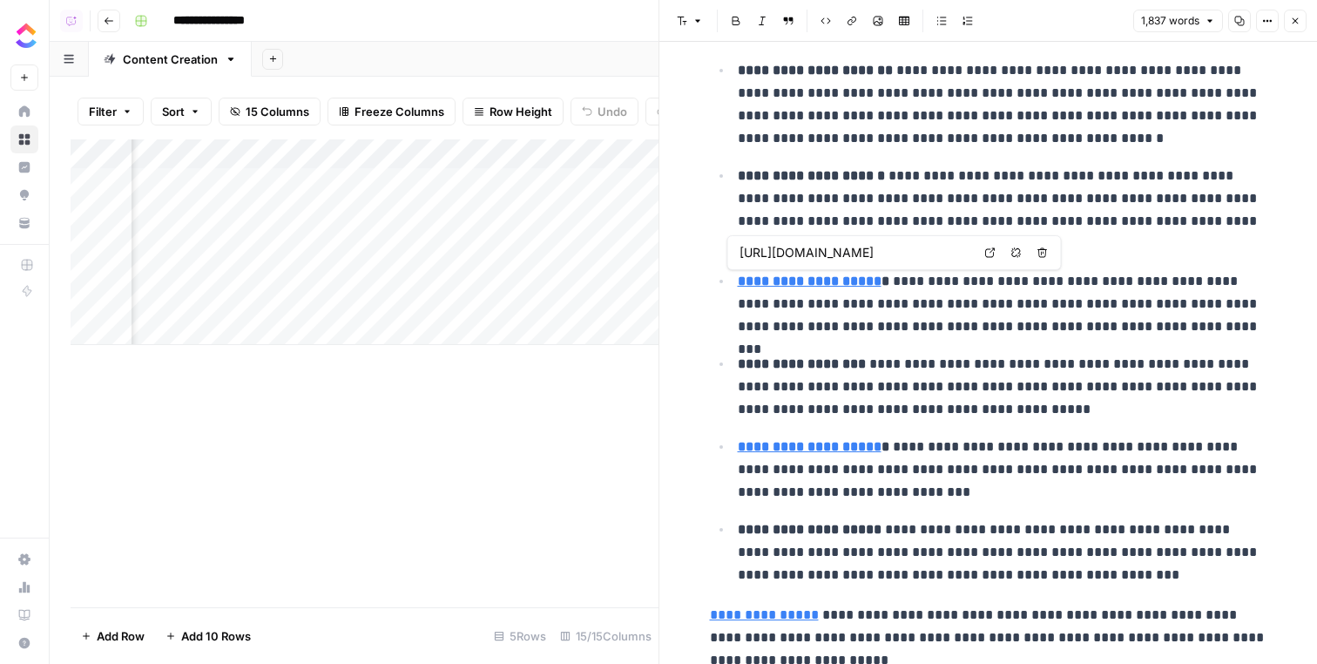
click at [990, 250] on icon at bounding box center [990, 252] width 10 height 10
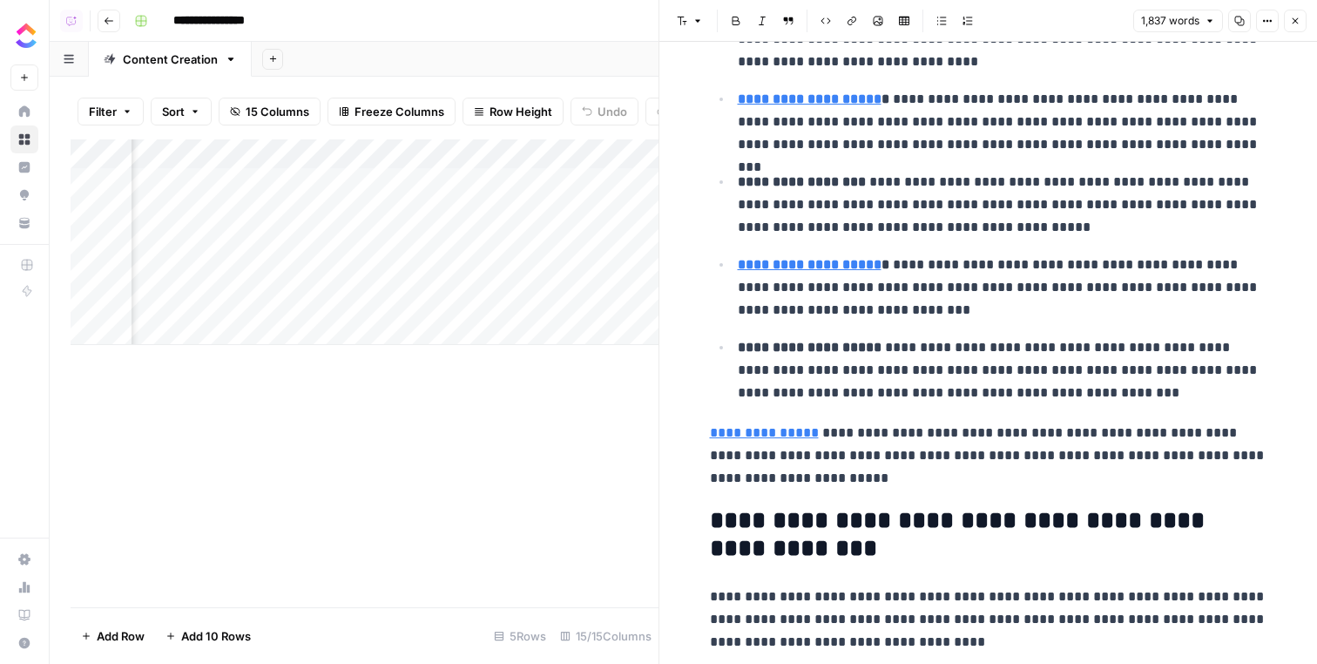
scroll to position [664, 0]
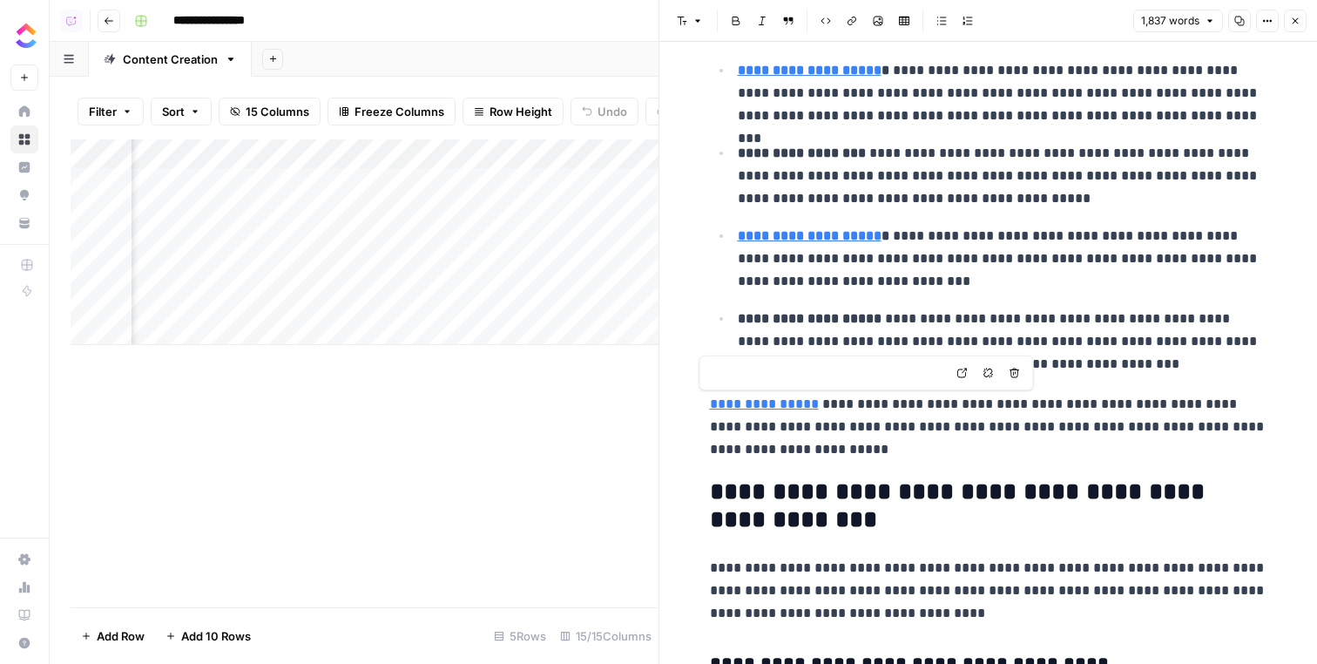
click at [965, 372] on icon at bounding box center [962, 373] width 10 height 10
type input "[URL][DOMAIN_NAME]"
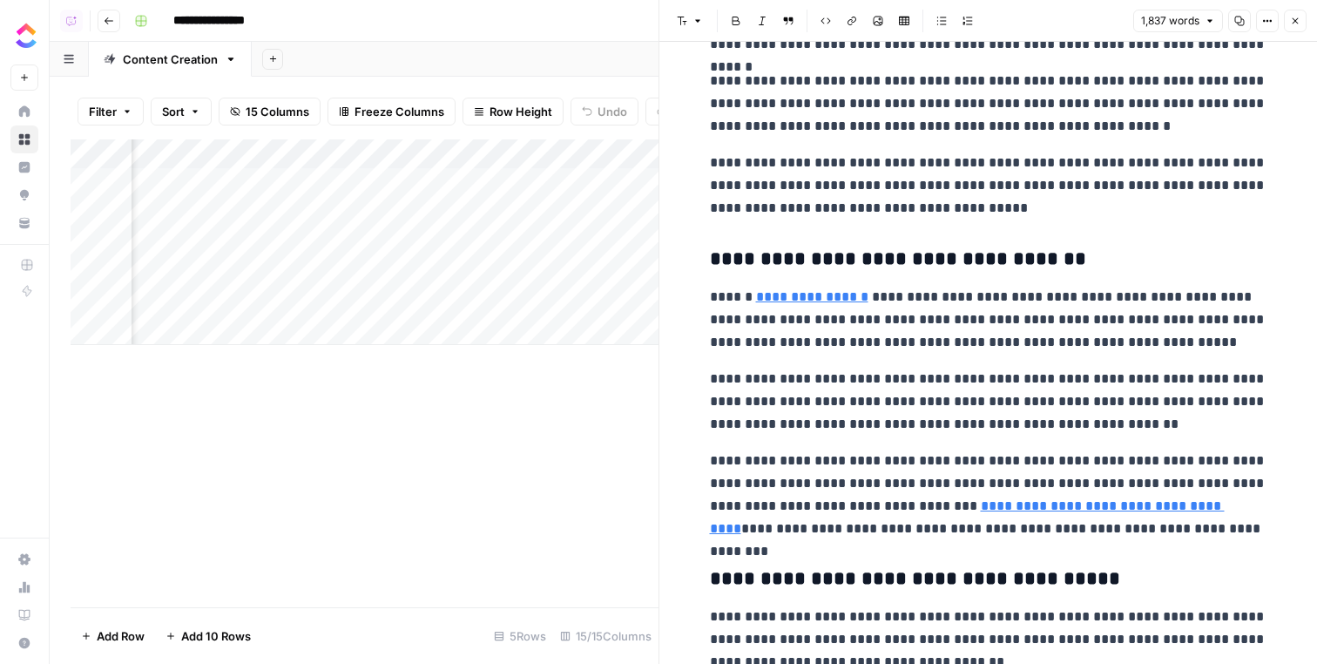
scroll to position [2101, 0]
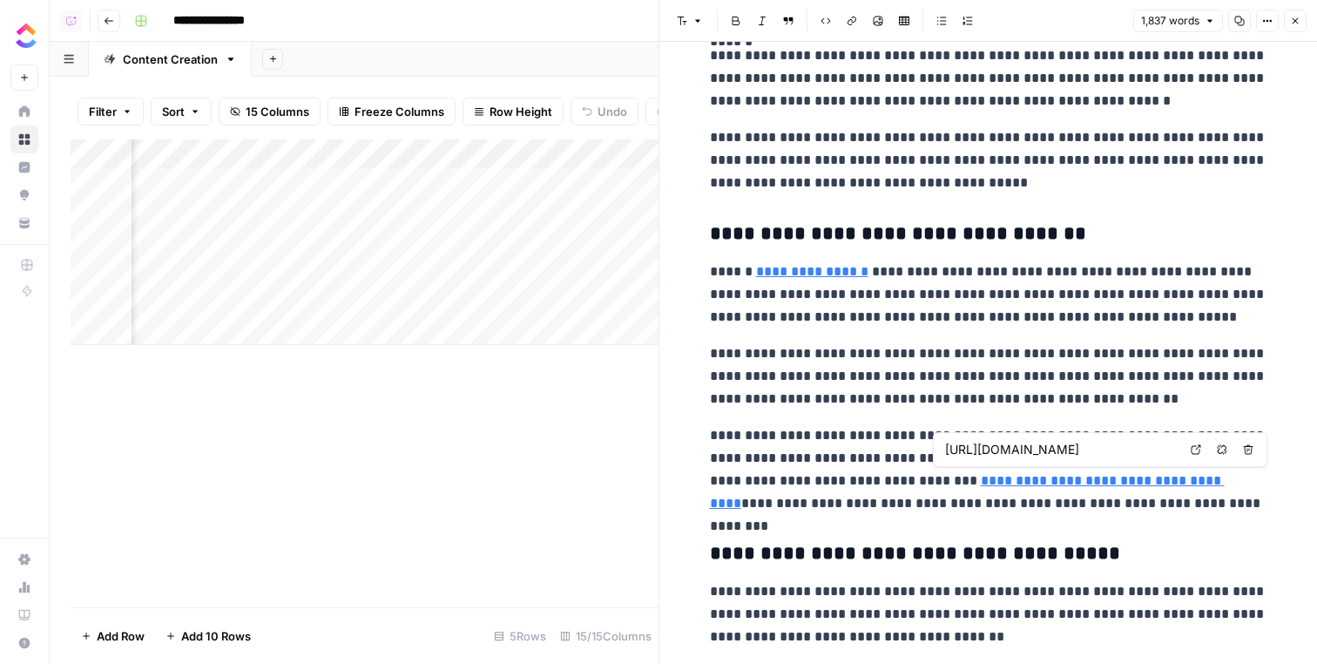
click at [1197, 453] on icon at bounding box center [1196, 449] width 10 height 10
type input "[URL][DOMAIN_NAME]"
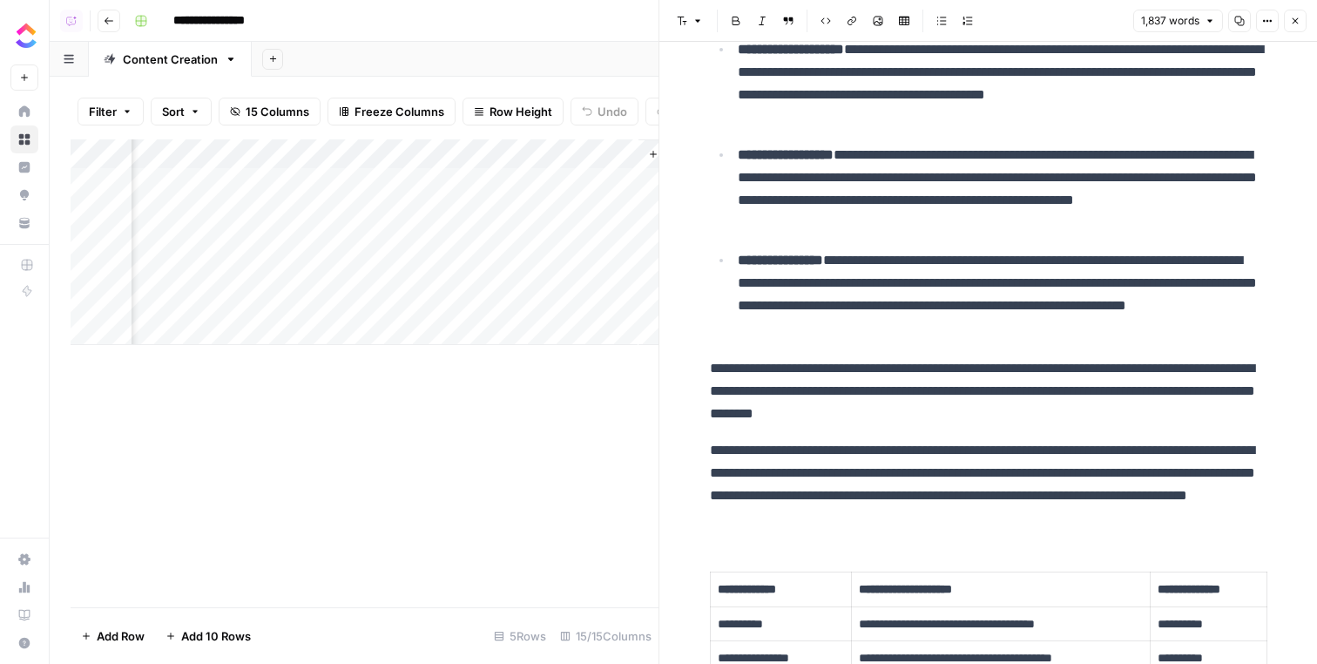
scroll to position [0, 2058]
click at [423, 152] on div "Add Column" at bounding box center [365, 242] width 588 height 206
click at [414, 332] on html "**********" at bounding box center [658, 332] width 1317 height 664
drag, startPoint x: 414, startPoint y: 332, endPoint x: 414, endPoint y: 260, distance: 72.3
click at [414, 308] on div "Add Column" at bounding box center [365, 256] width 588 height 235
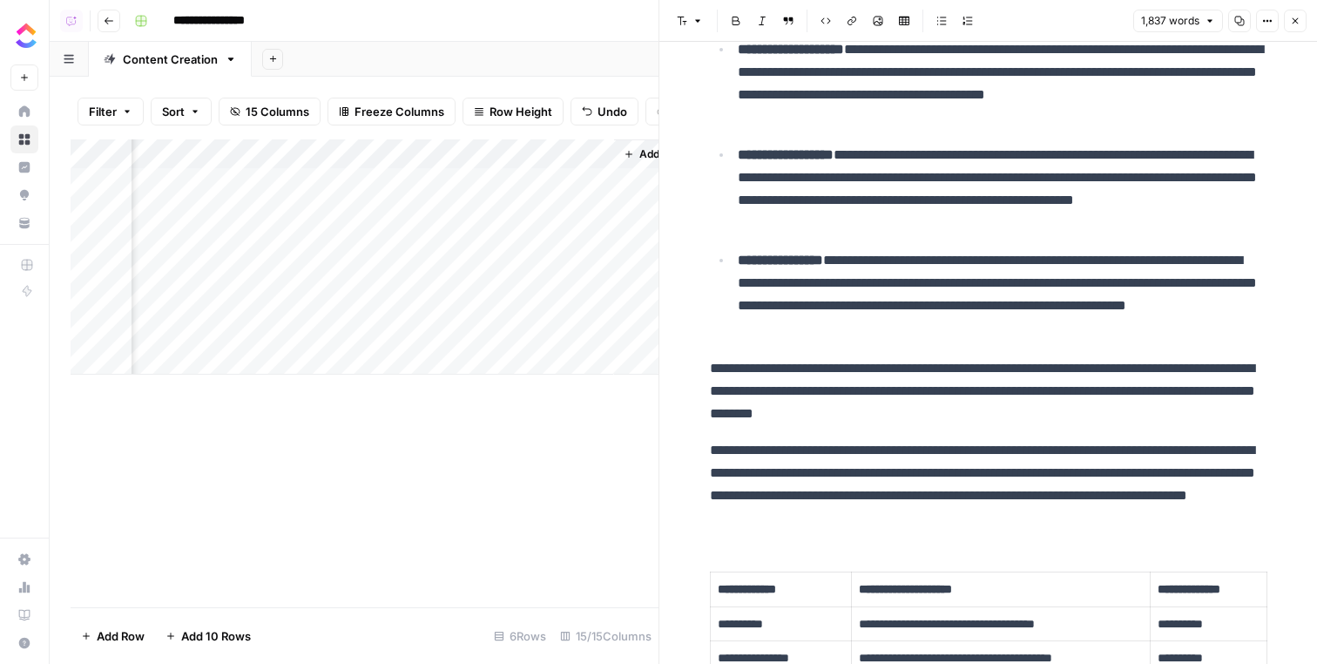
click at [423, 152] on div "Add Column" at bounding box center [365, 256] width 588 height 235
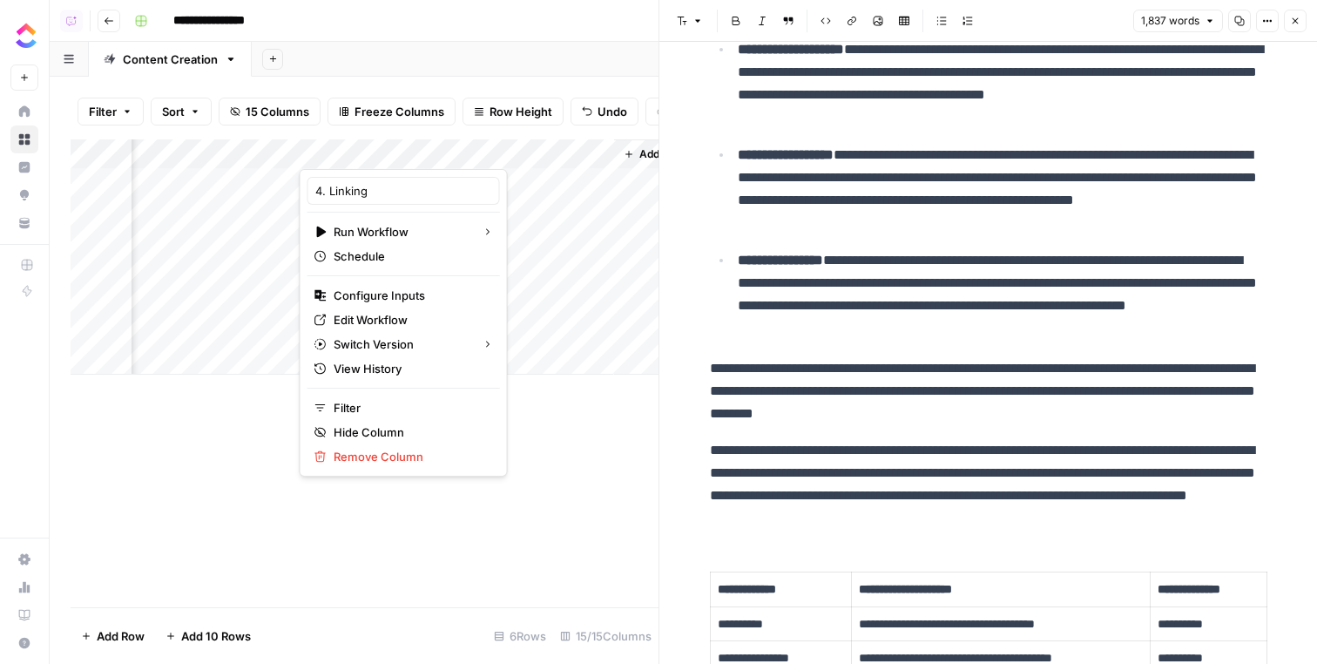
click at [414, 318] on span "Edit Workflow" at bounding box center [410, 319] width 152 height 17
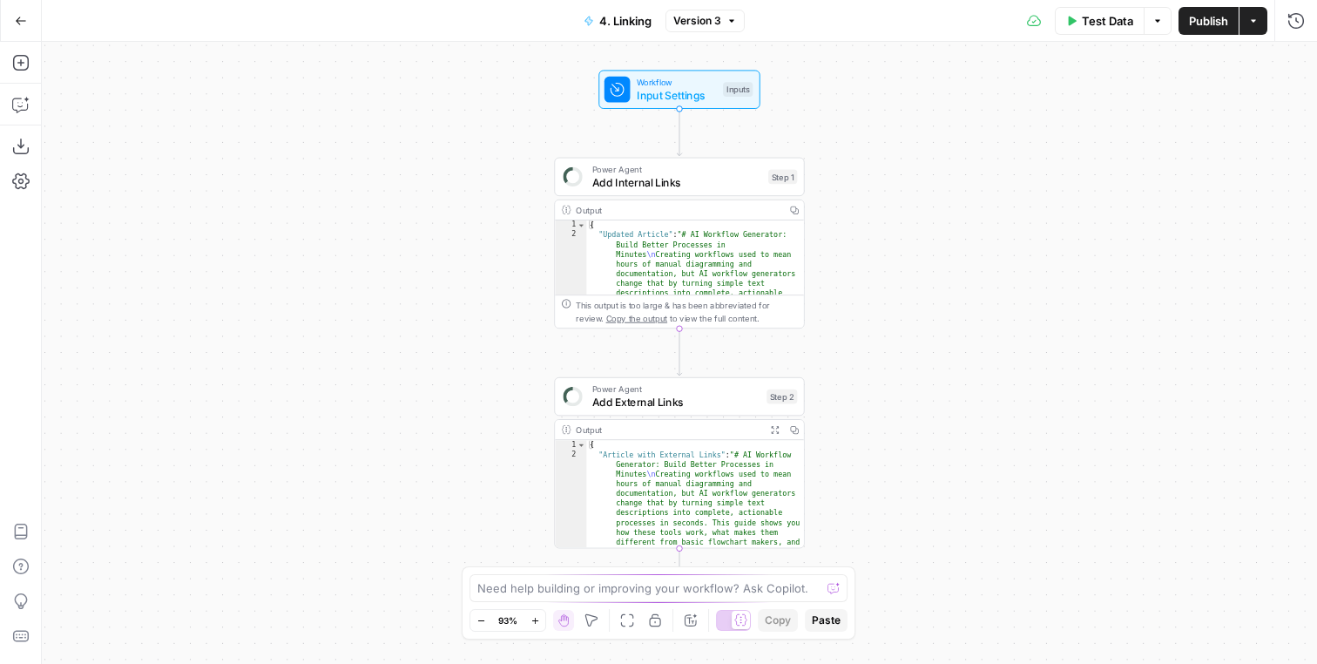
click at [723, 199] on div "Power Agent Add Internal Links Step 1 Output Copy 1 2 { "Updated Article" : "# …" at bounding box center [679, 244] width 250 height 172
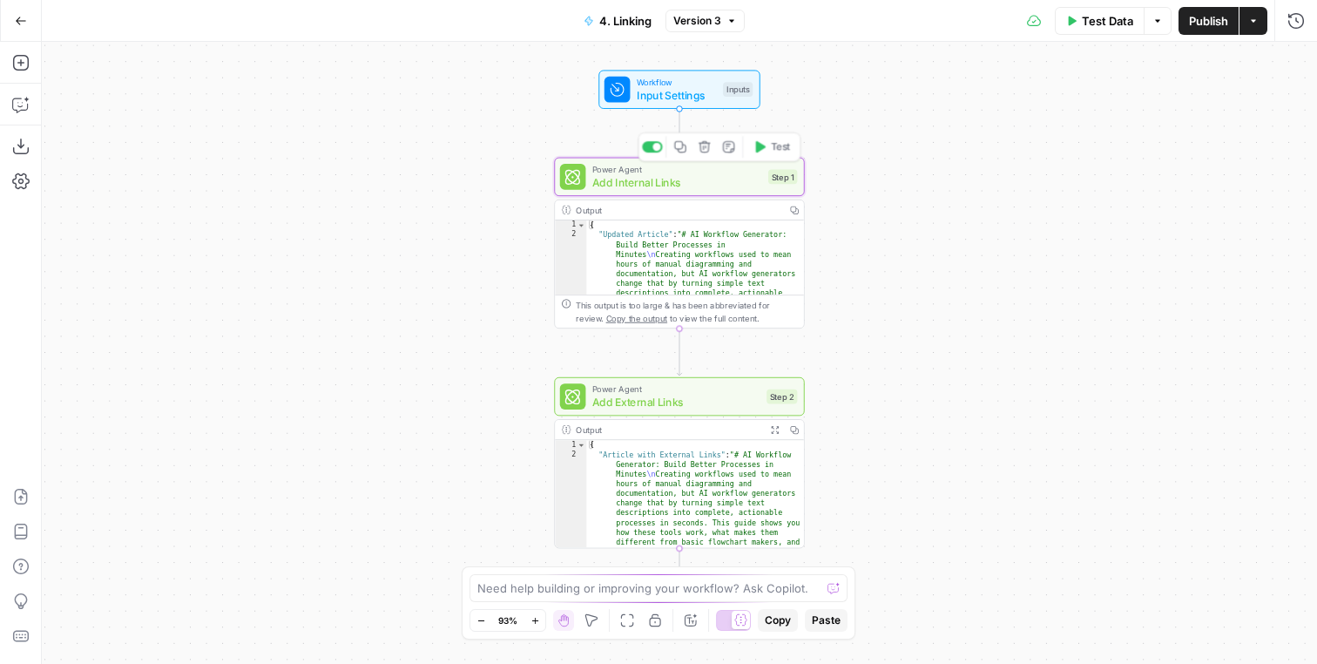
click at [727, 167] on span "Power Agent" at bounding box center [677, 169] width 170 height 13
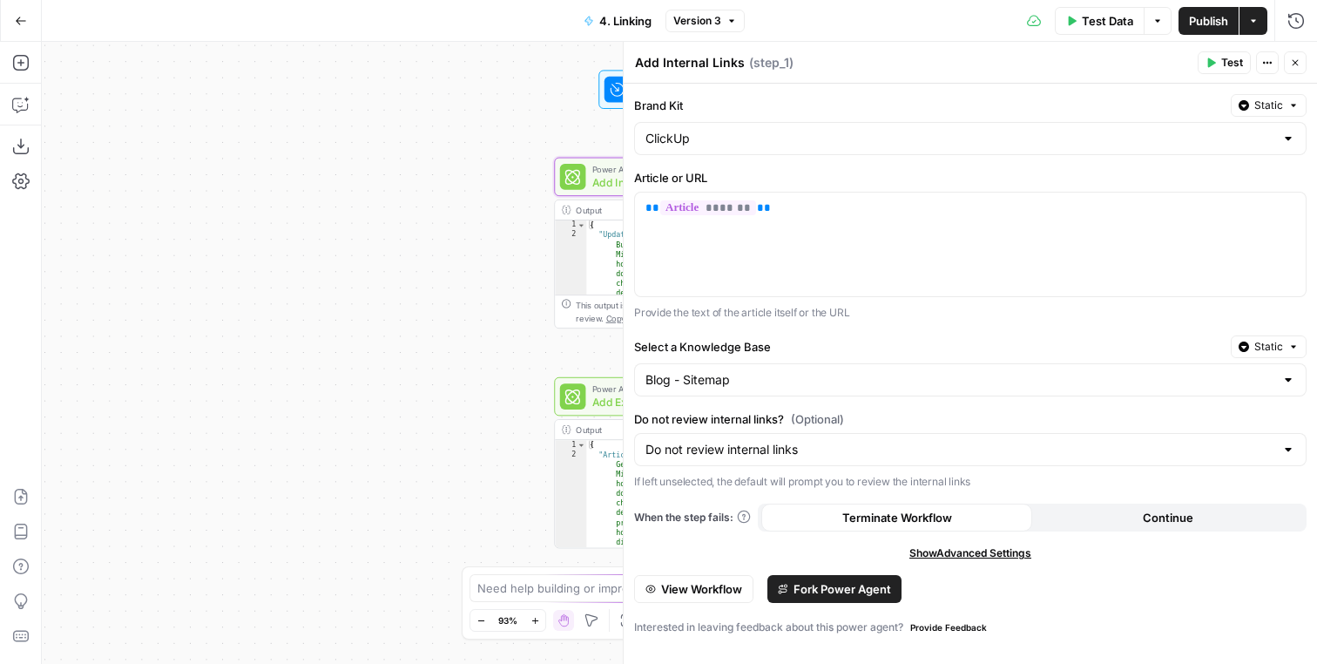
click at [824, 589] on span "Fork Power Agent" at bounding box center [843, 588] width 98 height 17
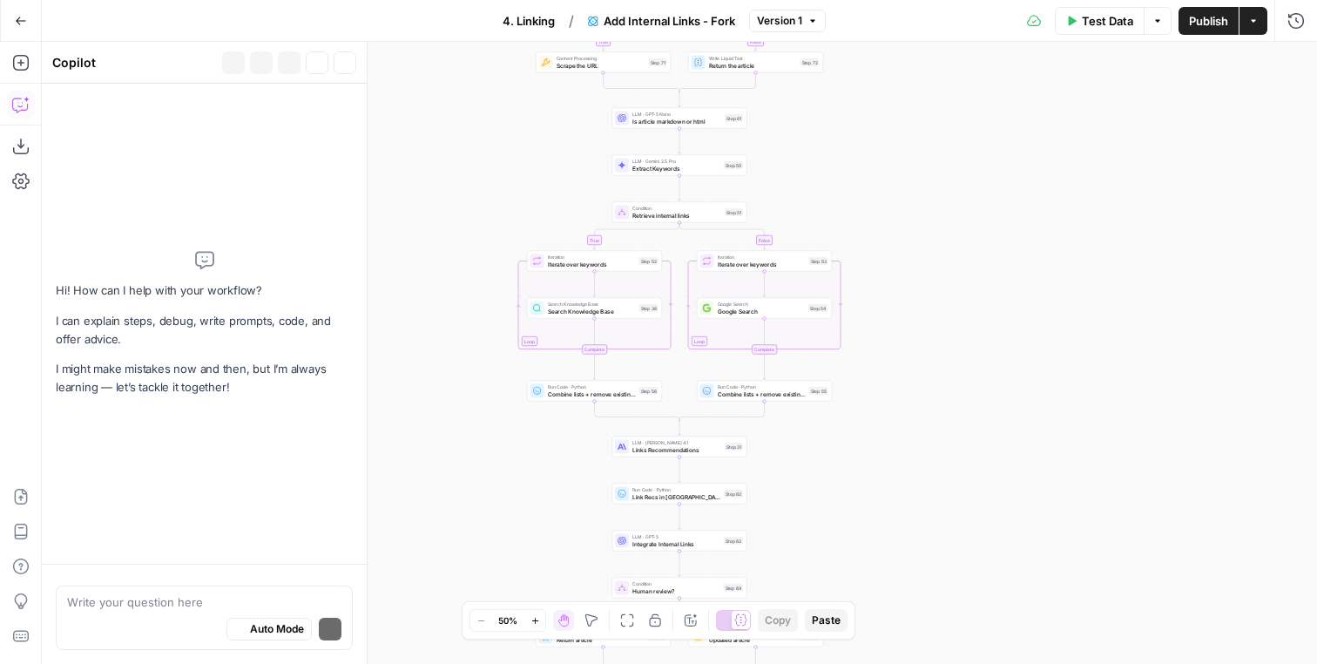
type textarea "When linking to ClickUp features, include brand in anchor next"
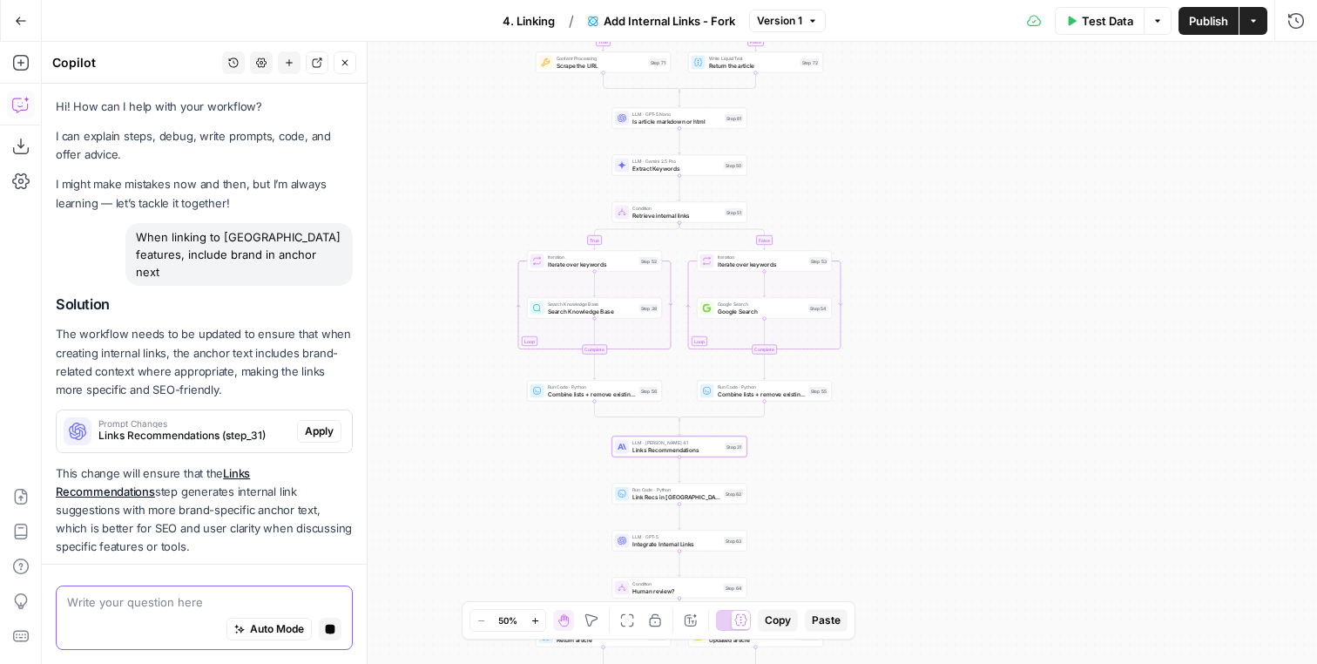
scroll to position [22, 0]
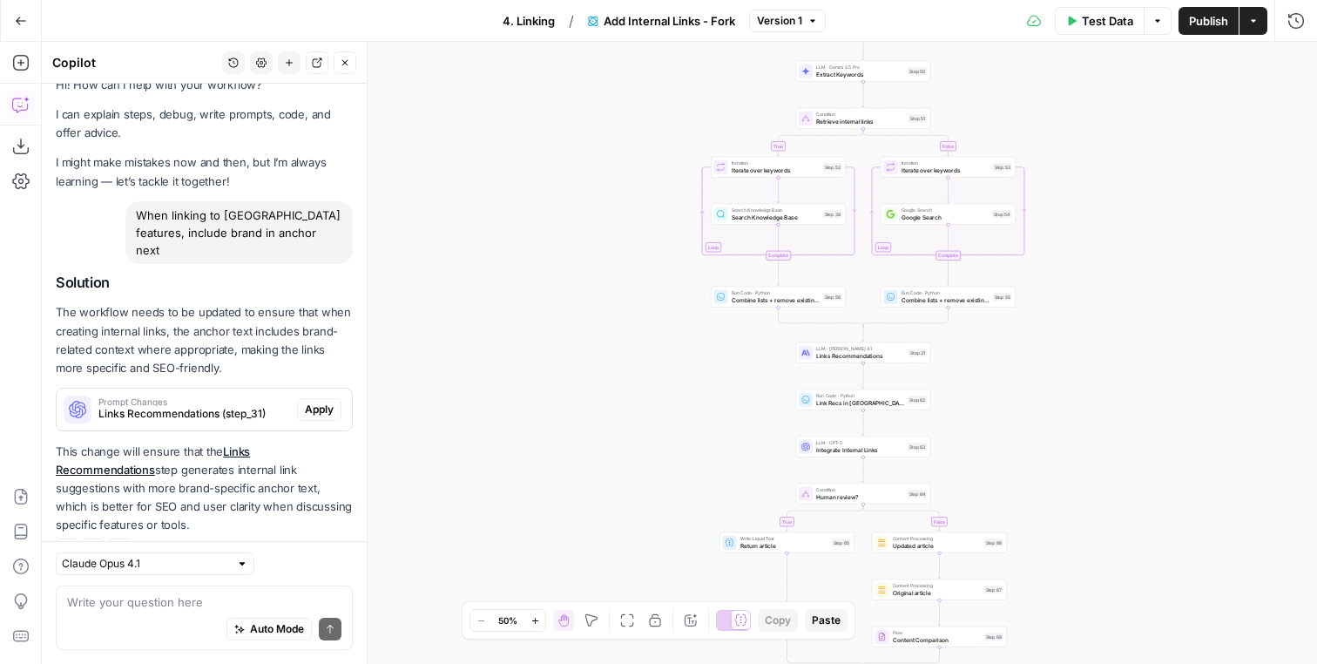
click at [292, 60] on icon "button" at bounding box center [289, 62] width 10 height 10
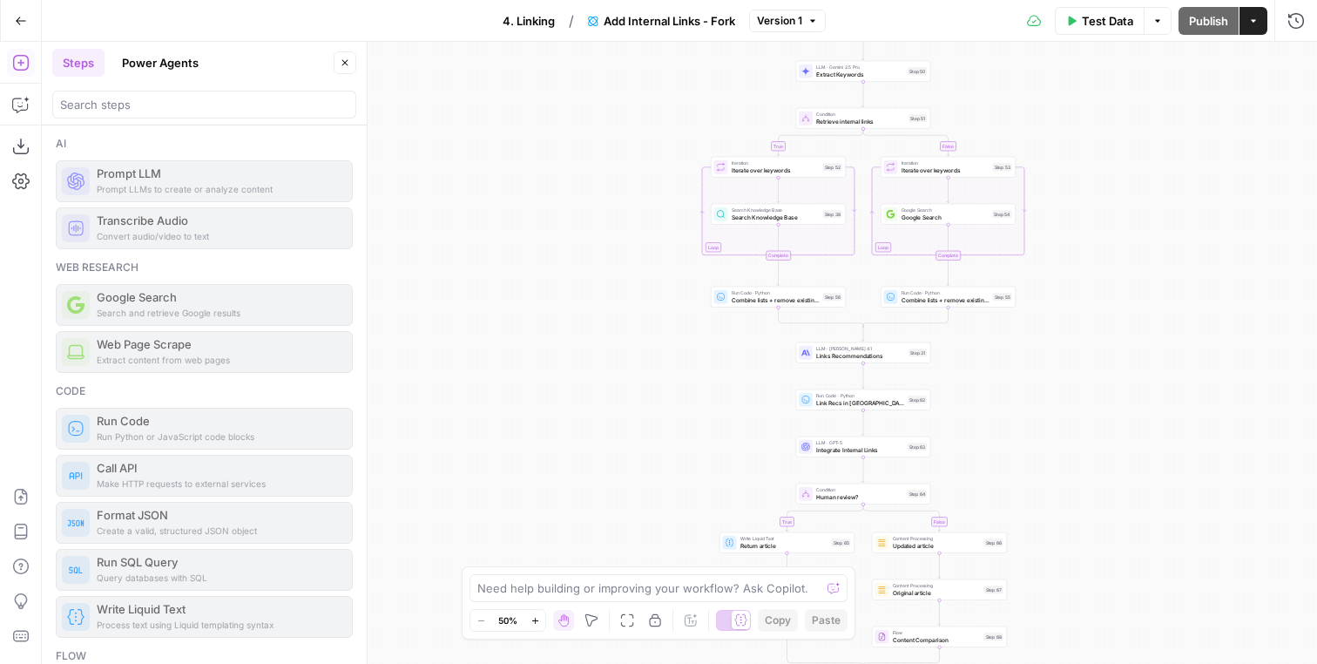
click at [348, 60] on icon "button" at bounding box center [345, 62] width 10 height 10
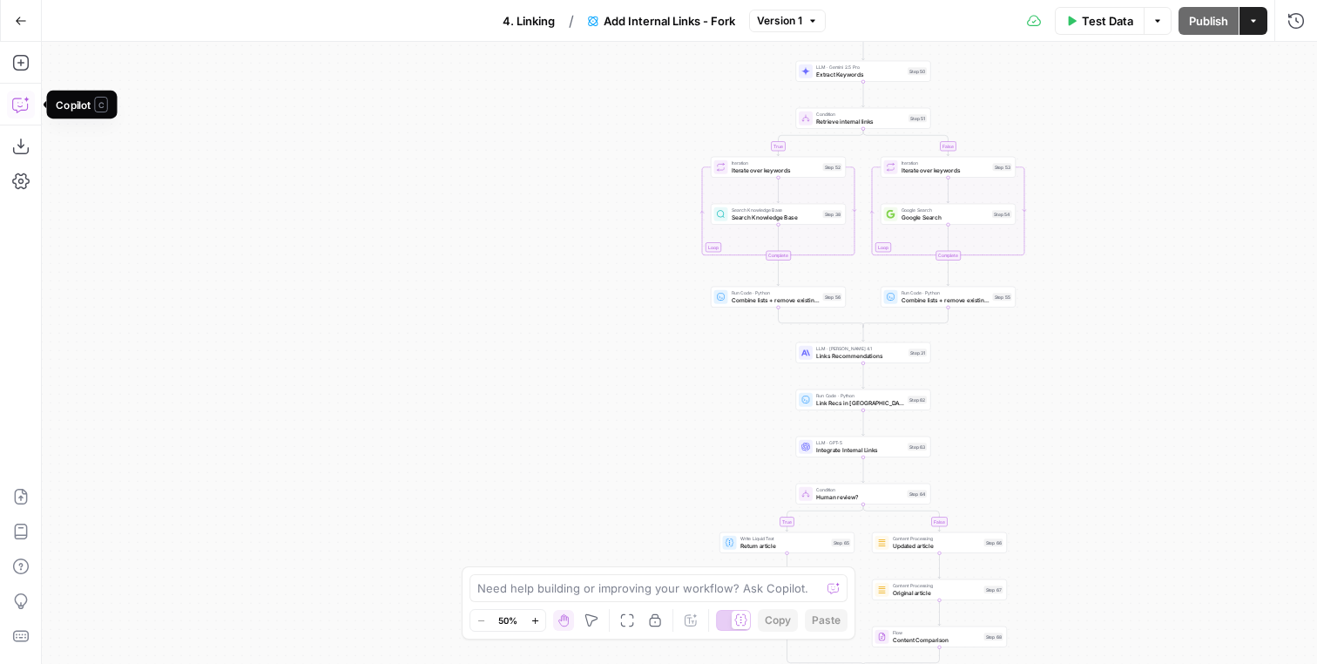
click at [17, 107] on icon "button" at bounding box center [20, 104] width 17 height 17
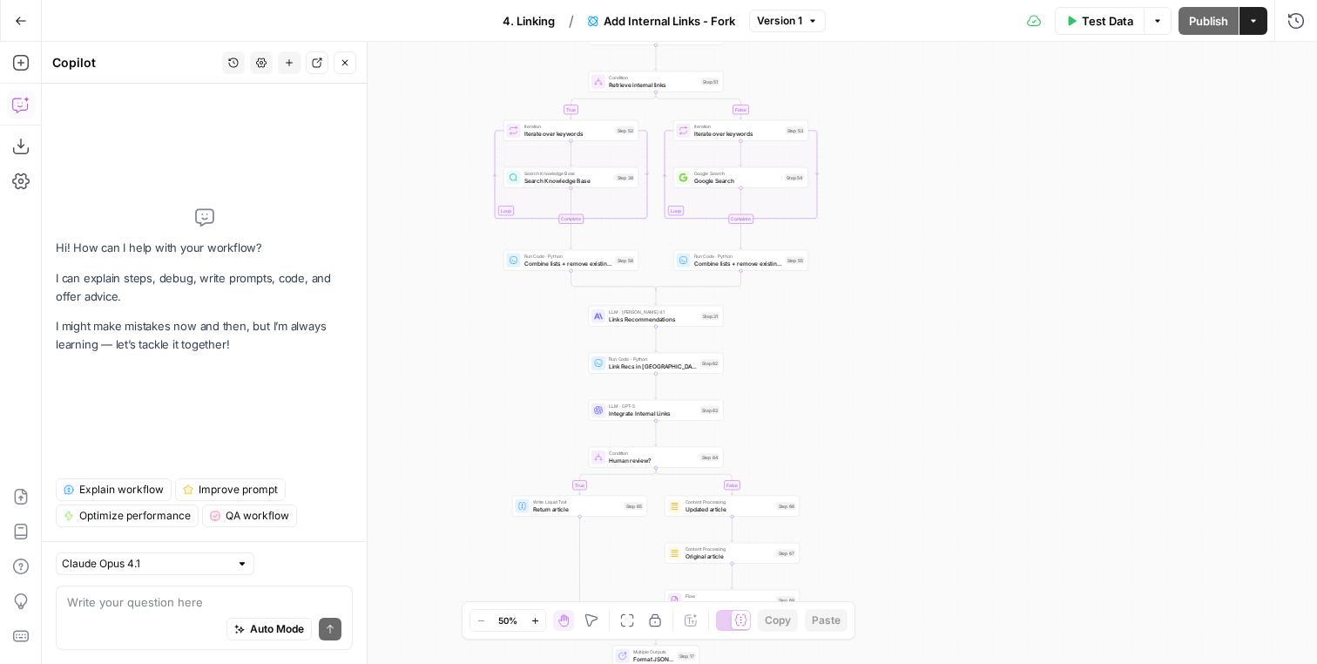
drag, startPoint x: 759, startPoint y: 395, endPoint x: 555, endPoint y: 354, distance: 208.1
click at [555, 354] on div "true false true false true false Workflow Input Settings Inputs LLM · GPT-5 Nan…" at bounding box center [679, 353] width 1275 height 622
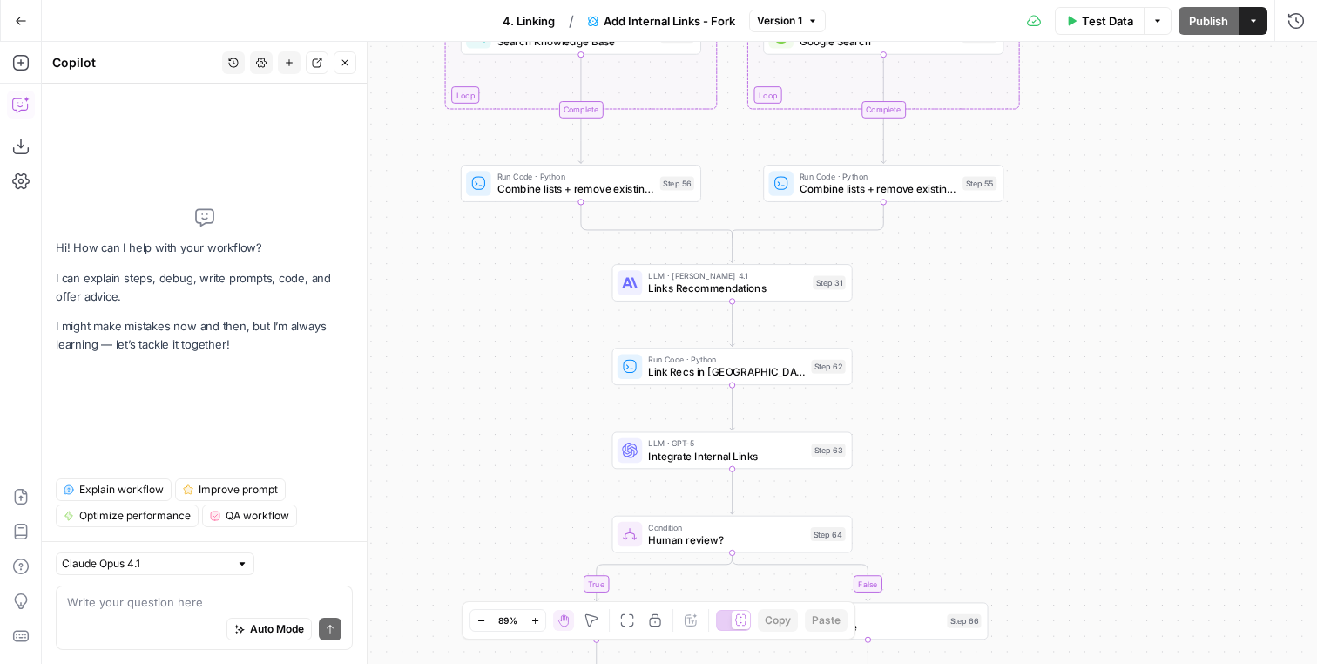
click at [238, 583] on div "Claude Opus 4.1 Write your question here Auto Mode Send" at bounding box center [204, 602] width 325 height 123
click at [238, 592] on div "Write your question here Auto Mode Send" at bounding box center [204, 617] width 297 height 64
paste textarea "Avoid forcing single word anchors. Example Anchor Example link Y/N Tools like M…"
type textarea "Avoid forcing single word anchors. Example Anchor Example link Y/N Tools like M…"
click at [239, 68] on button "History" at bounding box center [233, 62] width 23 height 23
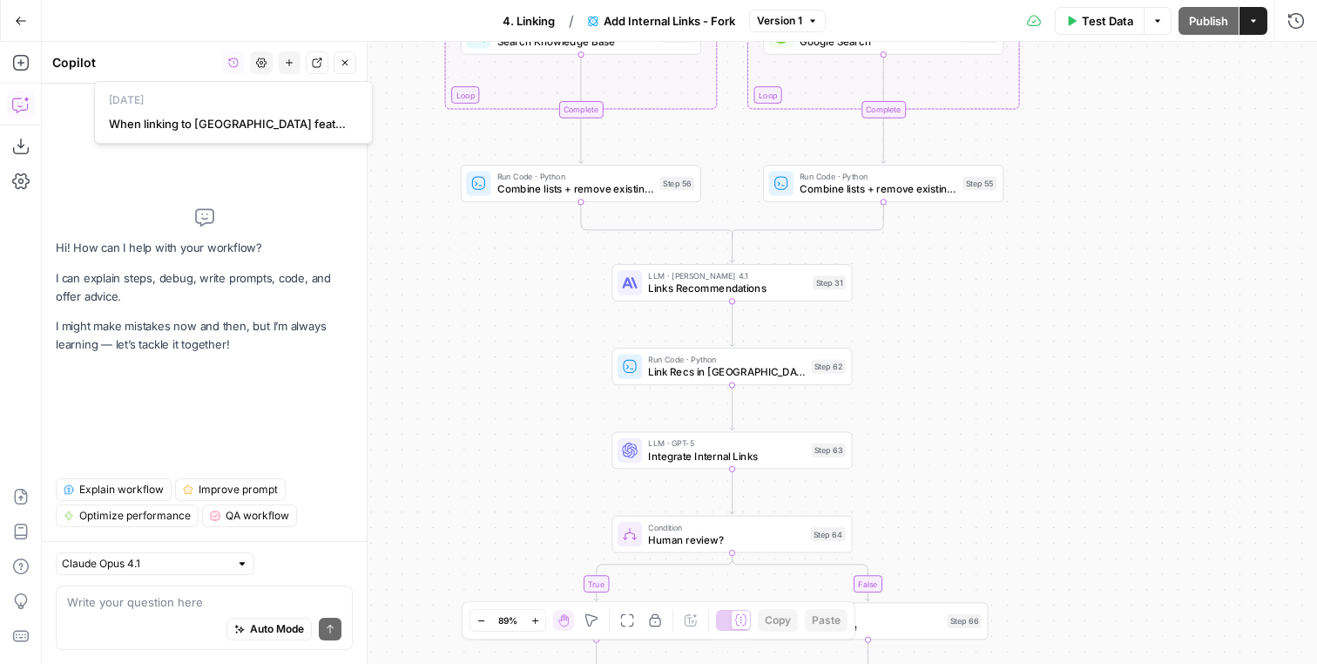
click at [255, 111] on p "today" at bounding box center [233, 100] width 263 height 23
click at [255, 119] on span "When linking to ClickUp features, include brand in anchor next" at bounding box center [230, 123] width 242 height 17
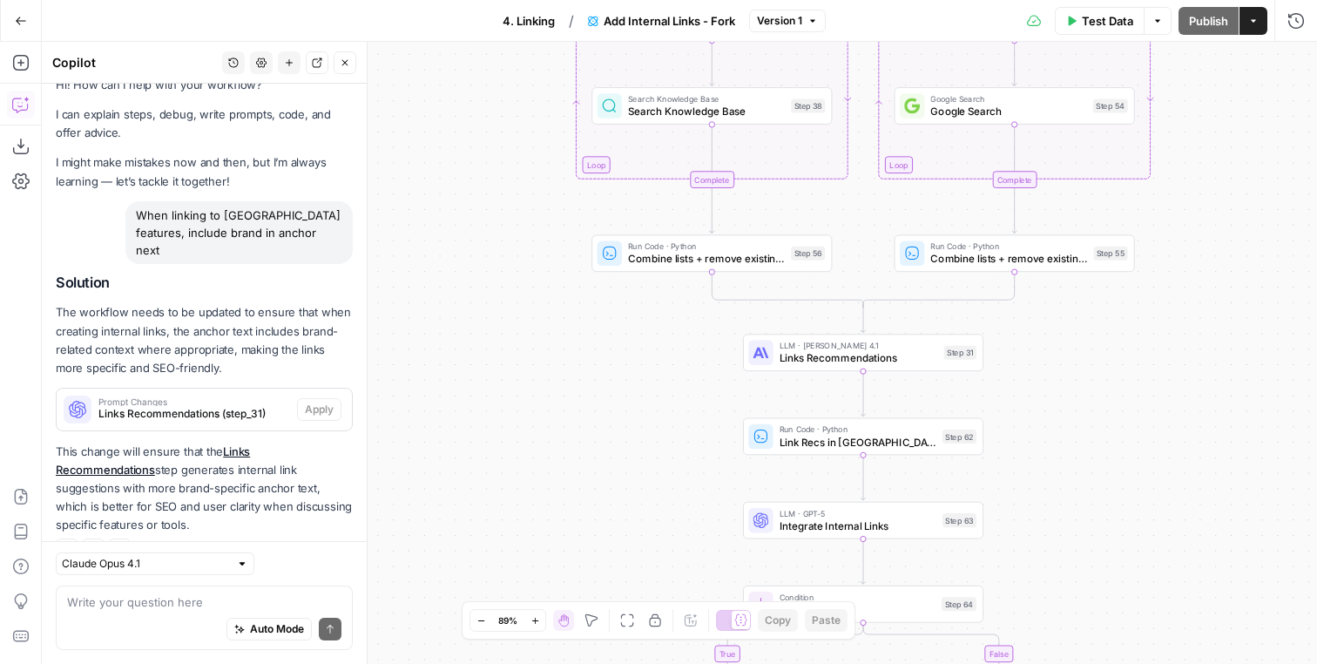
click at [301, 303] on p "The workflow needs to be updated to ensure that when creating internal links, t…" at bounding box center [204, 340] width 297 height 74
click at [123, 597] on textarea at bounding box center [204, 601] width 274 height 17
paste textarea "Avoid forcing single word anchors. Example Anchor Example link Y/N Tools like M…"
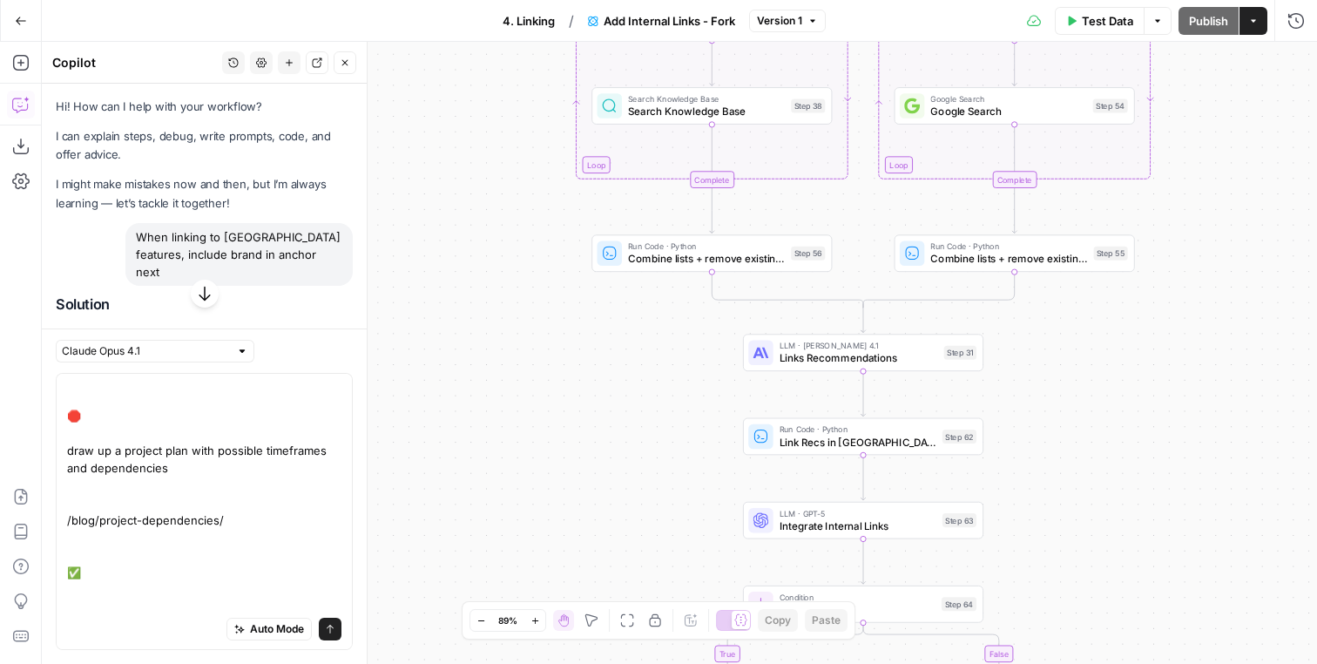
scroll to position [0, 0]
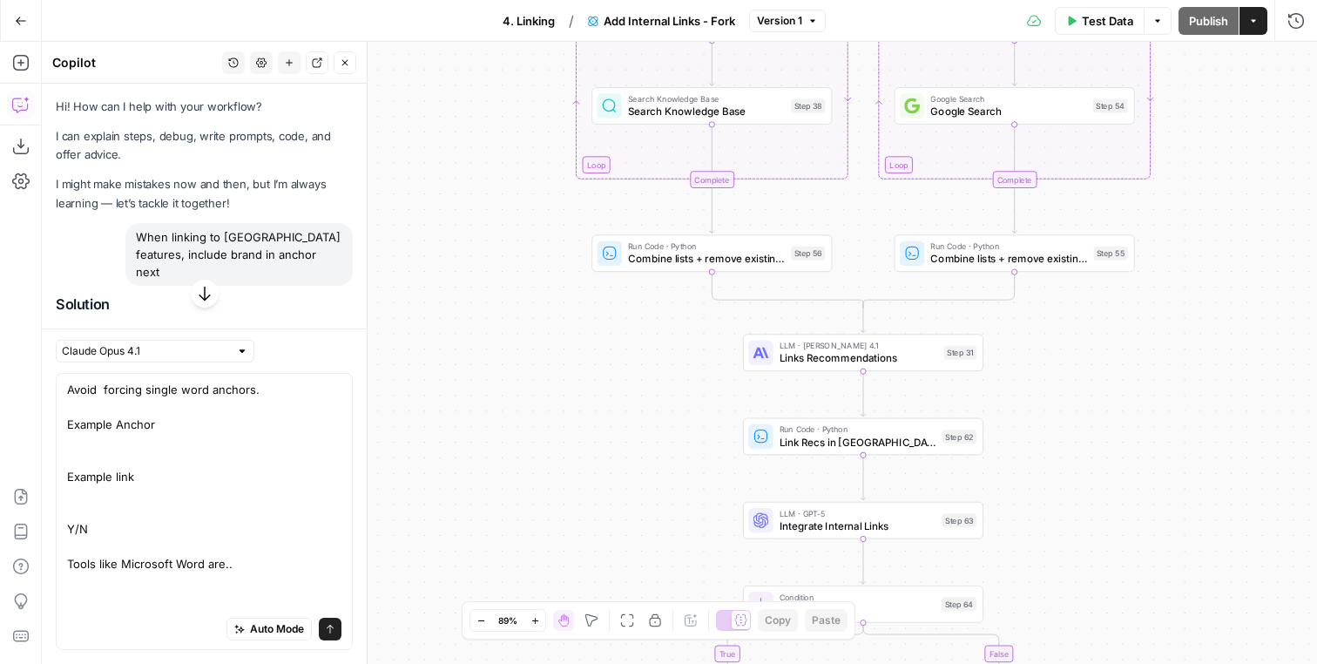
click at [226, 229] on div "When linking to ClickUp features, include brand in anchor next" at bounding box center [238, 254] width 227 height 63
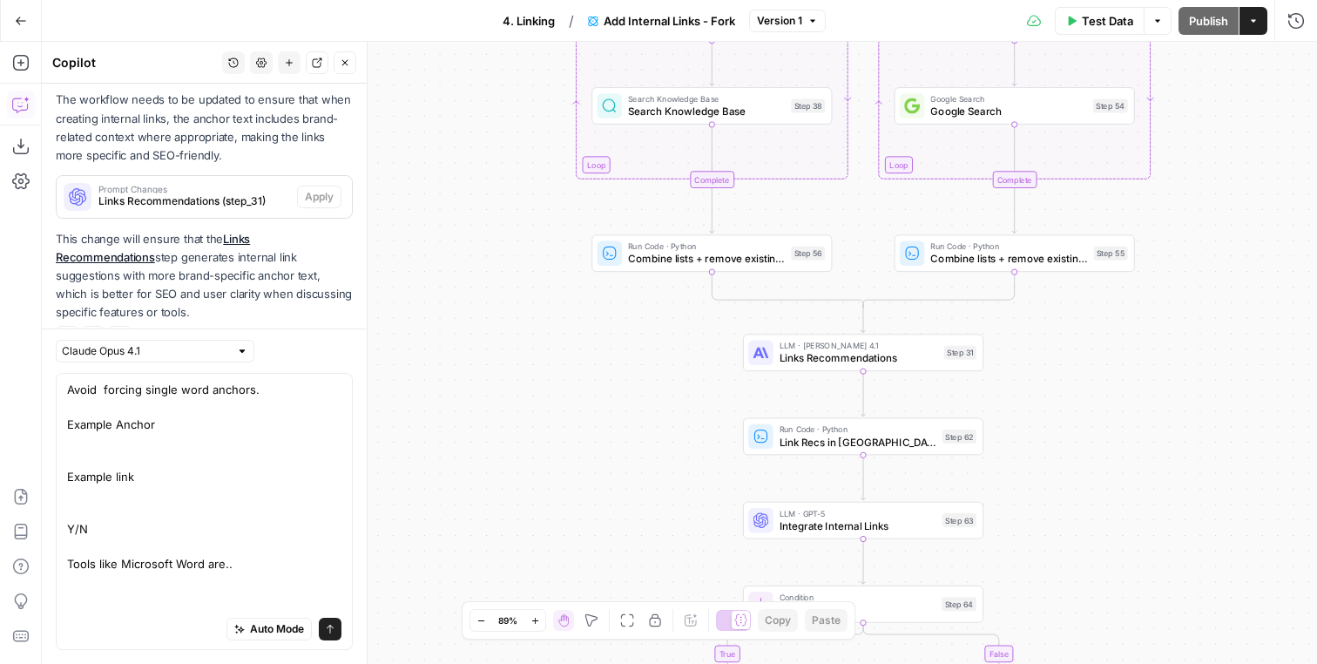
scroll to position [589, 0]
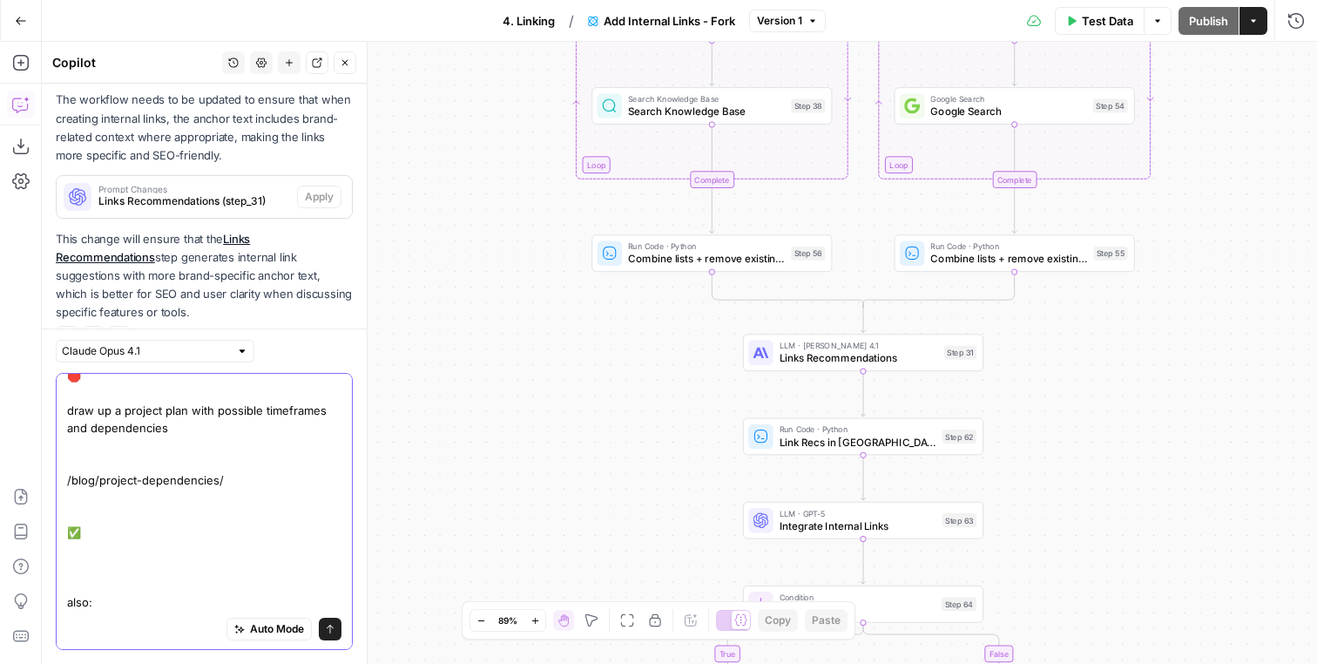
click at [158, 605] on textarea "Avoid forcing single word anchors. Example Anchor Example link Y/N Tools like M…" at bounding box center [204, 201] width 274 height 819
paste textarea "When linking to ClickUp features, include brand in anchor next"
type textarea "Avoid forcing single word anchors. Example Anchor Example link Y/N Tools like M…"
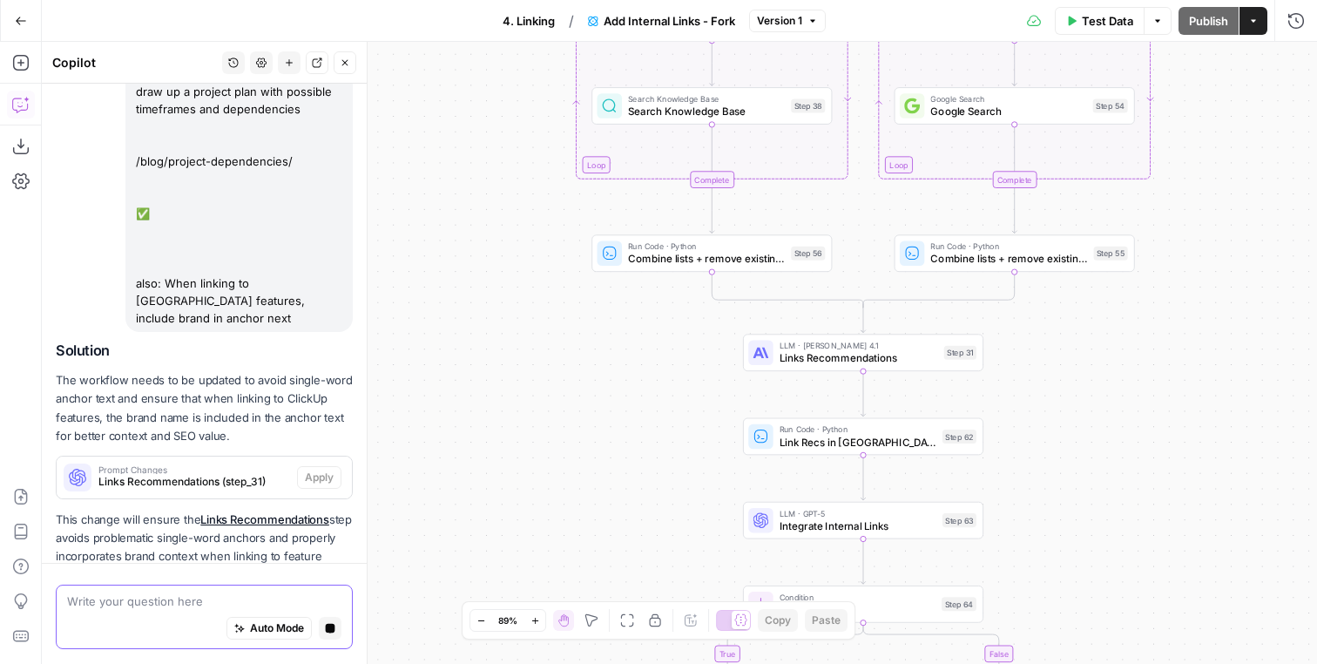
scroll to position [1167, 0]
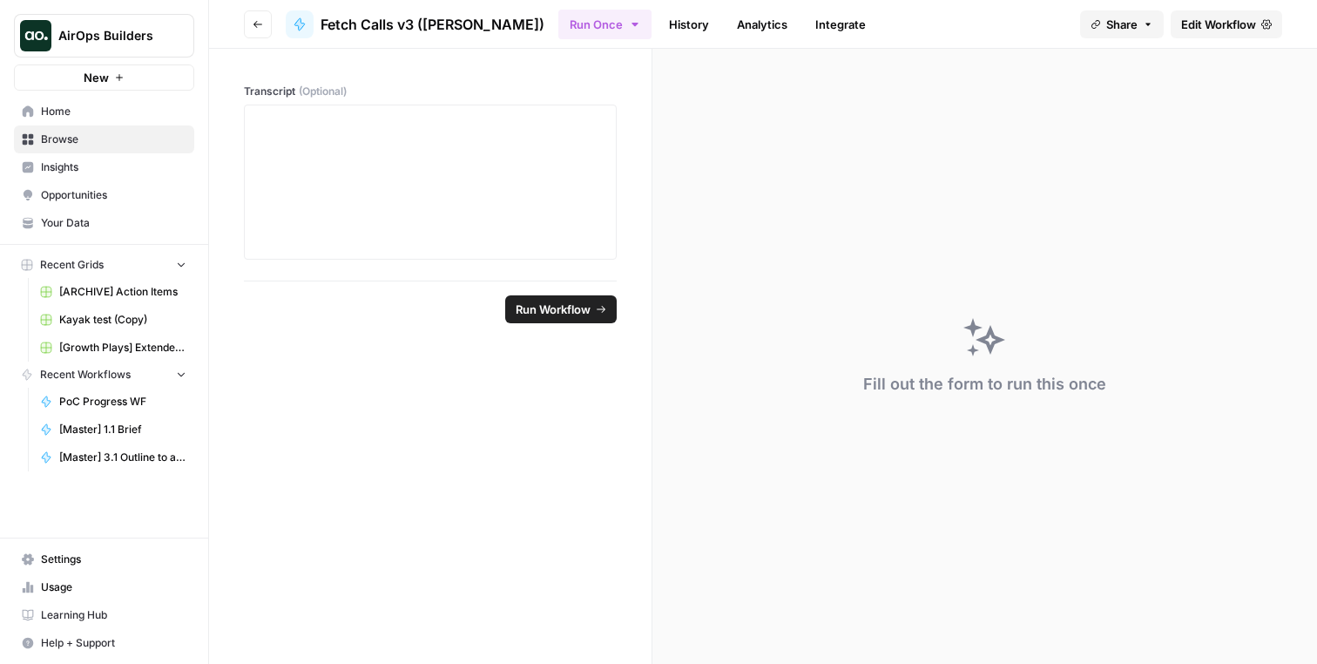
click at [1250, 19] on span "Edit Workflow" at bounding box center [1218, 24] width 75 height 17
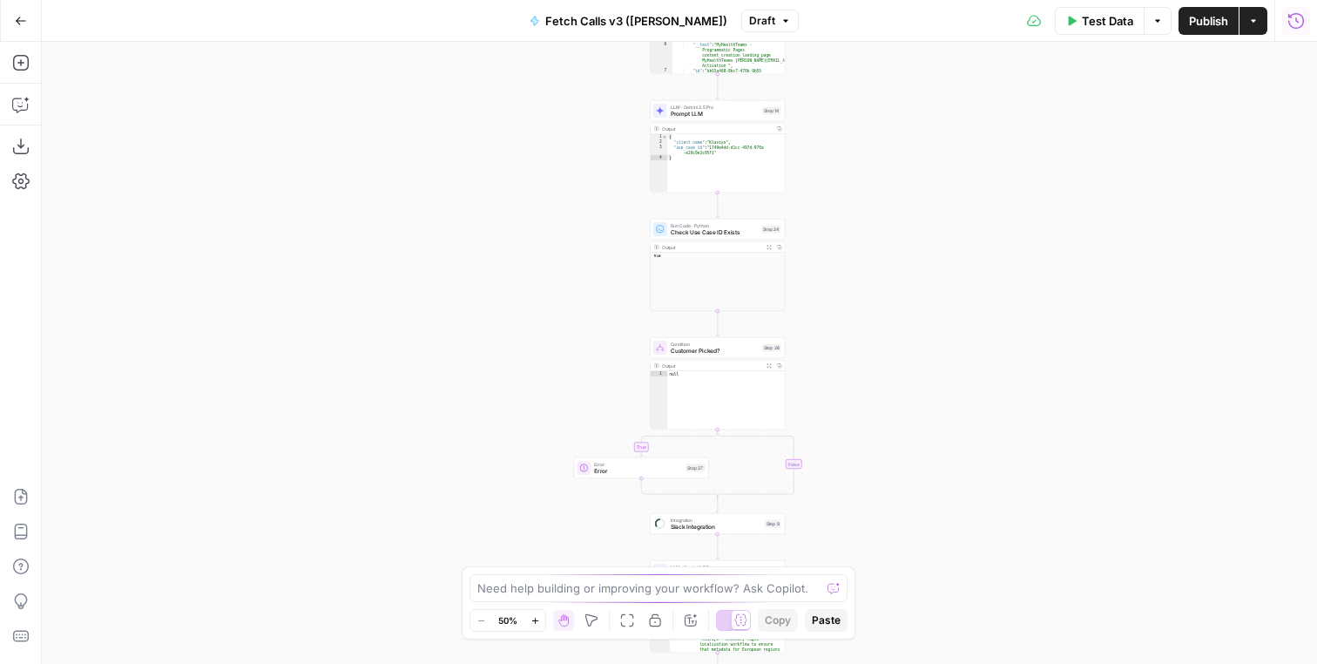
click at [1286, 22] on button "Run History" at bounding box center [1296, 21] width 28 height 28
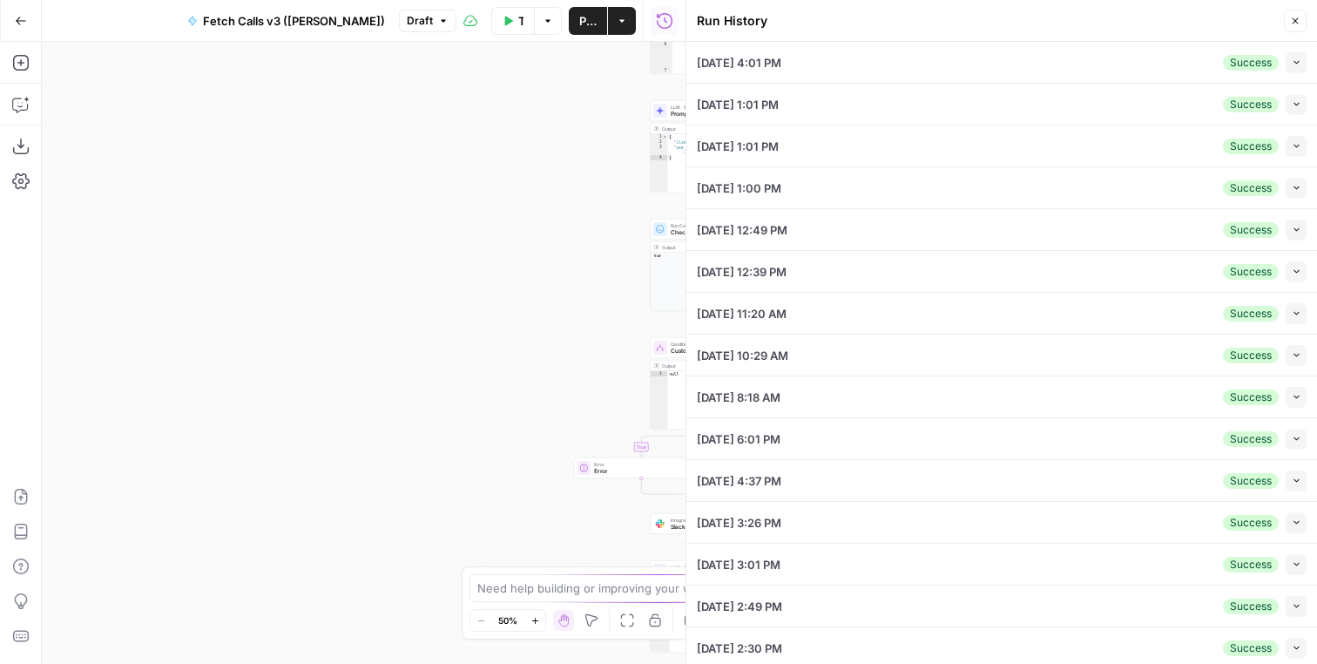
click at [1288, 59] on button "Collapse" at bounding box center [1296, 62] width 21 height 21
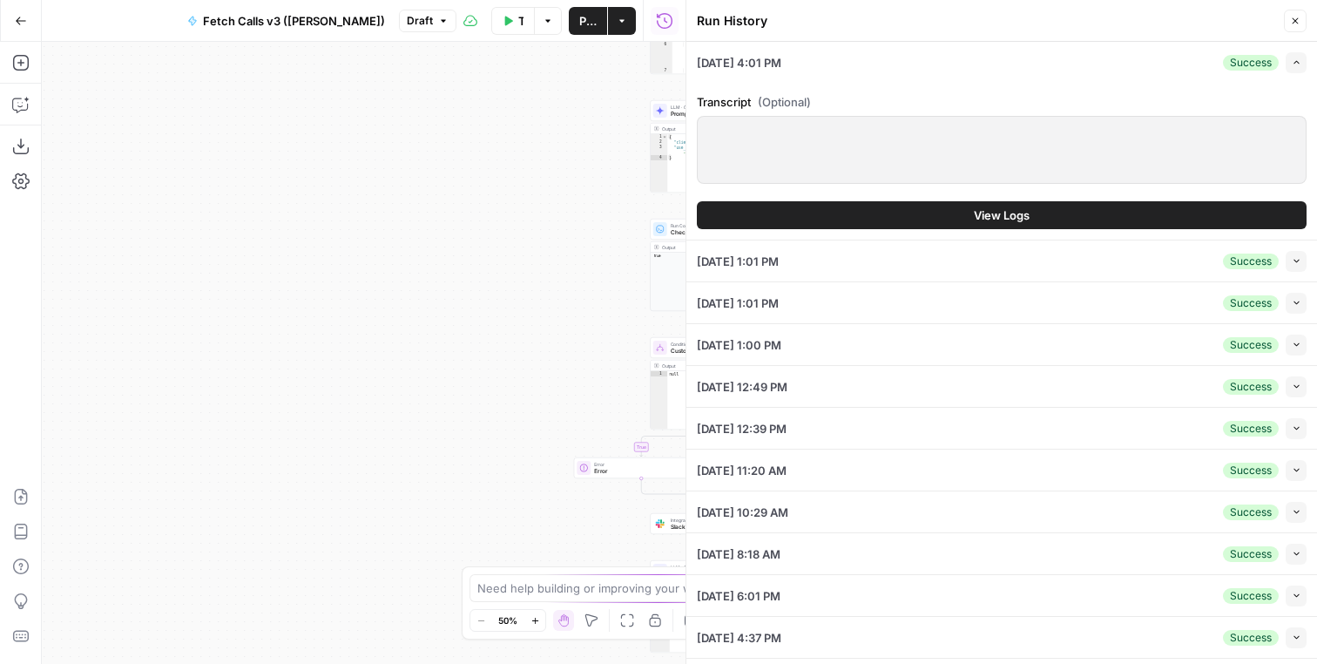
click at [1038, 221] on button "View Logs" at bounding box center [1002, 215] width 610 height 28
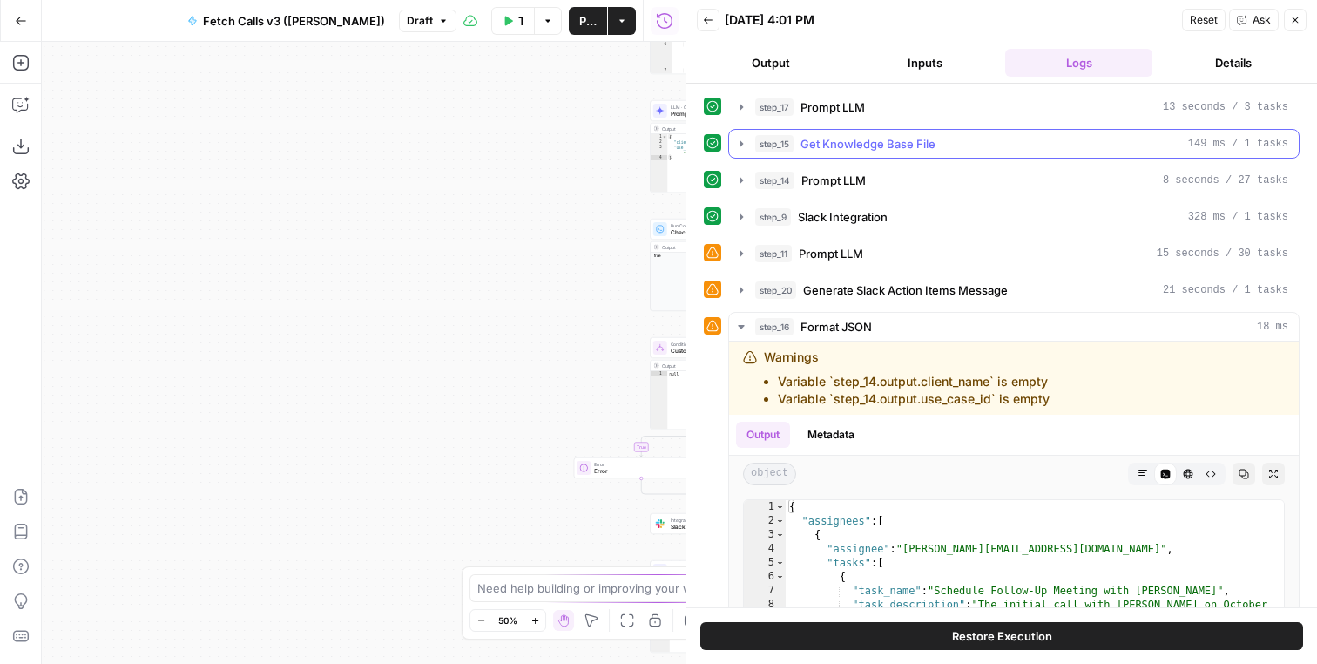
click at [967, 152] on div "step_15 Get Knowledge Base File 149 ms / 1 tasks" at bounding box center [1021, 143] width 533 height 17
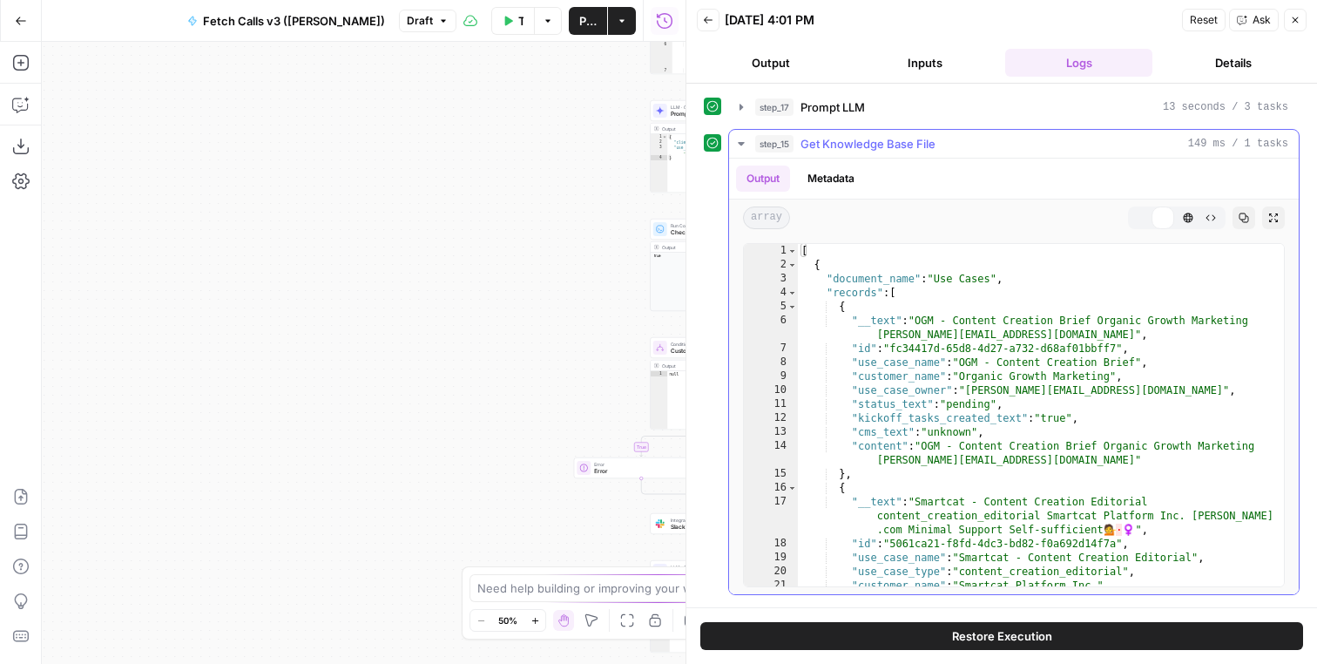
click at [967, 152] on div "step_15 Get Knowledge Base File 149 ms / 1 tasks" at bounding box center [1021, 143] width 533 height 17
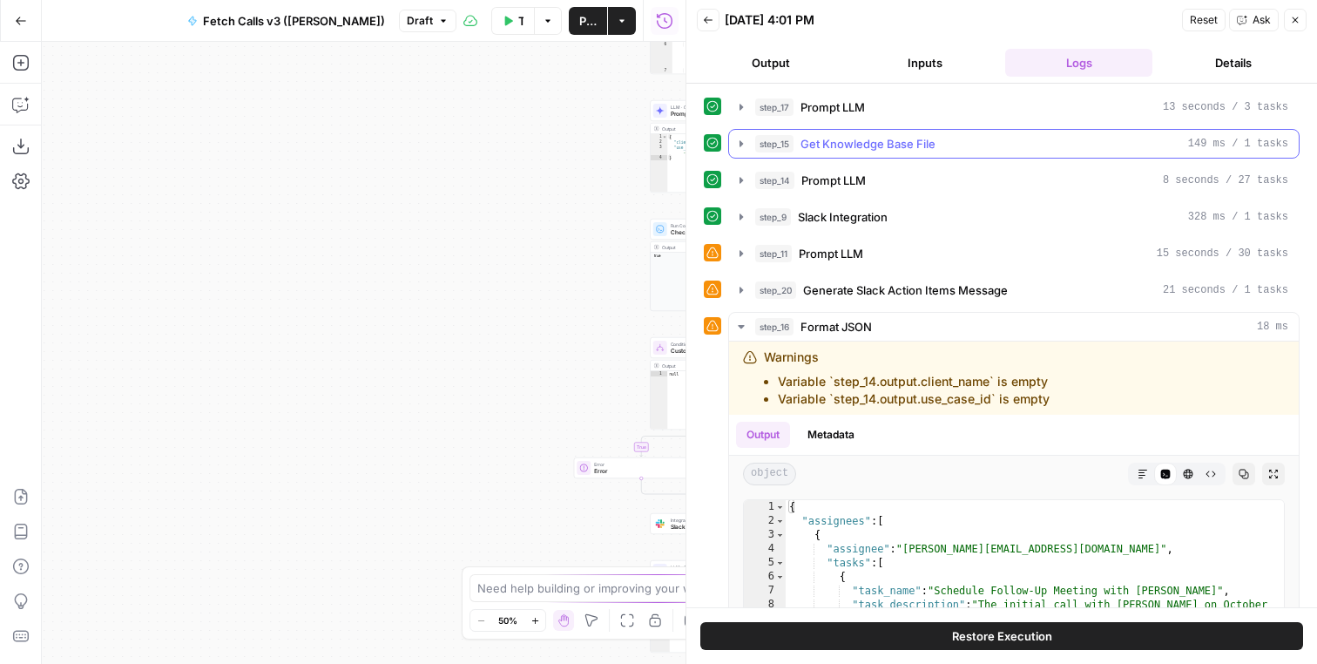
click at [967, 164] on div "step_17 Prompt LLM 13 seconds / 3 tasks step_15 Get Knowledge Base File 149 ms …" at bounding box center [1002, 471] width 596 height 759
click at [967, 167] on button "step_14 Prompt LLM 8 seconds / 27 tasks" at bounding box center [1014, 180] width 570 height 28
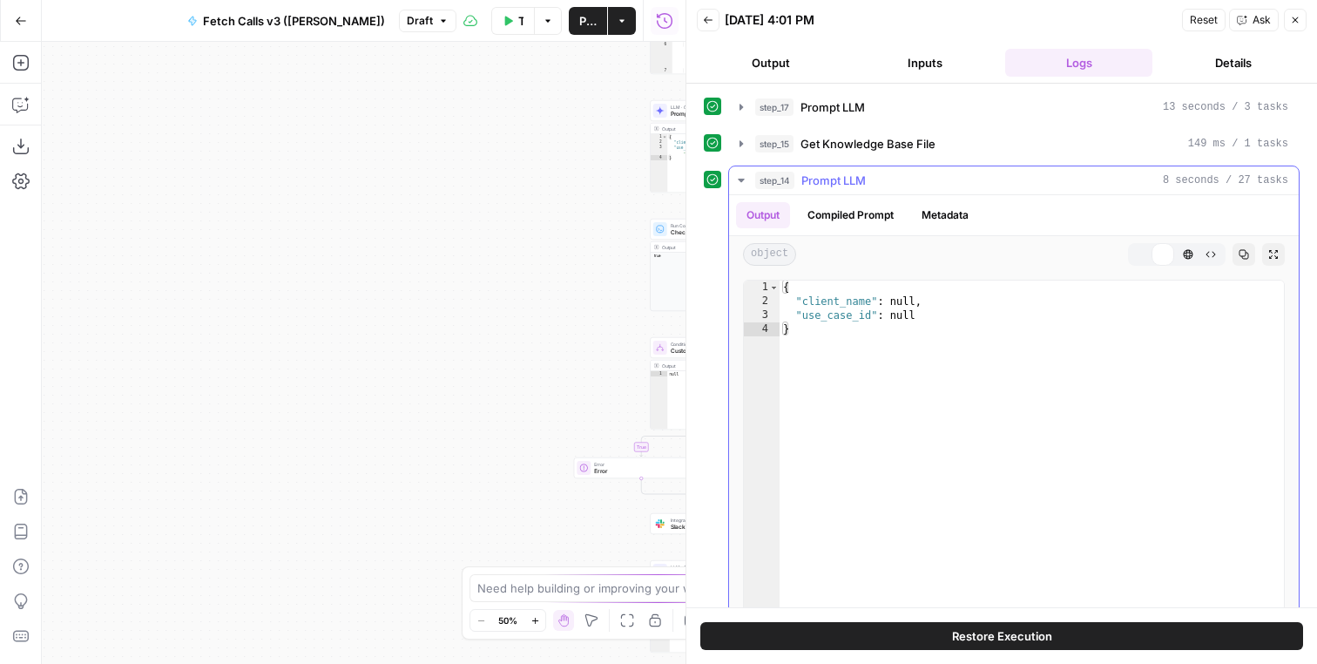
click at [967, 167] on button "step_14 Prompt LLM 8 seconds / 27 tasks" at bounding box center [1014, 180] width 570 height 28
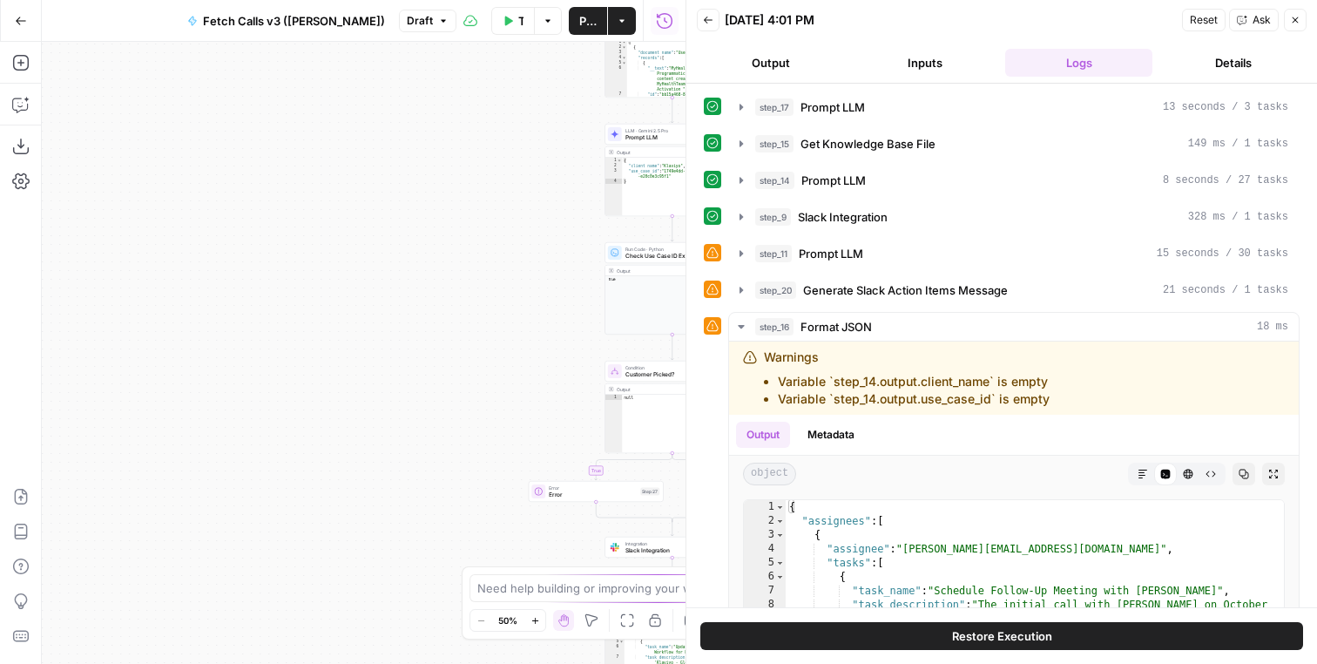
drag, startPoint x: 599, startPoint y: 255, endPoint x: 205, endPoint y: 694, distance: 590.3
click at [205, 663] on div "**********" at bounding box center [364, 353] width 644 height 622
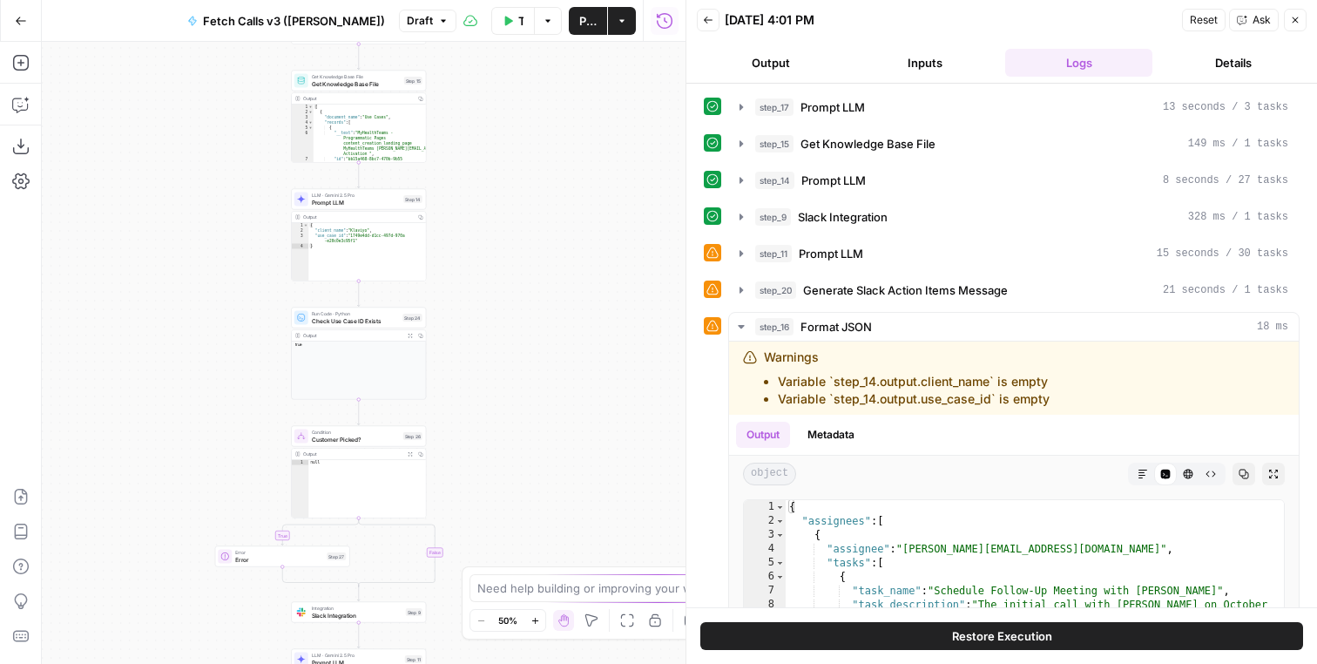
drag, startPoint x: 453, startPoint y: 514, endPoint x: 508, endPoint y: 82, distance: 435.6
click at [508, 82] on div "**********" at bounding box center [364, 353] width 644 height 622
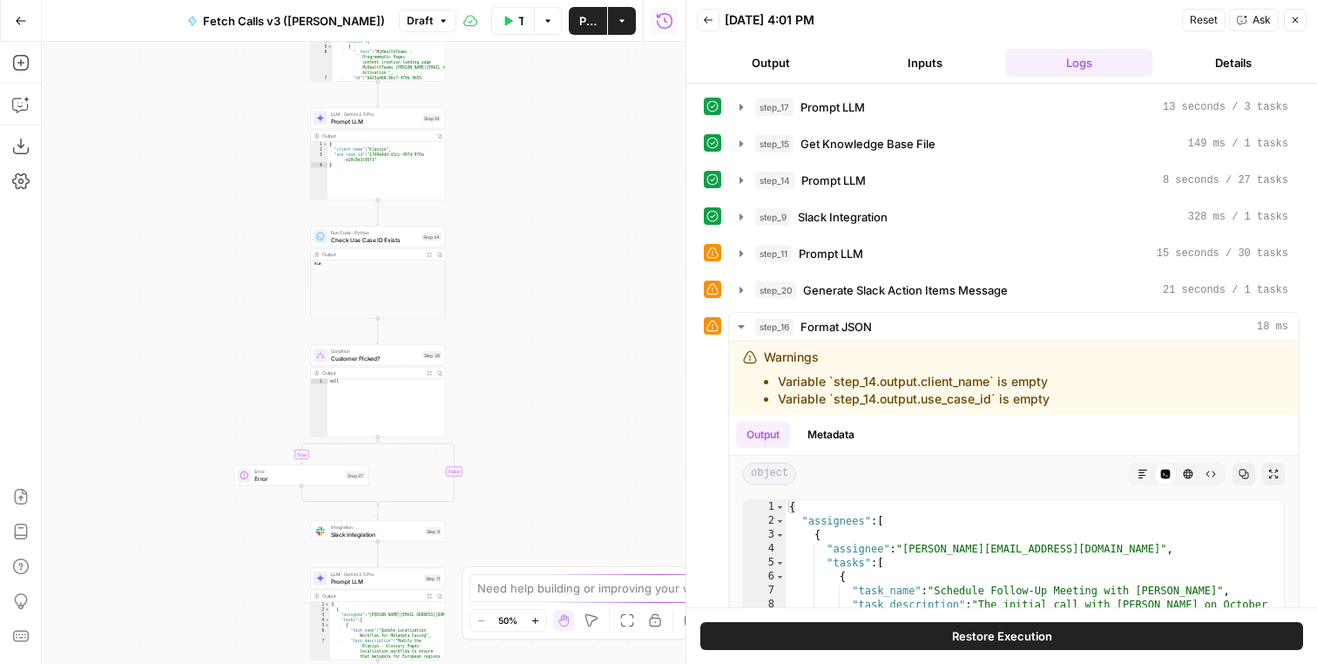
click at [474, 300] on div "**********" at bounding box center [364, 353] width 644 height 622
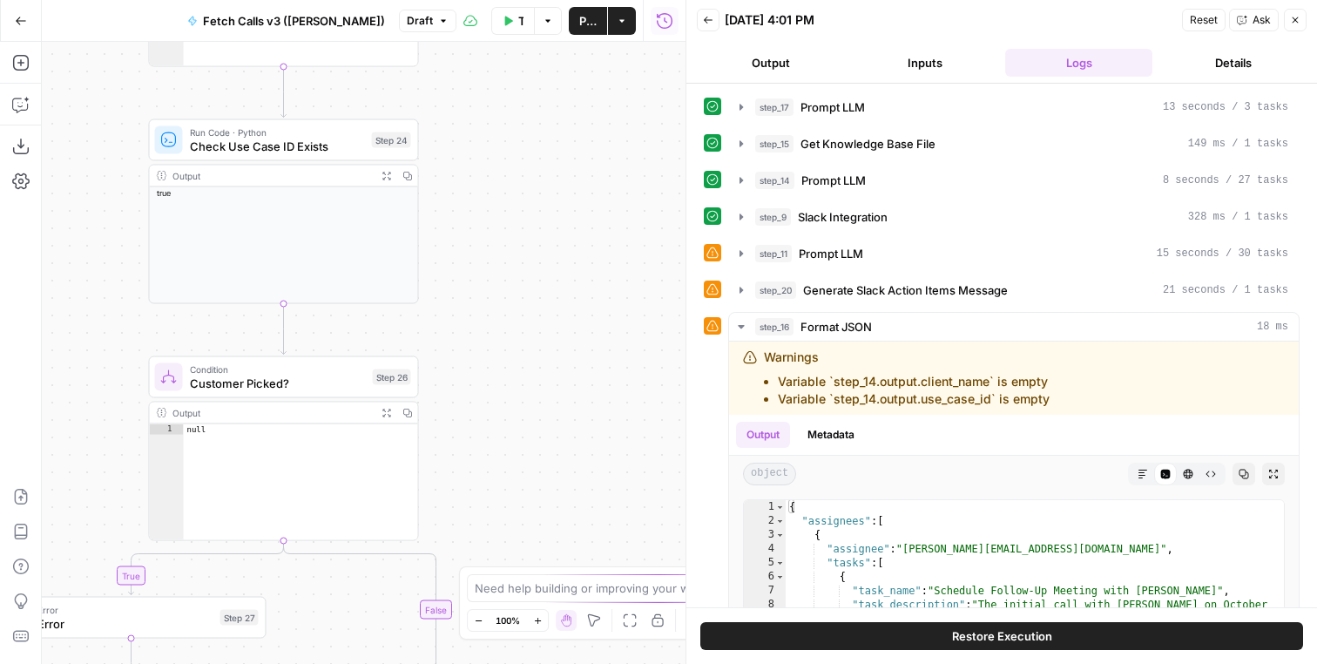
drag, startPoint x: 458, startPoint y: 393, endPoint x: 475, endPoint y: 341, distance: 54.0
click at [473, 341] on div "**********" at bounding box center [364, 353] width 644 height 622
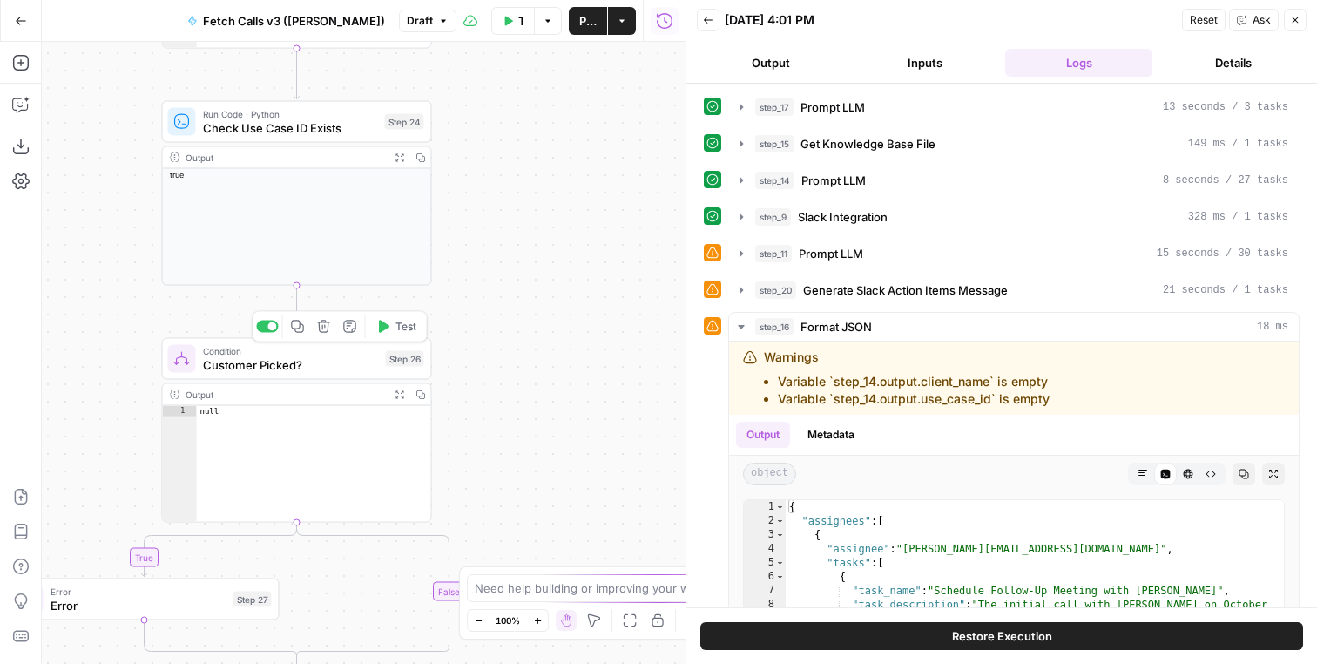
click at [422, 332] on button "Test" at bounding box center [396, 326] width 54 height 23
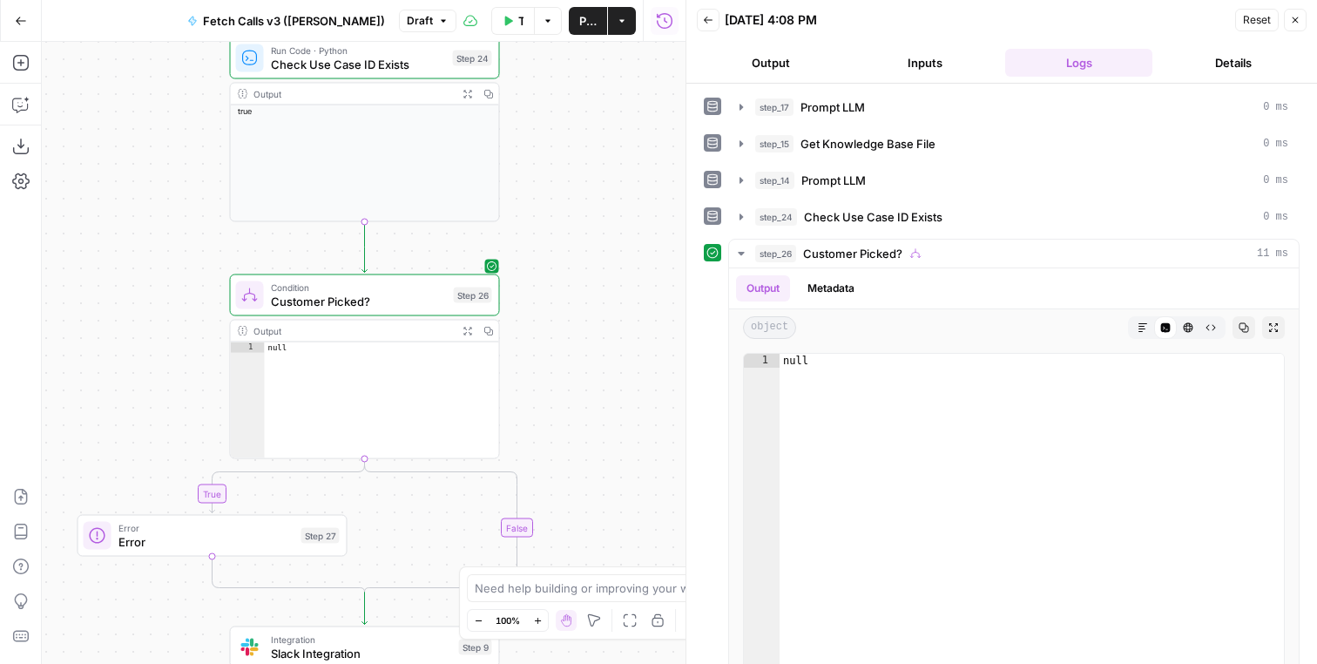
drag, startPoint x: 493, startPoint y: 302, endPoint x: 580, endPoint y: 221, distance: 119.0
click at [580, 221] on div "**********" at bounding box center [364, 353] width 644 height 622
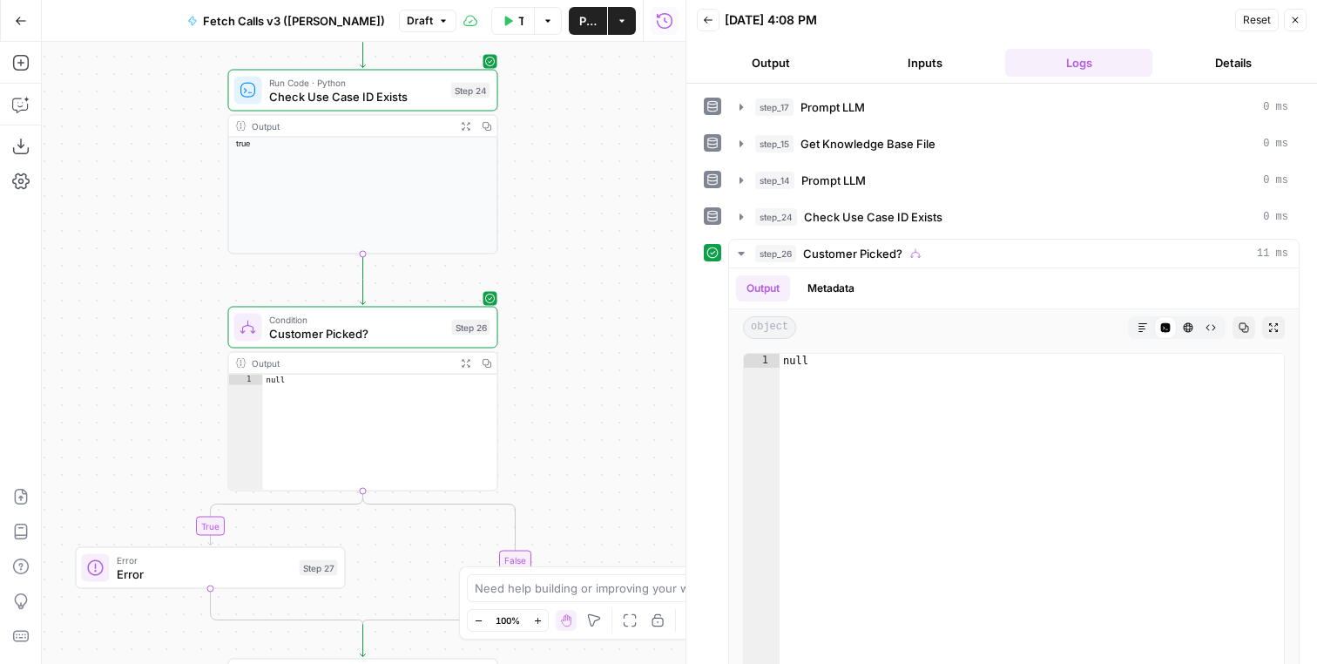
click at [452, 325] on div "Step 26" at bounding box center [471, 328] width 38 height 16
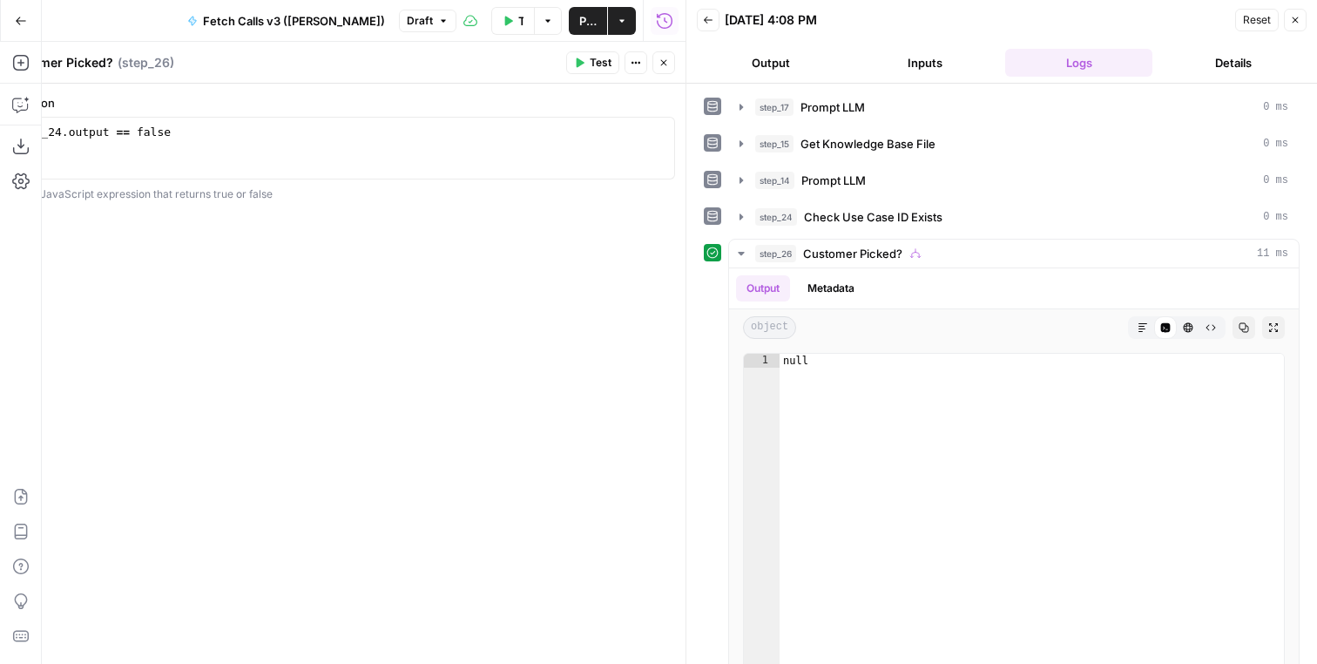
click at [666, 58] on icon "button" at bounding box center [664, 62] width 10 height 10
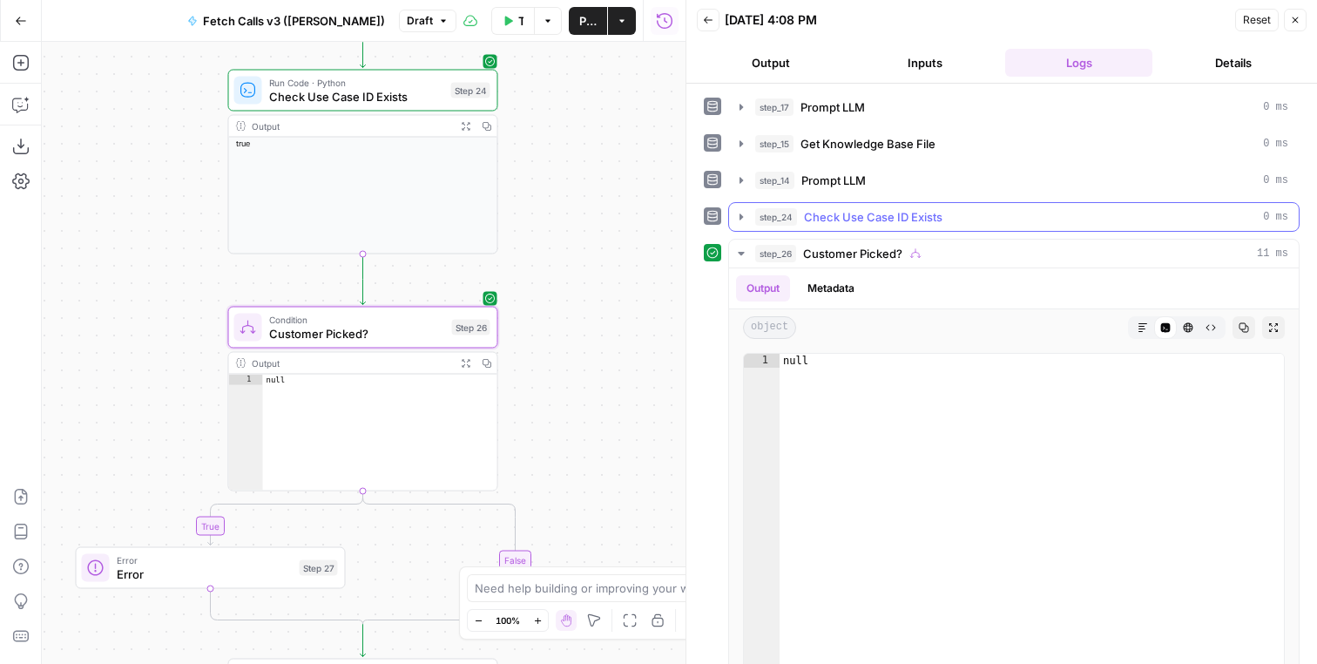
click at [855, 206] on button "step_24 Check Use Case ID Exists 0 ms" at bounding box center [1014, 217] width 570 height 28
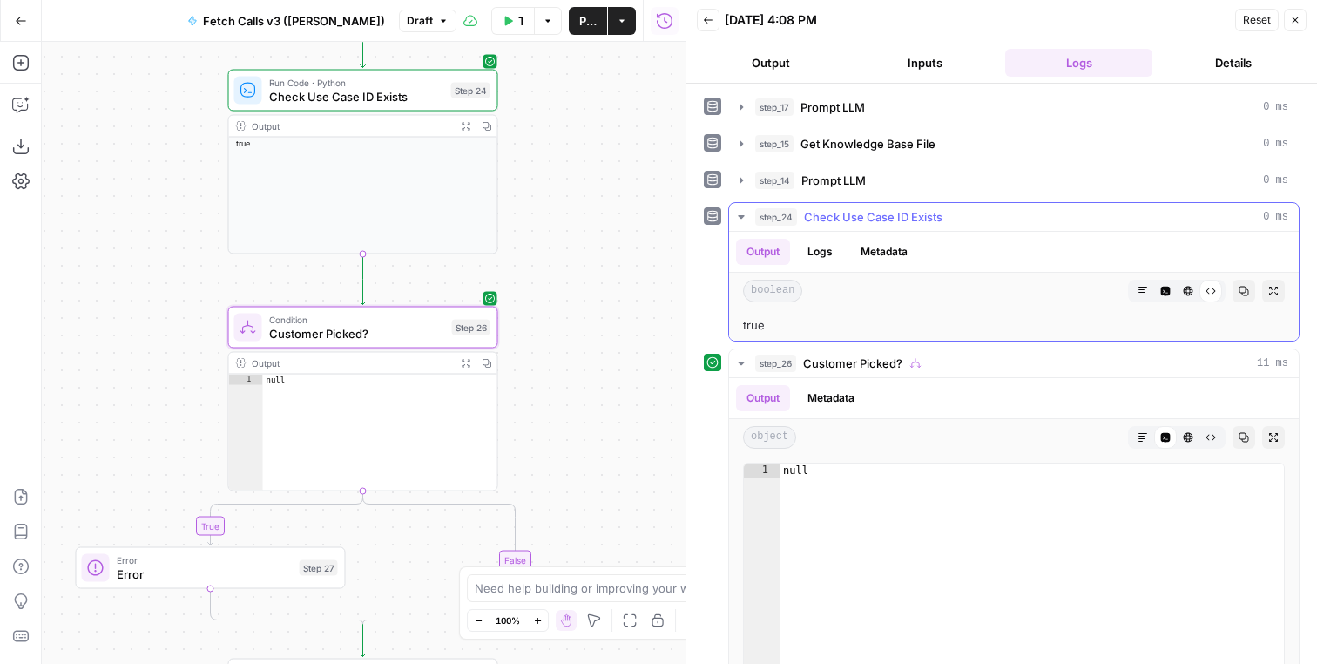
click at [855, 206] on button "step_24 Check Use Case ID Exists 0 ms" at bounding box center [1014, 217] width 570 height 28
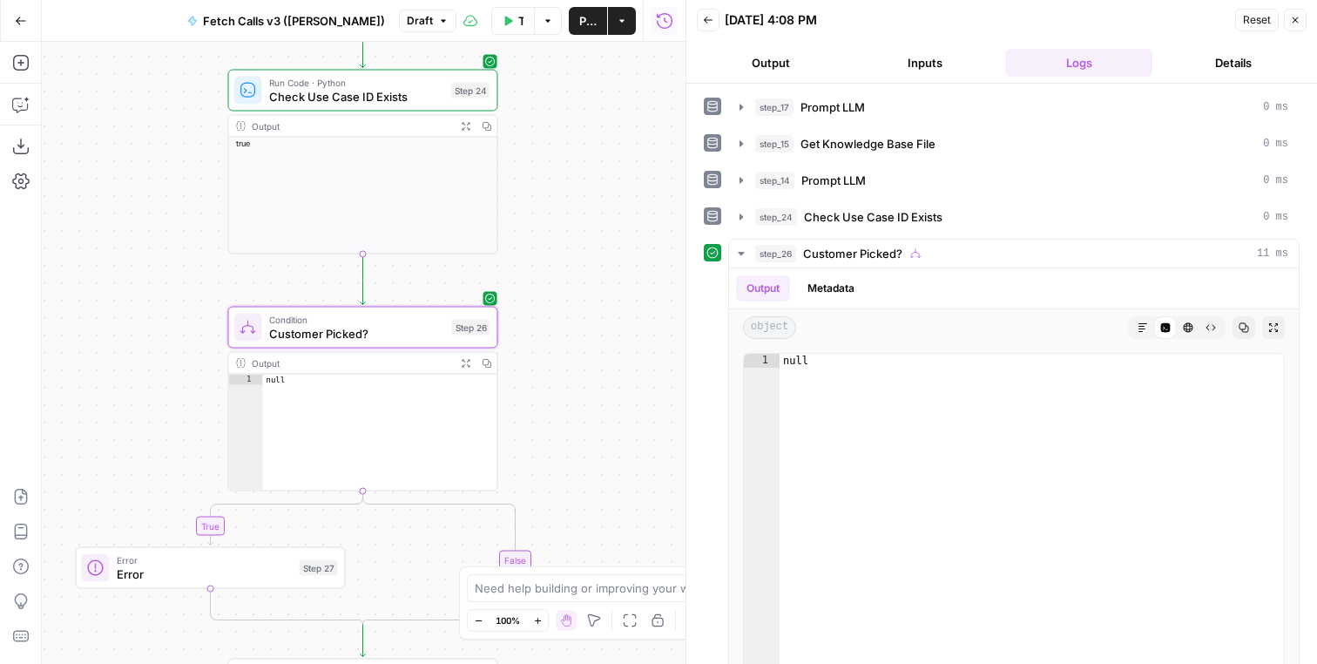
click at [883, 196] on div "step_17 Prompt LLM 0 ms step_15 Get Knowledge Base File 0 ms step_14 Prompt LLM…" at bounding box center [1002, 405] width 596 height 627
click at [883, 183] on div "step_14 Prompt LLM 0 ms" at bounding box center [1021, 180] width 533 height 17
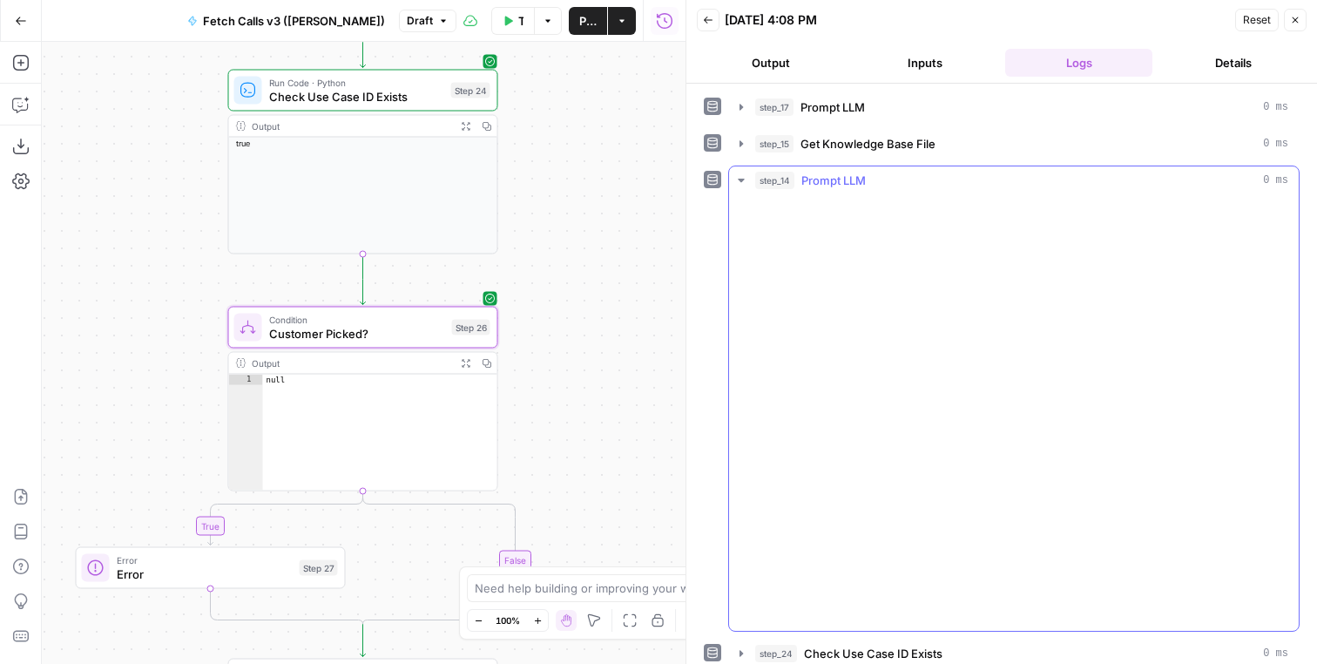
click at [883, 183] on div "step_14 Prompt LLM 0 ms" at bounding box center [1021, 180] width 533 height 17
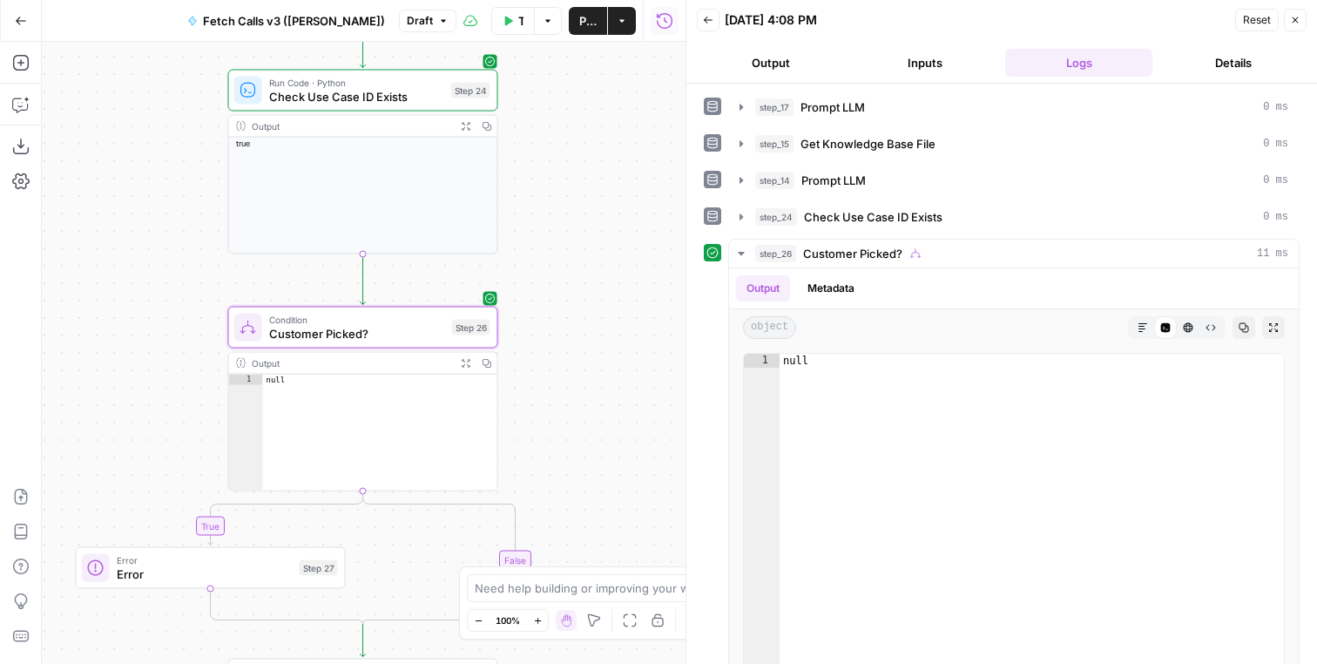
click at [713, 25] on button "Back" at bounding box center [708, 20] width 23 height 23
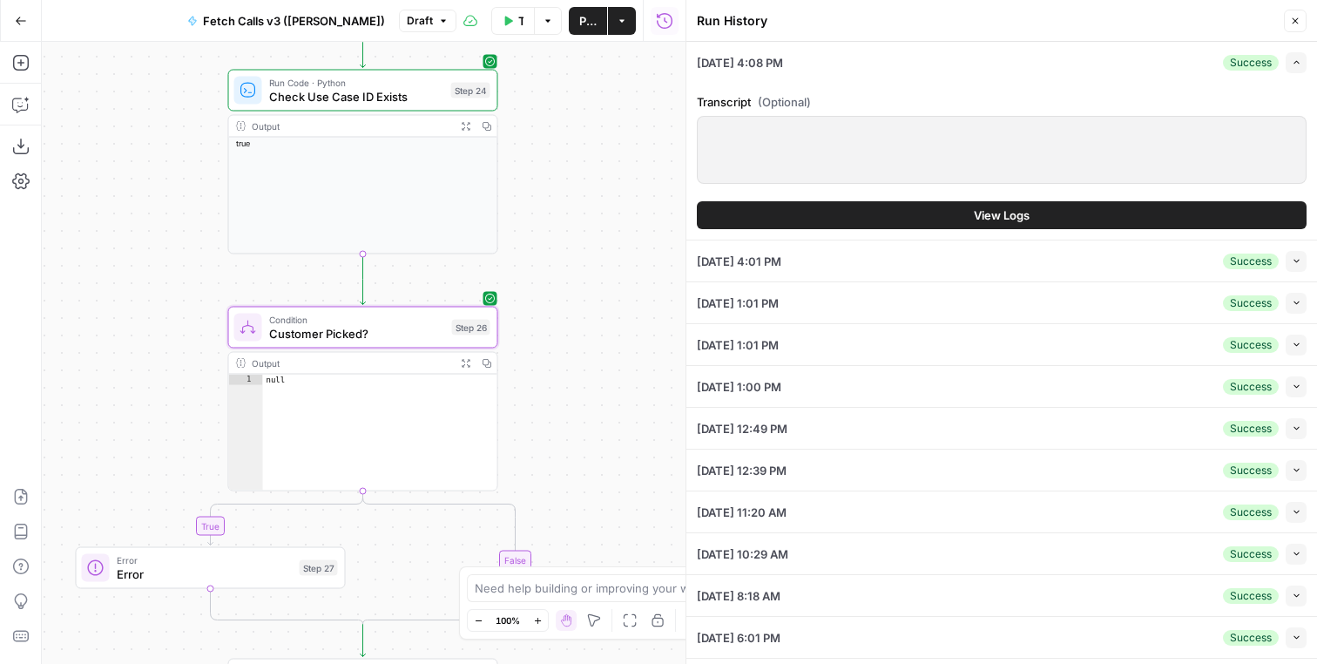
click at [1091, 218] on button "View Logs" at bounding box center [1002, 215] width 610 height 28
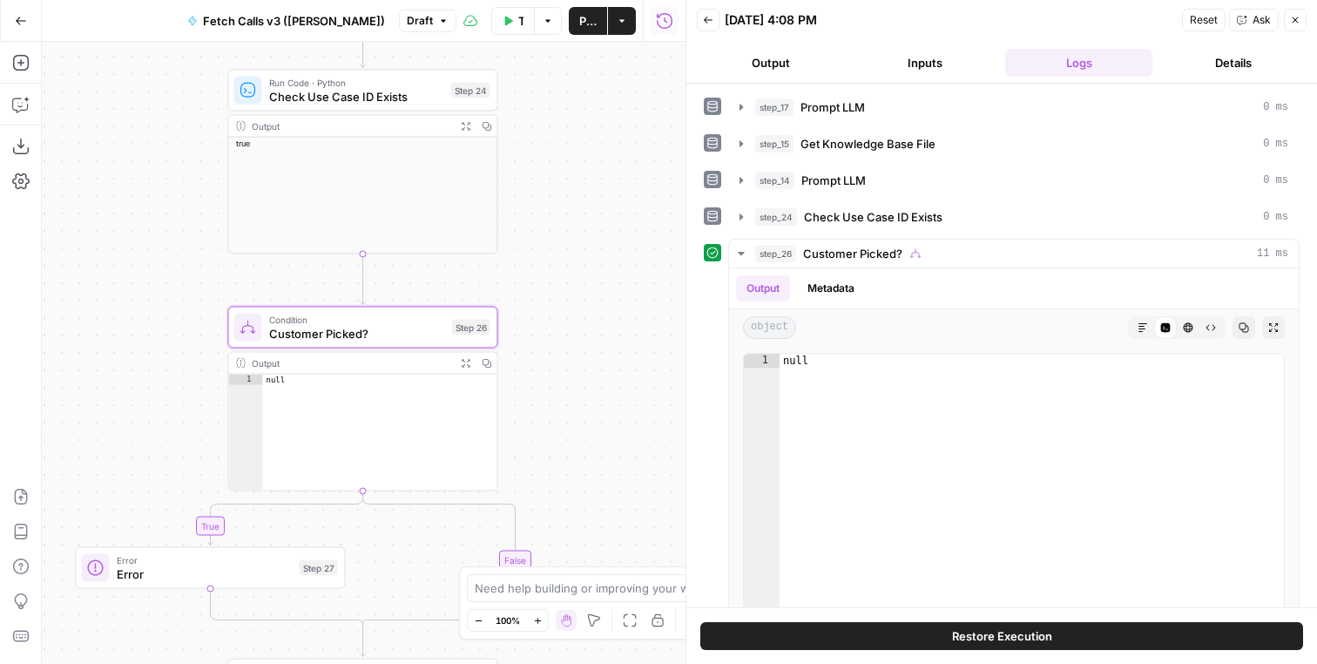
click at [990, 626] on button "Restore Execution" at bounding box center [1001, 636] width 603 height 28
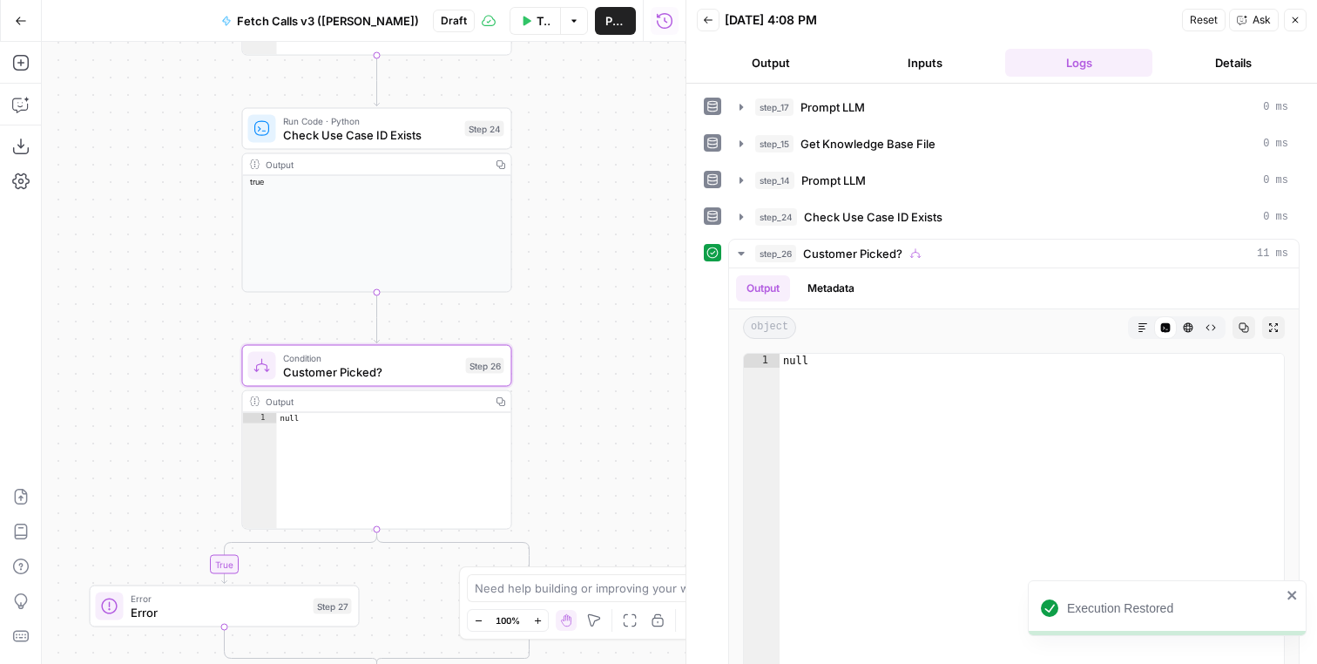
drag, startPoint x: 566, startPoint y: 223, endPoint x: 606, endPoint y: 289, distance: 77.4
click at [606, 289] on div "**********" at bounding box center [364, 353] width 644 height 622
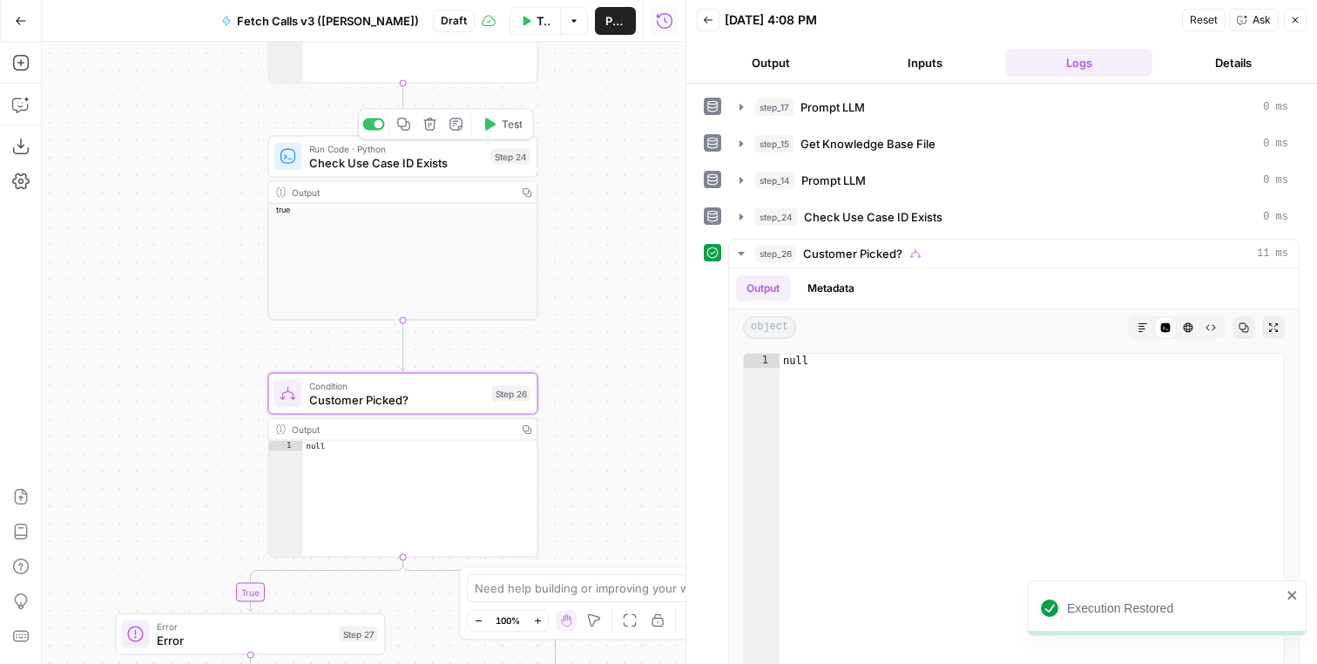
click at [523, 115] on button "Test" at bounding box center [503, 124] width 54 height 23
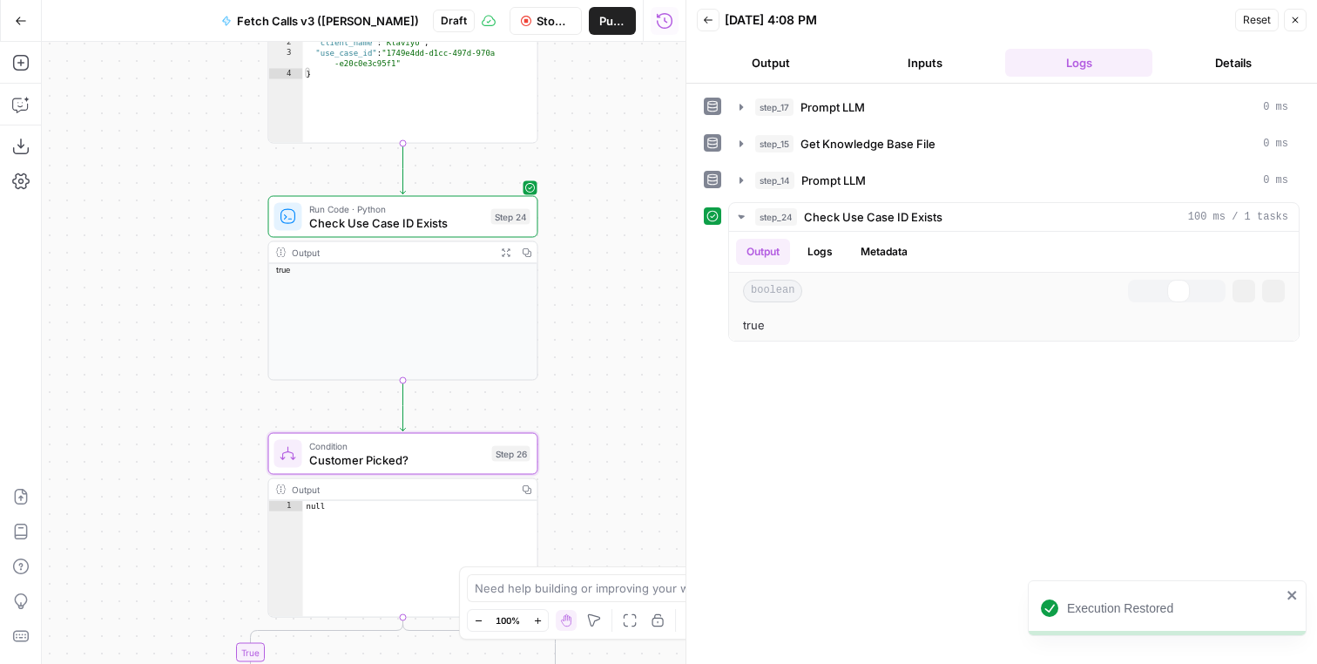
drag, startPoint x: 578, startPoint y: 316, endPoint x: 575, endPoint y: 443, distance: 127.2
click at [577, 443] on div "**********" at bounding box center [364, 353] width 644 height 622
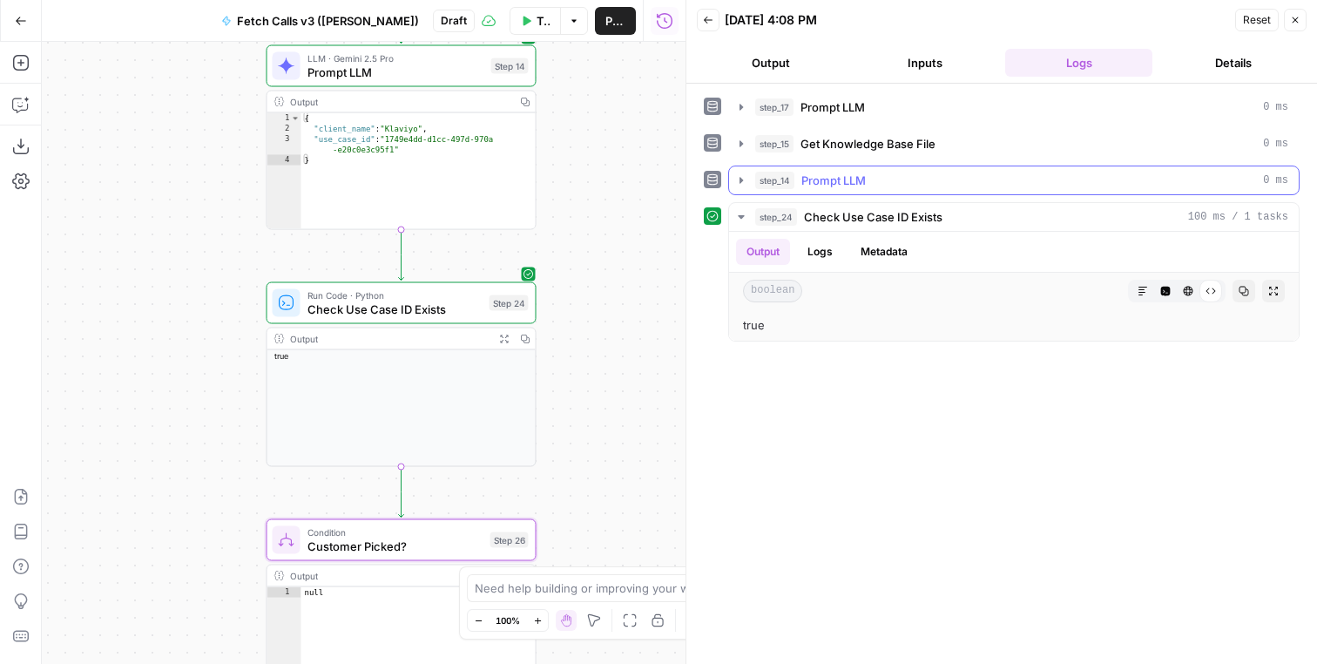
click at [837, 191] on button "step_14 Prompt LLM 0 ms" at bounding box center [1014, 180] width 570 height 28
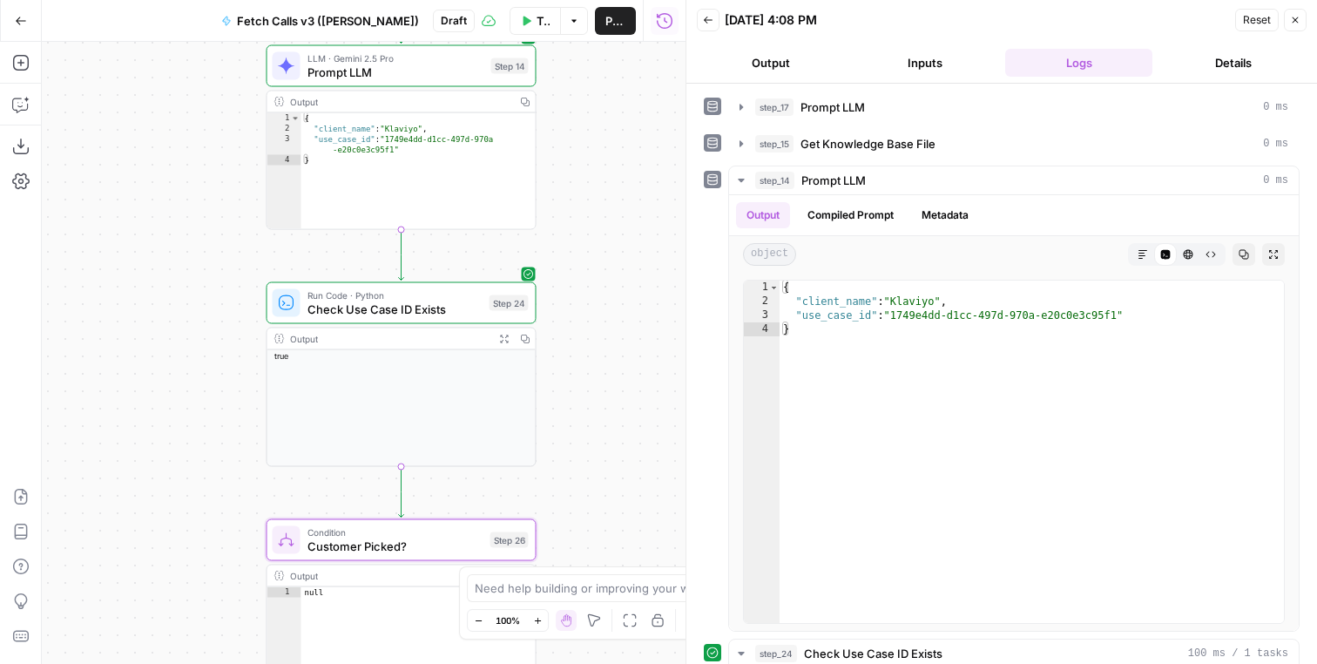
click at [706, 17] on icon "button" at bounding box center [708, 20] width 10 height 10
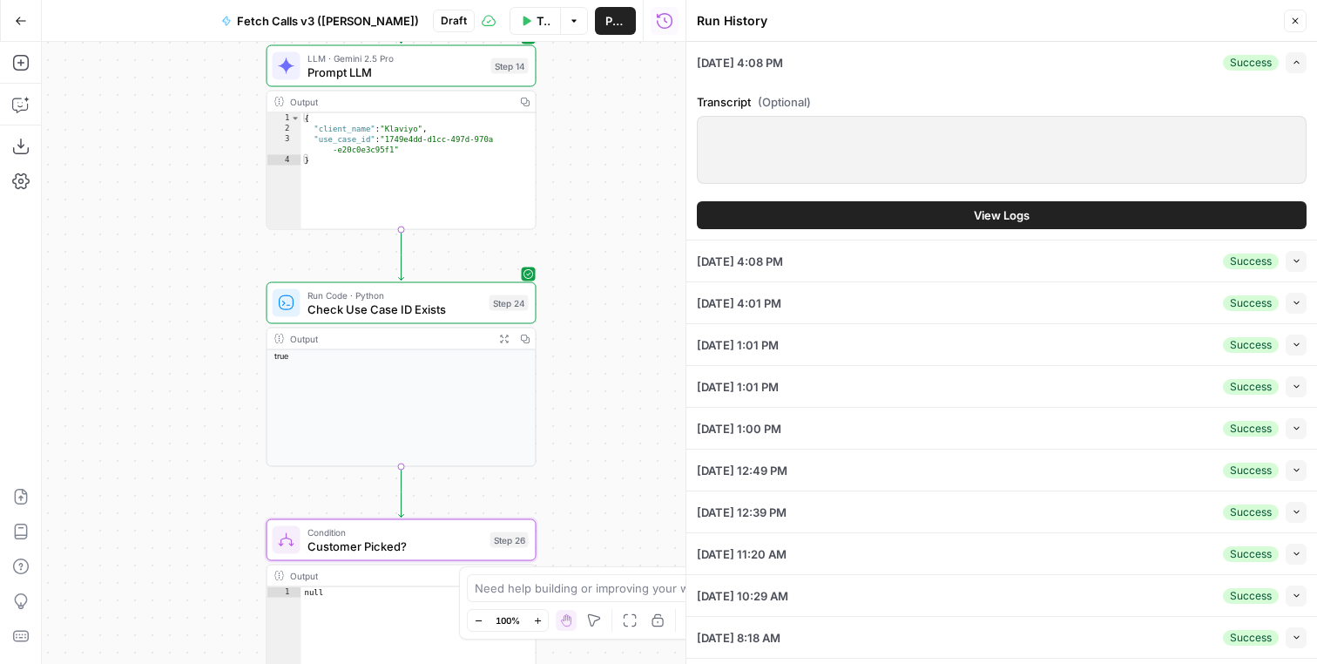
click at [1291, 302] on span "Collapse" at bounding box center [1291, 302] width 1 height 1
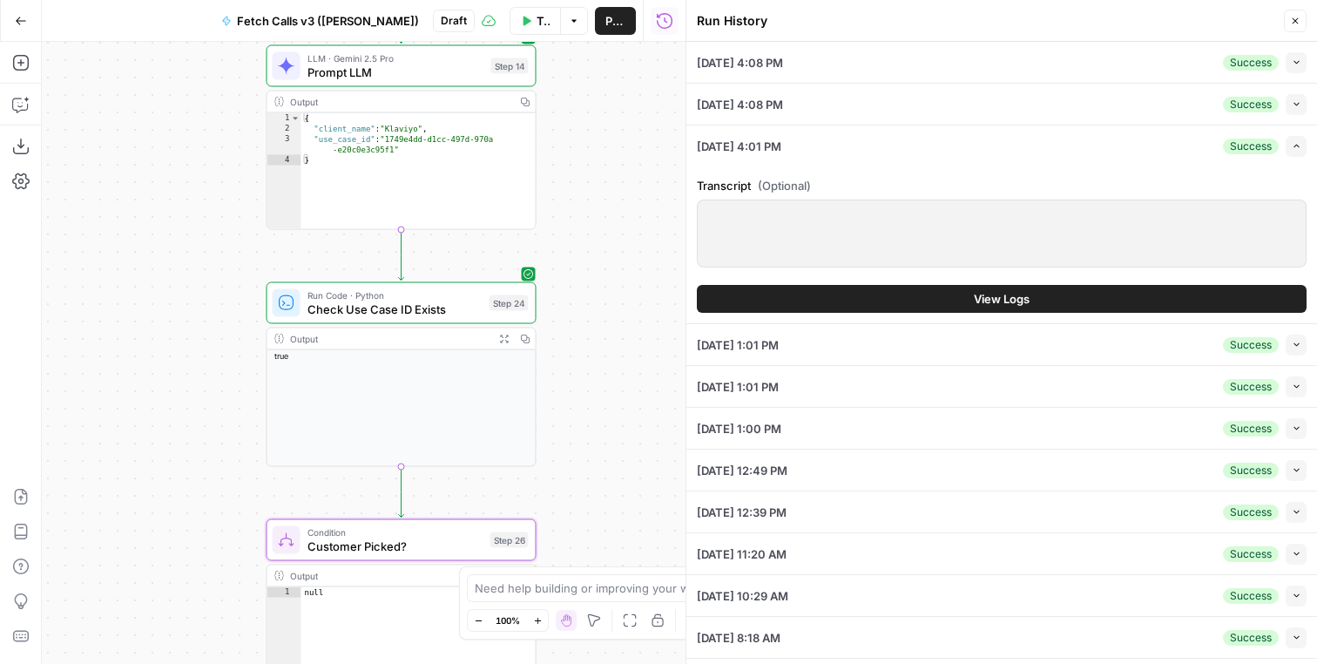
click at [977, 294] on span "View Logs" at bounding box center [1002, 298] width 56 height 17
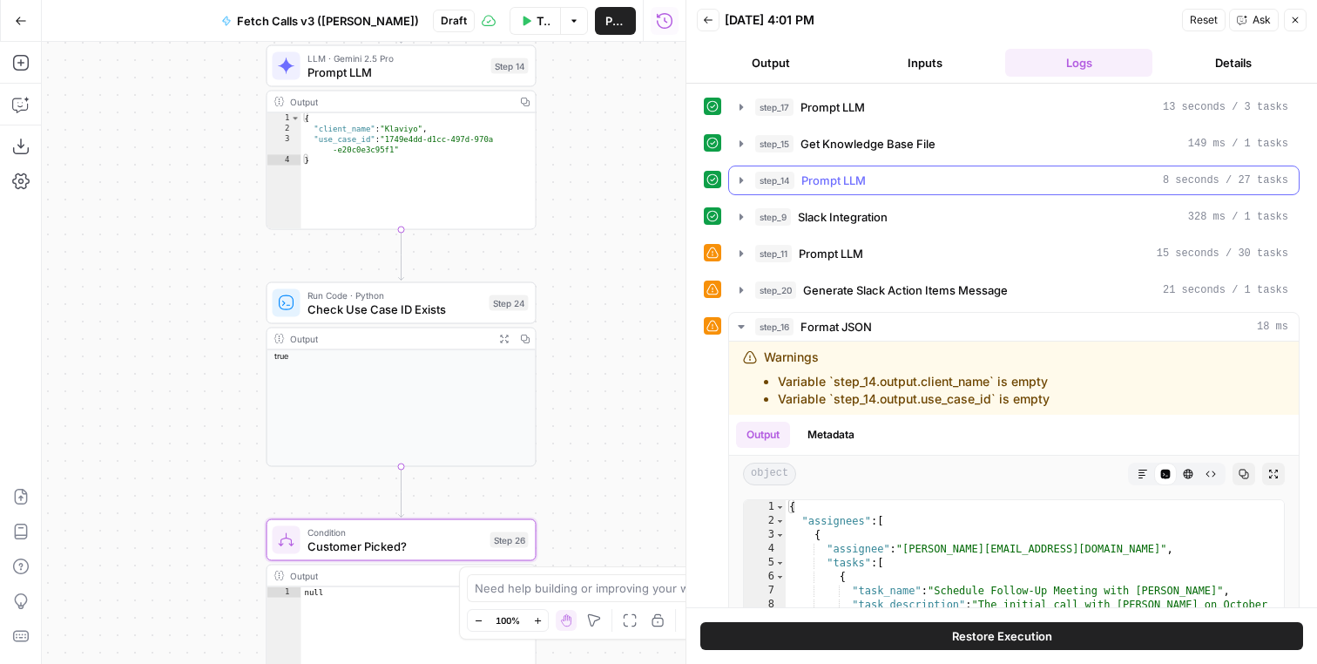
click at [930, 172] on div "step_14 Prompt LLM 8 seconds / 27 tasks" at bounding box center [1021, 180] width 533 height 17
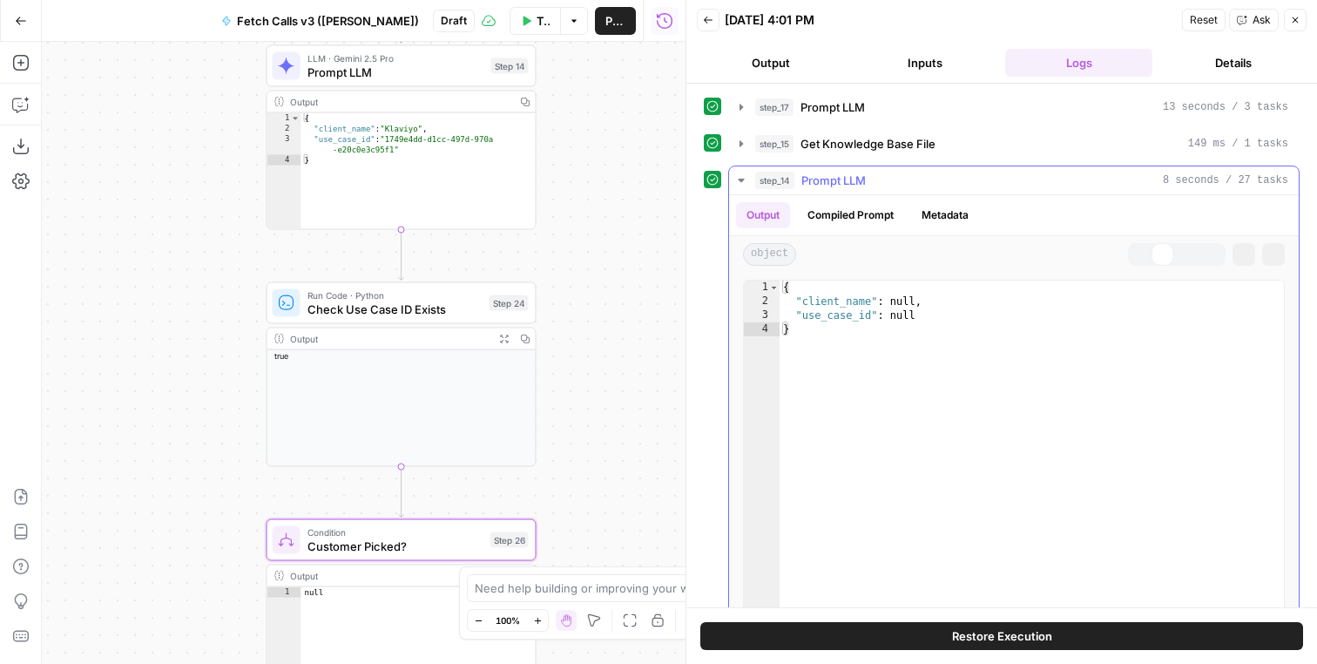
click at [930, 172] on div "step_14 Prompt LLM 8 seconds / 27 tasks" at bounding box center [1021, 180] width 533 height 17
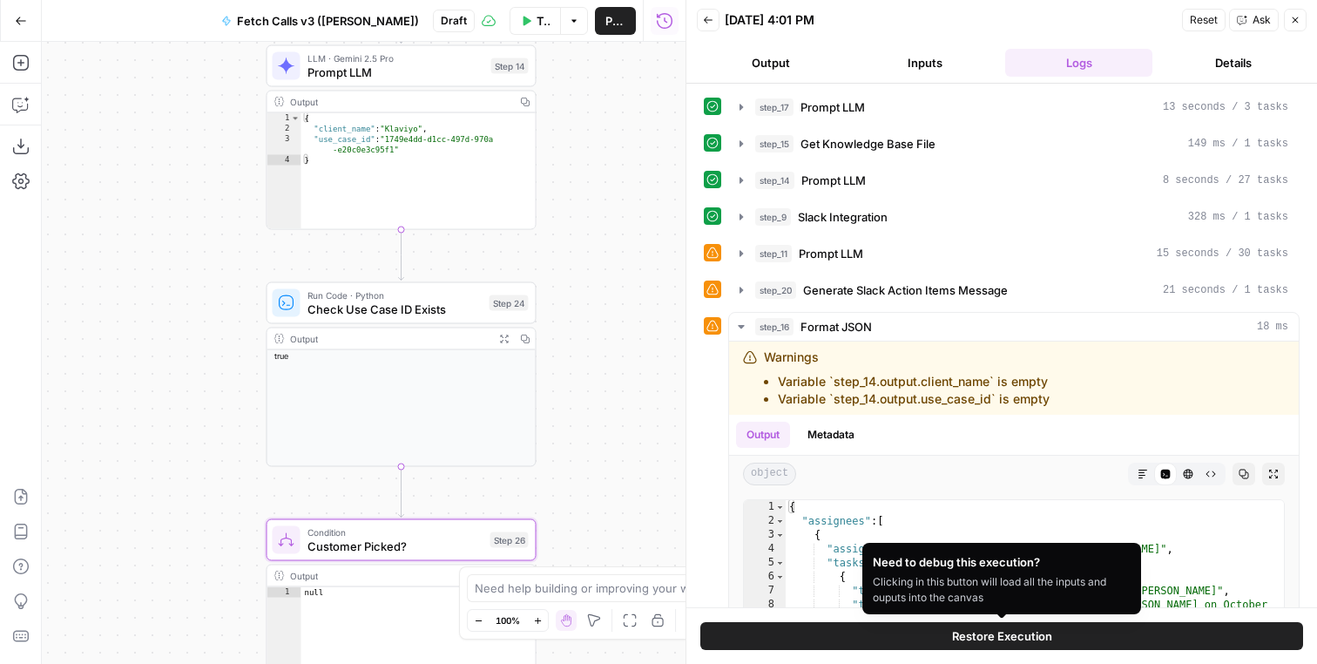
click at [1008, 632] on span "Restore Execution" at bounding box center [1002, 635] width 100 height 17
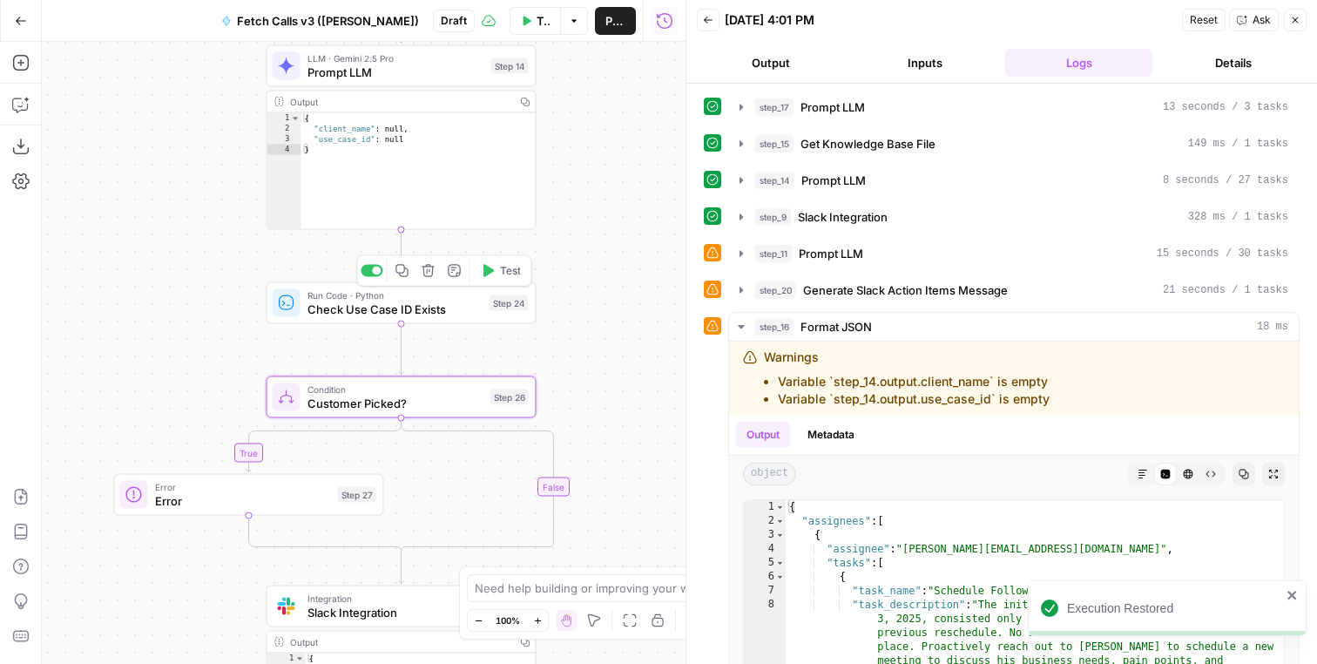
click at [511, 268] on span "Test" at bounding box center [510, 271] width 21 height 16
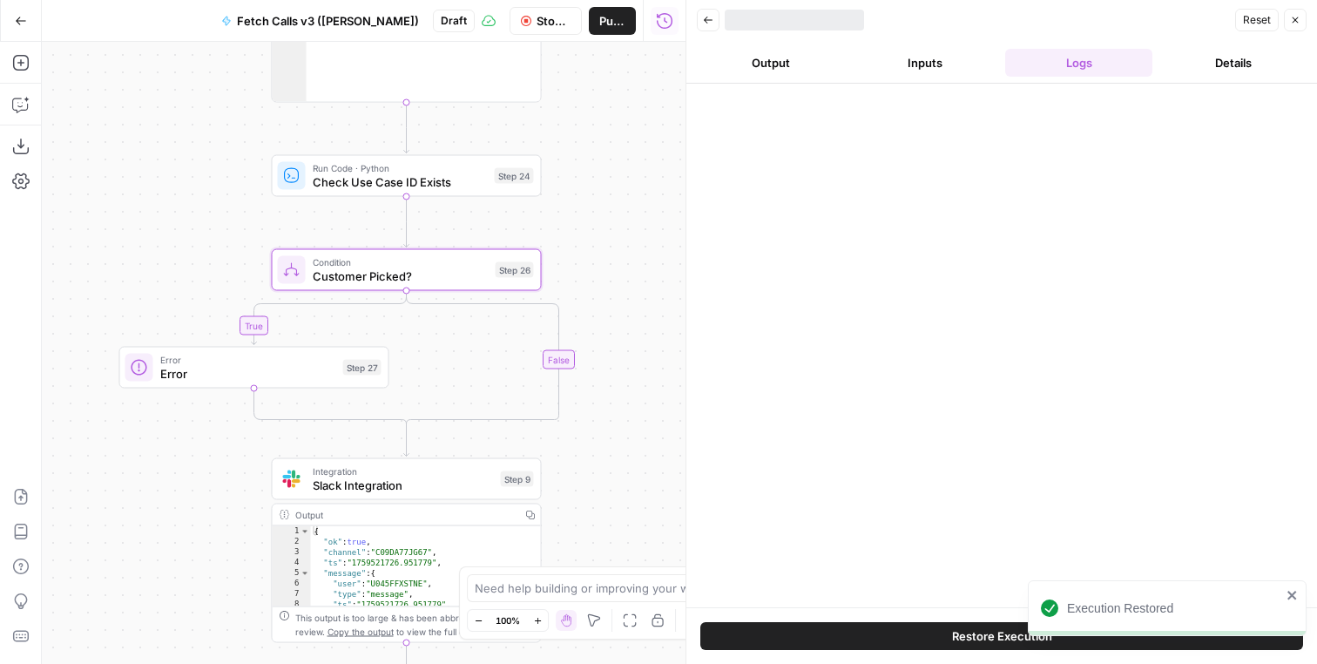
drag, startPoint x: 592, startPoint y: 317, endPoint x: 601, endPoint y: 179, distance: 138.8
click at [601, 179] on div "**********" at bounding box center [364, 353] width 644 height 622
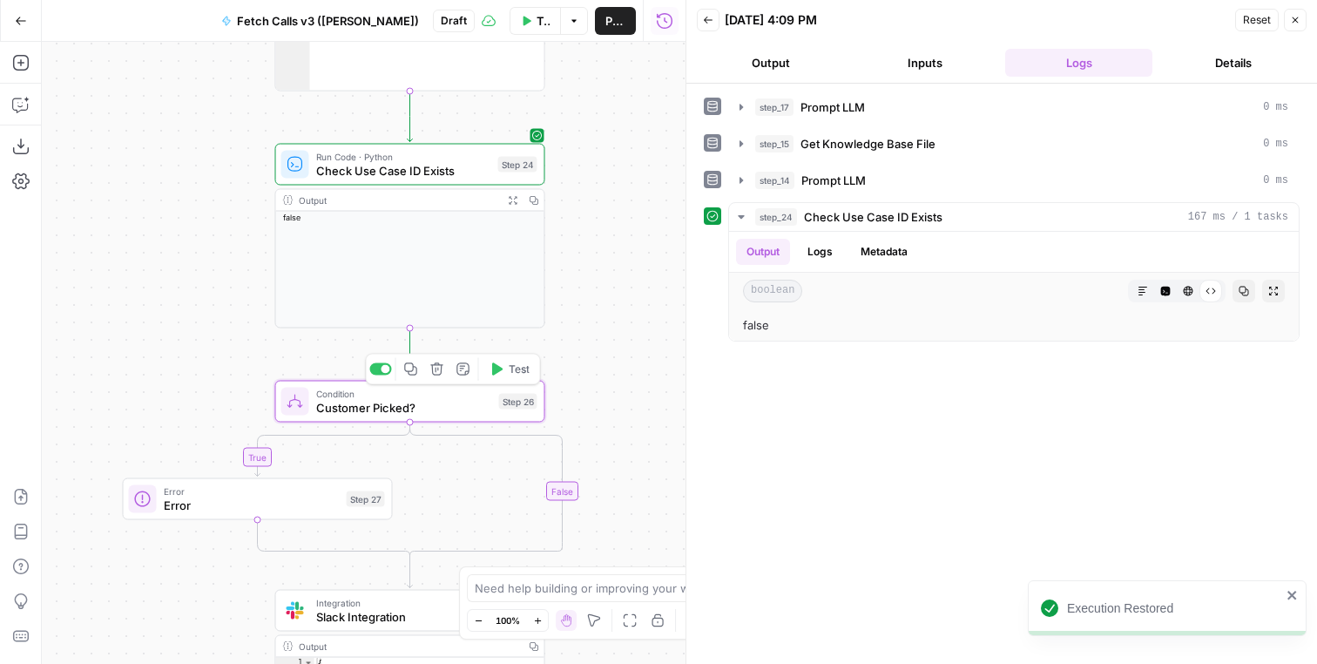
click at [510, 362] on span "Test" at bounding box center [519, 370] width 21 height 16
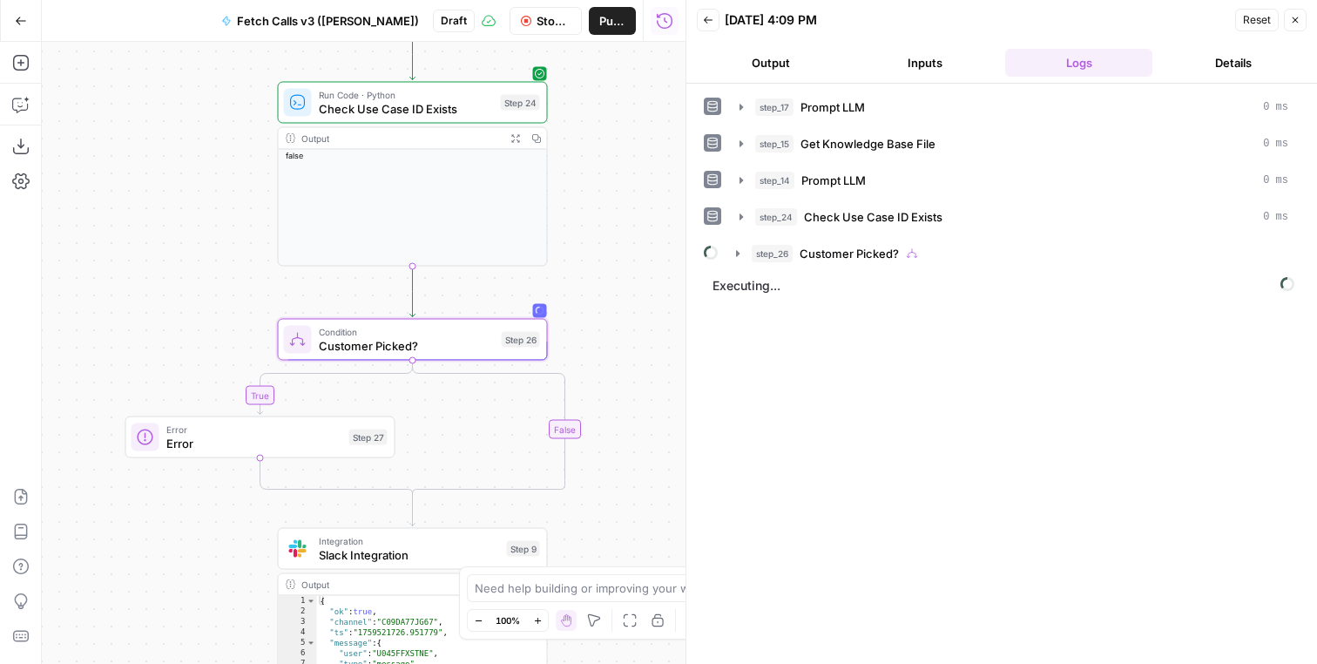
drag, startPoint x: 596, startPoint y: 337, endPoint x: 602, endPoint y: 252, distance: 85.6
click at [602, 252] on div "**********" at bounding box center [364, 353] width 644 height 622
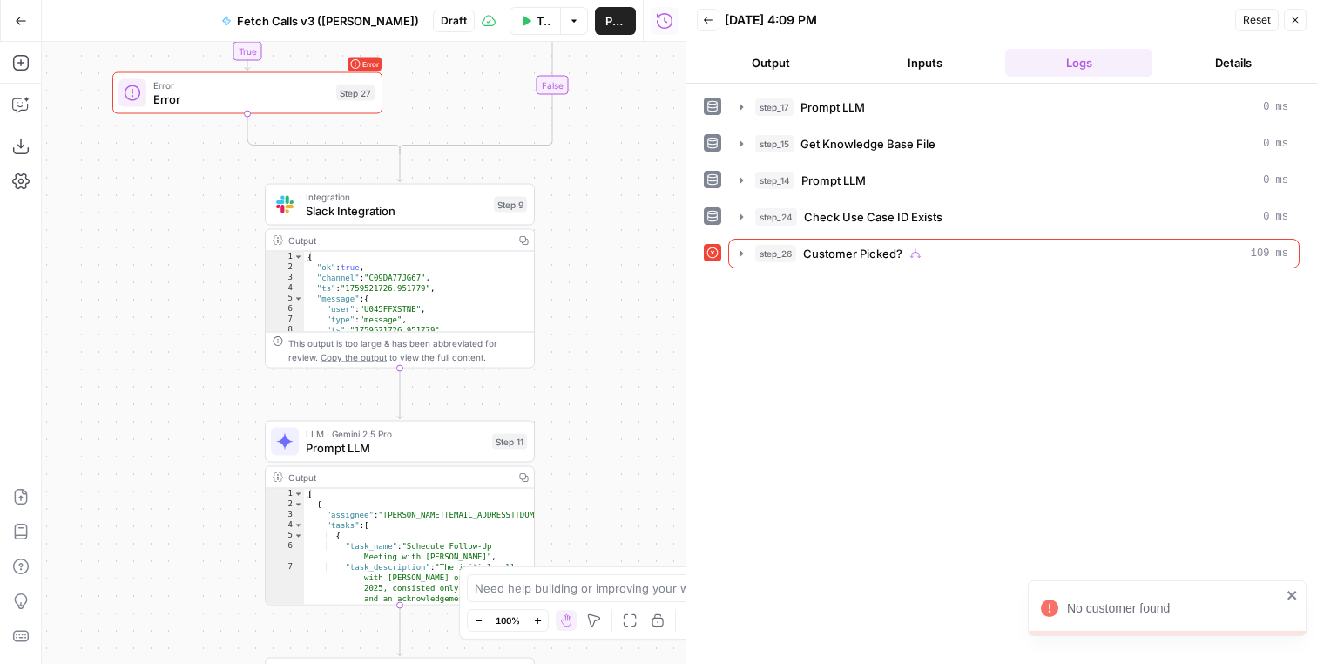
click at [851, 269] on div "step_17 Prompt LLM 0 ms step_15 Get Knowledge Base File 0 ms step_14 Prompt LLM…" at bounding box center [1002, 373] width 596 height 563
click at [865, 254] on span "Customer Picked?" at bounding box center [852, 253] width 99 height 17
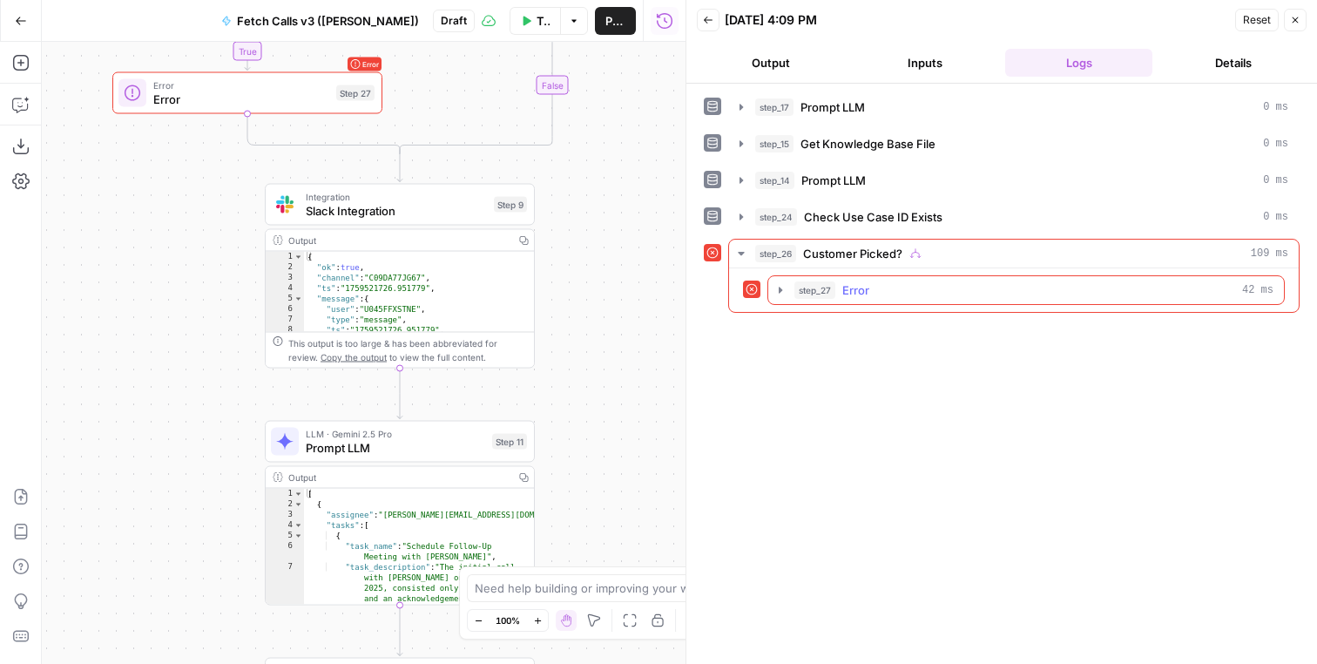
click at [881, 280] on button "step_27 Error 42 ms" at bounding box center [1026, 290] width 516 height 28
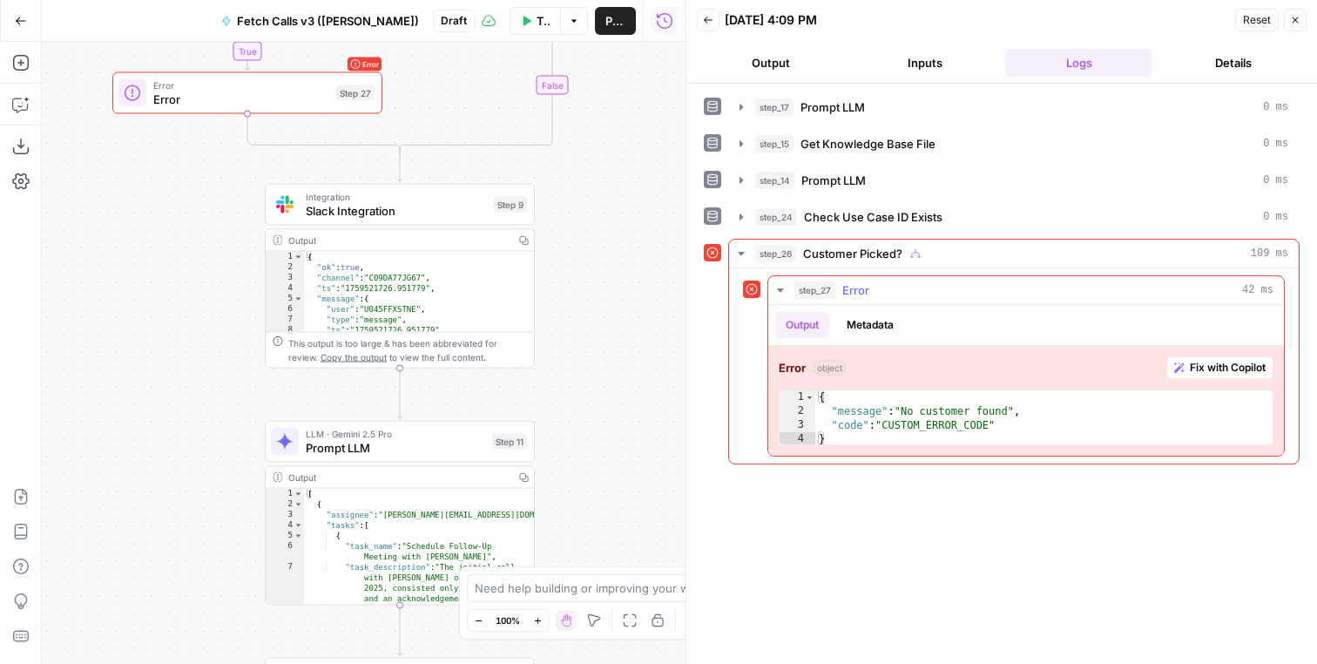
click at [881, 280] on button "step_27 Error 42 ms" at bounding box center [1026, 290] width 516 height 28
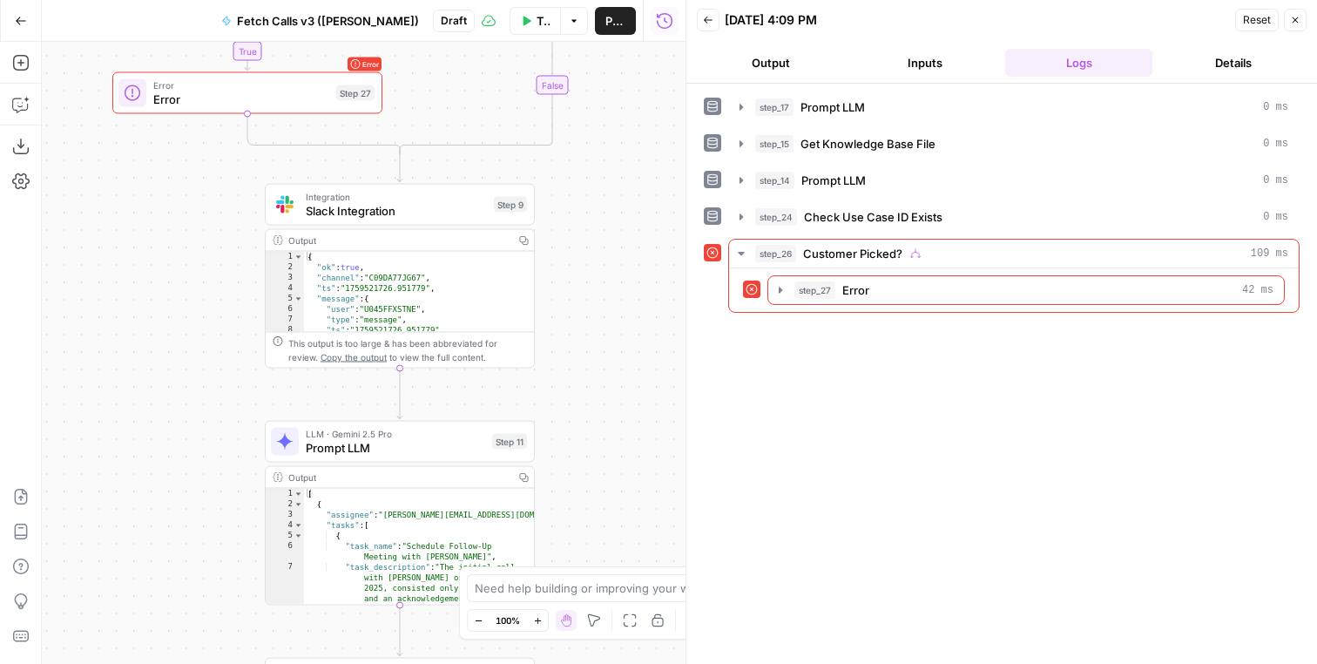
click at [605, 26] on span "Publish" at bounding box center [615, 20] width 20 height 17
